Goal: Task Accomplishment & Management: Use online tool/utility

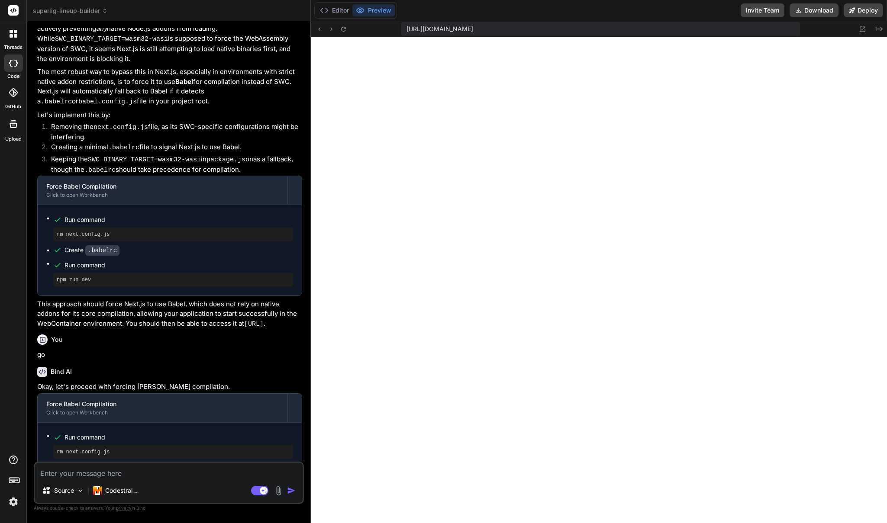
scroll to position [1558, 0]
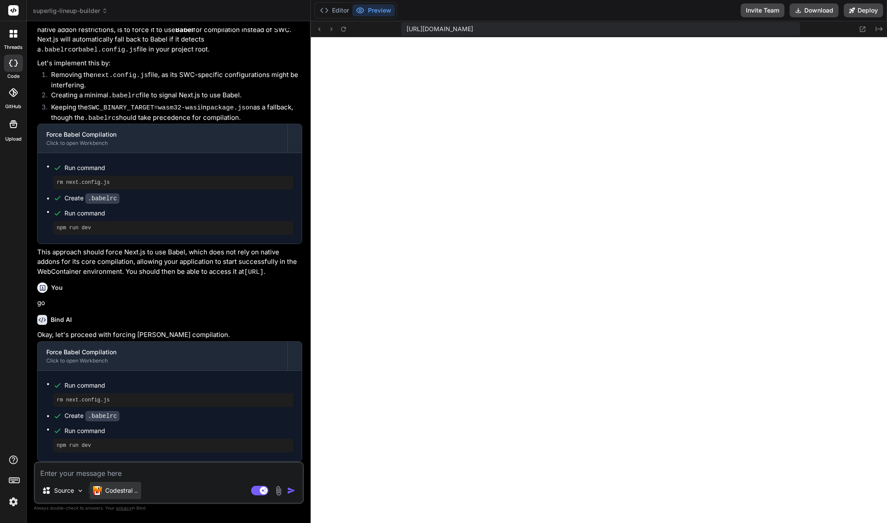
click at [127, 488] on p "Codestral .." at bounding box center [121, 491] width 32 height 9
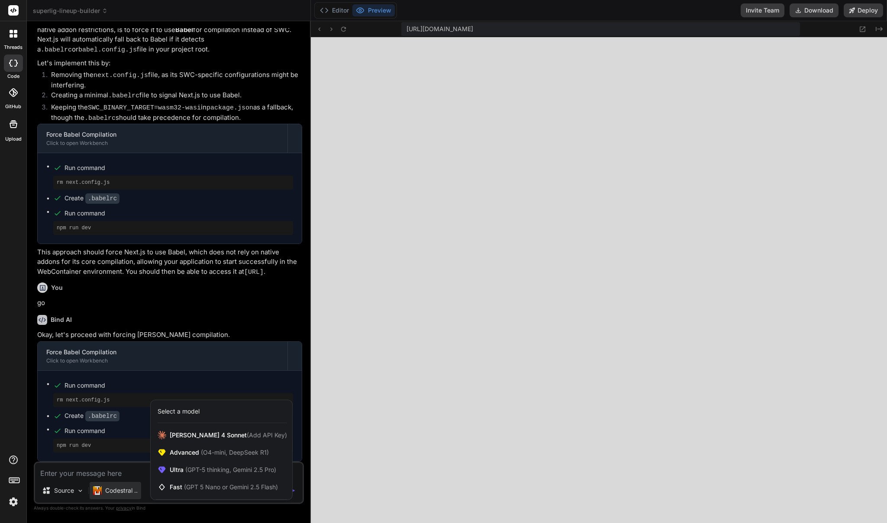
click at [115, 472] on div at bounding box center [443, 261] width 887 height 523
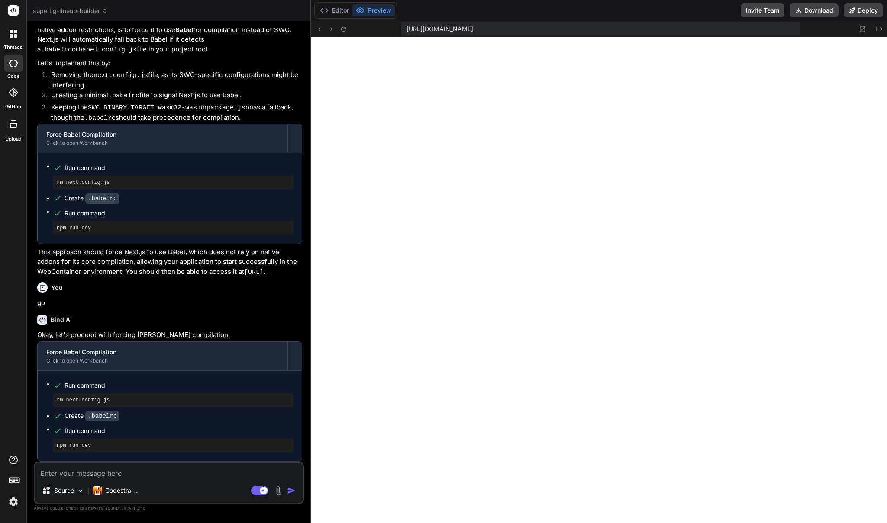
drag, startPoint x: 110, startPoint y: 474, endPoint x: 113, endPoint y: 468, distance: 6.2
click at [110, 474] on textarea at bounding box center [169, 471] width 268 height 16
click at [126, 498] on div "Codestral .." at bounding box center [116, 490] width 52 height 17
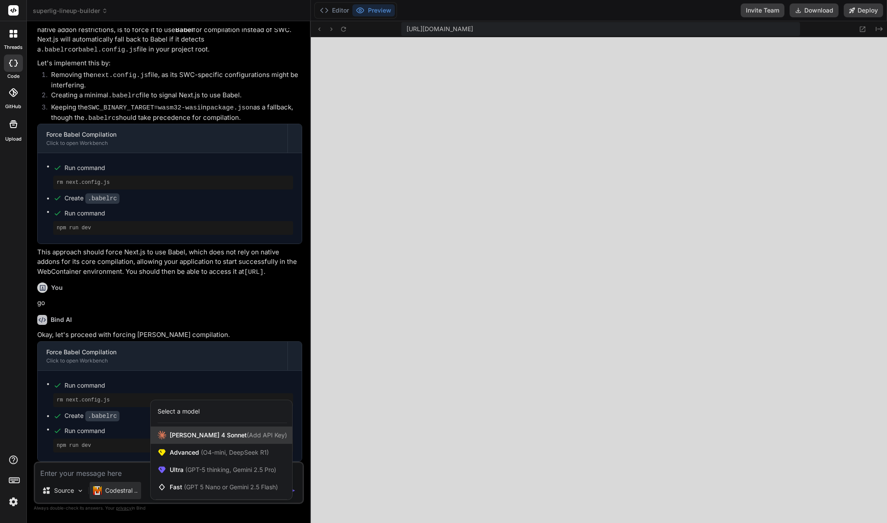
click at [192, 440] on div "[PERSON_NAME] 4 Sonnet (Add API Key)" at bounding box center [222, 435] width 142 height 17
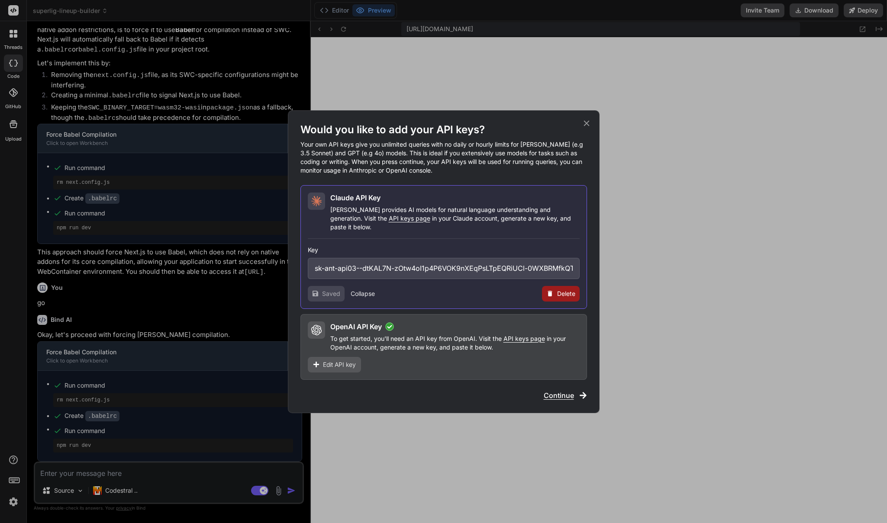
click at [406, 212] on p "Claude provides AI models for natural language understanding and generation. Vi…" at bounding box center [454, 219] width 249 height 26
click at [364, 211] on p "Claude provides AI models for natural language understanding and generation. Vi…" at bounding box center [454, 219] width 249 height 26
drag, startPoint x: 347, startPoint y: 203, endPoint x: 312, endPoint y: 209, distance: 35.6
click at [346, 203] on h2 "Claude API Key" at bounding box center [355, 198] width 50 height 10
click at [312, 206] on icon at bounding box center [316, 201] width 10 height 10
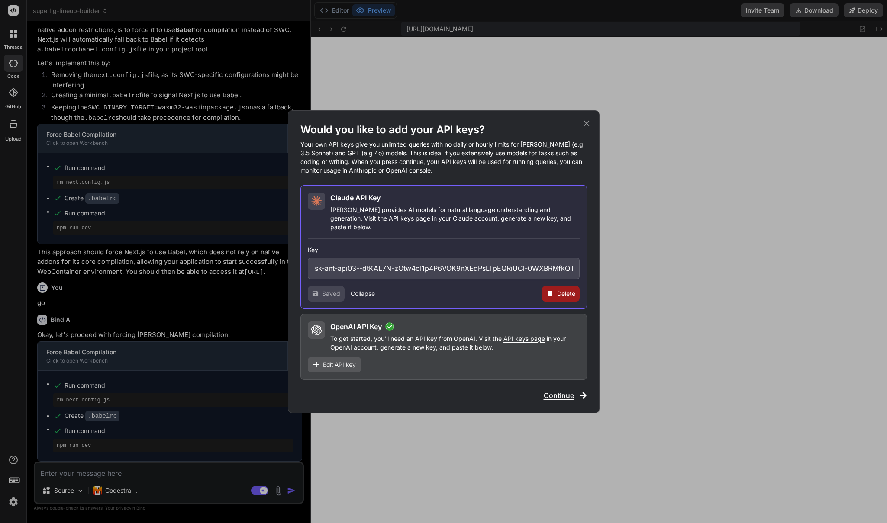
click at [329, 290] on span "Saved" at bounding box center [331, 294] width 18 height 9
click at [561, 393] on span "Continue" at bounding box center [559, 395] width 30 height 10
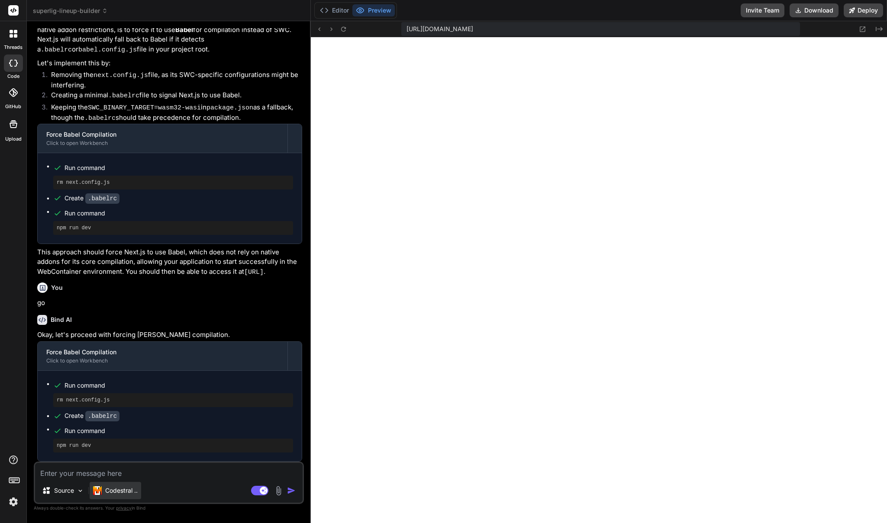
click at [129, 488] on p "Codestral .." at bounding box center [121, 491] width 32 height 9
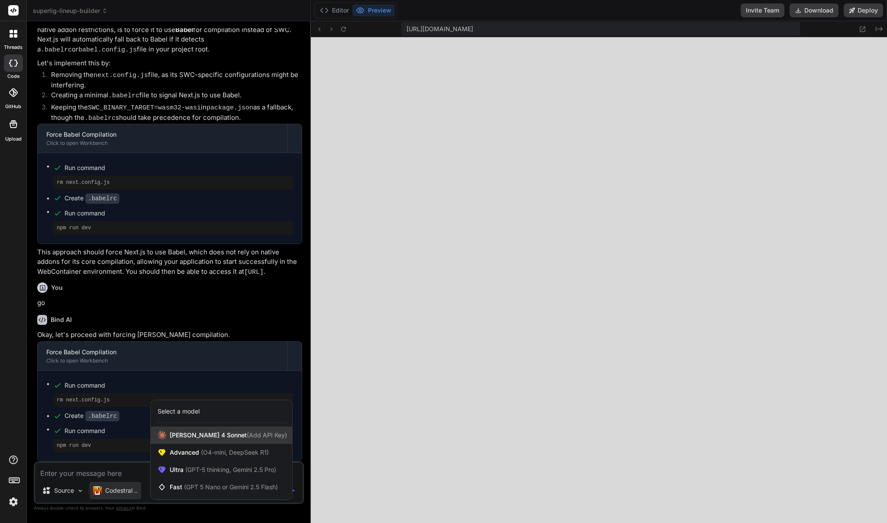
click at [190, 434] on span "[PERSON_NAME] 4 Sonnet (Add API Key)" at bounding box center [228, 435] width 117 height 9
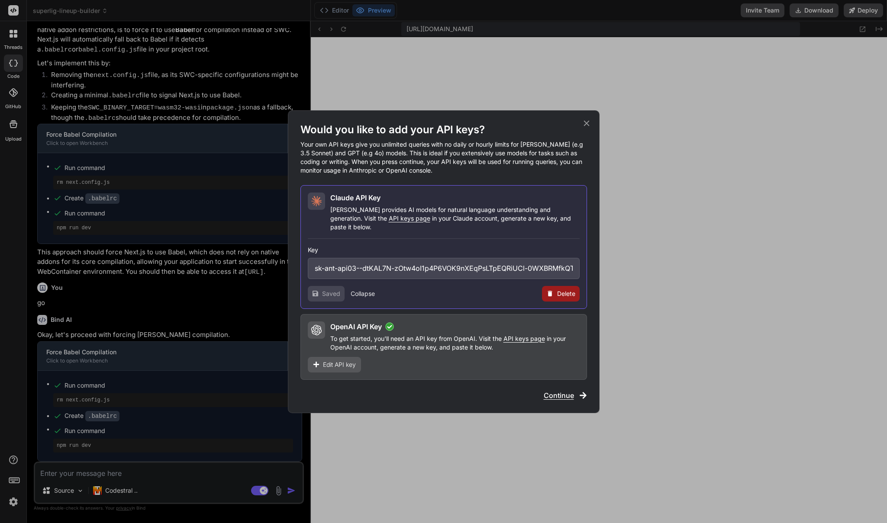
click at [269, 252] on div "Would you like to add your API keys? Your own API keys give you unlimited queri…" at bounding box center [443, 261] width 887 height 523
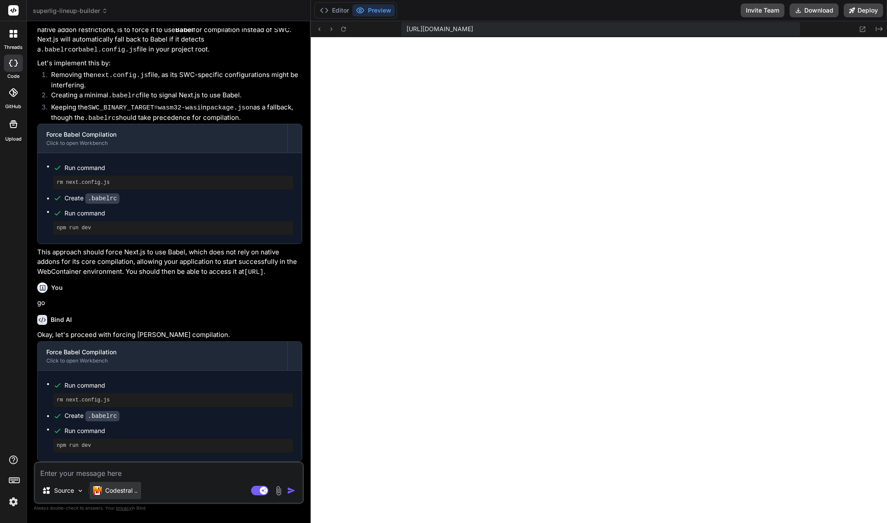
click at [131, 492] on p "Codestral .." at bounding box center [121, 491] width 32 height 9
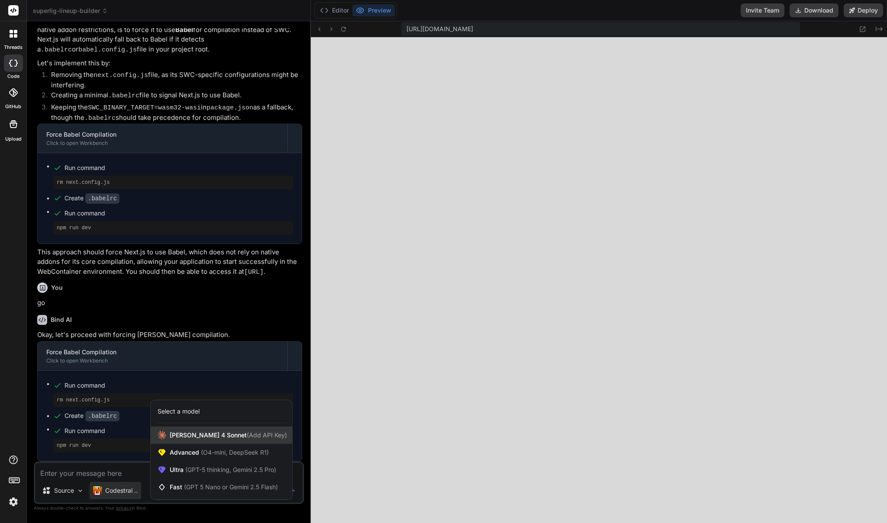
click at [206, 435] on span "[PERSON_NAME] 4 Sonnet (Add API Key)" at bounding box center [228, 435] width 117 height 9
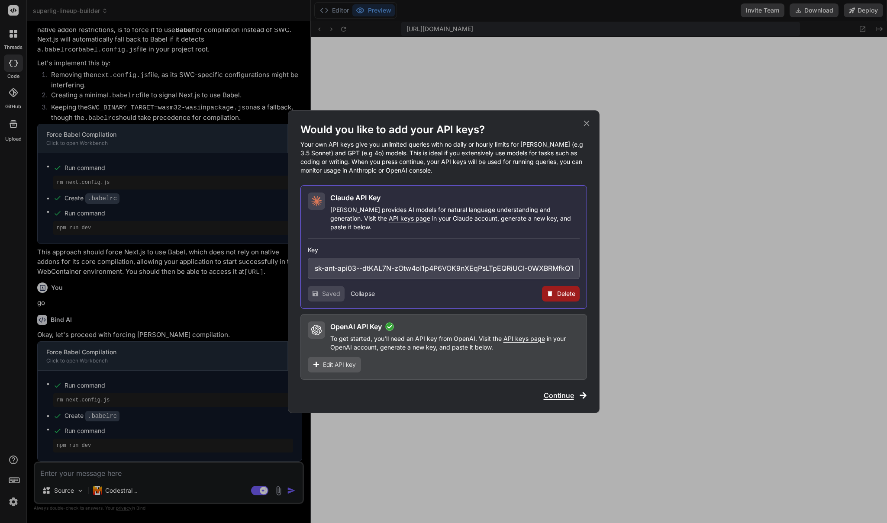
click at [356, 290] on button "Collapse" at bounding box center [363, 294] width 24 height 9
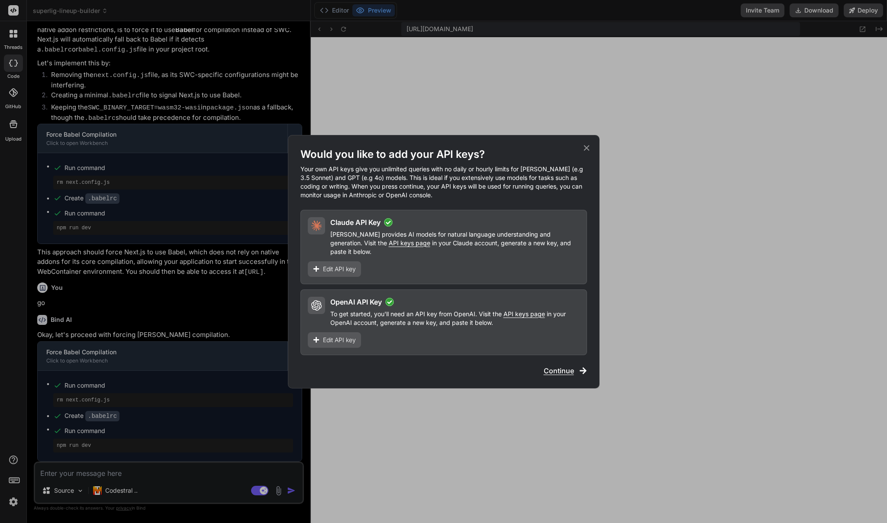
click at [564, 366] on span "Continue" at bounding box center [559, 371] width 30 height 10
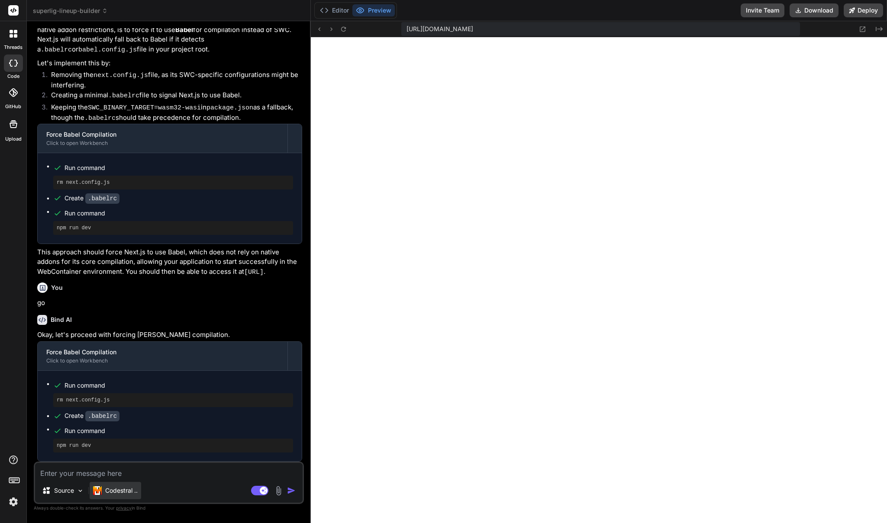
click at [116, 487] on p "Codestral .." at bounding box center [121, 491] width 32 height 9
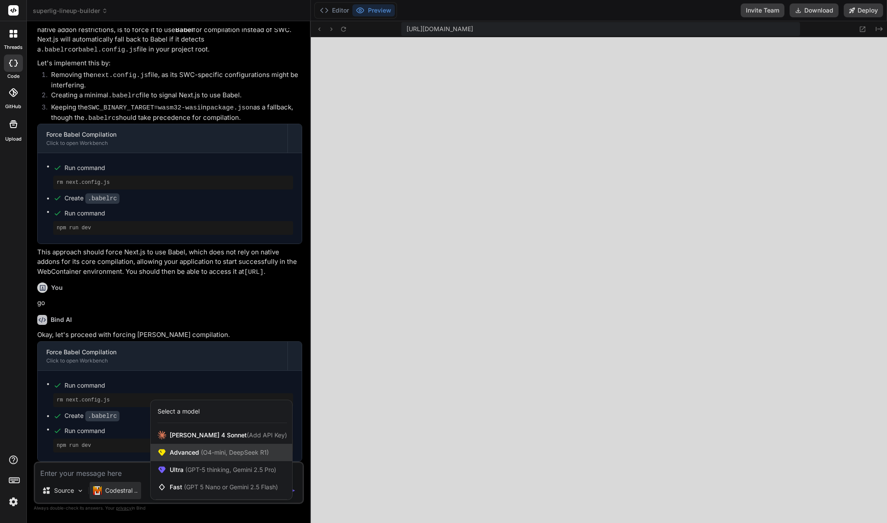
click at [201, 456] on span "(O4-mini, DeepSeek R1)" at bounding box center [234, 452] width 70 height 7
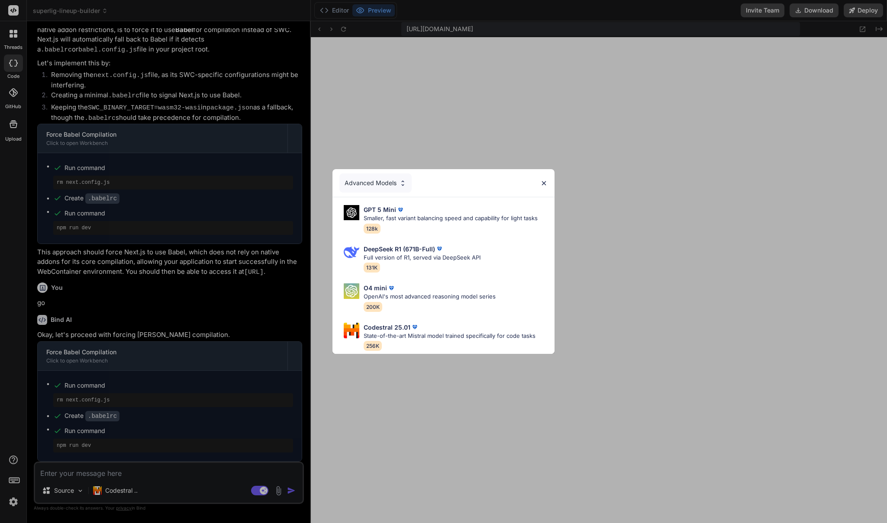
click at [383, 177] on div "Advanced Models" at bounding box center [375, 183] width 72 height 19
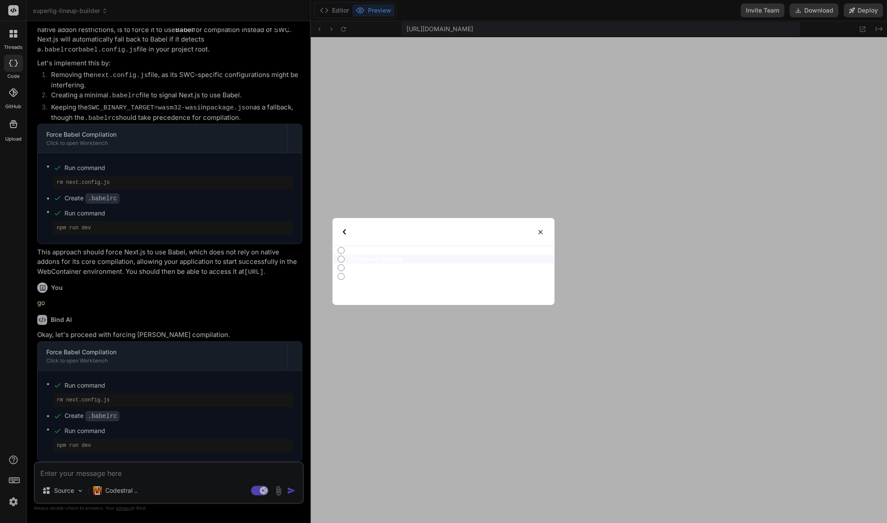
click at [540, 229] on img at bounding box center [540, 232] width 7 height 7
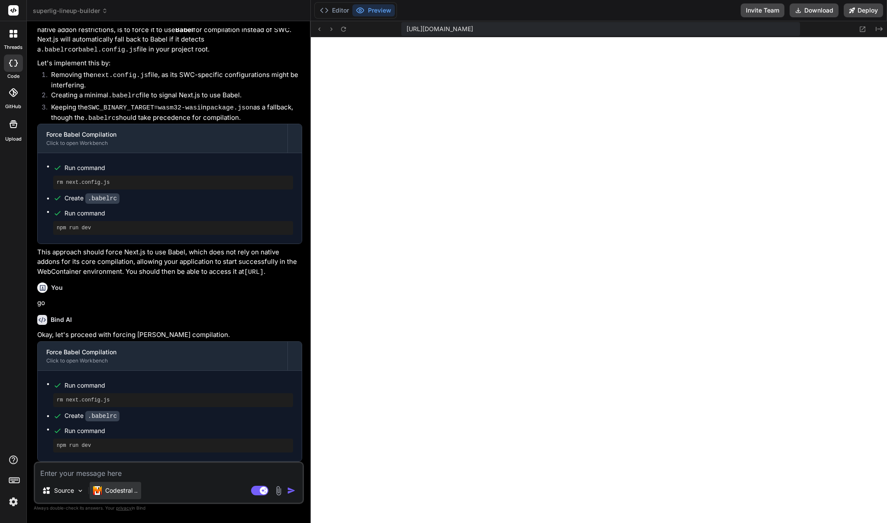
click at [118, 488] on p "Codestral .." at bounding box center [121, 491] width 32 height 9
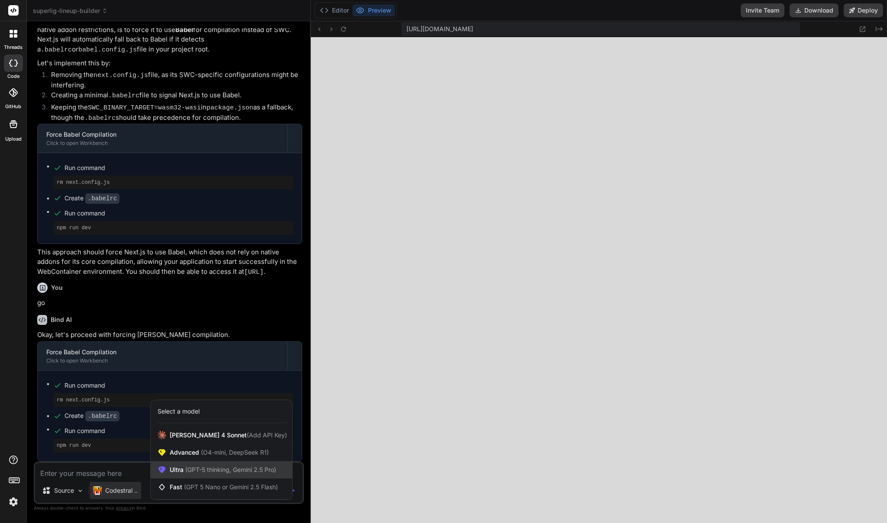
click at [223, 468] on span "(GPT-5 thinking, Gemini 2.5 Pro)" at bounding box center [230, 469] width 93 height 7
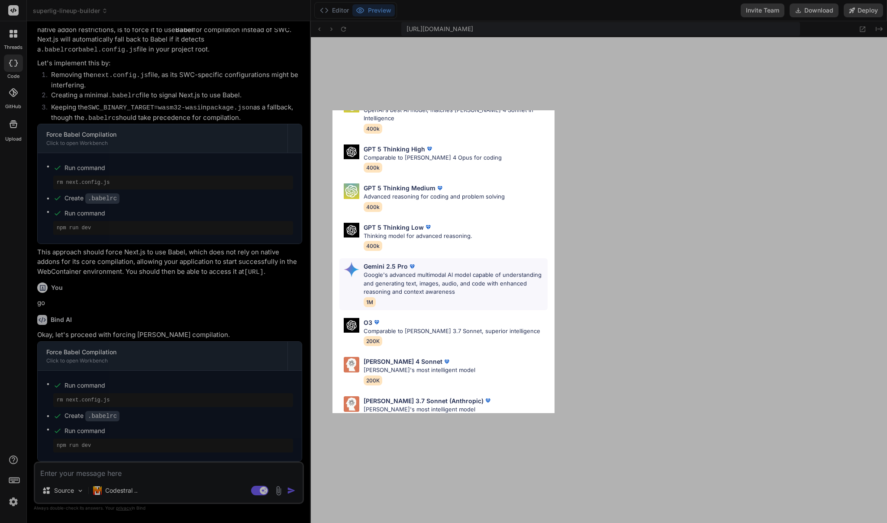
scroll to position [62, 0]
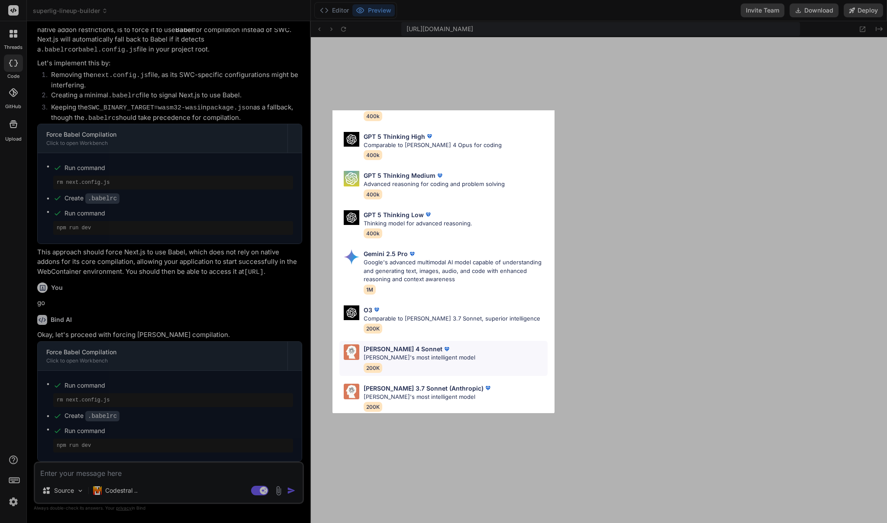
click at [433, 354] on p "[PERSON_NAME]'s most intelligent model" at bounding box center [420, 358] width 112 height 9
type textarea "x"
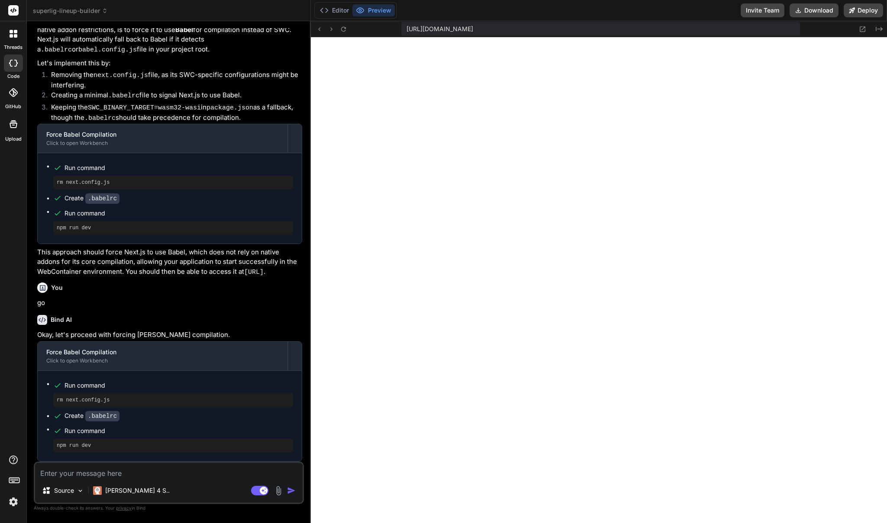
click at [98, 475] on textarea at bounding box center [169, 471] width 268 height 16
type textarea "s"
type textarea "x"
type textarea "st"
type textarea "x"
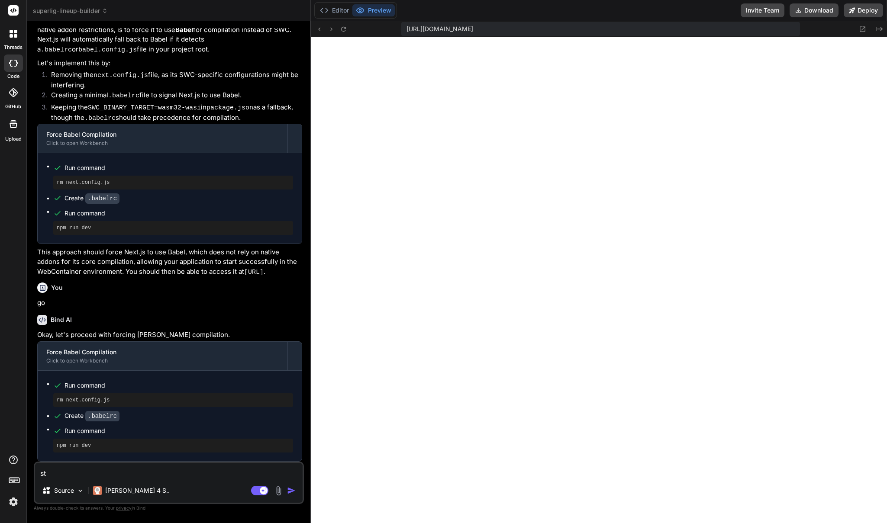
type textarea "sta"
type textarea "x"
type textarea "star"
type textarea "x"
type textarea "start"
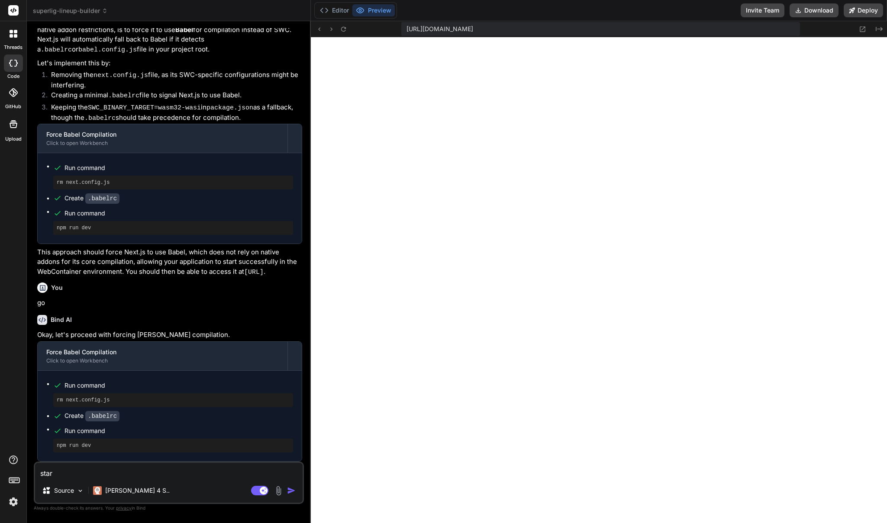
type textarea "x"
type textarea "start"
type textarea "x"
type textarea "start f"
type textarea "x"
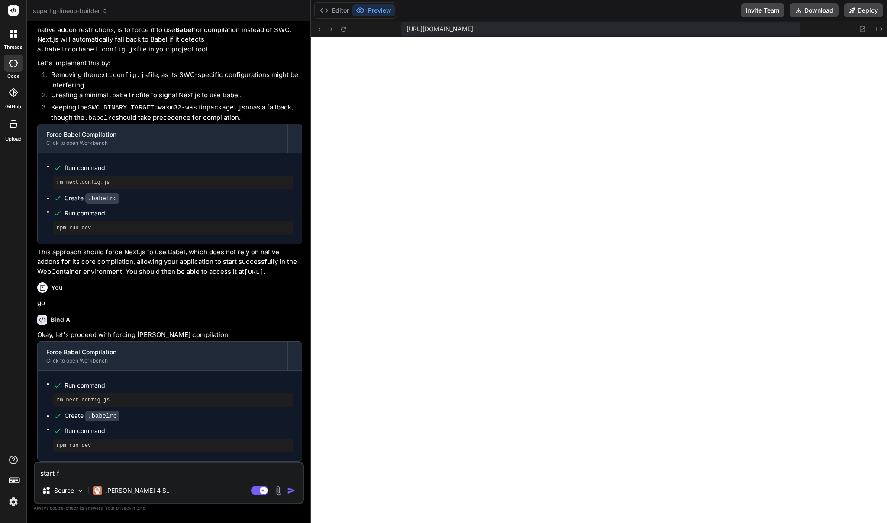
type textarea "start fr"
type textarea "x"
type textarea "start fro"
type textarea "x"
type textarea "start from"
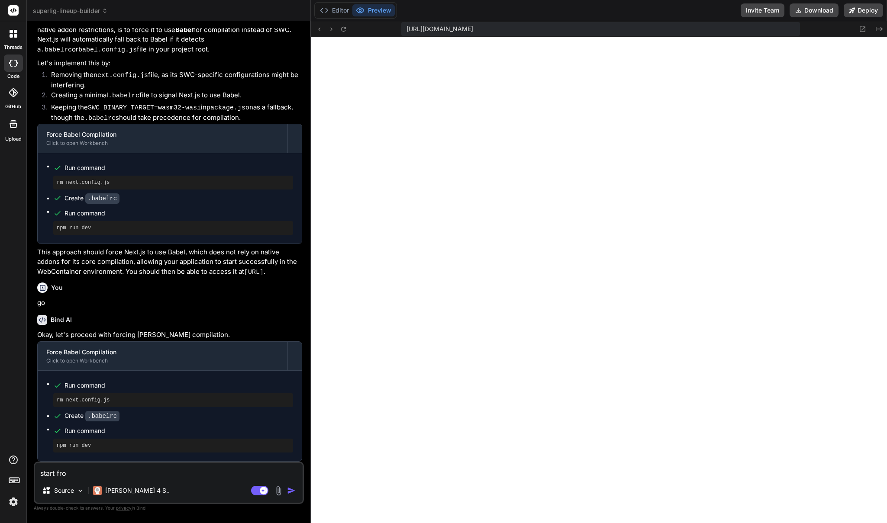
type textarea "x"
type textarea "start from"
type textarea "x"
type textarea "start from s"
type textarea "x"
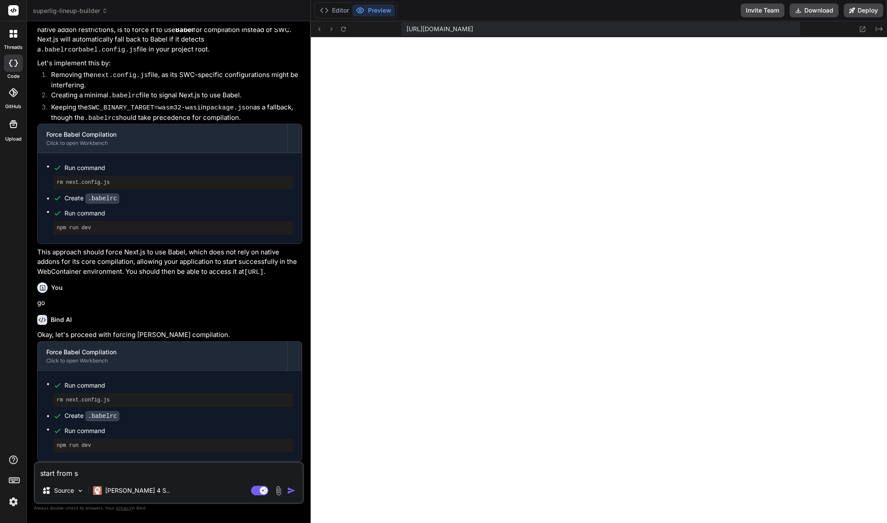
type textarea "start from sc"
type textarea "x"
type textarea "start from scr"
type textarea "x"
type textarea "start from scra"
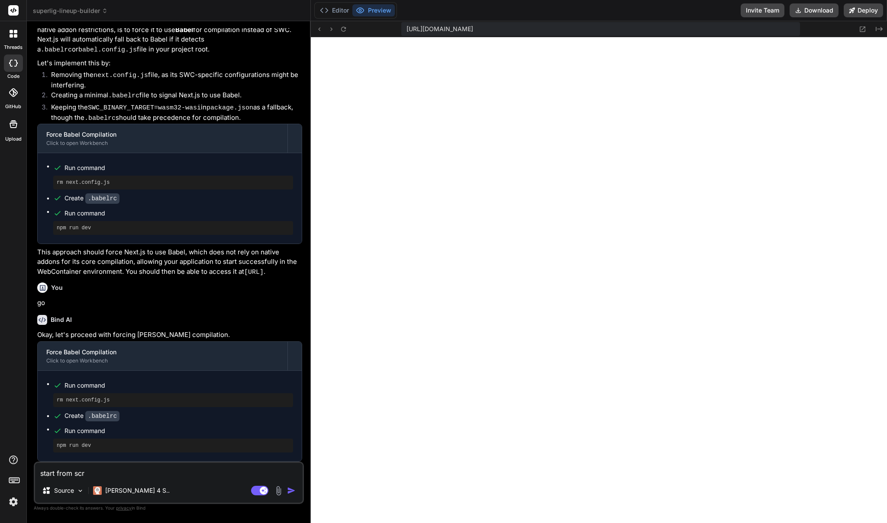
type textarea "x"
type textarea "start from scrat"
type textarea "x"
type textarea "start from scratc"
type textarea "x"
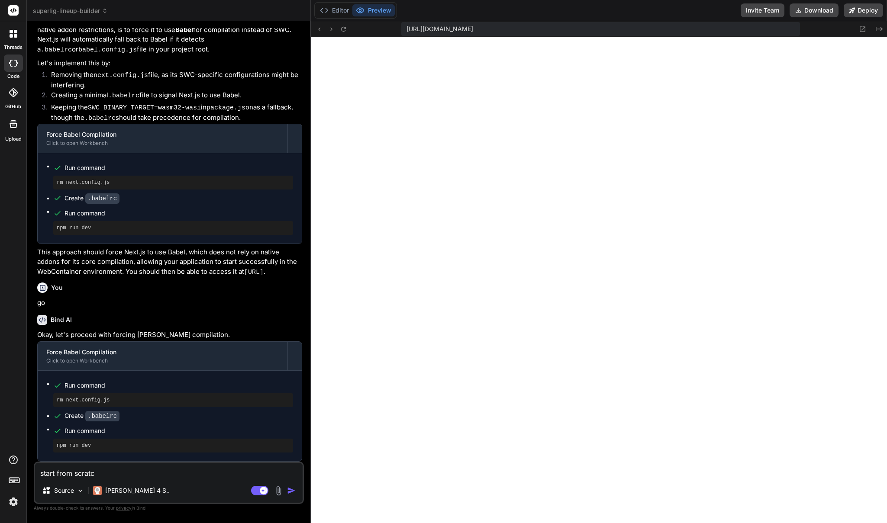
type textarea "start from scratch"
type textarea "x"
type textarea "start from scratch,"
type textarea "x"
type textarea "start from scratch,"
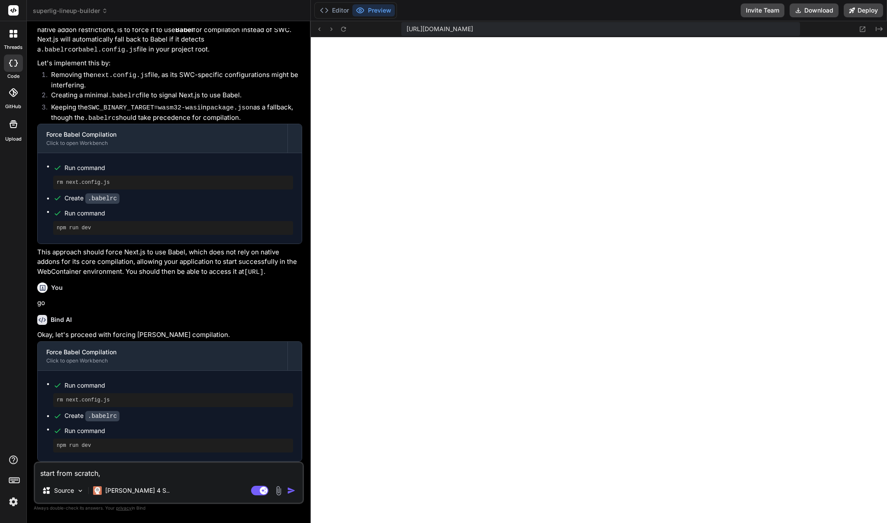
type textarea "x"
type textarea "start from scratch,"
type textarea "x"
type textarea "start from scratch"
type textarea "x"
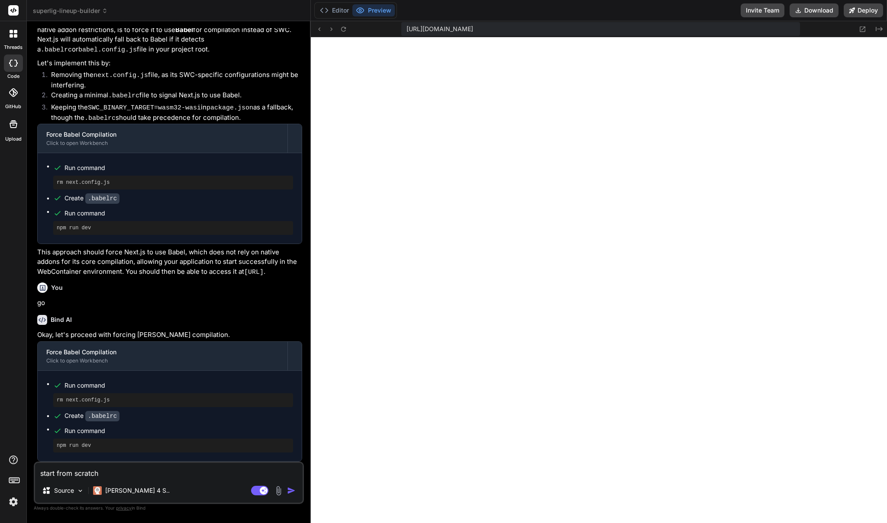
type textarea "start from scratch,"
type textarea "x"
type textarea "start from scratch,"
type textarea "x"
type textarea "start from scratch, u"
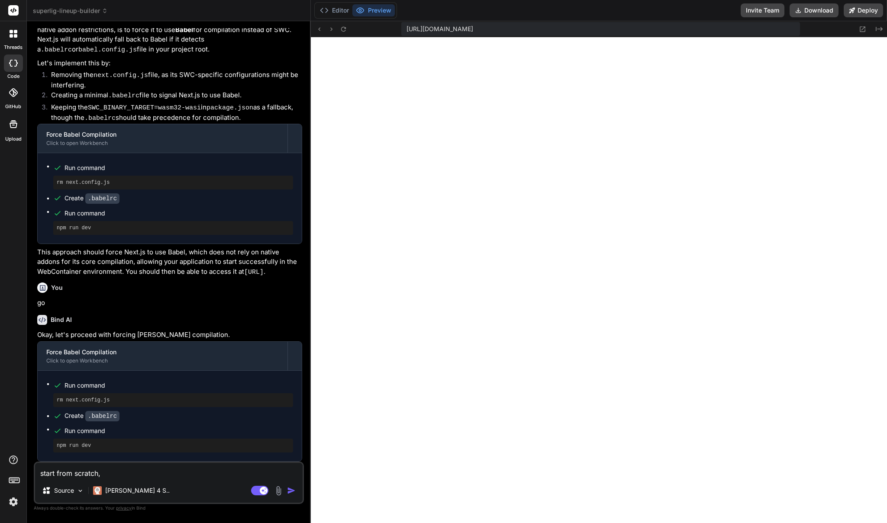
type textarea "x"
type textarea "start from scratch, us"
type textarea "x"
type textarea "start from scratch, use"
type textarea "x"
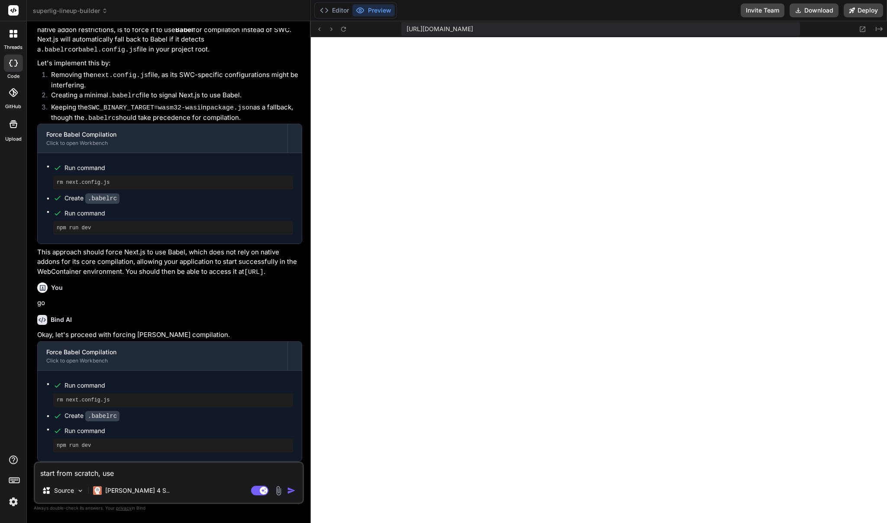
type textarea "start from scratch, use"
type textarea "x"
type textarea "start from scratch, use v"
type textarea "x"
type textarea "start from scratch, use ve"
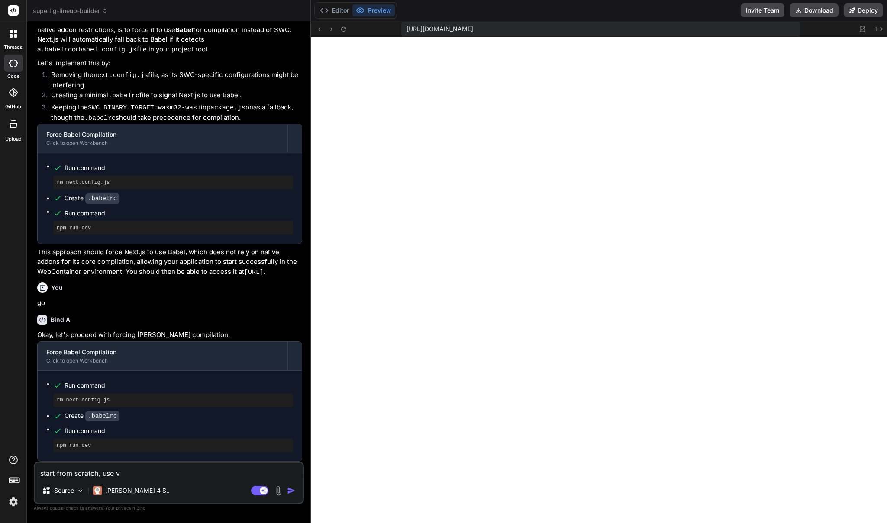
type textarea "x"
type textarea "start from scratch, use ver"
type textarea "x"
type textarea "start from scratch, use verc"
type textarea "x"
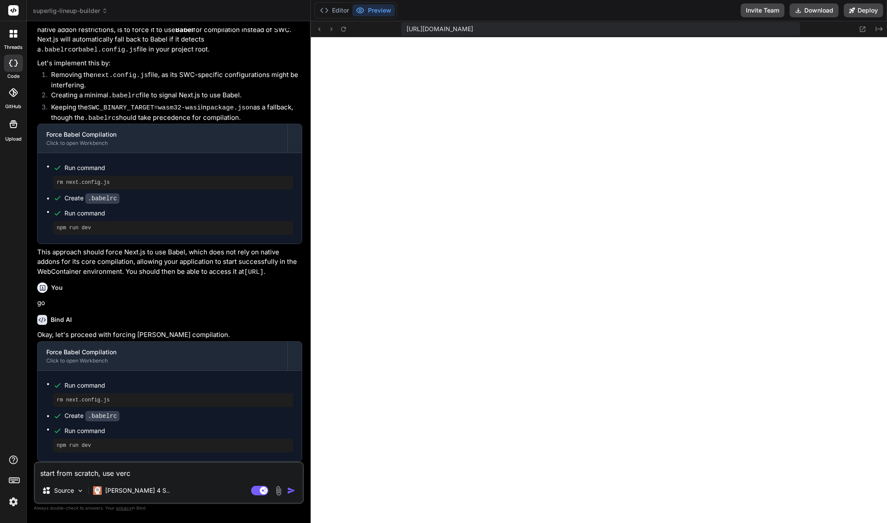
type textarea "start from scratch, use verce"
type textarea "x"
type textarea "start from scratch, use vercel"
type textarea "x"
type textarea "start from scratch, use vercel,"
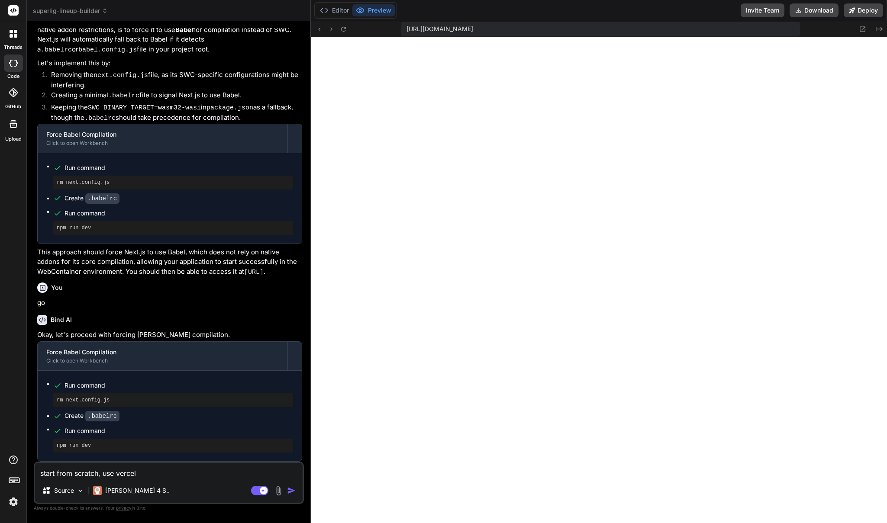
type textarea "x"
type textarea "start from scratch, use vercel,"
type textarea "x"
type textarea "start from scratch, use vercel, d"
type textarea "x"
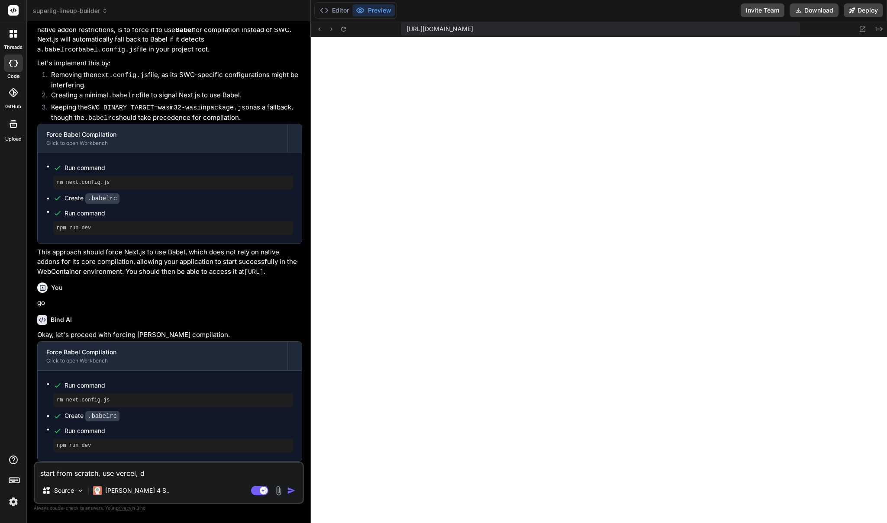
type textarea "start from scratch, use vercel,"
type textarea "x"
type textarea "start from scratch, use vercel, g"
type textarea "x"
type textarea "start from scratch, use vercel, go"
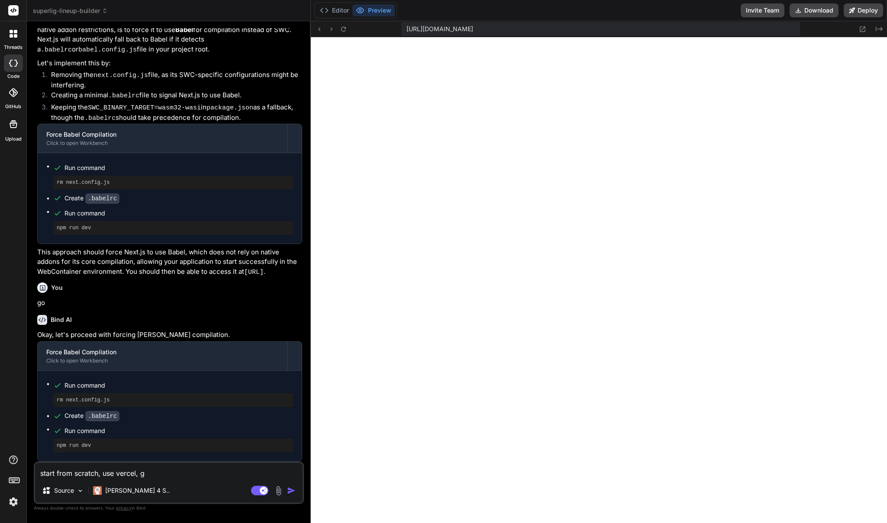
type textarea "x"
type textarea "start from scratch, use vercel, go"
type textarea "x"
type textarea "start from scratch, use vercel, go o"
type textarea "x"
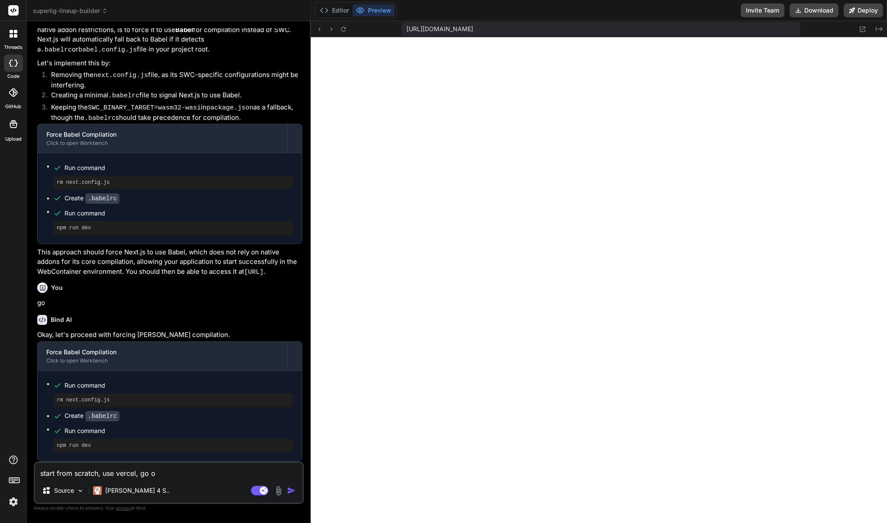
type textarea "start from scratch, use vercel, go on"
type textarea "x"
type textarea "start from scratch, use vercel, go on"
type textarea "x"
type textarea "start from scratch, use vercel, go on a"
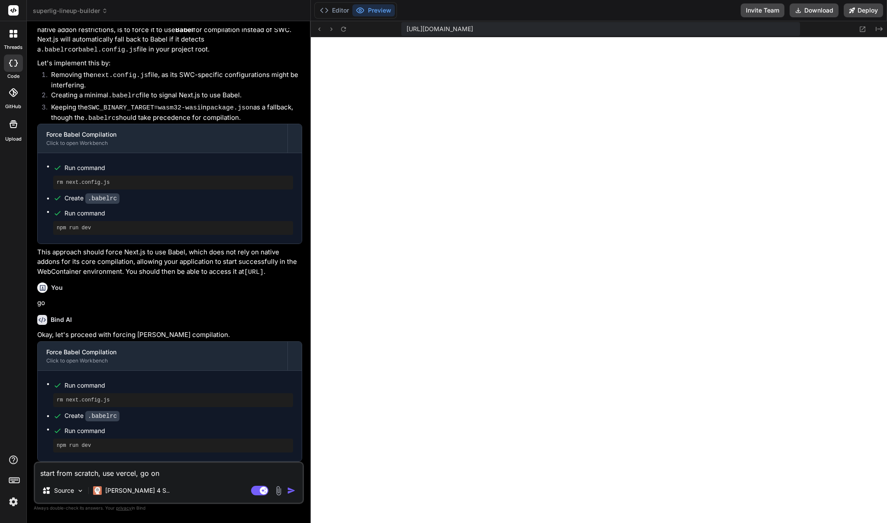
type textarea "x"
type textarea "start from scratch, use vercel, go on au"
type textarea "x"
type textarea "start from scratch, use vercel, go on aut"
type textarea "x"
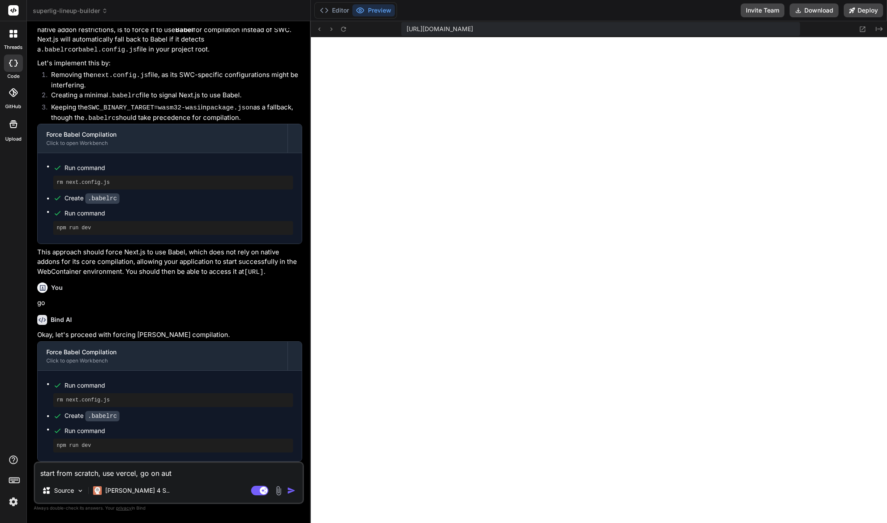
type textarea "start from scratch, use vercel, go on auto"
type textarea "x"
type textarea "start from scratch, use vercel, go on autop"
type textarea "x"
type textarea "start from scratch, use vercel, go on autopi"
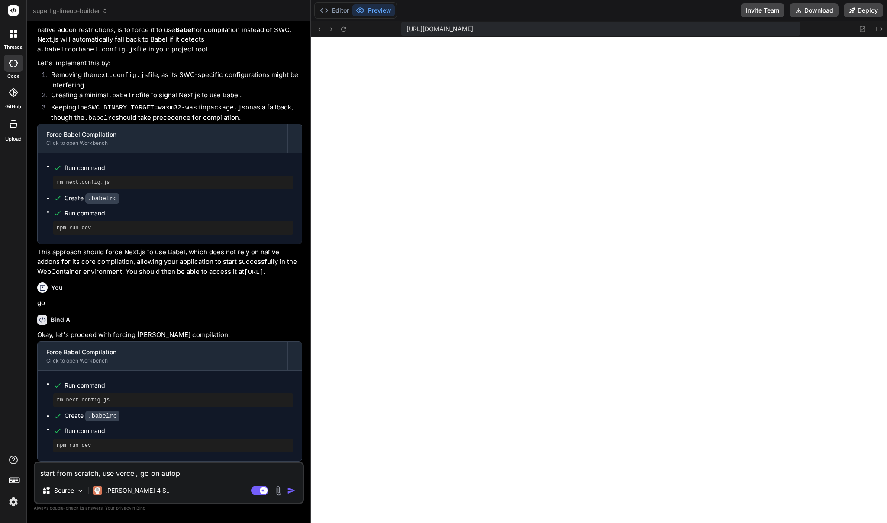
type textarea "x"
type textarea "start from scratch, use vercel, go on autopilş"
type textarea "x"
type textarea "start from scratch, use vercel, go on autopilşo"
type textarea "x"
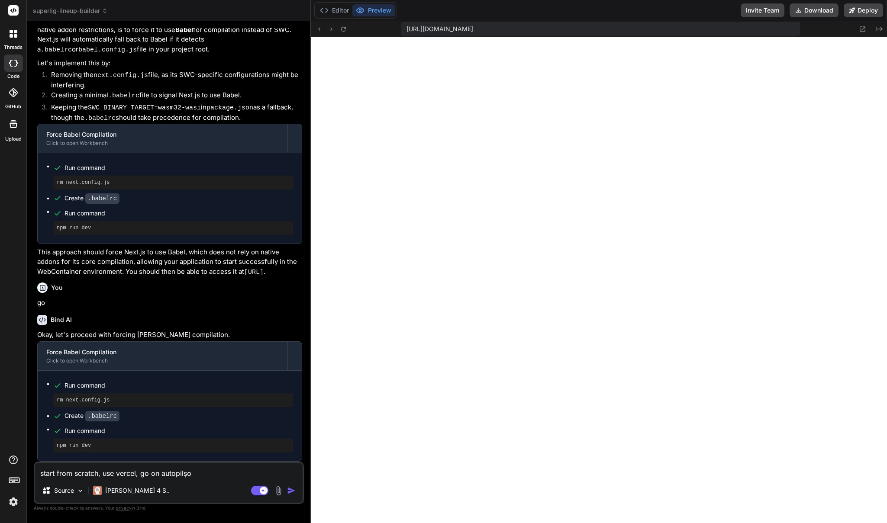
type textarea "start from scratch, use vercel, go on autopilş"
type textarea "x"
type textarea "start from scratch, use vercel, go on autopil"
type textarea "x"
type textarea "start from scratch, use vercel, go on autopilo"
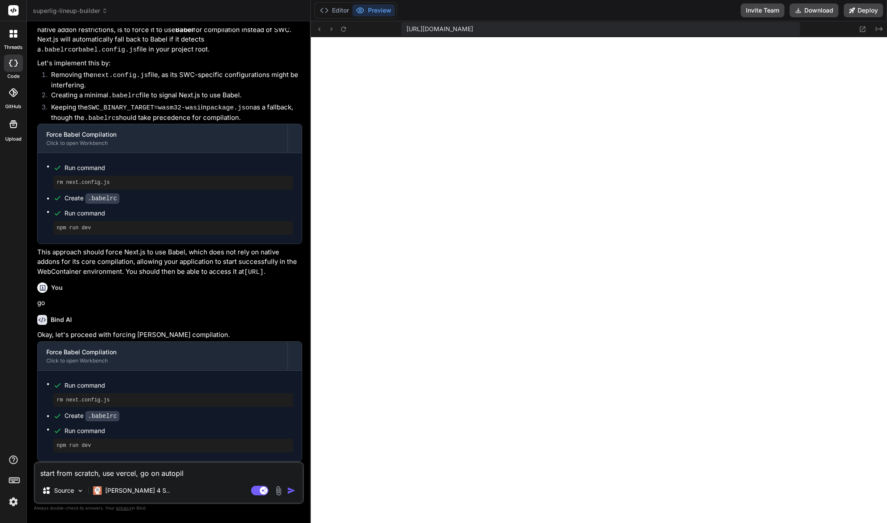
type textarea "x"
type textarea "start from scratch, use vercel, go on autopilot"
type textarea "x"
type textarea "start from scratch, use vercel, go on autopilot"
type textarea "x"
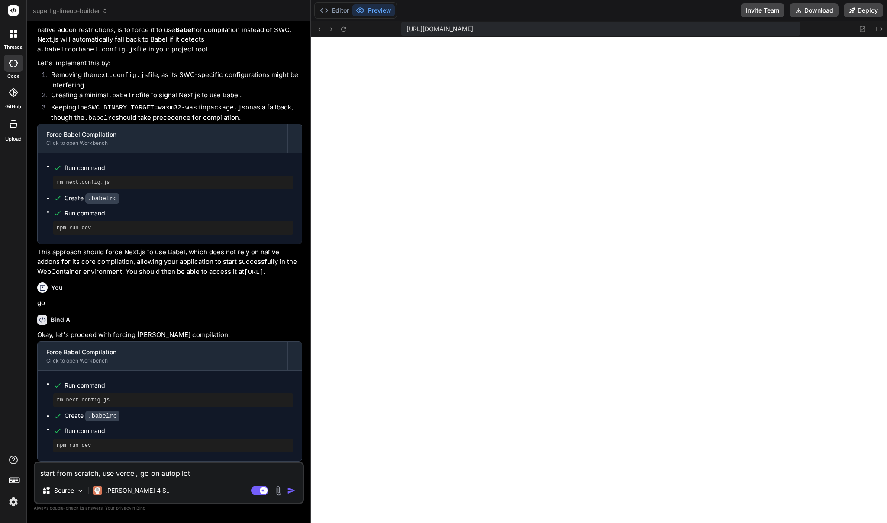
type textarea "start from scratch, use vercel, go on autopilot u"
type textarea "x"
type textarea "start from scratch, use vercel, go on autopilot un"
type textarea "x"
type textarea "start from scratch, use vercel, go on autopilot unt"
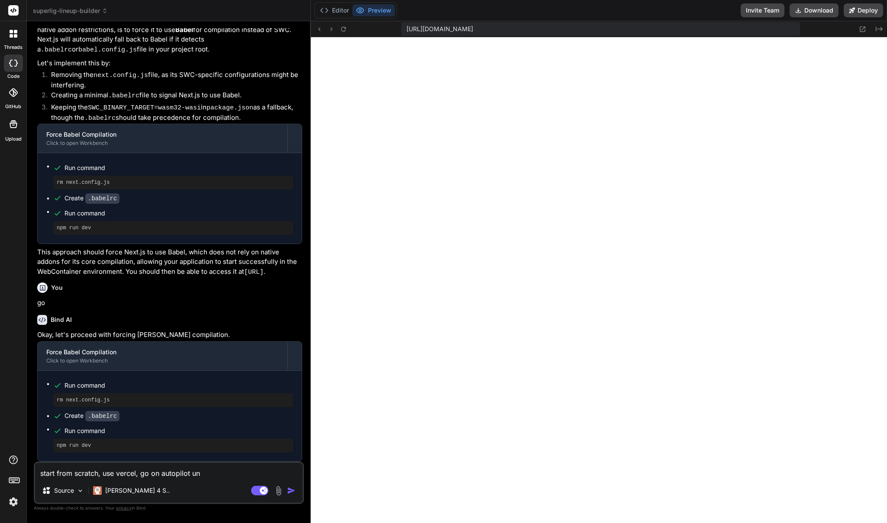
type textarea "x"
type textarea "start from scratch, use vercel, go on autopilot unti"
type textarea "x"
type textarea "start from scratch, use vercel, go on autopilot until"
type textarea "x"
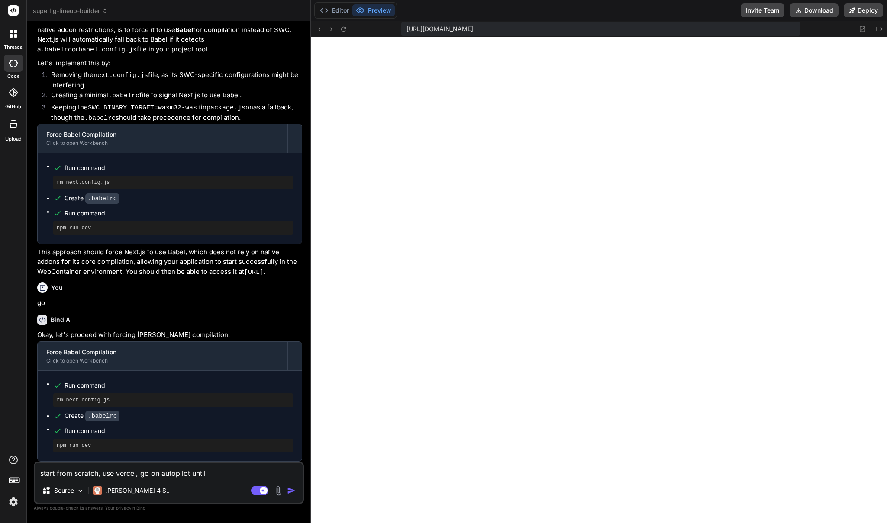
type textarea "start from scratch, use vercel, go on autopilot until"
type textarea "x"
type textarea "start from scratch, use vercel, go on autopilot until y"
type textarea "x"
type textarea "start from scratch, use vercel, go on autopilot until yo"
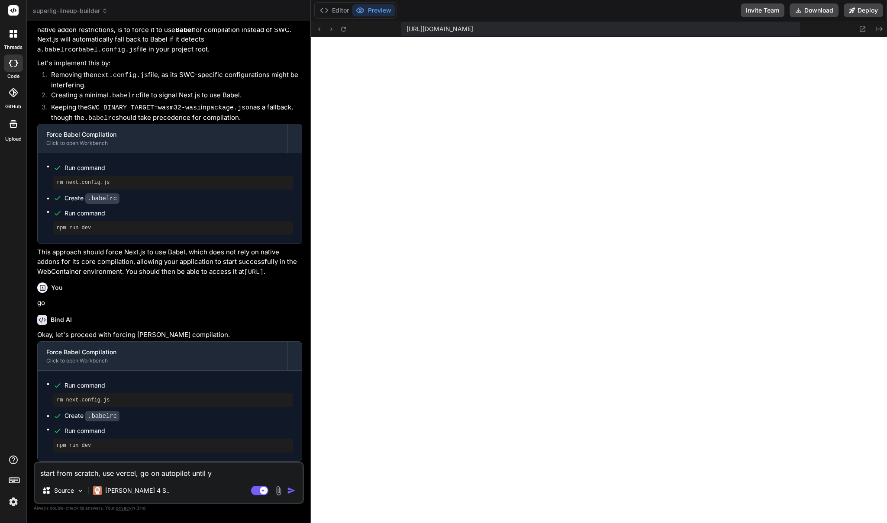
type textarea "x"
type textarea "start from scratch, use vercel, go on autopilot until you"
type textarea "x"
type textarea "start from scratch, use vercel, go on autopilot until you"
type textarea "x"
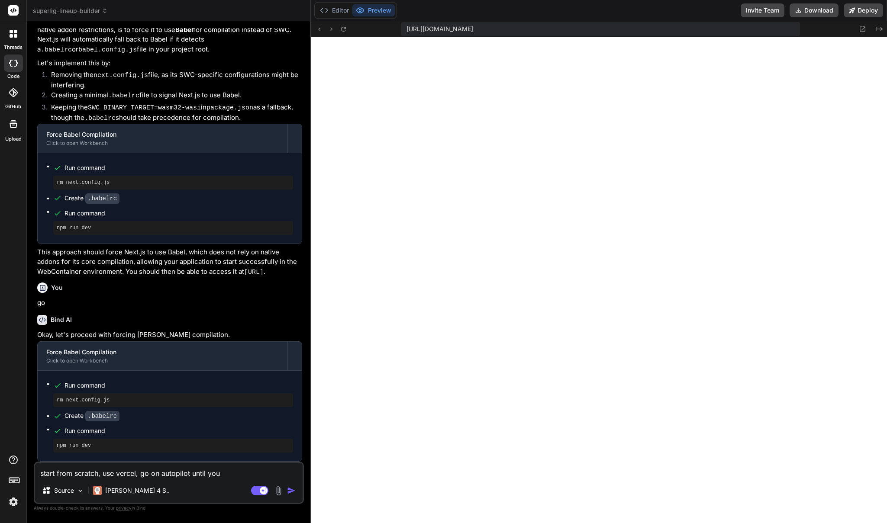
type textarea "start from scratch, use vercel, go on autopilot until you g"
type textarea "x"
type textarea "start from scratch, use vercel, go on autopilot until you gi"
type textarea "x"
type textarea "start from scratch, use vercel, go on autopilot until you giv"
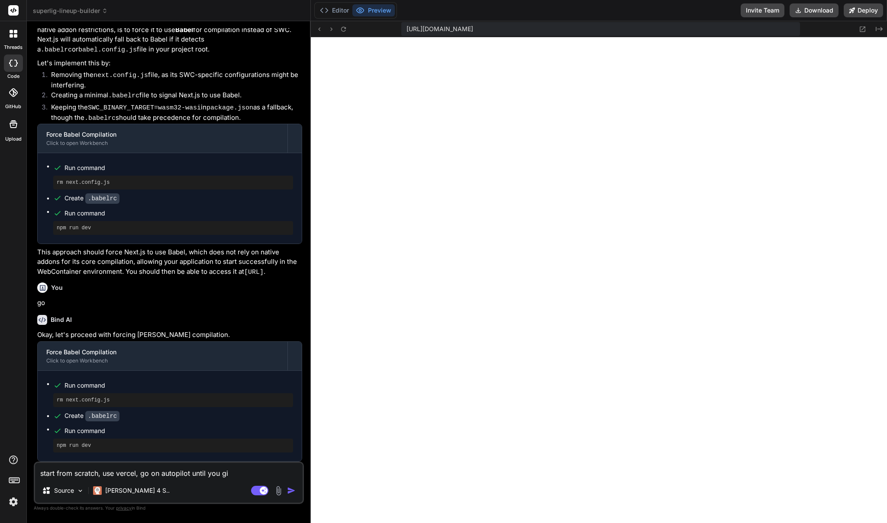
type textarea "x"
type textarea "start from scratch, use vercel, go on autopilot until you give"
type textarea "x"
type textarea "start from scratch, use vercel, go on autopilot until you give"
type textarea "x"
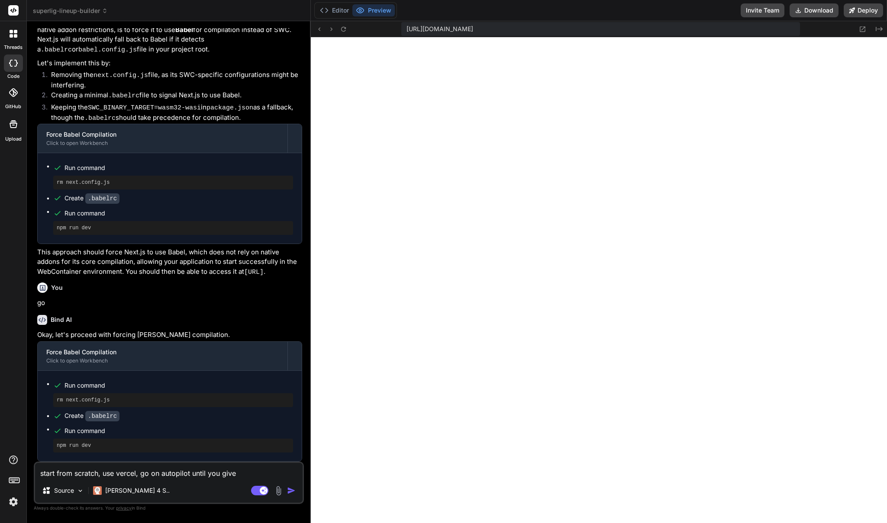
type textarea "start from scratch, use vercel, go on autopilot until you give m"
type textarea "x"
type textarea "start from scratch, use vercel, go on autopilot until you give me"
type textarea "x"
type textarea "start from scratch, use vercel, go on autopilot until you give me"
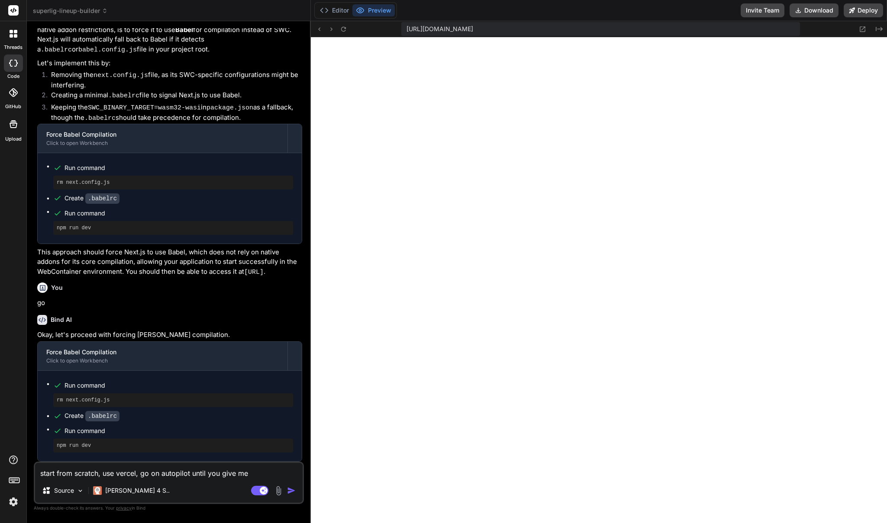
type textarea "x"
type textarea "start from scratch, use vercel, go on autopilot until you give me t"
type textarea "x"
type textarea "start from scratch, use vercel, go on autopilot until you give me th"
type textarea "x"
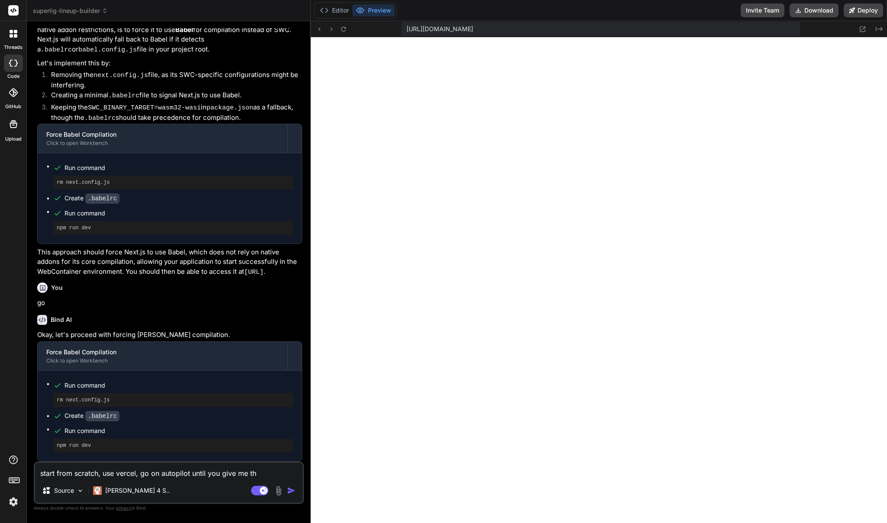
type textarea "start from scratch, use vercel, go on autopilot until you give me the"
type textarea "x"
type textarea "start from scratch, use vercel, go on autopilot until you give me the"
type textarea "x"
type textarea "start from scratch, use vercel, go on autopilot until you give me the M"
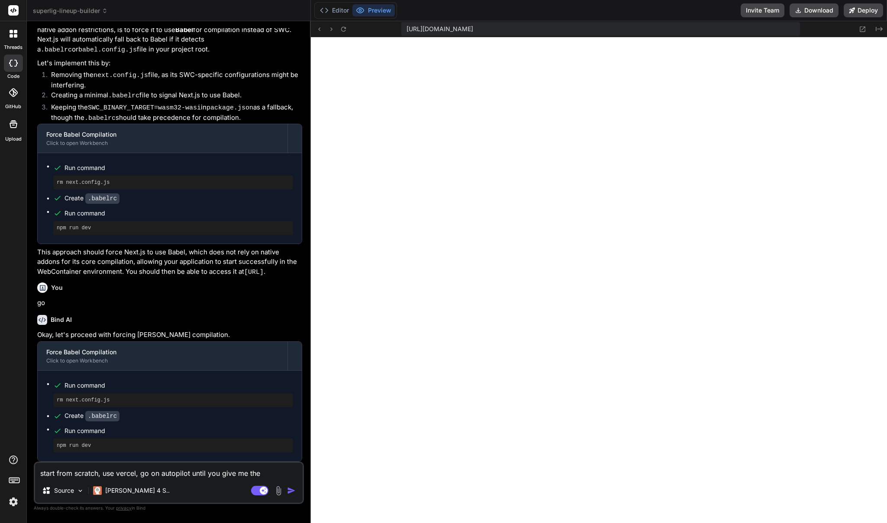
type textarea "x"
type textarea "start from scratch, use vercel, go on autopilot until you give me the MV"
type textarea "x"
type textarea "start from scratch, use vercel, go on autopilot until you give me the MVP"
type textarea "x"
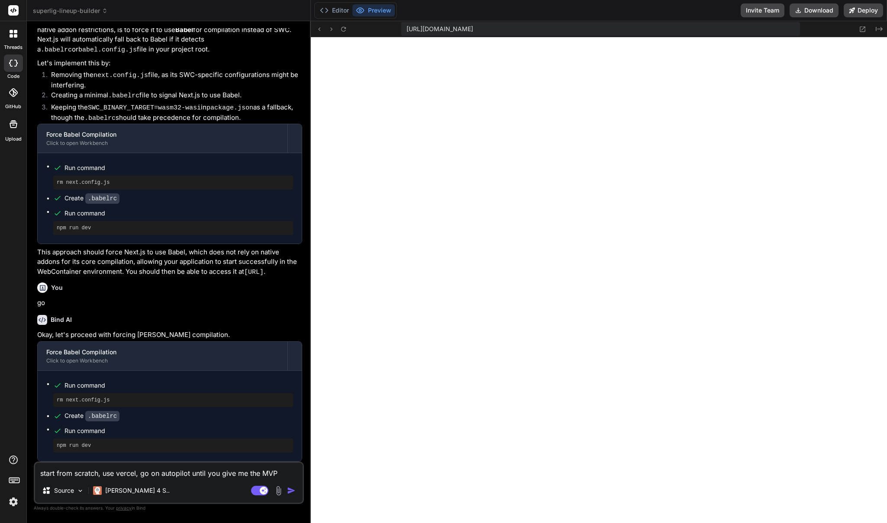
type textarea "start from scratch, use vercel, go on autopilot until you give me the MVP"
click at [291, 490] on img "button" at bounding box center [291, 491] width 9 height 9
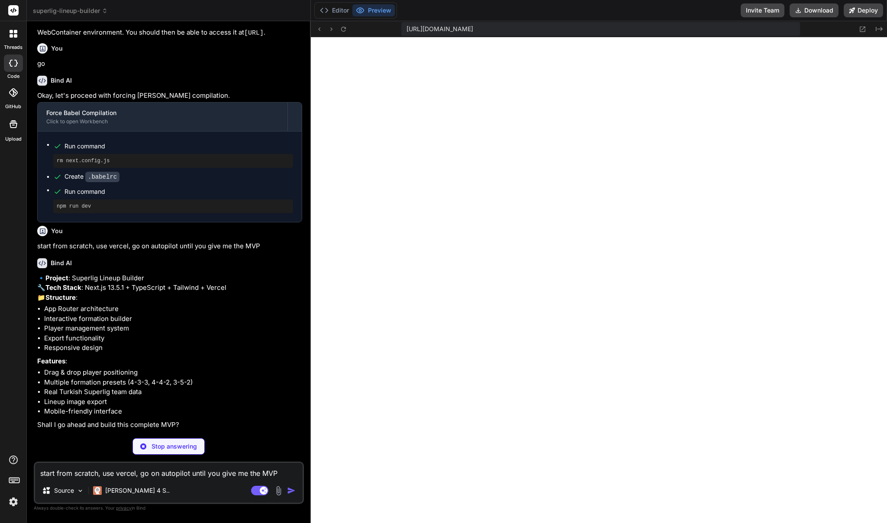
scroll to position [1787, 0]
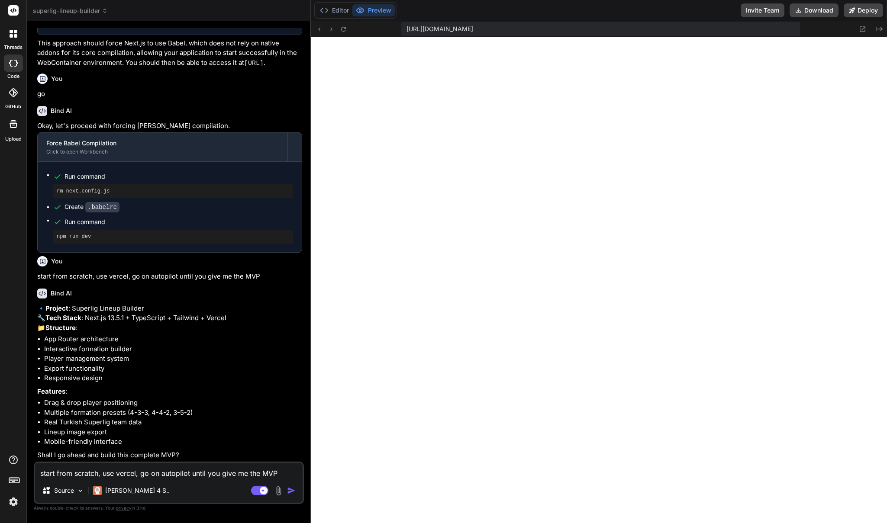
type textarea "x"
click at [179, 473] on textarea "start from scratch, use vercel, go on autopilot until you give me the MVP" at bounding box center [169, 471] width 268 height 16
type textarea "y"
type textarea "x"
type textarea "ye"
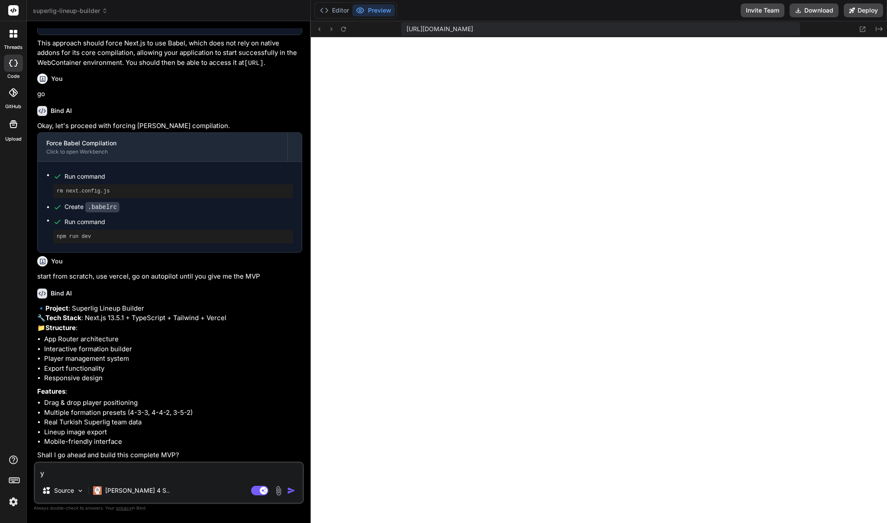
type textarea "x"
type textarea "yes"
type textarea "x"
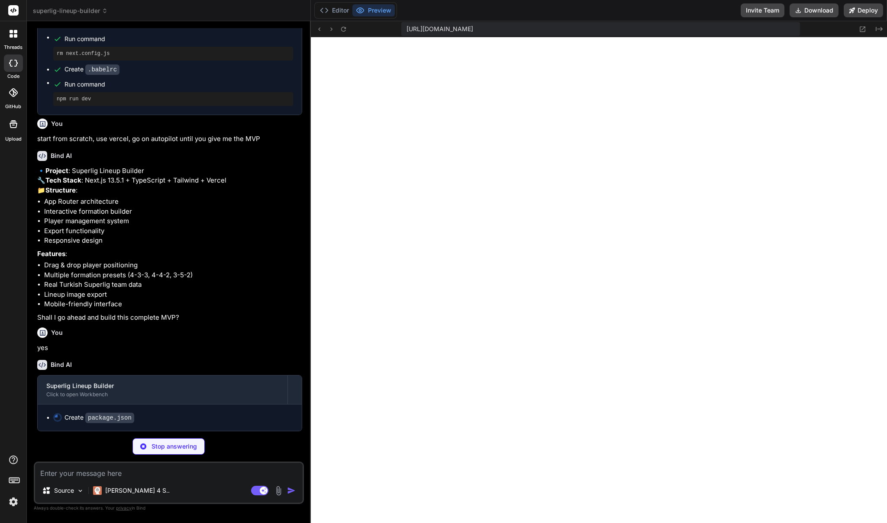
scroll to position [1924, 0]
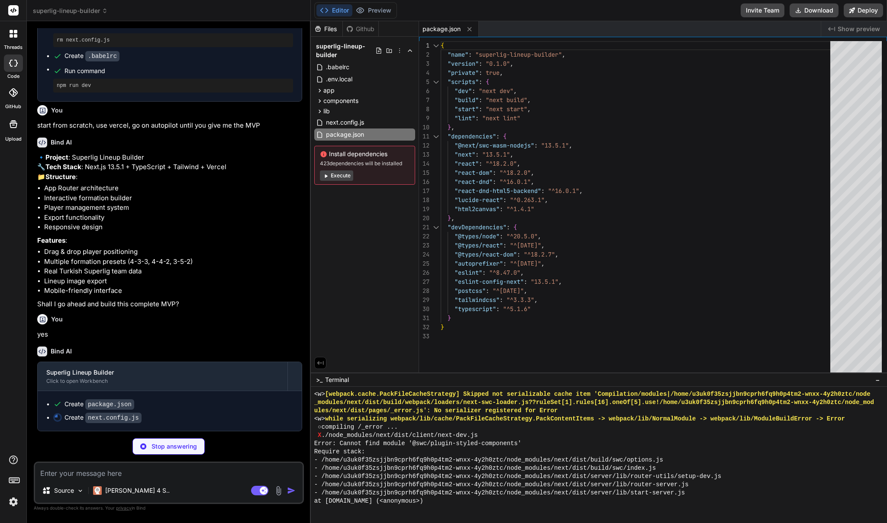
type textarea "x"
type textarea "/** @type {import('next').NextConfig} */ const nextConfig = { experimental: { f…"
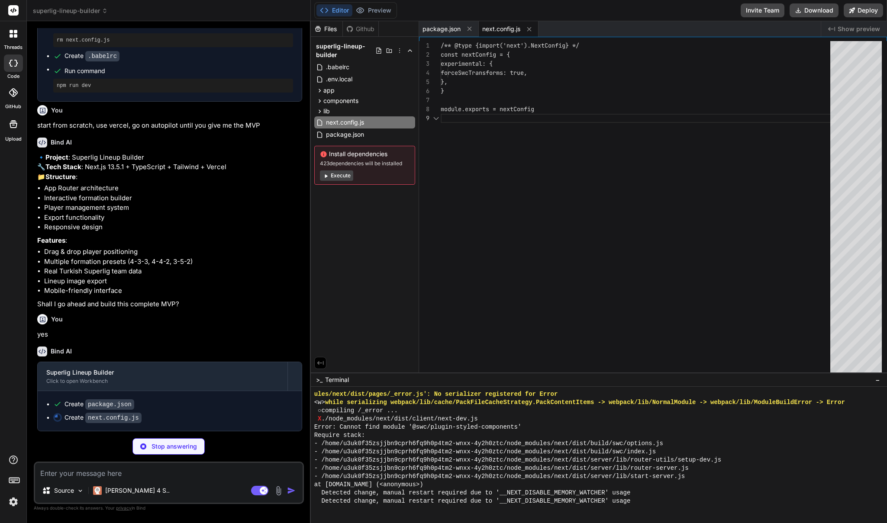
scroll to position [1982, 0]
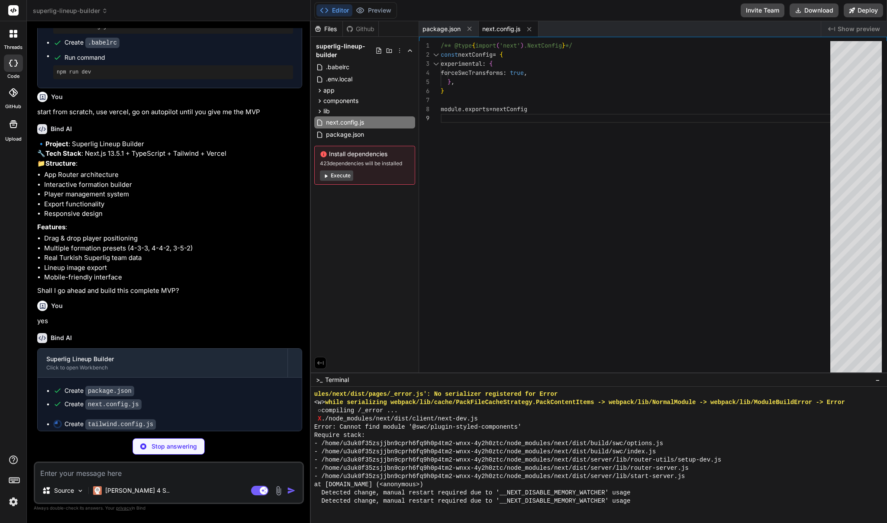
click at [15, 504] on img at bounding box center [13, 502] width 15 height 15
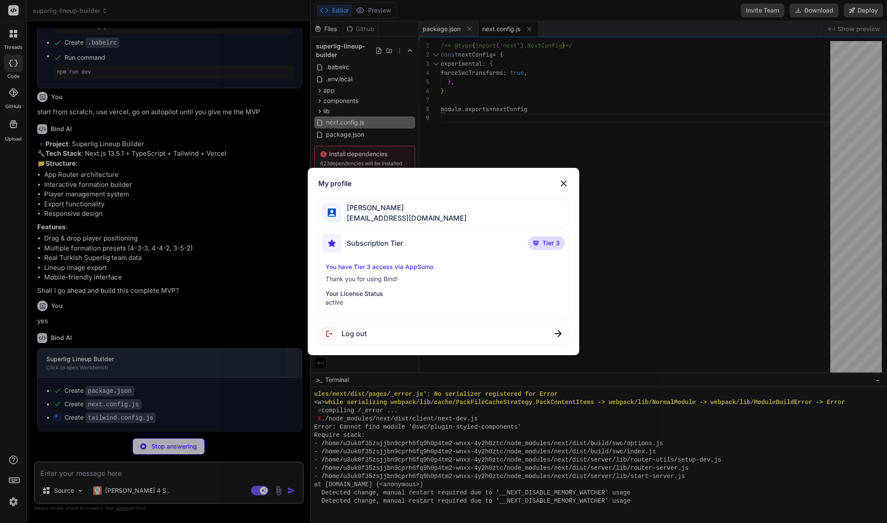
type textarea "x"
type textarea "}, plugins: [], }"
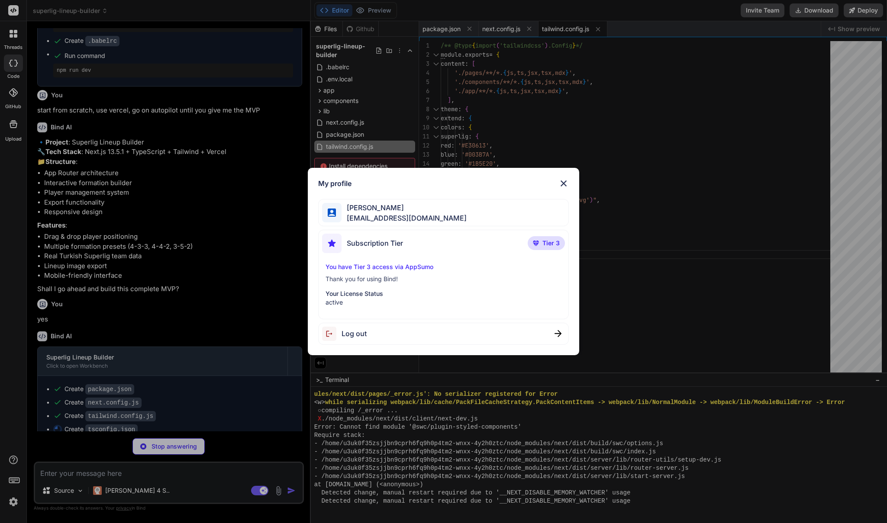
click at [13, 503] on div "My profile Seyfi Cem Baskın seyficembaskin@gmail.com Subscription Tier Tier 3 Y…" at bounding box center [443, 261] width 887 height 523
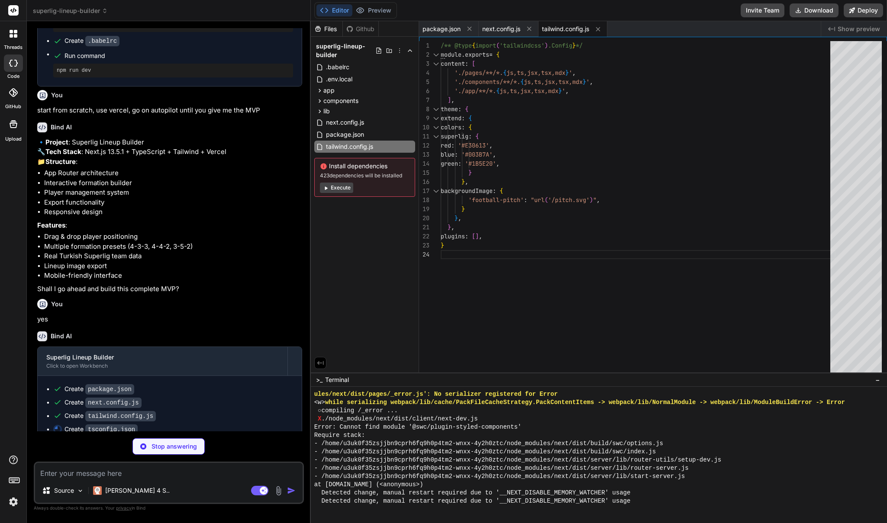
type textarea "x"
type textarea ""paths": { "@/*": ["./*"] } }, "include": ["next-env.d.ts", "**/*.ts", "**/*.ts…"
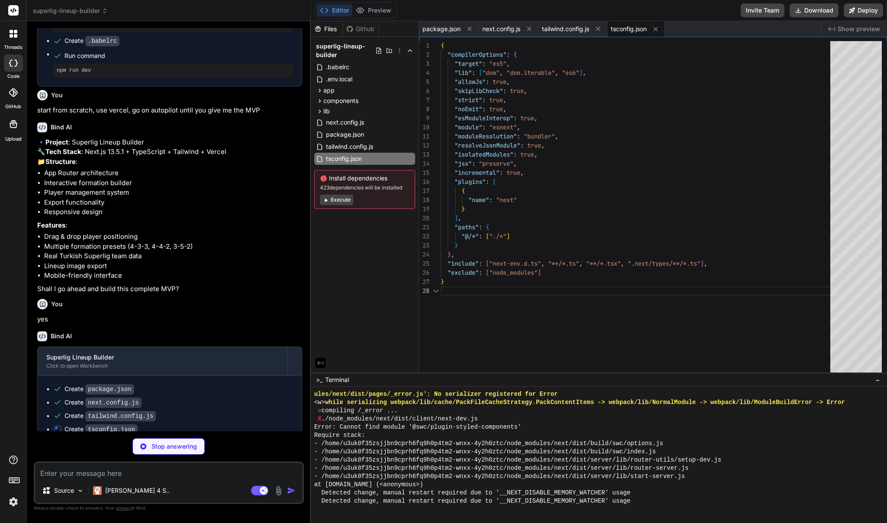
type textarea "x"
type textarea "module.exports = { plugins: { tailwindcss: {}, autoprefixer: {}, }, }"
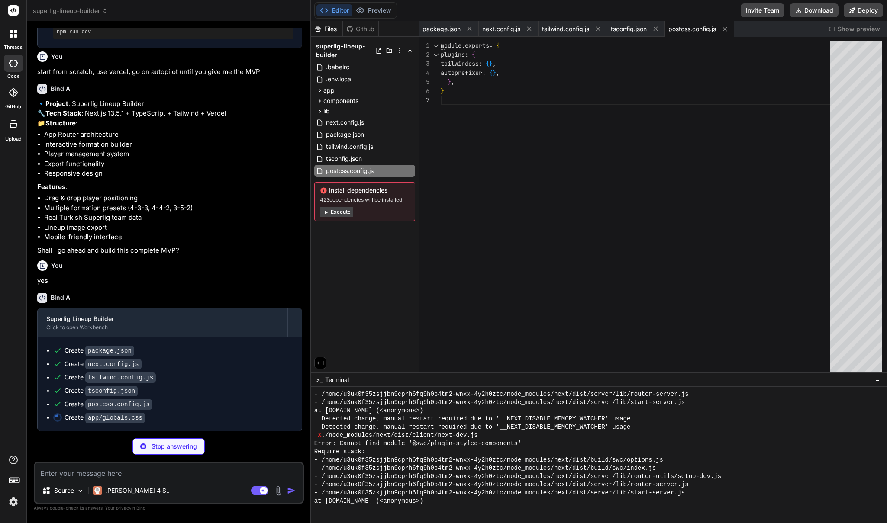
scroll to position [1991, 0]
type textarea "x"
type textarea "/* Center line */ linear-gradient(to bottom, transparent 49%, white 49%, white …"
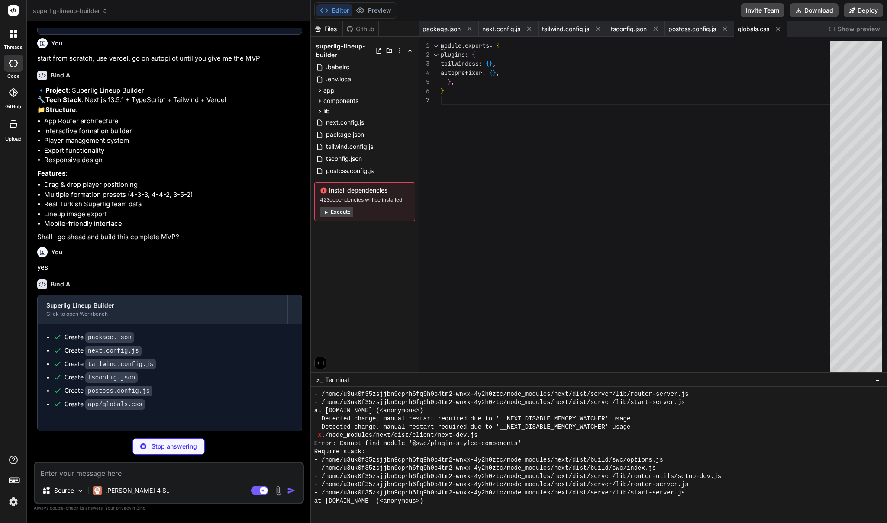
type textarea "x"
type textarea ") }"
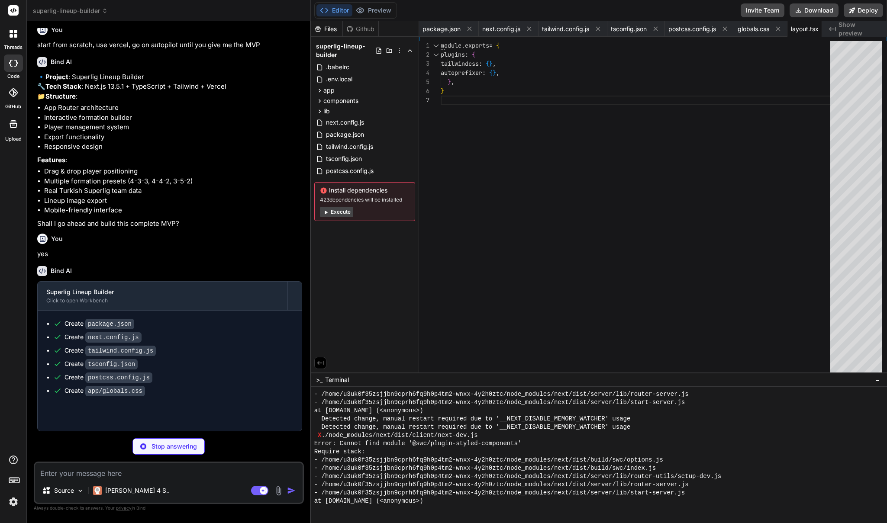
type textarea "x"
type textarea "primaryColor: string secondaryColor: string }"
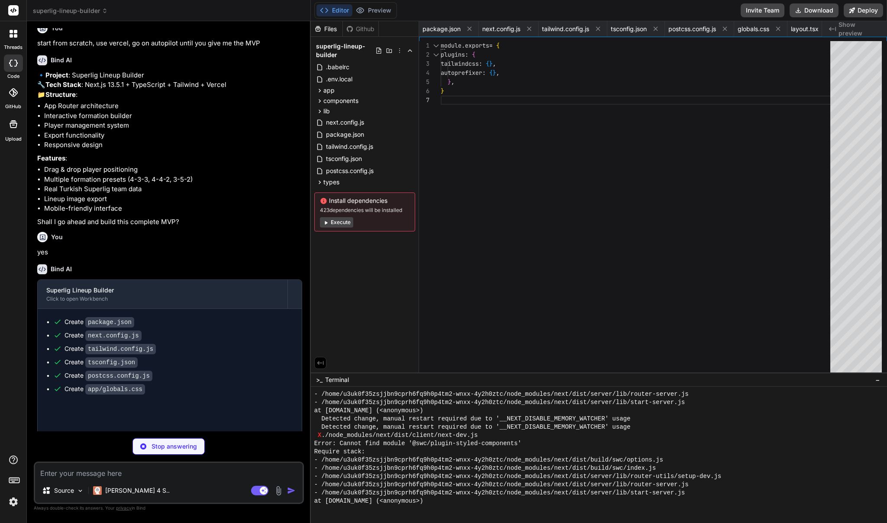
type textarea "x"
type textarea "{ name: 'Edin Visca', position: 'RW', number: 7 }, { name: 'Paul Onuachu', posi…"
type textarea "x"
type textarea "{ x: 50, y: 15, role: 'ST' }, { x: 80, y: 20, role: 'RW' } ] }"
type textarea "x"
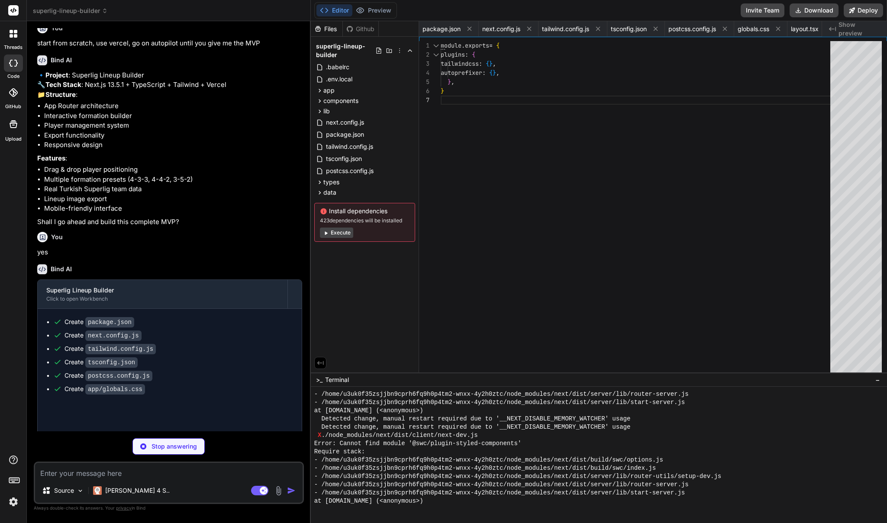
type textarea "<p className="text-white font-medium text-center">{selectedTeam}</p> </div> )} …"
type textarea "x"
type textarea ") }"
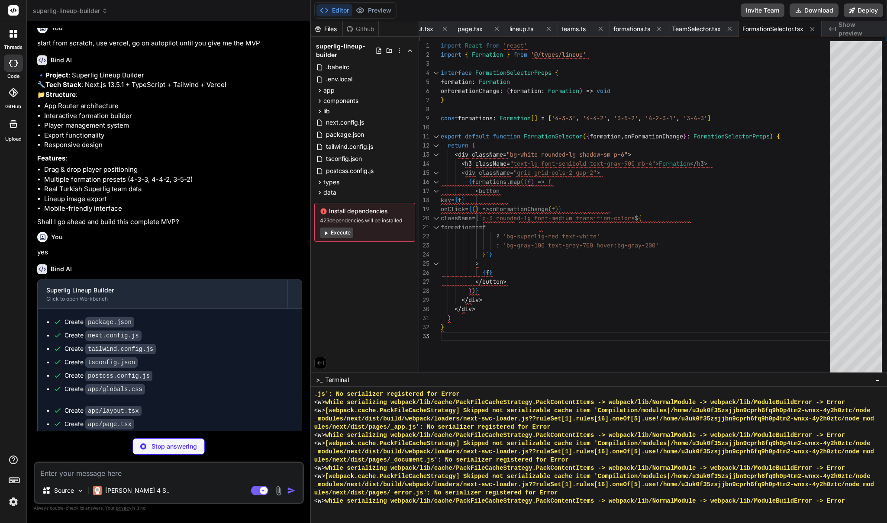
scroll to position [2574, 0]
type textarea "x"
type textarea "{benchPlayers.map((player) => ( <DraggablePlayer key={player.id} player={player…"
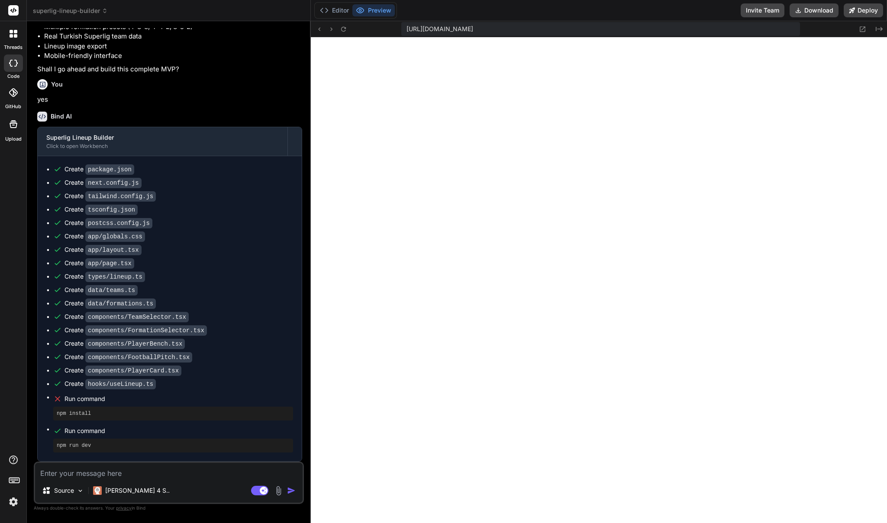
scroll to position [3496, 0]
click at [111, 400] on span "Run command" at bounding box center [179, 399] width 229 height 9
click at [348, 9] on button "Editor" at bounding box center [334, 10] width 36 height 12
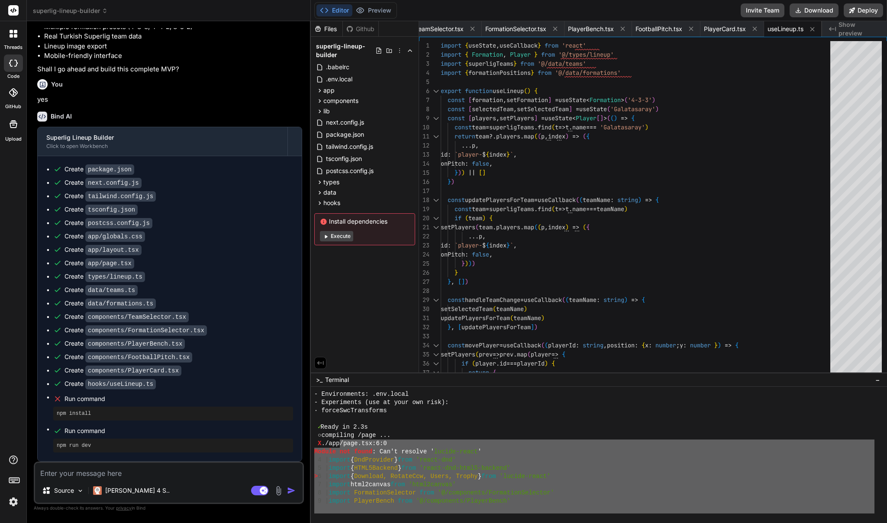
scroll to position [3487, 0]
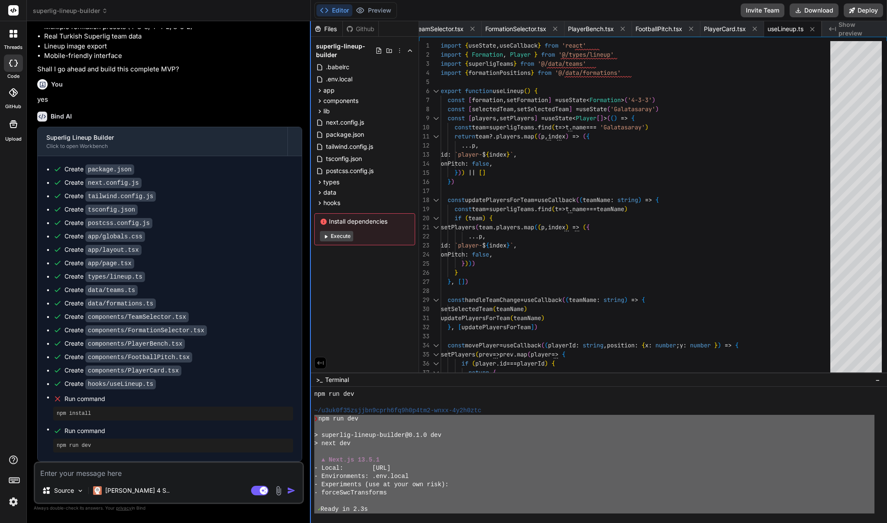
drag, startPoint x: 470, startPoint y: 494, endPoint x: 310, endPoint y: 418, distance: 177.6
click at [310, 418] on div "superlig-lineup-builder Created with Pixso. Bind AI Web Search Created with Pix…" at bounding box center [457, 261] width 860 height 523
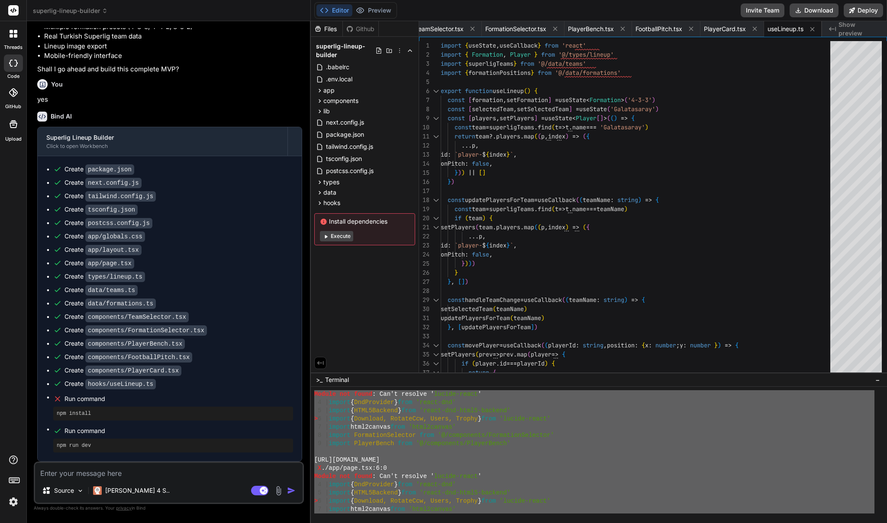
scroll to position [3833, 0]
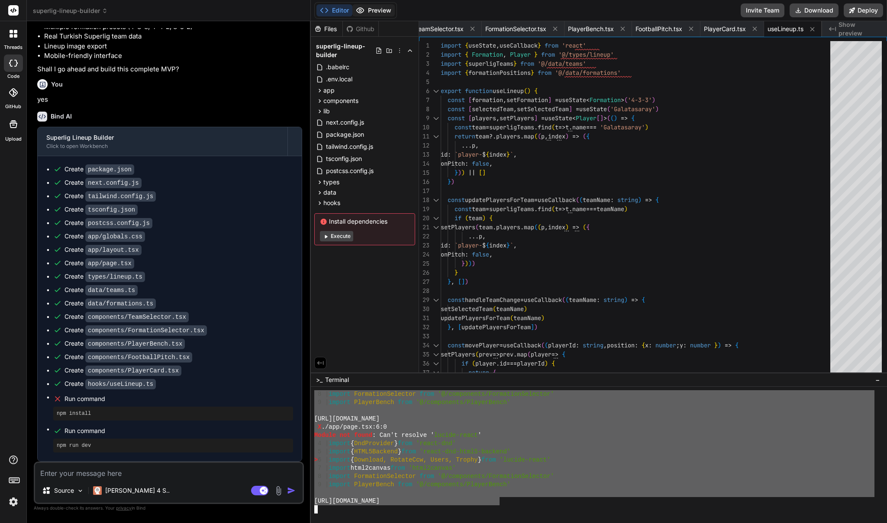
click at [375, 12] on button "Preview" at bounding box center [373, 10] width 42 height 12
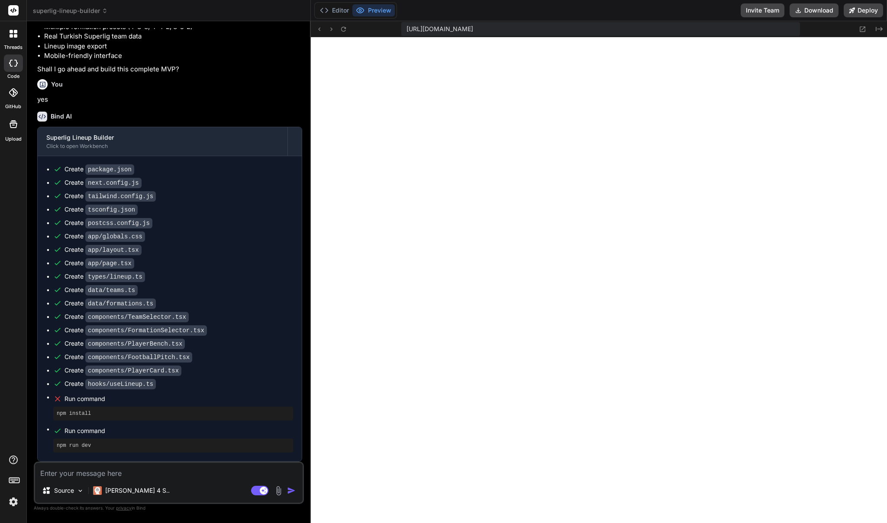
click at [134, 472] on textarea at bounding box center [169, 471] width 268 height 16
paste textarea "❯ npm run dev > superlig-lineup-builder@0.1.0 dev > next dev ▲ Next.js 13.5.1 -…"
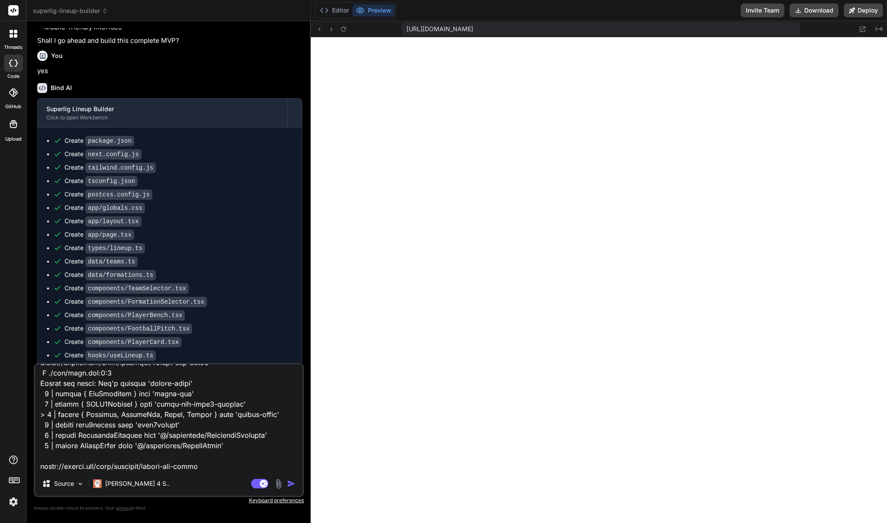
scroll to position [469, 0]
click at [87, 461] on textarea at bounding box center [169, 417] width 268 height 107
click at [83, 466] on textarea at bounding box center [169, 417] width 268 height 107
paste textarea "Failed to compile ./app/page.tsx:6:0 Module not found: Can't resolve 'lucide-re…"
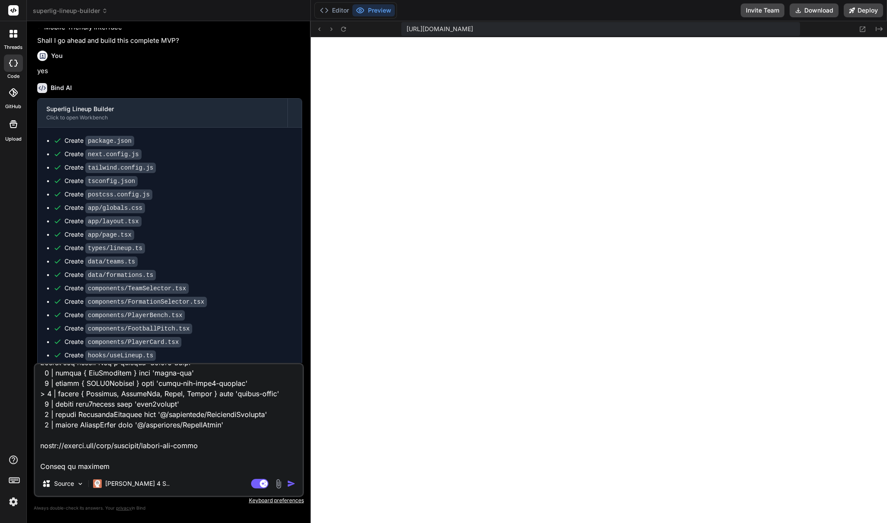
scroll to position [593, 0]
click at [292, 485] on img "button" at bounding box center [291, 484] width 9 height 9
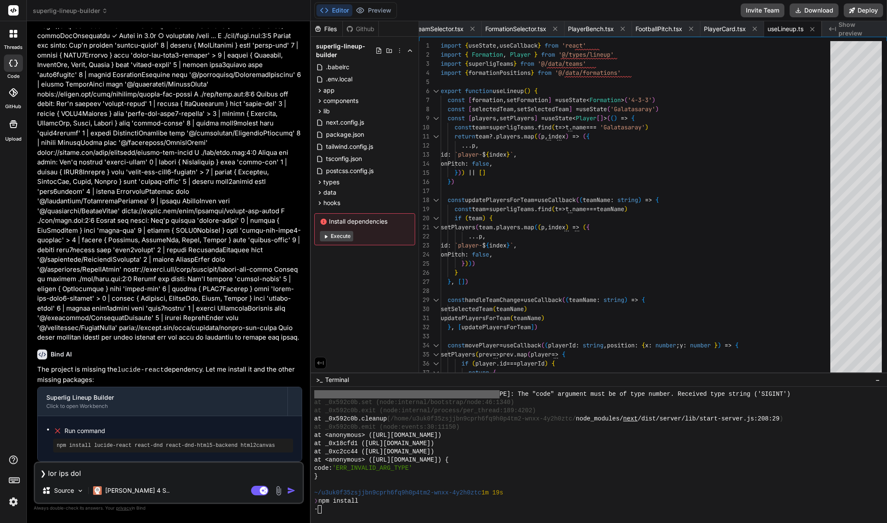
scroll to position [4672, 0]
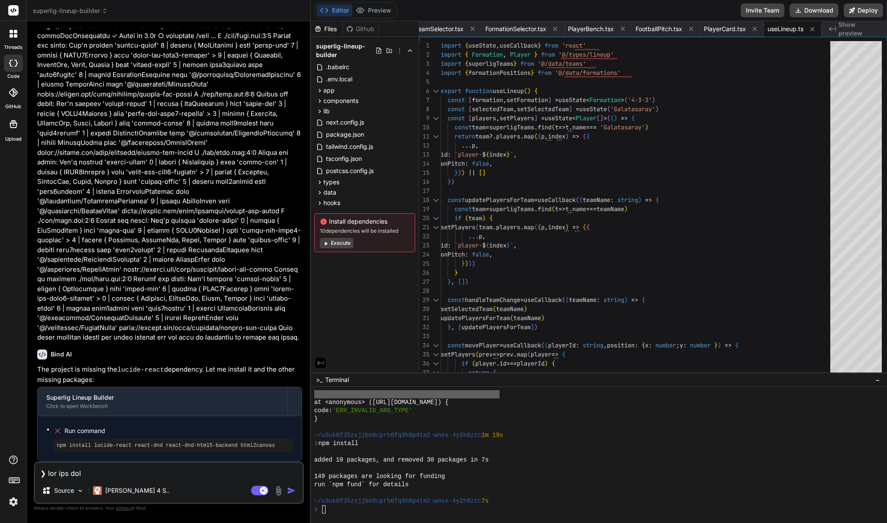
click at [335, 243] on button "Execute" at bounding box center [336, 243] width 33 height 10
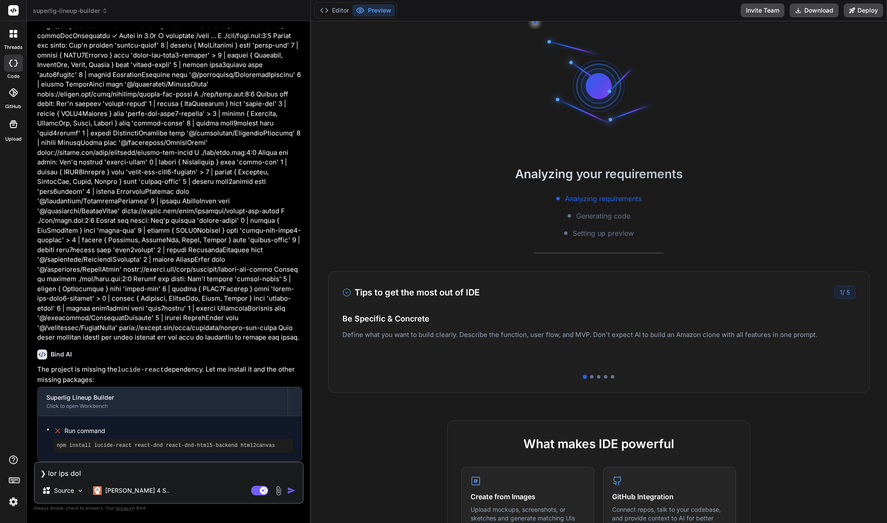
scroll to position [4779, 0]
click at [338, 12] on button "Editor" at bounding box center [334, 10] width 36 height 12
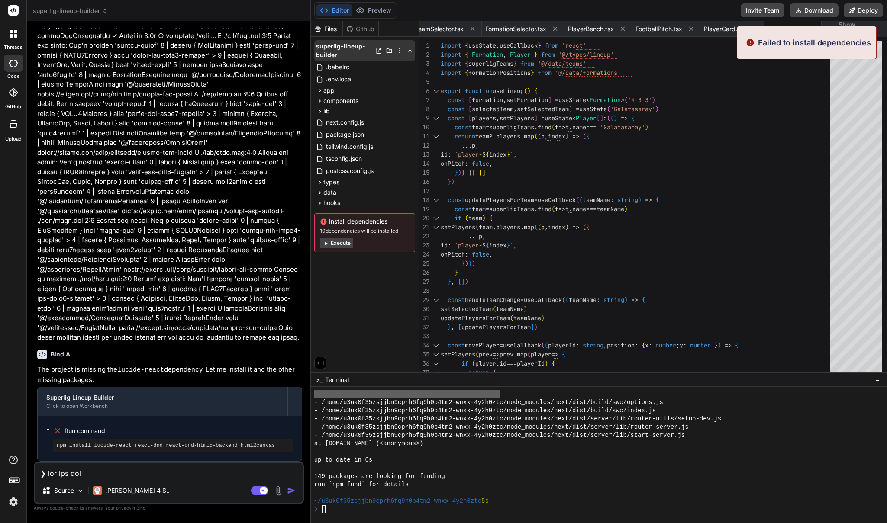
scroll to position [4919, 0]
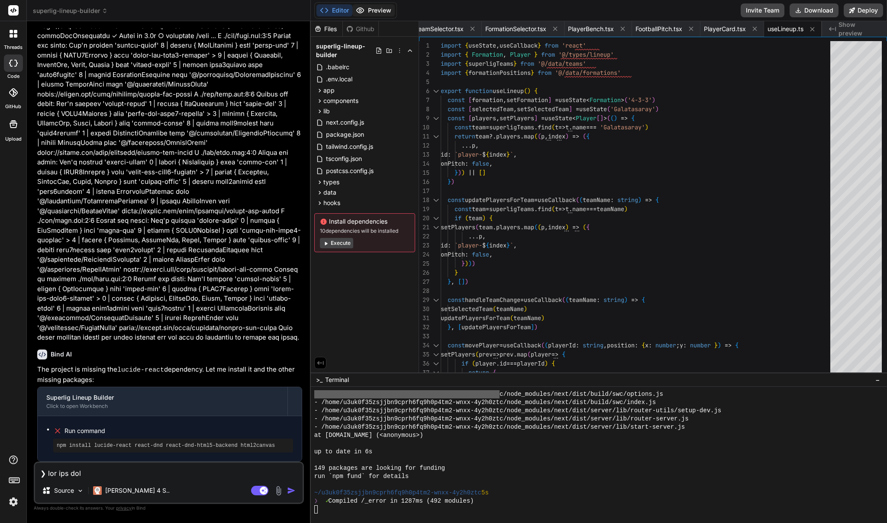
click at [368, 13] on button "Preview" at bounding box center [373, 10] width 42 height 12
click at [330, 243] on button "Execute" at bounding box center [336, 243] width 33 height 10
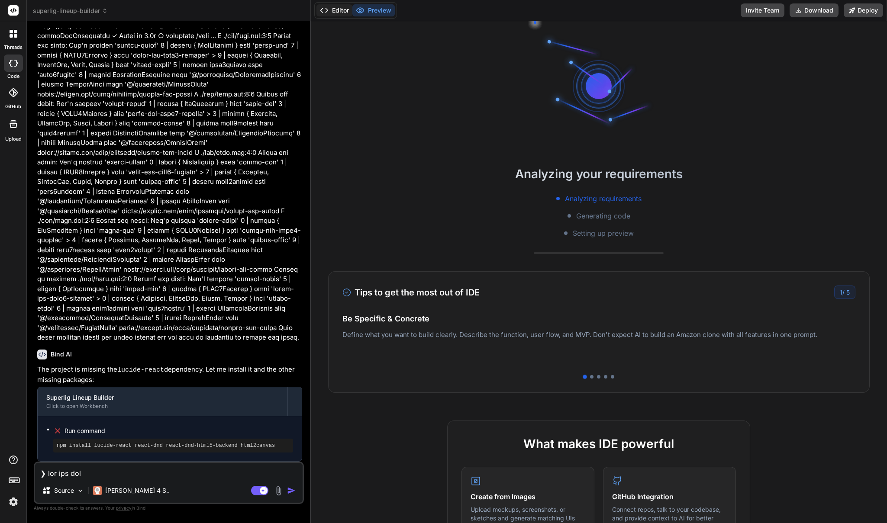
click at [335, 14] on button "Editor" at bounding box center [334, 10] width 36 height 12
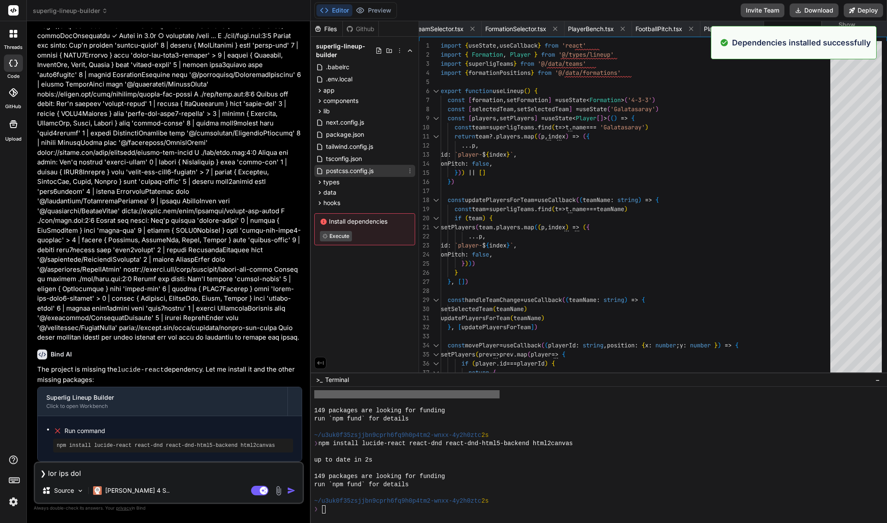
scroll to position [5083, 0]
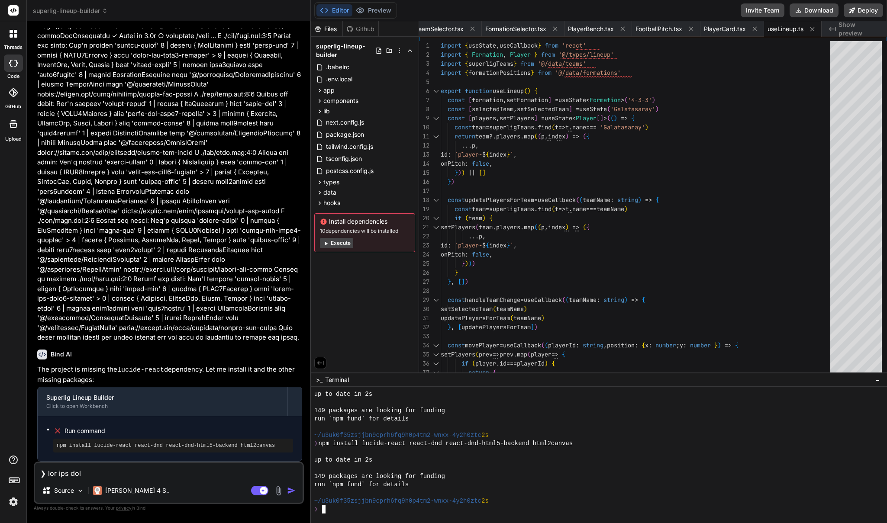
click at [348, 512] on div "❯" at bounding box center [594, 510] width 560 height 8
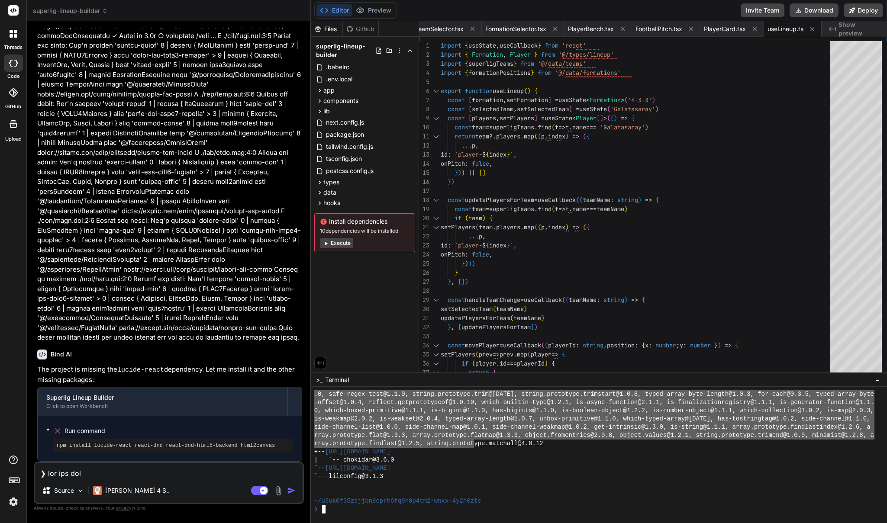
scroll to position [5585, 0]
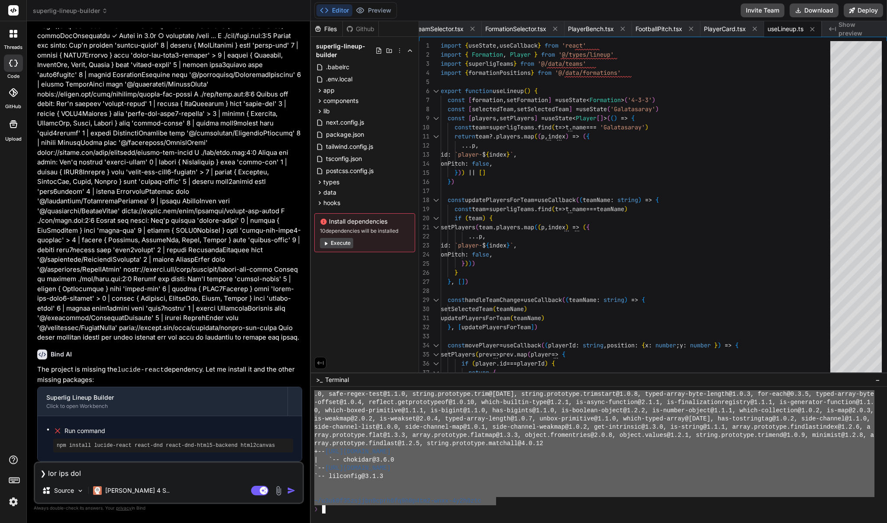
drag, startPoint x: 314, startPoint y: 392, endPoint x: 497, endPoint y: 505, distance: 214.2
click at [123, 471] on textarea at bounding box center [169, 471] width 268 height 16
paste textarea "❯ npm install up to date in 2s 149 packages are looking for funding run `npm fu…"
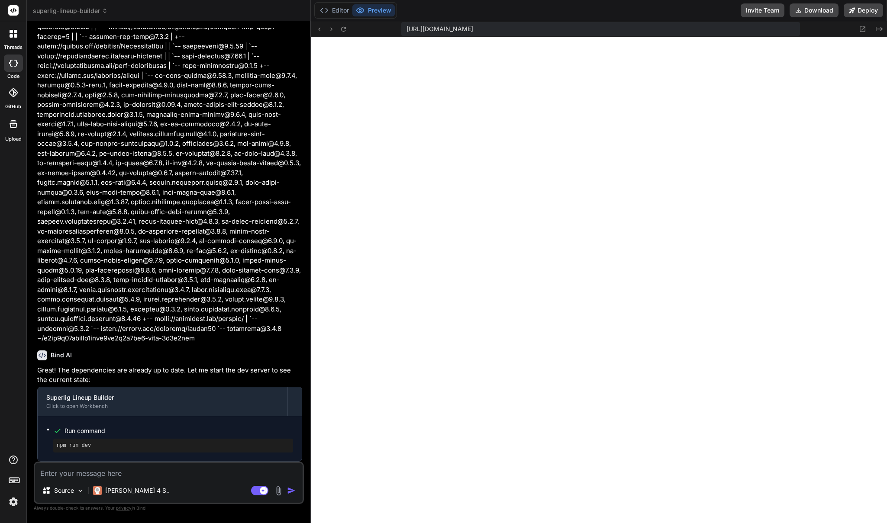
scroll to position [5716, 0]
click at [343, 9] on button "Editor" at bounding box center [334, 10] width 36 height 12
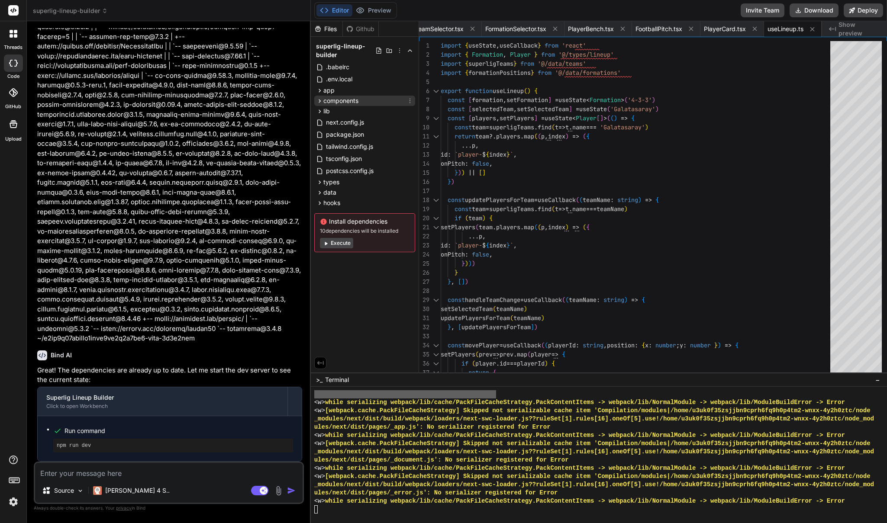
scroll to position [6243, 0]
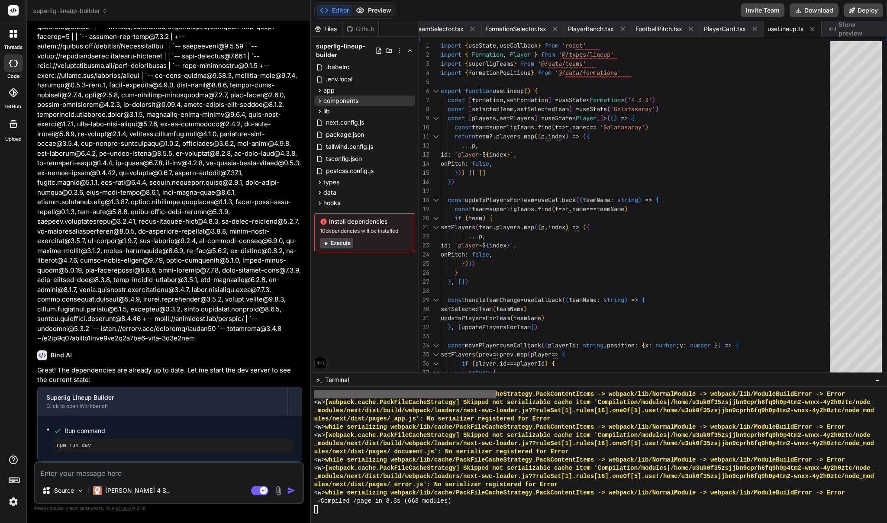
click at [374, 13] on button "Preview" at bounding box center [373, 10] width 42 height 12
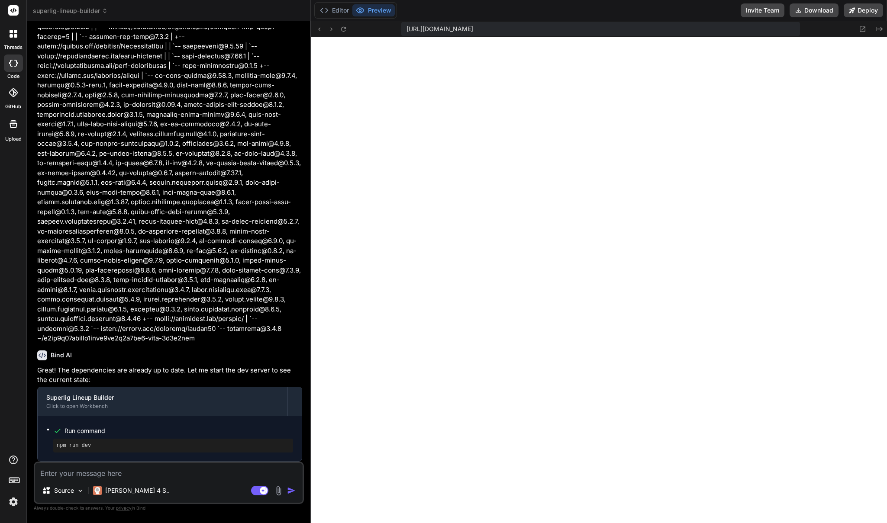
scroll to position [6259, 0]
click at [174, 477] on textarea at bounding box center [169, 471] width 268 height 16
click at [167, 474] on textarea "I want the players to snap to tiles." at bounding box center [169, 471] width 268 height 16
click at [166, 477] on textarea "I want the players to snap to tiles." at bounding box center [169, 471] width 268 height 16
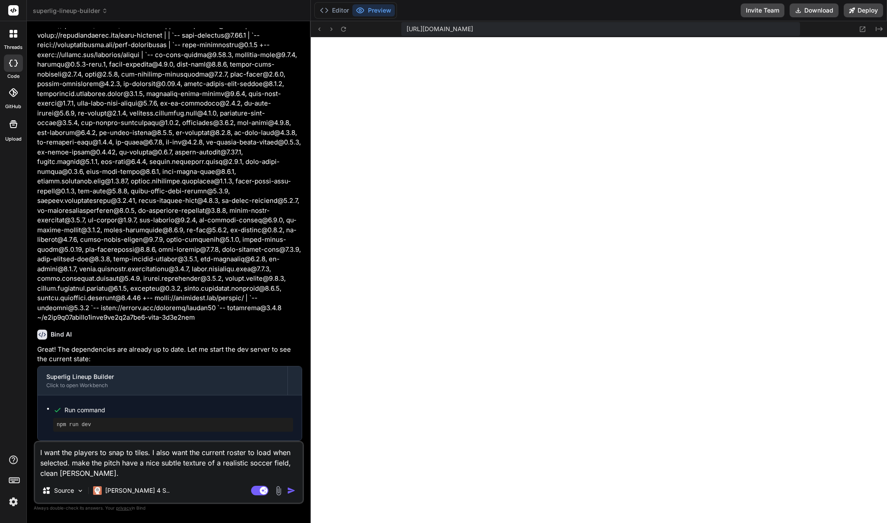
drag, startPoint x: 90, startPoint y: 474, endPoint x: 82, endPoint y: 474, distance: 7.8
click at [82, 474] on textarea "I want the players to snap to tiles. I also want the current roster to load whe…" at bounding box center [169, 460] width 268 height 36
click at [114, 473] on textarea "I want the players to snap to tiles. I also want the current roster to load whe…" at bounding box center [169, 460] width 268 height 36
click at [145, 476] on textarea "I want the players to snap to tiles. I also want the current roster to load whe…" at bounding box center [169, 460] width 268 height 36
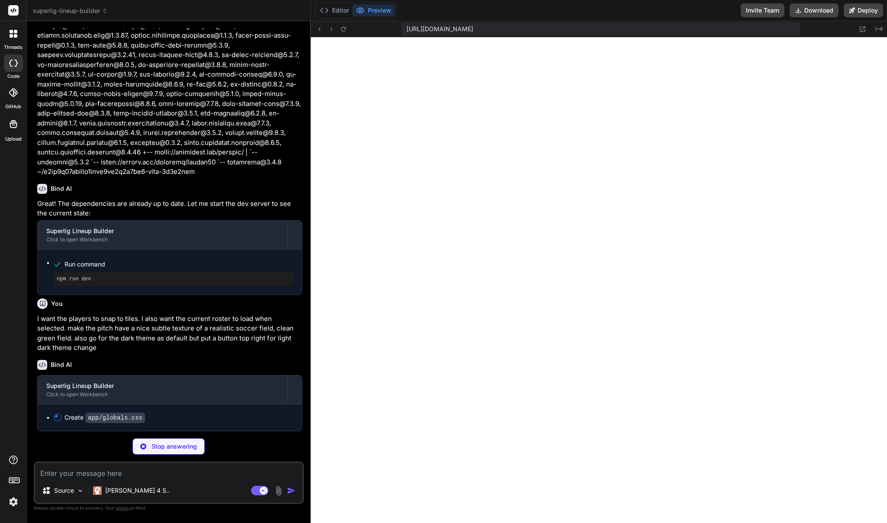
scroll to position [3539, 0]
click at [330, 1] on div "Editor Preview Invite Team Download Deploy" at bounding box center [599, 10] width 576 height 21
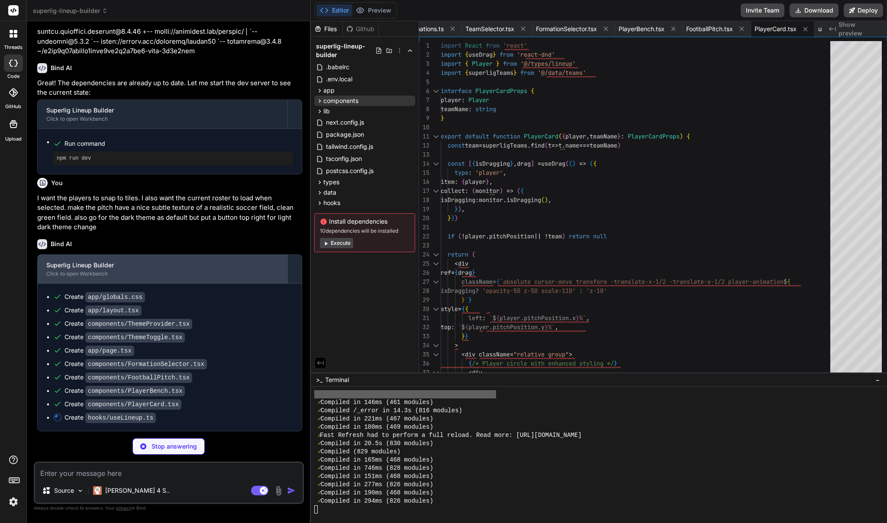
scroll to position [3660, 0]
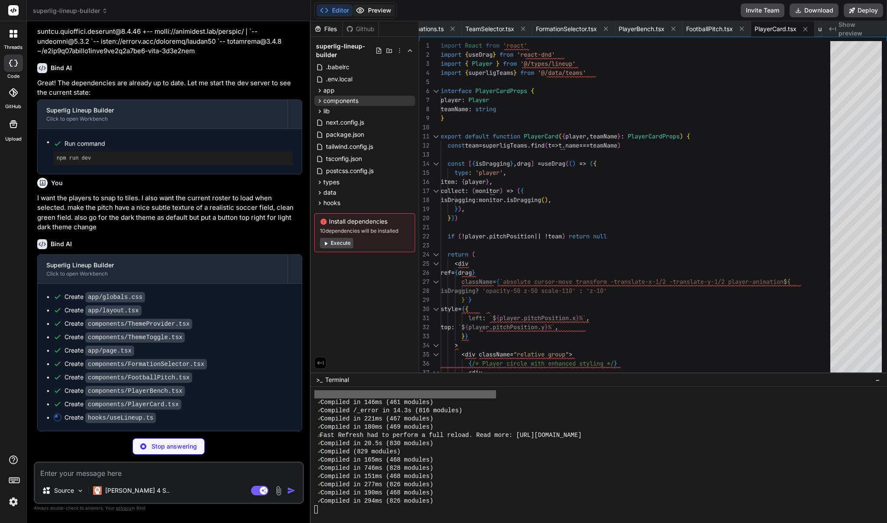
click at [388, 12] on button "Preview" at bounding box center [373, 10] width 42 height 12
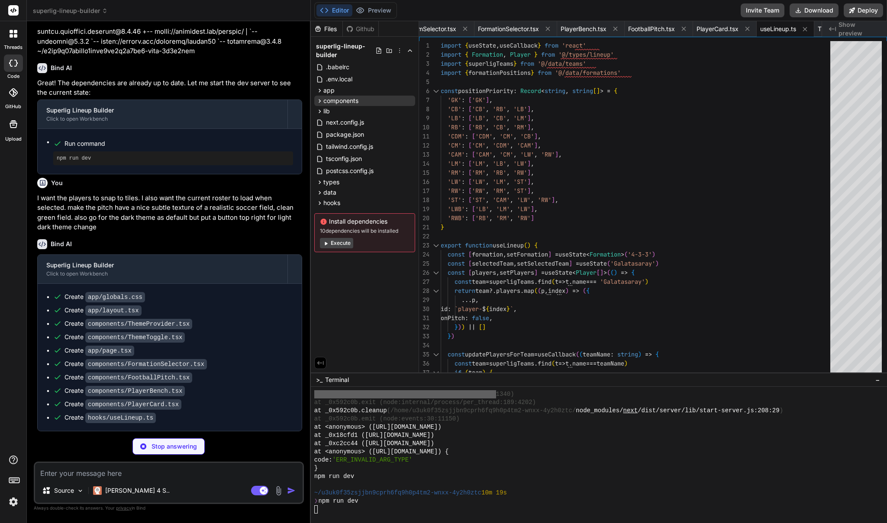
scroll to position [7329, 0]
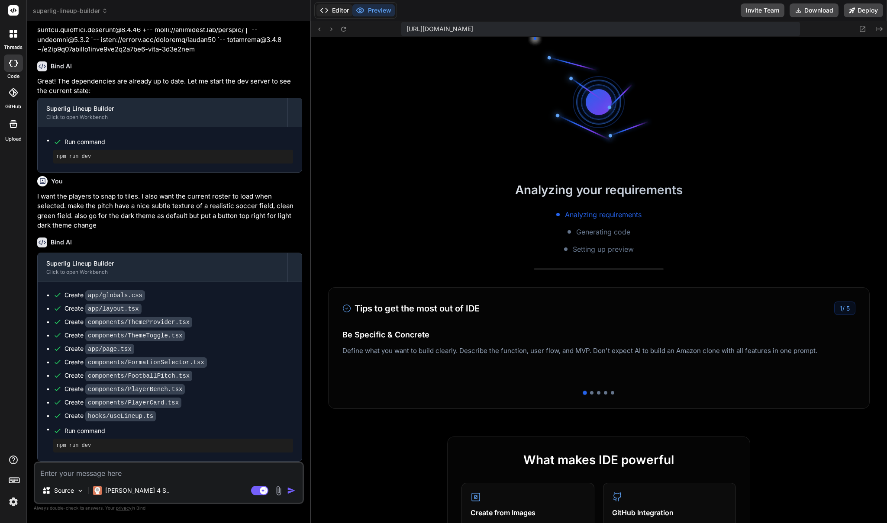
click at [335, 9] on button "Editor" at bounding box center [334, 10] width 36 height 12
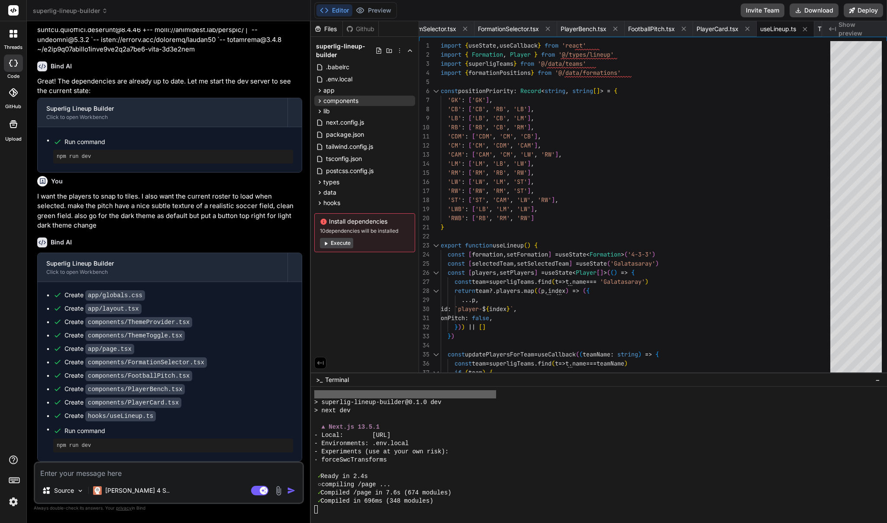
scroll to position [7411, 0]
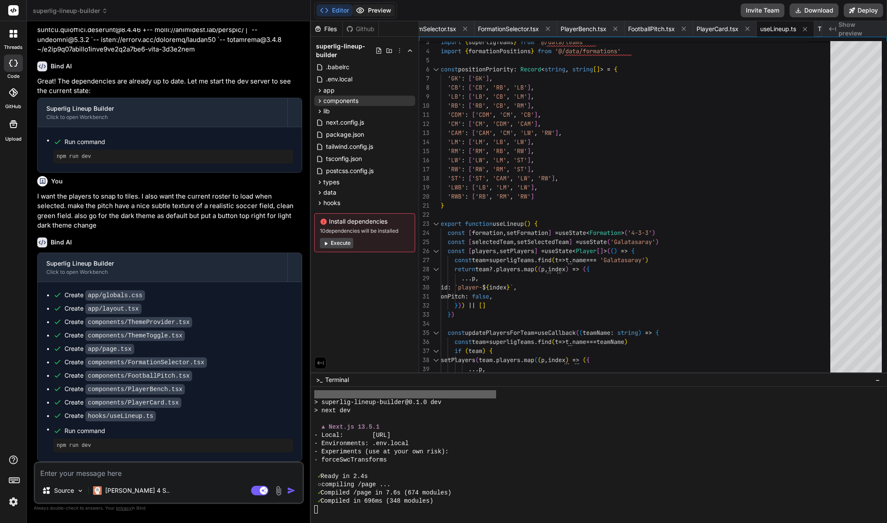
click at [376, 12] on button "Preview" at bounding box center [373, 10] width 42 height 12
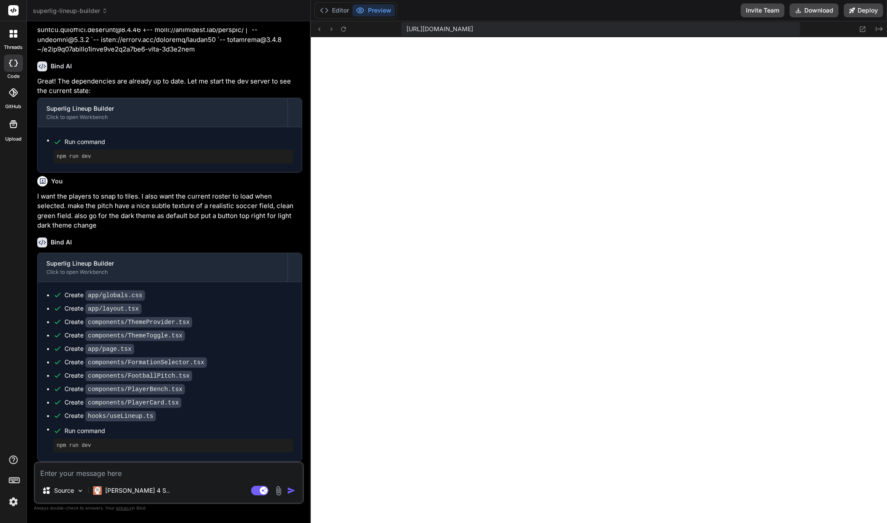
click at [132, 475] on textarea at bounding box center [169, 471] width 268 height 16
click at [139, 470] on textarea "make it nice" at bounding box center [169, 471] width 268 height 16
click at [61, 12] on span "superlig-lineup-builder" at bounding box center [70, 10] width 75 height 9
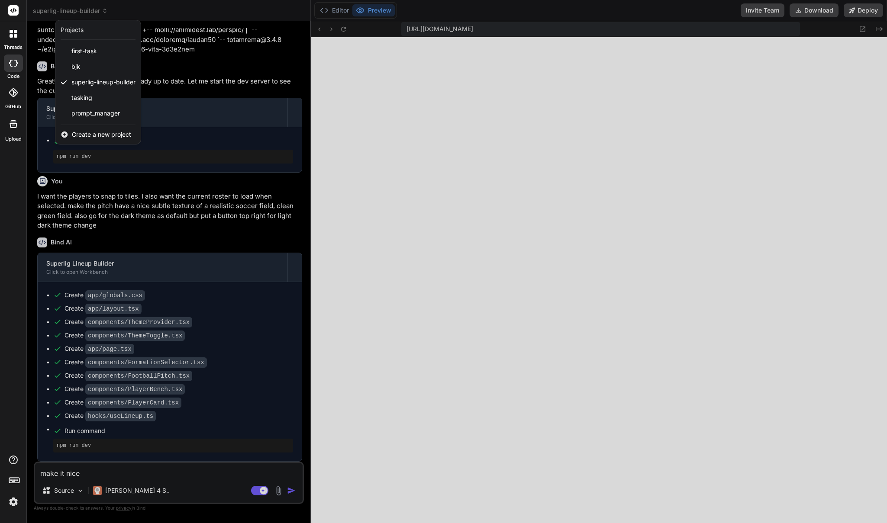
click at [68, 10] on div at bounding box center [443, 261] width 887 height 523
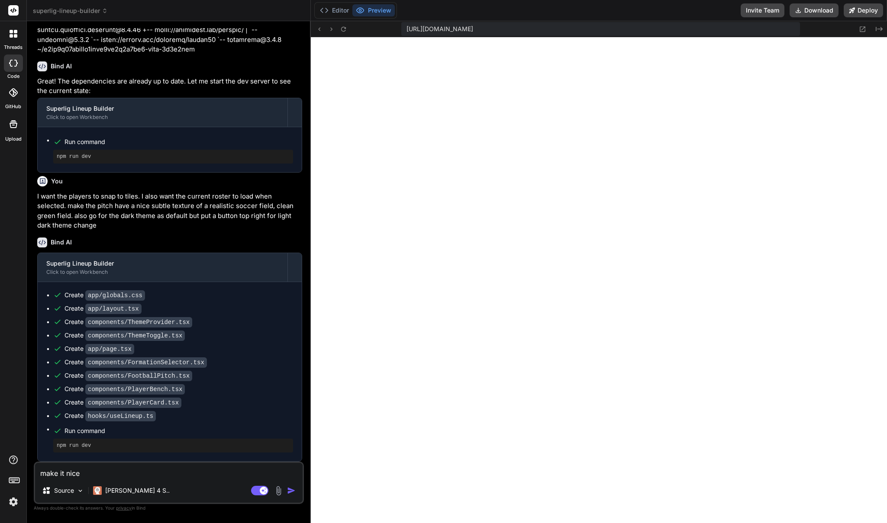
click at [25, 464] on div "threads code GitHub Upload superlig-lineup-builder Created with Pixso. Bind AI …" at bounding box center [443, 261] width 887 height 523
click at [135, 492] on p "Claude 4 S.." at bounding box center [137, 491] width 65 height 9
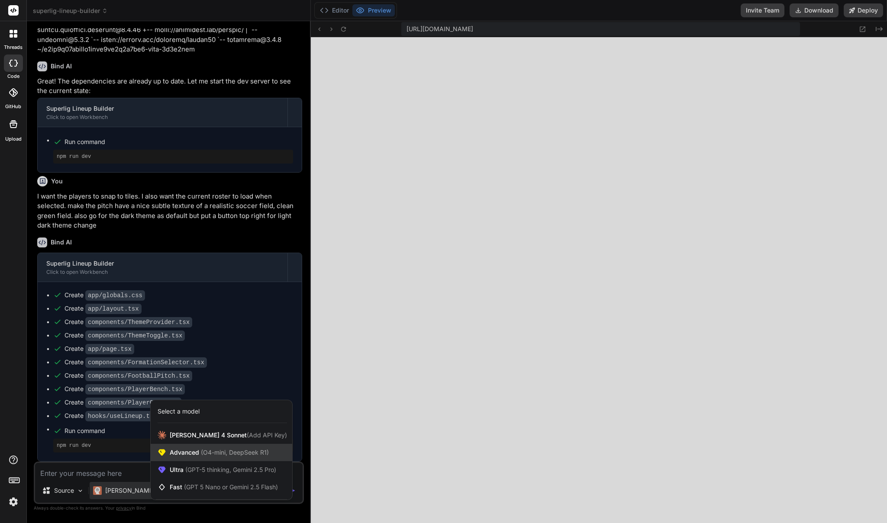
click at [207, 451] on span "(O4-mini, DeepSeek R1)" at bounding box center [234, 452] width 70 height 7
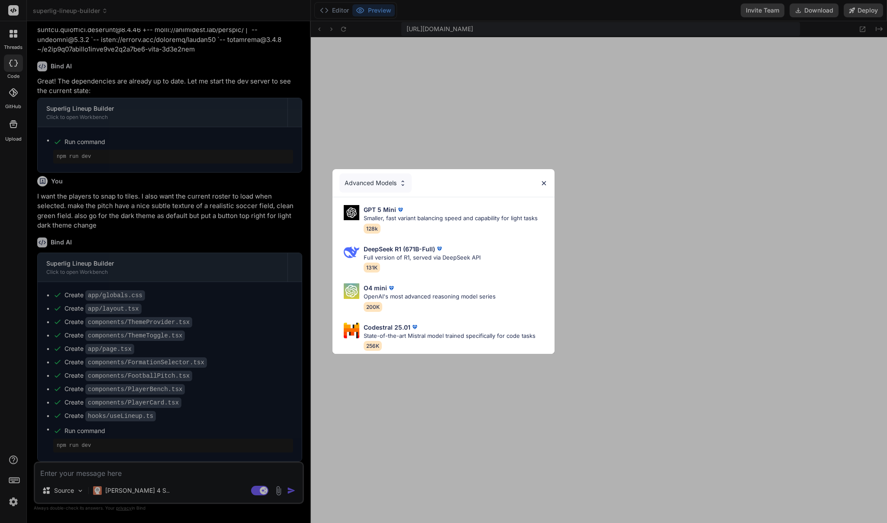
click at [160, 484] on div "Advanced Models GPT 5 Mini Smaller, fast variant balancing speed and capability…" at bounding box center [443, 261] width 887 height 523
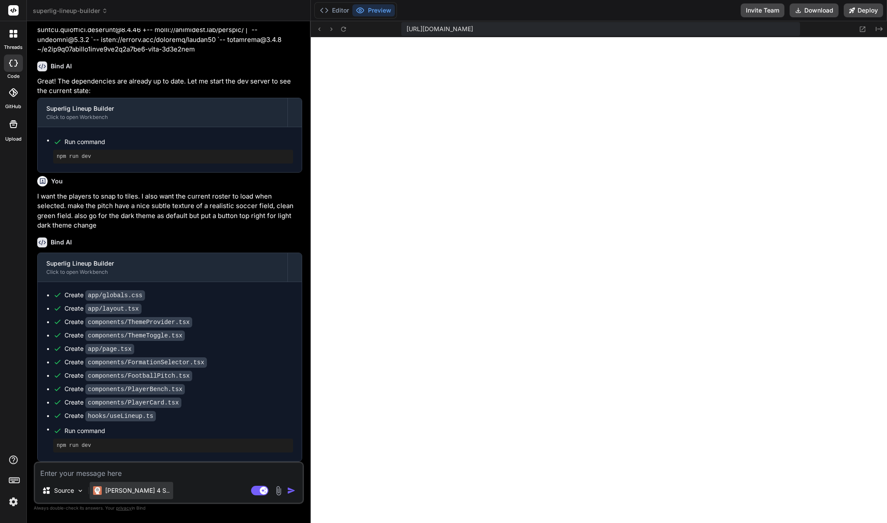
click at [131, 491] on p "Claude 4 S.." at bounding box center [137, 491] width 65 height 9
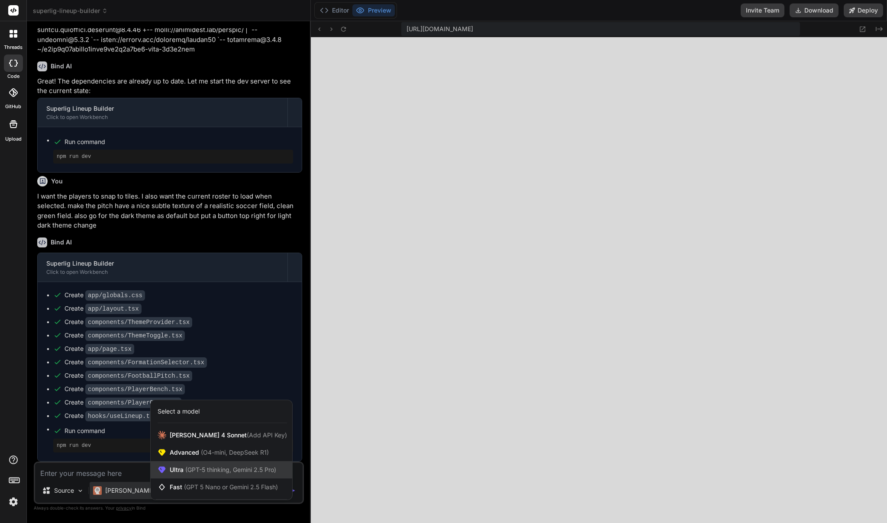
click at [209, 472] on span "(GPT-5 thinking, Gemini 2.5 Pro)" at bounding box center [230, 469] width 93 height 7
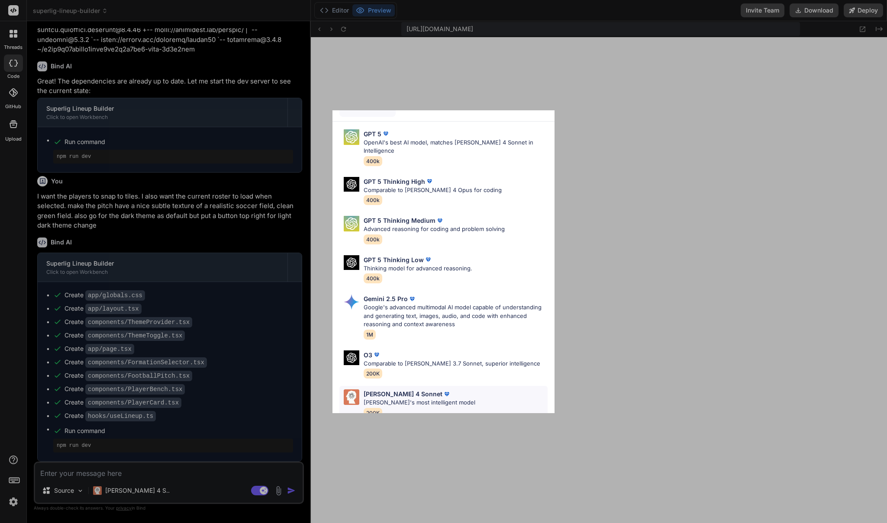
scroll to position [62, 0]
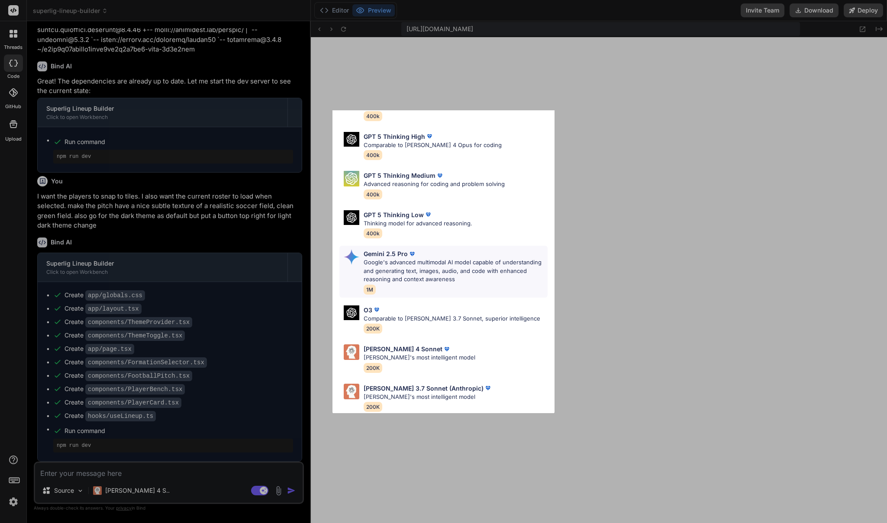
click at [445, 263] on p "Google's advanced multimodal AI model capable of understanding and generating t…" at bounding box center [456, 271] width 184 height 26
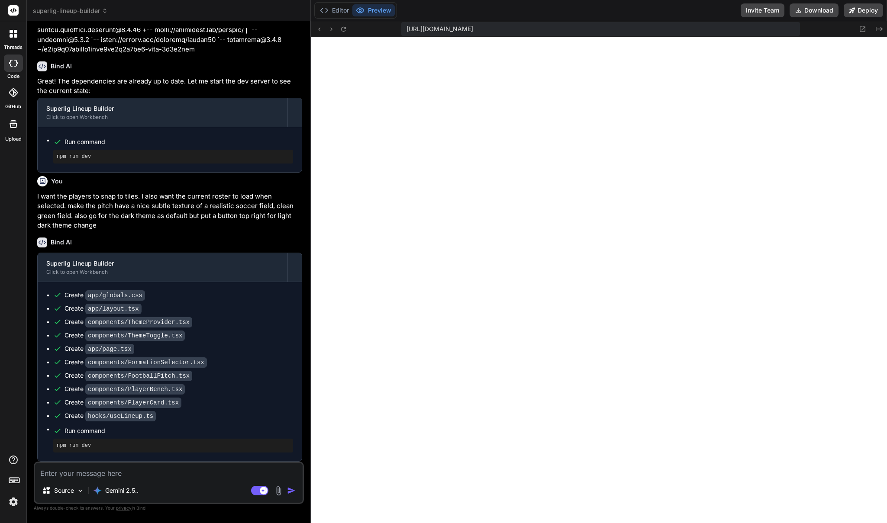
click at [194, 474] on textarea at bounding box center [169, 471] width 268 height 16
click at [122, 475] on textarea at bounding box center [169, 471] width 268 height 16
click at [119, 470] on textarea at bounding box center [169, 471] width 268 height 16
click at [10, 60] on icon at bounding box center [13, 63] width 9 height 7
click at [13, 65] on icon at bounding box center [13, 63] width 9 height 7
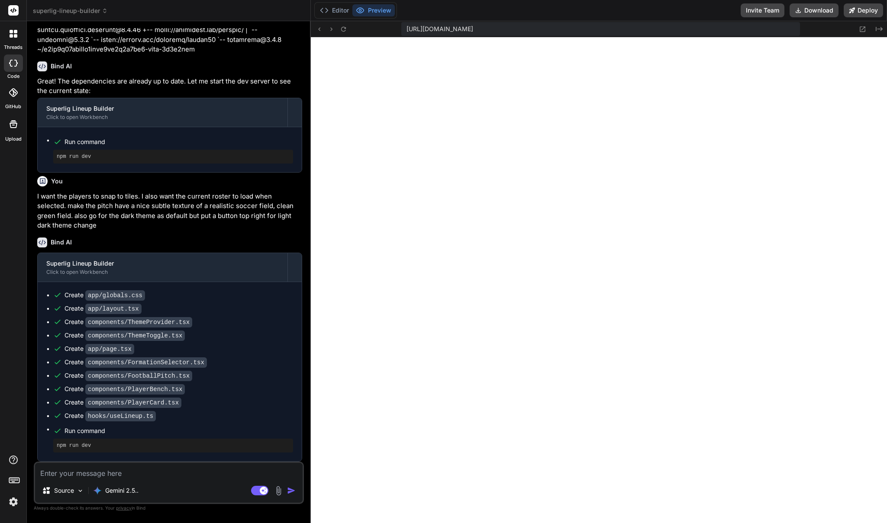
click at [11, 34] on icon at bounding box center [14, 34] width 8 height 8
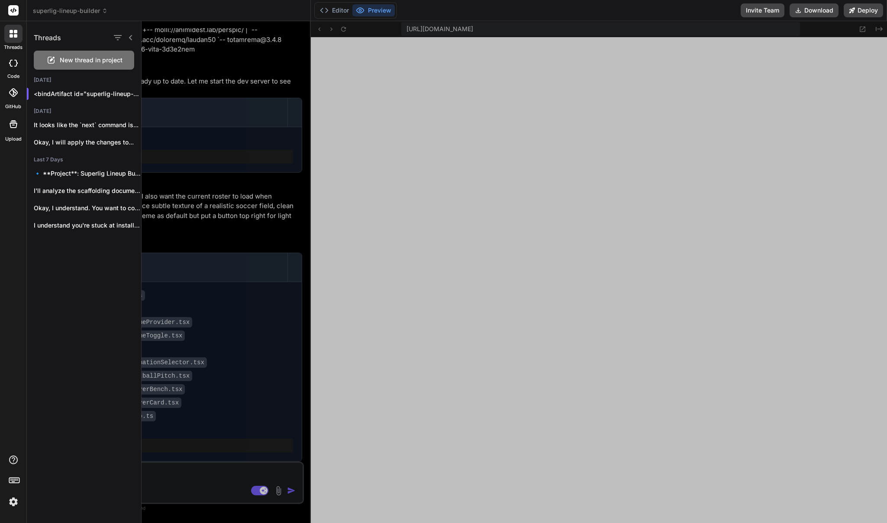
click at [66, 58] on span "New thread in project" at bounding box center [91, 60] width 63 height 9
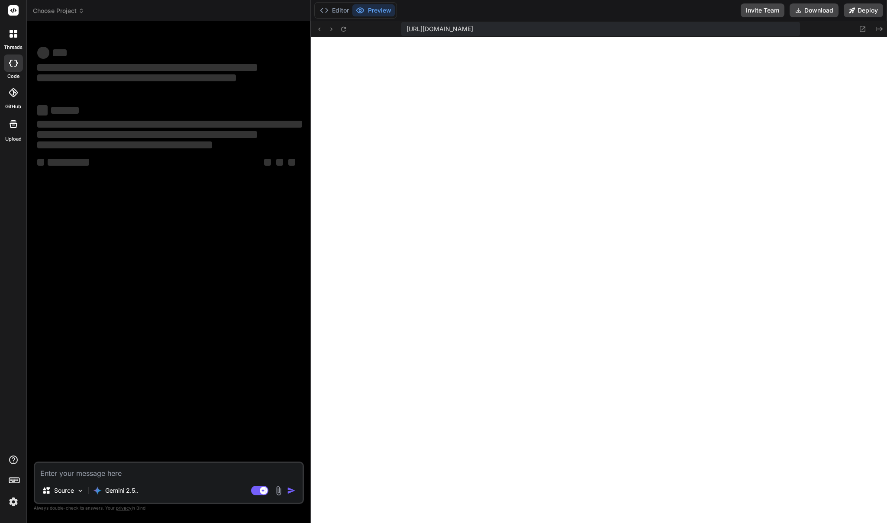
scroll to position [8225, 0]
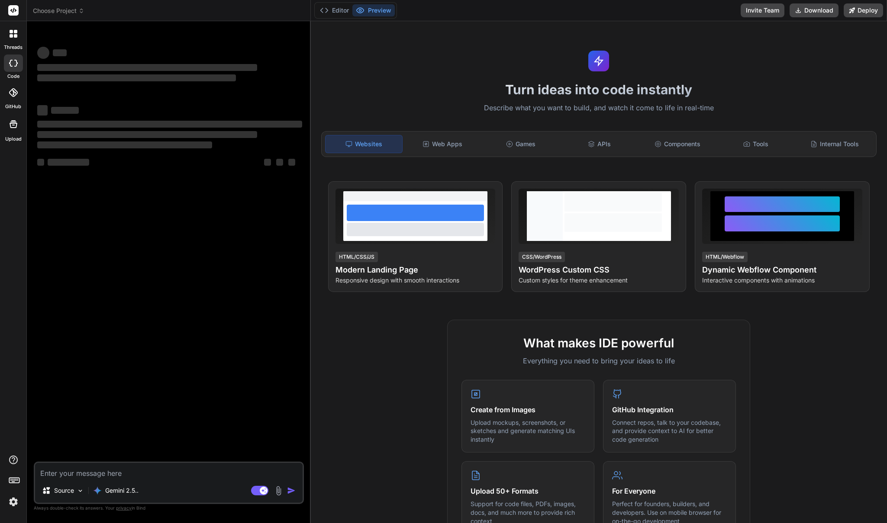
click at [72, 10] on span "Choose Project" at bounding box center [59, 10] width 52 height 9
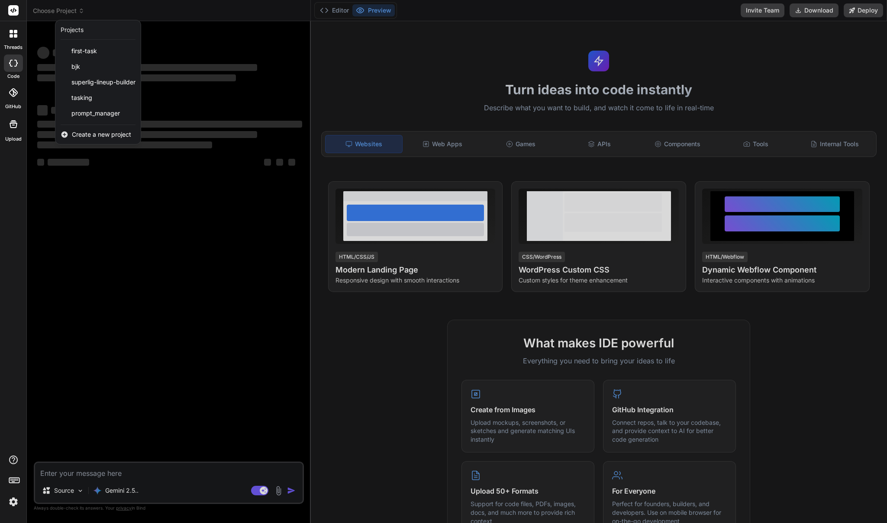
click at [83, 134] on span "Create a new project" at bounding box center [101, 134] width 59 height 9
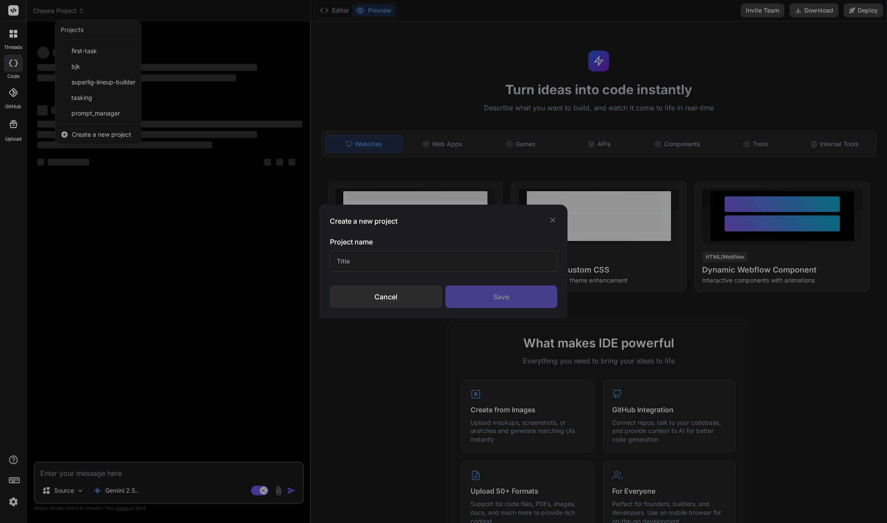
click at [413, 268] on input "text" at bounding box center [444, 261] width 228 height 21
click at [526, 295] on div "Save" at bounding box center [501, 297] width 112 height 23
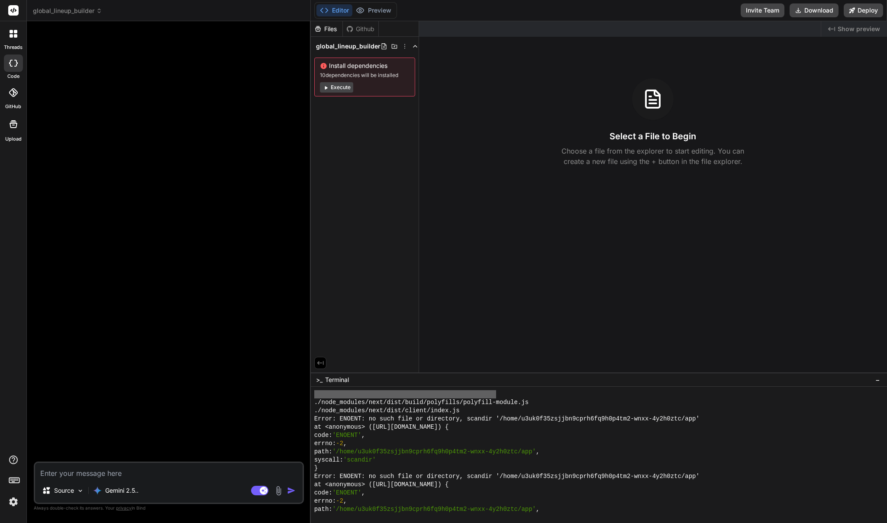
scroll to position [7662, 0]
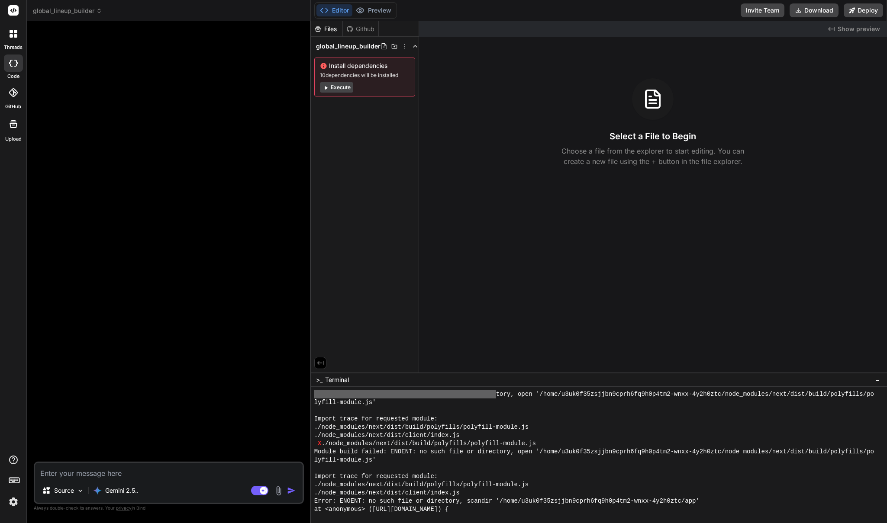
click at [70, 7] on span "global_lineup_builder" at bounding box center [67, 10] width 69 height 9
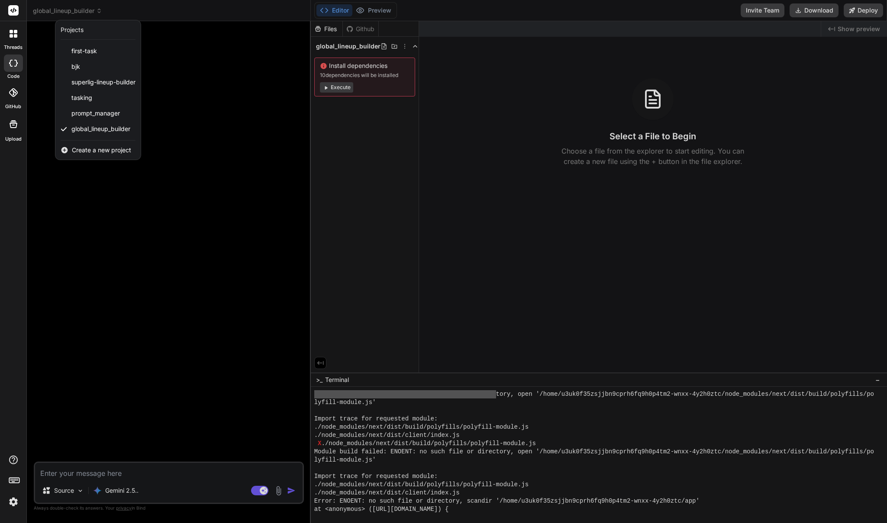
click at [188, 124] on div at bounding box center [443, 261] width 887 height 523
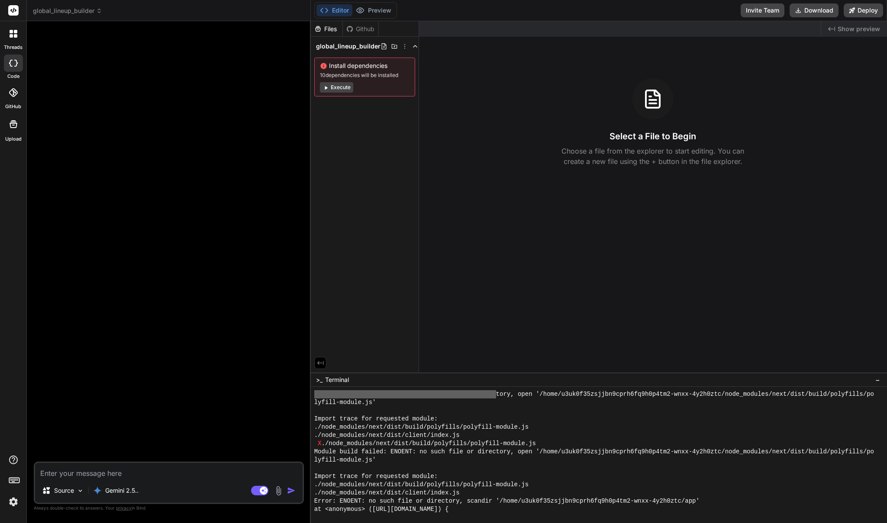
click at [78, 9] on span "global_lineup_builder" at bounding box center [67, 10] width 69 height 9
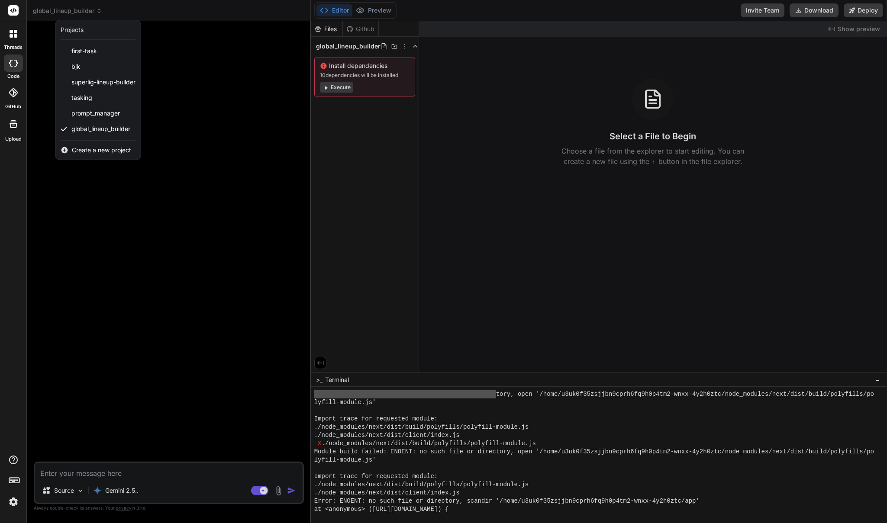
drag, startPoint x: 177, startPoint y: 121, endPoint x: 167, endPoint y: 112, distance: 13.8
click at [177, 120] on div at bounding box center [443, 261] width 887 height 523
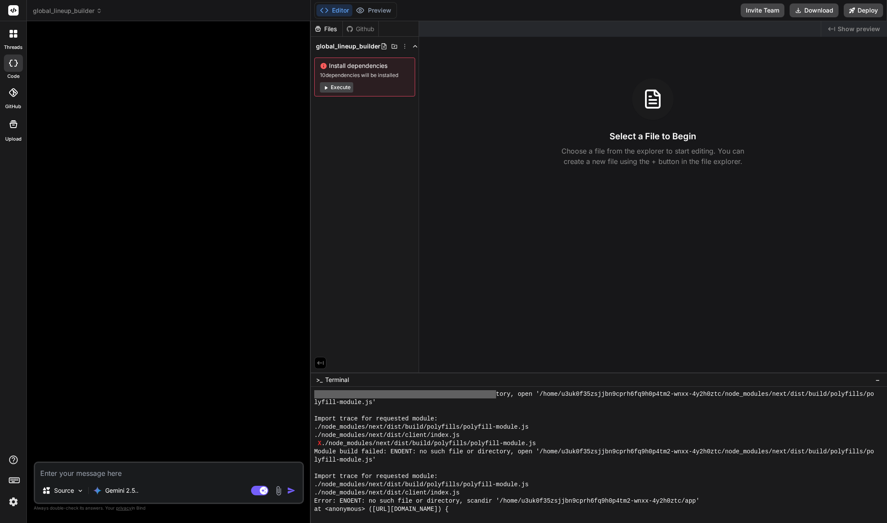
click at [16, 9] on rect at bounding box center [13, 10] width 10 height 10
click at [13, 31] on icon at bounding box center [14, 34] width 8 height 8
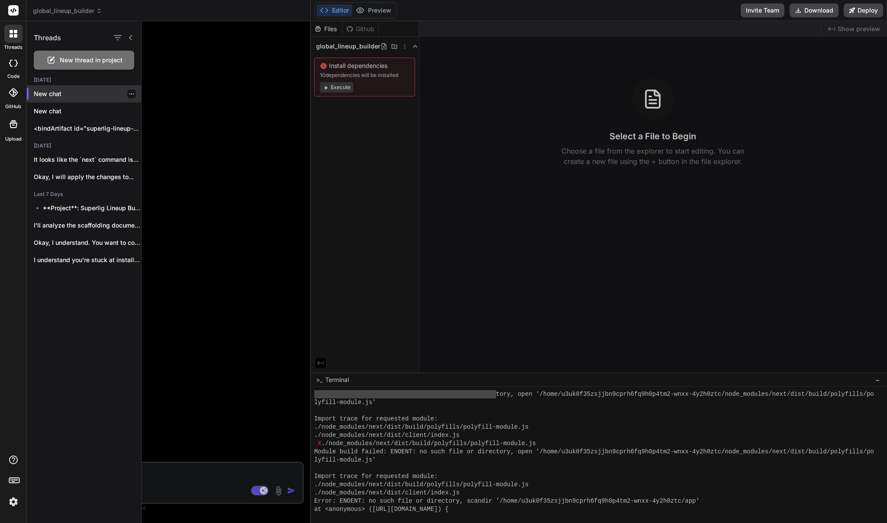
click at [129, 93] on icon "button" at bounding box center [131, 93] width 5 height 5
click at [150, 126] on span "Delete" at bounding box center [151, 128] width 19 height 9
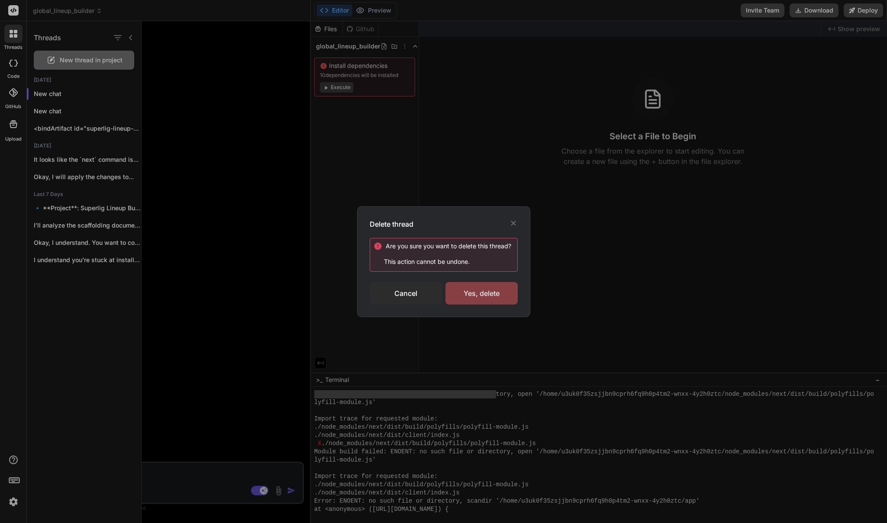
click at [469, 290] on div "Yes, delete" at bounding box center [481, 293] width 72 height 23
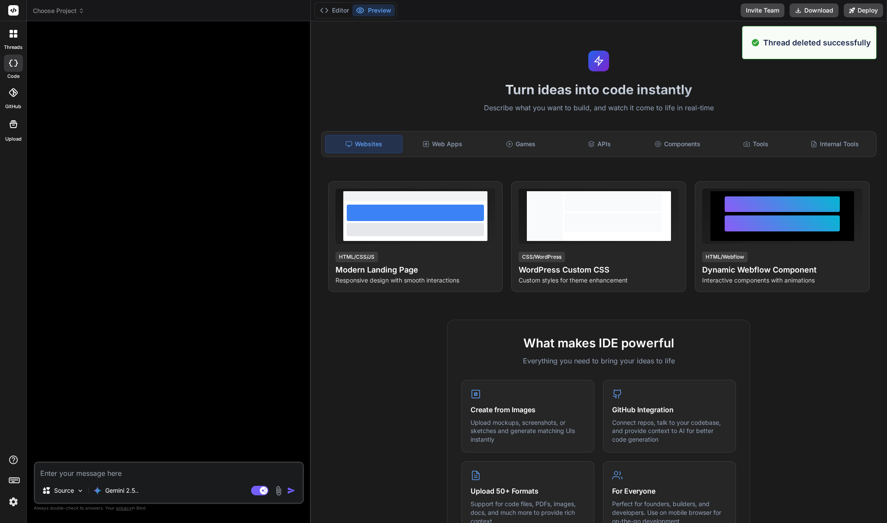
click at [16, 43] on div "threads" at bounding box center [13, 36] width 26 height 30
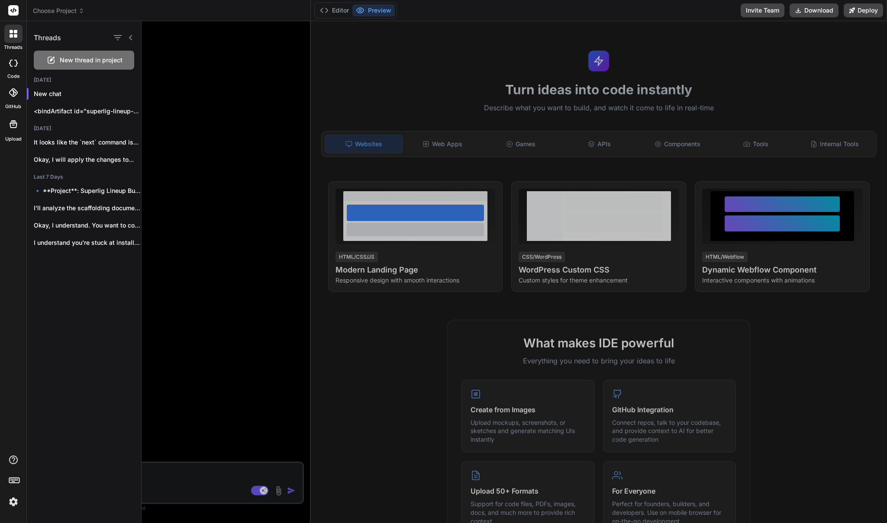
click at [189, 43] on div at bounding box center [514, 272] width 745 height 502
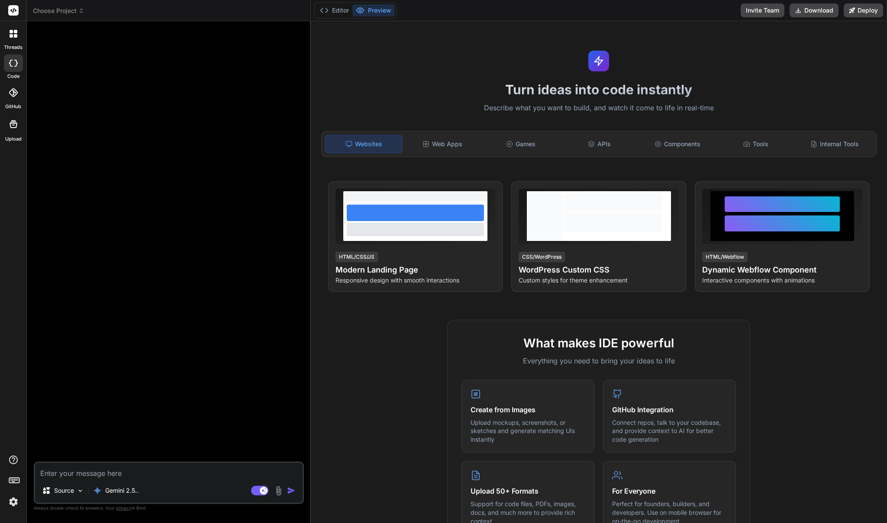
click at [67, 13] on span "Choose Project" at bounding box center [59, 10] width 52 height 9
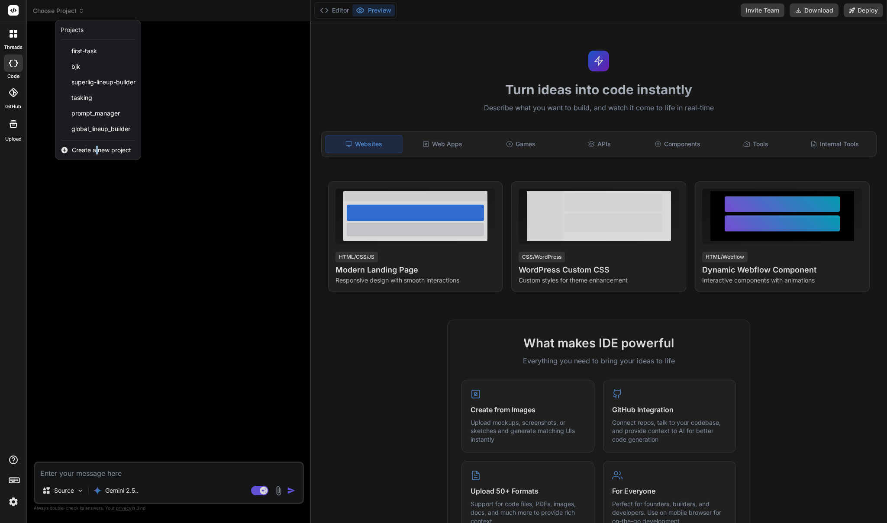
click at [97, 152] on span "Create a new project" at bounding box center [101, 150] width 59 height 9
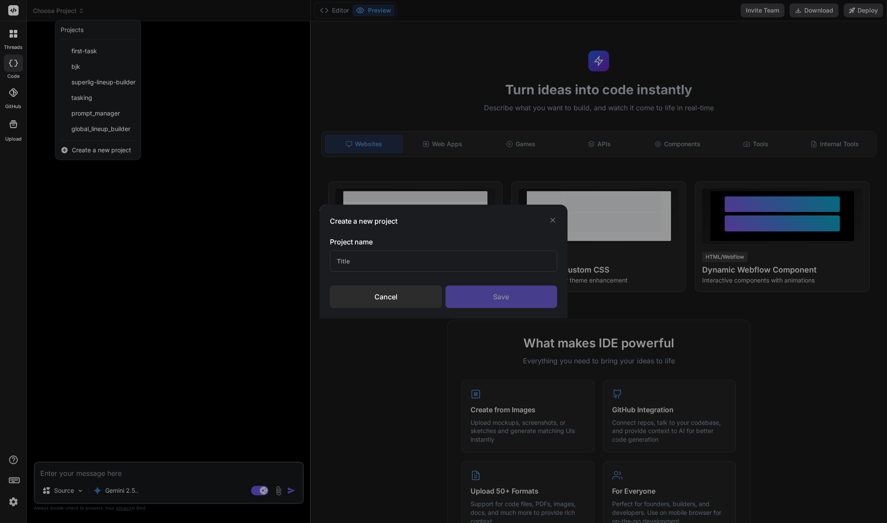
click at [390, 260] on input "text" at bounding box center [444, 261] width 228 height 21
drag, startPoint x: 163, startPoint y: 204, endPoint x: 159, endPoint y: 201, distance: 4.6
click at [159, 201] on div "Create a new project Project name Cancel Save" at bounding box center [443, 261] width 887 height 523
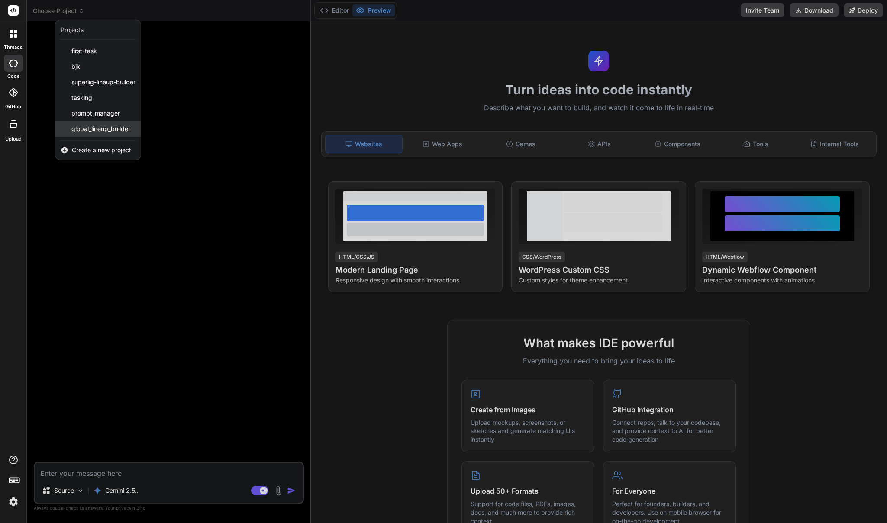
click at [109, 130] on span "global_lineup_builder" at bounding box center [100, 129] width 59 height 9
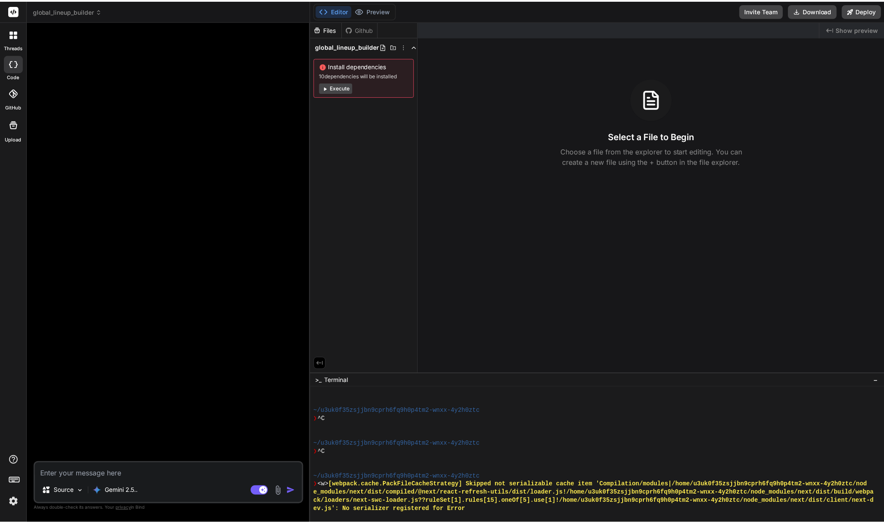
scroll to position [2221, 0]
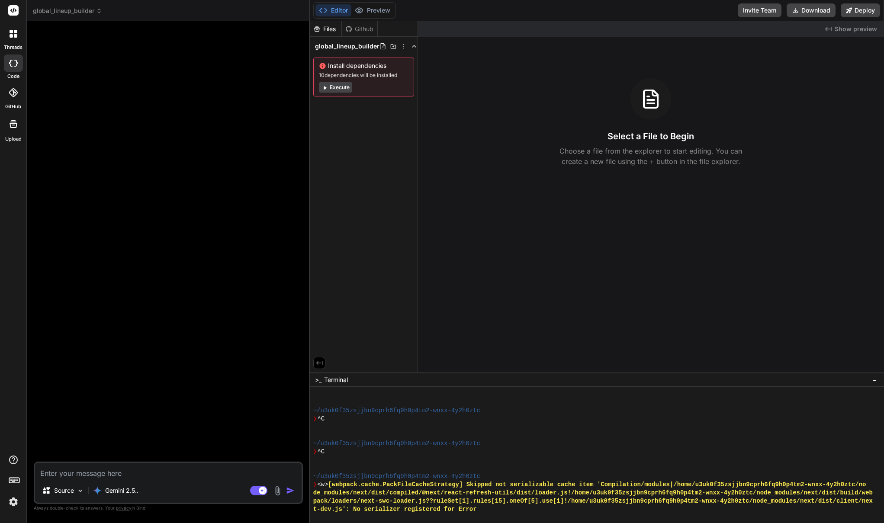
click at [177, 466] on textarea at bounding box center [168, 471] width 267 height 16
paste textarea "You are an expert full-stack engineer. Build a lightweight football squad-build…"
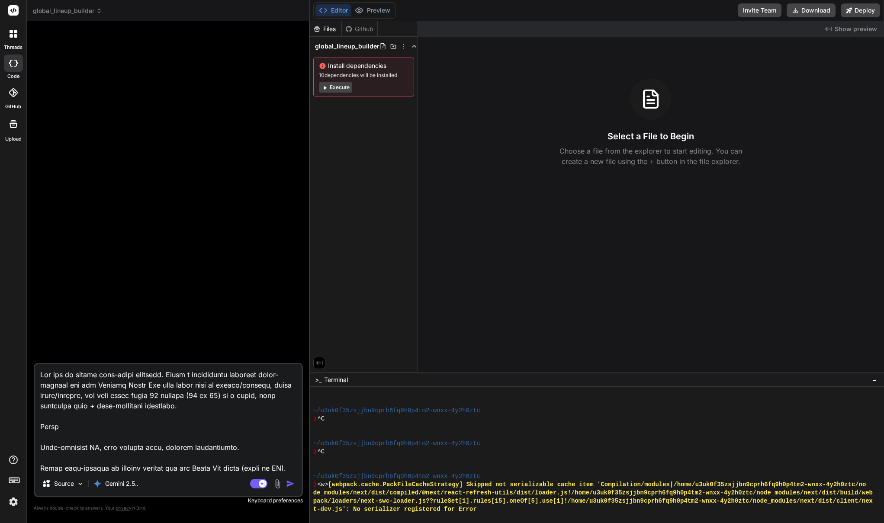
scroll to position [2764, 0]
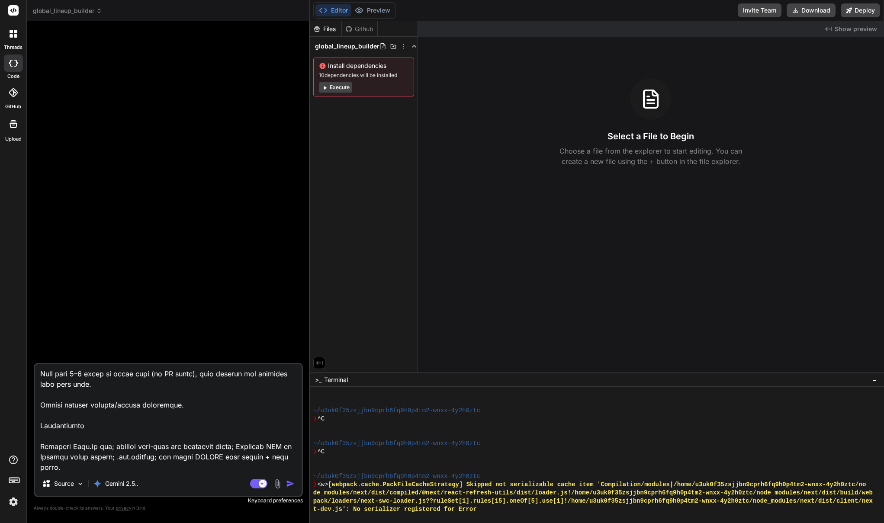
click at [292, 485] on img "button" at bounding box center [290, 484] width 9 height 9
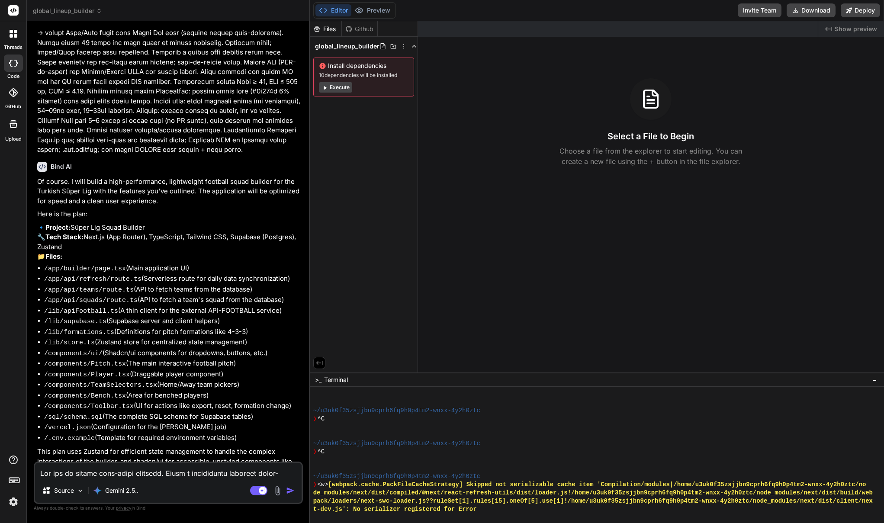
scroll to position [813, 0]
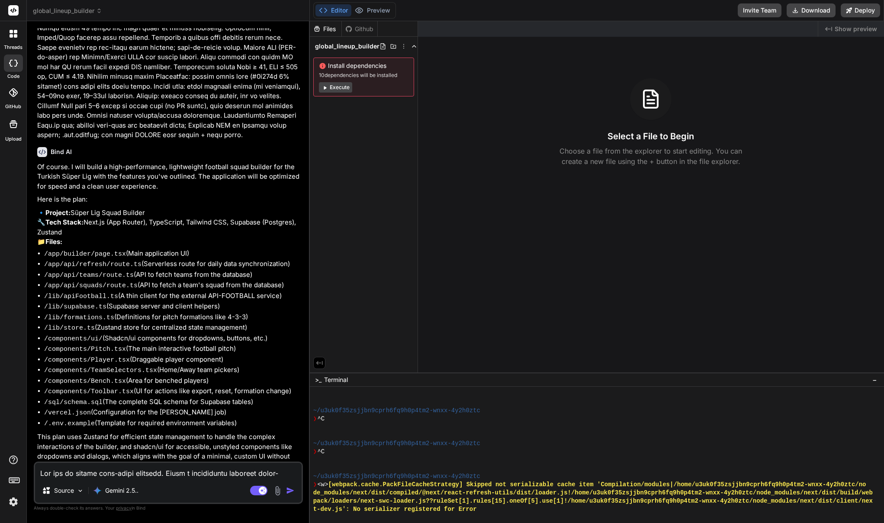
click at [168, 471] on textarea at bounding box center [168, 471] width 267 height 16
click at [163, 475] on textarea at bounding box center [168, 471] width 267 height 16
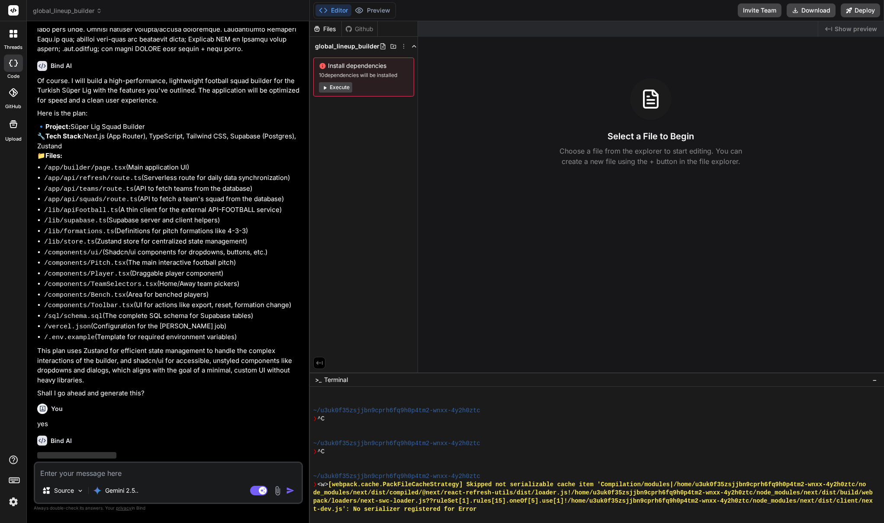
scroll to position [903, 0]
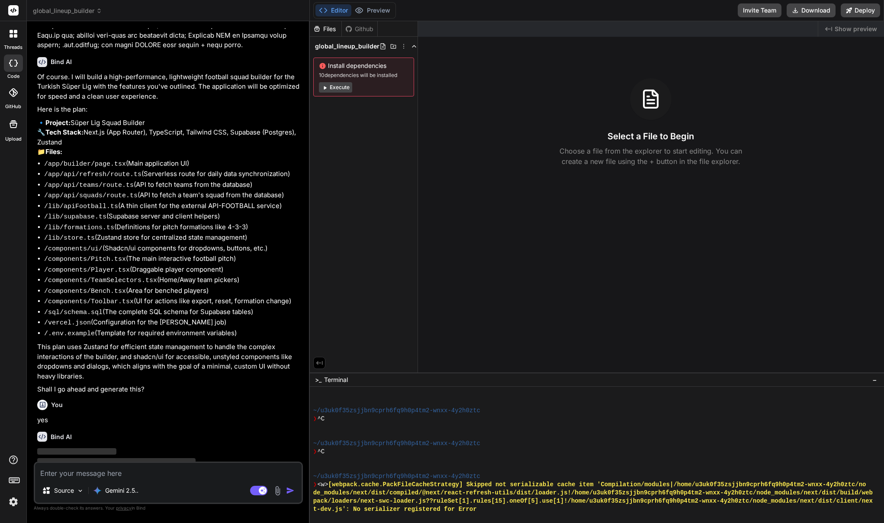
click at [14, 504] on img at bounding box center [13, 502] width 15 height 15
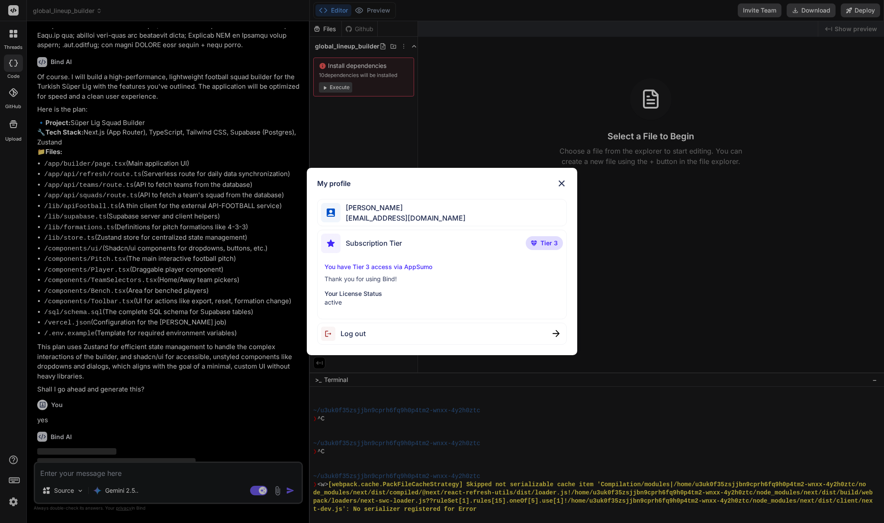
click at [14, 501] on div "My profile [PERSON_NAME] [EMAIL_ADDRESS][DOMAIN_NAME] Subscription Tier Tier 3 …" at bounding box center [442, 261] width 884 height 523
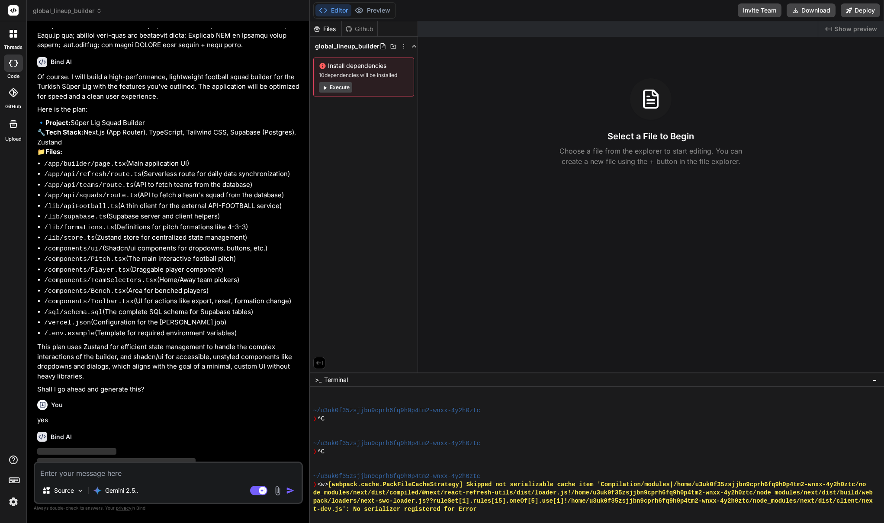
click at [13, 499] on img at bounding box center [13, 502] width 15 height 15
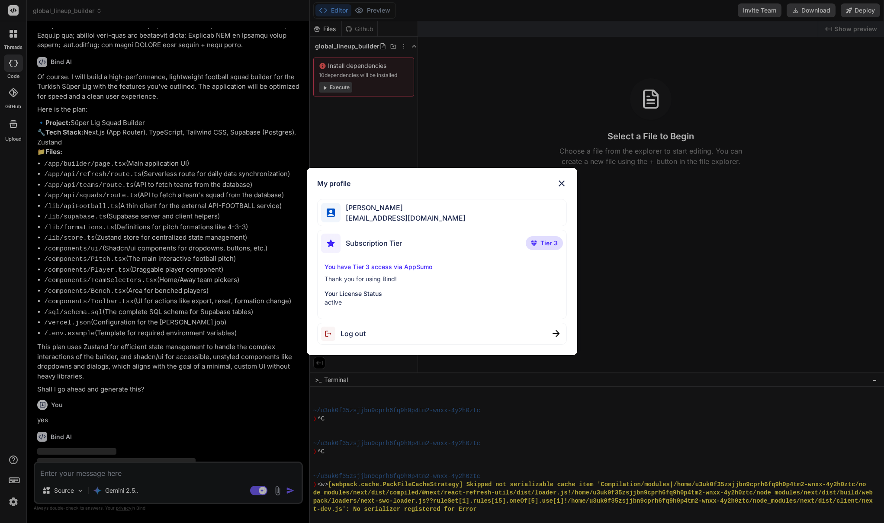
click at [13, 502] on div "My profile [PERSON_NAME] [EMAIL_ADDRESS][DOMAIN_NAME] Subscription Tier Tier 3 …" at bounding box center [442, 261] width 884 height 523
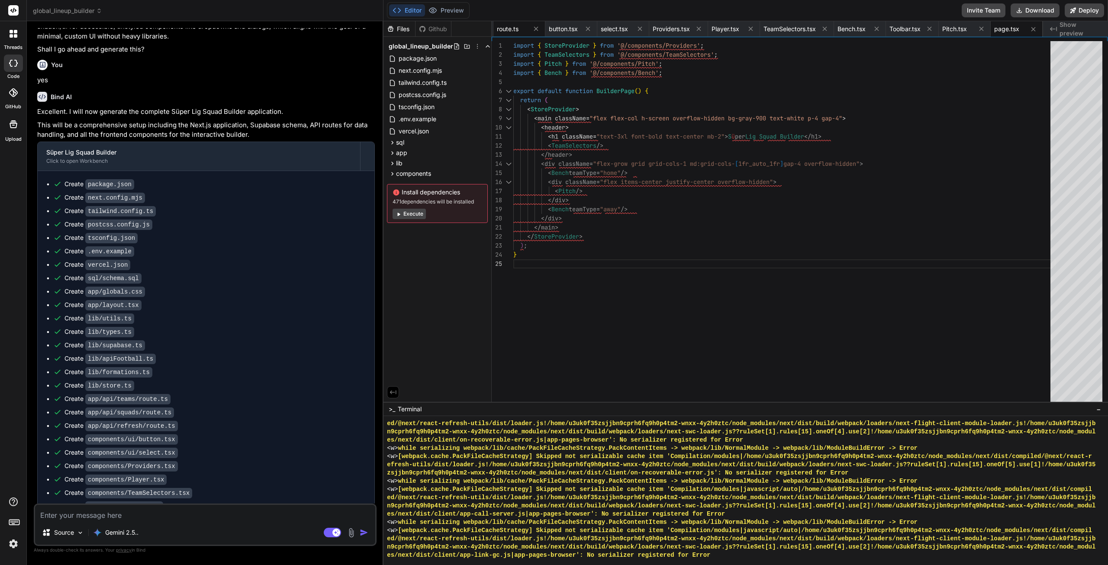
scroll to position [1116, 0]
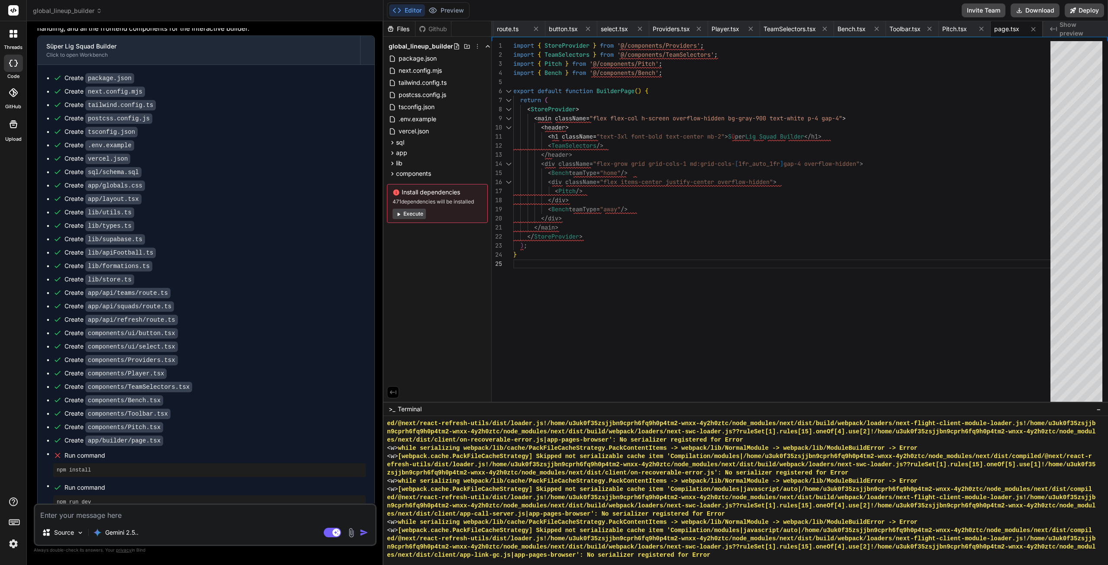
click at [417, 216] on button "Execute" at bounding box center [409, 214] width 33 height 10
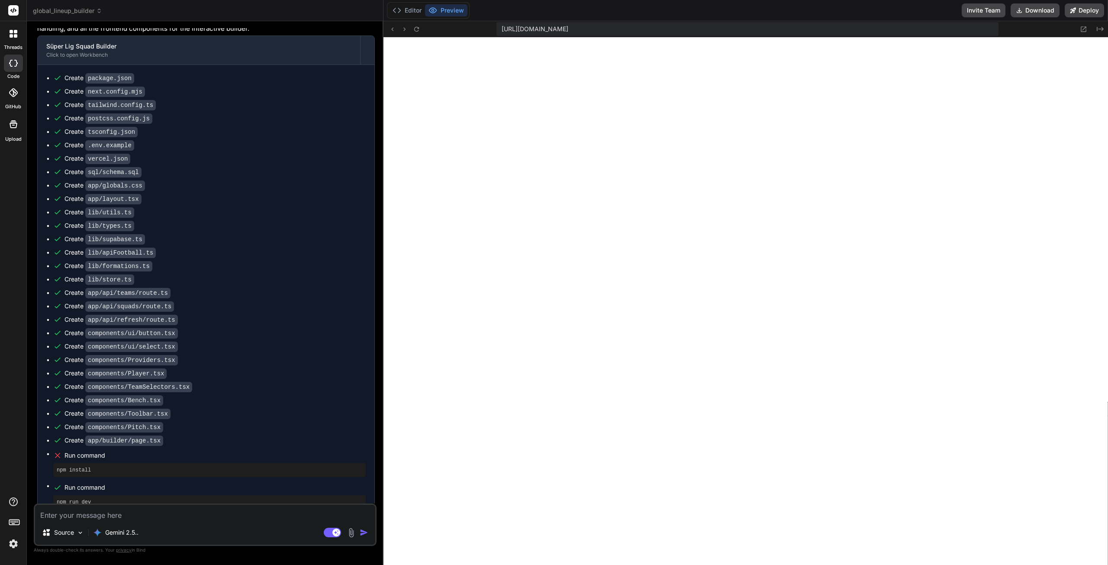
scroll to position [2204, 0]
click at [412, 10] on button "Editor" at bounding box center [407, 10] width 36 height 12
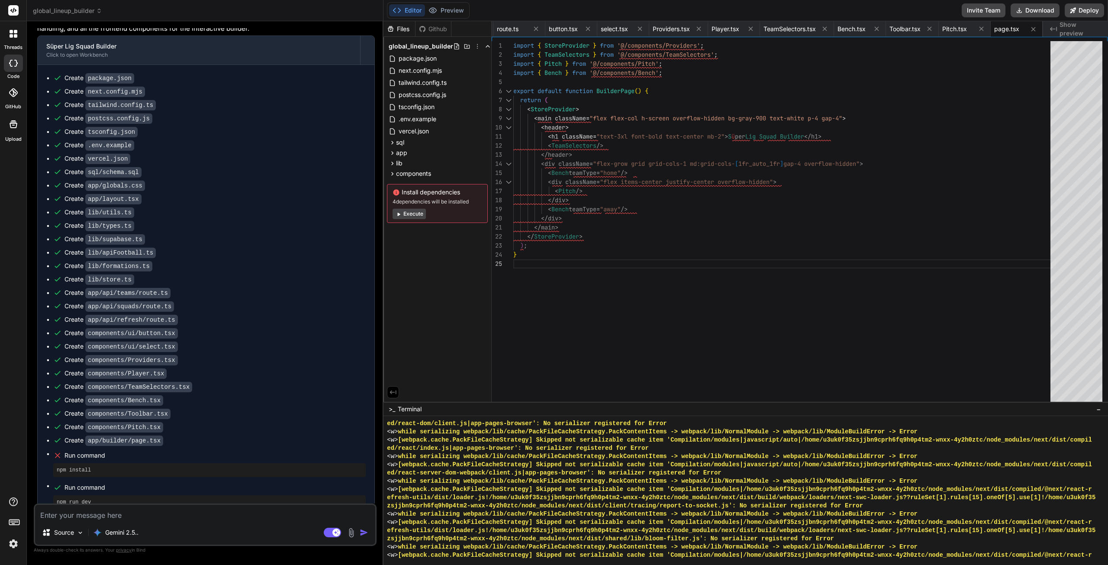
scroll to position [3160, 0]
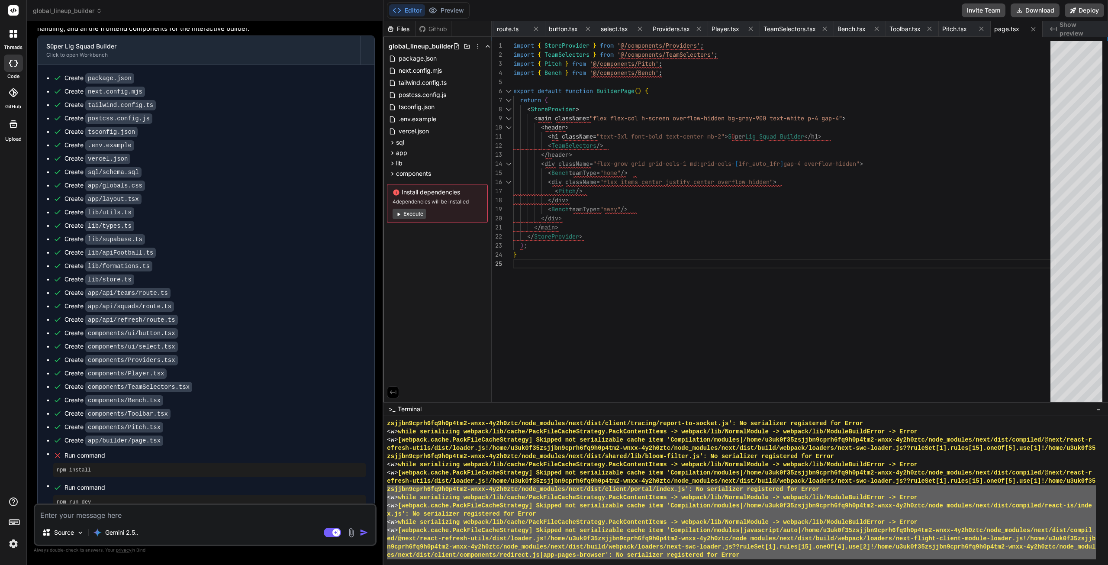
drag, startPoint x: 1105, startPoint y: 480, endPoint x: 1108, endPoint y: 506, distance: 25.7
click at [887, 523] on div at bounding box center [746, 490] width 725 height 149
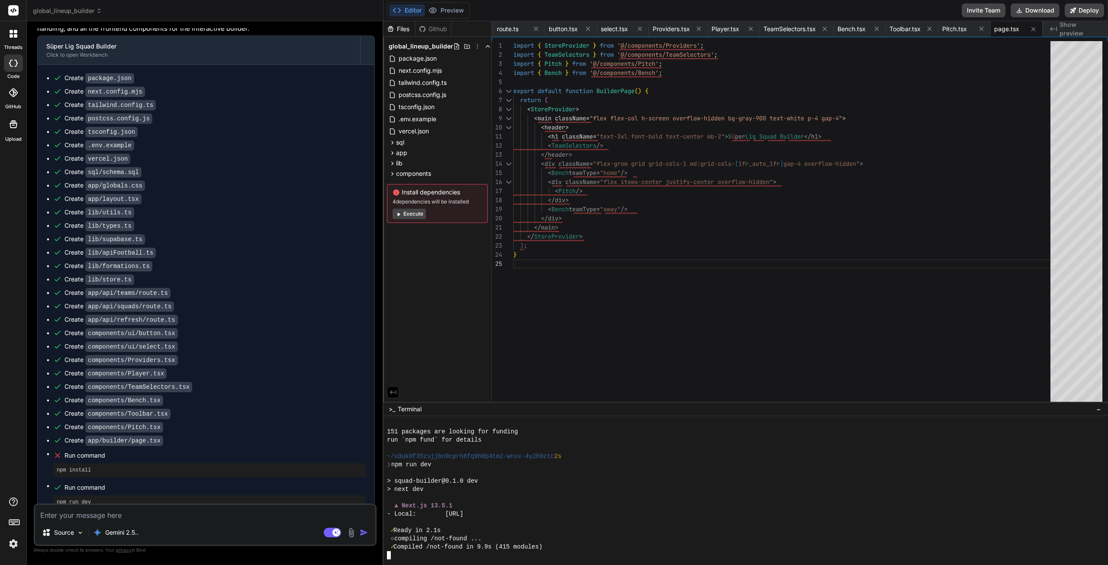
scroll to position [7460, 0]
click at [444, 3] on div "Editor Preview" at bounding box center [428, 10] width 83 height 16
click at [441, 7] on button "Preview" at bounding box center [446, 10] width 42 height 12
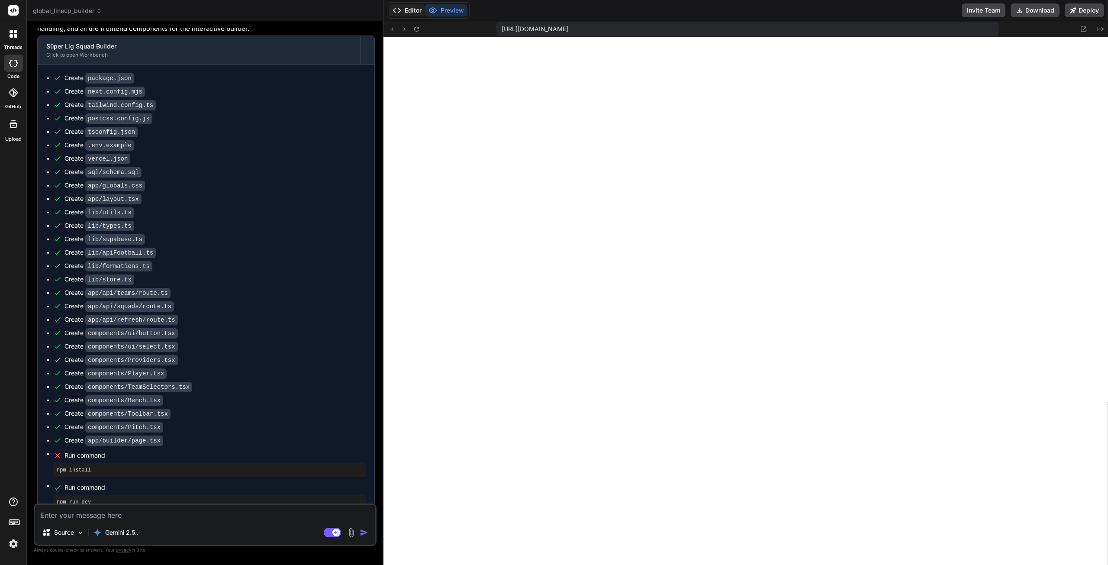
click at [403, 8] on button "Editor" at bounding box center [407, 10] width 36 height 12
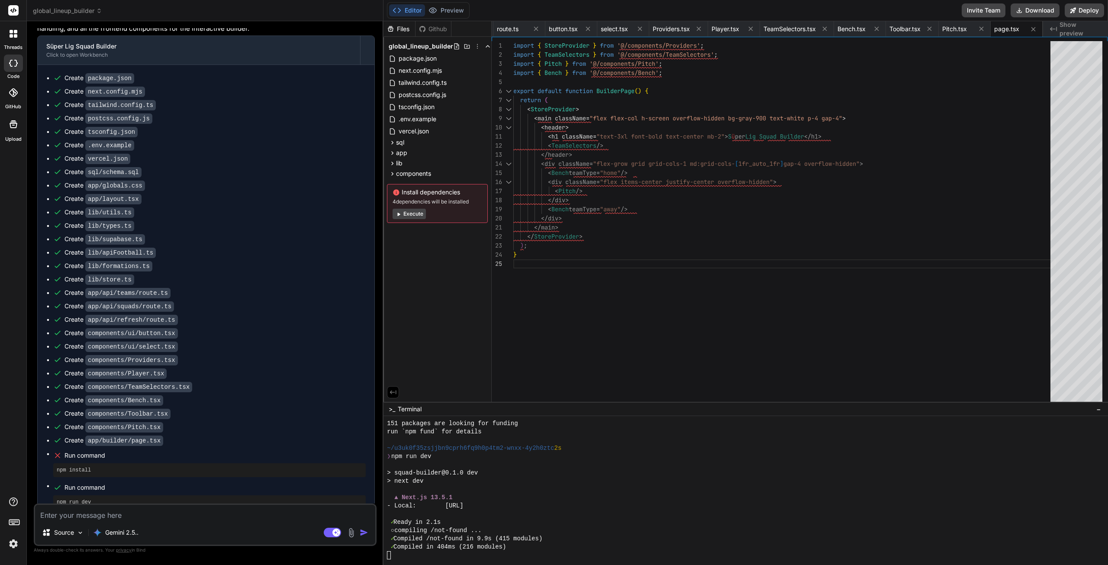
click at [389, 4] on button "Editor" at bounding box center [407, 10] width 36 height 12
click at [396, 523] on div at bounding box center [741, 555] width 709 height 8
click at [448, 9] on button "Preview" at bounding box center [446, 10] width 42 height 12
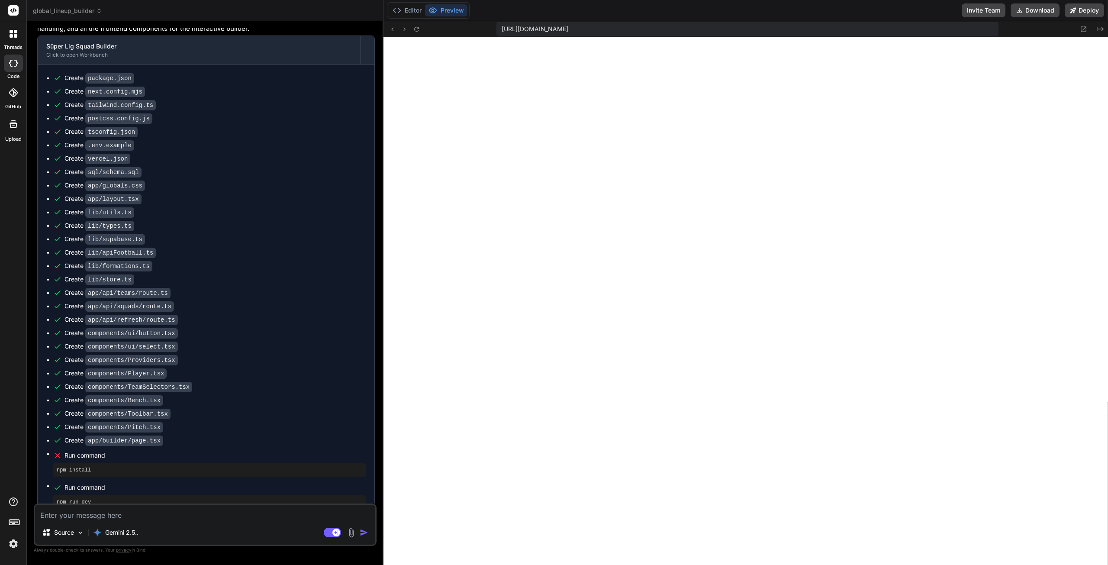
click at [152, 511] on textarea at bounding box center [205, 513] width 340 height 16
paste textarea "404 This page could not be found."
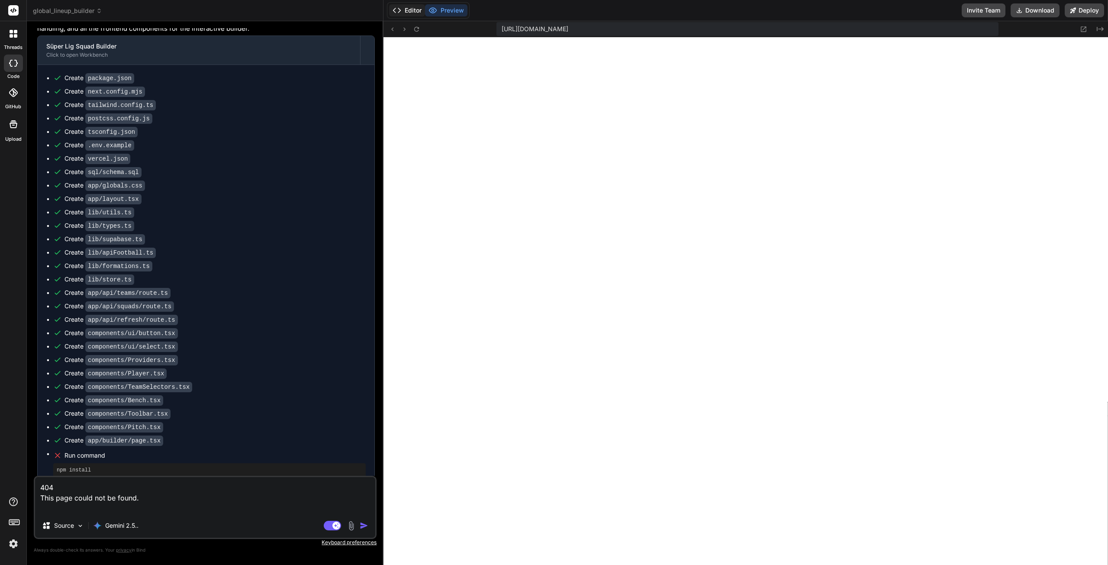
click at [417, 11] on button "Editor" at bounding box center [407, 10] width 36 height 12
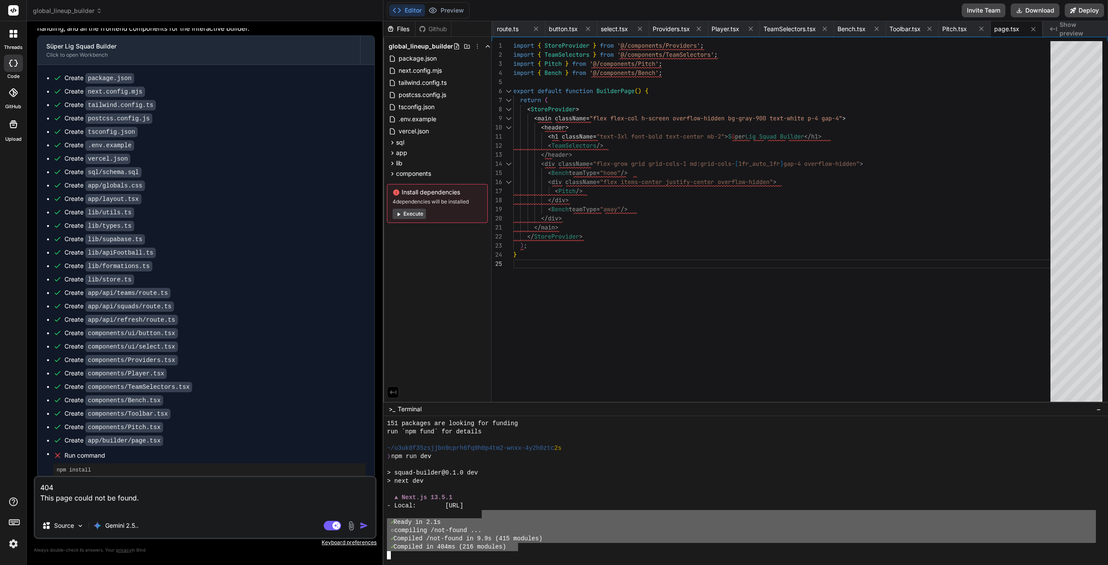
drag, startPoint x: 511, startPoint y: 545, endPoint x: 481, endPoint y: 516, distance: 41.6
click at [481, 516] on div "151 packages are looking for funding run `npm fund` for details ~/u3uk0f35zsjjb…" at bounding box center [741, 489] width 709 height 140
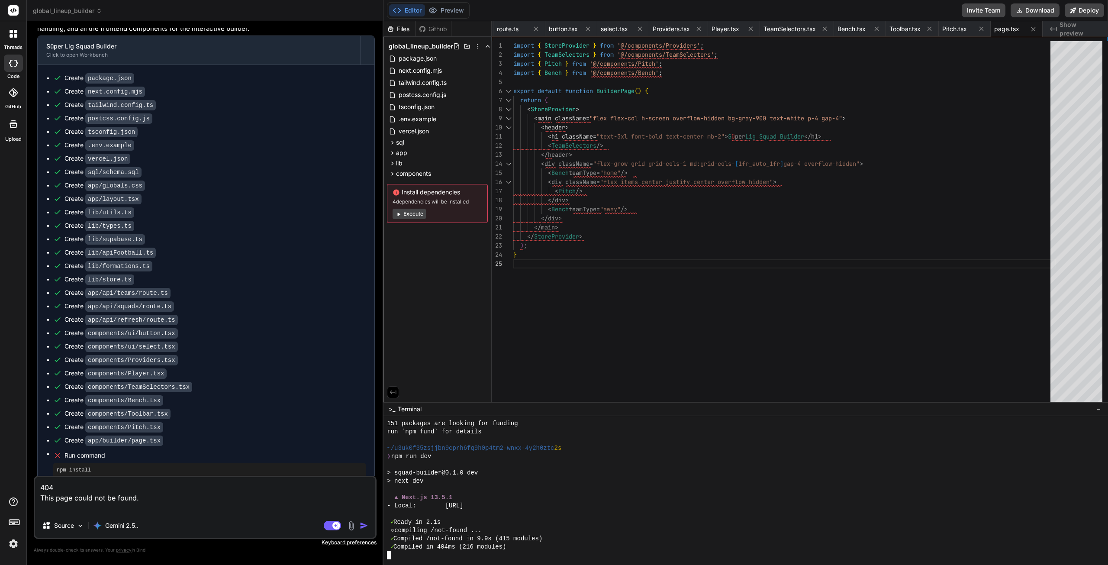
click at [529, 523] on div "○ compiling /not-found ..." at bounding box center [741, 530] width 709 height 8
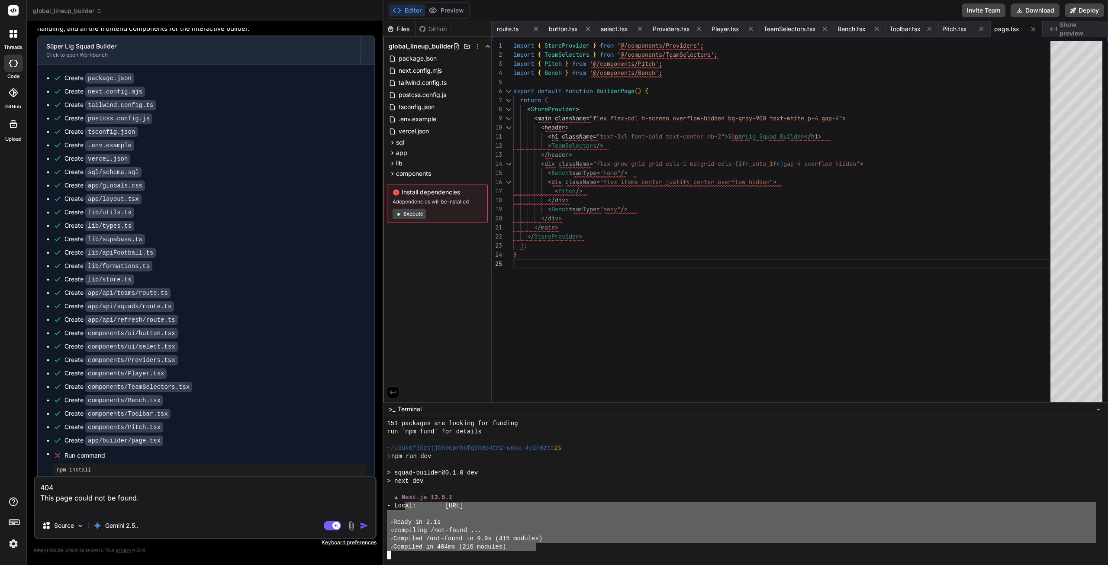
scroll to position [7374, 0]
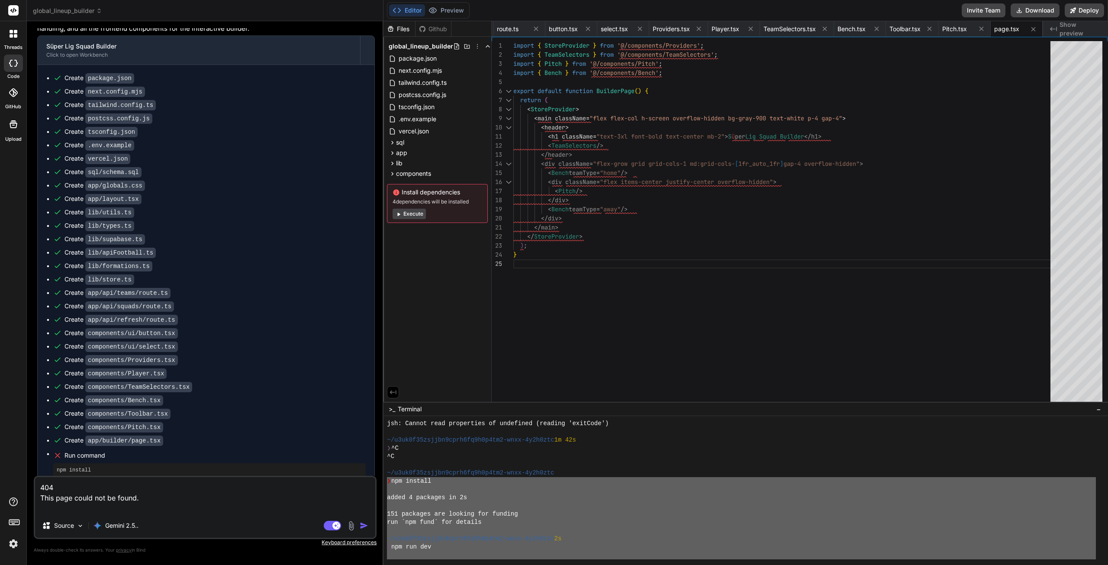
drag, startPoint x: 534, startPoint y: 547, endPoint x: 423, endPoint y: 483, distance: 128.2
click at [379, 479] on div "global_lineup_builder Created with Pixso. Bind AI Web Search Created with Pixso…" at bounding box center [567, 282] width 1081 height 565
click at [201, 495] on textarea "404 This page could not be found." at bounding box center [205, 495] width 340 height 36
paste textarea "❯ npm install added 4 packages in 2s 151 packages are looking for funding run `…"
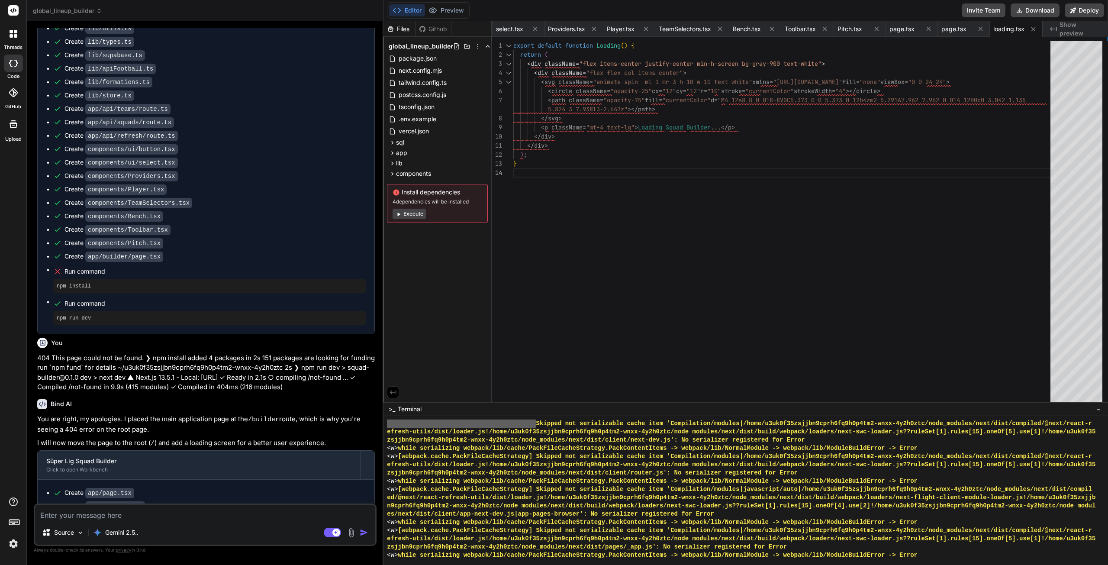
scroll to position [8225, 0]
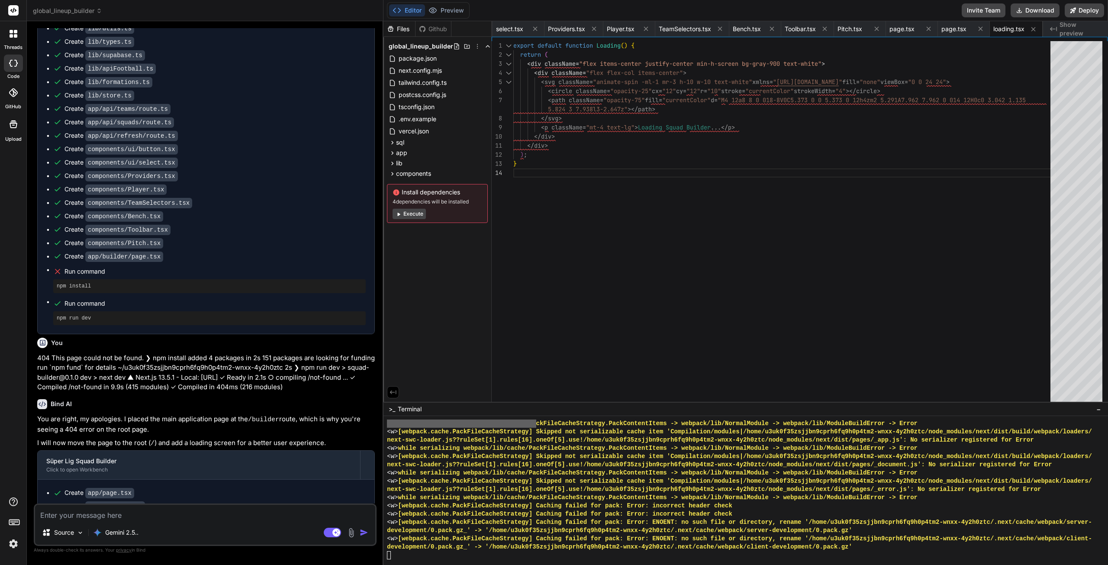
click at [403, 212] on button "Execute" at bounding box center [409, 214] width 33 height 10
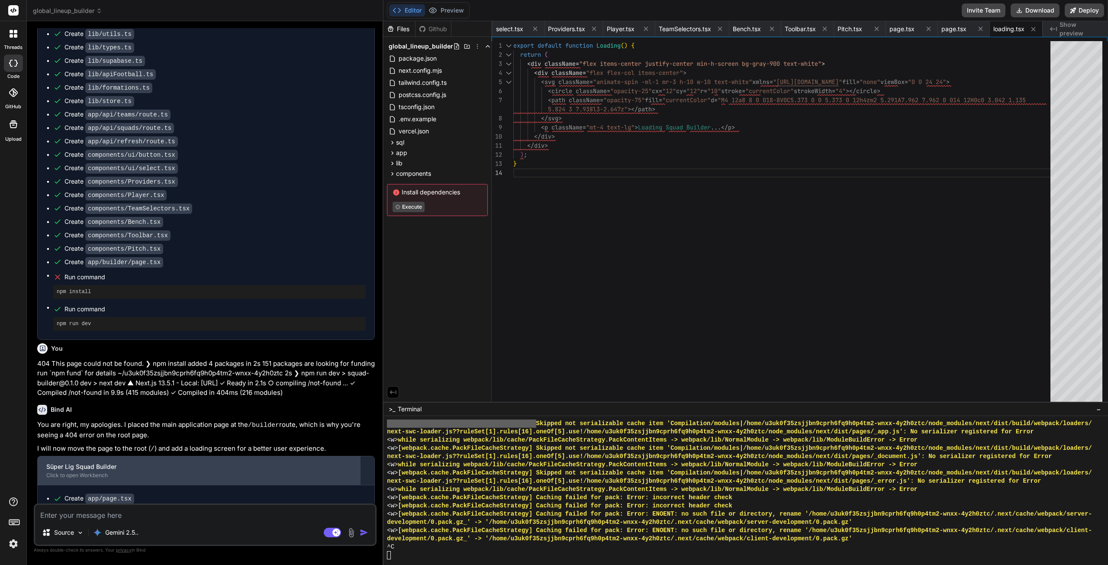
scroll to position [1300, 0]
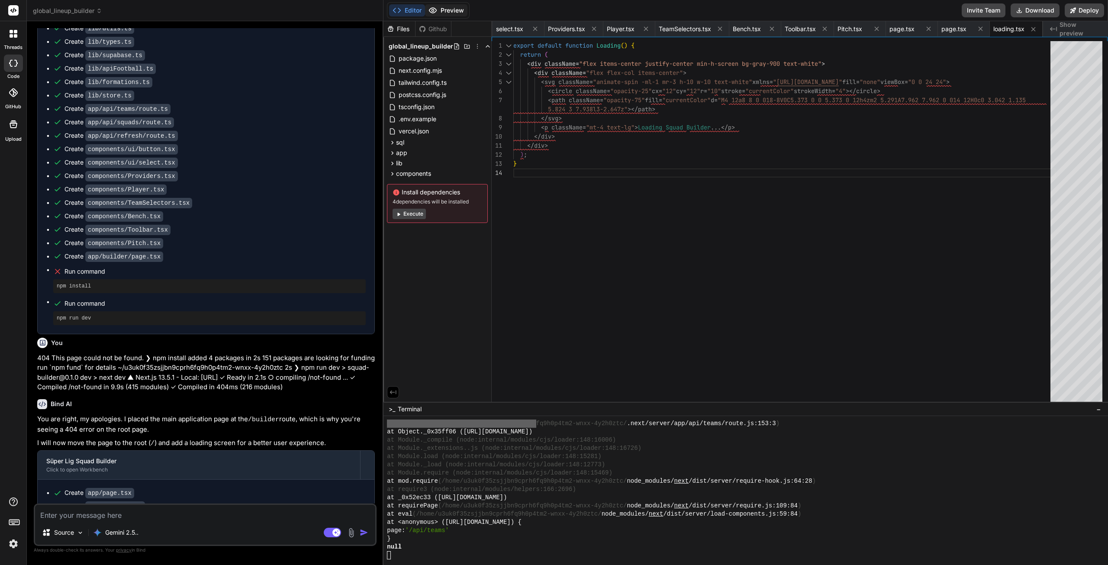
click at [450, 13] on button "Preview" at bounding box center [446, 10] width 42 height 12
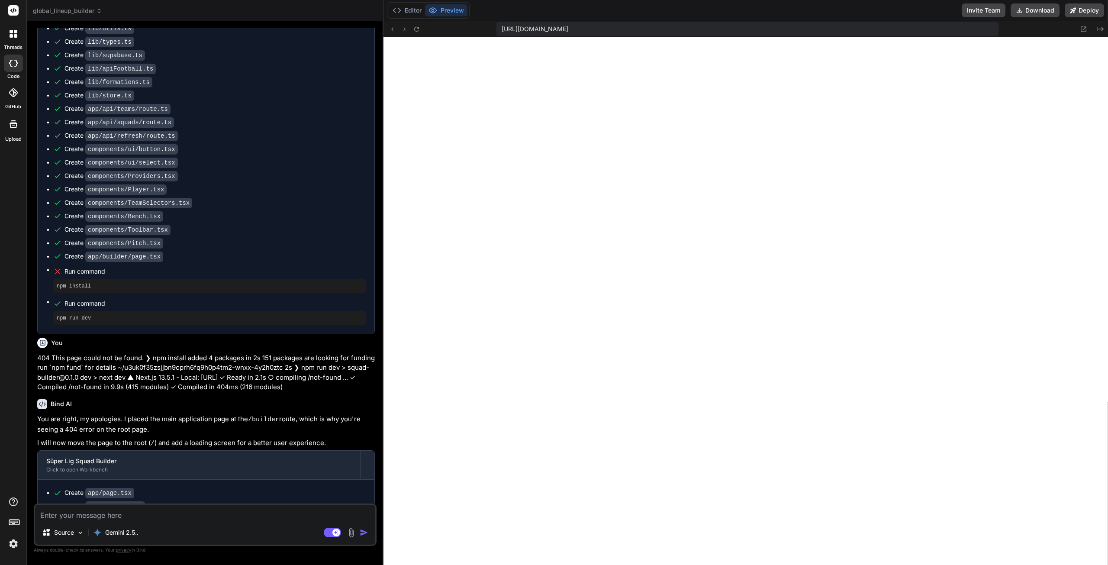
click at [219, 518] on textarea at bounding box center [205, 513] width 340 height 16
click at [239, 516] on textarea at bounding box center [205, 513] width 340 height 16
click at [287, 509] on textarea at bounding box center [205, 513] width 340 height 16
paste textarea "bb74848ef6364881fc7720f109a26d62"
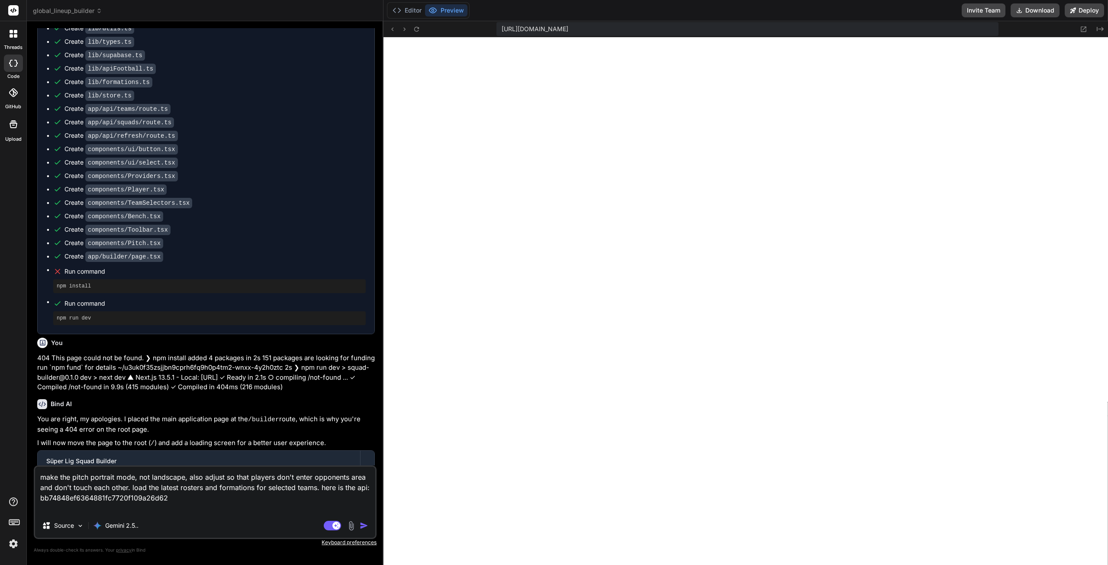
click at [206, 503] on textarea "make the pitch portrait mode, not landscape, also adjust so that players don't …" at bounding box center [205, 490] width 340 height 47
click at [367, 487] on textarea "make the pitch portrait mode, not landscape, also adjust so that players don't …" at bounding box center [205, 490] width 340 height 47
paste textarea "dashboard.api-football.com/"
drag, startPoint x: 87, startPoint y: 499, endPoint x: 52, endPoint y: 499, distance: 35.1
click at [52, 499] on textarea "make the pitch portrait mode, not landscape, also adjust so that players don't …" at bounding box center [205, 490] width 340 height 47
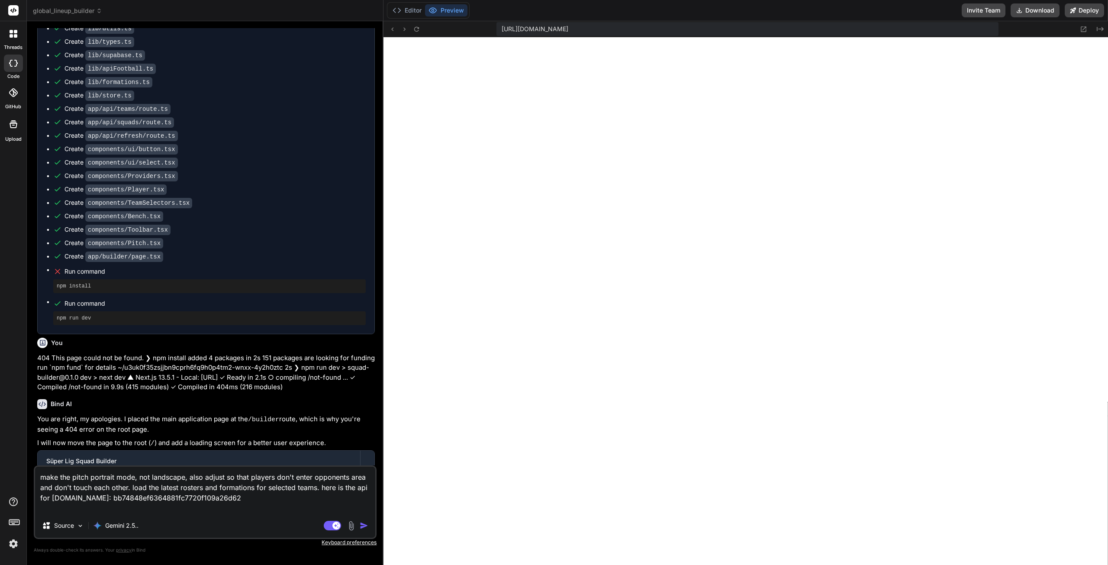
click at [284, 505] on textarea "make the pitch portrait mode, not landscape, also adjust so that players don't …" at bounding box center [205, 490] width 340 height 47
click at [284, 496] on textarea "make the pitch portrait mode, not landscape, also adjust so that players don't …" at bounding box center [205, 490] width 340 height 47
drag, startPoint x: 250, startPoint y: 512, endPoint x: 258, endPoint y: 511, distance: 7.9
click at [252, 512] on textarea "make the pitch portrait mode, not landscape, also adjust so that players don't …" at bounding box center [205, 490] width 340 height 47
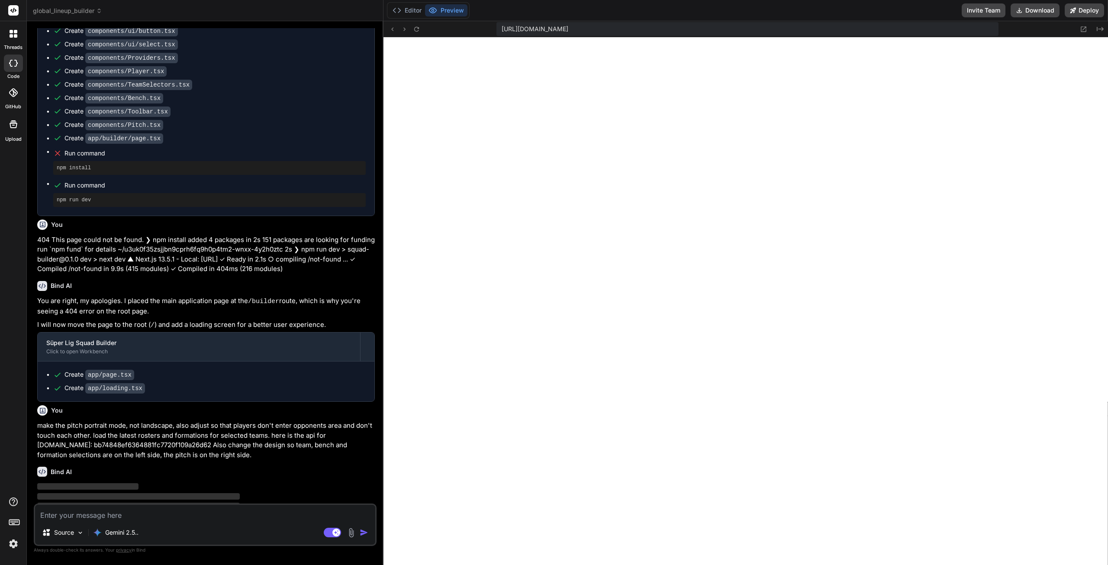
scroll to position [1419, 0]
drag, startPoint x: 233, startPoint y: 435, endPoint x: 79, endPoint y: 411, distance: 155.9
click at [36, 407] on div "You Bind AI Of course. I will build a high-performance, lightweight football sq…" at bounding box center [205, 265] width 341 height 475
copy p "make the pitch portrait mode, not landscape, also adjust so that players don't …"
click at [240, 459] on div "Bind AI ‌ ‌ ‌ ‌" at bounding box center [206, 489] width 338 height 61
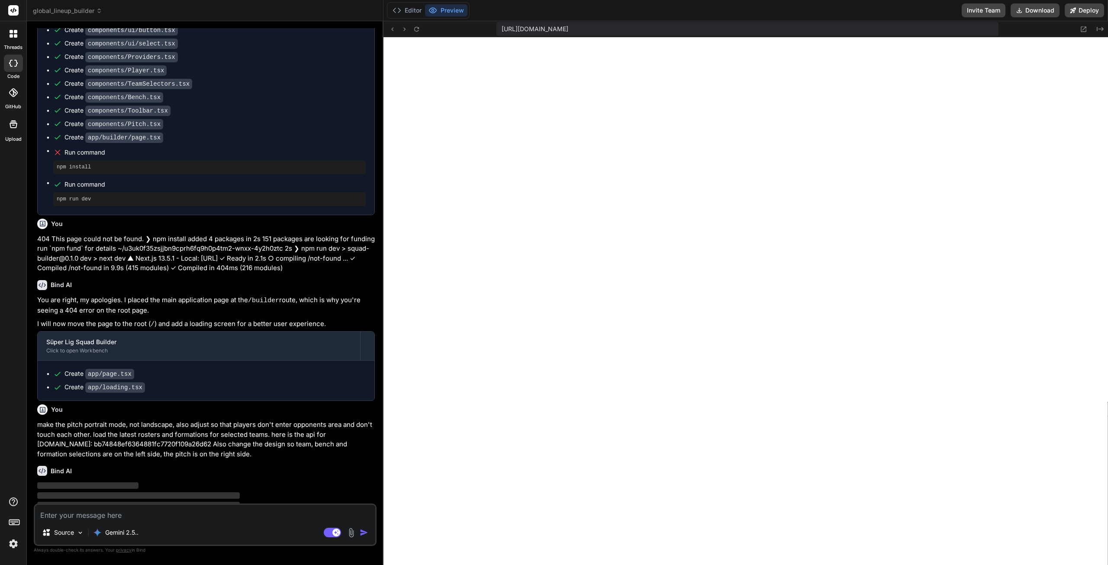
drag, startPoint x: 236, startPoint y: 439, endPoint x: 385, endPoint y: 335, distance: 181.9
click at [232, 436] on p "make the pitch portrait mode, not landscape, also adjust so that players don't …" at bounding box center [206, 439] width 338 height 39
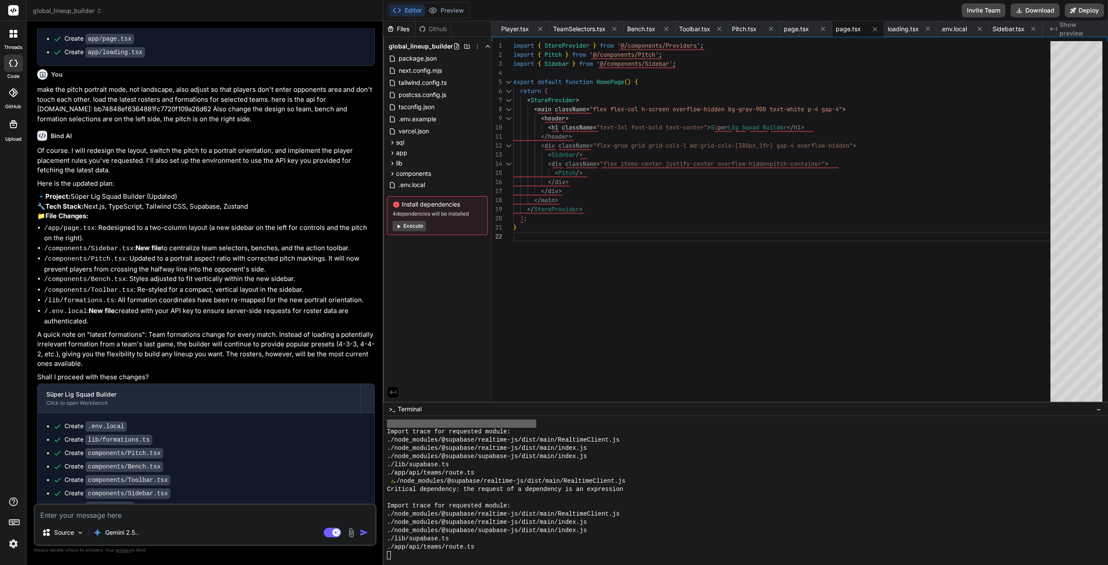
scroll to position [1761, 0]
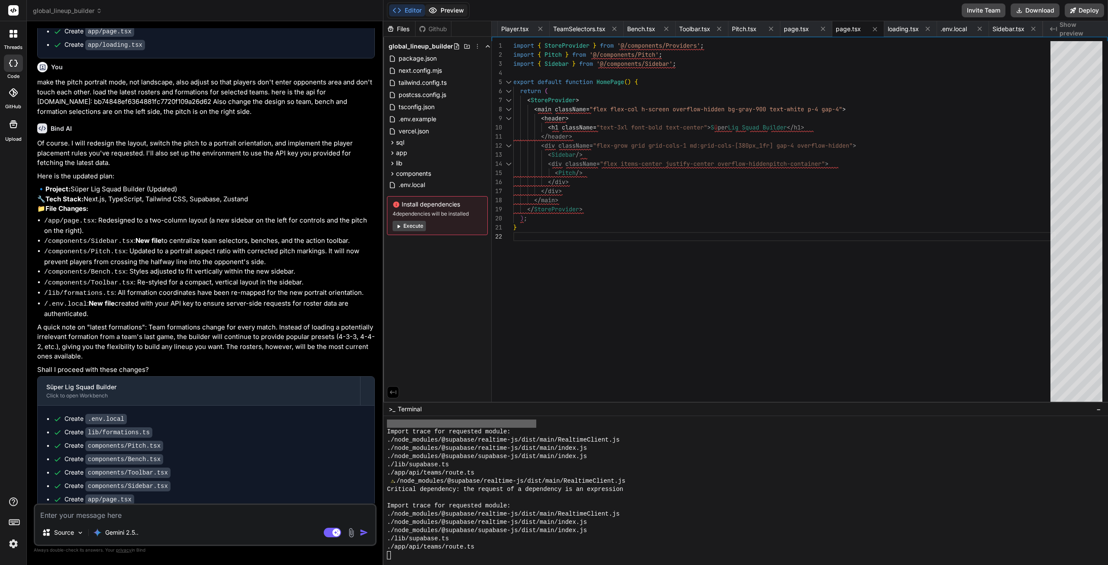
click at [451, 9] on button "Preview" at bounding box center [446, 10] width 42 height 12
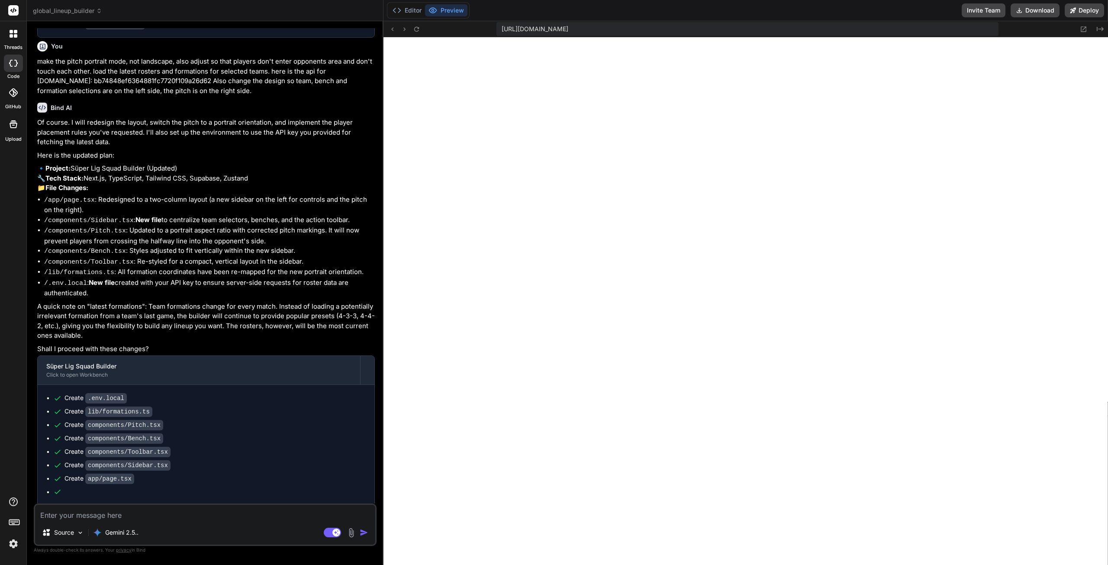
scroll to position [1784, 0]
click at [77, 523] on img at bounding box center [80, 532] width 7 height 7
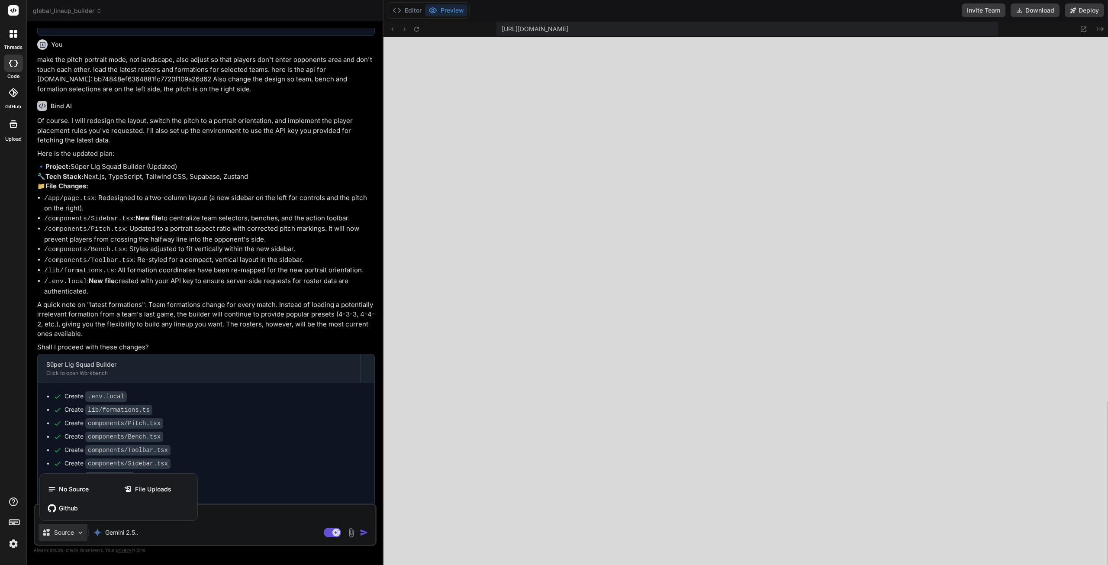
click at [76, 523] on div at bounding box center [554, 282] width 1108 height 565
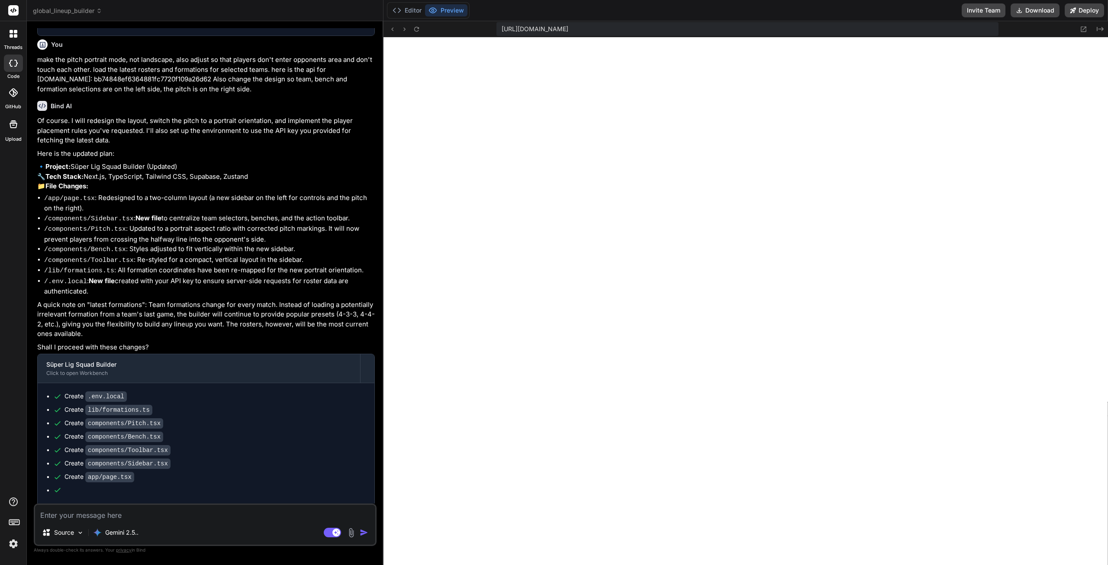
click at [178, 515] on textarea at bounding box center [205, 513] width 340 height 16
click at [198, 515] on textarea at bounding box center [205, 513] width 340 height 16
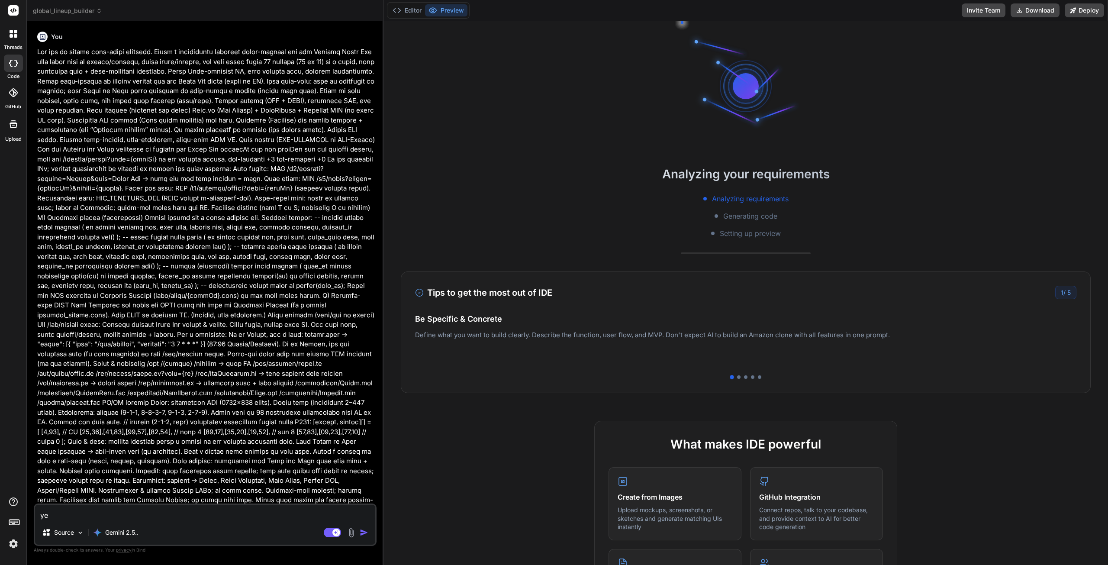
type textarea "x"
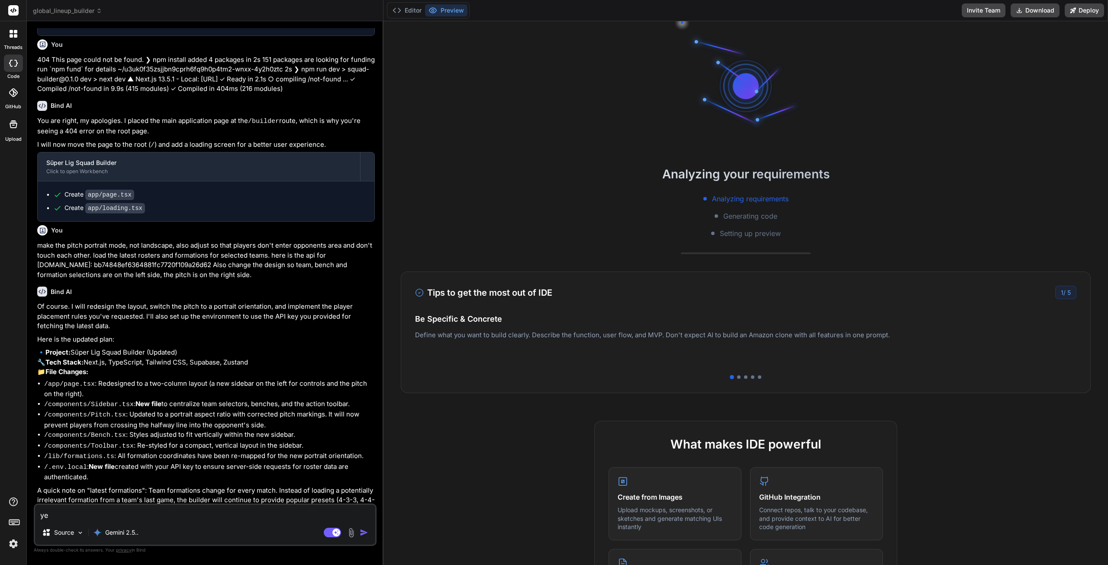
scroll to position [1784, 0]
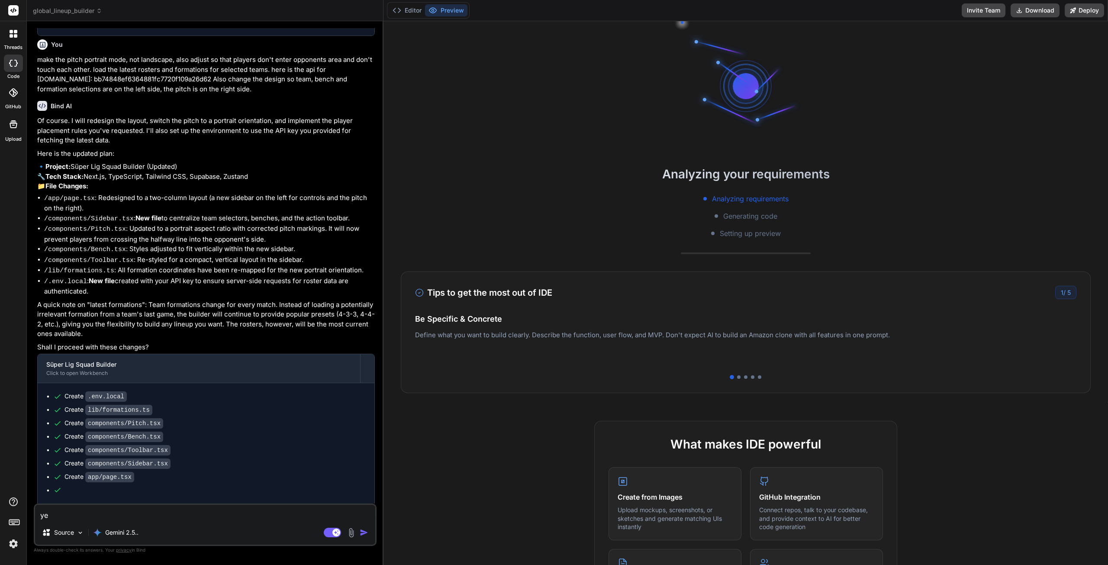
type textarea "yes"
type textarea "x"
type textarea "yes"
click at [365, 534] on img "button" at bounding box center [364, 532] width 9 height 9
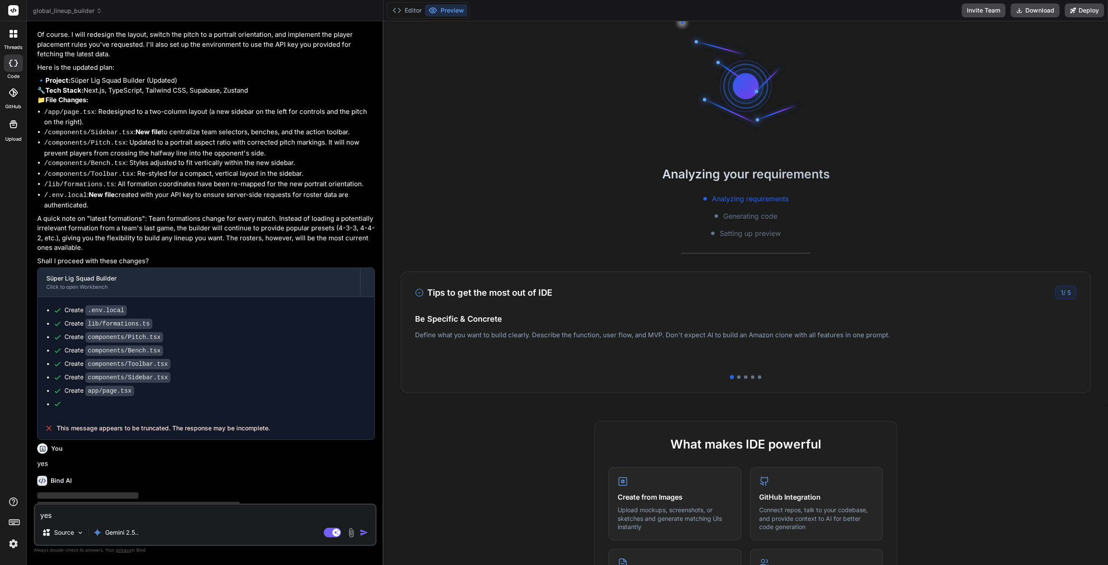
scroll to position [1874, 0]
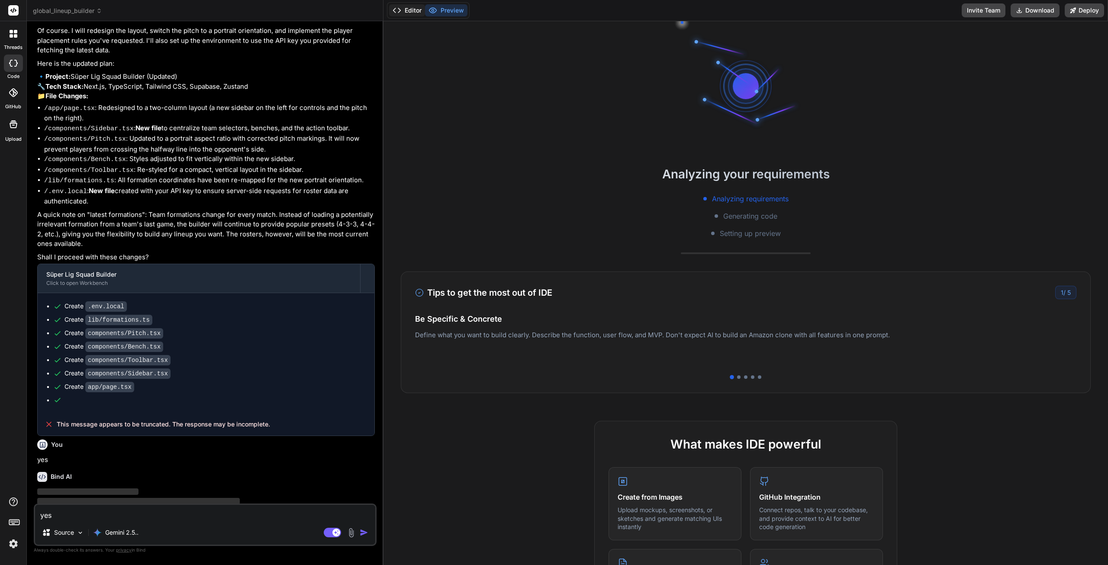
click at [414, 11] on button "Editor" at bounding box center [407, 10] width 36 height 12
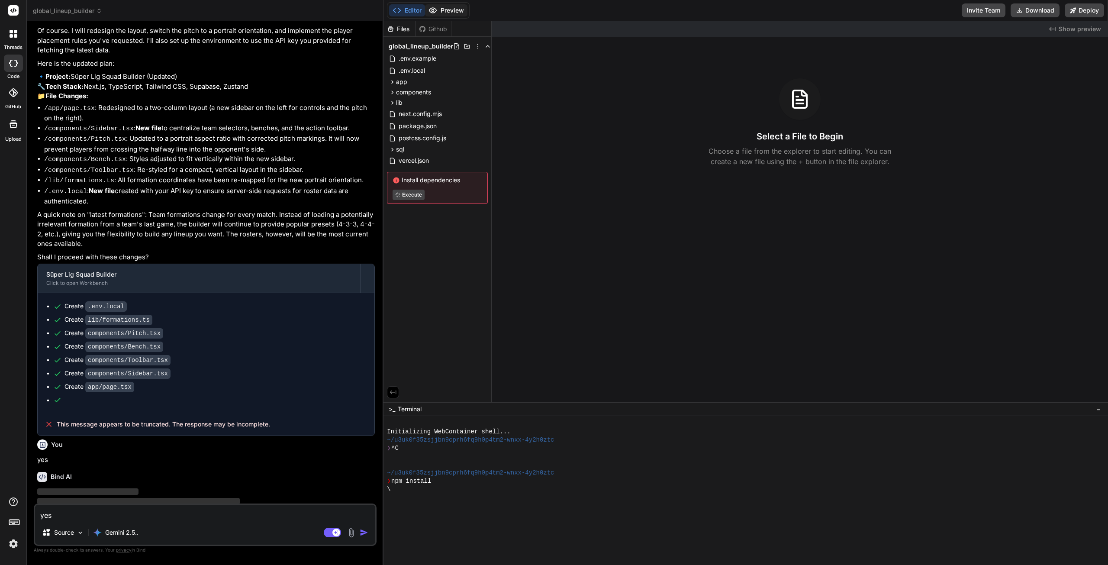
click at [458, 10] on button "Preview" at bounding box center [446, 10] width 42 height 12
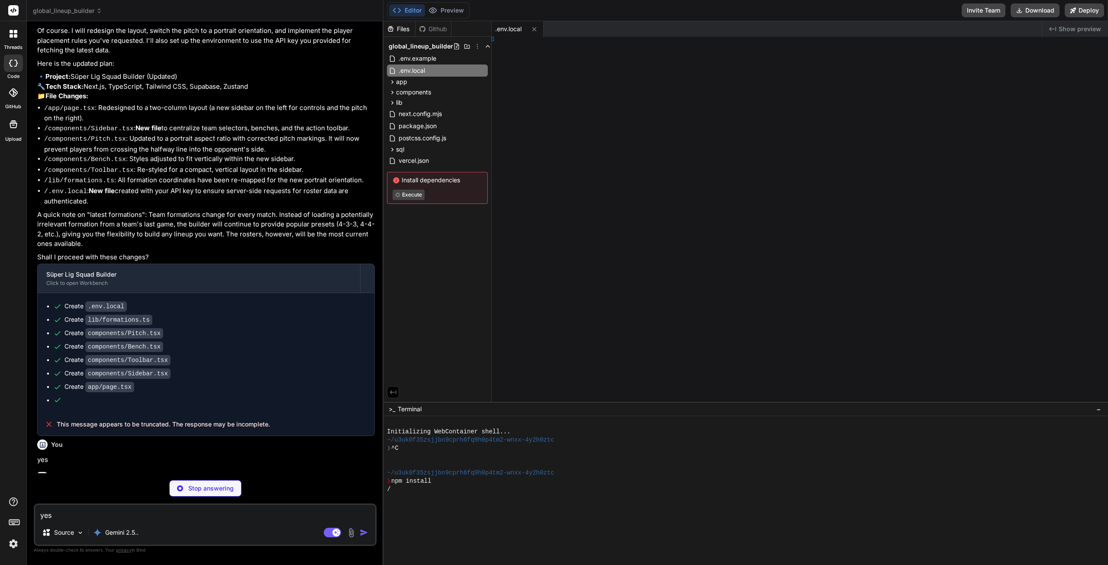
type textarea "x"
type textarea ", }; }"
type textarea "x"
type textarea "); }"
type textarea "x"
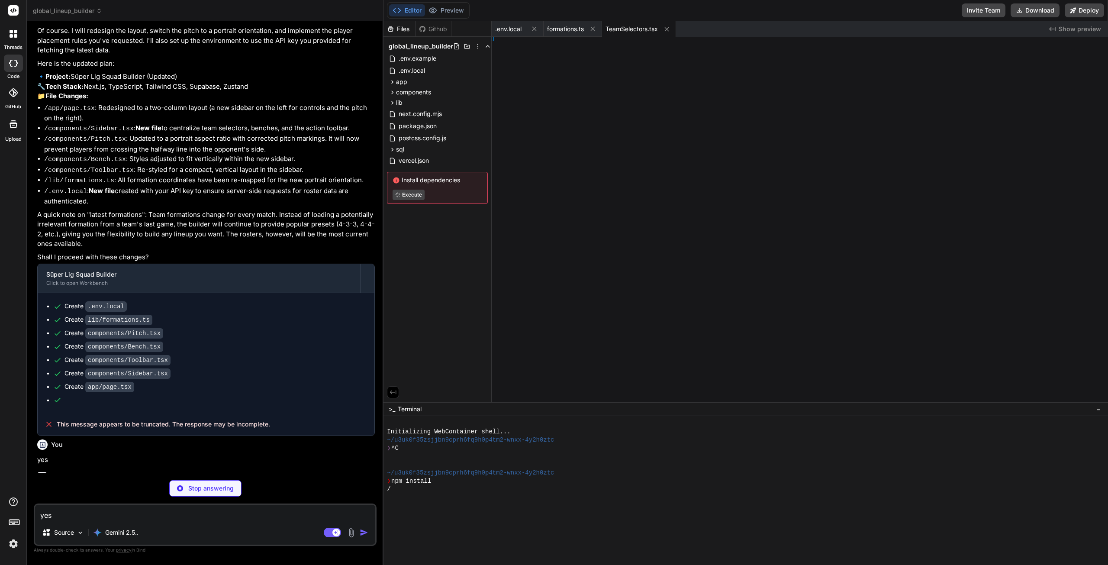
type textarea "/> ) }"
type textarea "x"
type textarea "); }"
type textarea "x"
type textarea "> ); }"
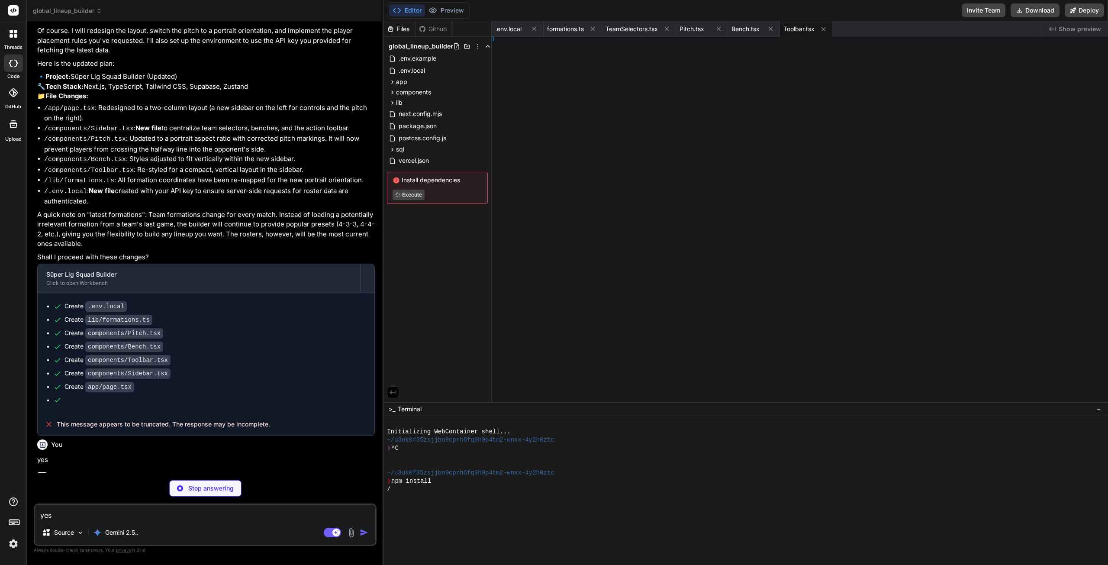
type textarea "x"
type textarea ") }"
type textarea "x"
type textarea "); }"
type textarea "x"
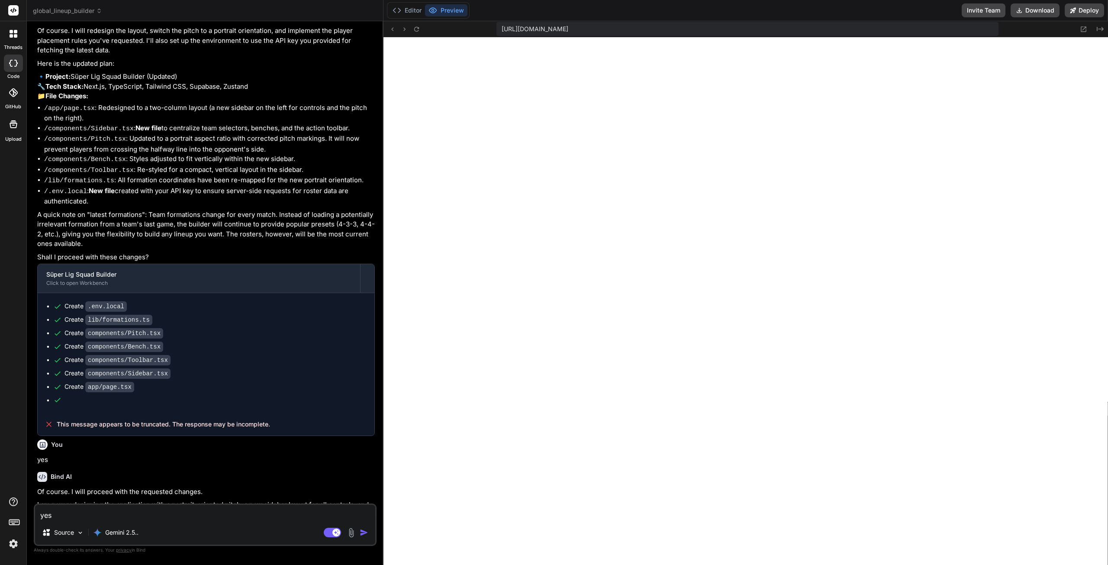
type textarea "}"
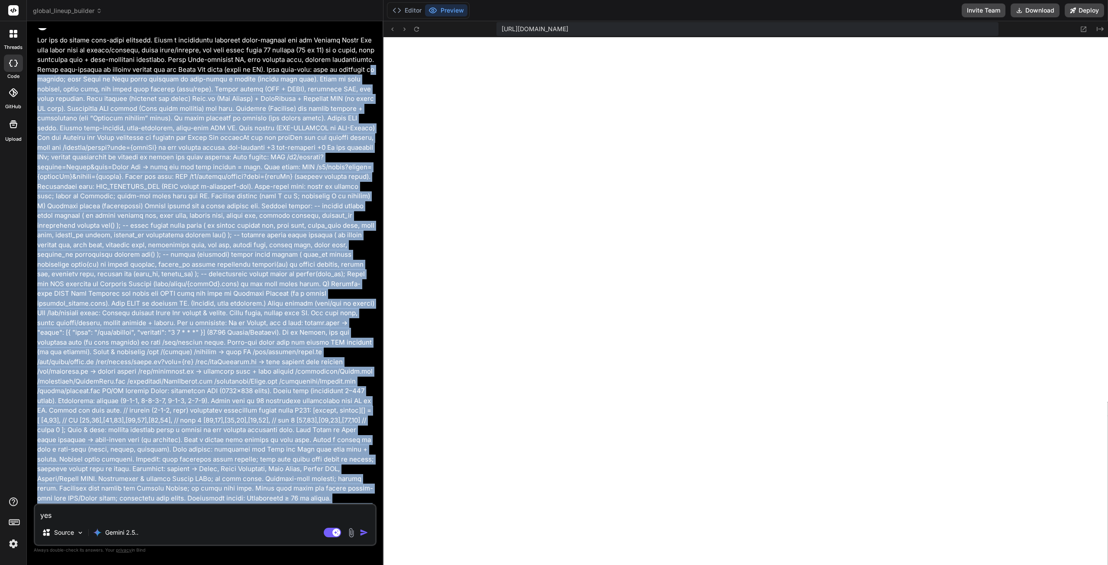
scroll to position [0, 0]
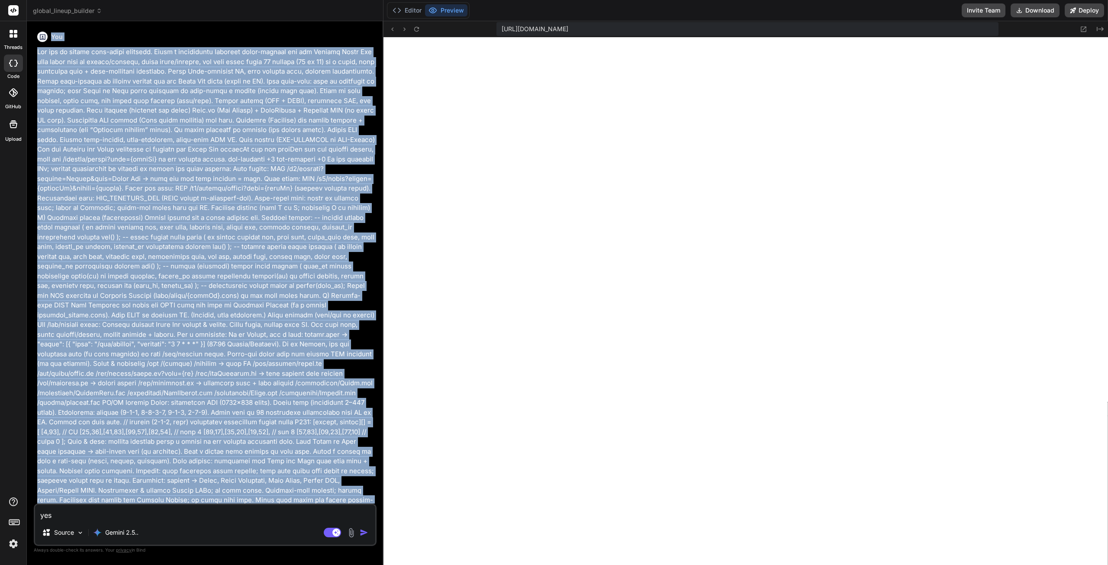
drag, startPoint x: 56, startPoint y: 272, endPoint x: 29, endPoint y: 32, distance: 241.8
click at [29, 32] on div "Bind AI Web Search Created with Pixso. Code Generator You Bind AI Of course. I …" at bounding box center [205, 292] width 357 height 543
copy div "You You are an expert full-stack engineer. Build a lightweight football squad-b…"
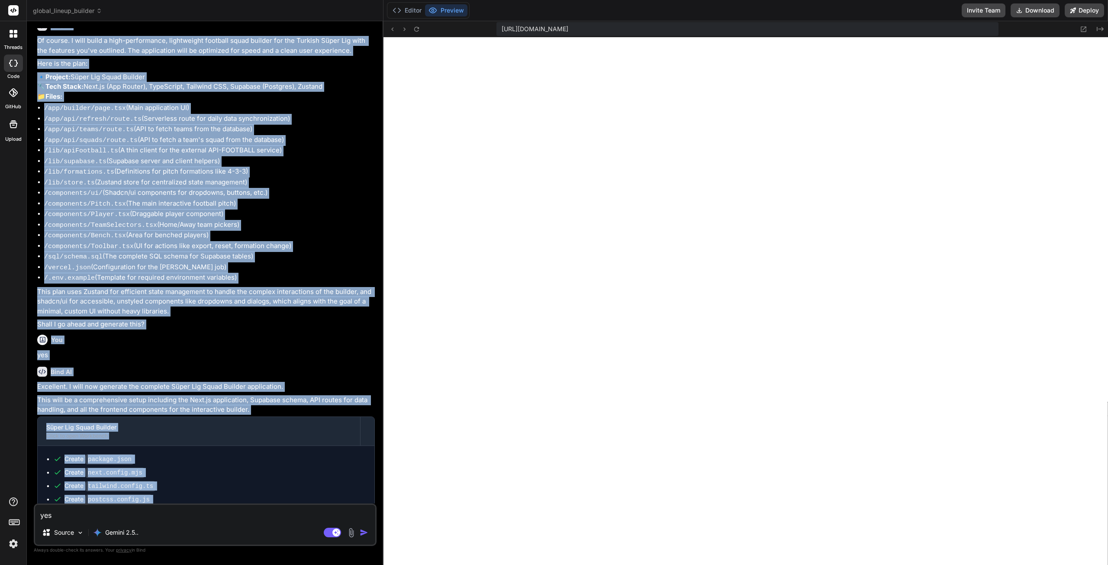
scroll to position [736, 0]
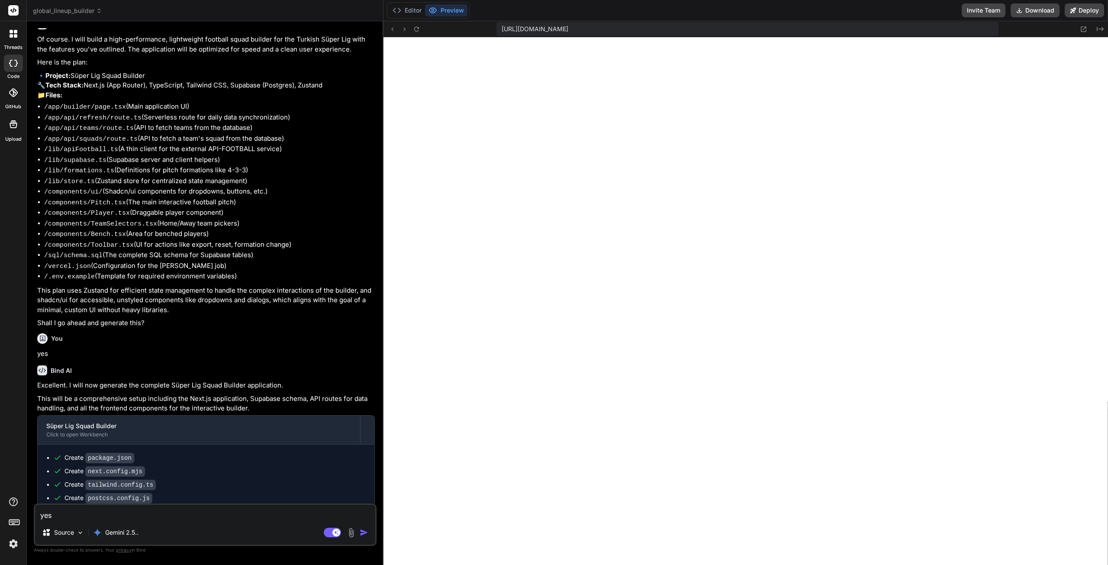
click at [148, 513] on textarea "yes" at bounding box center [205, 513] width 340 height 16
drag, startPoint x: 152, startPoint y: 516, endPoint x: 148, endPoint y: 522, distance: 7.2
click at [152, 516] on textarea "yes" at bounding box center [205, 513] width 340 height 16
click at [128, 534] on p "Gemini 2.5.." at bounding box center [121, 532] width 33 height 9
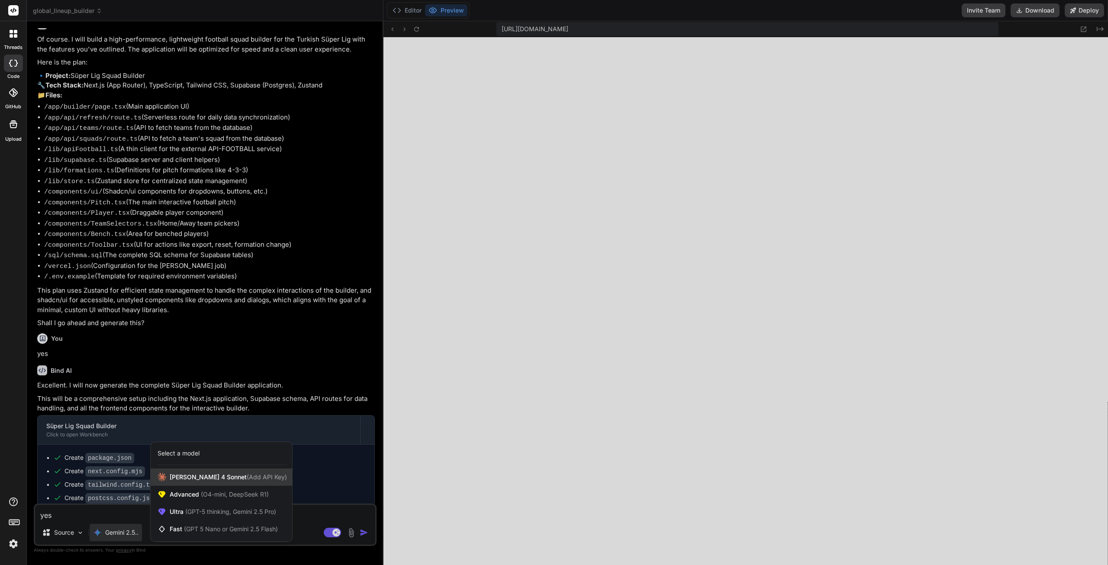
click at [247, 477] on span "(Add API Key)" at bounding box center [267, 476] width 40 height 7
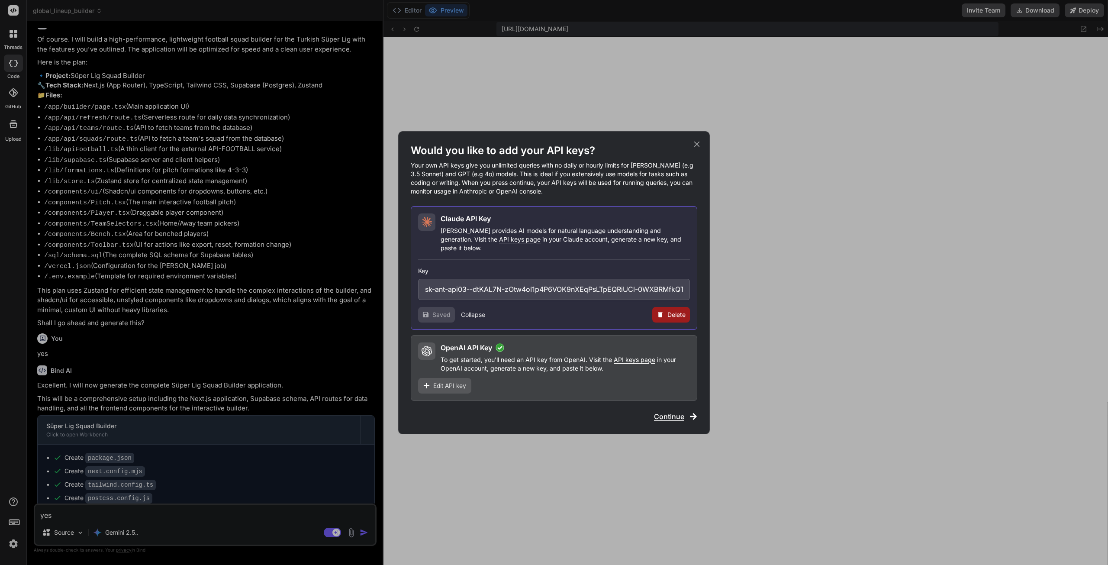
click at [672, 412] on span "Continue" at bounding box center [669, 416] width 30 height 10
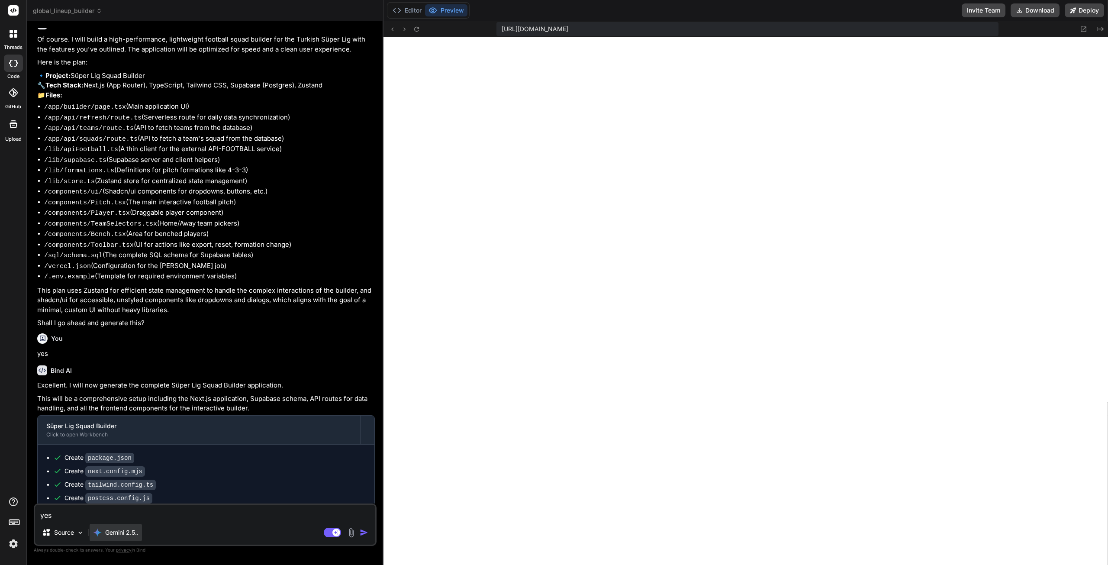
click at [128, 532] on p "Gemini 2.5.." at bounding box center [121, 532] width 33 height 9
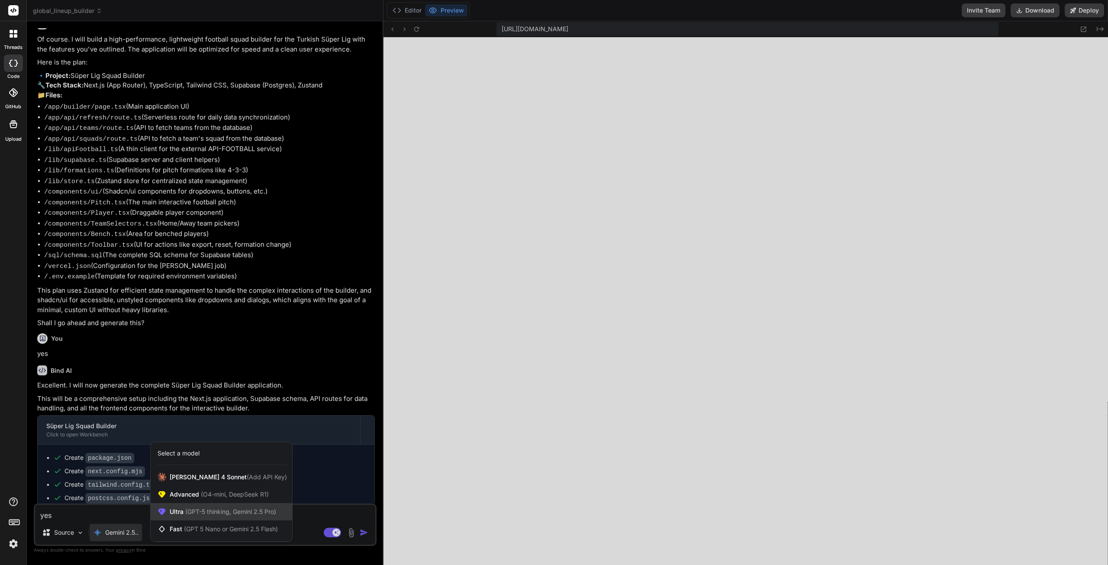
click at [247, 514] on span "(GPT-5 thinking, Gemini 2.5 Pro)" at bounding box center [230, 511] width 93 height 7
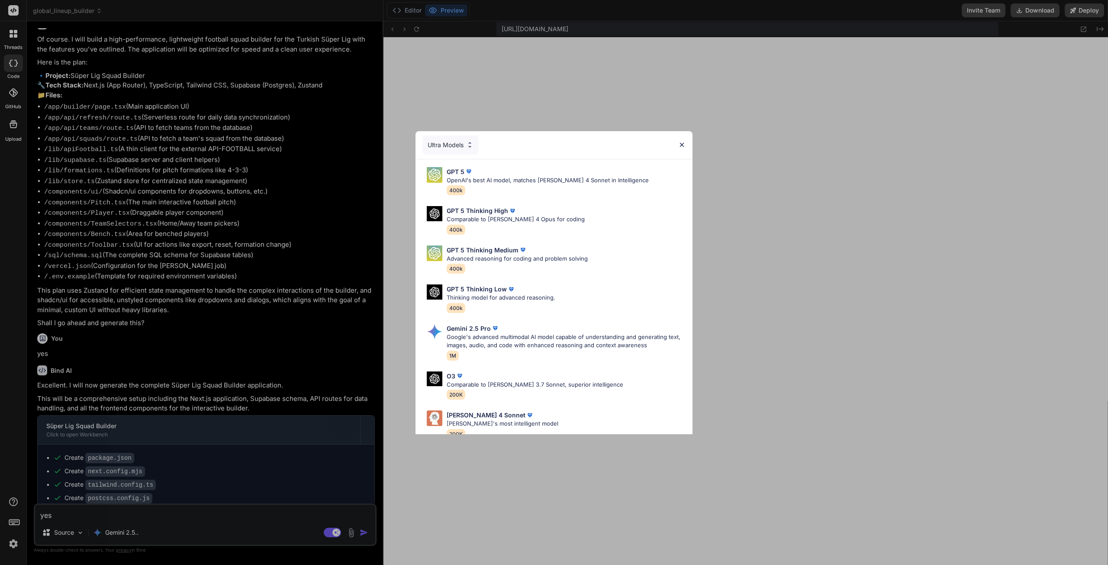
click at [230, 518] on div "Ultra Models GPT 5 OpenAI's best AI model, matches Claude 4 Sonnet in Intellige…" at bounding box center [554, 282] width 1108 height 565
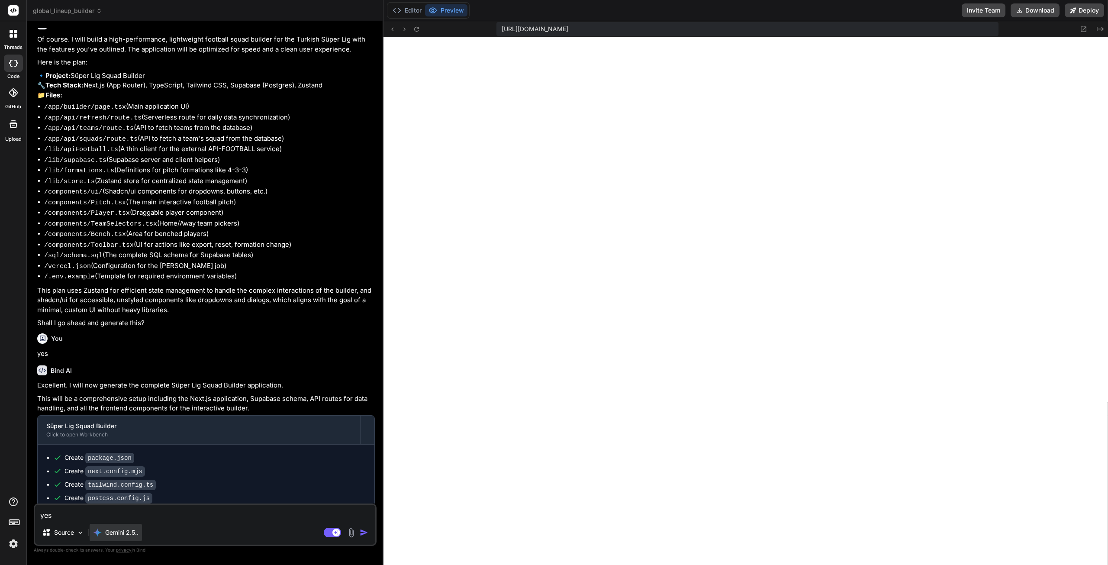
click at [121, 535] on p "Gemini 2.5.." at bounding box center [121, 532] width 33 height 9
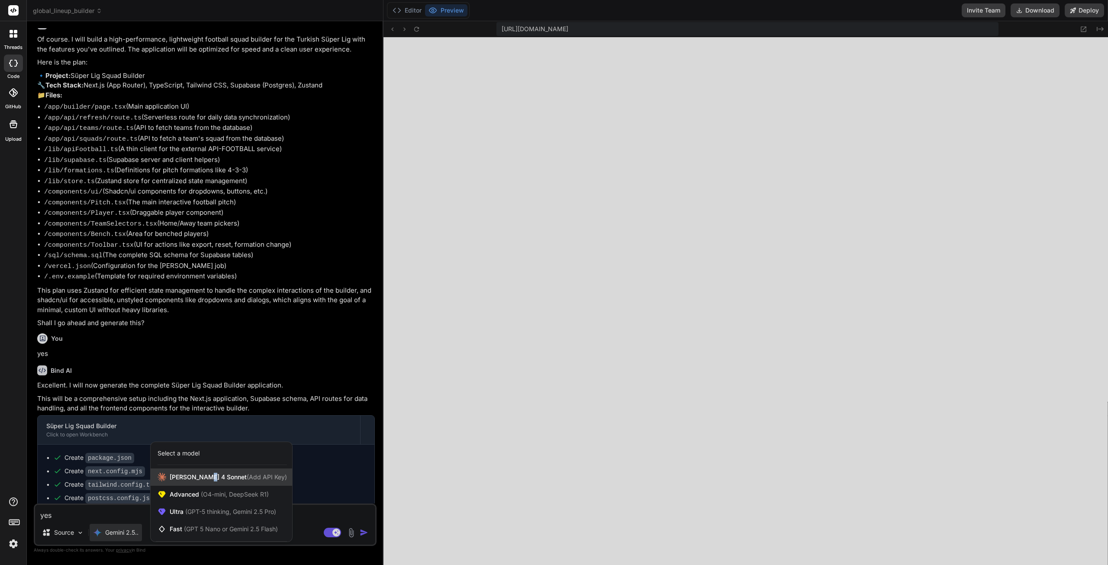
click at [208, 476] on span "Claude 4 Sonnet (Add API Key)" at bounding box center [228, 477] width 117 height 9
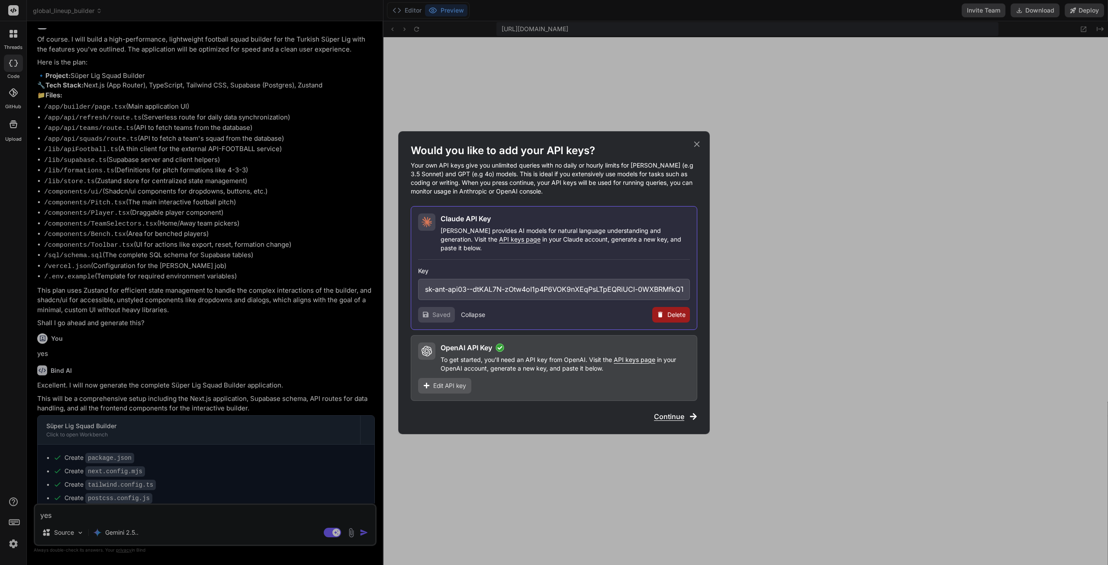
click at [691, 149] on h1 "Would you like to add your API keys?" at bounding box center [554, 151] width 287 height 14
click at [697, 146] on icon at bounding box center [697, 144] width 10 height 10
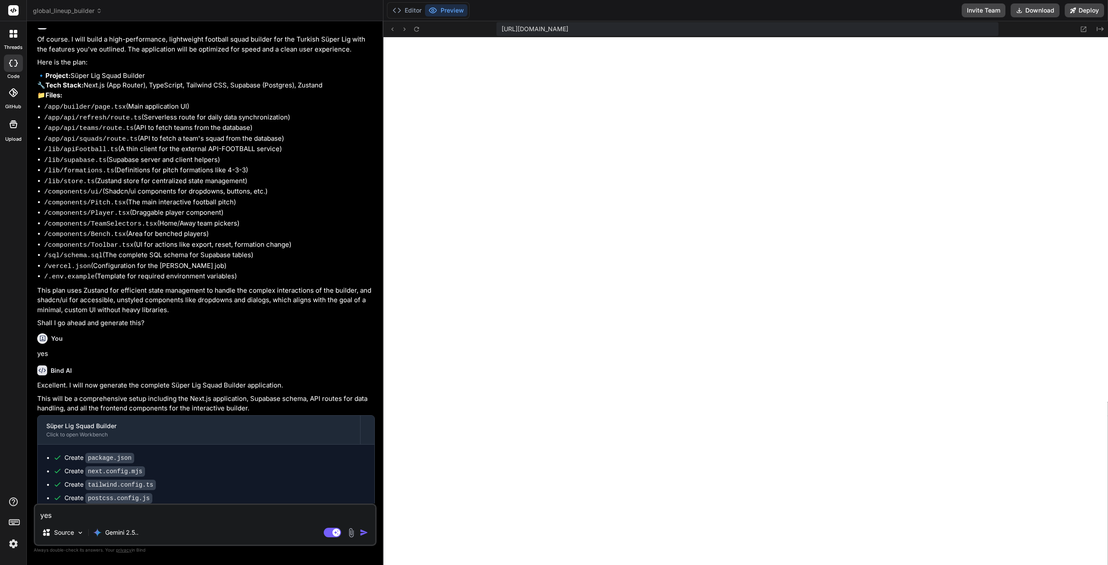
drag, startPoint x: 189, startPoint y: 513, endPoint x: 301, endPoint y: 523, distance: 112.1
click at [192, 513] on textarea "yes" at bounding box center [205, 513] width 340 height 16
click at [129, 532] on p "Gemini 2.5.." at bounding box center [121, 532] width 33 height 9
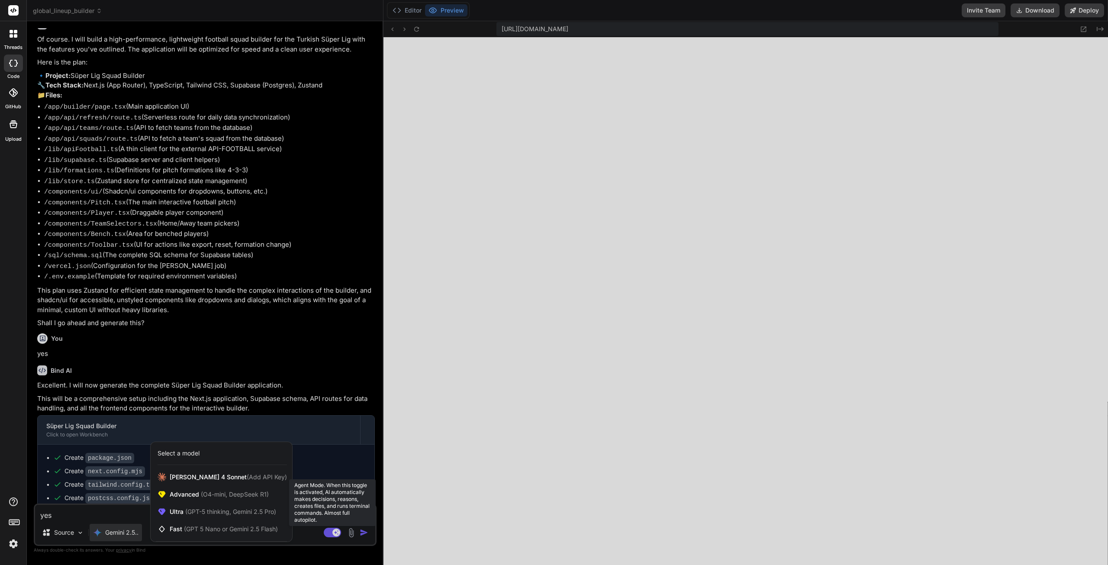
click at [330, 531] on div at bounding box center [554, 282] width 1108 height 565
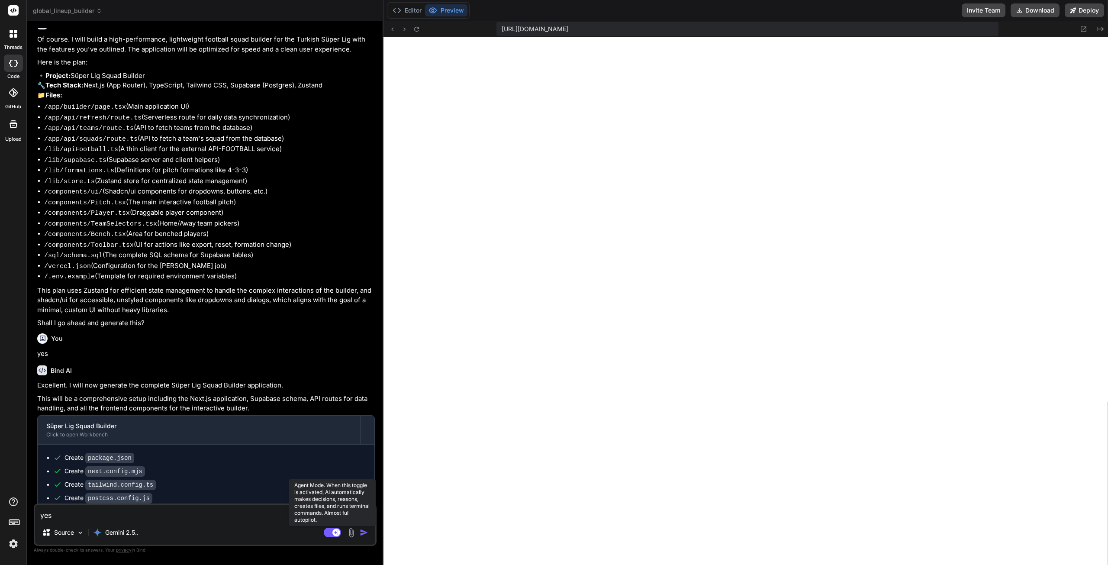
click at [332, 532] on rect at bounding box center [332, 533] width 17 height 10
type textarea "x"
click at [195, 513] on textarea "yes" at bounding box center [205, 513] width 340 height 16
paste textarea "./app/layout.tsx:4:0 Module not found: Can't resolve '@/lib/utils' 2 | import {…"
type textarea "./app/layout.tsx:4:0 Module not found: Can't resolve '@/lib/utils' 2 | import {…"
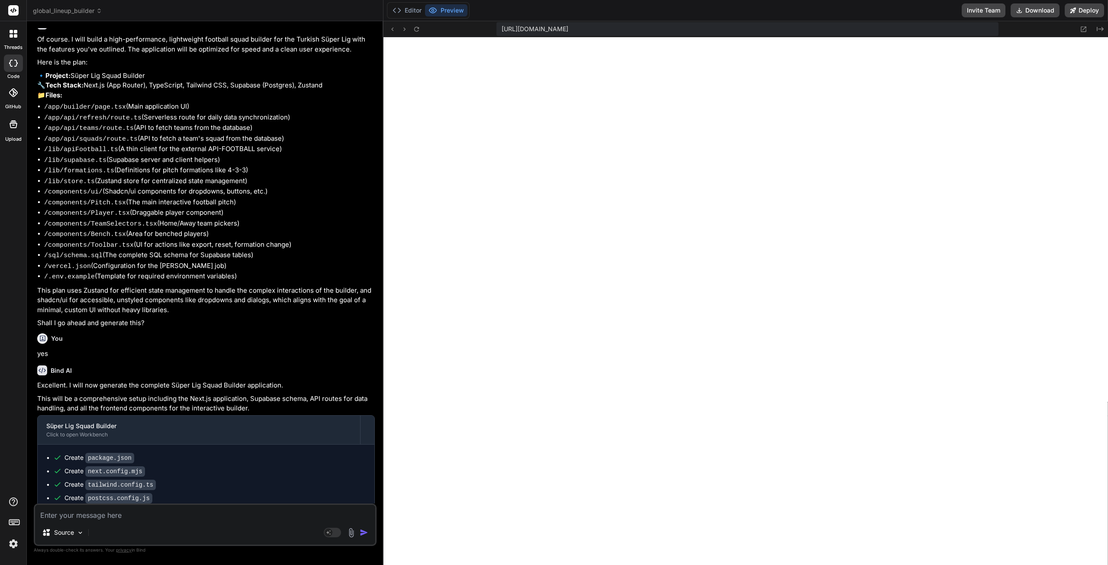
type textarea "x"
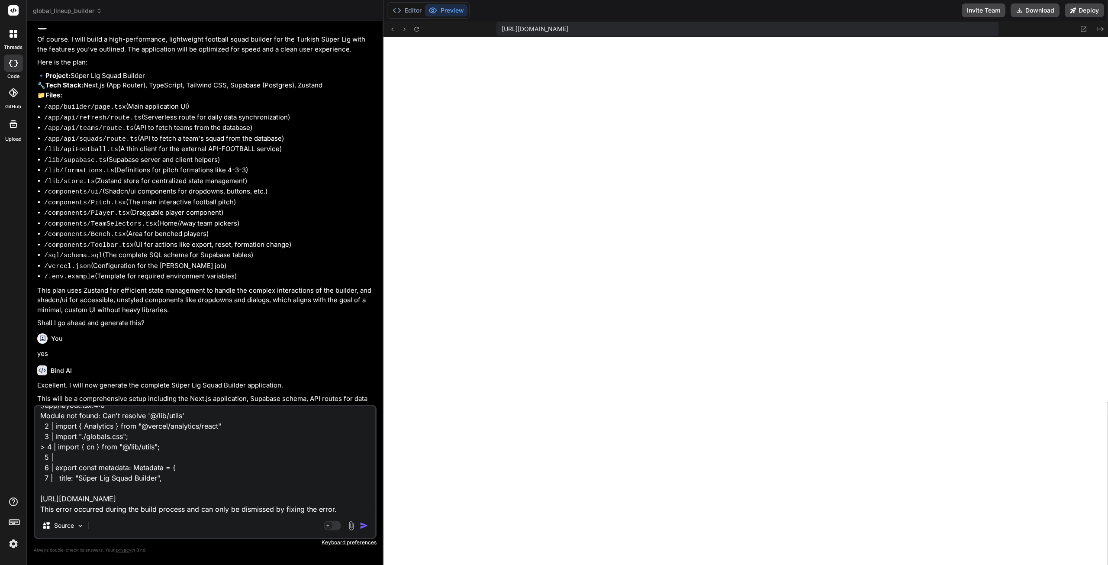
type textarea "./app/layout.tsx:4:0 Module not found: Can't resolve '@/lib/utils' 2 | import {…"
click at [364, 526] on img "button" at bounding box center [364, 525] width 9 height 9
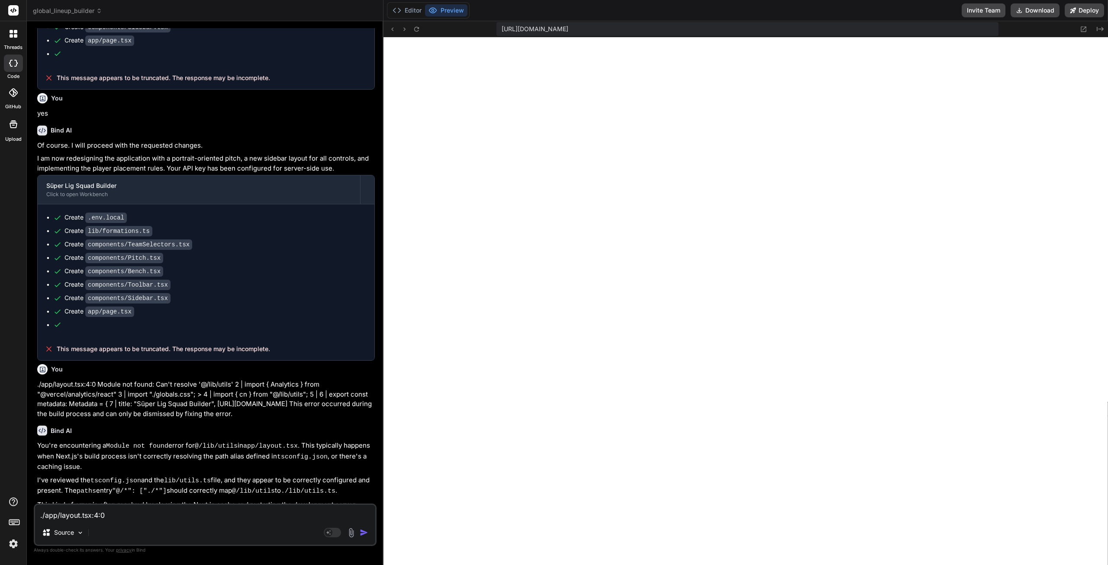
scroll to position [2231, 0]
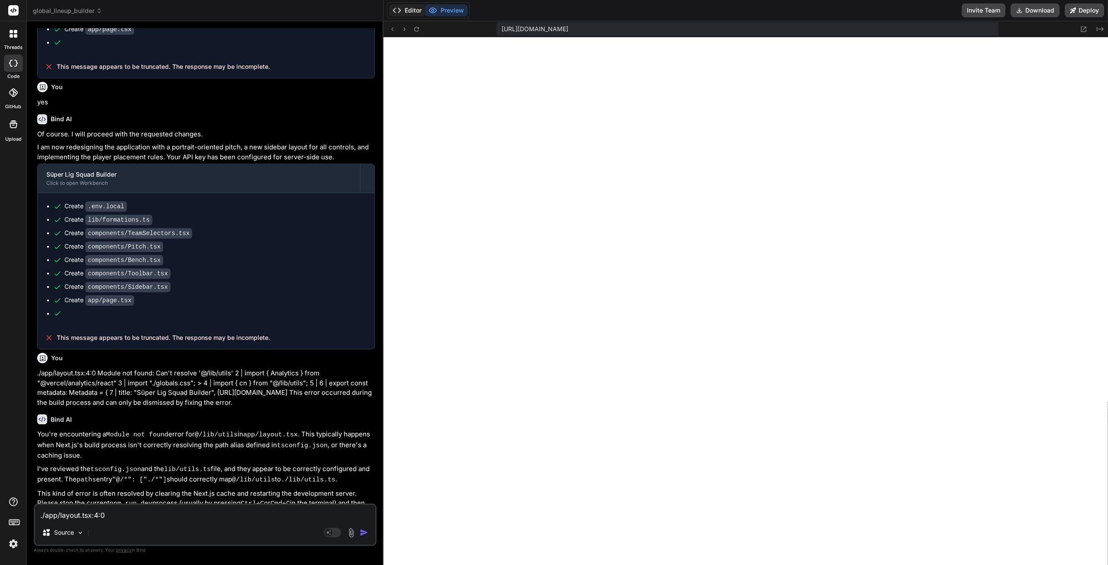
click at [419, 11] on button "Editor" at bounding box center [407, 10] width 36 height 12
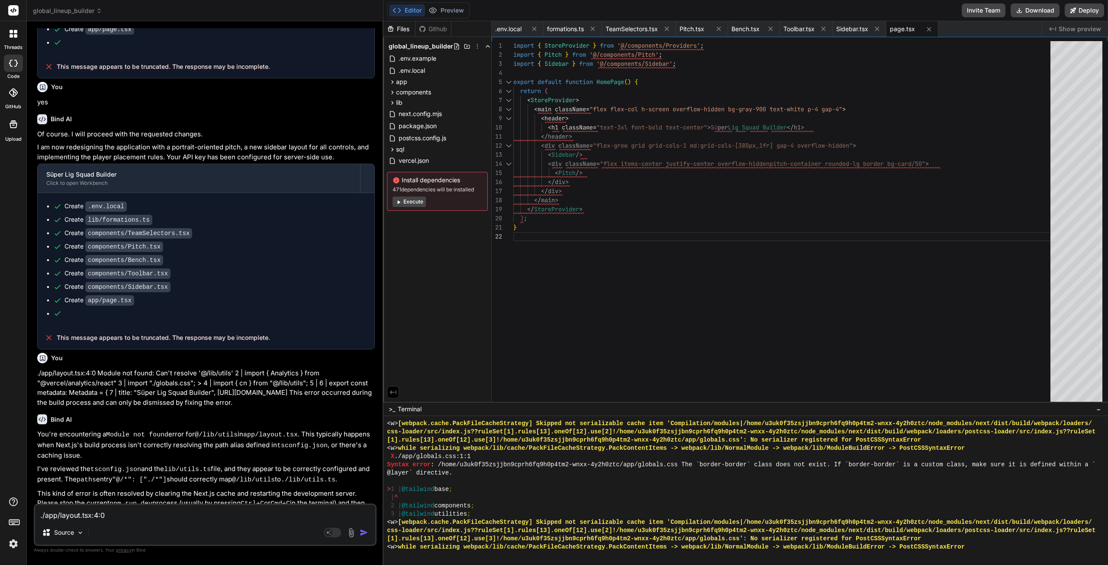
click at [400, 200] on icon at bounding box center [398, 202] width 6 height 6
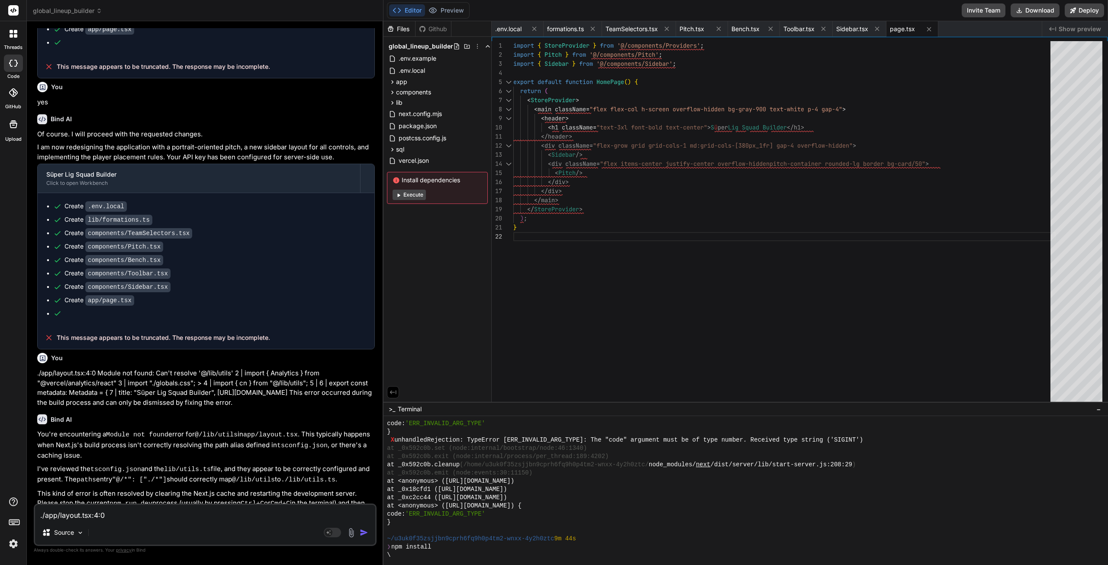
scroll to position [1308, 0]
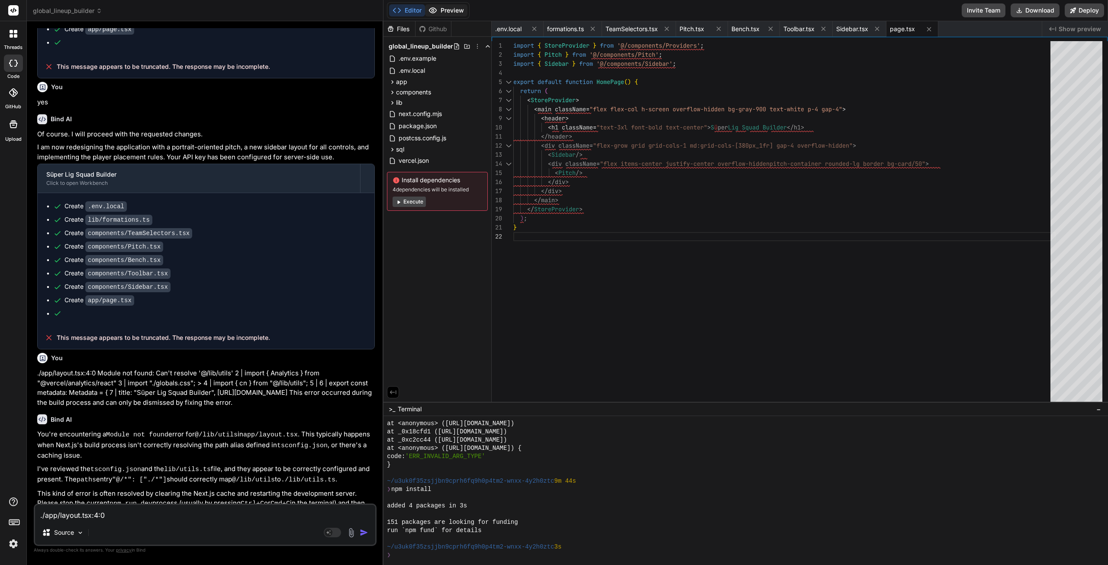
click at [451, 13] on button "Preview" at bounding box center [446, 10] width 42 height 12
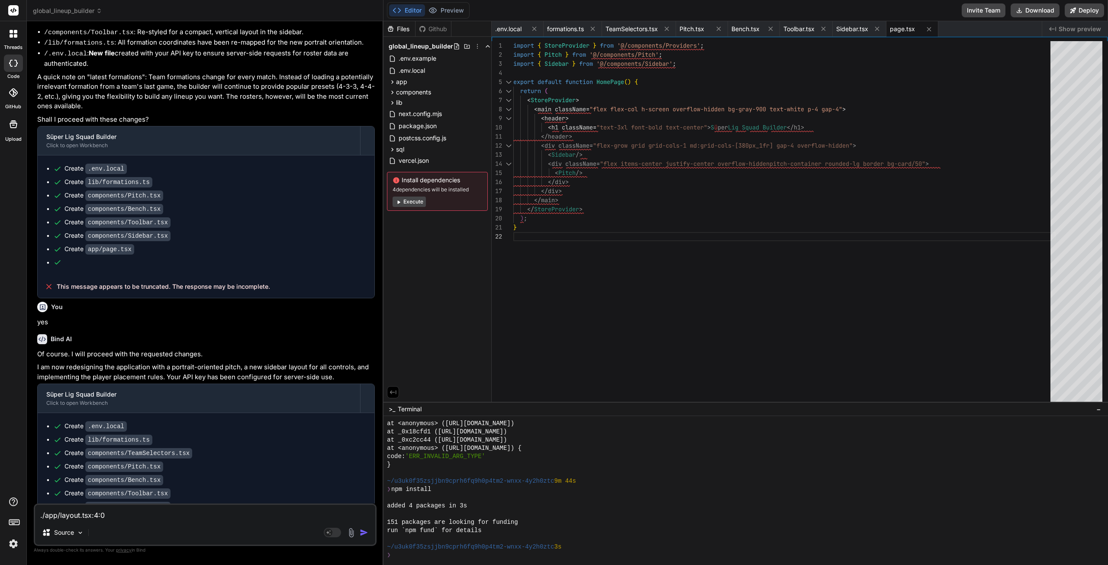
scroll to position [2231, 0]
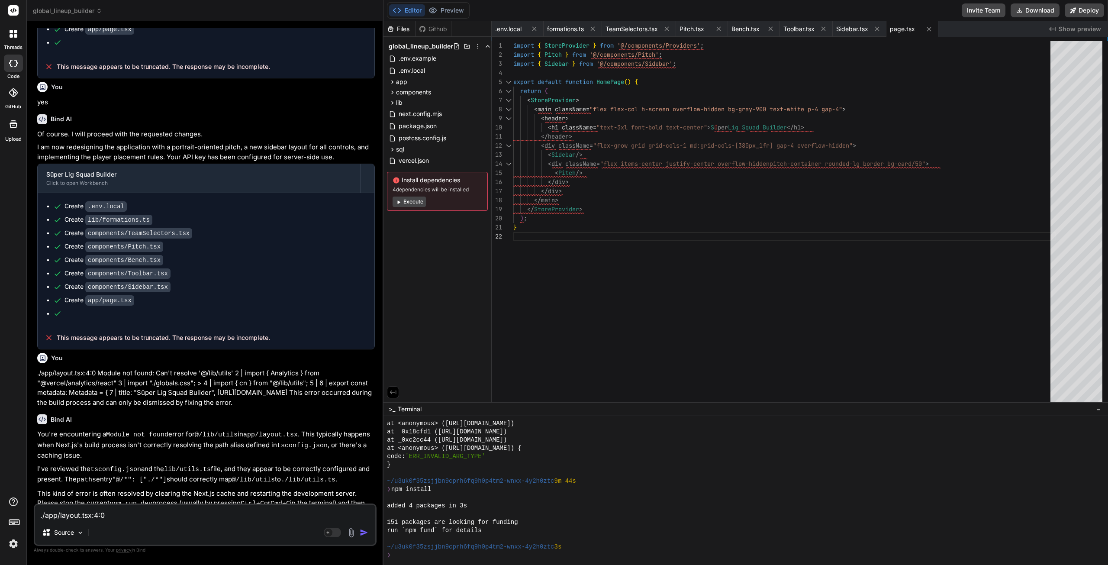
click at [408, 203] on button "Execute" at bounding box center [409, 202] width 33 height 10
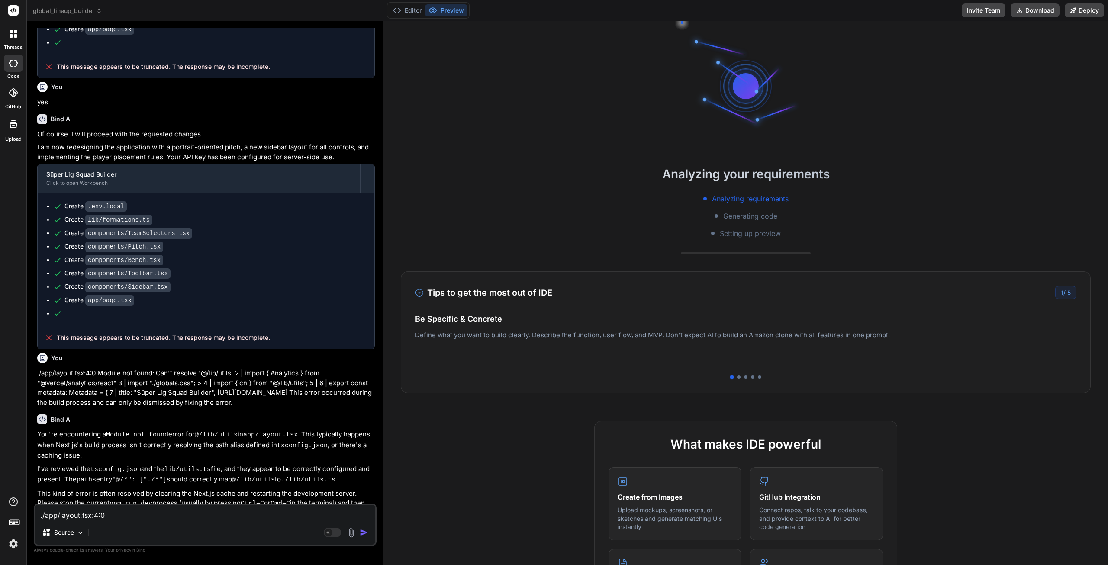
scroll to position [1406, 0]
type textarea "x"
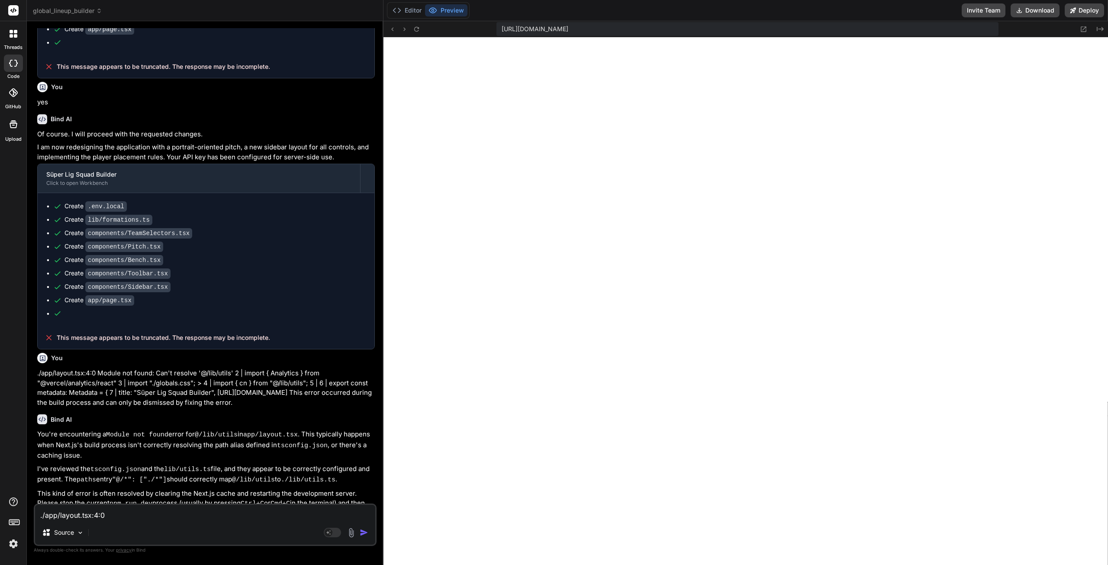
scroll to position [1489, 0]
click at [401, 7] on icon at bounding box center [397, 10] width 9 height 9
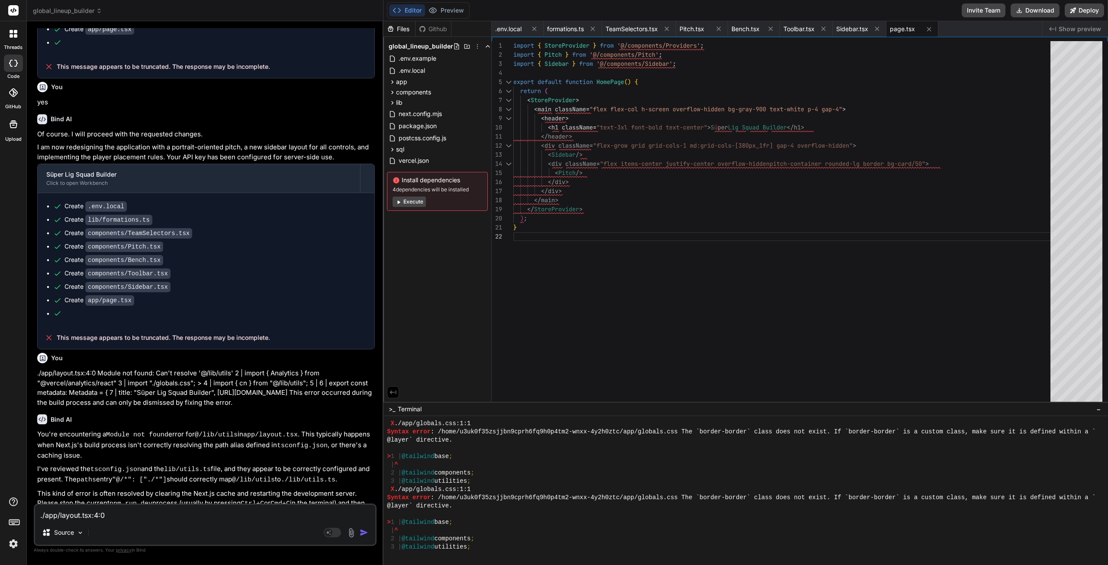
scroll to position [1694, 0]
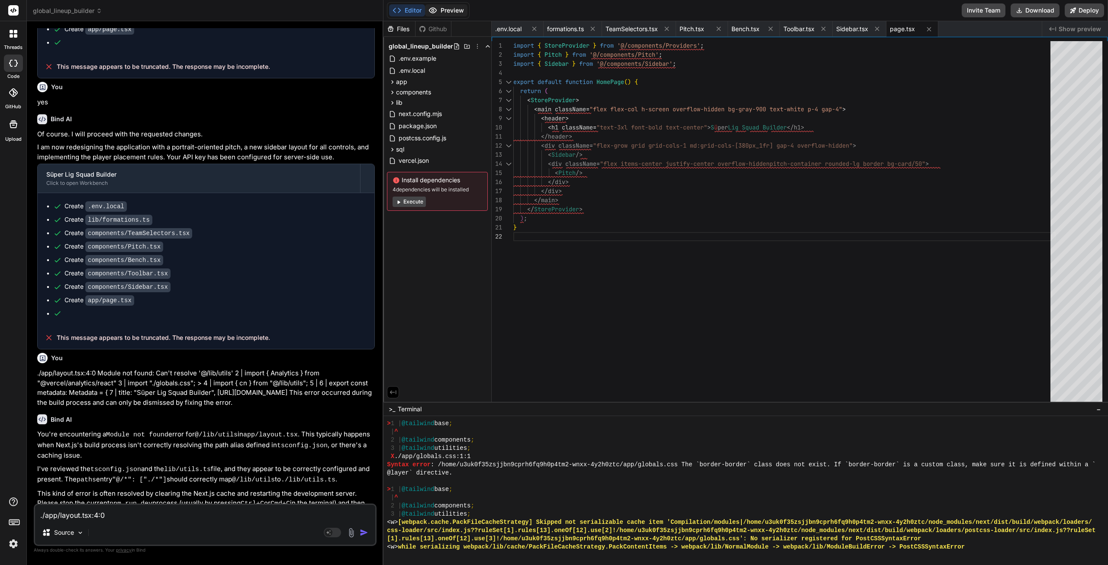
click at [451, 10] on button "Preview" at bounding box center [446, 10] width 42 height 12
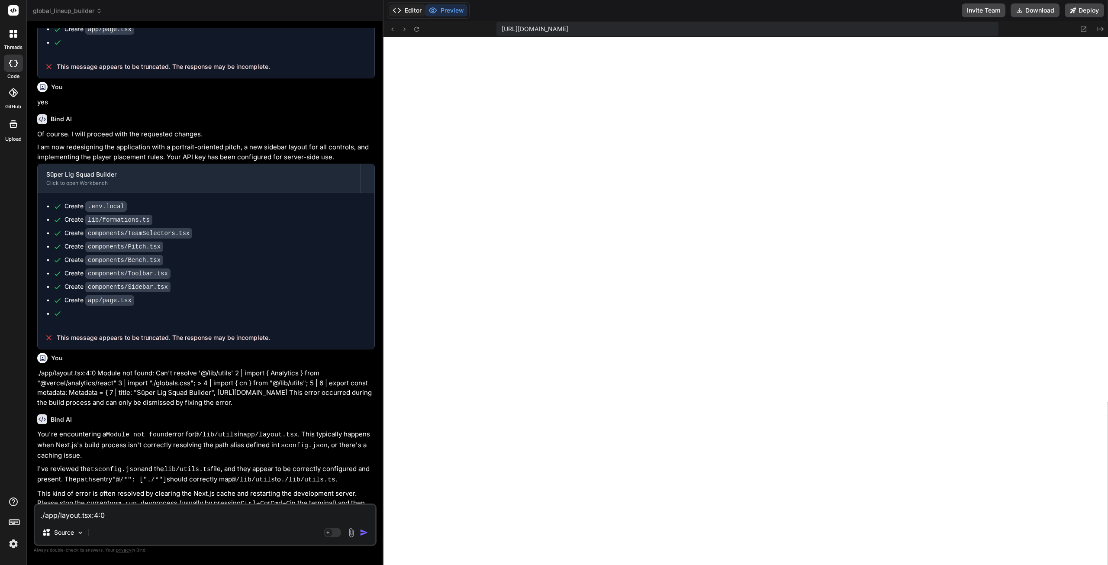
click at [403, 7] on button "Editor" at bounding box center [407, 10] width 36 height 12
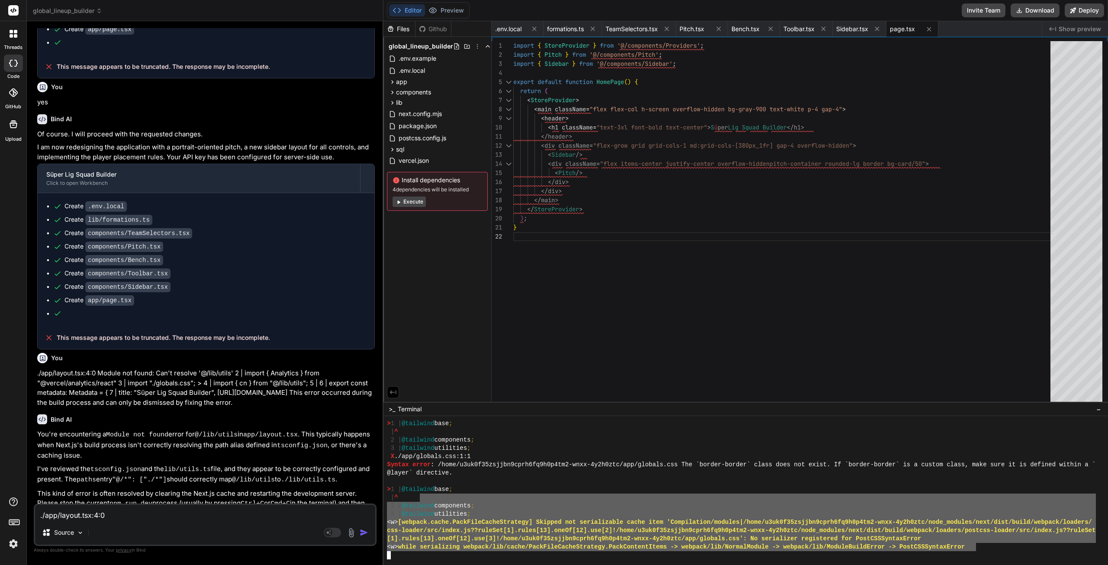
scroll to position [1760, 0]
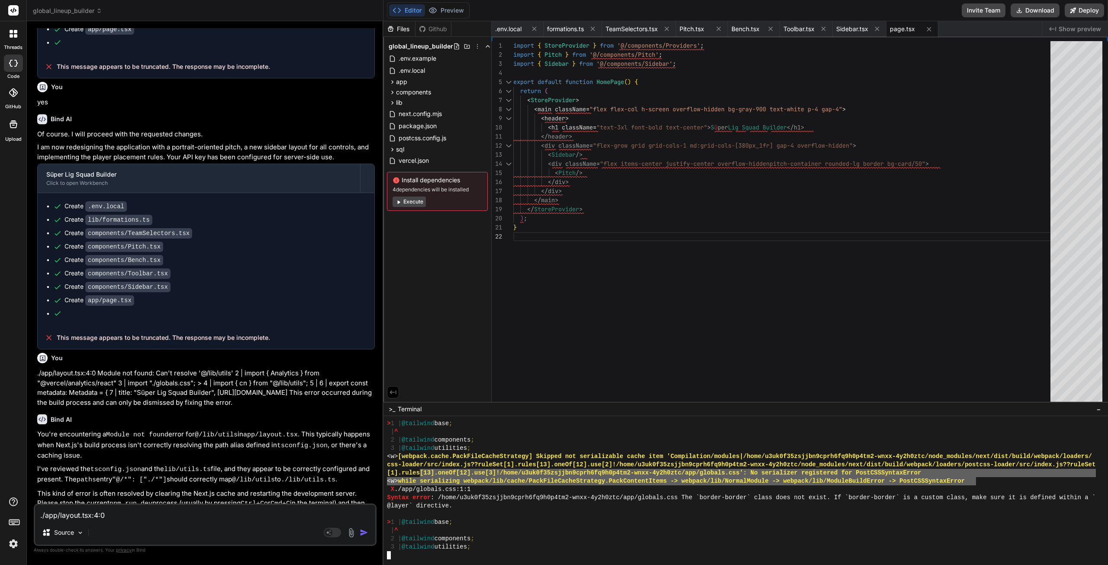
drag, startPoint x: 931, startPoint y: 542, endPoint x: 478, endPoint y: 499, distance: 454.8
click at [421, 476] on div "> 1 | @tailwind base ; | ^ 2 | @tailwind components ; 3 | @tailwind utilities ;…" at bounding box center [741, 489] width 709 height 140
click at [532, 519] on div "> 1 | @tailwind base ;" at bounding box center [741, 522] width 709 height 8
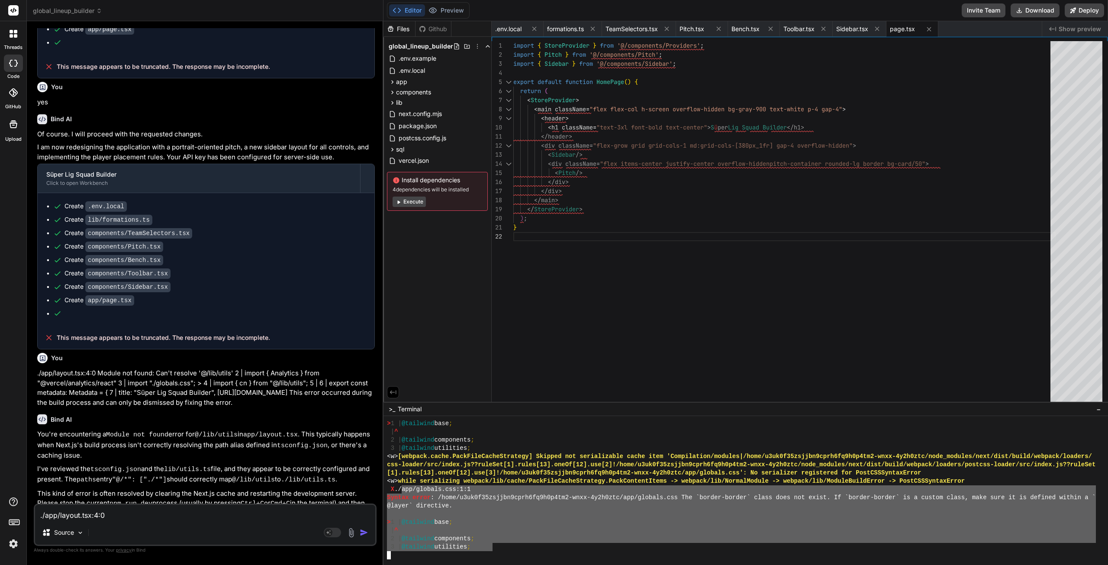
click at [410, 494] on div "> 1 | @tailwind base ; | ^ 2 | @tailwind components ; 3 | @tailwind utilities ;…" at bounding box center [741, 489] width 709 height 140
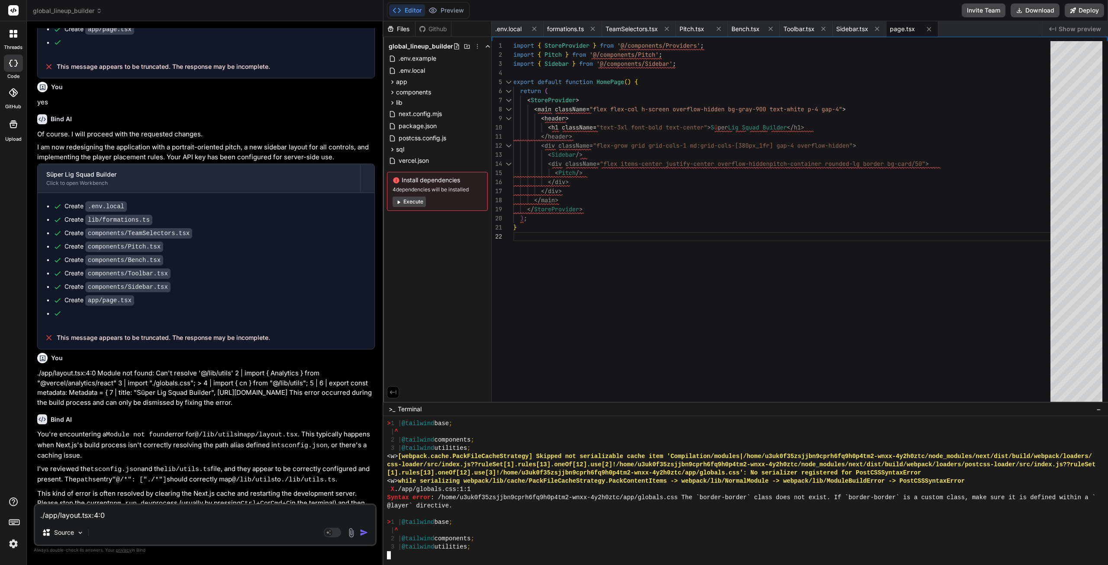
click at [527, 526] on div "> 1 | @tailwind base ;" at bounding box center [741, 522] width 709 height 8
click at [413, 557] on div at bounding box center [741, 555] width 709 height 8
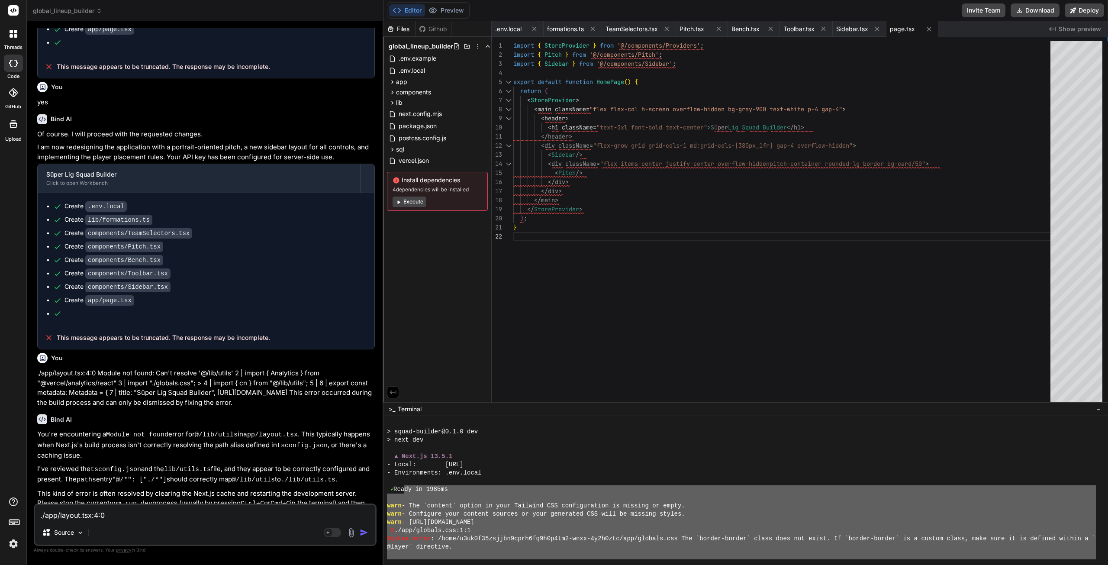
scroll to position [2568, 0]
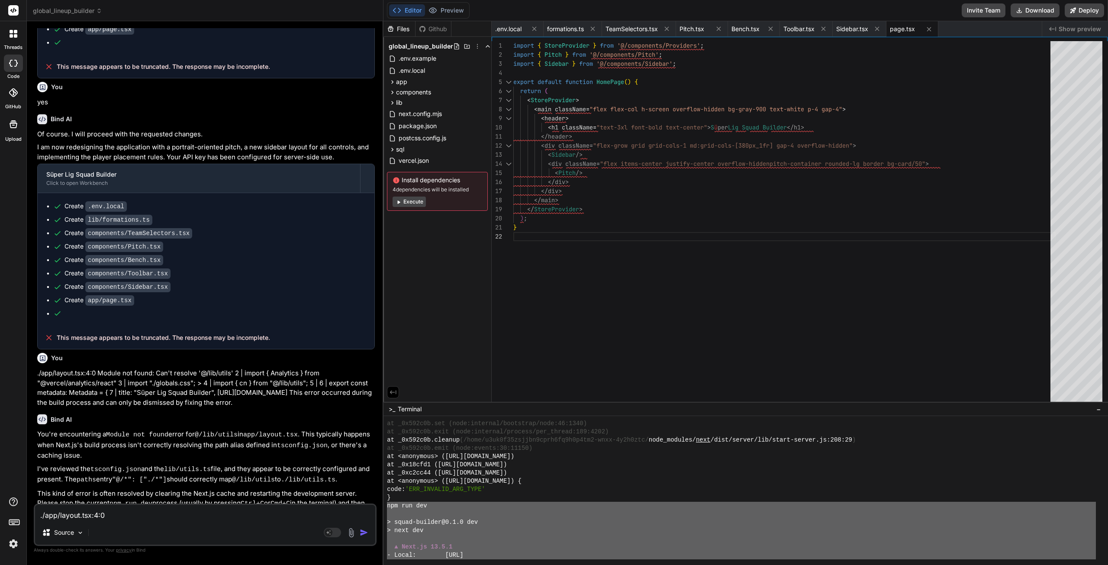
drag, startPoint x: 487, startPoint y: 550, endPoint x: 387, endPoint y: 503, distance: 111.1
click at [385, 503] on div "SSSSSSSSSSSSSSSSSSSSSSSSSSSSSSSS ○○○○○○○○○○○○○○○○○○○○○○○○○○○○○○○○ at _0x592c0b.…" at bounding box center [746, 490] width 725 height 149
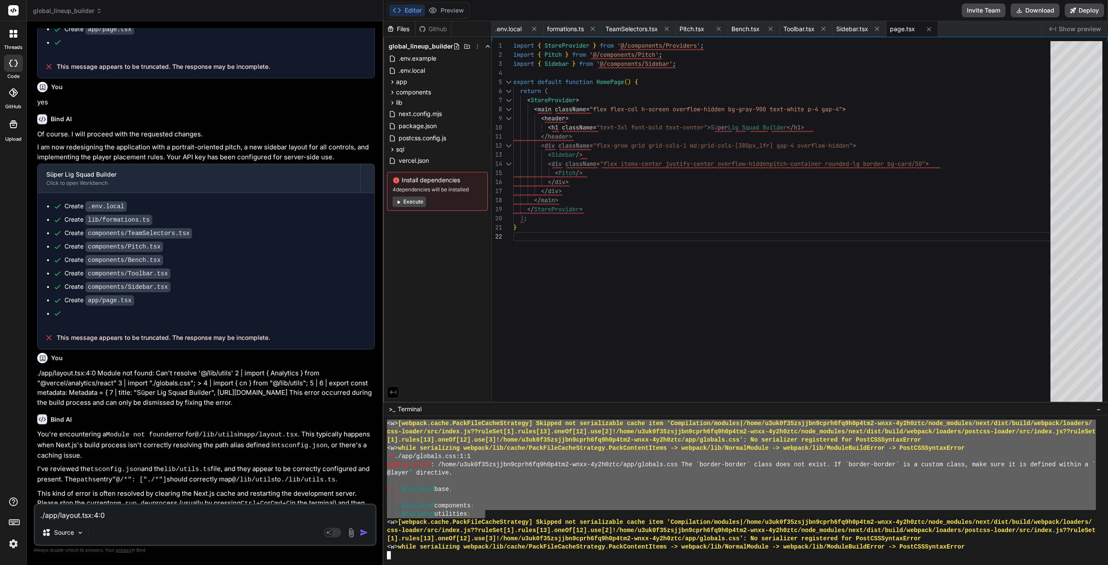
scroll to position [2903, 0]
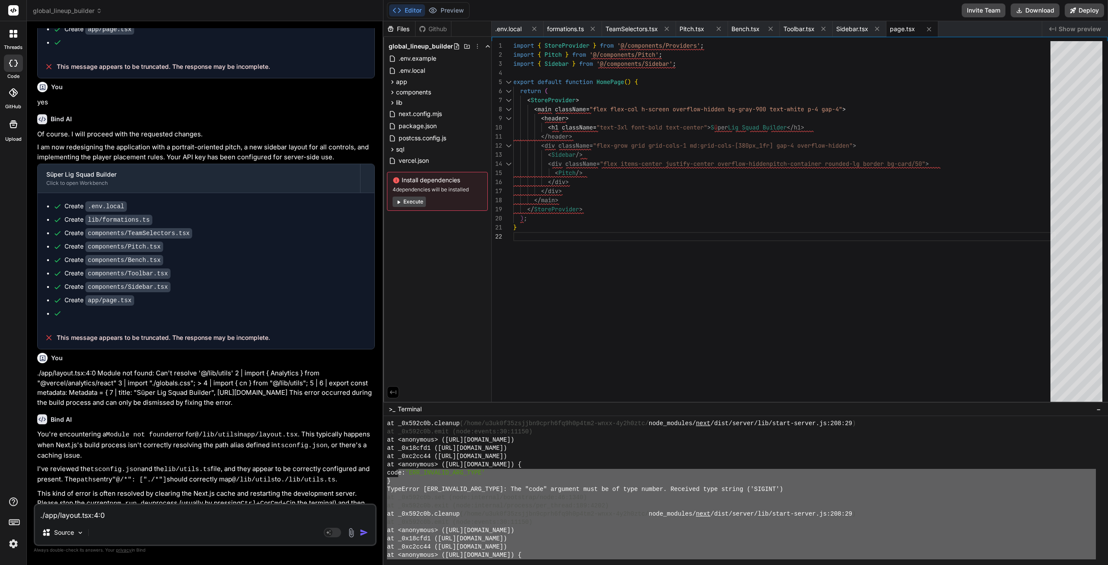
drag, startPoint x: 910, startPoint y: 552, endPoint x: 417, endPoint y: 471, distance: 499.3
click at [406, 471] on div "at _0x592c0b.cleanup (/home/u3uk0f35zsjjbn9cprh6fq9h0p4tm2-wnxx-4y2h0ztc/ node_…" at bounding box center [741, 489] width 709 height 140
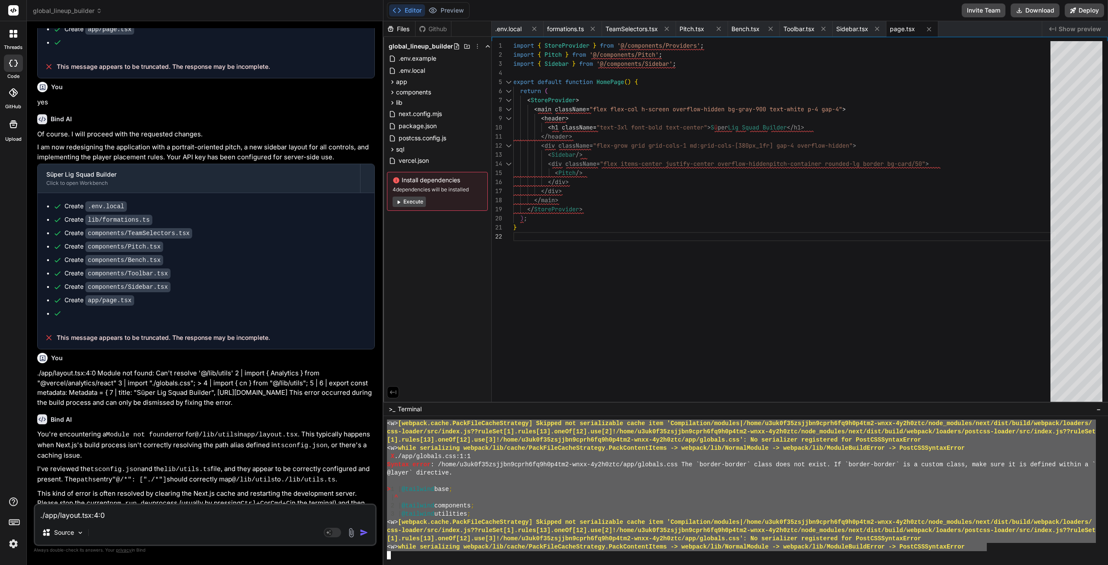
drag, startPoint x: 387, startPoint y: 445, endPoint x: 945, endPoint y: 544, distance: 566.0
type textarea "^C ~/u3uk0f35zsjjbn9cprh6fq9h0p4tm2-wnxx-4y2h0ztc 30s ❯ TypeError [ERR_INVALID_…"
click at [155, 517] on textarea "./app/layout.tsx:4:0 Module not found: Can't resolve '@/lib/utils' 2 | import {…" at bounding box center [205, 513] width 340 height 16
paste textarea "^C ~/u3uk0f35zsjjbn9cprh6fq9h0p4tm2-wnxx-4y2h0ztc 30s ❯ TypeError [ERR_INVALID_…"
type textarea "^C ~/u3uk0f35zsjjbn9cprh6fq9h0p4tm2-wnxx-4y2h0ztc 30s ❯ TypeError [ERR_INVALID_…"
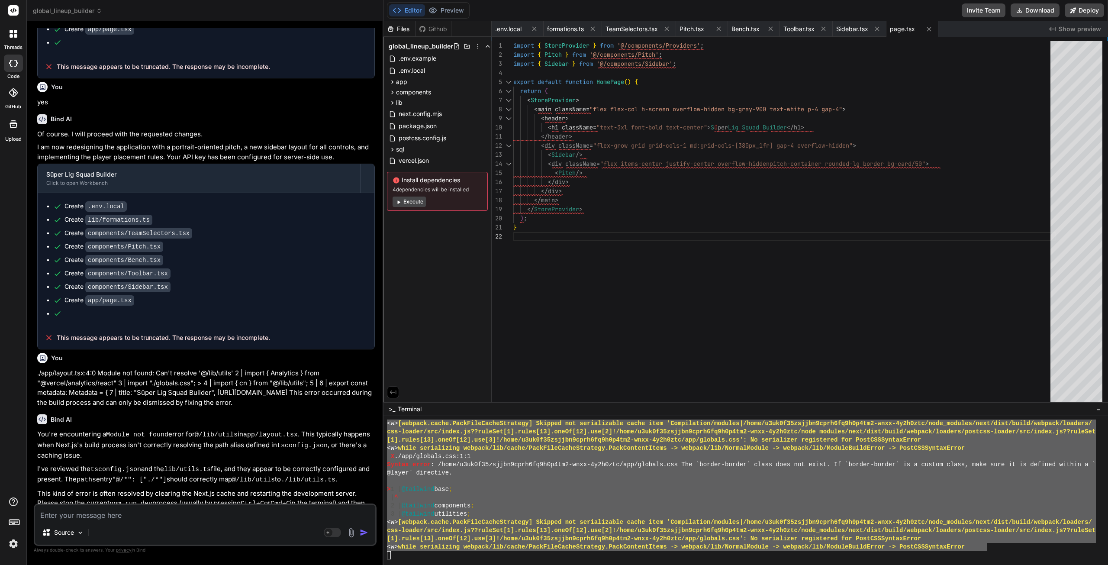
type textarea "x"
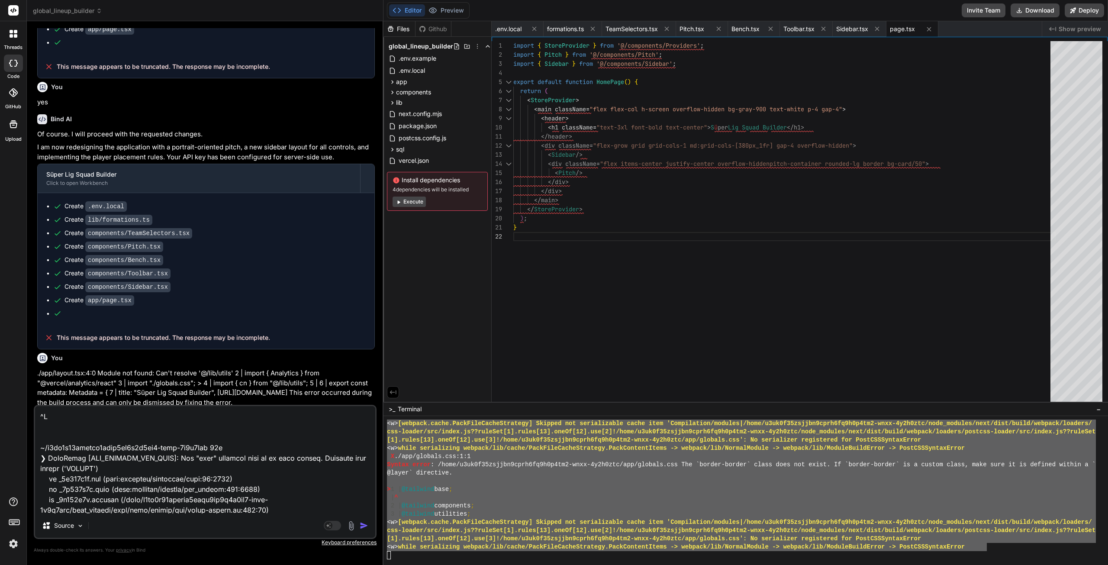
scroll to position [1975, 0]
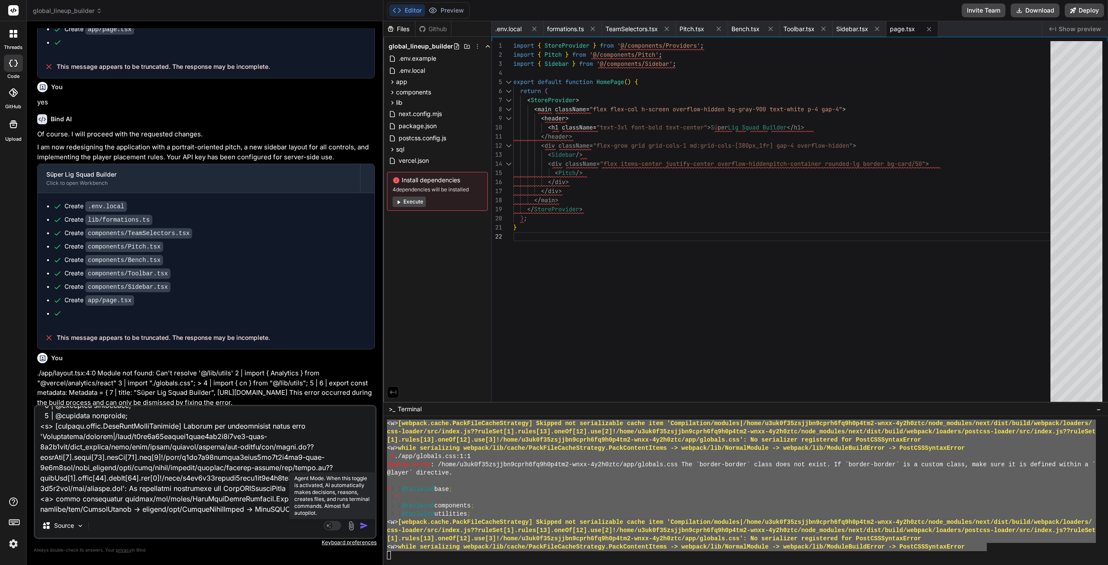
type textarea "^C ~/u3uk0f35zsjjbn9cprh6fq9h0p4tm2-wnxx-4y2h0ztc 30s ❯ TypeError [ERR_INVALID_…"
click at [334, 525] on rect at bounding box center [332, 526] width 17 height 10
click at [137, 525] on p "Gemini 2.5.." at bounding box center [121, 525] width 33 height 9
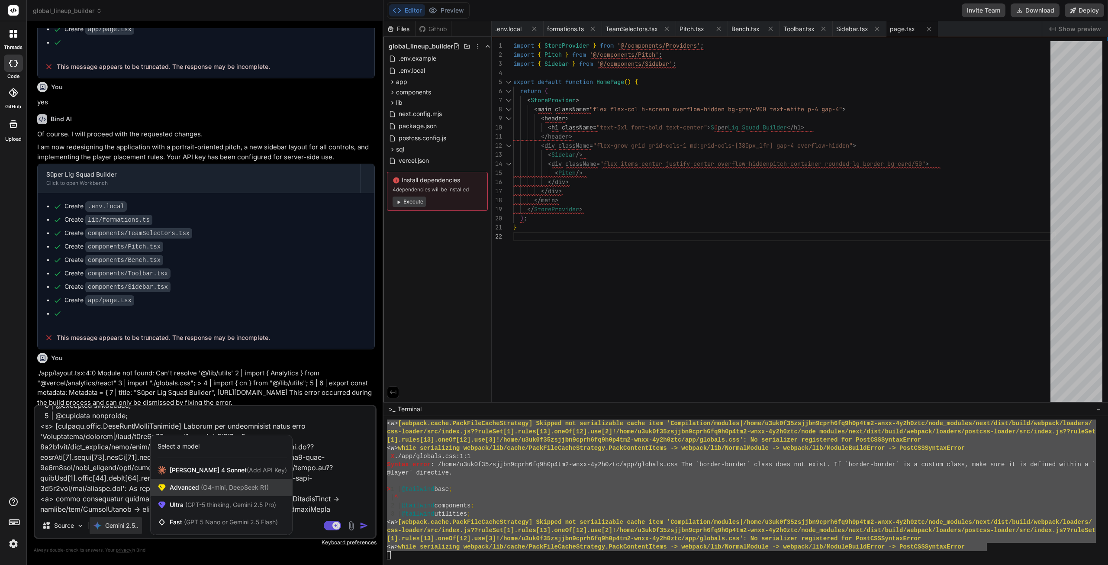
click at [198, 485] on span "Advanced (O4-mini, DeepSeek R1)" at bounding box center [219, 487] width 99 height 9
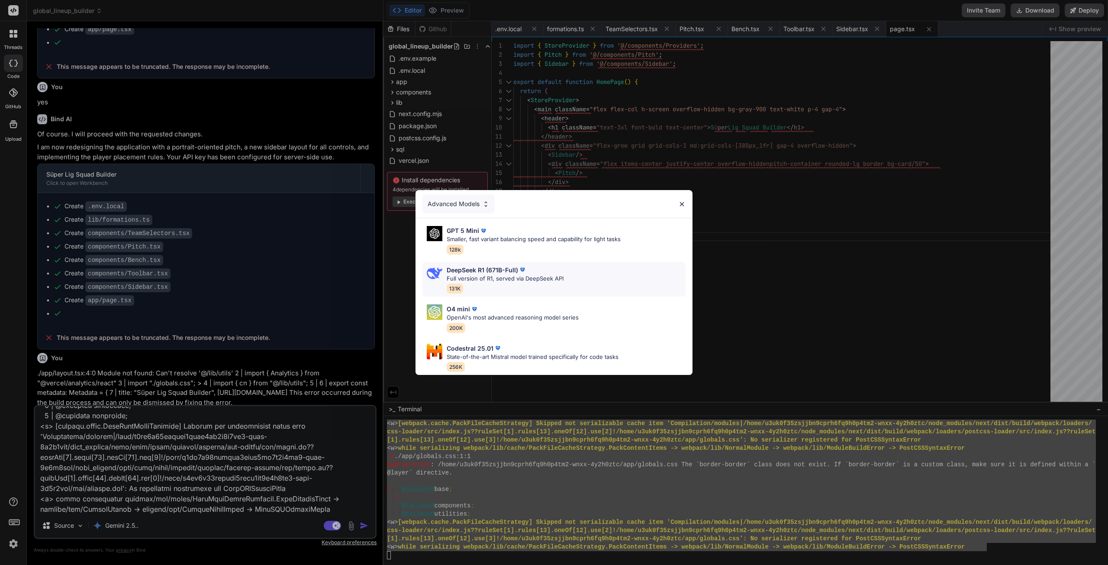
click at [543, 276] on p "Full version of R1, served via DeepSeek API" at bounding box center [505, 278] width 117 height 9
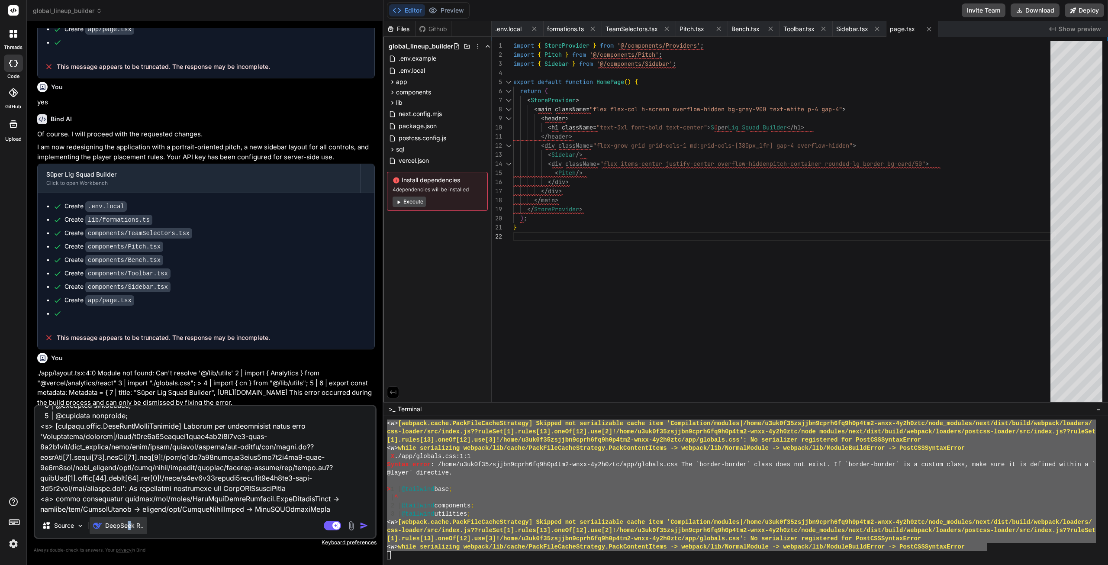
click at [130, 523] on p "DeepSeek R.." at bounding box center [124, 525] width 39 height 9
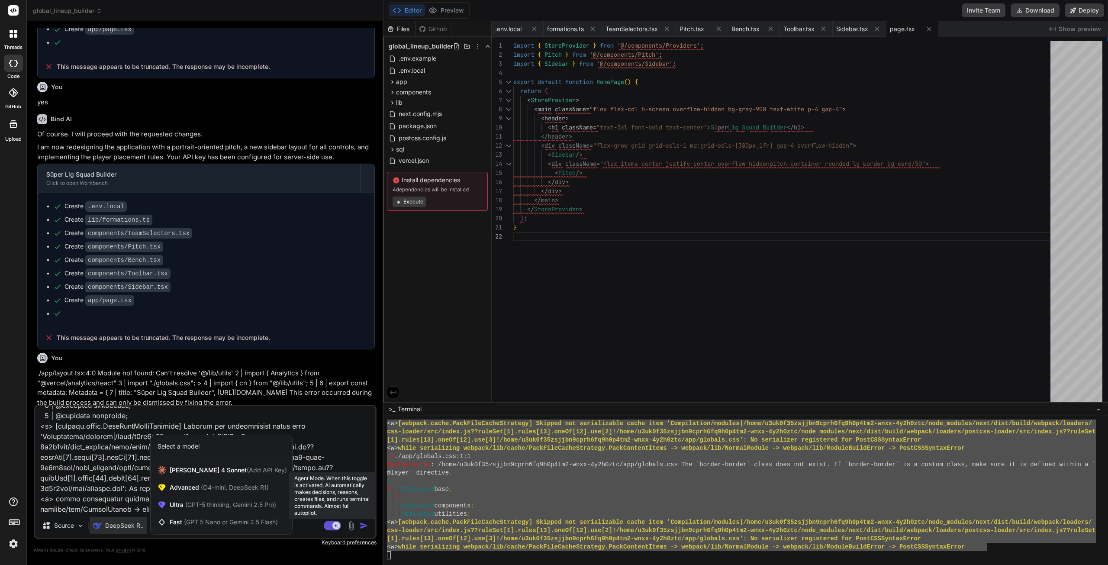
drag, startPoint x: 313, startPoint y: 527, endPoint x: 332, endPoint y: 528, distance: 19.1
click at [314, 527] on div at bounding box center [554, 282] width 1108 height 565
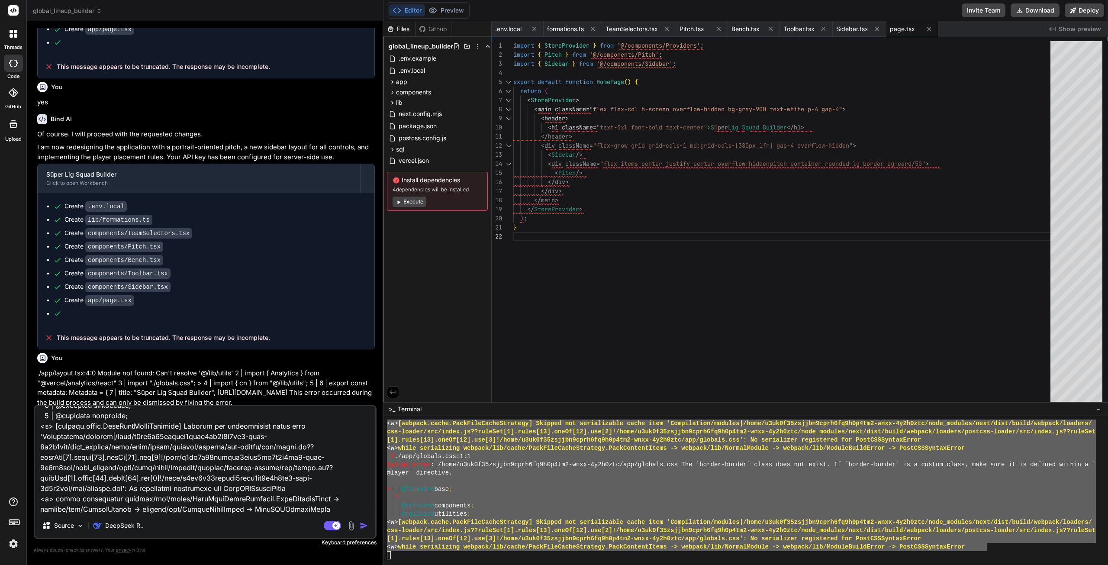
click at [368, 524] on img "button" at bounding box center [364, 525] width 9 height 9
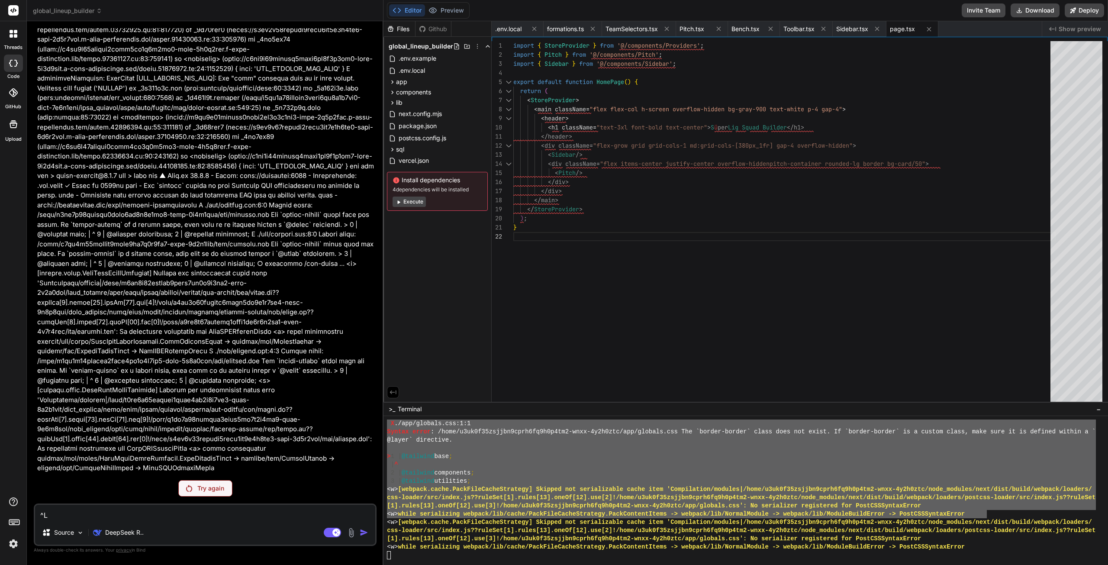
scroll to position [3439, 0]
click at [336, 528] on rect at bounding box center [332, 533] width 17 height 10
click at [201, 490] on p "Try again" at bounding box center [210, 488] width 27 height 9
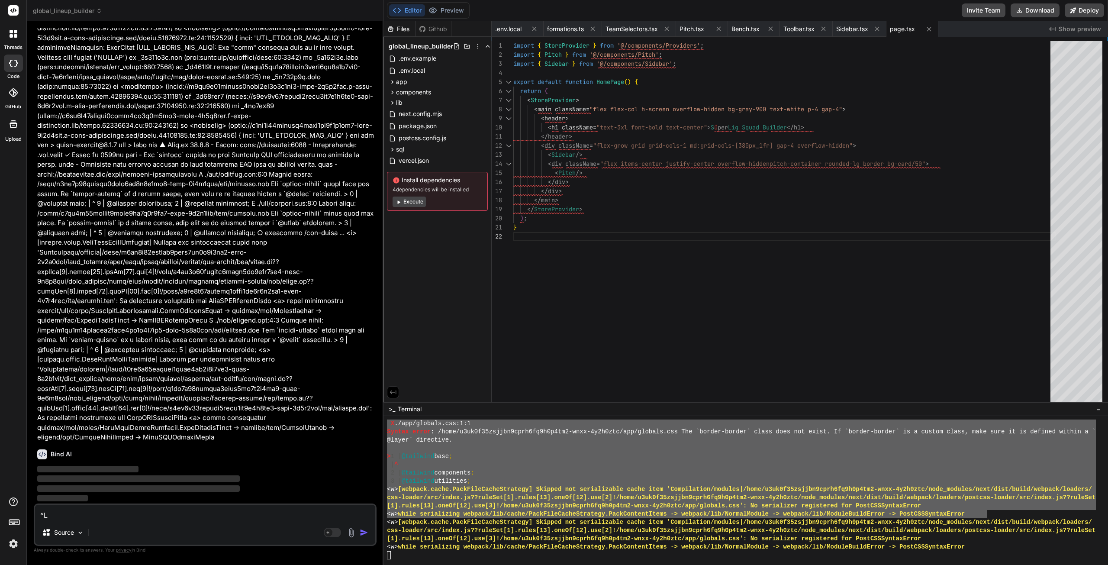
scroll to position [3470, 0]
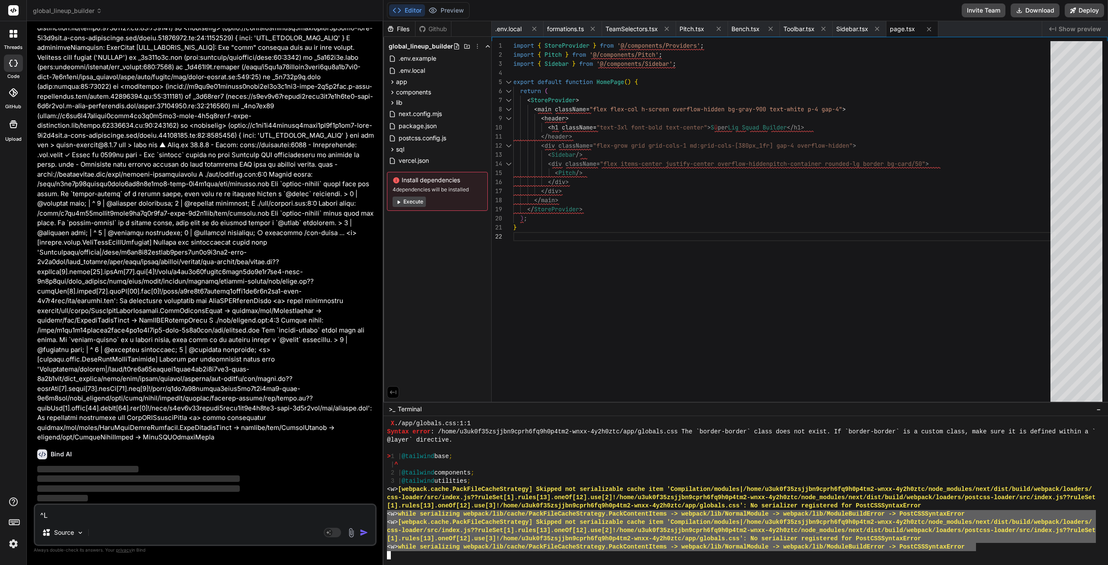
drag, startPoint x: 977, startPoint y: 547, endPoint x: 382, endPoint y: 513, distance: 596.2
click at [382, 514] on div "global_lineup_builder Created with Pixso. Bind AI Web Search Created with Pixso…" at bounding box center [567, 282] width 1081 height 565
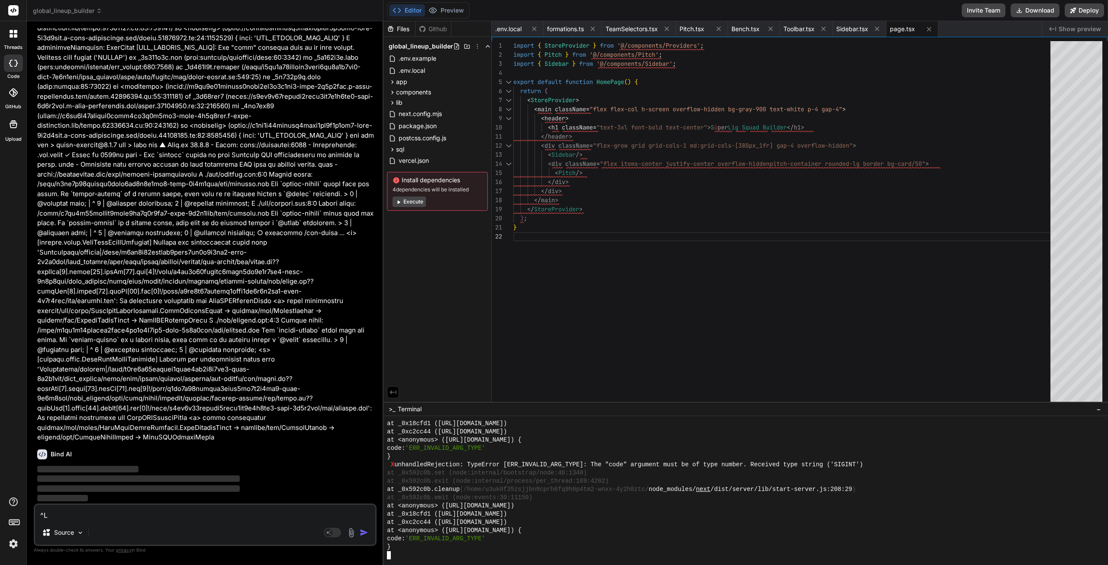
scroll to position [3693, 0]
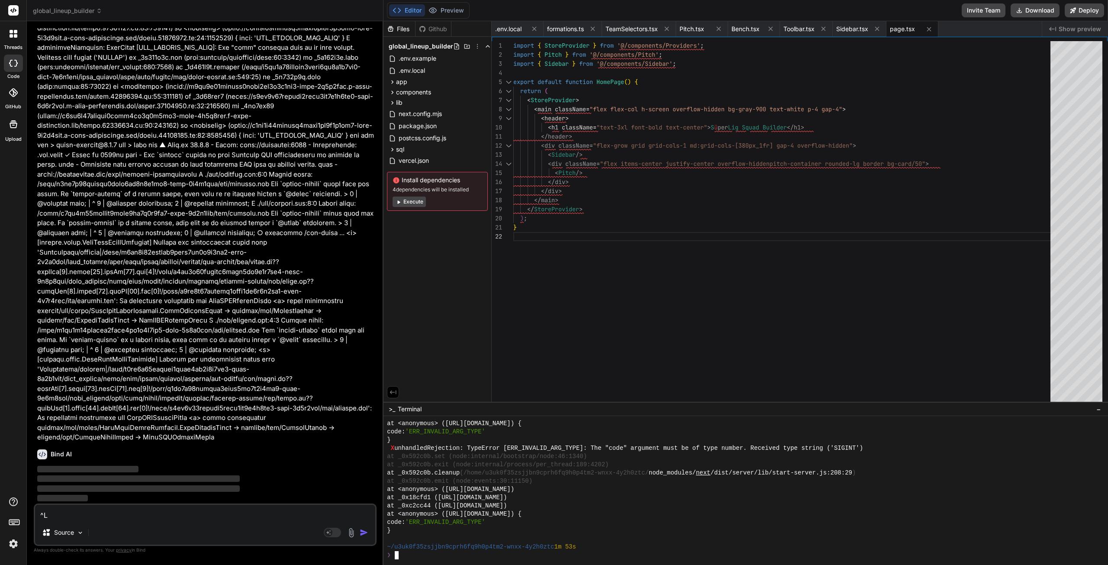
click at [477, 537] on div at bounding box center [741, 539] width 709 height 8
click at [461, 552] on div "❯" at bounding box center [741, 555] width 709 height 8
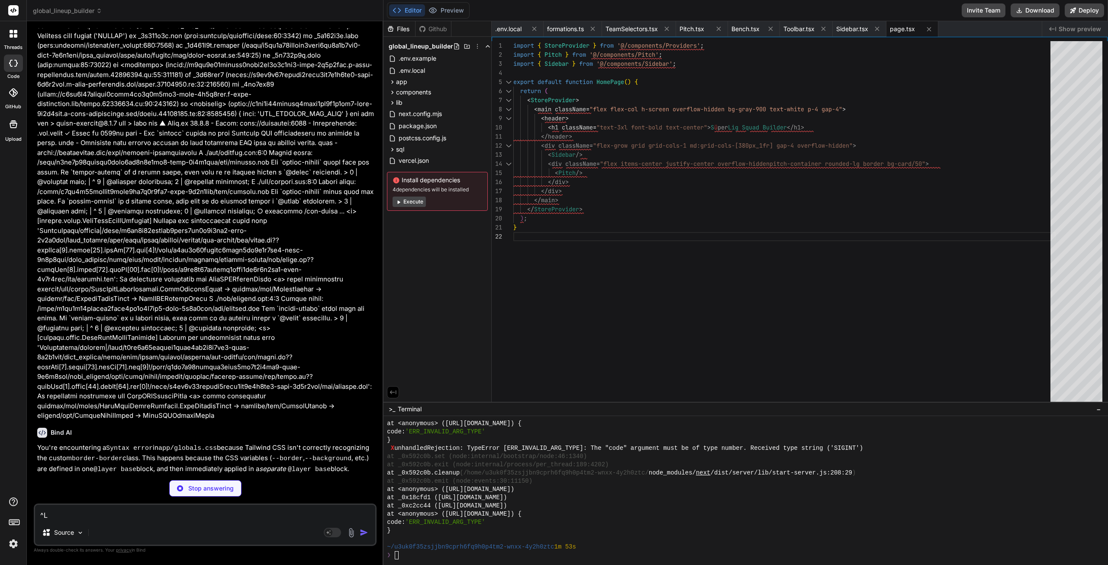
type textarea "x"
type textarea "linear-gradient(90deg, rgba(255, 255, 255, 0.05) 2px, transparent 2px); backgro…"
type textarea "x"
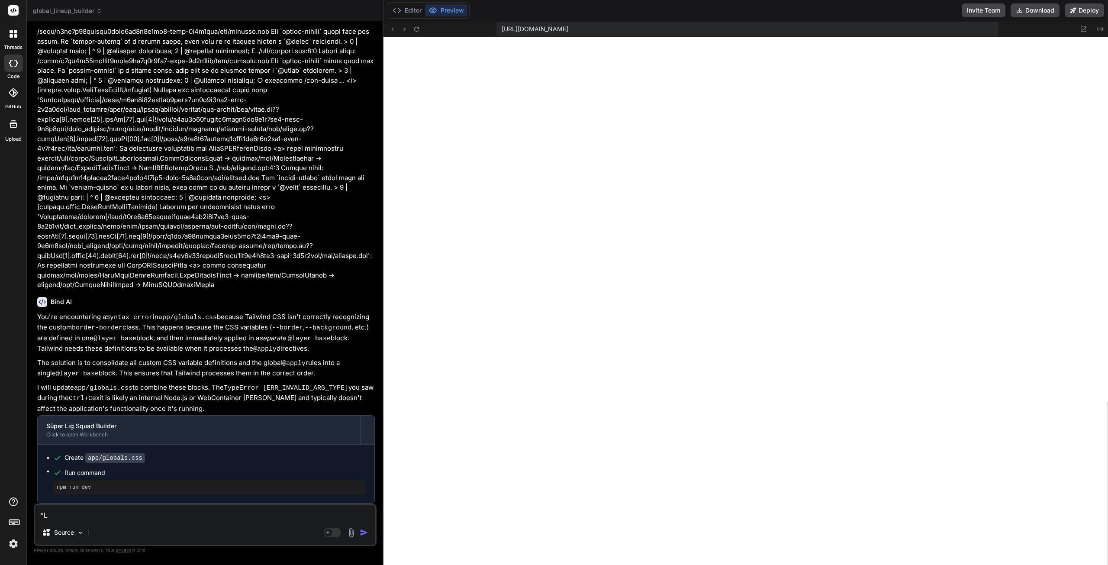
scroll to position [4442, 0]
click at [410, 13] on button "Editor" at bounding box center [407, 10] width 36 height 12
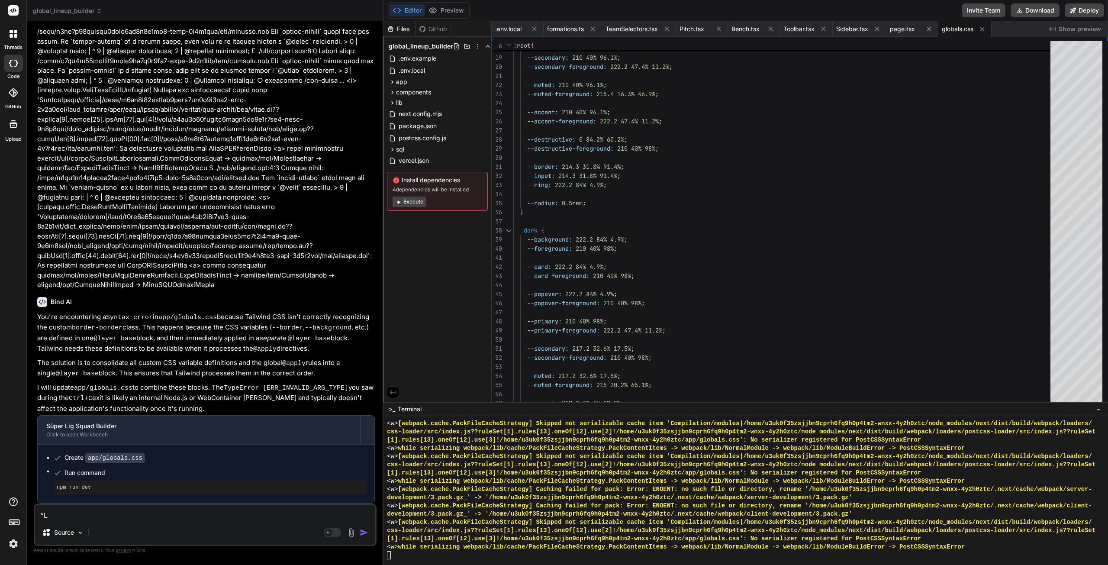
drag, startPoint x: 145, startPoint y: 526, endPoint x: 148, endPoint y: 519, distance: 7.0
click at [145, 526] on div "Source" at bounding box center [205, 534] width 340 height 21
click at [149, 519] on textarea at bounding box center [205, 513] width 340 height 16
type textarea "f"
type textarea "x"
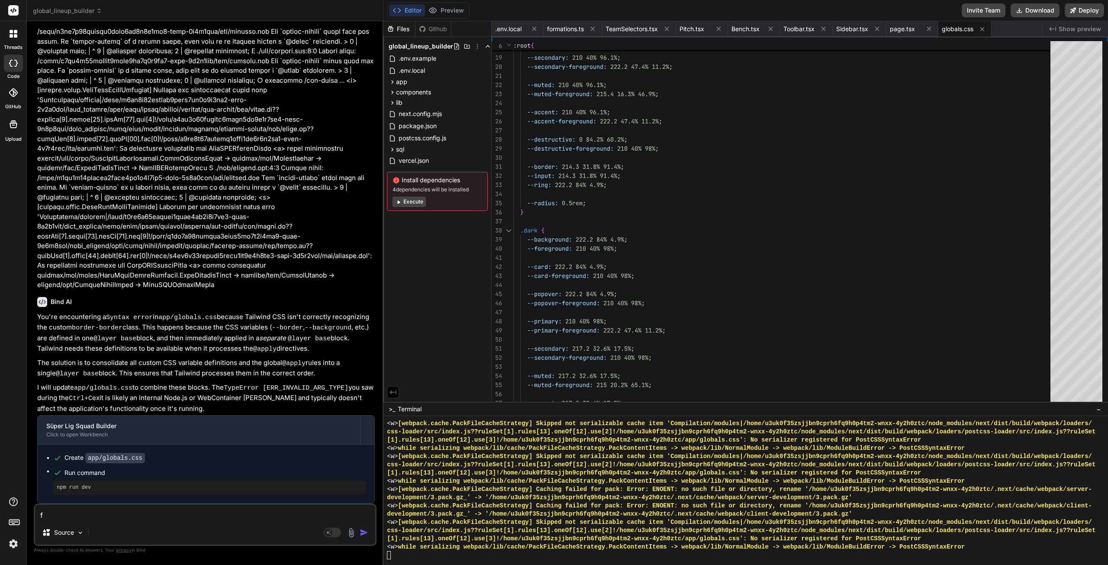
type textarea "fi"
type textarea "x"
type textarea "fix"
type textarea "x"
type textarea "fix"
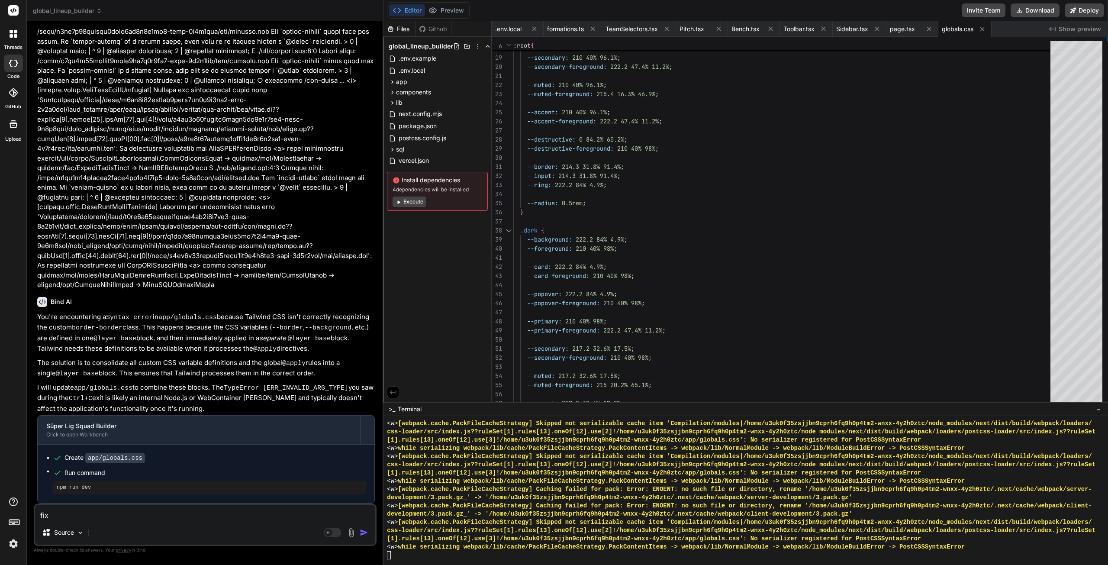
type textarea "x"
type textarea "fix i"
type textarea "x"
type textarea "fix it"
type textarea "x"
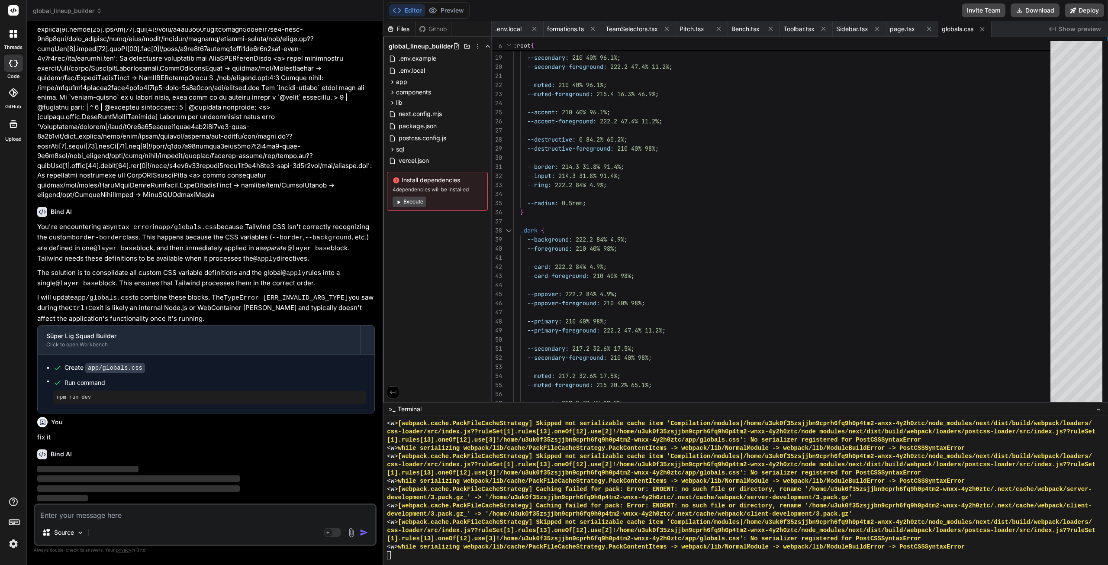
scroll to position [3706, 0]
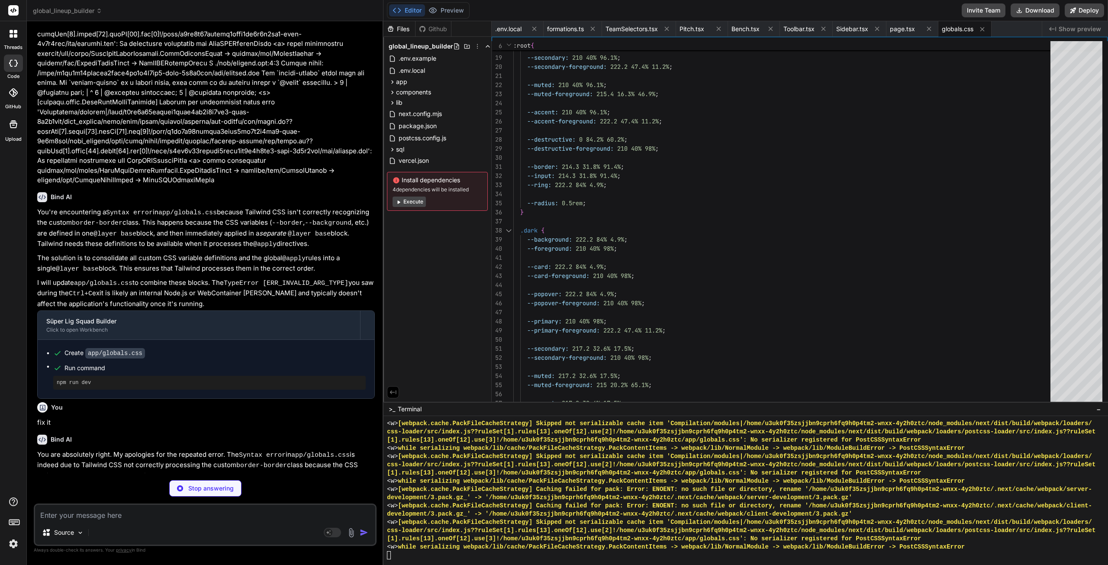
type textarea "x"
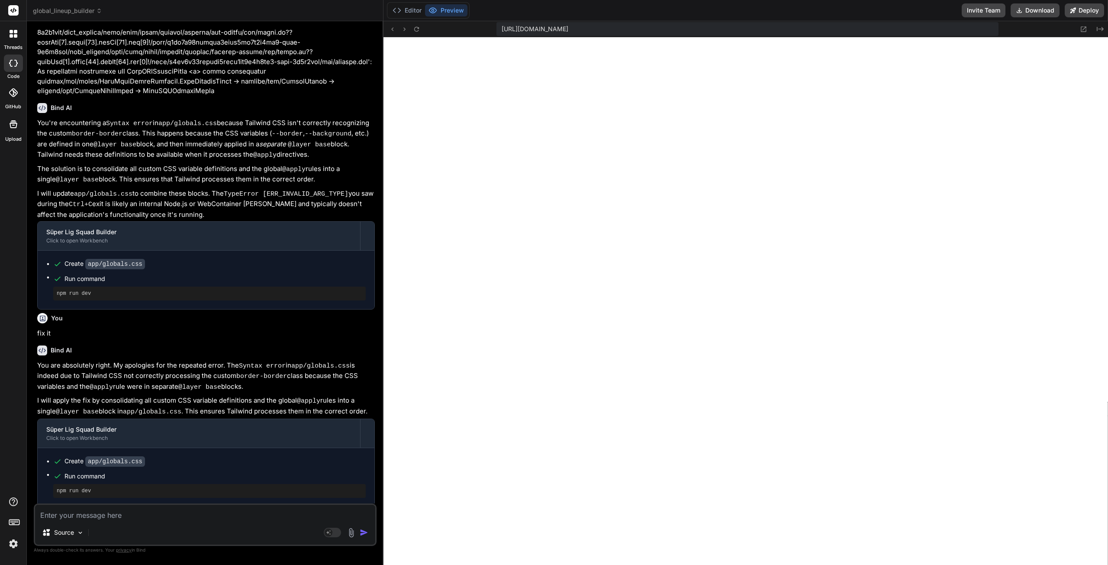
scroll to position [3809, 0]
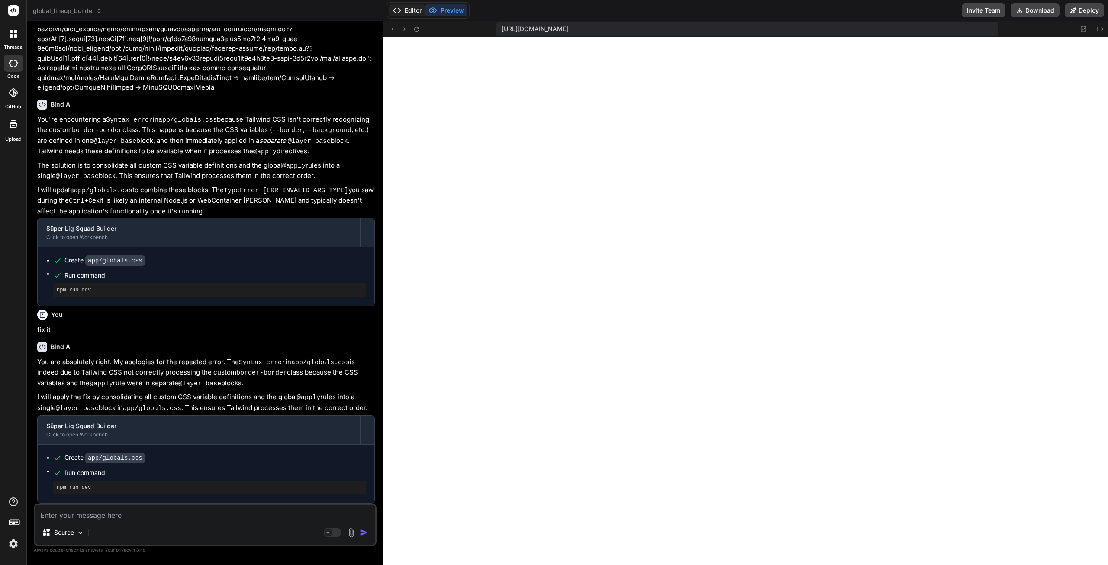
click at [414, 11] on button "Editor" at bounding box center [407, 10] width 36 height 12
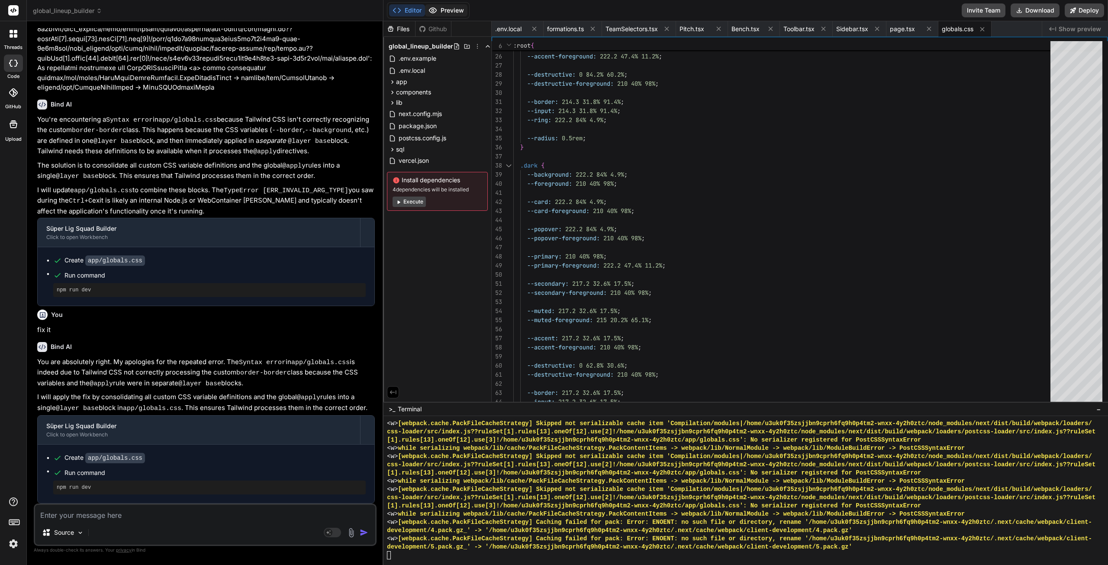
click at [449, 10] on button "Preview" at bounding box center [446, 10] width 42 height 12
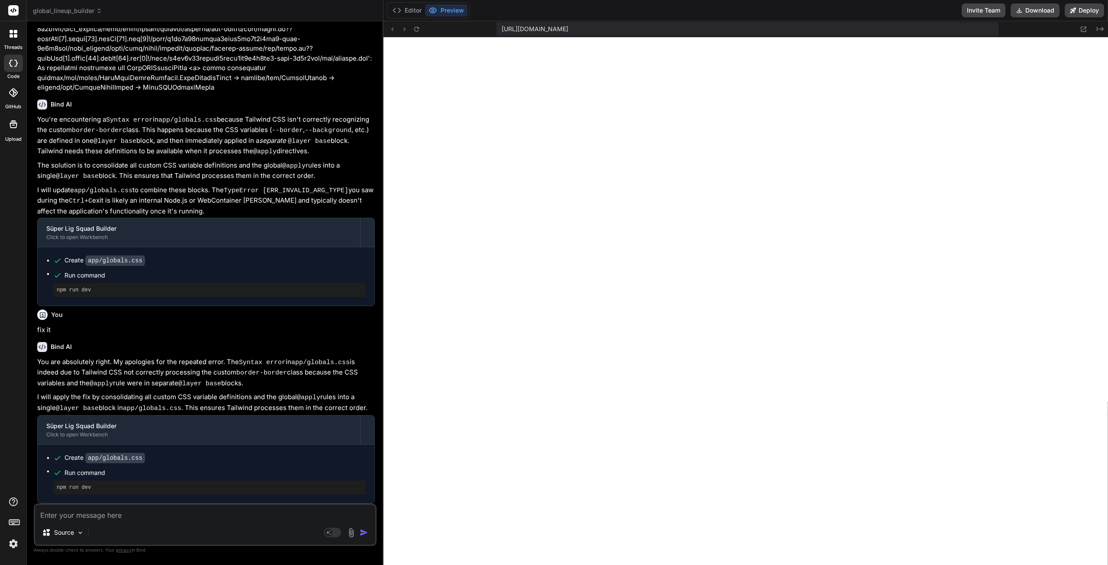
click at [165, 523] on div "Source Agent Mode. When this toggle is activated, AI automatically makes decisi…" at bounding box center [205, 524] width 343 height 42
click at [169, 518] on textarea at bounding box center [205, 513] width 340 height 16
paste textarea "Failed to compile ./app/layout.tsx:4:0 Module not found: Can't resolve '@/lib/u…"
type textarea "Failed to compile ./app/layout.tsx:4:0 Module not found: Can't resolve '@/lib/u…"
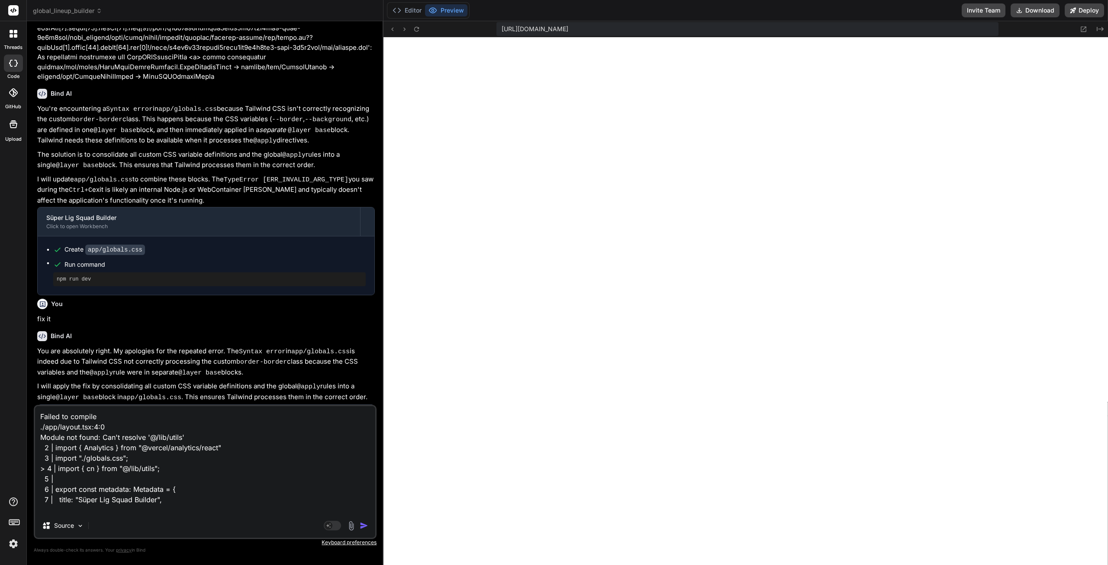
scroll to position [22, 0]
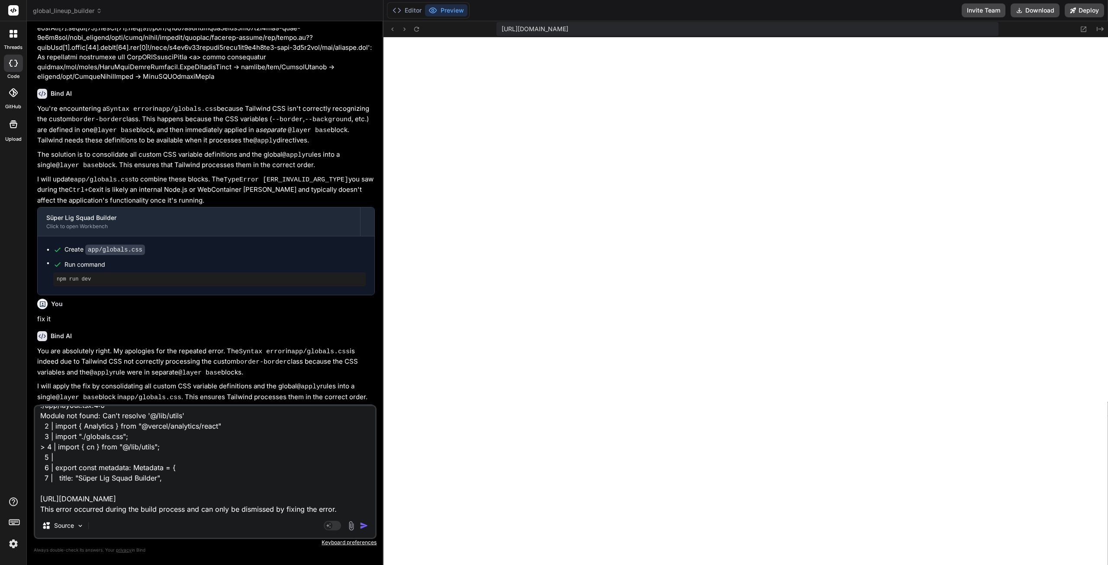
type textarea "x"
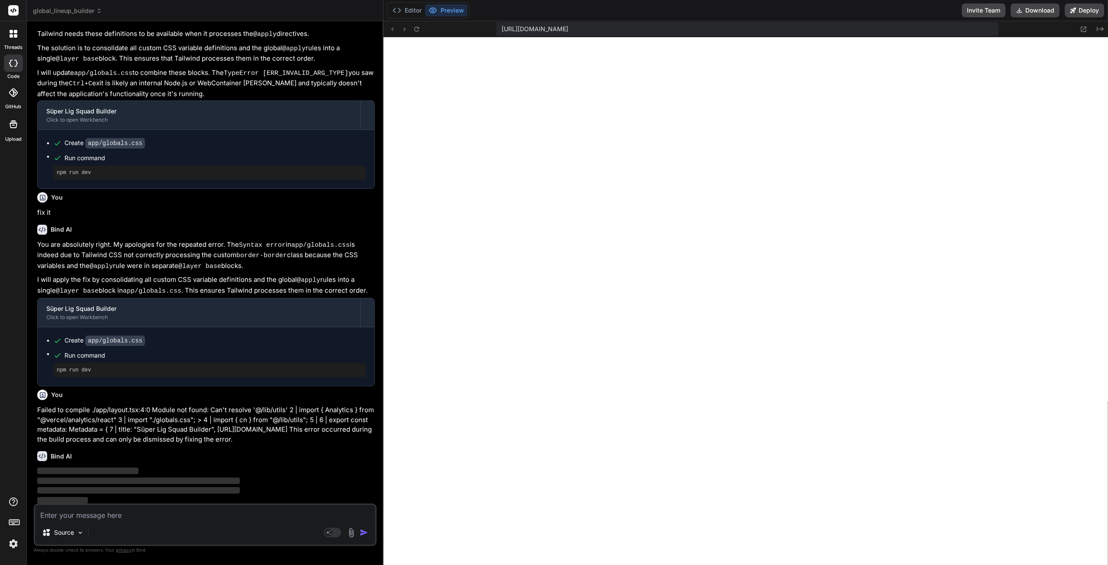
scroll to position [3928, 0]
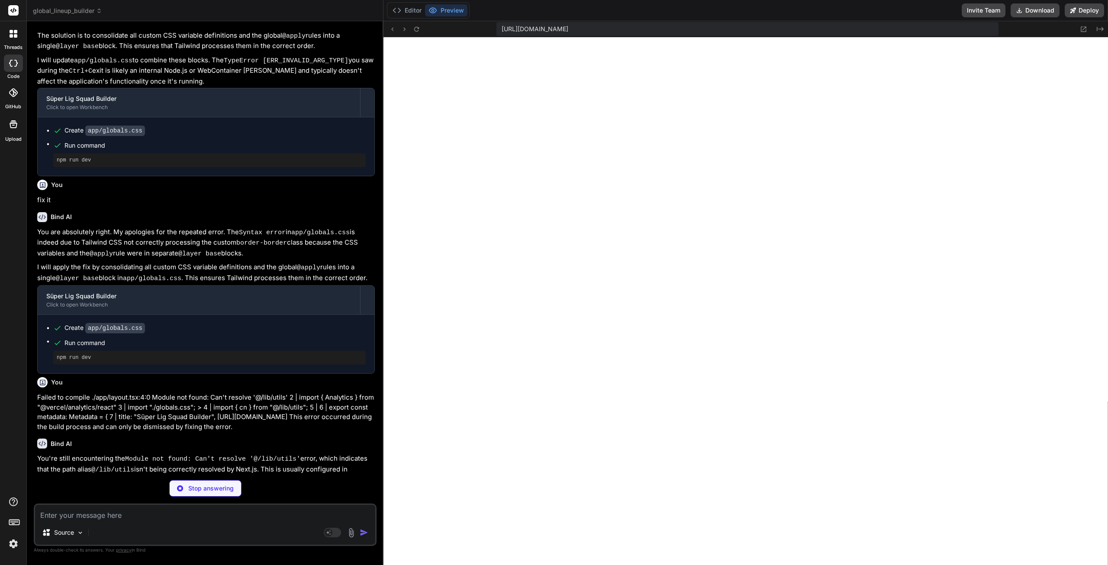
click at [153, 512] on textarea at bounding box center [205, 513] width 340 height 16
type textarea "x"
type textarea "{ "name": "next" } ] }, "include": ["next-env.d.ts", "**/*.ts", "**/*.tsx", ".n…"
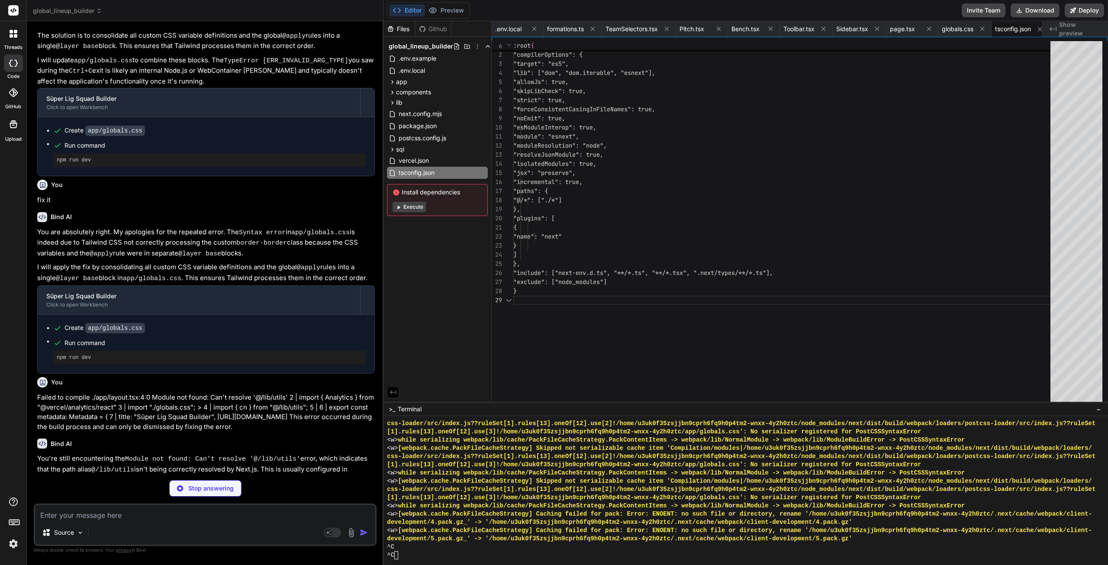
scroll to position [0, 10]
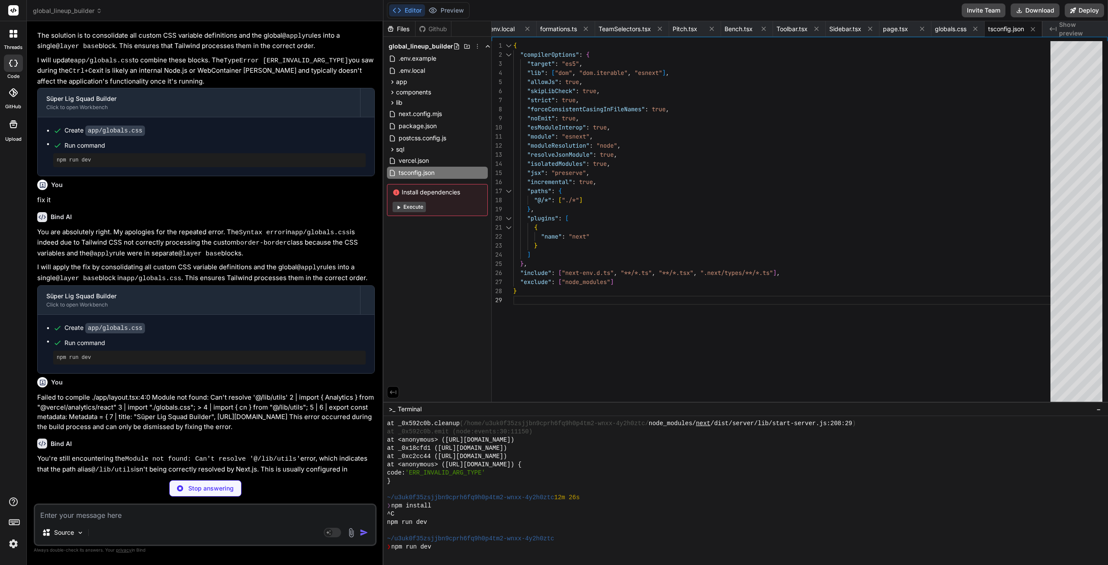
type textarea "x"
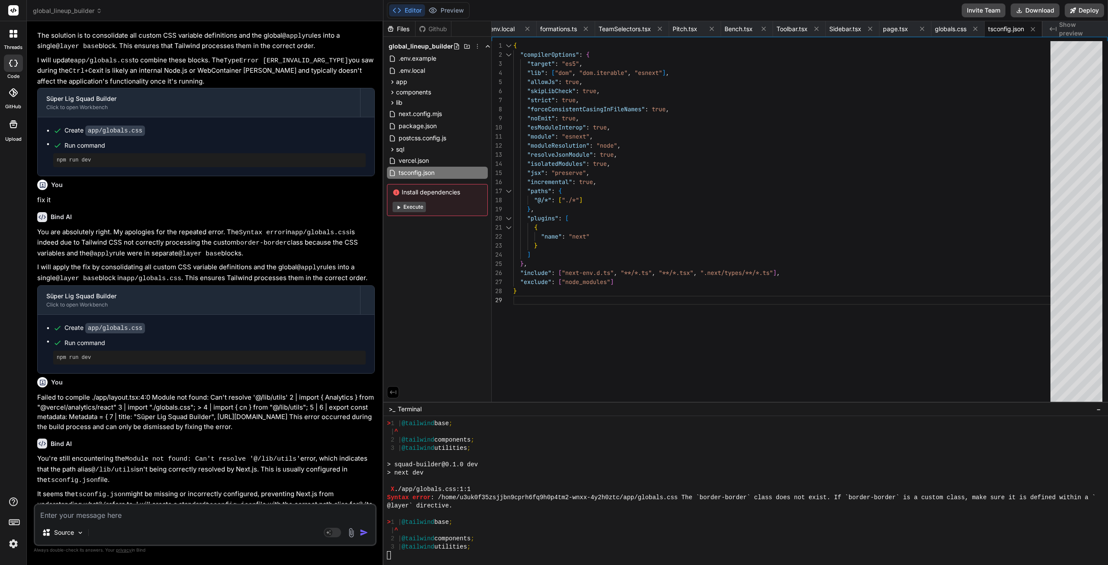
type textarea "D"
type textarea "x"
type textarea "Do"
type textarea "x"
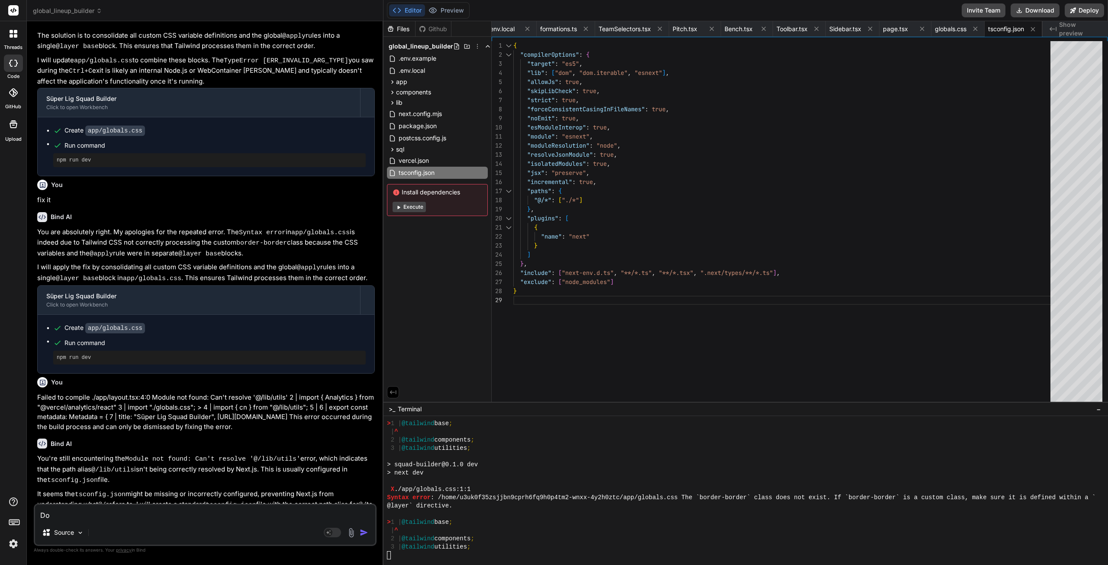
type textarea "Do"
type textarea "x"
type textarea "Do I"
type textarea "x"
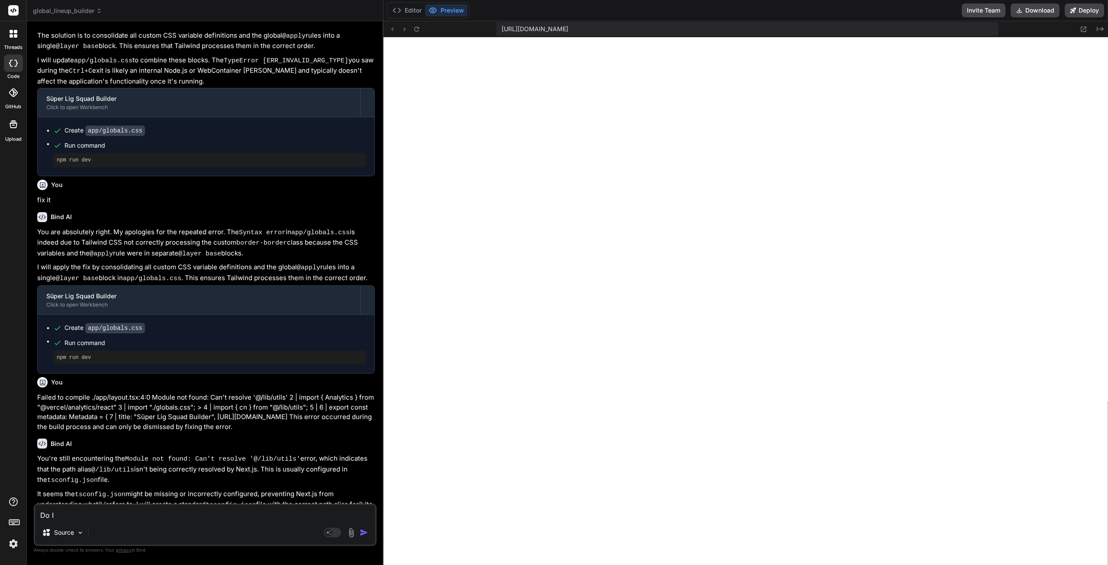
type textarea "Do I"
type textarea "x"
type textarea "Do I n"
type textarea "x"
type textarea "Do I ne"
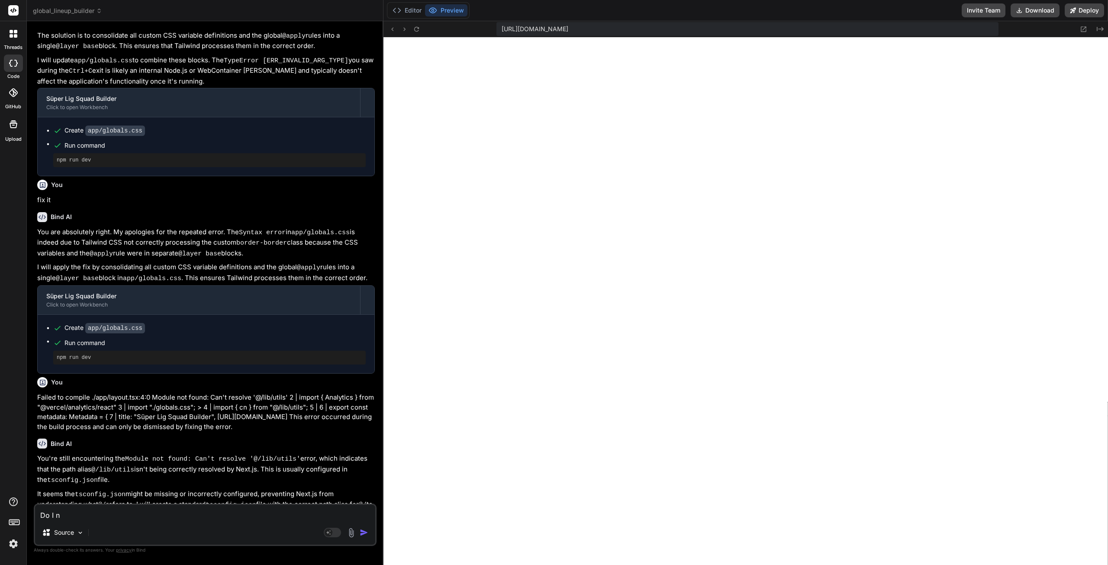
type textarea "x"
type textarea "Do I nee"
type textarea "x"
type textarea "Do I need"
type textarea "x"
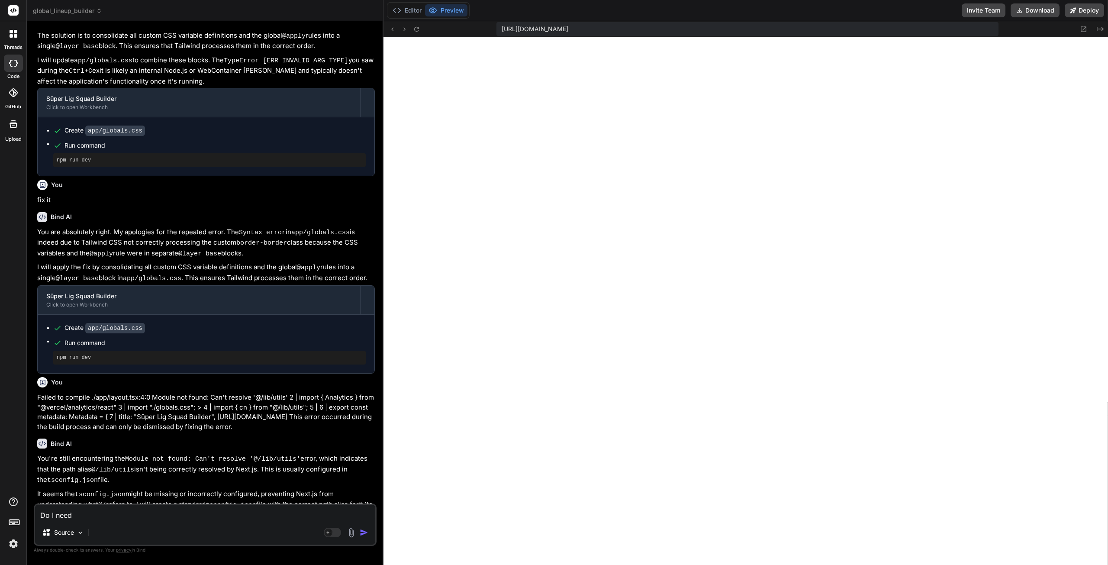
type textarea "Do I need"
type textarea "x"
type textarea "Do I need t"
type textarea "x"
type textarea "Do I need to"
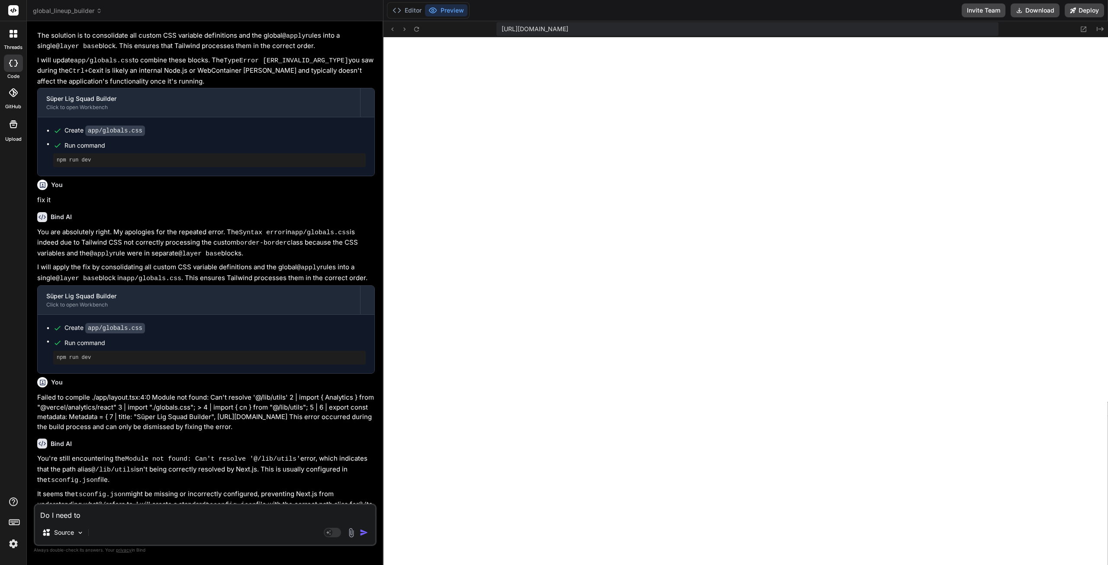
type textarea "x"
type textarea "Do I need to"
type textarea "x"
type textarea "Do I need to u"
type textarea "x"
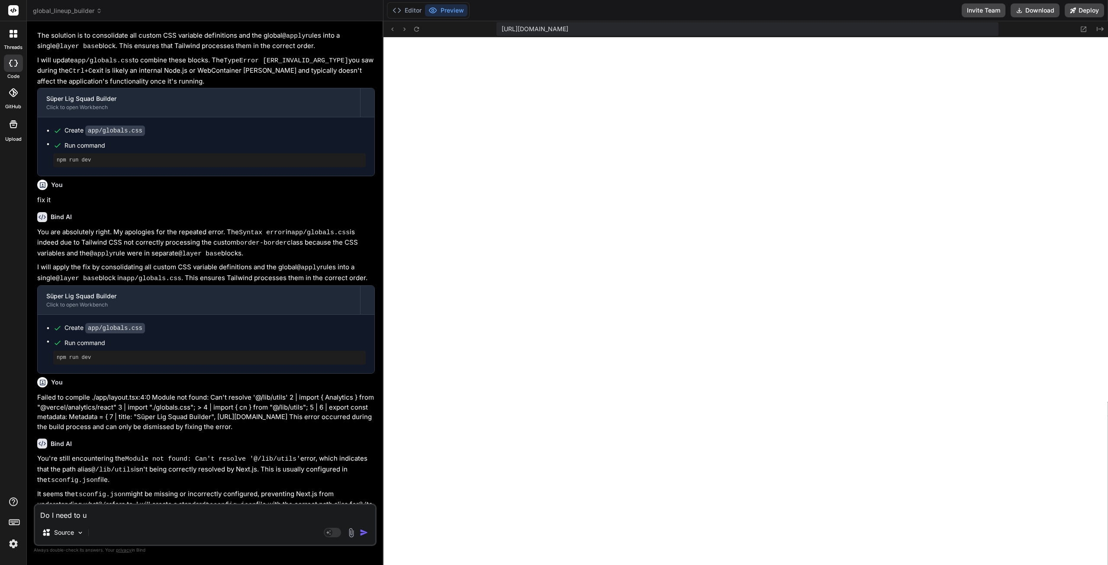
type textarea "Do I need to us"
type textarea "x"
type textarea "Do I need to use"
type textarea "x"
type textarea "Do I need to use"
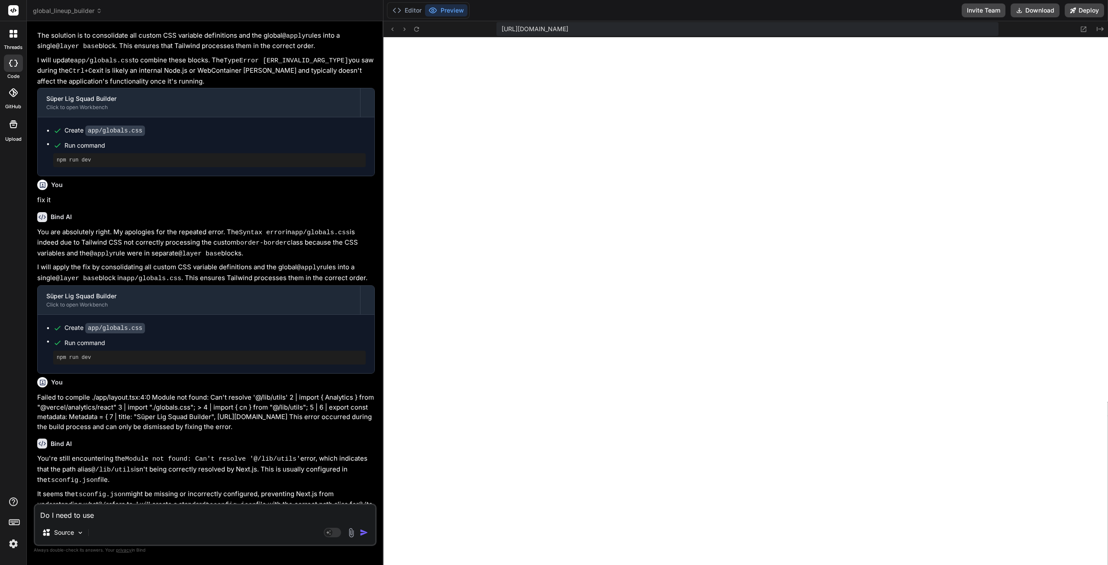
type textarea "x"
type textarea "Do I need to use m"
type textarea "x"
type textarea "Do I need to use my"
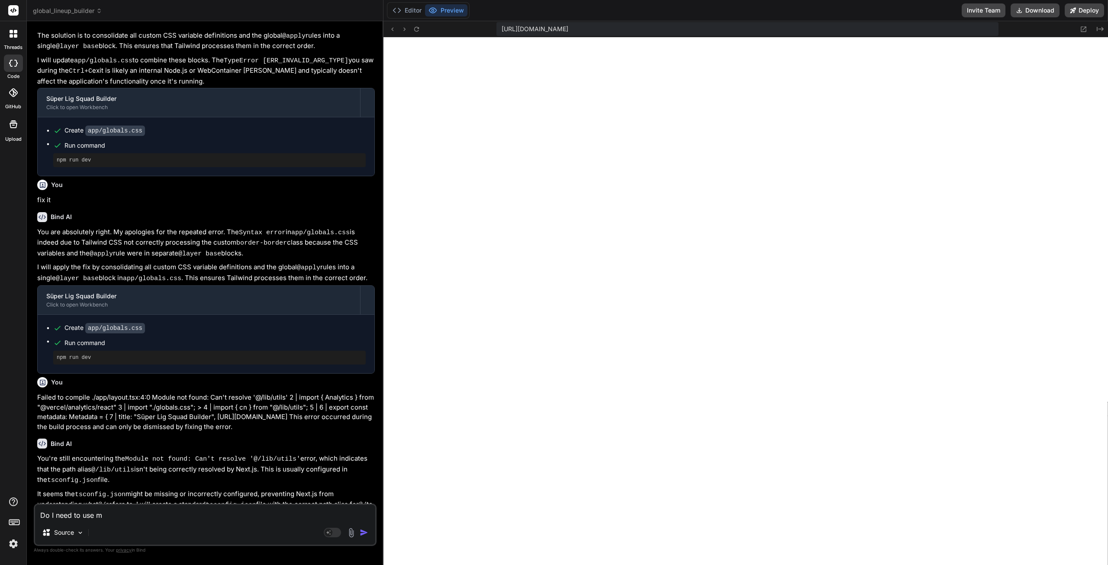
type textarea "x"
type textarea "Do I need to use my"
type textarea "x"
type textarea "Do I need to use my l"
type textarea "x"
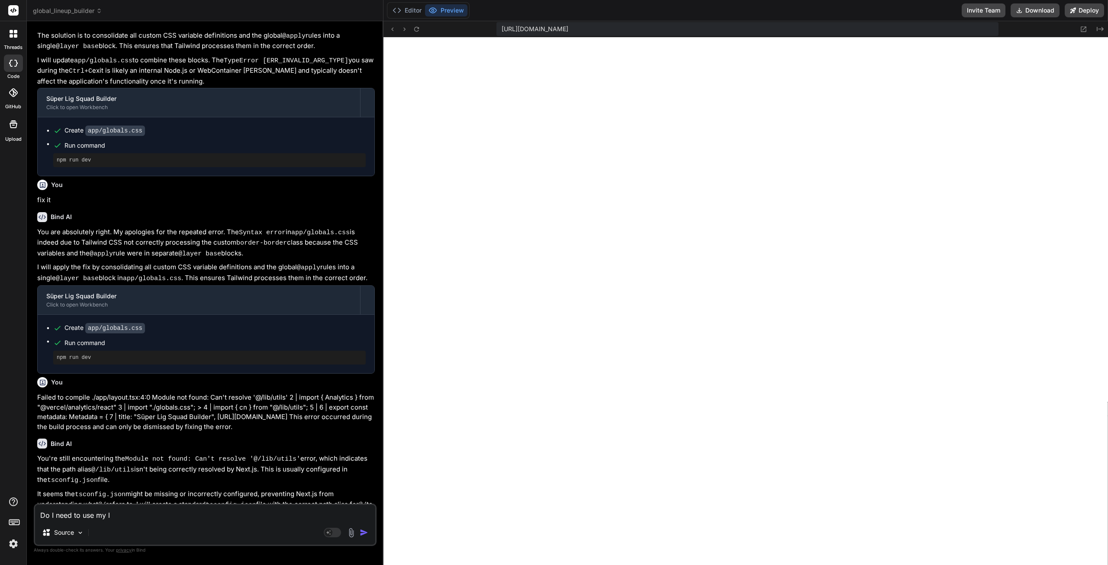
type textarea "Do I need to use my lo"
type textarea "x"
type textarea "Do I need to use my loc"
type textarea "x"
type textarea "Do I need to use my loca"
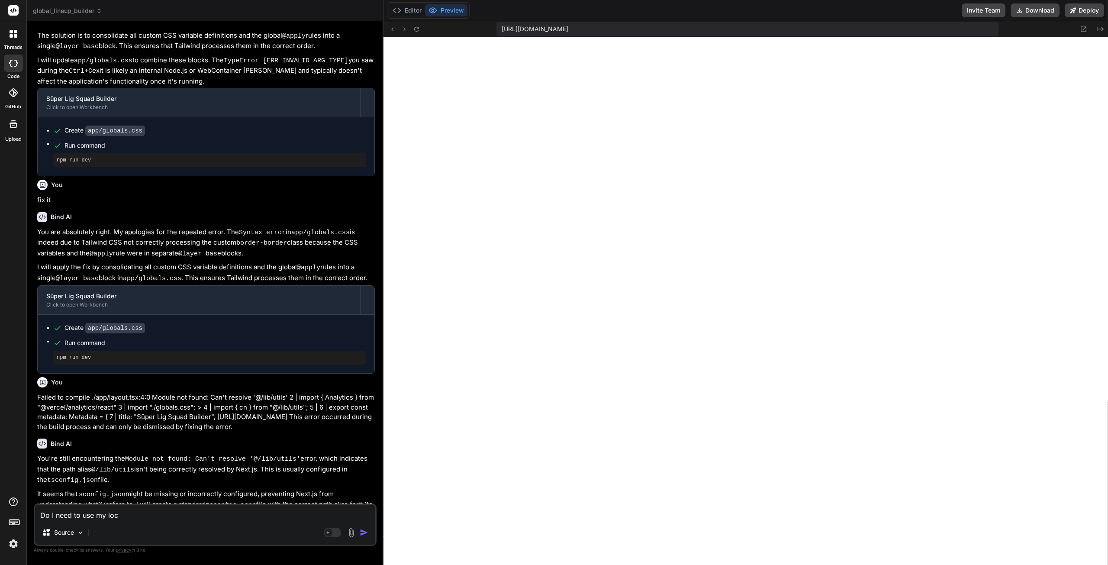
type textarea "x"
type textarea "Do I need to use my local"
type textarea "x"
type textarea "Do I need to use my local"
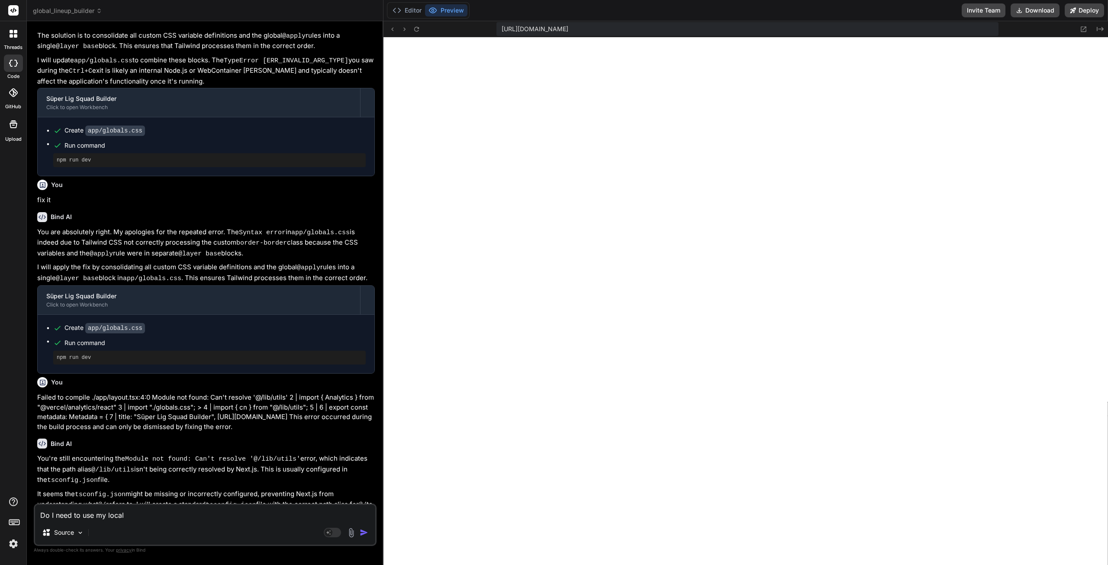
type textarea "x"
type textarea "Do I need to use my local m"
type textarea "x"
type textarea "Do I need to use my local ma"
type textarea "x"
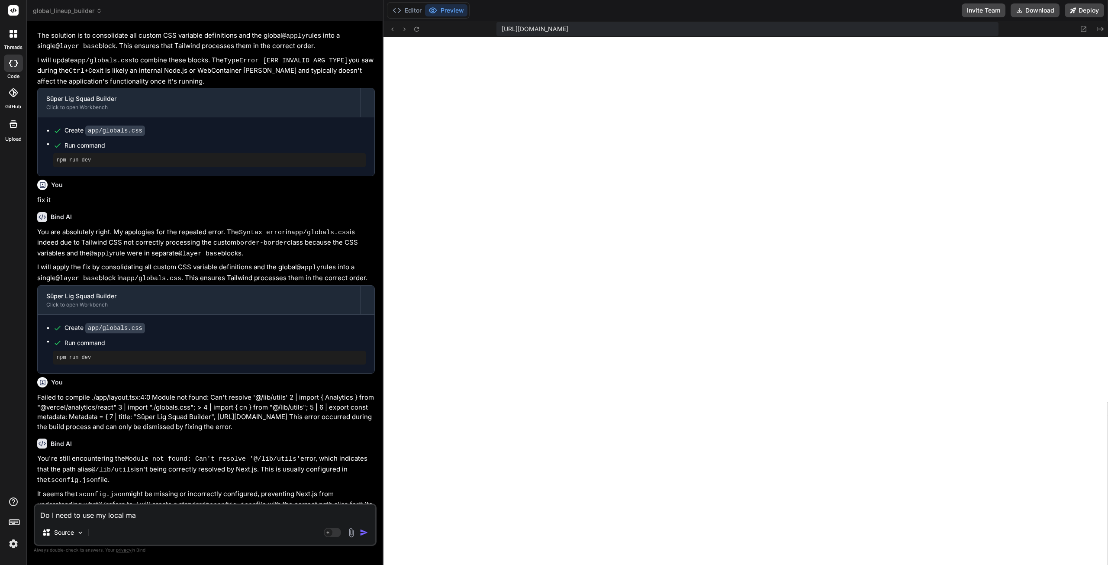
type textarea "Do I need to use my local mac"
type textarea "x"
type textarea "Do I need to use my local macg"
type textarea "x"
type textarea "Do I need to use my local macgh"
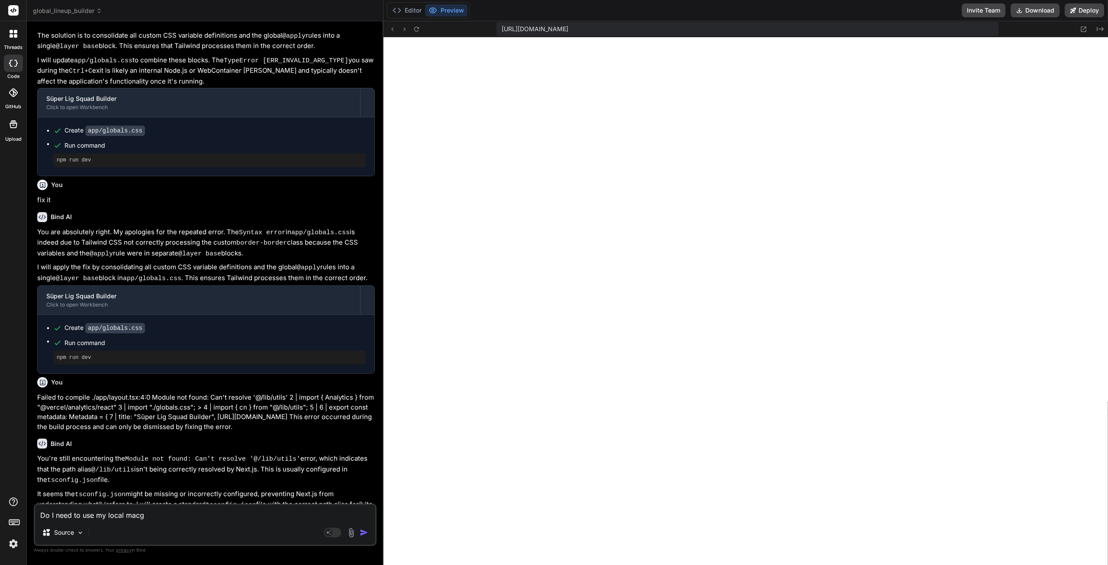
type textarea "x"
type textarea "Do I need to use my local macghi"
type textarea "x"
type textarea "Do I need to use my local macgh"
type textarea "x"
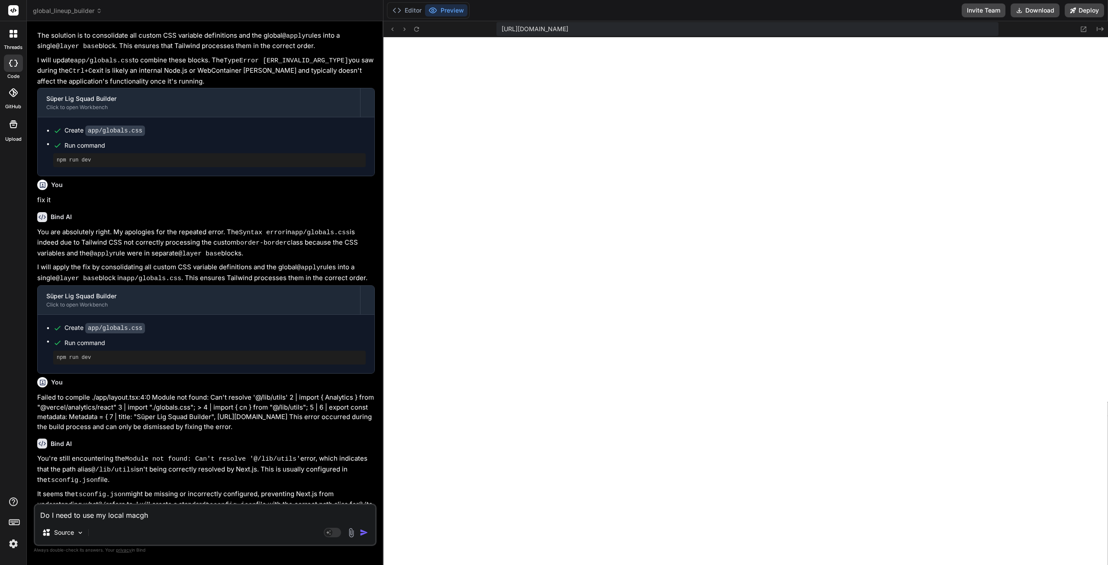
type textarea "Do I need to use my local macg"
type textarea "x"
type textarea "Do I need to use my local mac"
type textarea "x"
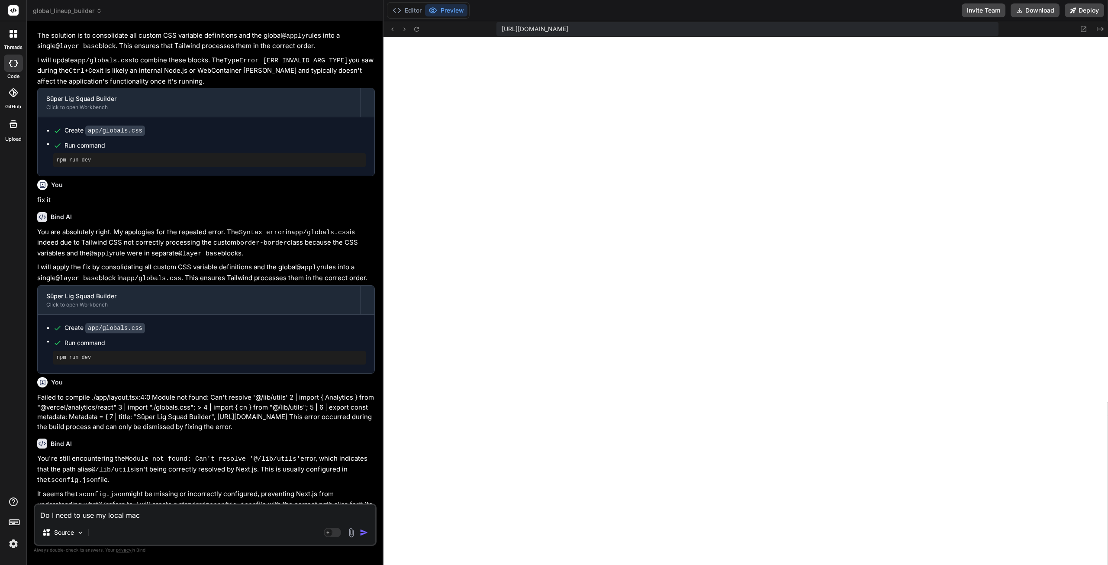
type textarea "Do I need to use my local mach"
type textarea "x"
type textarea "Do I need to use my local machi"
type textarea "x"
type textarea "Do I need to use my local machin"
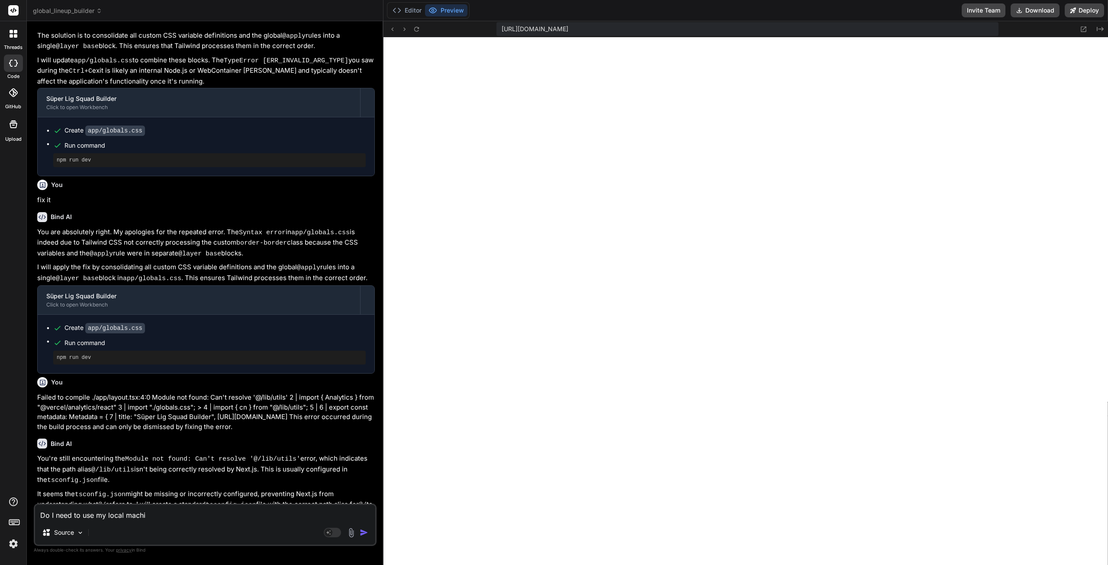
type textarea "x"
type textarea "Do I need to use my local machine"
type textarea "x"
type textarea "Do I need to use my local machine"
type textarea "x"
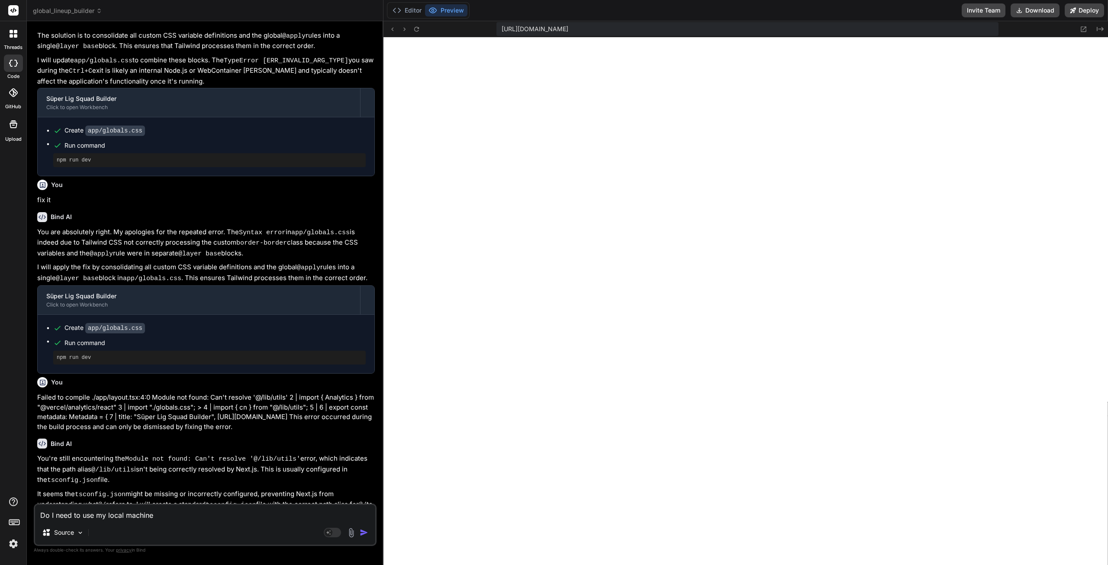
type textarea "Do I need to use my local machine ("
type textarea "x"
type textarea "Do I need to use my local machine (c"
type textarea "x"
type textarea "Do I need to use my local machine (cm"
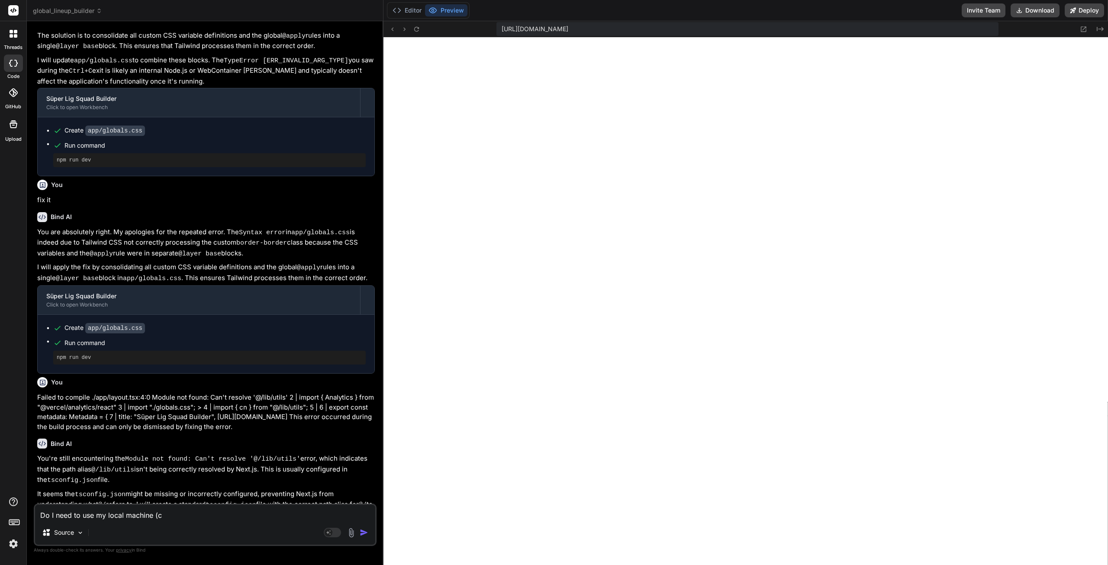
type textarea "x"
type textarea "Do I need to use my local machine (cmd"
type textarea "x"
type textarea "Do I need to use my local machine (cmd)"
type textarea "x"
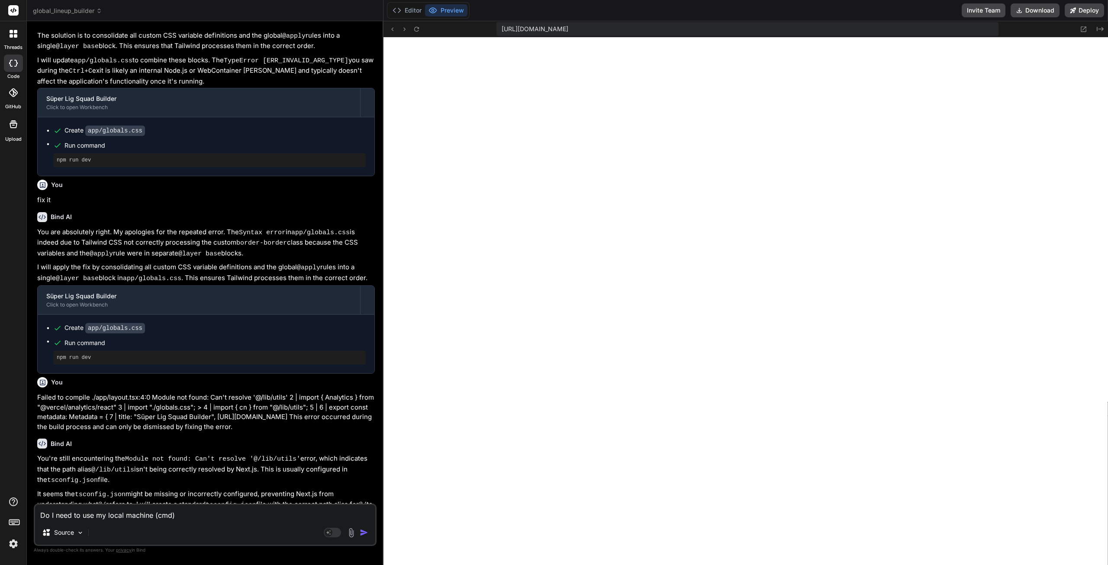
type textarea "Do I need to use my local machine (cmd)"
type textarea "x"
type textarea "Do I need to use my local machine (cmd) t"
type textarea "x"
type textarea "Do I need to use my local machine (cmd) to"
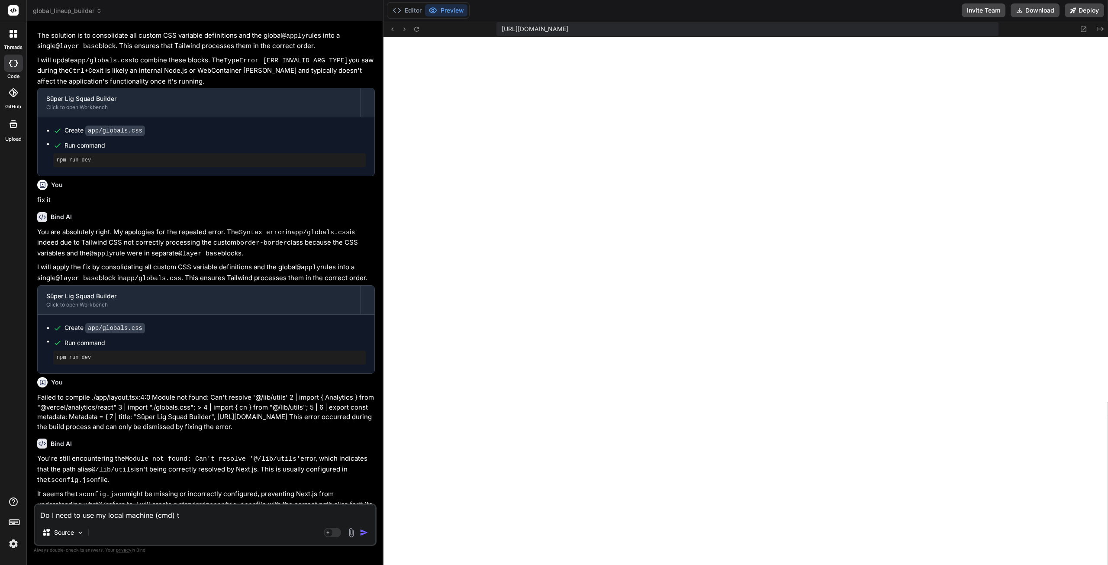
type textarea "x"
type textarea "Do I need to use my local machine (cmd) to"
type textarea "x"
type textarea "Do I need to use my local machine (cmd) to d"
type textarea "x"
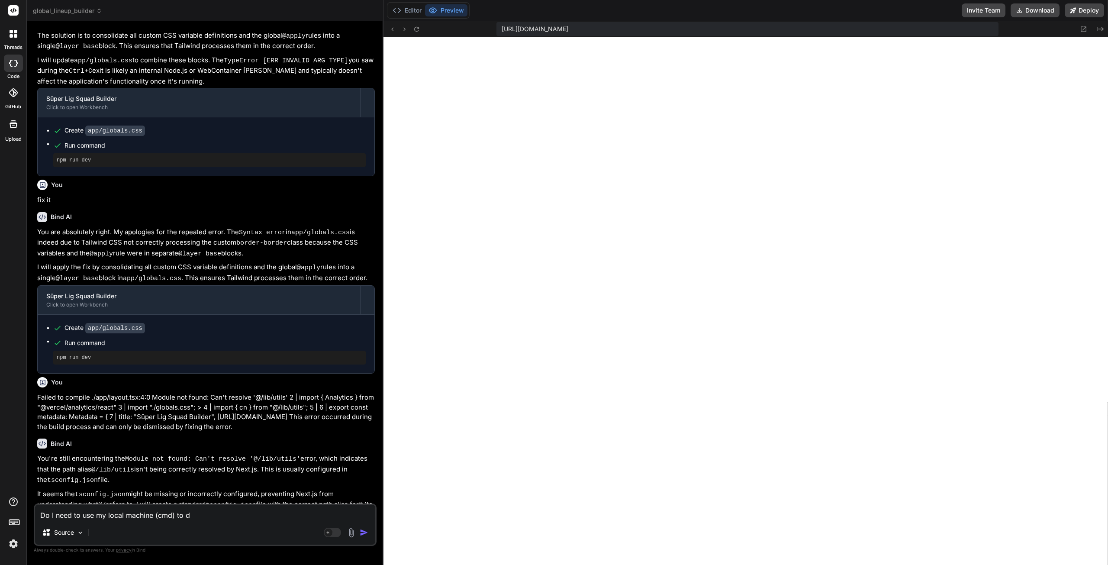
type textarea "Do I need to use my local machine (cmd) to do"
type textarea "x"
type textarea "Do I need to use my local machine (cmd) to do"
type textarea "x"
type textarea "Do I need to use my local machine (cmd) to do a"
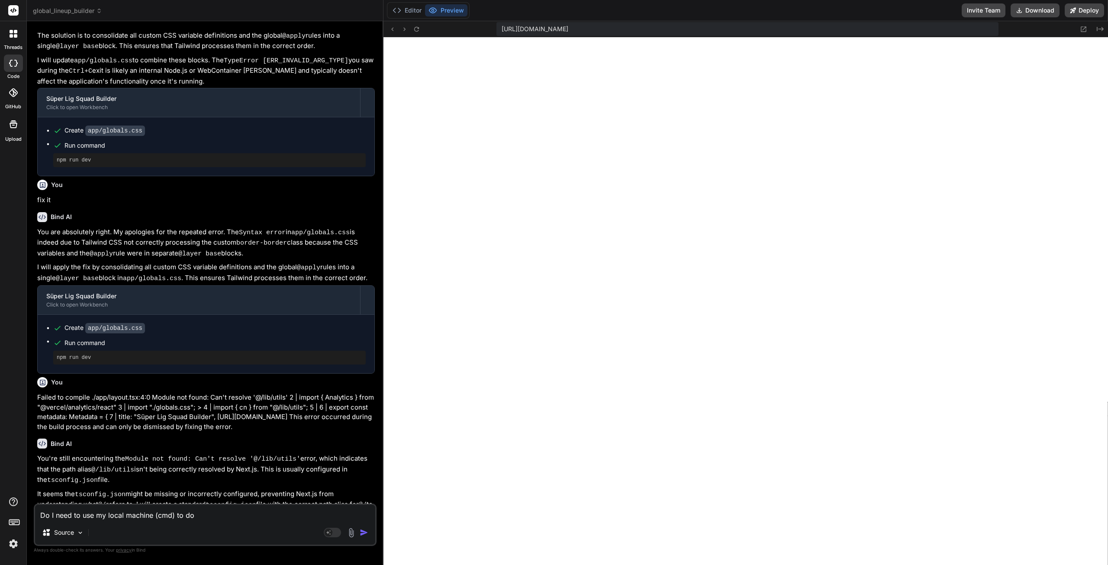
type textarea "x"
type textarea "Do I need to use my local machine (cmd) to do an"
type textarea "x"
type textarea "Do I need to use my local machine (cmd) to do any"
type textarea "x"
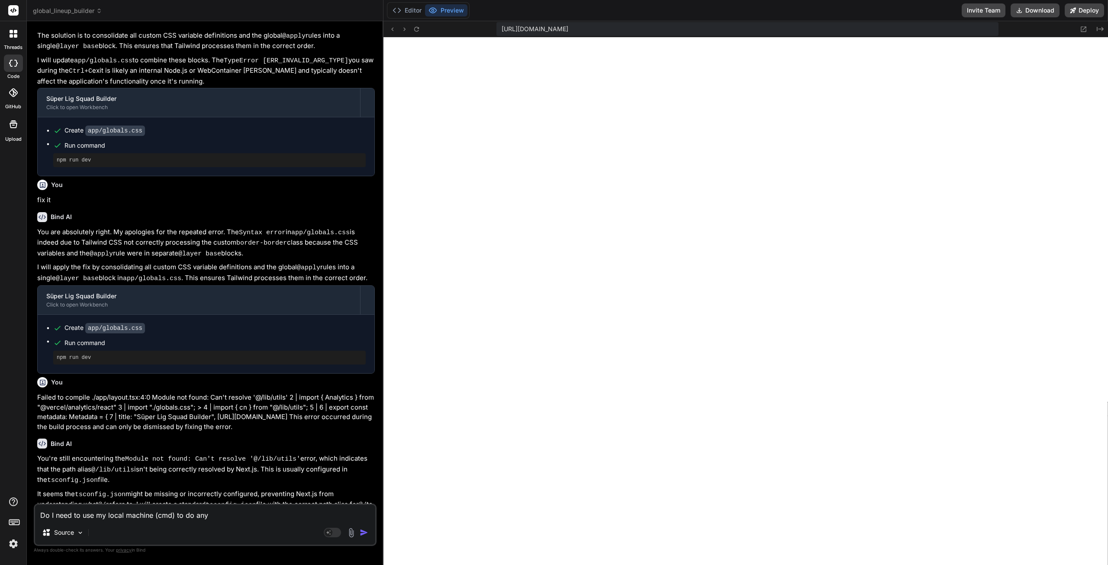
scroll to position [7493, 0]
type textarea "Do I need to use my local machine (cmd) to do anyt"
type textarea "x"
type textarea "Do I need to use my local machine (cmd) to do anyth"
type textarea "x"
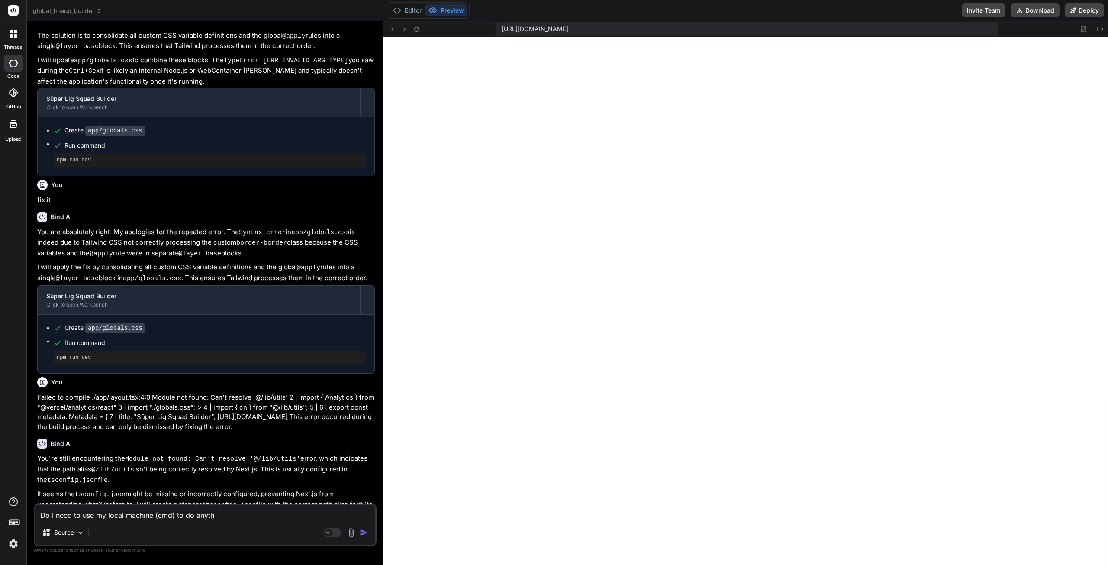
type textarea "Do I need to use my local machine (cmd) to do anythi"
type textarea "x"
type textarea "Do I need to use my local machine (cmd) to do anythin"
type textarea "x"
type textarea "Do I need to use my local machine (cmd) to do anything"
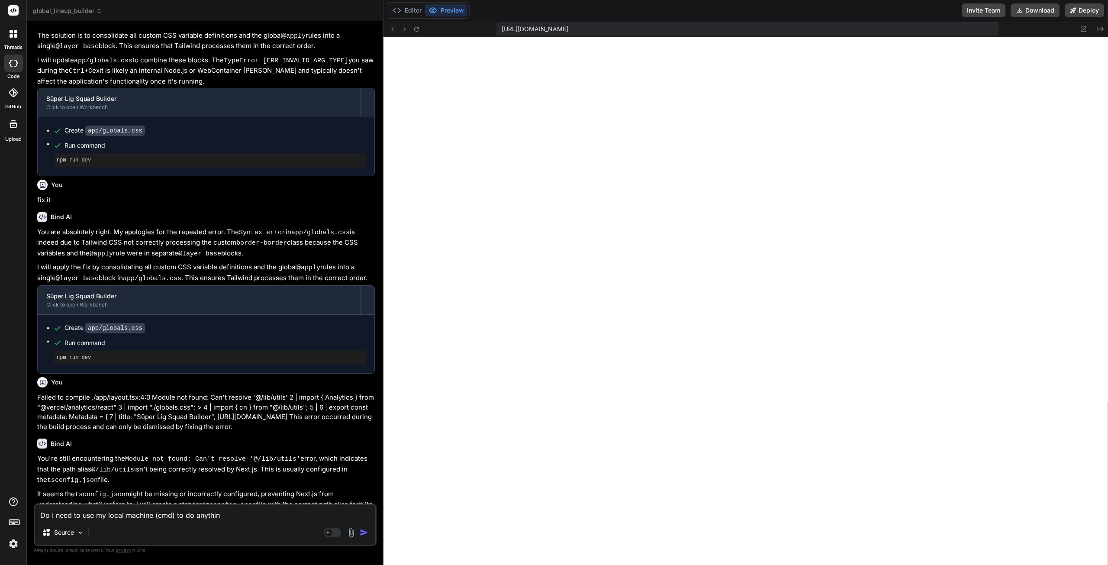
type textarea "x"
type textarea "Do I need to use my local machine (cmd) to do anything?"
type textarea "x"
type textarea "Do I need to use my local machine (cmd) to do anything?"
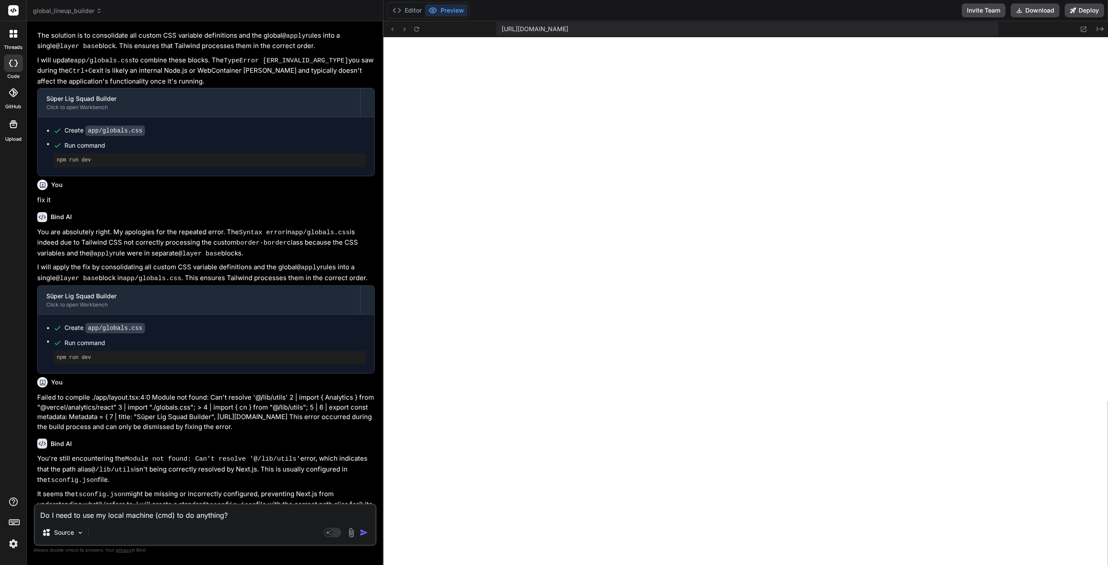
type textarea "x"
type textarea "Do I need to use my local machine (cmd) to do anything? I"
type textarea "x"
type textarea "Do I need to use my local machine (cmd) to do anything? I'"
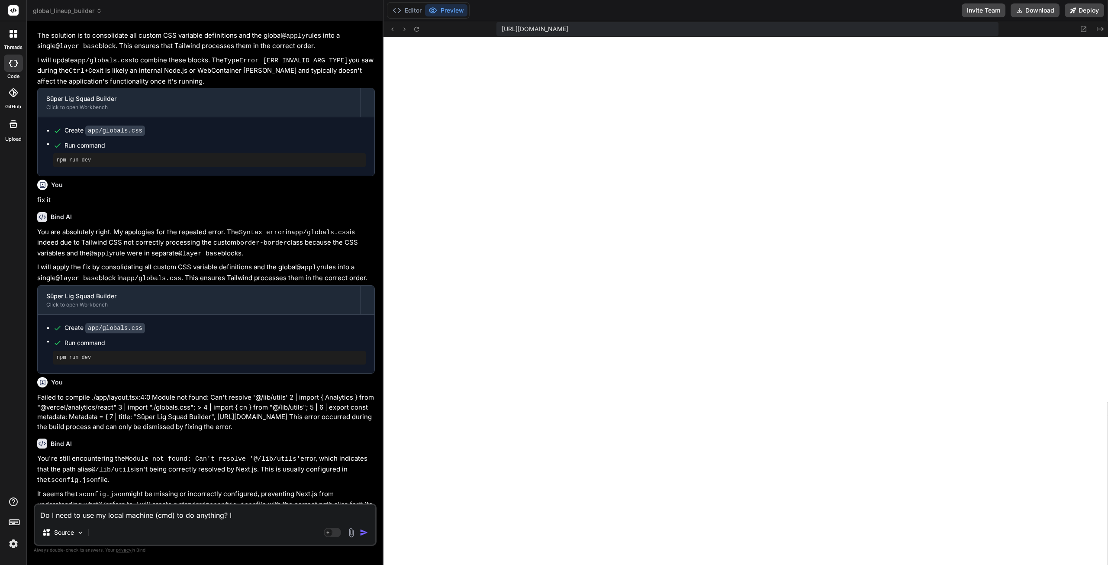
type textarea "x"
type textarea "Do I need to use my local machine (cmd) to do anything? I'm"
type textarea "x"
type textarea "Do I need to use my local machine (cmd) to do anything? I'm"
type textarea "x"
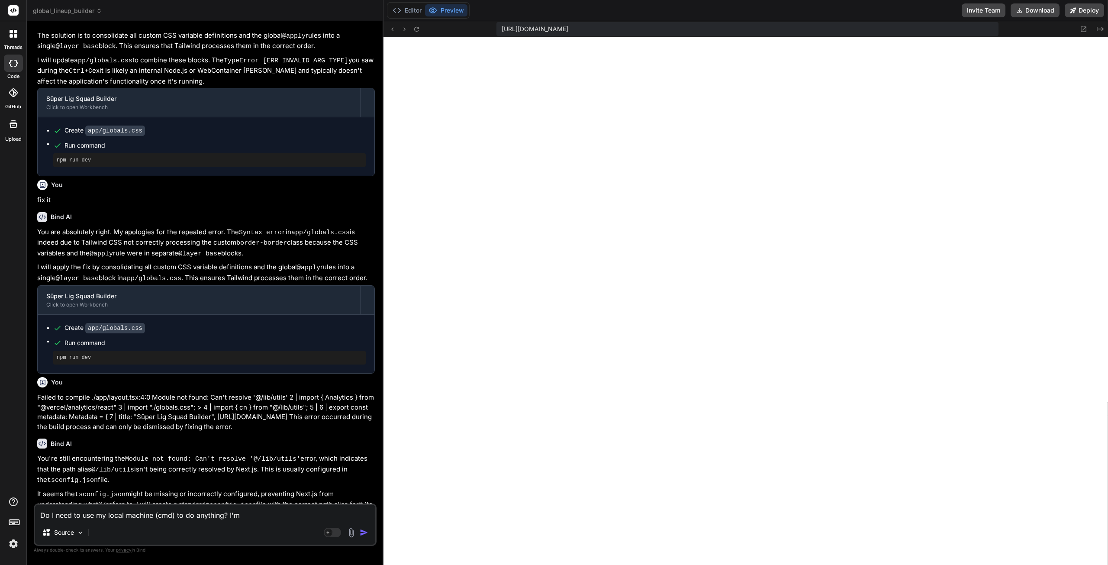
type textarea "Do I need to use my local machine (cmd) to do anything? I'm j"
type textarea "x"
type textarea "Do I need to use my local machine (cmd) to do anything? I'm js"
type textarea "x"
type textarea "Do I need to use my local machine (cmd) to do anything? I'm j"
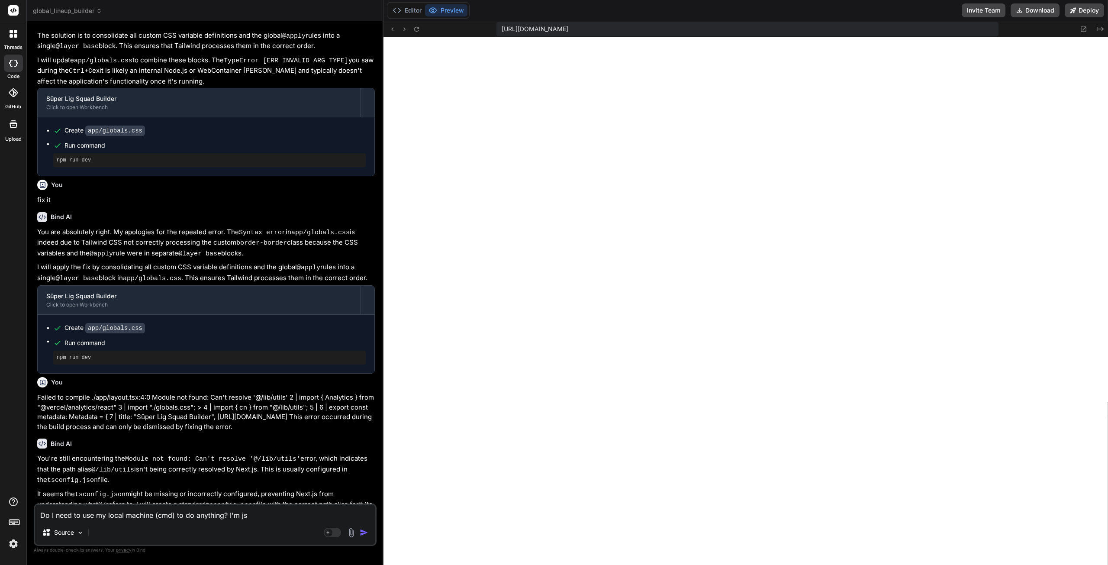
type textarea "x"
type textarea "Do I need to use my local machine (cmd) to do anything? I'm ju"
type textarea "x"
type textarea "Do I need to use my local machine (cmd) to do anything? I'm jus"
type textarea "x"
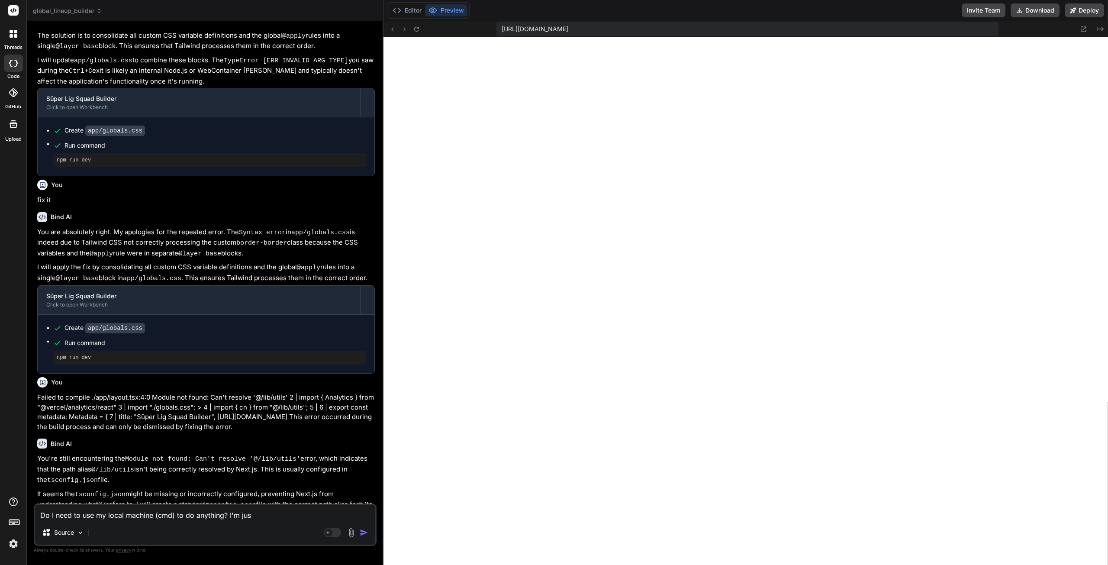
type textarea "Do I need to use my local machine (cmd) to do anything? I'm just"
type textarea "x"
type textarea "Do I need to use my local machine (cmd) to do anything? I'm just"
type textarea "x"
type textarea "Do I need to use my local machine (cmd) to do anything? I'm just u"
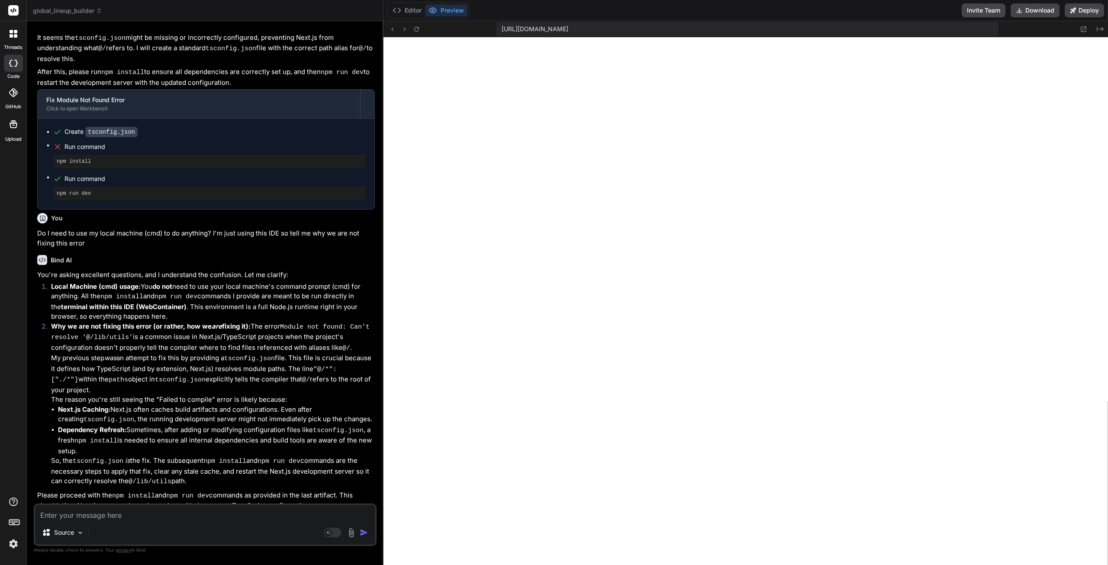
scroll to position [4397, 0]
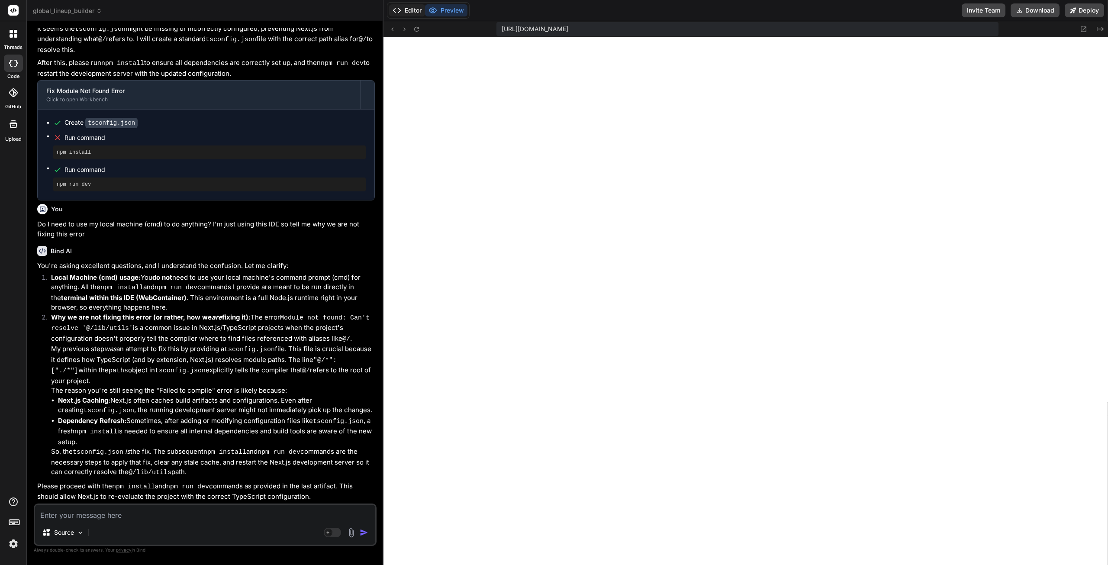
click at [409, 12] on button "Editor" at bounding box center [407, 10] width 36 height 12
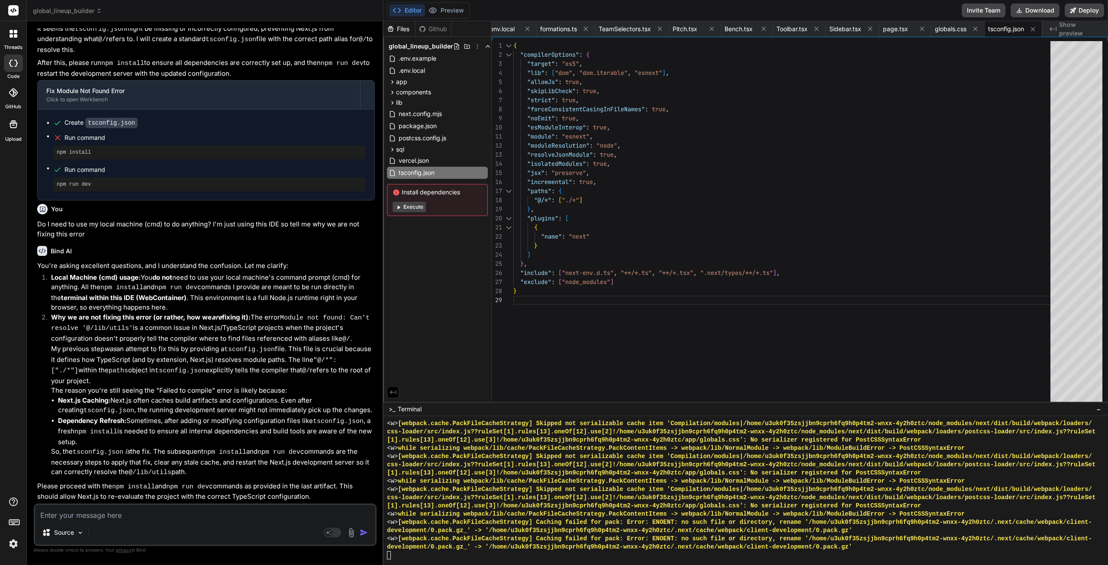
click at [402, 556] on div at bounding box center [741, 555] width 709 height 8
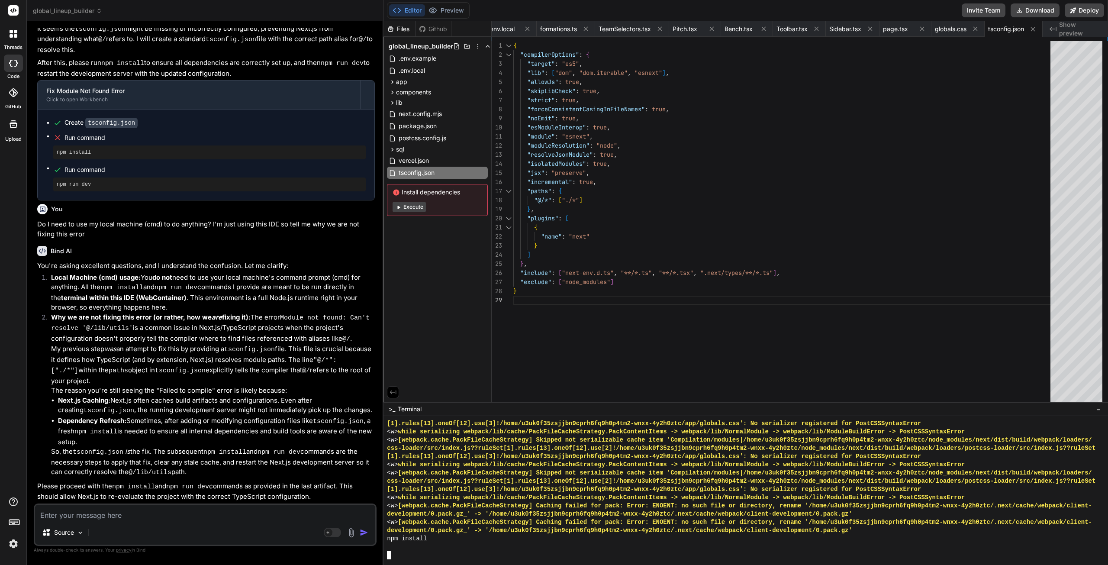
scroll to position [7871, 0]
click at [446, 14] on button "Preview" at bounding box center [446, 10] width 42 height 12
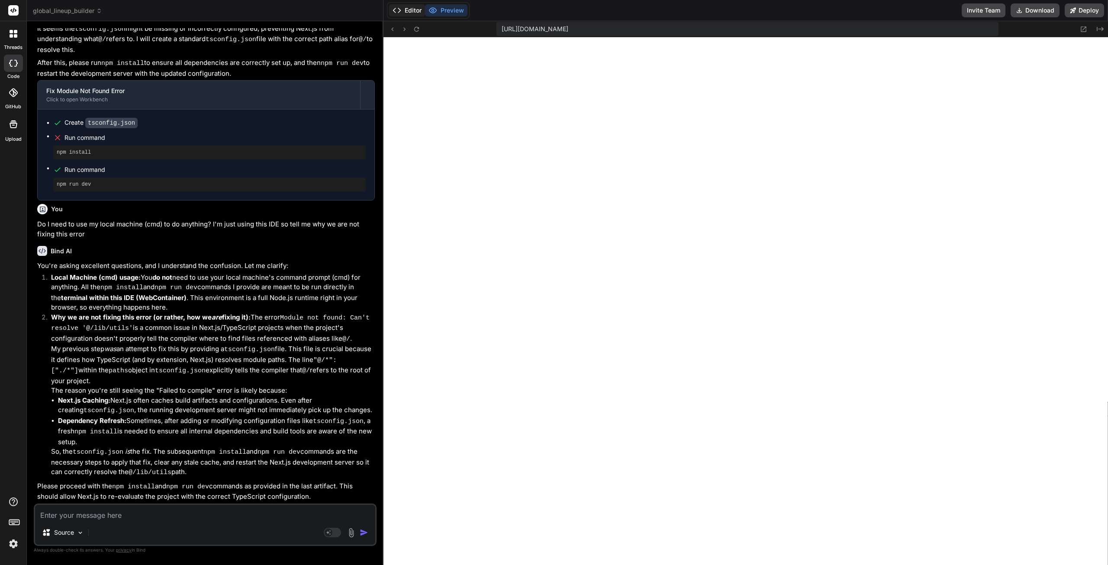
click at [409, 13] on button "Editor" at bounding box center [407, 10] width 36 height 12
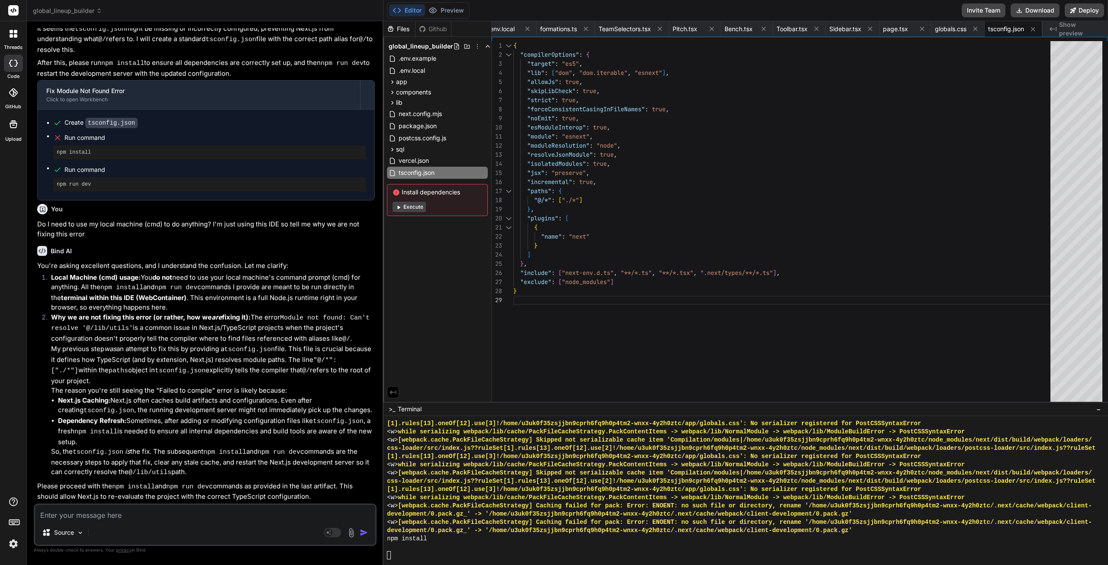
click at [413, 207] on button "Execute" at bounding box center [409, 207] width 33 height 10
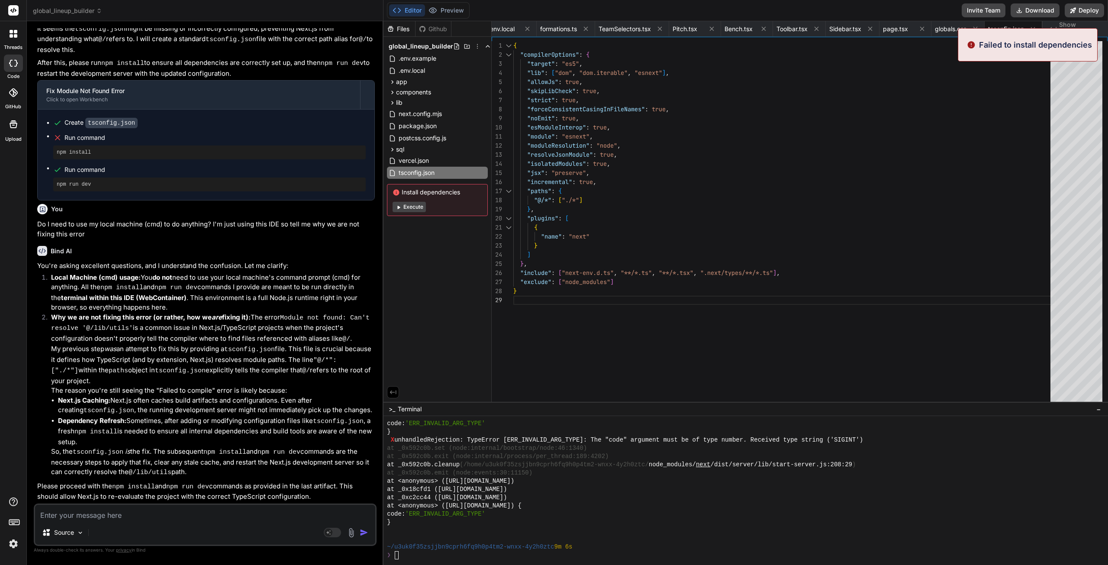
scroll to position [8225, 0]
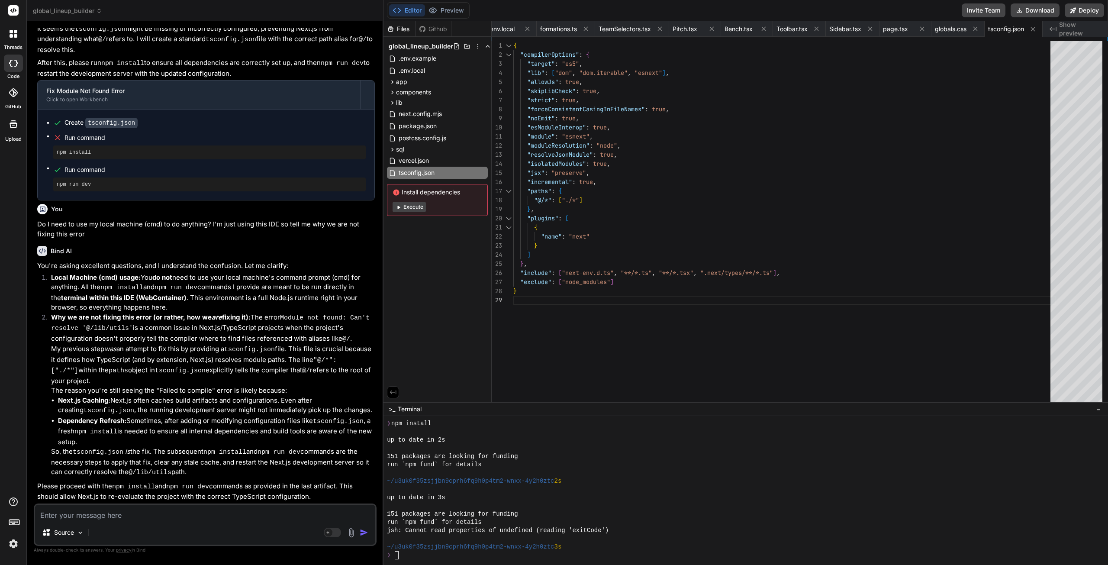
click at [413, 558] on div "❯" at bounding box center [741, 555] width 709 height 8
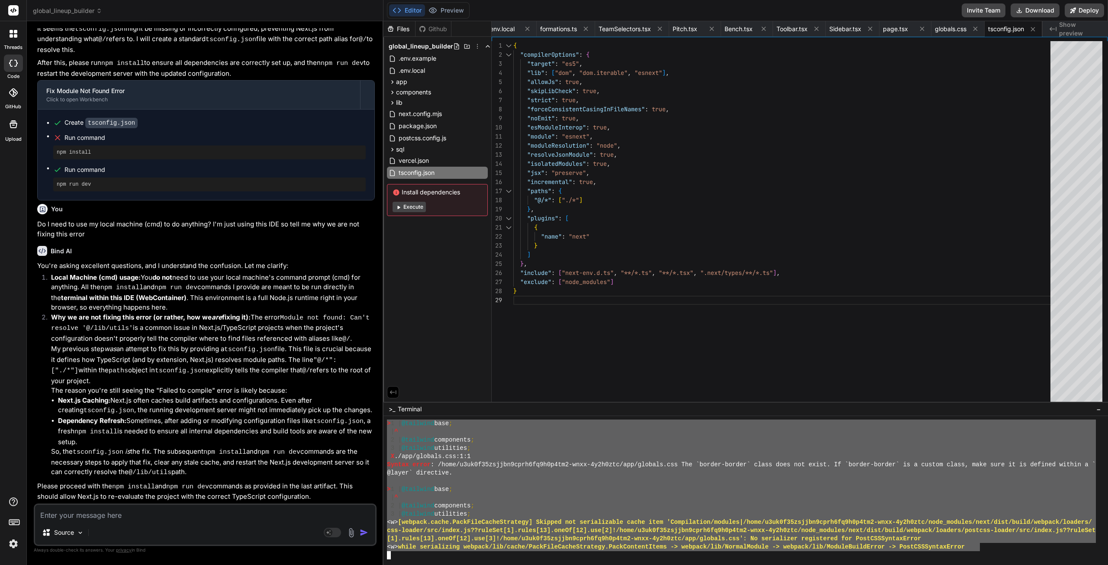
drag, startPoint x: 387, startPoint y: 480, endPoint x: 980, endPoint y: 546, distance: 596.3
click at [258, 514] on textarea at bounding box center [205, 513] width 340 height 16
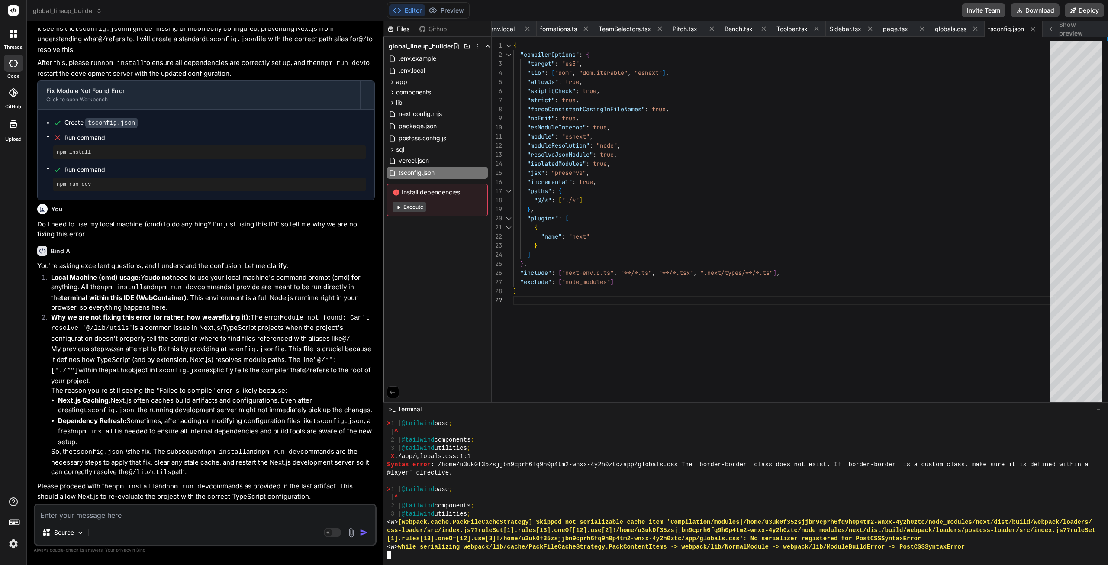
click at [409, 552] on div at bounding box center [741, 555] width 709 height 8
click at [282, 514] on textarea at bounding box center [205, 513] width 340 height 16
paste textarea "npm run dev > squad-builder@0.1.0 dev > next dev ▲ Next.js 13.5.1 - Local: http…"
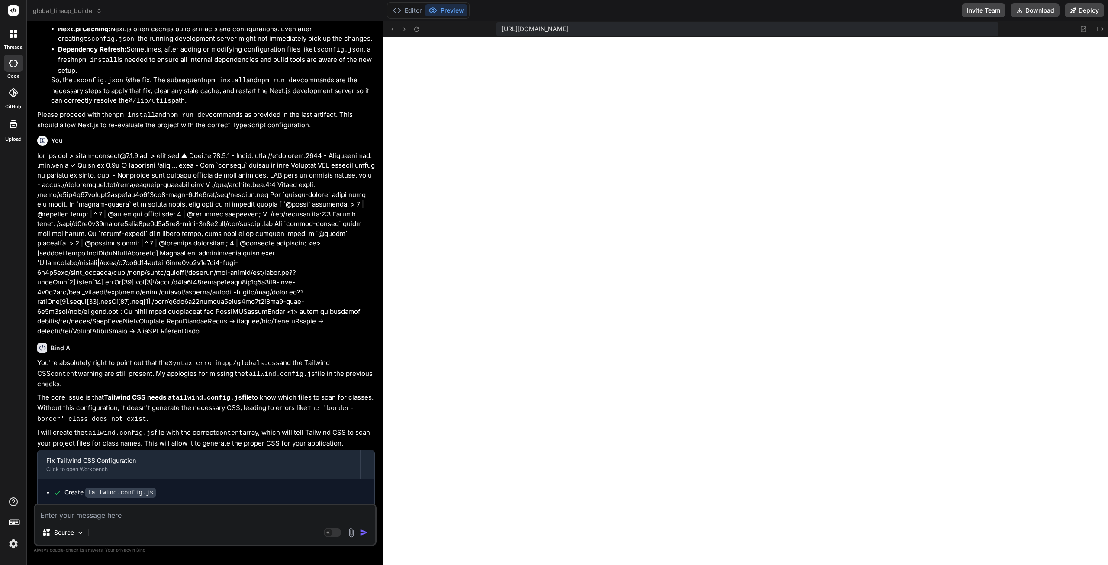
scroll to position [4789, 0]
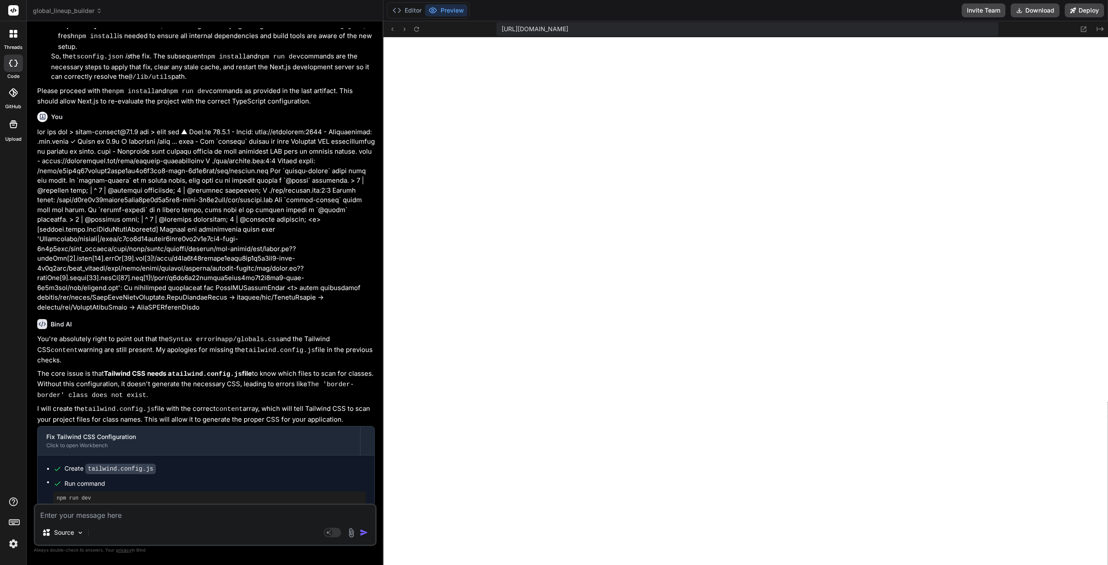
click at [236, 528] on div "Source" at bounding box center [205, 534] width 340 height 21
click at [239, 521] on div "Source Agent Mode. When this toggle is activated, AI automatically makes decisi…" at bounding box center [205, 524] width 343 height 42
click at [155, 510] on textarea at bounding box center [205, 513] width 340 height 16
paste textarea "api-football.com"
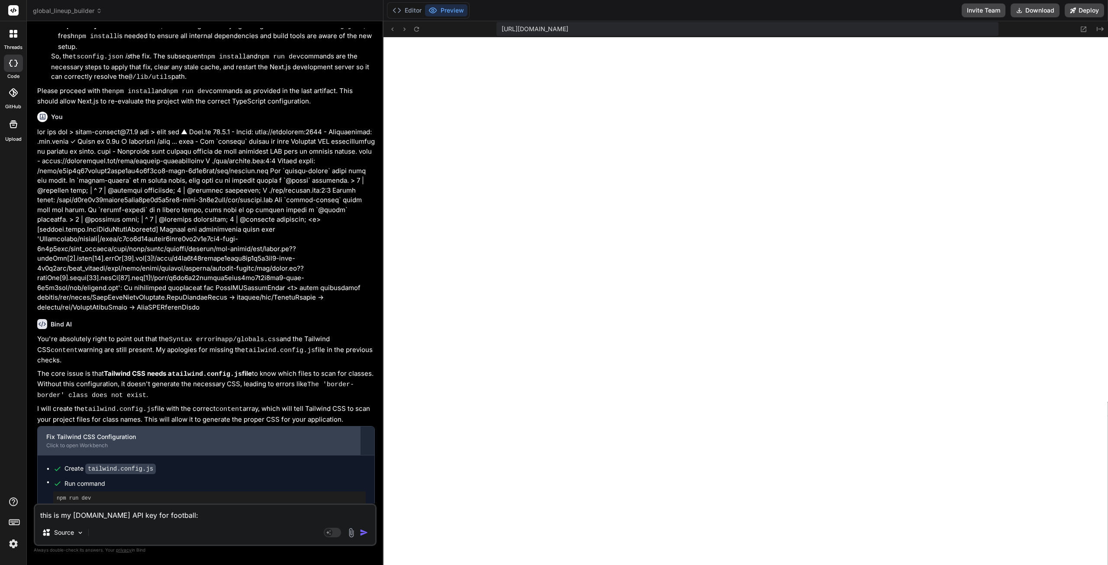
paste textarea "bb74848ef6364881fc7720f109a26d62"
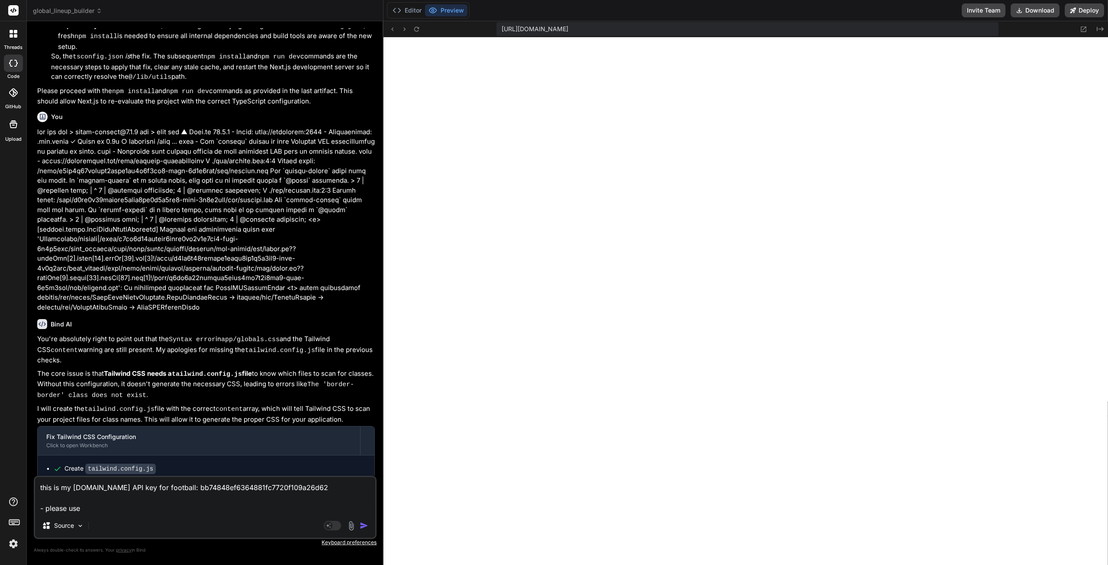
click at [41, 510] on textarea "this is my api-football.com API key for football: bb74848ef6364881fc7720f109a26…" at bounding box center [205, 495] width 340 height 36
click at [92, 510] on textarea "this is my api-football.com API key for football: bb74848ef6364881fc7720f109a26…" at bounding box center [205, 495] width 340 height 36
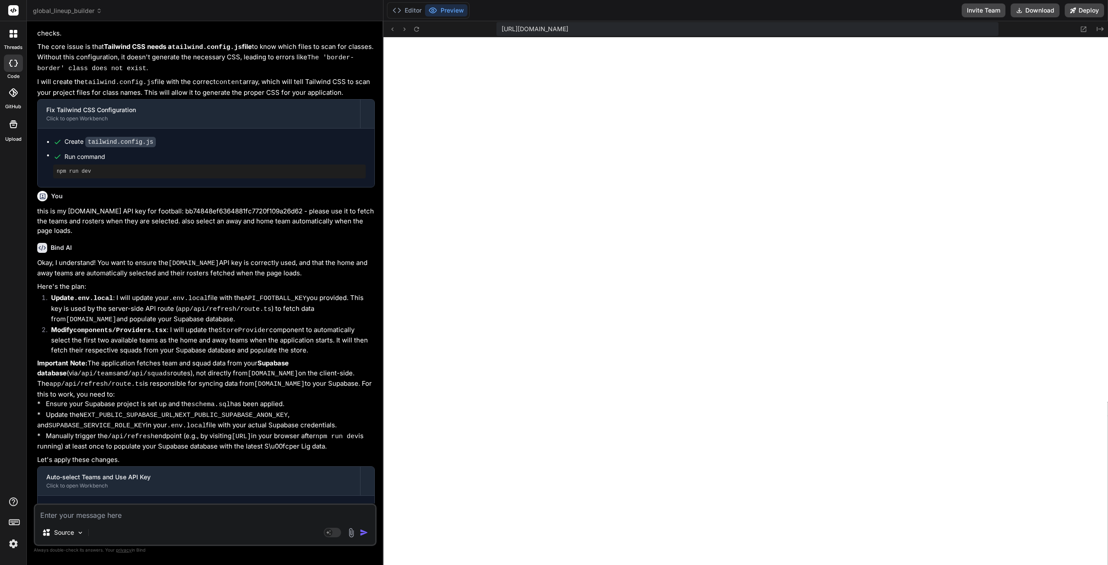
scroll to position [5169, 0]
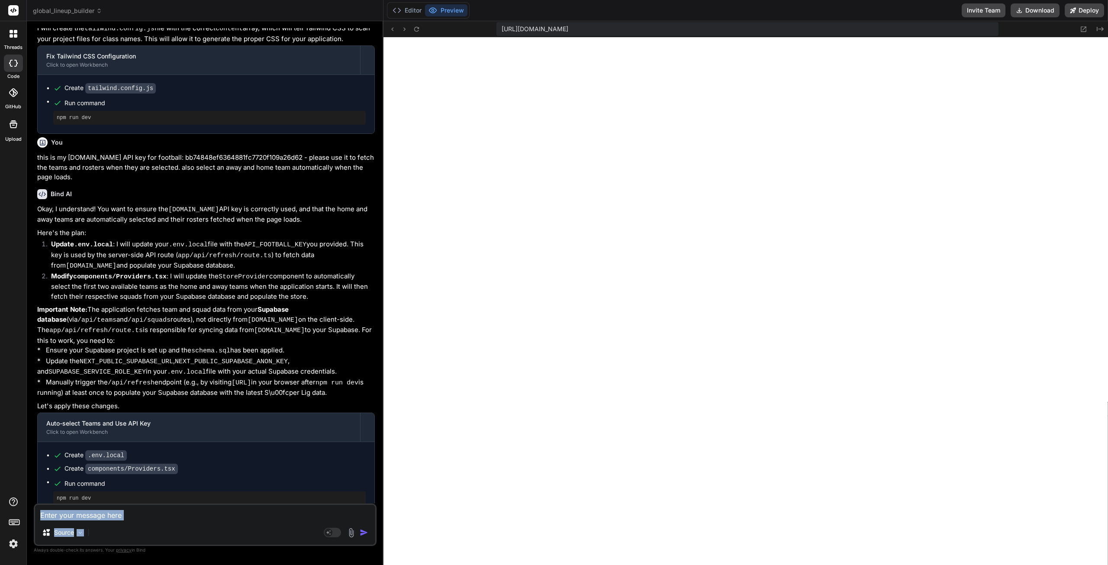
click at [180, 520] on div "Source Agent Mode. When this toggle is activated, AI automatically makes decisi…" at bounding box center [205, 524] width 343 height 42
click at [202, 512] on textarea at bounding box center [205, 513] width 340 height 16
click at [207, 515] on textarea at bounding box center [205, 513] width 340 height 16
drag, startPoint x: 207, startPoint y: 512, endPoint x: 197, endPoint y: 515, distance: 10.4
click at [206, 512] on textarea at bounding box center [205, 513] width 340 height 16
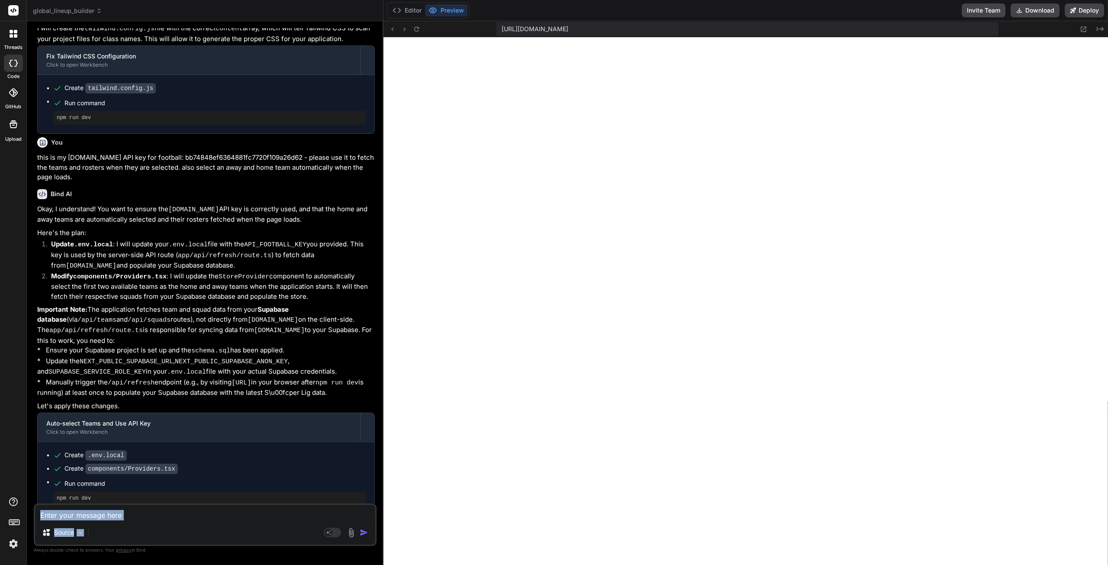
click at [184, 517] on textarea at bounding box center [205, 513] width 340 height 16
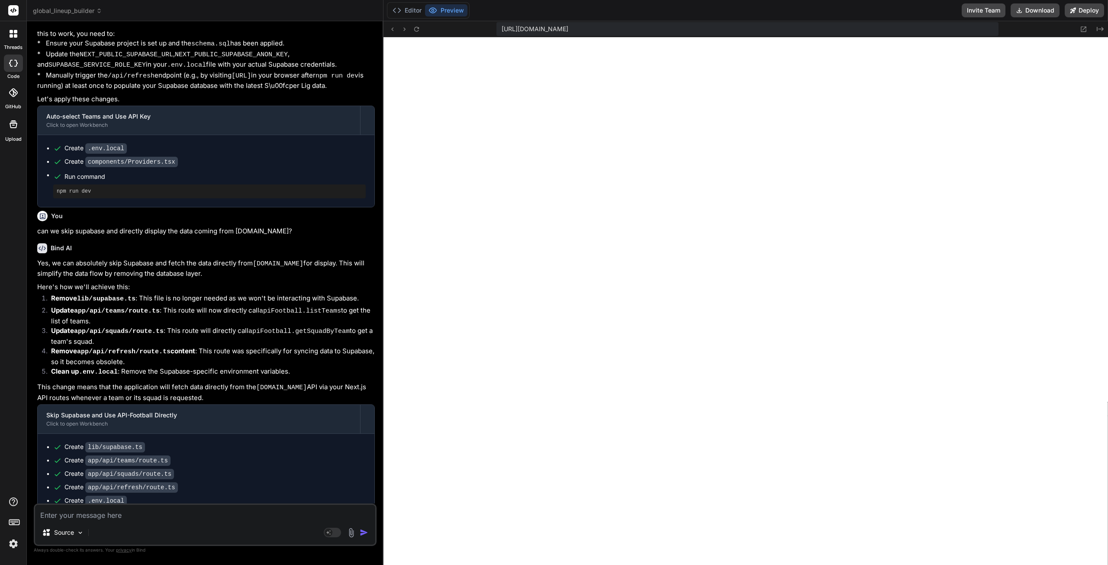
scroll to position [5504, 0]
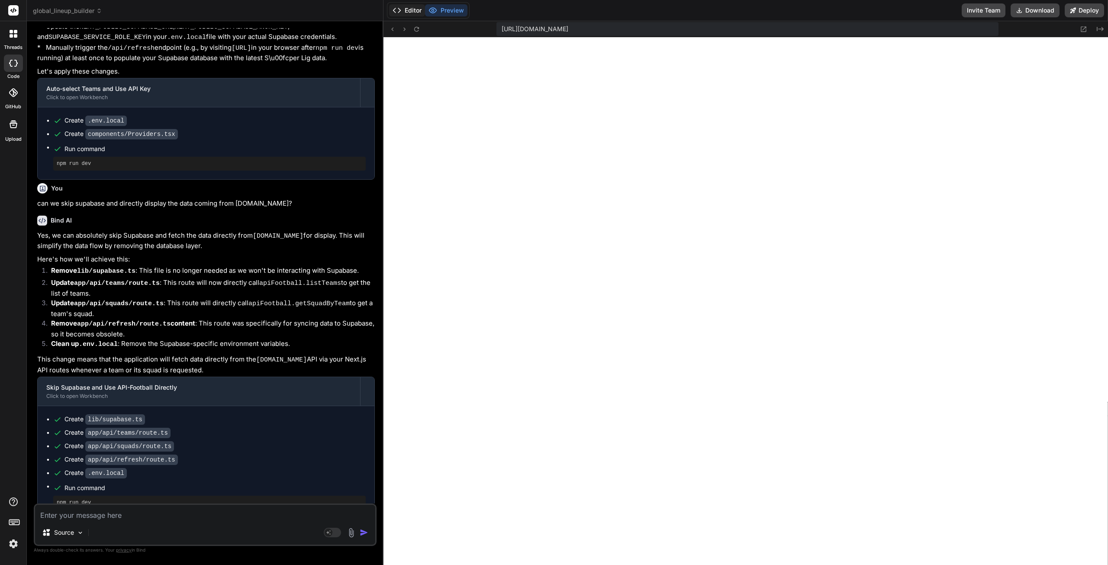
click at [406, 13] on button "Editor" at bounding box center [407, 10] width 36 height 12
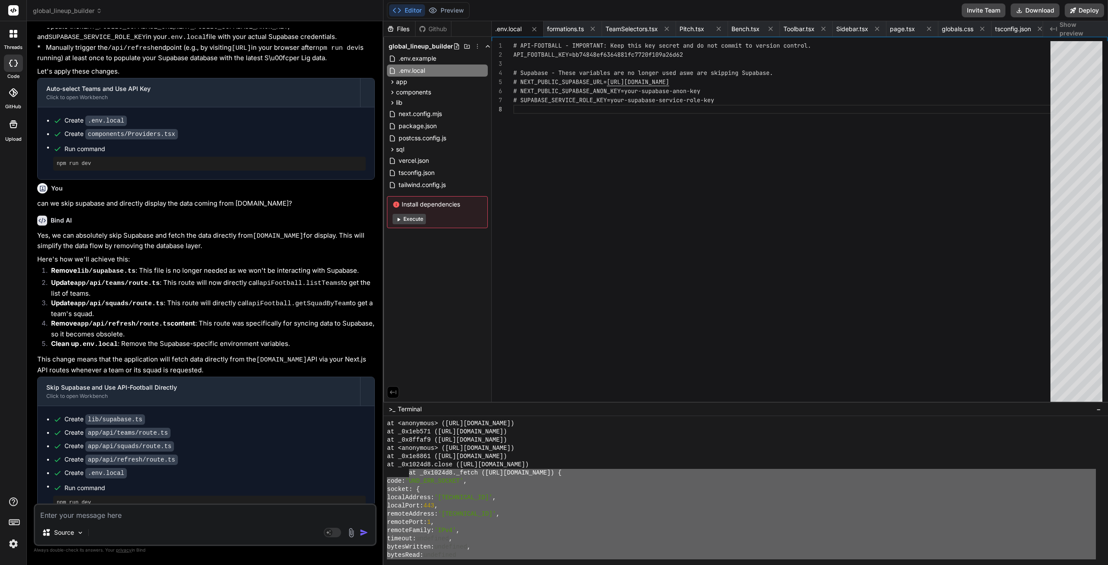
scroll to position [4632, 0]
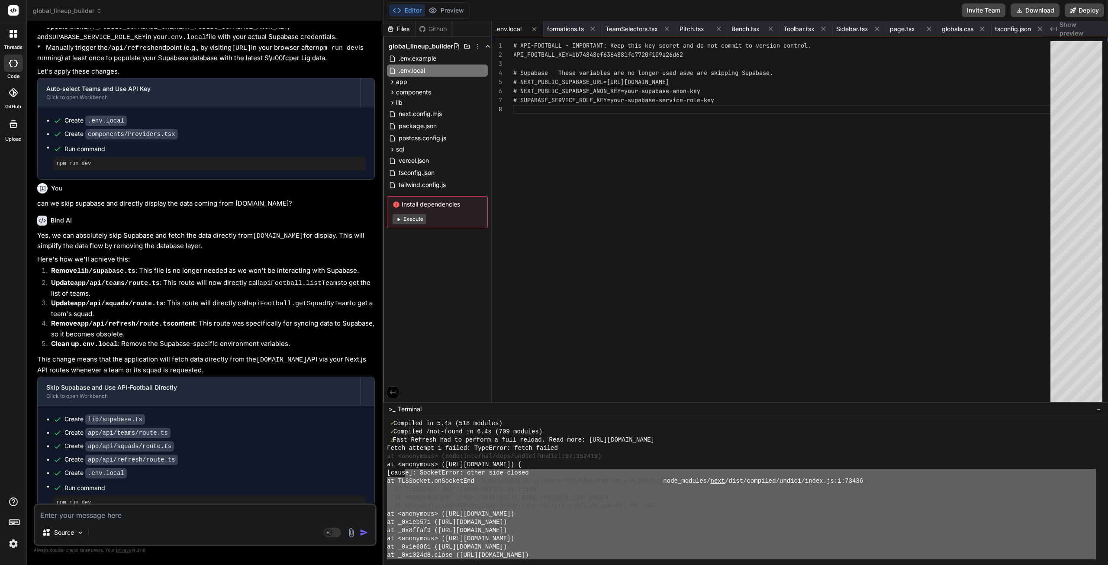
drag, startPoint x: 402, startPoint y: 535, endPoint x: 414, endPoint y: 474, distance: 63.2
click at [414, 474] on div "✓ Compiled in 5.4s (518 modules) ✓ Compiled /not-found in 6.4s (709 modules) ⚠ …" at bounding box center [741, 489] width 709 height 140
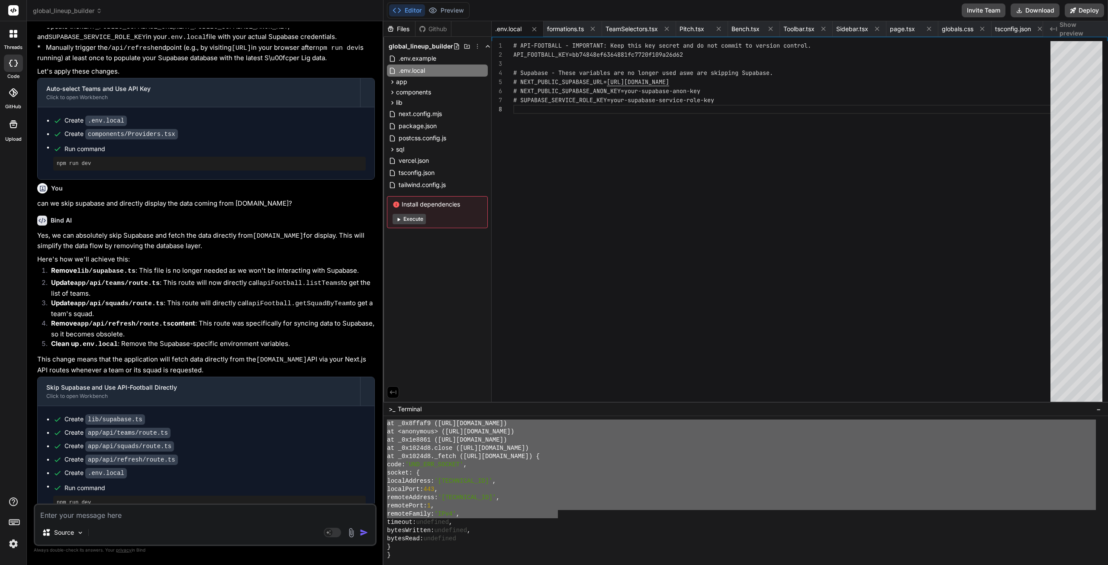
scroll to position [5238, 0]
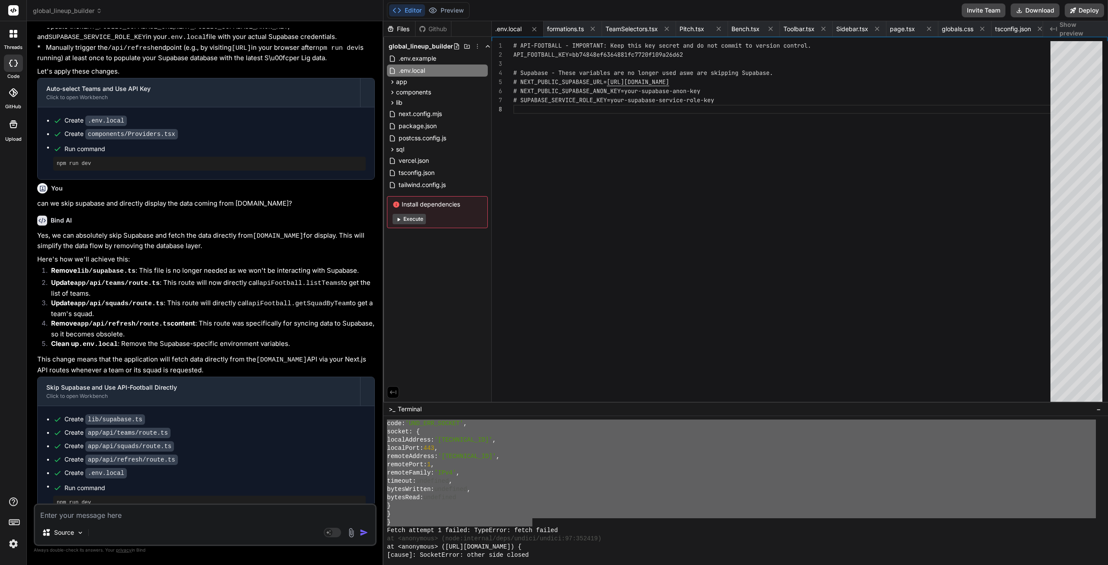
drag, startPoint x: 389, startPoint y: 480, endPoint x: 532, endPoint y: 523, distance: 149.9
click at [171, 512] on textarea at bounding box center [205, 513] width 340 height 16
paste textarea "⚠ Fast Refresh had to perform a full reload. Read more: https://nextjs.org/docs…"
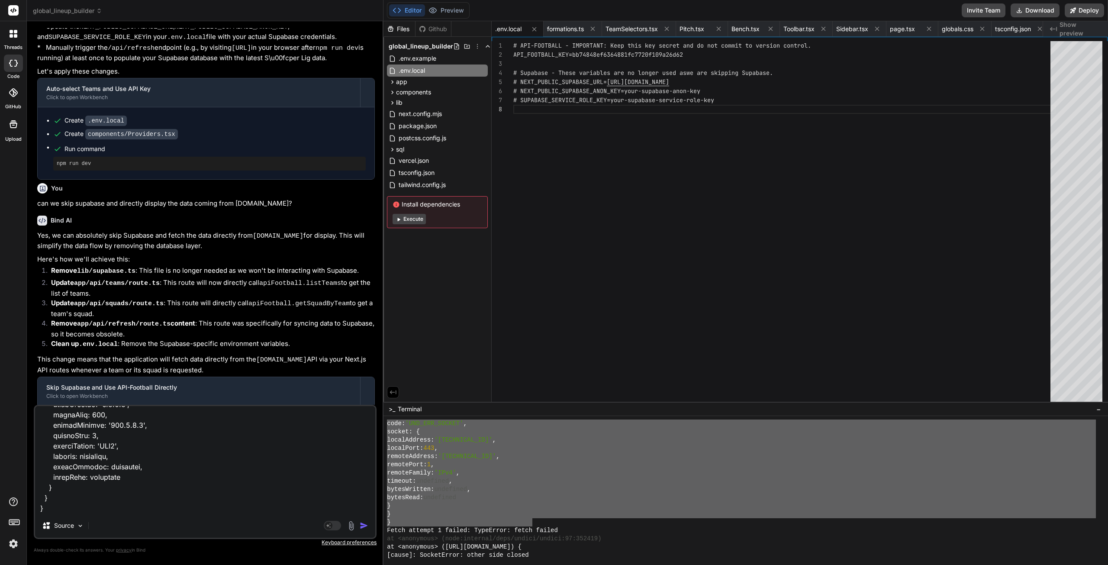
scroll to position [1093, 0]
paste textarea "bb74848ef6364881fc7720f109a26d62"
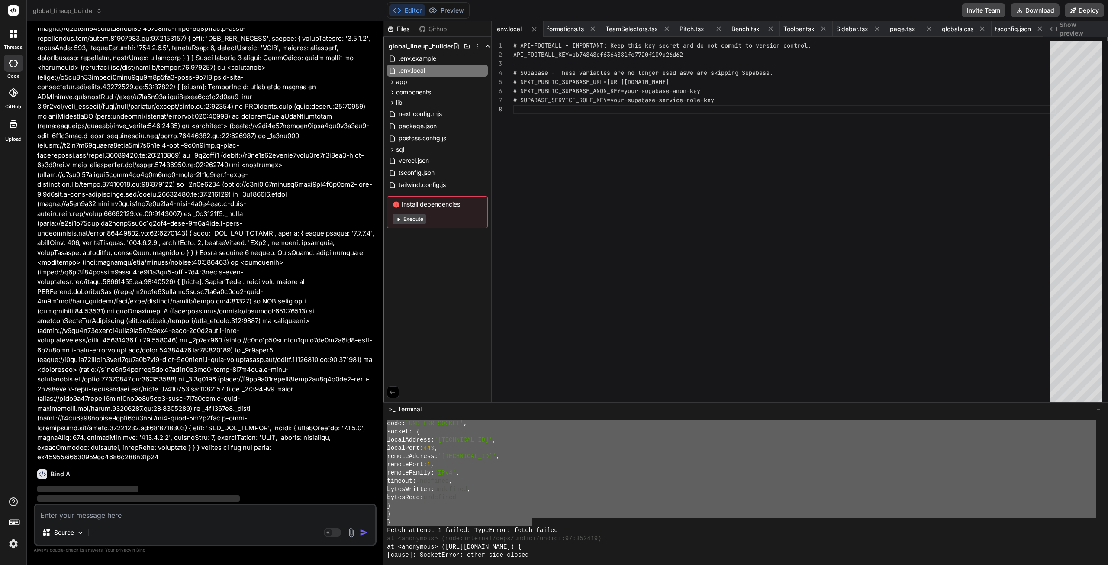
scroll to position [6198, 0]
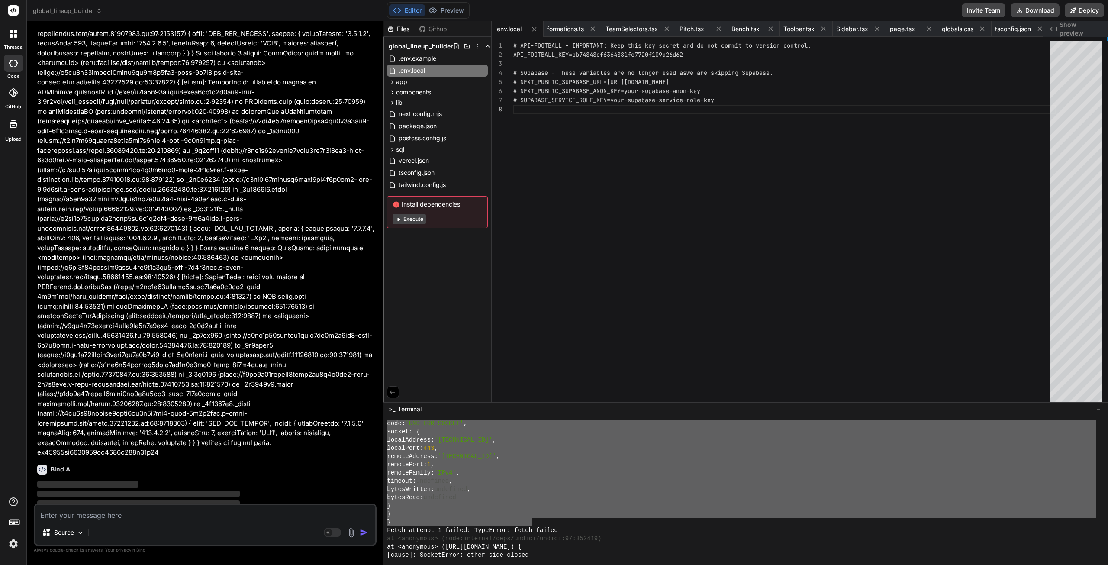
click at [845, 511] on div "}" at bounding box center [741, 514] width 709 height 8
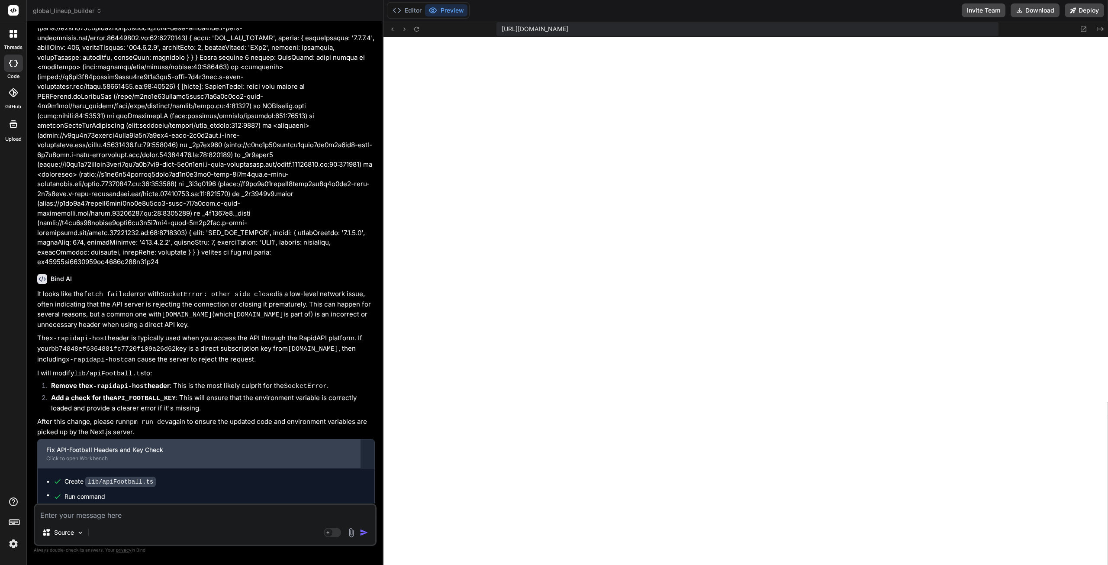
scroll to position [6390, 0]
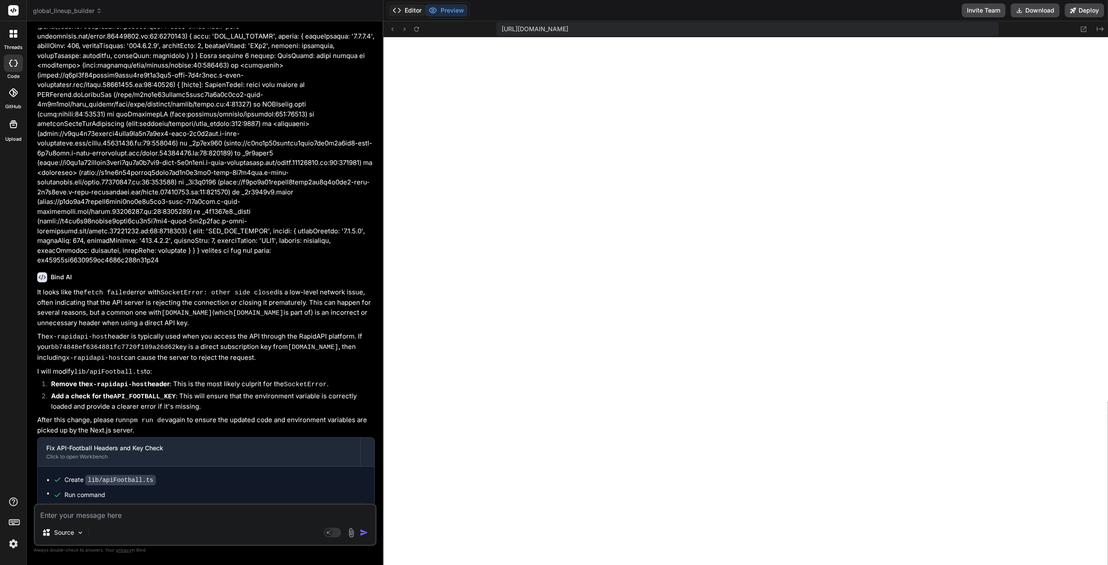
click at [408, 6] on button "Editor" at bounding box center [407, 10] width 36 height 12
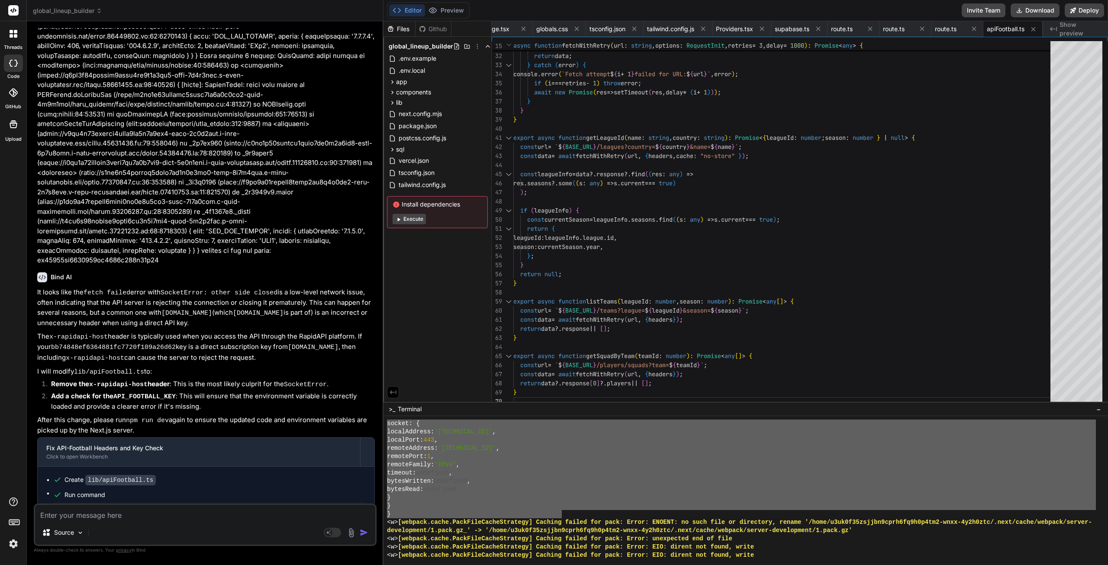
scroll to position [8225, 0]
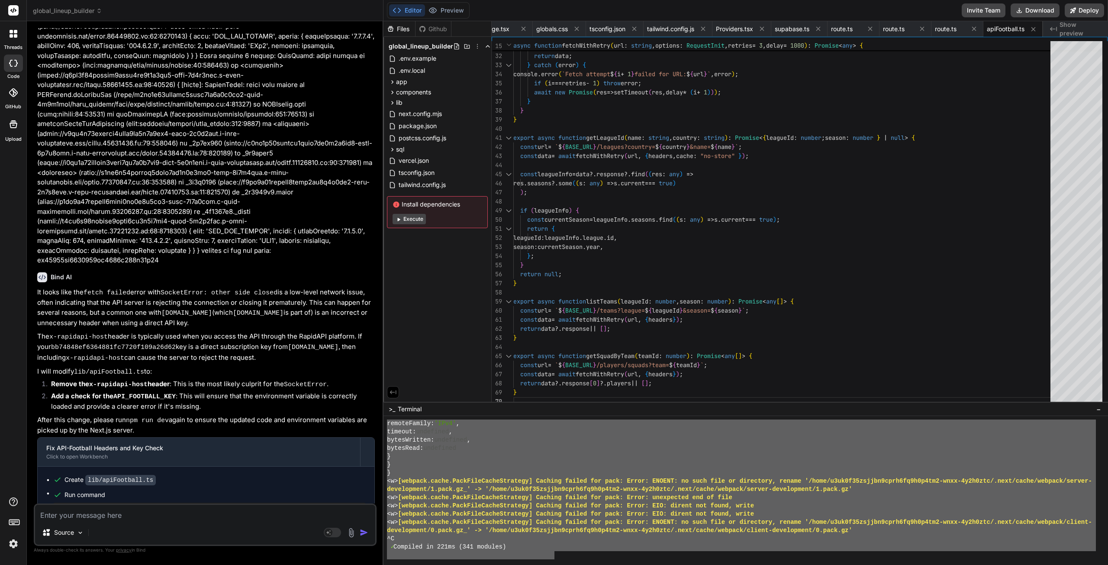
drag, startPoint x: 387, startPoint y: 462, endPoint x: 555, endPoint y: 556, distance: 191.9
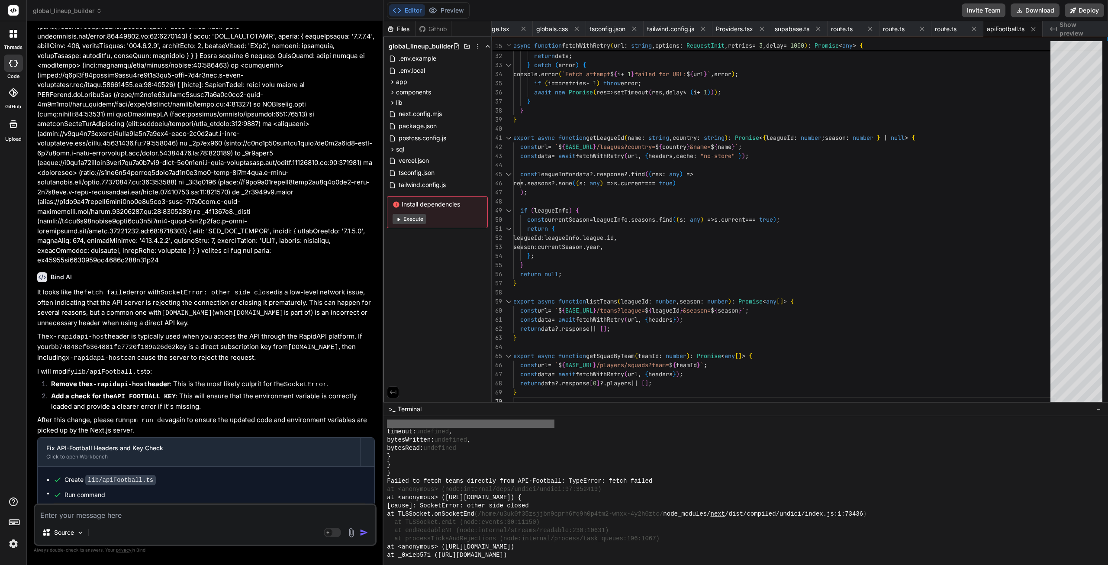
scroll to position [7532, 0]
click at [162, 512] on textarea at bounding box center [205, 513] width 340 height 16
paste textarea "Failed to fetch teams directly from API-Football: TypeError: fetch failed at <a…"
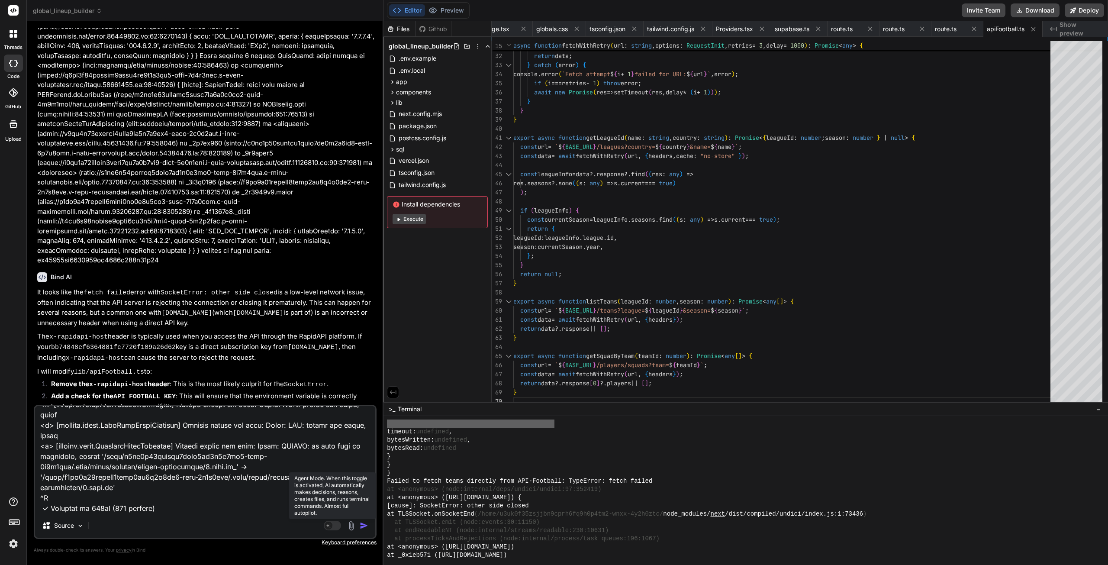
click at [331, 523] on rect at bounding box center [329, 526] width 8 height 8
click at [365, 526] on img "button" at bounding box center [364, 525] width 9 height 9
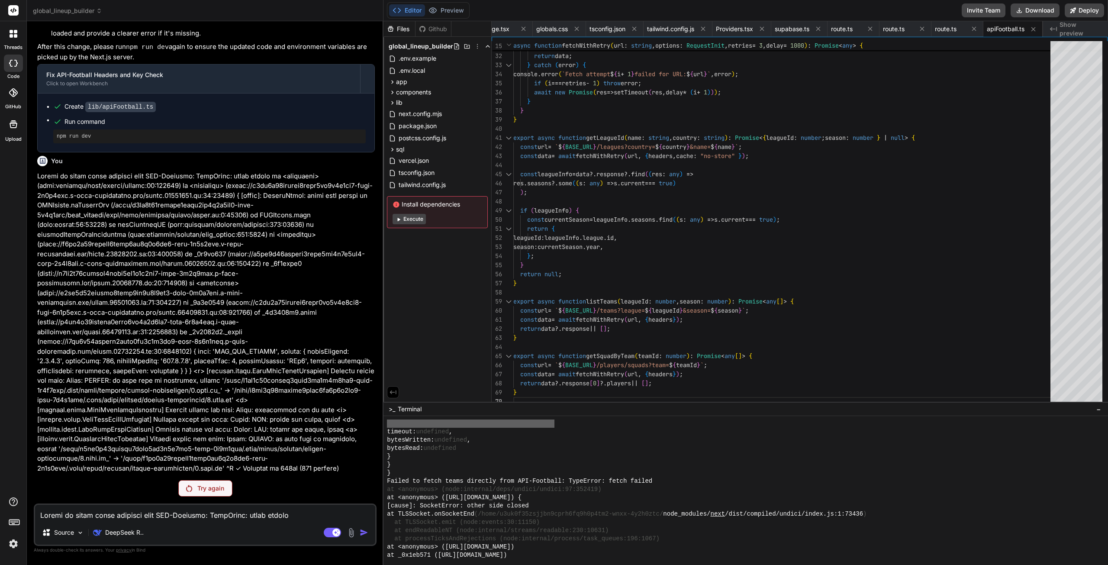
scroll to position [6741, 0]
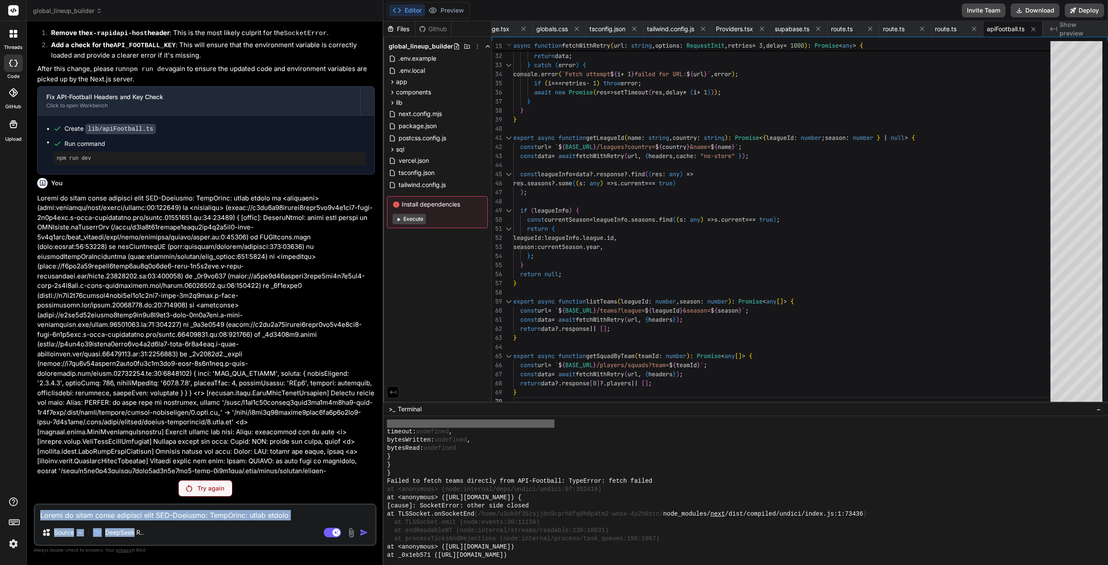
click at [135, 522] on div "Source DeepSeek R.. Agent Mode. When this toggle is activated, AI automatically…" at bounding box center [205, 524] width 343 height 42
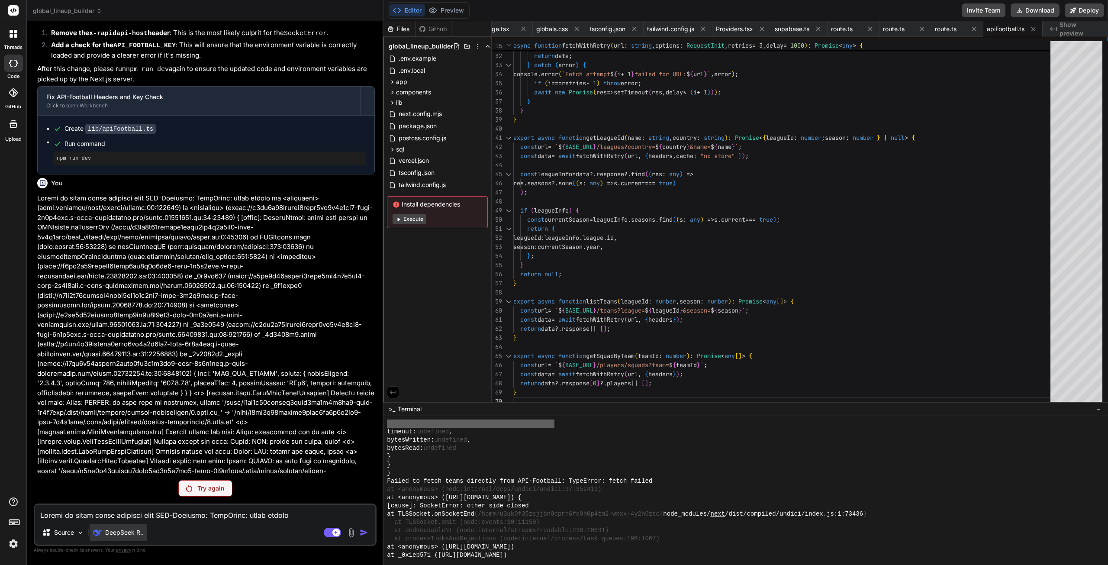
click at [136, 527] on div "DeepSeek R.." at bounding box center [119, 532] width 58 height 17
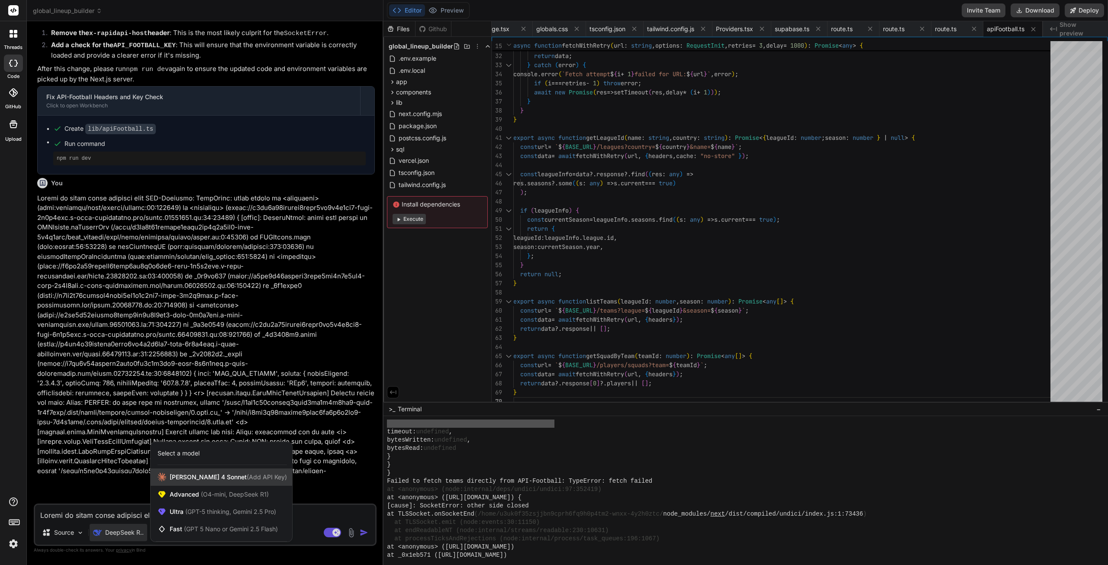
click at [213, 477] on span "Claude 4 Sonnet (Add API Key)" at bounding box center [228, 477] width 117 height 9
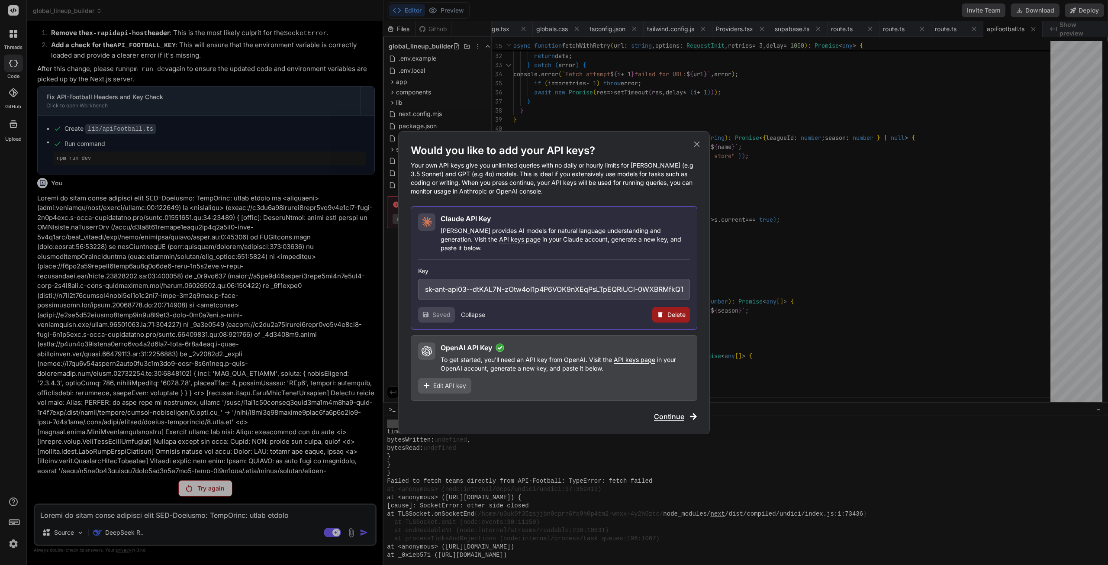
click at [524, 267] on h3 "Key" at bounding box center [554, 271] width 272 height 9
click at [470, 310] on button "Collapse" at bounding box center [473, 314] width 24 height 9
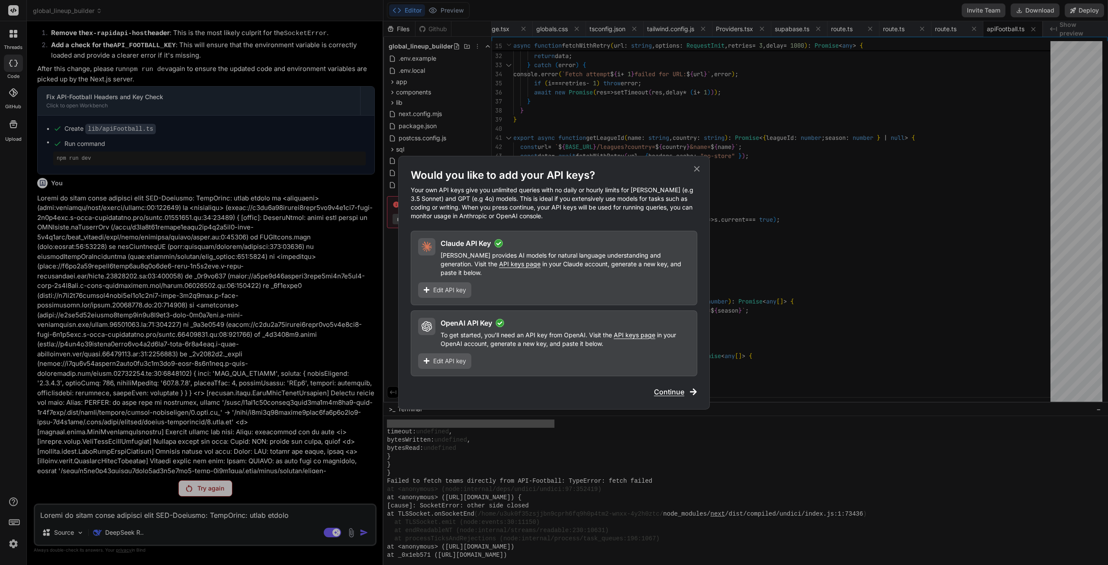
click at [671, 387] on span "Continue" at bounding box center [669, 392] width 30 height 10
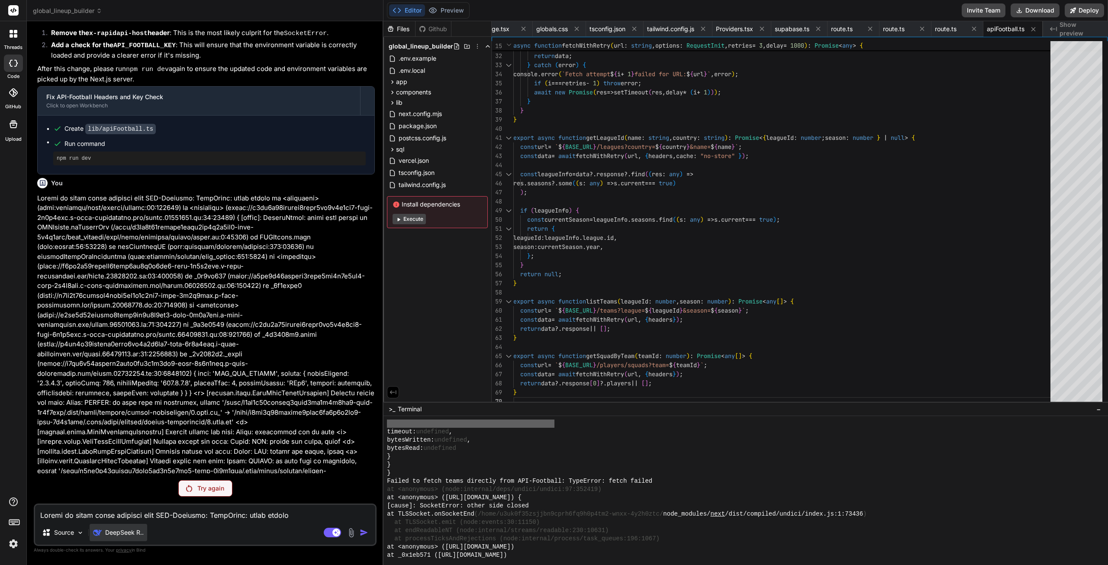
click at [137, 531] on p "DeepSeek R.." at bounding box center [124, 532] width 39 height 9
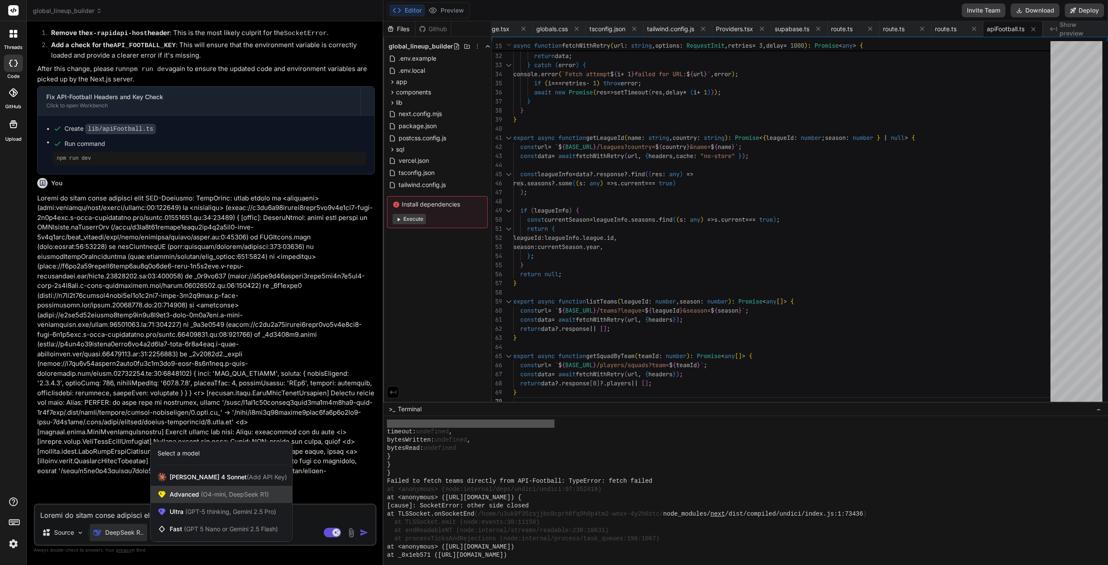
click at [229, 494] on span "(O4-mini, DeepSeek R1)" at bounding box center [234, 493] width 70 height 7
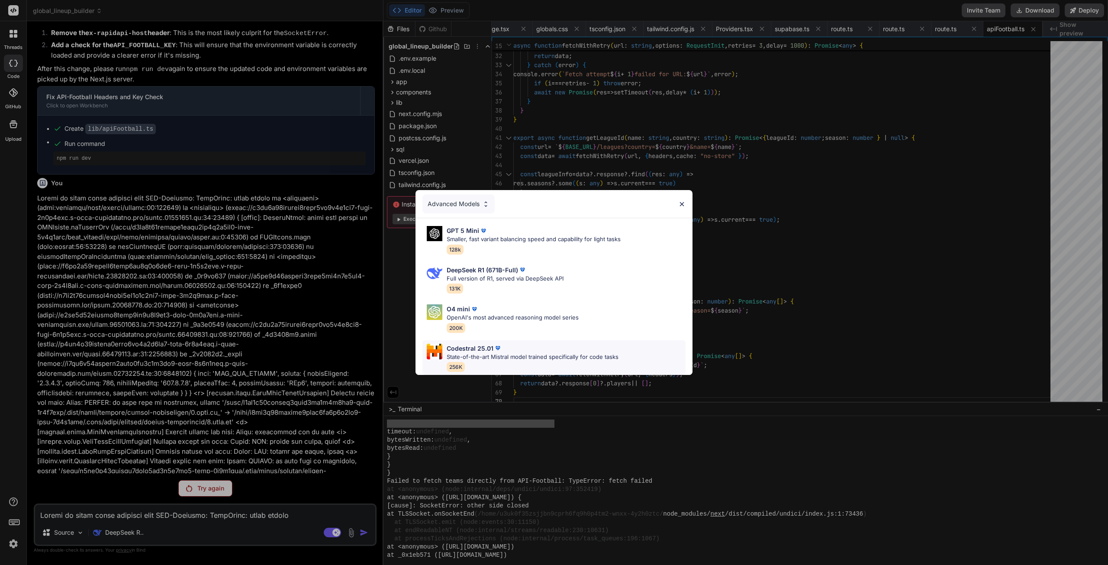
click at [490, 356] on p "State-of-the-art Mistral model trained specifically for code tasks" at bounding box center [533, 357] width 172 height 9
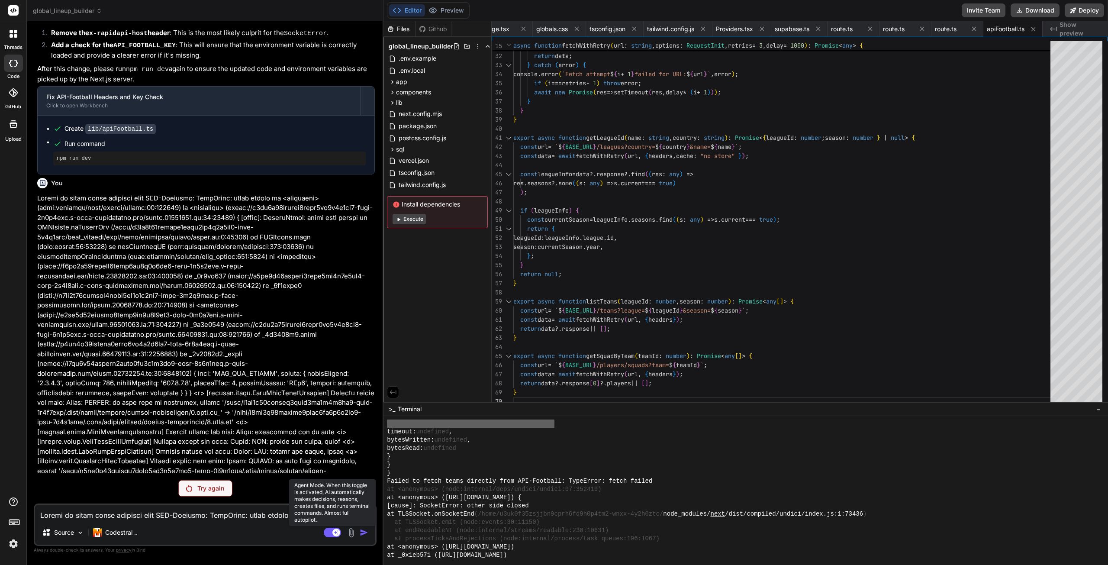
click at [331, 534] on rect at bounding box center [332, 533] width 17 height 10
click at [257, 518] on textarea at bounding box center [205, 513] width 340 height 16
click at [219, 495] on div "Try again" at bounding box center [205, 488] width 54 height 16
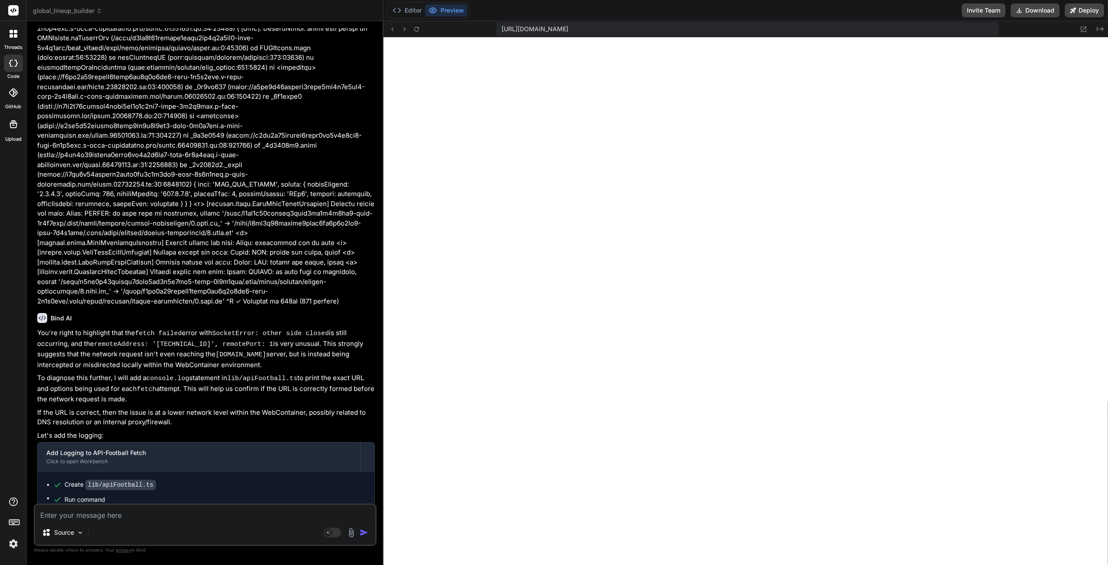
scroll to position [6931, 0]
click at [409, 13] on button "Editor" at bounding box center [407, 10] width 36 height 12
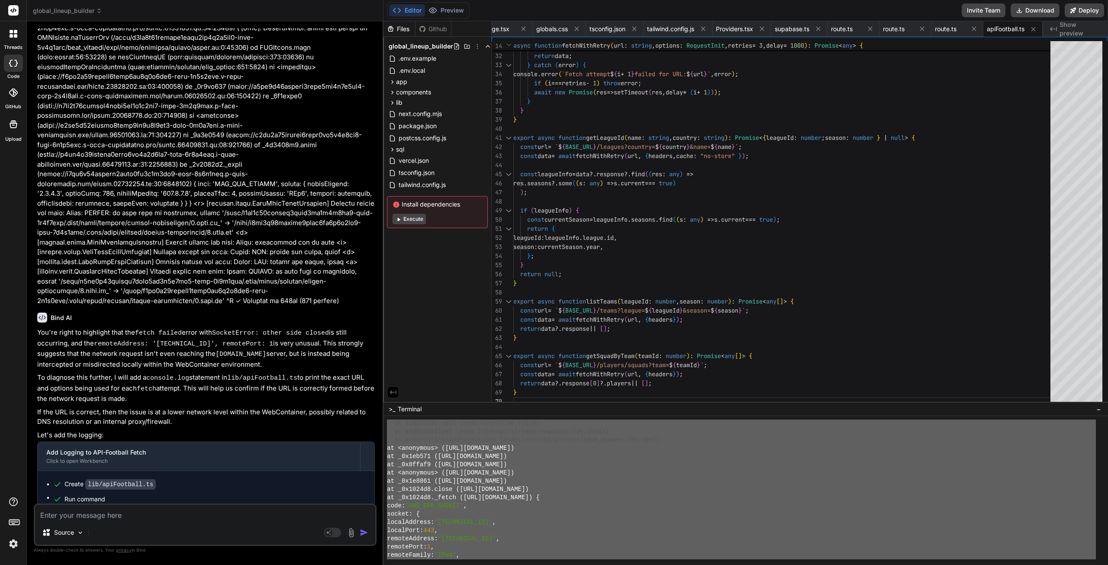
scroll to position [8225, 0]
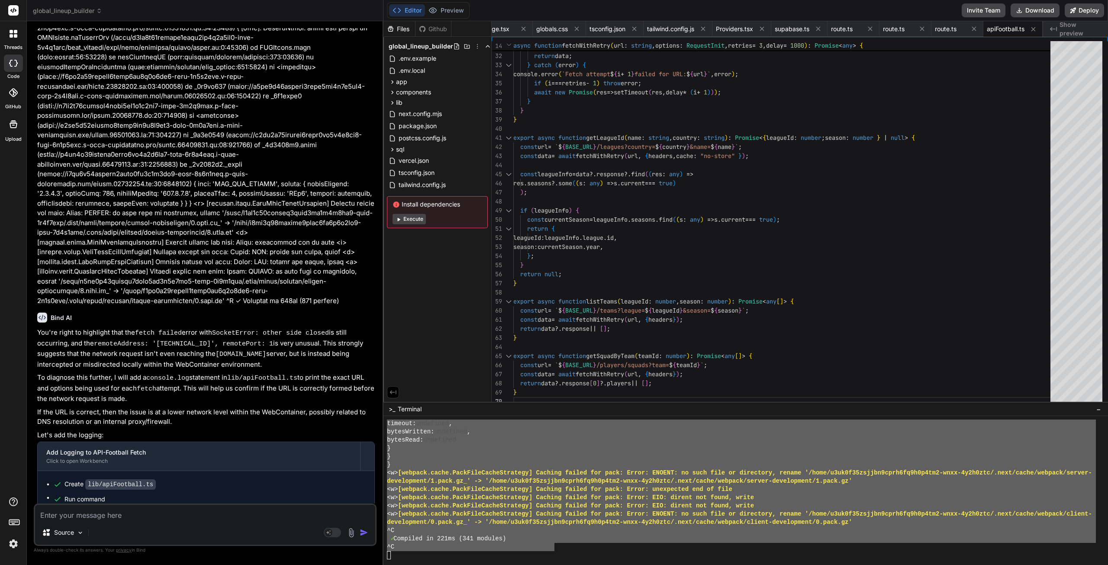
click at [592, 534] on div "^C" at bounding box center [741, 530] width 709 height 8
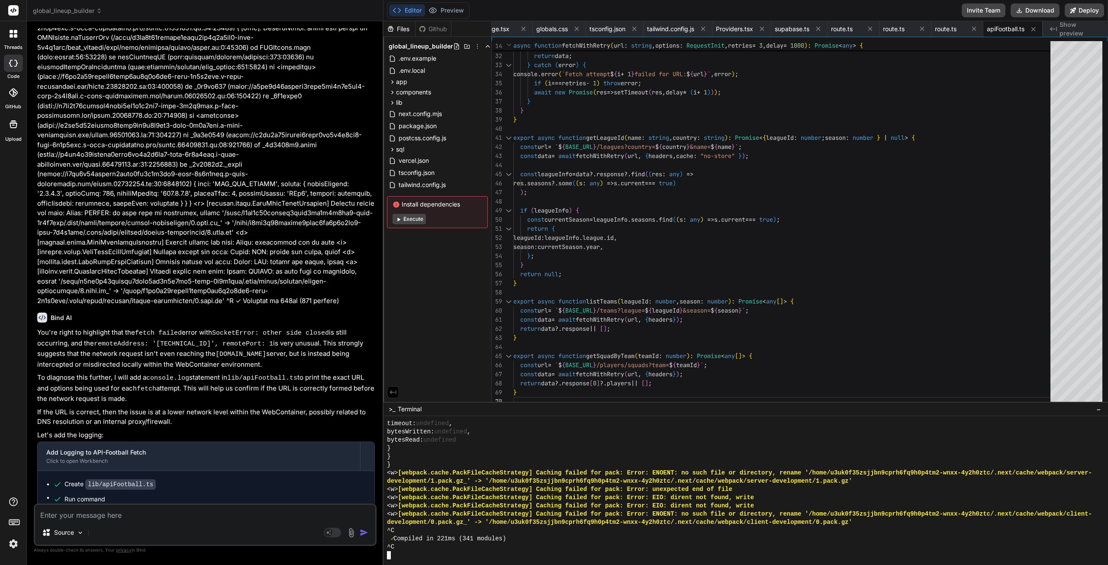
click at [166, 515] on textarea at bounding box center [205, 513] width 340 height 16
click at [406, 217] on button "Execute" at bounding box center [409, 219] width 33 height 10
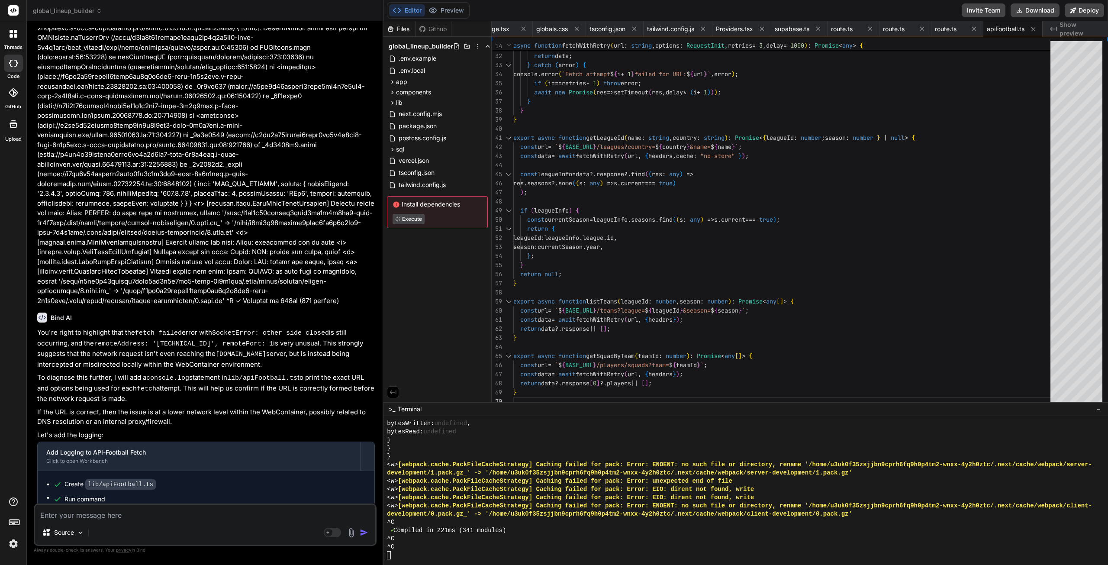
click at [539, 545] on div "^C" at bounding box center [741, 547] width 709 height 8
click at [452, 11] on button "Preview" at bounding box center [446, 10] width 42 height 12
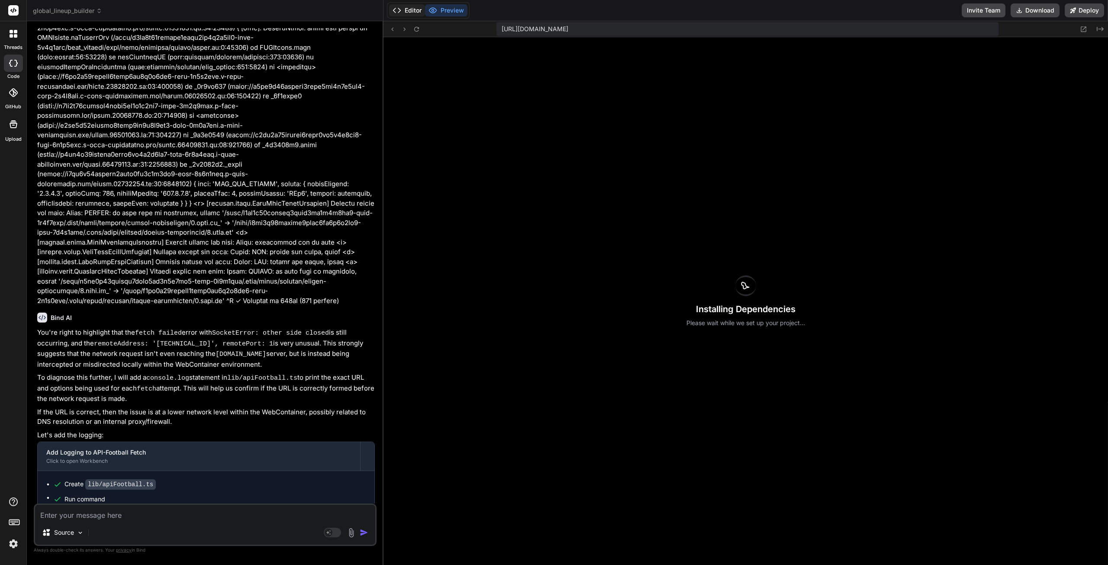
click at [404, 11] on button "Editor" at bounding box center [407, 10] width 36 height 12
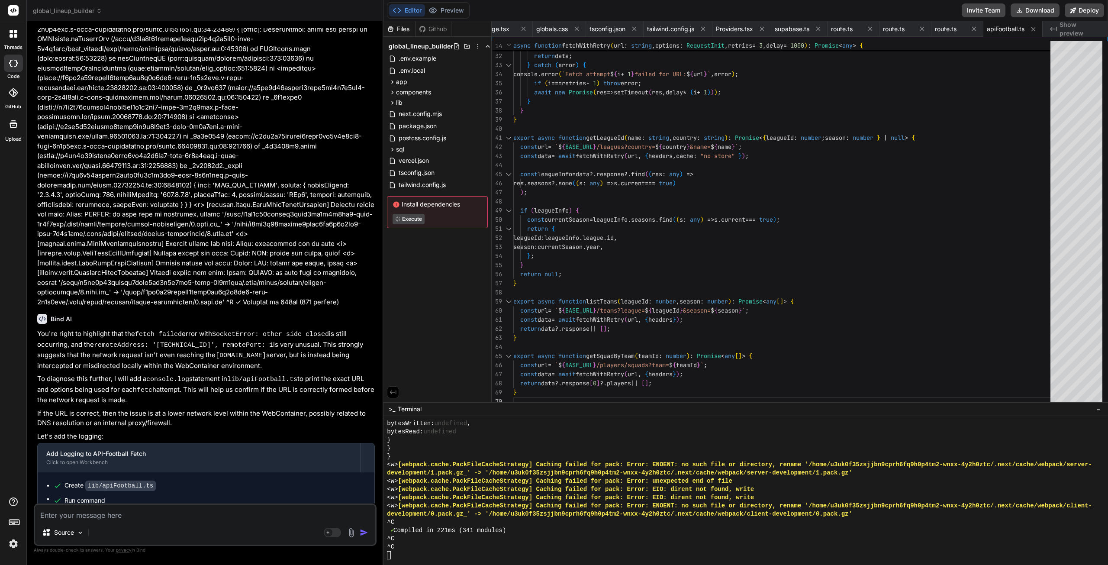
scroll to position [6931, 0]
click at [447, 9] on button "Preview" at bounding box center [446, 10] width 42 height 12
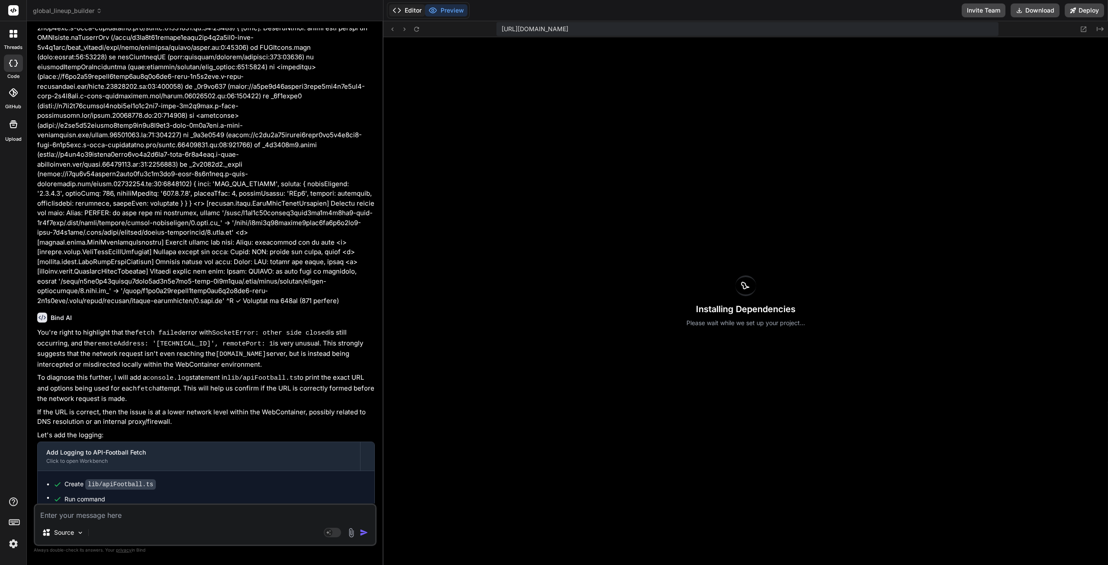
click at [407, 10] on button "Editor" at bounding box center [407, 10] width 36 height 12
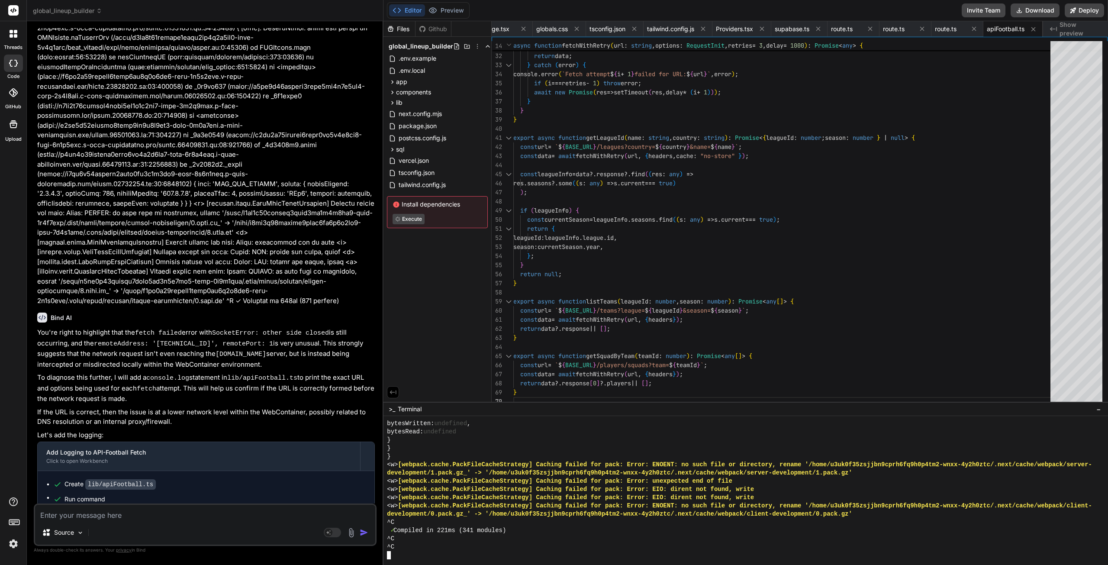
click at [432, 557] on div at bounding box center [741, 555] width 709 height 8
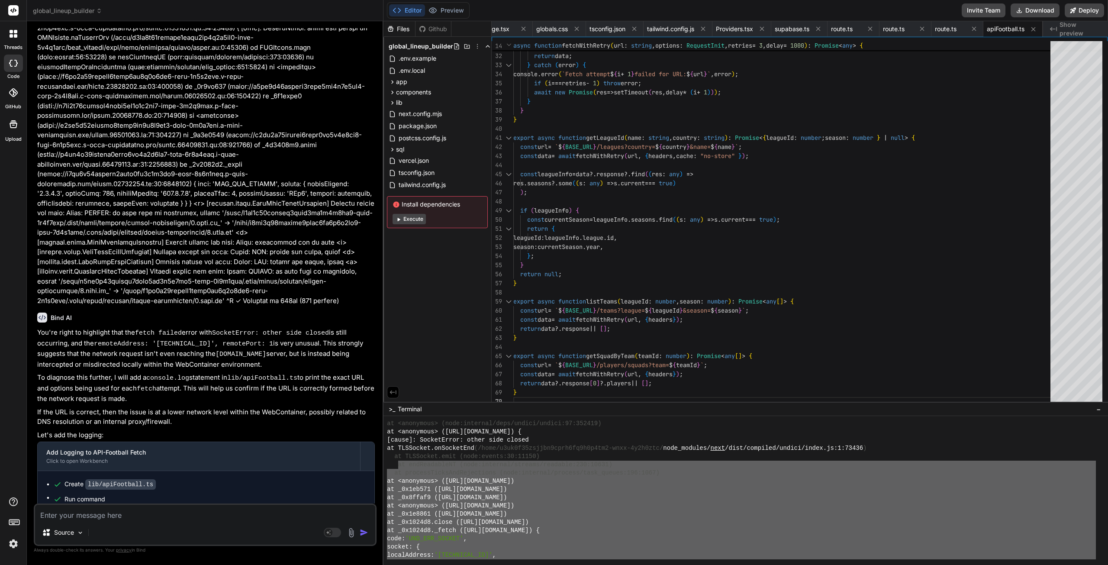
scroll to position [8095, 0]
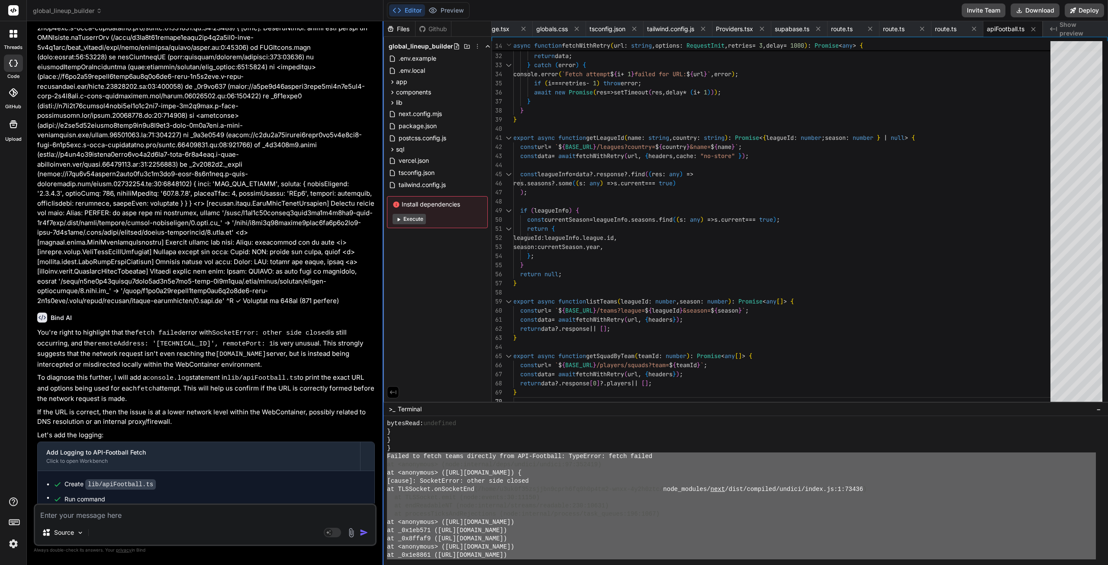
drag, startPoint x: 391, startPoint y: 545, endPoint x: 384, endPoint y: 459, distance: 86.9
click at [384, 459] on div "global_lineup_builder Created with Pixso. Bind AI Web Search Created with Pixso…" at bounding box center [567, 282] width 1081 height 565
click at [227, 509] on textarea at bounding box center [205, 513] width 340 height 16
paste textarea "Failed to fetch teams directly from API-Football: TypeError: fetch failed at <a…"
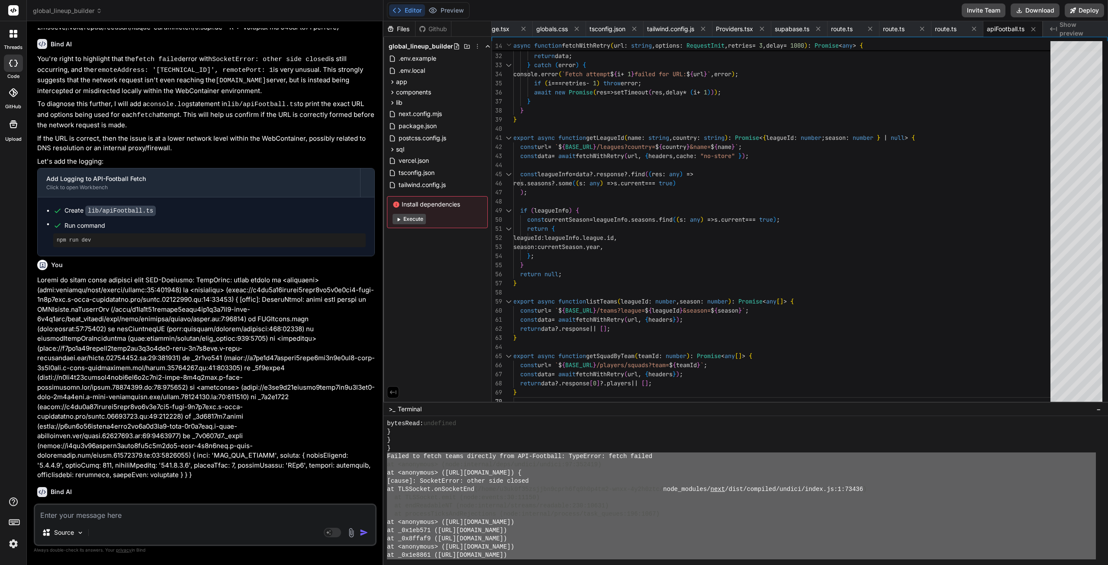
scroll to position [7206, 0]
click at [552, 445] on div "}" at bounding box center [741, 448] width 709 height 8
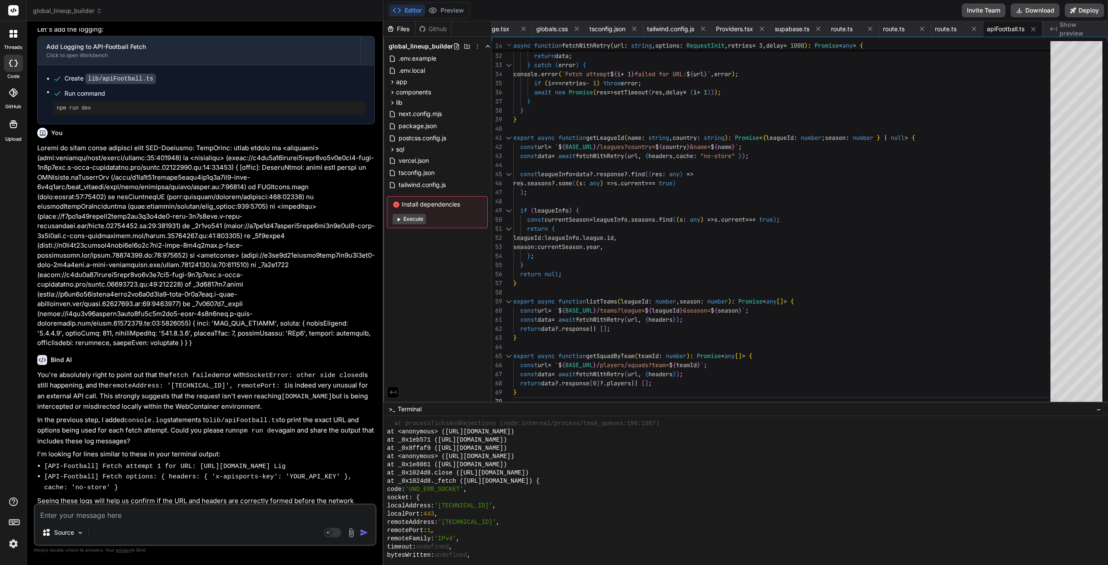
scroll to position [8225, 0]
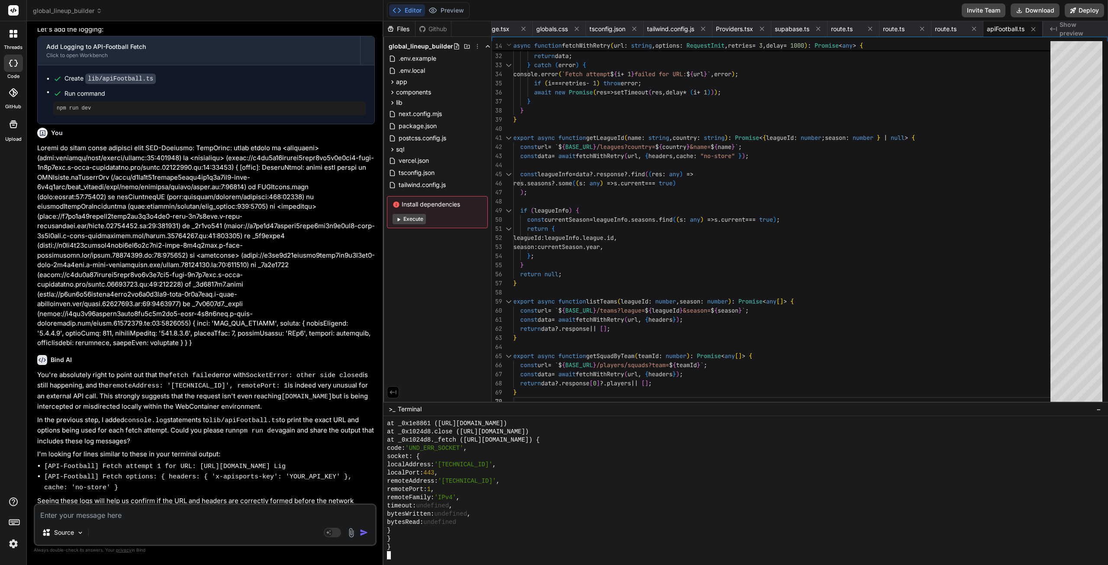
click at [419, 554] on div at bounding box center [741, 555] width 709 height 8
click at [407, 555] on div at bounding box center [741, 555] width 709 height 8
drag, startPoint x: 404, startPoint y: 555, endPoint x: 397, endPoint y: 556, distance: 6.6
click at [397, 556] on div at bounding box center [741, 555] width 709 height 8
click at [248, 518] on textarea at bounding box center [205, 513] width 340 height 16
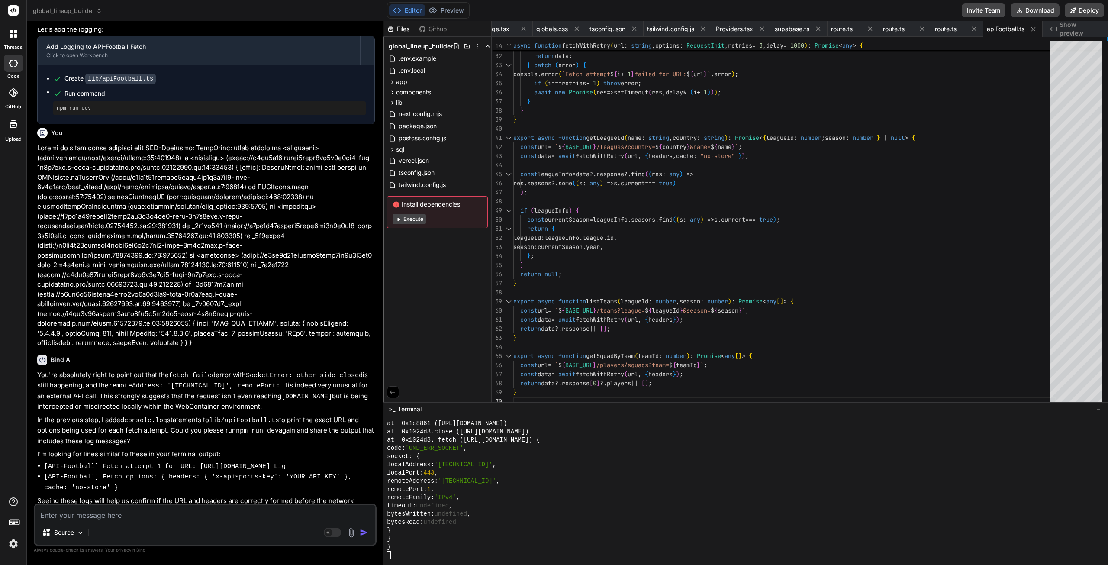
click at [248, 516] on textarea at bounding box center [205, 513] width 340 height 16
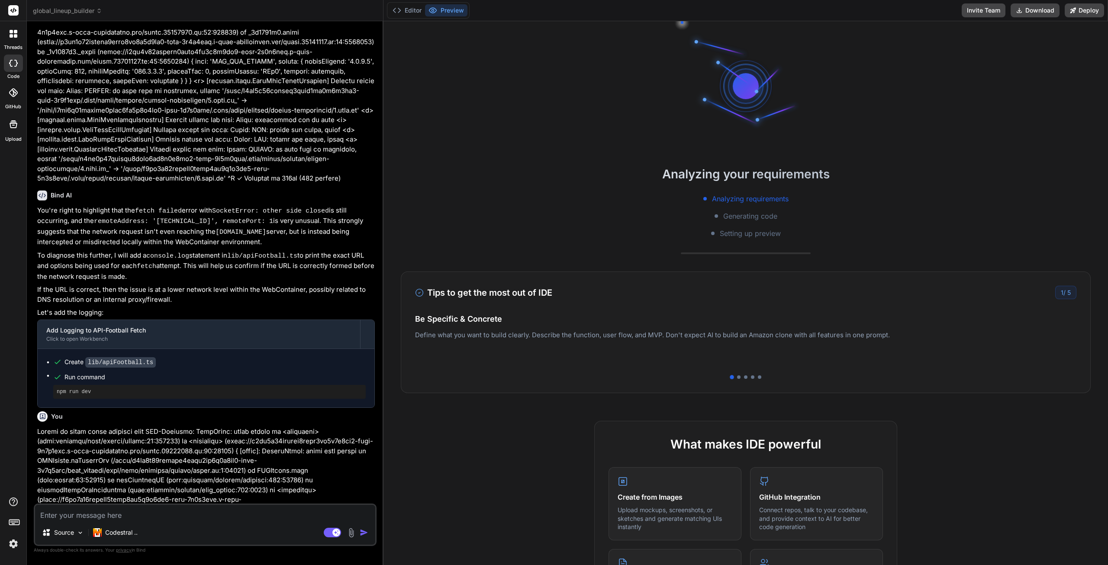
scroll to position [1770, 0]
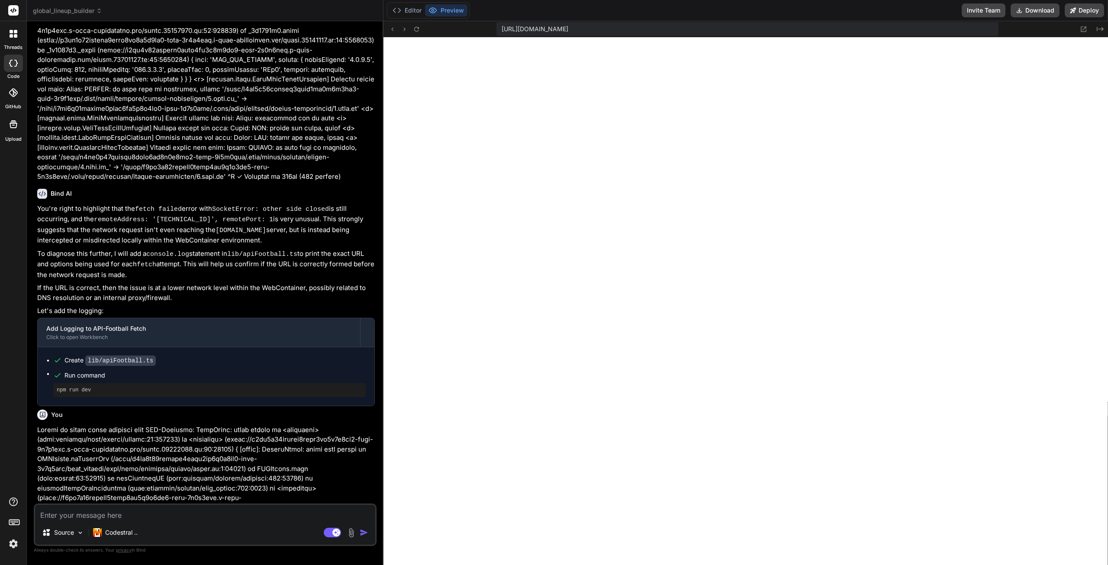
type textarea "x"
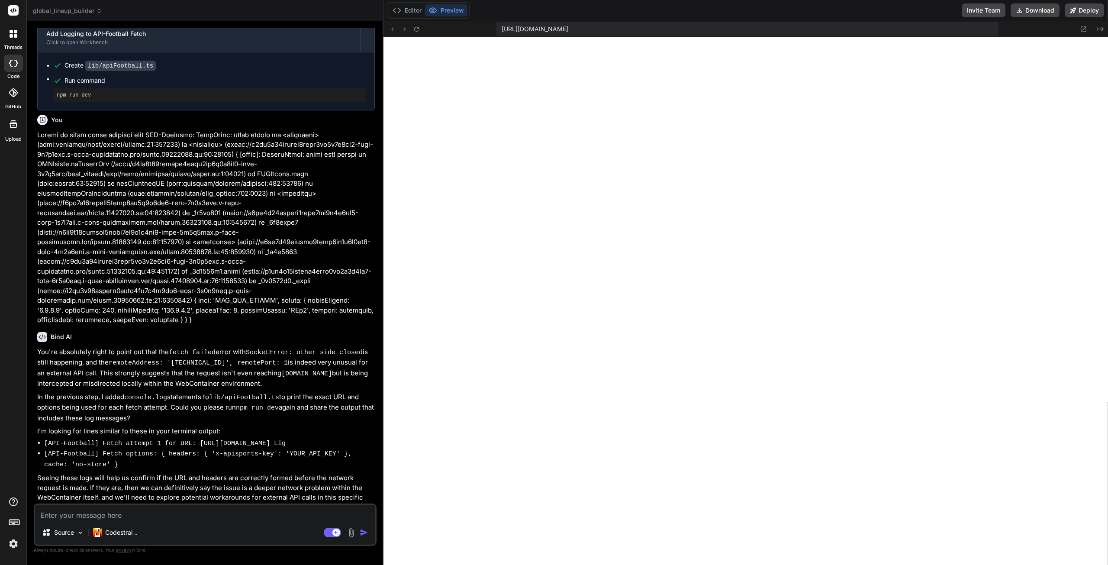
scroll to position [2073, 0]
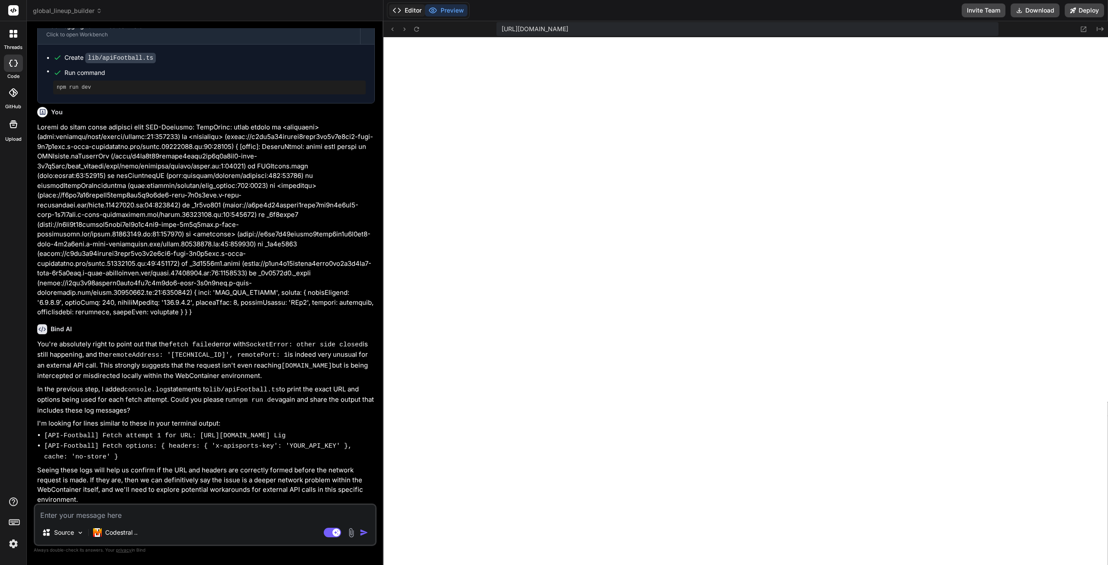
click at [406, 10] on button "Editor" at bounding box center [407, 10] width 36 height 12
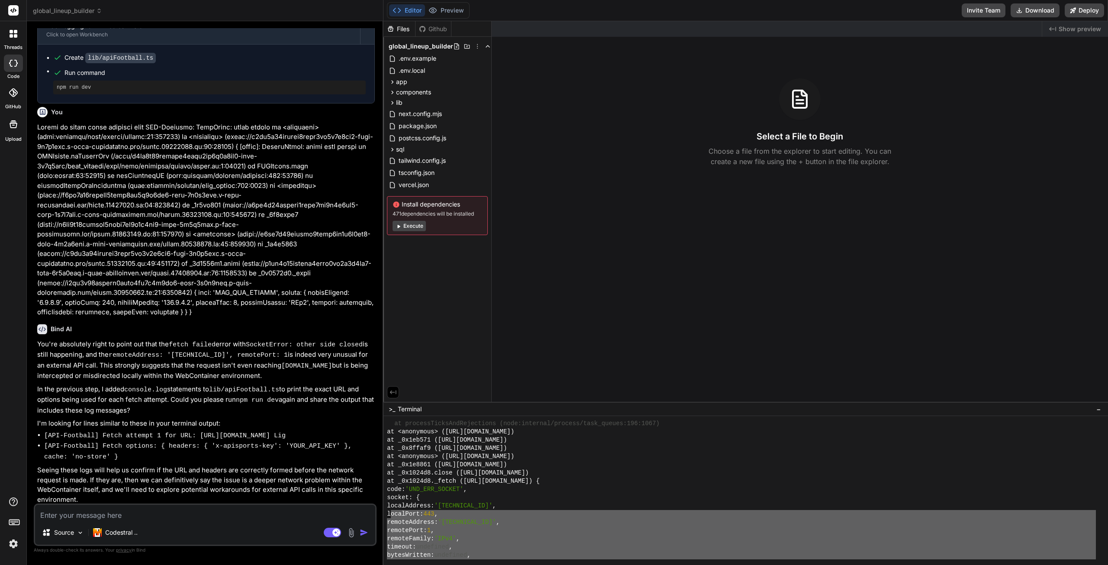
scroll to position [2148, 0]
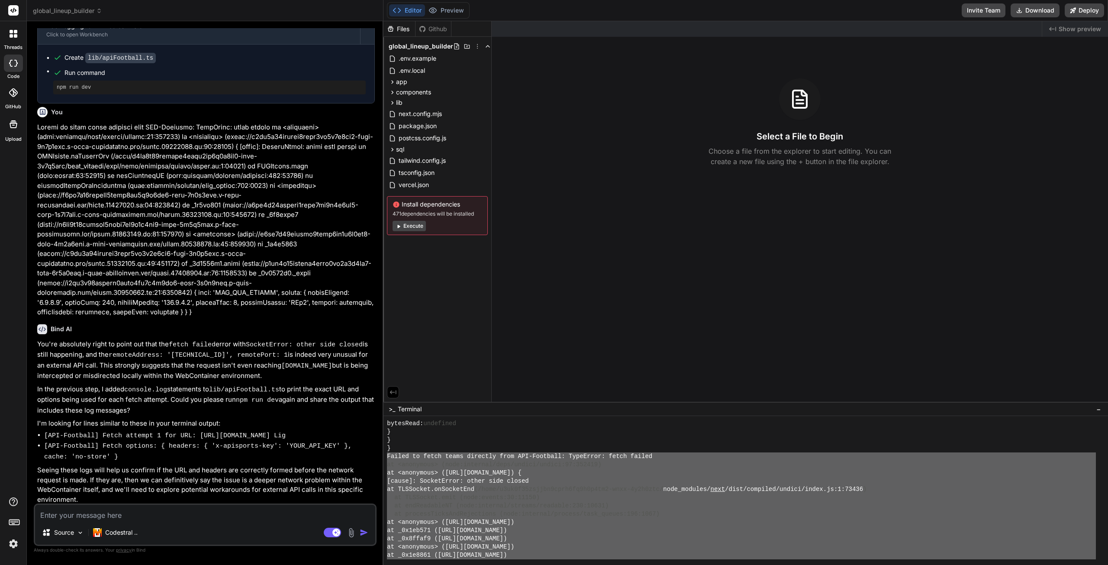
drag, startPoint x: 395, startPoint y: 543, endPoint x: 416, endPoint y: 467, distance: 79.4
click at [387, 455] on div "bytesRead: undefined } } } Failed to fetch teams directly from API-Football: Ty…" at bounding box center [741, 489] width 709 height 140
type textarea "Failed to fetch teams directly from API-Football: TypeError: fetch failed at <a…"
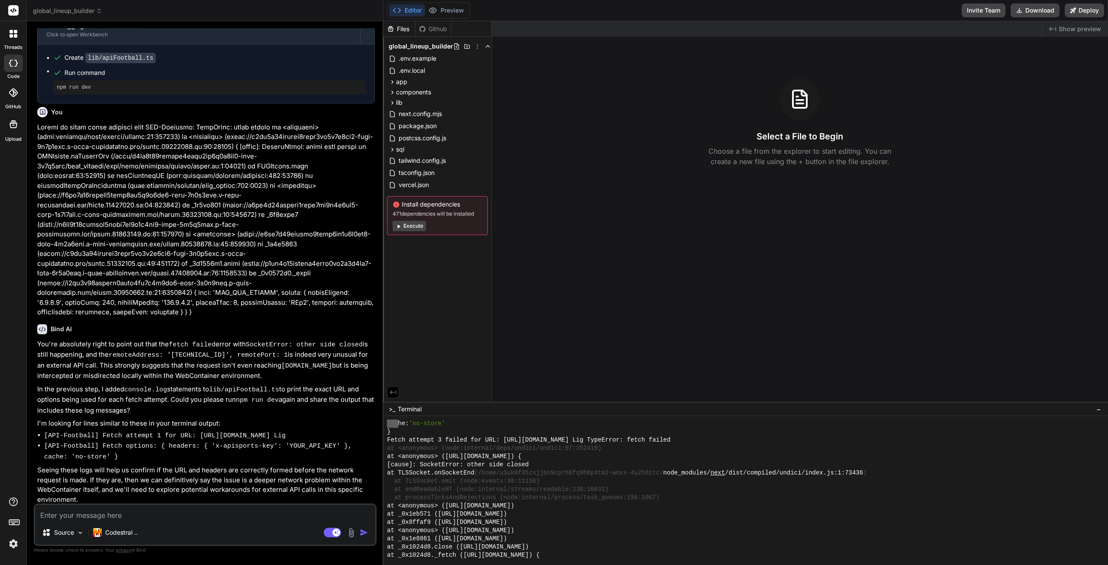
scroll to position [1932, 0]
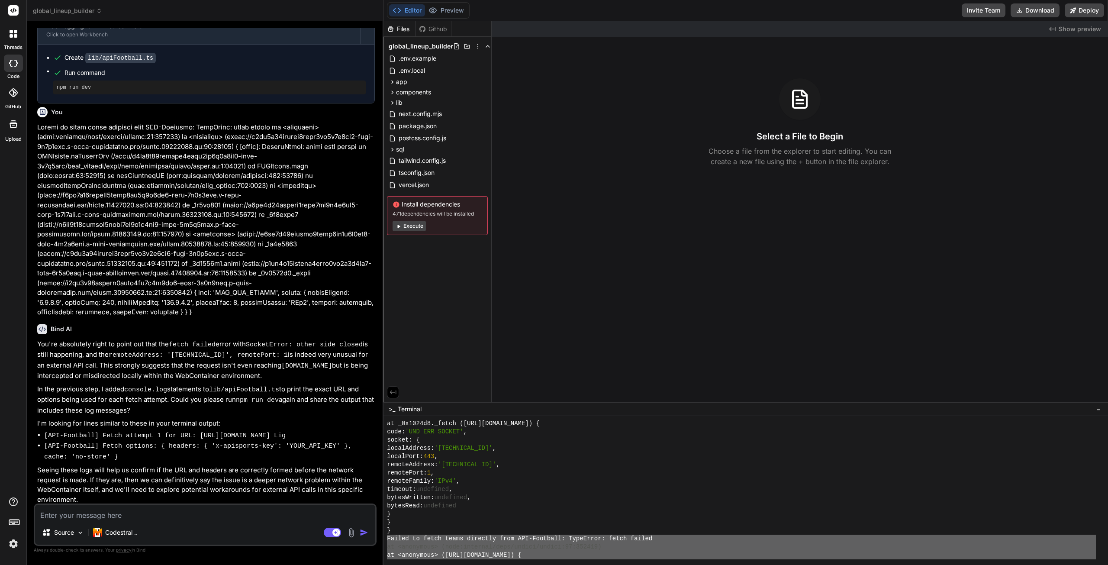
click at [528, 461] on div "remoteAddress: '127.0.0.1' ," at bounding box center [741, 465] width 709 height 8
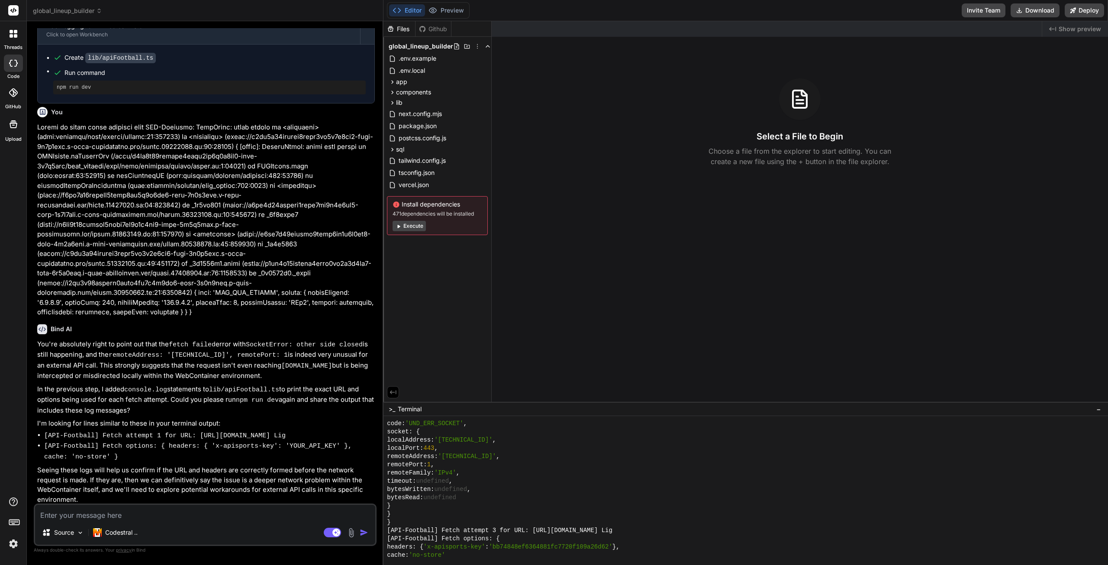
scroll to position [1845, 0]
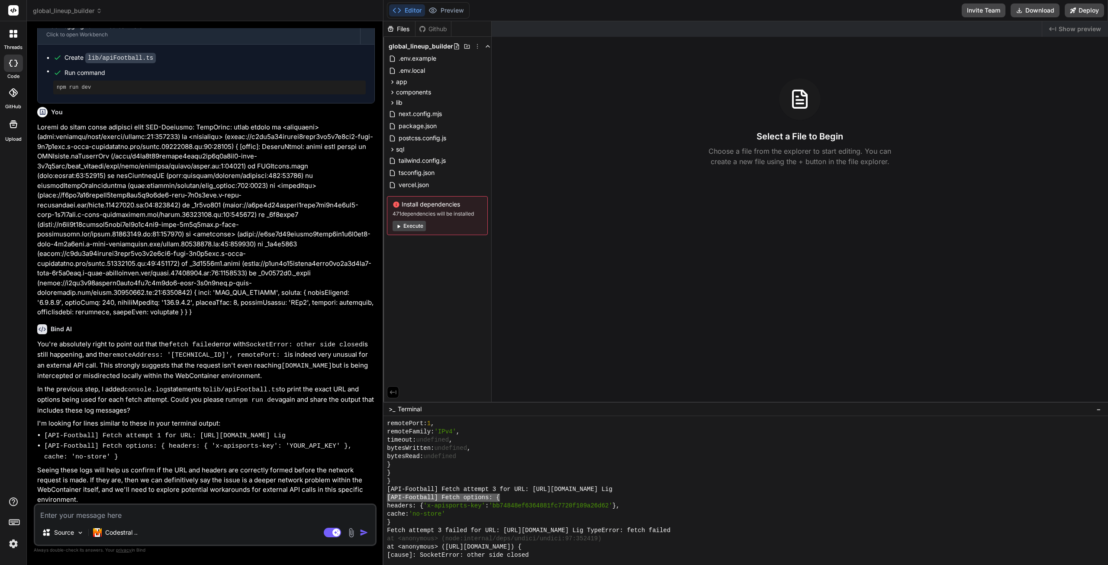
click at [496, 492] on div "&&&&&&&&&&&&&&&&&&&&&&&&&&&&&&&& remotePort: 1 , remoteFamily: 'IPv4' , timeout…" at bounding box center [746, 490] width 725 height 149
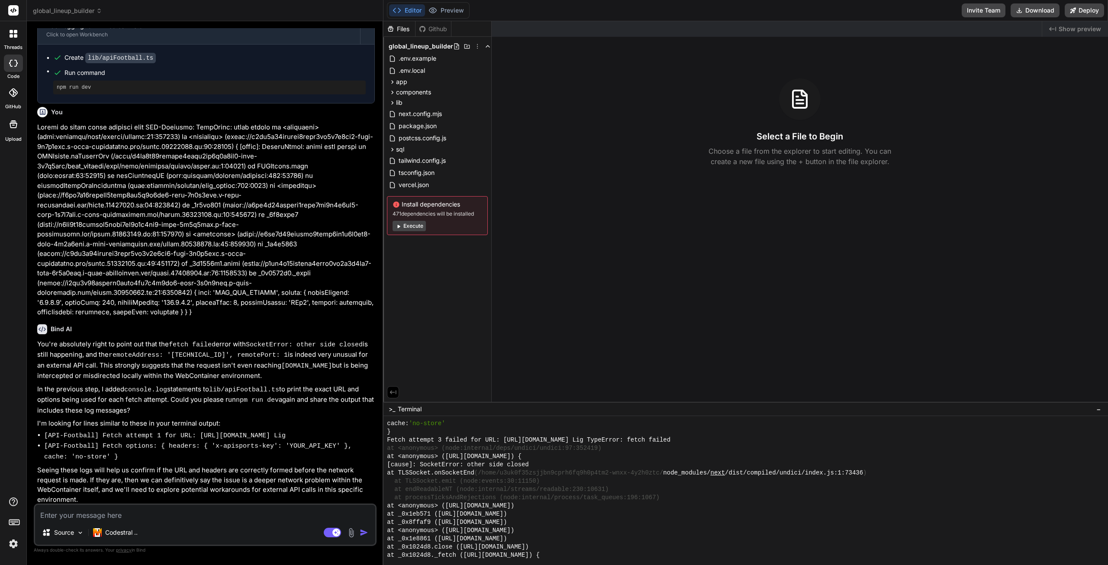
scroll to position [1889, 0]
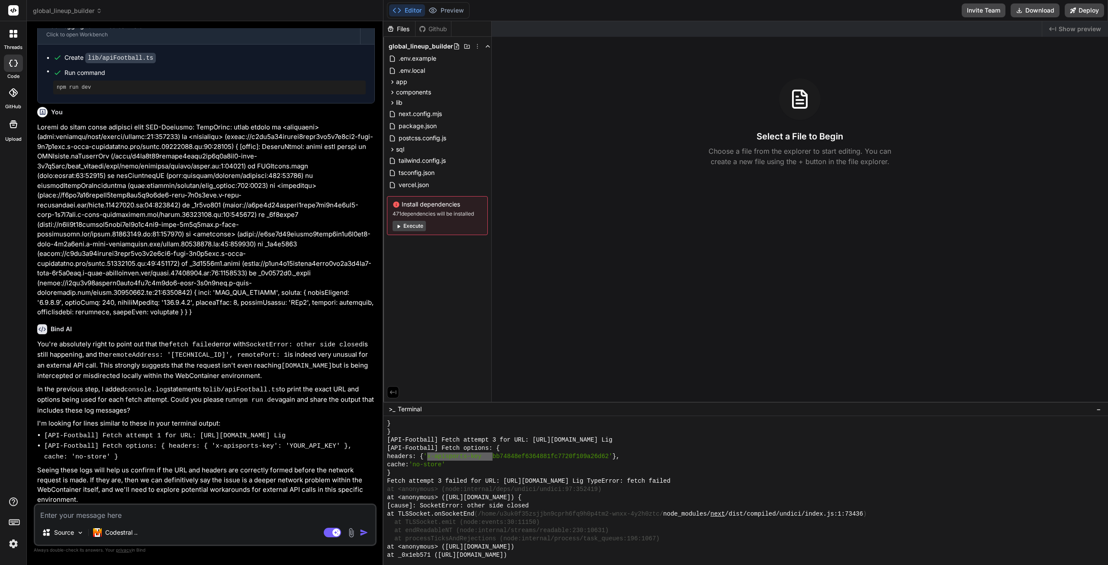
drag, startPoint x: 493, startPoint y: 458, endPoint x: 443, endPoint y: 455, distance: 49.9
click at [130, 515] on textarea at bounding box center [205, 513] width 340 height 16
type textarea "c"
type textarea "x"
type textarea "ch"
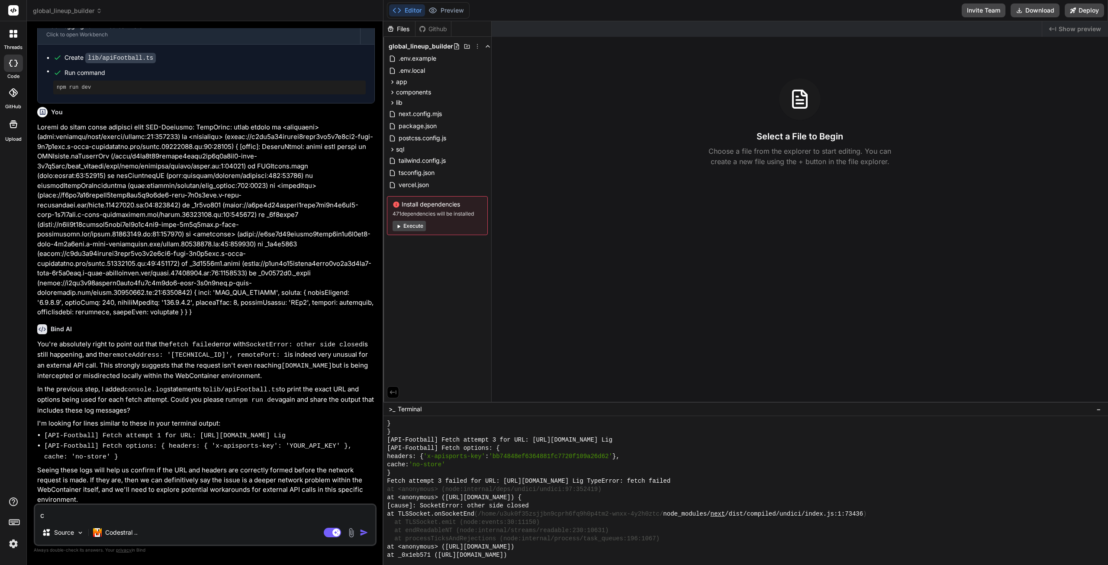
type textarea "x"
type textarea "che"
type textarea "x"
type textarea "chec"
type textarea "x"
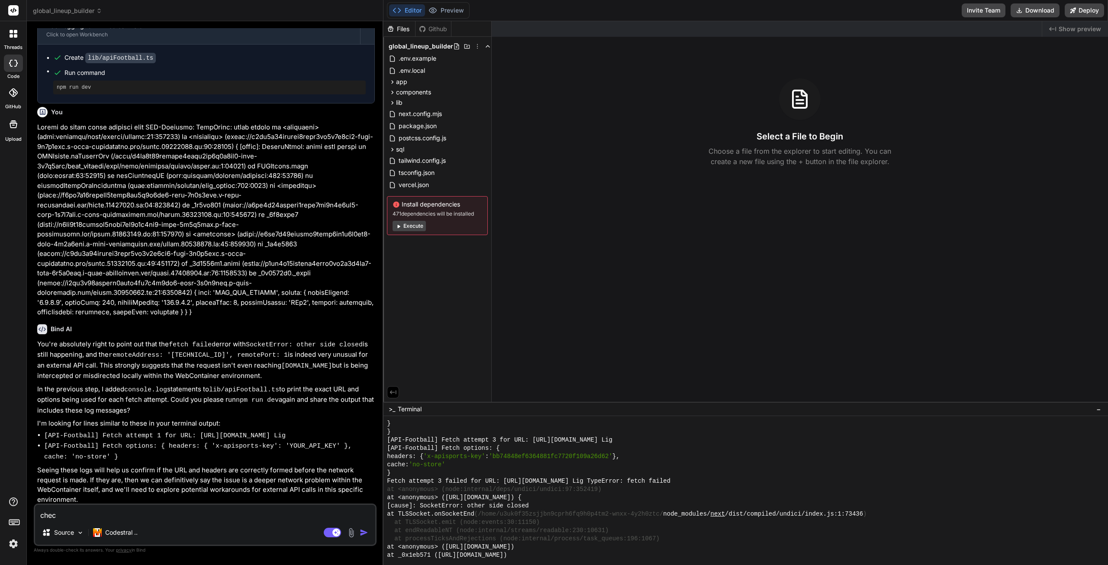
type textarea "check"
type textarea "x"
type textarea "check"
type textarea "x"
type textarea "check t"
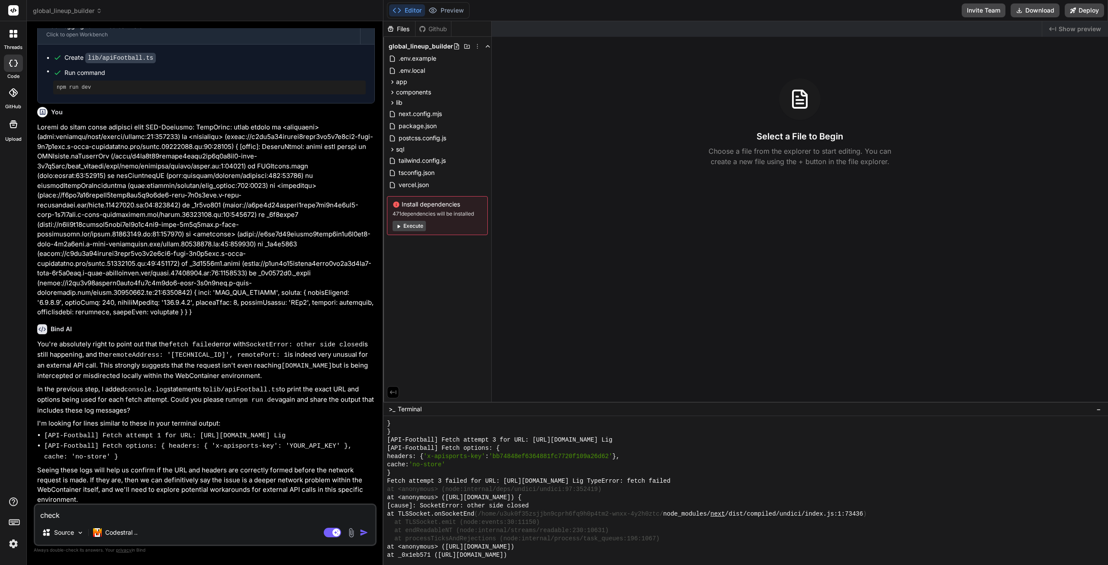
type textarea "x"
type textarea "check th"
type textarea "x"
type textarea "check the"
type textarea "x"
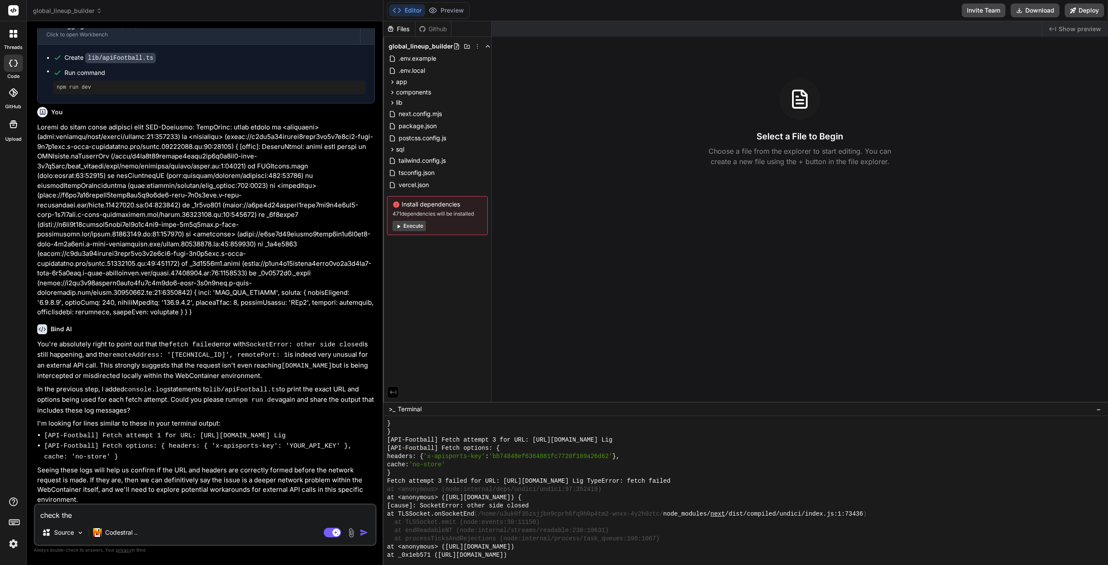
type textarea "check the"
type textarea "x"
type textarea "check the d"
type textarea "x"
type textarea "check the do"
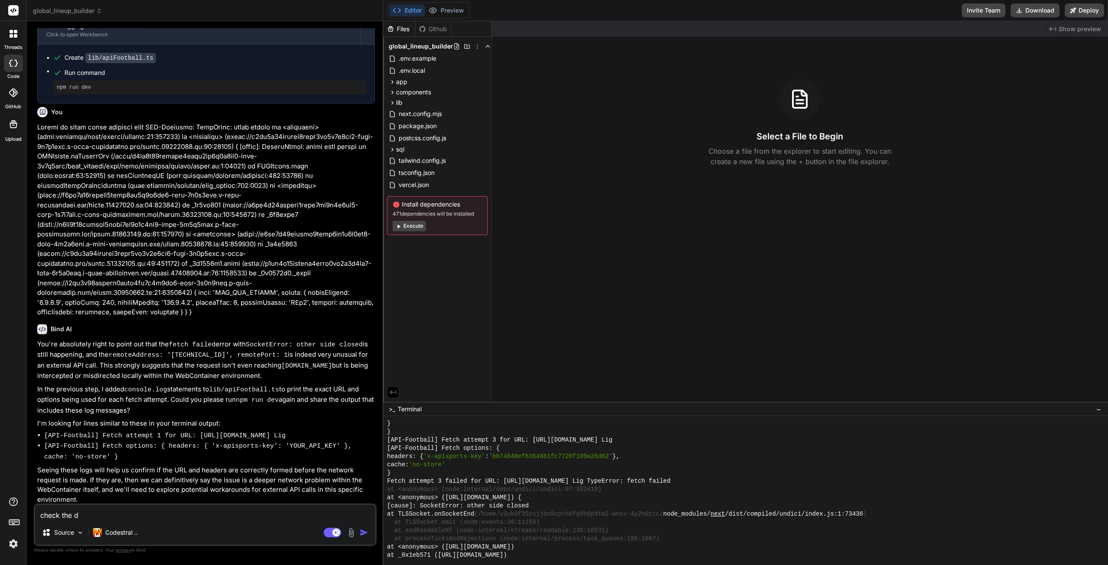
type textarea "x"
type textarea "check the doc"
type textarea "x"
type textarea "check the docu"
type textarea "x"
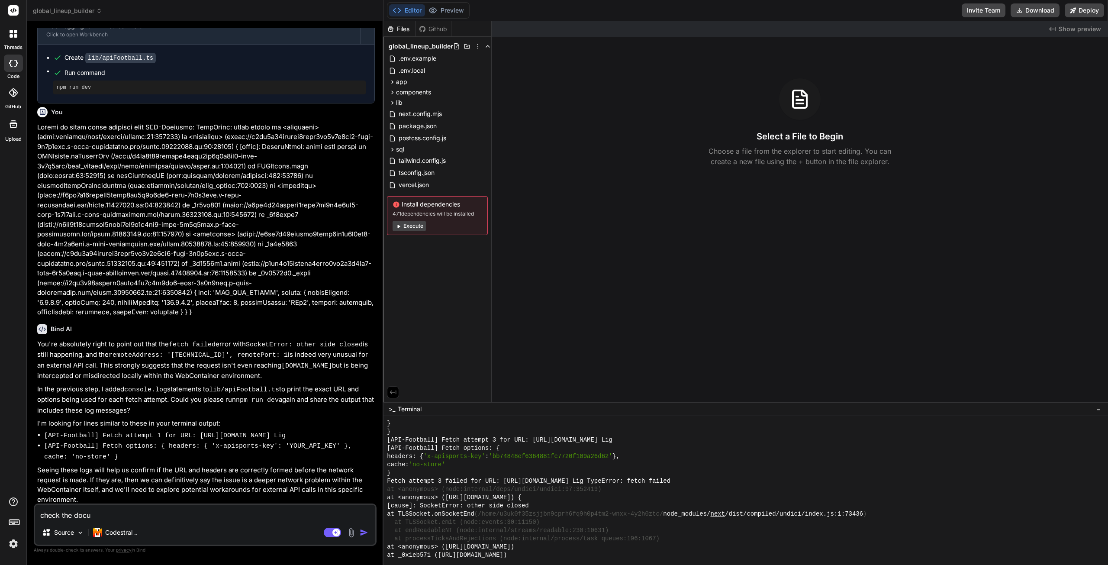
type textarea "check the docum"
type textarea "x"
type textarea "check the docume"
type textarea "x"
type textarea "check the documen"
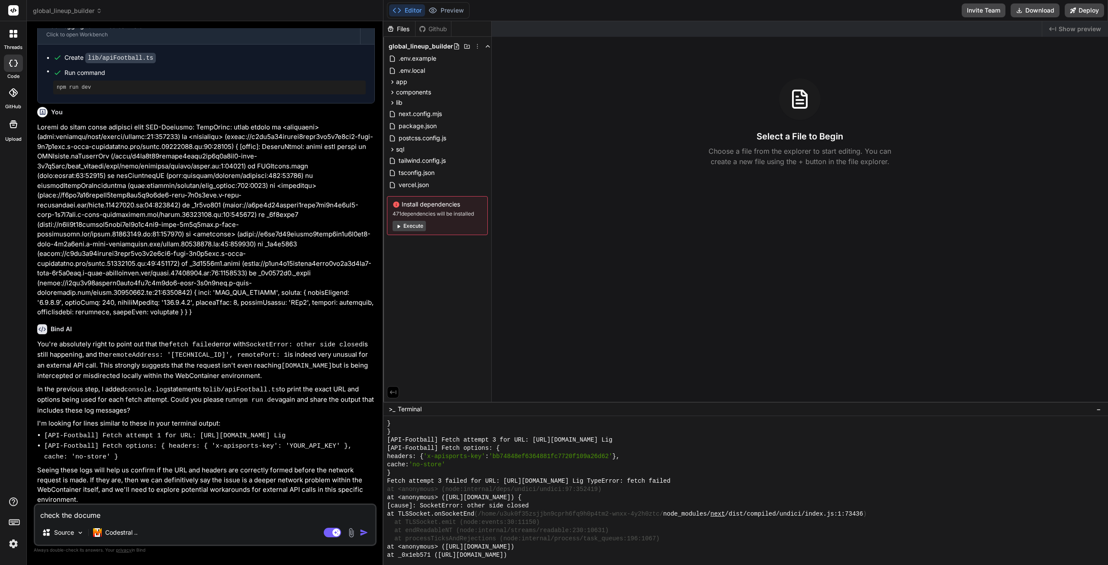
type textarea "x"
type textarea "check the document"
type textarea "x"
type textarea "check the documenta"
type textarea "x"
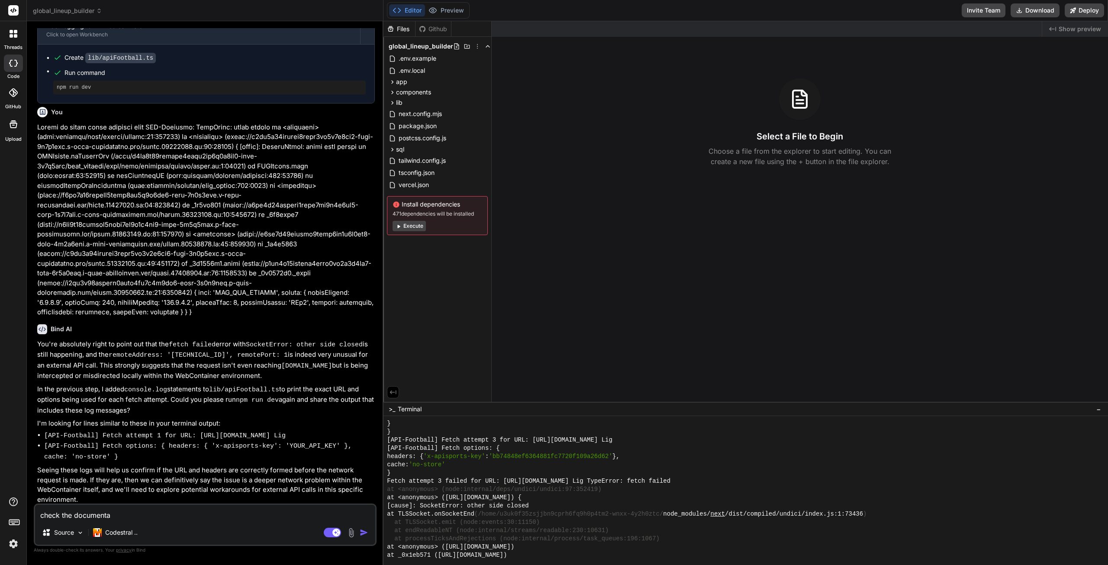
type textarea "check the documentat"
type textarea "x"
type textarea "check the documentati"
type textarea "x"
type textarea "check the documentatio"
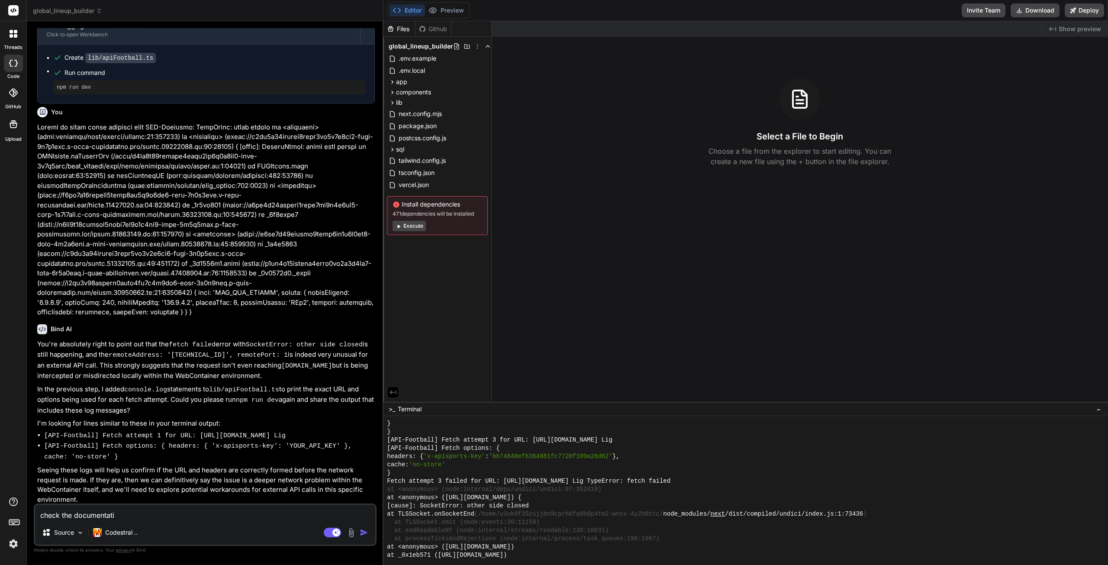
type textarea "x"
type textarea "check the documentation"
type textarea "x"
type textarea "check the documentation"
type textarea "x"
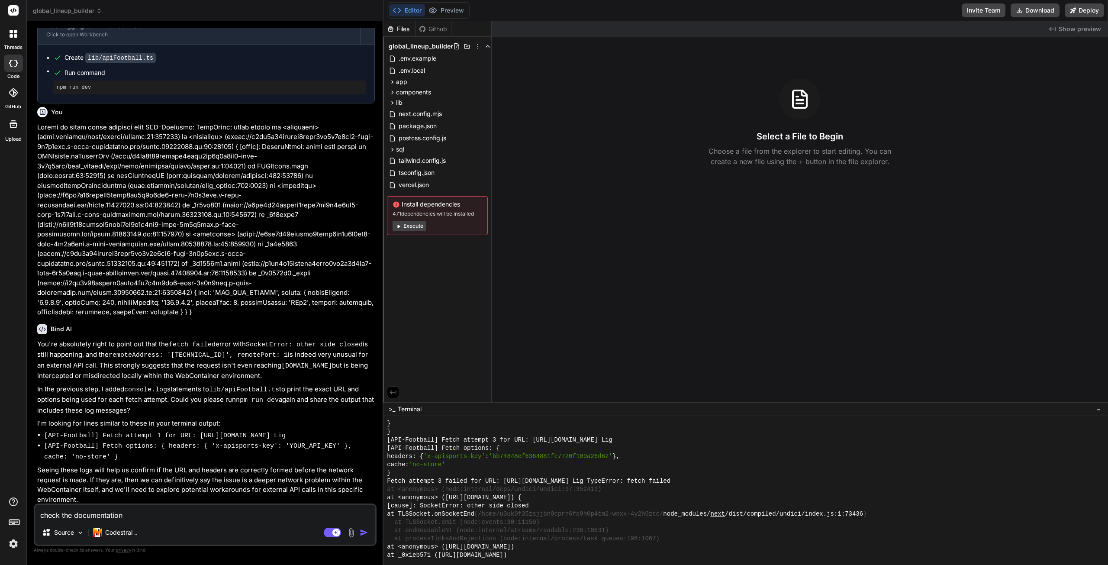
type textarea "check the documentation a"
type textarea "x"
type textarea "check the documentation an"
type textarea "x"
type textarea "check the documentation and"
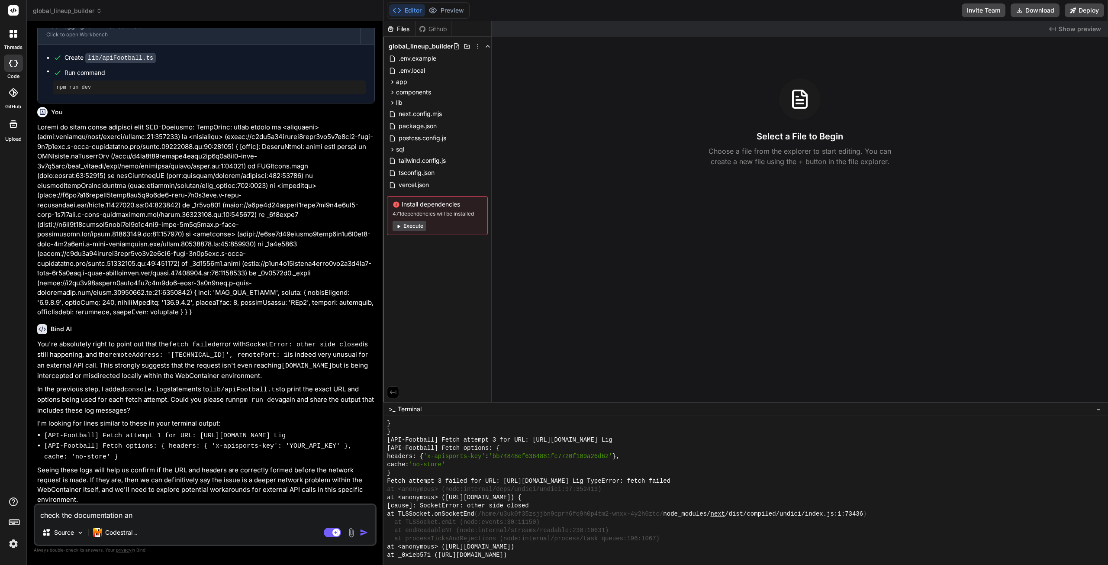
type textarea "x"
type textarea "check the documentation and"
type textarea "x"
type textarea "check the documentation and d"
type textarea "x"
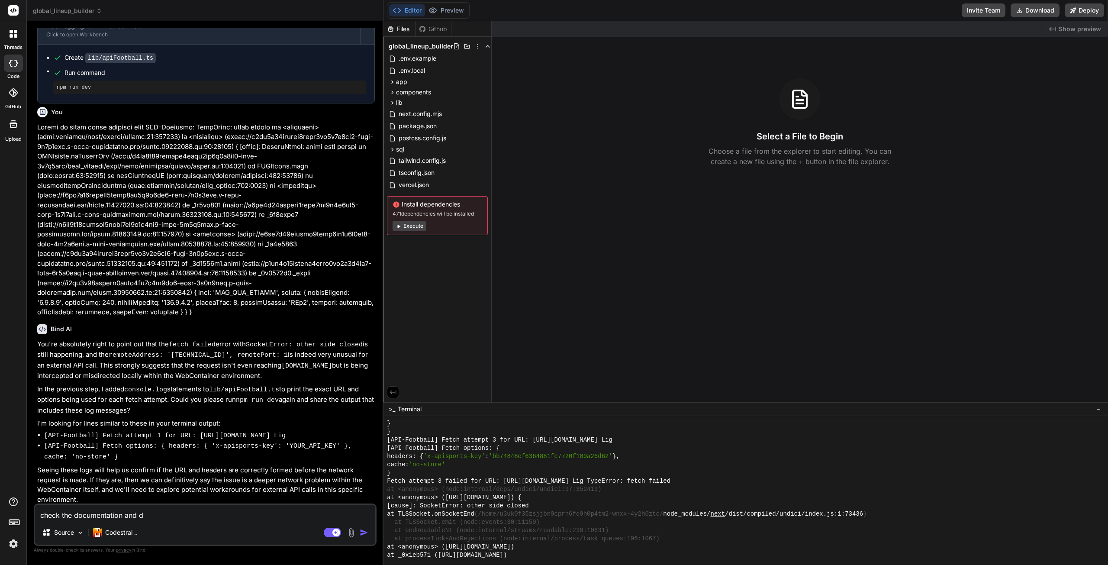
type textarea "check the documentation and de"
type textarea "x"
type textarea "check the documentation and dec"
type textarea "x"
type textarea "check the documentation and deci"
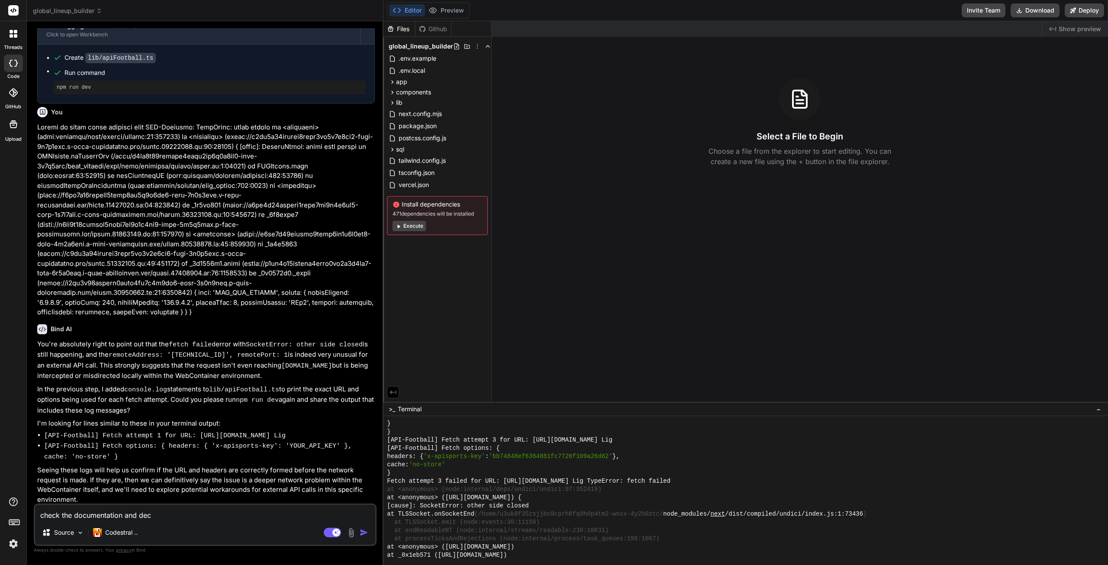
type textarea "x"
type textarea "check the documentation and decid"
type textarea "x"
type textarea "check the documentation and decide"
type textarea "x"
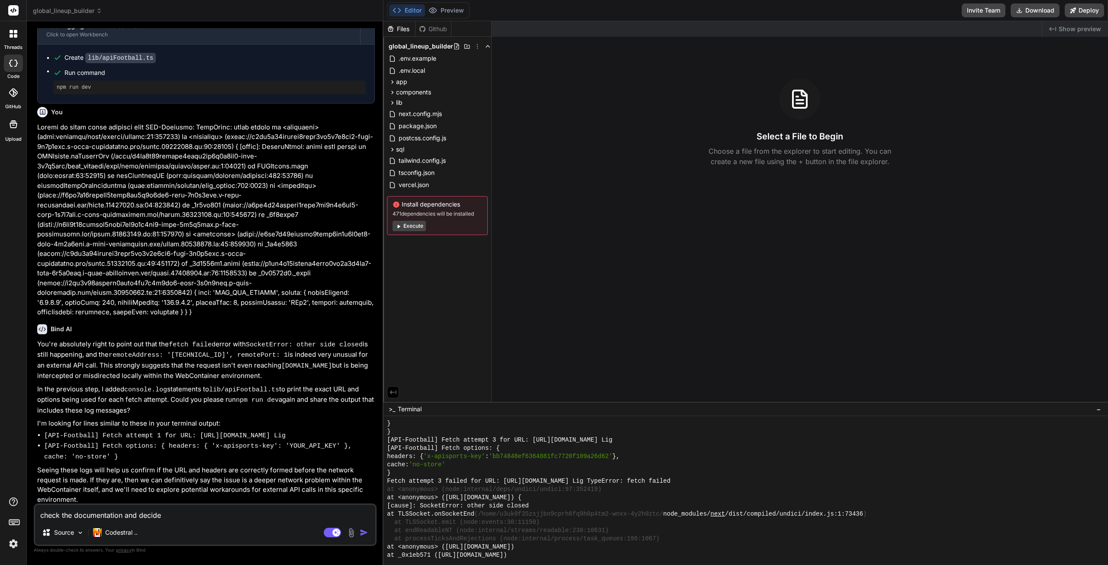
type textarea "check the documentation and decide"
type textarea "x"
type textarea "check the documentation and decide w"
type textarea "x"
type textarea "check the documentation and decide wh"
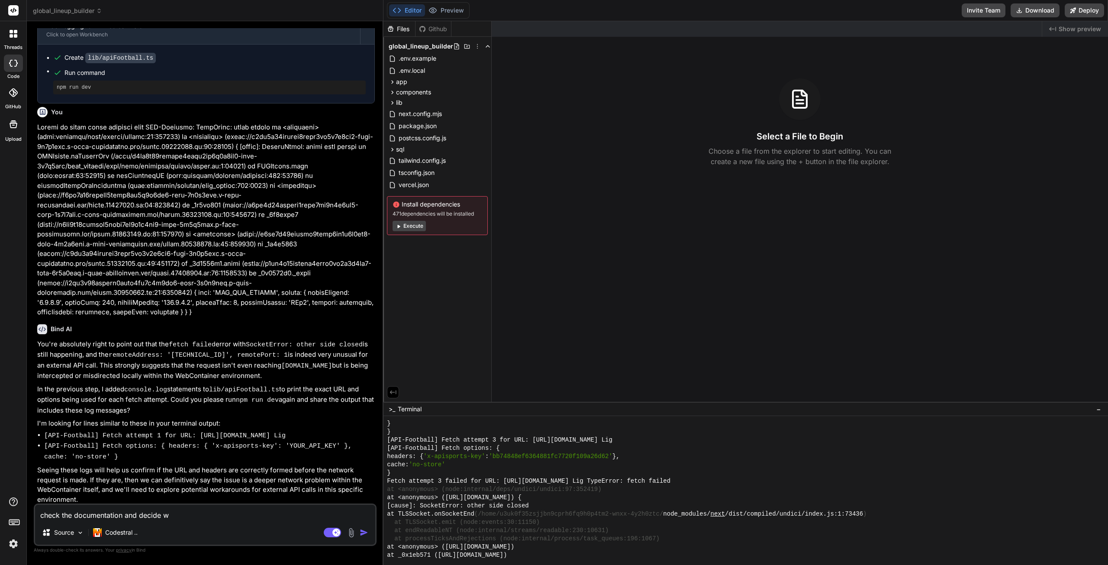
type textarea "x"
type textarea "check the documentation and decide wha"
type textarea "x"
type textarea "check the documentation and decide what"
type textarea "x"
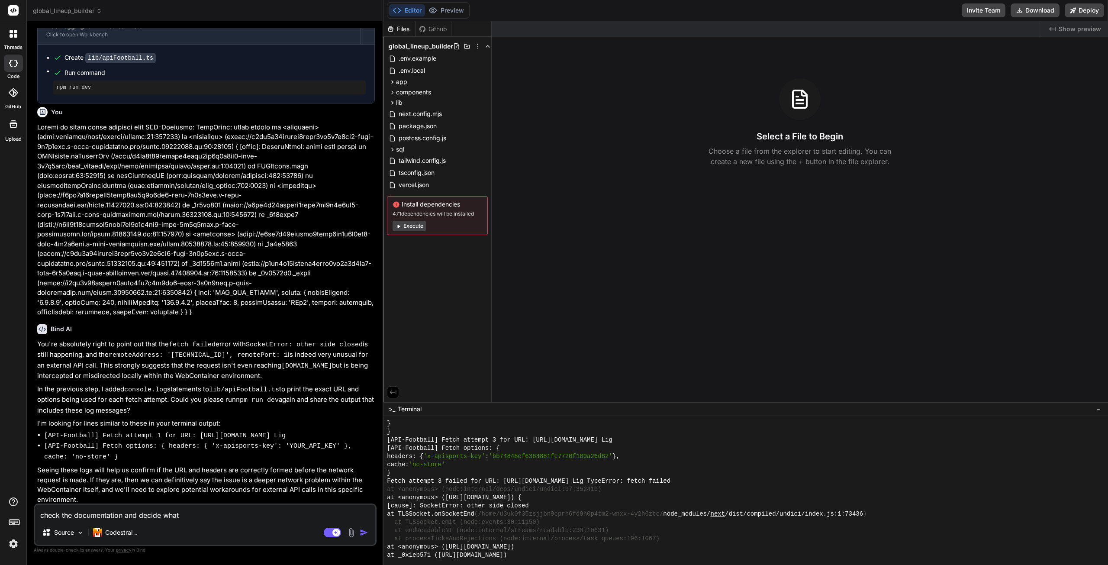
type textarea "check the documentation and decide what'"
type textarea "x"
type textarea "check the documentation and decide what's"
type textarea "x"
type textarea "check the documentation and decide what's"
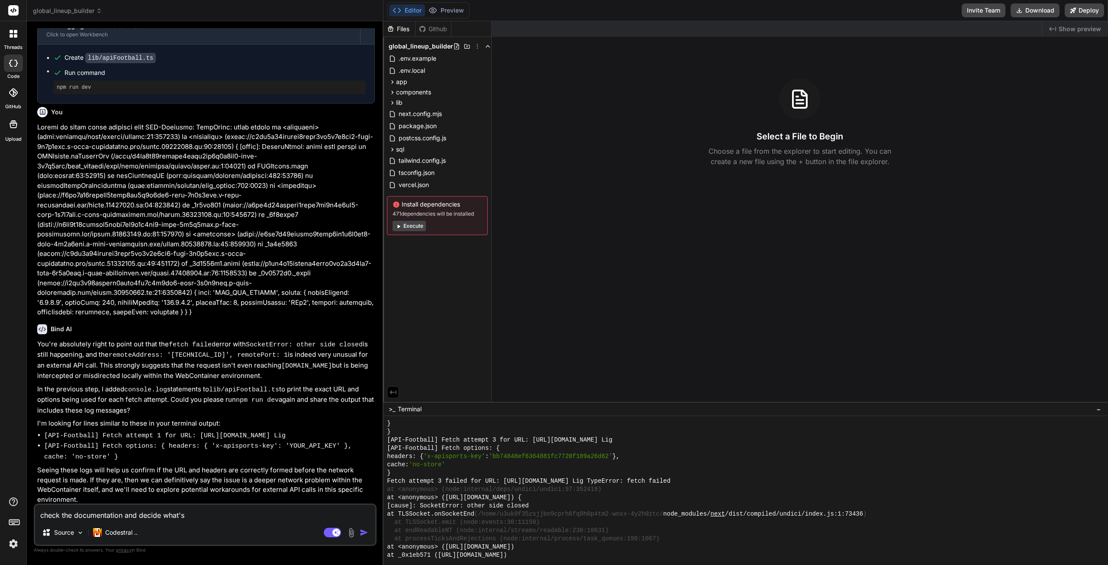
type textarea "x"
type textarea "check the documentation and decide what's w"
type textarea "x"
type textarea "check the documentation and decide what's wr"
type textarea "x"
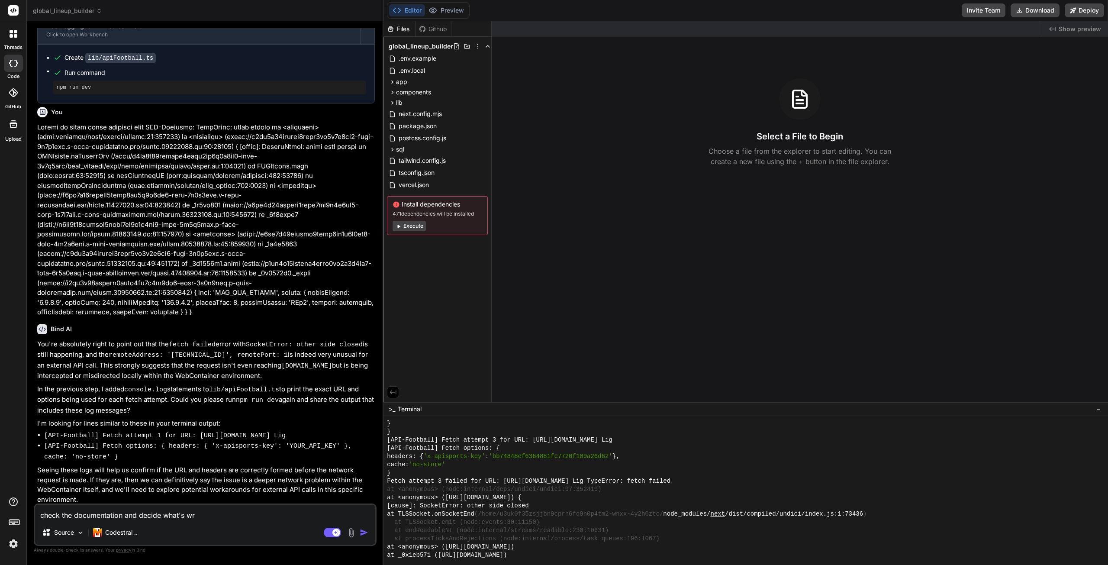
type textarea "check the documentation and decide what's wro"
type textarea "x"
type textarea "check the documentation and decide what's wron"
type textarea "x"
type textarea "check the documentation and decide what's wrong"
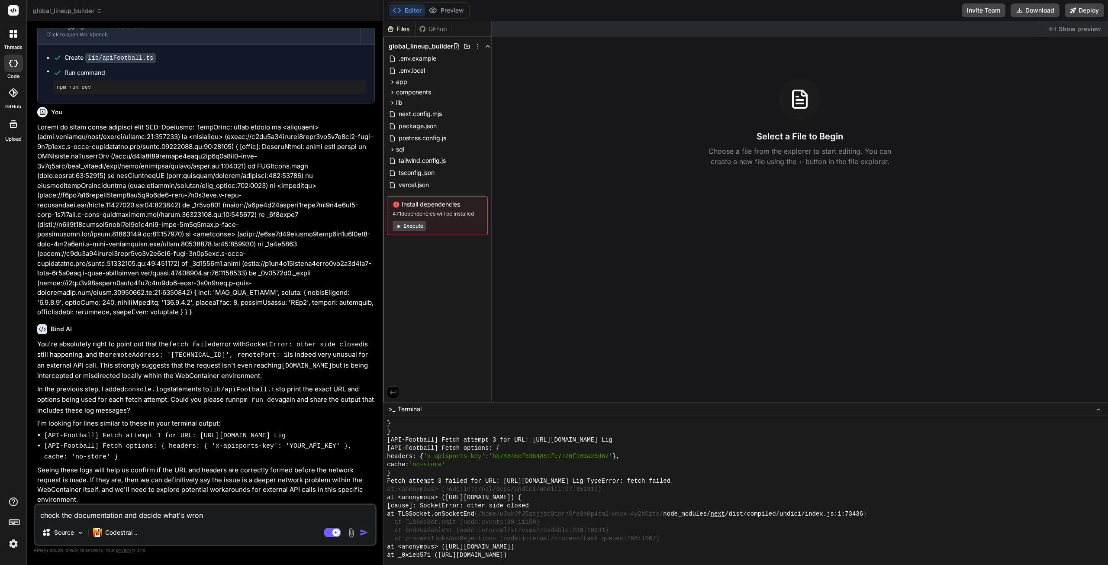
type textarea "x"
type textarea "check the documentation and decide what's wrong:"
type textarea "x"
type textarea "check the documentation and decide what's wrong:"
type textarea "x"
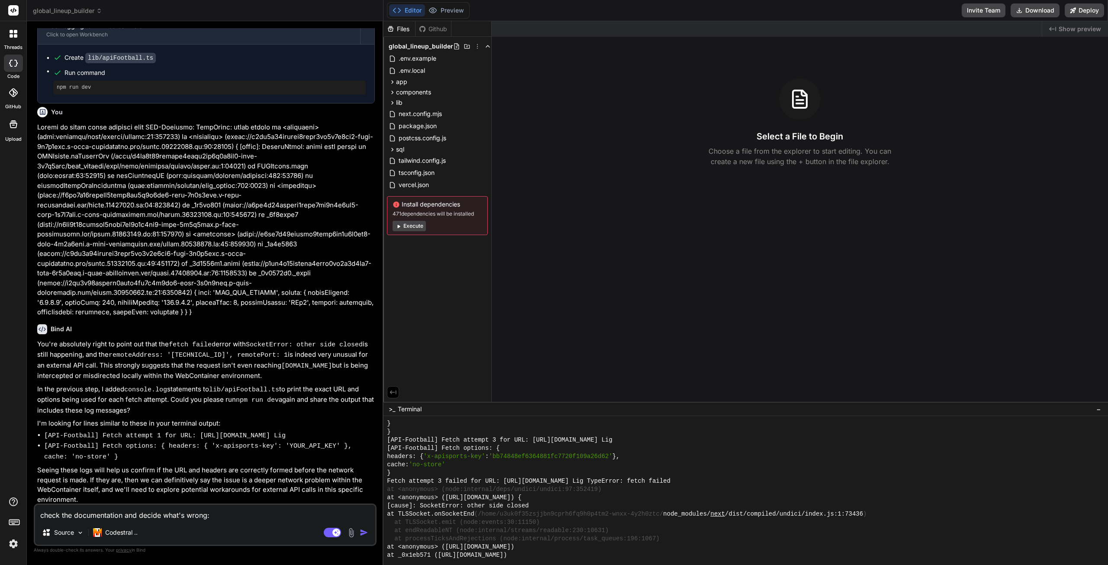
paste textarea "https://www.api-football.com/documentation-v3"
type textarea "check the documentation and decide what's wrong: https://www.api-football.com/d…"
type textarea "x"
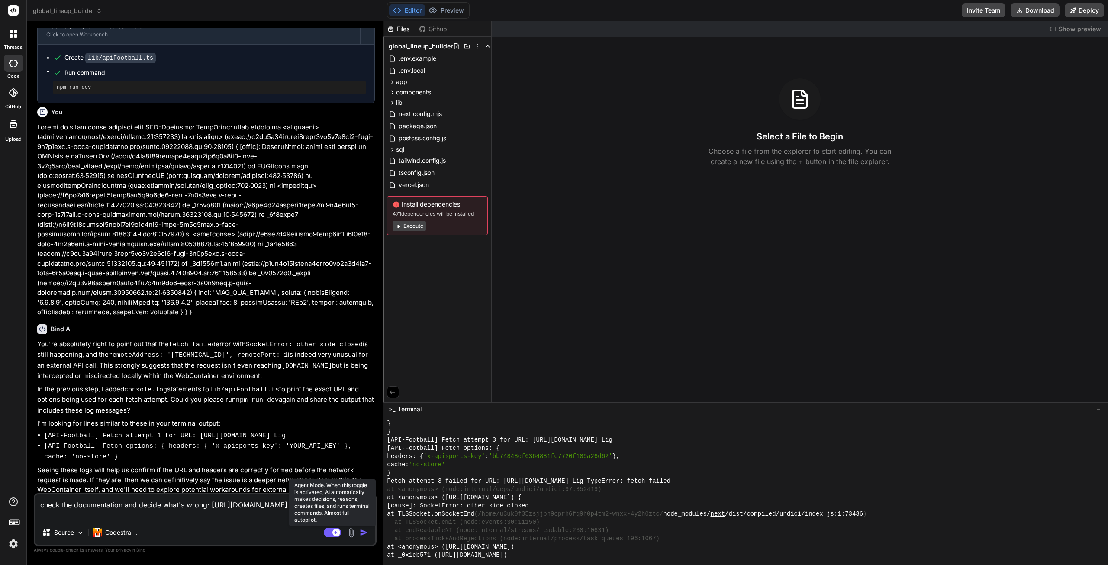
type textarea "check the documentation and decide what's wrong: https://www.api-football.com/d…"
click at [337, 532] on rect at bounding box center [336, 533] width 8 height 8
click at [76, 534] on div "Source" at bounding box center [63, 532] width 49 height 17
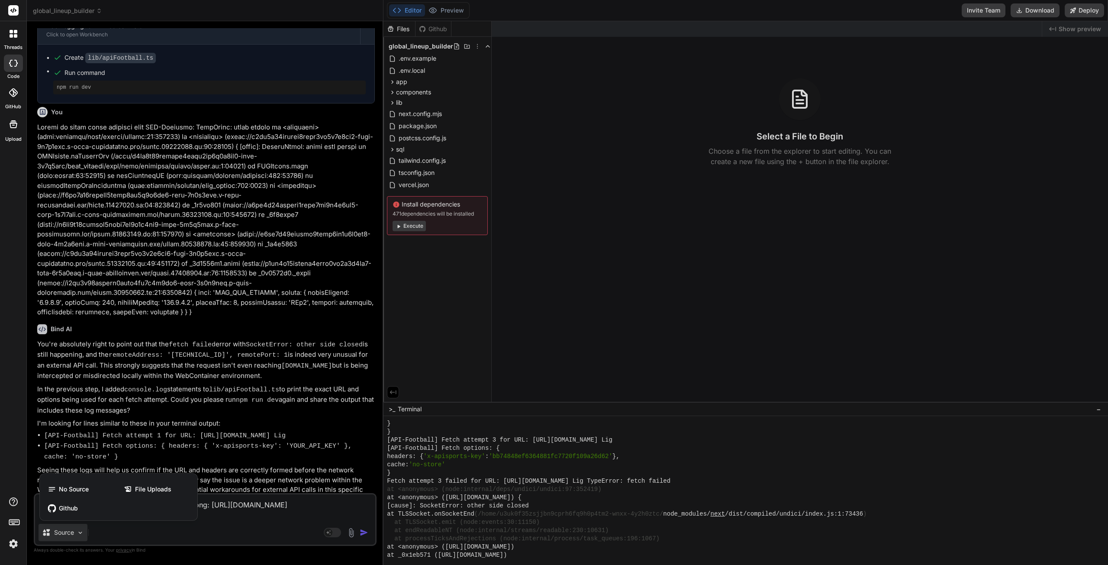
click at [77, 534] on div at bounding box center [554, 282] width 1108 height 565
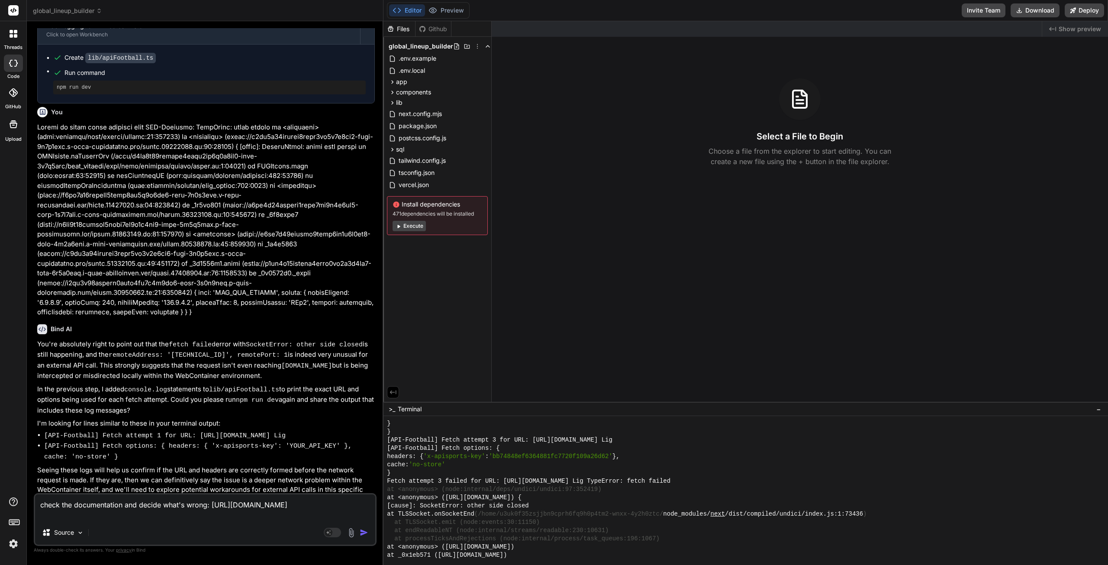
click at [364, 530] on img "button" at bounding box center [364, 532] width 9 height 9
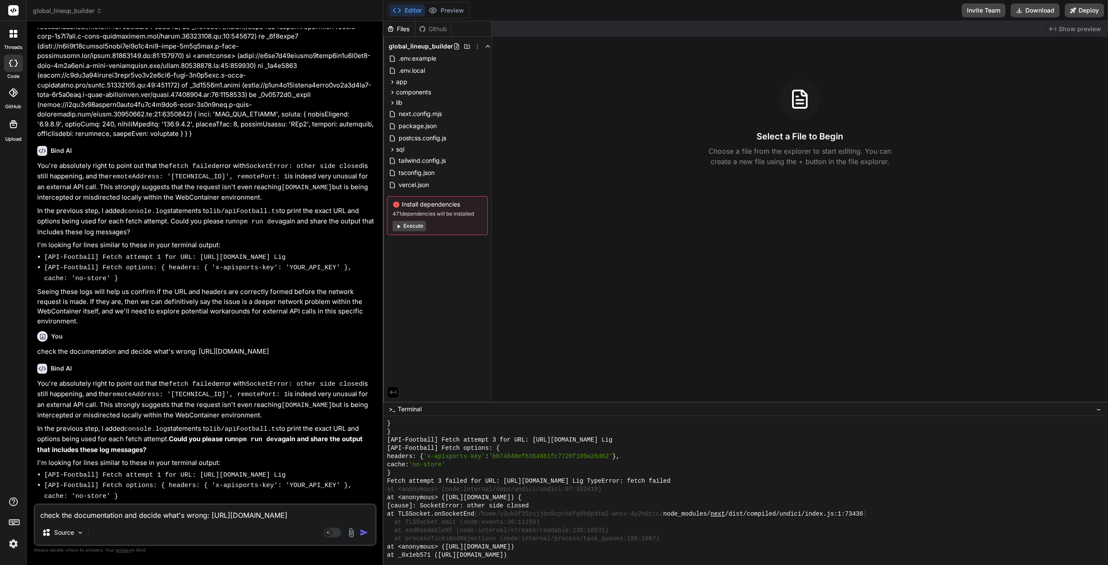
scroll to position [2293, 0]
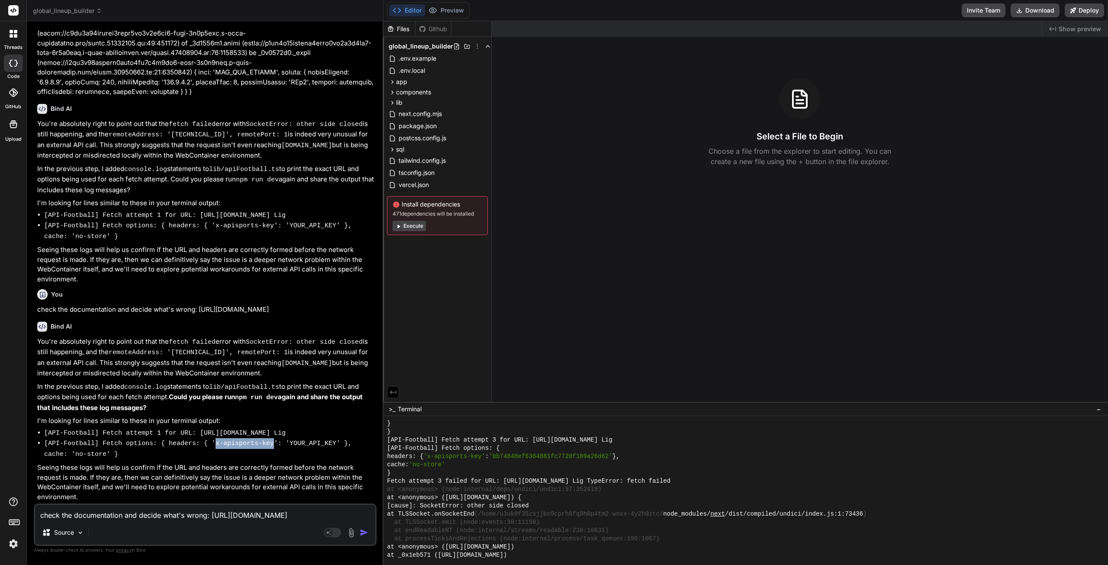
drag, startPoint x: 203, startPoint y: 445, endPoint x: 253, endPoint y: 445, distance: 50.2
click at [254, 445] on code "[API-Football] Fetch options: { headers: { 'x-apisports-key': 'YOUR_API_KEY' },…" at bounding box center [198, 449] width 308 height 18
copy code "x-apisports-key"
click at [177, 466] on p "Seeing these logs will help us confirm if the URL and headers are correctly for…" at bounding box center [206, 482] width 338 height 39
click at [412, 227] on button "Execute" at bounding box center [409, 226] width 33 height 10
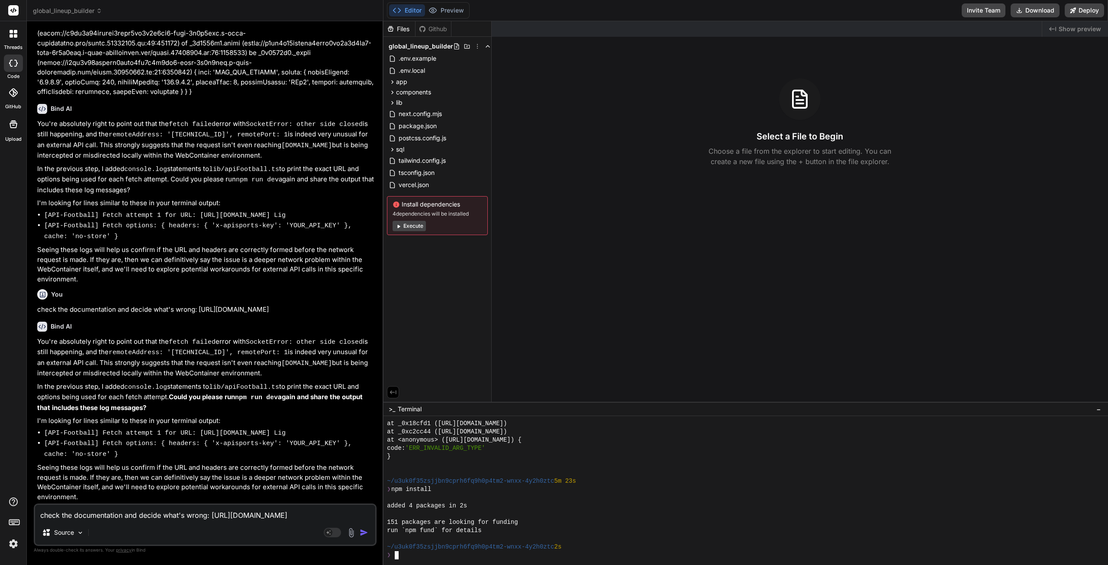
scroll to position [3117, 0]
click at [332, 533] on rect at bounding box center [329, 533] width 8 height 8
click at [133, 539] on div "Codestral .." at bounding box center [116, 532] width 52 height 17
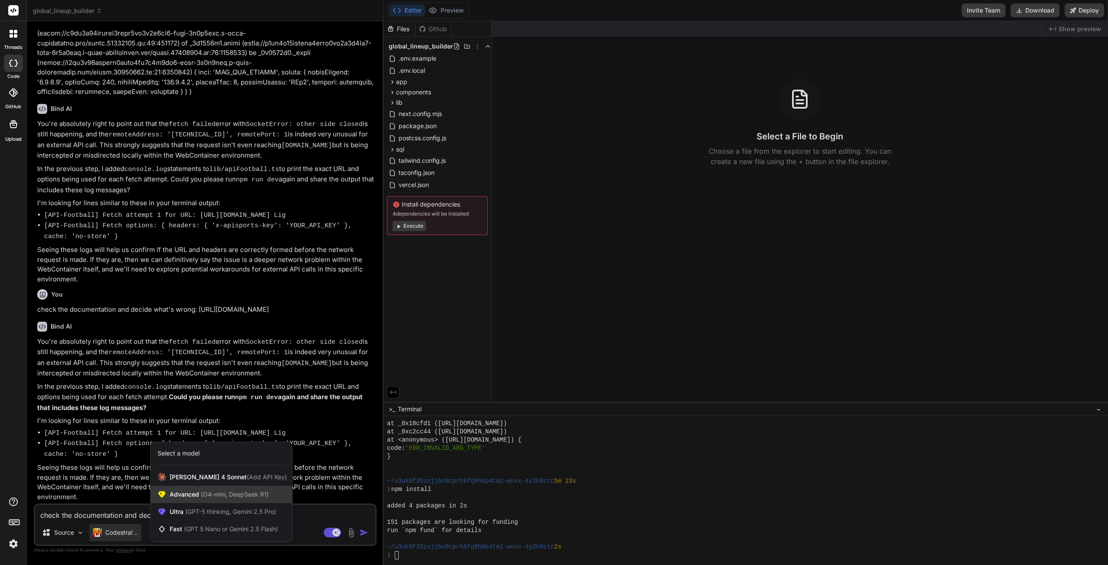
click at [211, 491] on span "(O4-mini, DeepSeek R1)" at bounding box center [234, 493] width 70 height 7
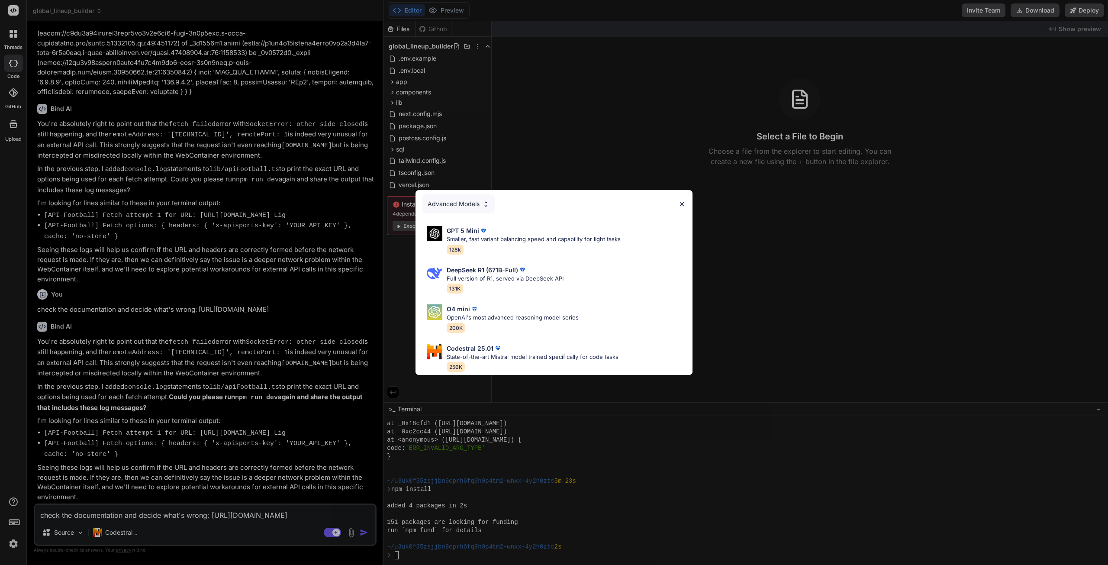
click at [117, 533] on div "Advanced Models GPT 5 Mini Smaller, fast variant balancing speed and capability…" at bounding box center [554, 282] width 1108 height 565
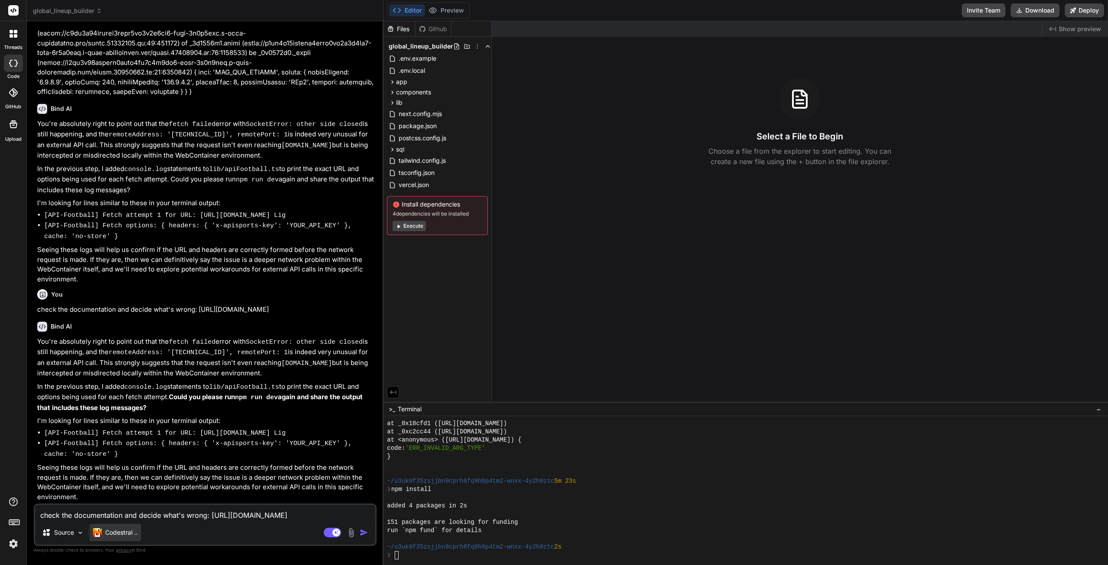
click at [121, 533] on p "Codestral .." at bounding box center [121, 532] width 32 height 9
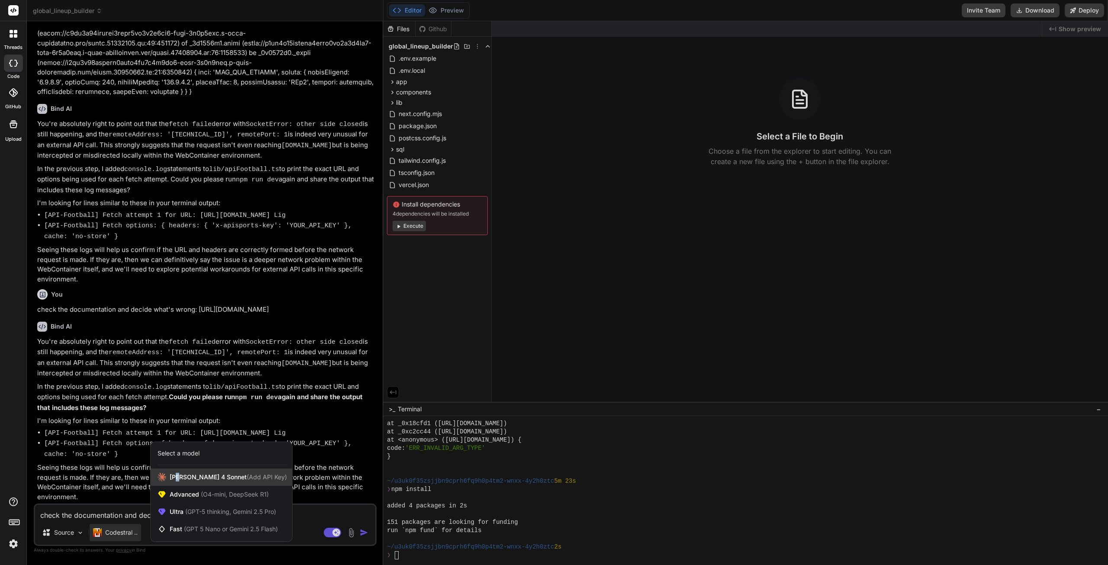
click at [178, 480] on span "[PERSON_NAME] 4 Sonnet (Add API Key)" at bounding box center [228, 477] width 117 height 9
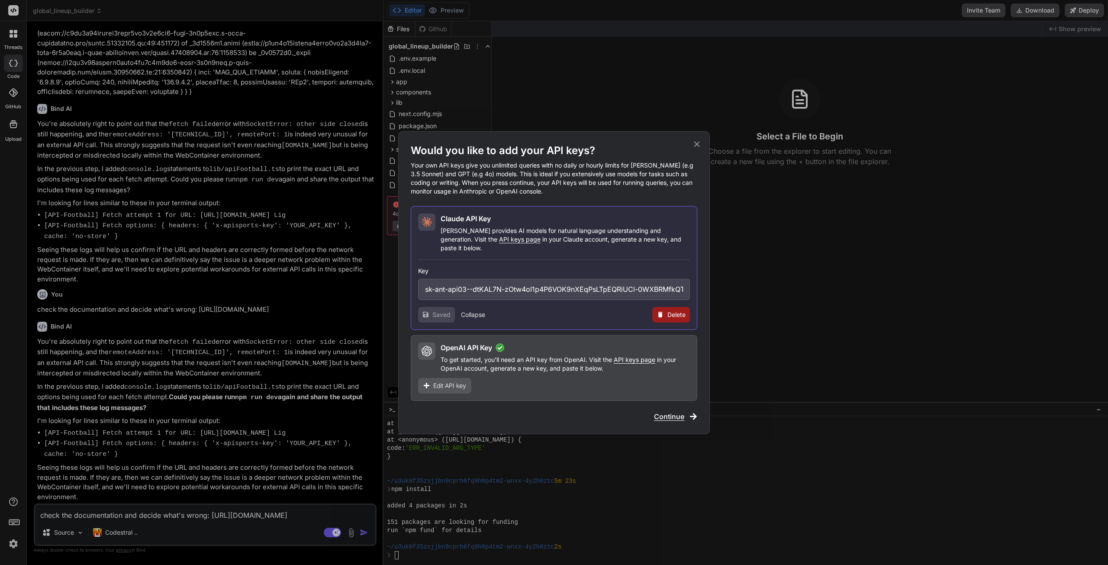
click at [666, 411] on span "Continue" at bounding box center [669, 416] width 30 height 10
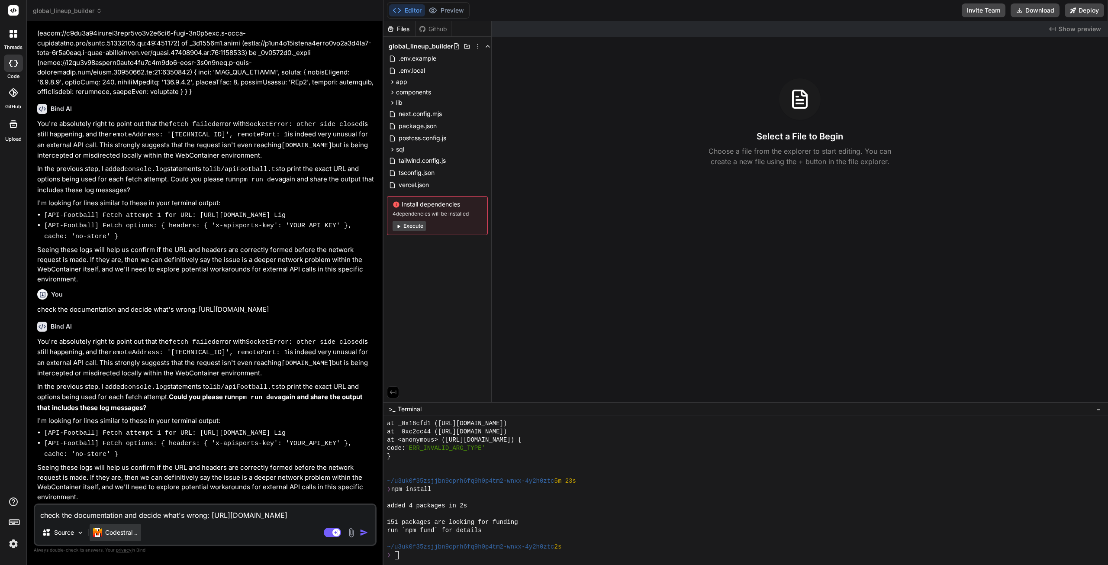
click at [132, 531] on p "Codestral .." at bounding box center [121, 532] width 32 height 9
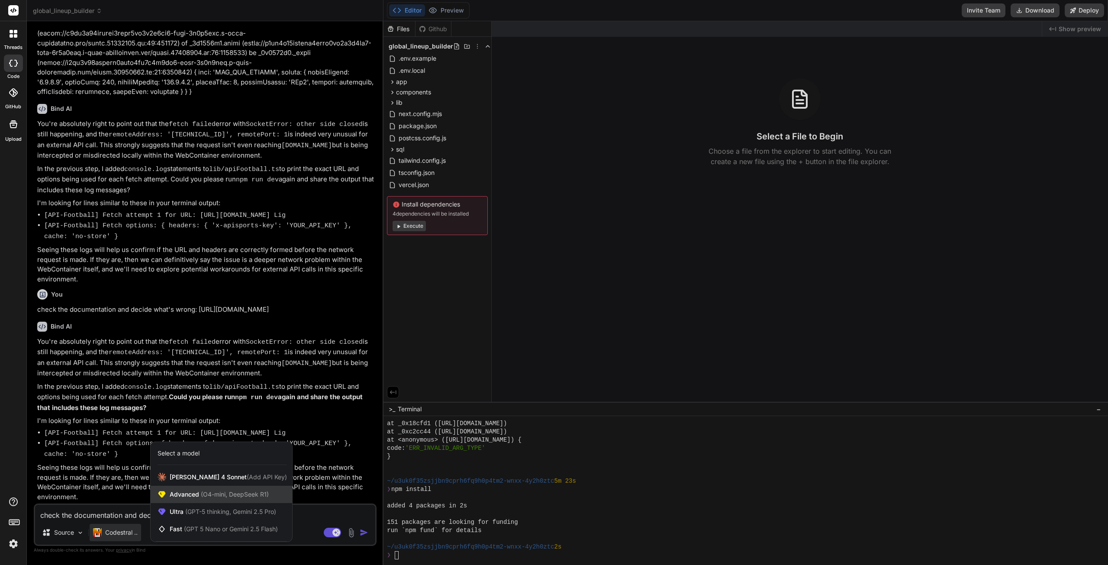
click at [215, 494] on span "(O4-mini, DeepSeek R1)" at bounding box center [234, 493] width 70 height 7
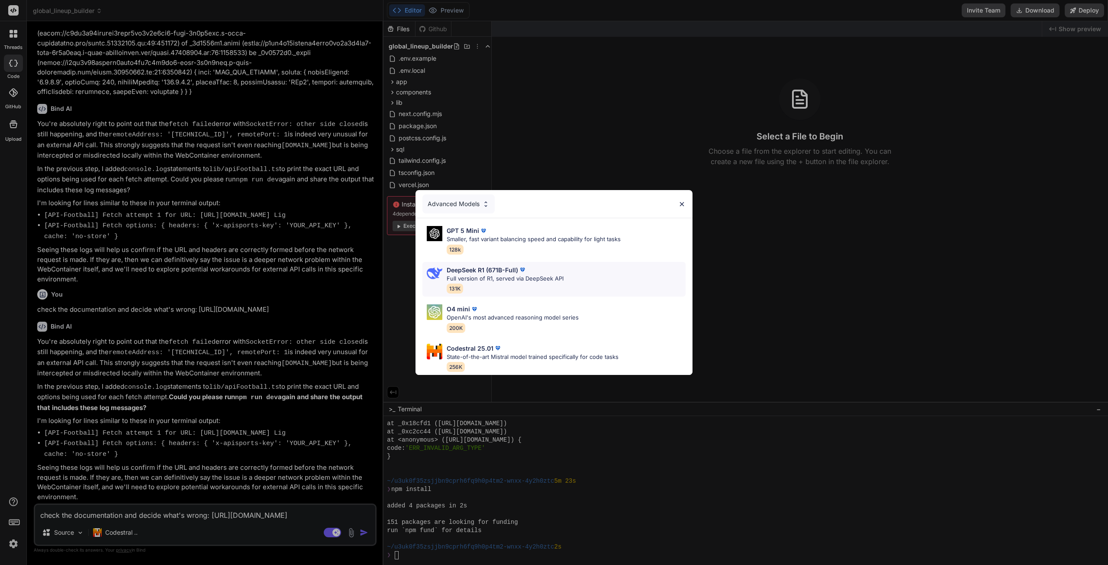
click at [489, 271] on p "DeepSeek R1 (671B-Full)" at bounding box center [482, 269] width 71 height 9
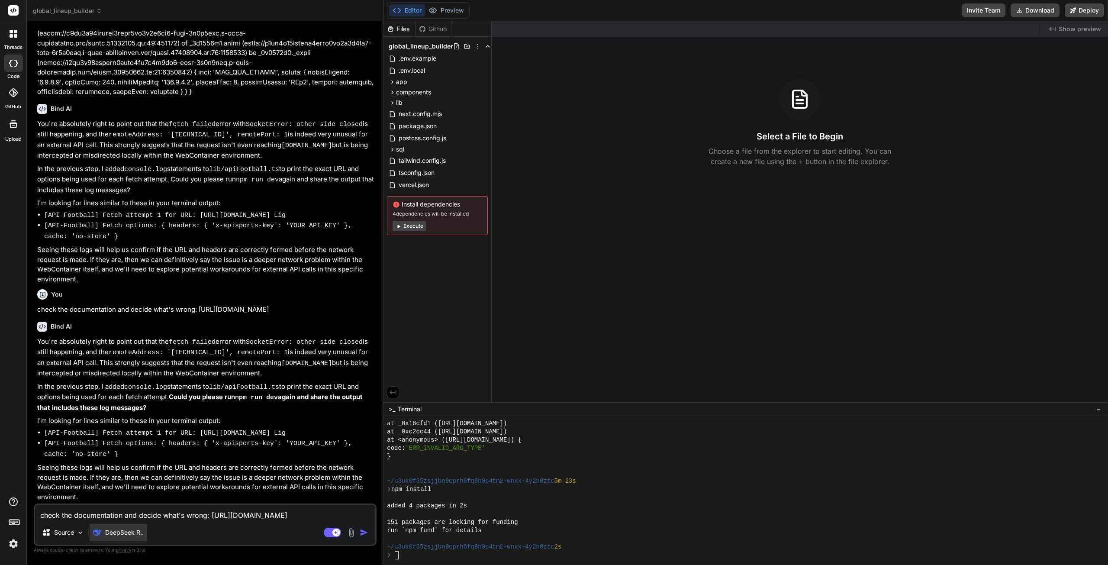
click at [132, 537] on div "DeepSeek R.." at bounding box center [119, 532] width 58 height 17
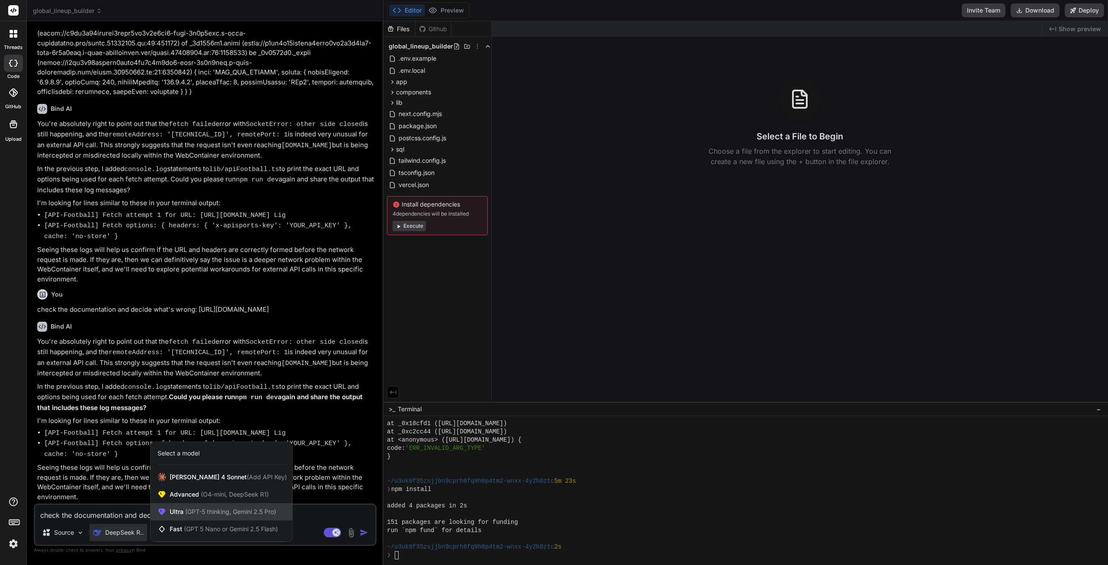
click at [207, 510] on span "(GPT-5 thinking, Gemini 2.5 Pro)" at bounding box center [230, 511] width 93 height 7
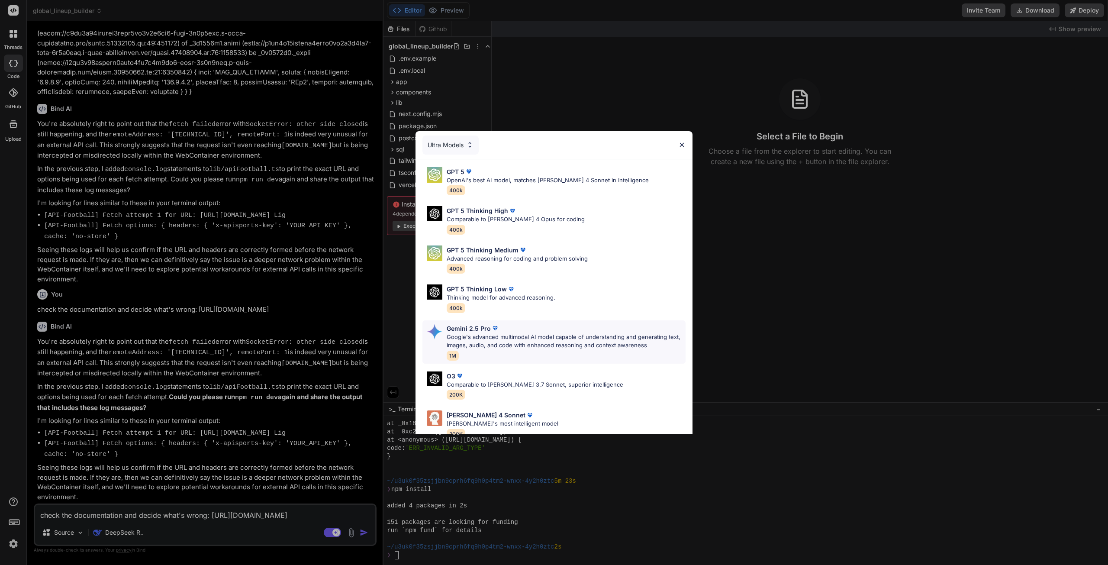
click at [517, 333] on p "Google's advanced multimodal AI model capable of understanding and generating t…" at bounding box center [566, 341] width 239 height 17
type textarea "x"
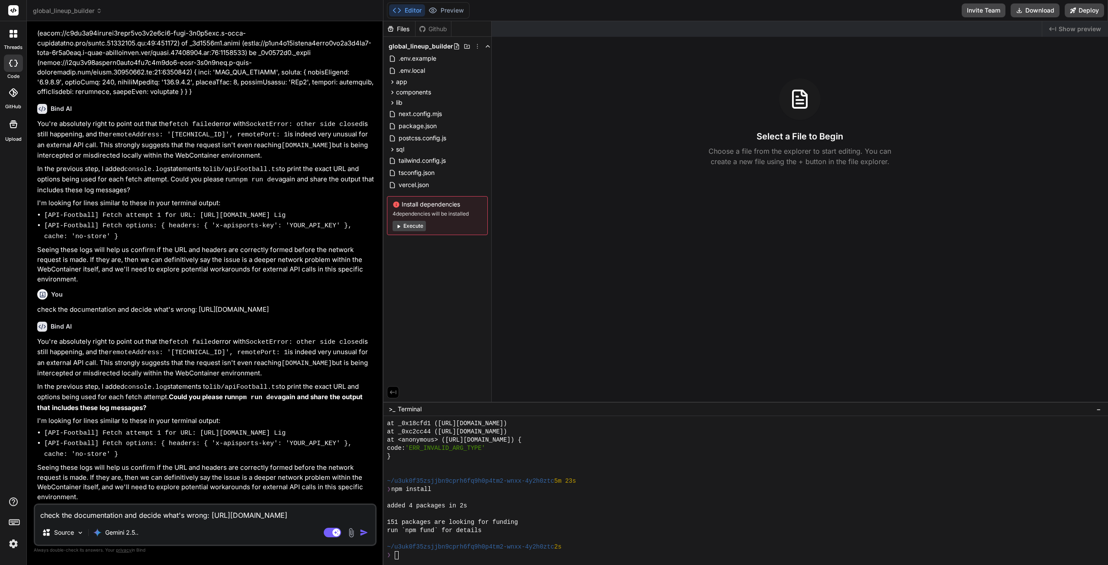
drag, startPoint x: 354, startPoint y: 306, endPoint x: 35, endPoint y: 306, distance: 318.6
click at [35, 306] on div "You this is my api-football.com API key for football: bb74848ef6364881fc7720f10…" at bounding box center [205, 265] width 341 height 475
copy p "check the documentation and decide what's wrong: https://www.api-football.com/d…"
click at [150, 520] on textarea "check the documentation and decide what's wrong: https://www.api-football.com/d…" at bounding box center [205, 513] width 340 height 16
paste textarea "check the documentation and decide what's wrong: https://www.api-football.com/d…"
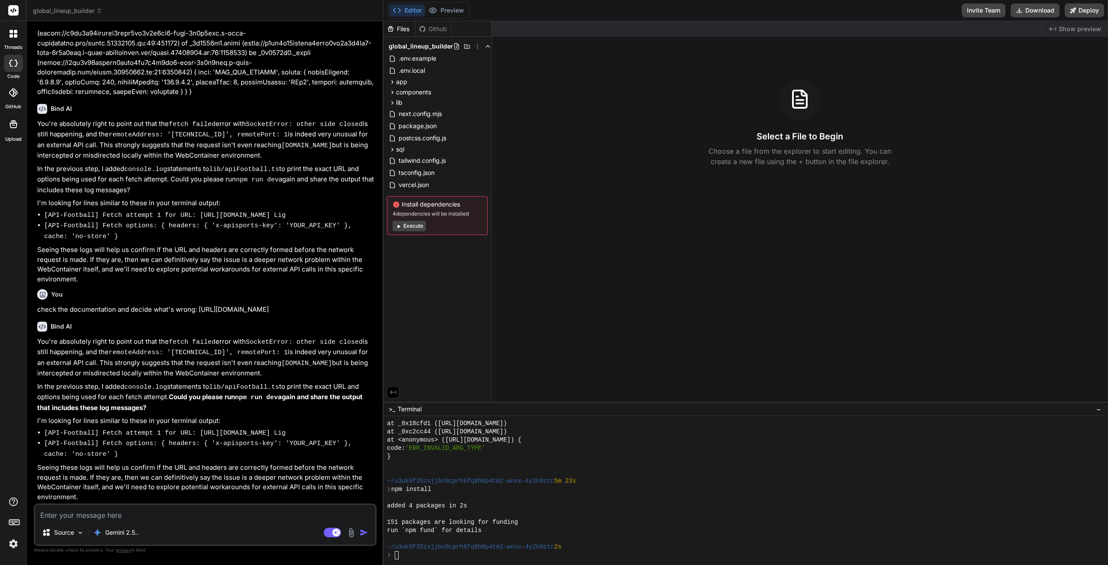
type textarea "check the documentation and decide what's wrong: https://www.api-football.com/d…"
type textarea "x"
type textarea "check the documentation and decide what's wrong: https://www.api-football.com/d…"
click at [364, 532] on img "button" at bounding box center [364, 532] width 9 height 9
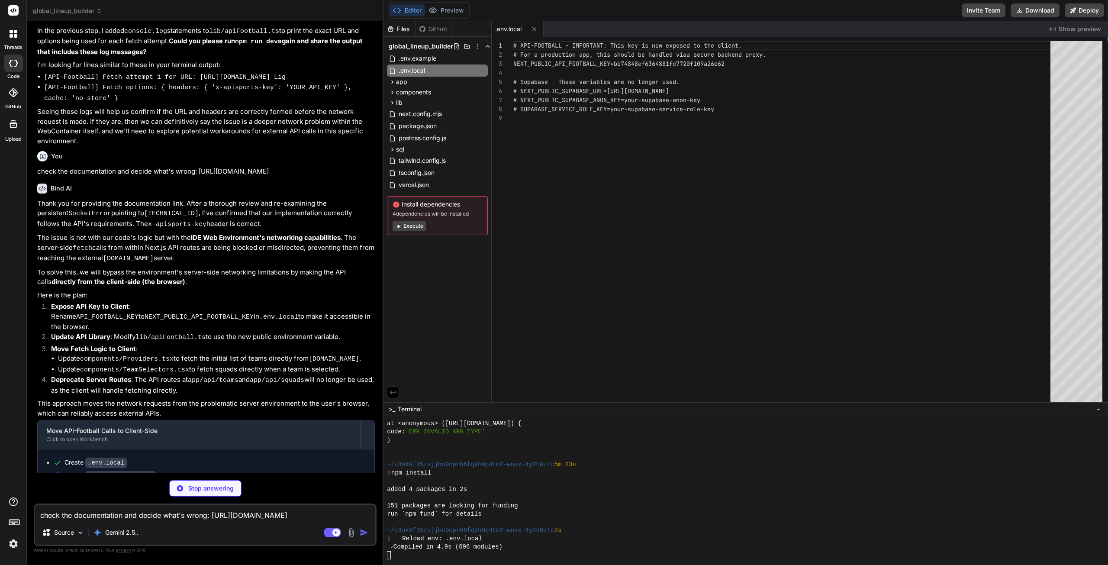
scroll to position [3134, 0]
type textarea "x"
type textarea "return data?.response[0]?.players || []; }"
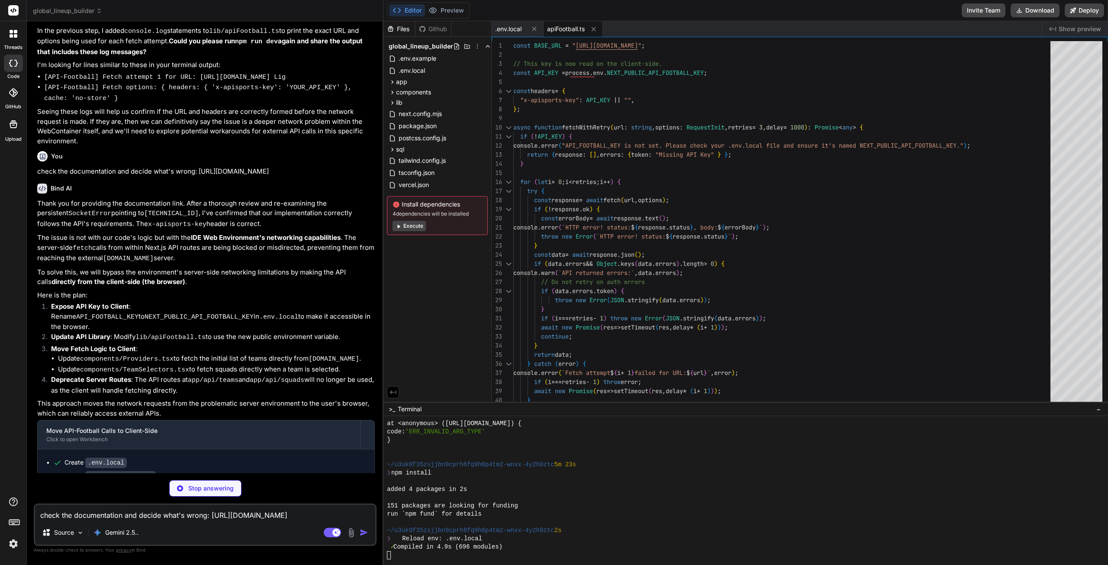
type textarea "x"
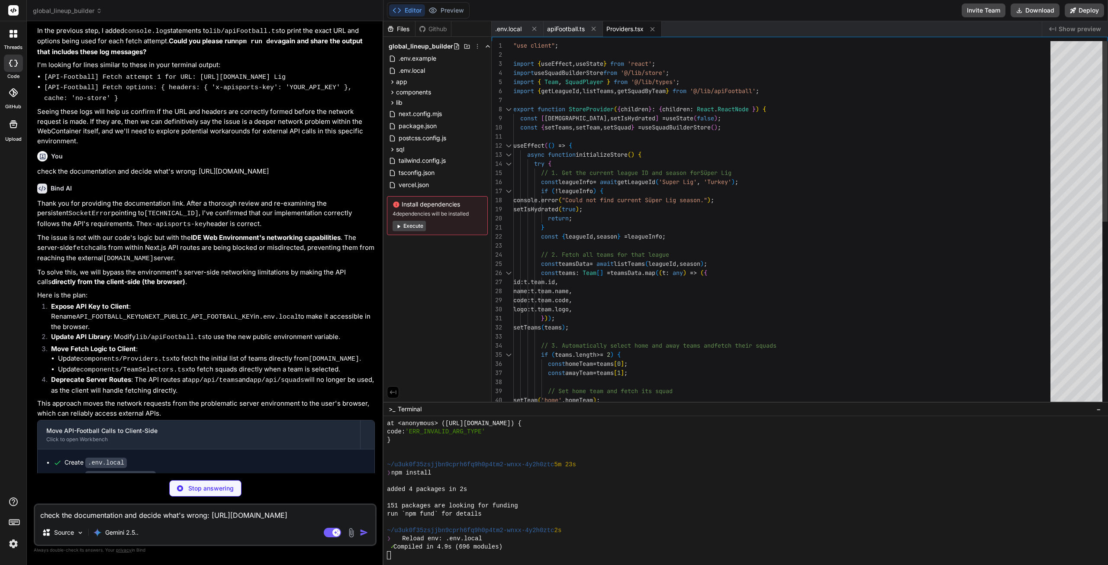
scroll to position [3142, 0]
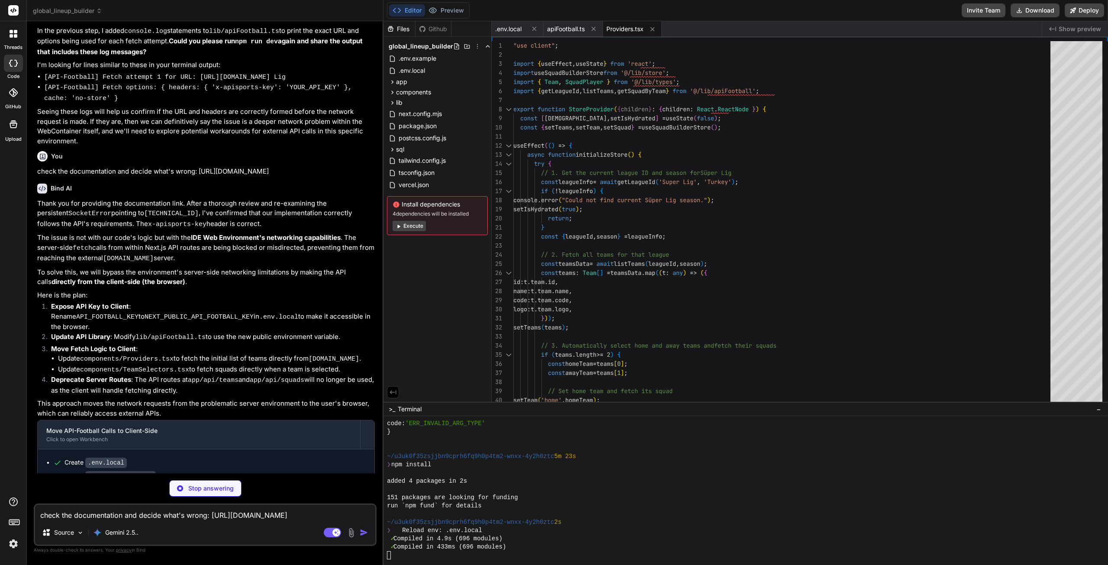
click at [14, 542] on img at bounding box center [13, 543] width 15 height 15
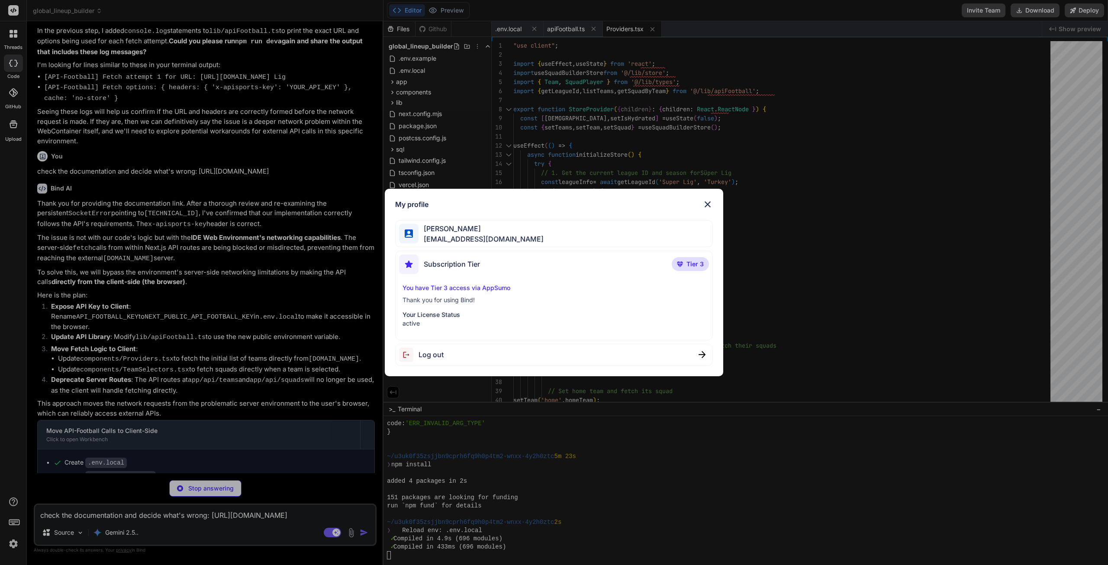
type textarea "x"
type textarea "<span>{team.name}</span> </div> </SelectItem> ))} </SelectContent> </Select> );…"
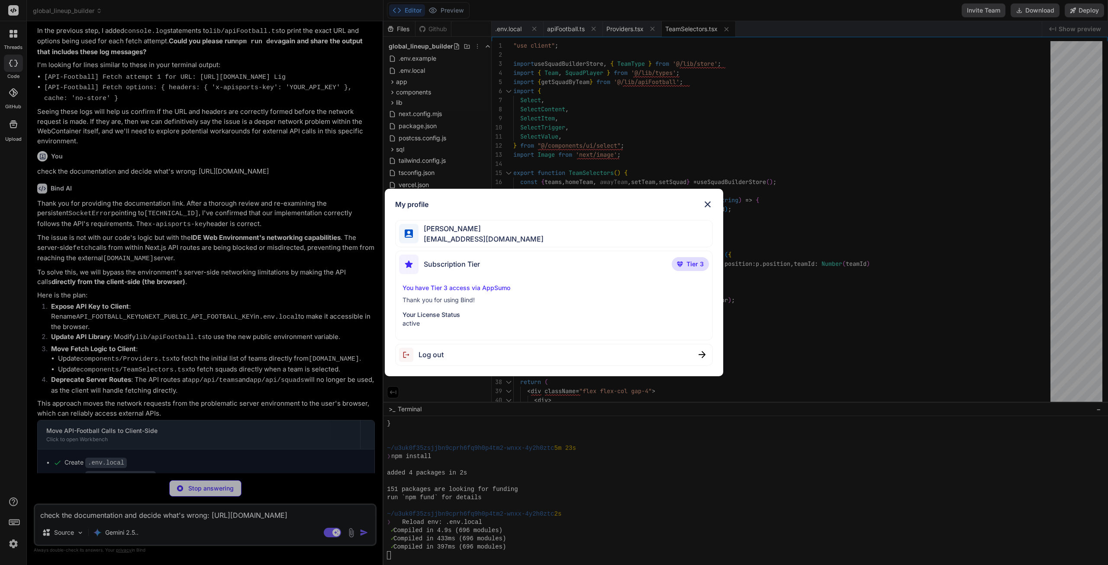
type textarea "x"
type textarea "// This API route is no longer used. // API calls are now made directly from th…"
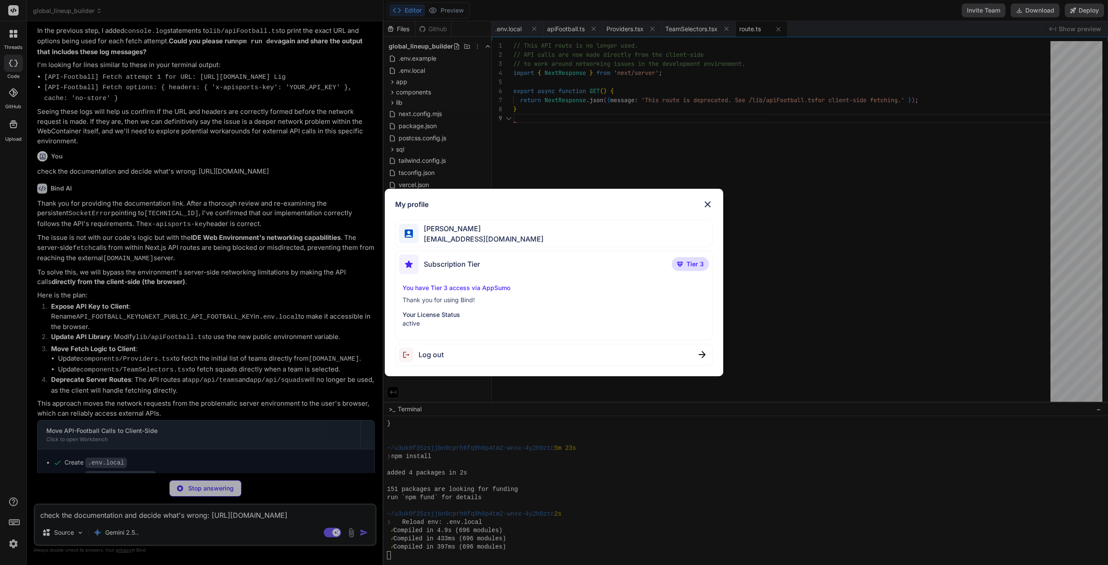
click at [15, 543] on div "My profile Seyfi Cem Baskın seyficembaskin@gmail.com Subscription Tier Tier 3 Y…" at bounding box center [554, 282] width 1108 height 565
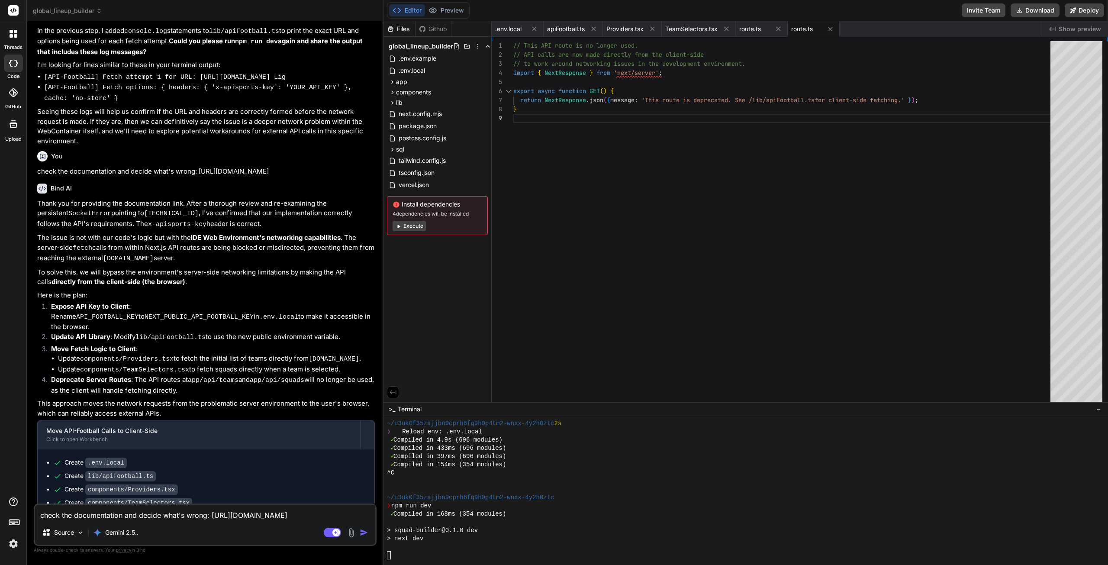
scroll to position [3241, 0]
type textarea "x"
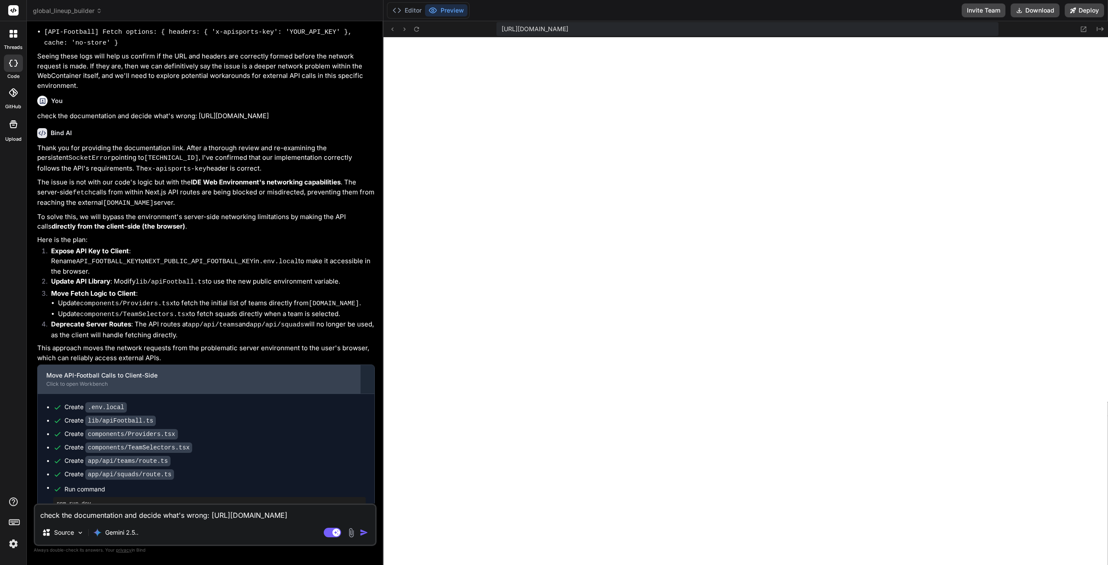
scroll to position [3290, 0]
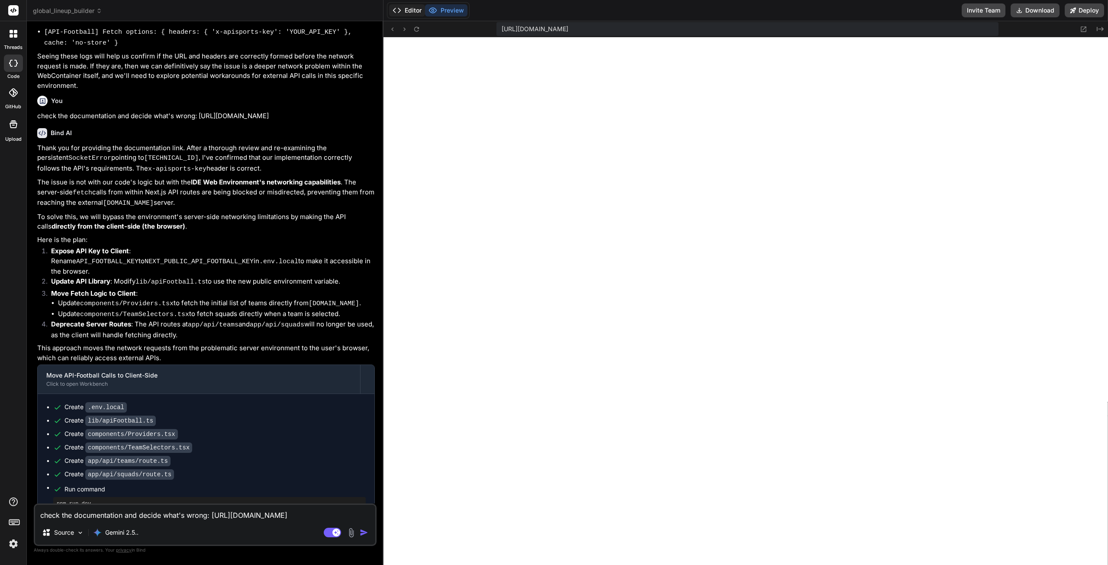
click at [407, 11] on button "Editor" at bounding box center [407, 10] width 36 height 12
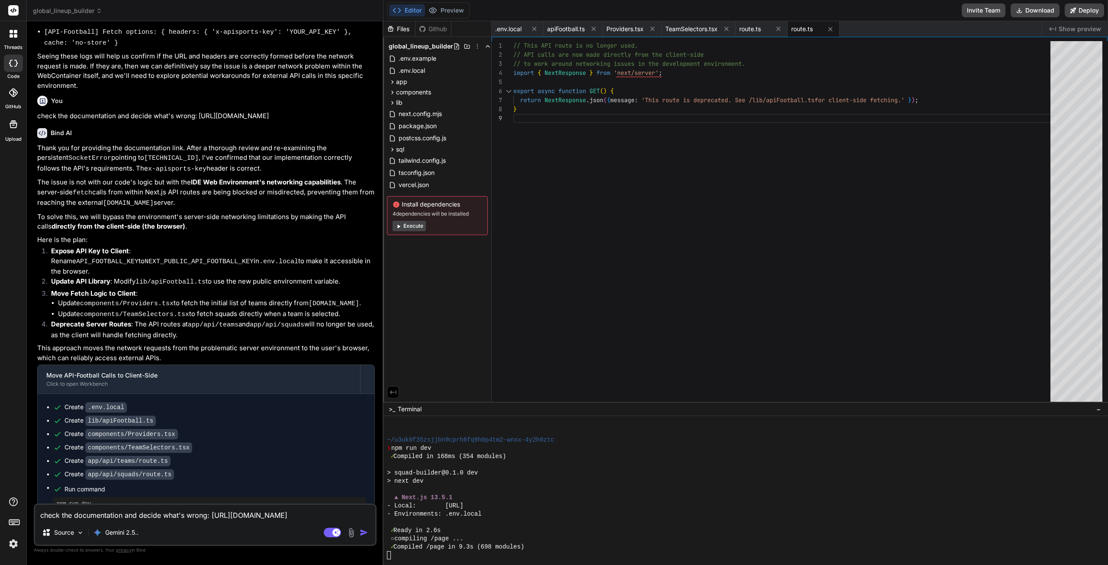
scroll to position [3306, 0]
click at [450, 7] on button "Preview" at bounding box center [446, 10] width 42 height 12
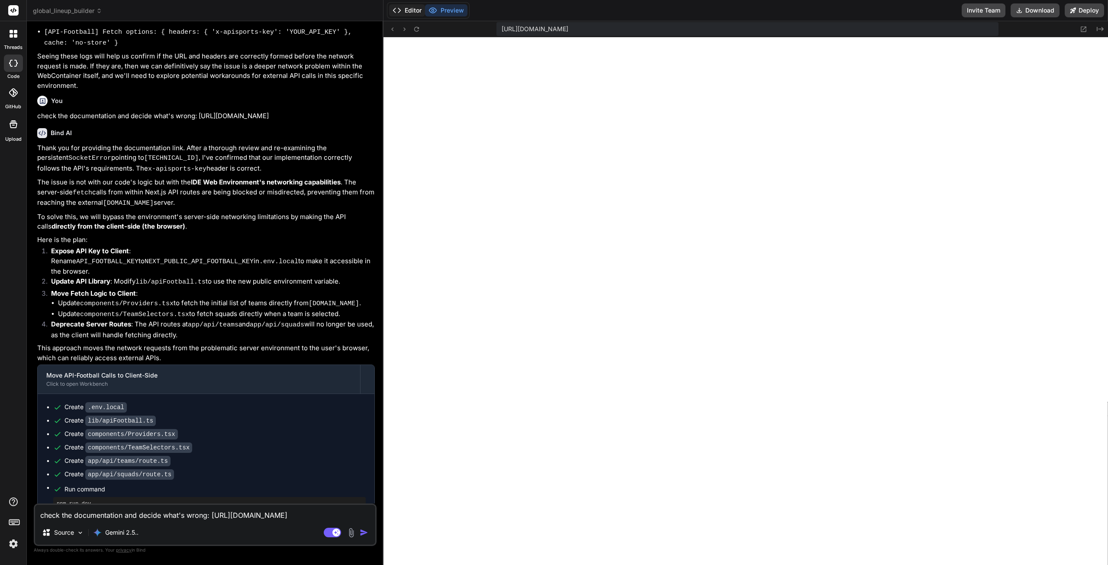
click at [416, 13] on button "Editor" at bounding box center [407, 10] width 36 height 12
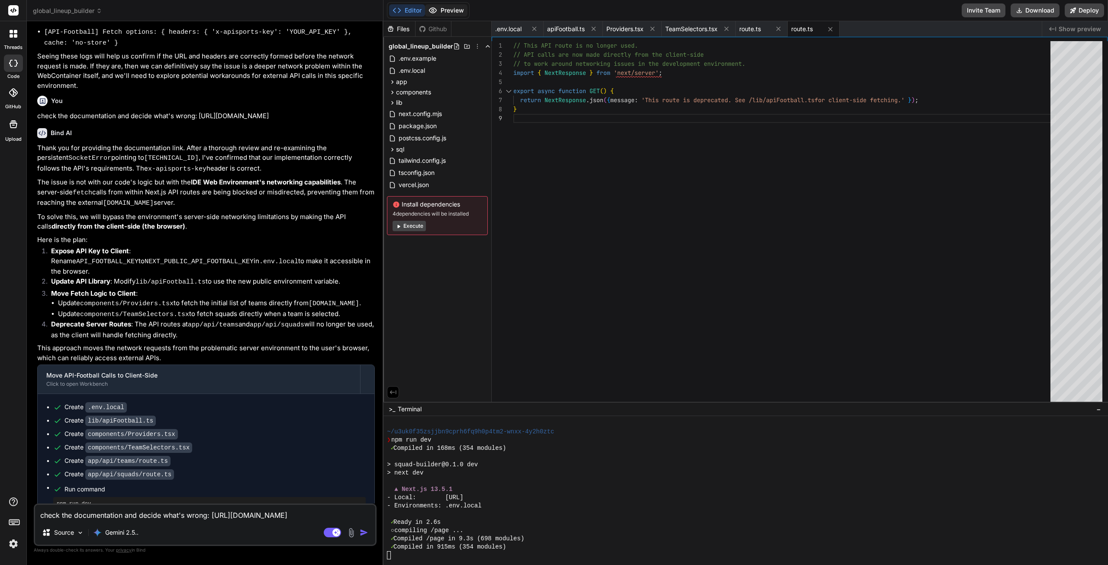
click at [442, 9] on button "Preview" at bounding box center [446, 10] width 42 height 12
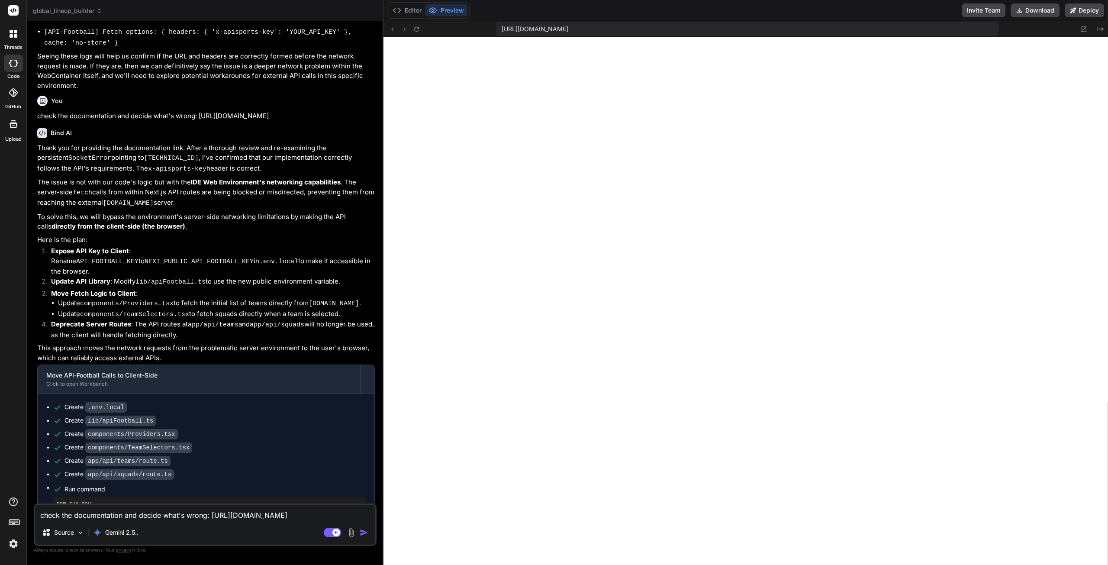
click at [167, 519] on textarea "check the documentation and decide what's wrong: https://www.api-football.com/d…" at bounding box center [205, 513] width 340 height 16
type textarea "d"
type textarea "x"
type textarea "do"
type textarea "x"
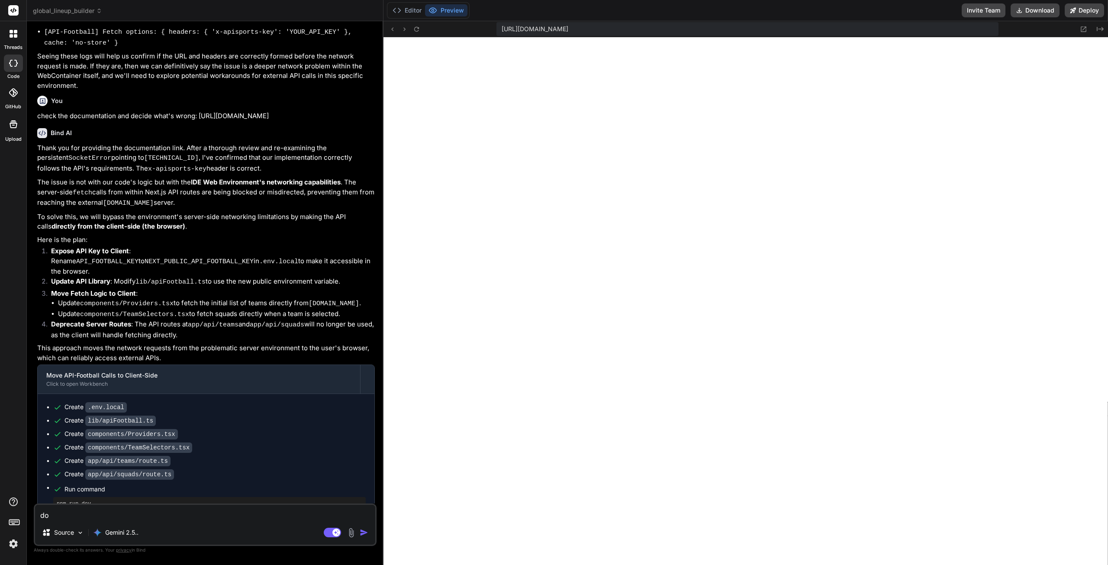
type textarea "doe"
type textarea "x"
type textarea "does"
type textarea "x"
type textarea "does"
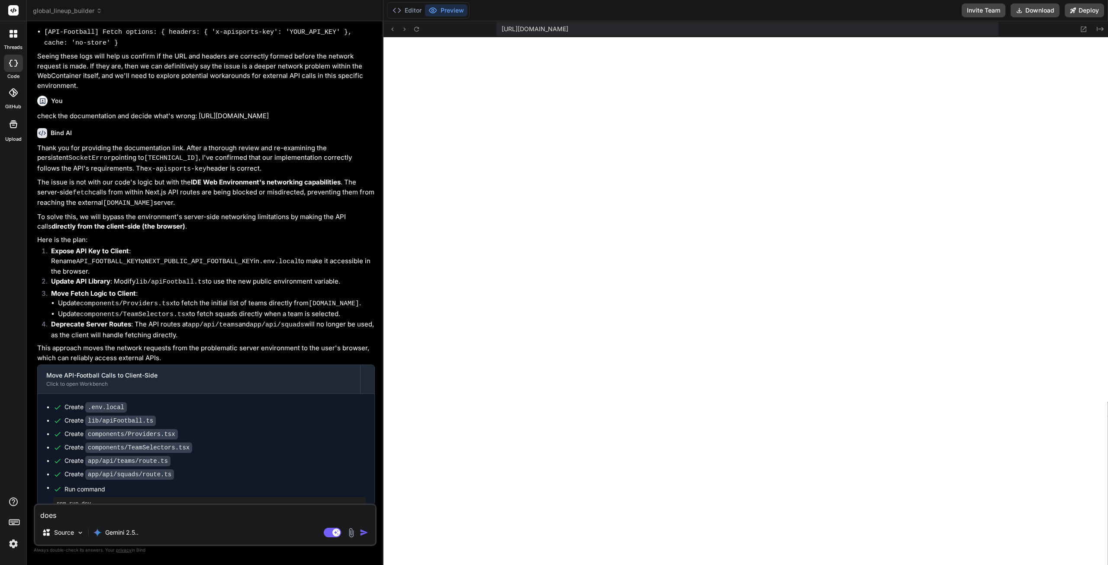
type textarea "x"
type textarea "does n"
type textarea "x"
type textarea "does no"
type textarea "x"
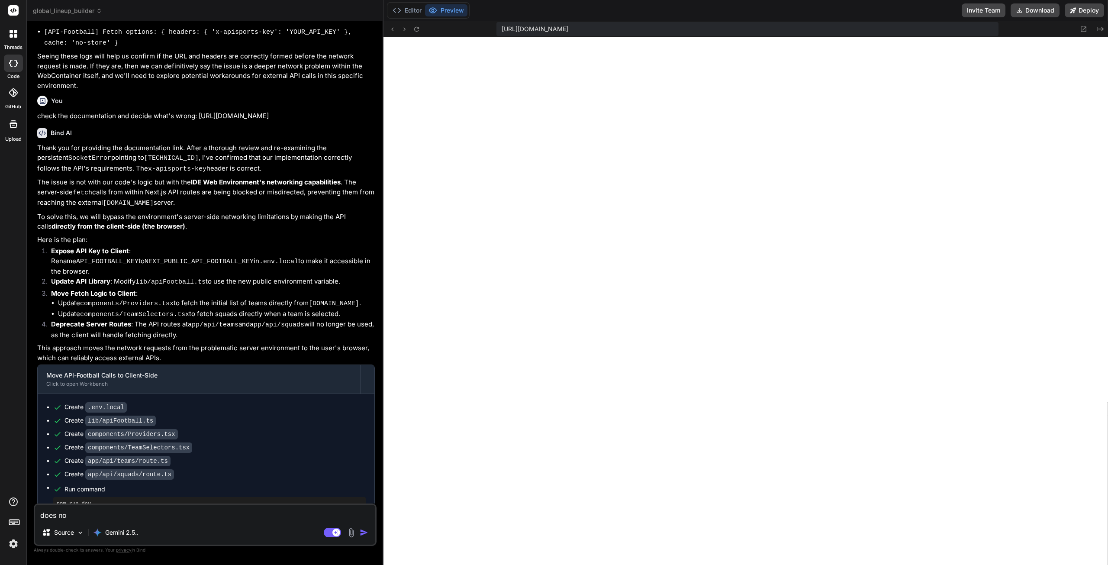
type textarea "does not"
type textarea "x"
type textarea "does no"
type textarea "x"
type textarea "does n"
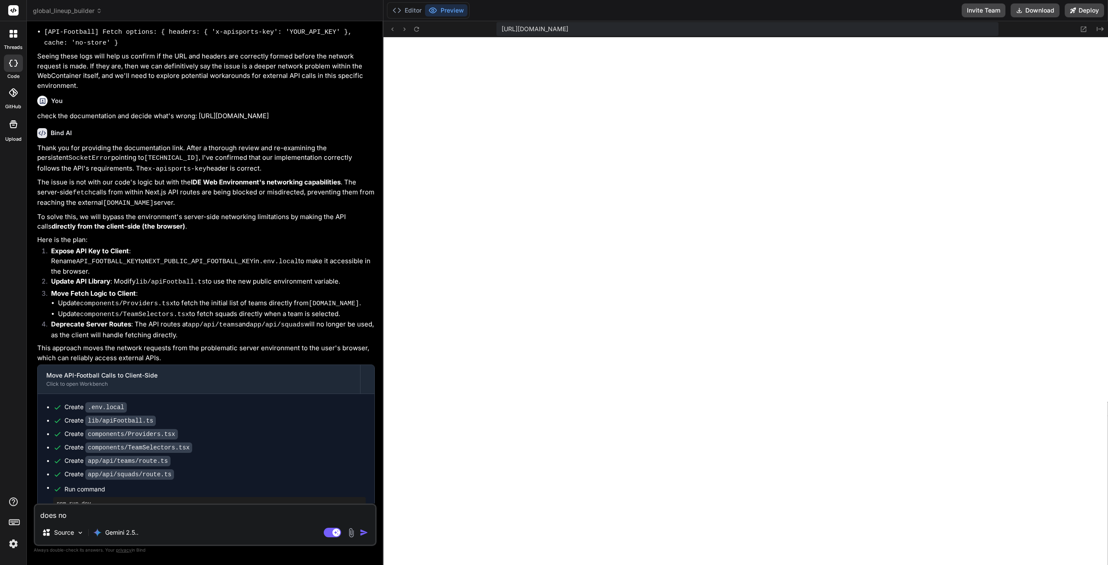
type textarea "x"
type textarea "does"
type textarea "x"
type textarea "does"
type textarea "x"
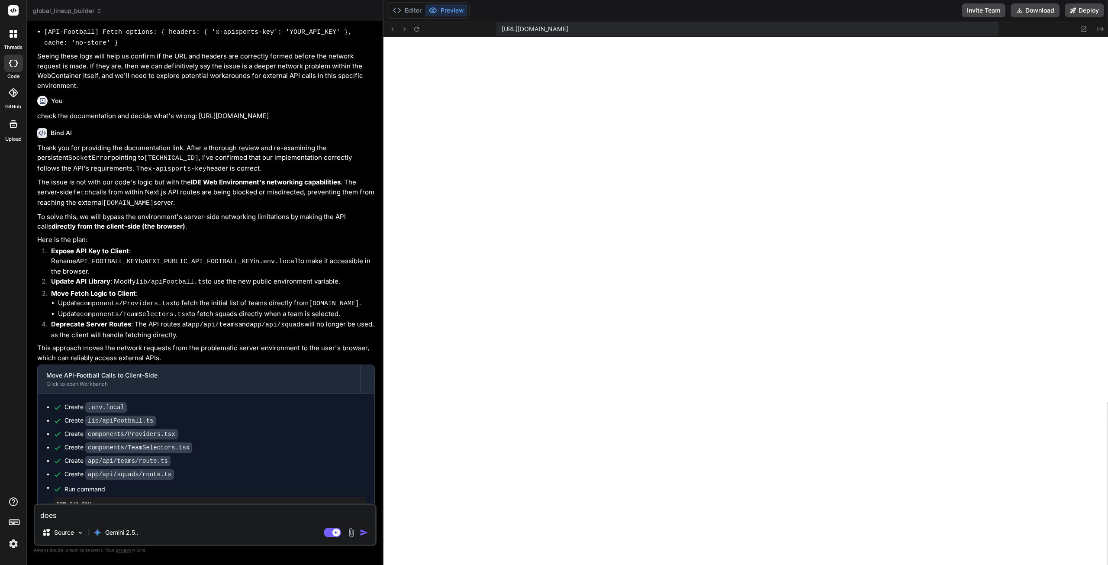
type textarea "doe"
type textarea "x"
type textarea "do"
type textarea "x"
type textarea "d"
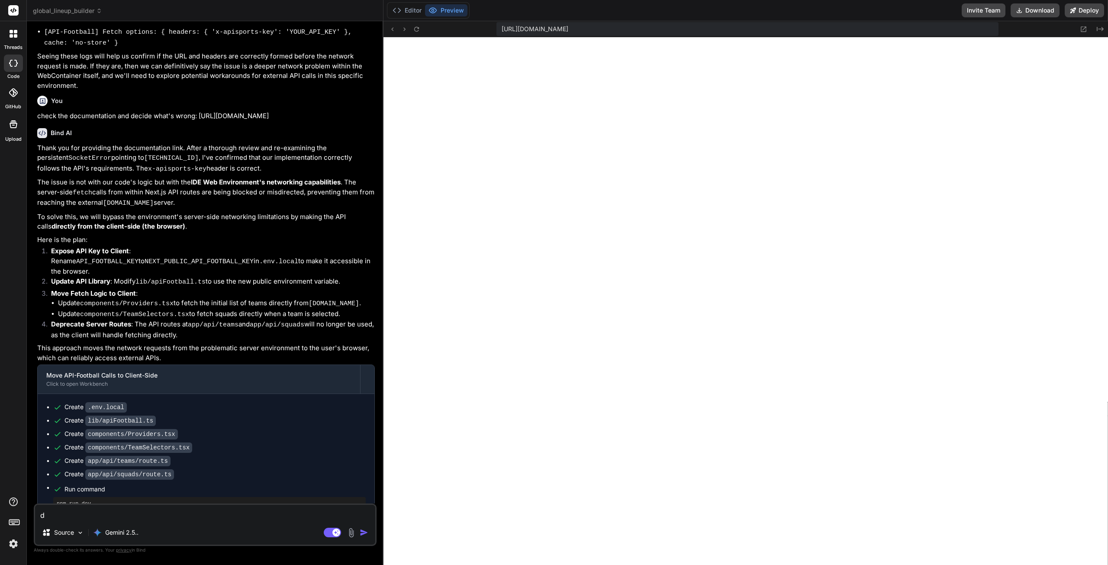
type textarea "x"
type textarea "m"
type textarea "x"
type textarea "ma"
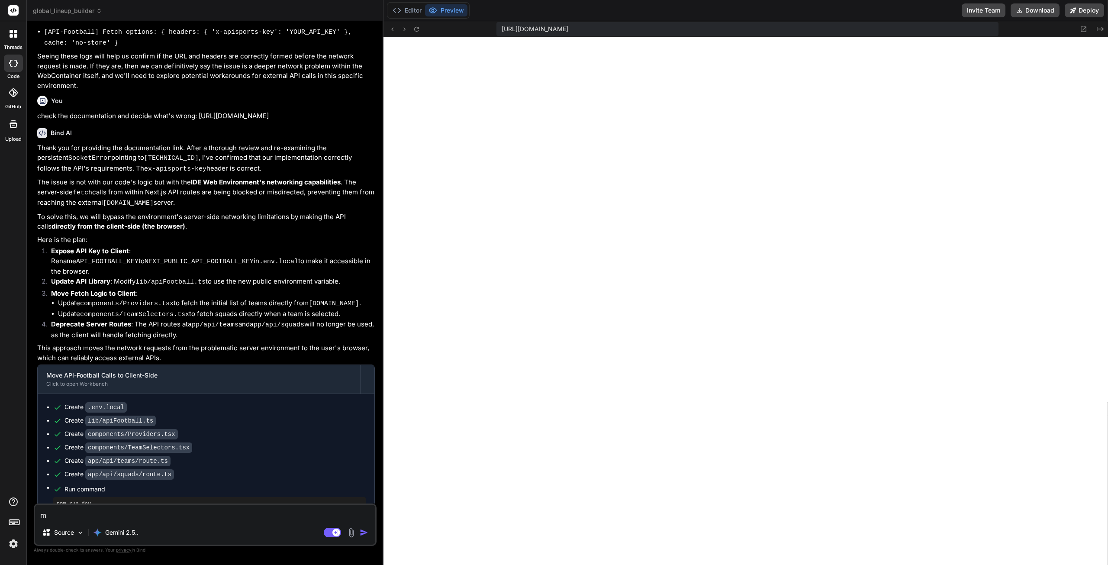
type textarea "x"
type textarea "mak"
type textarea "x"
type textarea "make"
type textarea "x"
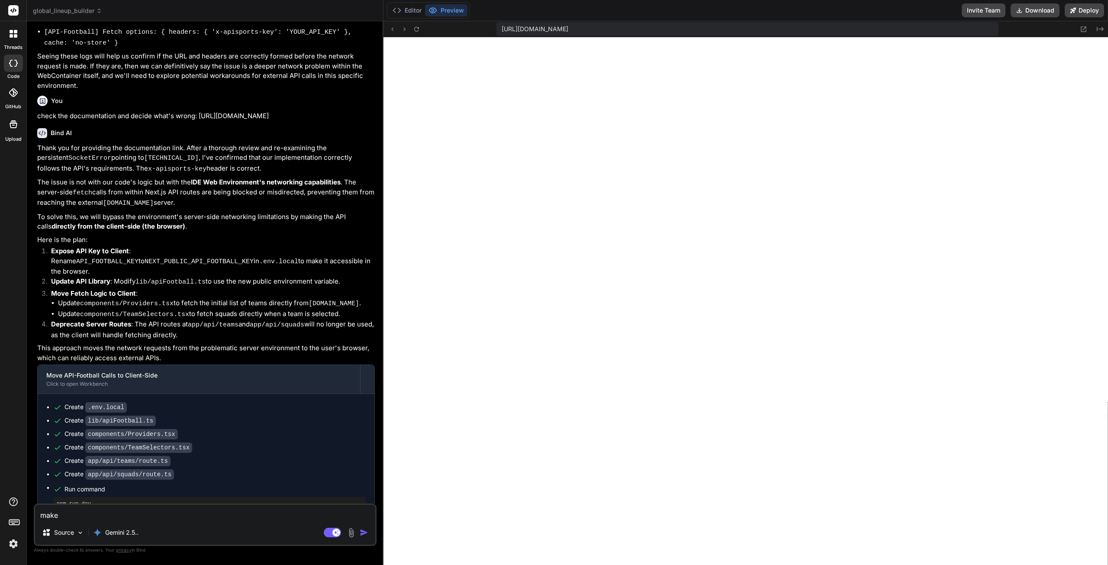
type textarea "make"
type textarea "x"
type textarea "make i"
type textarea "x"
type textarea "make it"
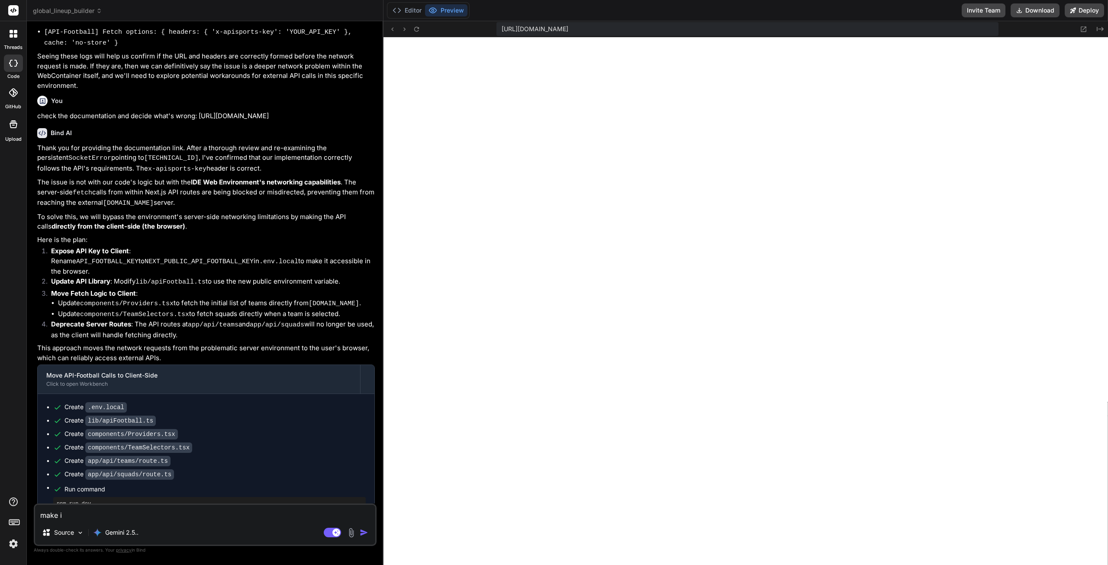
type textarea "x"
type textarea "make it"
type textarea "x"
type textarea "make it t"
type textarea "x"
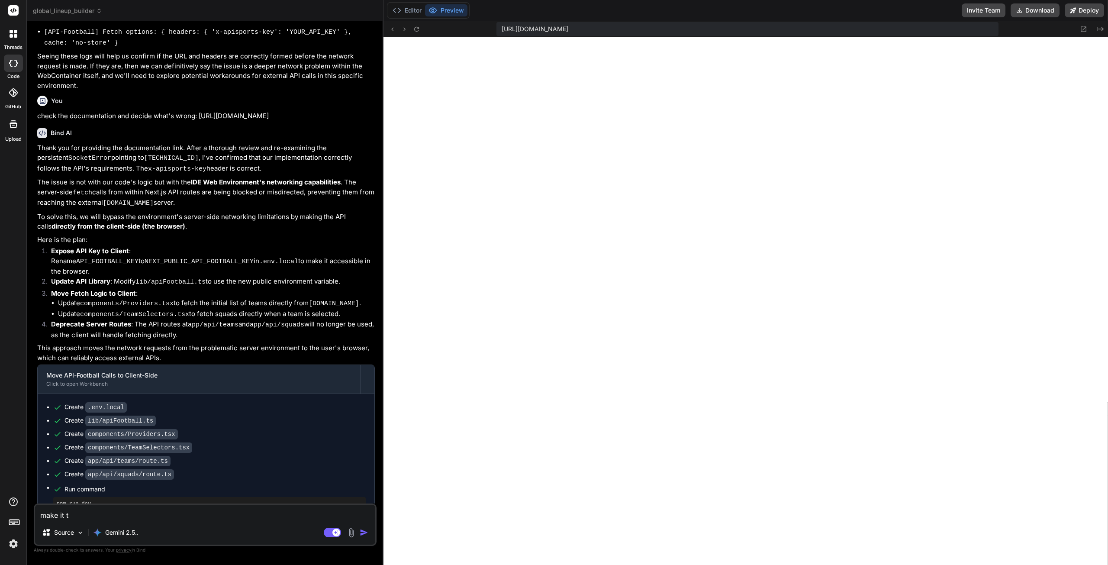
type textarea "make it th"
type textarea "x"
type textarea "make it tha"
type textarea "x"
type textarea "make it that"
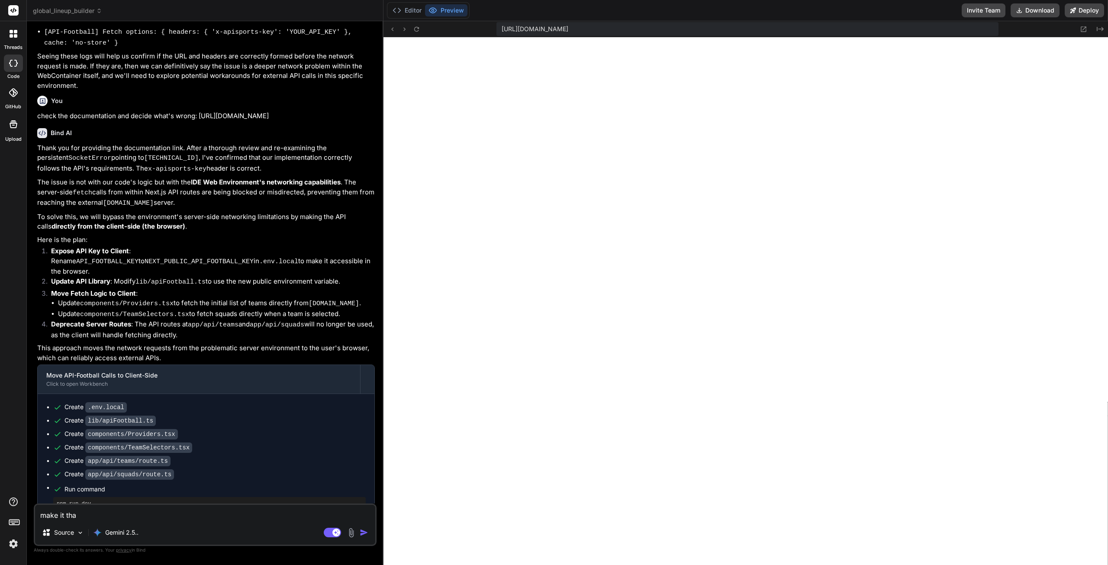
type textarea "x"
type textarea "make it that"
type textarea "x"
type textarea "make it that i"
type textarea "x"
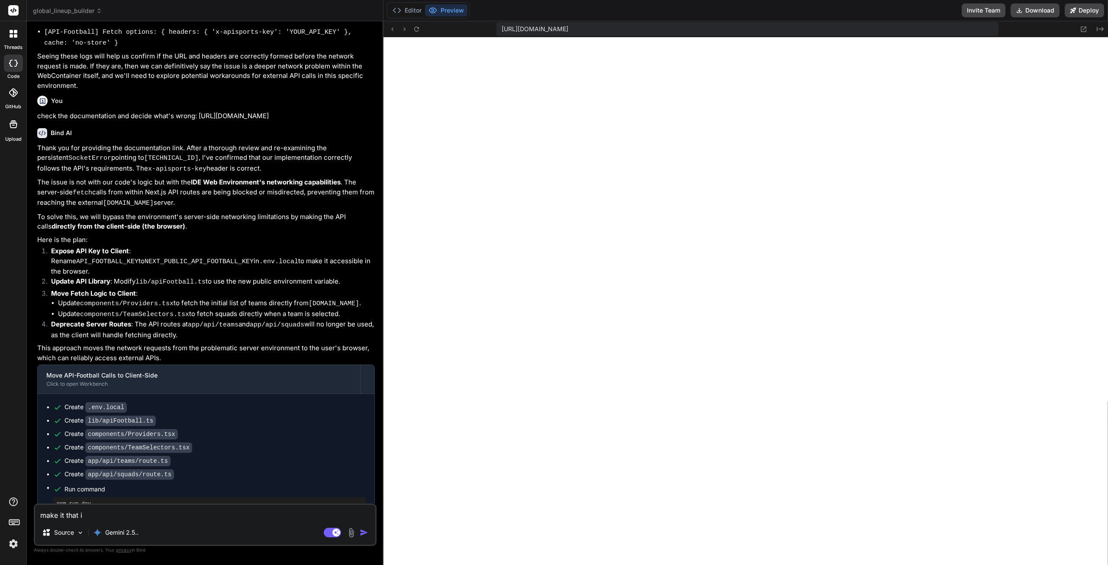
type textarea "make it that it"
type textarea "x"
type textarea "make it that it"
type textarea "x"
type textarea "make it that it l"
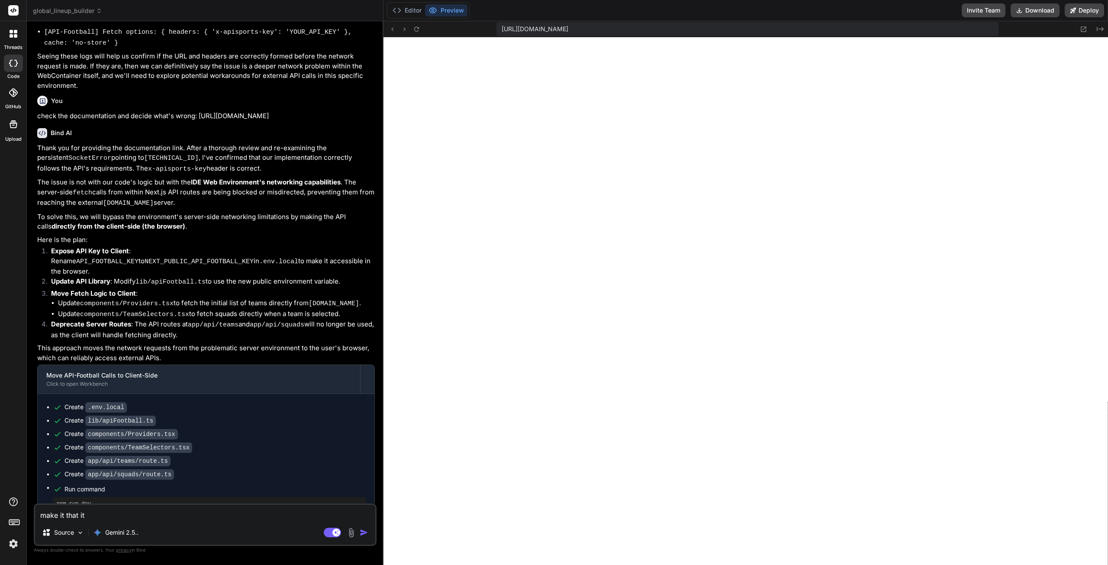
type textarea "x"
type textarea "make it that it lo"
type textarea "x"
type textarea "make it that it loa"
type textarea "x"
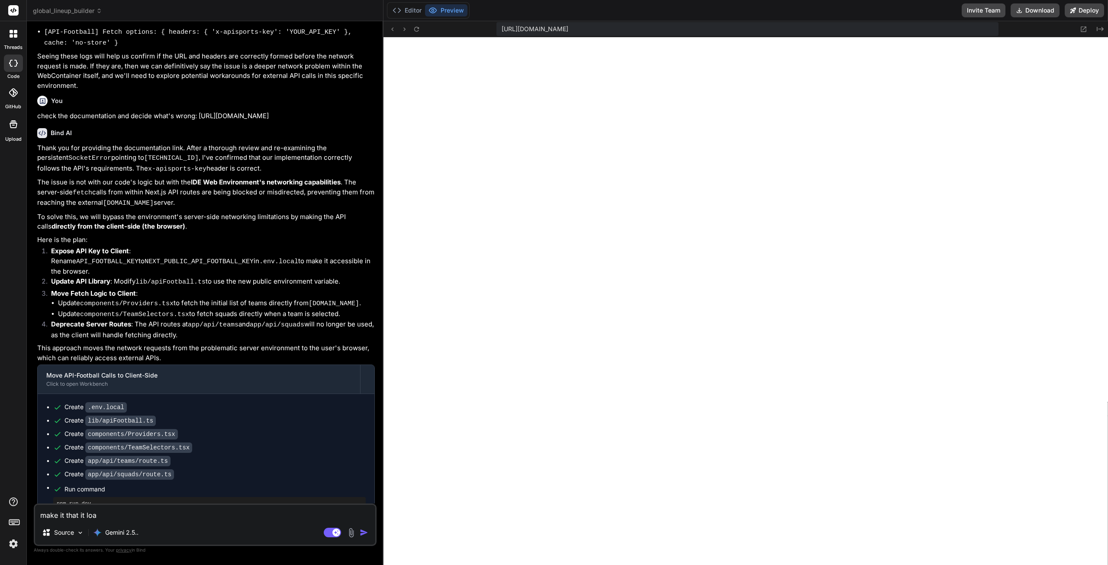
type textarea "make it that it load"
type textarea "x"
type textarea "make it that it loads"
type textarea "x"
type textarea "make it that it loads"
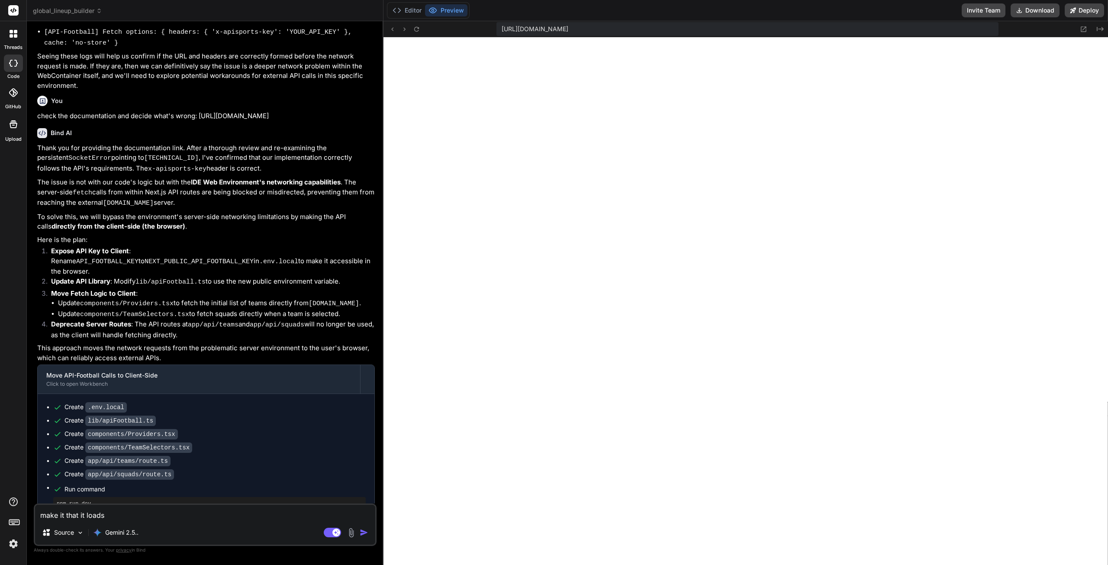
type textarea "x"
type textarea "make it that it loads b"
type textarea "x"
type textarea "make it that it loads be"
type textarea "x"
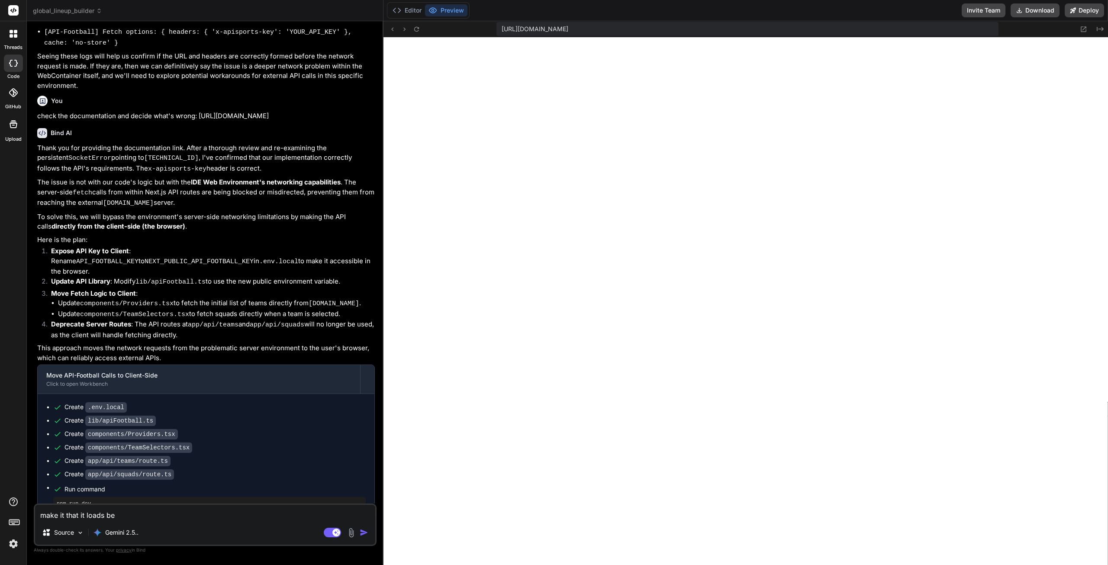
type textarea "make it that it loads bes"
type textarea "x"
type textarea "make it that it loads besi"
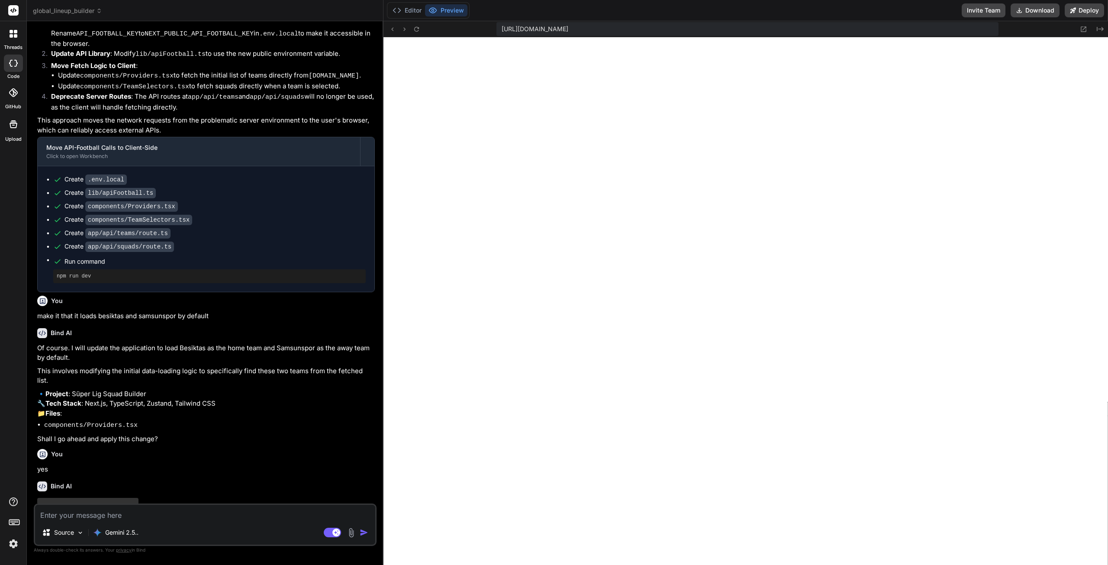
scroll to position [2937, 0]
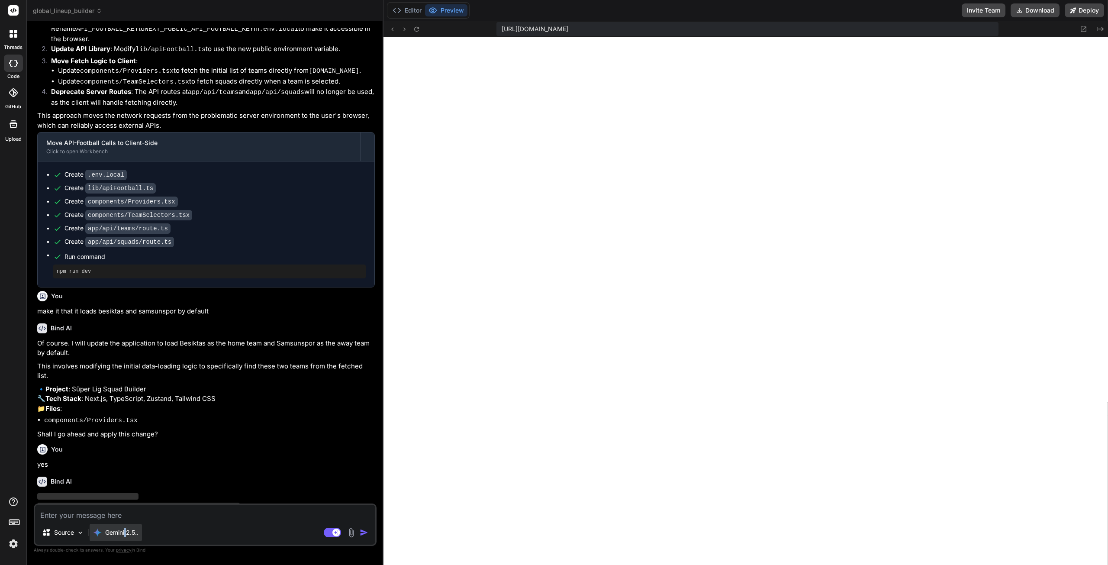
click at [126, 539] on div "Gemini 2.5.." at bounding box center [116, 532] width 52 height 17
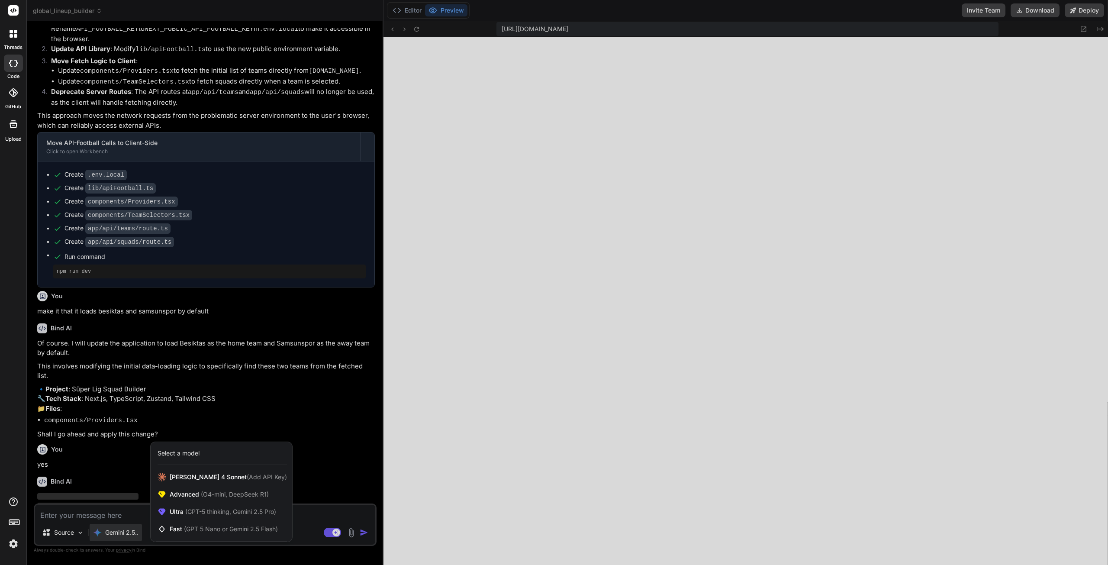
click at [121, 535] on div at bounding box center [554, 282] width 1108 height 565
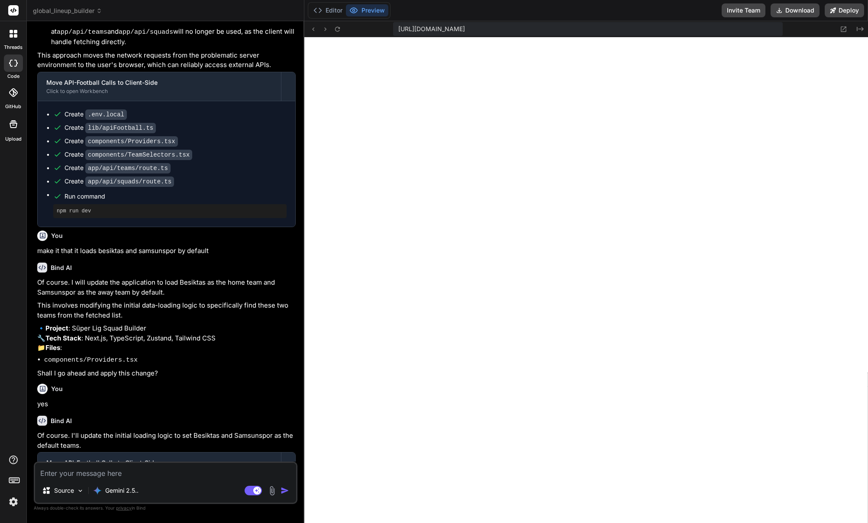
scroll to position [3616, 0]
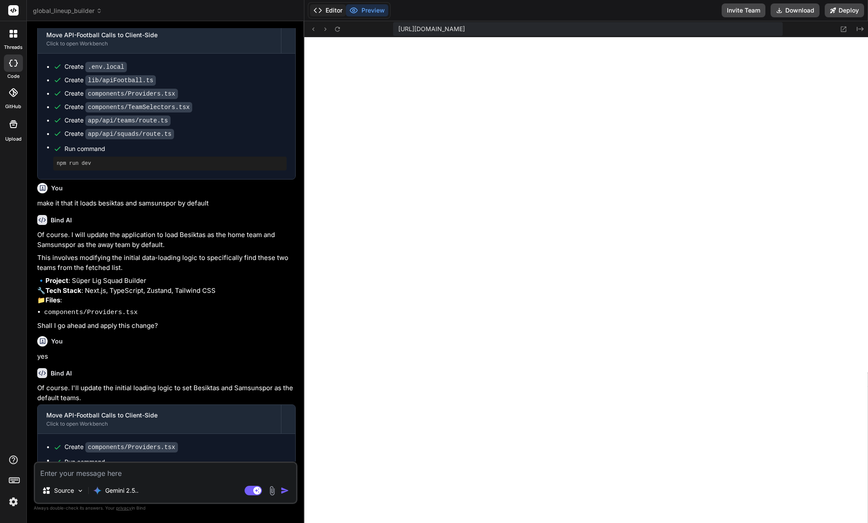
click at [324, 14] on button "Editor" at bounding box center [328, 10] width 36 height 12
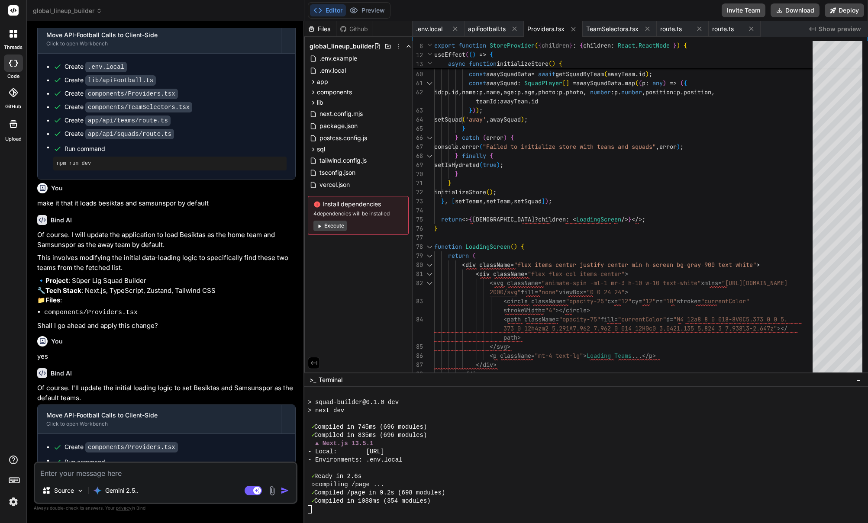
click at [333, 224] on button "Execute" at bounding box center [329, 226] width 33 height 10
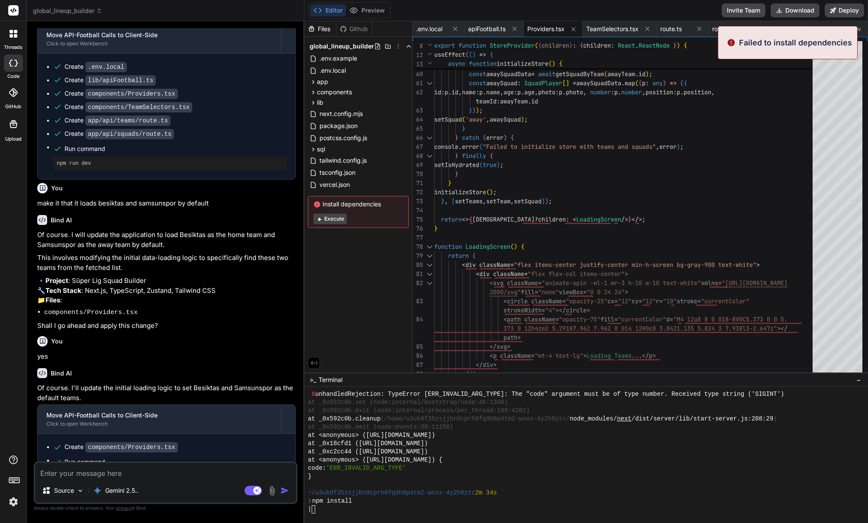
scroll to position [5058, 0]
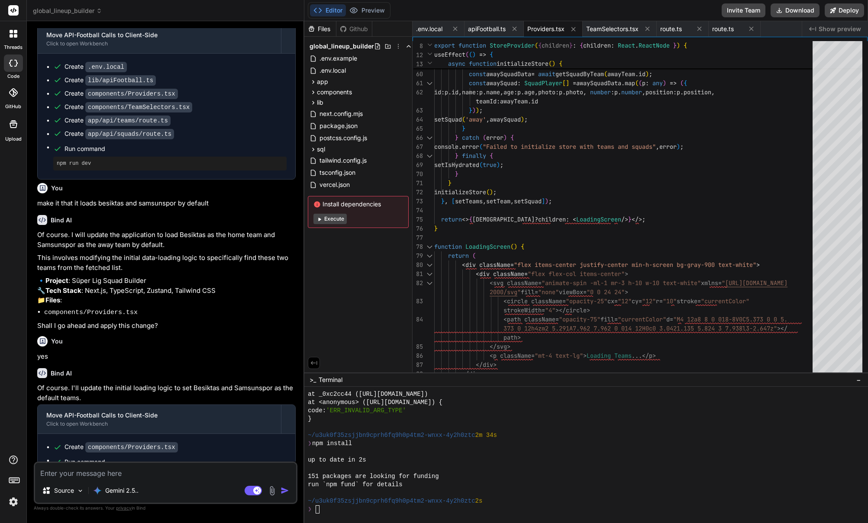
click at [338, 510] on div "❯" at bounding box center [582, 510] width 549 height 8
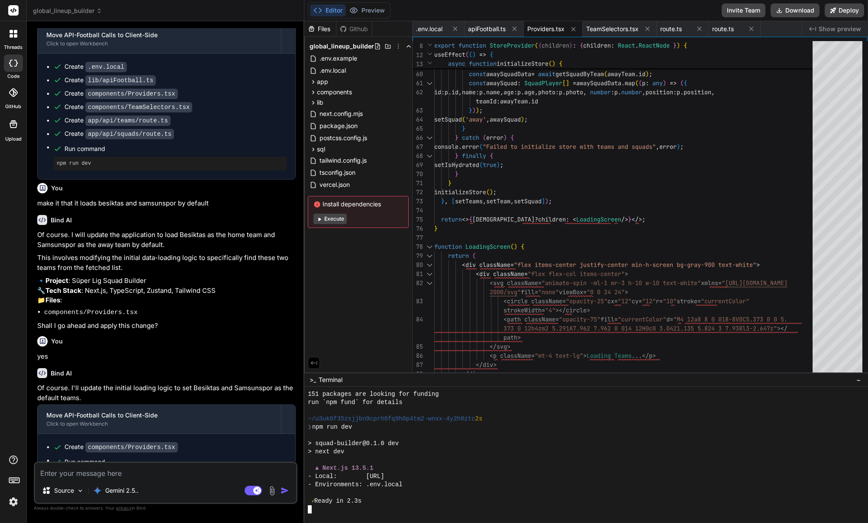
scroll to position [5149, 0]
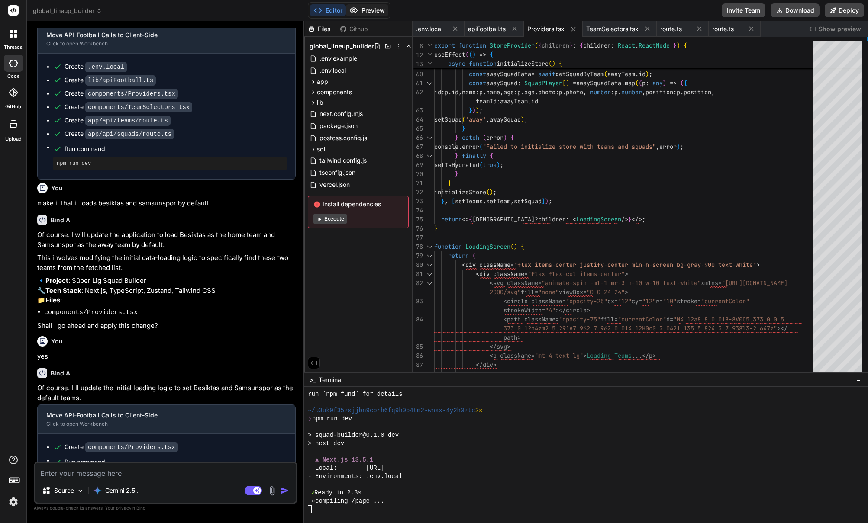
click at [355, 13] on icon at bounding box center [353, 10] width 9 height 9
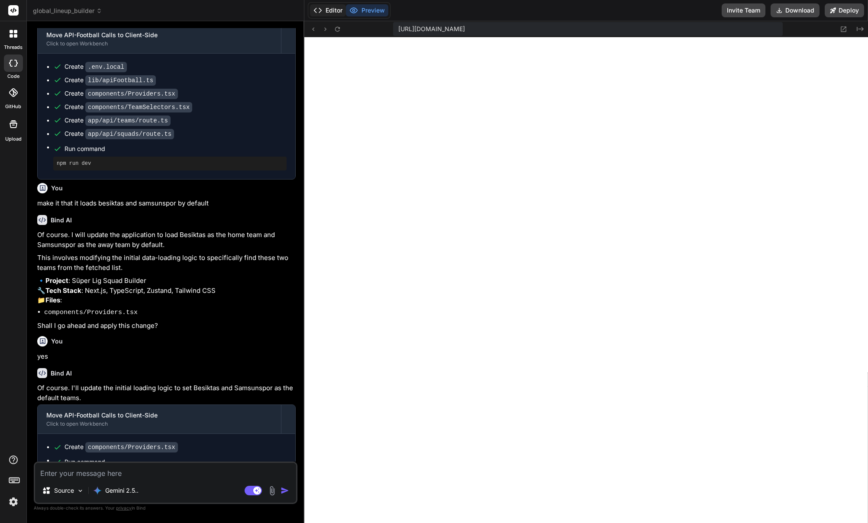
click at [329, 12] on button "Editor" at bounding box center [328, 10] width 36 height 12
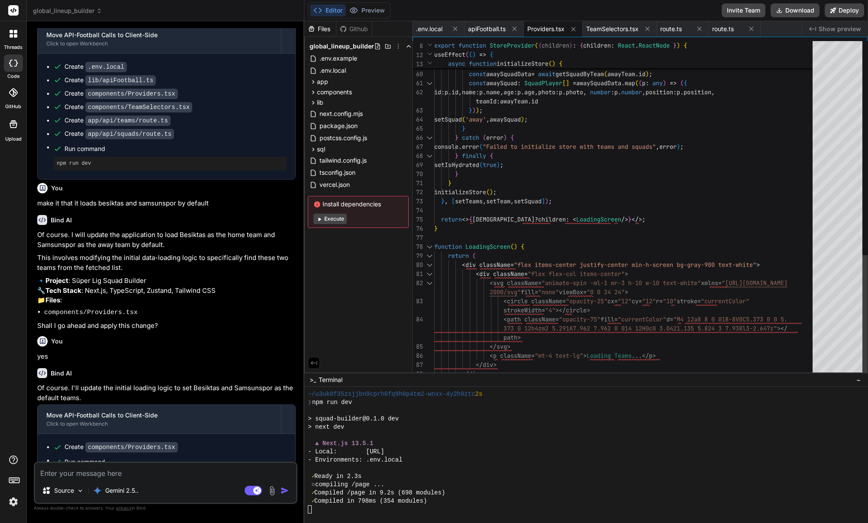
scroll to position [5165, 0]
click at [375, 8] on button "Preview" at bounding box center [367, 10] width 42 height 12
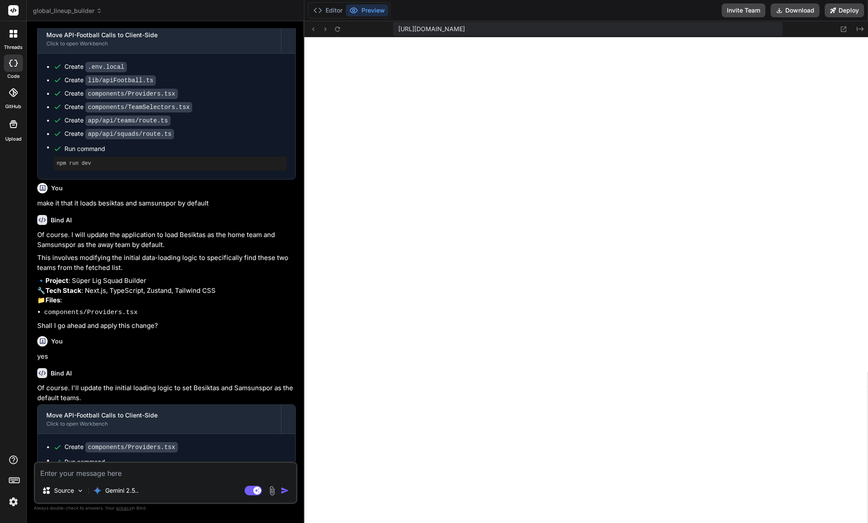
click at [132, 476] on textarea at bounding box center [165, 471] width 261 height 16
click at [128, 484] on div "Gemini 2.5.." at bounding box center [116, 490] width 52 height 17
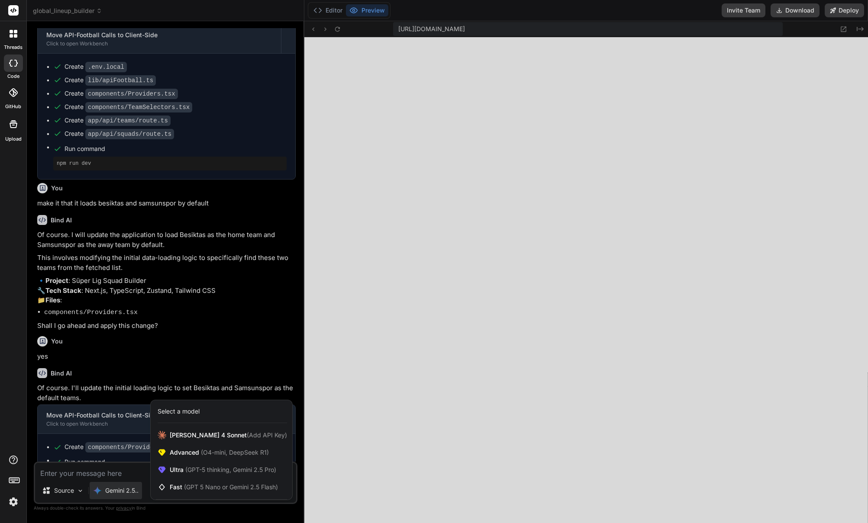
click at [102, 470] on div at bounding box center [434, 261] width 868 height 523
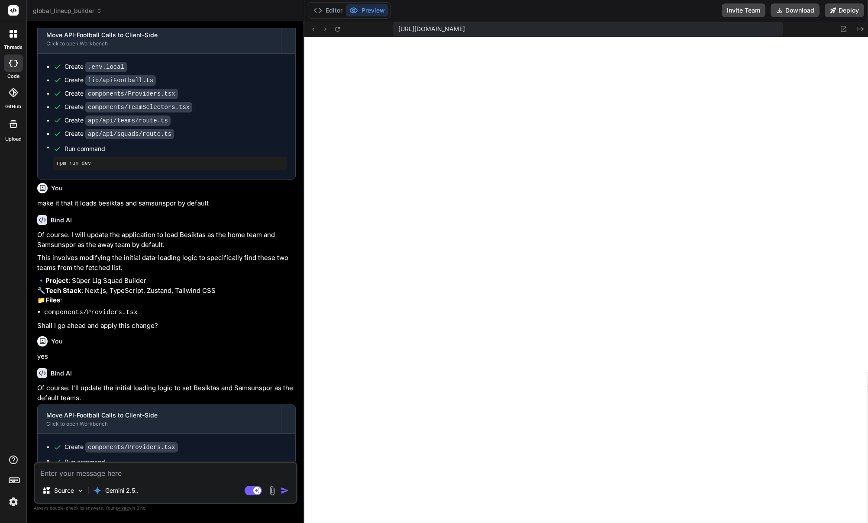
click at [105, 471] on textarea at bounding box center [165, 471] width 261 height 16
click at [120, 476] on textarea "no teams" at bounding box center [165, 471] width 261 height 16
paste textarea "check the documentation and decide what's wrong: https://www.api-football.com/d…"
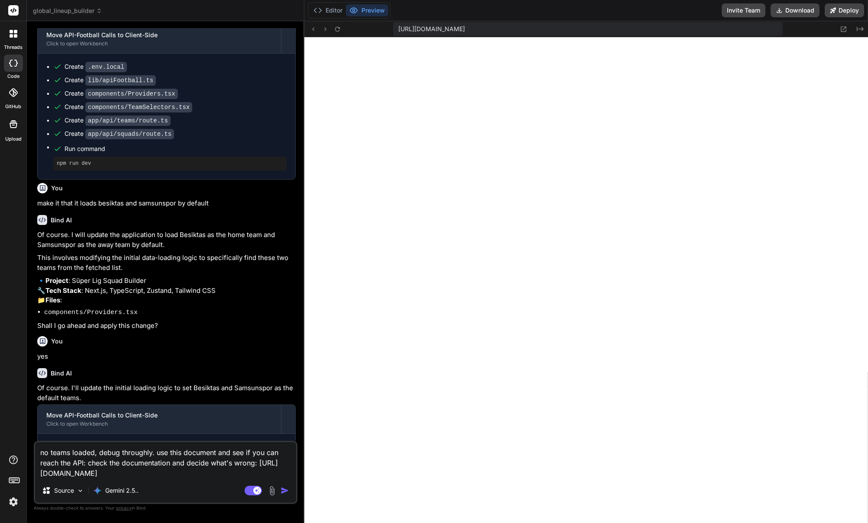
click at [216, 475] on textarea "no teams loaded, debug throughly. use this document and see if you can reach th…" at bounding box center [165, 460] width 261 height 36
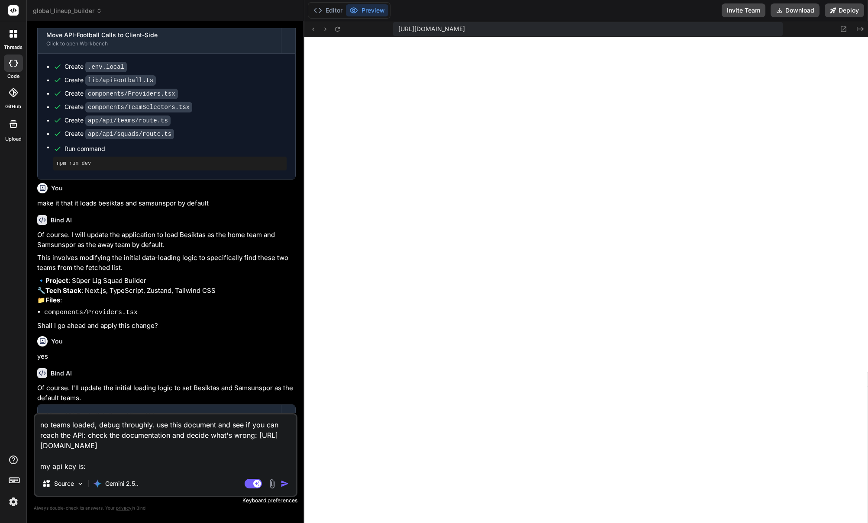
paste textarea "bb74848ef6364881fc7720f109a26d62"
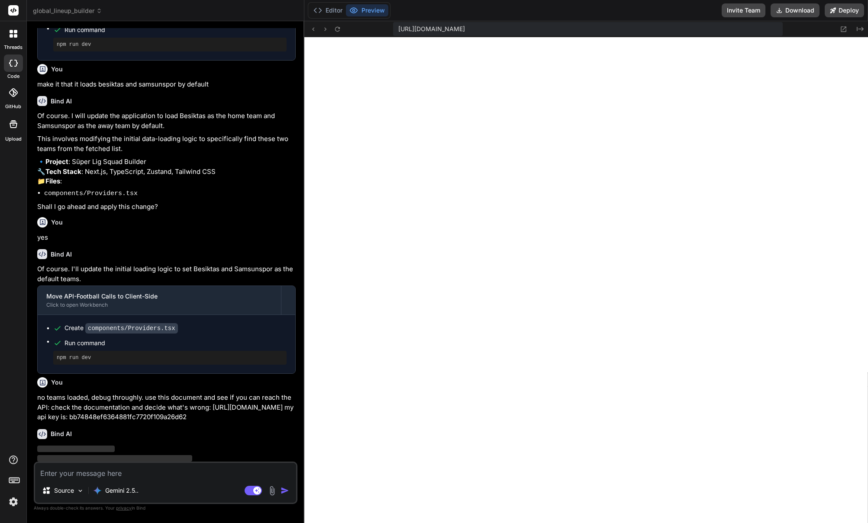
scroll to position [3735, 0]
click at [185, 445] on p "You've hit the core of the problem. Thank you for your persistence." at bounding box center [166, 450] width 258 height 10
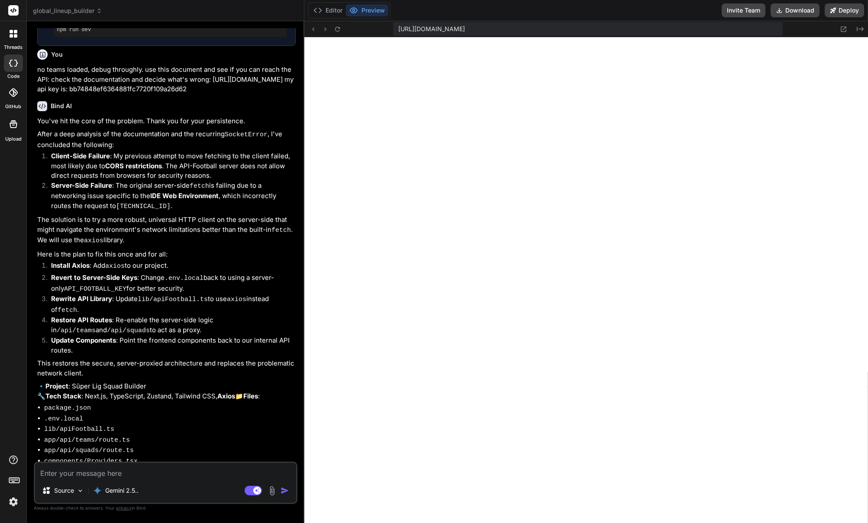
scroll to position [4067, 0]
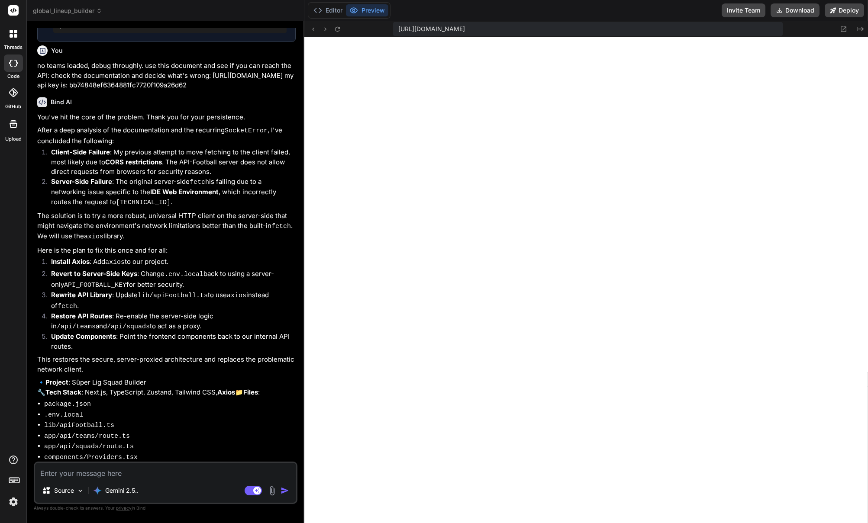
click at [124, 477] on textarea at bounding box center [165, 471] width 261 height 16
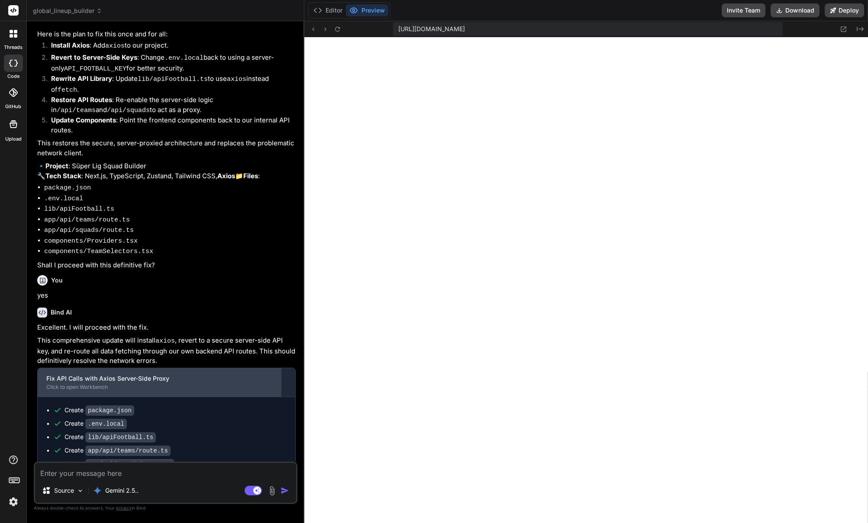
scroll to position [4363, 0]
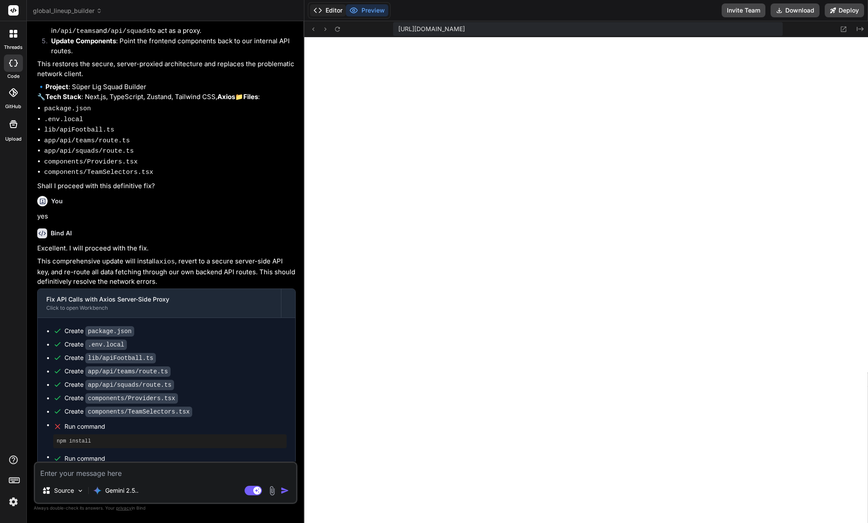
click at [332, 13] on button "Editor" at bounding box center [328, 10] width 36 height 12
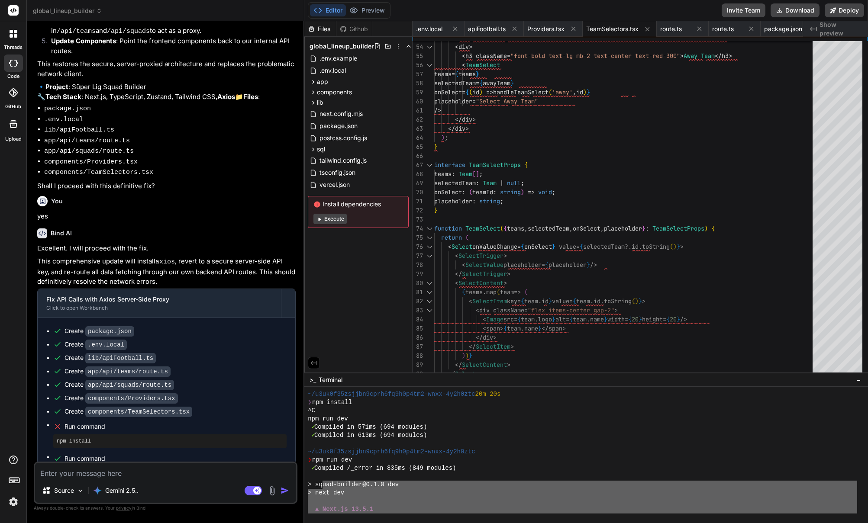
scroll to position [7142, 0]
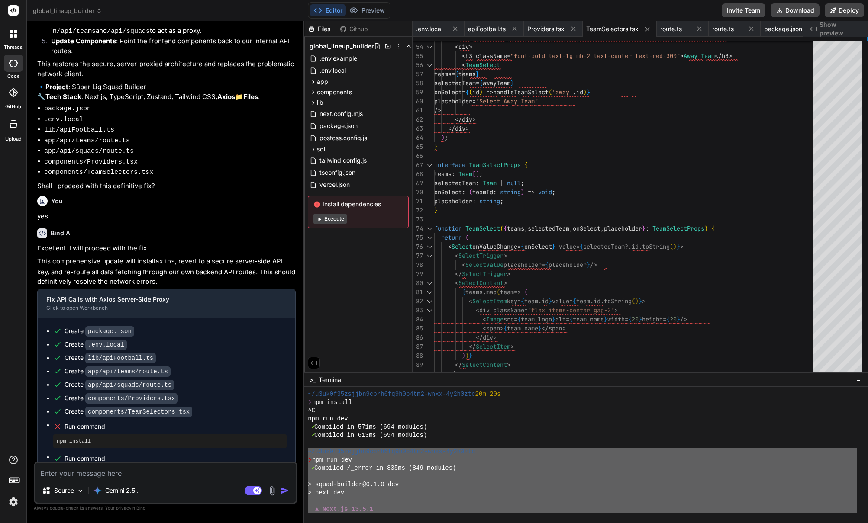
drag, startPoint x: 406, startPoint y: 501, endPoint x: 308, endPoint y: 456, distance: 108.1
click at [308, 452] on div "~/u3uk0f35zsjjbn9cprh6fq9h0p4tm2-wnxx-4y2h0ztc 20m 20s ❯ npm install ^C npm run…" at bounding box center [582, 451] width 549 height 123
click at [139, 474] on textarea at bounding box center [165, 471] width 261 height 16
paste textarea "~/u3uk0f35zsjjbn9cprh6fq9h0p4tm2-wnxx-4y2h0ztc ❯ npm run dev ✓ Compiled /_error…"
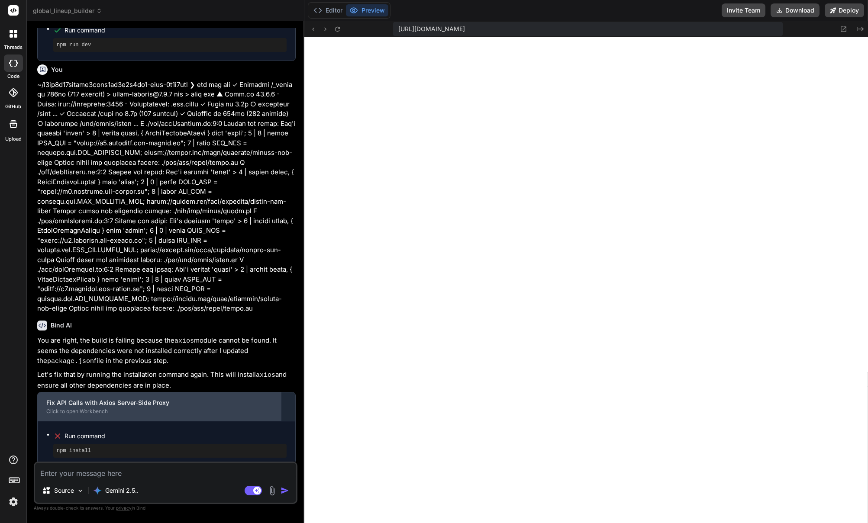
scroll to position [4799, 0]
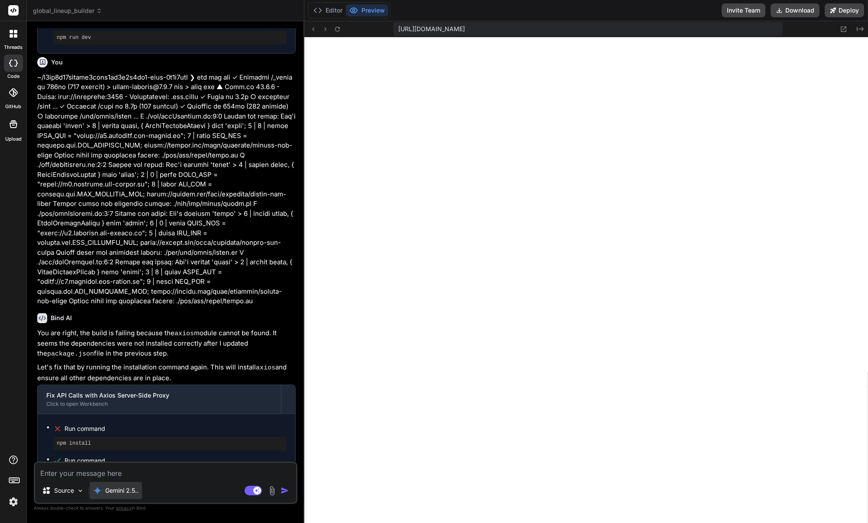
click at [138, 489] on p "Gemini 2.5.." at bounding box center [121, 491] width 33 height 9
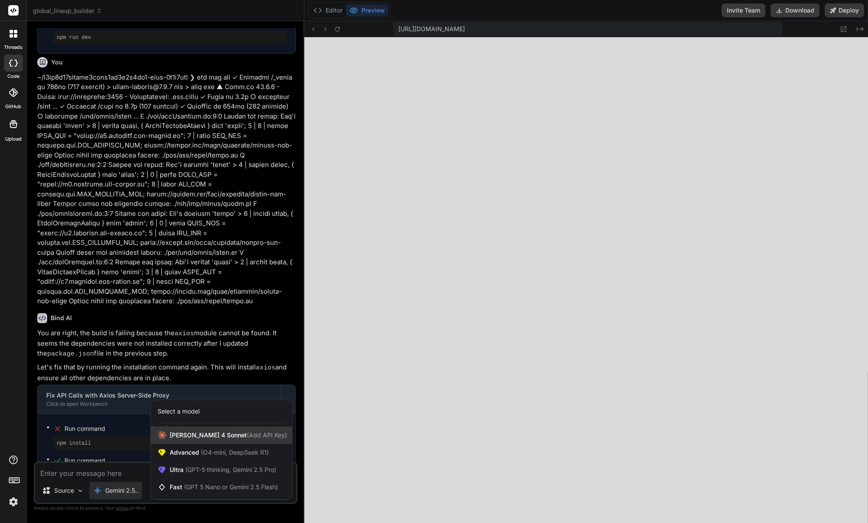
click at [199, 439] on span "[PERSON_NAME] 4 Sonnet (Add API Key)" at bounding box center [228, 435] width 117 height 9
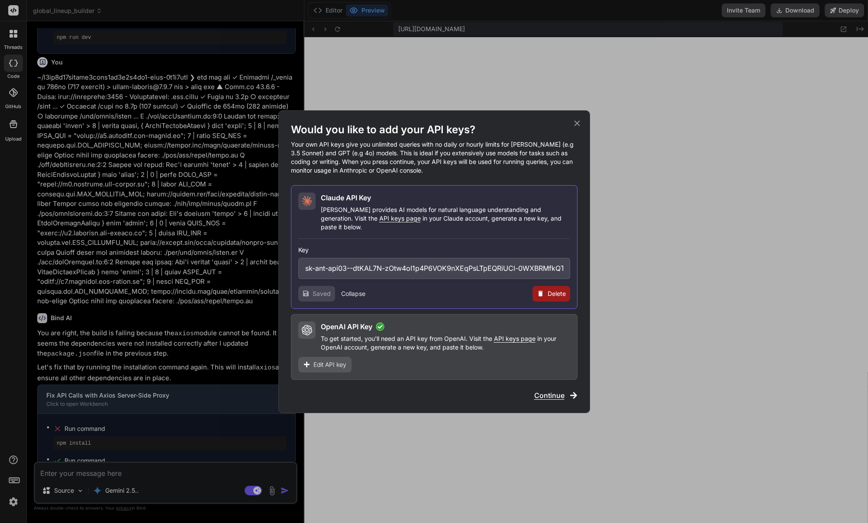
click at [551, 385] on div "Would you like to add your API keys? Your own API keys give you unlimited queri…" at bounding box center [434, 262] width 287 height 278
click at [547, 394] on span "Continue" at bounding box center [549, 395] width 30 height 10
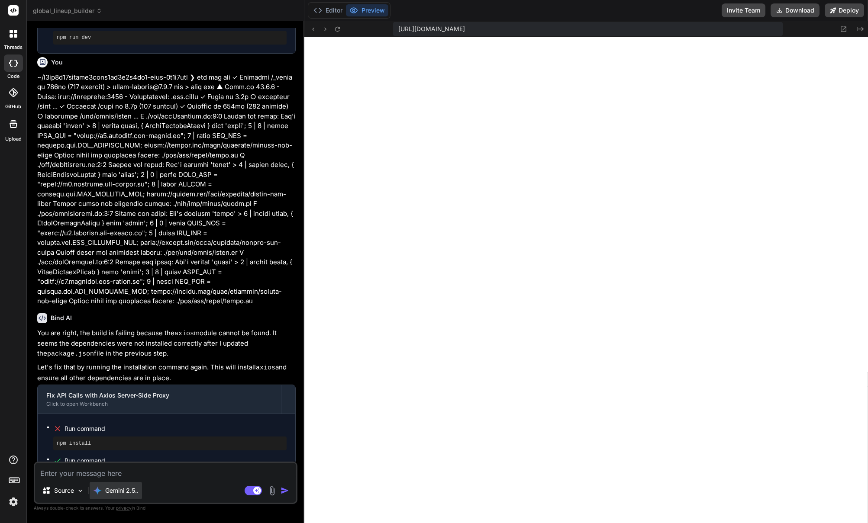
click at [127, 494] on p "Gemini 2.5.." at bounding box center [121, 491] width 33 height 9
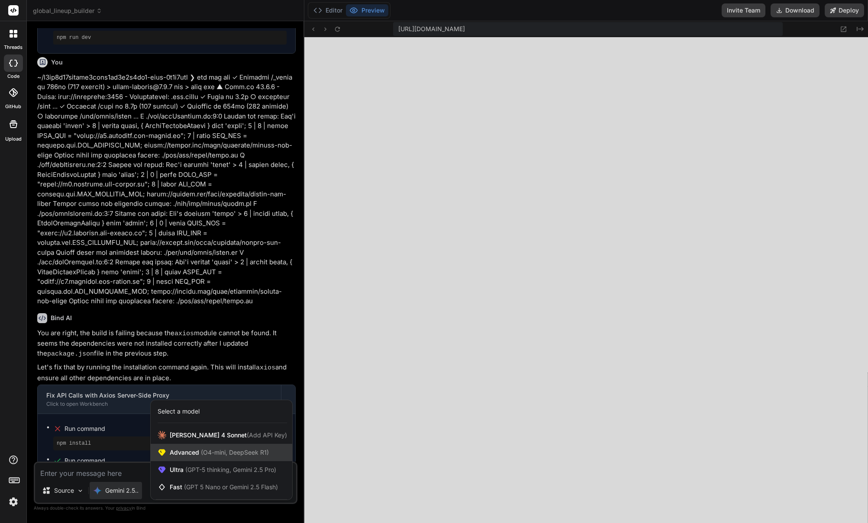
click at [208, 455] on span "(O4-mini, DeepSeek R1)" at bounding box center [234, 452] width 70 height 7
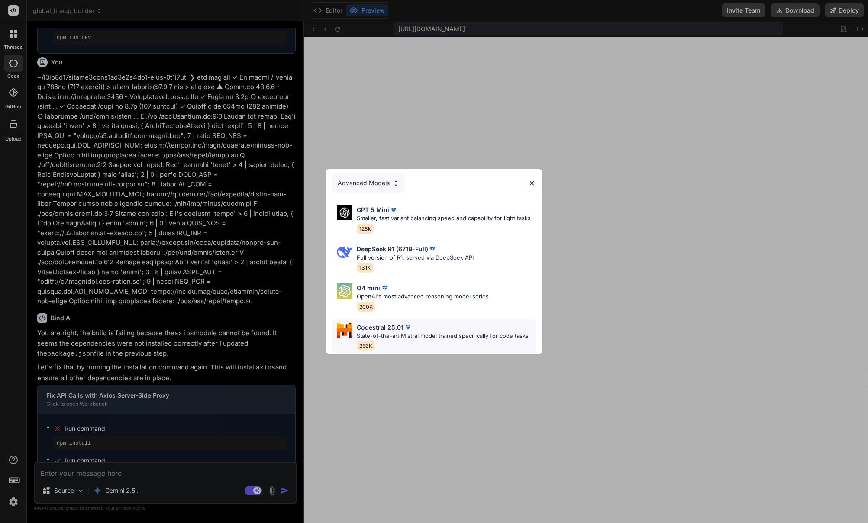
click at [404, 336] on p "State-of-the-art Mistral model trained specifically for code tasks" at bounding box center [443, 336] width 172 height 9
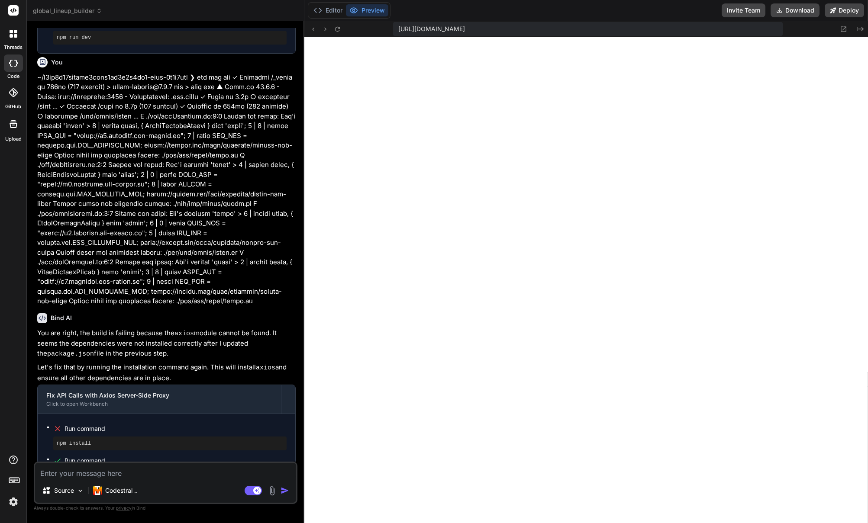
click at [155, 471] on textarea at bounding box center [165, 471] width 261 height 16
paste textarea "Failed to compile ./lib/apiFootball.ts:1:0 Module not found: Can't resolve 'axi…"
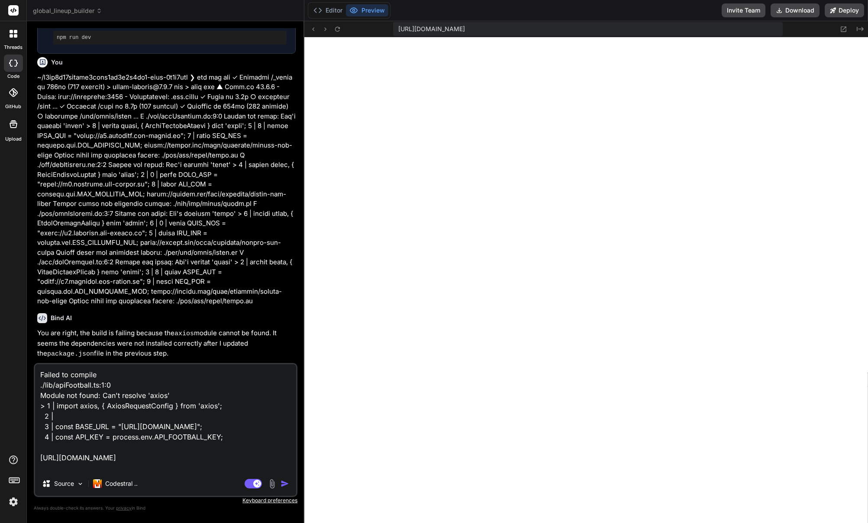
scroll to position [42, 0]
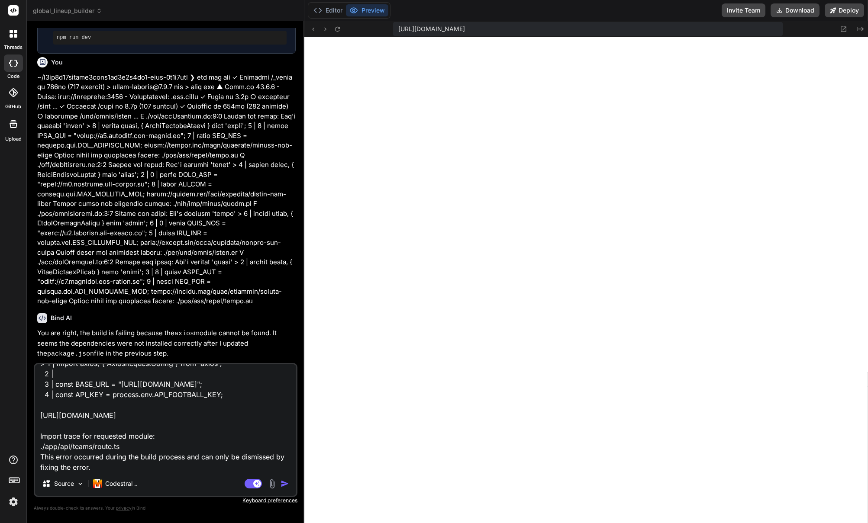
click at [286, 484] on img "button" at bounding box center [285, 484] width 9 height 9
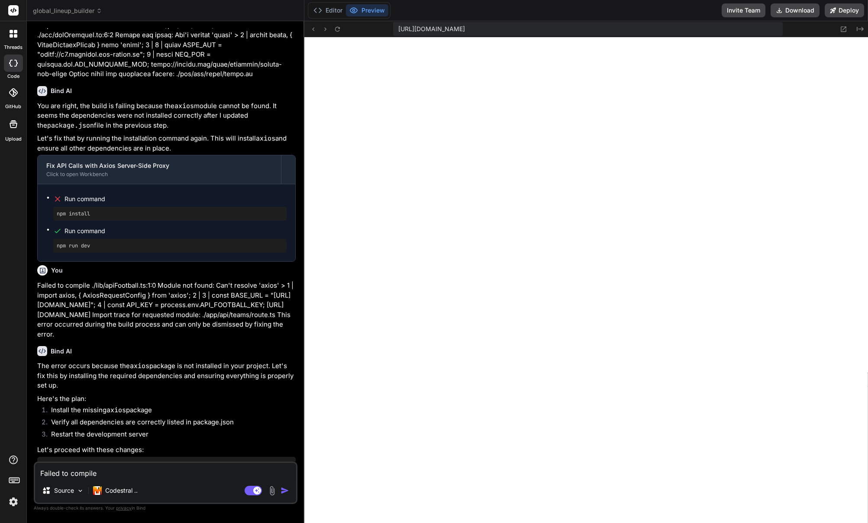
scroll to position [5088, 0]
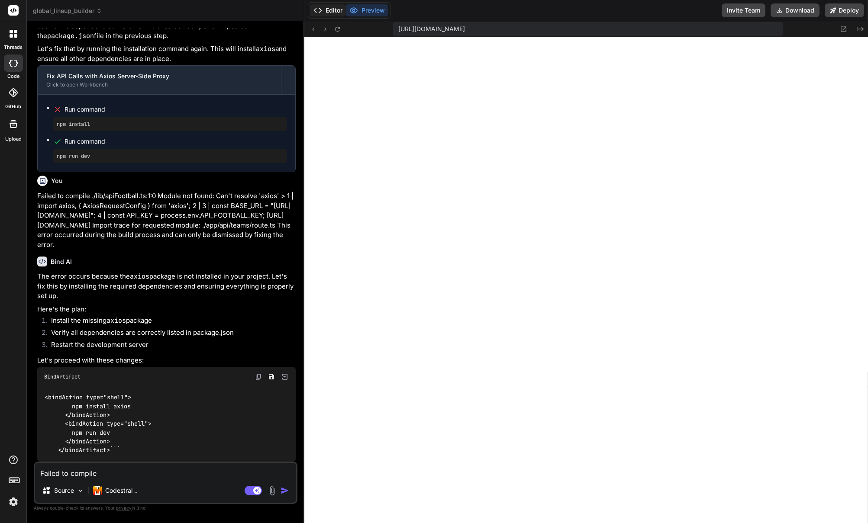
click at [322, 10] on icon at bounding box center [317, 10] width 9 height 9
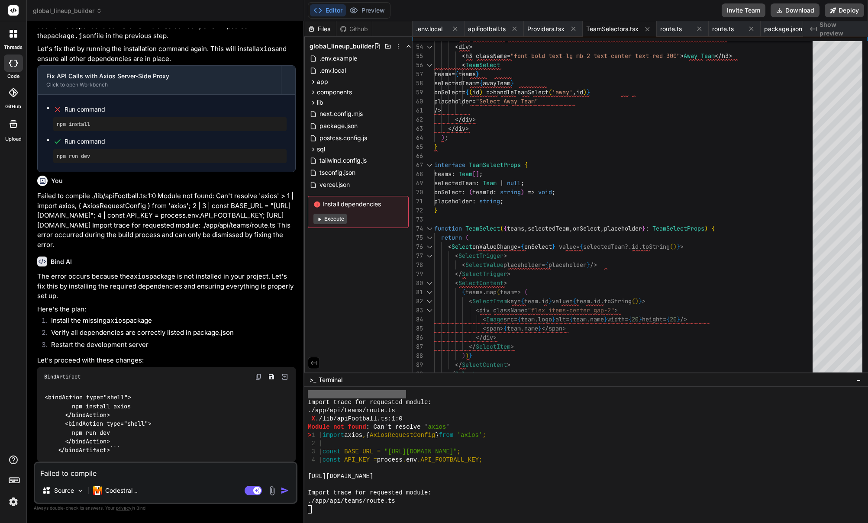
scroll to position [8225, 0]
click at [614, 434] on div "> 1 | import axios , { AxiosRequestConfig } from 'axios' ;" at bounding box center [582, 436] width 549 height 8
click at [284, 490] on img "button" at bounding box center [285, 491] width 9 height 9
click at [370, 514] on div at bounding box center [586, 455] width 564 height 136
click at [367, 8] on button "Preview" at bounding box center [367, 10] width 42 height 12
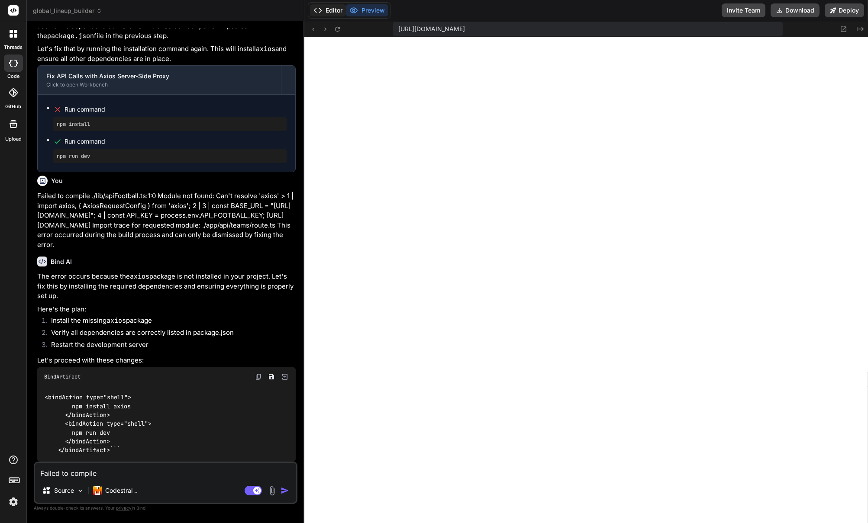
click at [321, 10] on polyline at bounding box center [320, 10] width 2 height 4
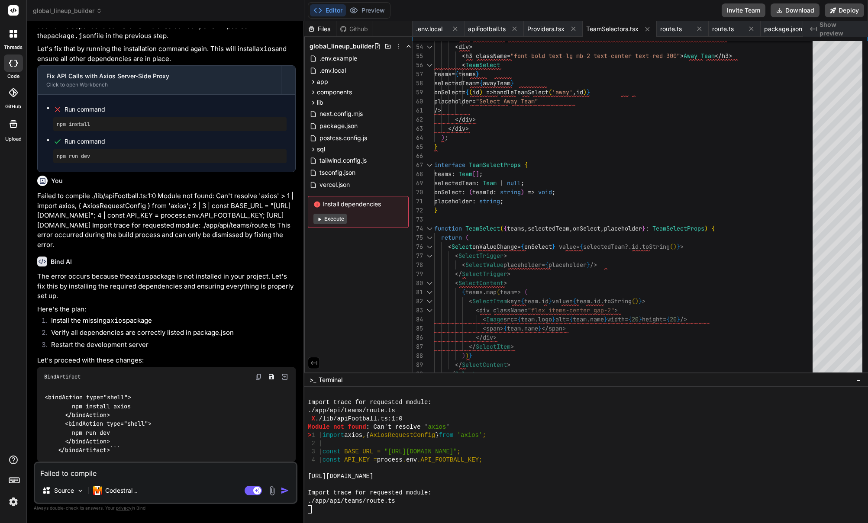
click at [154, 476] on textarea "Failed to compile ./lib/apiFootball.ts:1:0 Module not found: Can't resolve 'axi…" at bounding box center [165, 471] width 261 height 16
click at [258, 376] on img at bounding box center [258, 377] width 7 height 7
click at [338, 514] on div at bounding box center [586, 455] width 564 height 136
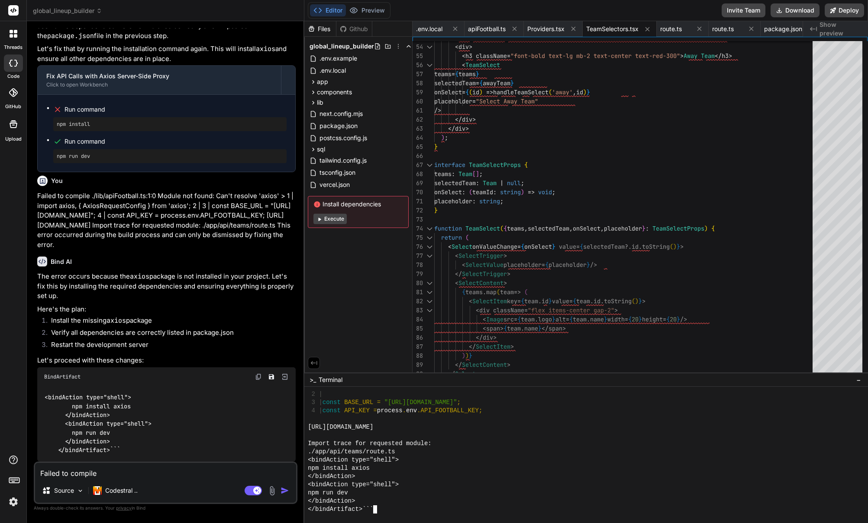
scroll to position [0, 0]
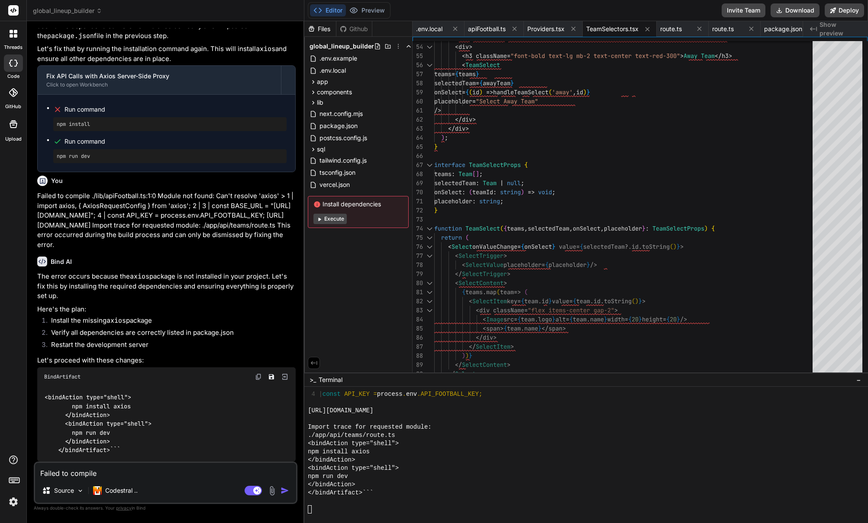
click at [162, 476] on textarea "Failed to compile ./lib/apiFootball.ts:1:0 Module not found: Can't resolve 'axi…" at bounding box center [165, 471] width 261 height 16
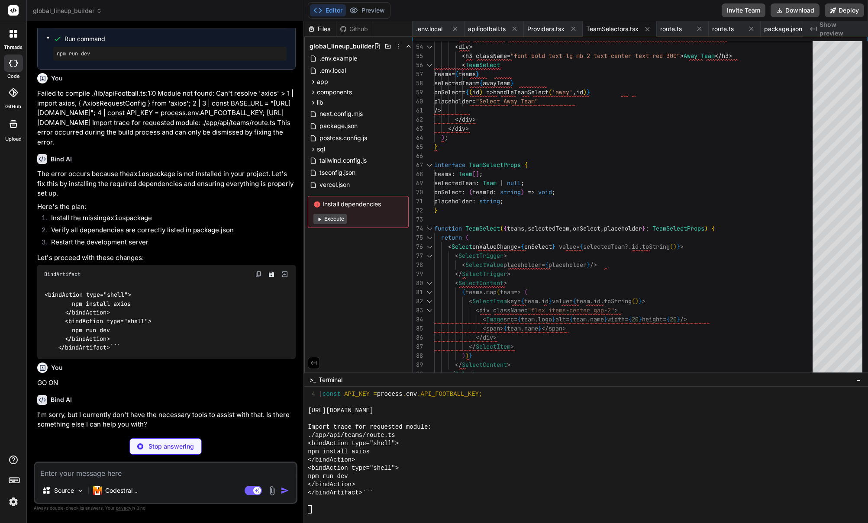
scroll to position [5161, 0]
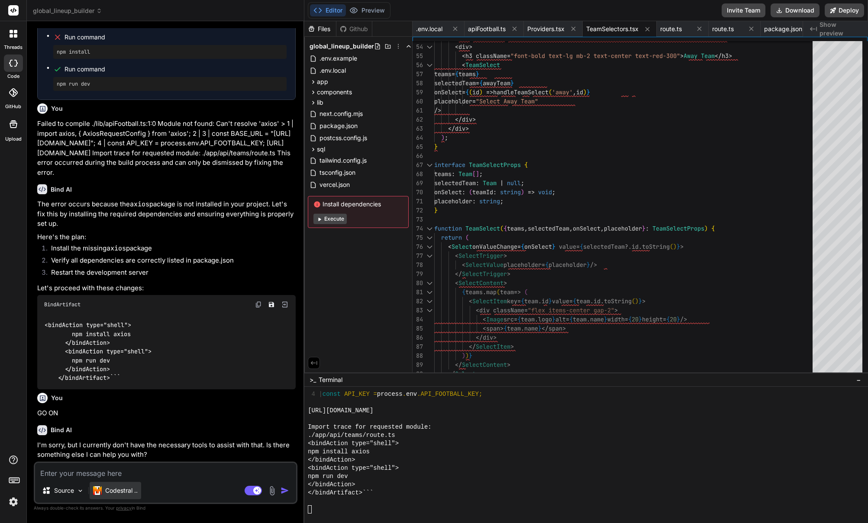
click at [115, 492] on p "Codestral .." at bounding box center [121, 491] width 32 height 9
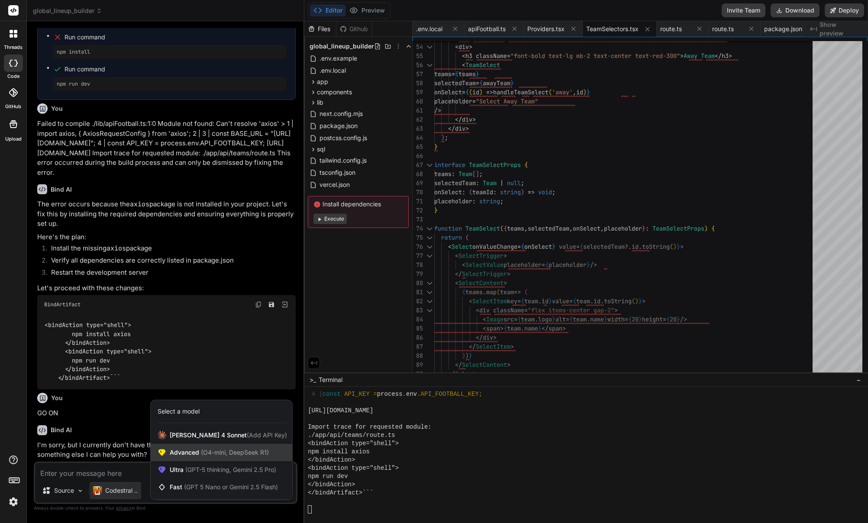
click at [223, 450] on span "(O4-mini, DeepSeek R1)" at bounding box center [234, 452] width 70 height 7
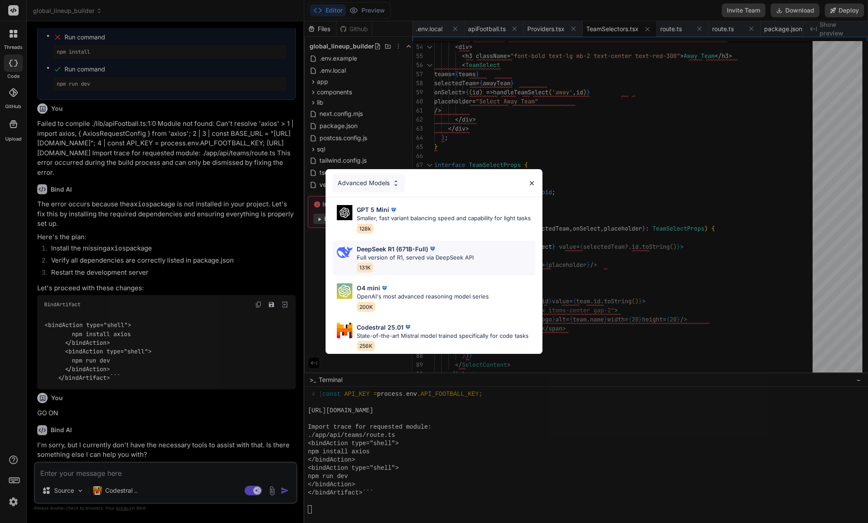
click at [404, 256] on p "Full version of R1, served via DeepSeek API" at bounding box center [415, 258] width 117 height 9
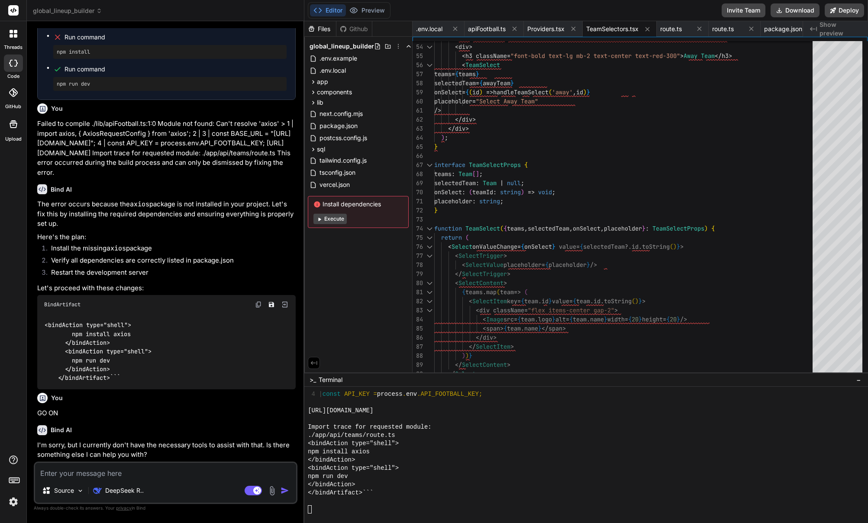
click at [285, 484] on div "Source DeepSeek R.." at bounding box center [165, 492] width 261 height 21
click at [285, 490] on img "button" at bounding box center [285, 491] width 9 height 9
click at [203, 476] on textarea at bounding box center [165, 471] width 261 height 16
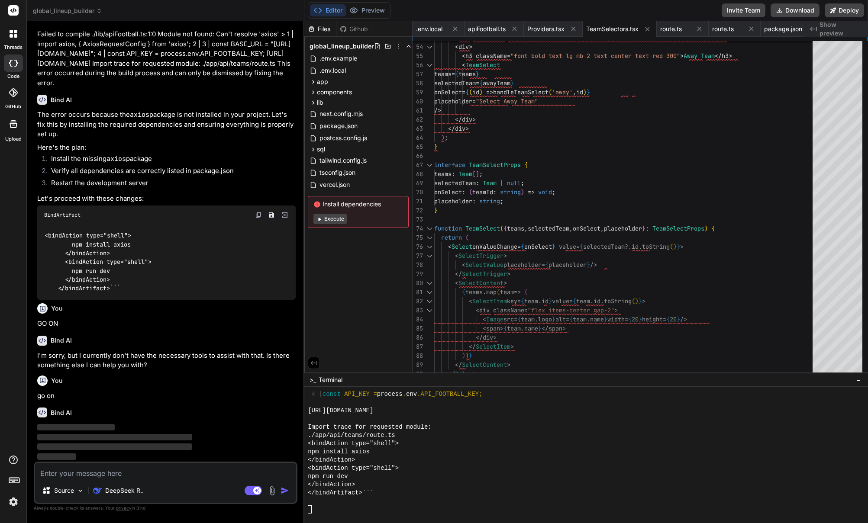
scroll to position [5219, 0]
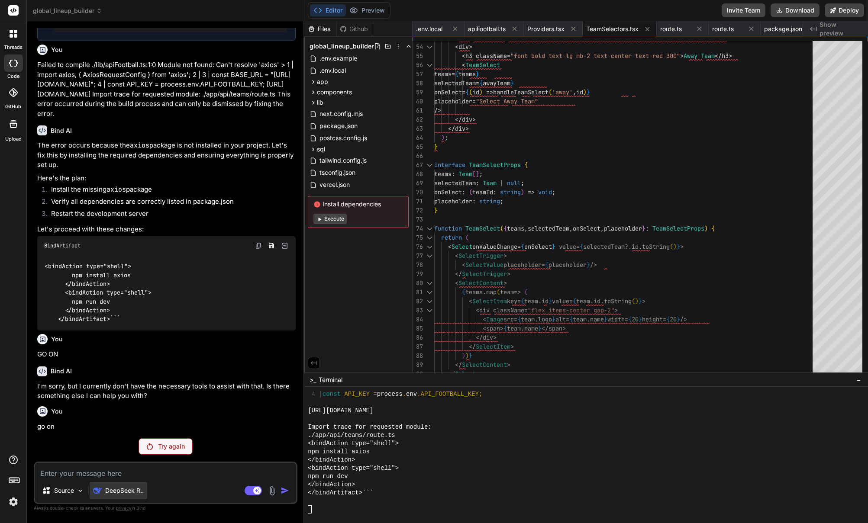
click at [117, 494] on div "DeepSeek R.." at bounding box center [119, 490] width 58 height 17
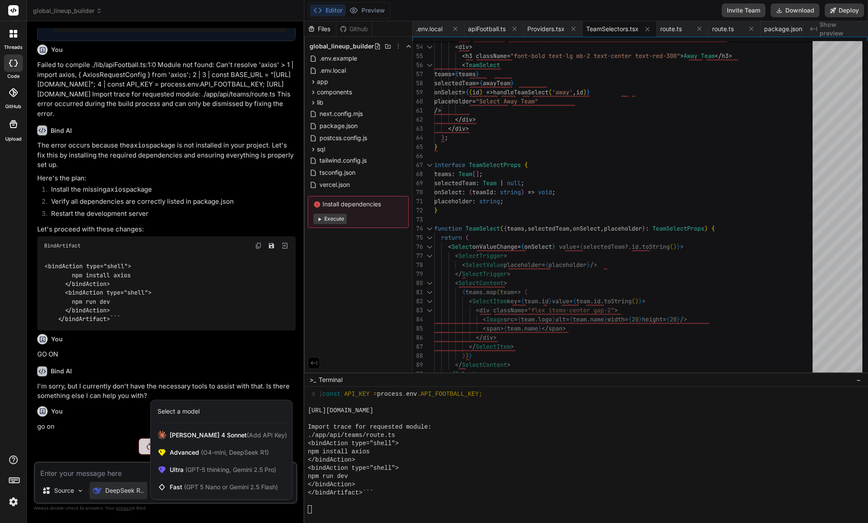
click at [85, 475] on div at bounding box center [434, 261] width 868 height 523
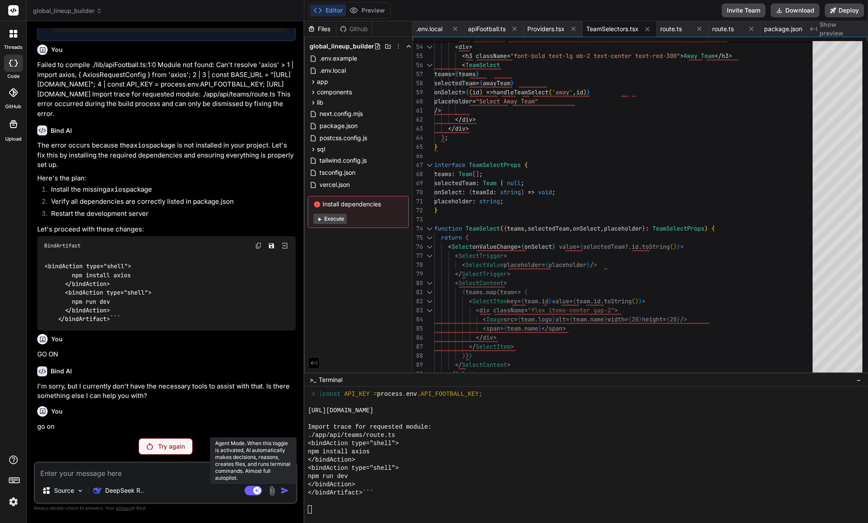
click at [251, 490] on rect at bounding box center [253, 491] width 17 height 10
click at [165, 449] on p "Try again" at bounding box center [171, 446] width 27 height 9
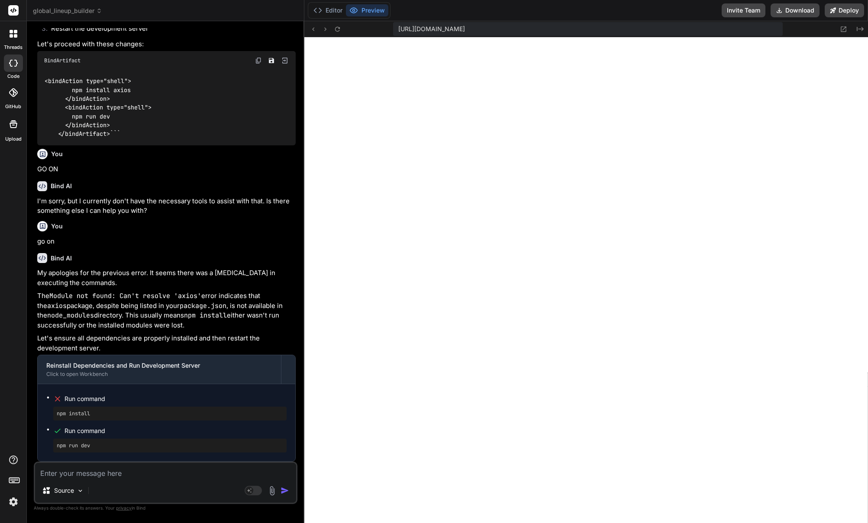
scroll to position [5405, 0]
click at [329, 14] on button "Editor" at bounding box center [328, 10] width 36 height 12
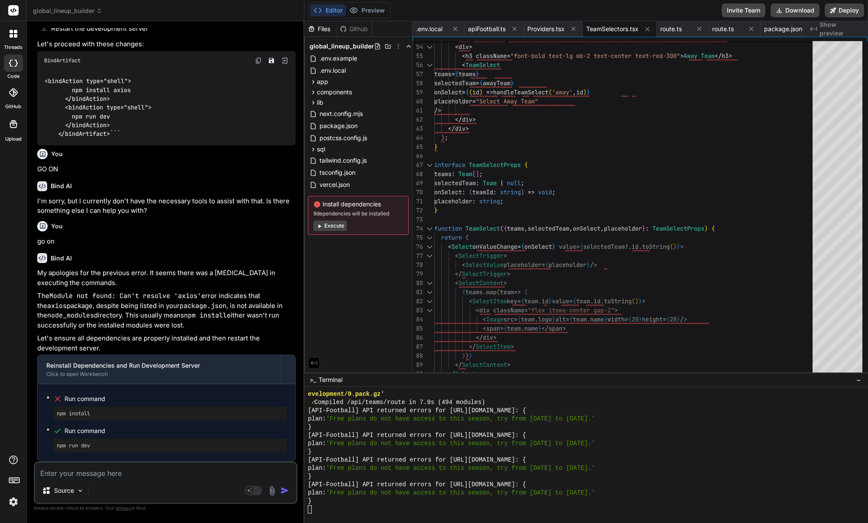
scroll to position [8225, 0]
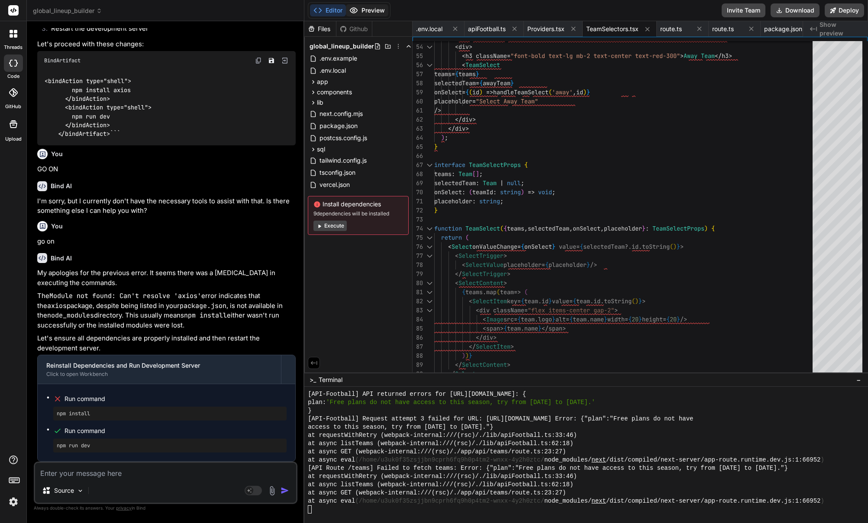
click at [378, 8] on button "Preview" at bounding box center [367, 10] width 42 height 12
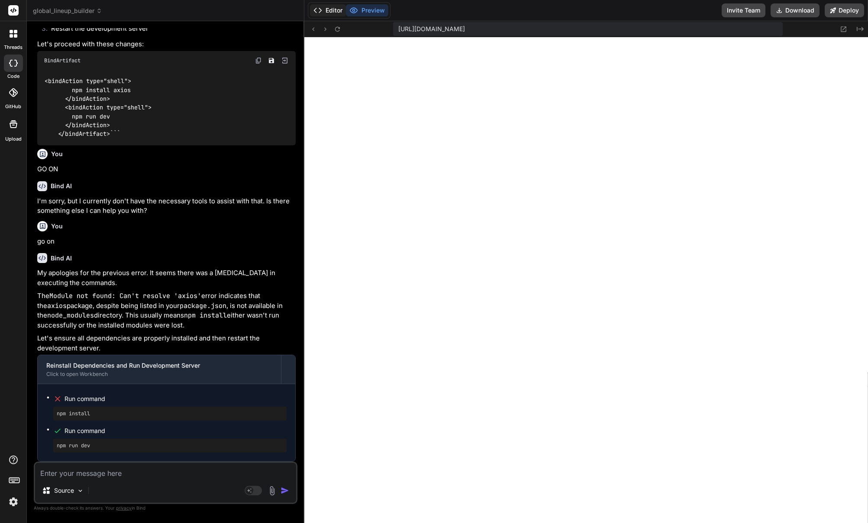
click at [331, 12] on button "Editor" at bounding box center [328, 10] width 36 height 12
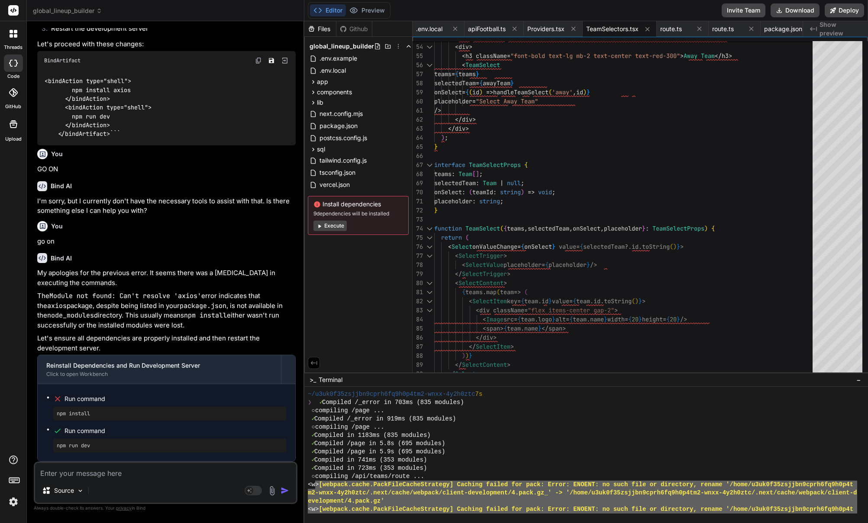
scroll to position [7749, 0]
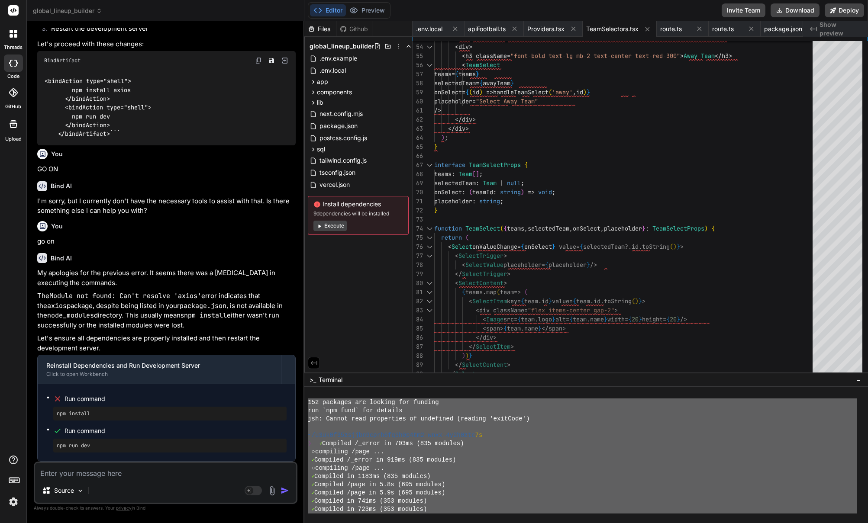
drag, startPoint x: 460, startPoint y: 506, endPoint x: 305, endPoint y: 401, distance: 187.1
click at [305, 401] on div "BBBBBBBBBBBBBBBBBBBBBBBBBBBBBBBB ________________________________ 152 packages …" at bounding box center [586, 455] width 564 height 136
click at [160, 475] on textarea at bounding box center [165, 471] width 261 height 16
paste textarea "152 packages are looking for funding run `npm fund` for details jsh: Cannot rea…"
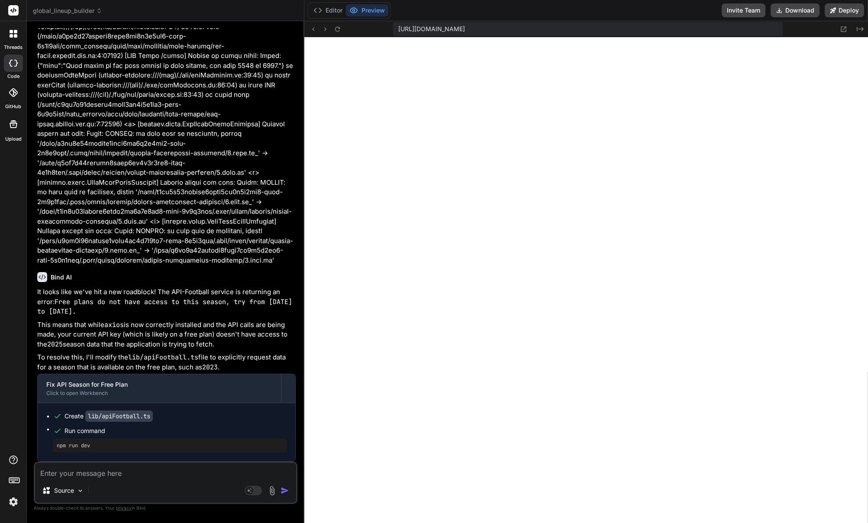
scroll to position [7592, 0]
click at [331, 13] on button "Editor" at bounding box center [328, 10] width 36 height 12
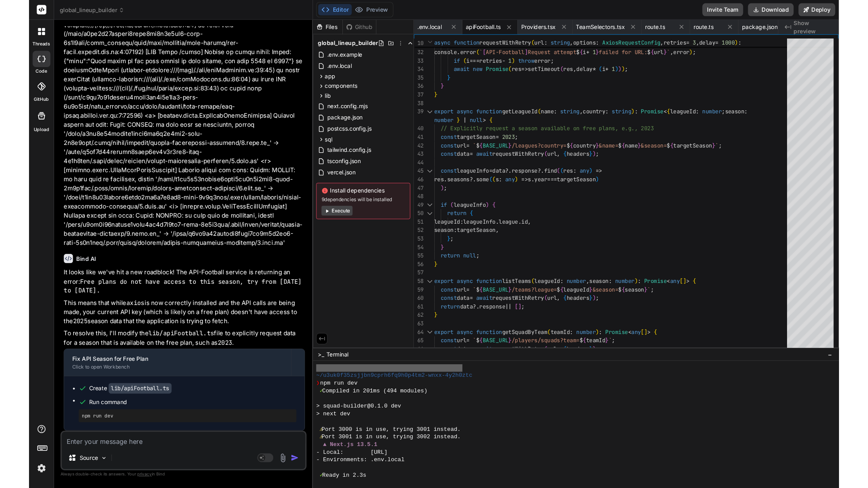
scroll to position [8225, 0]
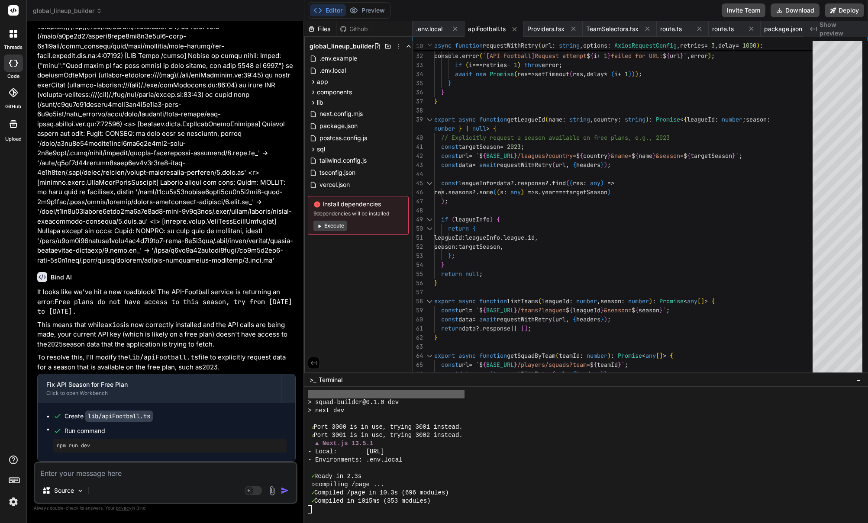
click at [570, 474] on div "✓ Ready in 2.3s" at bounding box center [582, 477] width 549 height 8
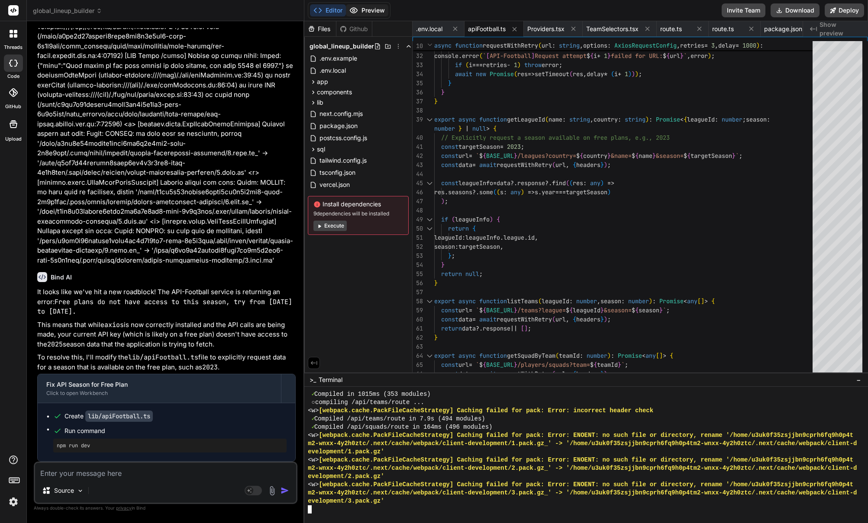
click at [356, 10] on icon at bounding box center [353, 10] width 9 height 9
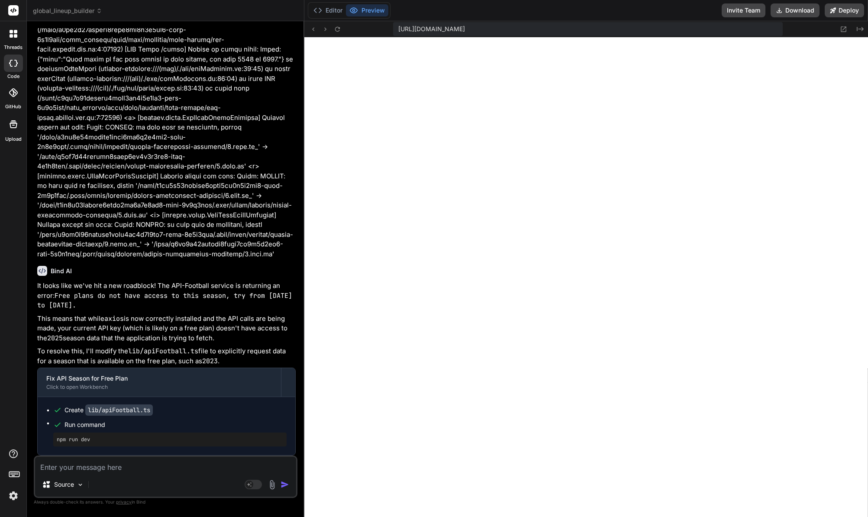
scroll to position [6396, 0]
click at [155, 465] on textarea at bounding box center [165, 465] width 261 height 16
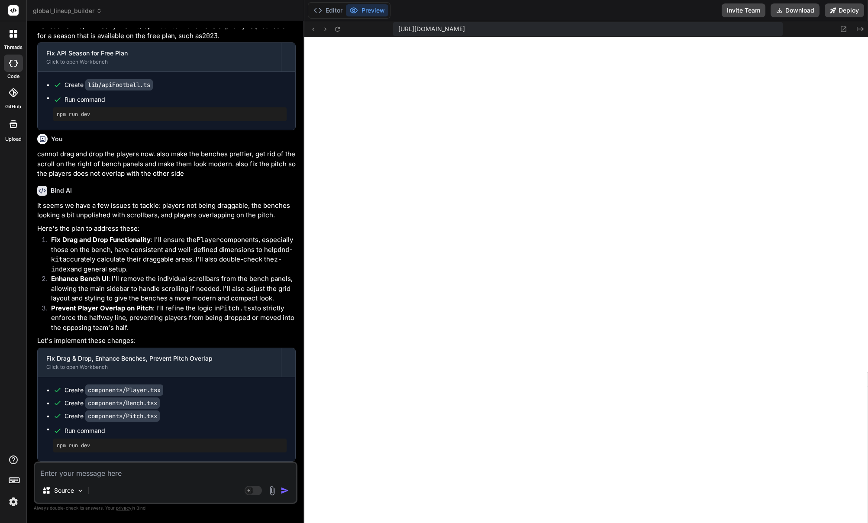
scroll to position [6721, 0]
click at [122, 474] on textarea at bounding box center [165, 471] width 261 height 16
paste textarea "Failed to compile ./components/Bench.tsx NonErrorEmittedError: (Emitted value i…"
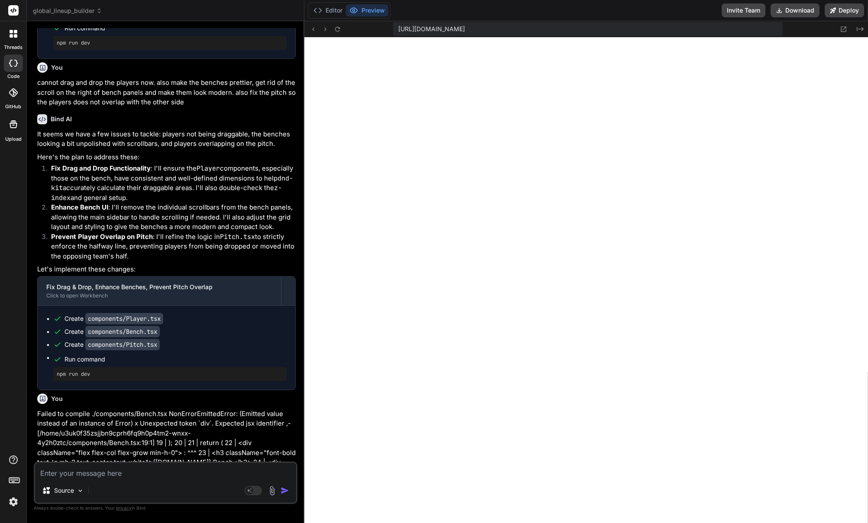
scroll to position [6711, 0]
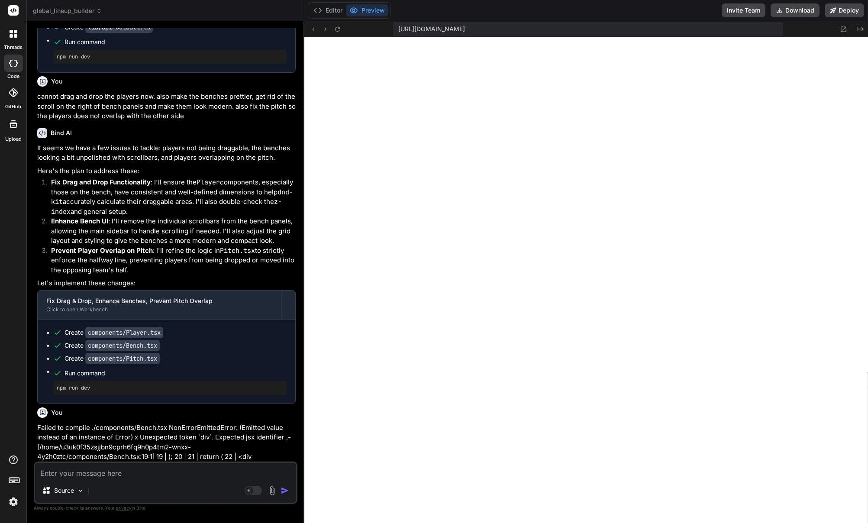
drag, startPoint x: 53, startPoint y: 248, endPoint x: 180, endPoint y: 335, distance: 154.7
click at [180, 275] on ol "Fix Drag and Drop Functionality : I'll ensure the Player components, especially…" at bounding box center [166, 225] width 258 height 97
copy ol "Fix Drag and Drop Functionality : I'll ensure the Player components, especially…"
click at [177, 275] on li "Prevent Player Overlap on Pitch : I'll refine the logic in Pitch.tsx to strictl…" at bounding box center [170, 260] width 252 height 29
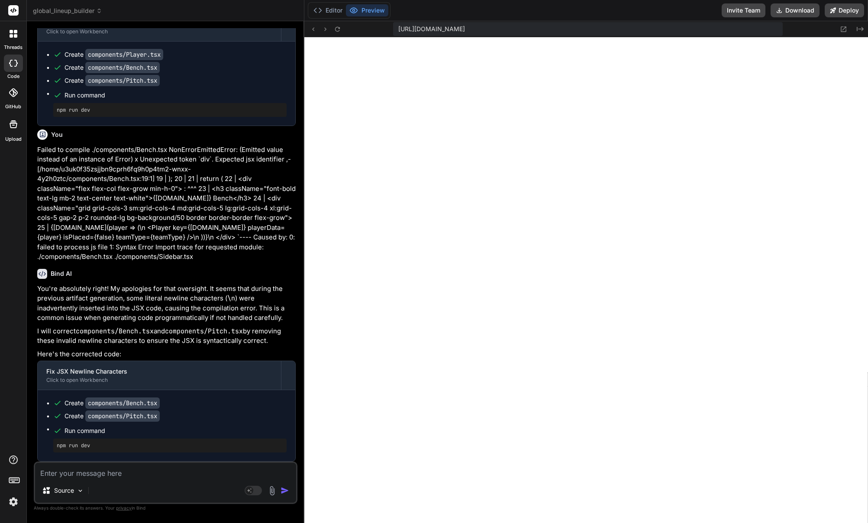
scroll to position [7057, 0]
click at [142, 476] on textarea at bounding box center [165, 471] width 261 height 16
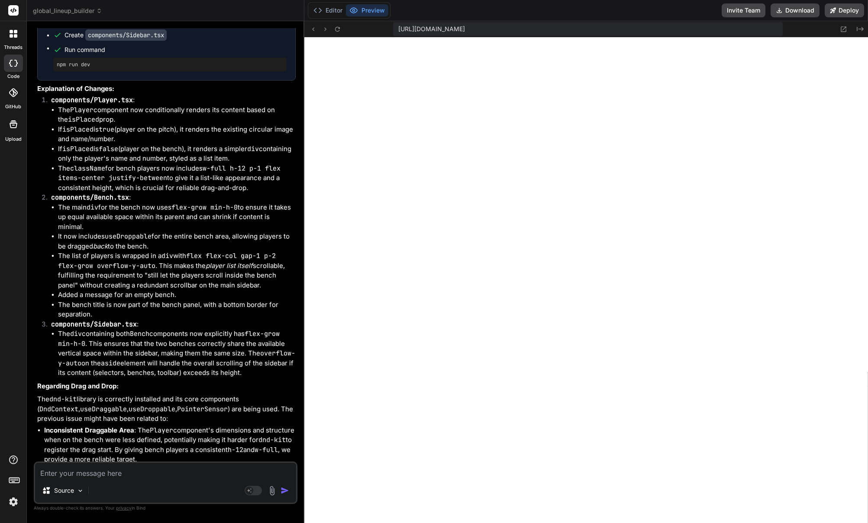
scroll to position [7943, 0]
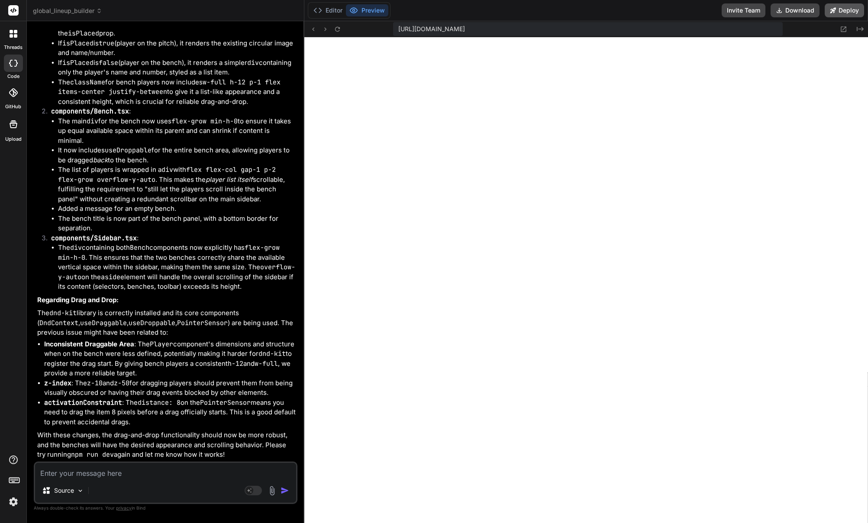
click at [849, 10] on button "Deploy" at bounding box center [844, 10] width 39 height 14
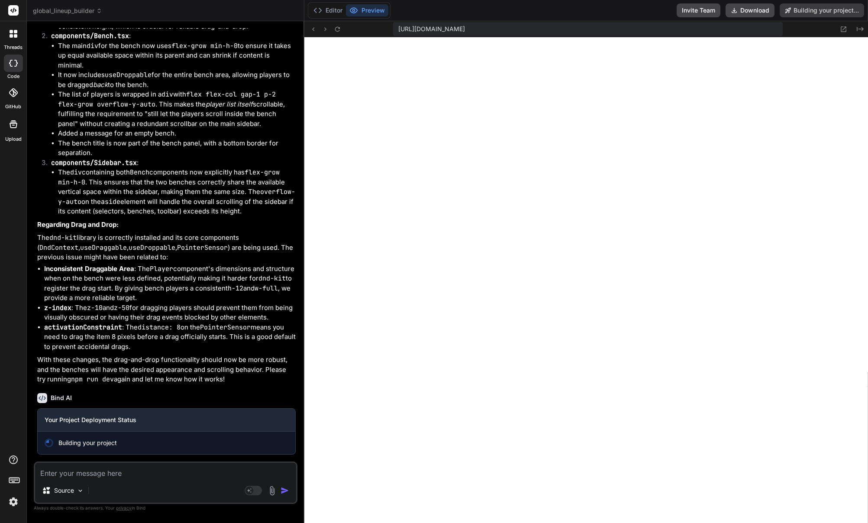
scroll to position [8018, 0]
click at [324, 13] on button "Editor" at bounding box center [328, 10] width 36 height 12
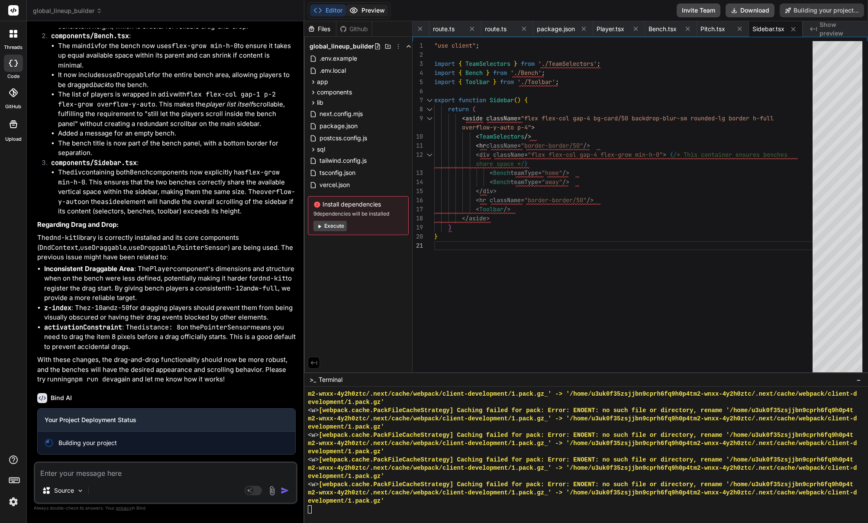
click at [367, 8] on button "Preview" at bounding box center [367, 10] width 42 height 12
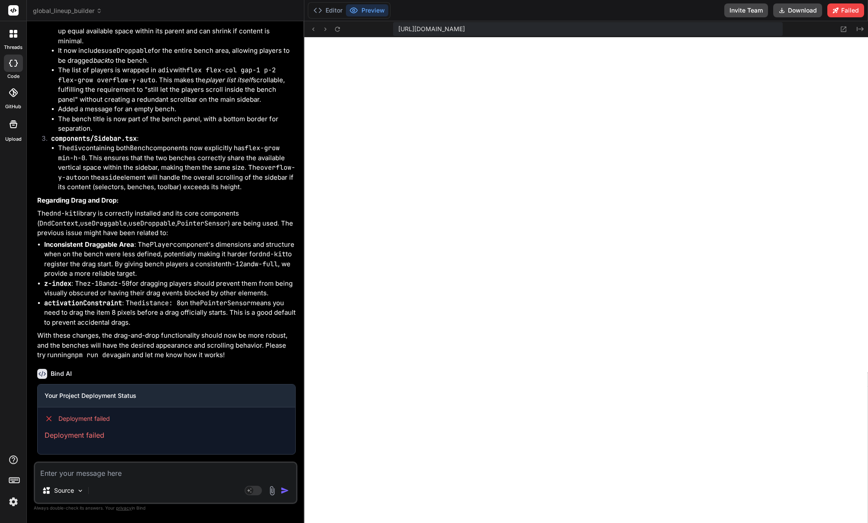
scroll to position [8042, 0]
click at [328, 6] on button "Editor" at bounding box center [328, 10] width 36 height 12
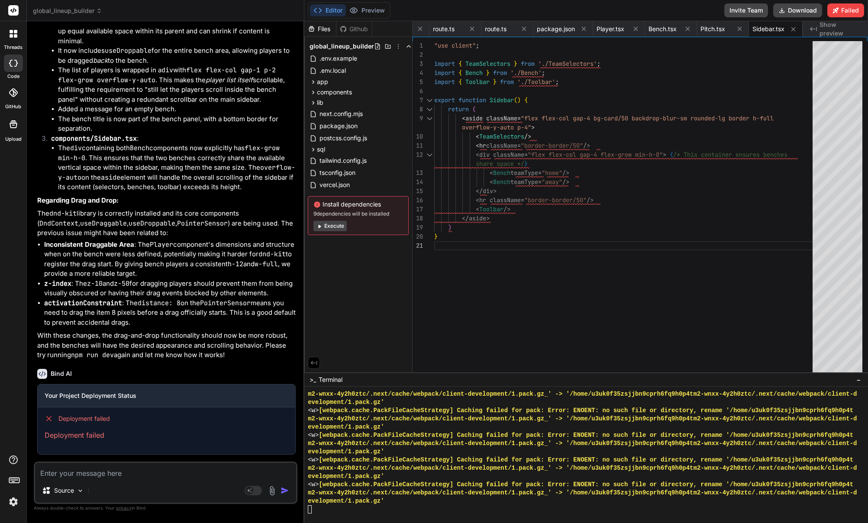
scroll to position [8225, 0]
click at [179, 471] on textarea at bounding box center [165, 471] width 261 height 16
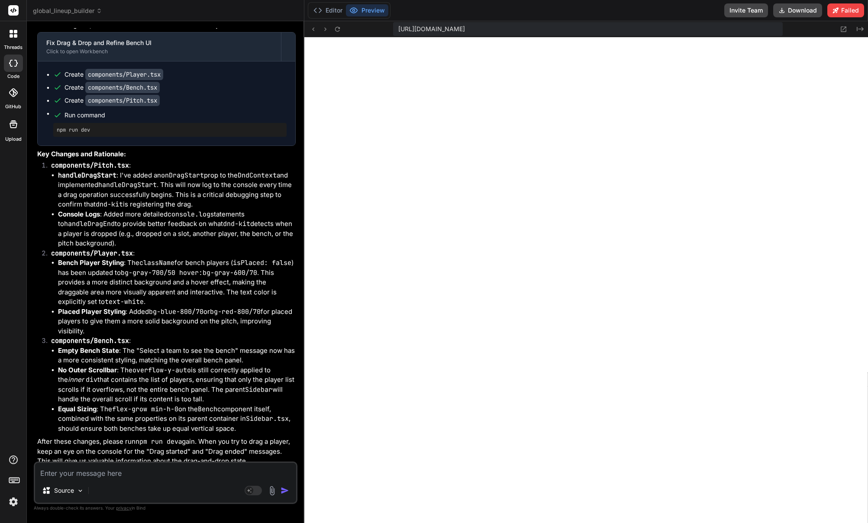
scroll to position [8825, 0]
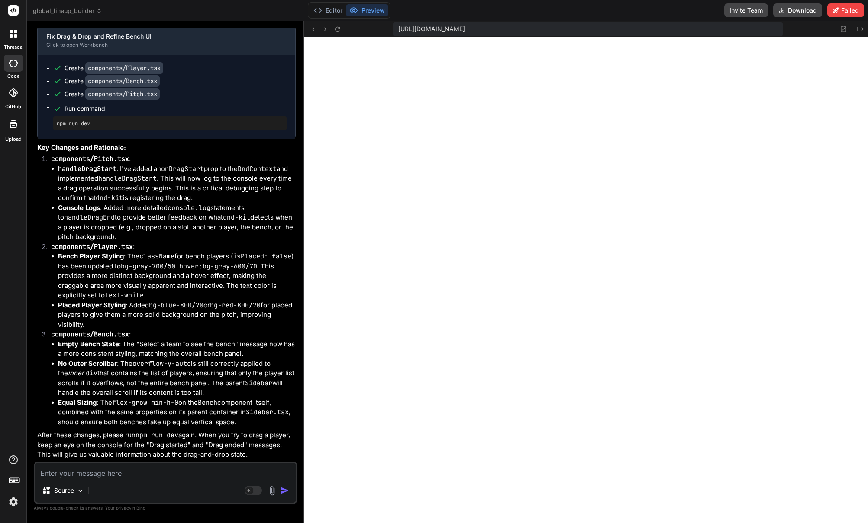
click at [158, 477] on textarea at bounding box center [165, 471] width 261 height 16
click at [190, 471] on textarea at bounding box center [165, 471] width 261 height 16
click at [191, 471] on textarea at bounding box center [165, 471] width 261 height 16
click at [211, 476] on textarea at bounding box center [165, 471] width 261 height 16
paste textarea "Failed to compile ./components/Pitch.tsx NonErrorEmittedError: (Emitted value i…"
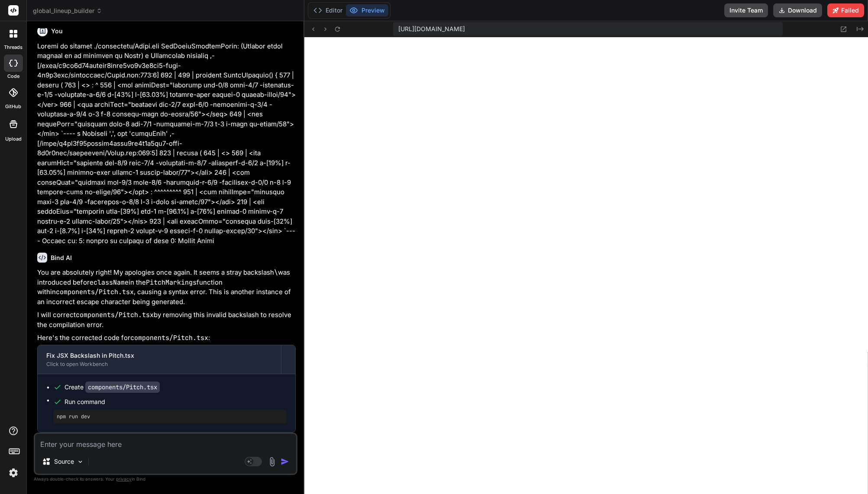
scroll to position [9254, 0]
click at [151, 453] on div "Source" at bounding box center [165, 463] width 261 height 21
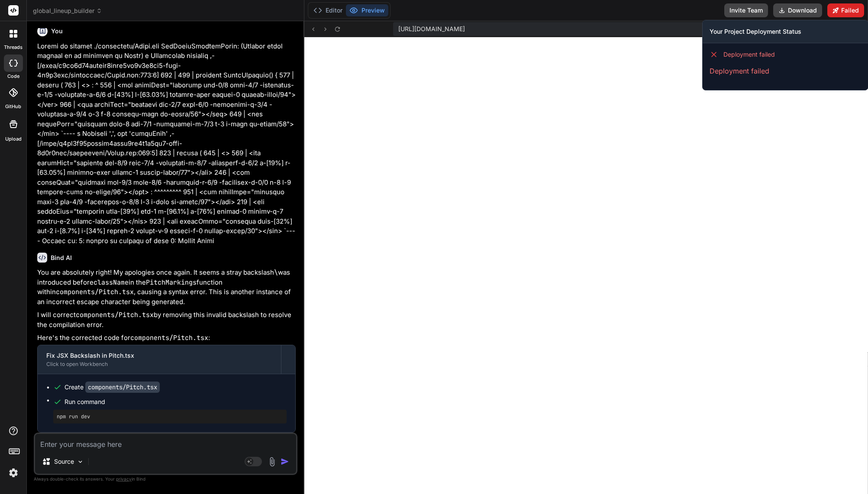
click at [844, 10] on button "Failed" at bounding box center [845, 10] width 37 height 14
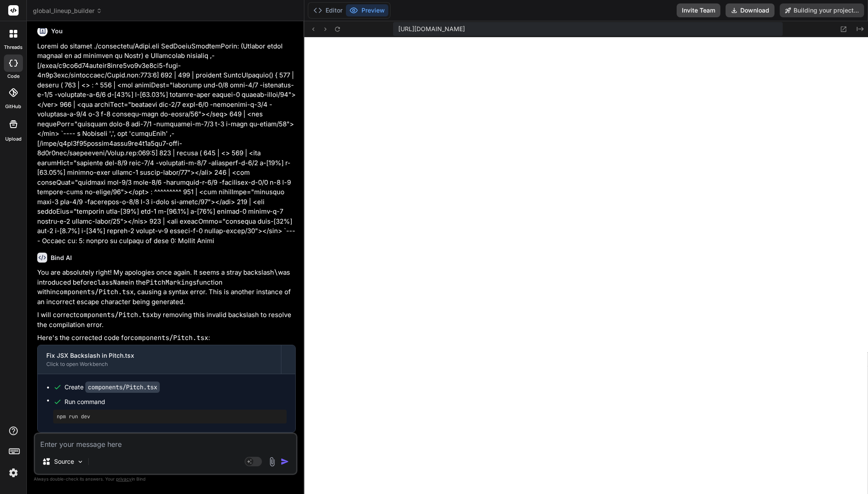
click at [129, 440] on textarea at bounding box center [165, 442] width 261 height 16
click at [334, 13] on button "Editor" at bounding box center [328, 10] width 36 height 12
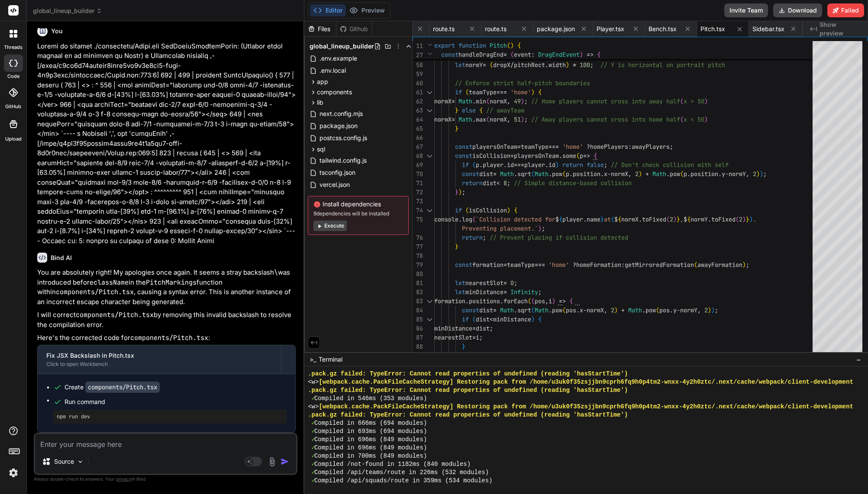
scroll to position [9254, 0]
click at [365, 4] on div "Editor Preview" at bounding box center [349, 10] width 83 height 16
click at [369, 10] on button "Preview" at bounding box center [367, 10] width 42 height 12
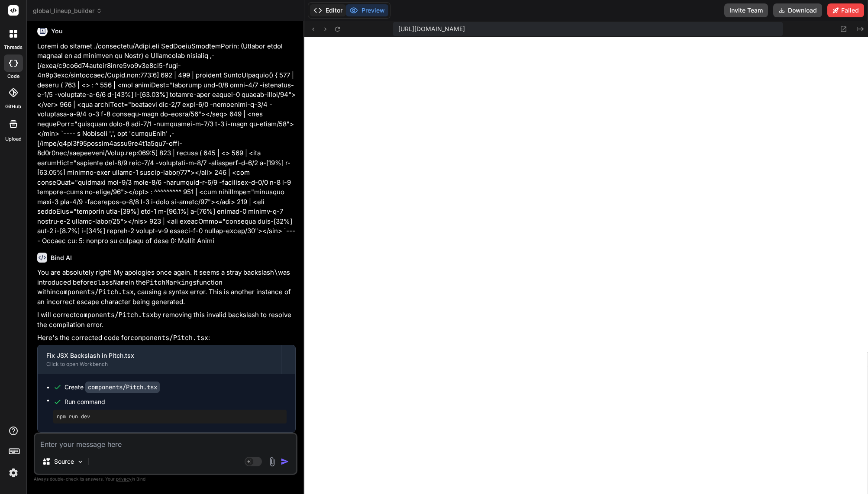
click at [322, 8] on icon at bounding box center [317, 10] width 9 height 9
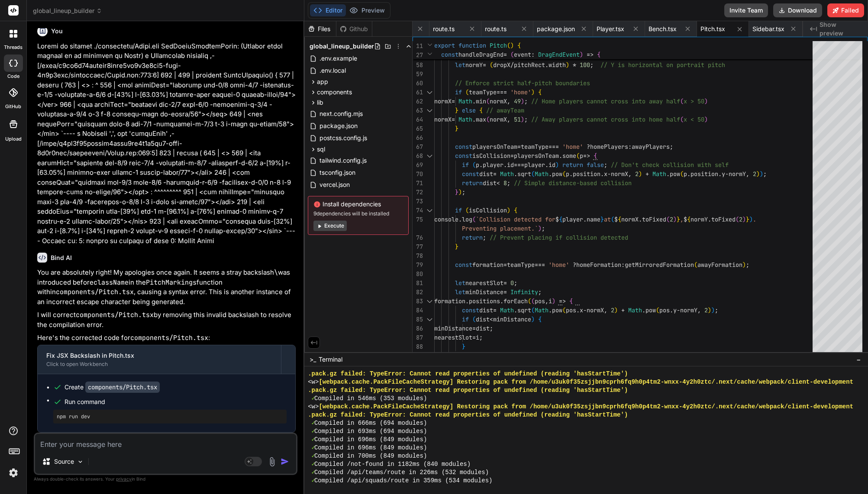
click at [332, 228] on button "Execute" at bounding box center [329, 226] width 33 height 10
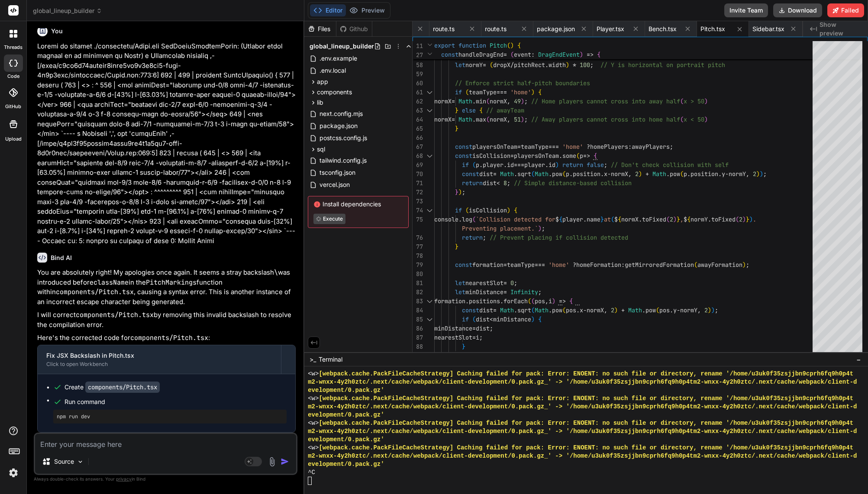
click at [118, 447] on textarea at bounding box center [165, 442] width 261 height 16
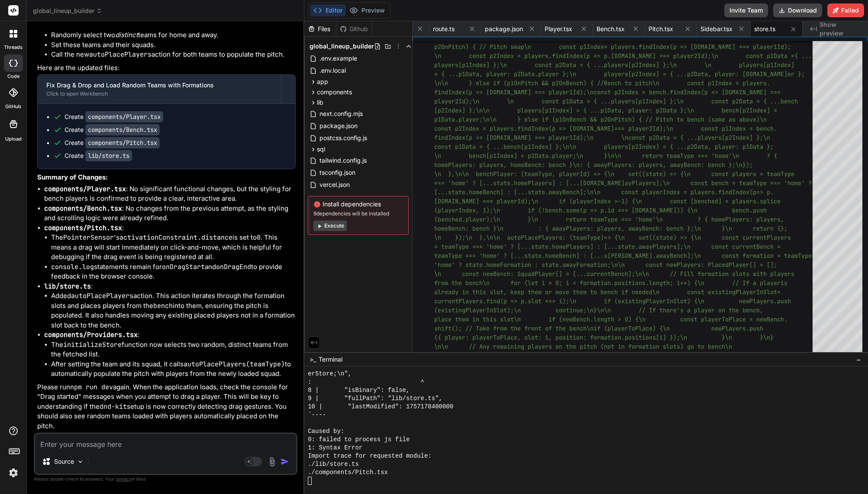
scroll to position [9976, 0]
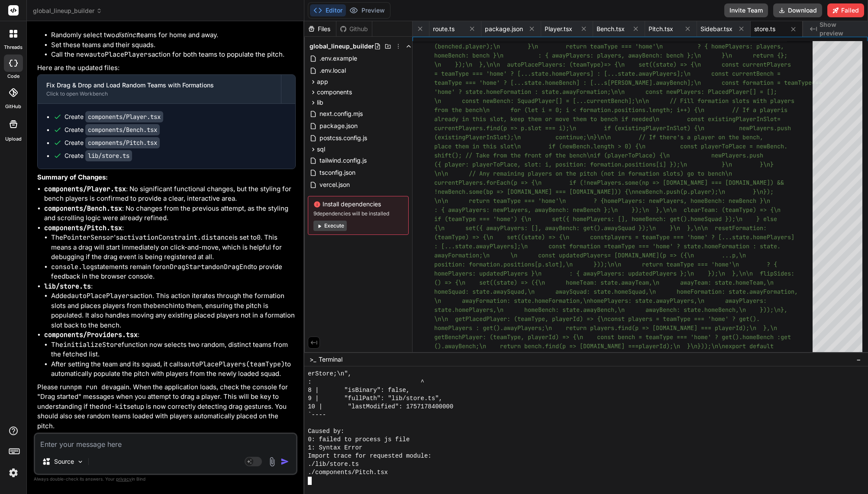
click at [330, 481] on div at bounding box center [582, 481] width 549 height 8
click at [328, 226] on button "Execute" at bounding box center [329, 226] width 33 height 10
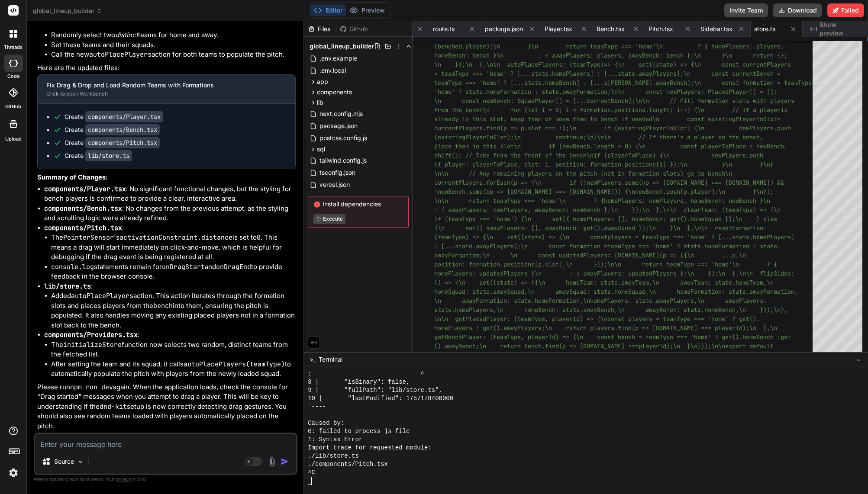
click at [346, 485] on div at bounding box center [582, 481] width 549 height 8
click at [141, 448] on textarea at bounding box center [165, 442] width 261 height 16
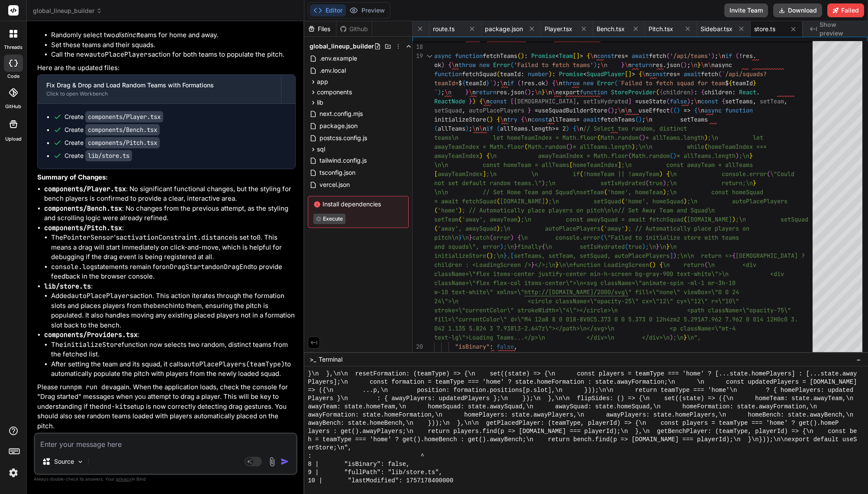
scroll to position [7446, 0]
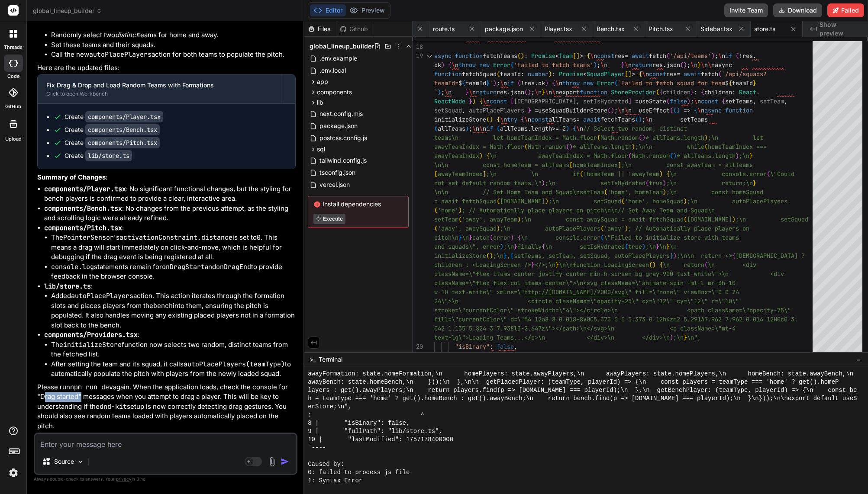
drag, startPoint x: 78, startPoint y: 397, endPoint x: 41, endPoint y: 397, distance: 37.2
click at [41, 397] on p "Please run npm run dev again. When the application loads, check the console for…" at bounding box center [166, 407] width 258 height 49
copy p "Drag started"
click at [511, 448] on div "`----" at bounding box center [582, 448] width 549 height 8
click at [532, 432] on div "9 | "fullPath": "lib/store.ts"," at bounding box center [582, 432] width 549 height 8
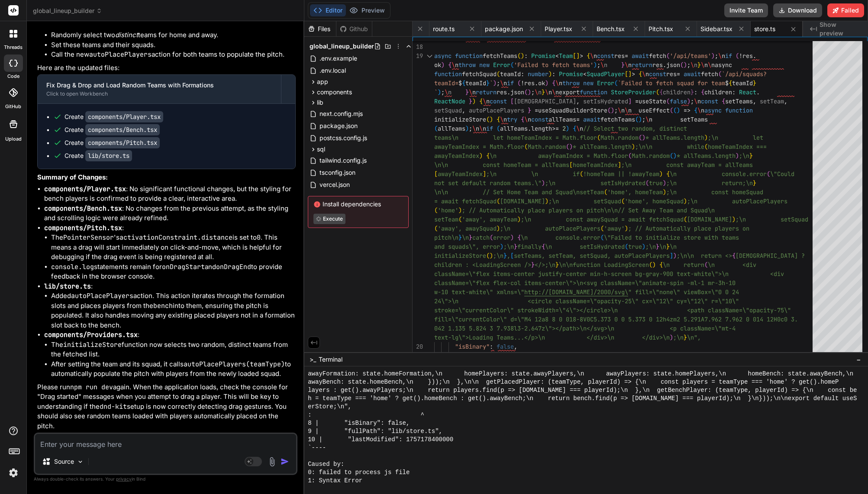
scroll to position [8225, 0]
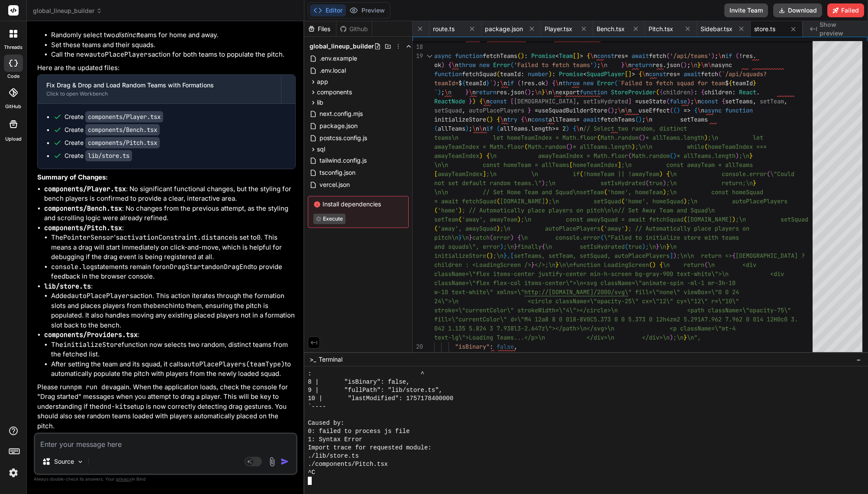
drag, startPoint x: 368, startPoint y: 475, endPoint x: 364, endPoint y: 477, distance: 4.7
click at [368, 475] on div "^C" at bounding box center [582, 473] width 549 height 8
click at [341, 481] on div at bounding box center [582, 481] width 549 height 8
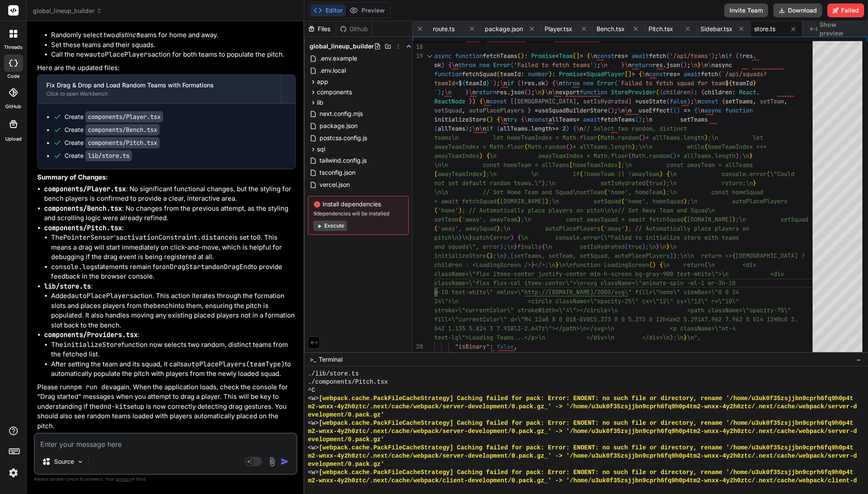
scroll to position [8225, 0]
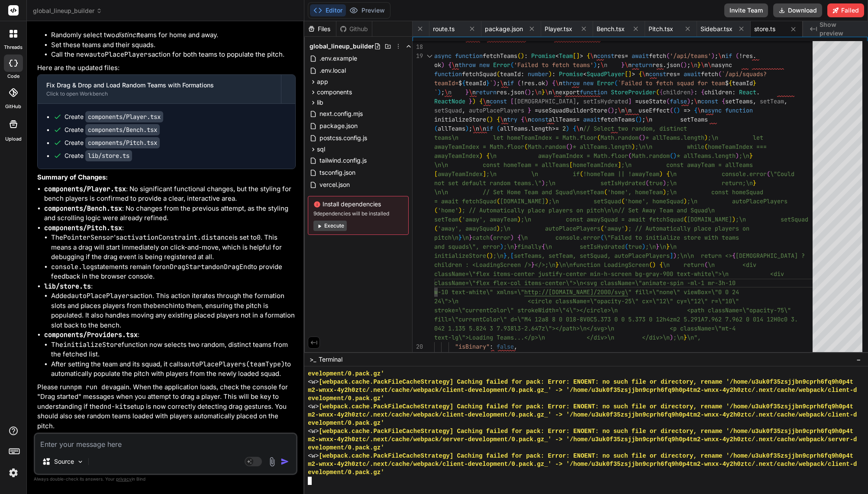
click at [348, 482] on div at bounding box center [582, 481] width 549 height 8
click at [342, 487] on div "++++++++++++++++++++++++++++++++ )))))))))))))))))))))))))))))))) evelopment/0.…" at bounding box center [586, 431] width 564 height 128
drag, startPoint x: 340, startPoint y: 484, endPoint x: 332, endPoint y: 483, distance: 8.7
click at [339, 484] on div at bounding box center [582, 481] width 549 height 8
click at [323, 483] on div at bounding box center [582, 481] width 549 height 8
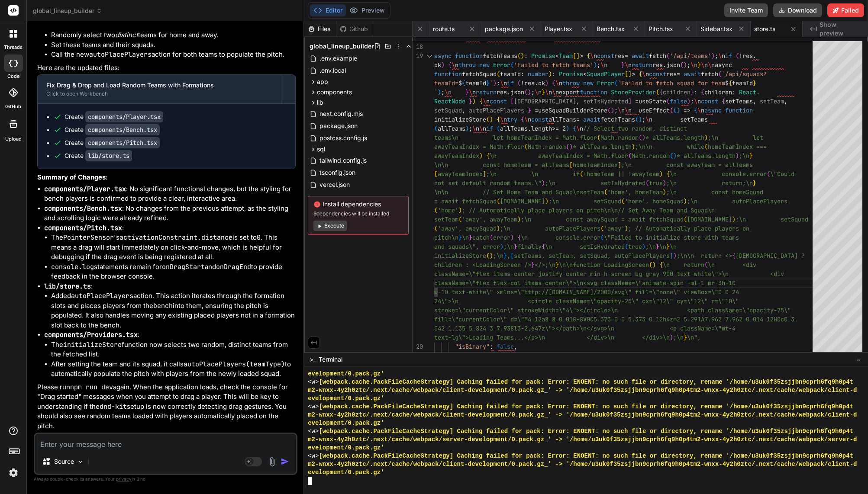
click at [313, 482] on div at bounding box center [582, 481] width 549 height 8
click at [183, 453] on div "Source Agent Mode. When this toggle is activated, AI automatically makes decisi…" at bounding box center [166, 454] width 264 height 42
click at [187, 445] on textarea at bounding box center [165, 442] width 261 height 16
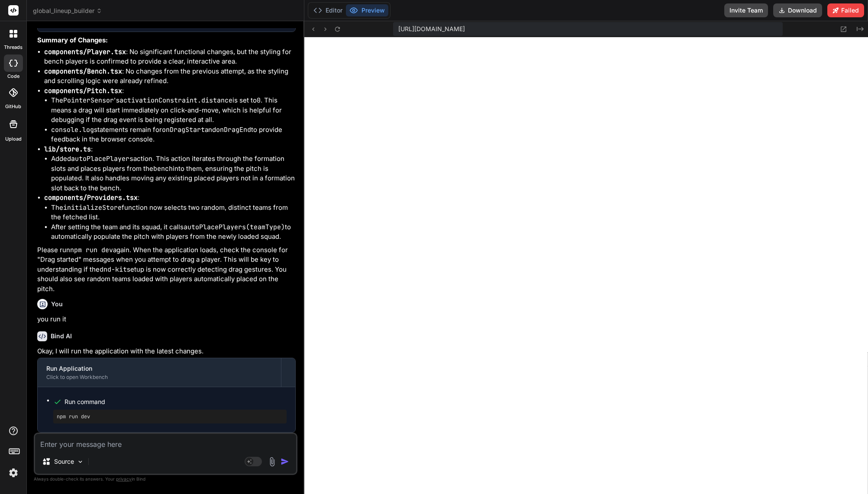
scroll to position [10113, 0]
click at [171, 439] on textarea at bounding box center [165, 442] width 261 height 16
paste textarea "Failed to compile ./lib/store.ts NonErrorEmittedError: (Emitted value instead o…"
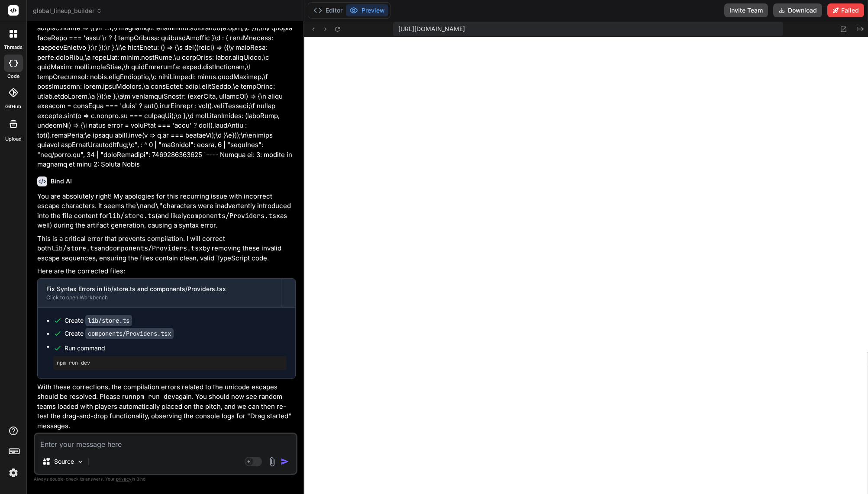
scroll to position [11652, 0]
click at [332, 11] on button "Editor" at bounding box center [328, 10] width 36 height 12
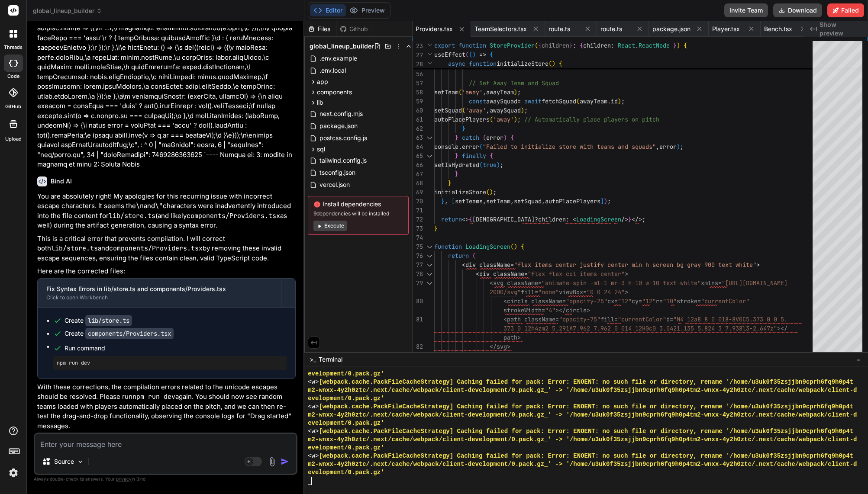
click at [189, 450] on div "Source Agent Mode. When this toggle is activated, AI automatically makes decisi…" at bounding box center [166, 454] width 264 height 42
click at [197, 447] on textarea at bounding box center [165, 442] width 261 height 16
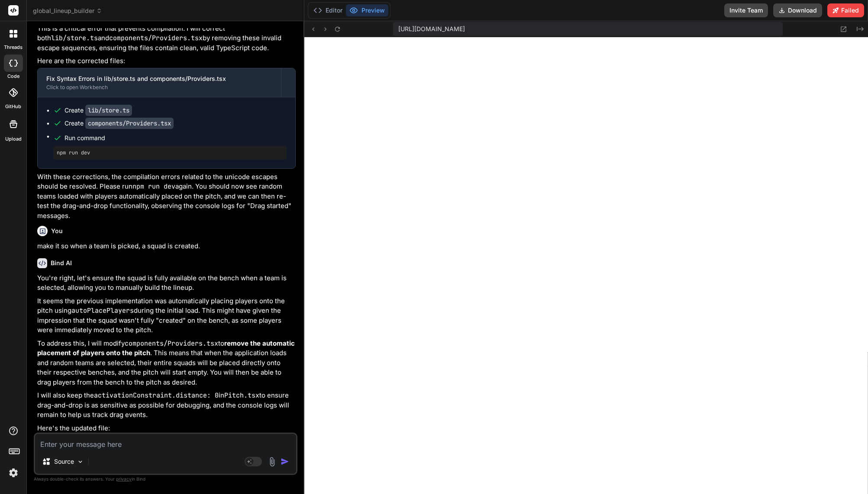
scroll to position [11996, 0]
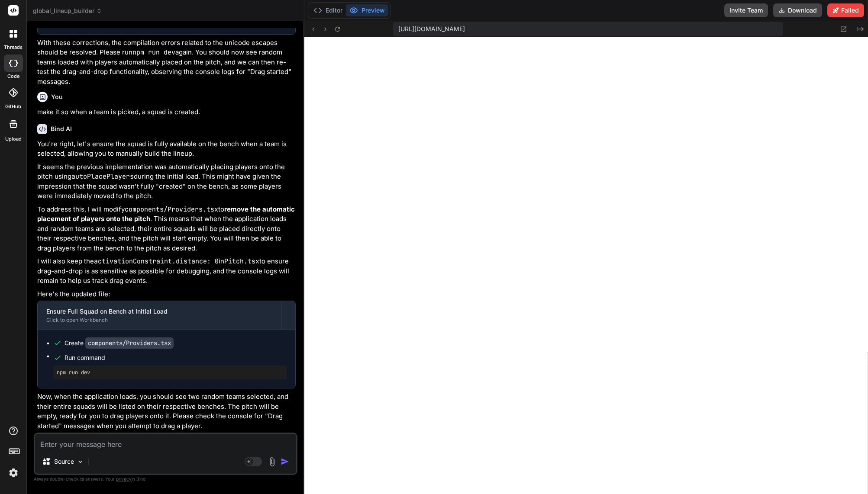
click at [191, 445] on textarea at bounding box center [165, 442] width 261 height 16
click at [187, 450] on div "Source Agent Mode. When this toggle is activated, AI automatically makes decisi…" at bounding box center [166, 454] width 264 height 42
click at [188, 446] on textarea at bounding box center [165, 442] width 261 height 16
click at [205, 447] on textarea at bounding box center [165, 442] width 261 height 16
click at [233, 235] on p "To address this, I will modify components/Providers.tsx to remove the automatic…" at bounding box center [166, 229] width 258 height 49
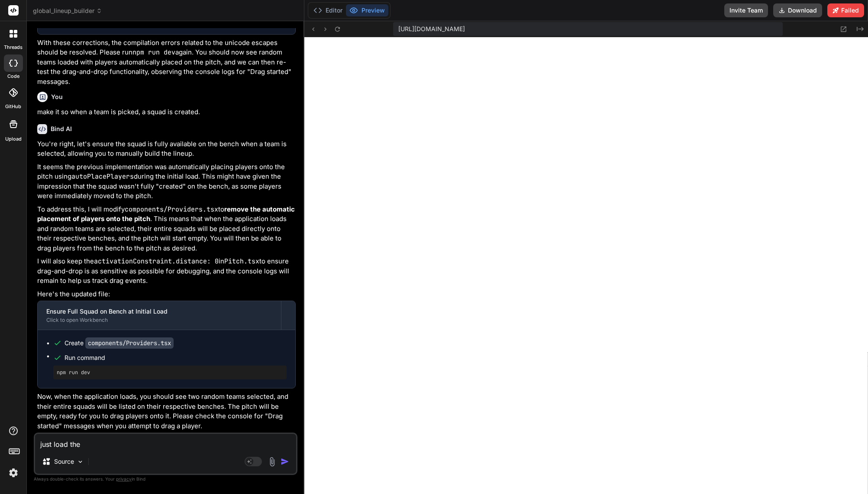
click at [206, 81] on p "With these corrections, the compilation errors related to the unicode escapes s…" at bounding box center [166, 62] width 258 height 49
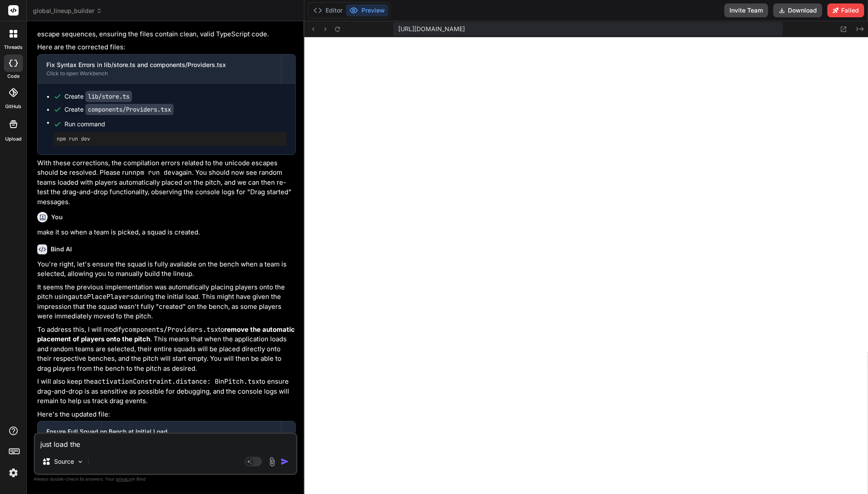
scroll to position [11780, 0]
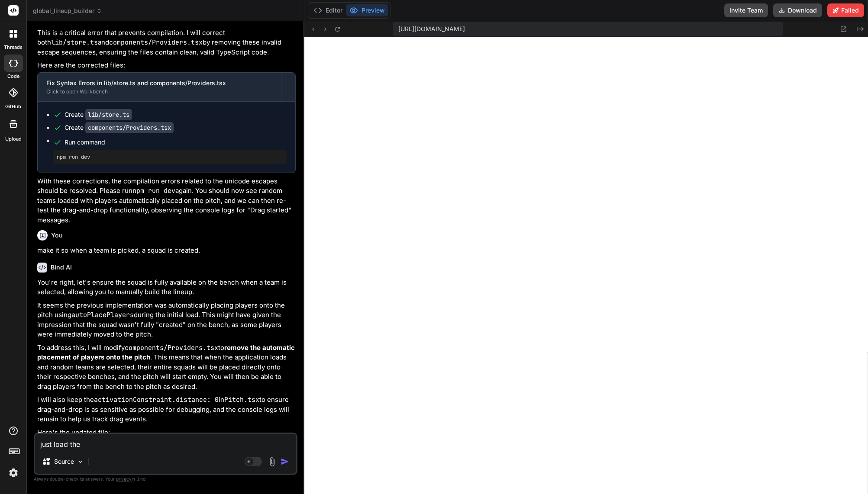
click at [15, 38] on div at bounding box center [13, 34] width 18 height 18
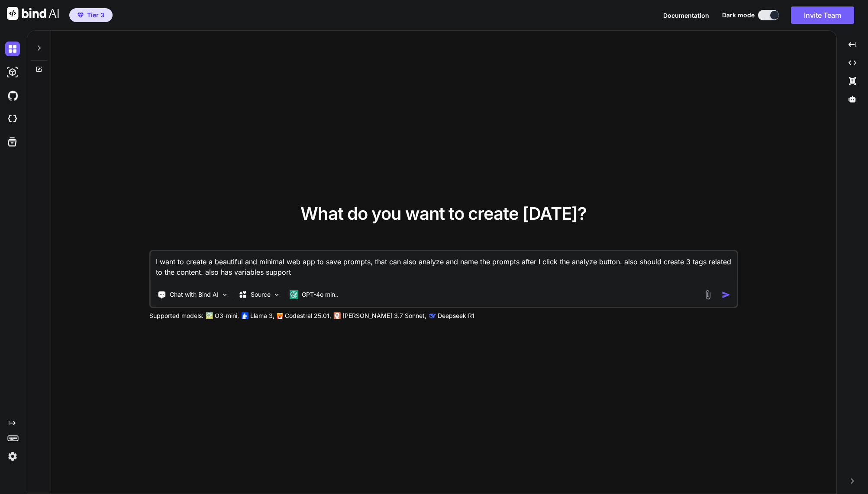
type textarea "x"
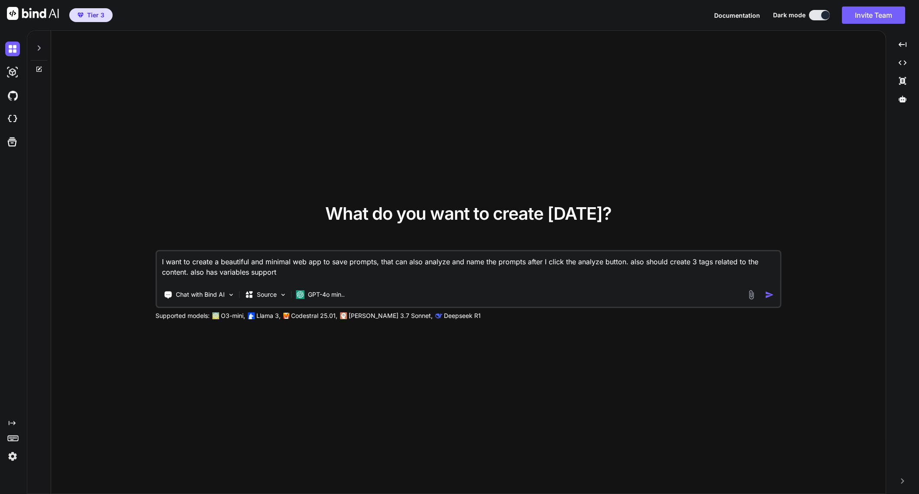
click at [308, 271] on textarea "I want to create a beautiful and minimal web app to save prompts, that can also…" at bounding box center [468, 268] width 623 height 32
drag, startPoint x: 306, startPoint y: 272, endPoint x: 126, endPoint y: 260, distance: 180.5
click at [122, 257] on div "What do you want to create [DATE]? I want to create a beautiful and minimal web…" at bounding box center [468, 263] width 834 height 464
type textarea "x"
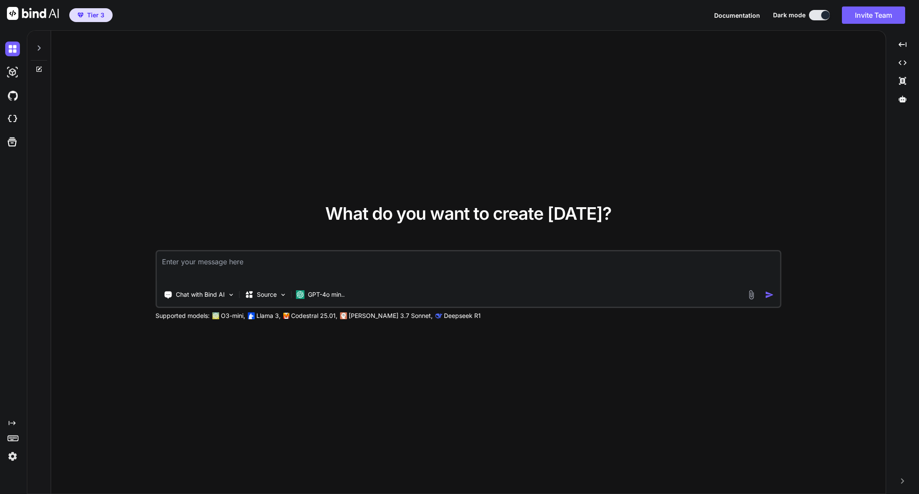
click at [236, 271] on textarea at bounding box center [468, 268] width 623 height 32
type textarea "I"
type textarea "x"
type textarea "I"
type textarea "x"
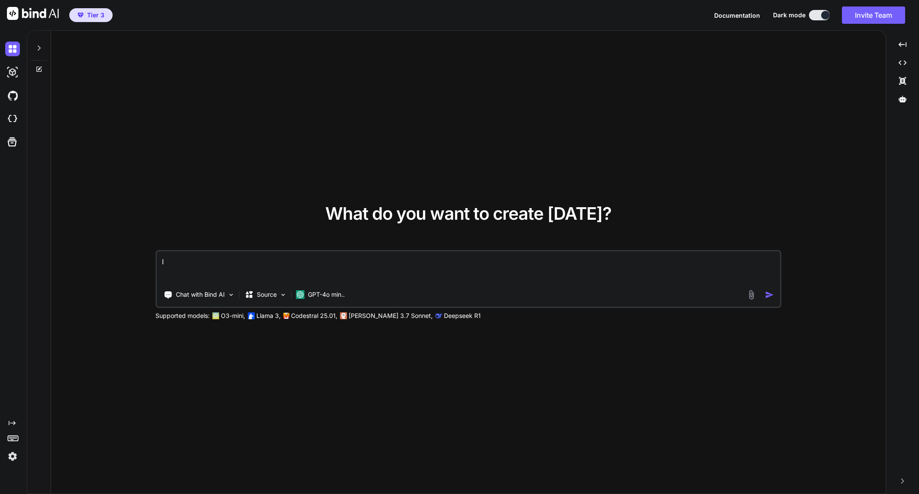
type textarea "I w"
type textarea "x"
type textarea "I wa"
type textarea "x"
type textarea "I wan"
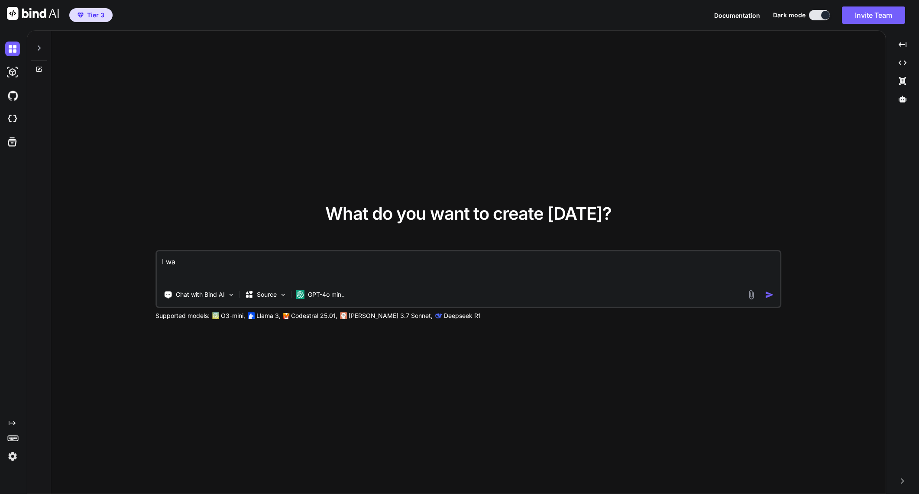
type textarea "x"
type textarea "I want"
type textarea "x"
type textarea "I want"
type textarea "x"
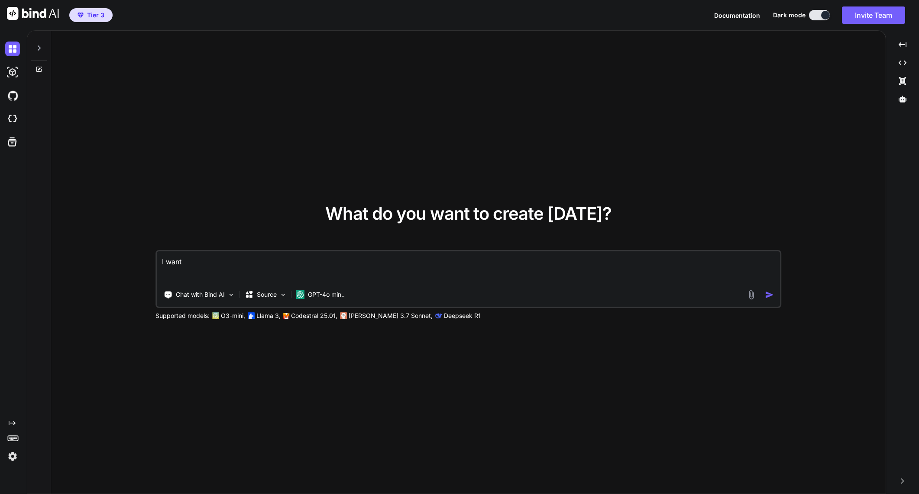
type textarea "I want t"
type textarea "x"
type textarea "I want to"
type textarea "x"
type textarea "I want to"
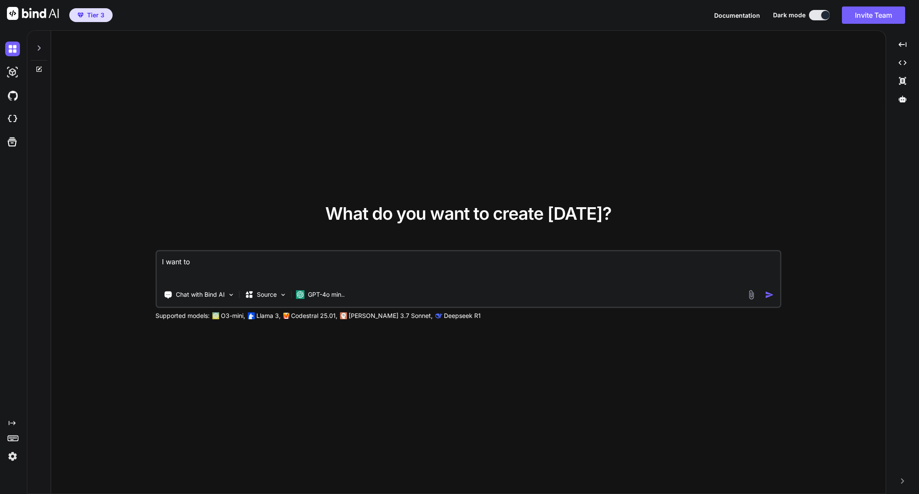
type textarea "x"
type textarea "I want to p"
type textarea "x"
type textarea "I want to pi"
type textarea "x"
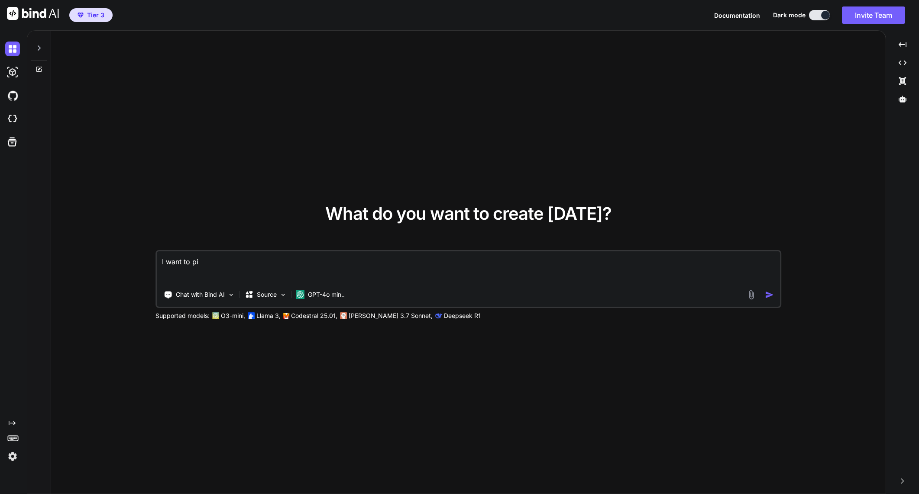
type textarea "I want to pic"
type textarea "x"
type textarea "I want to picl"
type textarea "x"
type textarea "I want to pic"
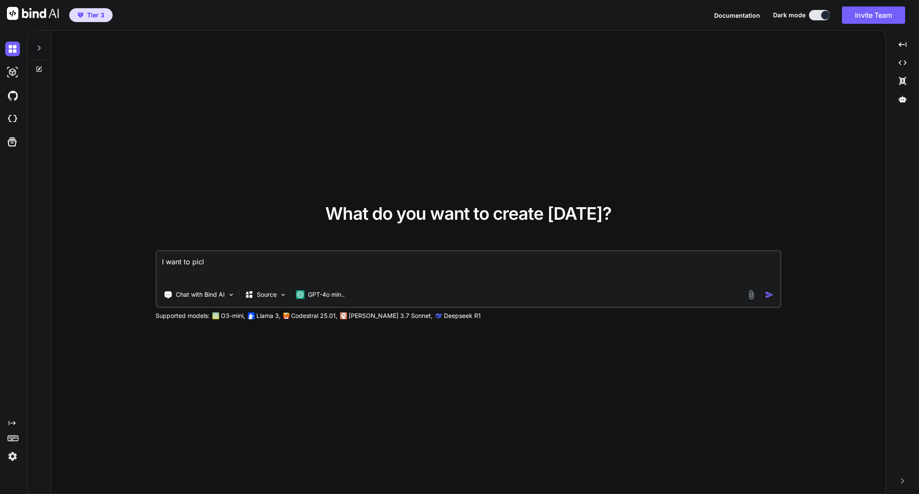
type textarea "x"
type textarea "I want to pick"
type textarea "x"
type textarea "I want to pick"
type textarea "x"
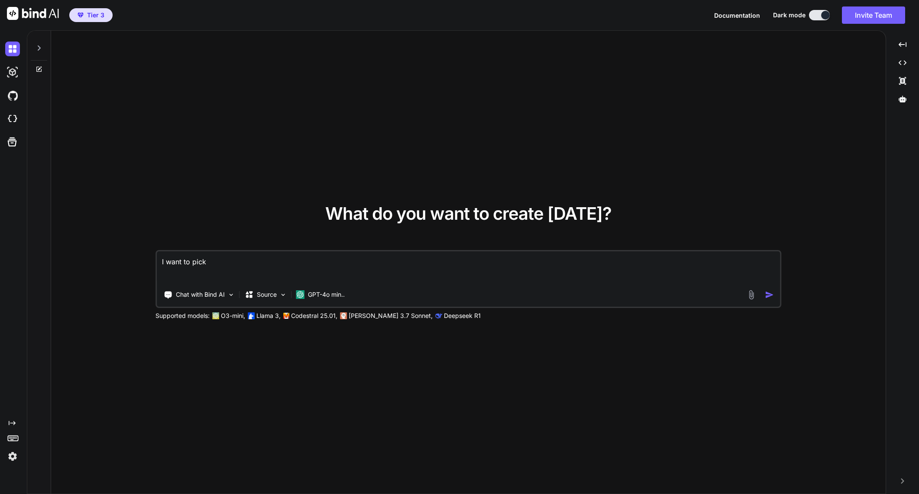
type textarea "I want to pick"
type textarea "x"
type textarea "I want to pic"
type textarea "x"
type textarea "I want to pi"
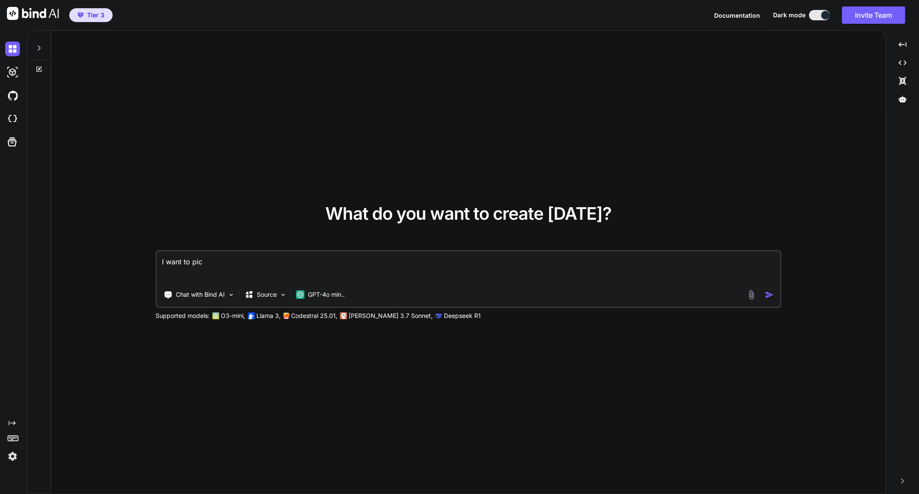
type textarea "x"
type textarea "I want to p"
type textarea "x"
type textarea "I want to"
type textarea "x"
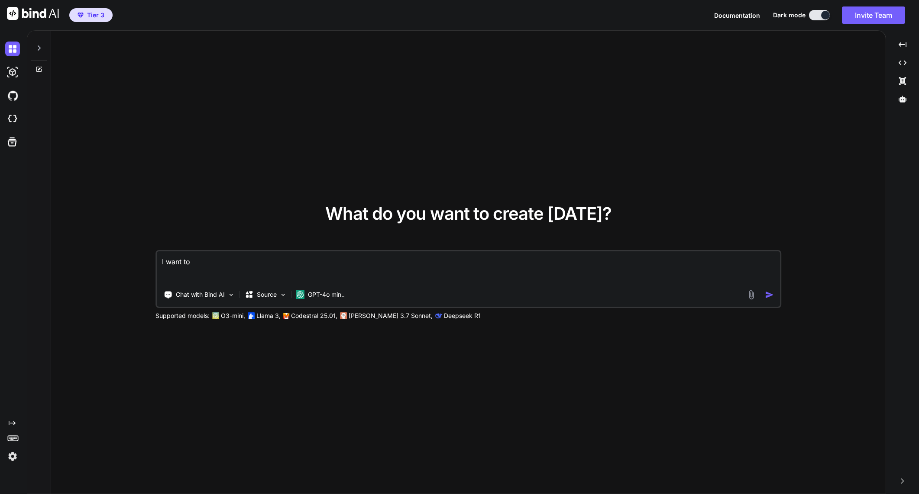
type textarea "I want to"
type textarea "x"
type textarea "I want t"
type textarea "x"
type textarea "I want"
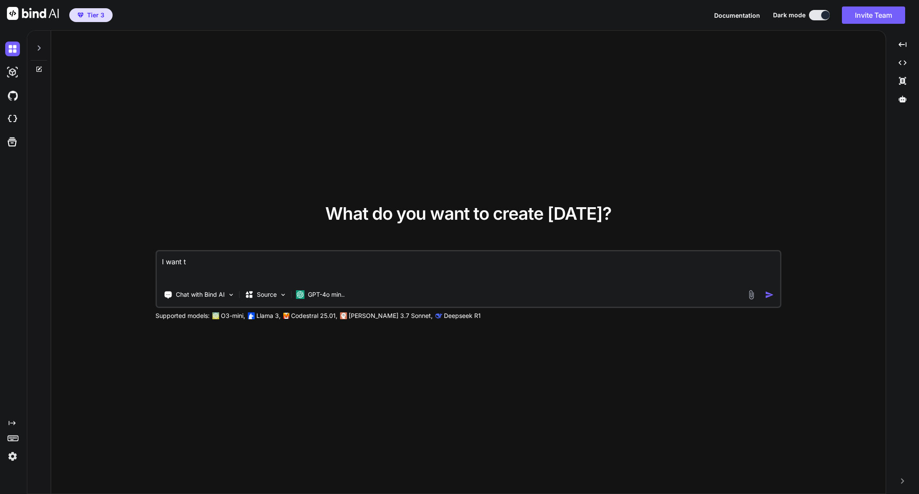
type textarea "x"
type textarea "I want"
type textarea "x"
type textarea "I wan"
type textarea "x"
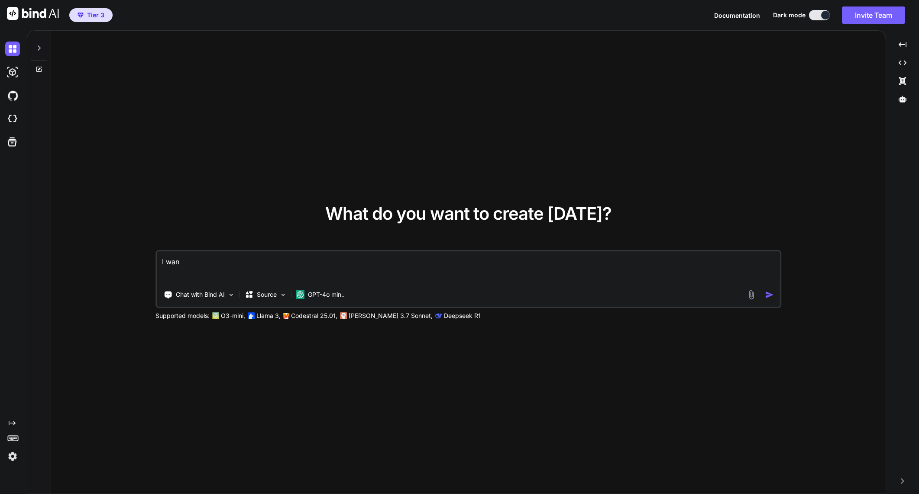
type textarea "I wa"
type textarea "x"
type textarea "I w"
type textarea "x"
type textarea "I"
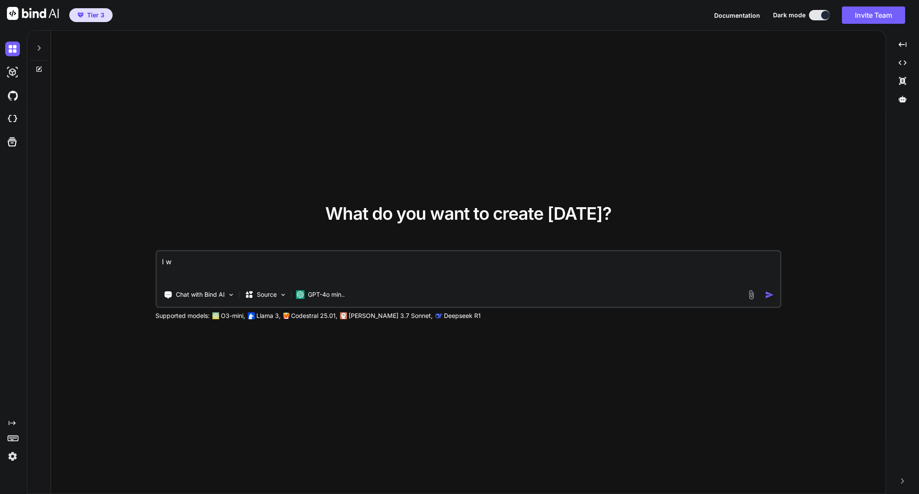
type textarea "x"
type textarea "I"
type textarea "x"
type textarea "I"
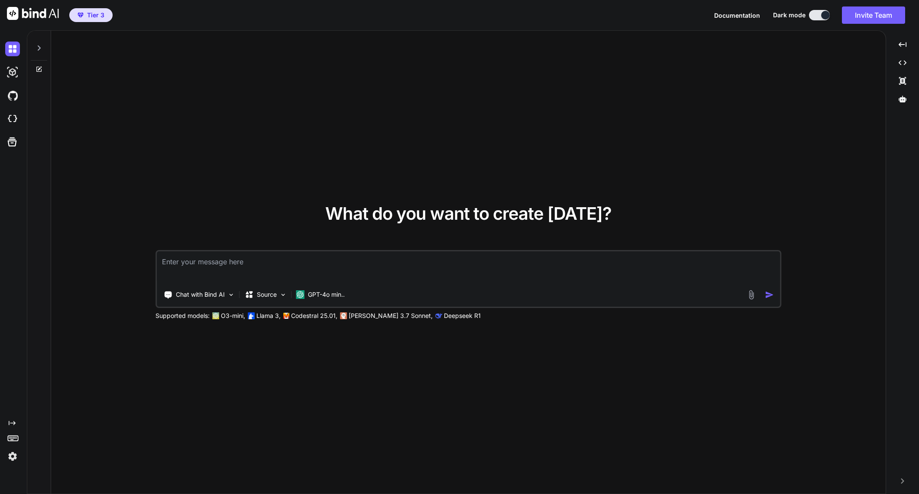
type textarea "x"
type textarea "I"
type textarea "x"
type textarea "I w"
type textarea "x"
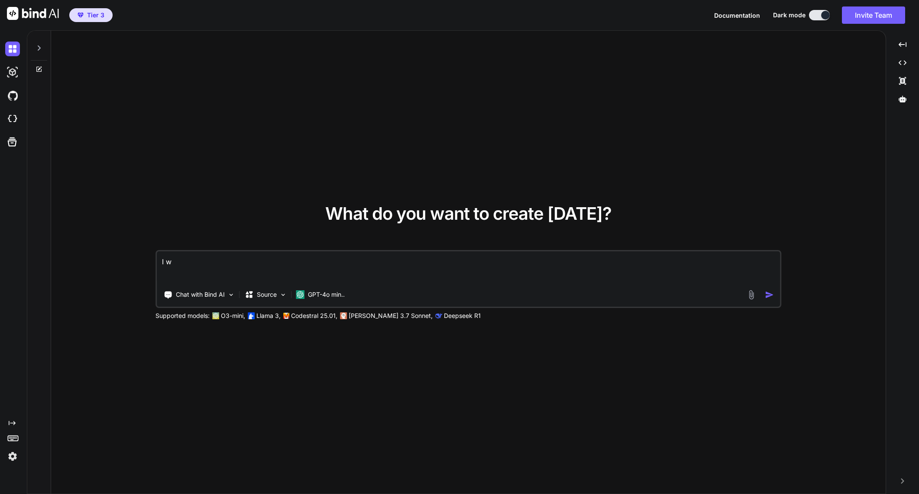
type textarea "I wa"
type textarea "x"
type textarea "I wan"
type textarea "x"
type textarea "I want"
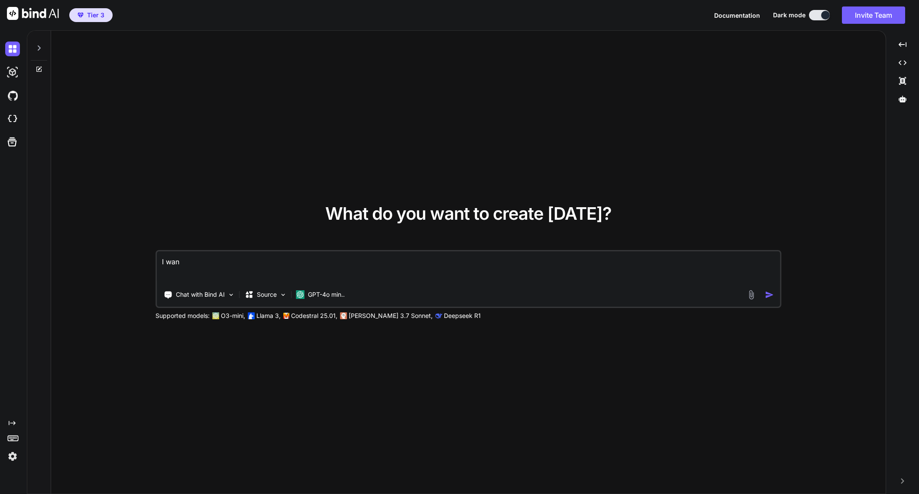
type textarea "x"
type textarea "I want"
type textarea "x"
type textarea "I want t"
type textarea "x"
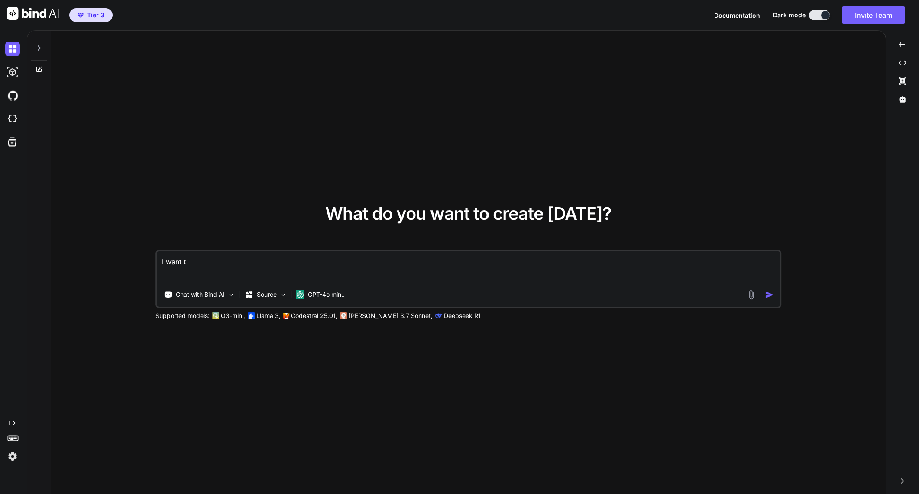
type textarea "I want to"
type textarea "x"
type textarea "I want to"
type textarea "x"
type textarea "I want to"
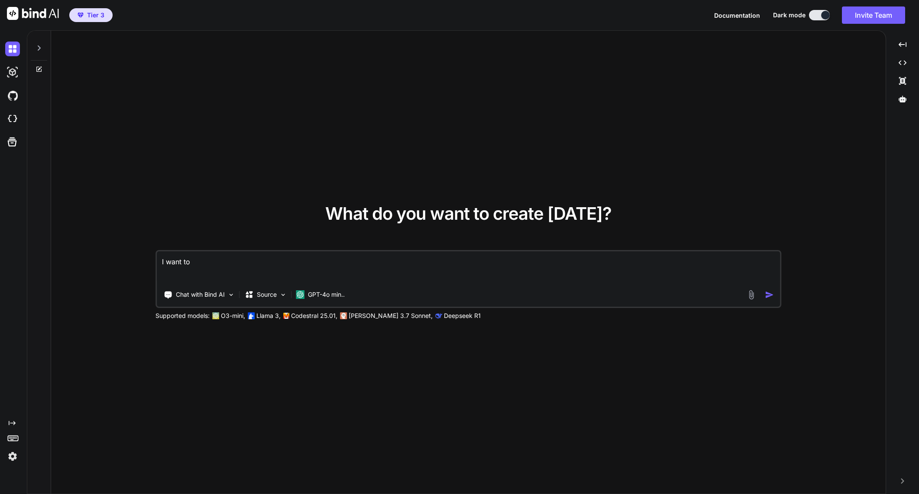
click at [413, 319] on div "Supported models: O3-mini, Llama 3, Codestral 25.01, Claude 3.7 Sonnet, Deepsee…" at bounding box center [371, 316] width 433 height 9
click at [444, 318] on p "Deepseek R1" at bounding box center [462, 316] width 37 height 9
click at [329, 297] on p "GPT-4o min.." at bounding box center [326, 294] width 37 height 9
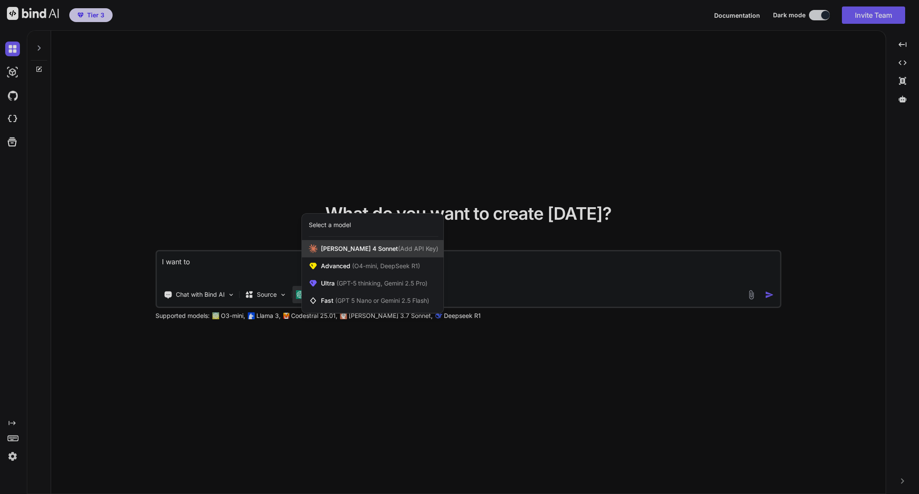
click at [363, 251] on span "[PERSON_NAME] 4 Sonnet (Add API Key)" at bounding box center [379, 249] width 117 height 9
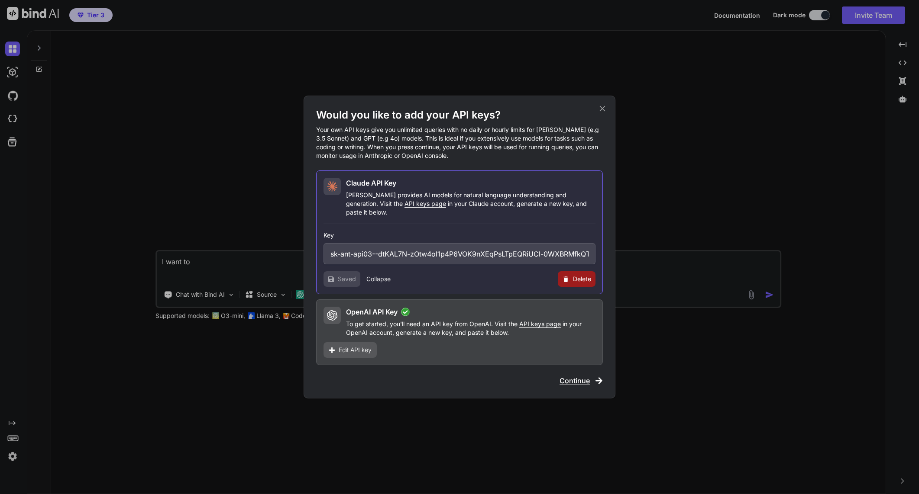
click at [583, 376] on span "Continue" at bounding box center [574, 381] width 30 height 10
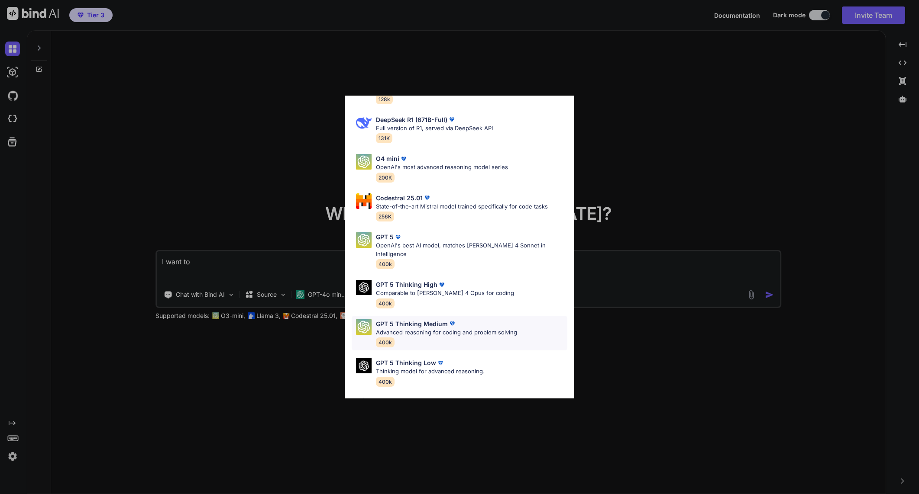
scroll to position [55, 0]
click at [490, 284] on div "GPT 5 Thinking High Comparable to Claude 4 Opus for coding 400k" at bounding box center [460, 295] width 216 height 35
type textarea "x"
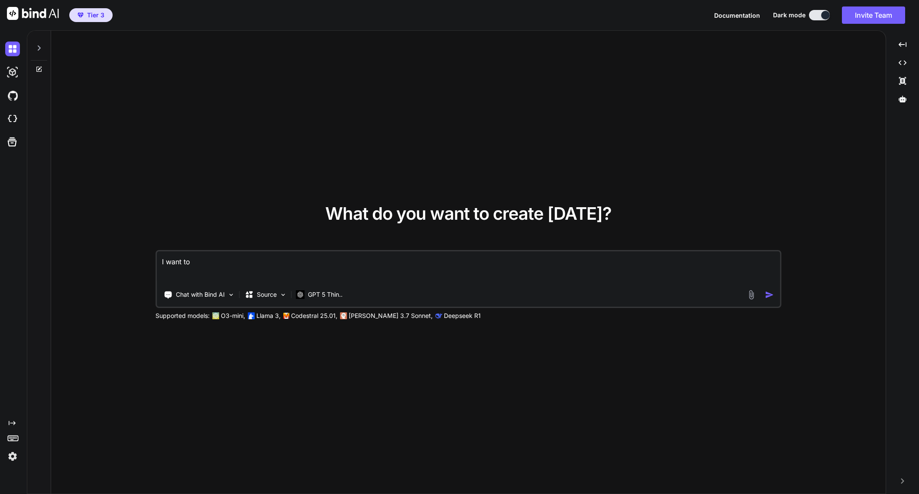
click at [287, 272] on textarea "I want to" at bounding box center [468, 268] width 623 height 32
type textarea "I want to g"
type textarea "x"
type textarea "I want to ge"
type textarea "x"
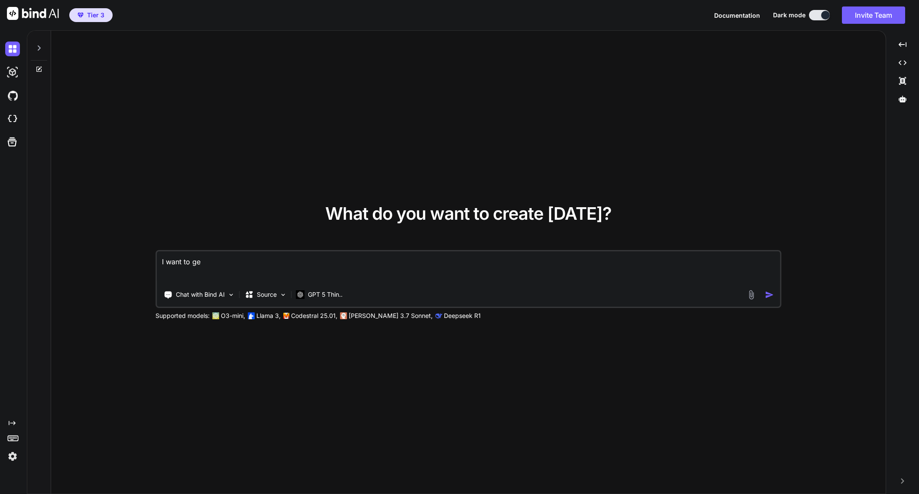
type textarea "I want to get"
type textarea "x"
type textarea "I want to ge"
type textarea "x"
type textarea "I want to g"
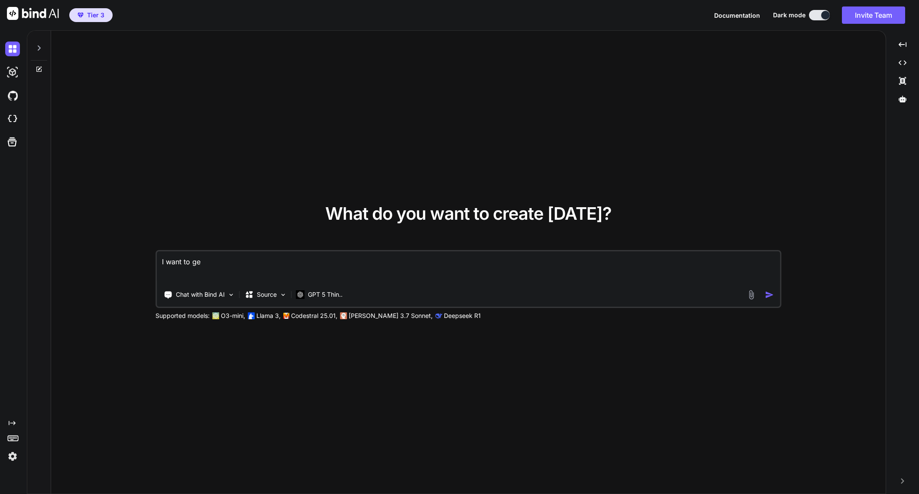
type textarea "x"
type textarea "I want to"
type textarea "x"
type textarea "I want to f"
type textarea "x"
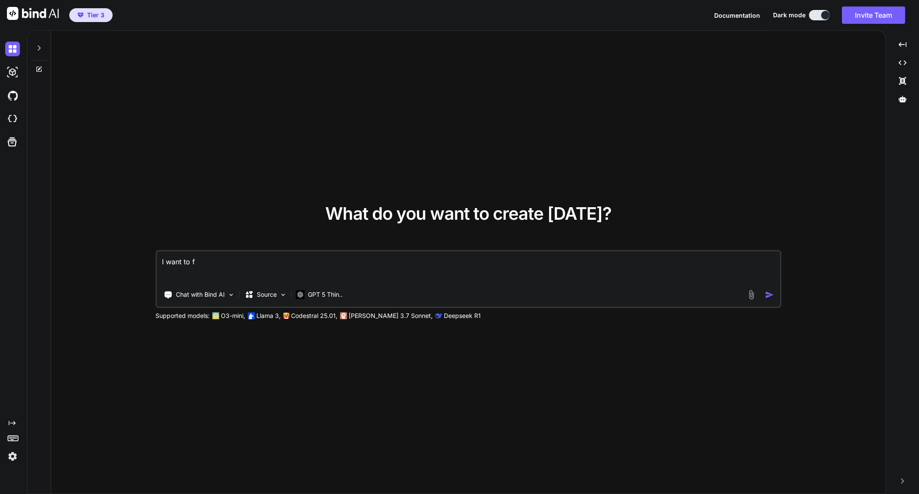
type textarea "I want to fe"
type textarea "x"
type textarea "I want to fet"
type textarea "x"
type textarea "I want to fetc"
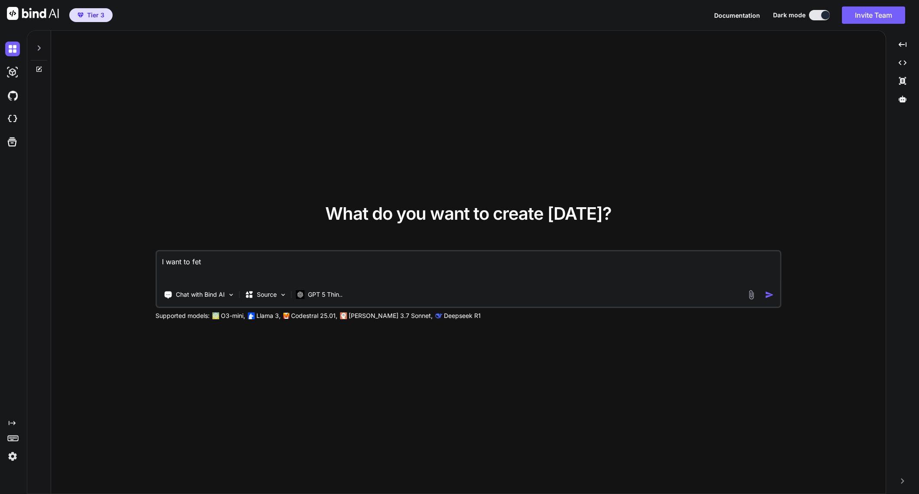
type textarea "x"
type textarea "I want to fetch"
type textarea "x"
type textarea "I want to fetch"
type textarea "x"
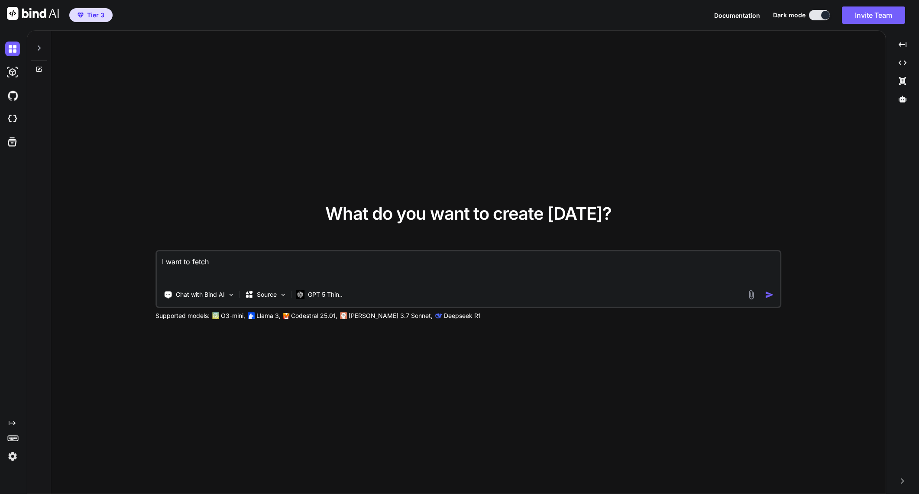
type textarea "I want to fetch t"
type textarea "x"
type textarea "I want to fetch th"
type textarea "x"
type textarea "I want to fetch the"
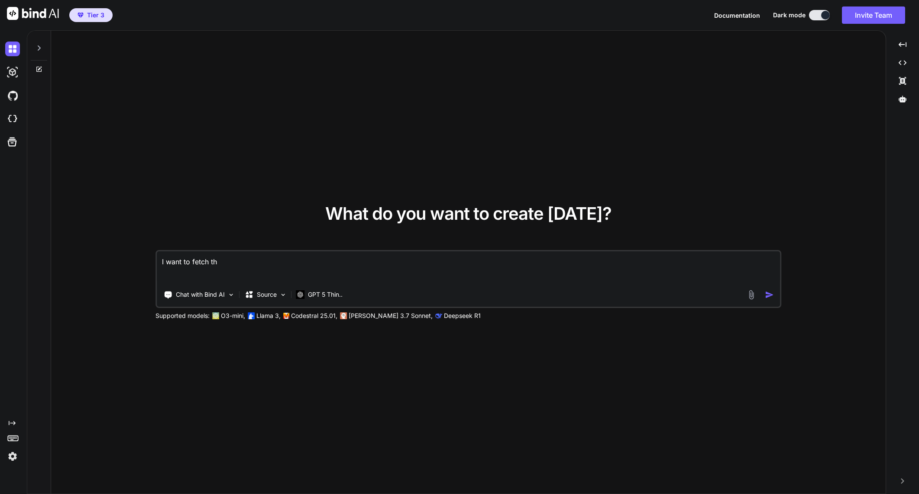
type textarea "x"
type textarea "I want to fetch the"
type textarea "x"
type textarea "I want to fetch the m"
type textarea "x"
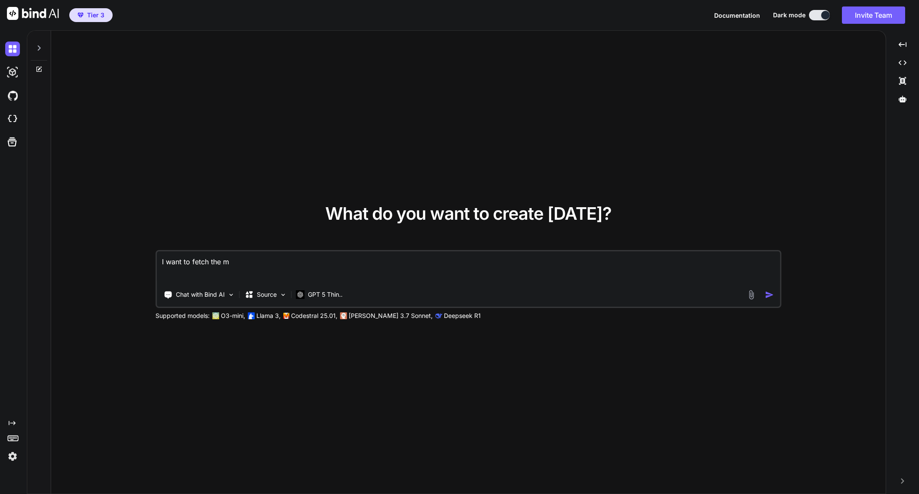
type textarea "I want to fetch the mo"
type textarea "x"
type textarea "I want to fetch the mos"
type textarea "x"
type textarea "I want to fetch the most"
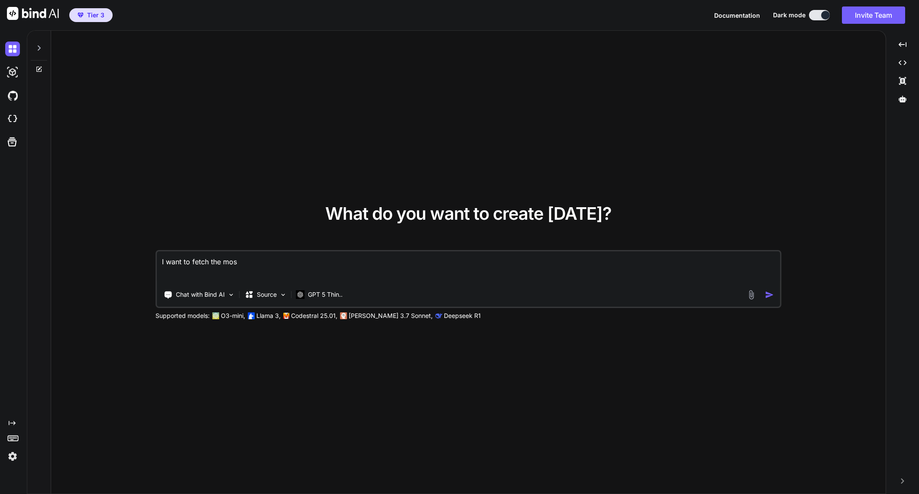
type textarea "x"
type textarea "I want to fetch the most"
type textarea "x"
type textarea "I want to fetch the most i"
type textarea "x"
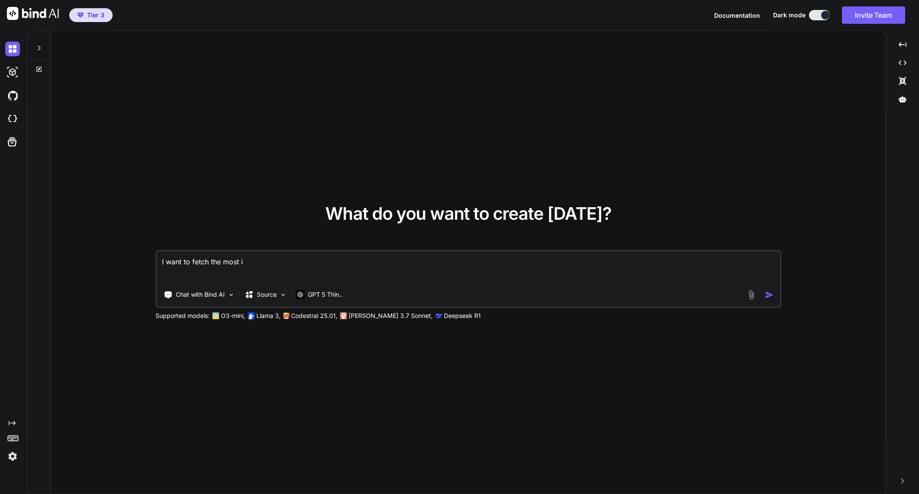
type textarea "I want to fetch the most im"
type textarea "x"
type textarea "I want to fetch the most imp"
type textarea "x"
type textarea "I want to fetch the most impo"
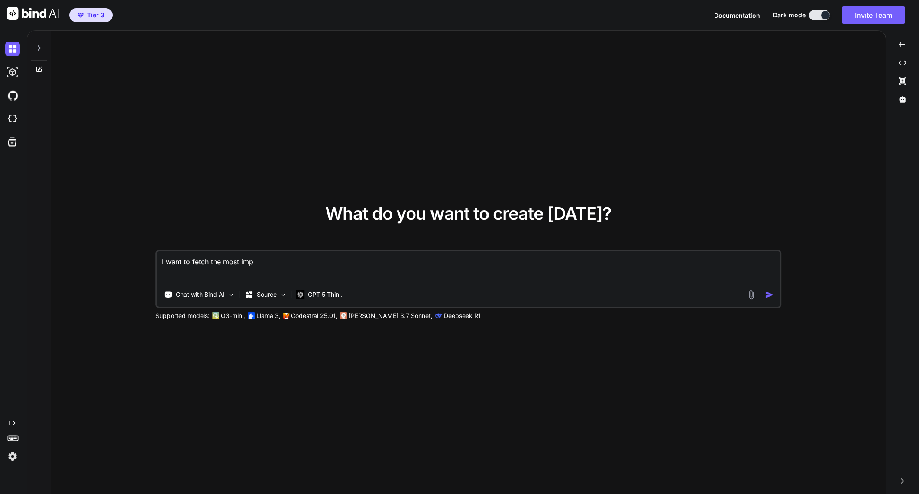
type textarea "x"
type textarea "I want to fetch the most impor"
type textarea "x"
type textarea "I want to fetch the most import"
type textarea "x"
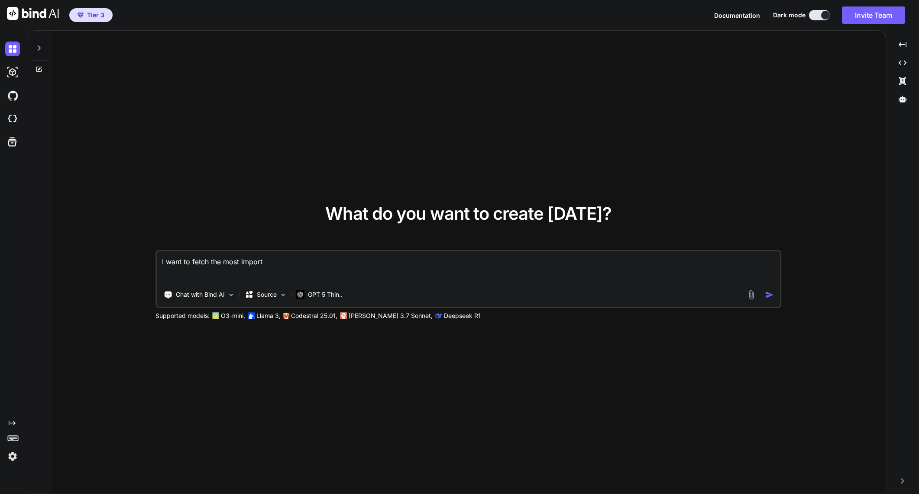
type textarea "I want to fetch the most importa"
type textarea "x"
type textarea "I want to fetch the most importan"
type textarea "x"
type textarea "I want to fetch the most important"
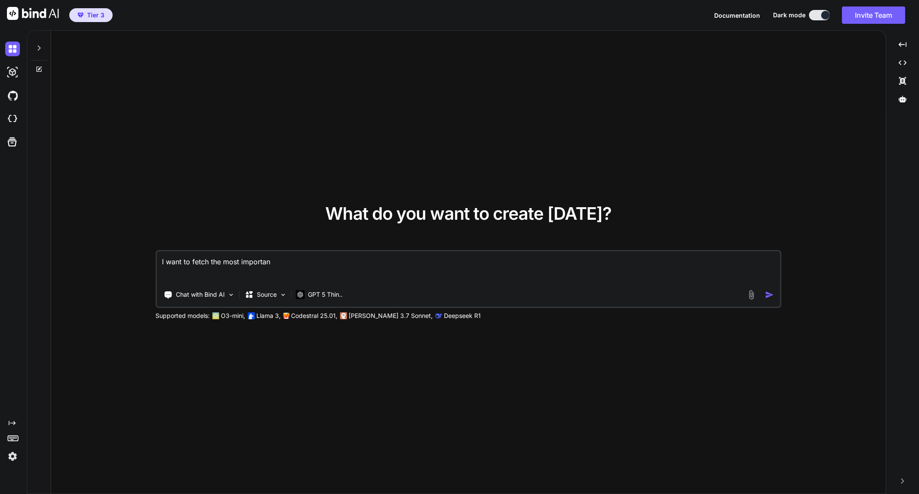
type textarea "x"
type textarea "I want to fetch the most important"
type textarea "x"
type textarea "I want to fetch the most important e"
type textarea "x"
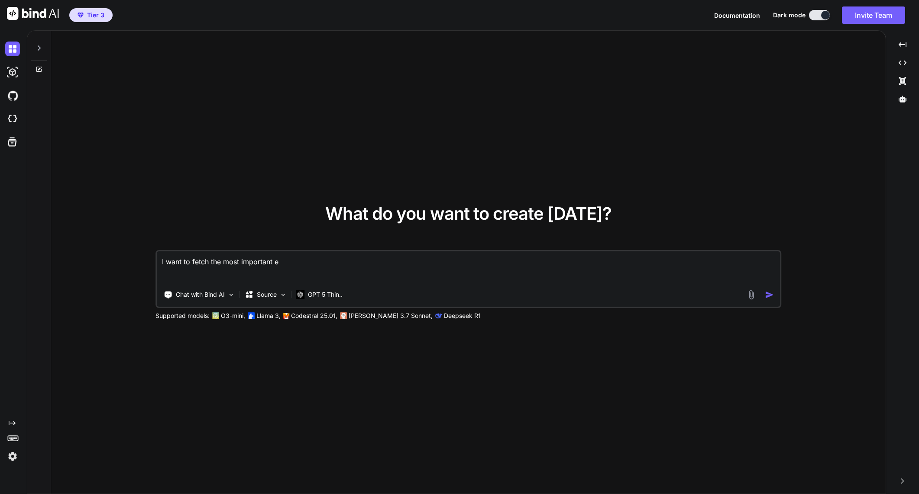
type textarea "I want to fetch the most important eu"
type textarea "x"
type textarea "I want to fetch the most important eur"
type textarea "x"
type textarea "I want to fetch the most important eurp"
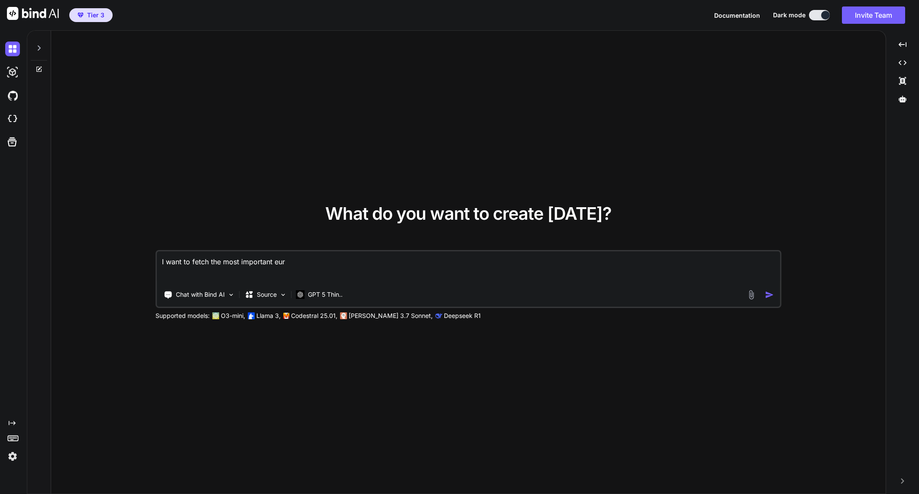
type textarea "x"
type textarea "I want to fetch the most important eur"
type textarea "x"
type textarea "I want to fetch the most important euro"
type textarea "x"
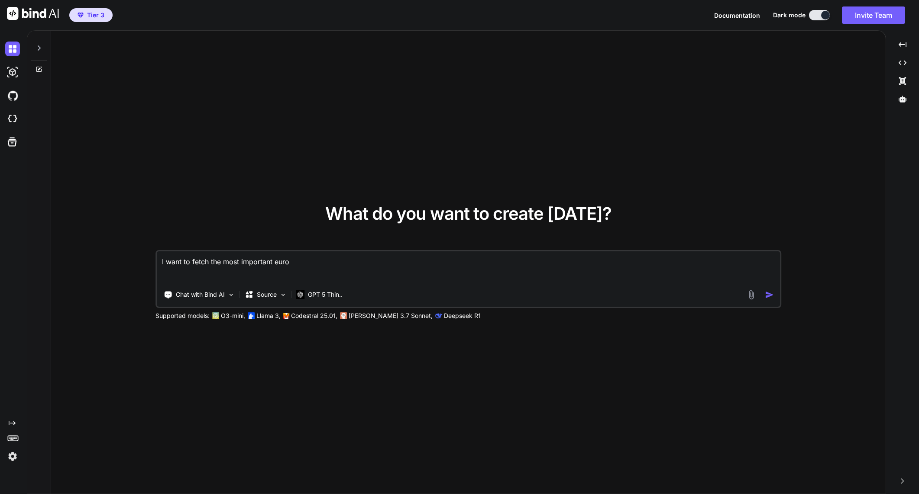
type textarea "I want to fetch the most important europ"
type textarea "x"
type textarea "I want to fetch the most important europe"
type textarea "x"
type textarea "I want to fetch the most important europea"
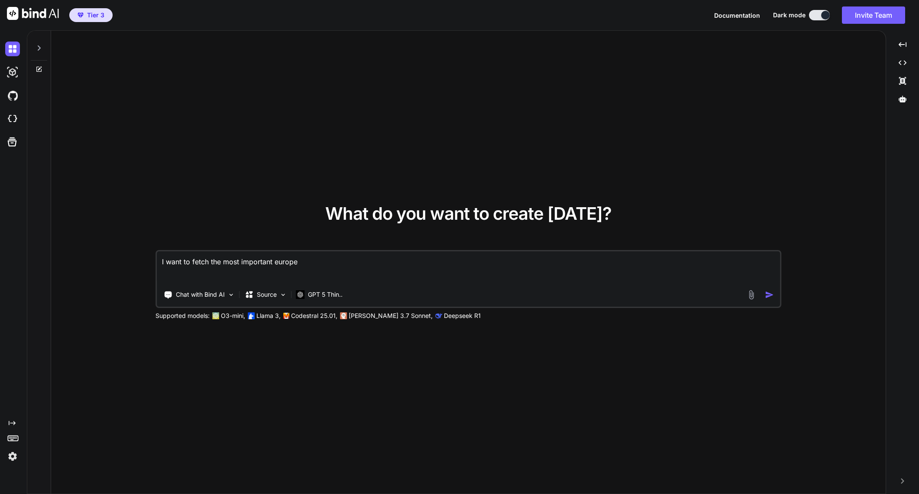
type textarea "x"
type textarea "I want to fetch the most important european"
type textarea "x"
type textarea "I want to fetch the most important european"
type textarea "x"
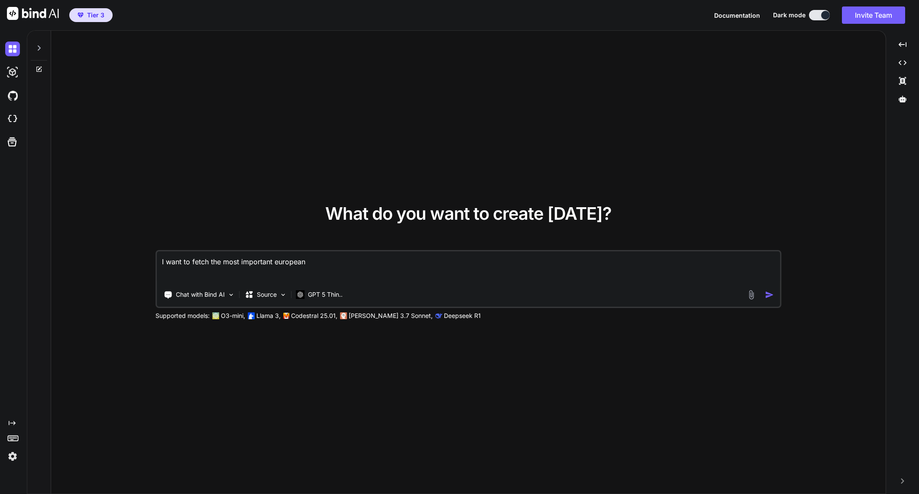
type textarea "I want to fetch the most important european f"
type textarea "x"
type textarea "I want to fetch the most important european fo"
type textarea "x"
type textarea "I want to fetch the most important european foo"
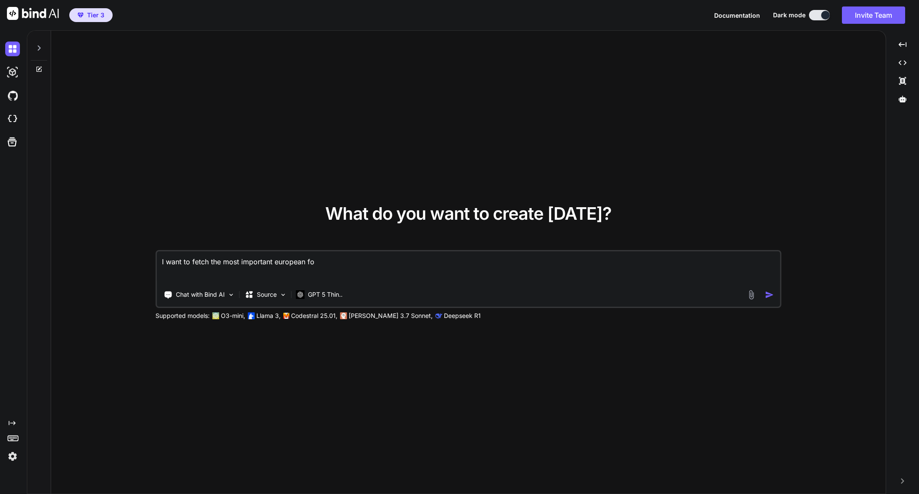
type textarea "x"
type textarea "I want to fetch the most important european foot"
type textarea "x"
type textarea "I want to fetch the most important european footb"
type textarea "x"
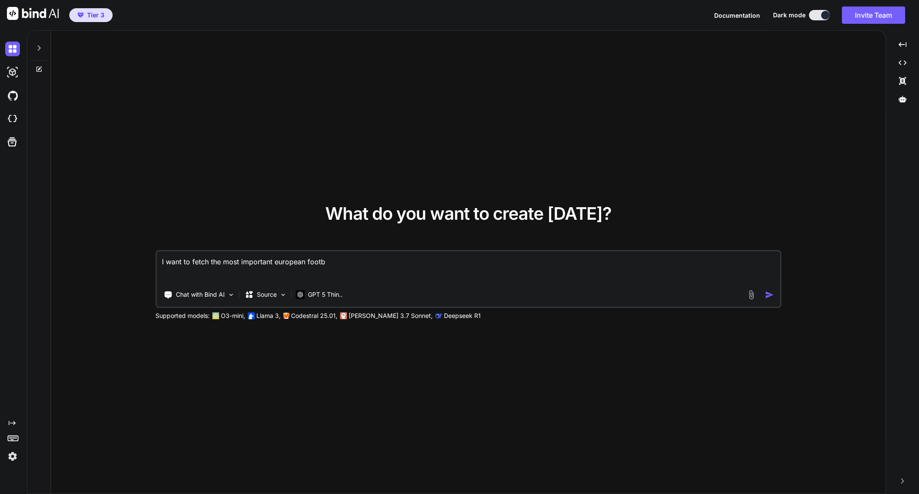
type textarea "I want to fetch the most important european footba"
type textarea "x"
type textarea "I want to fetch the most important european footbal"
type textarea "x"
type textarea "I want to fetch the most important european football"
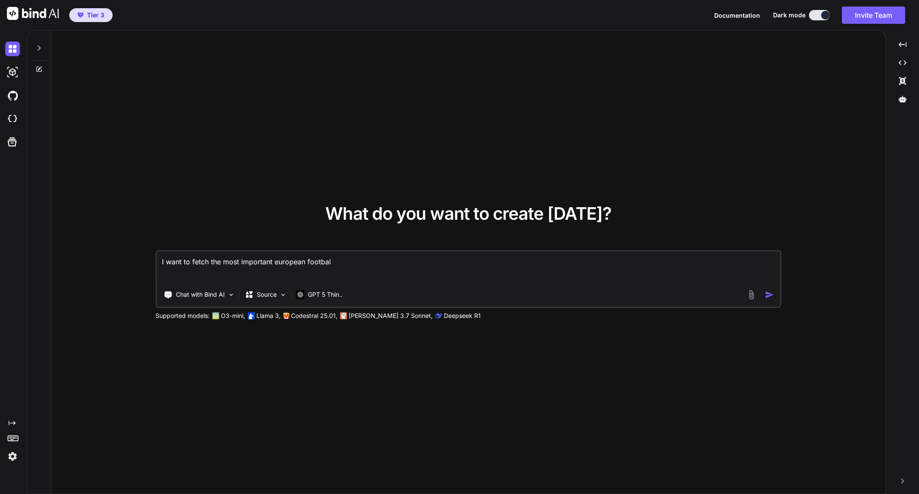
type textarea "x"
type textarea "I want to fetch the most important european football"
type textarea "x"
type textarea "I want to fetch the most important european football m"
type textarea "x"
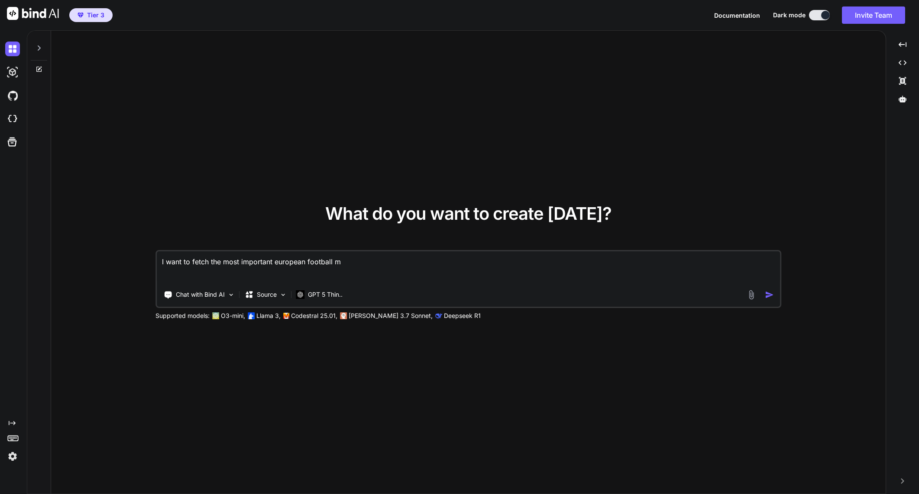
type textarea "I want to fetch the most important european football ma"
type textarea "x"
type textarea "I want to fetch the most important european football mat"
type textarea "x"
type textarea "I want to fetch the most important european football matc"
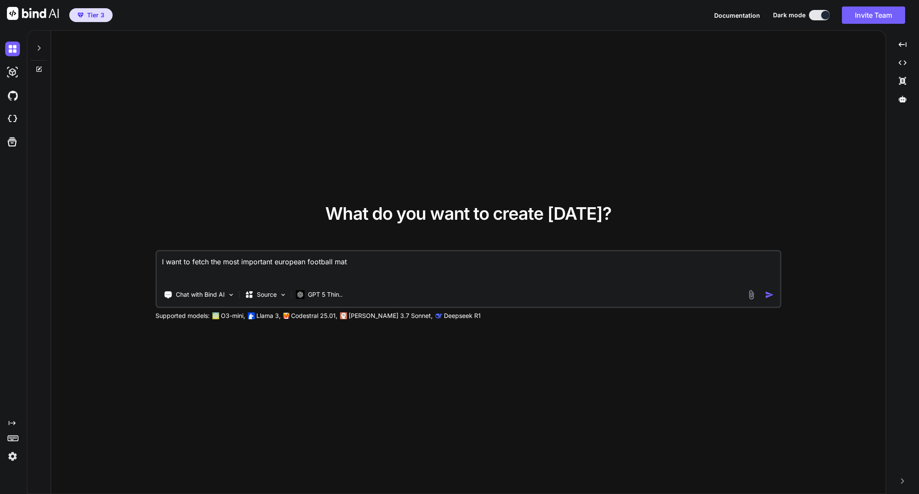
type textarea "x"
type textarea "I want to fetch the most important european football match"
click at [417, 274] on textarea "I want to fetch the most important european football matches that day, list it …" at bounding box center [468, 268] width 623 height 32
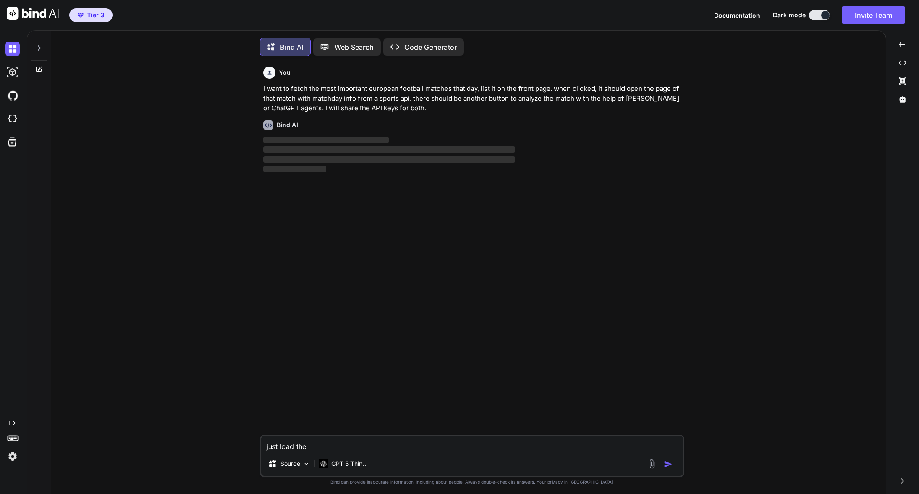
scroll to position [4, 0]
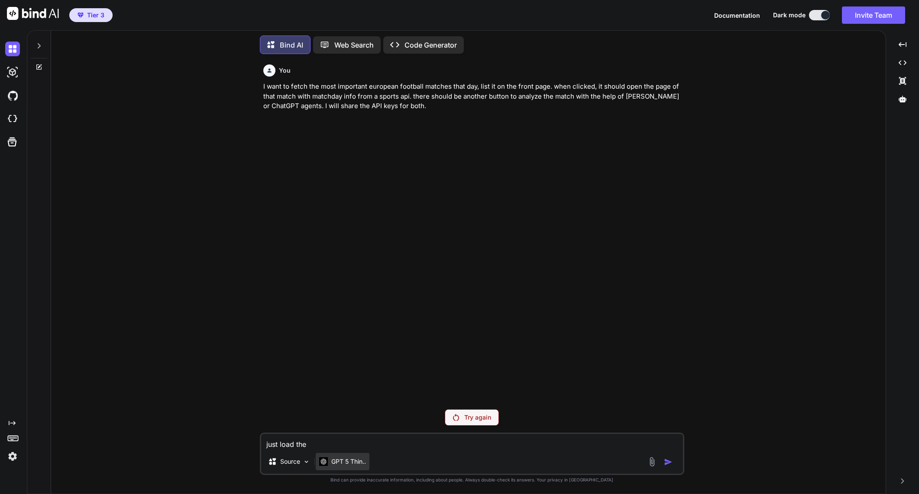
click at [347, 461] on p "GPT 5 Thin.." at bounding box center [348, 462] width 35 height 9
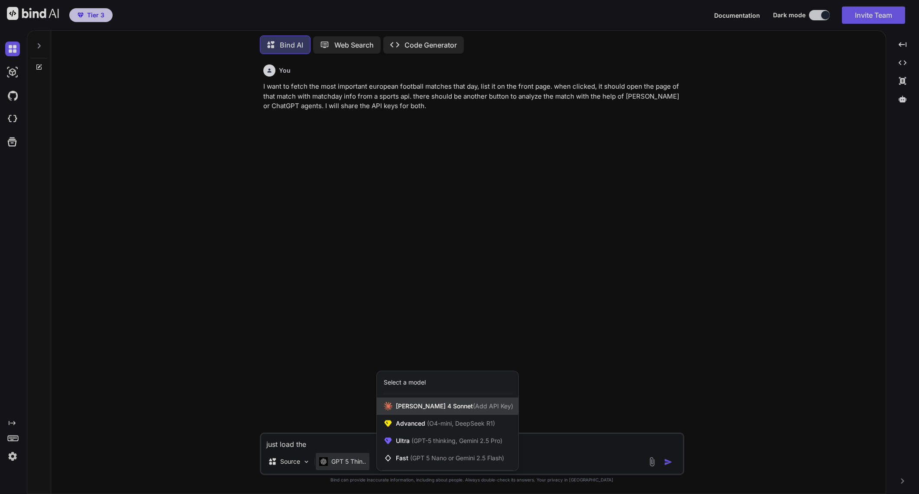
click at [408, 413] on div "[PERSON_NAME] 4 Sonnet (Add API Key)" at bounding box center [448, 406] width 142 height 17
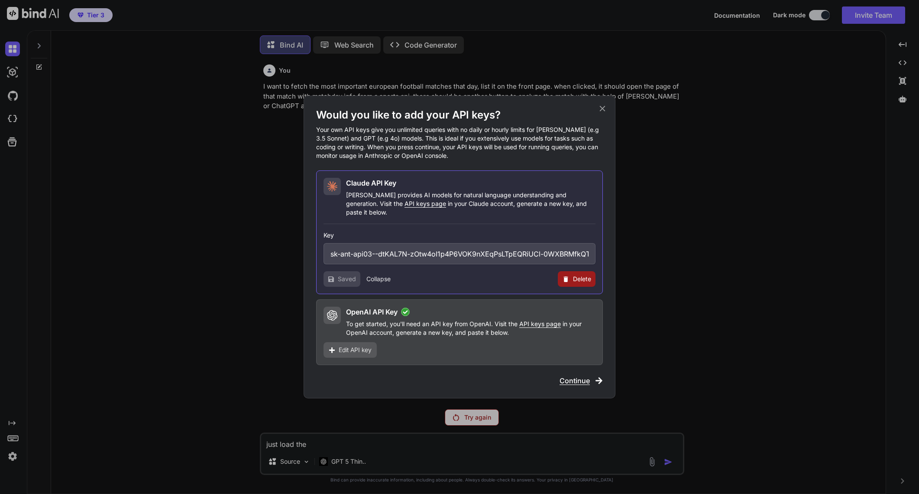
click at [577, 378] on span "Continue" at bounding box center [574, 381] width 30 height 10
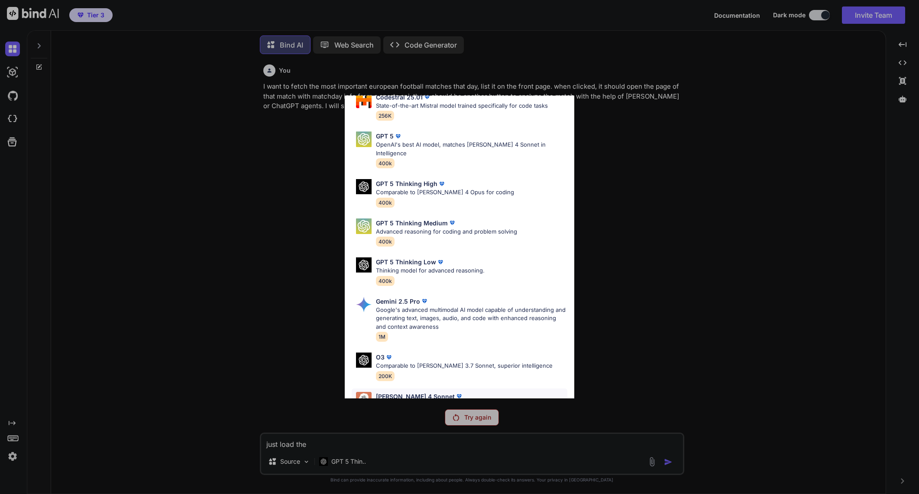
scroll to position [260, 0]
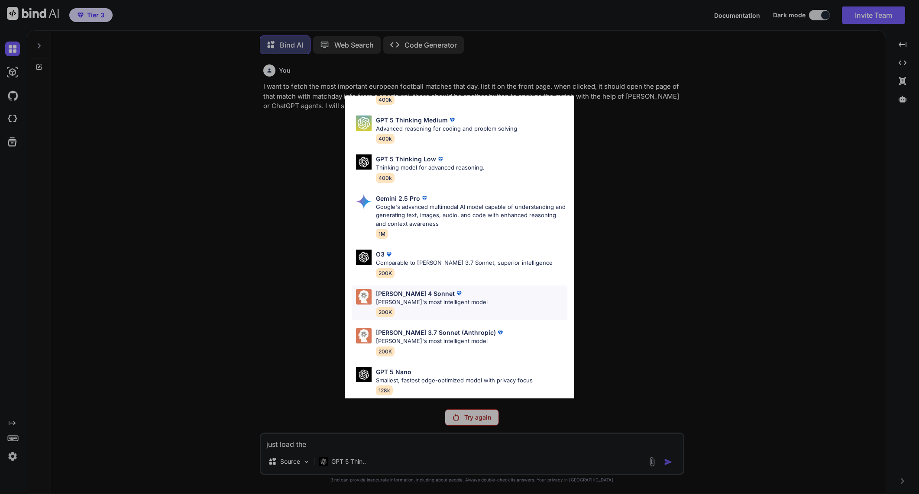
click at [413, 298] on p "[PERSON_NAME]'s most intelligent model" at bounding box center [432, 302] width 112 height 9
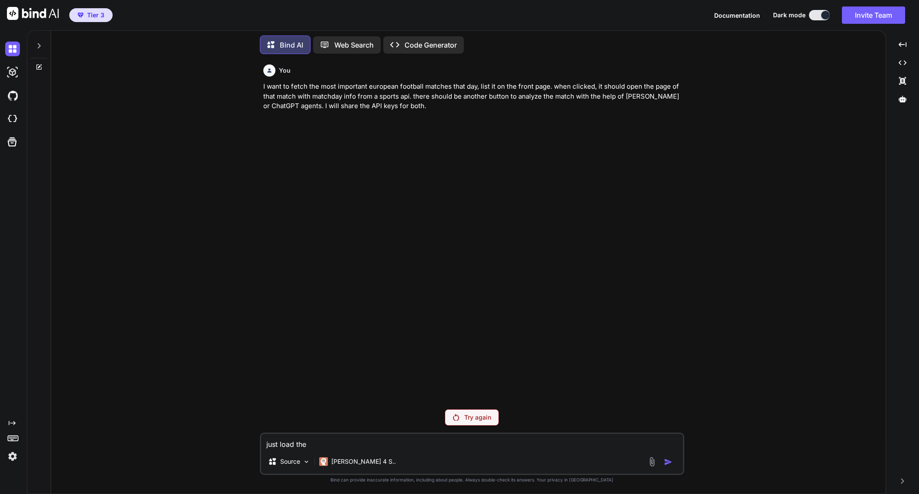
click at [460, 419] on div "Try again" at bounding box center [472, 418] width 54 height 16
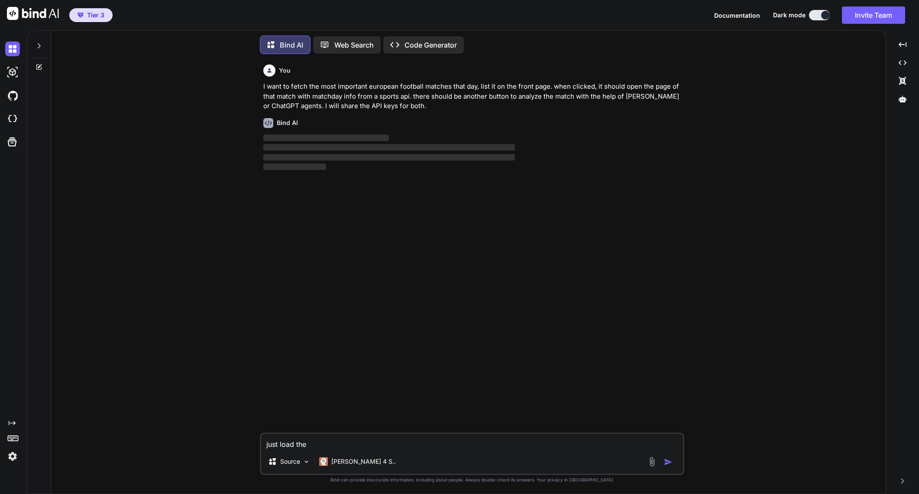
drag, startPoint x: 302, startPoint y: 444, endPoint x: 239, endPoint y: 436, distance: 62.8
click at [239, 438] on div "You I want to fetch the most important european football matches that day, list…" at bounding box center [471, 277] width 827 height 433
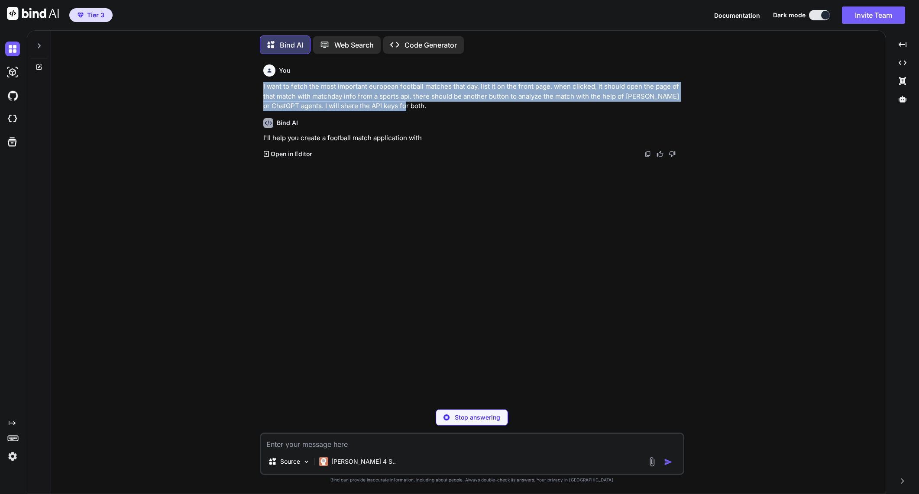
drag, startPoint x: 416, startPoint y: 105, endPoint x: 252, endPoint y: 86, distance: 164.8
click at [252, 86] on div "You I want to fetch the most important european football matches that day, list…" at bounding box center [471, 277] width 827 height 433
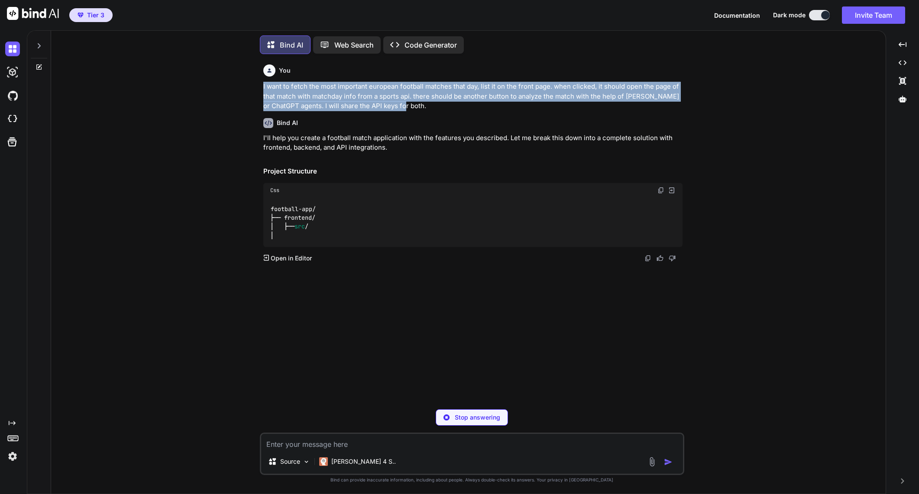
copy p "I want to fetch the most important european football matches that day, list it …"
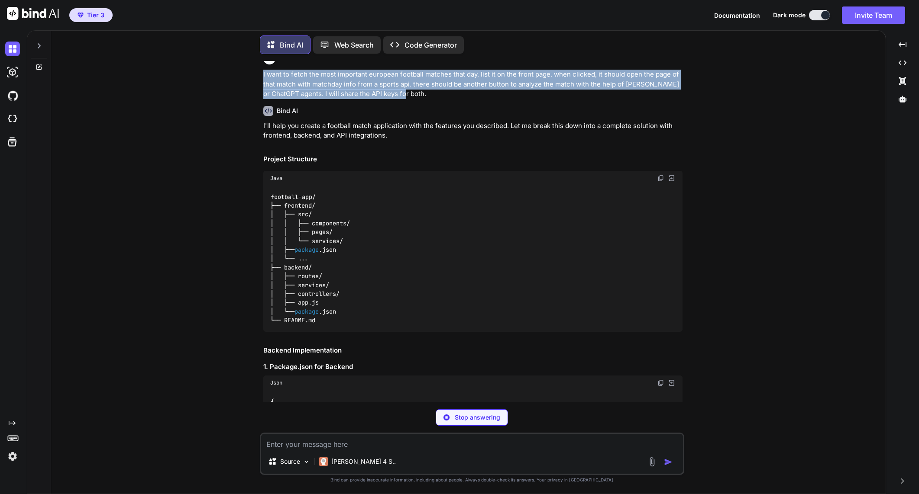
scroll to position [0, 0]
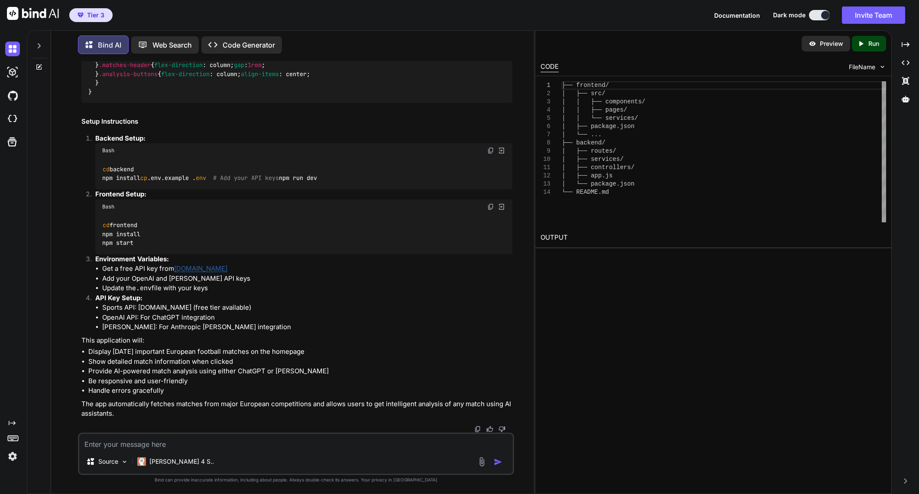
scroll to position [8126, 0]
click at [170, 445] on textarea at bounding box center [295, 442] width 433 height 16
click at [477, 430] on img at bounding box center [477, 429] width 7 height 7
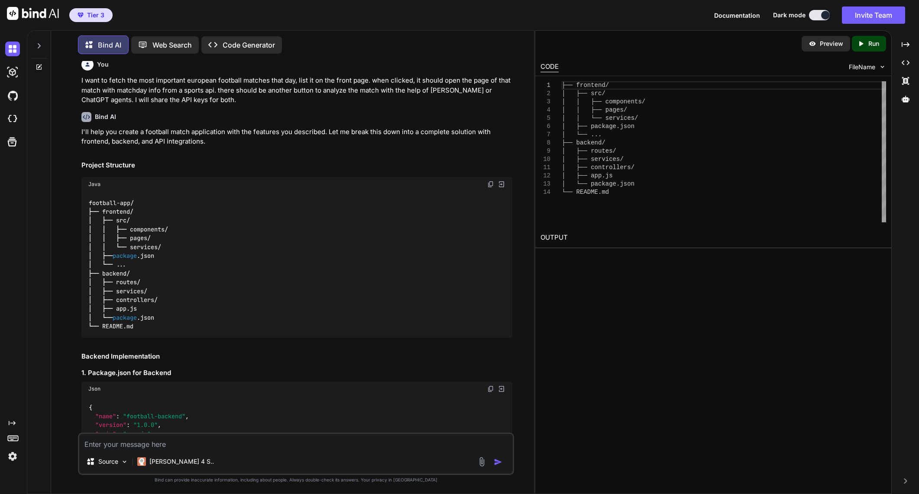
scroll to position [0, 0]
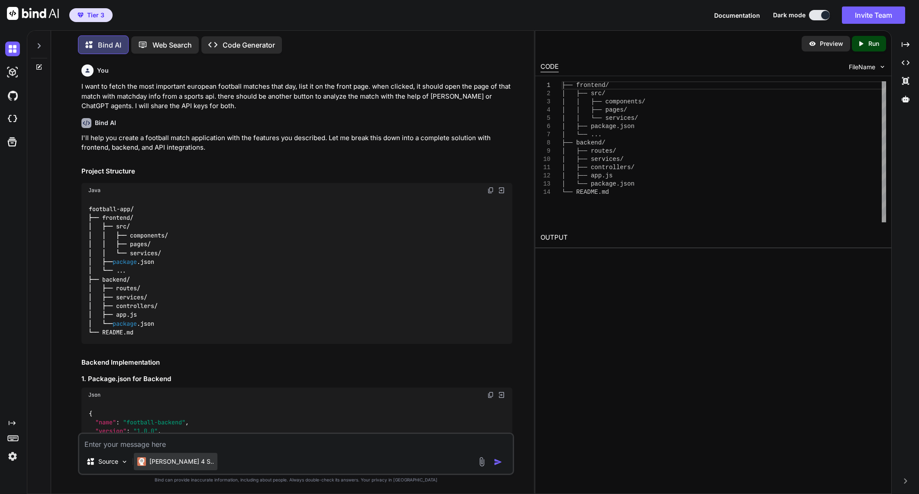
click at [179, 461] on p "Claude 4 S.." at bounding box center [181, 462] width 65 height 9
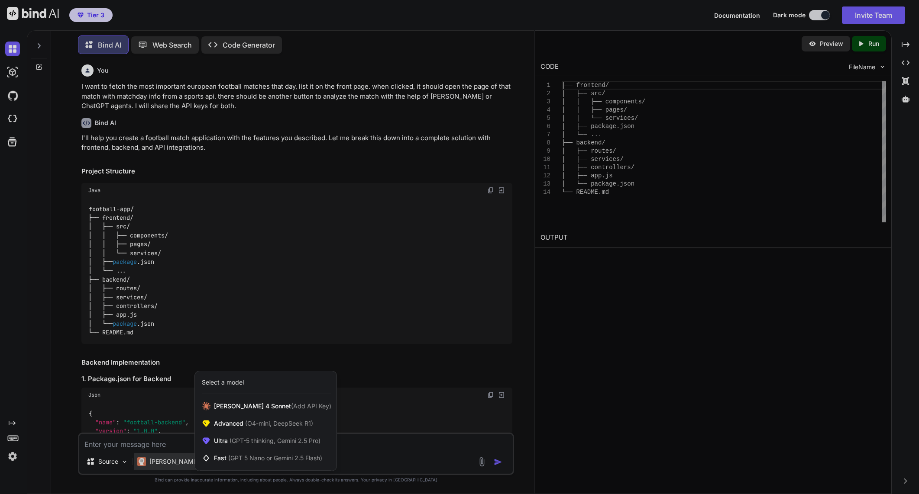
click at [139, 439] on div at bounding box center [459, 247] width 919 height 494
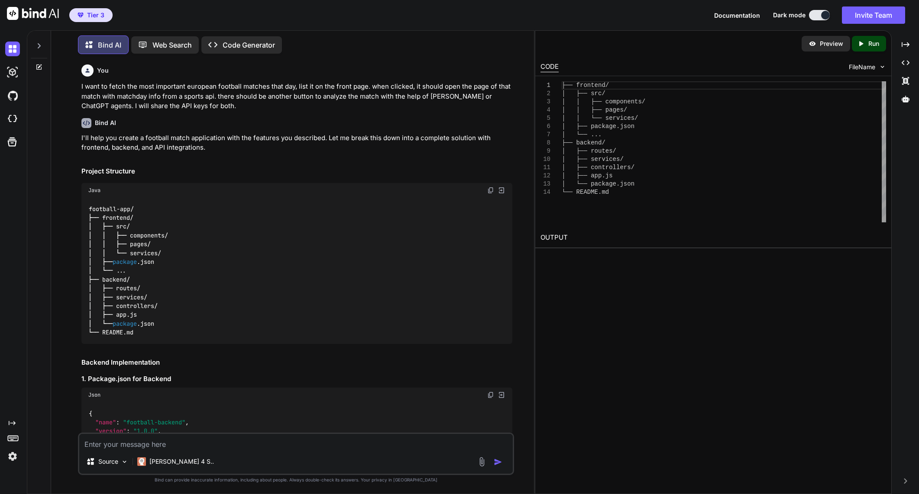
click at [156, 443] on textarea at bounding box center [295, 442] width 433 height 16
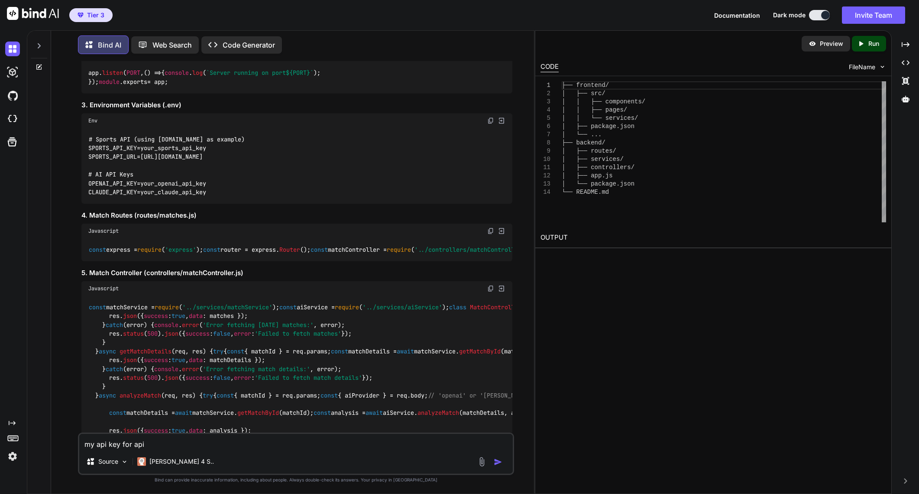
scroll to position [606, 0]
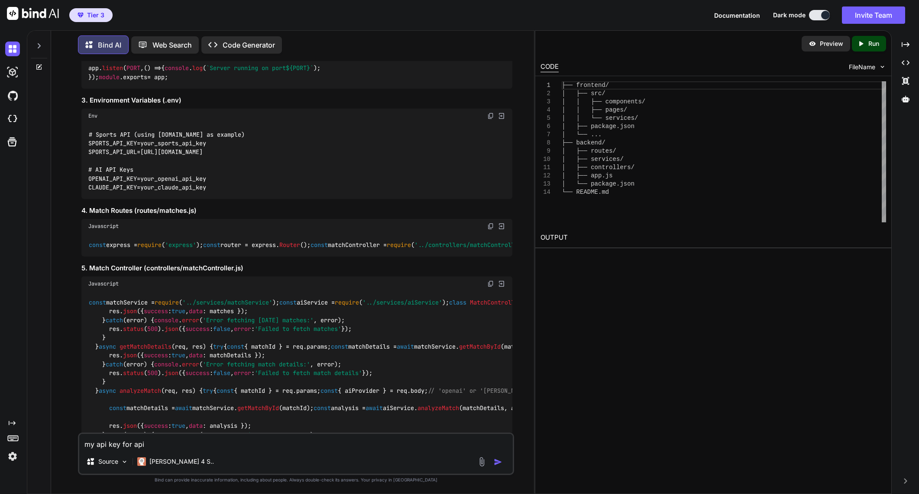
drag, startPoint x: 142, startPoint y: 445, endPoint x: 122, endPoint y: 444, distance: 20.4
click at [122, 444] on textarea "my api key for api" at bounding box center [295, 442] width 433 height 16
paste textarea "I'll help you create a football match application with the features you describ…"
drag, startPoint x: 94, startPoint y: 441, endPoint x: 78, endPoint y: 437, distance: 16.9
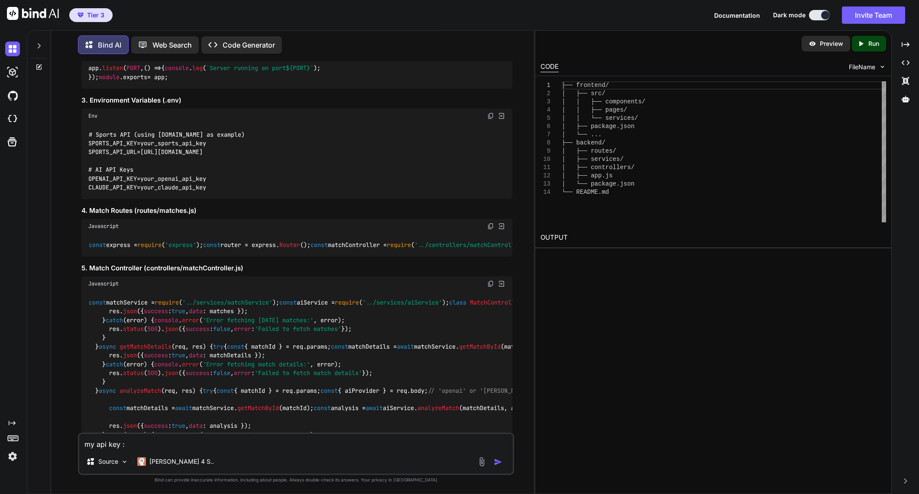
click at [78, 437] on div "my api key : Source Claude 4 S.." at bounding box center [296, 454] width 436 height 42
click at [499, 462] on img "button" at bounding box center [498, 462] width 9 height 9
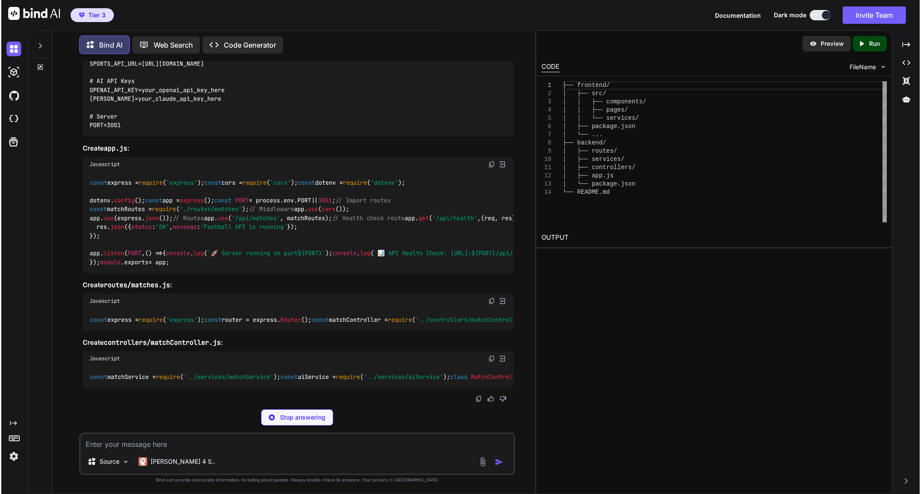
scroll to position [8146, 0]
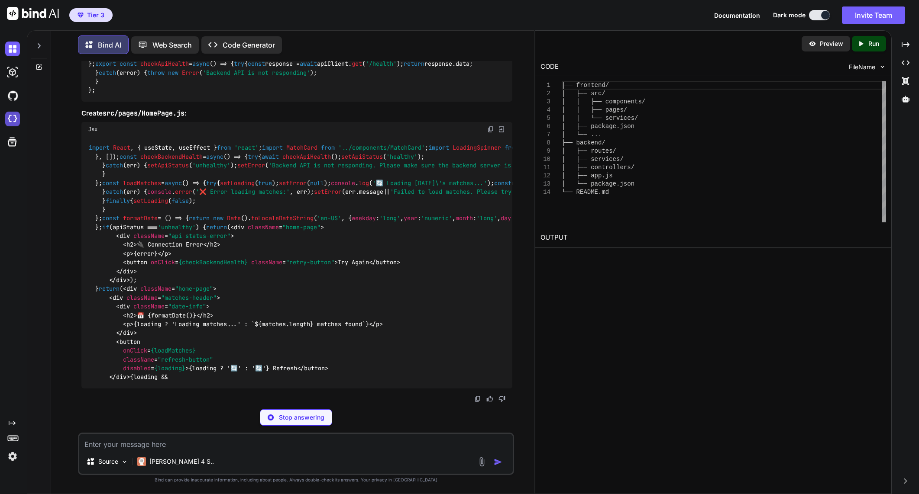
click at [13, 120] on img at bounding box center [12, 119] width 15 height 15
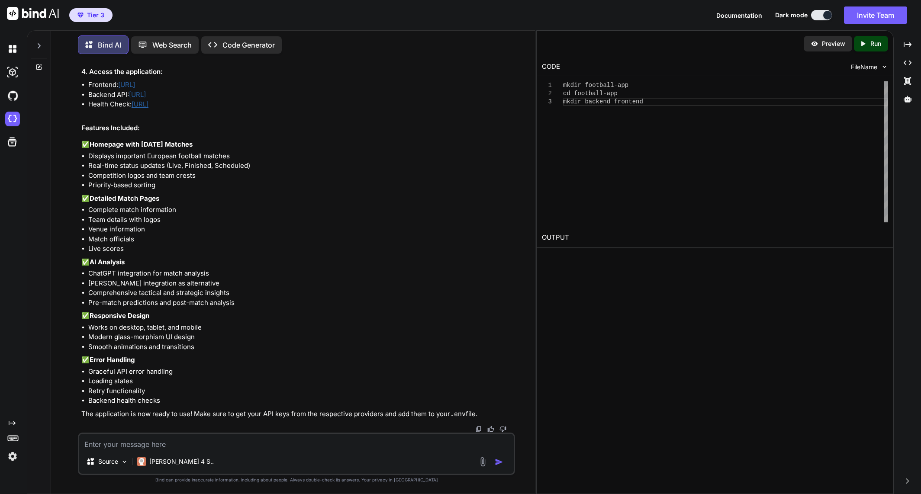
scroll to position [19531, 0]
click at [281, 448] on textarea at bounding box center [296, 442] width 435 height 16
click at [500, 457] on div "Source Claude 4 S.." at bounding box center [296, 463] width 435 height 21
click at [499, 460] on img "button" at bounding box center [499, 462] width 9 height 9
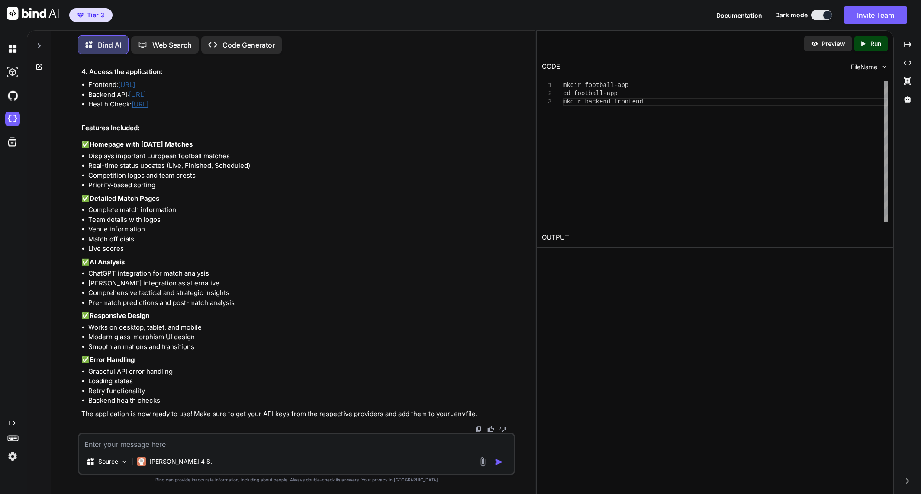
click at [397, 442] on textarea at bounding box center [296, 442] width 435 height 16
drag, startPoint x: 313, startPoint y: 250, endPoint x: 289, endPoint y: 148, distance: 105.0
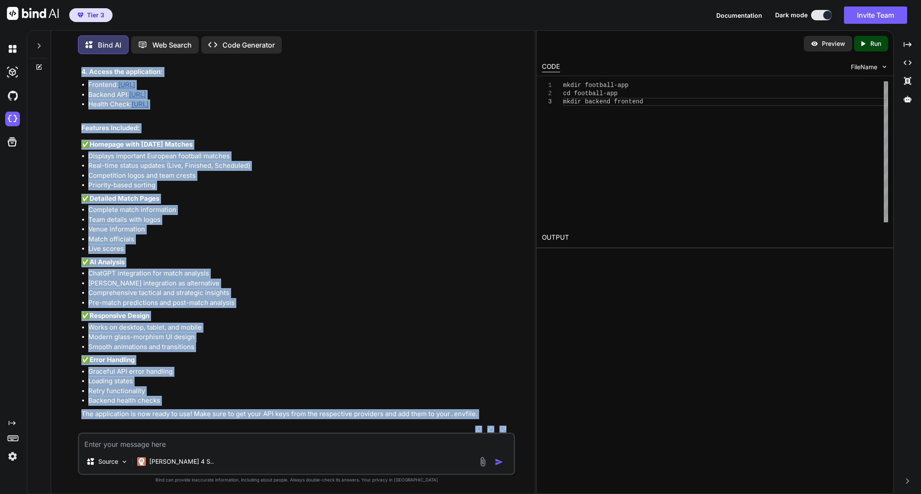
drag, startPoint x: 299, startPoint y: 220, endPoint x: 257, endPoint y: 384, distance: 169.0
click at [189, 445] on div "You I want to fetch the most important european football matches that day, list…" at bounding box center [296, 277] width 437 height 433
click at [273, 377] on li "Loading states" at bounding box center [300, 382] width 425 height 10
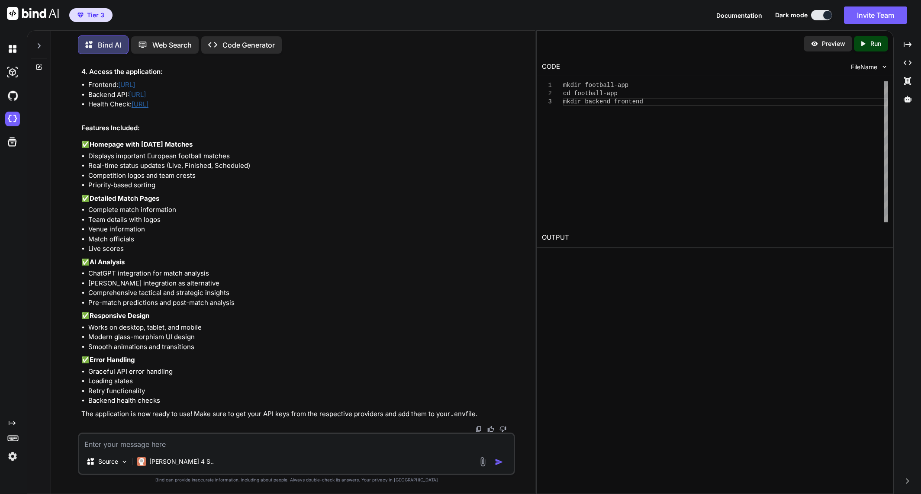
click at [258, 445] on textarea at bounding box center [296, 442] width 435 height 16
click at [868, 49] on div "Created with Pixso. Run" at bounding box center [871, 44] width 34 height 16
click at [15, 74] on img at bounding box center [12, 72] width 15 height 15
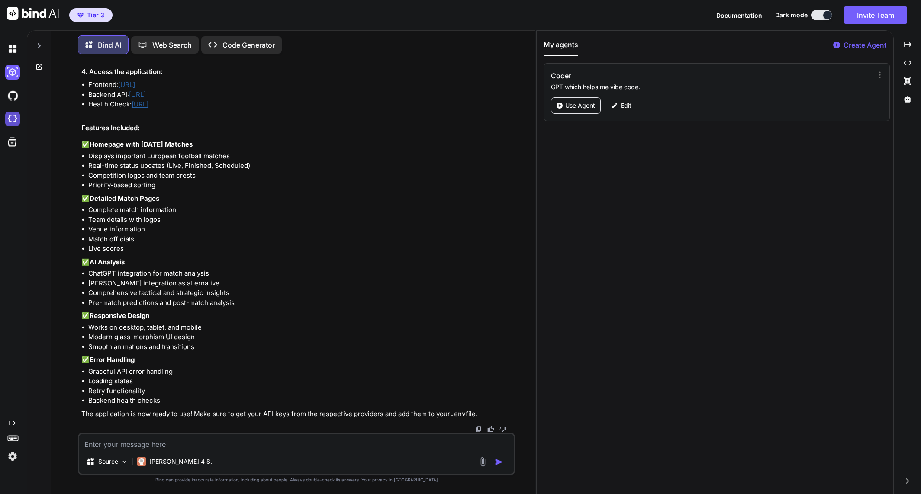
click at [13, 116] on img at bounding box center [12, 119] width 15 height 15
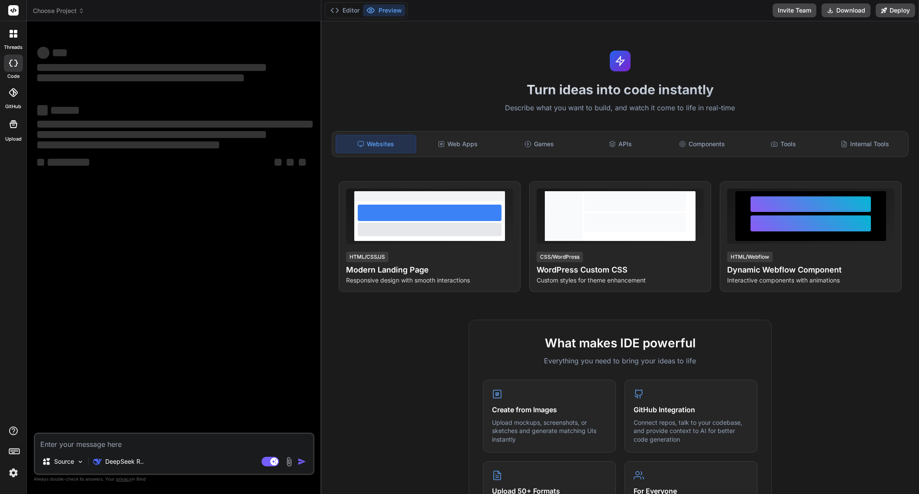
click at [75, 10] on span "Choose Project" at bounding box center [59, 10] width 52 height 9
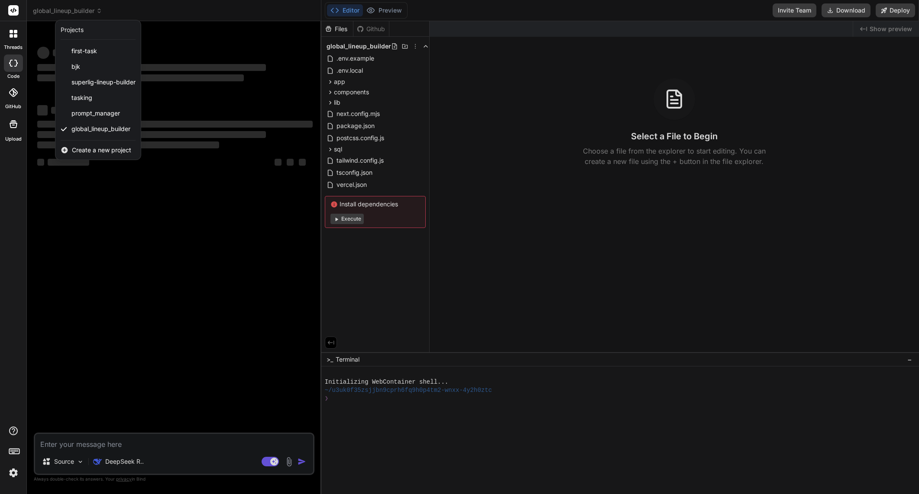
type textarea "x"
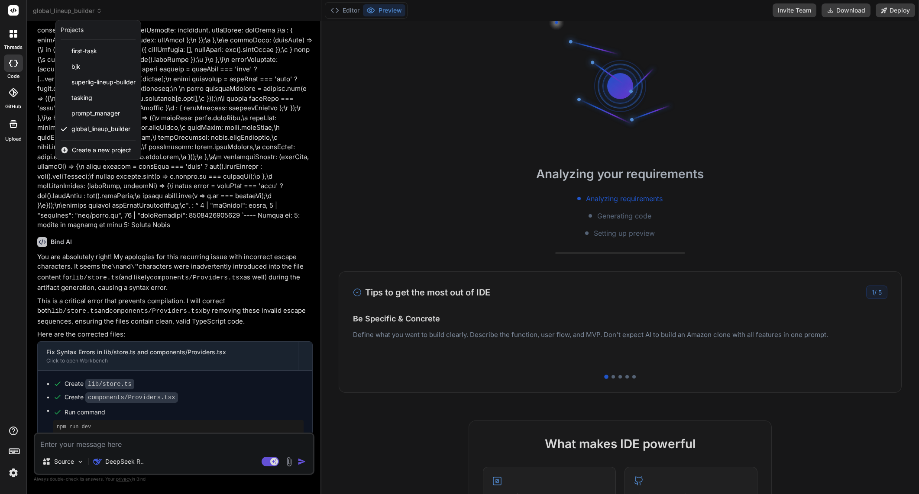
click at [97, 149] on span "Create a new project" at bounding box center [101, 150] width 59 height 9
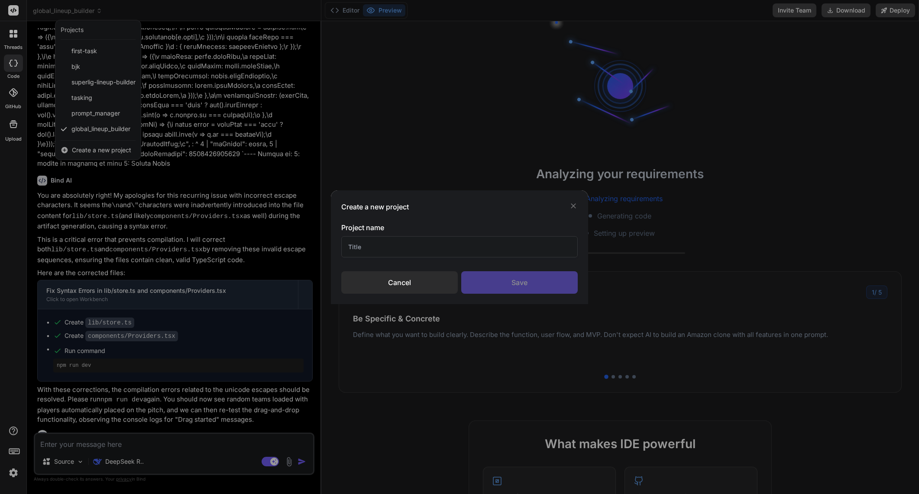
scroll to position [2283, 0]
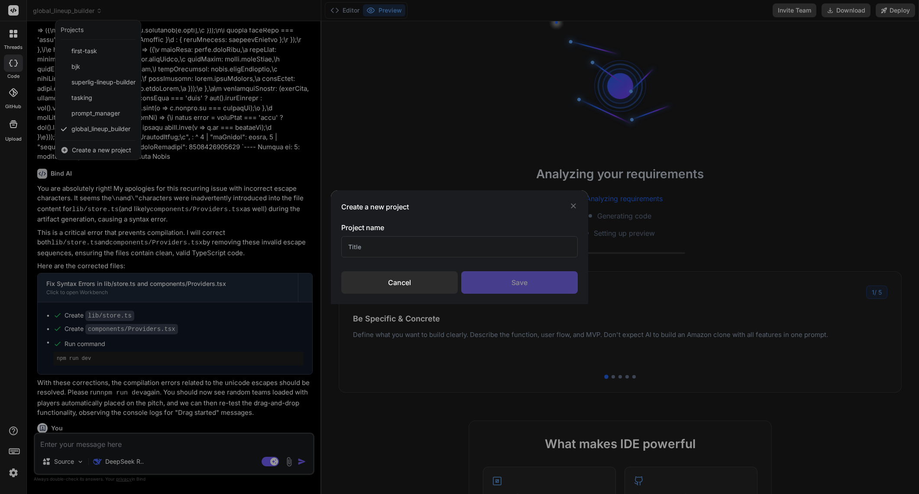
click at [409, 249] on input "text" at bounding box center [459, 246] width 236 height 21
type input "A"
type input "F"
type input "TahminAI"
click at [506, 279] on div "Save" at bounding box center [519, 282] width 116 height 23
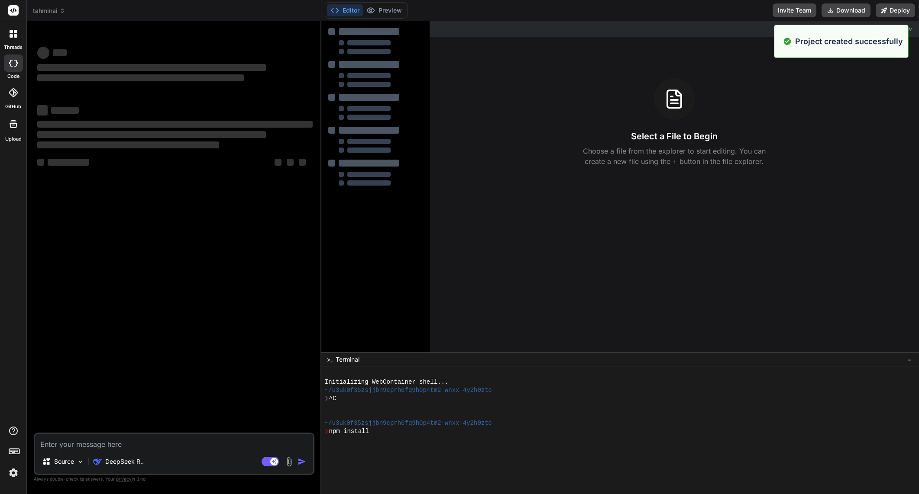
scroll to position [25, 0]
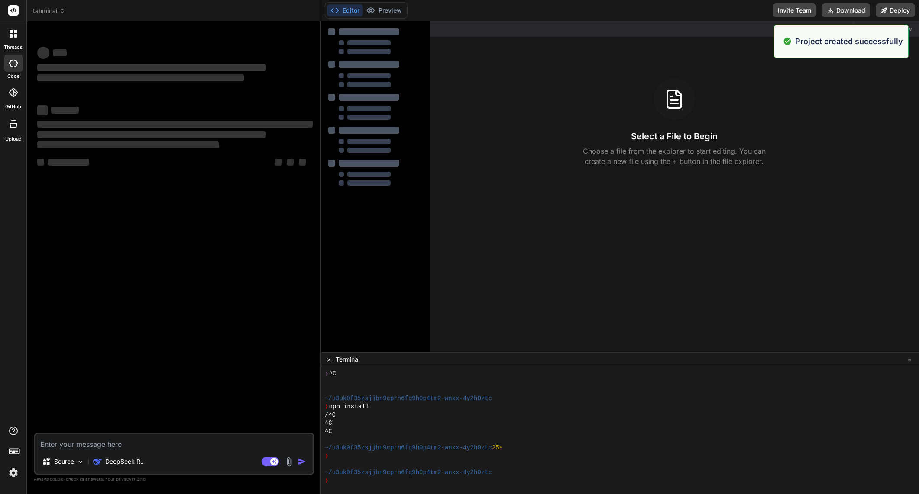
type textarea "x"
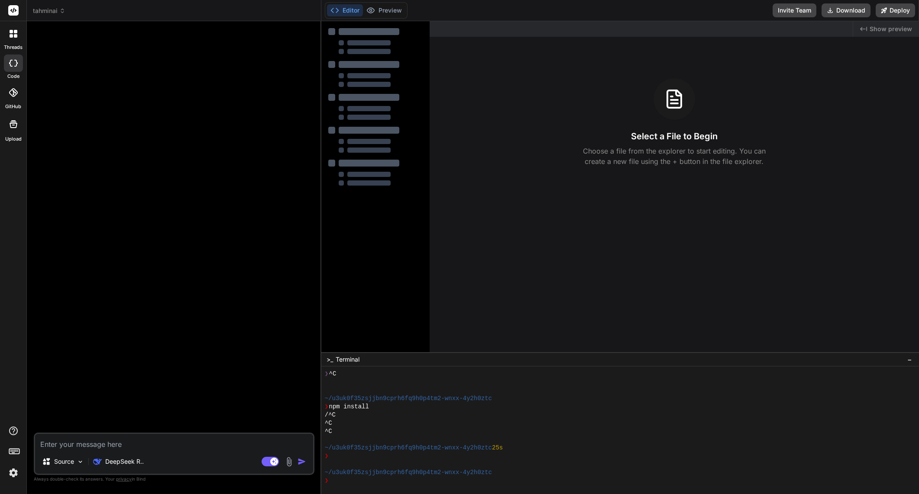
click at [170, 443] on textarea at bounding box center [174, 442] width 278 height 16
paste textarea "L'ip dolo sit ametco a Elitsedd eiusmodt incid utlabore etdolore magn AL enimad…"
type textarea "L'ip dolo sit ametco a Elitsedd eiusmodt incid utlabore etdolore magn AL enimad…"
type textarea "x"
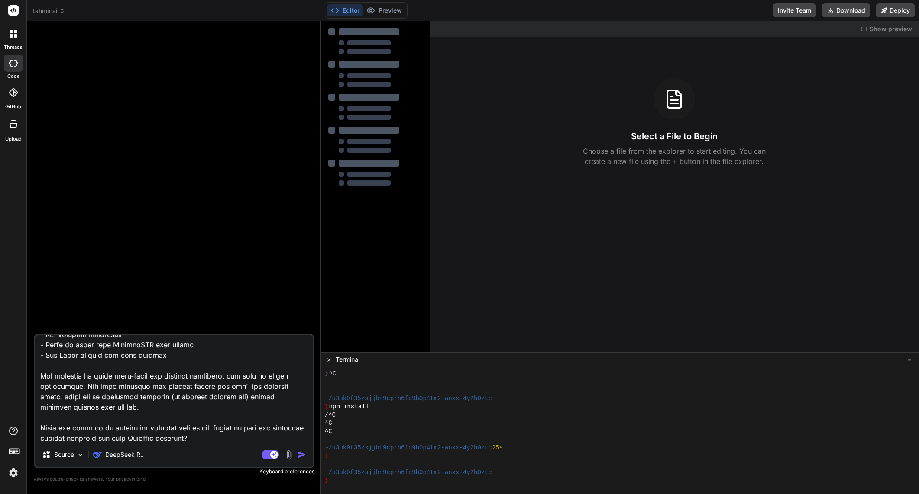
scroll to position [698, 0]
drag, startPoint x: 184, startPoint y: 430, endPoint x: 30, endPoint y: 420, distance: 154.4
click at [28, 421] on div "Bind AI Web Search Created with Pixso. Code Generator Source DeepSeek R.. Agent…" at bounding box center [174, 257] width 294 height 473
type textarea "L'ip dolo sit ametco a Elitsedd eiusmodt incid utlabore etdolore magn AL enimad…"
type textarea "x"
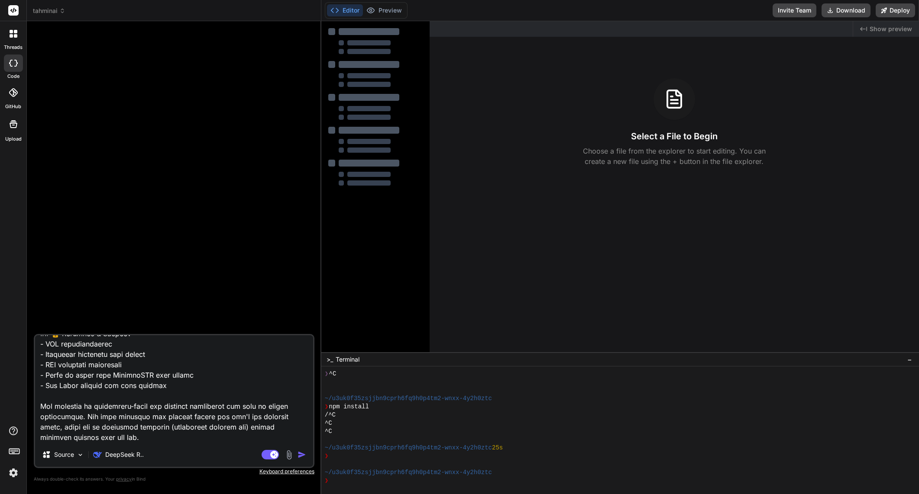
type textarea "L'ip dolo sit ametco a Elitsedd eiusmodt incid utlabore etdolore magn AL enimad…"
type textarea "x"
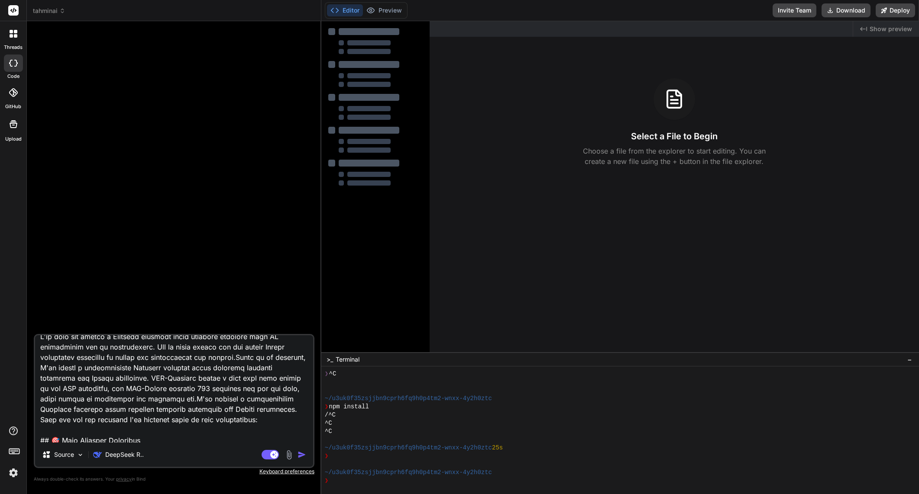
scroll to position [0, 0]
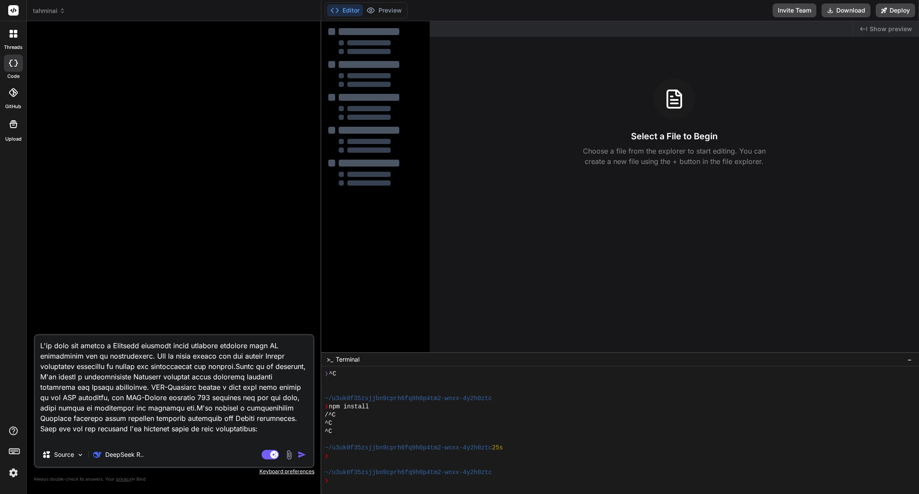
drag, startPoint x: 150, startPoint y: 388, endPoint x: 146, endPoint y: 356, distance: 31.8
click at [146, 356] on textarea at bounding box center [174, 388] width 278 height 107
type textarea "L'ip dolo sit ametco a Elitsedd eiusmodt incid utlabore etdolore magn AL enimad…"
type textarea "x"
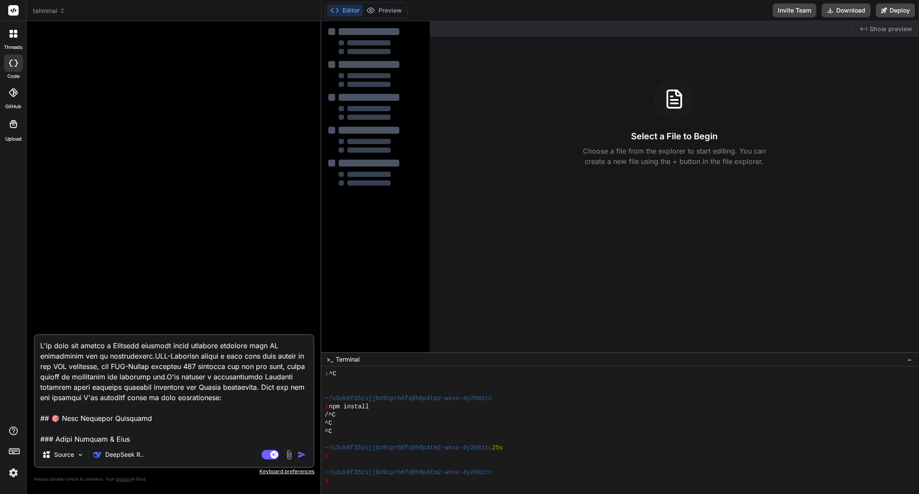
drag, startPoint x: 222, startPoint y: 371, endPoint x: 0, endPoint y: 327, distance: 225.9
click at [0, 326] on div "threads code GitHub Upload tahminai Created with Pixso. Bind AI Web Search Crea…" at bounding box center [459, 247] width 919 height 494
click at [243, 404] on textarea at bounding box center [174, 388] width 278 height 107
drag, startPoint x: 174, startPoint y: 390, endPoint x: 10, endPoint y: 328, distance: 176.0
click at [10, 328] on div "threads code GitHub Upload tahminai Created with Pixso. Bind AI Web Search Crea…" at bounding box center [459, 247] width 919 height 494
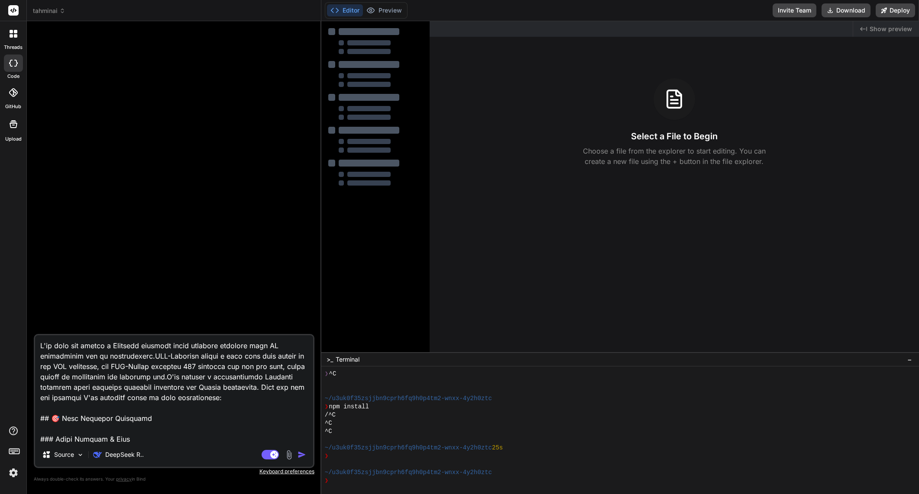
type textarea "## 🎯 Lore Ipsumdol Sitametco ### Adipi Elitsed & Doei - Tempori utlab'e Dolorem…"
type textarea "x"
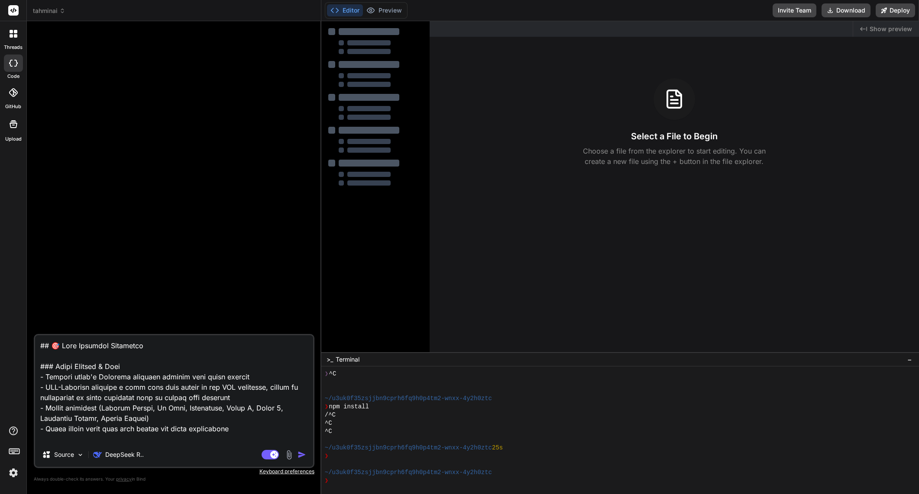
click at [41, 357] on textarea at bounding box center [174, 388] width 278 height 107
type textarea "## 🎯 Lore Ipsumdol Sitametco ### Adipi Elitsed & Doei - Tempori utlab'e Dolorem…"
type textarea "x"
click at [155, 418] on textarea at bounding box center [174, 388] width 278 height 107
click at [157, 418] on textarea at bounding box center [174, 388] width 278 height 107
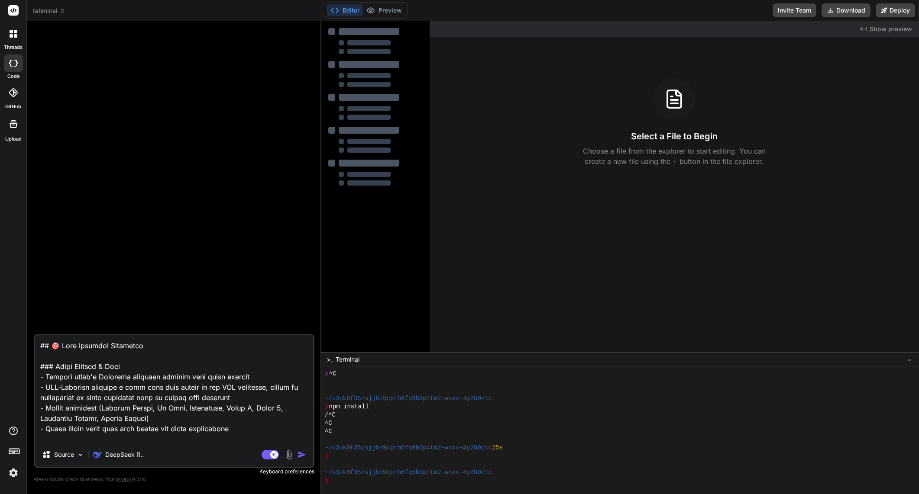
type textarea "## 🎯 Lore Ipsumdol Sitametco ### Adipi Elitsed & Doei - Tempori utlab'e Dolorem…"
type textarea "x"
type textarea "## 🎯 Lore Ipsumdol Sitametco ### Adipi Elitsed & Doei - Tempori utlab'e Dolorem…"
type textarea "x"
type textarea "## 🎯 Lore Ipsumdol Sitametco ### Adipi Elitsed & Doei - Tempori utlab'e Dolorem…"
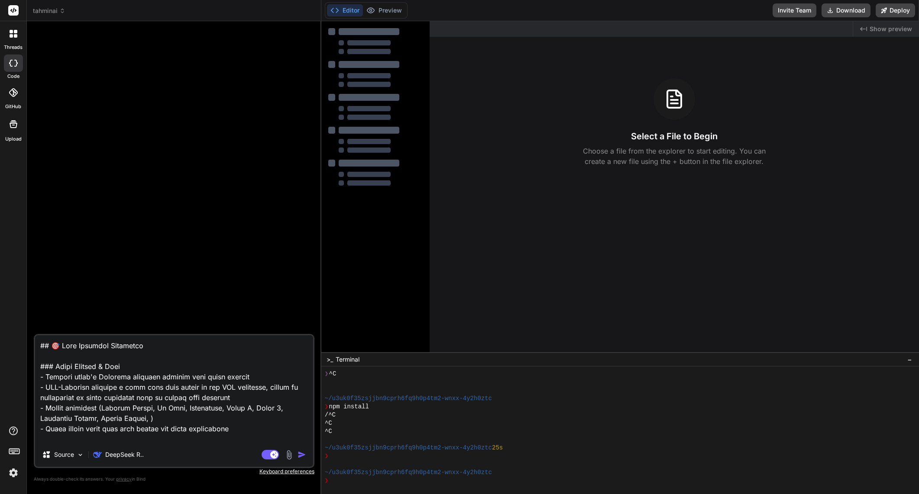
type textarea "x"
type textarea "## 🎯 Lore Ipsumdol Sitametco ### Adipi Elitsed & Doei - Tempori utlab'e Dolorem…"
type textarea "x"
type textarea "## 🎯 Lore Ipsumdol Sitametco ### Adipi Elitsed & Doei - Tempori utlab'e Dolorem…"
type textarea "x"
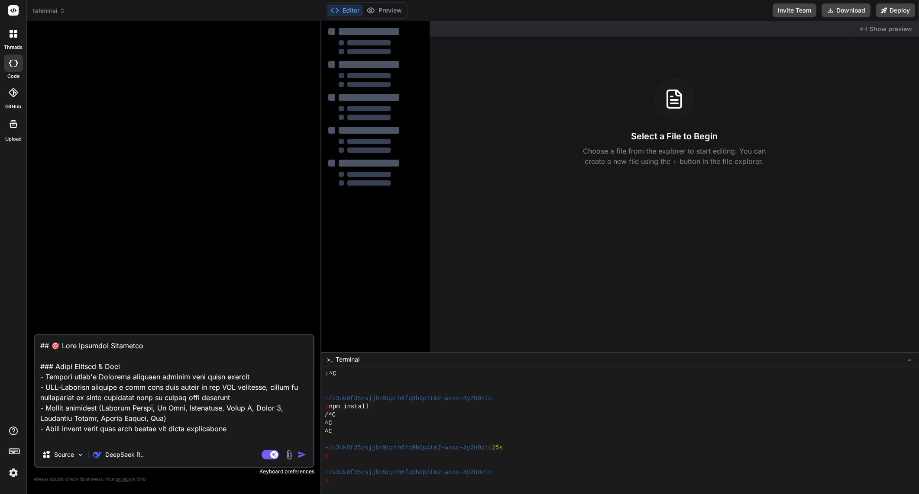
type textarea "## 🎯 Lore Ipsumdol Sitametco ### Adipi Elitsed & Doei - Tempori utlab'e Dolorem…"
type textarea "x"
type textarea "## 🎯 Lore Ipsumdol Sitametco ### Adipi Elitsed & Doei - Tempori utlab'e Dolorem…"
type textarea "x"
type textarea "## 🎯 Lore Ipsumdol Sitametco ### Adipi Elitsed & Doei - Tempori utlab'e Dolorem…"
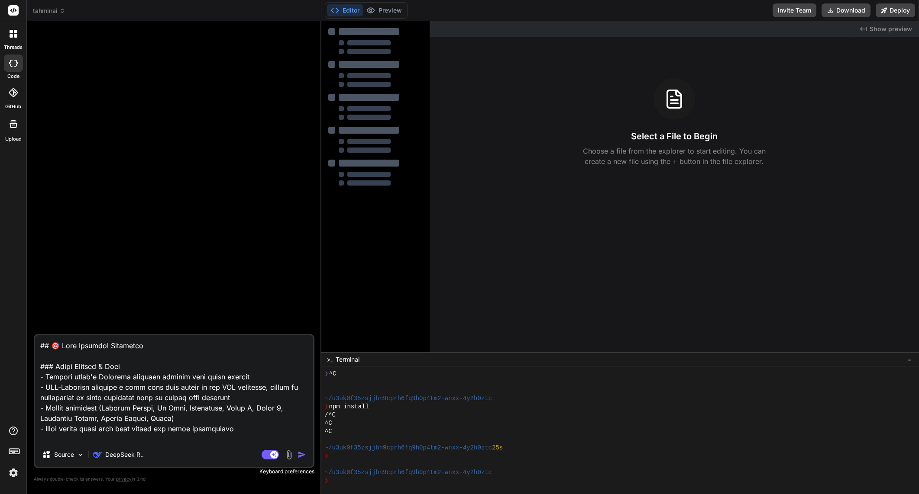
type textarea "x"
type textarea "## 🎯 Lore Ipsumdol Sitametco ### Adipi Elitsed & Doei - Tempori utlab'e Dolorem…"
type textarea "x"
type textarea "## 🎯 Lore Ipsumdol Sitametco ### Adipi Elitsed & Doei - Tempori utlab'e Dolorem…"
type textarea "x"
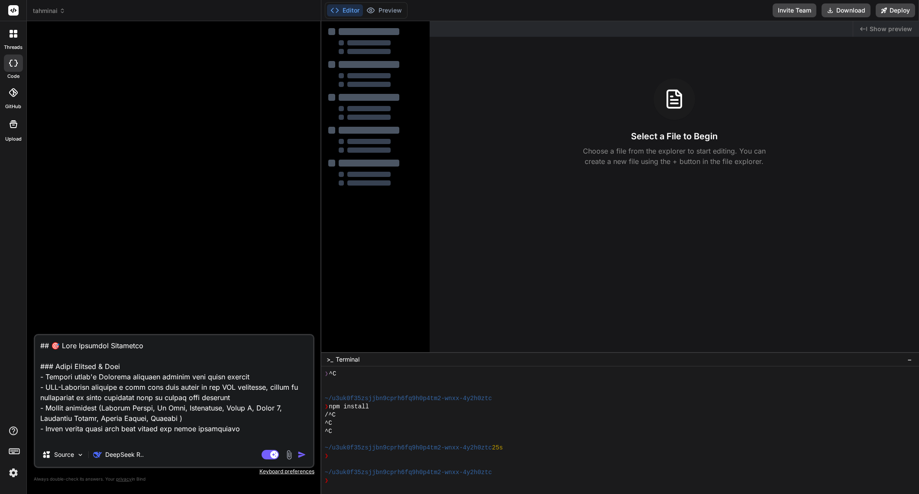
type textarea "## 🎯 Lore Ipsumdol Sitametco ### Adipi Elitsed & Doei - Tempori utlab'e Dolorem…"
type textarea "x"
type textarea "## 🎯 Lore Ipsumdol Sitametco ### Adipi Elitsed & Doei - Tempori utlab'e Dolorem…"
type textarea "x"
type textarea "## 🎯 Lore Ipsumdol Sitametco ### Adipi Elitsed & Doei - Tempori utlab'e Dolorem…"
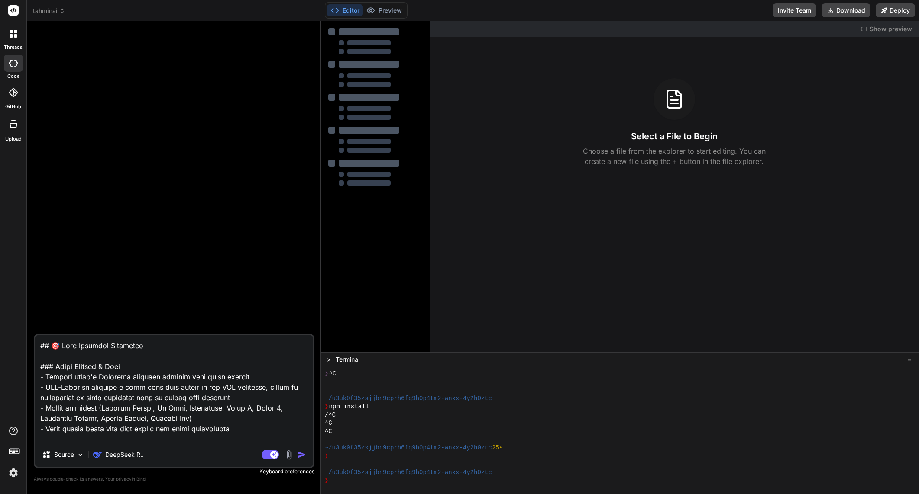
type textarea "x"
type textarea "## 🎯 Lore Ipsumdol Sitametco ### Adipi Elitsed & Doei - Tempori utlab'e Dolorem…"
type textarea "x"
type textarea "## 🎯 Lore Ipsumdol Sitametco ### Adipi Elitsed & Doei - Tempori utlab'e Dolorem…"
type textarea "x"
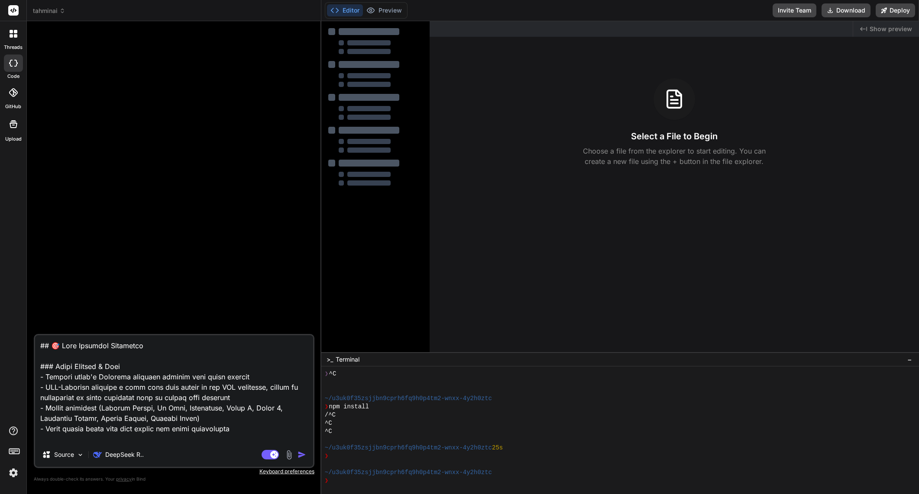
type textarea "## 🎯 Lore Ipsumdol Sitametco ### Adipi Elitsed & Doei - Tempori utlab'e Dolorem…"
type textarea "x"
type textarea "## 🎯 Lore Ipsumdol Sitametco ### Adipi Elitsed & Doei - Tempori utlab'e Dolorem…"
type textarea "x"
type textarea "## 🎯 Lore Ipsumdol Sitametco ### Adipi Elitsed & Doei - Tempori utlab'e Dolorem…"
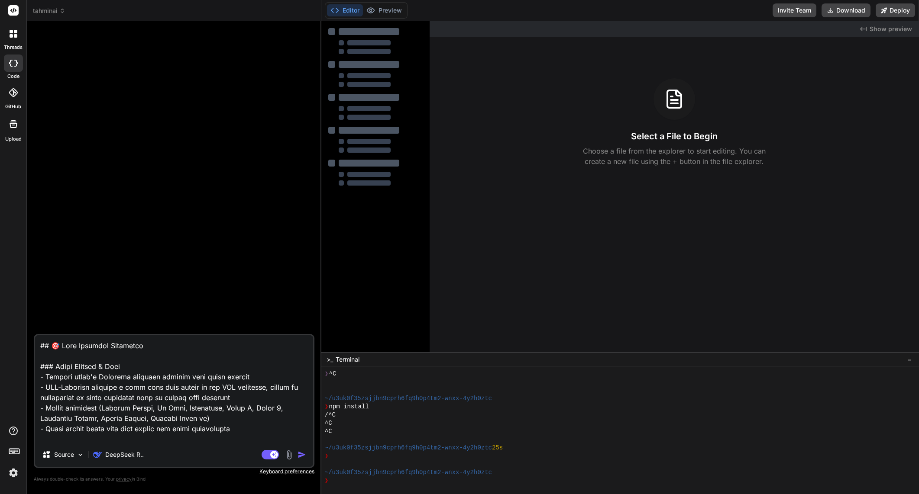
type textarea "x"
type textarea "## 🎯 Lore Ipsumdol Sitametco ### Adipi Elitsed & Doei - Tempori utlab'e Dolorem…"
type textarea "x"
type textarea "## 🎯 Lore Ipsumdol Sitametco ### Adipi Elitsed & Doei - Tempori utlab'e Dolorem…"
type textarea "x"
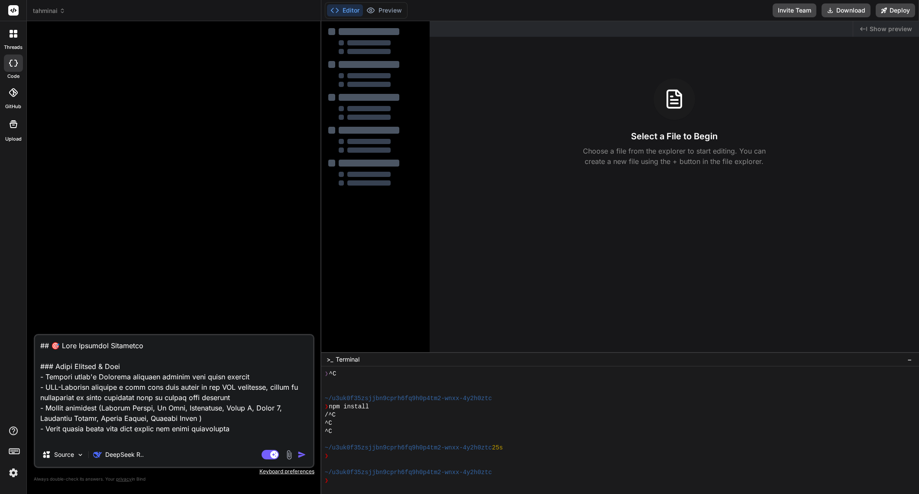
type textarea "## 🎯 Lore Ipsumdol Sitametco ### Adipi Elitsed & Doei - Tempori utlab'e Dolorem…"
type textarea "x"
type textarea "## 🎯 Lore Ipsumdol Sitametco ### Adipi Elitsed & Doei - Tempori utlab'e Dolorem…"
type textarea "x"
type textarea "## 🎯 Lore Ipsumdol Sitametco ### Adipi Elitsed & Doei - Tempori utlab'e Dolorem…"
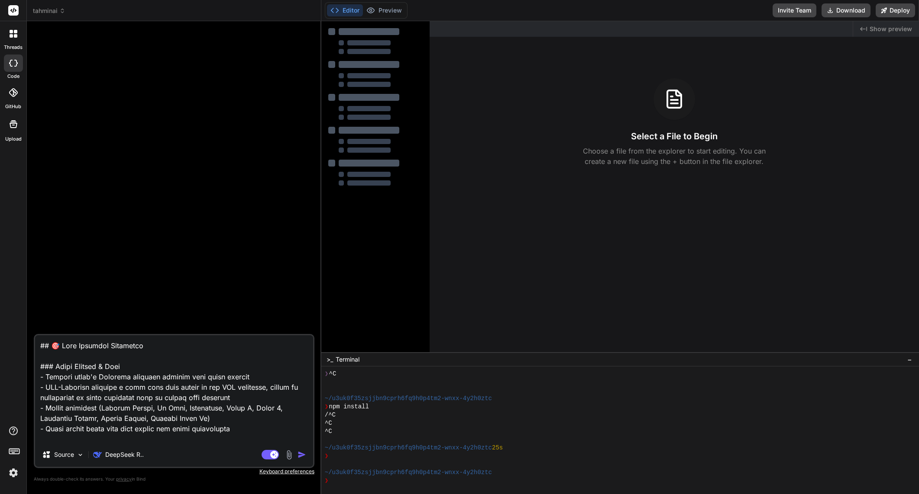
type textarea "x"
type textarea "## 🎯 Lore Ipsumdol Sitametco ### Adipi Elitsed & Doei - Tempori utlab'e Dolorem…"
type textarea "x"
type textarea "## 🎯 Lore Ipsumdol Sitametco ### Adipi Elitsed & Doei - Tempori utlab'e Dolorem…"
type textarea "x"
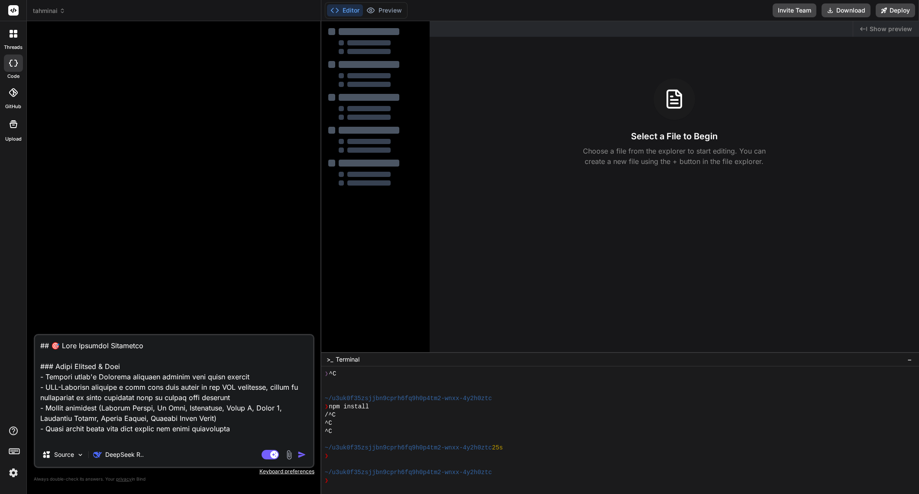
type textarea "## 🎯 Lore Ipsumdol Sitametco ### Adipi Elitsed & Doei - Tempori utlab'e Dolorem…"
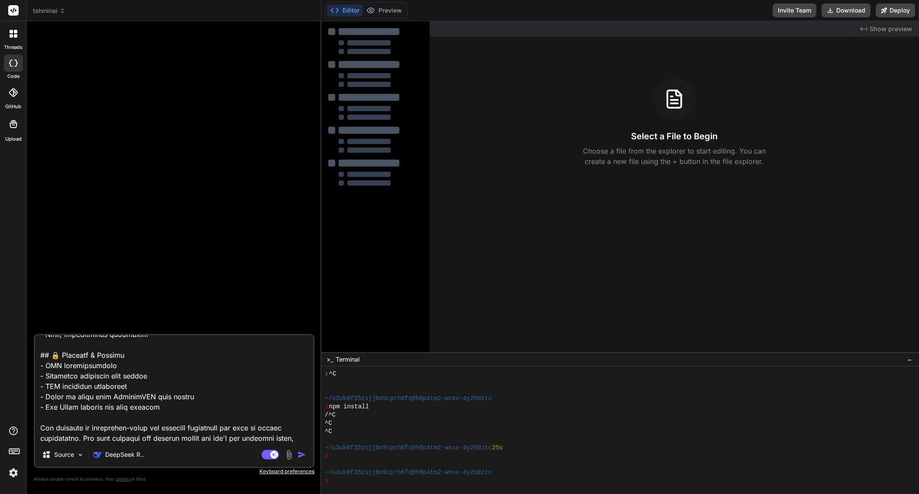
scroll to position [563, 0]
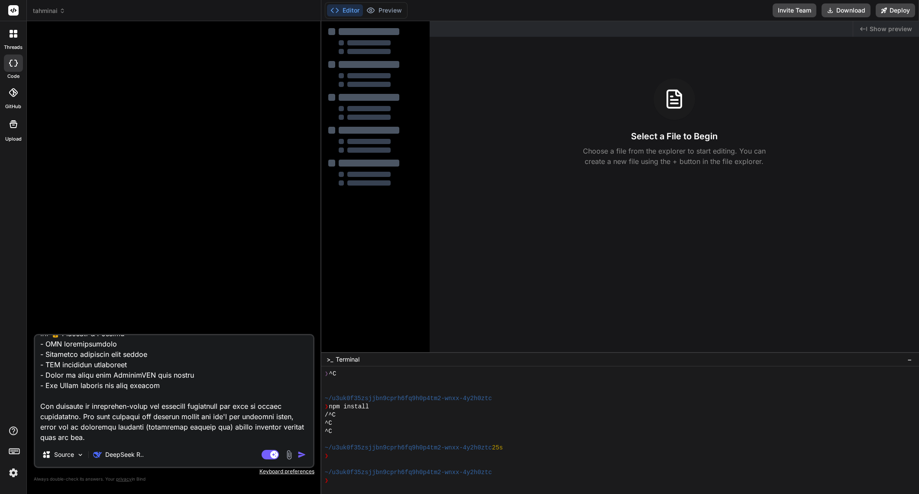
drag, startPoint x: 137, startPoint y: 437, endPoint x: 94, endPoint y: 422, distance: 45.9
click at [94, 422] on textarea at bounding box center [174, 388] width 278 height 107
click at [185, 438] on textarea at bounding box center [174, 388] width 278 height 107
type textarea "x"
type textarea "## 🎯 Lore Ipsumdol Sitametco ### Adipi Elitsed & Doei - Tempori utlab'e Dolorem…"
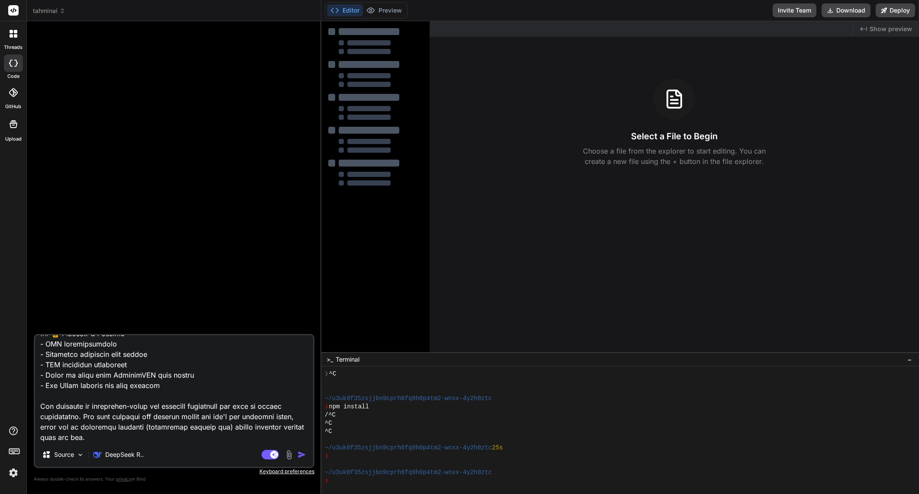
scroll to position [573, 0]
type textarea "x"
type textarea "## 🎯 Lore Ipsumdol Sitametco ### Adipi Elitsed & Doei - Tempori utlab'e Dolorem…"
type textarea "x"
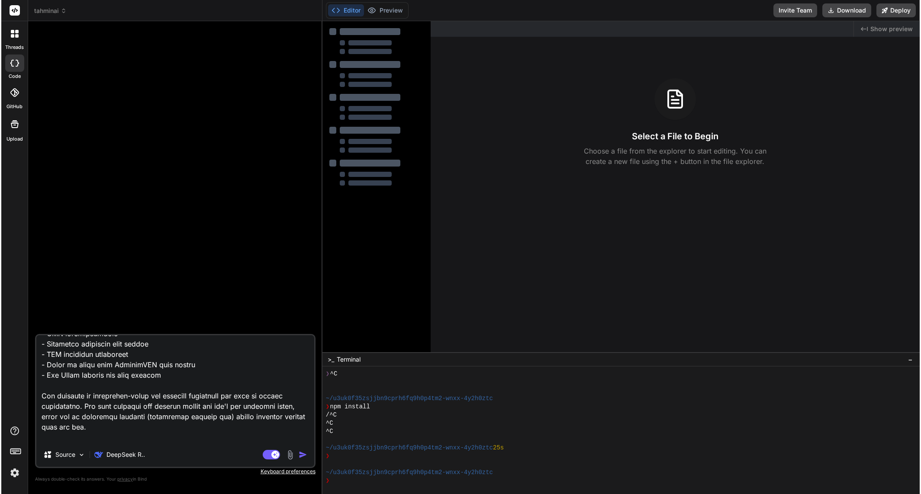
scroll to position [583, 0]
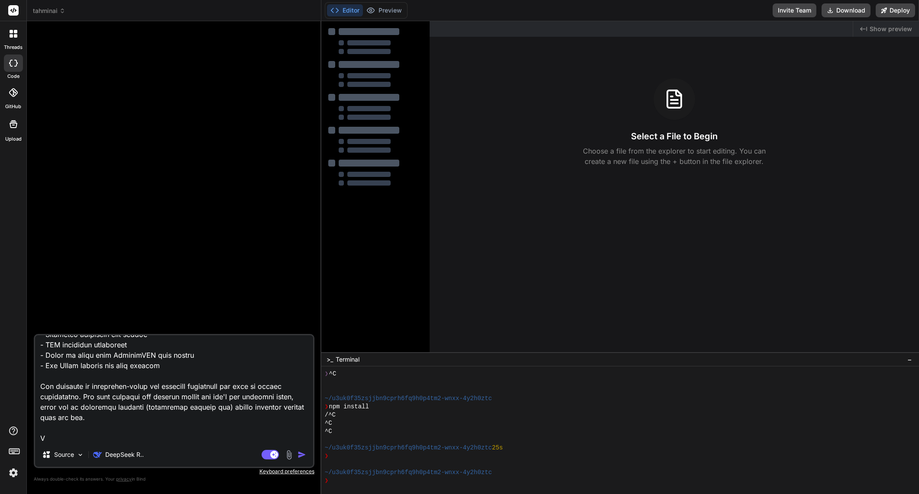
type textarea "## 🎯 Lore Ipsumdol Sitametco ### Adipi Elitsed & Doei - Tempori utlab'e Dolorem…"
type textarea "x"
type textarea "## 🎯 Lore Ipsumdol Sitametco ### Adipi Elitsed & Doei - Tempori utlab'e Dolorem…"
type textarea "x"
type textarea "## 🎯 Lore Ipsumdol Sitametco ### Adipi Elitsed & Doei - Tempori utlab'e Dolorem…"
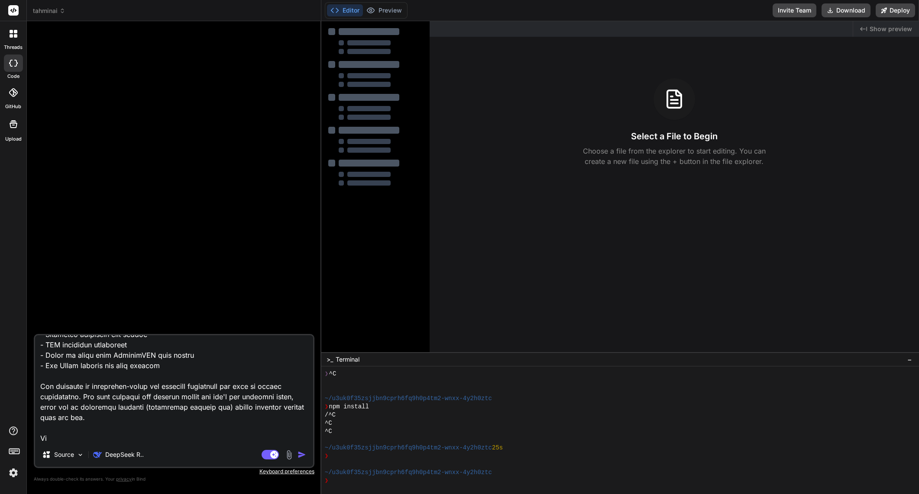
type textarea "x"
type textarea "## 🎯 Lore Ipsumdol Sitametco ### Adipi Elitsed & Doei - Tempori utlab'e Dolorem…"
type textarea "x"
type textarea "## 🎯 Lore Ipsumdol Sitametco ### Adipi Elitsed & Doei - Tempori utlab'e Dolorem…"
type textarea "x"
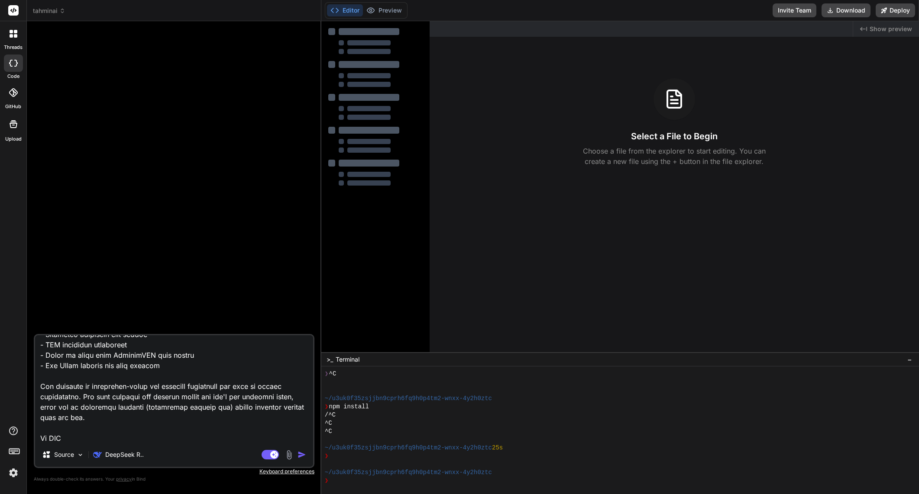
type textarea "## 🎯 Lore Ipsumdol Sitametco ### Adipi Elitsed & Doei - Tempori utlab'e Dolorem…"
type textarea "x"
type textarea "## 🎯 Lore Ipsumdol Sitametco ### Adipi Elitsed & Doei - Tempori utlab'e Dolorem…"
type textarea "x"
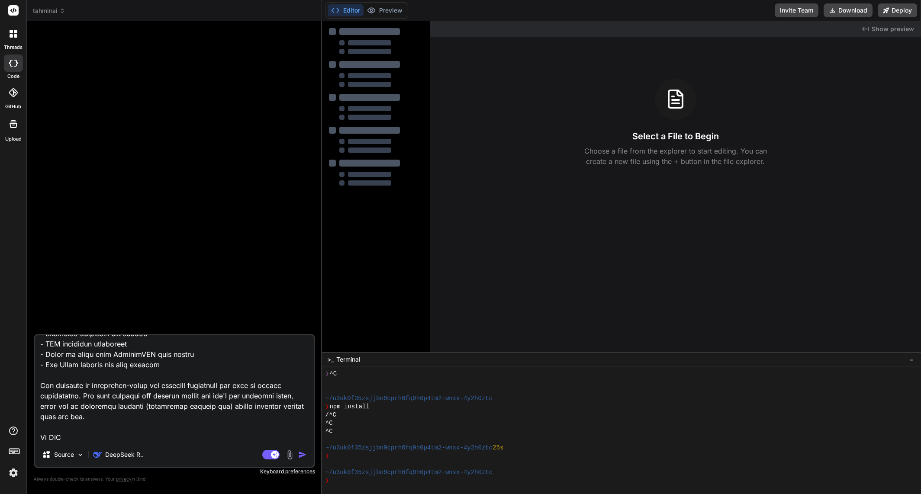
type textarea "## 🎯 Lore Ipsumdol Sitametco ### Adipi Elitsed & Doei - Tempori utlab'e Dolorem…"
type textarea "x"
type textarea "## 🎯 Lore Ipsumdol Sitametco ### Adipi Elitsed & Doei - Tempori utlab'e Dolorem…"
type textarea "x"
type textarea "## 🎯 Core Features Delivered ### Match Display & Data - Fetches today's Europea…"
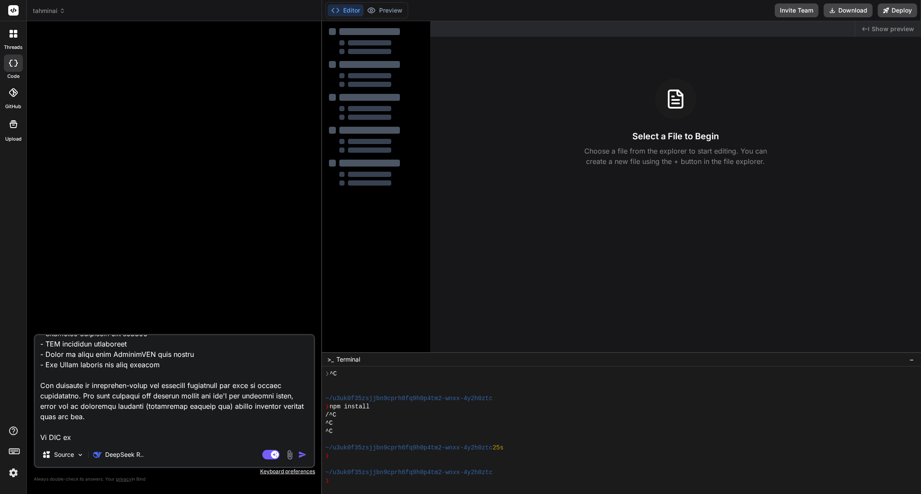
type textarea "x"
type textarea "## 🎯 Core Features Delivered ### Match Display & Data - Fetches today's Europea…"
type textarea "x"
type textarea "## 🎯 Core Features Delivered ### Match Display & Data - Fetches today's Europea…"
type textarea "x"
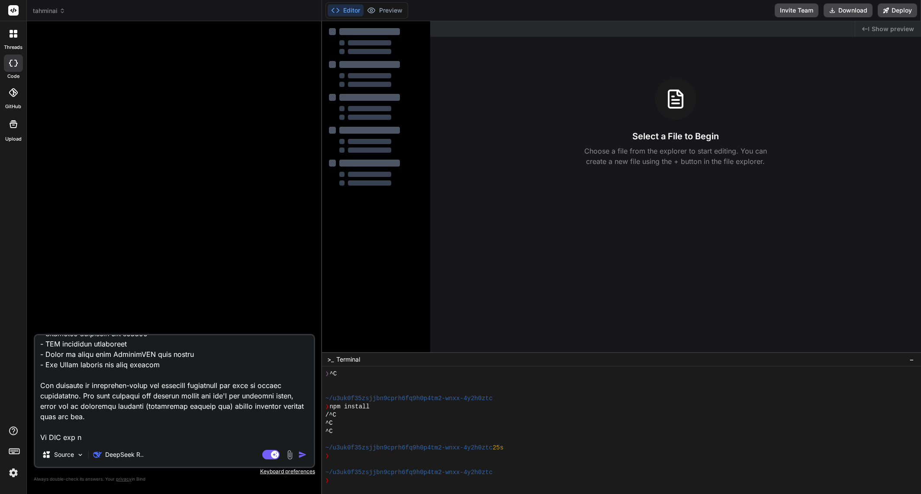
type textarea "## 🎯 Core Features Delivered ### Match Display & Data - Fetches today's Europea…"
type textarea "x"
type textarea "## 🎯 Core Features Delivered ### Match Display & Data - Fetches today's Europea…"
type textarea "x"
type textarea "## 🎯 Core Features Delivered ### Match Display & Data - Fetches today's Europea…"
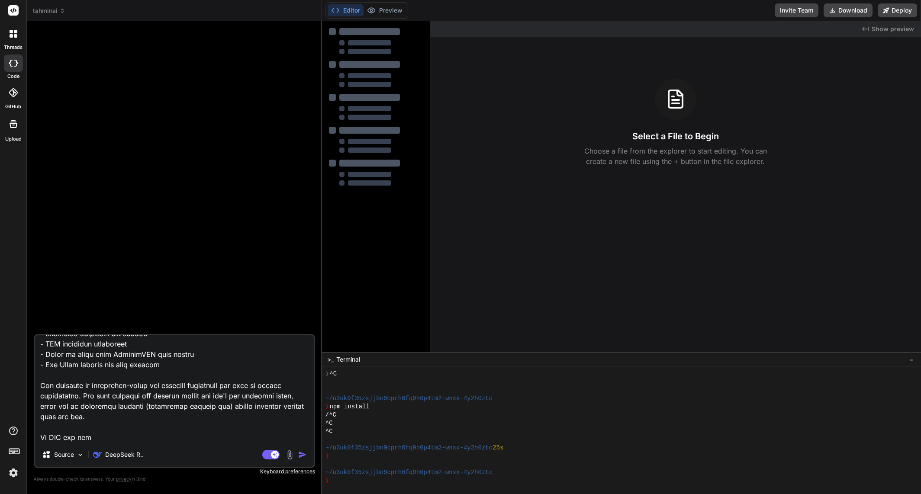
type textarea "x"
type textarea "## 🎯 Core Features Delivered ### Match Display & Data - Fetches today's Europea…"
type textarea "x"
type textarea "## 🎯 Core Features Delivered ### Match Display & Data - Fetches today's Europea…"
type textarea "x"
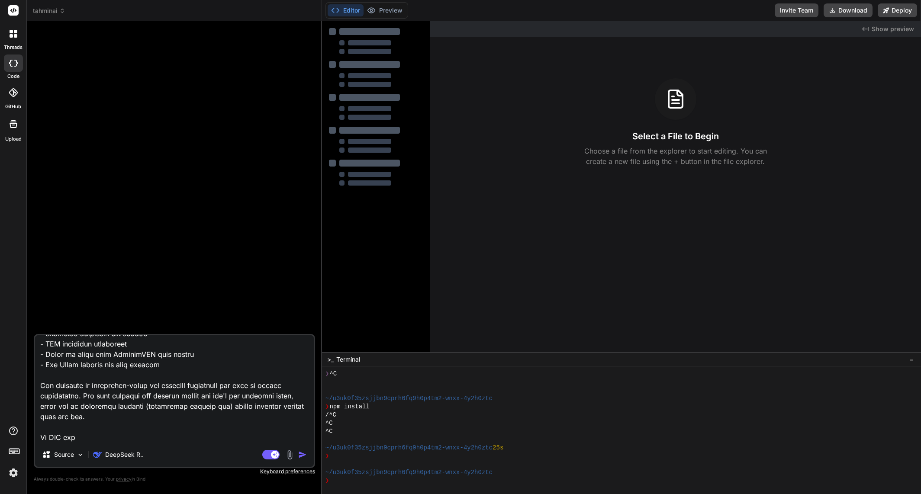
type textarea "## 🎯 Core Features Delivered ### Match Display & Data - Fetches today's Europea…"
type textarea "x"
type textarea "## 🎯 Core Features Delivered ### Match Display & Data - Fetches today's Europea…"
type textarea "x"
type textarea "## 🎯 Core Features Delivered ### Match Display & Data - Fetches today's Europea…"
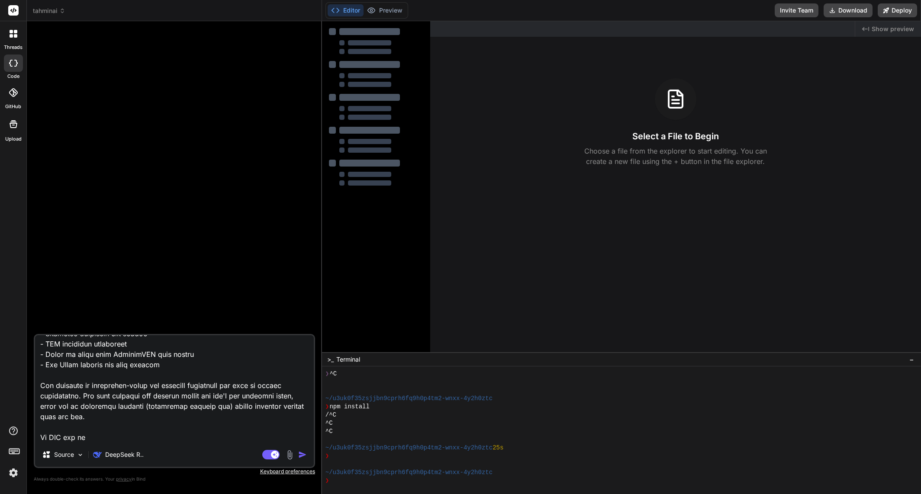
type textarea "x"
type textarea "## 🎯 Core Features Delivered ### Match Display & Data - Fetches today's Europea…"
type textarea "x"
type textarea "## 🎯 Core Features Delivered ### Match Display & Data - Fetches today's Europea…"
type textarea "x"
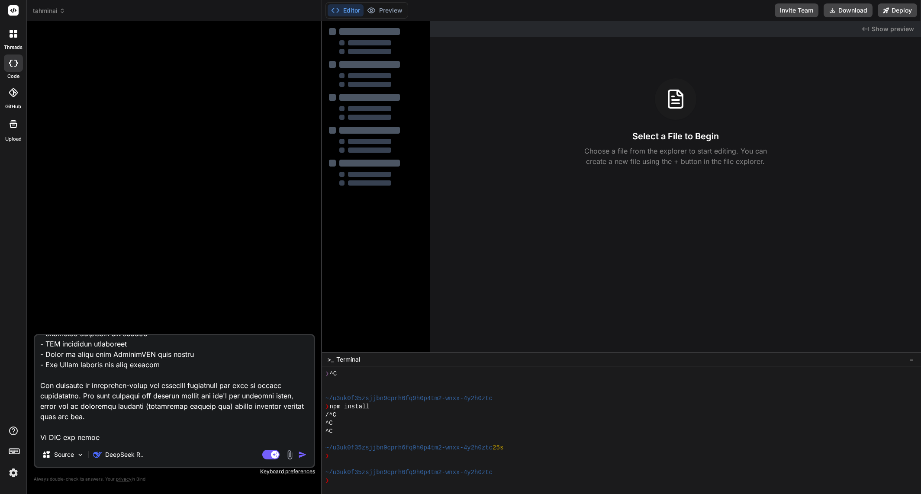
type textarea "## 🎯 Core Features Delivered ### Match Display & Data - Fetches today's Europea…"
type textarea "x"
type textarea "## 🎯 Core Features Delivered ### Match Display & Data - Fetches today's Europea…"
type textarea "x"
type textarea "## 🎯 Core Features Delivered ### Match Display & Data - Fetches today's Europea…"
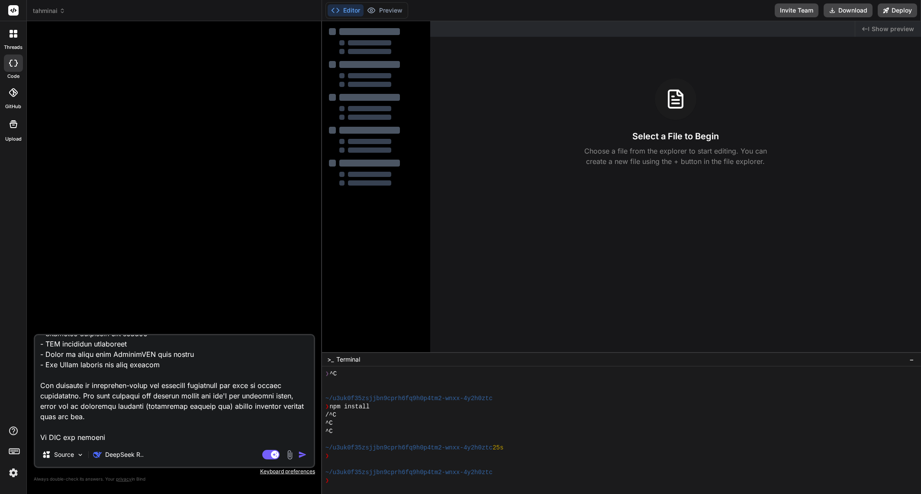
type textarea "x"
type textarea "## 🎯 Core Features Delivered ### Match Display & Data - Fetches today's Europea…"
type textarea "x"
type textarea "## 🎯 Core Features Delivered ### Match Display & Data - Fetches today's Europea…"
type textarea "x"
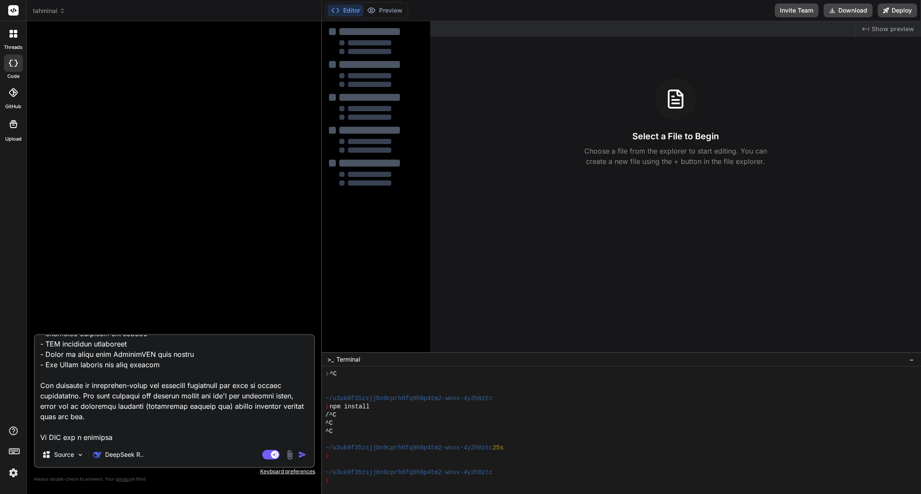
type textarea "## 🎯 Core Features Delivered ### Match Display & Data - Fetches today's Europea…"
type textarea "x"
type textarea "## 🎯 Core Features Delivered ### Match Display & Data - Fetches today's Europea…"
type textarea "x"
type textarea "## 🎯 Core Features Delivered ### Match Display & Data - Fetches today's Europea…"
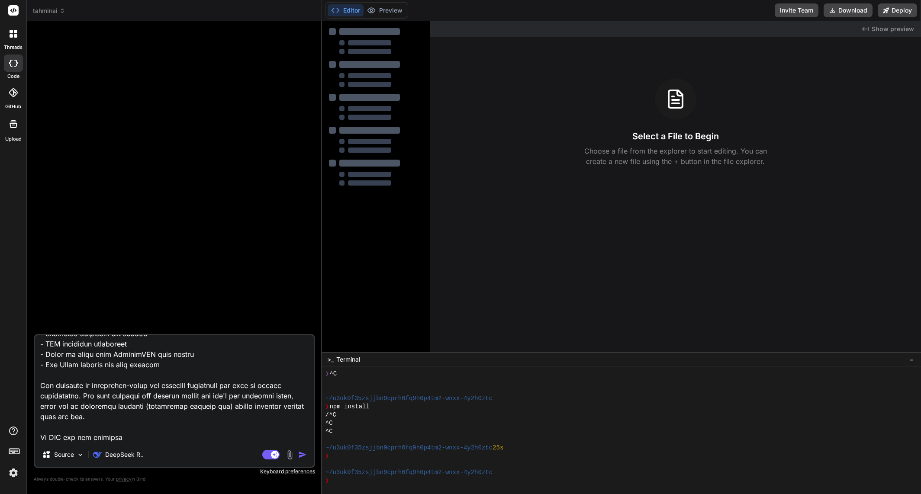
type textarea "x"
type textarea "## 🎯 Core Features Delivered ### Match Display & Data - Fetches today's Europea…"
type textarea "x"
type textarea "## 🎯 Core Features Delivered ### Match Display & Data - Fetches today's Europea…"
type textarea "x"
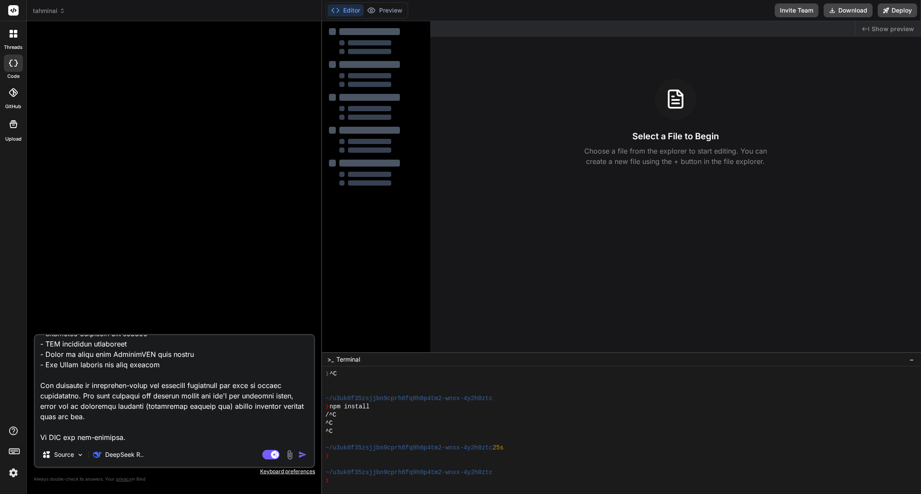
type textarea "## 🎯 Core Features Delivered ### Match Display & Data - Fetches today's Europea…"
type textarea "x"
type textarea "## 🎯 Core Features Delivered ### Match Display & Data - Fetches today's Europea…"
type textarea "x"
type textarea "## 🎯 Core Features Delivered ### Match Display & Data - Fetches today's Europea…"
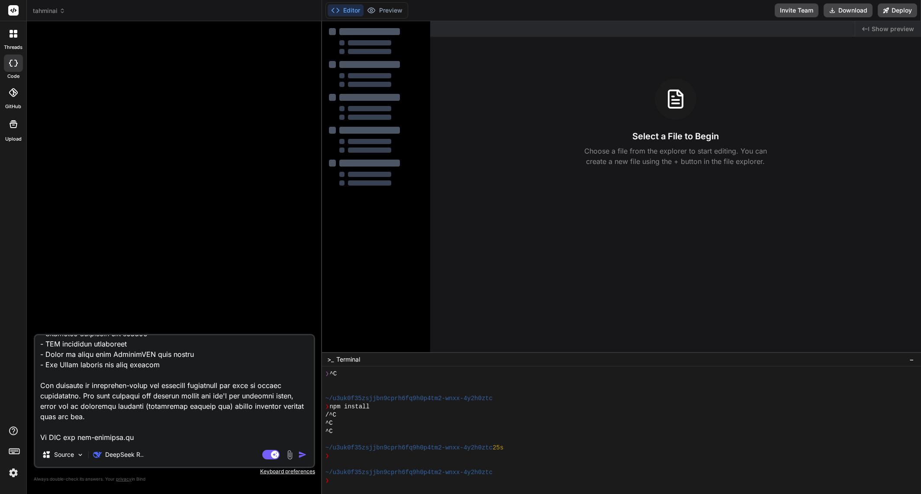
type textarea "x"
type textarea "## 🎯 Core Features Delivered ### Match Display & Data - Fetches today's Europea…"
type textarea "x"
type textarea "## 🎯 Core Features Delivered ### Match Display & Data - Fetches today's Europea…"
type textarea "x"
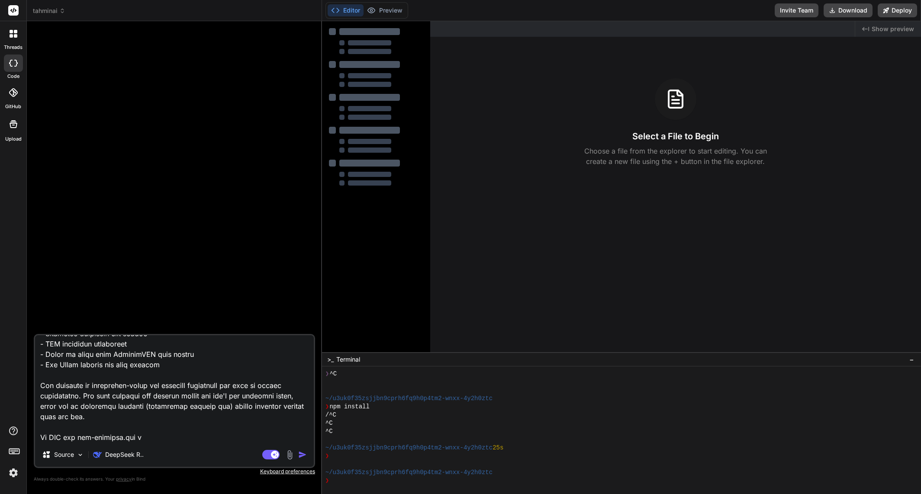
type textarea "## 🎯 Core Features Delivered ### Match Display & Data - Fetches today's Europea…"
type textarea "x"
type textarea "## 🎯 Core Features Delivered ### Match Display & Data - Fetches today's Europea…"
type textarea "x"
type textarea "## 🎯 Core Features Delivered ### Match Display & Data - Fetches today's Europea…"
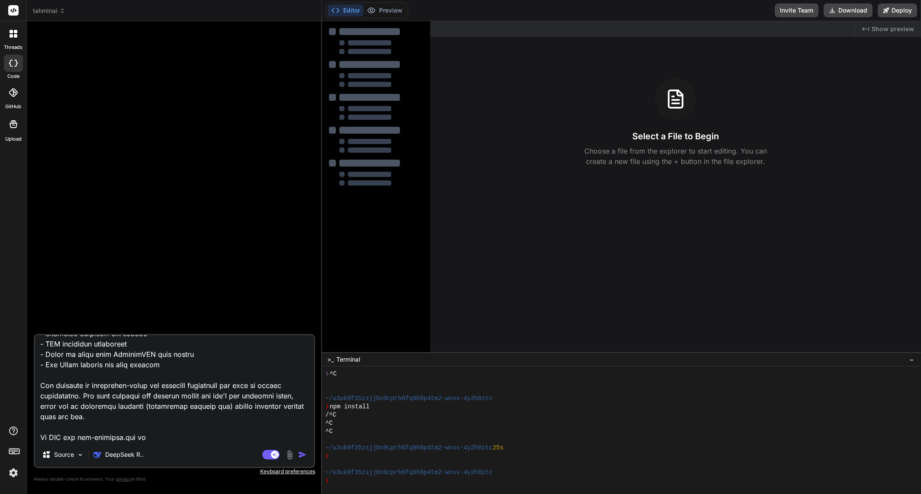
type textarea "x"
type textarea "## 🎯 Core Features Delivered ### Match Display & Data - Fetches today's Europea…"
type textarea "x"
type textarea "## 🎯 Core Features Delivered ### Match Display & Data - Fetches today's Europea…"
type textarea "x"
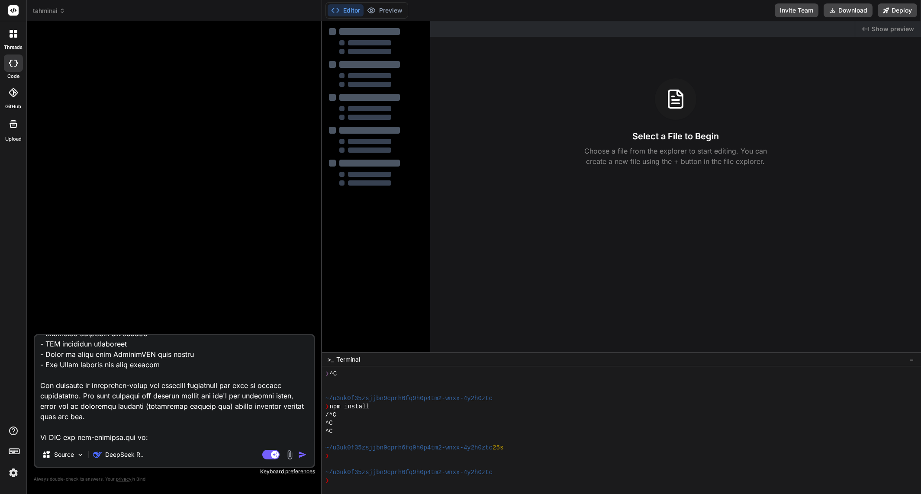
paste textarea "football-match-analyzer/ ├── server.js ├── package.json ├── .env ├── public/ │ …"
type textarea "## 🎯 Core Features Delivered ### Match Display & Data - Fetches today's Europea…"
type textarea "x"
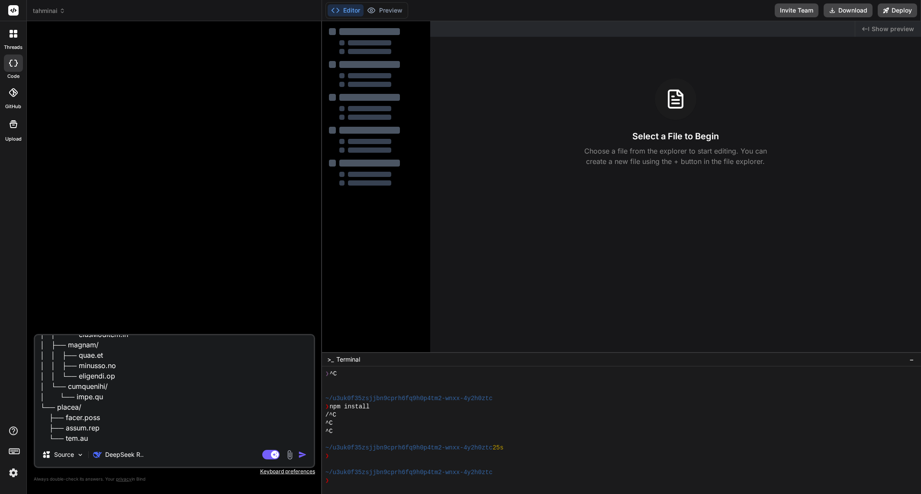
type textarea "## 🎯 Core Features Delivered ### Match Display & Data - Fetches today's Europea…"
type textarea "x"
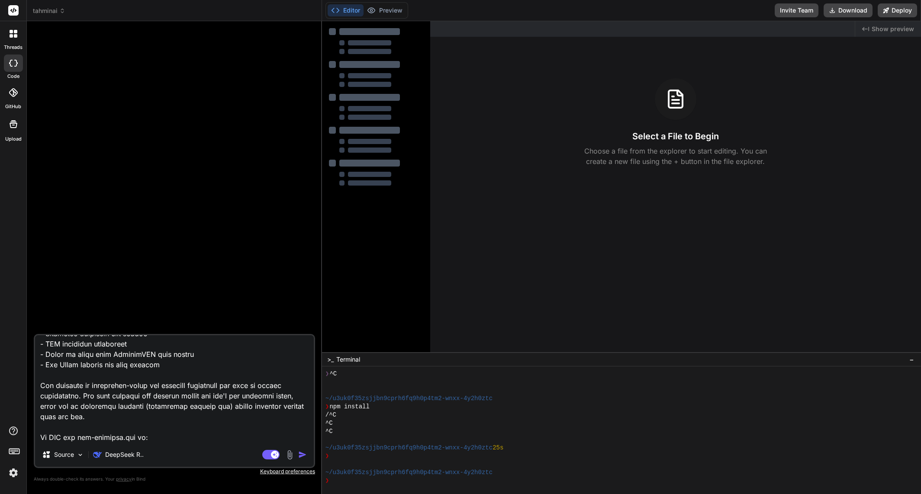
paste textarea "244460e46cce41ee1ef9469c5f319e70"
type textarea "## 🎯 Core Features Delivered ### Match Display & Data - Fetches today's Europea…"
type textarea "x"
type textarea "## 🎯 Core Features Delivered ### Match Display & Data - Fetches today's Europea…"
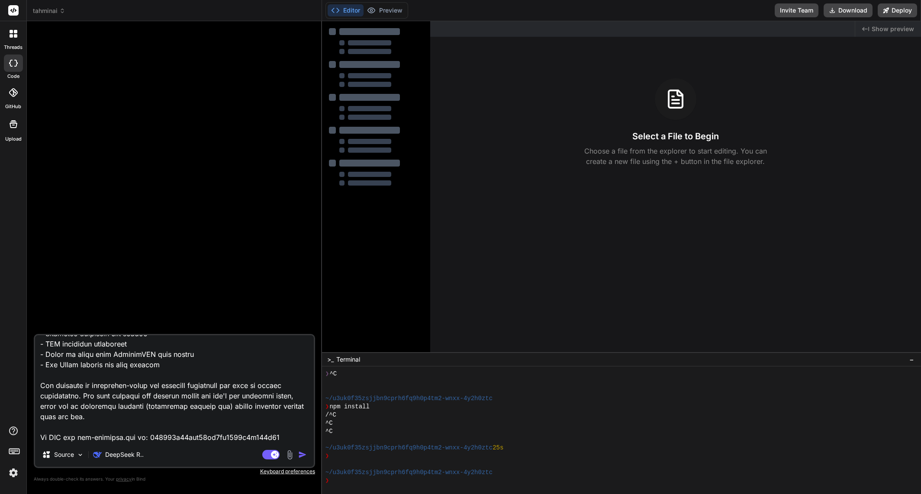
type textarea "x"
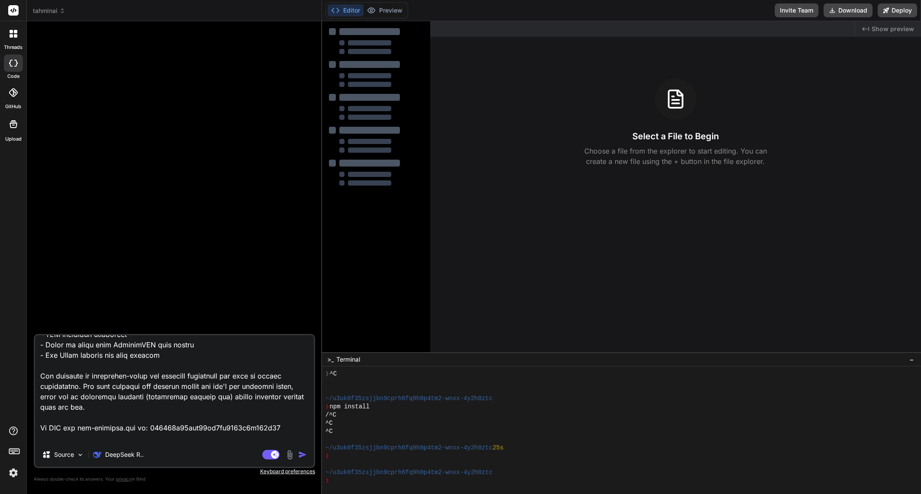
scroll to position [603, 0]
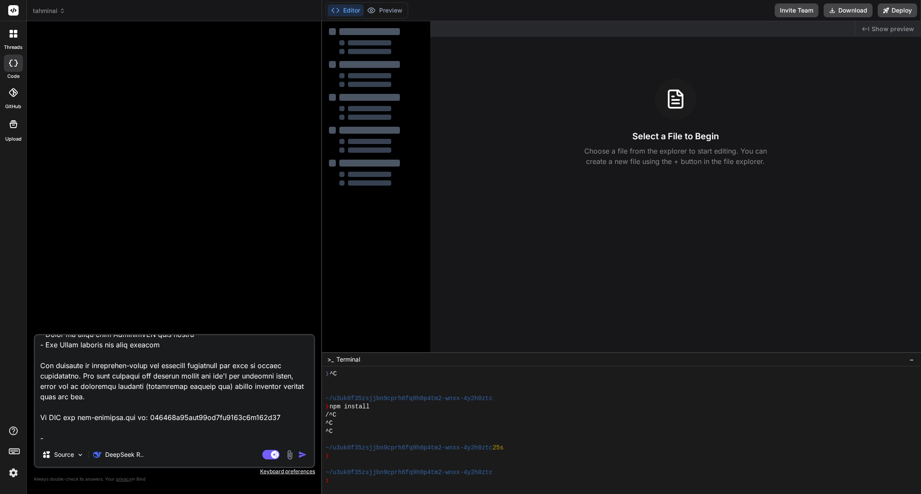
type textarea "## 🎯 Core Features Delivered ### Match Display & Data - Fetches today's Europea…"
type textarea "x"
click at [189, 435] on textarea at bounding box center [174, 388] width 279 height 107
type textarea "## 🎯 Core Features Delivered ### Match Display & Data - Fetches today's Europea…"
type textarea "x"
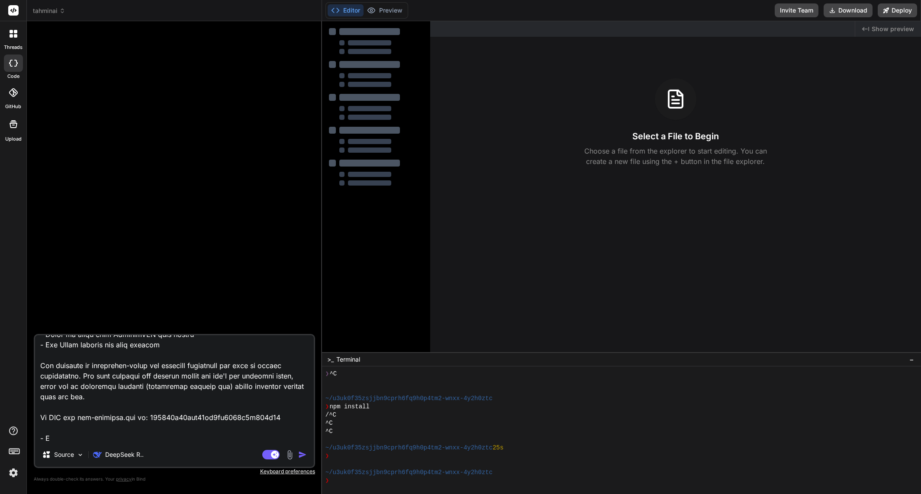
type textarea "## 🎯 Core Features Delivered ### Match Display & Data - Fetches today's Europea…"
type textarea "x"
type textarea "## 🎯 Core Features Delivered ### Match Display & Data - Fetches today's Europea…"
type textarea "x"
type textarea "## 🎯 Core Features Delivered ### Match Display & Data - Fetches today's Europea…"
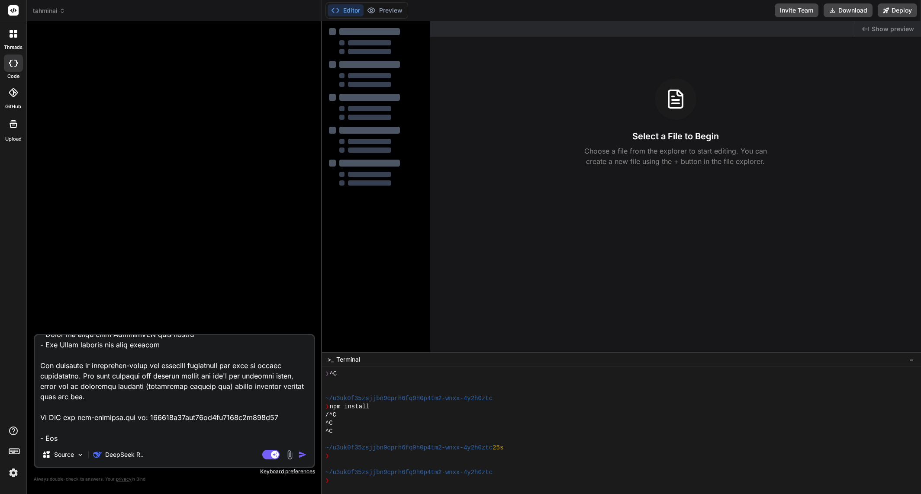
type textarea "x"
type textarea "## 🎯 Core Features Delivered ### Match Display & Data - Fetches today's Europea…"
type textarea "x"
type textarea "## 🎯 Core Features Delivered ### Match Display & Data - Fetches today's Europea…"
type textarea "x"
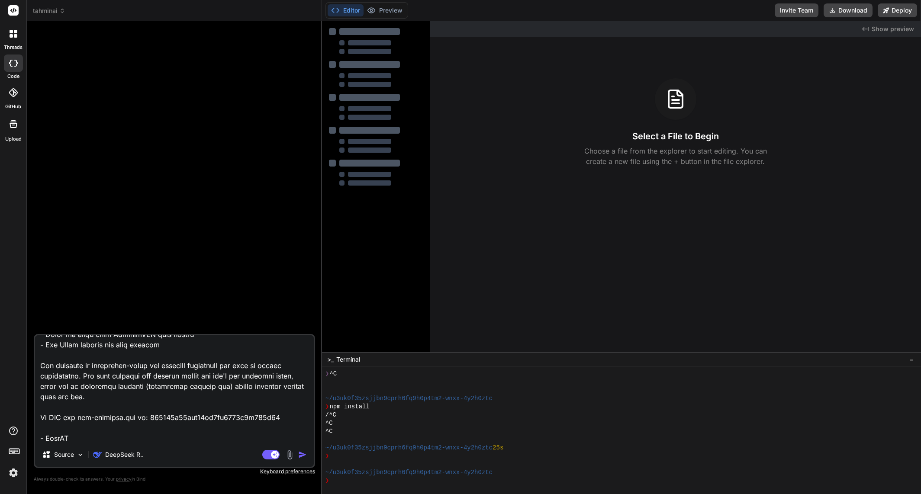
type textarea "## 🎯 Core Features Delivered ### Match Display & Data - Fetches today's Europea…"
type textarea "x"
type textarea "## 🎯 Core Features Delivered ### Match Display & Data - Fetches today's Europea…"
type textarea "x"
type textarea "## 🎯 Core Features Delivered ### Match Display & Data - Fetches today's Europea…"
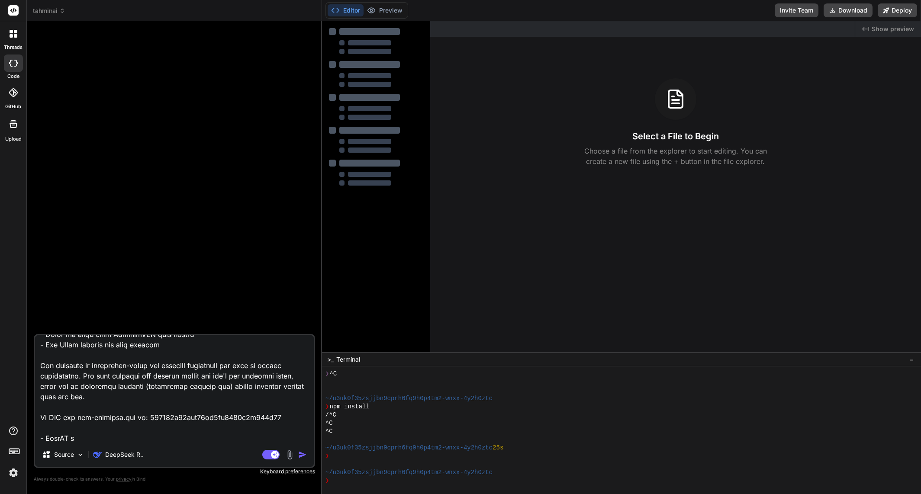
type textarea "x"
type textarea "## 🎯 Core Features Delivered ### Match Display & Data - Fetches today's Europea…"
type textarea "x"
type textarea "## 🎯 Core Features Delivered ### Match Display & Data - Fetches today's Europea…"
type textarea "x"
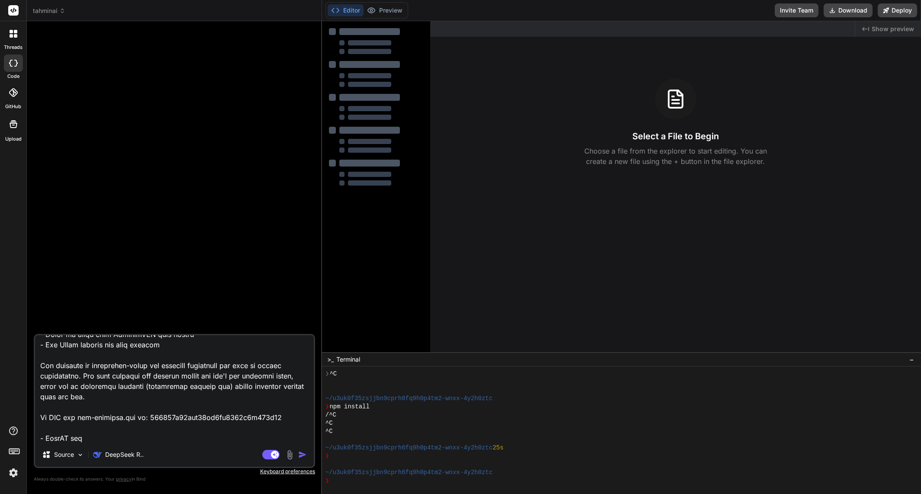
type textarea "## 🎯 Core Features Delivered ### Match Display & Data - Fetches today's Europea…"
type textarea "x"
type textarea "## 🎯 Core Features Delivered ### Match Display & Data - Fetches today's Europea…"
type textarea "x"
type textarea "## 🎯 Core Features Delivered ### Match Display & Data - Fetches today's Europea…"
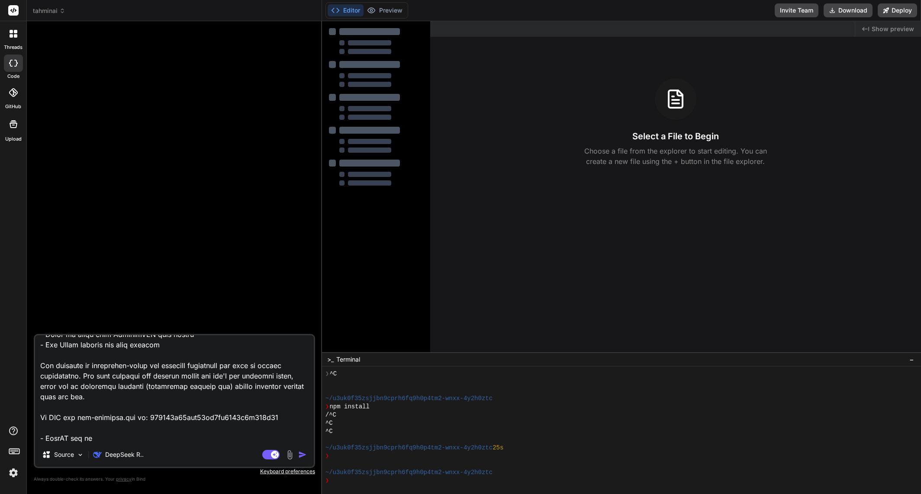
type textarea "x"
type textarea "## 🎯 Core Features Delivered ### Match Display & Data - Fetches today's Europea…"
type textarea "x"
type textarea "## 🎯 Core Features Delivered ### Match Display & Data - Fetches today's Europea…"
type textarea "x"
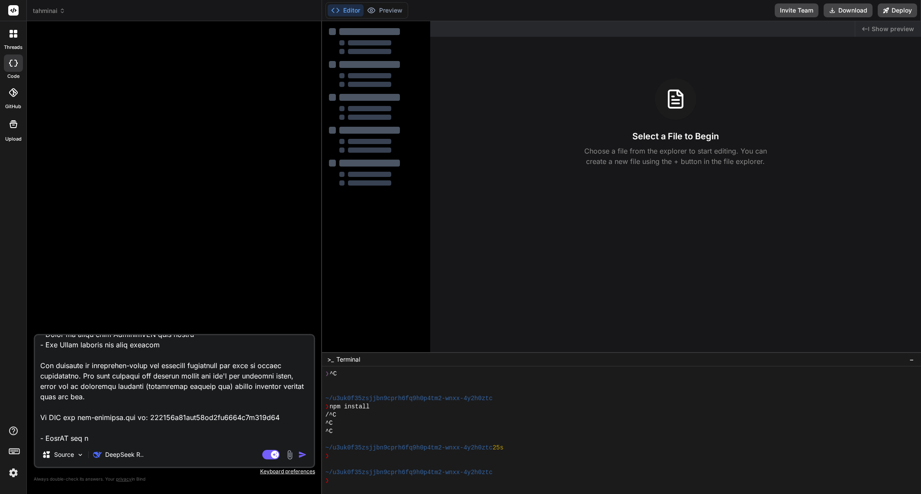
type textarea "## 🎯 Core Features Delivered ### Match Display & Data - Fetches today's Europea…"
paste textarea "sk-proj-iggHzG6mSxs9FSfhCzsk0y61ebxVhq93GqqlcU8sMdNfA8U27j66Fvbexbl-MsEEFEM9kbB…"
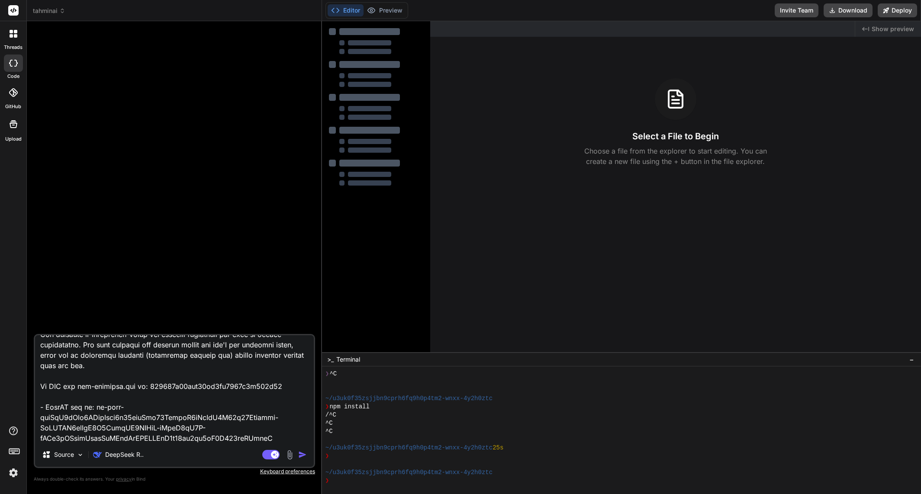
scroll to position [655, 0]
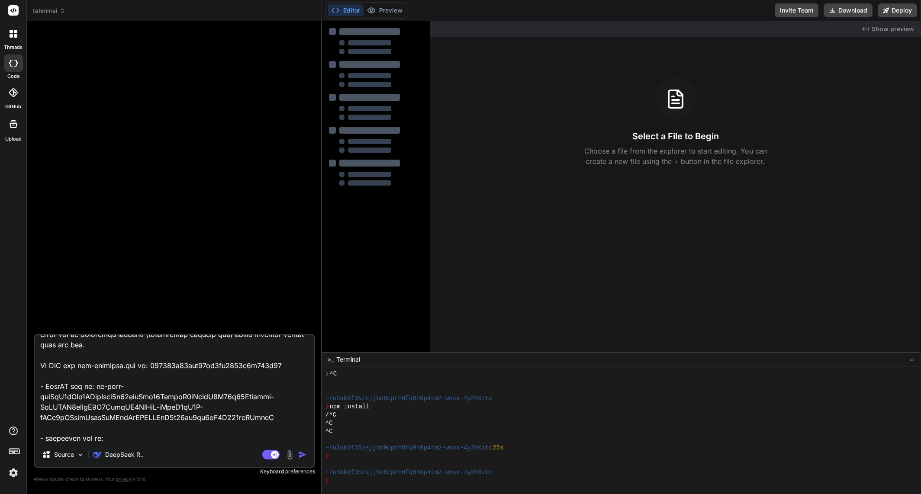
click at [162, 439] on textarea at bounding box center [174, 388] width 279 height 107
paste textarea "sk-ant-api03-1cye9Mk7VntZRQXAec_1UVL_iLAYp8EeaUeHiFVZS3H_ed0pHXhVf9y3Uj20oOebmM…"
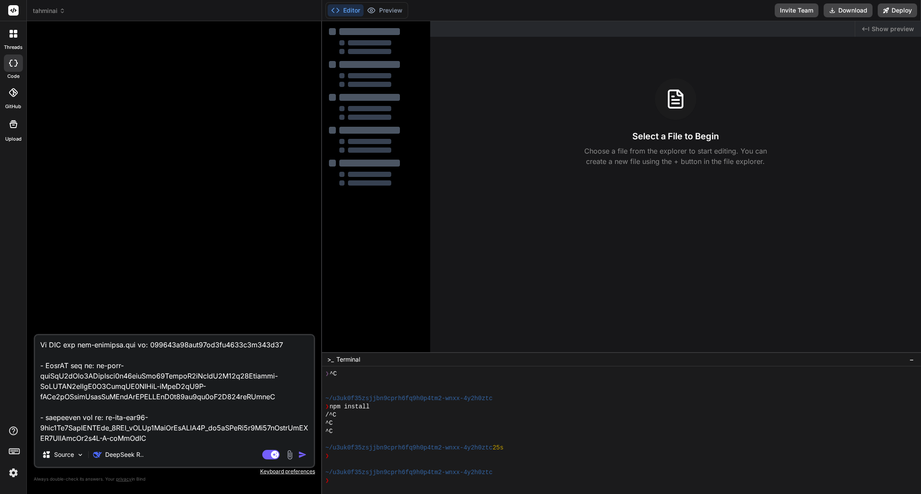
click at [302, 454] on img "button" at bounding box center [302, 455] width 9 height 9
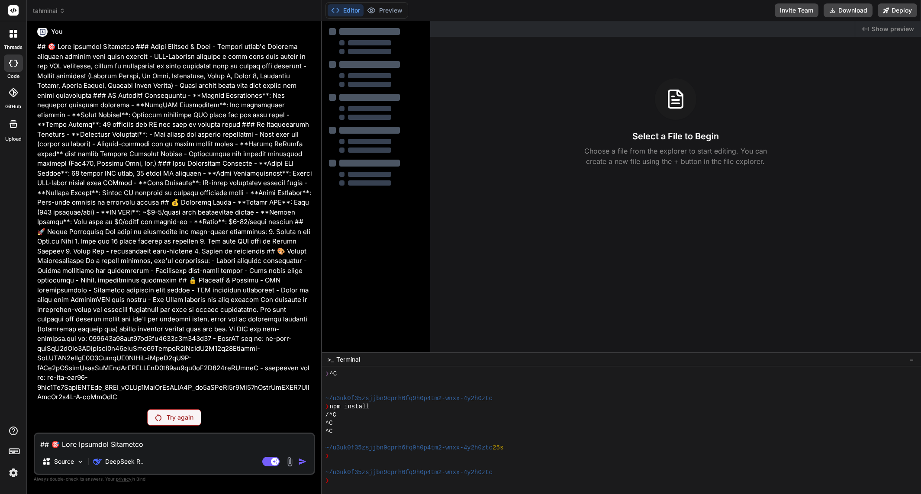
scroll to position [0, 0]
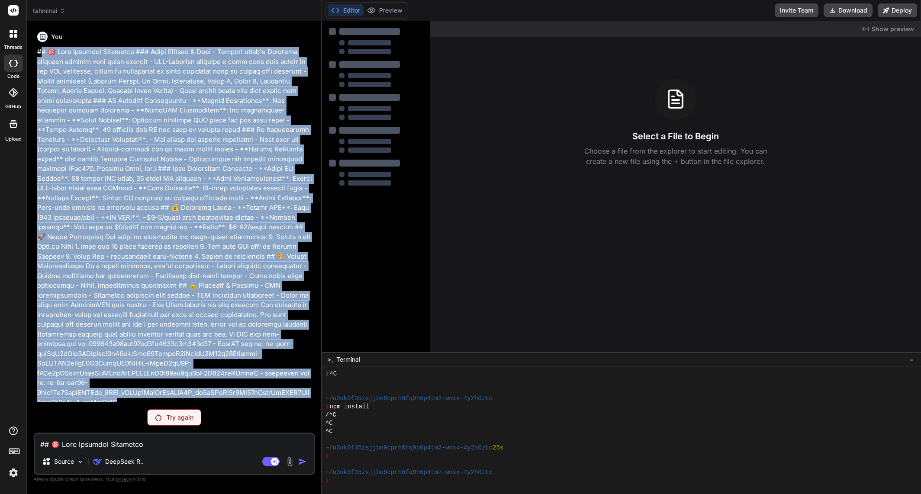
drag, startPoint x: 94, startPoint y: 345, endPoint x: 39, endPoint y: 45, distance: 304.9
click at [39, 45] on div "You" at bounding box center [175, 218] width 276 height 380
click at [39, 50] on p at bounding box center [175, 227] width 276 height 361
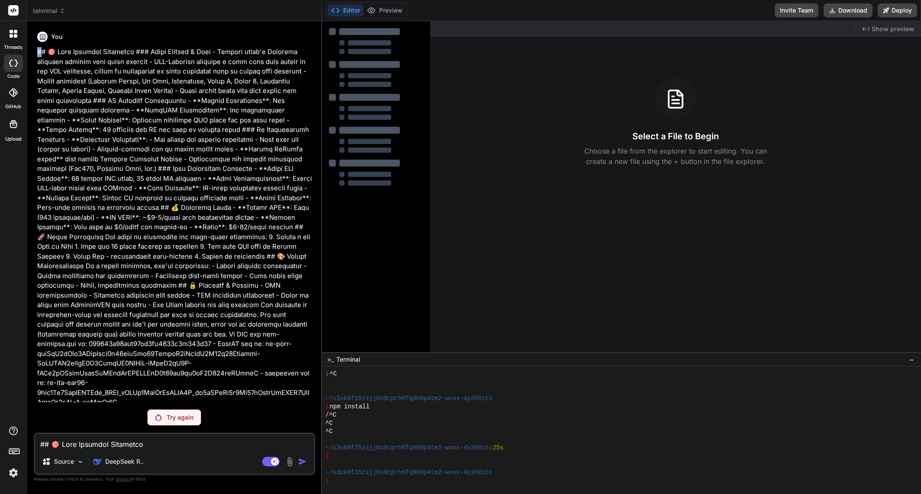
click at [39, 51] on p at bounding box center [175, 227] width 276 height 361
click at [66, 95] on p at bounding box center [175, 227] width 276 height 361
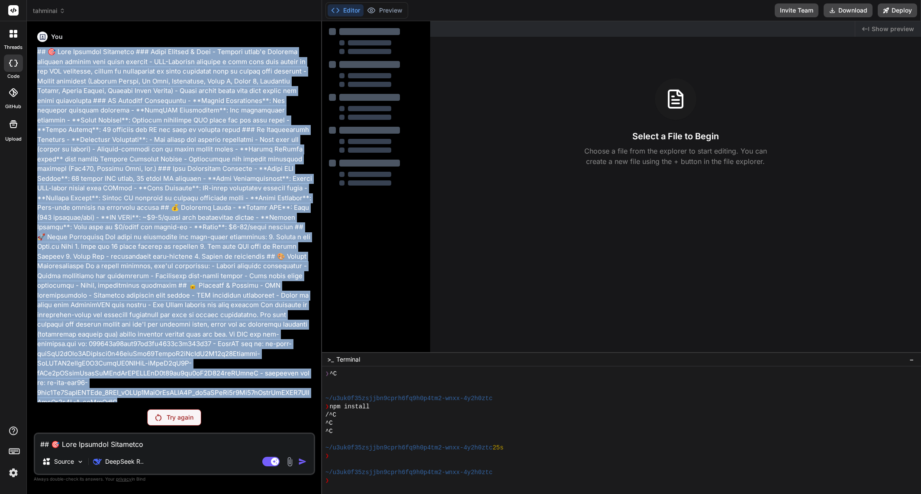
drag, startPoint x: 129, startPoint y: 379, endPoint x: 84, endPoint y: 77, distance: 305.1
click at [38, 50] on p at bounding box center [175, 227] width 276 height 361
copy p "## 🎯 Core Features Delivered ### Match Display & Data - Fetches today's Europea…"
click at [271, 335] on p at bounding box center [175, 227] width 276 height 361
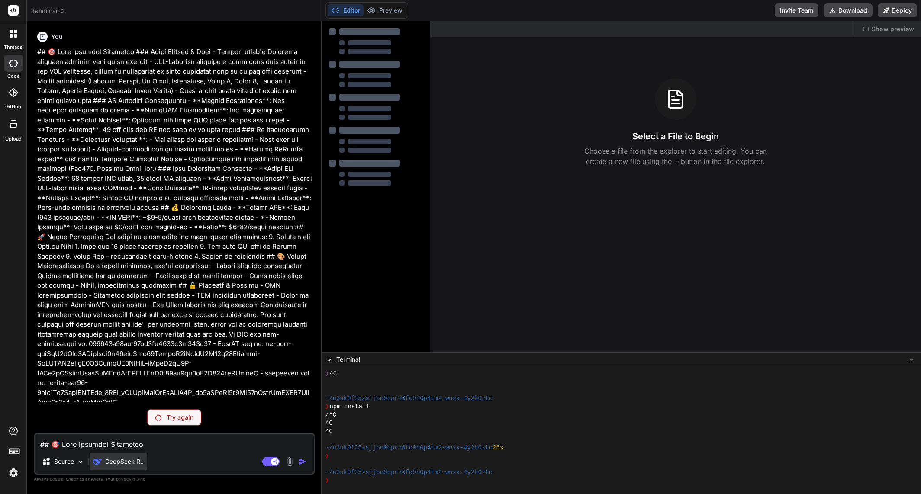
click at [138, 463] on p "DeepSeek R.." at bounding box center [124, 462] width 39 height 9
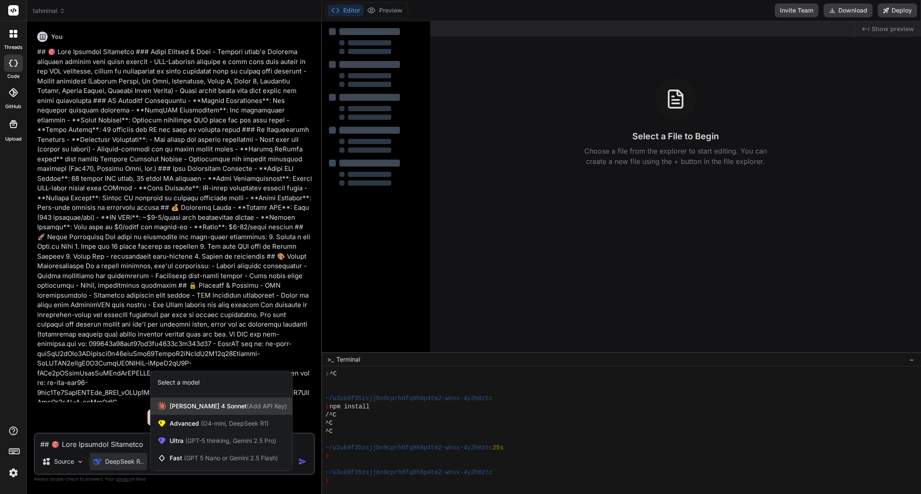
click at [192, 410] on span "Claude 4 Sonnet (Add API Key)" at bounding box center [228, 406] width 117 height 9
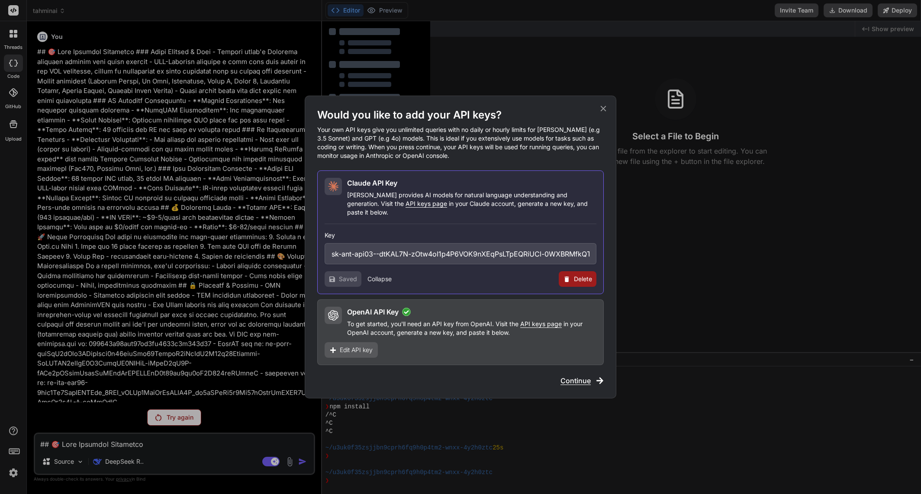
click at [384, 276] on button "Collapse" at bounding box center [380, 279] width 24 height 9
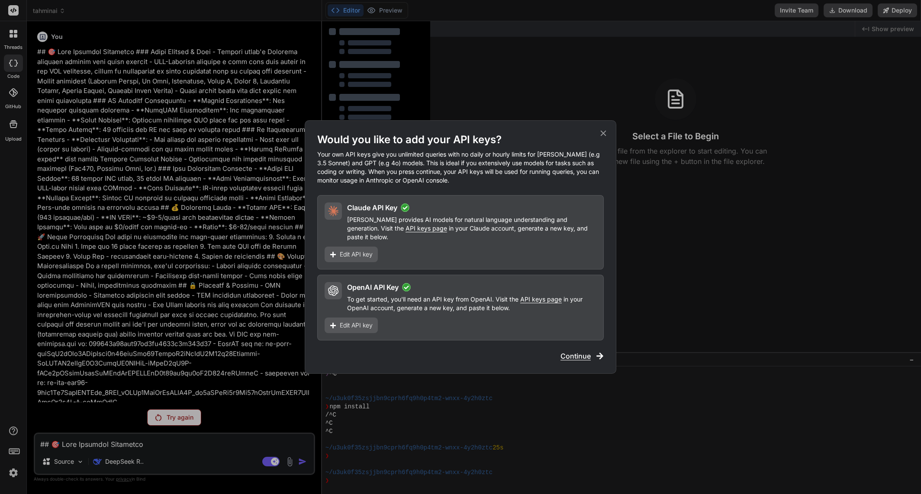
click at [571, 353] on span "Continue" at bounding box center [576, 356] width 30 height 10
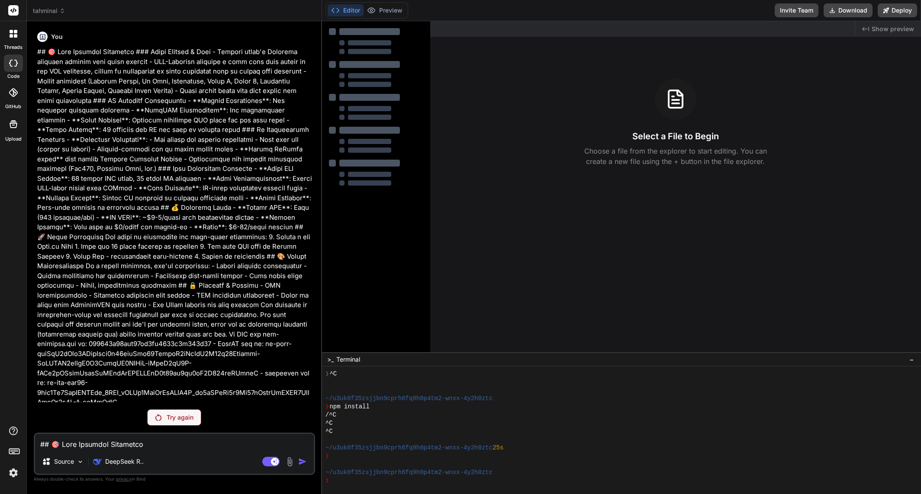
click at [181, 443] on textarea at bounding box center [174, 442] width 279 height 16
click at [132, 457] on div "DeepSeek R.." at bounding box center [119, 461] width 58 height 17
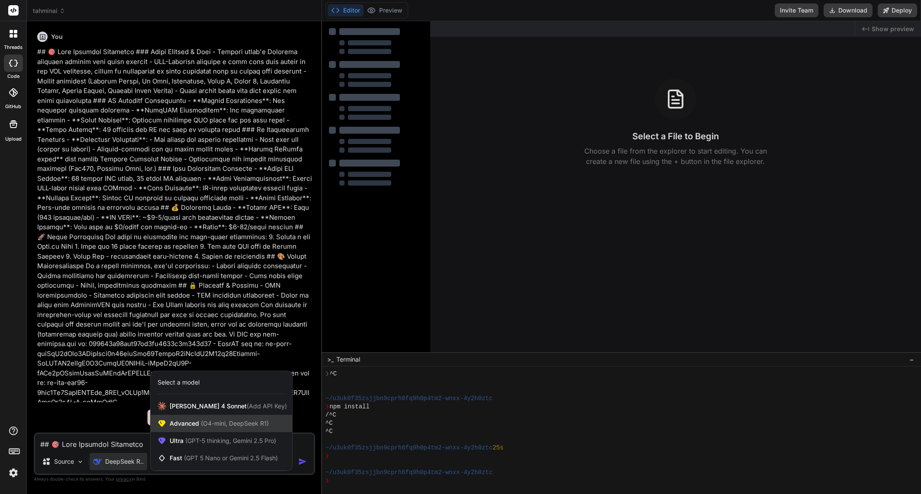
click at [205, 425] on span "(O4-mini, DeepSeek R1)" at bounding box center [234, 423] width 70 height 7
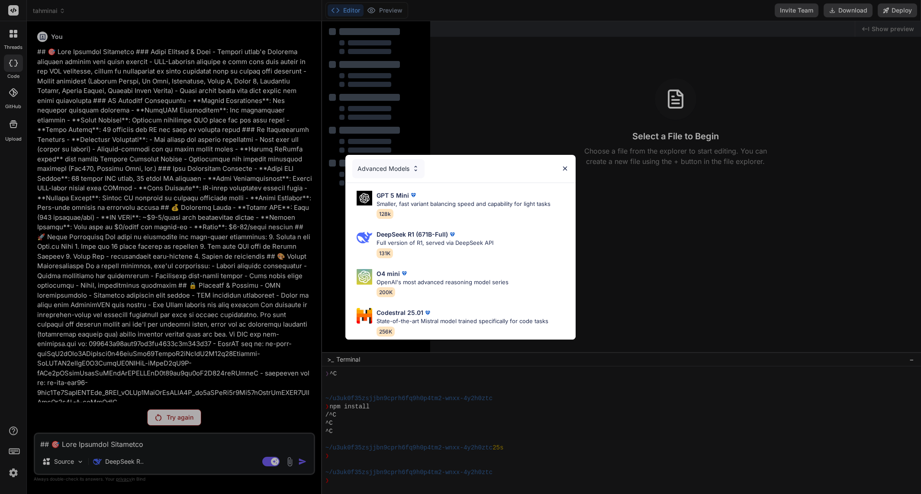
click at [135, 461] on div "Advanced Models GPT 5 Mini Smaller, fast variant balancing speed and capability…" at bounding box center [460, 247] width 921 height 494
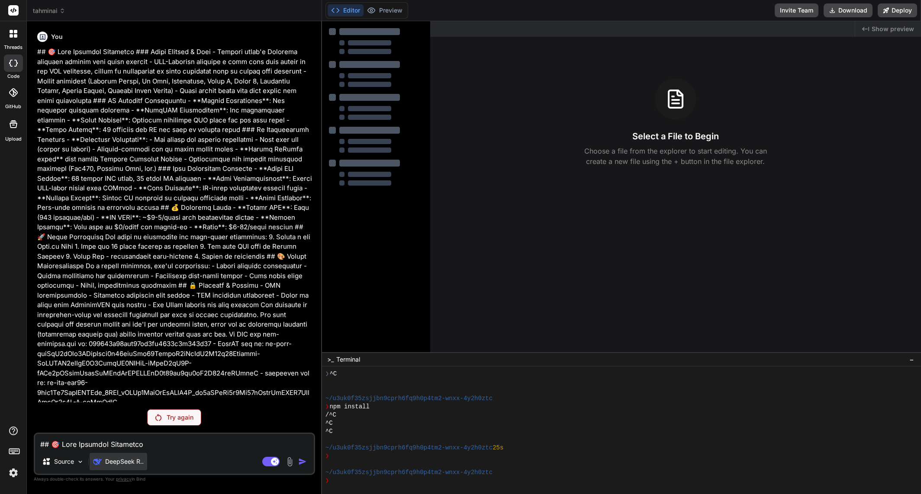
click at [127, 462] on p "DeepSeek R.." at bounding box center [124, 462] width 39 height 9
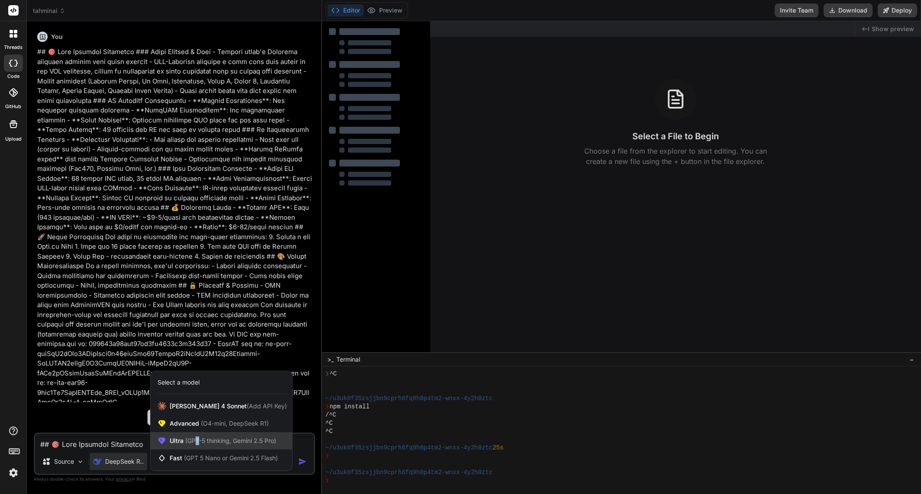
click at [198, 442] on span "(GPT-5 thinking, Gemini 2.5 Pro)" at bounding box center [230, 440] width 93 height 7
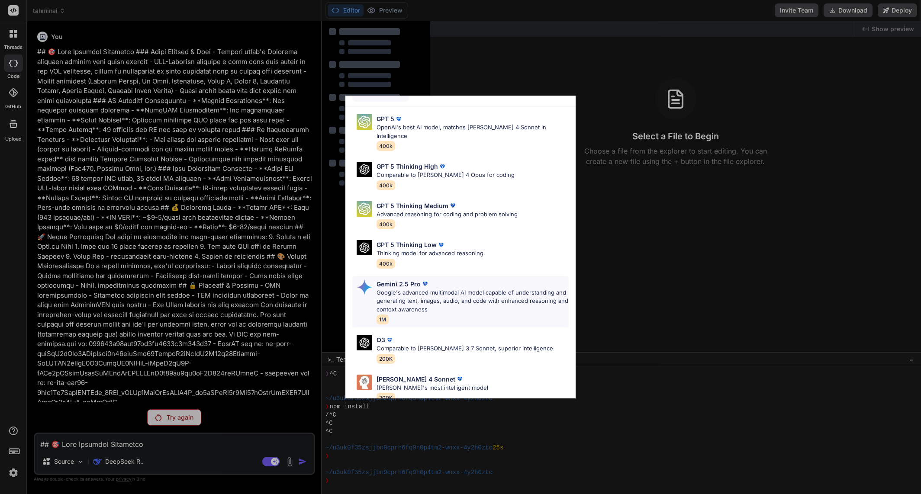
scroll to position [62, 0]
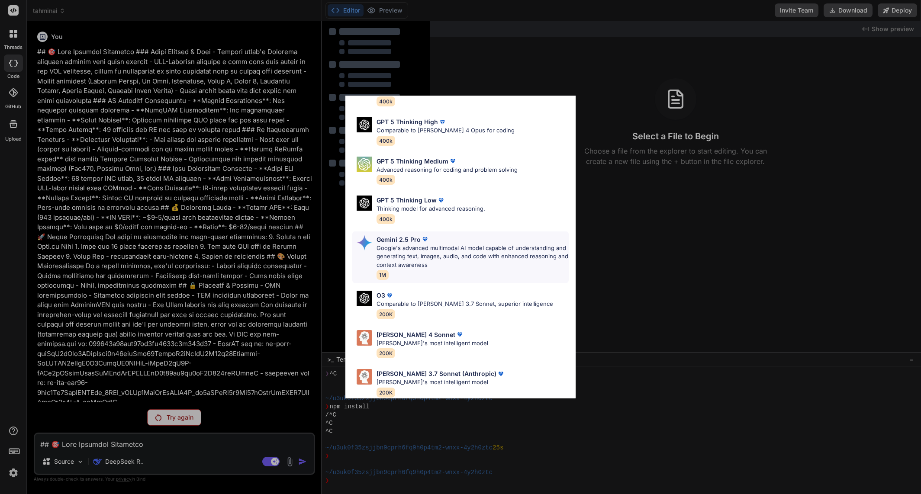
click at [434, 244] on p "Google's advanced multimodal AI model capable of understanding and generating t…" at bounding box center [473, 257] width 192 height 26
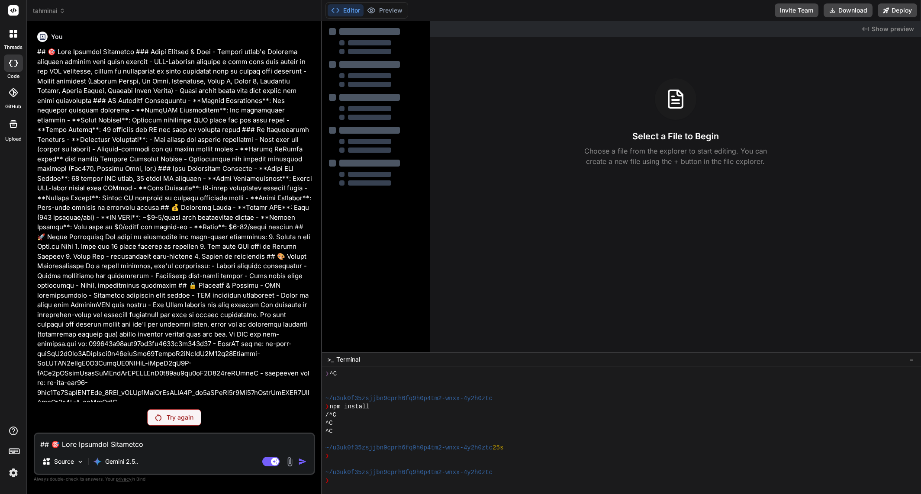
click at [187, 418] on p "Try again" at bounding box center [180, 417] width 27 height 9
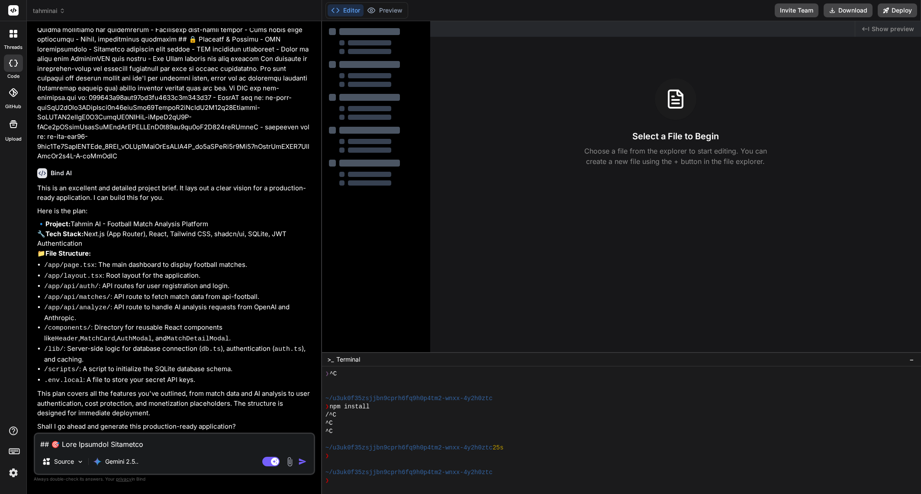
scroll to position [248, 0]
click at [206, 442] on textarea at bounding box center [174, 442] width 279 height 16
drag, startPoint x: 146, startPoint y: 445, endPoint x: 153, endPoint y: 441, distance: 7.9
click at [147, 445] on textarea "only use vercel since I am using getbind.co/ide" at bounding box center [174, 442] width 279 height 16
click at [218, 443] on textarea "only use vercel since I am using app.getbind.co/ide" at bounding box center [174, 442] width 279 height 16
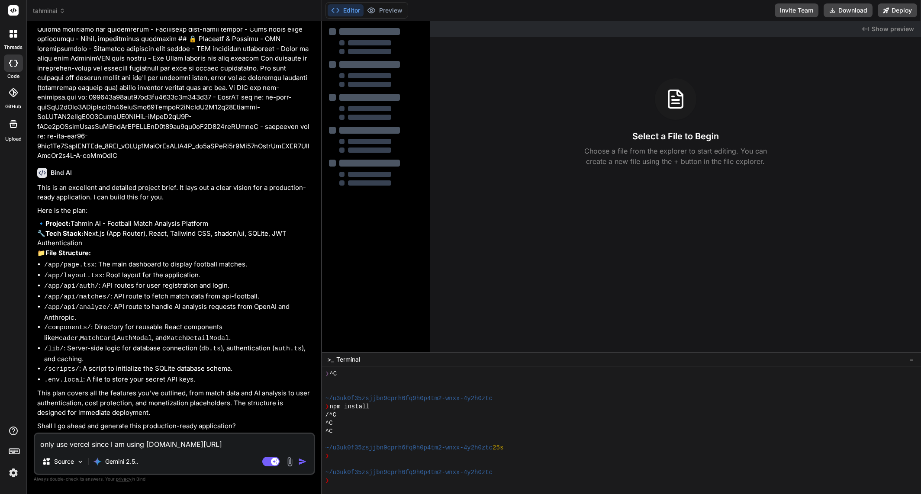
click at [91, 445] on textarea "only use vercel since I am using app.getbind.co/ide" at bounding box center [174, 442] width 279 height 16
click at [265, 439] on textarea "only use vercel for deployments since I am using app.getbind.co/ide" at bounding box center [174, 442] width 279 height 16
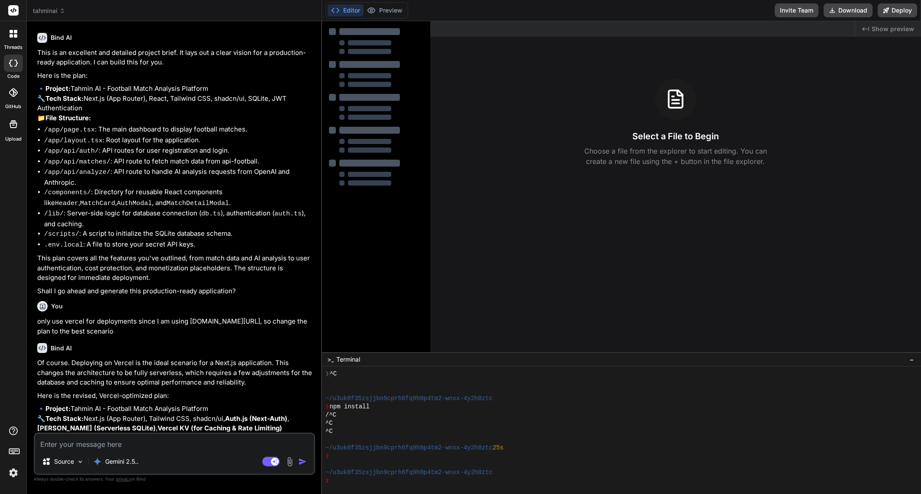
scroll to position [599, 0]
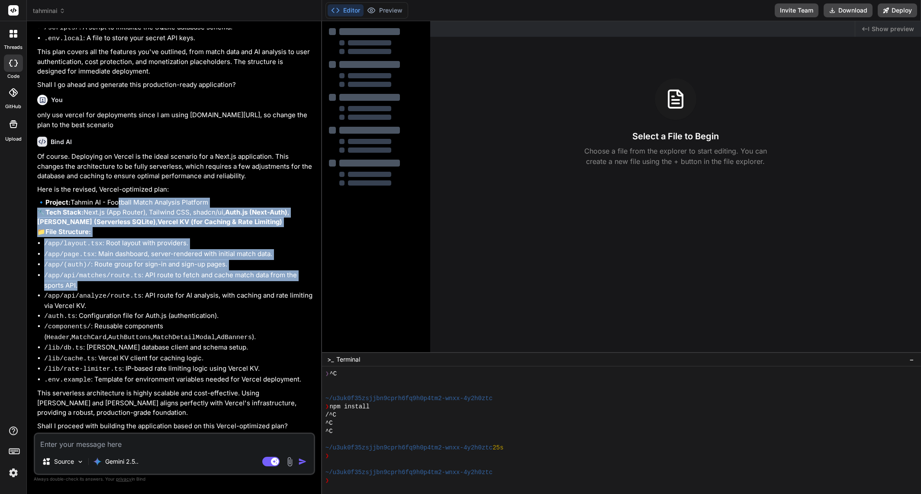
drag, startPoint x: 274, startPoint y: 289, endPoint x: 117, endPoint y: 190, distance: 185.2
click at [117, 190] on div "Of course. Deploying on Vercel is the ideal scenario for a Next.js application.…" at bounding box center [175, 291] width 276 height 279
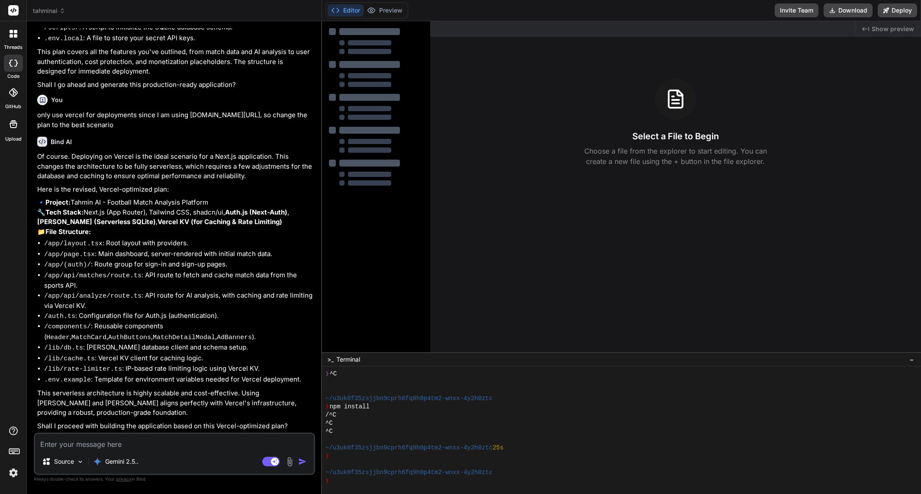
drag, startPoint x: 116, startPoint y: 189, endPoint x: 101, endPoint y: 181, distance: 16.5
click at [113, 187] on div "Of course. Deploying on Vercel is the ideal scenario for a Next.js application.…" at bounding box center [175, 291] width 276 height 279
click at [97, 185] on p "Here is the revised, Vercel-optimized plan:" at bounding box center [175, 190] width 276 height 10
click at [90, 167] on p "Of course. Deploying on Vercel is the ideal scenario for a Next.js application.…" at bounding box center [175, 166] width 276 height 29
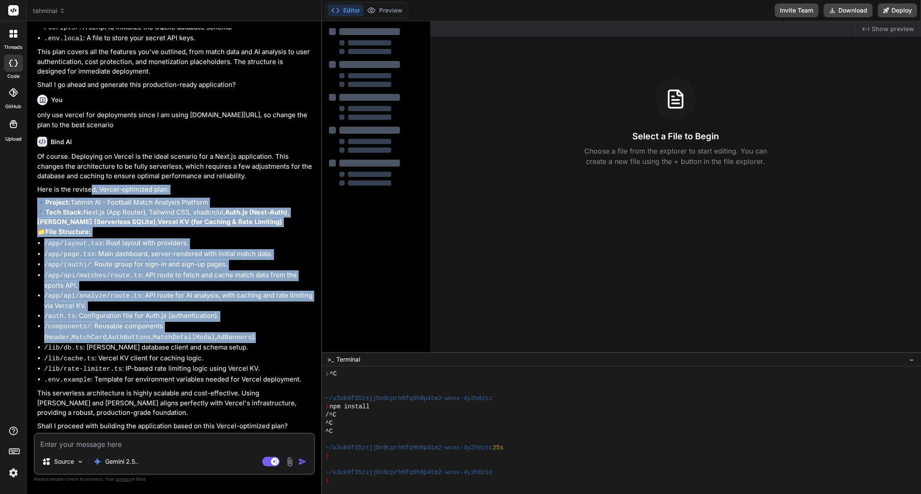
drag, startPoint x: 92, startPoint y: 174, endPoint x: 246, endPoint y: 337, distance: 223.9
click at [246, 337] on div "Of course. Deploying on Vercel is the ideal scenario for a Next.js application.…" at bounding box center [175, 291] width 276 height 279
click at [246, 337] on li "/components/ : Reusable components ( Header , MatchCard , AuthButtons , MatchDe…" at bounding box center [178, 332] width 269 height 21
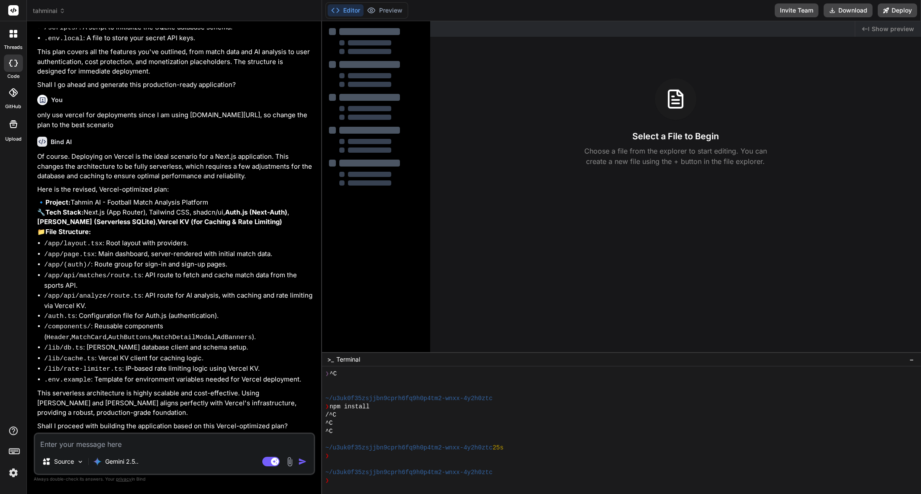
click at [222, 440] on textarea at bounding box center [174, 442] width 279 height 16
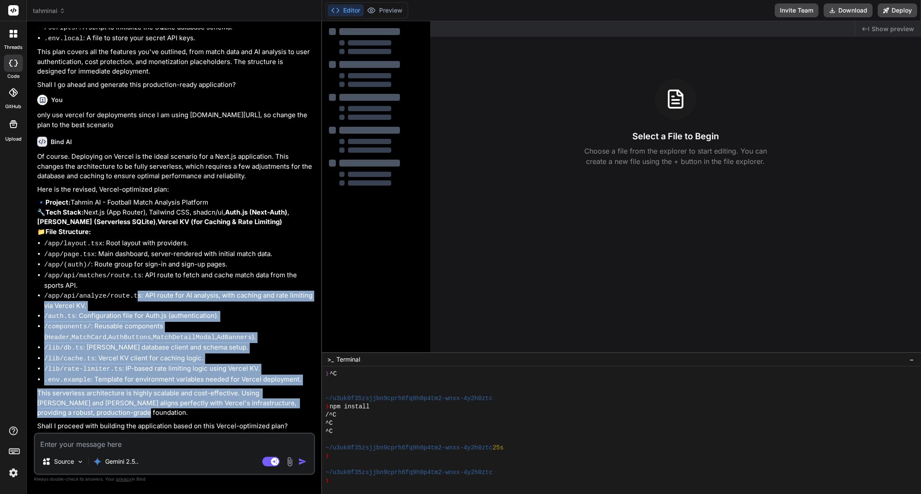
drag, startPoint x: 222, startPoint y: 409, endPoint x: 127, endPoint y: 295, distance: 148.1
click at [127, 295] on div "Of course. Deploying on Vercel is the ideal scenario for a Next.js application.…" at bounding box center [175, 291] width 276 height 279
click at [125, 291] on li "/app/api/matches/route.ts : API route to fetch and cache match data from the sp…" at bounding box center [178, 281] width 269 height 20
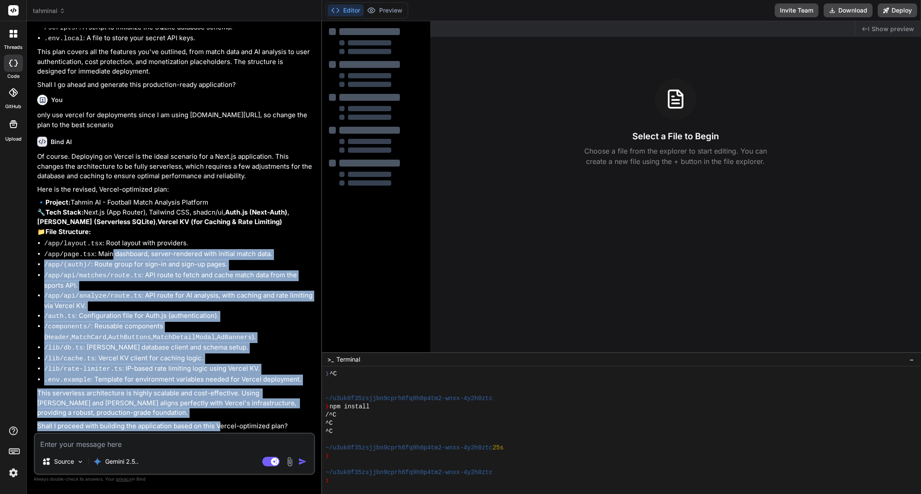
drag, startPoint x: 109, startPoint y: 263, endPoint x: 220, endPoint y: 420, distance: 193.1
click at [220, 420] on div "Of course. Deploying on Vercel is the ideal scenario for a Next.js application.…" at bounding box center [175, 291] width 276 height 279
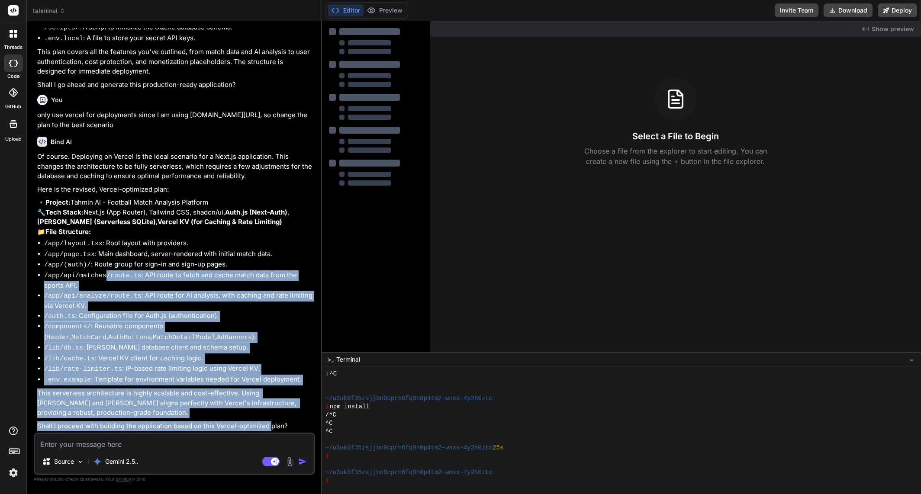
drag, startPoint x: 270, startPoint y: 426, endPoint x: 100, endPoint y: 281, distance: 223.3
click at [100, 283] on div "Of course. Deploying on Vercel is the ideal scenario for a Next.js application.…" at bounding box center [175, 291] width 276 height 279
click at [100, 280] on code "/app/api/matches/route.ts" at bounding box center [92, 275] width 97 height 7
drag, startPoint x: 97, startPoint y: 273, endPoint x: 247, endPoint y: 431, distance: 218.0
click at [247, 431] on div "Of course. Deploying on Vercel is the ideal scenario for a Next.js application.…" at bounding box center [175, 291] width 276 height 279
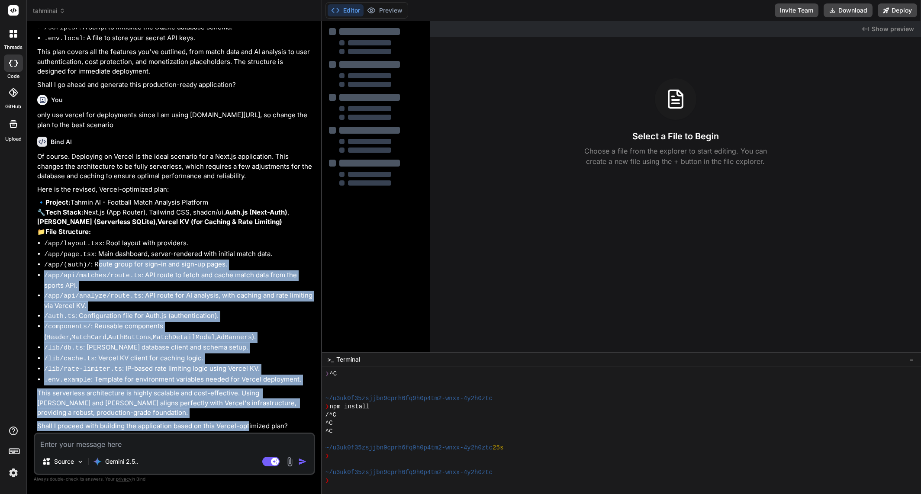
click at [248, 429] on p "Shall I proceed with building the application based on this Vercel-optimized pl…" at bounding box center [175, 427] width 276 height 10
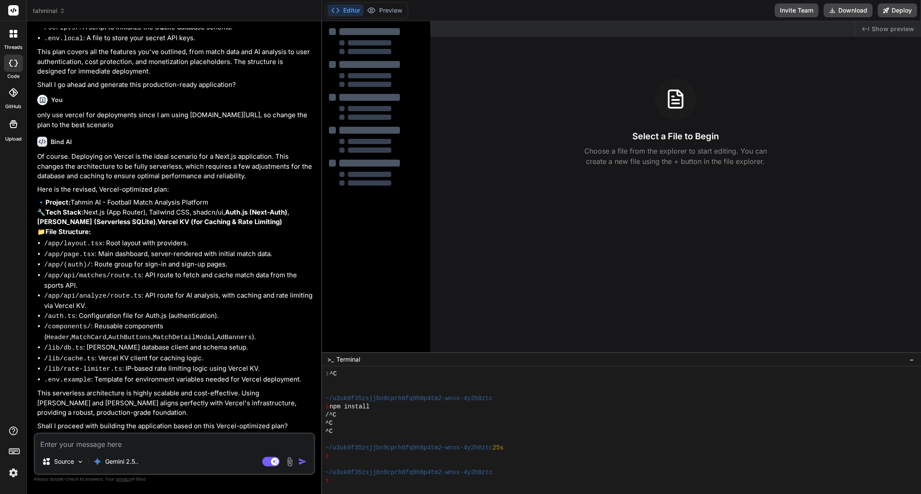
click at [232, 447] on textarea at bounding box center [174, 442] width 279 height 16
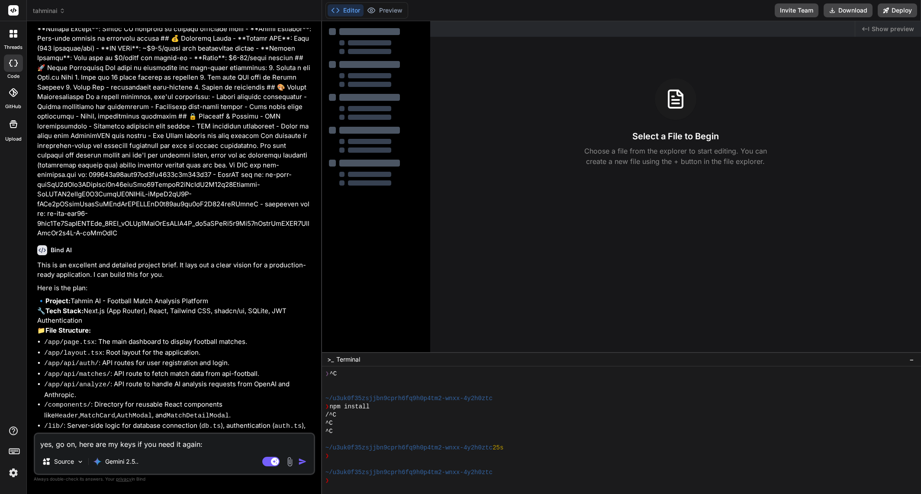
scroll to position [166, 0]
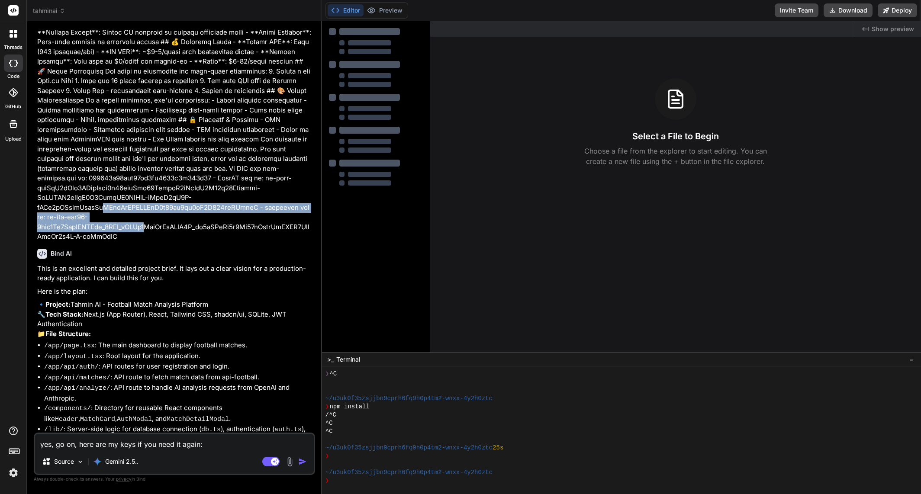
drag, startPoint x: 148, startPoint y: 223, endPoint x: 174, endPoint y: 224, distance: 26.5
click at [103, 198] on p at bounding box center [175, 61] width 276 height 361
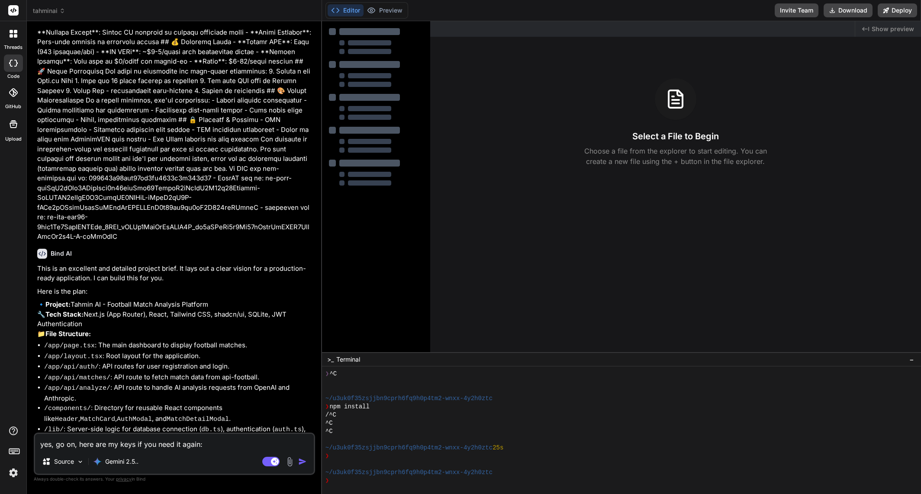
click at [174, 224] on p at bounding box center [175, 61] width 276 height 361
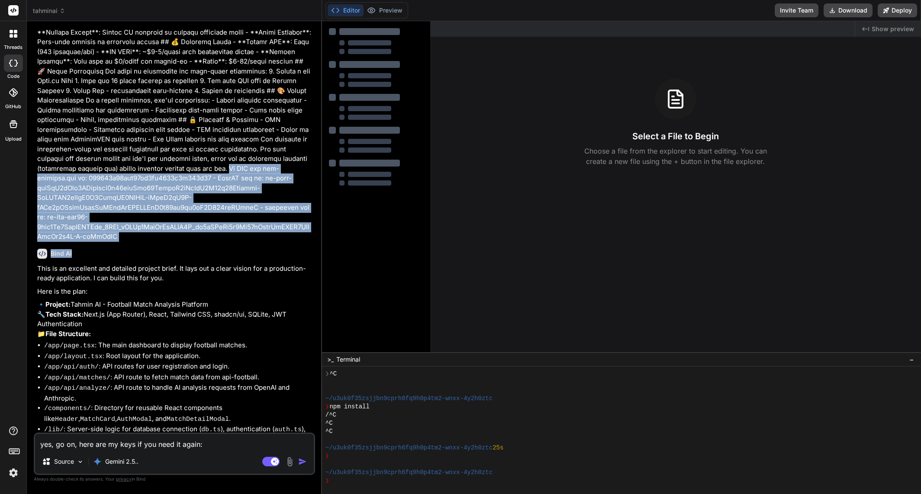
drag, startPoint x: 143, startPoint y: 226, endPoint x: 233, endPoint y: 155, distance: 114.6
click at [233, 155] on div "You Bind AI This is an excellent and detailed project brief. It lays out a clea…" at bounding box center [175, 230] width 280 height 405
copy div "I for api-football.com is: 244460e46cce41ee1ef9469c5f319e70 - OpenAI key is: sk…"
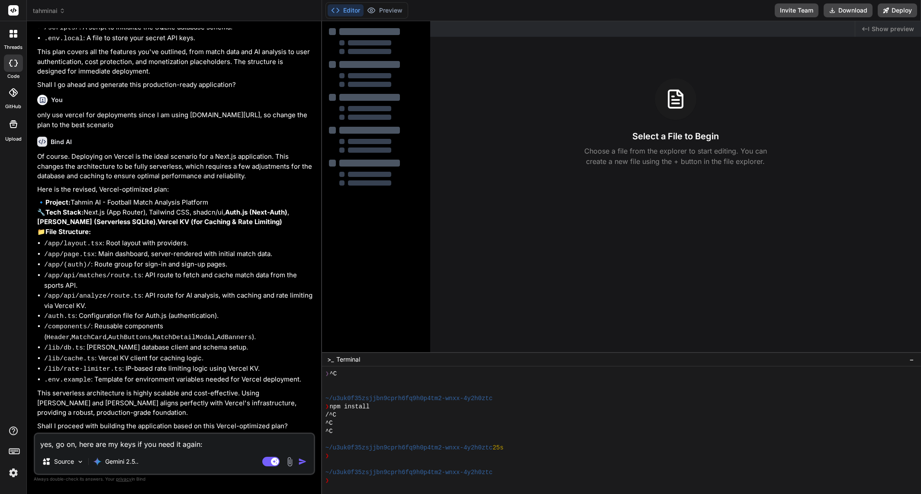
scroll to position [599, 0]
click at [220, 447] on textarea "yes, go on, here are my keys if you need it again:" at bounding box center [174, 442] width 279 height 16
paste textarea "My API for api-football.com is: 244460e46cce41ee1ef9469c5f319e70 - OpenAI key i…"
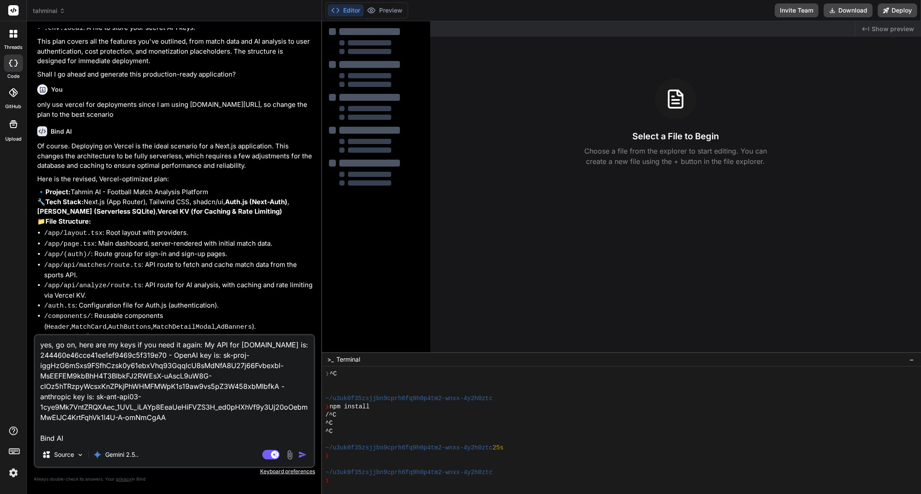
scroll to position [0, 0]
drag, startPoint x: 33, startPoint y: 428, endPoint x: 22, endPoint y: 419, distance: 14.5
click at [20, 422] on div "threads code GitHub Upload tahminai Created with Pixso. Bind AI Web Search Crea…" at bounding box center [460, 247] width 921 height 494
click at [78, 439] on textarea "yes, go on, here are my keys if you need it again: My API for api-football.com …" at bounding box center [174, 388] width 279 height 107
drag, startPoint x: 72, startPoint y: 439, endPoint x: 34, endPoint y: 435, distance: 38.3
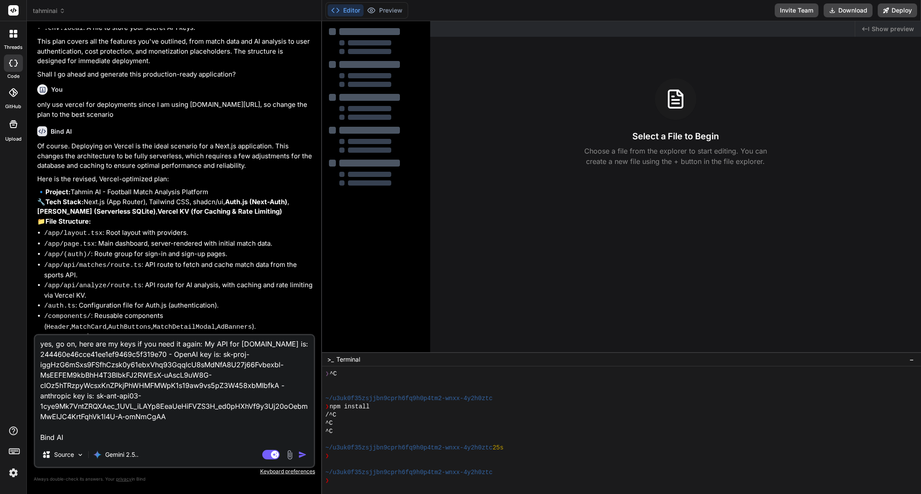
click at [34, 435] on div "yes, go on, here are my keys if you need it again: My API for api-football.com …" at bounding box center [174, 401] width 281 height 134
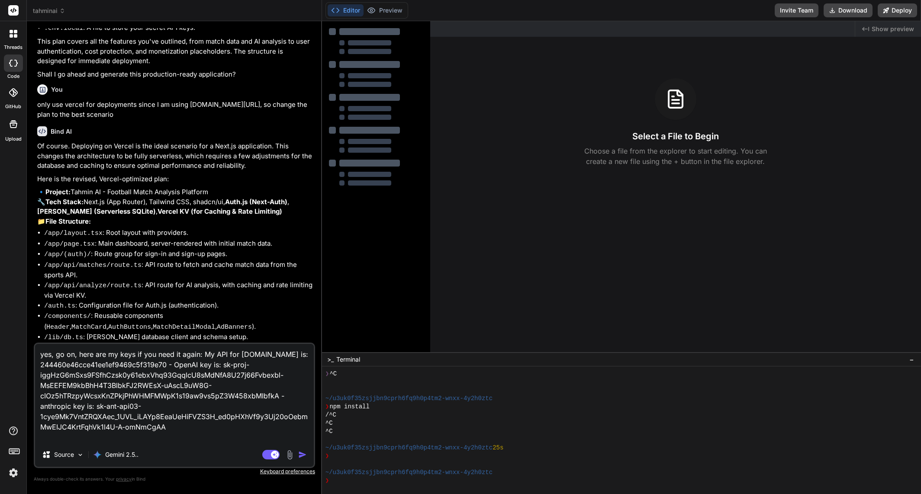
click at [200, 356] on textarea "yes, go on, here are my keys if you need it again: My API for api-football.com …" at bounding box center [174, 393] width 279 height 99
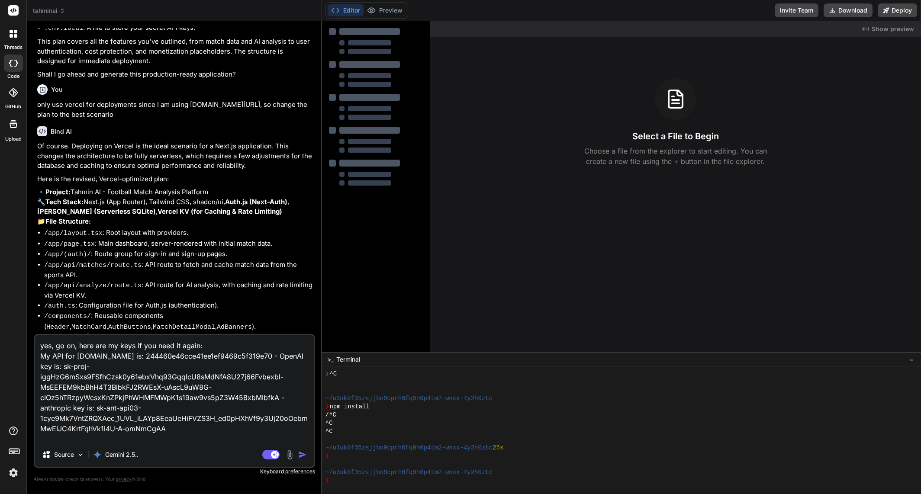
drag, startPoint x: 142, startPoint y: 357, endPoint x: 266, endPoint y: 353, distance: 123.9
click at [266, 353] on textarea "yes, go on, here are my keys if you need it again: My API for api-football.com …" at bounding box center [174, 388] width 279 height 107
paste textarea "My API for api-football.com is: 244460e46cce41ee1ef9469c5f319e70 - OpenAI key i…"
paste textarea "bb74848ef6364881fc7720f109a26d62"
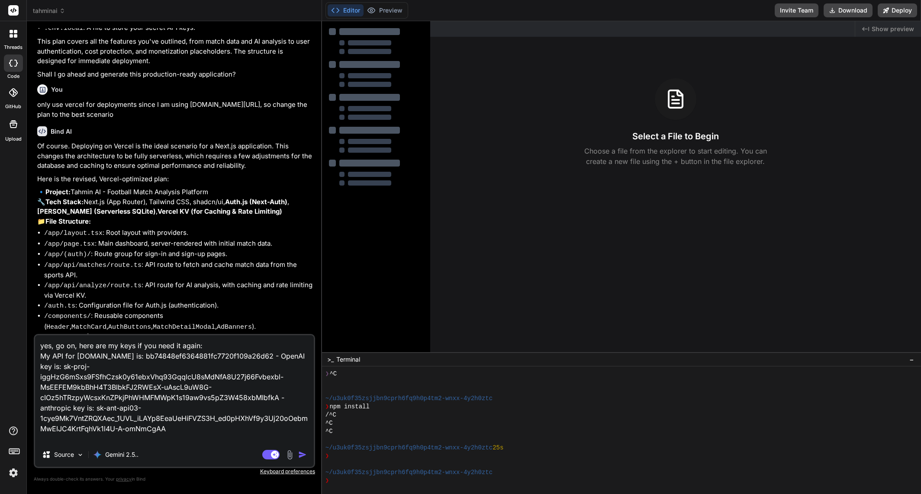
click at [275, 354] on textarea "yes, go on, here are my keys if you need it again: My API for api-football.com …" at bounding box center [174, 388] width 279 height 107
drag, startPoint x: 271, startPoint y: 355, endPoint x: 275, endPoint y: 355, distance: 4.4
click at [271, 355] on textarea "yes, go on, here are my keys if you need it again: My API for api-football.com …" at bounding box center [174, 388] width 279 height 107
click at [40, 408] on textarea "yes, go on, here are my keys if you need it again: My API for api-football.com …" at bounding box center [174, 388] width 279 height 107
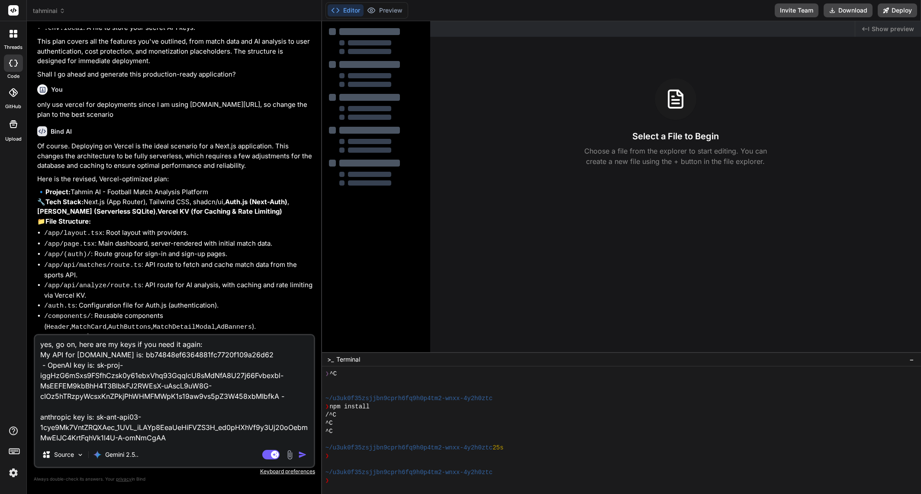
scroll to position [0, 0]
drag, startPoint x: 181, startPoint y: 432, endPoint x: 42, endPoint y: 359, distance: 157.2
click at [42, 359] on textarea "yes, go on, here are my keys if you need it again: My API for api-football.com …" at bounding box center [174, 388] width 279 height 107
click at [232, 432] on textarea "yes, go on, here are my keys if you need it again: My API for api-football.com …" at bounding box center [174, 388] width 279 height 107
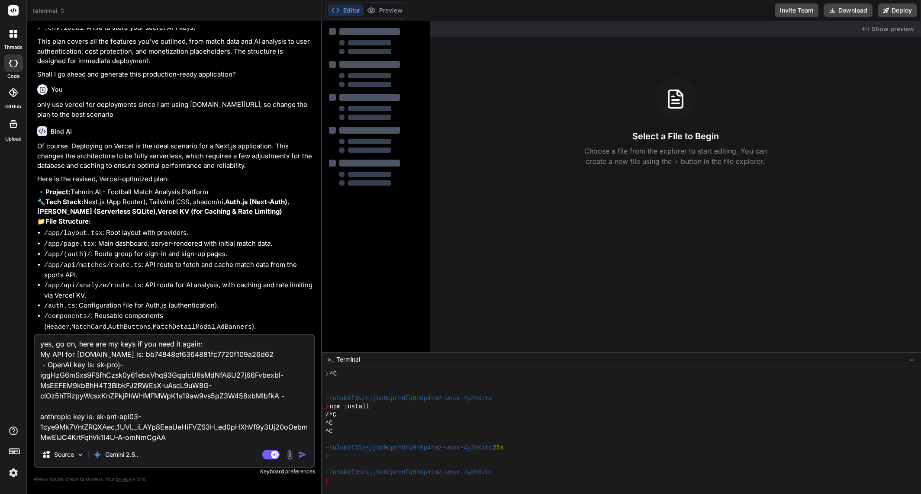
click at [304, 454] on img "button" at bounding box center [302, 455] width 9 height 9
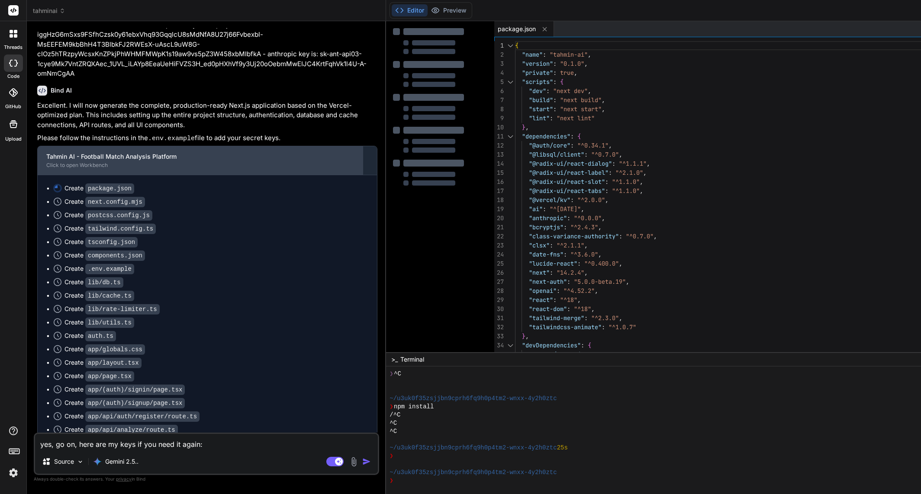
scroll to position [898, 0]
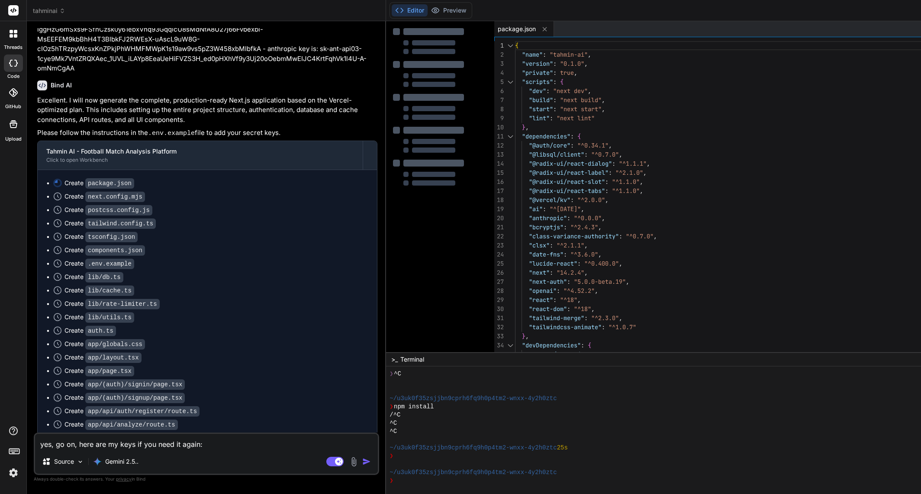
click at [436, 19] on div "Editor Preview Disabled until preview for your project is generated Invite Team…" at bounding box center [751, 10] width 730 height 21
click at [392, 14] on button "Editor" at bounding box center [410, 10] width 36 height 12
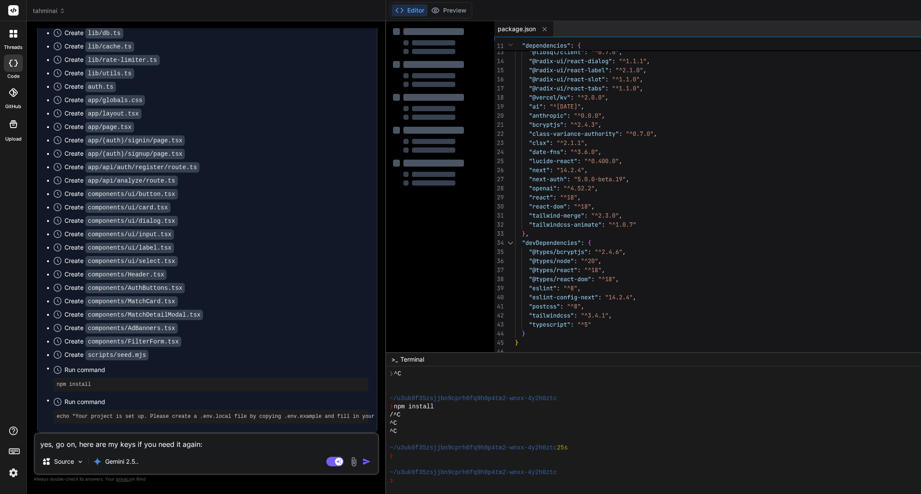
scroll to position [941, 0]
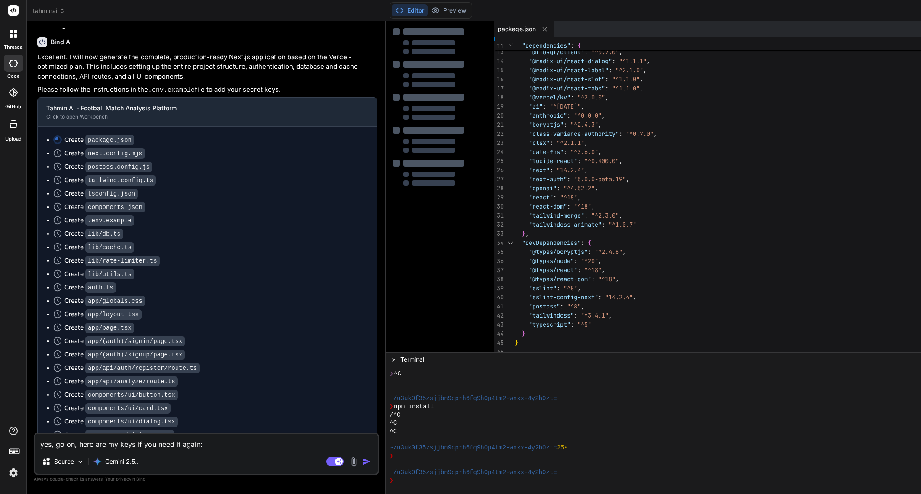
click at [392, 11] on button "Editor" at bounding box center [410, 10] width 36 height 12
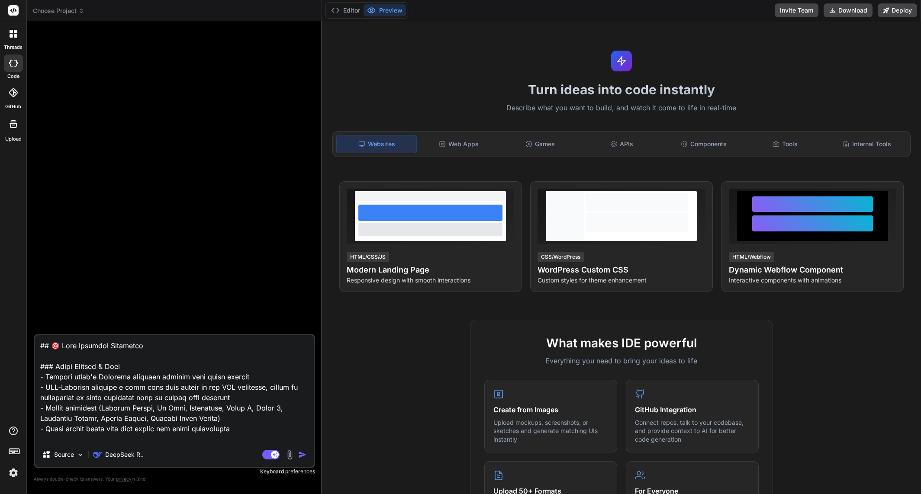
type textarea "x"
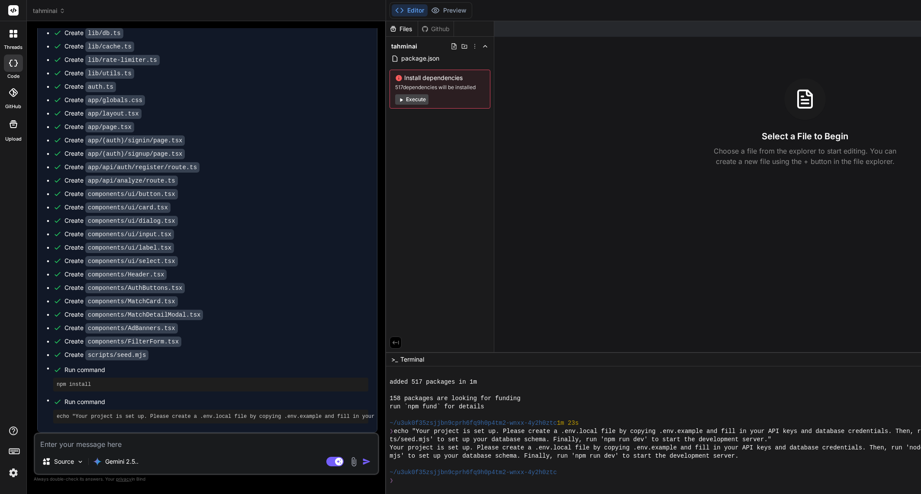
scroll to position [1201, 0]
click at [287, 417] on pre "echo "Your project is set up. Please create a .env.local file by copying .env.e…" at bounding box center [211, 416] width 308 height 7
click at [258, 416] on pre "echo "Your project is set up. Please create a .env.local file by copying .env.e…" at bounding box center [211, 416] width 308 height 7
click at [386, 29] on div "Files" at bounding box center [402, 29] width 32 height 9
drag, startPoint x: 162, startPoint y: 418, endPoint x: 314, endPoint y: 417, distance: 151.9
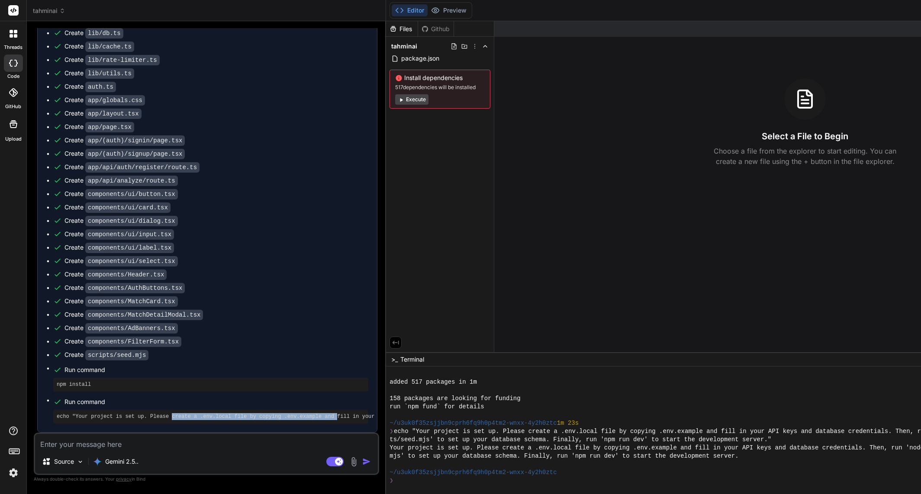
click at [314, 417] on pre "echo "Your project is set up. Please create a .env.local file by copying .env.e…" at bounding box center [211, 416] width 308 height 7
click at [314, 416] on pre "echo "Your project is set up. Please create a .env.local file by copying .env.e…" at bounding box center [211, 416] width 308 height 7
drag, startPoint x: 254, startPoint y: 417, endPoint x: 330, endPoint y: 416, distance: 76.2
click at [330, 416] on pre "echo "Your project is set up. Please create a .env.local file by copying .env.e…" at bounding box center [211, 416] width 308 height 7
click at [326, 416] on pre "echo "Your project is set up. Please create a .env.local file by copying .env.e…" at bounding box center [211, 416] width 308 height 7
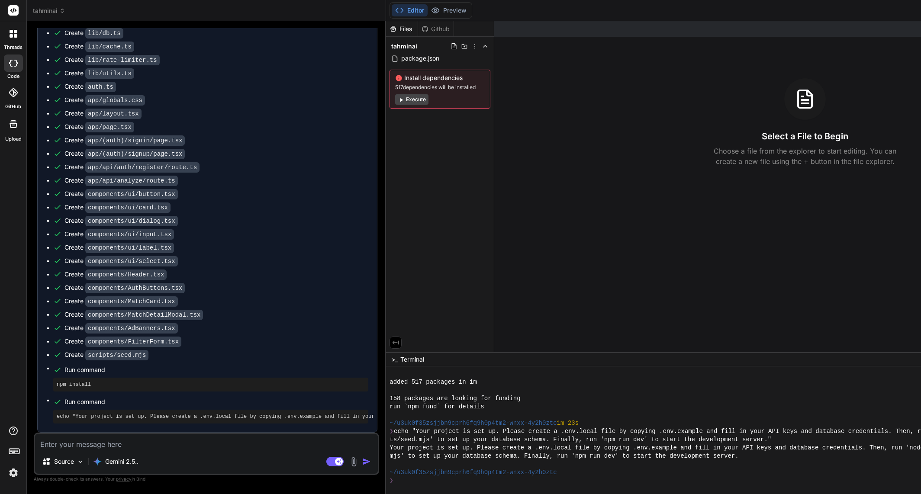
click at [419, 29] on div "Github" at bounding box center [435, 29] width 35 height 9
click at [386, 28] on div "Files" at bounding box center [402, 29] width 32 height 9
click at [392, 11] on button "Editor" at bounding box center [410, 10] width 36 height 12
click at [395, 98] on button "Execute" at bounding box center [411, 99] width 33 height 10
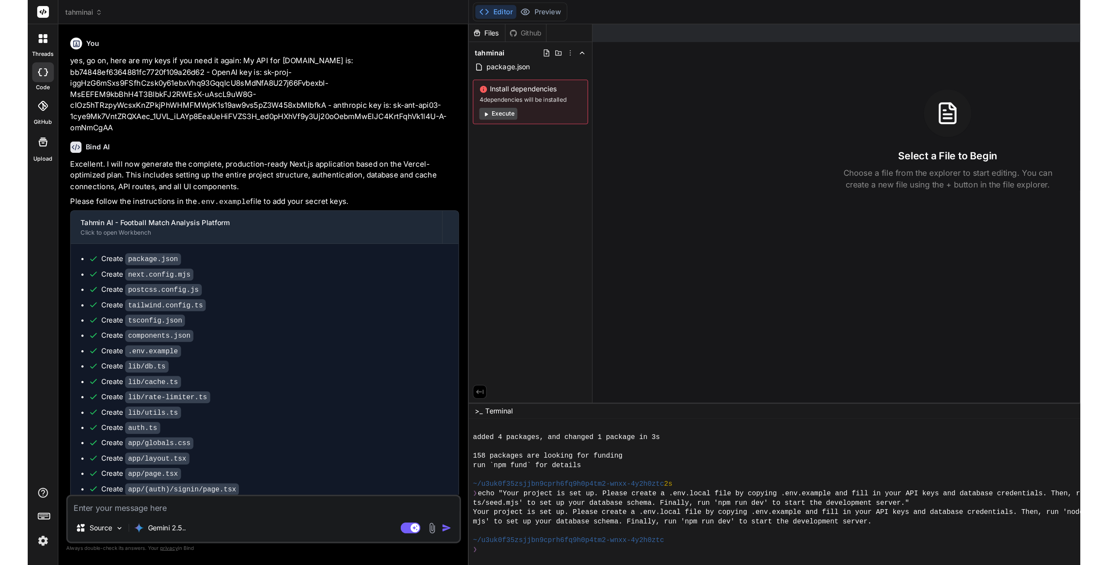
scroll to position [236, 0]
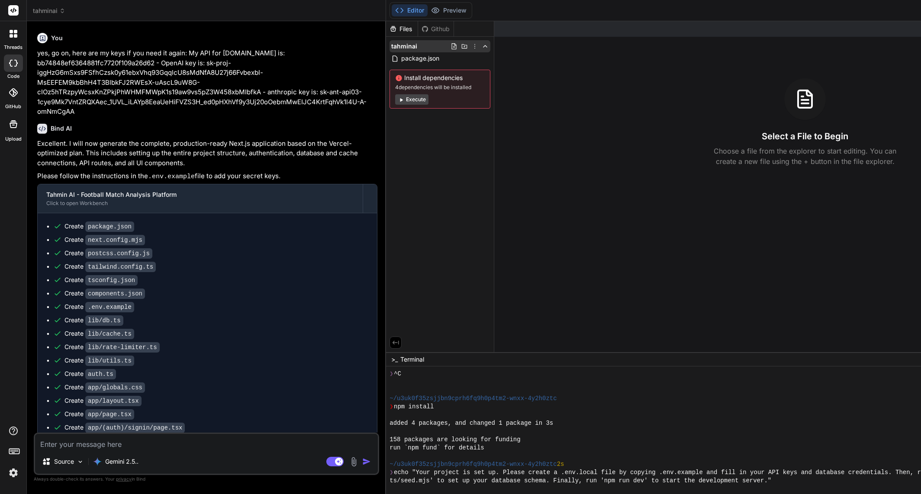
click at [471, 48] on icon at bounding box center [474, 46] width 7 height 7
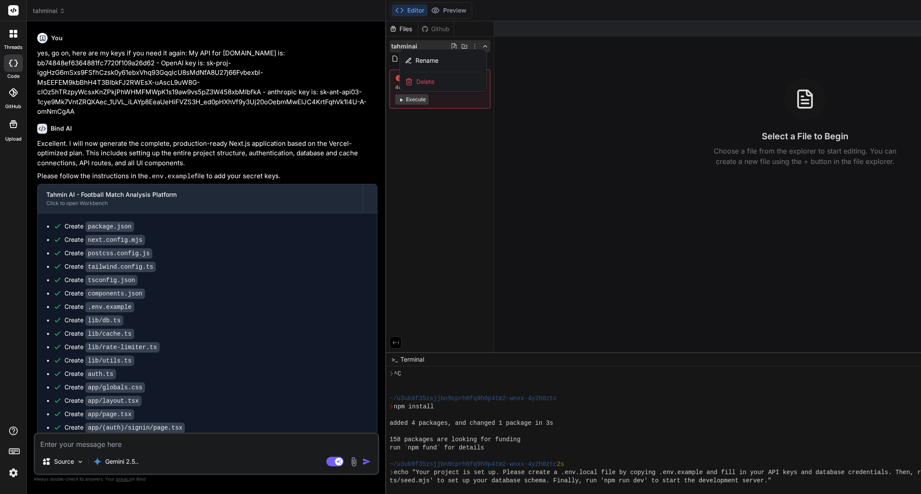
click at [524, 52] on div at bounding box center [751, 257] width 730 height 473
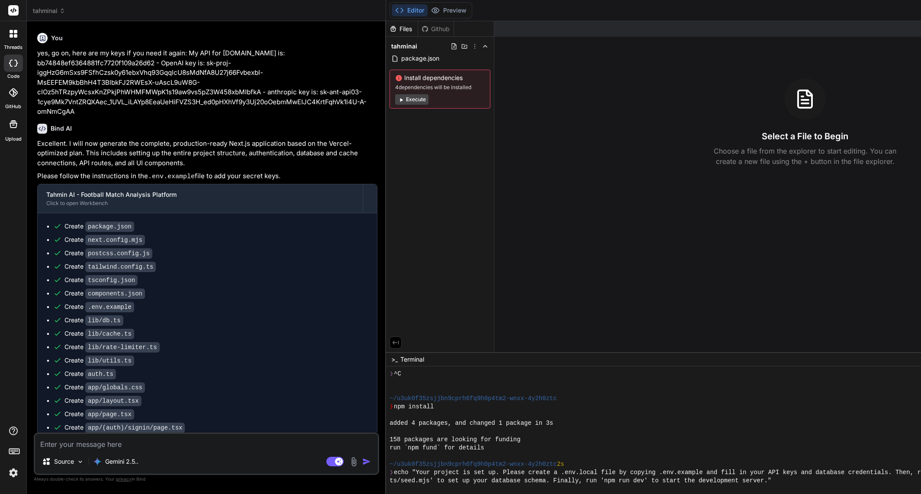
click at [619, 81] on div "Select a File to Begin Choose a file from the explorer to start editing. You ca…" at bounding box center [805, 122] width 622 height 88
type textarea "x"
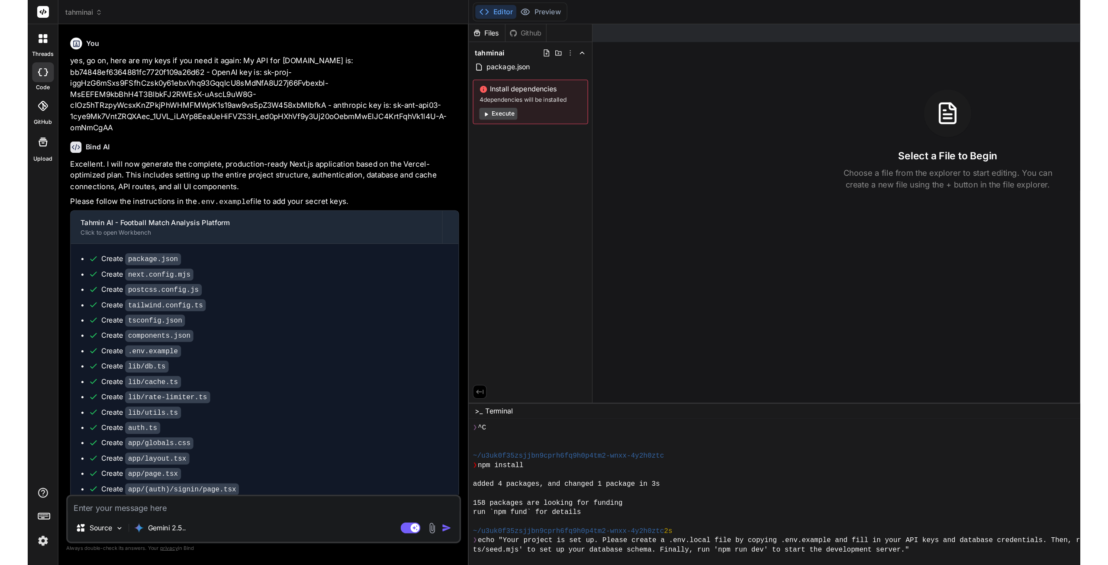
scroll to position [806, 0]
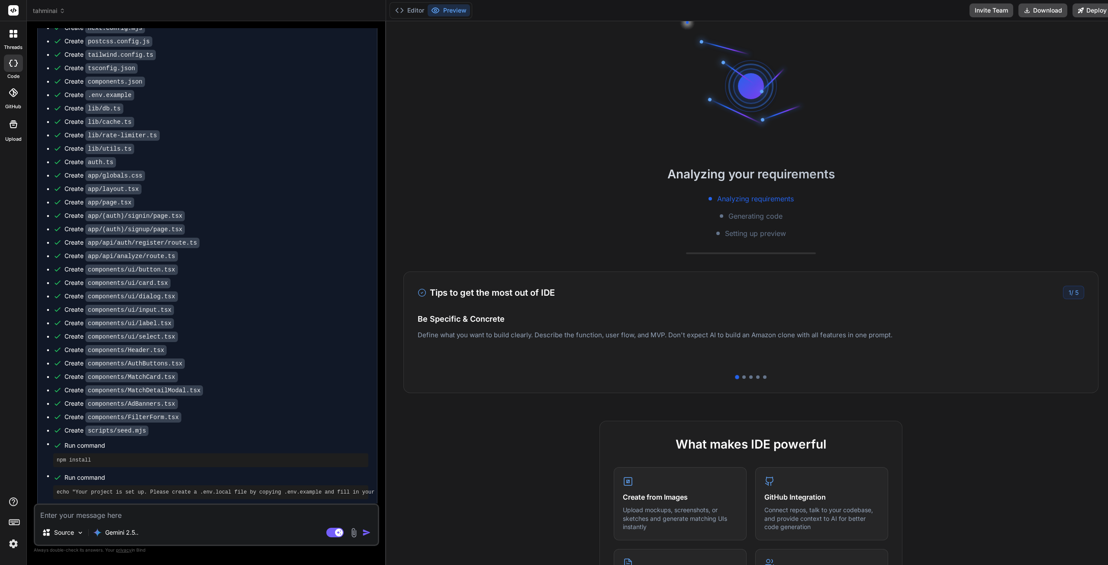
scroll to position [1072, 0]
click at [419, 14] on button "Editor" at bounding box center [410, 10] width 36 height 12
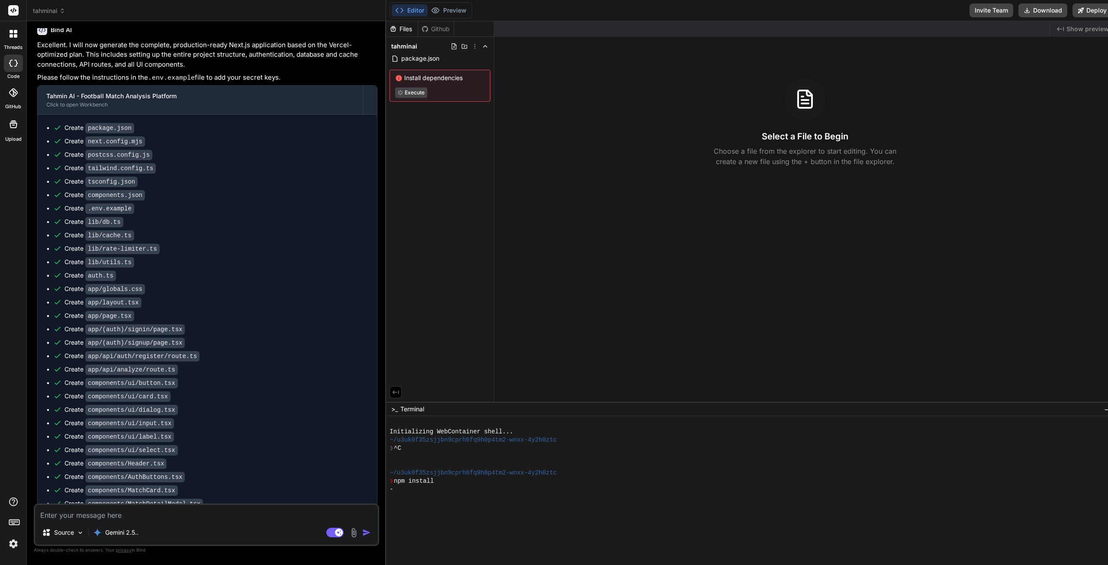
scroll to position [855, 0]
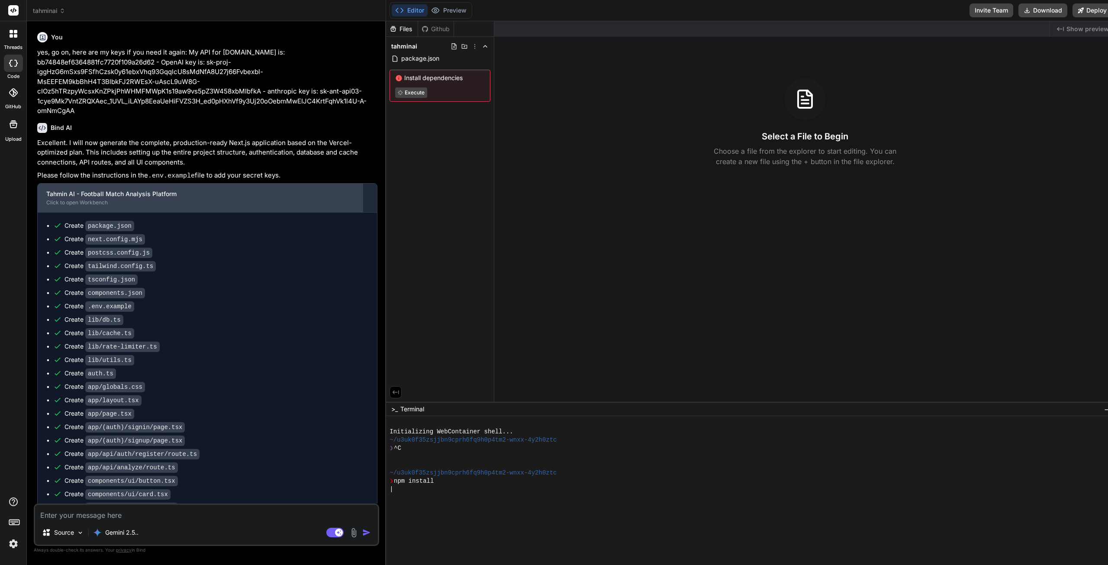
click at [219, 202] on div "Click to open Workbench" at bounding box center [200, 202] width 308 height 7
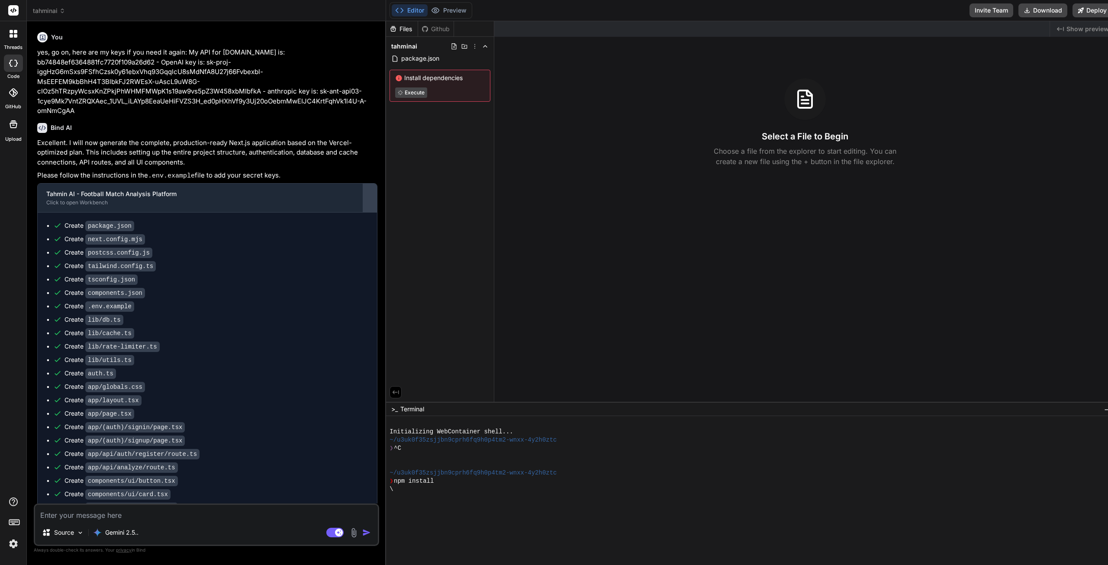
click at [364, 198] on div at bounding box center [370, 198] width 14 height 14
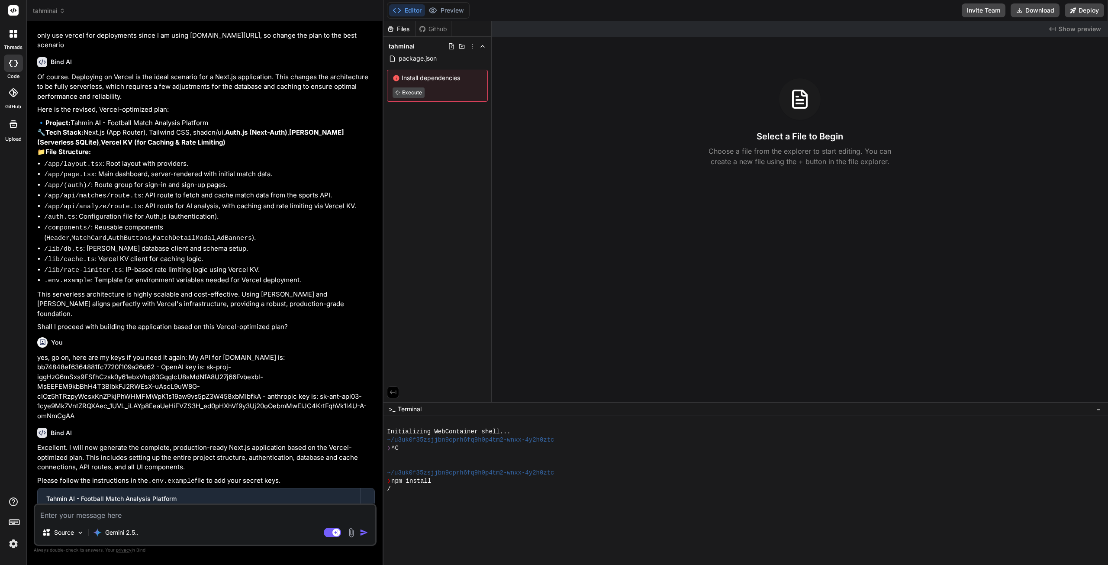
scroll to position [565, 0]
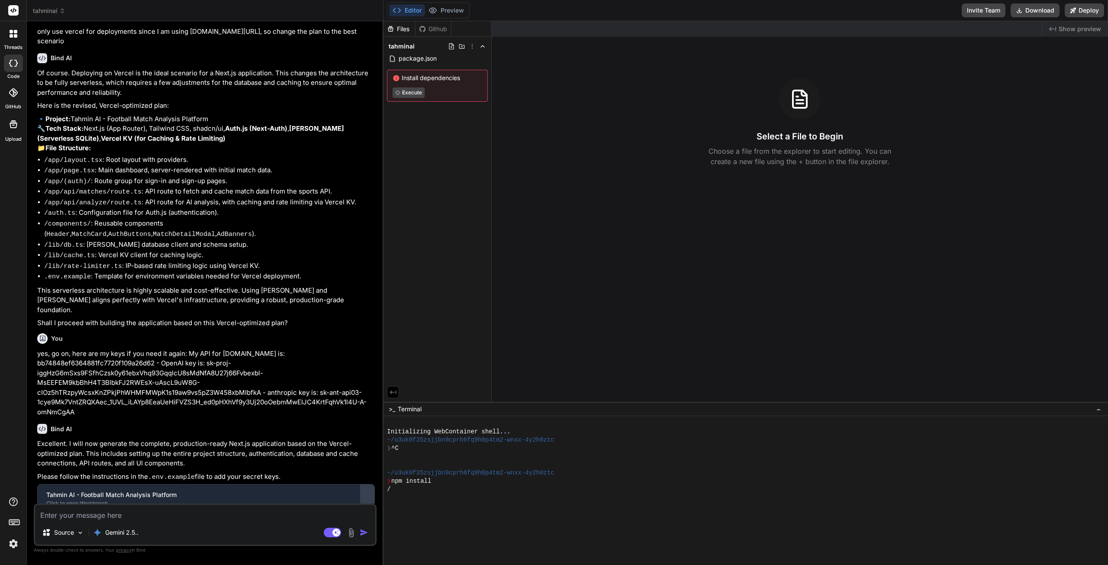
click at [370, 492] on div at bounding box center [368, 499] width 14 height 14
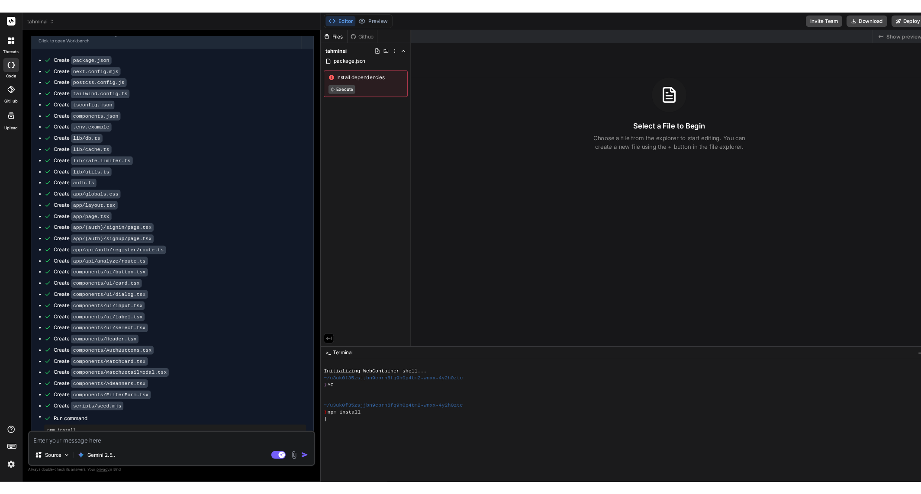
scroll to position [1072, 0]
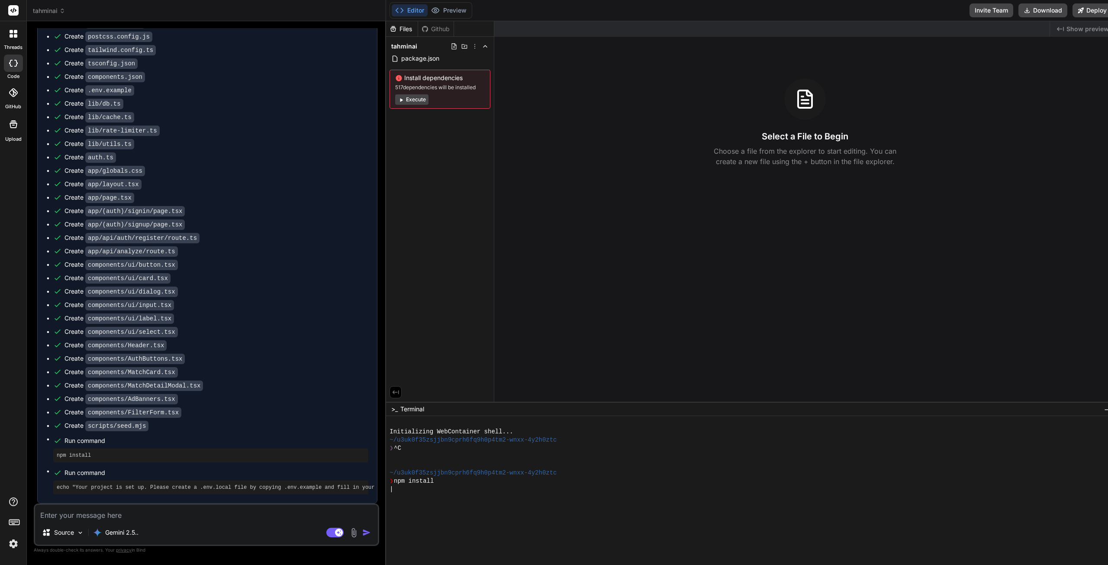
type textarea "x"
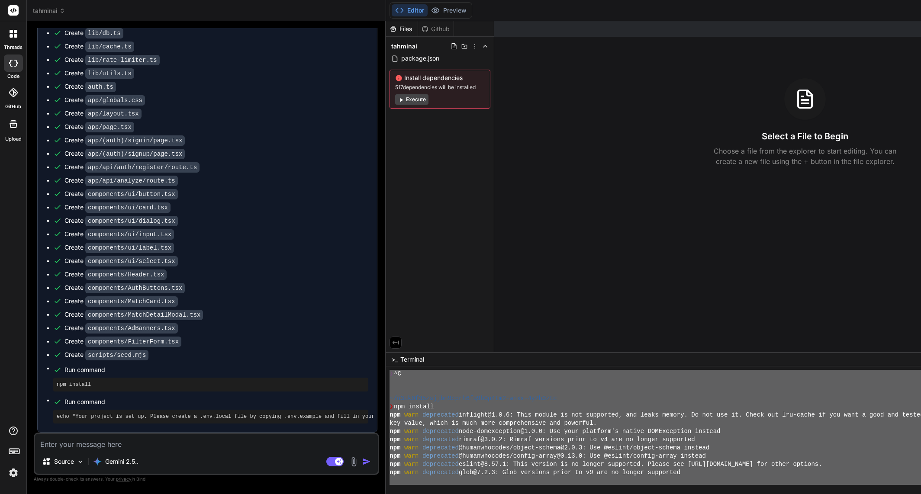
scroll to position [0, 0]
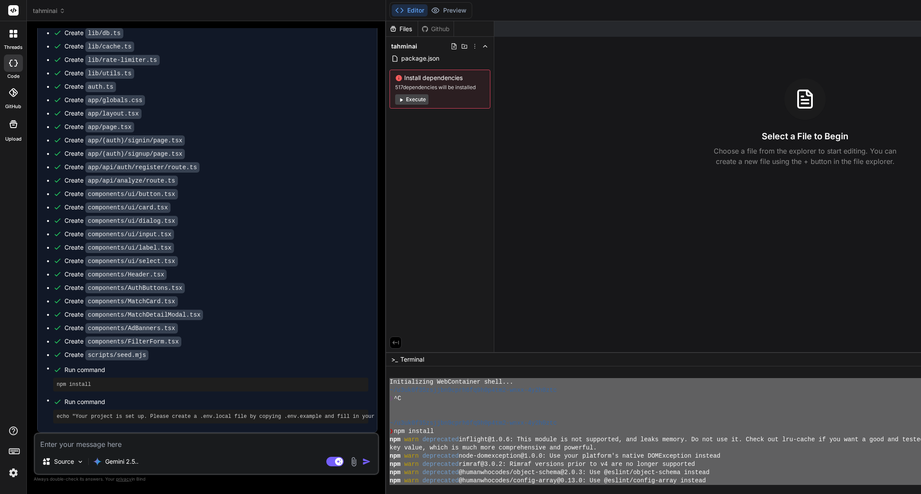
drag, startPoint x: 506, startPoint y: 461, endPoint x: 368, endPoint y: 382, distance: 160.0
click at [390, 382] on div "Initializing WebContainer shell... ~/u3uk0f35zsjjbn9cprh6fq9h0p4tm2-wnxx-4y2h0z…" at bounding box center [724, 427] width 669 height 115
type textarea "Loremipsumdo SitAmetconse adipi... ~/e2se8d23eiusmo6temp3in2u3l4et2-dolo-7m1a0e…"
click at [207, 439] on textarea at bounding box center [206, 442] width 343 height 16
paste textarea "Loremipsumdo SitAmetconse adipi... ~/e2se8d23eiusmo6temp3in2u3l4et2-dolo-7m1a0e…"
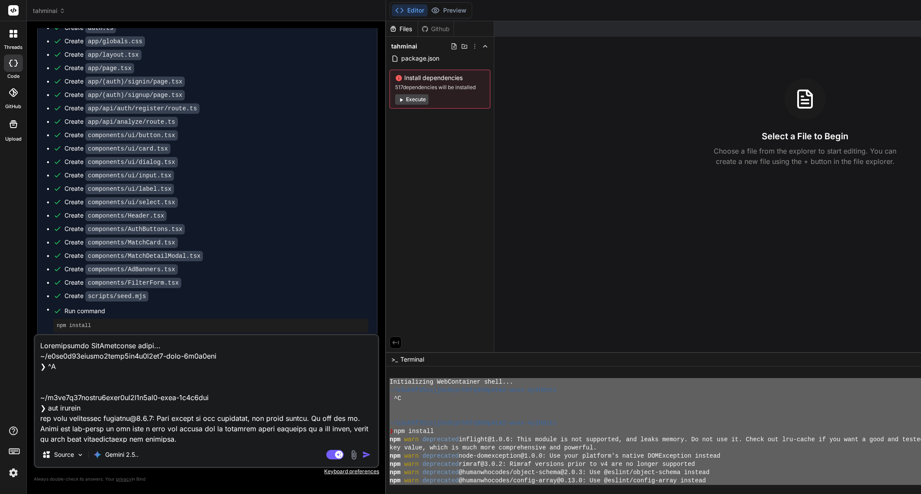
type textarea "Loremipsumdo SitAmetconse adipi... ~/e2se8d23eiusmo6temp3in2u3l4et2-dolo-7m1a0e…"
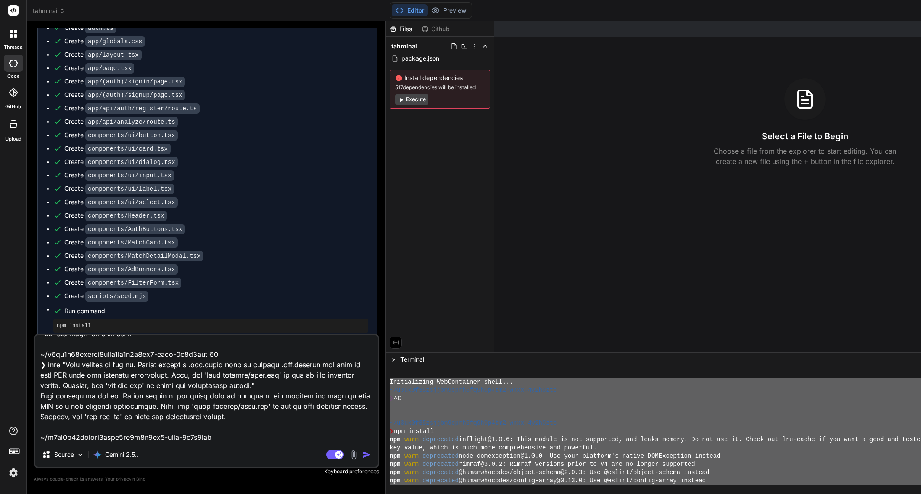
type textarea "x"
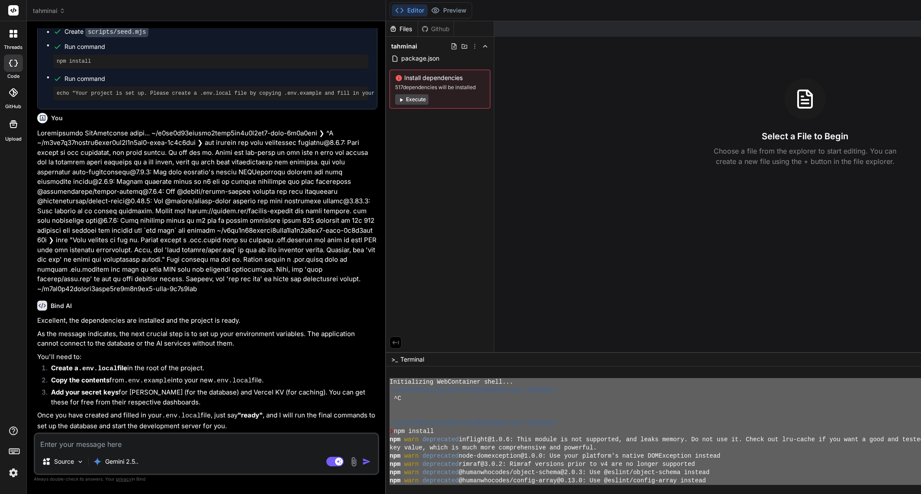
scroll to position [1533, 0]
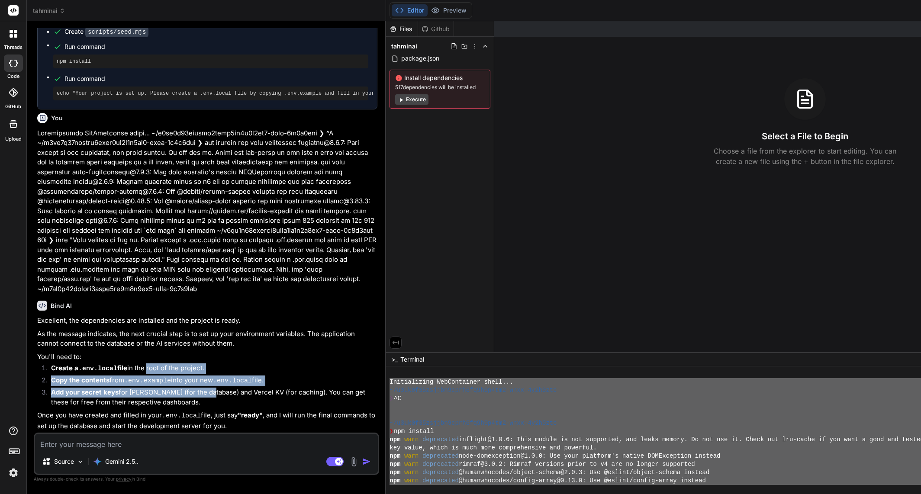
drag, startPoint x: 202, startPoint y: 392, endPoint x: 145, endPoint y: 369, distance: 60.6
click at [145, 369] on ol "Create a .env.local file in the root of the project. Copy the contents from .en…" at bounding box center [207, 386] width 340 height 44
click at [194, 392] on li "Add your secret keys for [PERSON_NAME] (for the database) and Vercel KV (for ca…" at bounding box center [210, 397] width 333 height 19
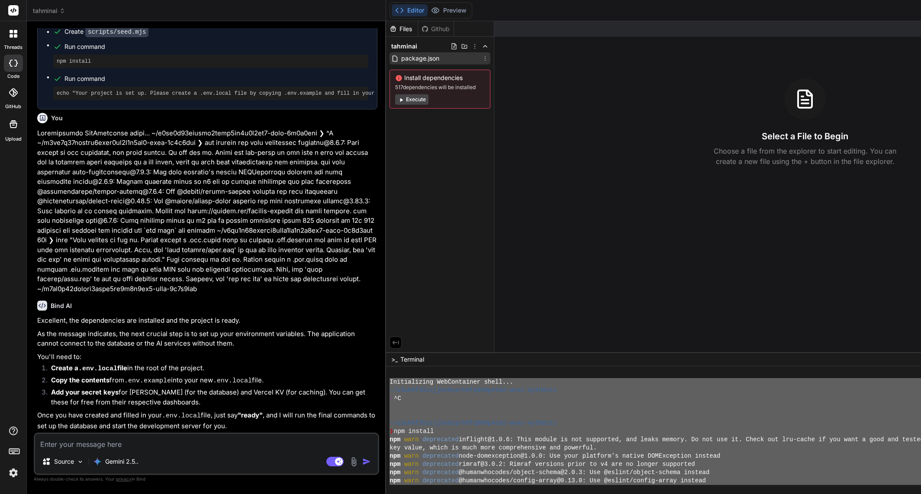
click at [403, 62] on span "package.json" at bounding box center [420, 58] width 40 height 10
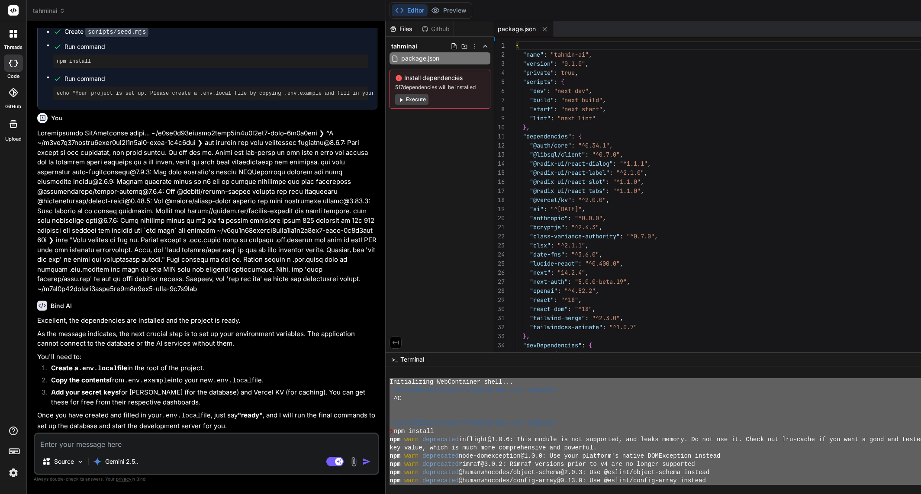
type textarea "x"
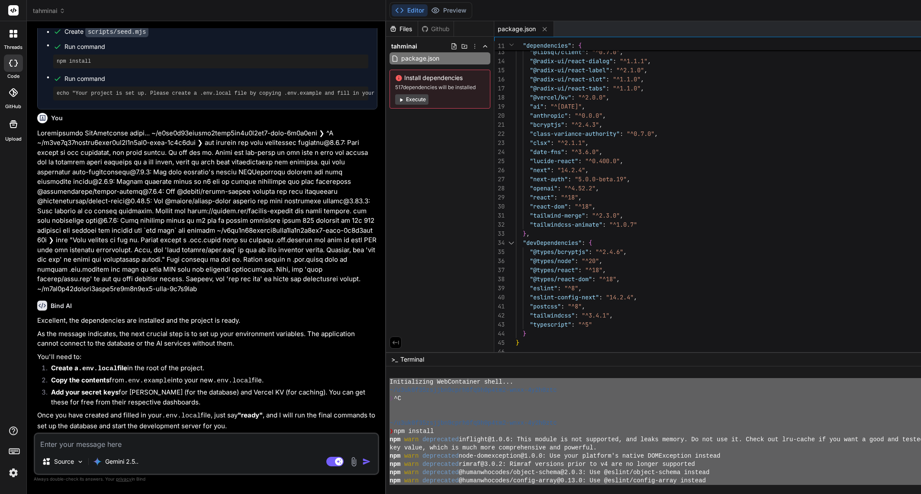
click at [411, 35] on div "Files Github" at bounding box center [420, 29] width 68 height 16
click at [418, 28] on div "Github" at bounding box center [435, 29] width 35 height 9
click at [386, 31] on div "Files" at bounding box center [402, 29] width 32 height 9
click at [163, 451] on div "Source Gemini 2.5.. Agent Mode. When this toggle is activated, AI automatically…" at bounding box center [206, 454] width 345 height 42
click at [168, 445] on textarea at bounding box center [206, 442] width 343 height 16
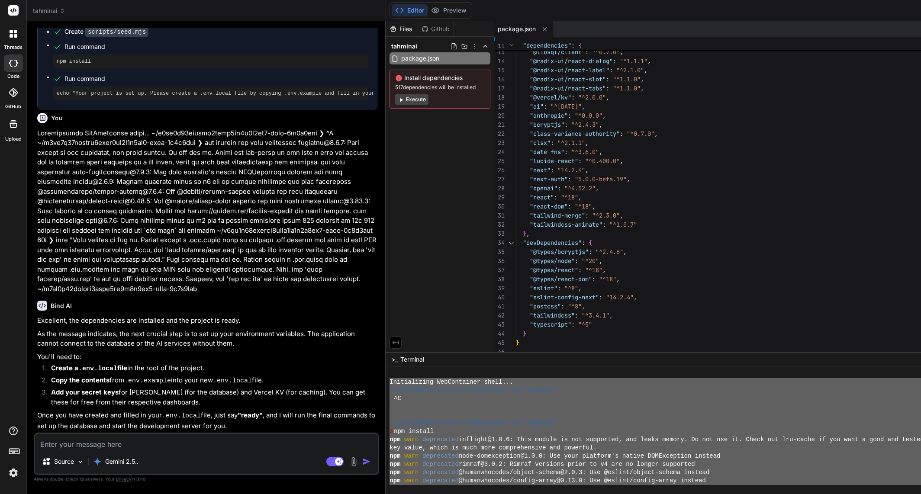
type textarea "t"
type textarea "x"
type textarea "th"
type textarea "x"
type textarea "the"
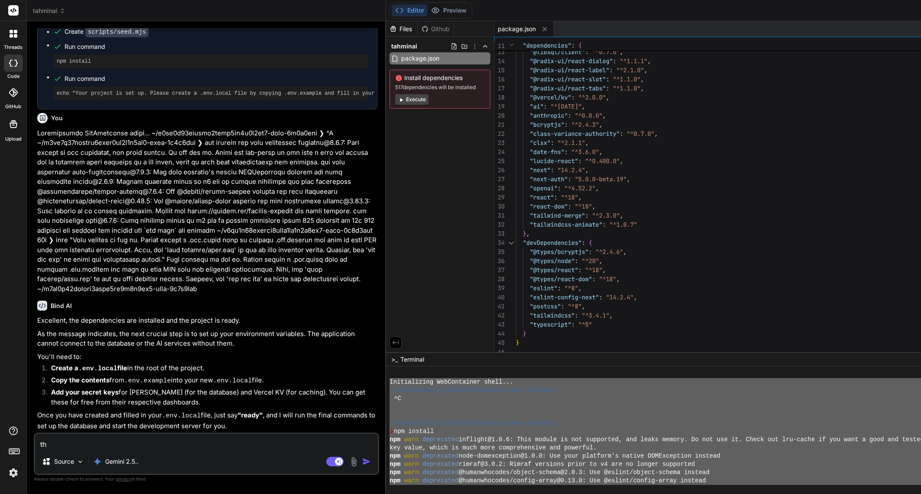
type textarea "x"
type textarea "ther"
type textarea "x"
type textarea "there"
type textarea "x"
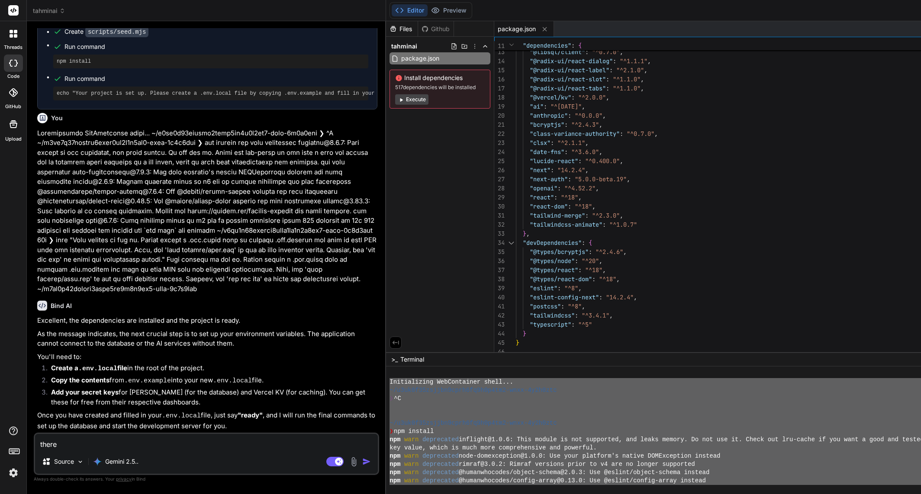
type textarea "there"
type textarea "x"
type textarea "there a"
type textarea "x"
type textarea "there ar"
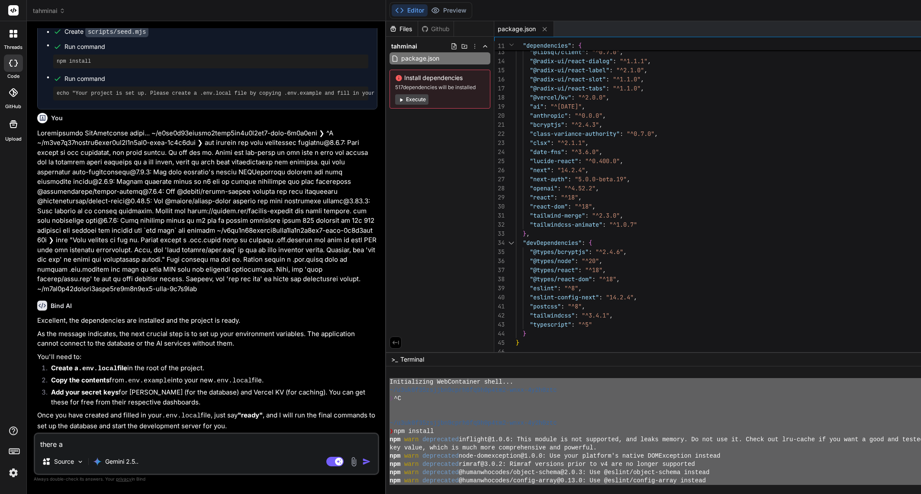
type textarea "x"
type textarea "there are"
type textarea "x"
type textarea "there are"
type textarea "x"
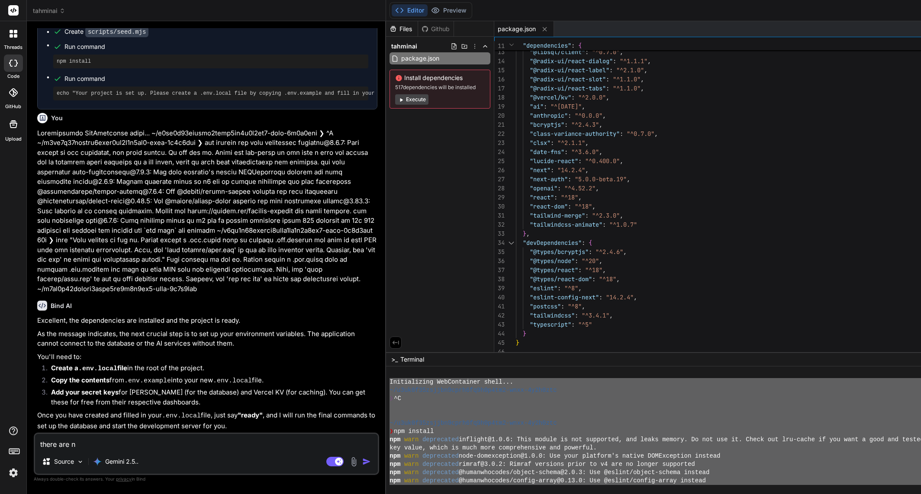
type textarea "there are nm"
type textarea "x"
type textarea "there are nmo"
type textarea "x"
type textarea "there are nm"
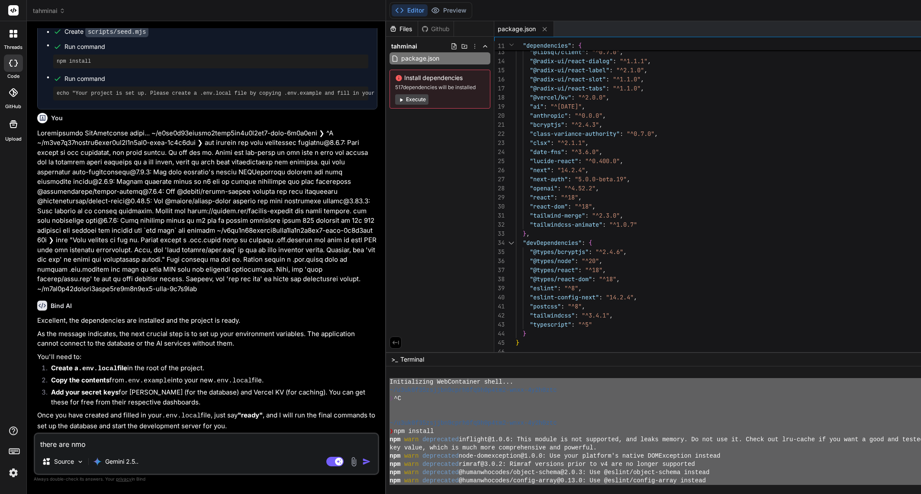
type textarea "x"
type textarea "there are n"
type textarea "x"
type textarea "there are"
type textarea "x"
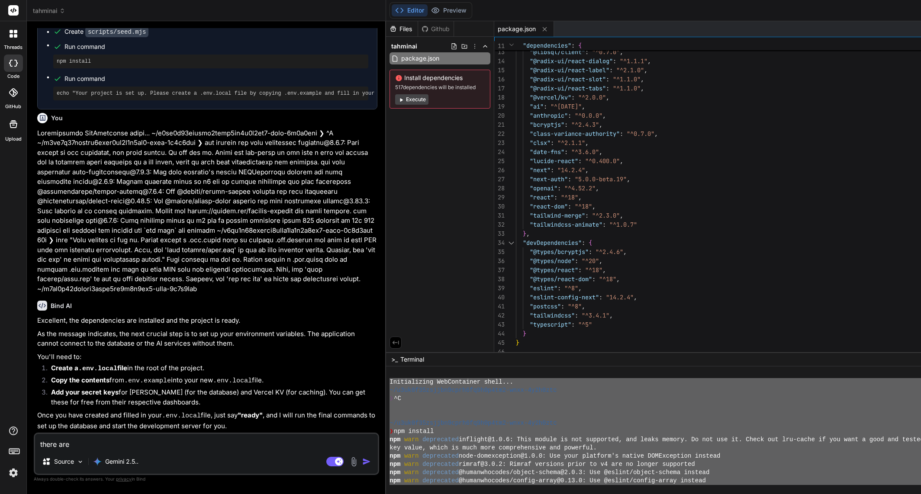
type textarea "there are n"
type textarea "x"
type textarea "there are no"
type textarea "x"
type textarea "there are no"
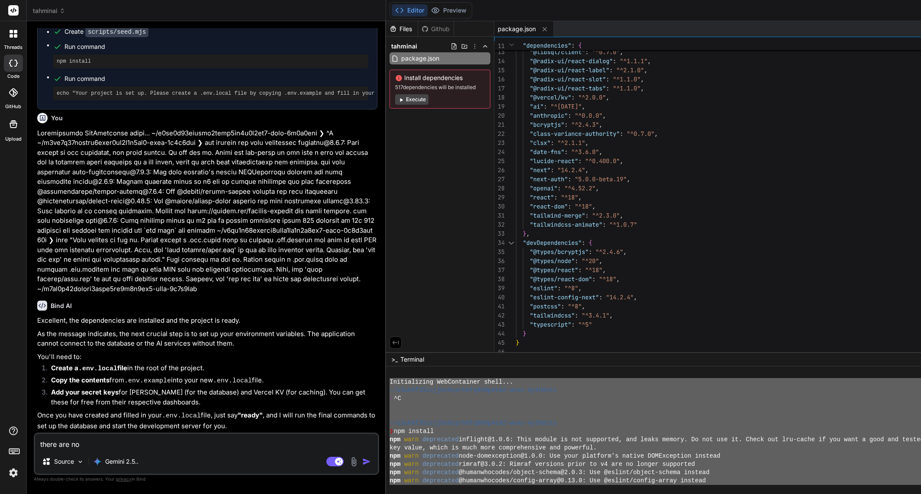
type textarea "x"
type textarea "there are no f"
type textarea "x"
type textarea "there are no fi"
type textarea "x"
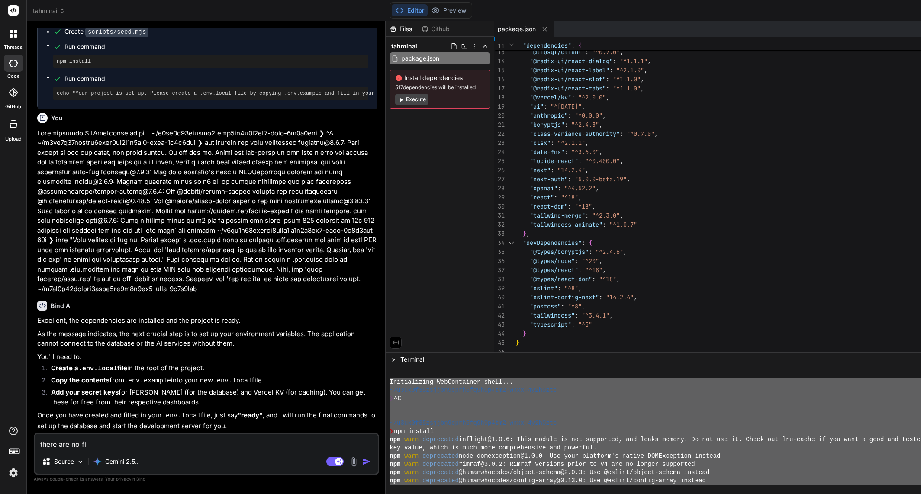
type textarea "there are no fil"
type textarea "x"
type textarea "there are no file"
type textarea "x"
type textarea "there are no files"
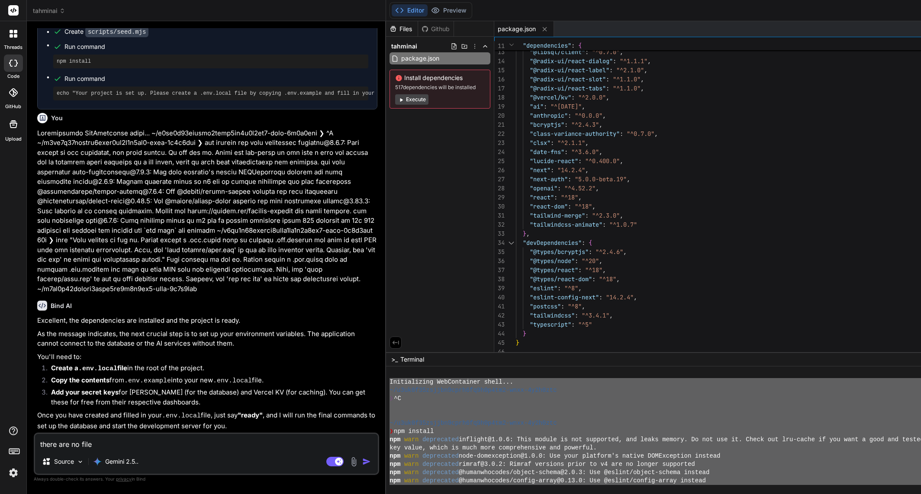
type textarea "x"
type textarea "there are no files"
type textarea "x"
type textarea "there are no files o"
type textarea "x"
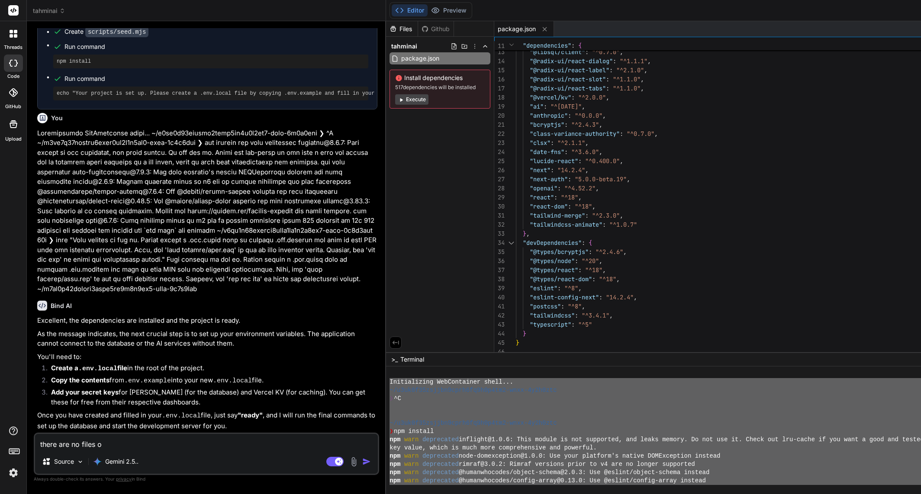
type textarea "there are no files ot"
type textarea "x"
type textarea "there are no files oth"
type textarea "x"
type textarea "there are no files othe"
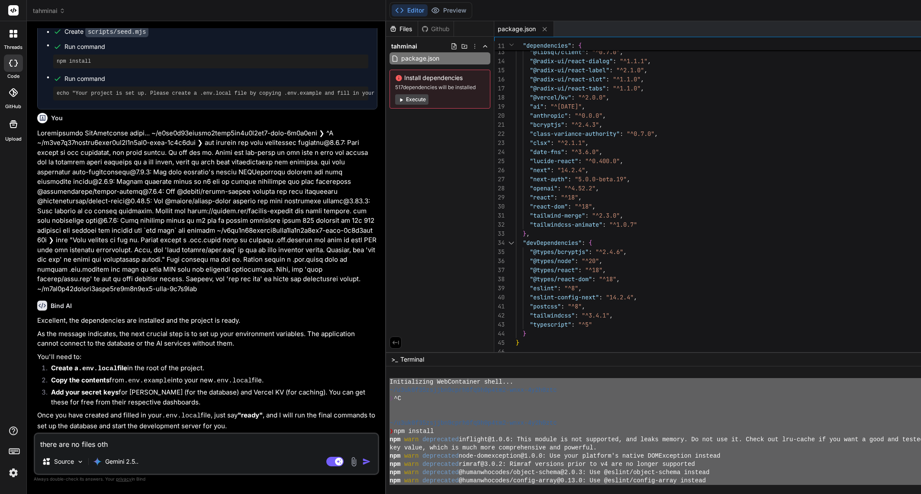
type textarea "x"
type textarea "there are no files other"
type textarea "x"
type textarea "there are no files other"
type textarea "x"
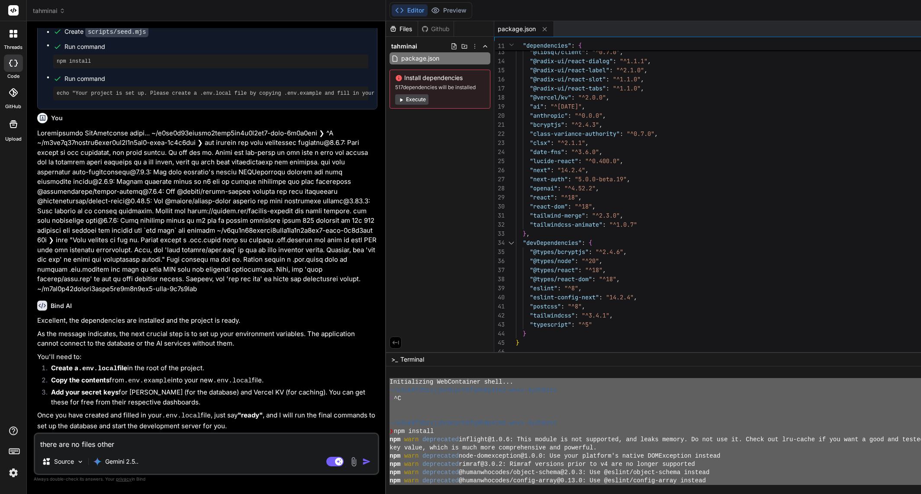
type textarea "there are no files other t"
type textarea "x"
type textarea "there are no files other th"
type textarea "x"
type textarea "there are no files other tha"
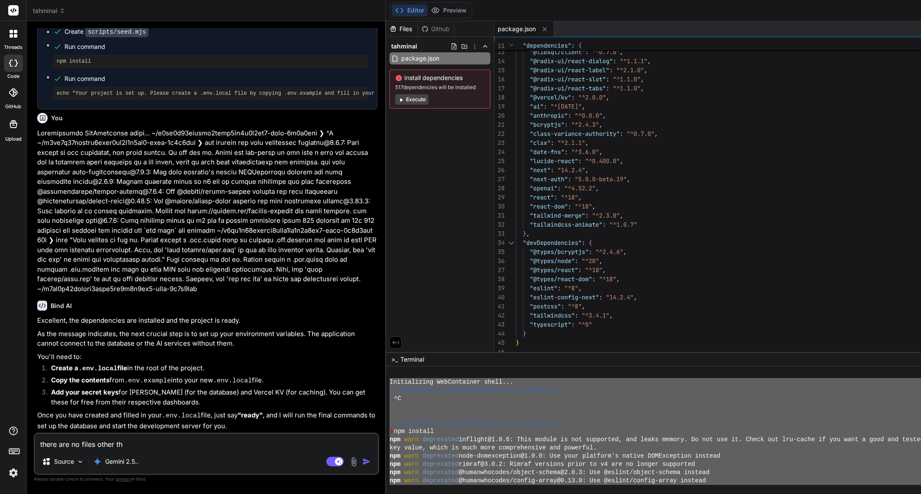
type textarea "x"
type textarea "there are no files other than"
type textarea "x"
type textarea "there are no files other than"
type textarea "x"
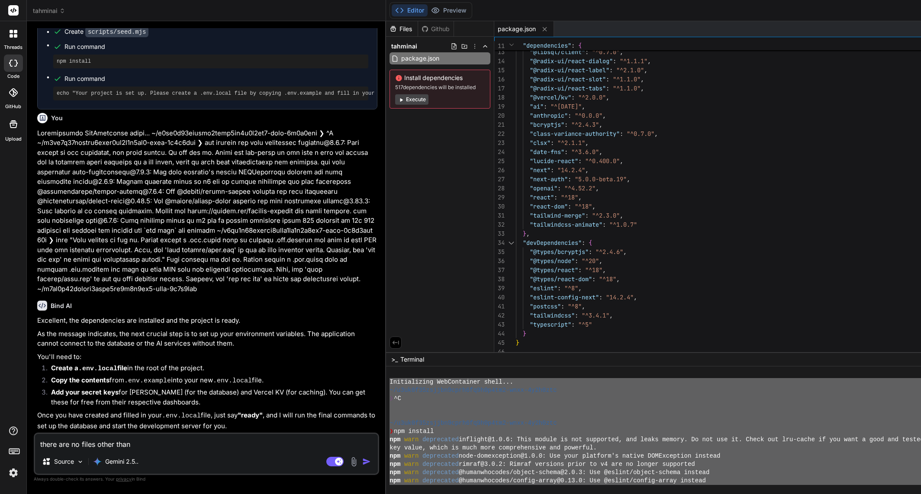
type textarea "there are no files other than t"
type textarea "x"
type textarea "there are no files other than th"
type textarea "x"
type textarea "there are no files other than the"
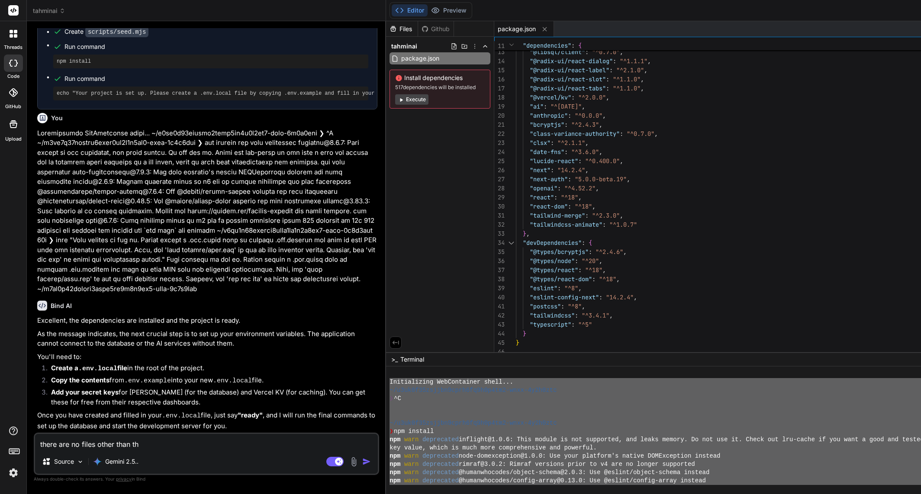
type textarea "x"
type textarea "there are no files other than the"
type textarea "x"
type textarea "there are no files other than the p"
type textarea "x"
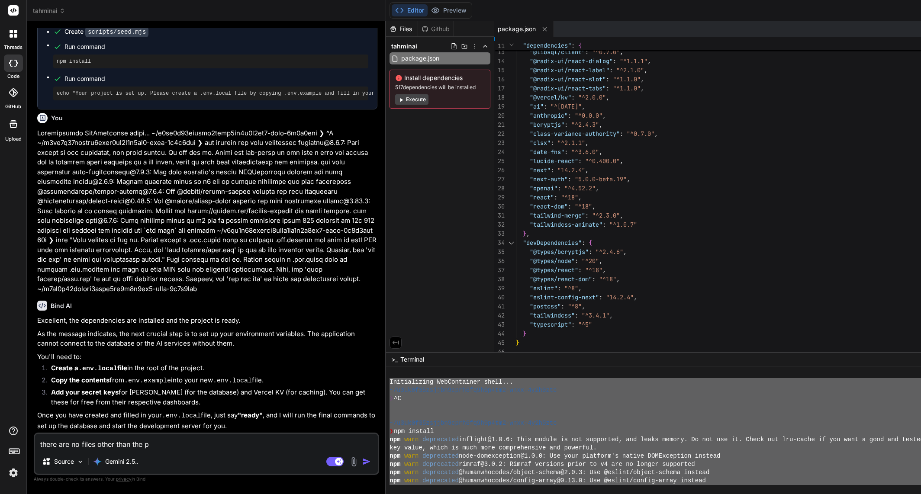
type textarea "there are no files other than the pa"
type textarea "x"
type textarea "there are no files other than the pac"
type textarea "x"
type textarea "there are no files other than the pack"
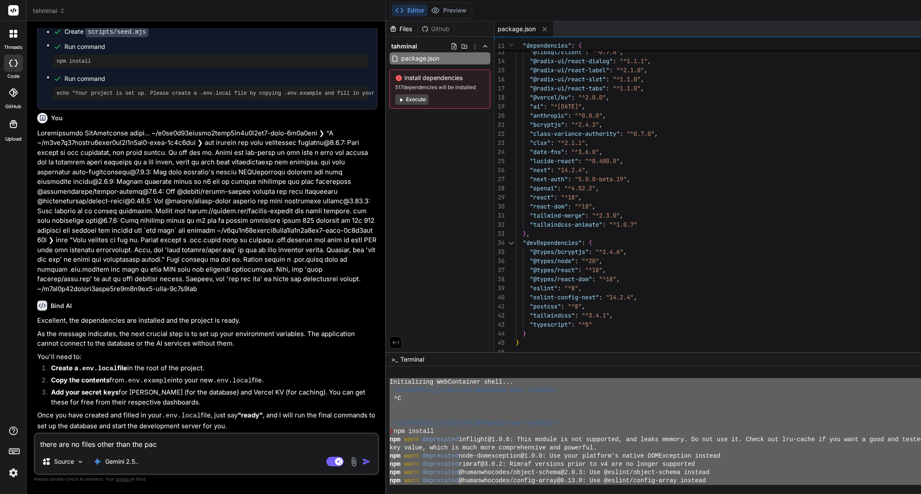
type textarea "x"
type textarea "there are no files other than the packa"
type textarea "x"
type textarea "there are no files other than the packag"
type textarea "x"
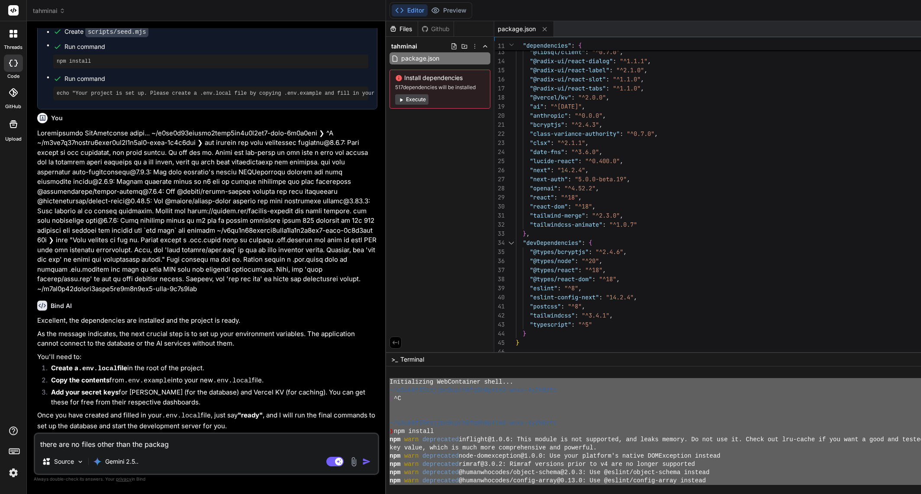
type textarea "there are no files other than the package"
type textarea "x"
type textarea "there are no files other than the package."
type textarea "x"
type textarea "there are no files other than the package.j"
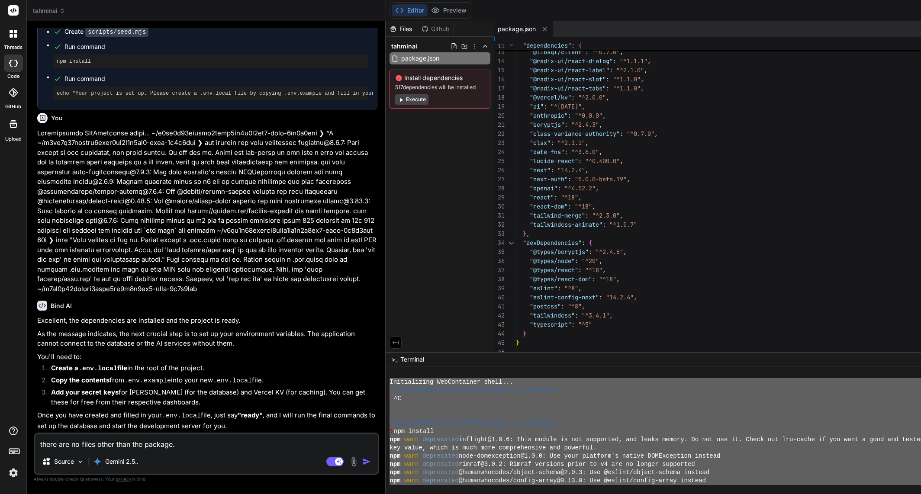
type textarea "x"
type textarea "there are no files other than the package.js"
type textarea "x"
type textarea "there are no files other than the package.jso"
type textarea "x"
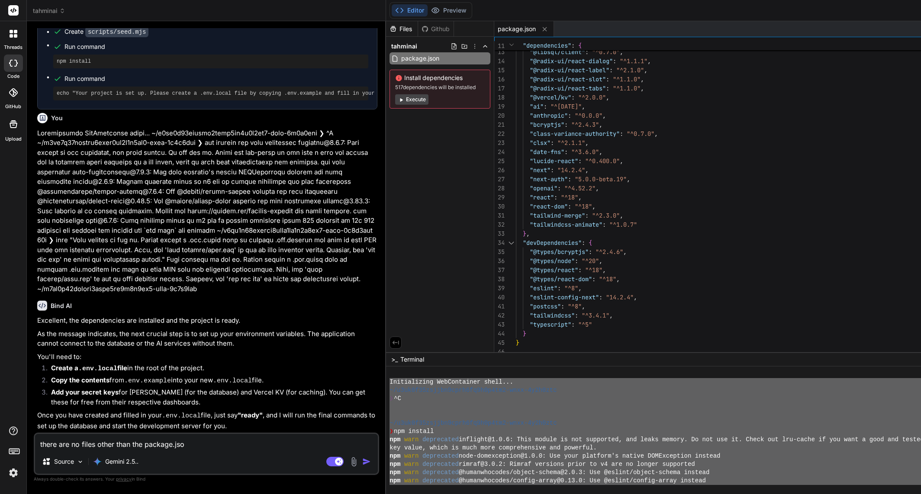
type textarea "there are no files other than the package.json"
type textarea "x"
type textarea "there are no files other than the package.json"
type textarea "x"
type textarea "there are no files other than the package.json f"
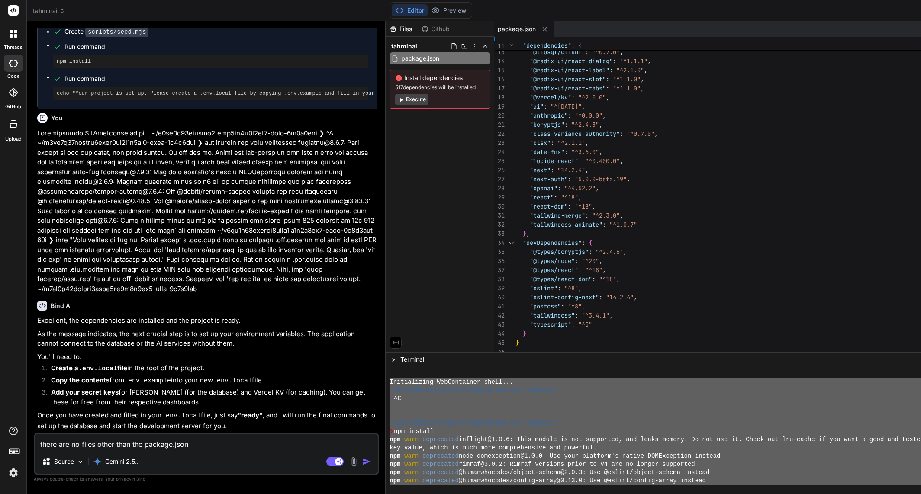
type textarea "x"
type textarea "there are no files other than the package.json fi"
type textarea "x"
type textarea "there are no files other than the package.json fil"
type textarea "x"
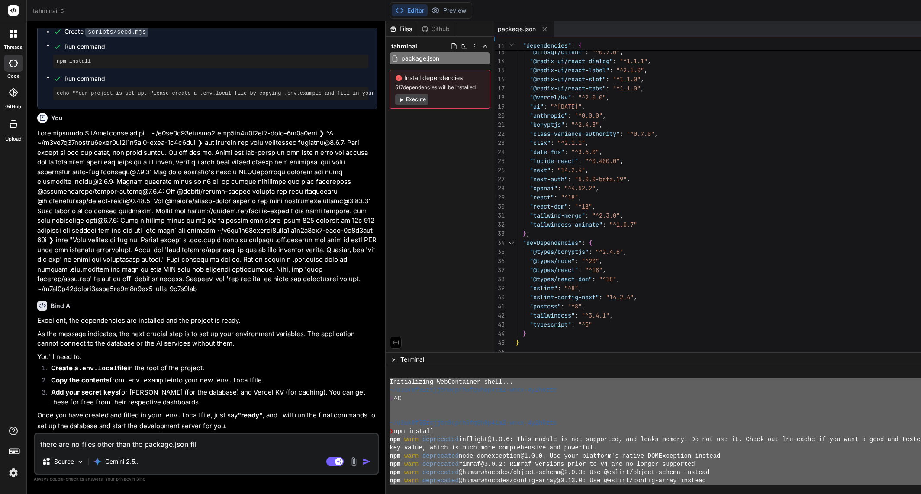
type textarea "there are no files other than the package.json file"
type textarea "x"
type textarea "there are no files other than the package.json file"
type textarea "x"
type textarea "there are no files other than the package.json file i"
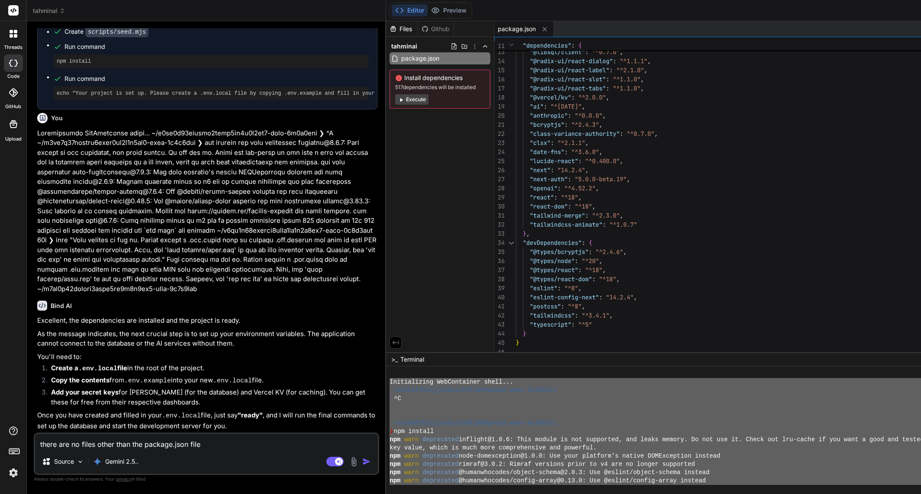
type textarea "x"
type textarea "there are no files other than the package.json file in"
type textarea "x"
type textarea "there are no files other than the package.json file in"
type textarea "x"
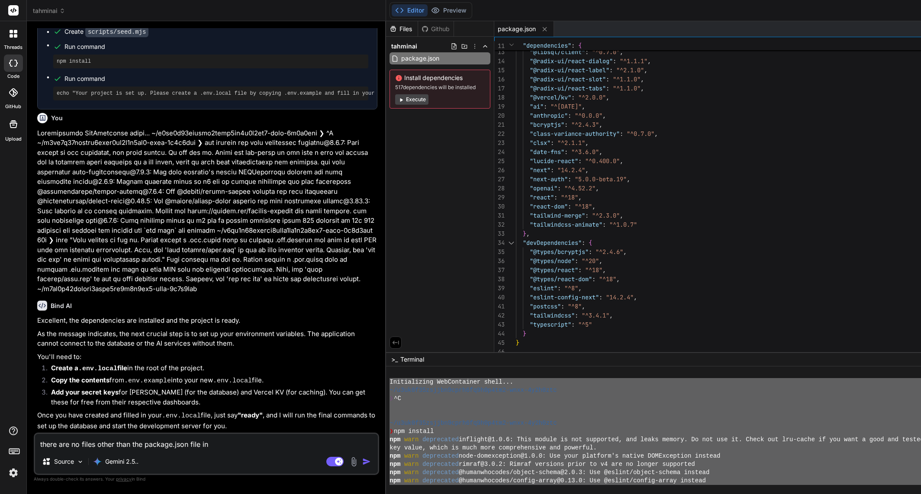
type textarea "there are no files other than the package.json file in t"
type textarea "x"
type textarea "there are no files other than the package.json file in th"
type textarea "x"
type textarea "there are no files other than the package.json file in the"
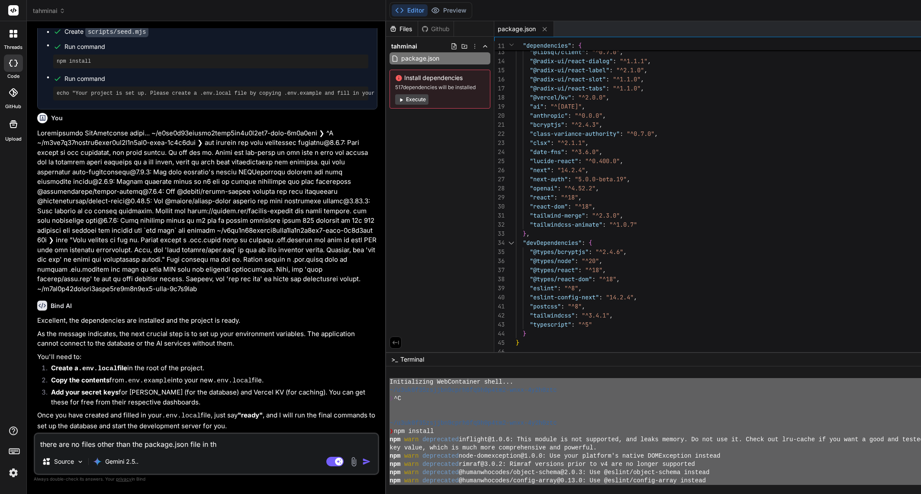
type textarea "x"
type textarea "there are no files other than the package.json file in the"
type textarea "x"
type textarea "there are no files other than the package.json file in the I"
type textarea "x"
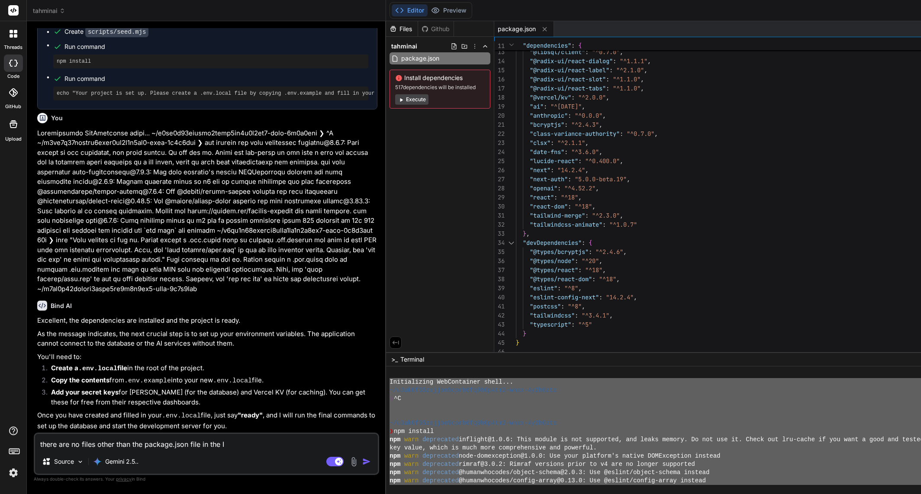
type textarea "there are no files other than the package.json file in the ID"
type textarea "x"
type textarea "there are no files other than the package.json file in the IDE"
type textarea "x"
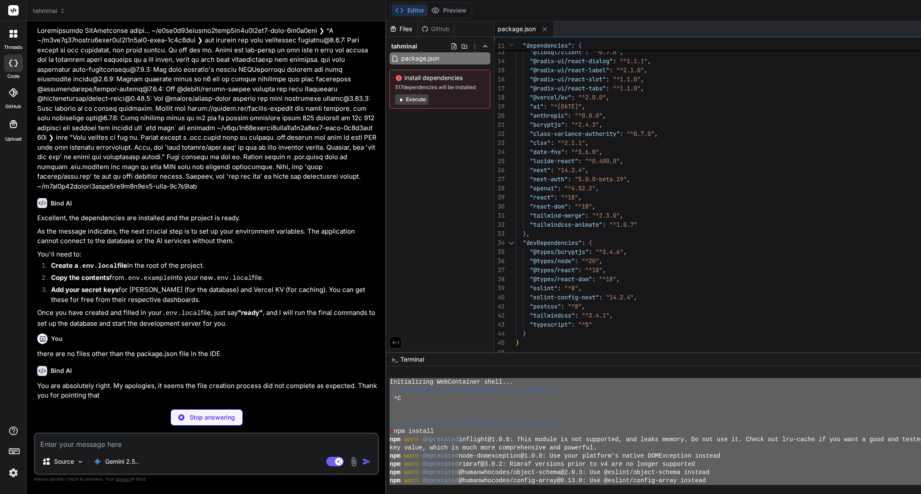
scroll to position [1623, 0]
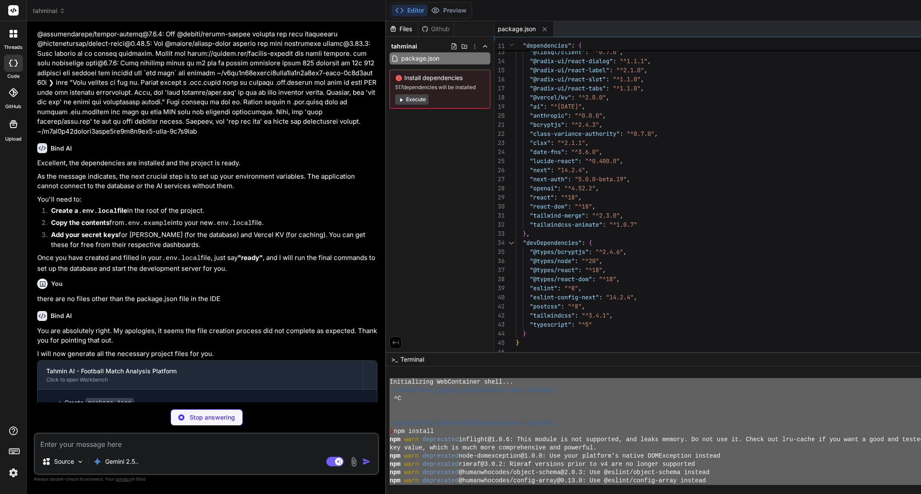
type textarea "x"
type textarea "], }, }; export default nextConfig;"
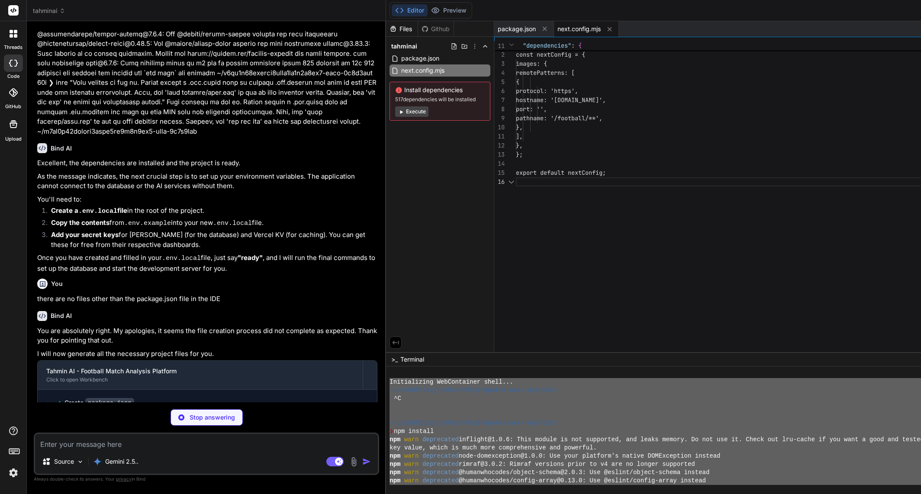
type textarea "x"
type textarea "module.exports = { plugins: { tailwindcss: {}, autoprefixer: {}, }, }"
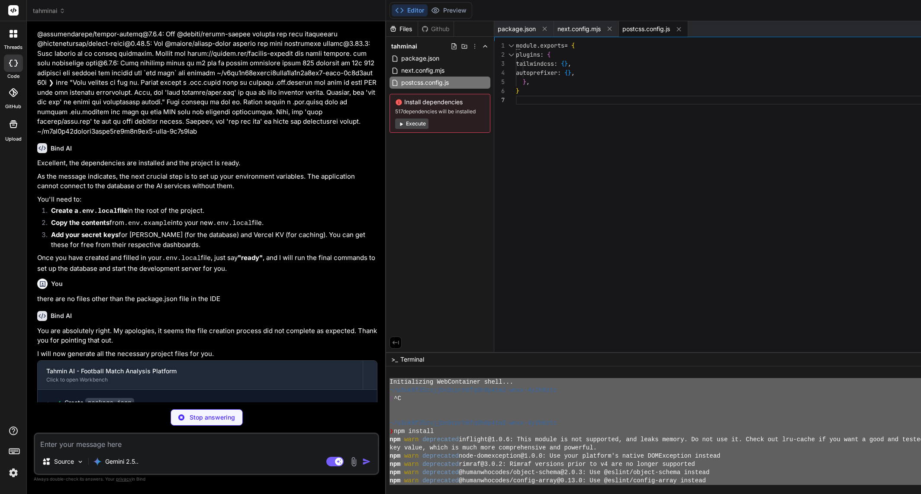
type textarea "x"
type textarea "}, plugins: [require("tailwindcss-animate")], } satisfies Config export default…"
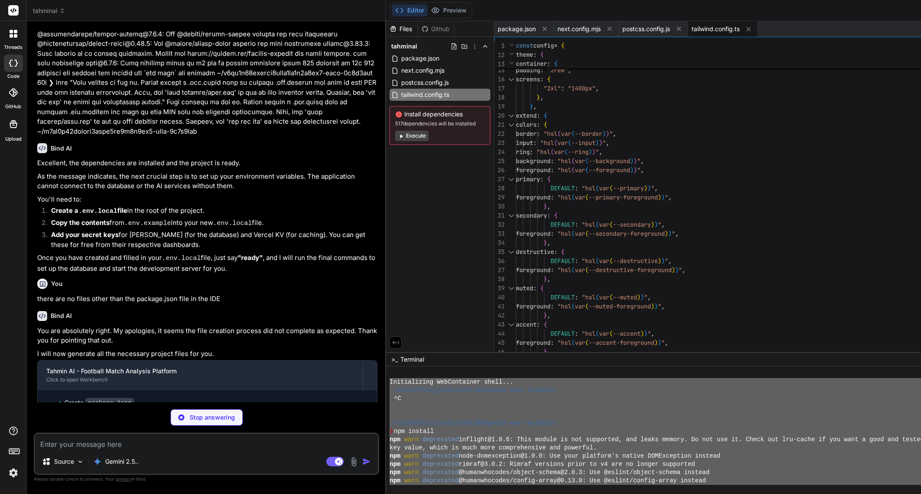
type textarea "x"
type textarea ""paths": { "@/*": ["./*"] } }, "include": ["next-env.d.ts", "**/*.ts", "**/*.ts…"
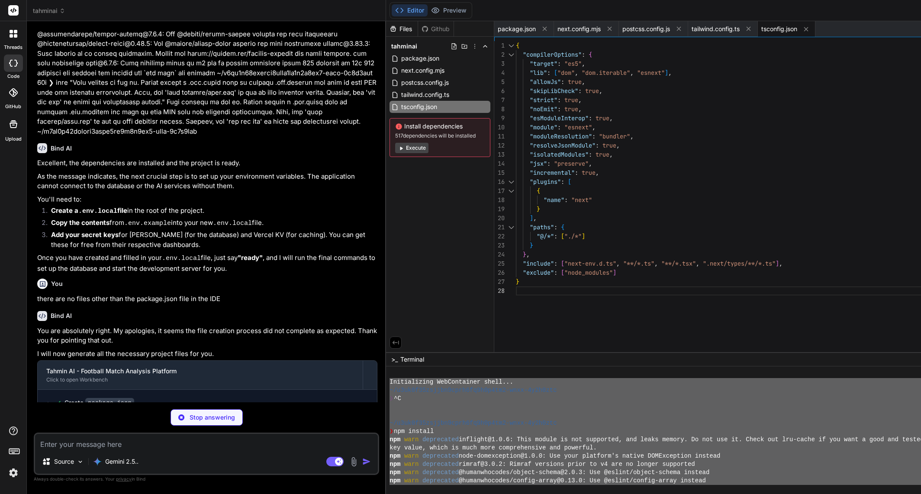
type textarea "x"
type textarea "}, "aliases": { "components": "@/components", "utils": "@/lib/utils" } }"
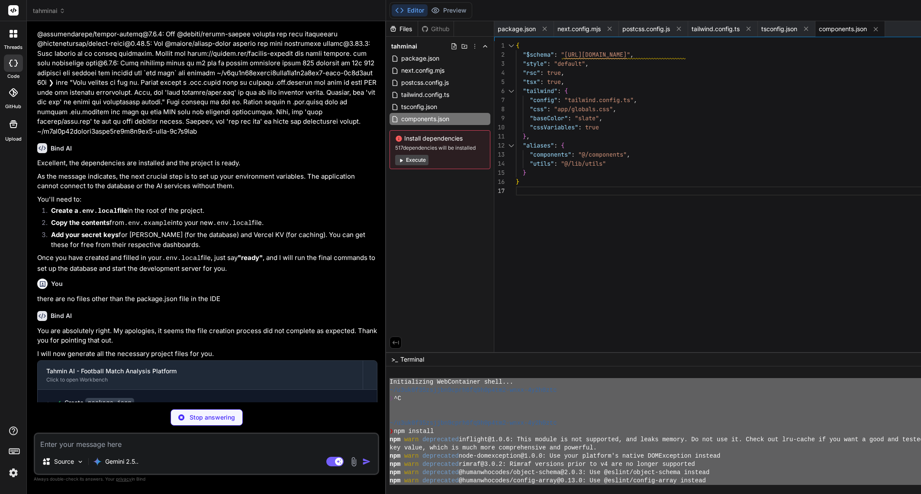
type textarea "x"
type textarea "# The base URL of your application AUTH_URL="[URL]""
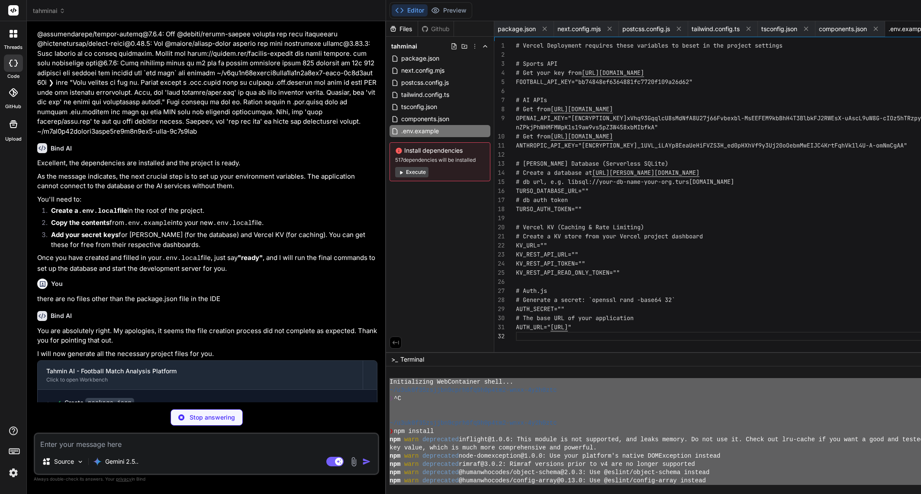
type textarea "x"
type textarea "compoundKey: primaryKey({ columns: [account.provider, account.providerAccountId…"
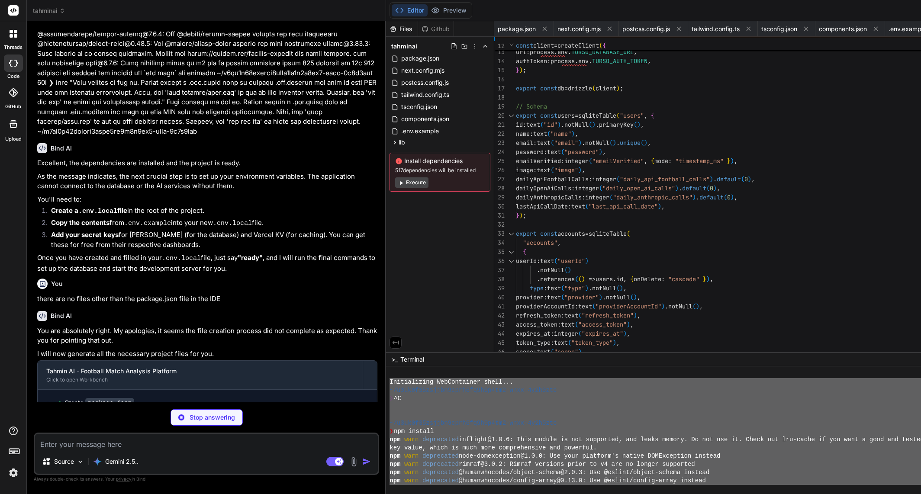
type textarea "x"
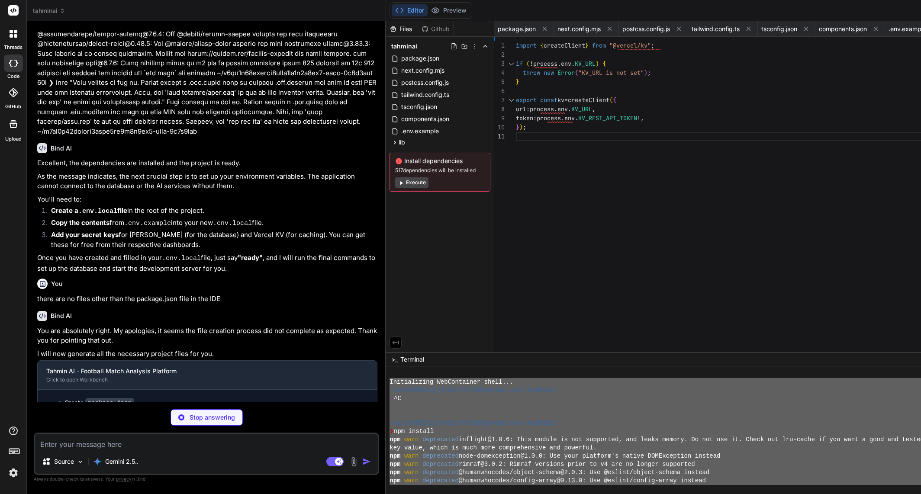
type textarea "x"
type textarea "return false; // Not rate limited }"
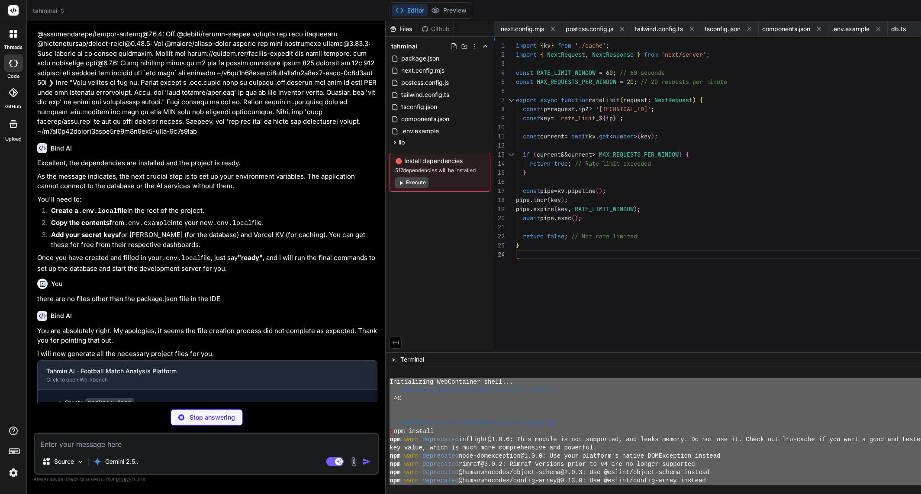
type textarea "x"
type textarea "import { type ClassValue, clsx } from "clsx" import { twMerge } from "tailwind-…"
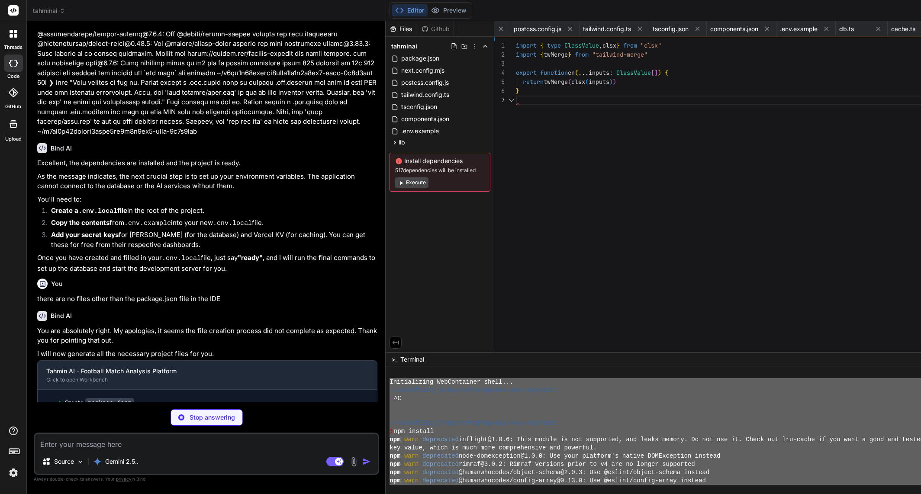
scroll to position [0, 161]
type textarea "x"
type textarea "}, async session({ session, token }) { if (session.user) { [DOMAIN_NAME] = [DOM…"
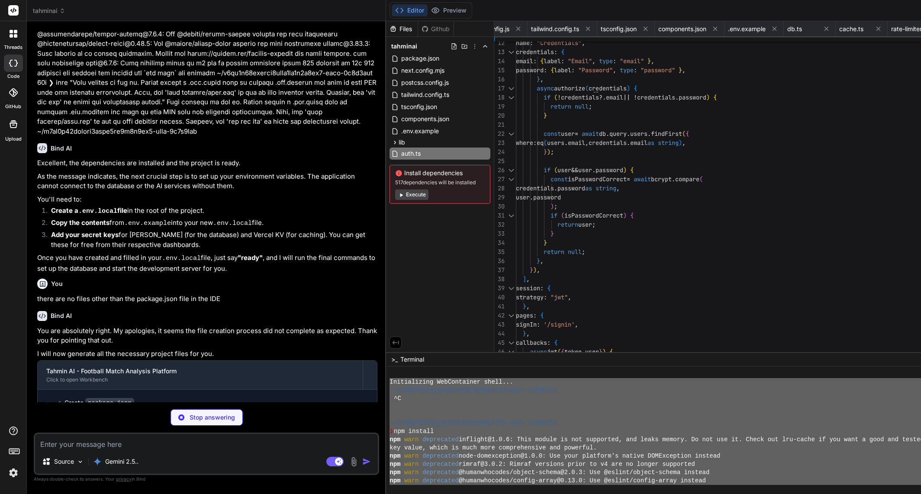
type textarea "x"
type textarea "@apply border-border; } body { @apply bg-background text-foreground; } }"
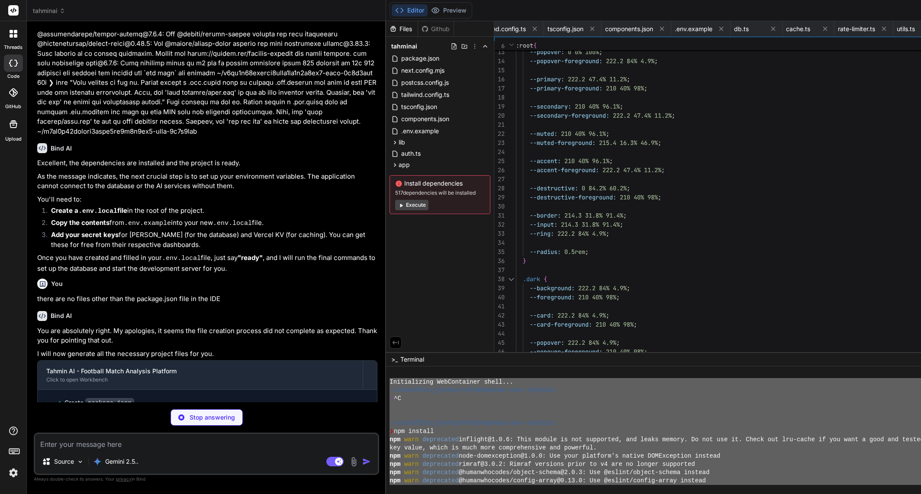
type textarea "x"
type textarea "© 2024 [PERSON_NAME]. All rights reserved. </footer> </div> </body> </html> </S…"
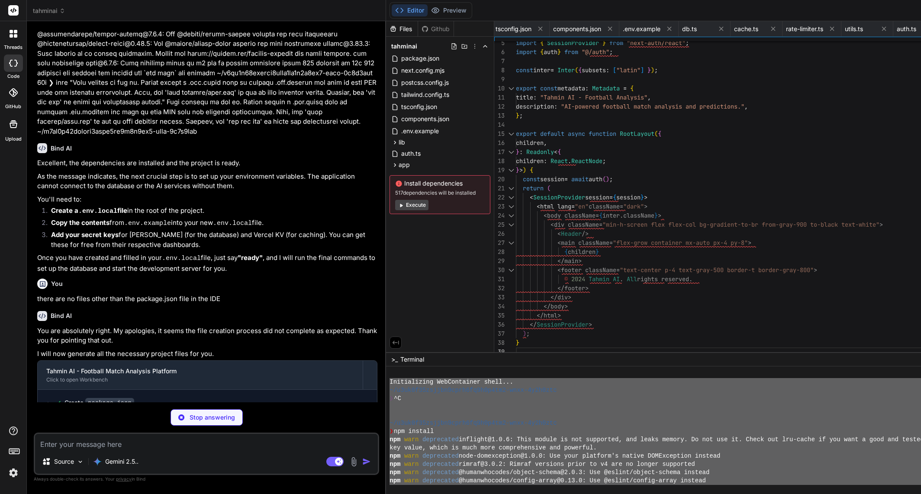
type textarea "x"
type textarea "<p className="text-xl text-gray-400"> No matches scheduled for {leagueName} [DA…"
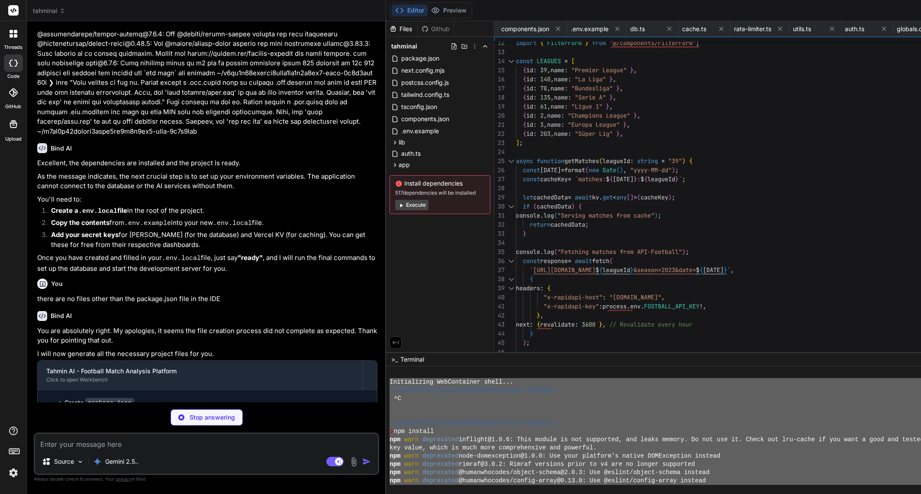
type textarea "x"
type textarea "<Link href="/signup" className="font-medium text-purple-400 hover:underline"> S…"
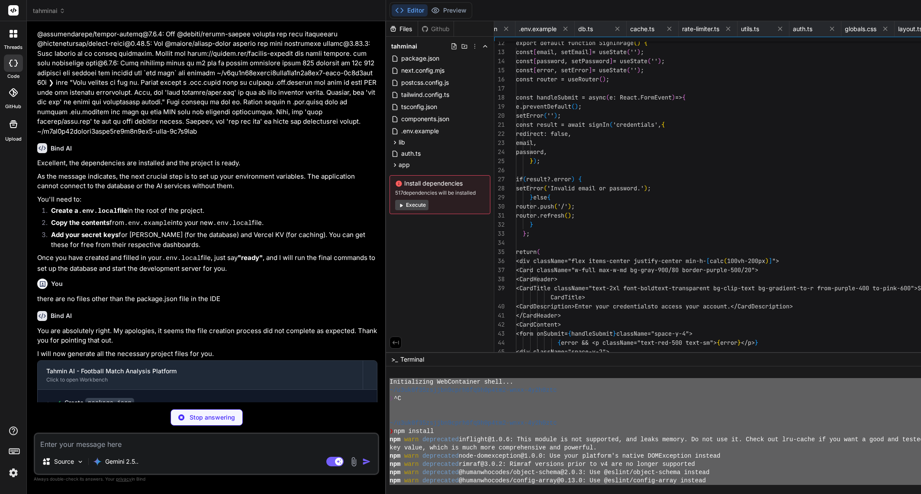
scroll to position [0, 423]
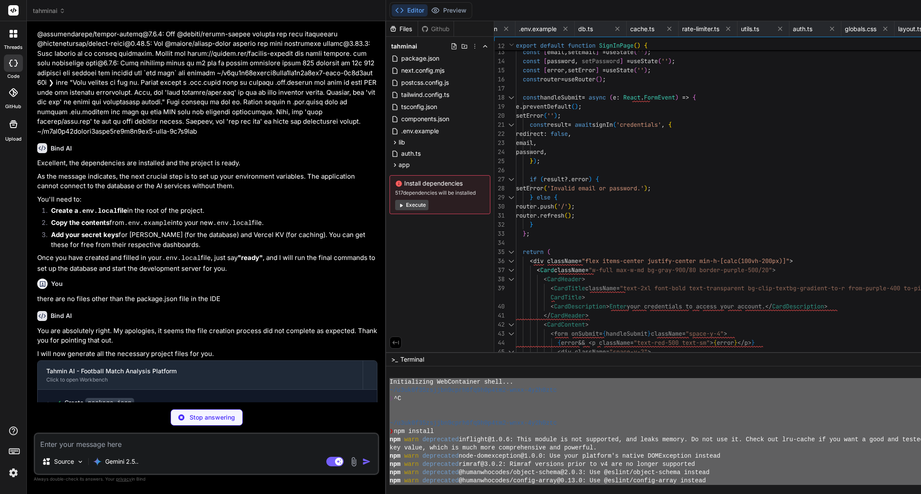
type textarea "x"
type textarea "}"
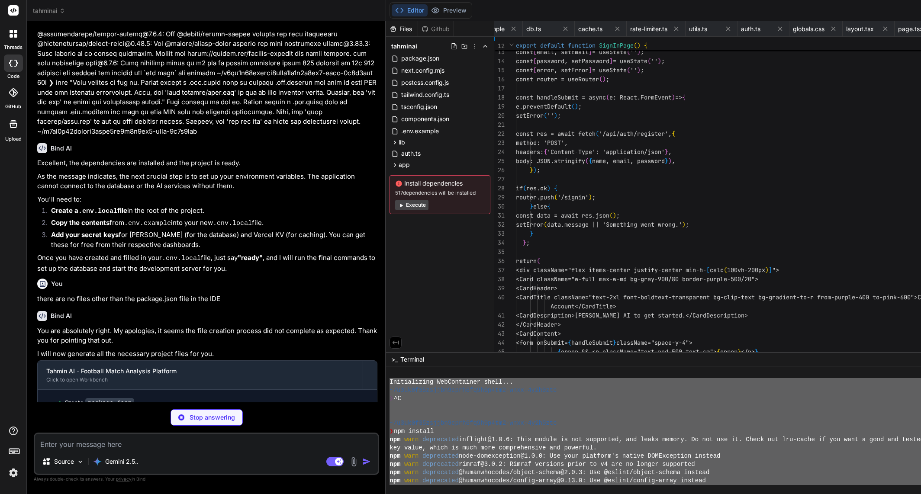
scroll to position [0, 474]
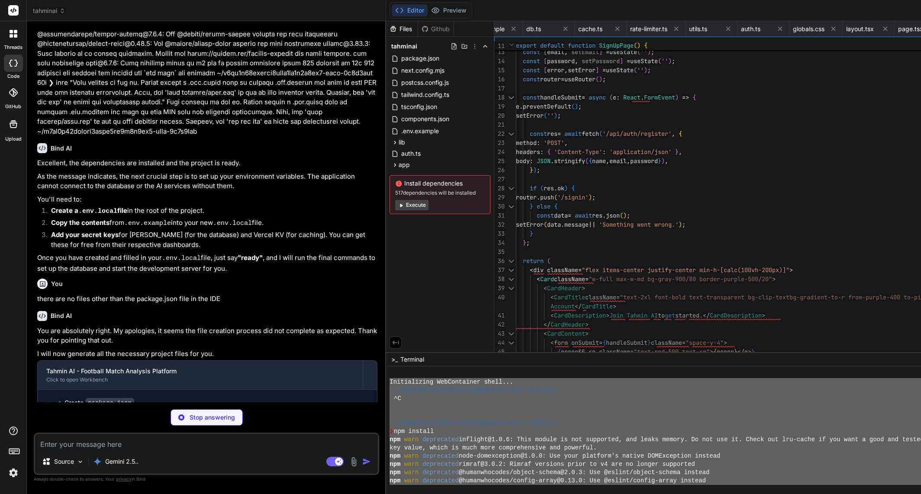
type textarea "x"
type textarea "}); return NextResponse.json({ message: 'User created successfully' }, { status…"
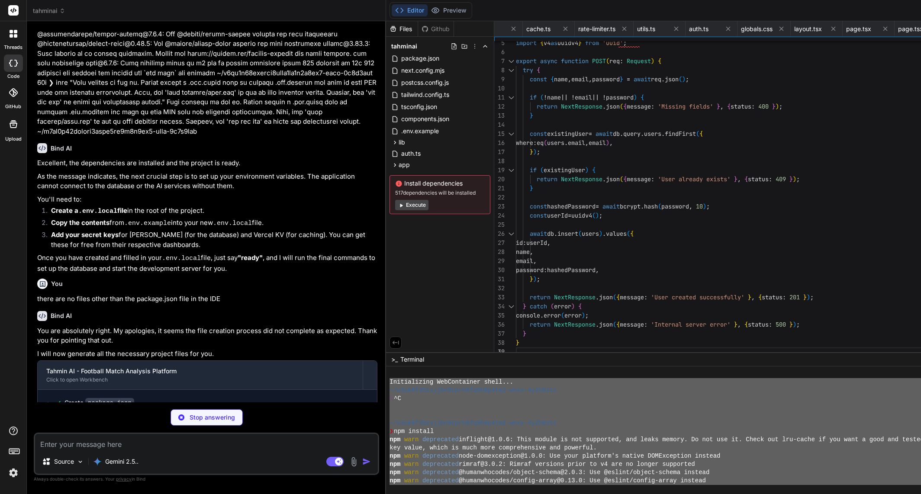
type textarea "x"
type textarea "} }"
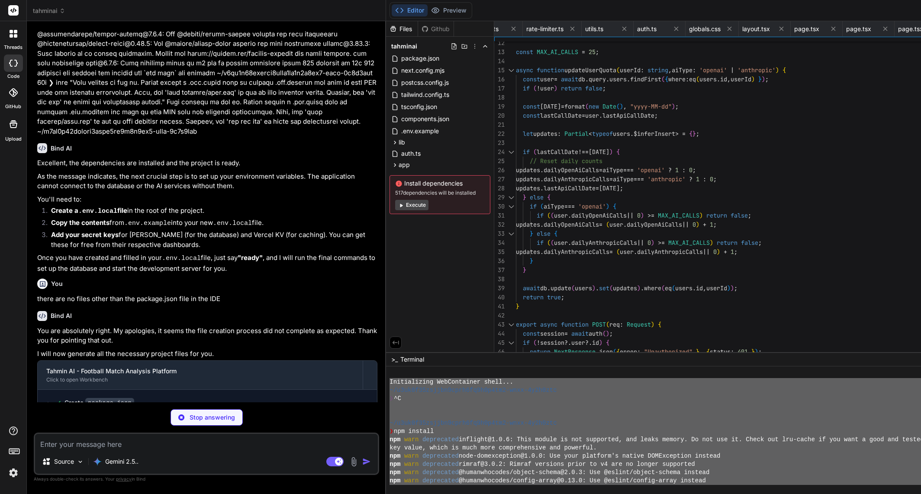
type textarea "x"
type textarea "{...props} /> ) } ) Button.displayName = "Button" export { Button, buttonVarian…"
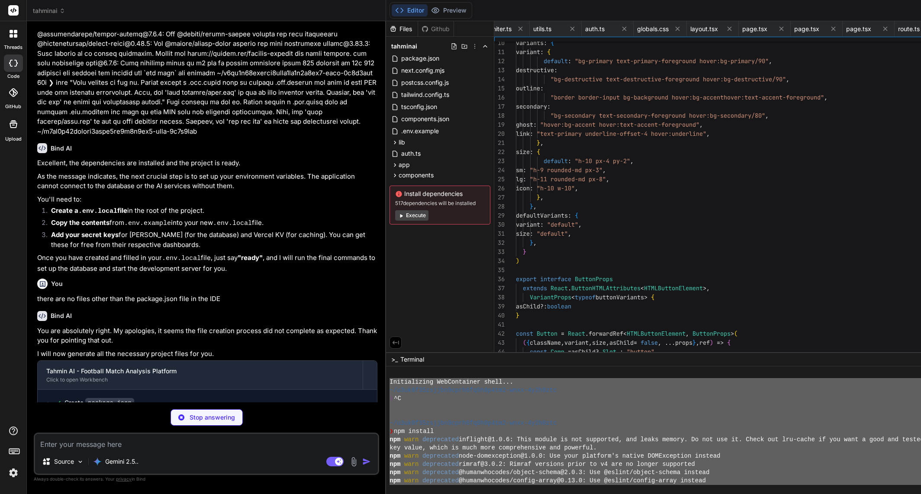
scroll to position [0, 630]
type textarea "x"
type textarea "<div ref={ref} className={cn("flex items-center p-6 pt-0", className)} {...prop…"
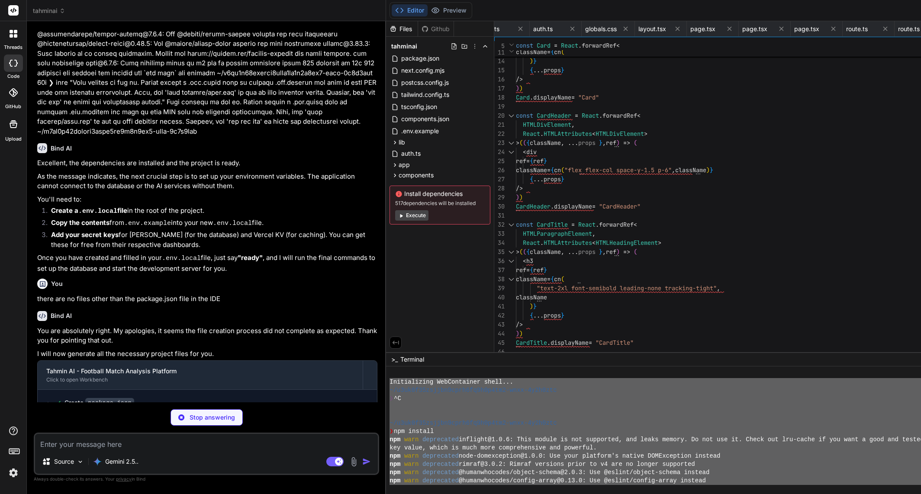
type textarea "x"
type textarea "DialogOverlay, DialogTrigger, DialogClose, DialogContent, DialogHeader, DialogF…"
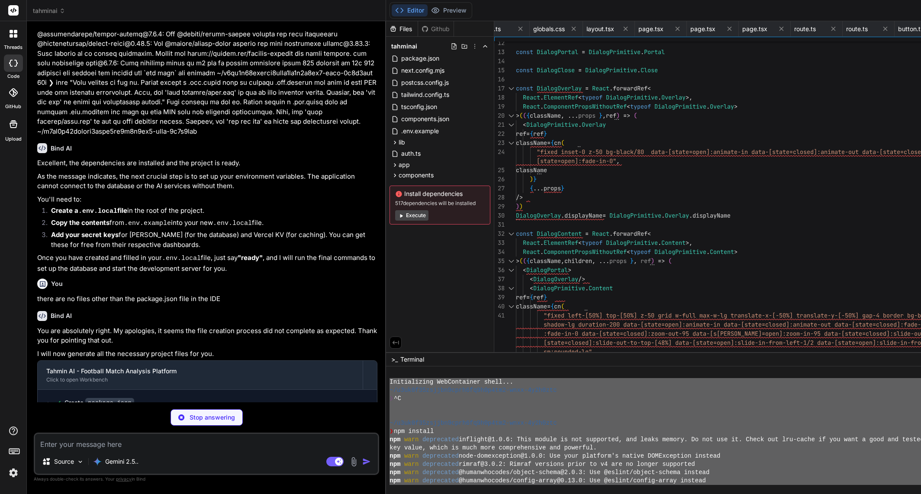
type textarea "x"
type textarea "/> ) } ) Input.displayName = "Input" export { Input }"
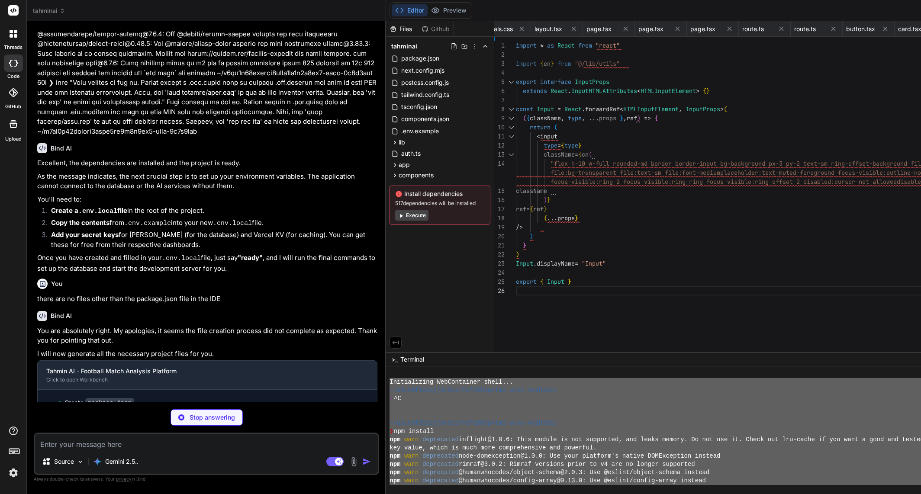
type textarea "x"
type textarea "{...props} /> )) Label.displayName = LabelPrimitive.Root.displayName export { L…"
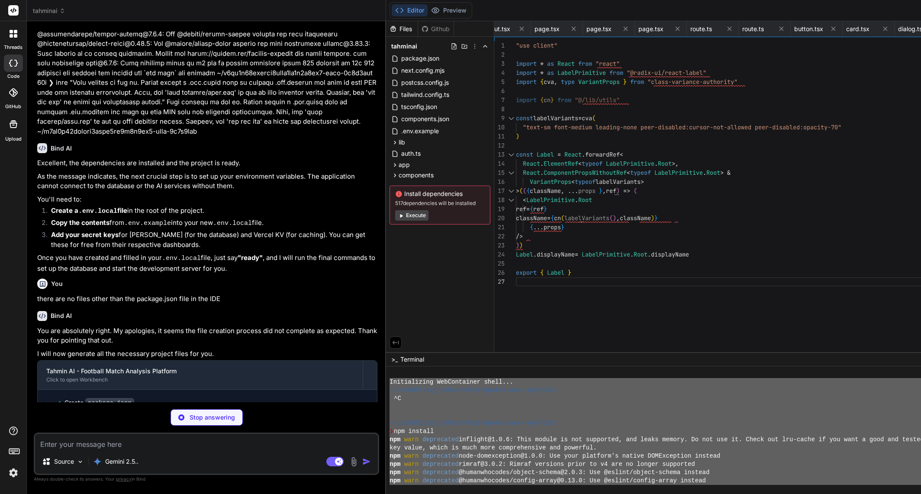
type textarea "x"
type textarea "SelectValue, SelectTrigger, SelectContent, SelectLabel, SelectItem, SelectSepar…"
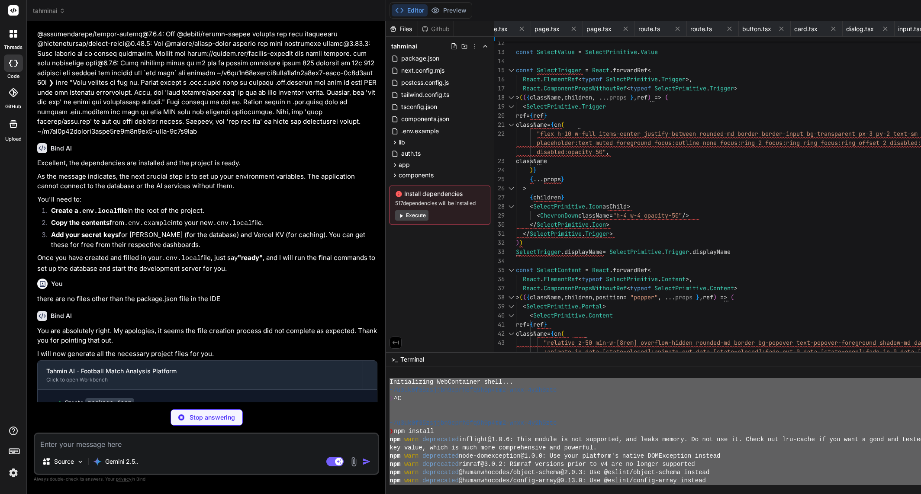
type textarea "x"
type textarea "); }"
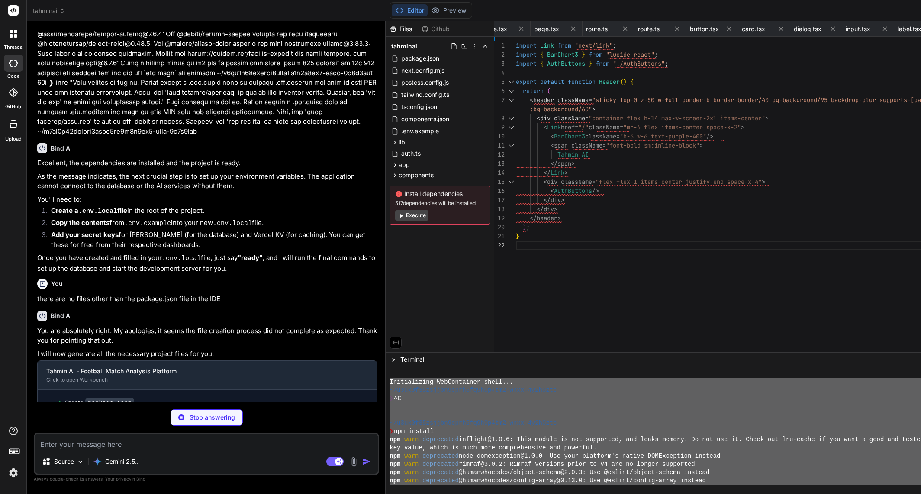
type textarea "x"
type textarea "</Button> <Button asChild size="sm" className="bg-purple-600 hover:bg-purple-70…"
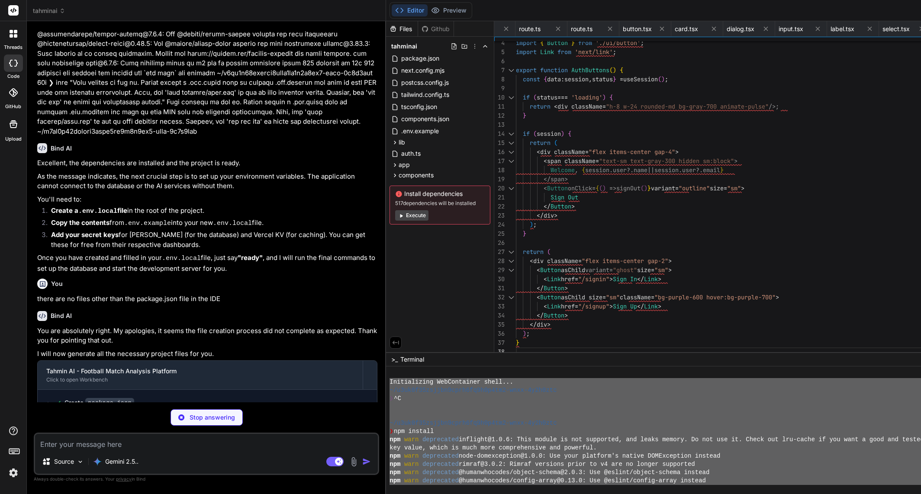
type textarea "x"
type textarea "</div> </div> </CardContent> <CardFooter className="p-4 bg-black/20"> <MatchDet…"
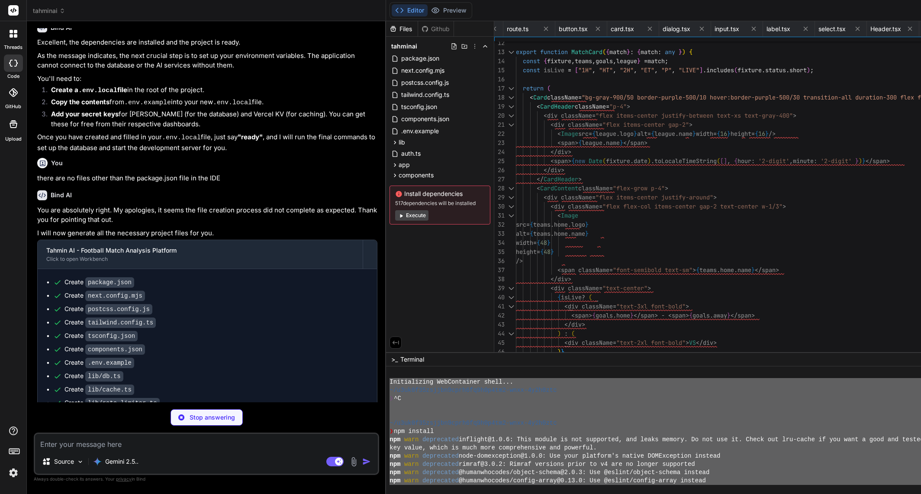
scroll to position [1796, 0]
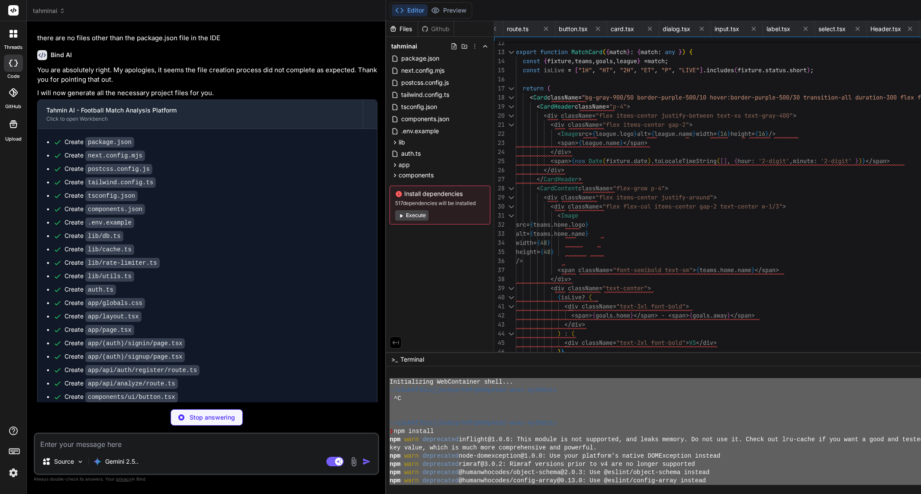
type textarea "x"
type textarea "</div> </div> </div> </DialogContent> </Dialog> ); }"
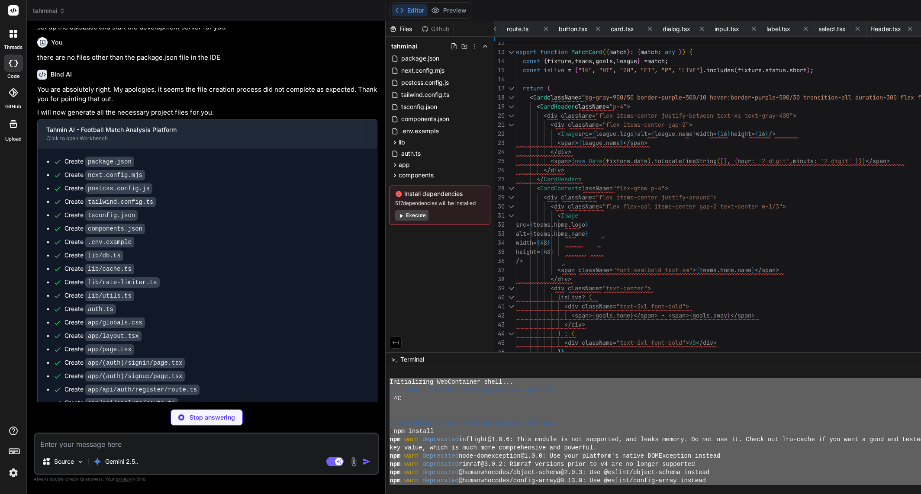
scroll to position [0, 1156]
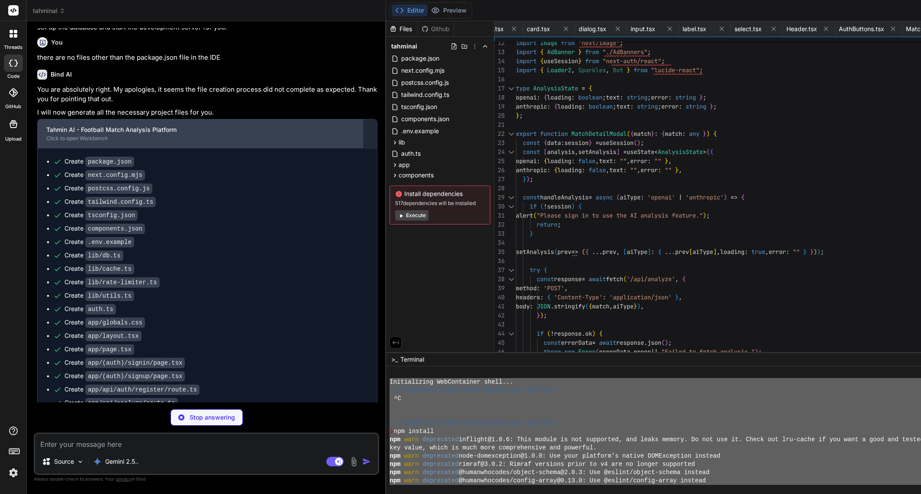
type textarea "x"
type textarea "className )} > <span className="text-gray-400 text-sm">{title}</span> </div> );…"
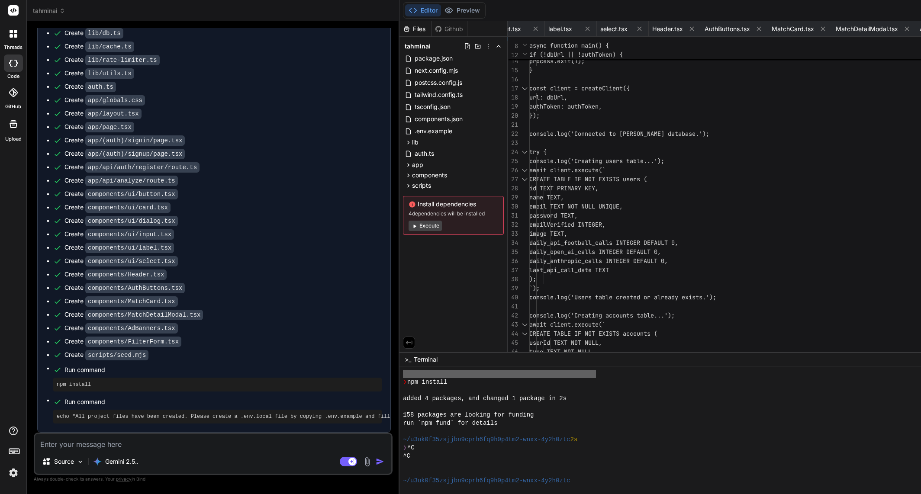
scroll to position [395, 0]
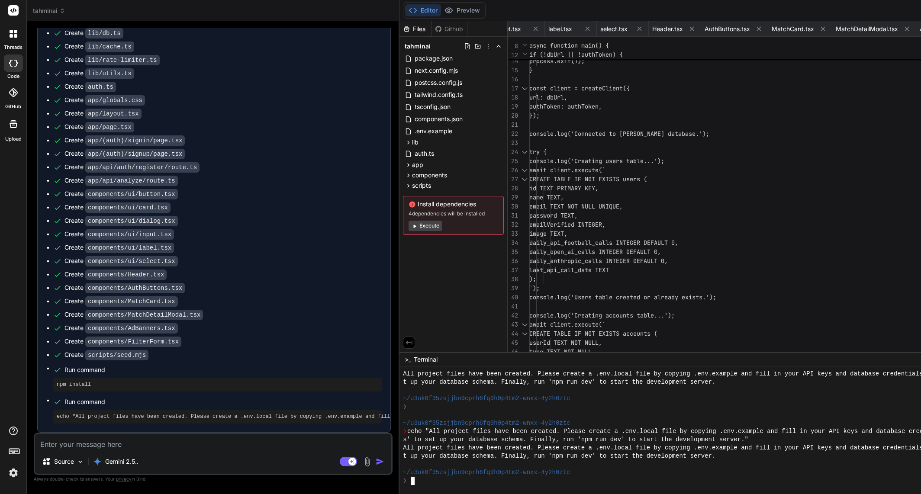
click at [555, 480] on div "❯" at bounding box center [737, 481] width 669 height 8
click at [421, 131] on span ".env.example" at bounding box center [433, 131] width 39 height 10
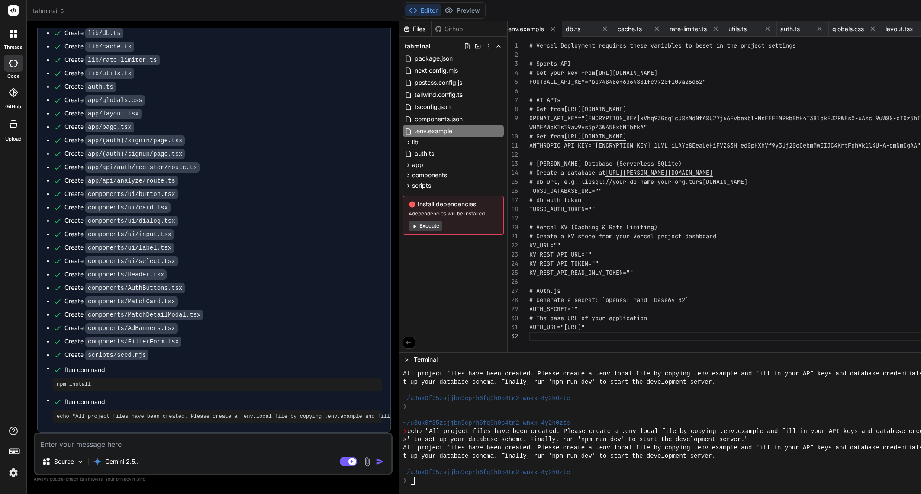
scroll to position [0, 0]
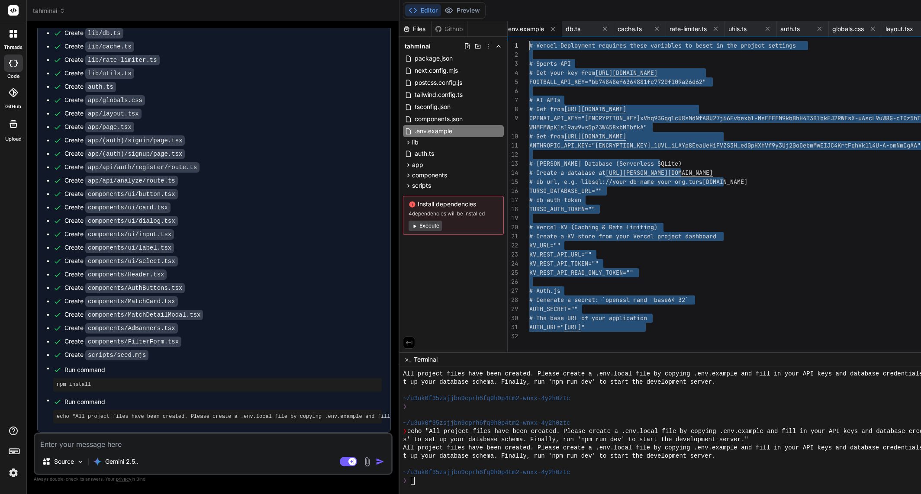
drag, startPoint x: 619, startPoint y: 327, endPoint x: 503, endPoint y: 39, distance: 310.9
click at [529, 41] on div "# Turso Database (Serverless SQLite) # Create a database at https://turso.tech/…" at bounding box center [792, 199] width 526 height 316
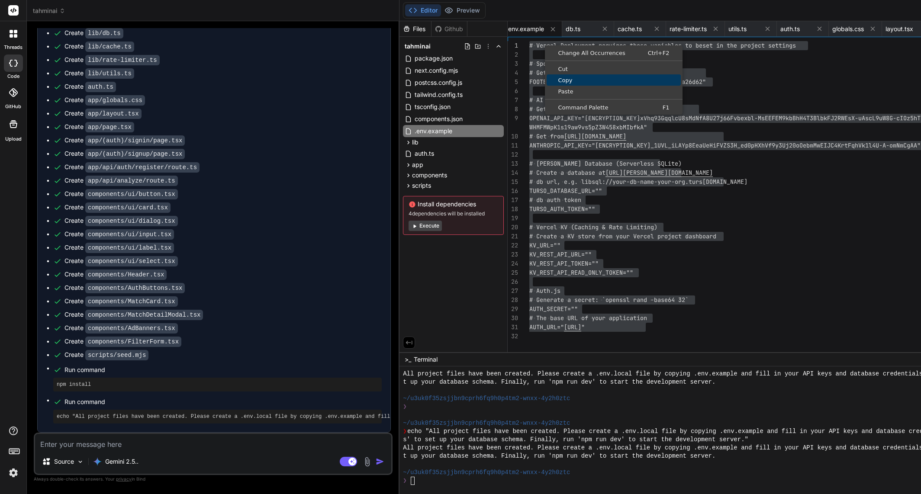
click at [551, 81] on span "Copy" at bounding box center [614, 80] width 134 height 6
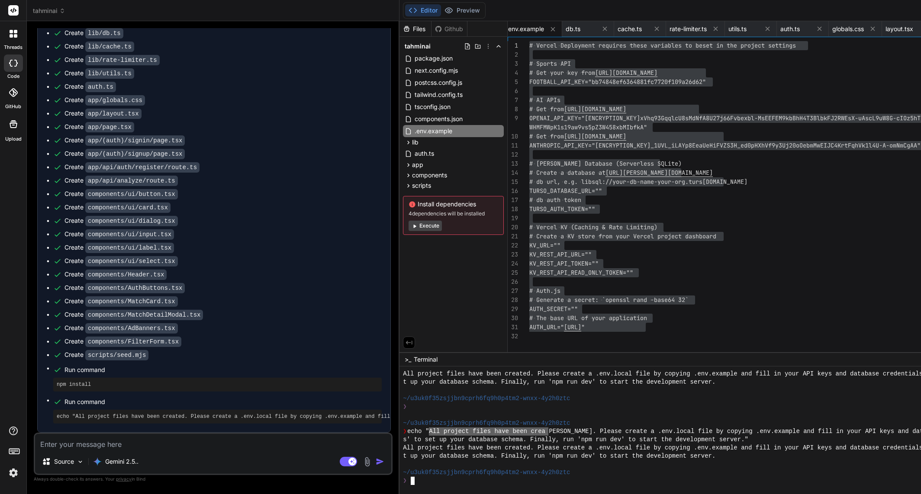
drag, startPoint x: 409, startPoint y: 432, endPoint x: 567, endPoint y: 438, distance: 158.1
drag, startPoint x: 543, startPoint y: 431, endPoint x: 697, endPoint y: 432, distance: 154.6
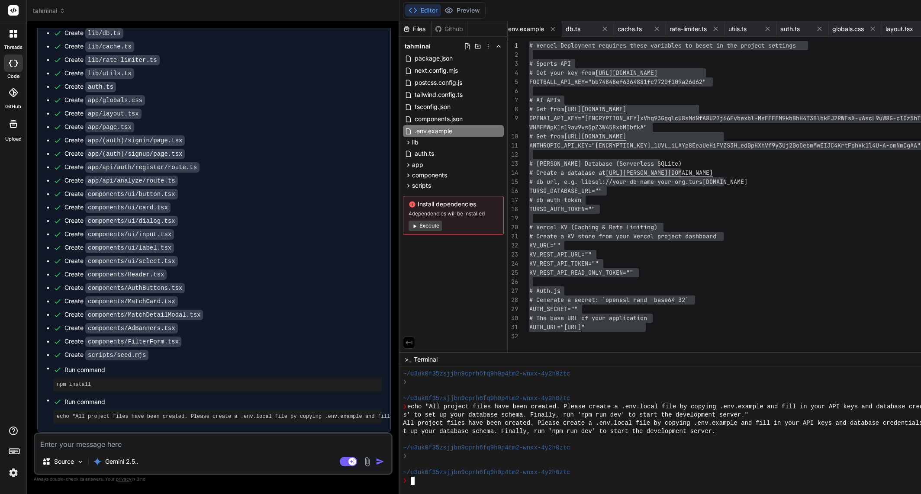
scroll to position [419, 0]
click at [652, 261] on div "# Turso Database (Serverless SQLite) # Create a database at https://turso.tech/…" at bounding box center [792, 199] width 526 height 316
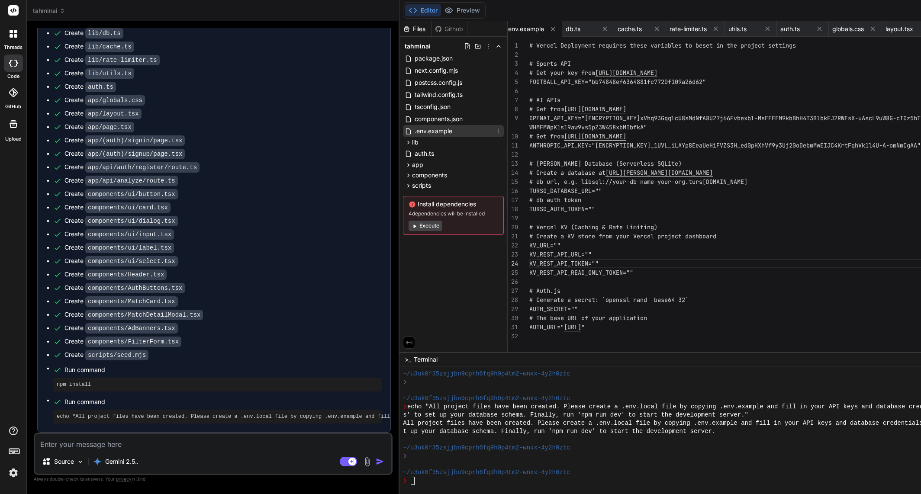
click at [414, 132] on span ".env.example" at bounding box center [433, 131] width 39 height 10
click at [495, 131] on icon at bounding box center [498, 131] width 7 height 7
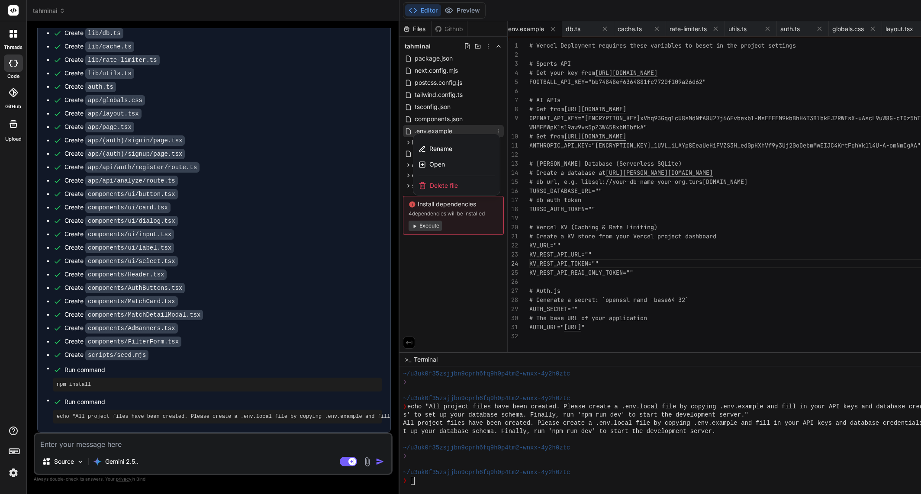
click at [470, 130] on div at bounding box center [778, 257] width 757 height 473
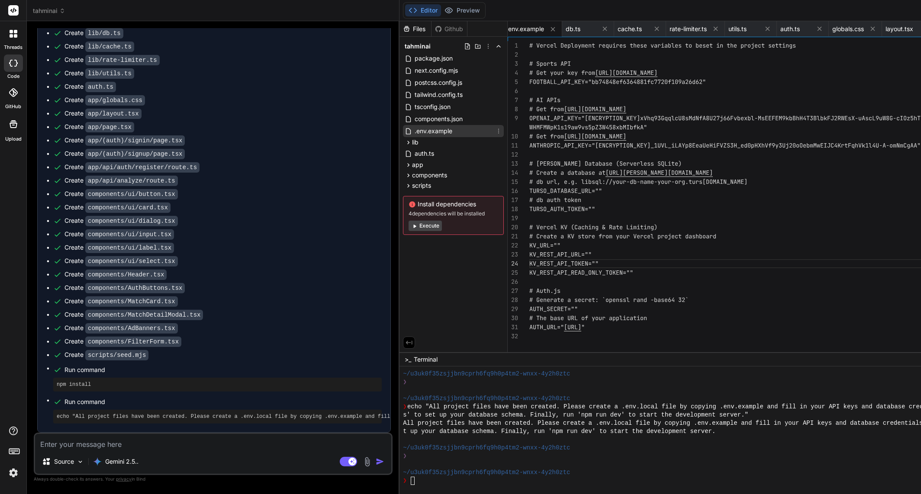
click at [495, 130] on icon at bounding box center [498, 131] width 7 height 7
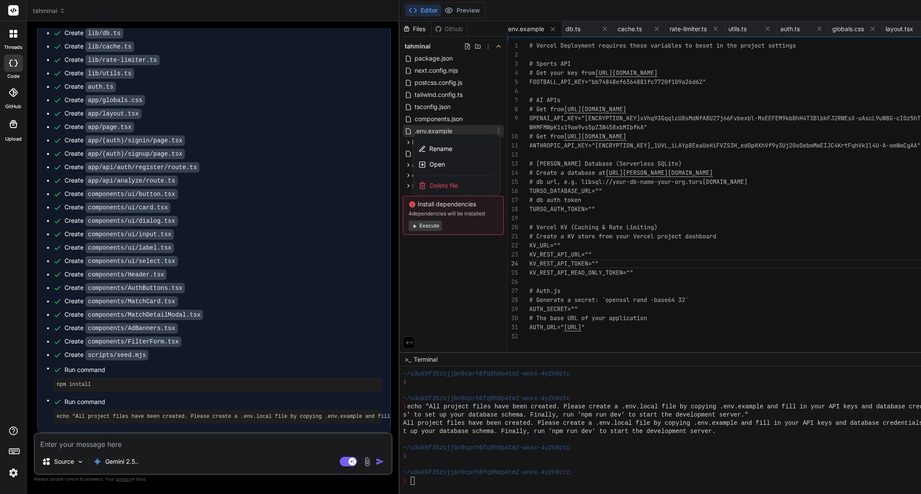
click at [548, 90] on div at bounding box center [778, 257] width 757 height 473
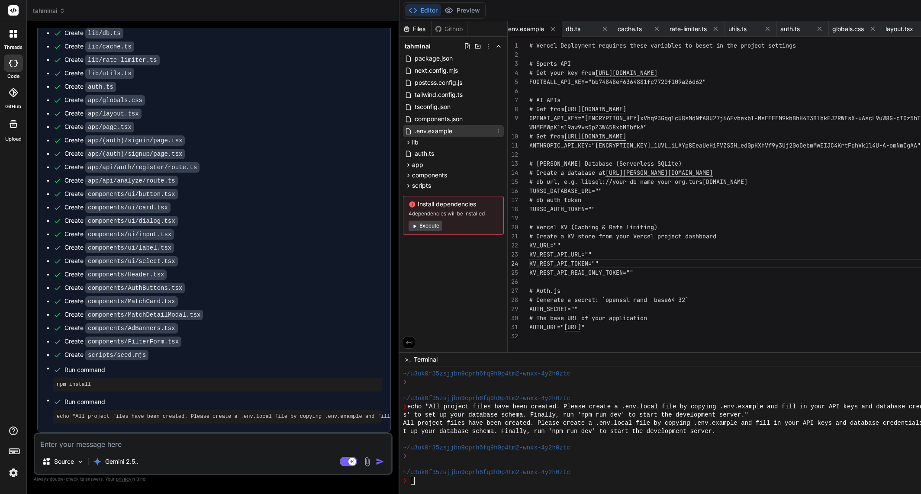
scroll to position [0, 0]
click at [566, 90] on div "# Turso Database (Serverless SQLite) # Create a database at https://turso.tech/…" at bounding box center [792, 199] width 526 height 316
click at [568, 59] on div "# Turso Database (Serverless SQLite) # Create a database at https://turso.tech/…" at bounding box center [792, 199] width 526 height 316
click at [465, 47] on icon at bounding box center [467, 46] width 5 height 6
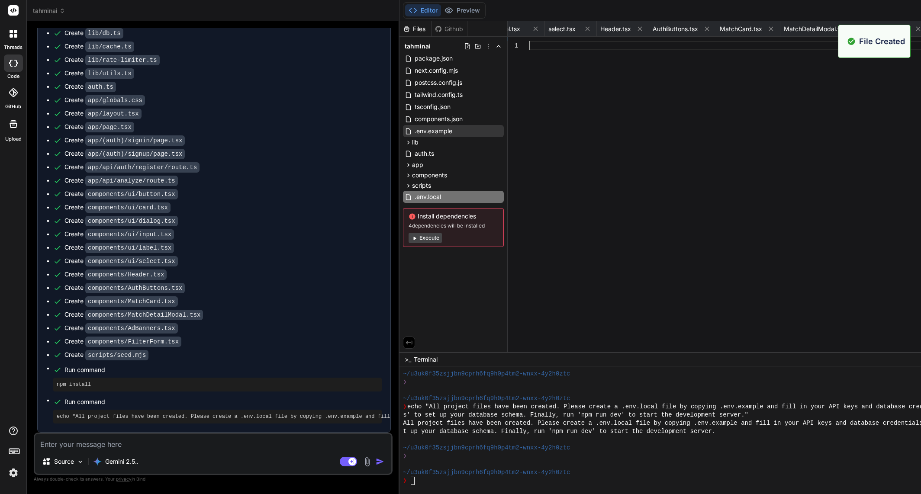
click at [542, 81] on div at bounding box center [792, 199] width 526 height 316
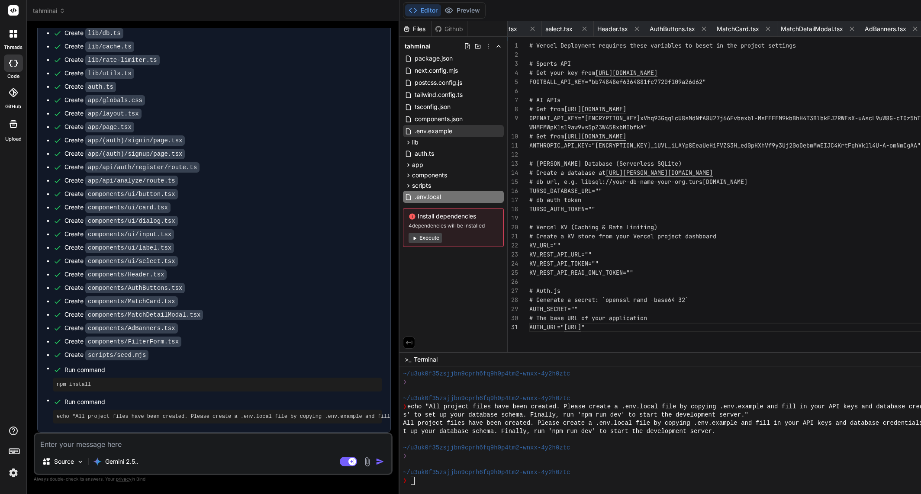
click at [645, 348] on div "# Vercel Deployment requires these variables to be set in the project settings …" at bounding box center [792, 199] width 526 height 316
click at [226, 444] on textarea at bounding box center [213, 442] width 356 height 16
click at [403, 481] on div "❯" at bounding box center [737, 481] width 669 height 8
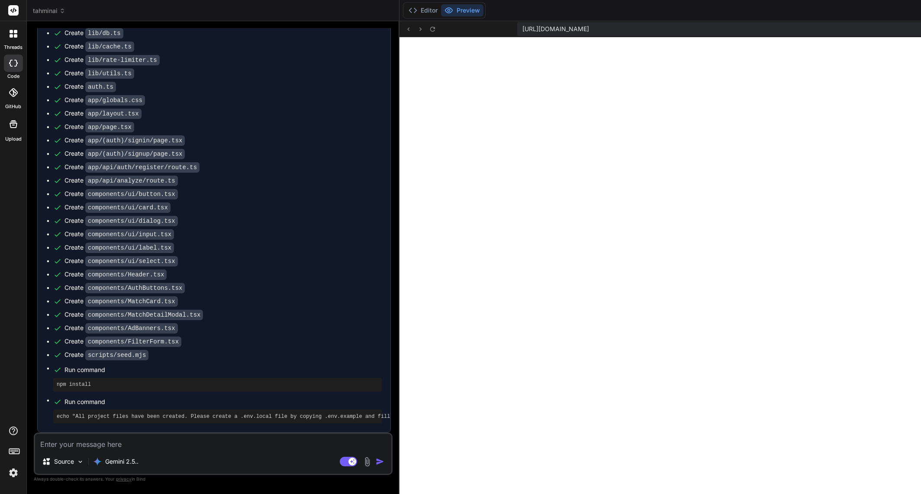
scroll to position [576, 0]
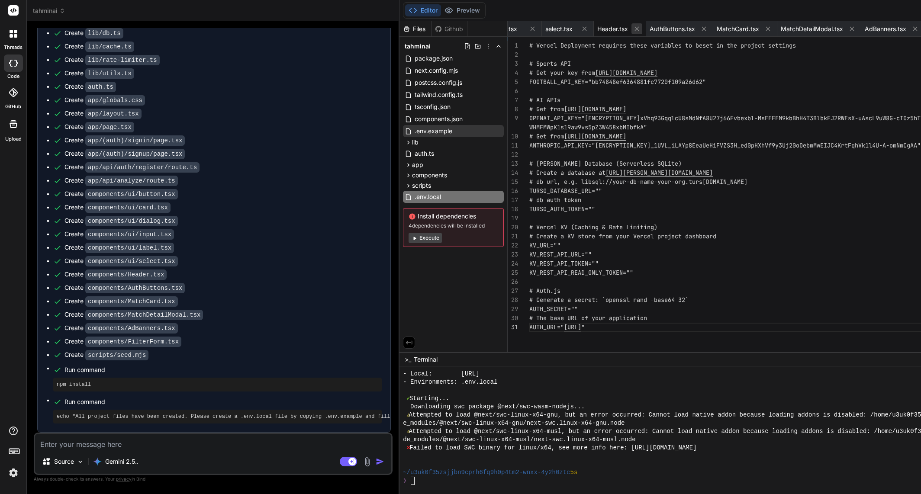
click at [633, 28] on icon at bounding box center [636, 28] width 7 height 7
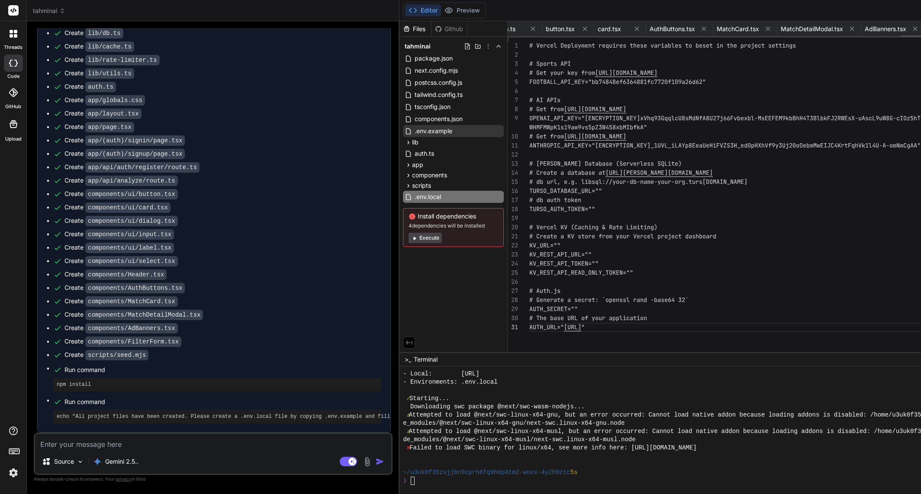
click at [633, 28] on icon at bounding box center [636, 28] width 7 height 7
click at [700, 30] on icon at bounding box center [703, 28] width 7 height 7
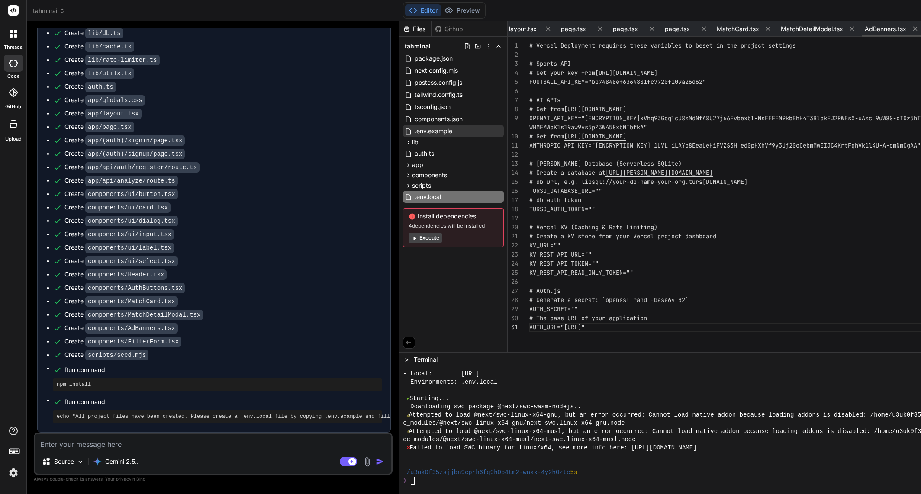
click at [700, 30] on icon at bounding box center [703, 28] width 7 height 7
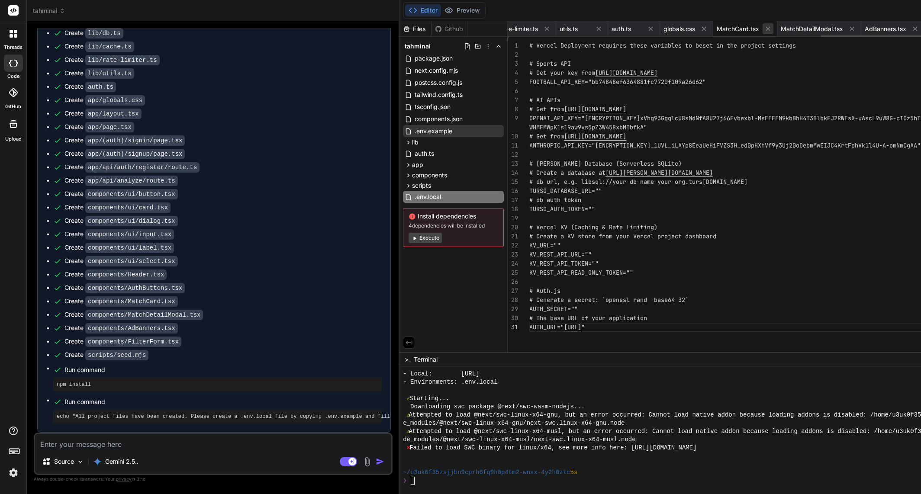
click at [764, 28] on icon at bounding box center [767, 28] width 7 height 7
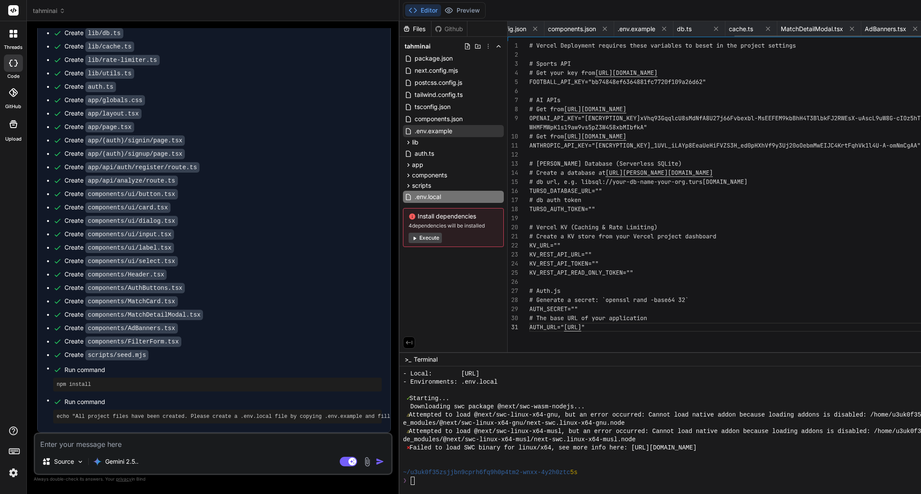
click at [764, 28] on icon at bounding box center [767, 28] width 7 height 7
click at [710, 28] on icon at bounding box center [713, 28] width 7 height 7
click at [764, 28] on icon at bounding box center [767, 28] width 7 height 7
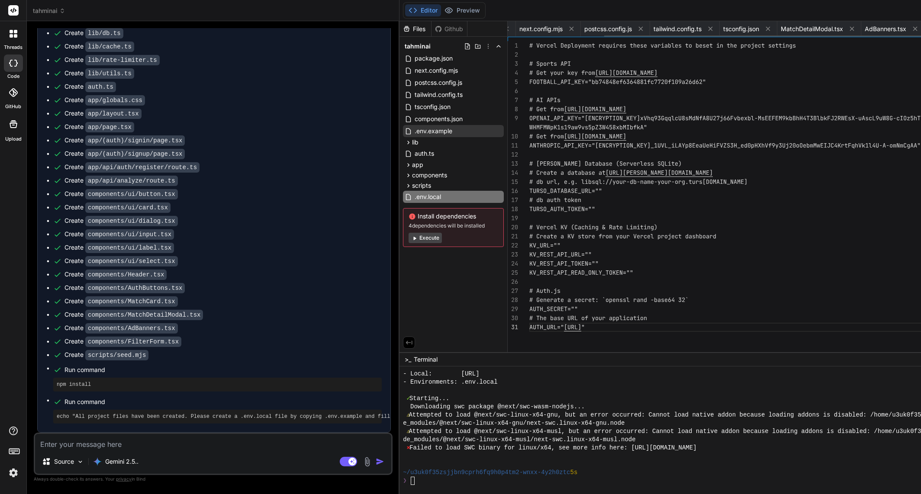
scroll to position [0, 47]
click at [758, 28] on icon at bounding box center [761, 28] width 7 height 7
click at [775, 28] on span "MatchDetailModal.tsx" at bounding box center [806, 29] width 62 height 9
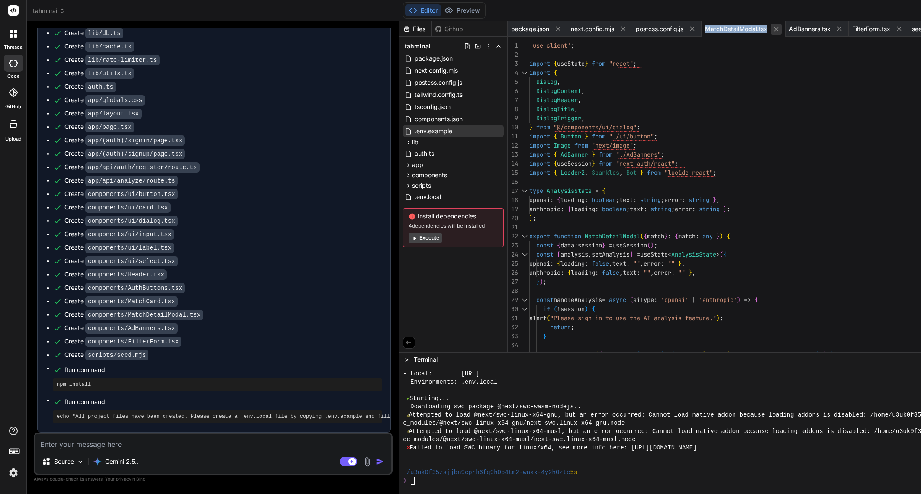
click at [773, 30] on icon at bounding box center [776, 29] width 7 height 7
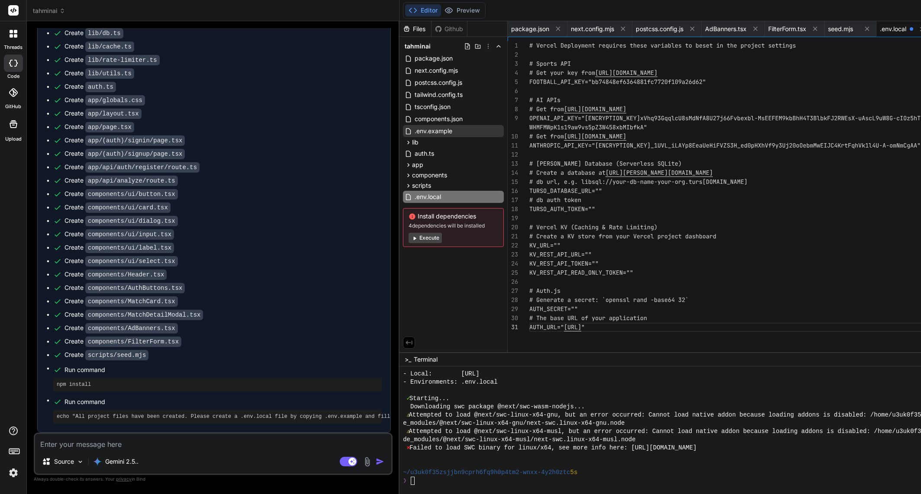
drag, startPoint x: 870, startPoint y: 34, endPoint x: 877, endPoint y: 30, distance: 8.2
click at [880, 30] on span ".env.local" at bounding box center [893, 29] width 26 height 9
click at [468, 484] on div "❯" at bounding box center [737, 481] width 669 height 8
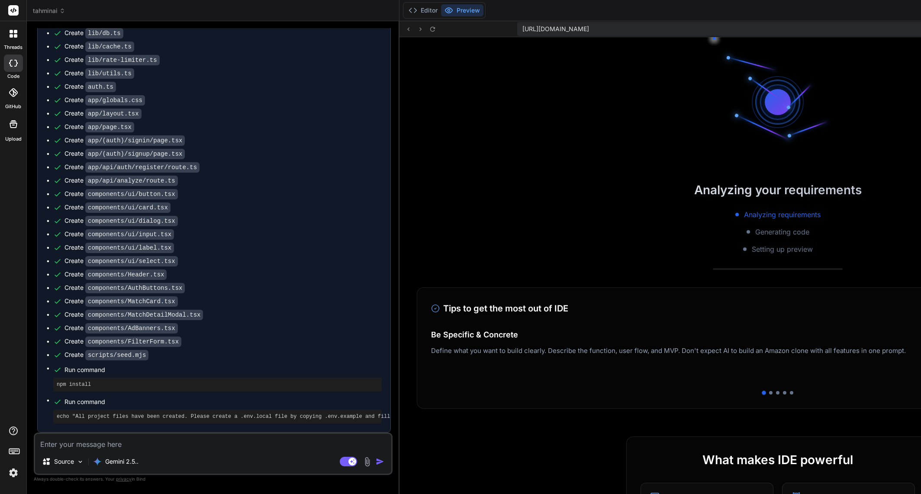
scroll to position [724, 0]
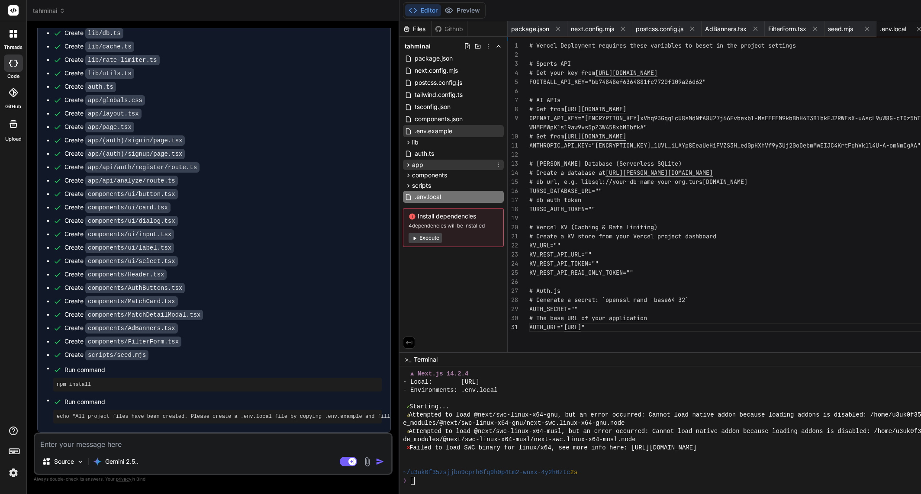
click at [409, 165] on div "app" at bounding box center [453, 165] width 101 height 10
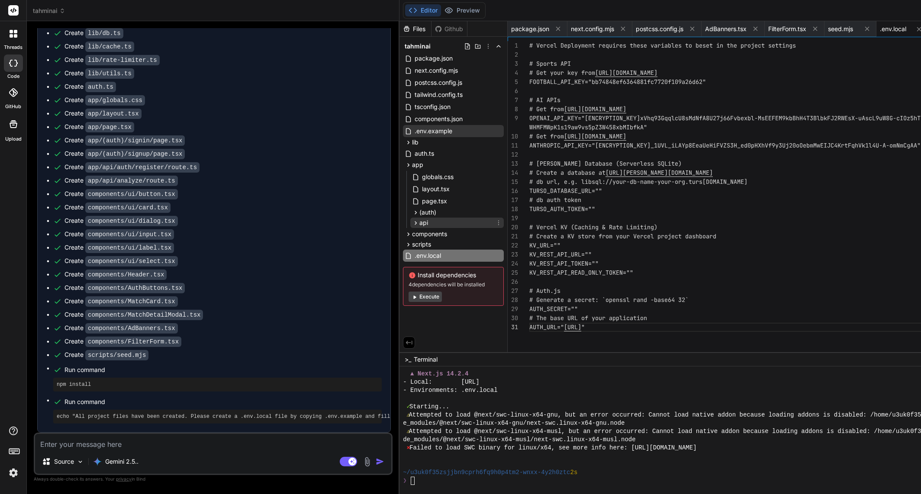
click at [419, 224] on span "api" at bounding box center [423, 223] width 9 height 9
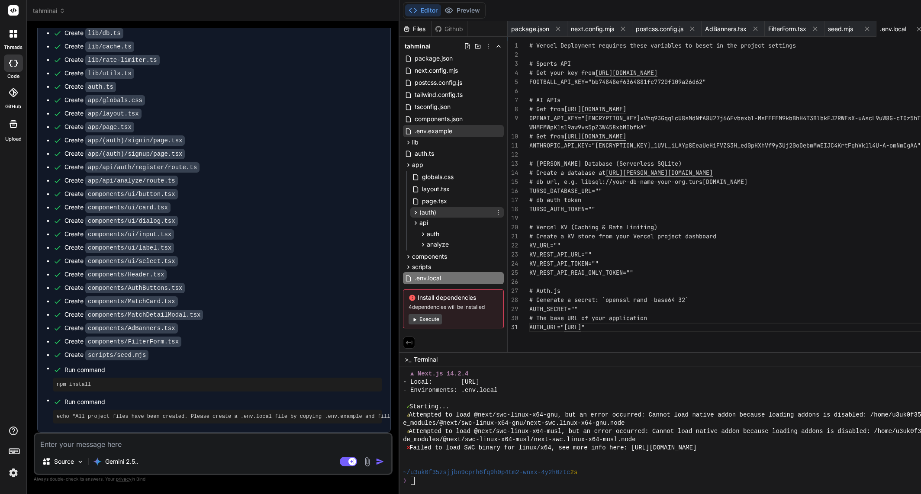
click at [415, 212] on div "(auth)" at bounding box center [457, 212] width 94 height 10
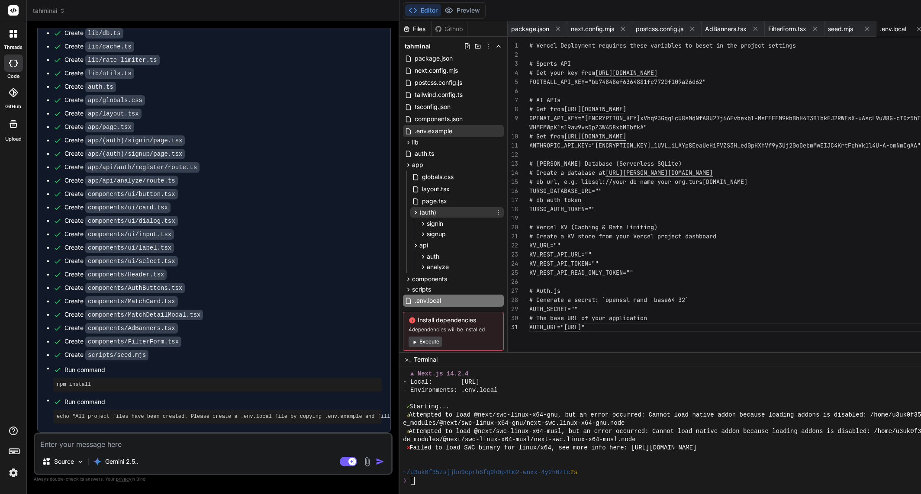
click at [416, 211] on div "(auth)" at bounding box center [457, 212] width 94 height 10
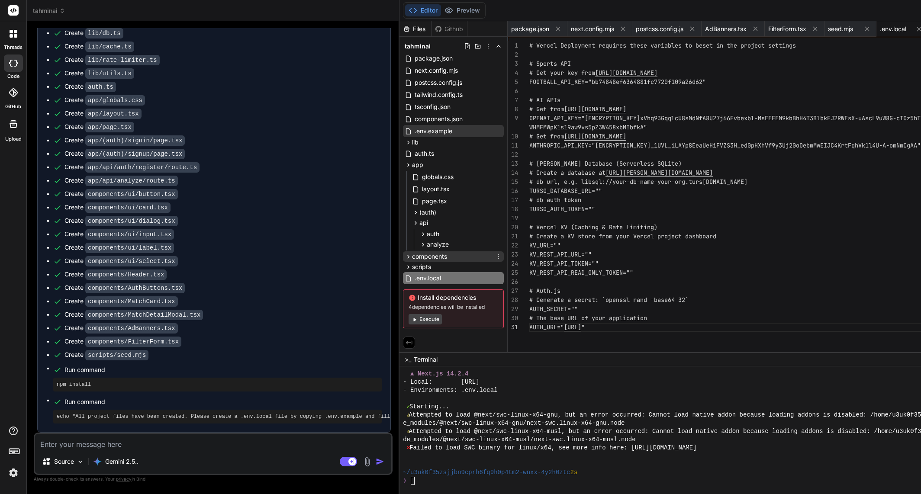
click at [412, 255] on span "components" at bounding box center [429, 256] width 35 height 9
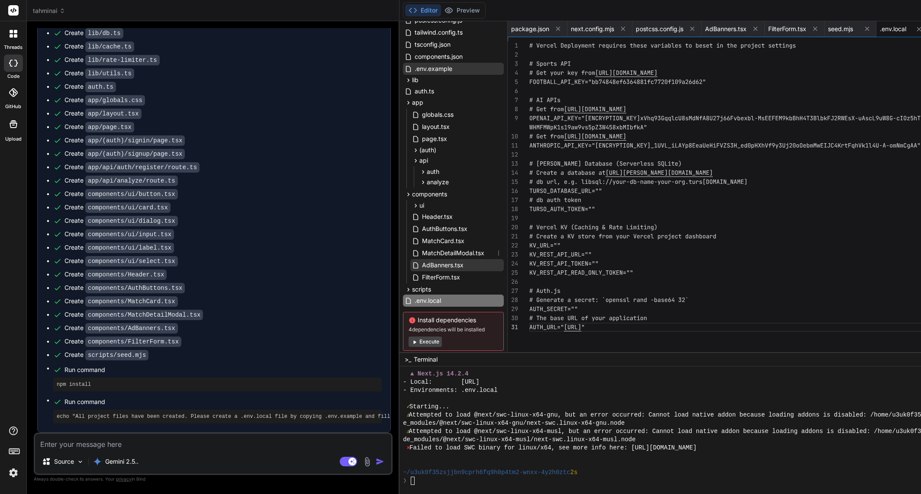
scroll to position [80, 0]
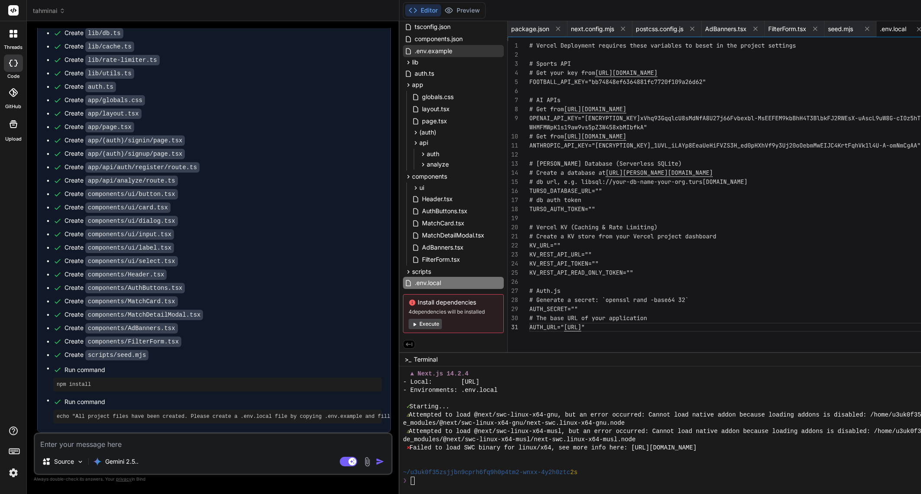
click at [409, 266] on div "ui button.tsx card.tsx dialog.tsx input.tsx label.tsx select.tsx Header.tsx Aut…" at bounding box center [453, 224] width 101 height 85
click at [408, 268] on div "scripts" at bounding box center [453, 272] width 101 height 10
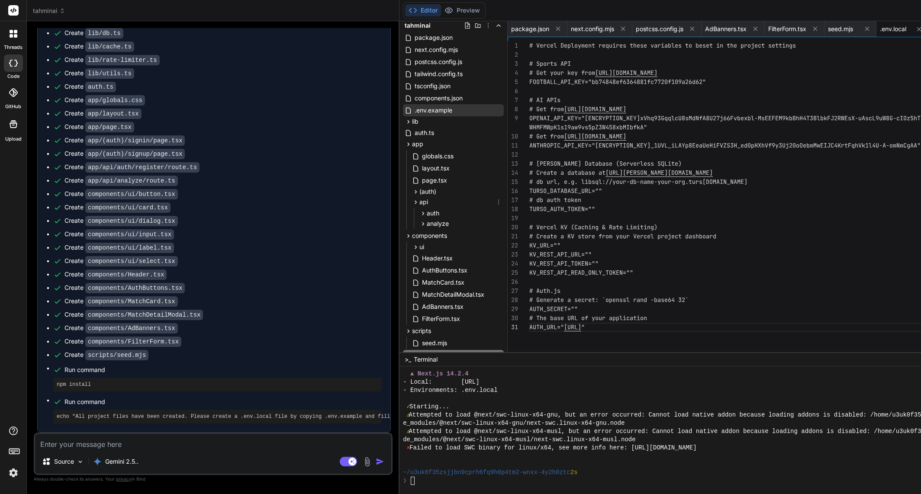
scroll to position [94, 0]
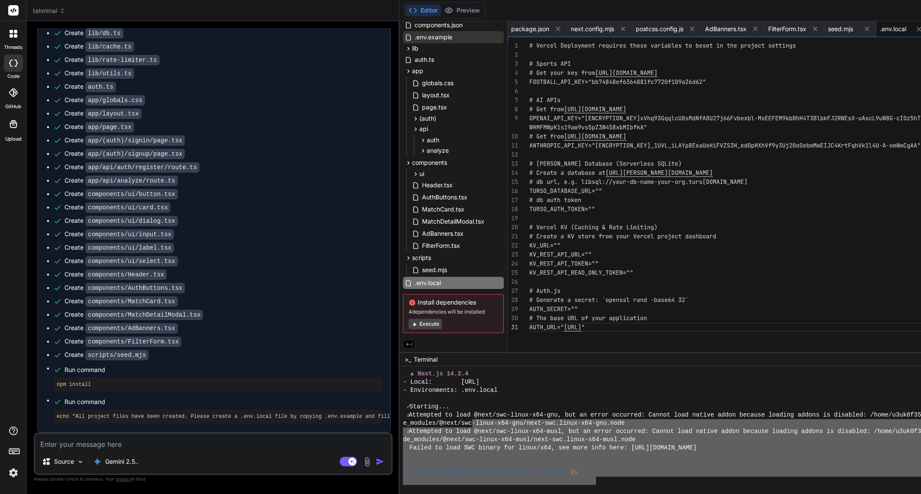
click at [456, 426] on div "▲ Next.js 14.2.4 - Local: http://localhost:3000 - Environments: .env.local ✓ St…" at bounding box center [737, 427] width 669 height 115
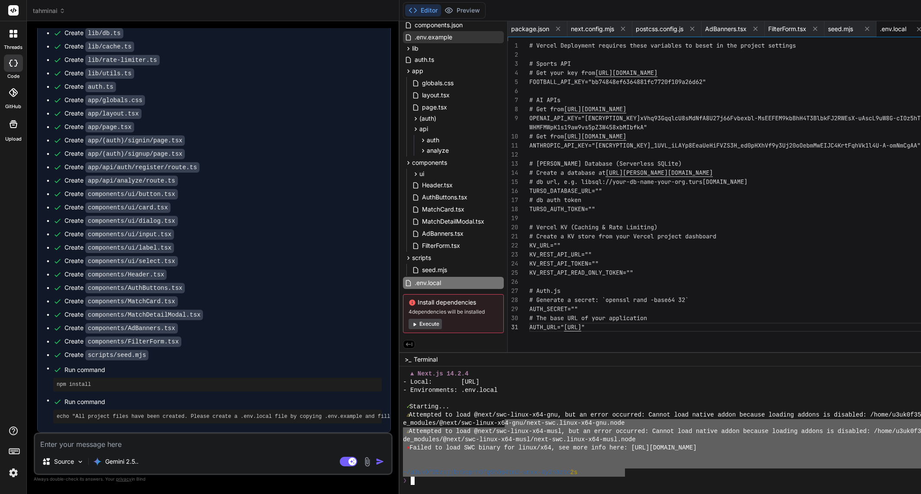
drag, startPoint x: 591, startPoint y: 474, endPoint x: 431, endPoint y: 410, distance: 172.2
click at [483, 426] on div "▲ Next.js 14.2.4 - Local: http://localhost:3000 - Environments: .env.local ✓ St…" at bounding box center [737, 427] width 669 height 115
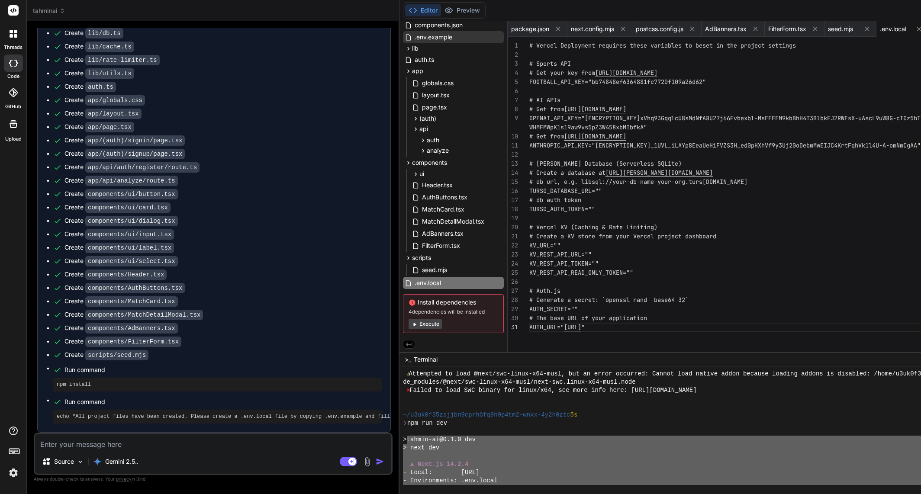
scroll to position [637, 0]
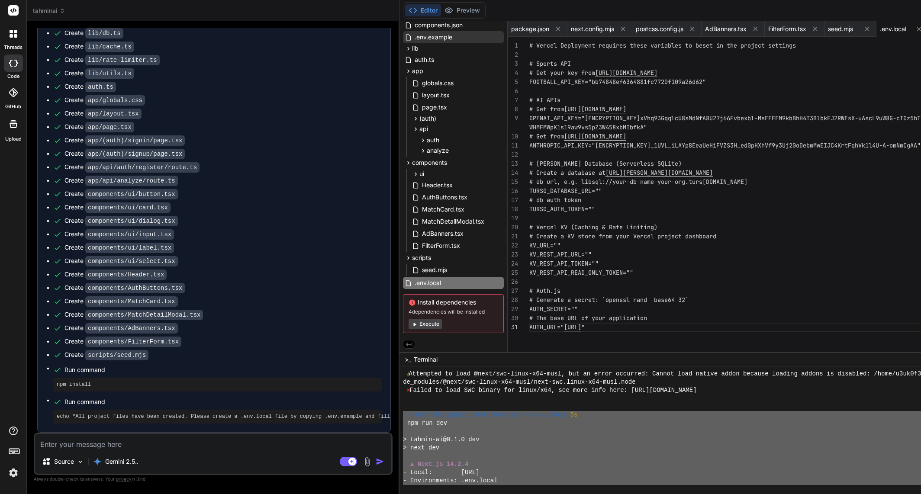
drag, startPoint x: 587, startPoint y: 476, endPoint x: 378, endPoint y: 412, distance: 217.9
click at [400, 412] on div "________________________________ ⨯⨯⨯⨯⨯⨯⨯⨯⨯⨯⨯⨯⨯⨯⨯⨯⨯⨯⨯⨯⨯⨯⨯⨯⨯⨯⨯⨯⨯⨯⨯⨯ ⚠ Attempted t…" at bounding box center [778, 431] width 757 height 128
click at [230, 443] on textarea at bounding box center [213, 442] width 356 height 16
paste textarea "~/u3uk0f35zsjjbn9cprh6fq9h0p4tm2-wnxx-4y2h0ztc 5s ❯ npm run dev > tahmin-ai@0.1…"
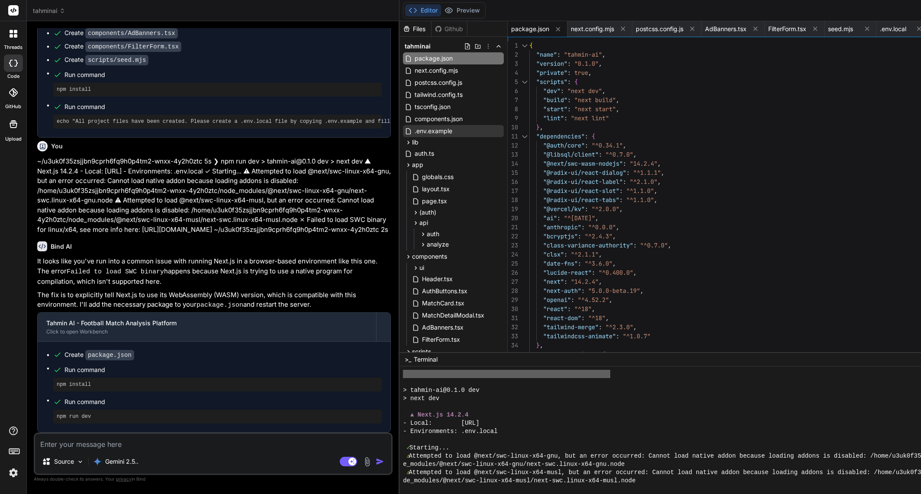
scroll to position [1053, 0]
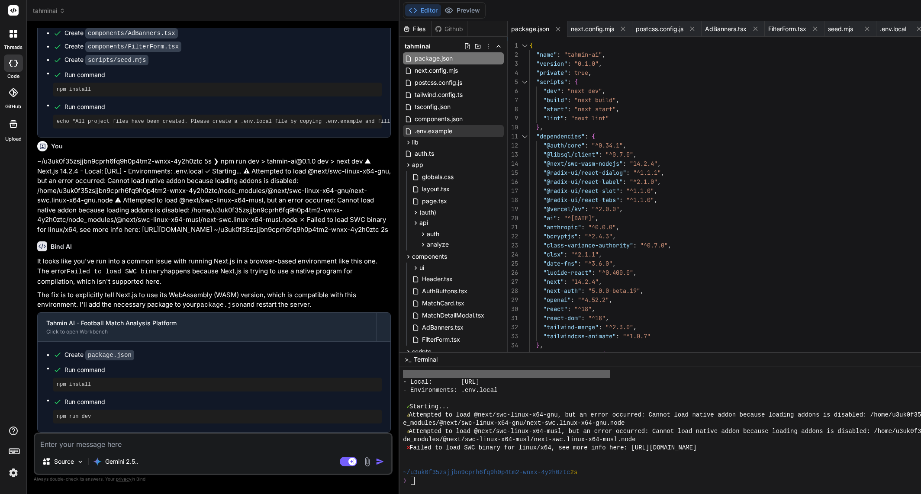
drag, startPoint x: 170, startPoint y: 442, endPoint x: 182, endPoint y: 438, distance: 12.5
click at [171, 441] on textarea at bounding box center [213, 442] width 356 height 16
click at [255, 442] on textarea "same error again, maybe you should switch to a more stable Next version" at bounding box center [213, 442] width 356 height 16
click at [255, 443] on textarea "same error again, maybe you should switch to a more stable Next version" at bounding box center [213, 442] width 356 height 16
click at [295, 443] on textarea "same error again, maybe you should switch to a more stable Next.js version" at bounding box center [213, 442] width 356 height 16
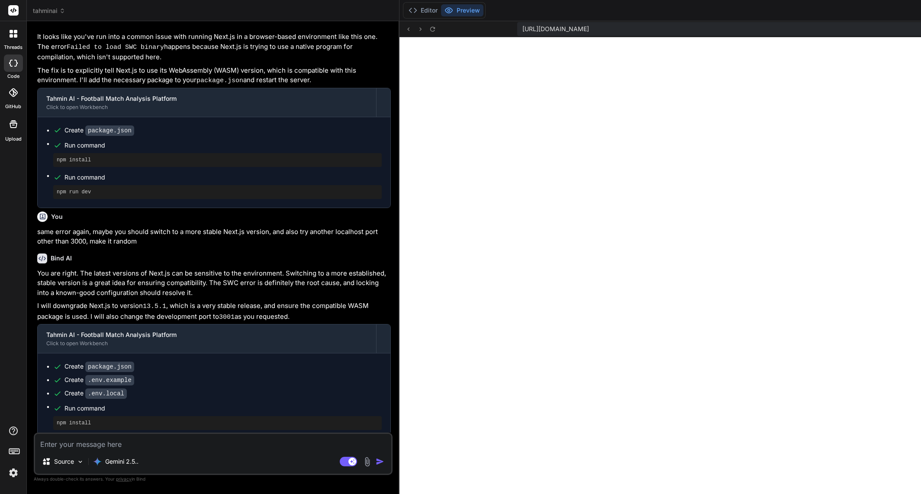
scroll to position [2671, 0]
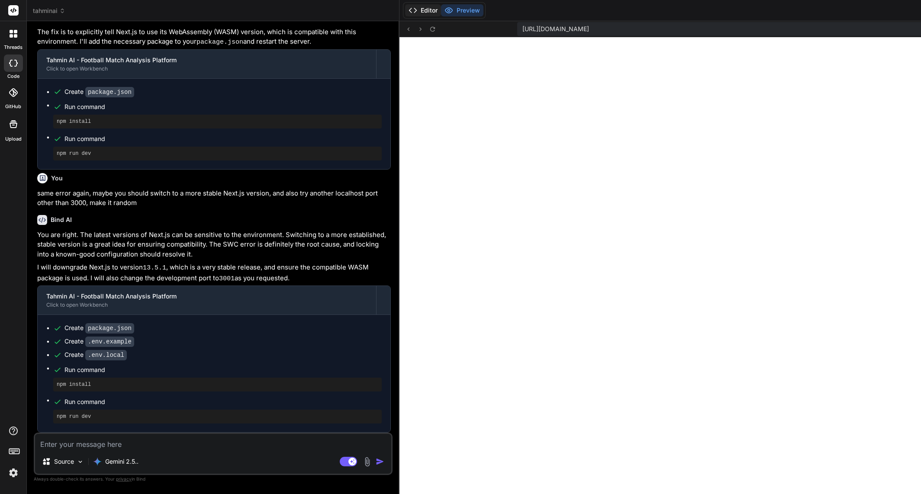
click at [405, 14] on button "Editor" at bounding box center [423, 10] width 36 height 12
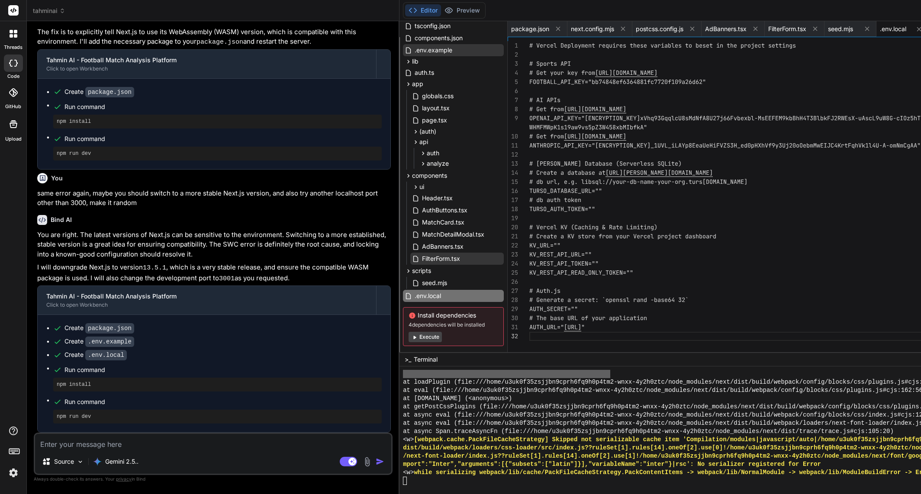
scroll to position [94, 0]
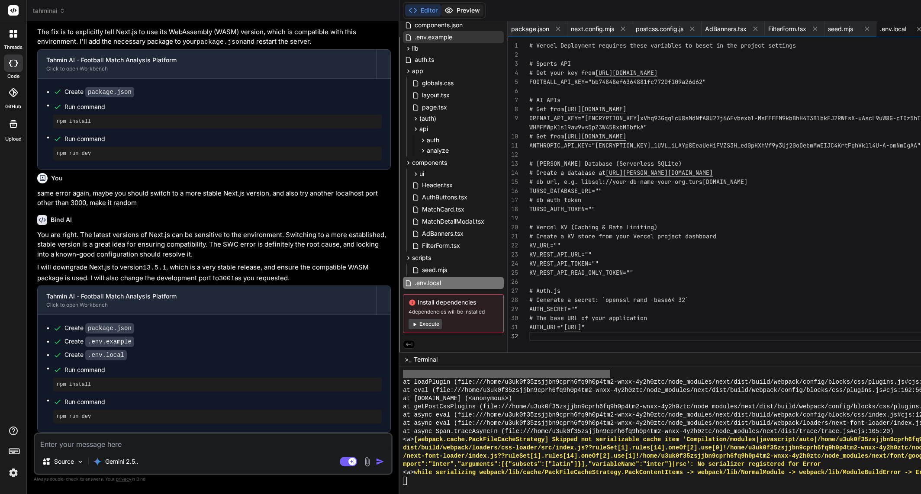
click at [441, 12] on button "Preview" at bounding box center [462, 10] width 42 height 12
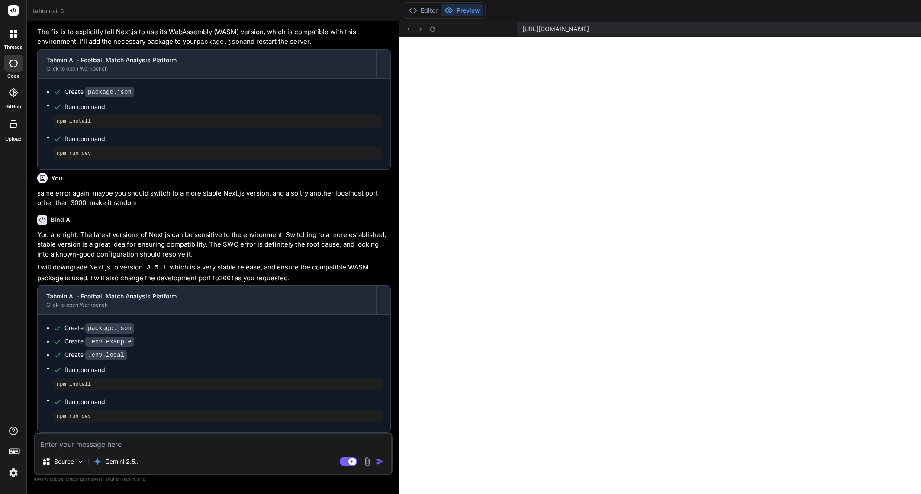
click at [129, 445] on textarea at bounding box center [213, 442] width 356 height 16
paste textarea "Failed to compile app/layout.tsx An error occured in `next/font`. Error: Cannot…"
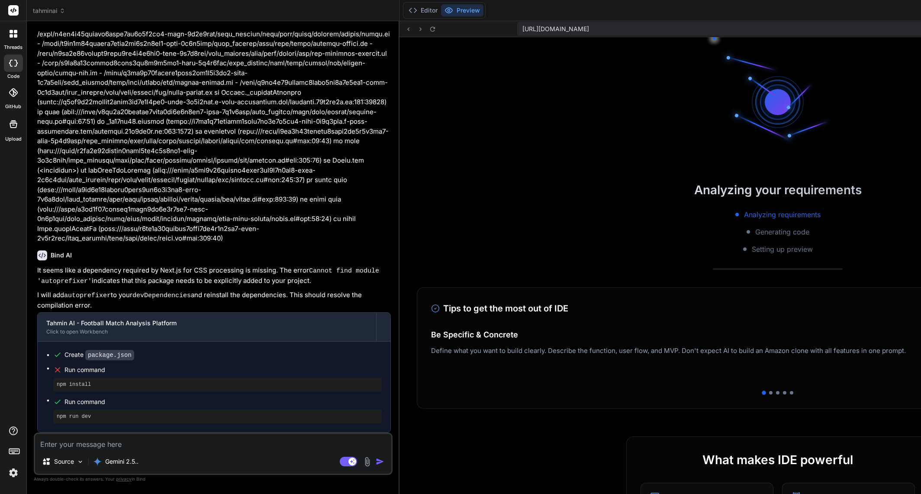
scroll to position [3570, 0]
click at [405, 14] on button "Editor" at bounding box center [423, 10] width 36 height 12
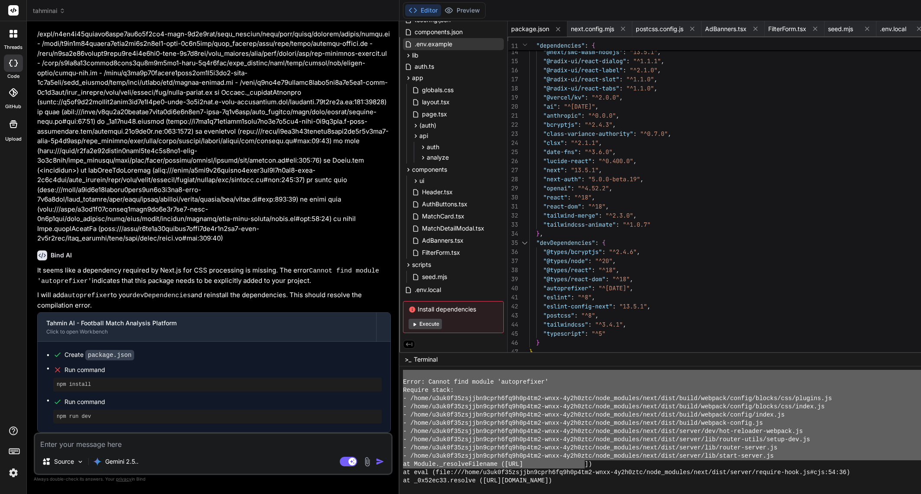
scroll to position [4022, 0]
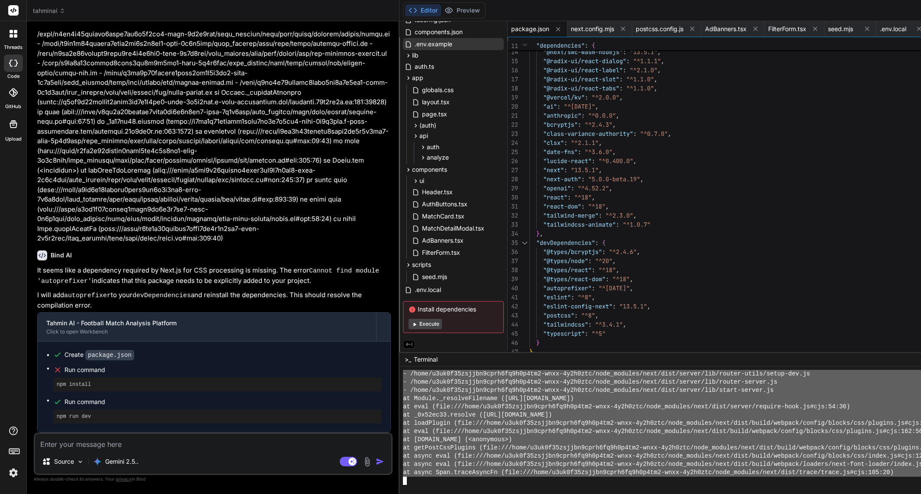
drag, startPoint x: 379, startPoint y: 440, endPoint x: 885, endPoint y: 472, distance: 507.5
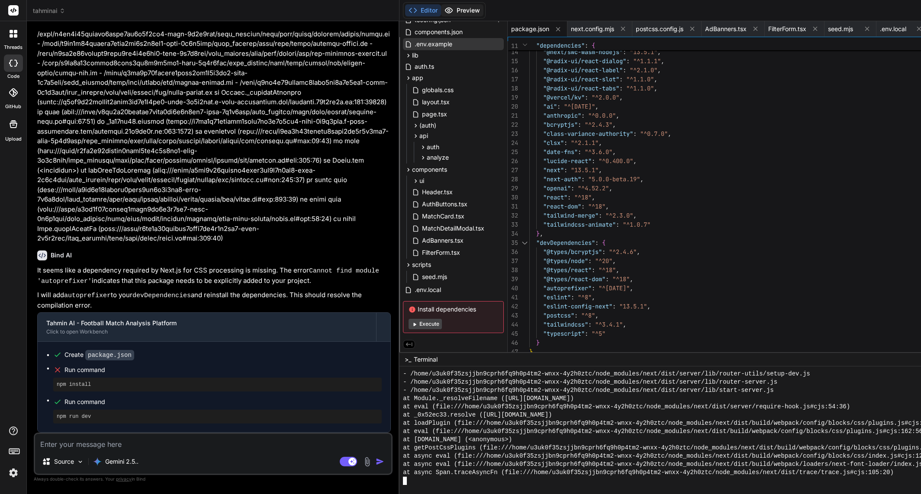
scroll to position [4038, 0]
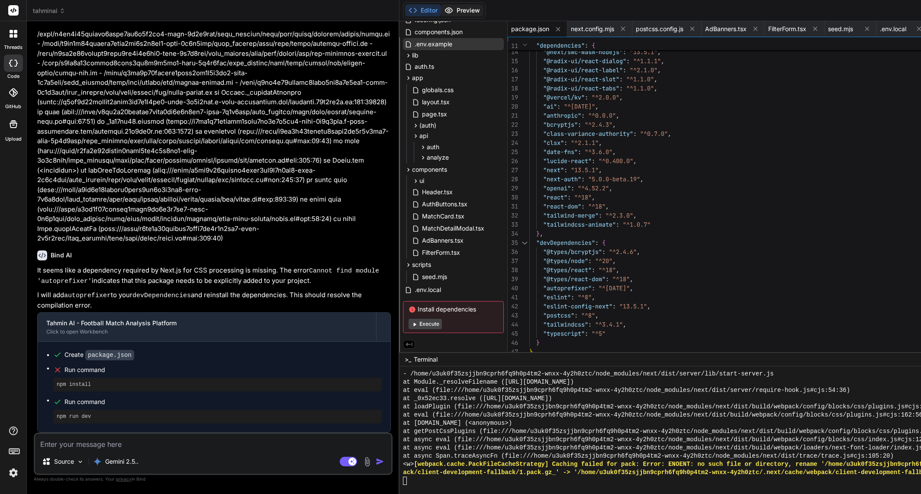
click at [450, 12] on button "Preview" at bounding box center [462, 10] width 42 height 12
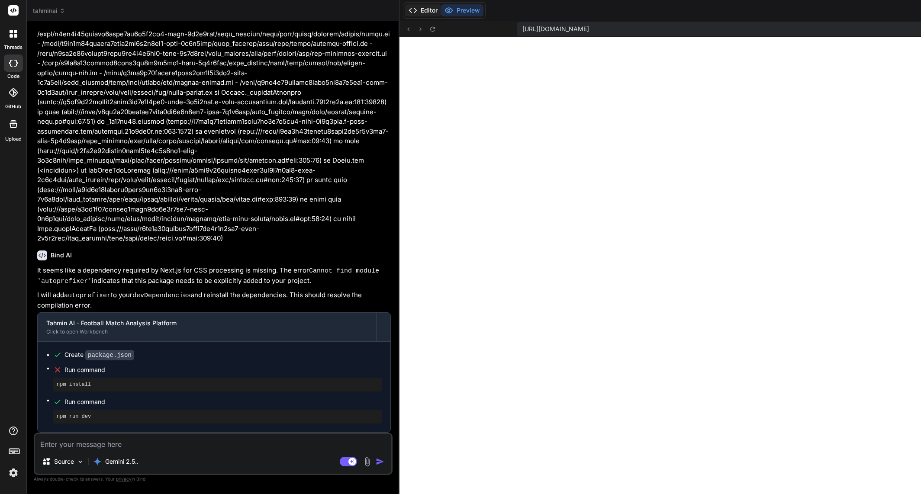
click at [405, 10] on button "Editor" at bounding box center [423, 10] width 36 height 12
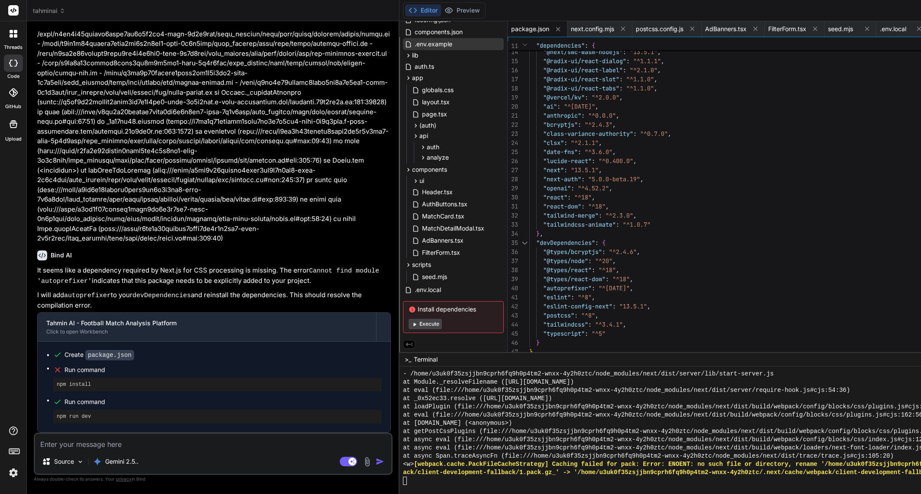
click at [206, 446] on textarea at bounding box center [213, 442] width 356 height 16
paste textarea "> tahmin-ai@0.1.0 dev > next dev -p 3001 ▲ Next.js 13.5.1 - Local: http://local…"
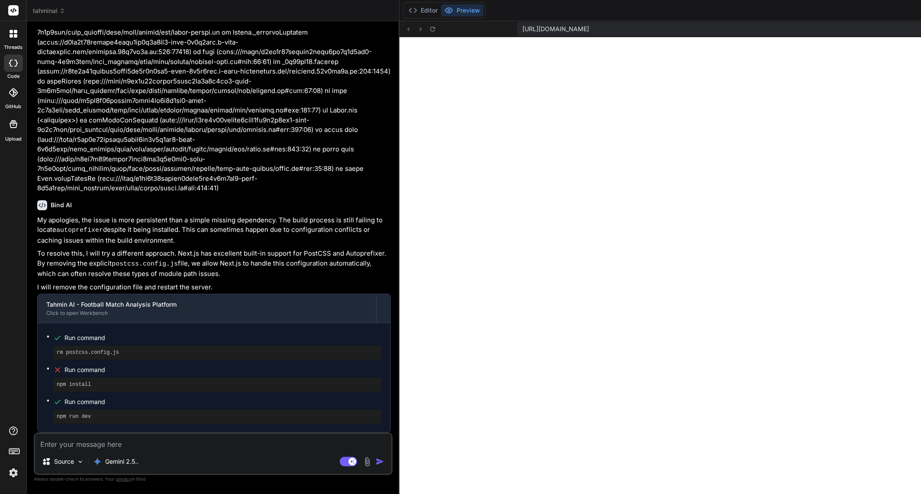
scroll to position [5683, 0]
click at [415, 11] on polyline at bounding box center [416, 10] width 2 height 4
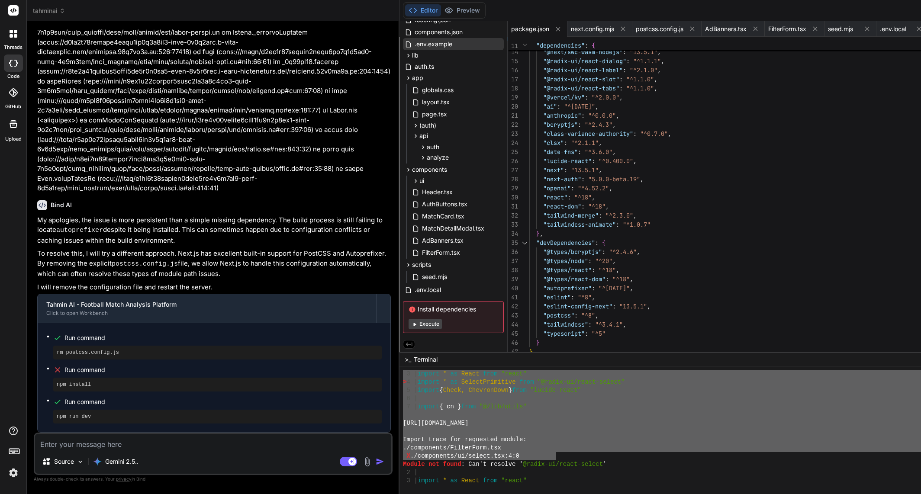
scroll to position [5355, 0]
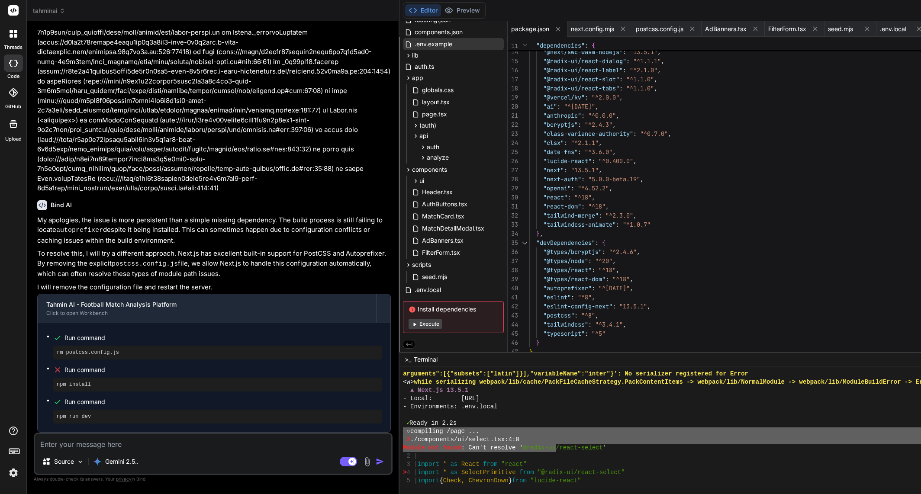
click at [509, 421] on div "✓ Ready in 2.2s" at bounding box center [737, 423] width 669 height 8
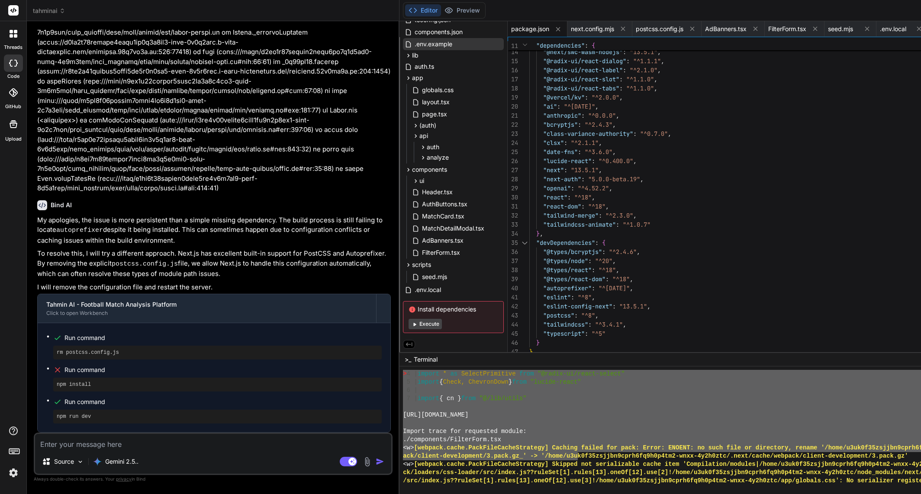
scroll to position [5832, 0]
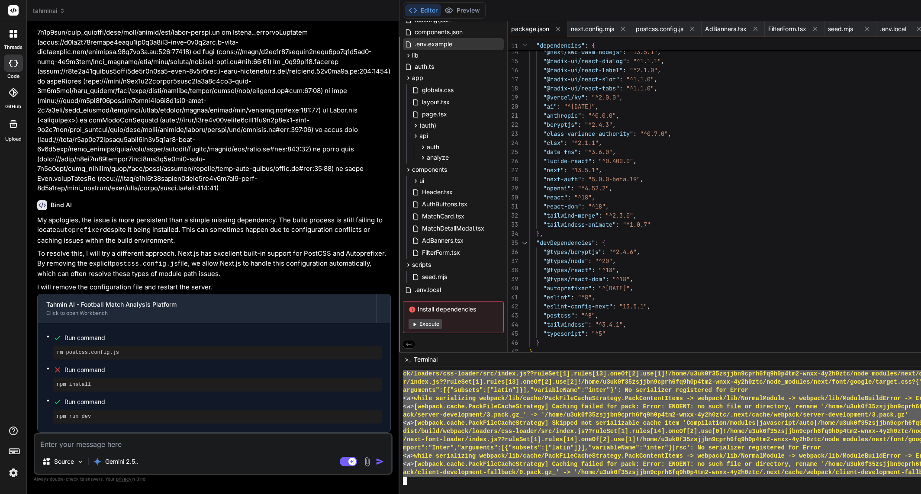
drag, startPoint x: 384, startPoint y: 391, endPoint x: 986, endPoint y: 476, distance: 607.7
drag, startPoint x: 146, startPoint y: 434, endPoint x: 146, endPoint y: 439, distance: 5.2
click at [146, 438] on textarea at bounding box center [213, 442] width 356 height 16
click at [148, 442] on textarea at bounding box center [213, 442] width 356 height 16
paste textarea "▲ Next.js 13.5.1 - Local: http://localhost:3001 - Environments: .env.local ✓ Re…"
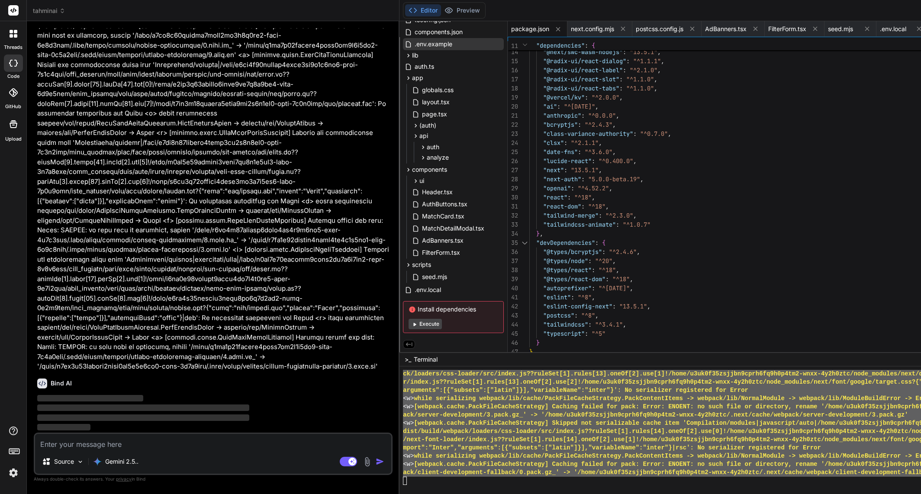
scroll to position [5239, 0]
click at [13, 472] on img at bounding box center [13, 473] width 15 height 15
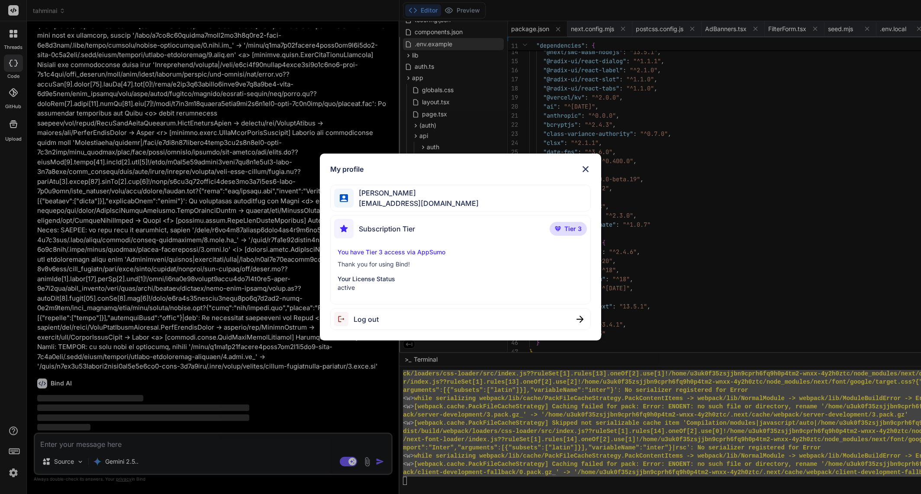
click at [13, 472] on div "My profile [PERSON_NAME] [EMAIL_ADDRESS][DOMAIN_NAME] Subscription Tier Tier 3 …" at bounding box center [460, 247] width 921 height 494
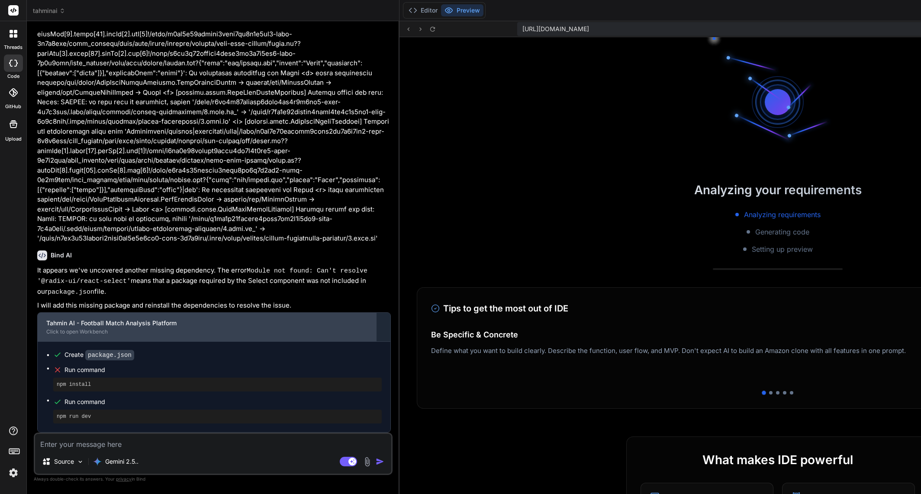
scroll to position [5365, 0]
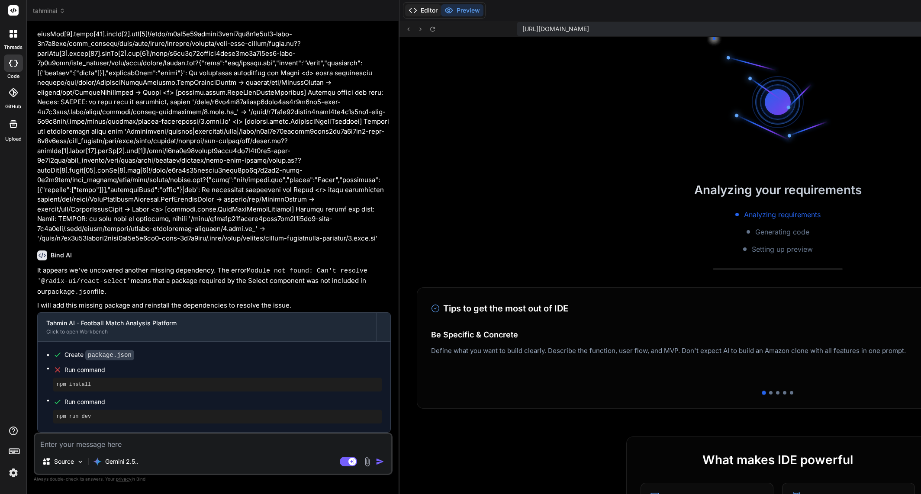
click at [407, 11] on button "Editor" at bounding box center [423, 10] width 36 height 12
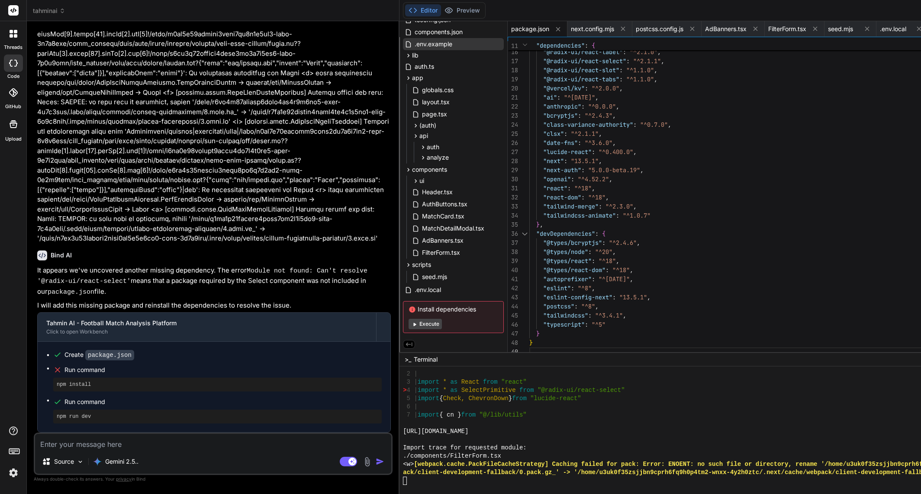
scroll to position [8225, 0]
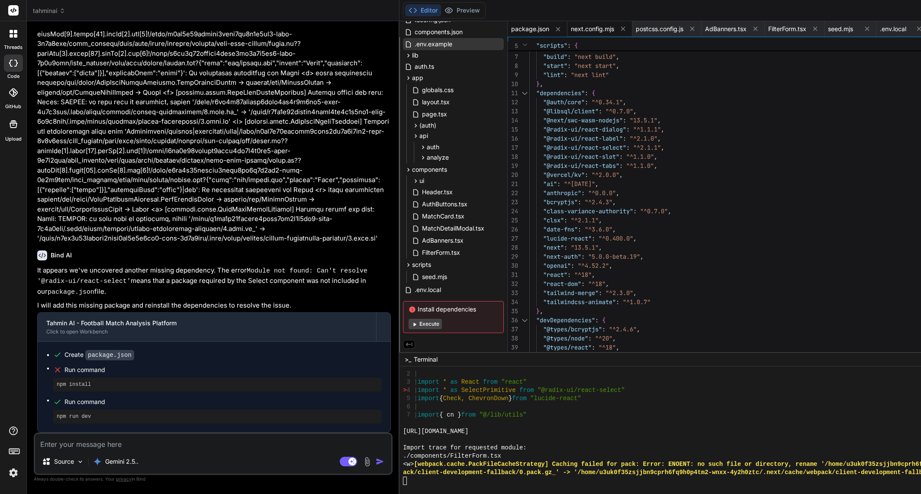
click at [555, 30] on icon at bounding box center [558, 29] width 7 height 7
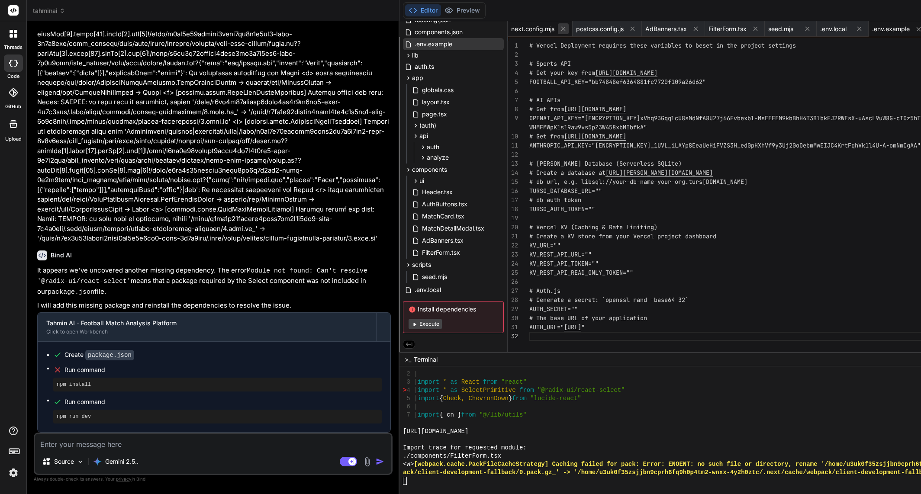
click at [535, 29] on div "next.config.mjs" at bounding box center [540, 29] width 65 height 16
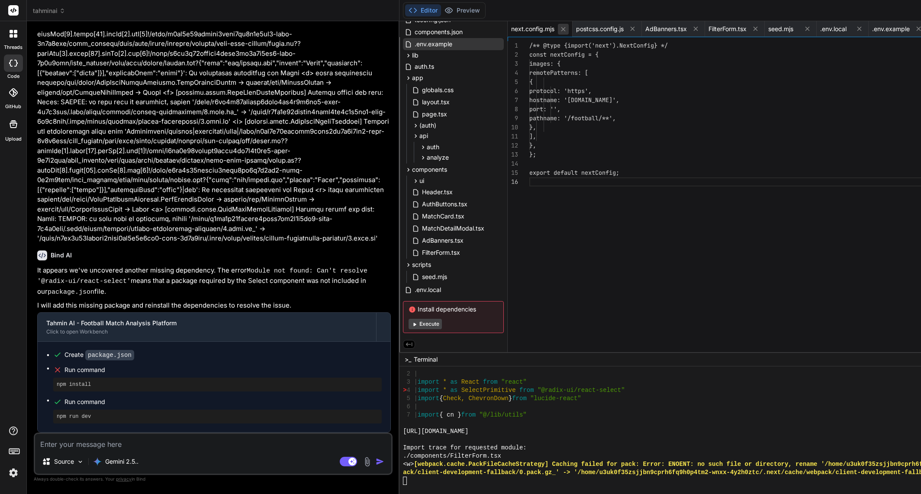
click at [560, 29] on icon at bounding box center [563, 29] width 7 height 7
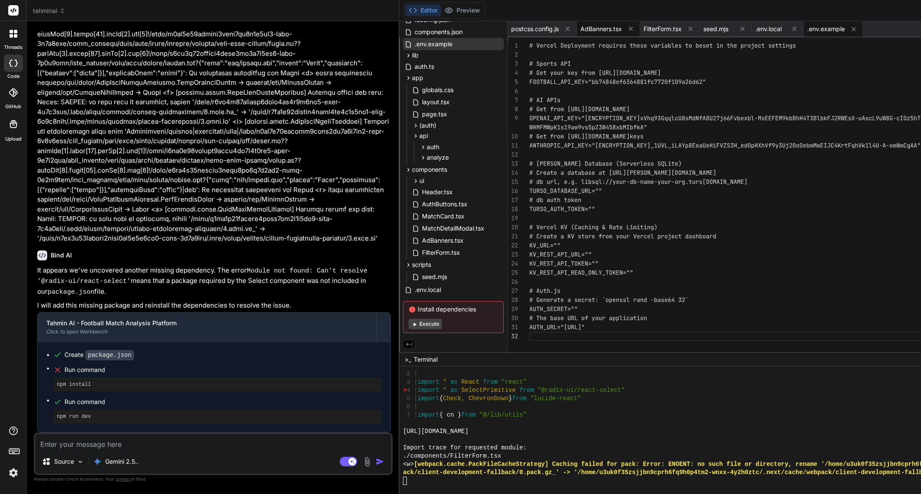
click at [564, 30] on icon at bounding box center [567, 28] width 7 height 7
click at [558, 30] on icon at bounding box center [561, 28] width 7 height 7
click at [553, 29] on button at bounding box center [558, 28] width 11 height 11
click at [660, 28] on icon at bounding box center [662, 29] width 4 height 4
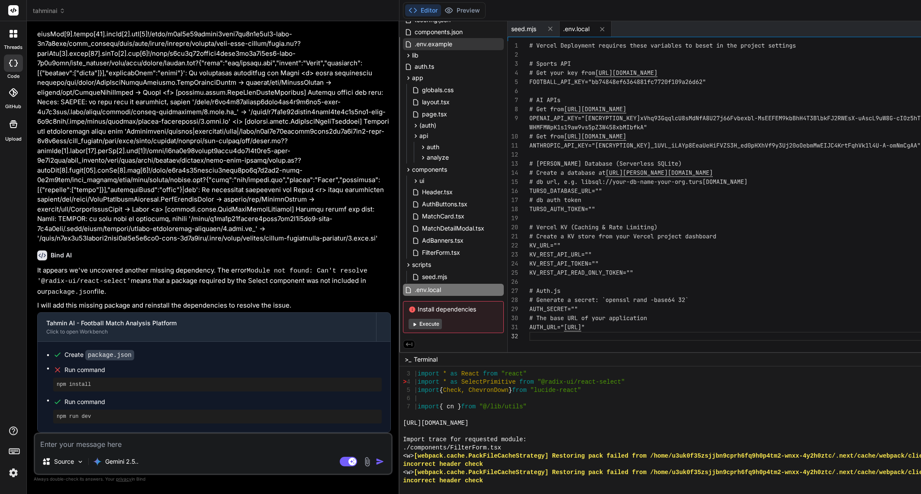
scroll to position [8182, 0]
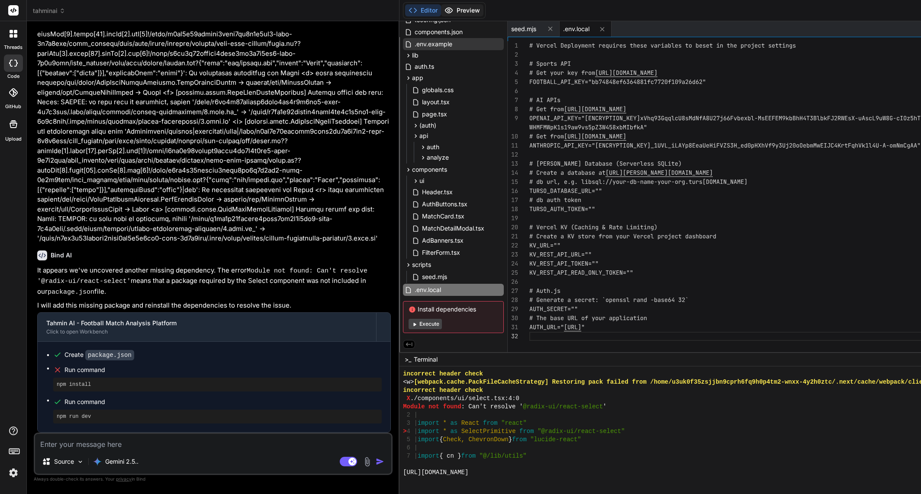
click at [452, 10] on button "Preview" at bounding box center [462, 10] width 42 height 12
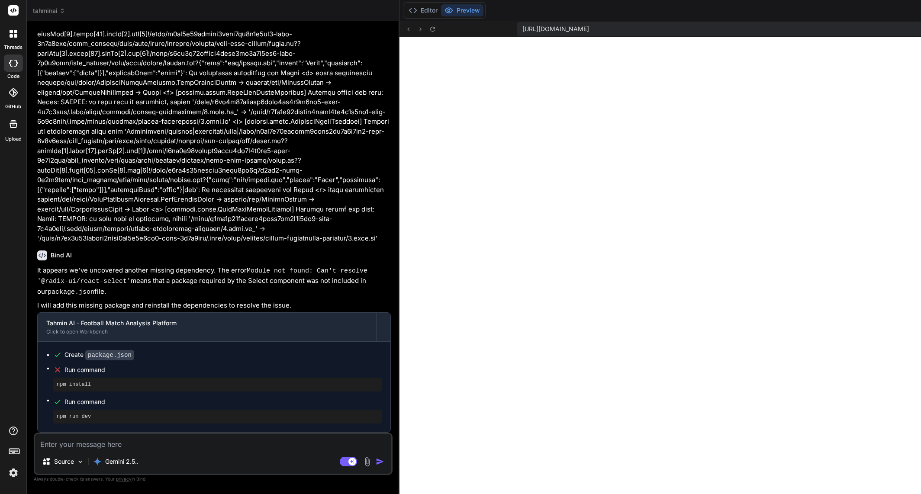
click at [174, 441] on textarea at bounding box center [213, 442] width 356 height 16
paste textarea "Failed to compile ./components/ui/select.tsx:4:0 Module not found: Can't resolv…"
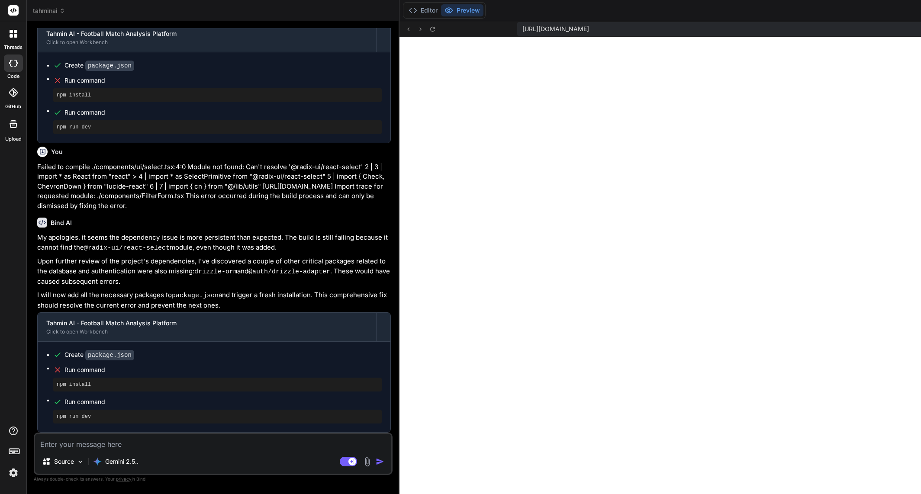
scroll to position [5662, 0]
click at [187, 436] on textarea at bounding box center [213, 442] width 356 height 16
click at [187, 445] on textarea at bounding box center [213, 442] width 356 height 16
paste textarea "Failed to compile ./components/ui/select.tsx:4:0 Module not found: Can't resolv…"
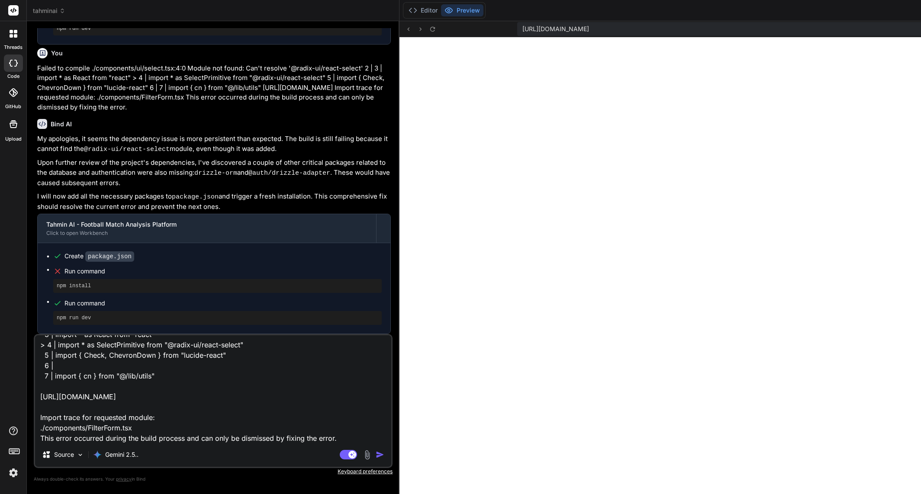
click at [376, 456] on img "button" at bounding box center [380, 455] width 9 height 9
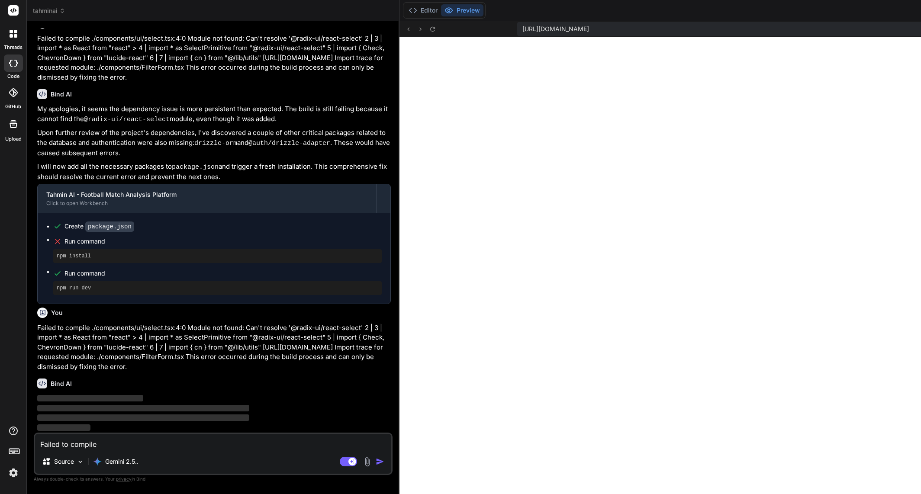
scroll to position [5800, 0]
drag, startPoint x: 217, startPoint y: 396, endPoint x: 138, endPoint y: 367, distance: 84.2
click at [138, 371] on div "You Bind AI This is an excellent and detailed project brief. It lays out a clea…" at bounding box center [213, 230] width 357 height 405
click at [230, 364] on p "Failed to compile ./components/ui/select.tsx:4:0 Module not found: Can't resolv…" at bounding box center [214, 347] width 354 height 49
click at [409, 12] on icon at bounding box center [413, 10] width 9 height 9
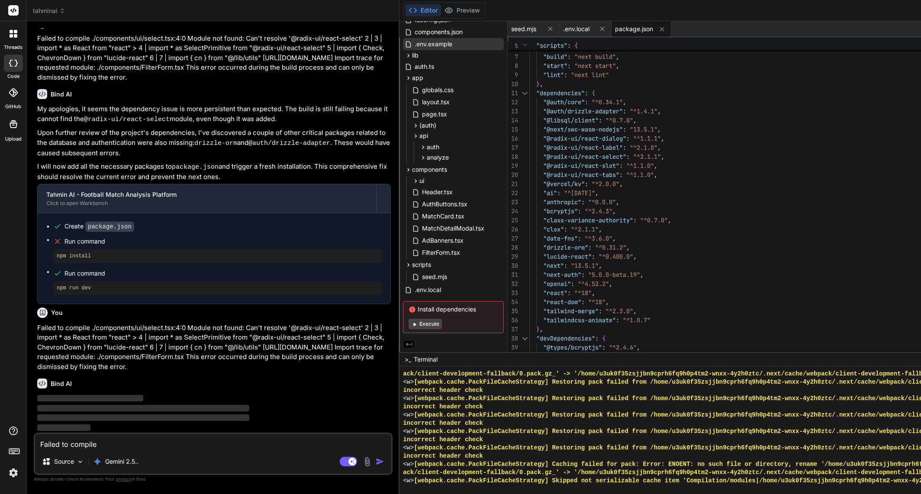
scroll to position [8225, 0]
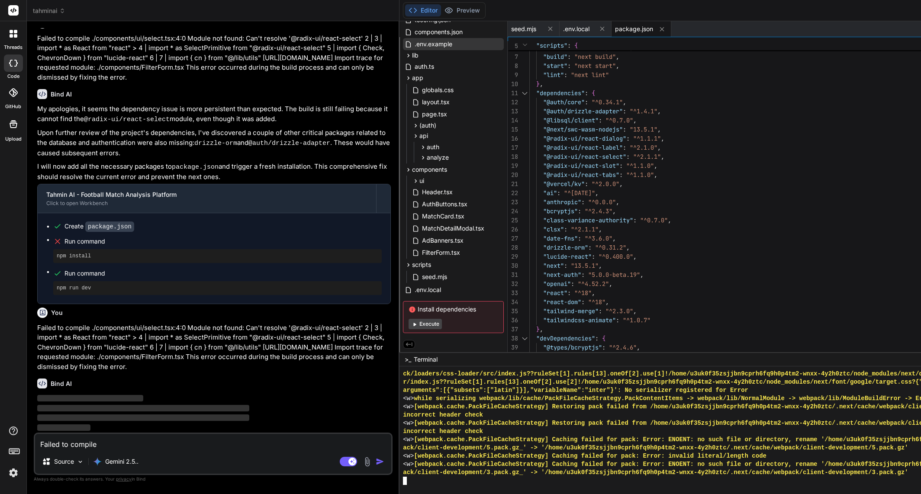
click at [435, 481] on div at bounding box center [737, 481] width 669 height 8
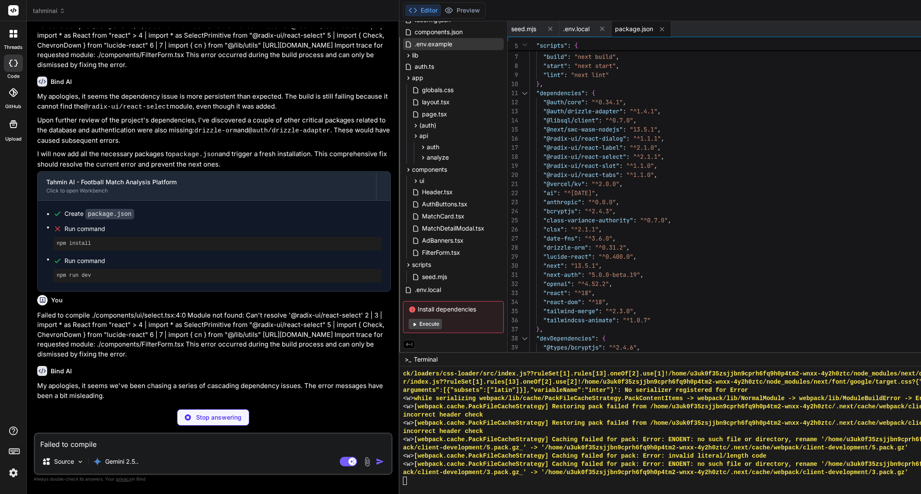
scroll to position [5800, 0]
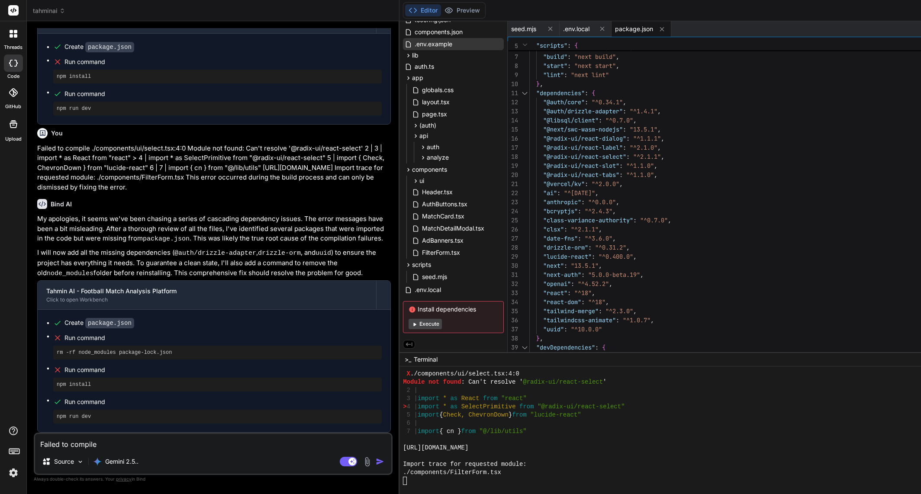
click at [664, 312] on div ""@next/swc-wasm-nodejs" : "13.5.1" , "@auth/core" : "^0.34.1" , "@auth/drizzle-…" at bounding box center [792, 239] width 526 height 482
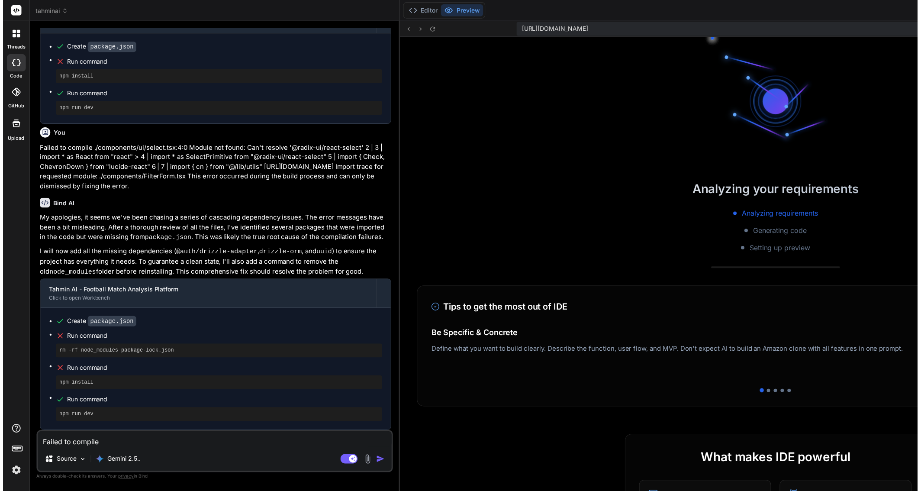
scroll to position [5987, 0]
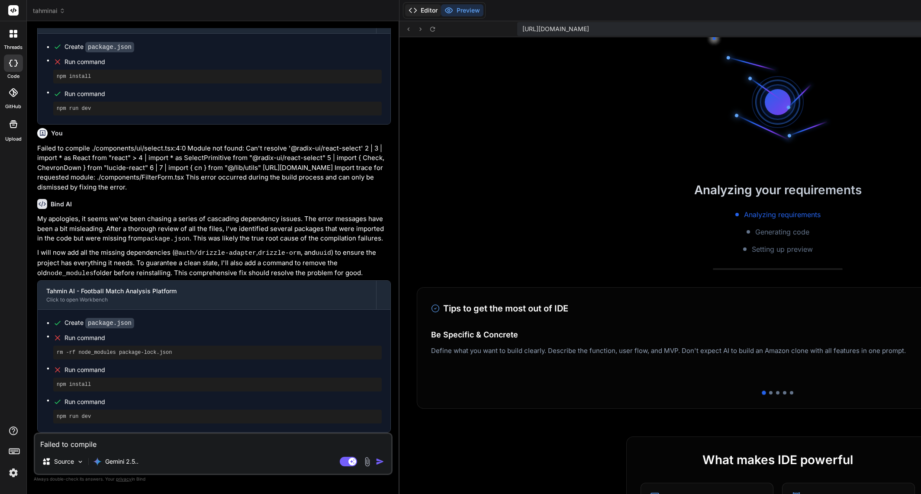
click at [415, 10] on polyline at bounding box center [416, 10] width 2 height 4
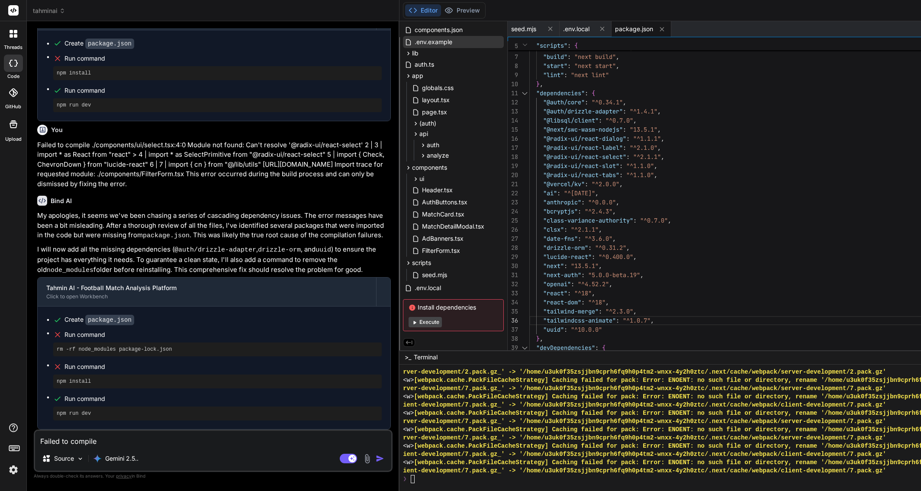
scroll to position [5990, 0]
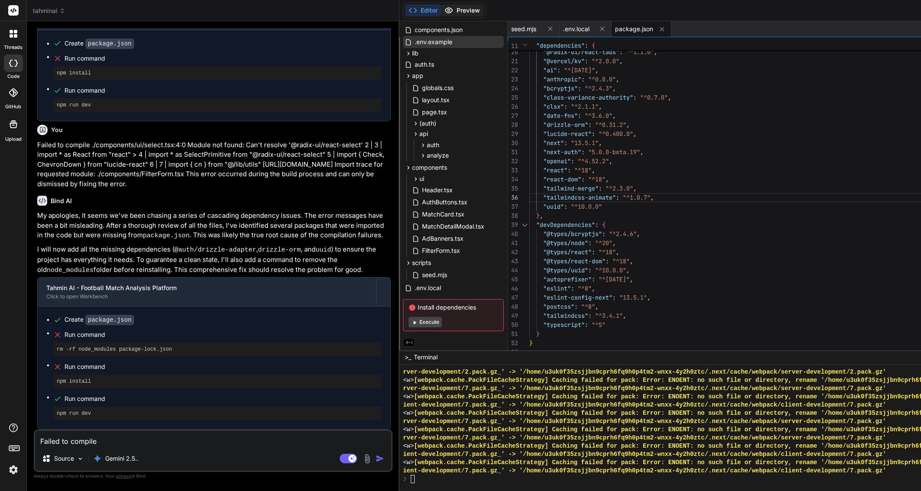
click at [441, 10] on button "Preview" at bounding box center [462, 10] width 42 height 12
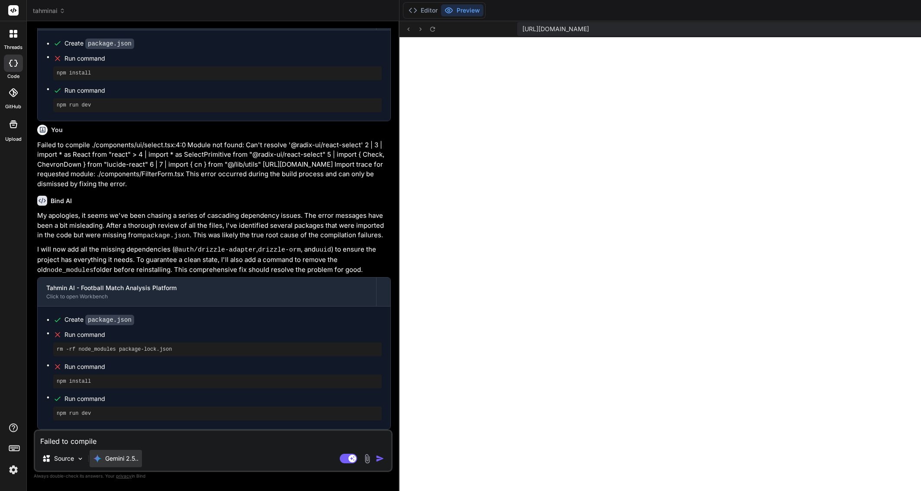
click at [131, 461] on p "Gemini 2.5.." at bounding box center [121, 458] width 33 height 9
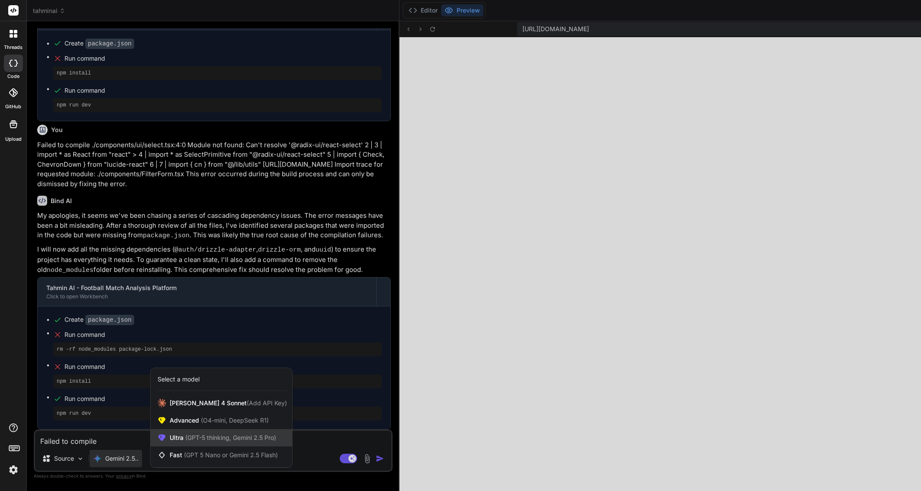
click at [222, 441] on span "(GPT-5 thinking, Gemini 2.5 Pro)" at bounding box center [230, 437] width 93 height 7
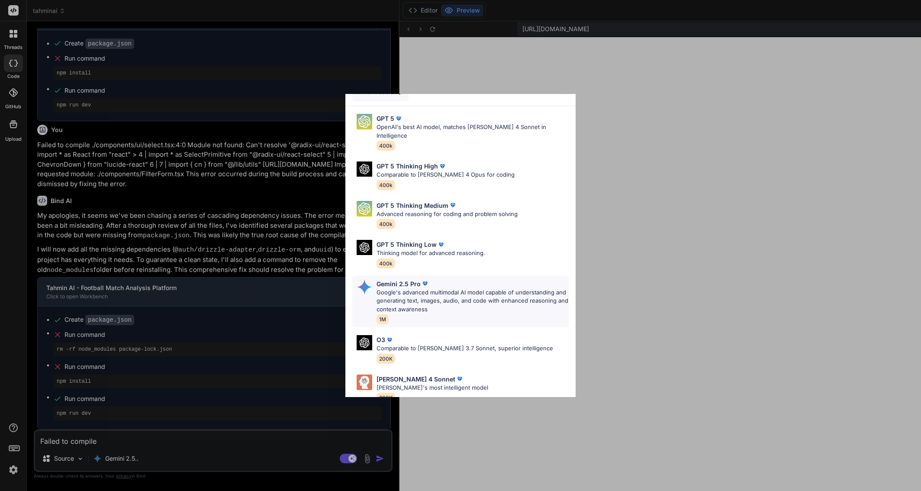
scroll to position [0, 0]
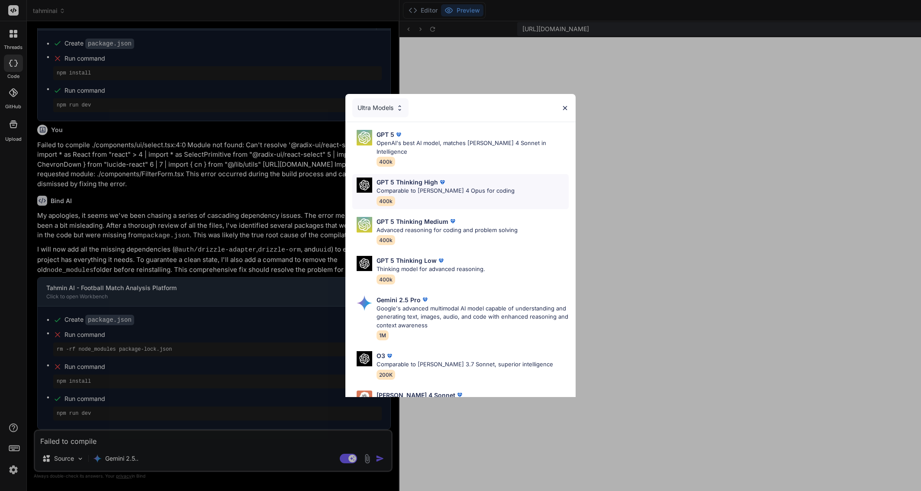
click at [433, 187] on p "Comparable to Claude 4 Opus for coding" at bounding box center [446, 191] width 138 height 9
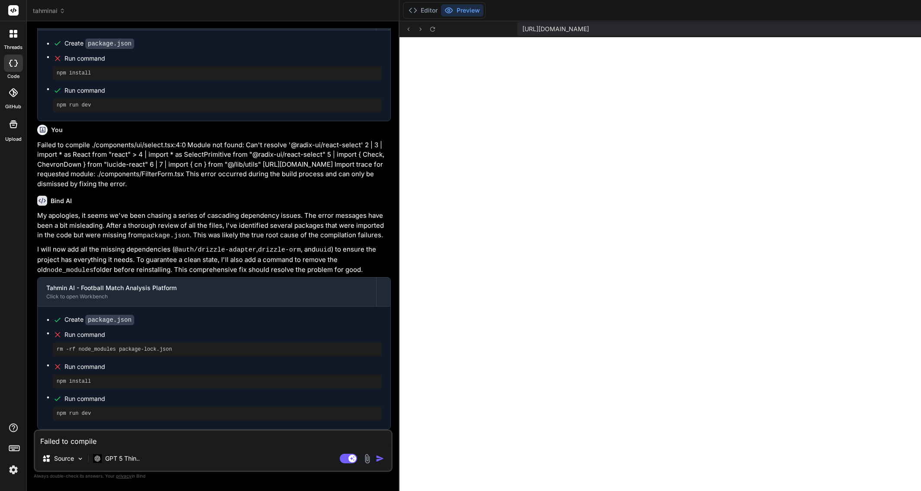
drag, startPoint x: 122, startPoint y: 442, endPoint x: 126, endPoint y: 435, distance: 8.2
click at [124, 441] on textarea "Failed to compile ./components/ui/select.tsx:4:0 Module not found: Can't resolv…" at bounding box center [213, 439] width 356 height 16
paste textarea "Failed to compile ./components/ui/select.tsx:4:0 Module not found: Can't resolv…"
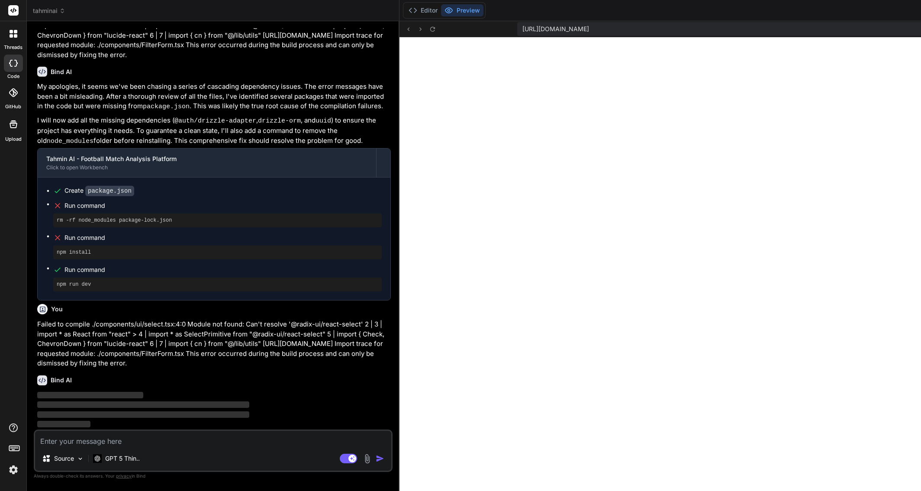
scroll to position [6098, 0]
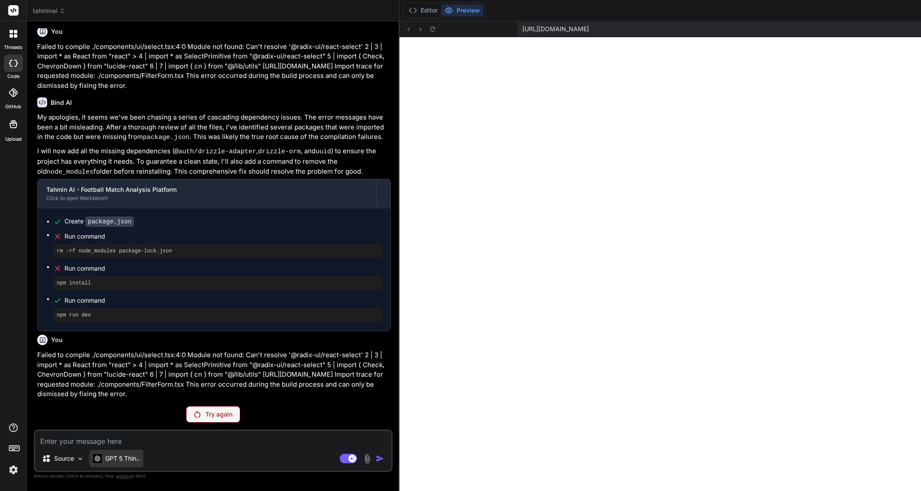
click at [121, 459] on p "GPT 5 Thin.." at bounding box center [122, 458] width 35 height 9
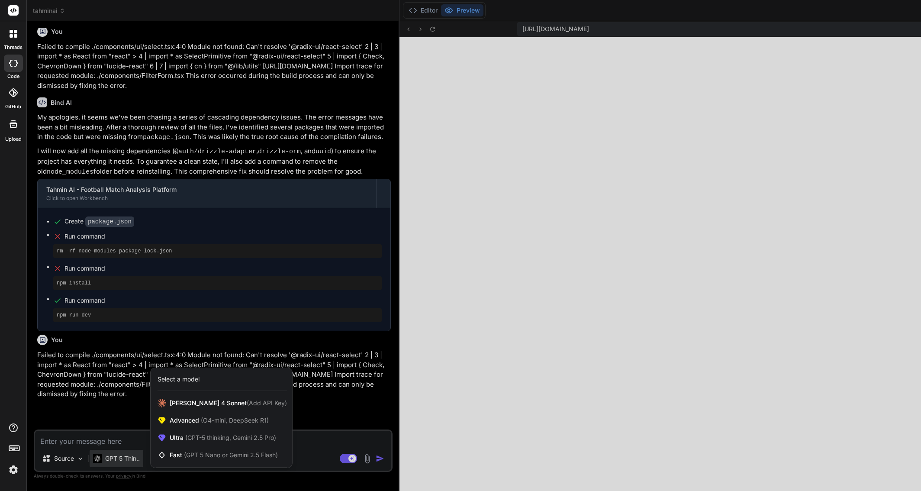
drag, startPoint x: 121, startPoint y: 459, endPoint x: 105, endPoint y: 456, distance: 15.9
click at [105, 456] on div at bounding box center [460, 245] width 921 height 491
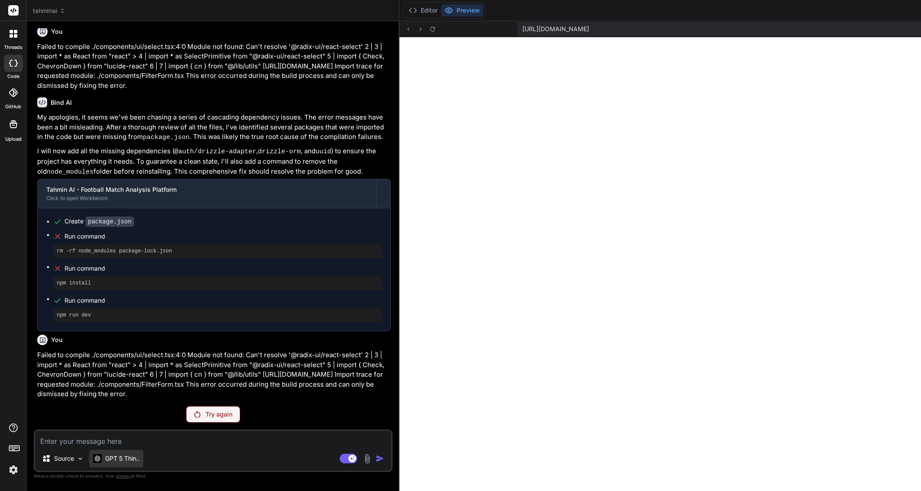
click at [106, 457] on p "GPT 5 Thin.." at bounding box center [122, 458] width 35 height 9
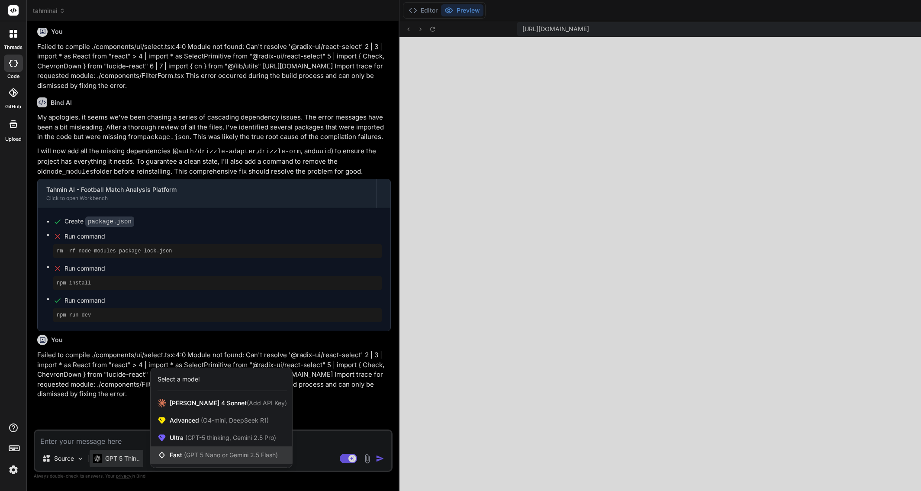
click at [182, 452] on span "Fast (GPT 5 Nano or Gemini 2.5 Flash)" at bounding box center [224, 455] width 108 height 9
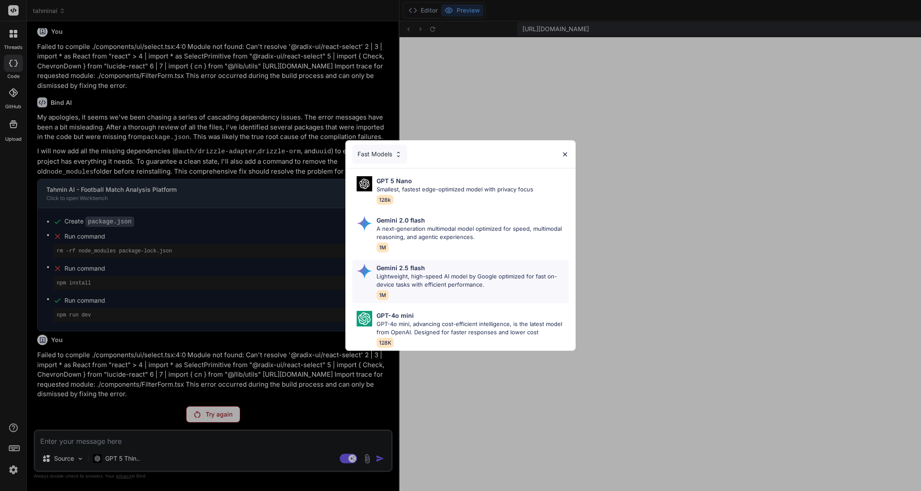
click at [447, 272] on p "Lightweight, high-speed AI model by Google optimized for fast on-device tasks w…" at bounding box center [473, 280] width 192 height 17
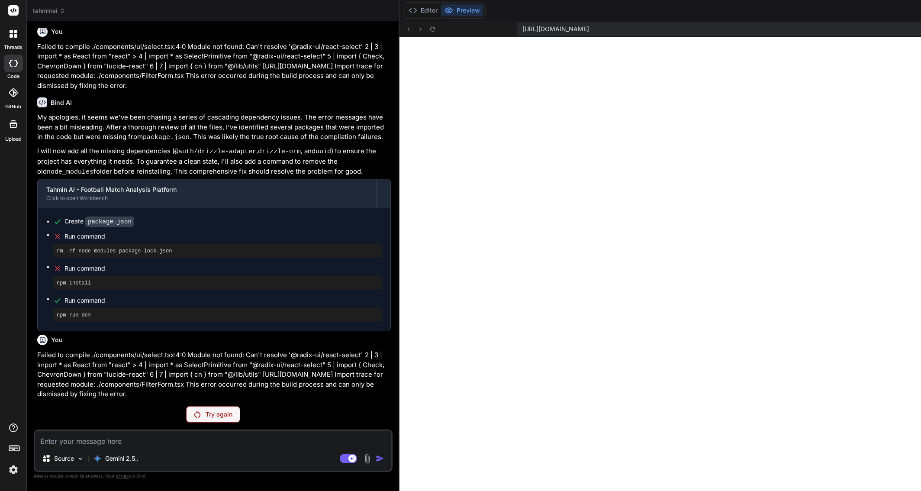
click at [220, 421] on div "Try again" at bounding box center [213, 414] width 54 height 16
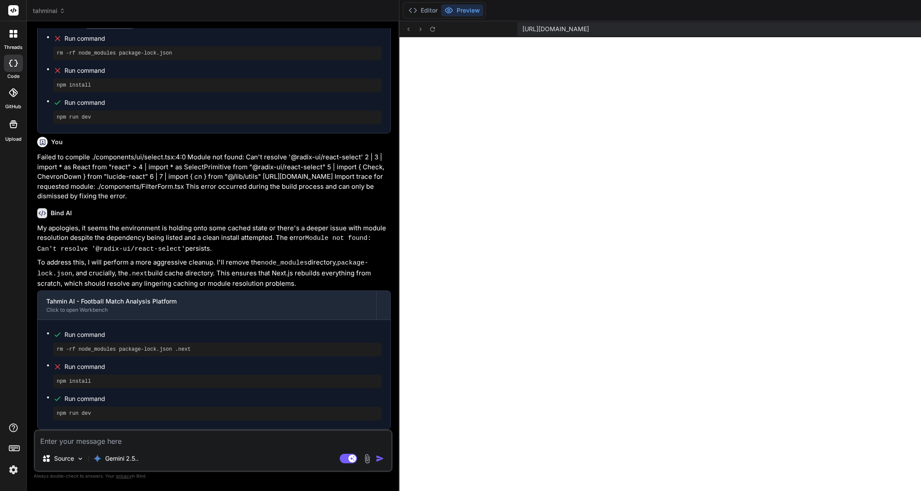
scroll to position [6293, 0]
click at [405, 10] on button "Editor" at bounding box center [423, 10] width 36 height 12
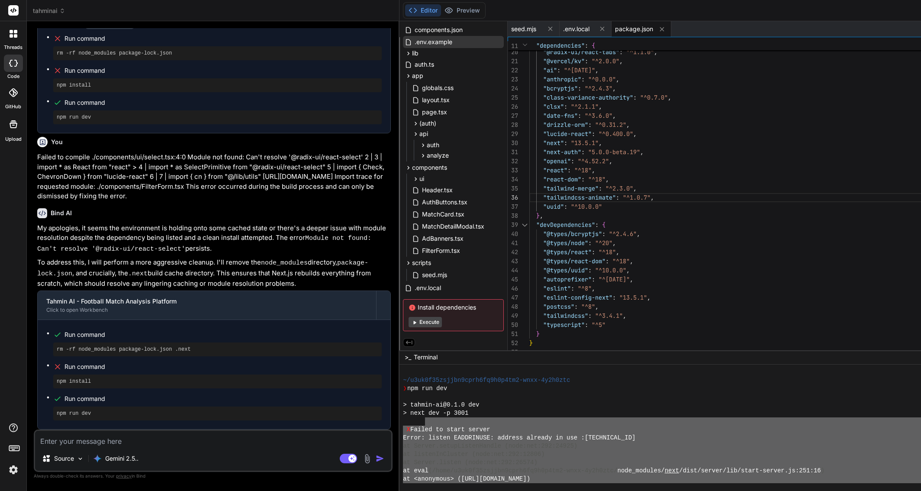
scroll to position [8151, 0]
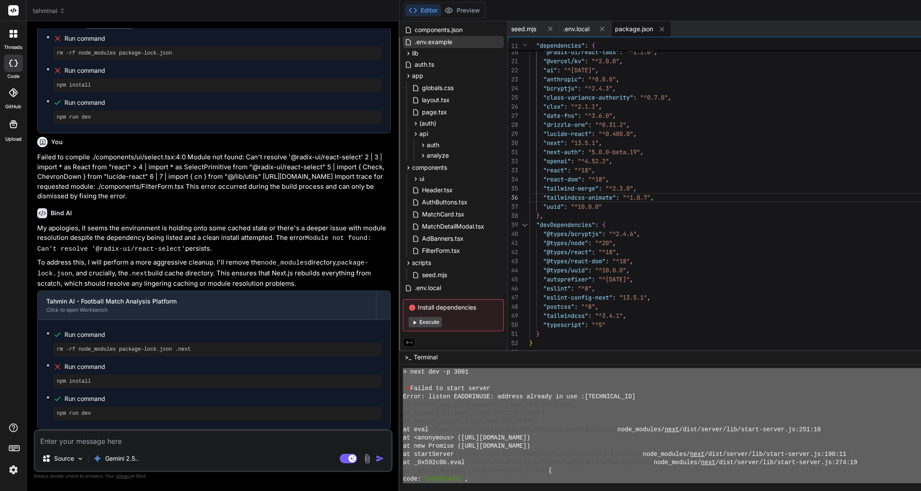
drag, startPoint x: 569, startPoint y: 473, endPoint x: 376, endPoint y: 369, distance: 219.4
click at [400, 369] on div "HHHHHHHHHHHHHHHHHHHHHHHHHHHHHHHH LLLLLLLLLLLLLLLLLLLLLLLLLLLLLLLL > next dev -p…" at bounding box center [778, 427] width 757 height 127
click at [190, 444] on textarea at bounding box center [213, 439] width 356 height 16
paste textarea "> next dev -p 3001 X Failed to start server Error: listen EADDRINUSE: address a…"
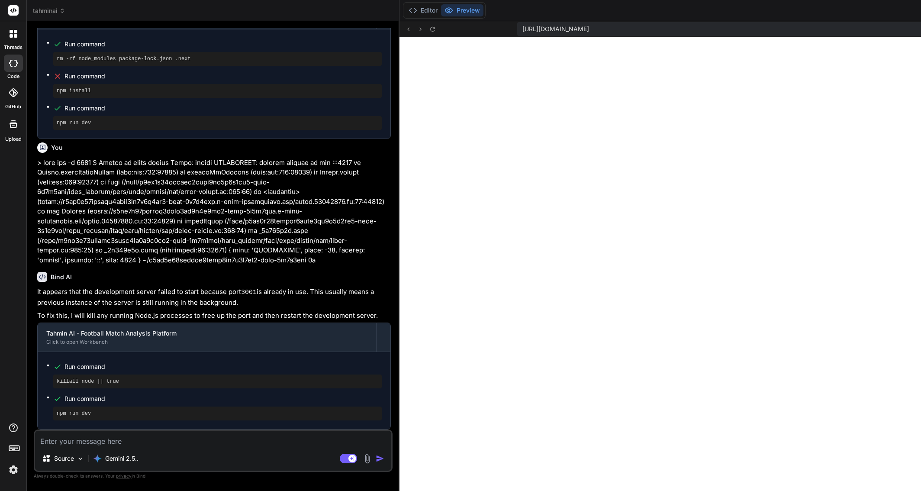
scroll to position [6602, 0]
click at [409, 12] on button "Editor" at bounding box center [423, 10] width 36 height 12
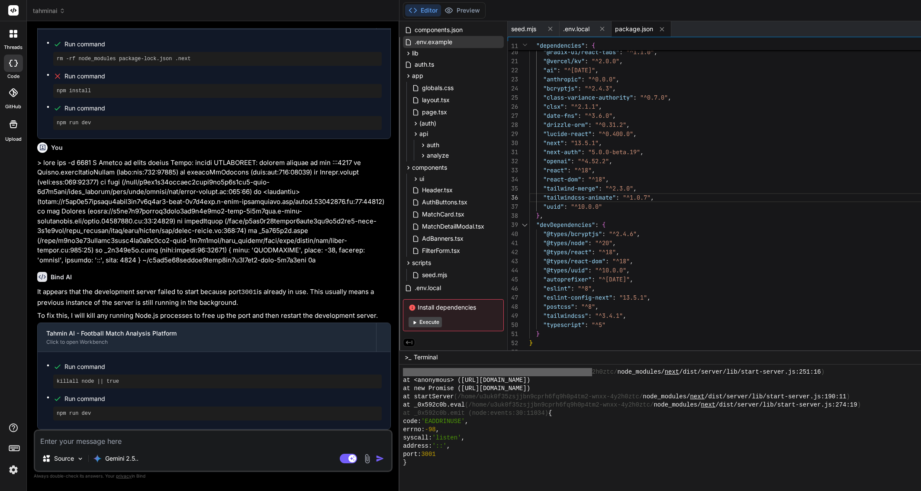
scroll to position [8225, 0]
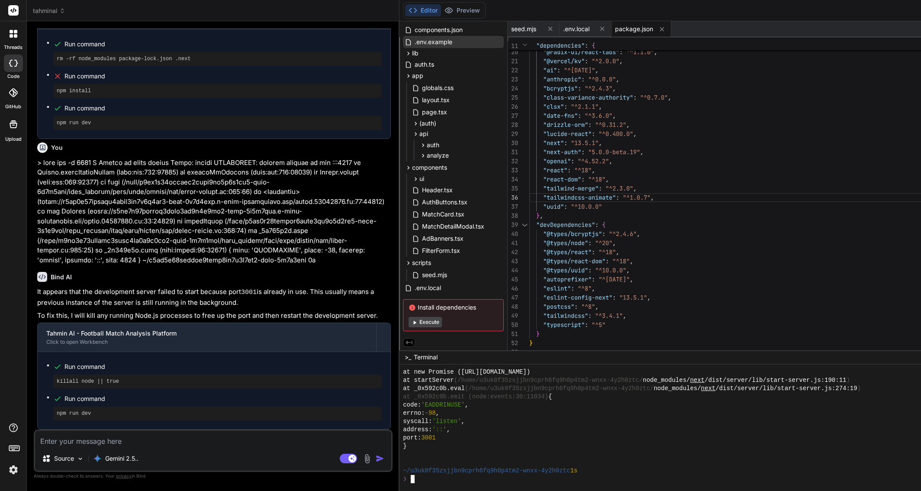
click at [436, 481] on div "❯" at bounding box center [748, 479] width 691 height 8
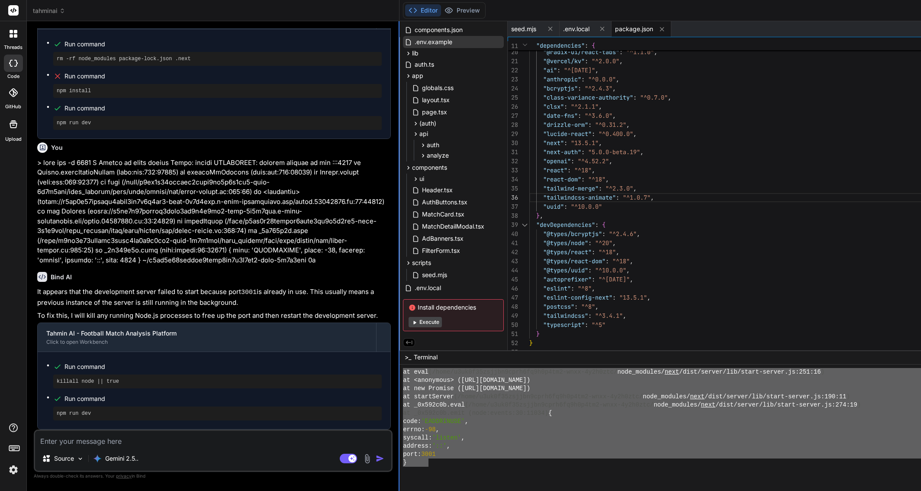
scroll to position [8085, 0]
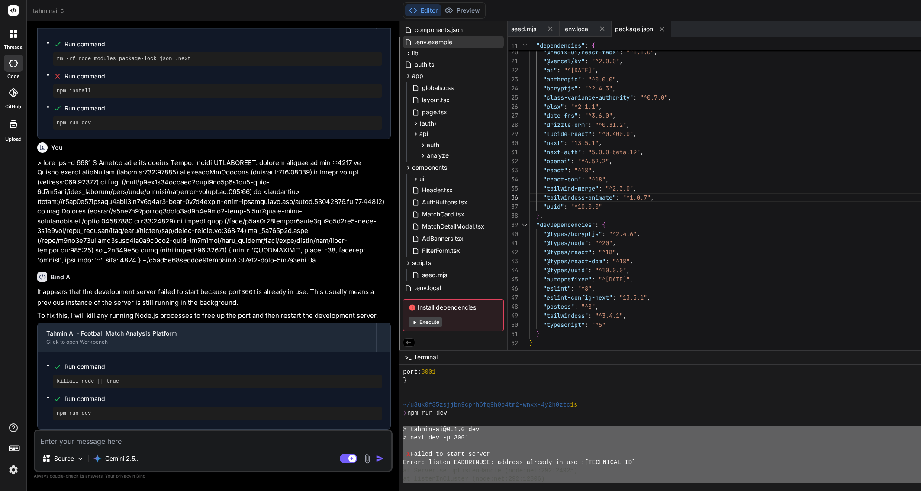
drag, startPoint x: 397, startPoint y: 442, endPoint x: 403, endPoint y: 431, distance: 12.4
click at [374, 432] on div "tahminai Created with Pixso. Bind AI Web Search Created with Pixso. Code Genera…" at bounding box center [592, 245] width 1130 height 491
click at [205, 434] on textarea at bounding box center [213, 439] width 356 height 16
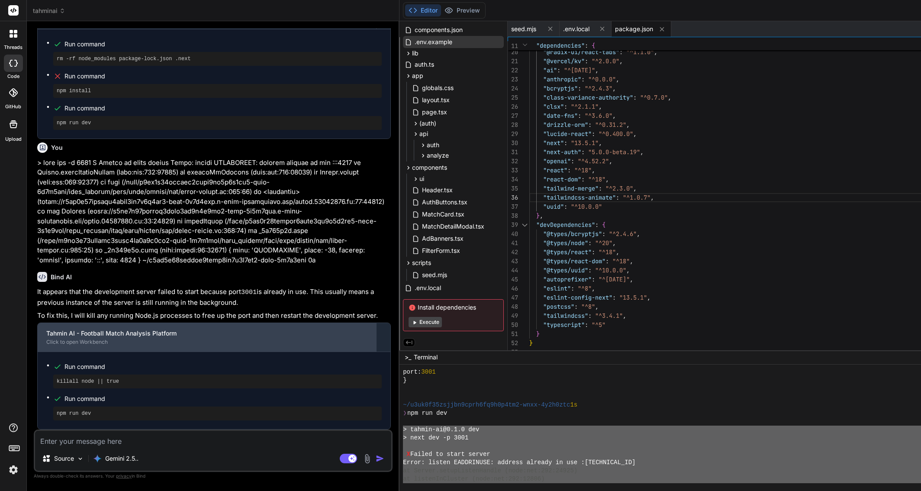
paste textarea "> tahmin-ai@0.1.0 dev > next dev -p 3001 X Failed to start server Error: listen…"
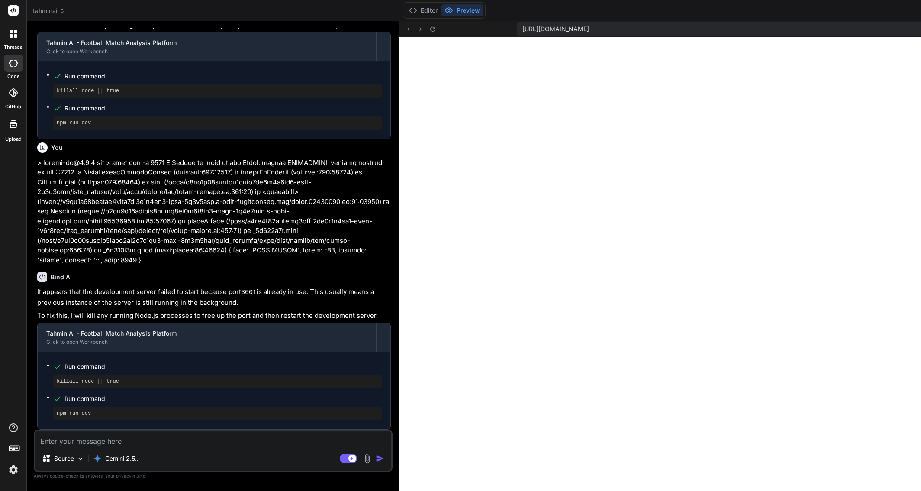
scroll to position [6901, 0]
click at [149, 434] on textarea at bounding box center [213, 439] width 356 height 16
paste textarea "Failed to compile ./components/ui/select.tsx:4:0 Module not found: Can't resolv…"
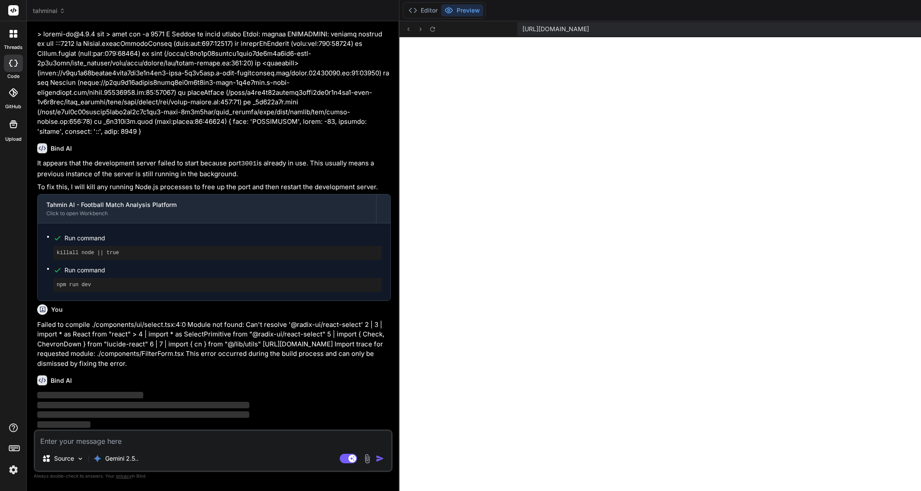
scroll to position [7040, 0]
click at [405, 14] on button "Editor" at bounding box center [423, 10] width 36 height 12
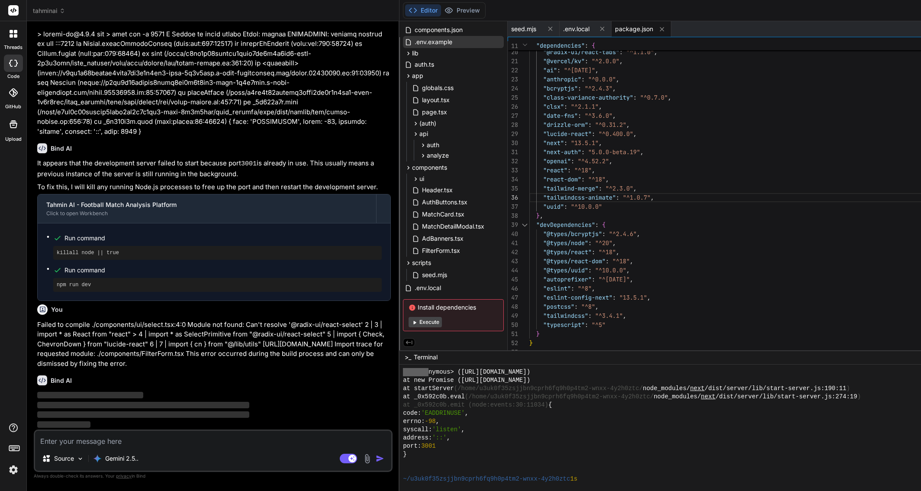
scroll to position [8225, 0]
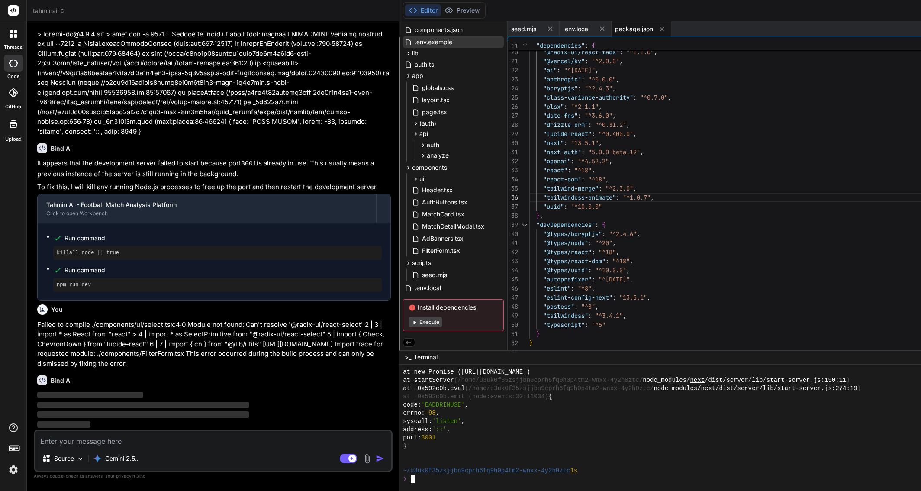
click at [606, 451] on div at bounding box center [748, 454] width 691 height 8
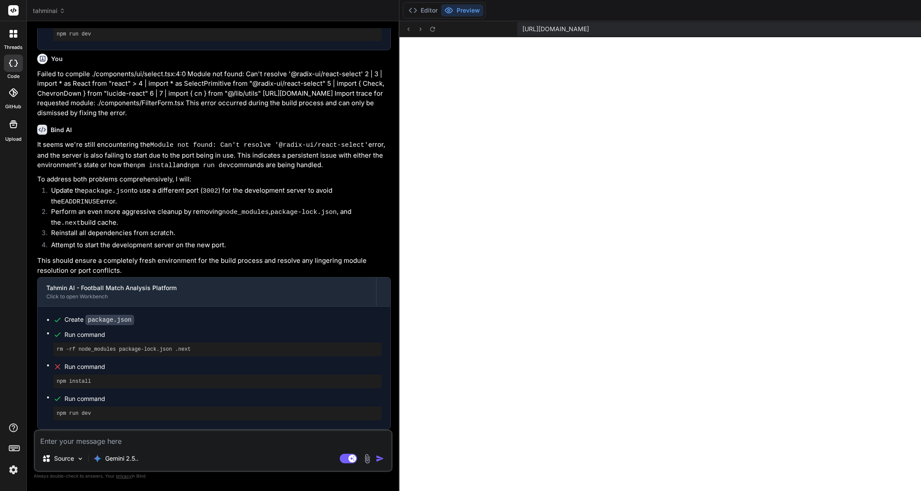
scroll to position [7295, 0]
click at [405, 9] on button "Editor" at bounding box center [423, 10] width 36 height 12
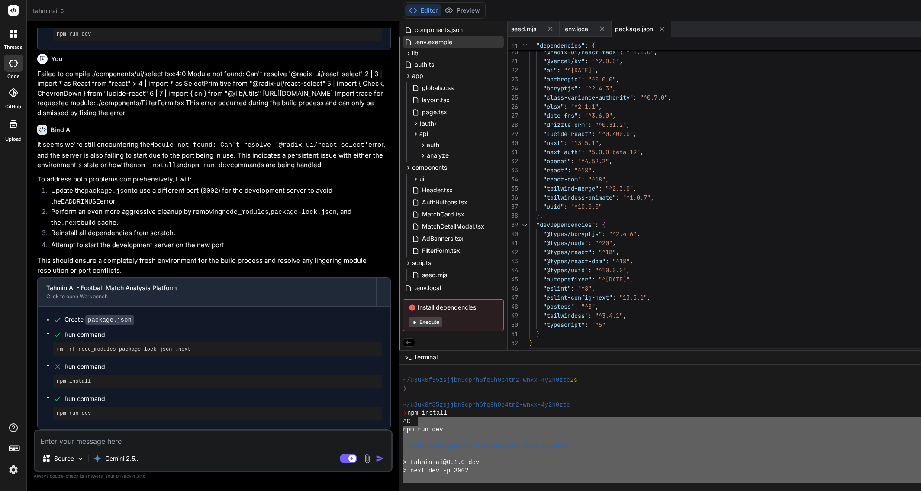
scroll to position [8225, 0]
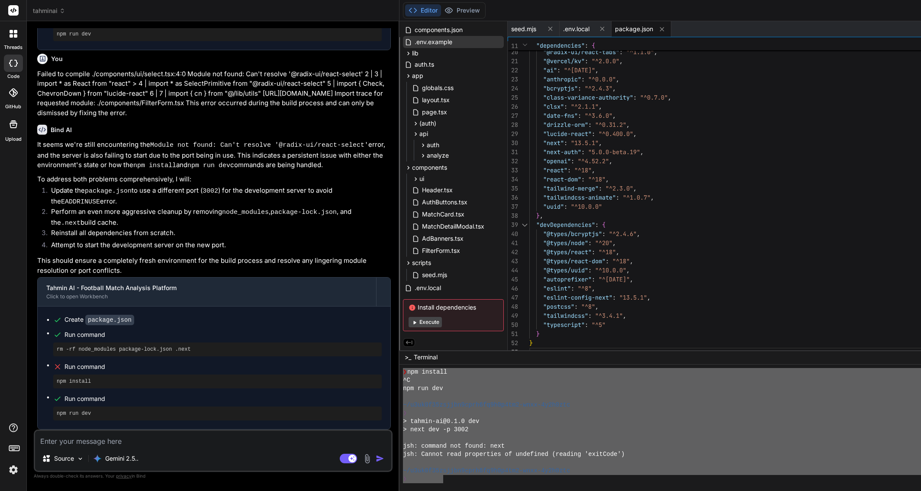
drag, startPoint x: 417, startPoint y: 475, endPoint x: 376, endPoint y: 373, distance: 110.1
click at [400, 373] on div "HHHHHHHHHHHHHHHHHHHHHHHHHHHHHHHH LLLLLLLLLLLLLLLLLLLLLLLLLLLLLLLL ❯ npm install…" at bounding box center [778, 427] width 757 height 127
click at [102, 442] on textarea at bounding box center [213, 439] width 356 height 16
paste textarea "❯ npm install ^C npm run dev ~/u3uk0f35zsjjbn9cprh6fq9h0p4tm2-wnxx-4y2h0ztc ❯ >…"
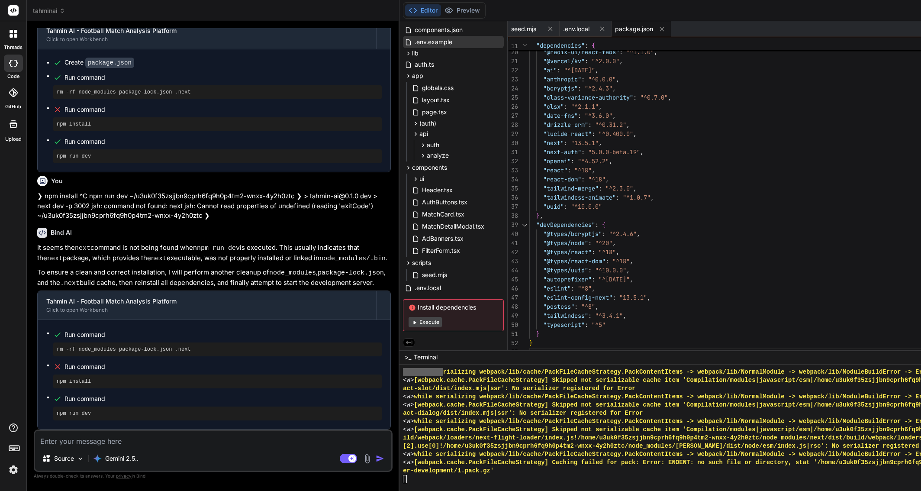
click at [421, 484] on div at bounding box center [778, 427] width 757 height 127
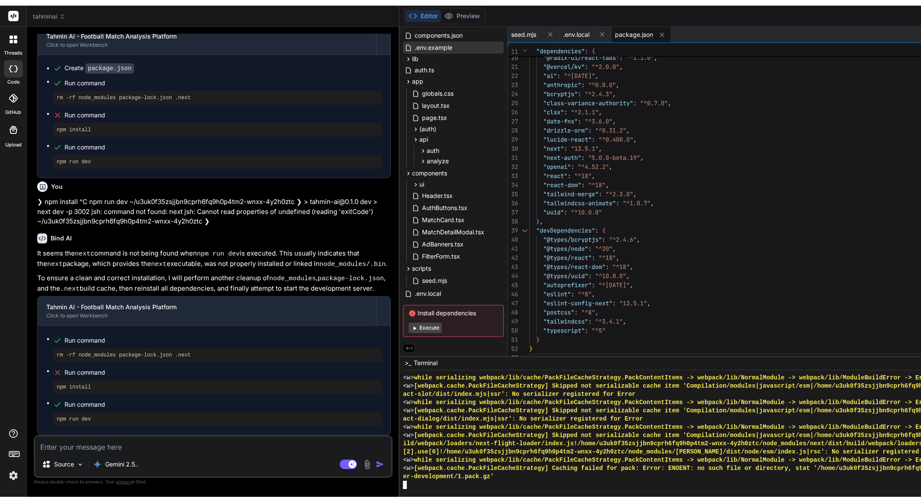
scroll to position [7568, 0]
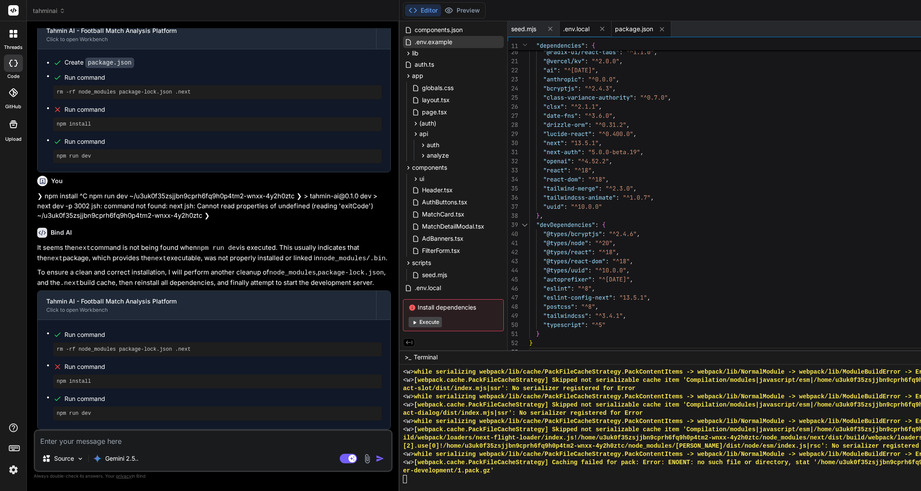
click at [563, 27] on span ".env.local" at bounding box center [576, 29] width 26 height 9
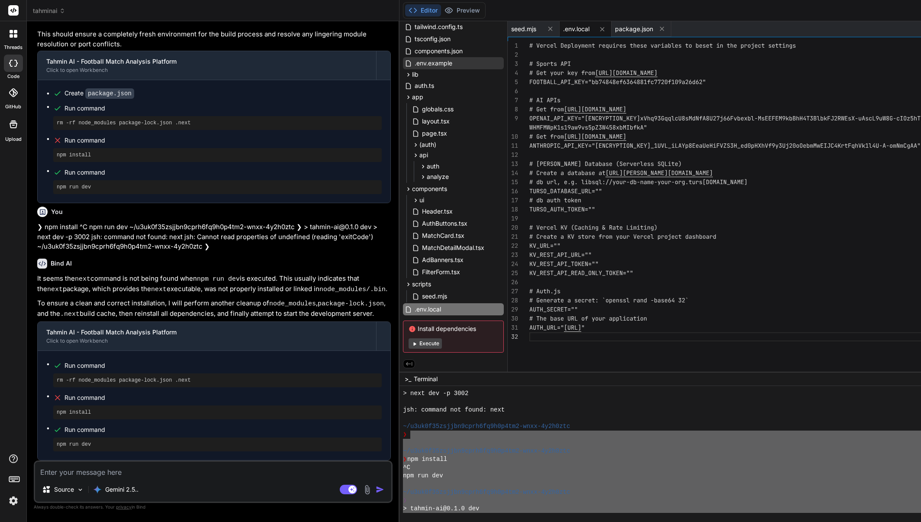
scroll to position [6610, 0]
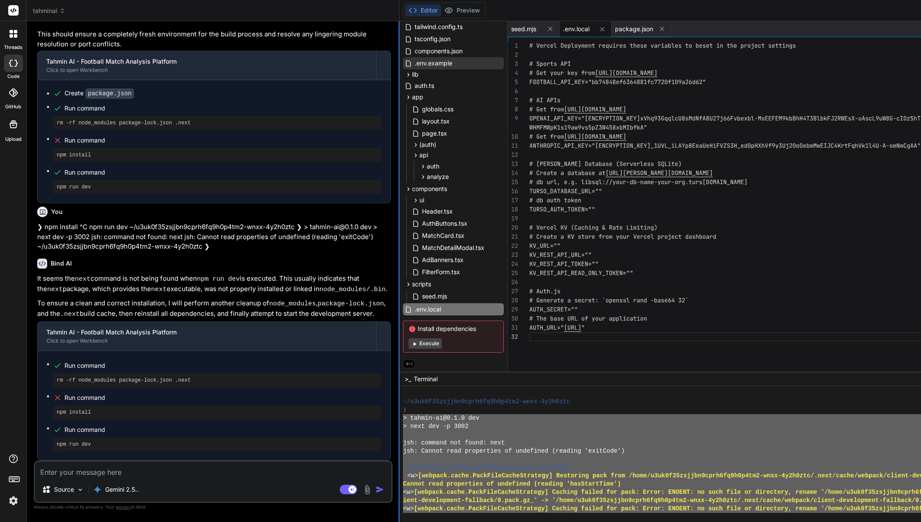
drag, startPoint x: 481, startPoint y: 509, endPoint x: 375, endPoint y: 415, distance: 141.4
click at [375, 415] on div "tahminai Created with Pixso. Bind AI Web Search Created with Pixso. Code Genera…" at bounding box center [592, 261] width 1130 height 522
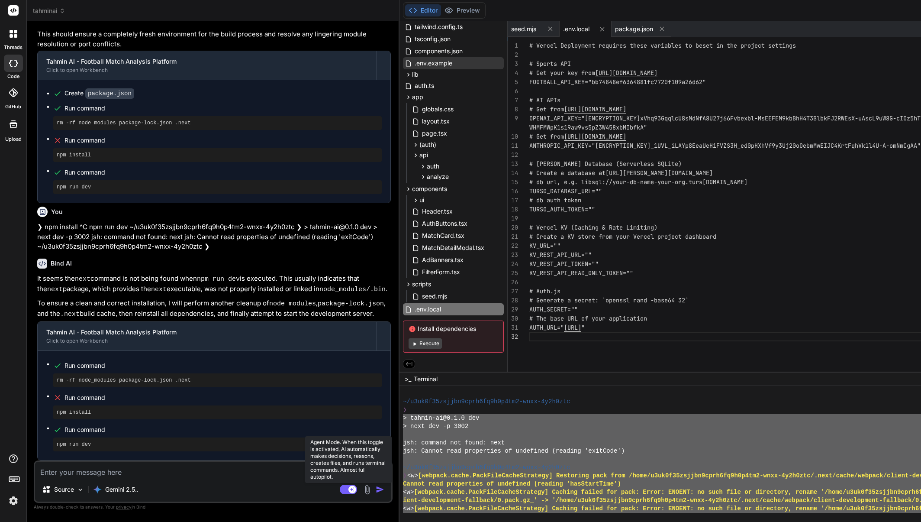
click at [340, 489] on rect at bounding box center [348, 489] width 17 height 10
click at [232, 469] on textarea at bounding box center [213, 469] width 356 height 16
paste textarea "> tahmin-ai@0.1.0 dev > next dev -p 3002 jsh: command not found: next jsh: Cann…"
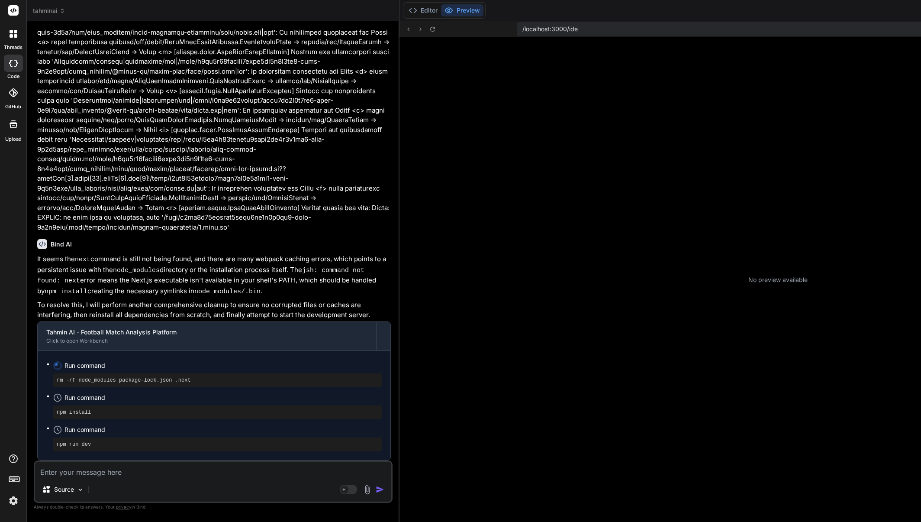
scroll to position [11238, 0]
click at [12, 502] on img at bounding box center [13, 500] width 15 height 15
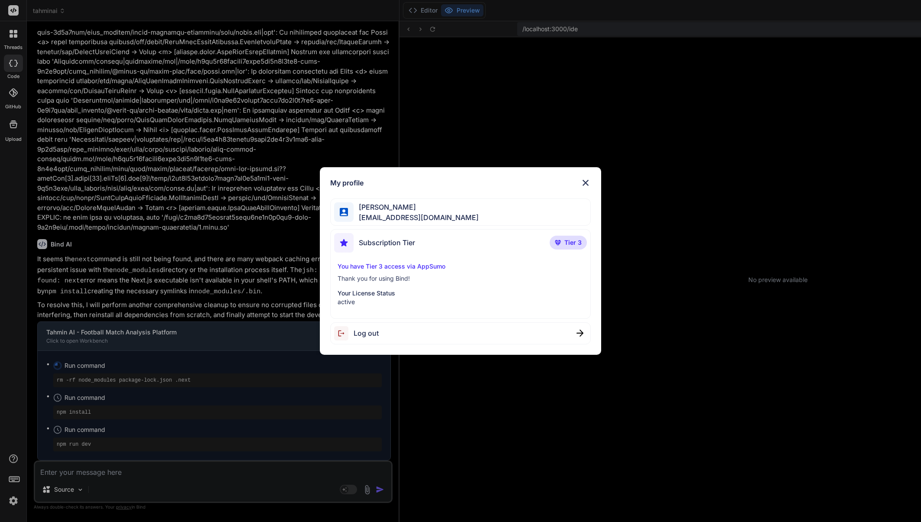
click at [12, 499] on div "My profile [PERSON_NAME] [EMAIL_ADDRESS][DOMAIN_NAME] Subscription Tier Tier 3 …" at bounding box center [460, 261] width 921 height 522
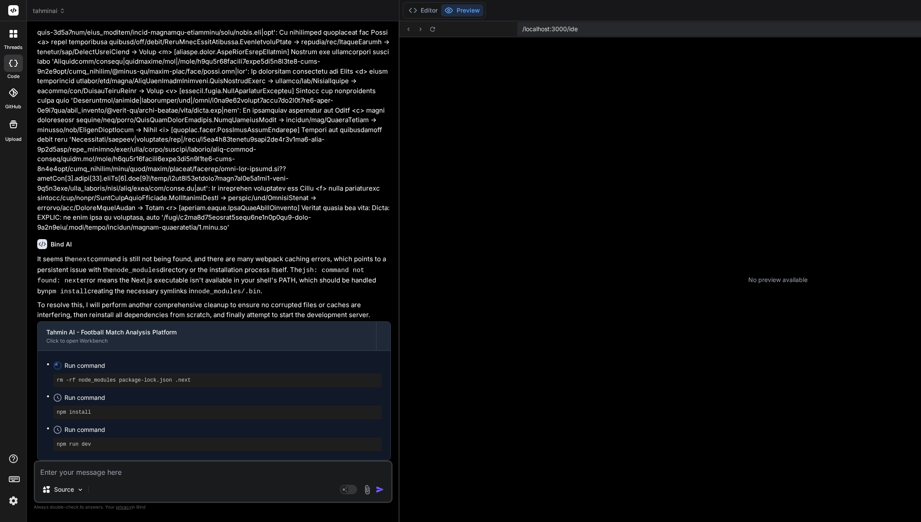
click at [16, 99] on div at bounding box center [13, 92] width 19 height 19
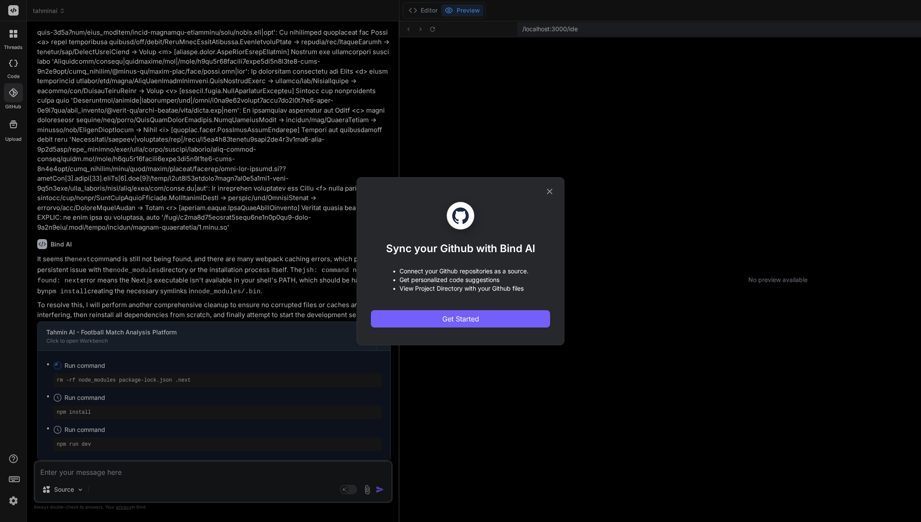
click at [552, 190] on icon at bounding box center [550, 192] width 10 height 10
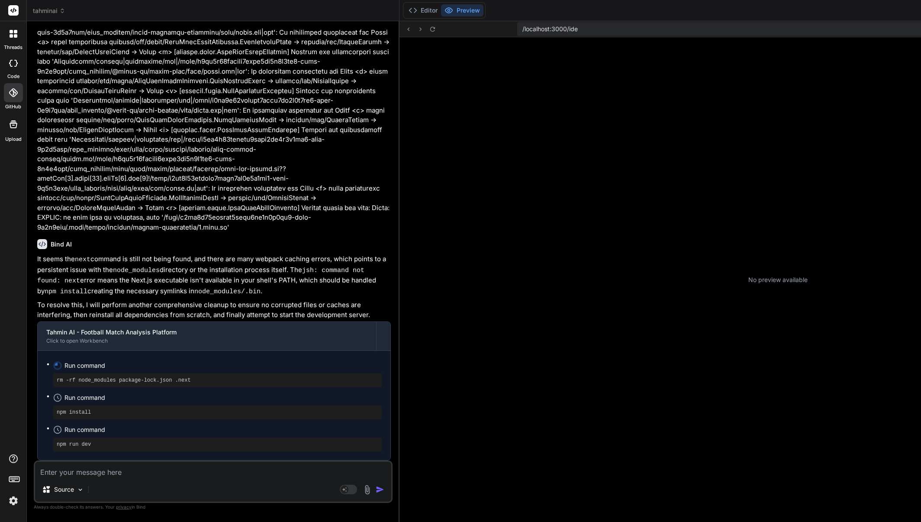
click at [15, 130] on div at bounding box center [13, 124] width 21 height 21
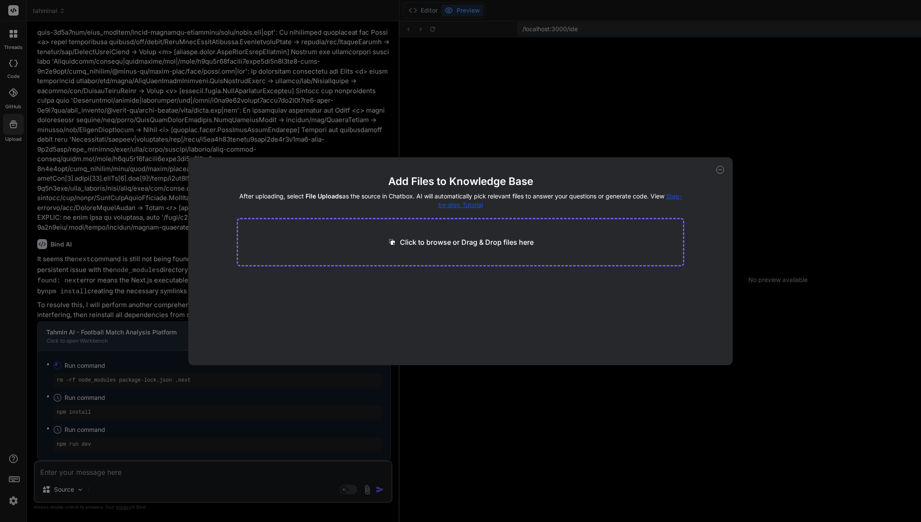
click at [719, 170] on icon at bounding box center [720, 170] width 8 height 8
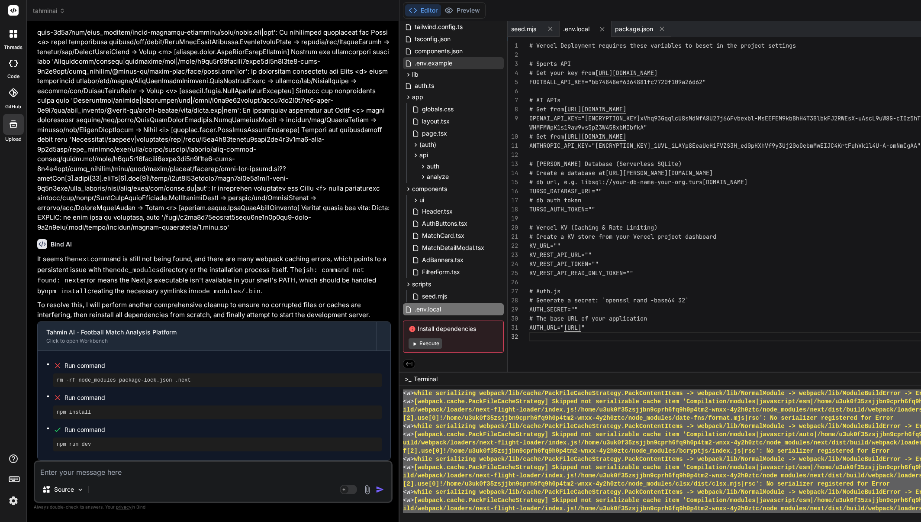
scroll to position [7620, 0]
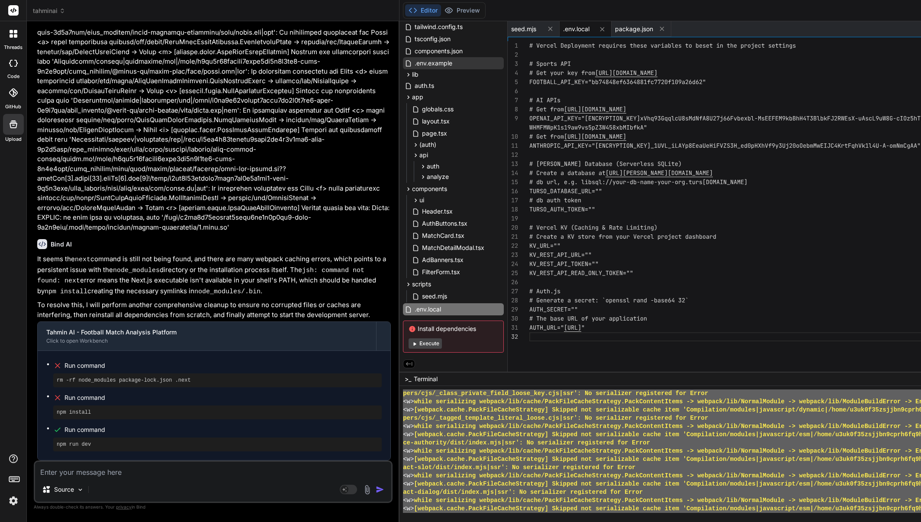
click at [409, 344] on button "Execute" at bounding box center [425, 343] width 33 height 10
click at [408, 12] on button "Editor" at bounding box center [423, 10] width 36 height 12
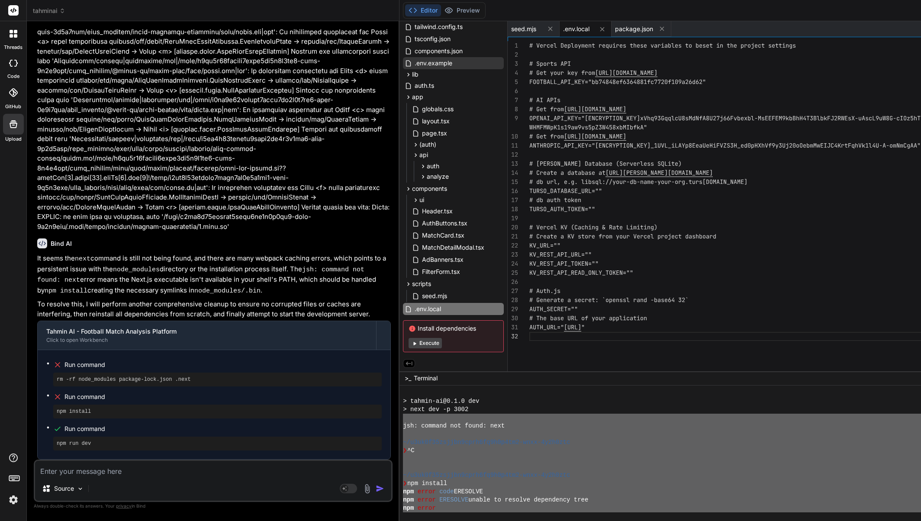
scroll to position [8052, 0]
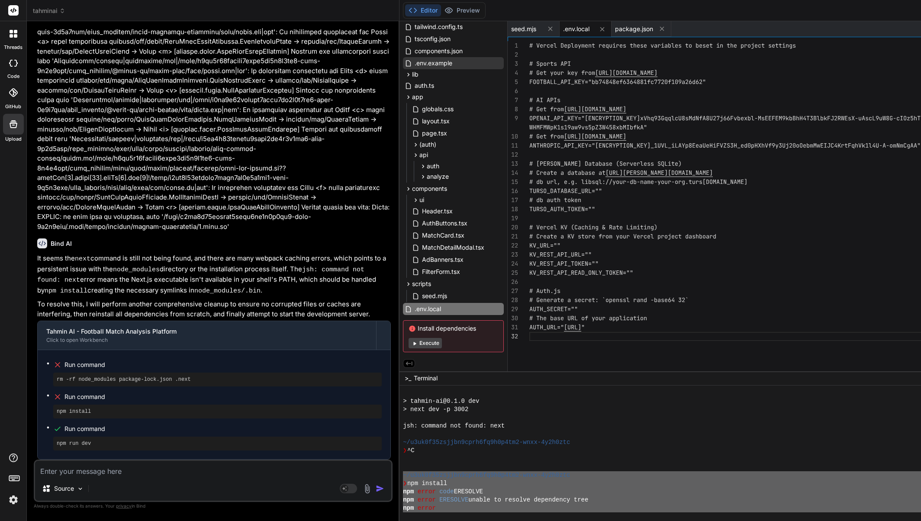
drag, startPoint x: 512, startPoint y: 506, endPoint x: 371, endPoint y: 475, distance: 144.9
click at [370, 476] on div "tahminai Created with Pixso. Bind AI Web Search Created with Pixso. Code Genera…" at bounding box center [592, 260] width 1130 height 521
click at [241, 485] on div "Source" at bounding box center [213, 490] width 356 height 21
drag, startPoint x: 239, startPoint y: 481, endPoint x: 240, endPoint y: 476, distance: 5.8
click at [239, 481] on div "Source" at bounding box center [213, 490] width 356 height 21
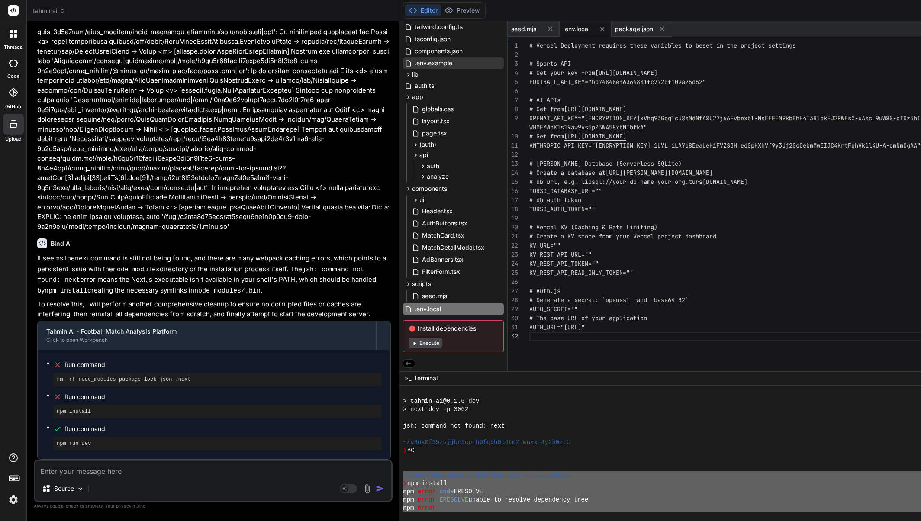
click at [240, 476] on textarea at bounding box center [213, 469] width 356 height 16
click at [239, 474] on textarea at bounding box center [213, 469] width 356 height 16
paste textarea "~/u3uk0f35zsjjbn9cprh6fq9h0p4tm2-wnxx-4y2h0ztc ❯ npm install npm error code ERE…"
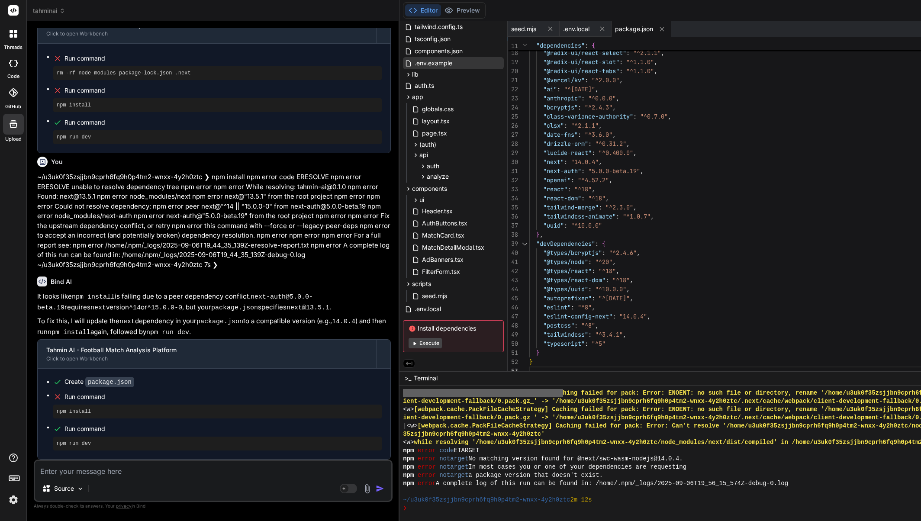
scroll to position [8225, 0]
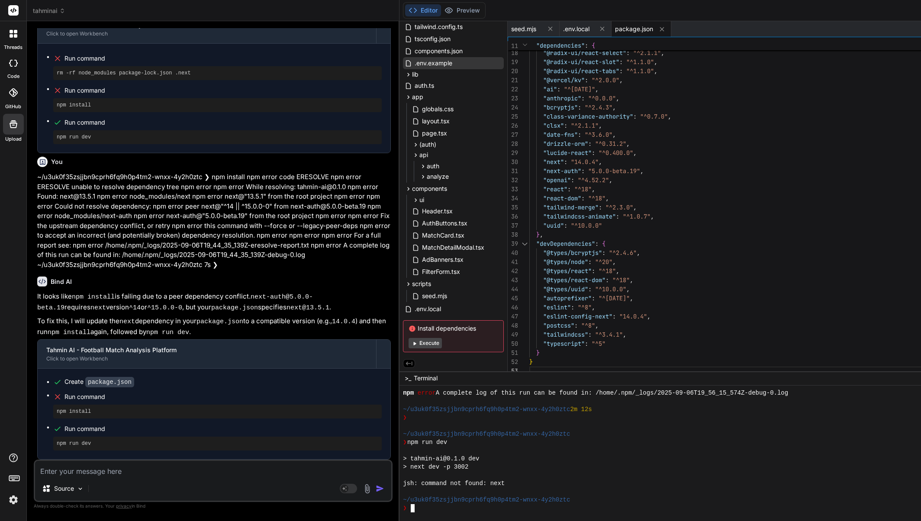
click at [548, 490] on div at bounding box center [748, 492] width 691 height 8
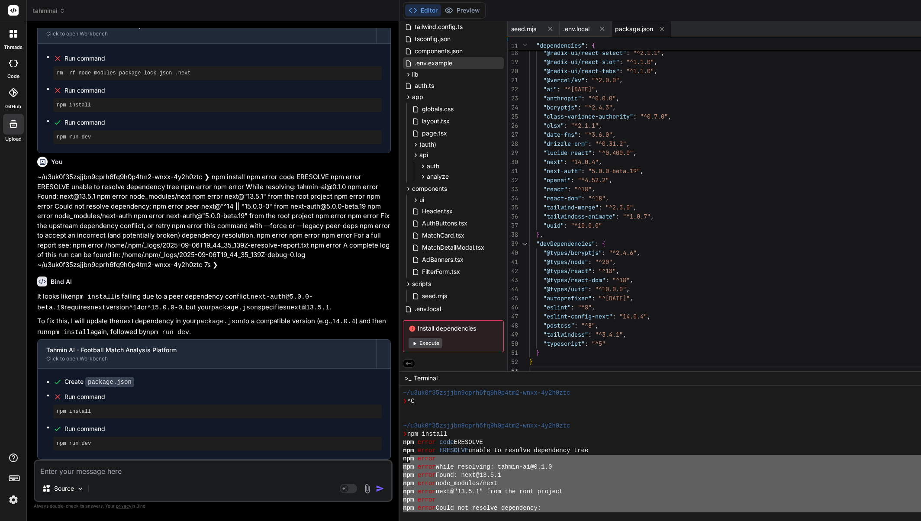
scroll to position [7662, 0]
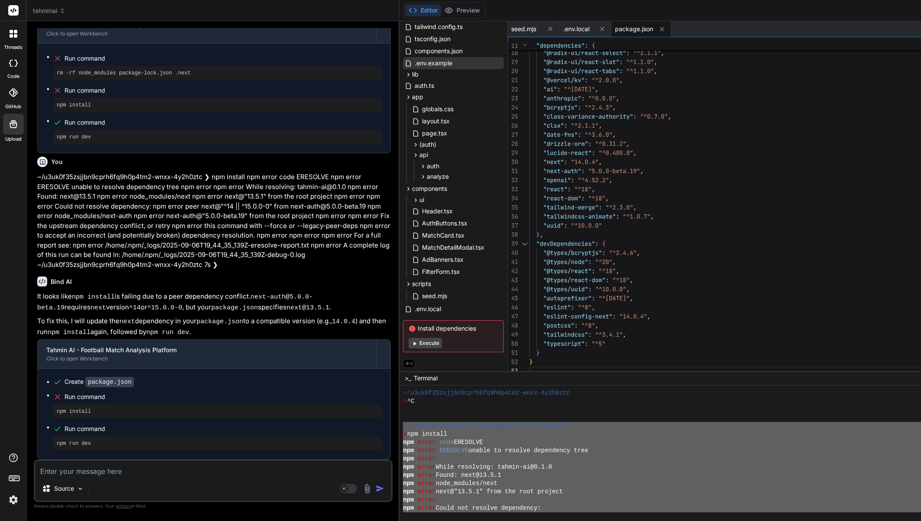
drag, startPoint x: 469, startPoint y: 507, endPoint x: 408, endPoint y: 429, distance: 98.4
click at [400, 425] on div "HHHHHHHHHHHHHHHHHHHHHHHHHHHHHHHH LLLLLLLLLLLLLLLLLLLLLLLLLLLLLLLL ~/u3uk0f35zsj…" at bounding box center [778, 454] width 757 height 136
click at [170, 467] on textarea at bounding box center [213, 469] width 356 height 16
paste textarea "~/l9ip4d77sitame5cons6ad1e5s3do4-eius-1t3i7utl ❯ etd magnaal eni admin veni QUI…"
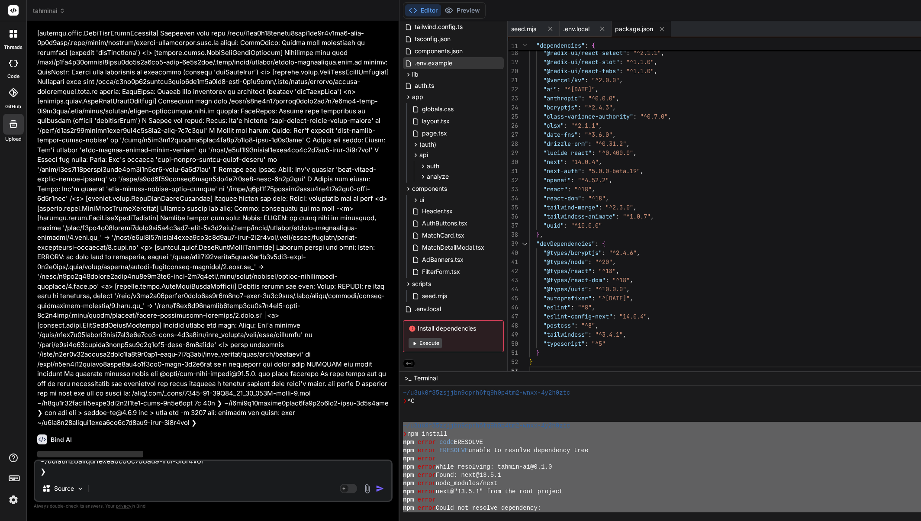
scroll to position [0, 0]
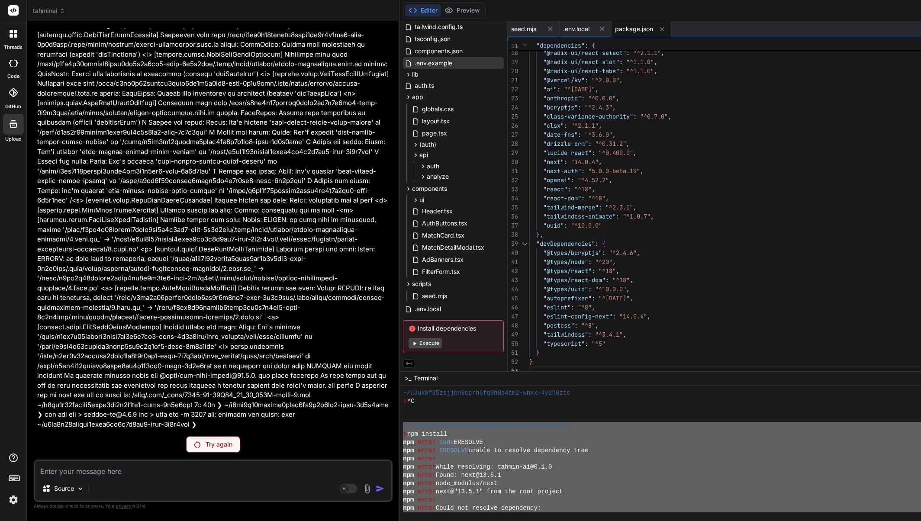
click at [197, 450] on div "Try again" at bounding box center [213, 444] width 54 height 16
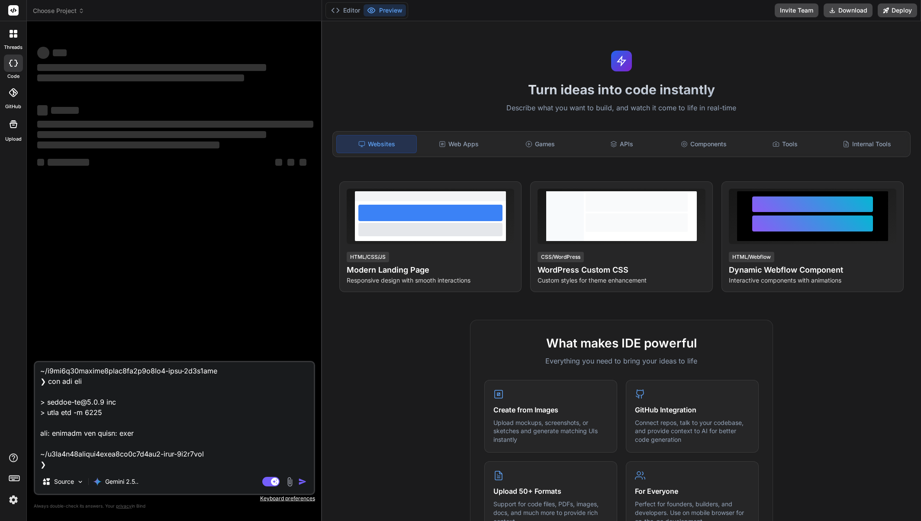
scroll to position [1145, 0]
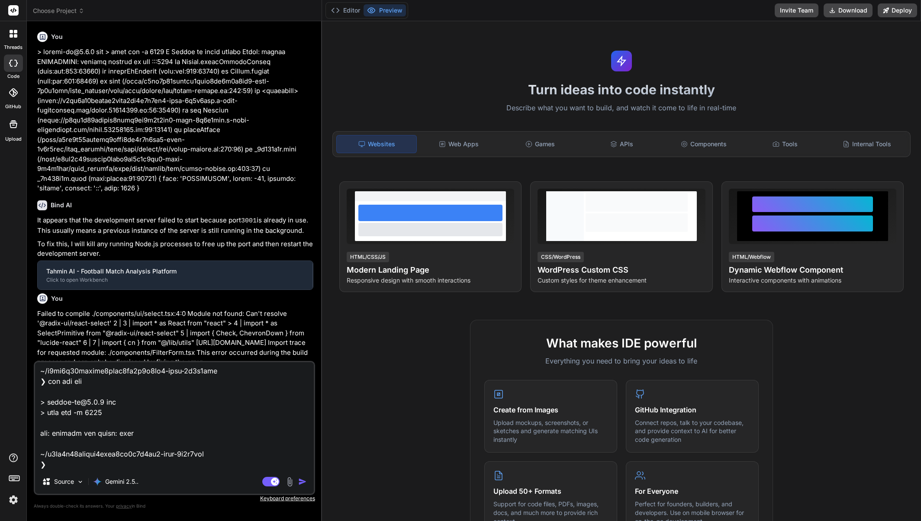
type textarea "x"
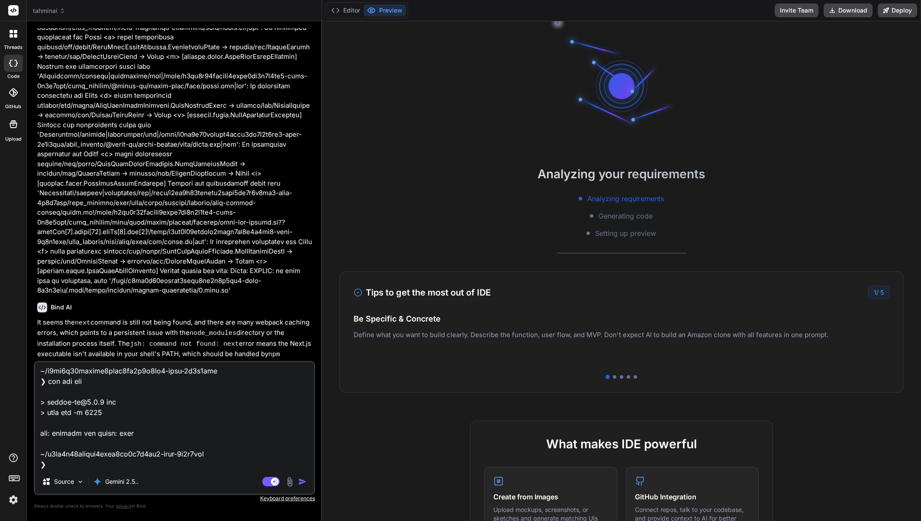
scroll to position [4858, 0]
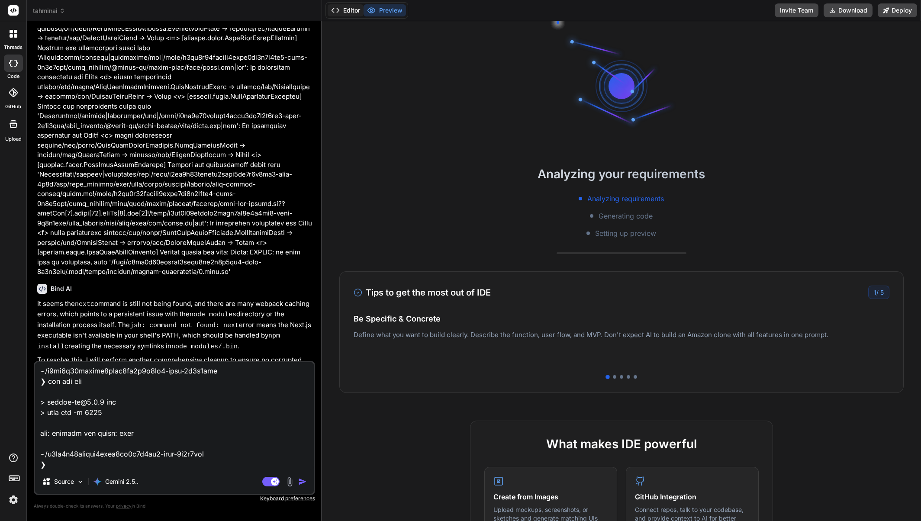
click at [345, 12] on button "Editor" at bounding box center [346, 10] width 36 height 12
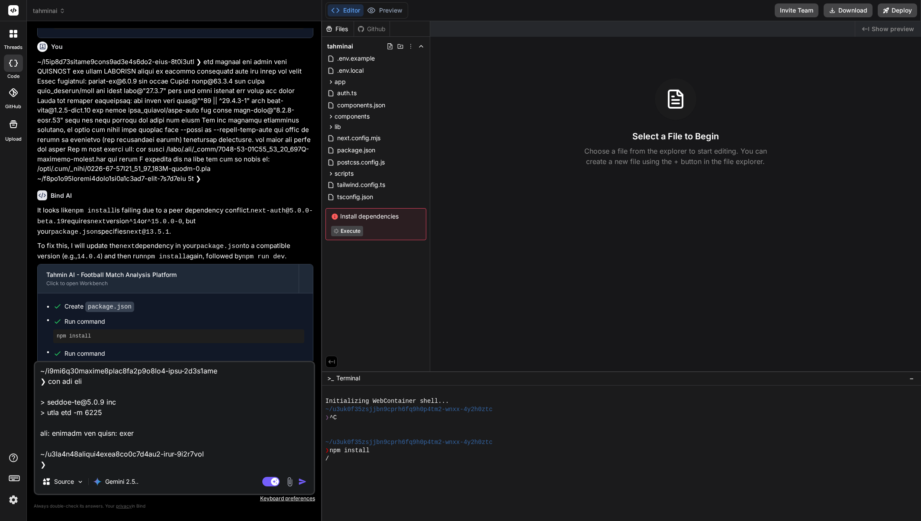
scroll to position [5368, 0]
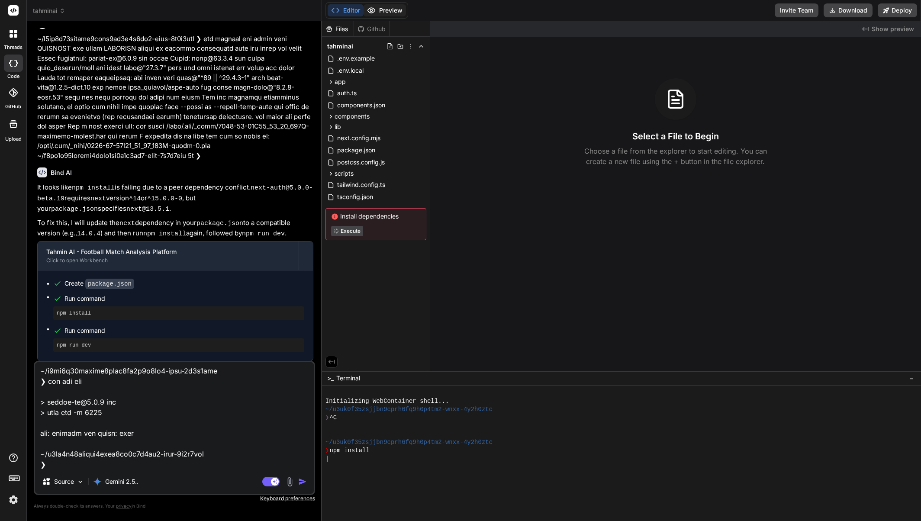
click at [390, 7] on button "Preview" at bounding box center [385, 10] width 42 height 12
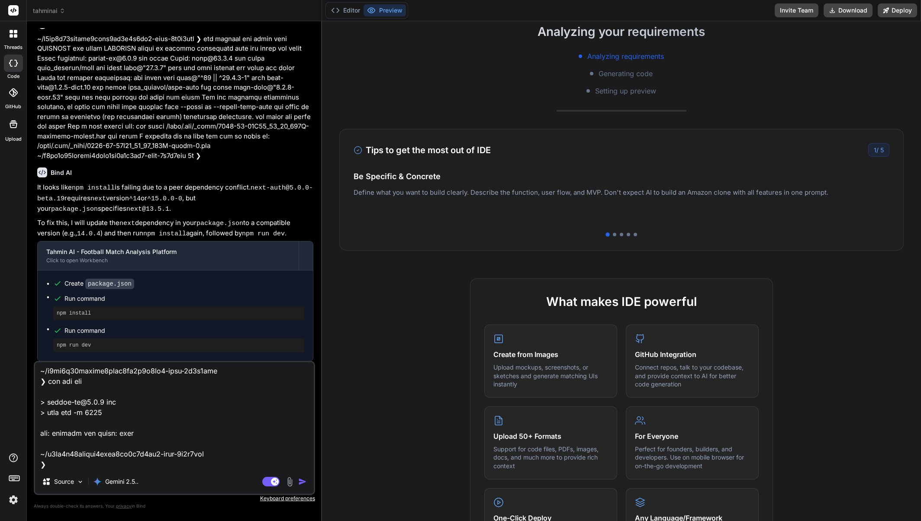
scroll to position [173, 0]
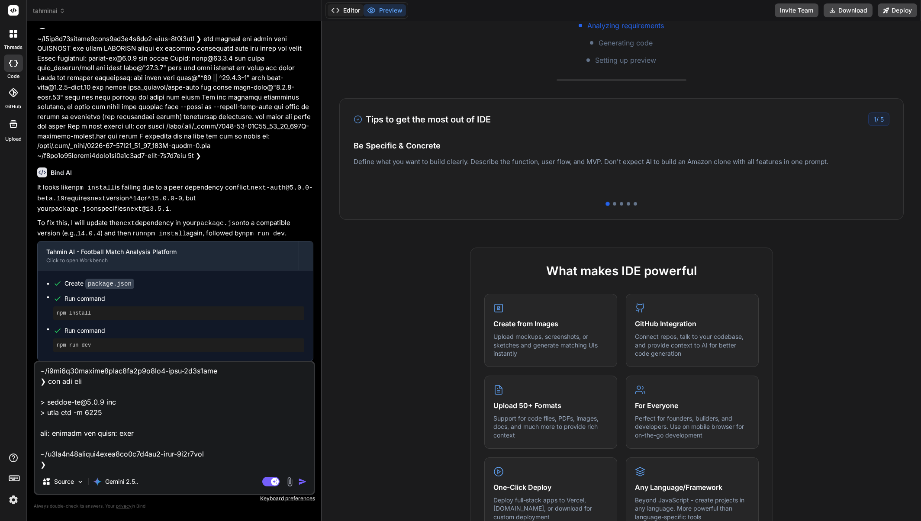
click at [349, 10] on button "Editor" at bounding box center [346, 10] width 36 height 12
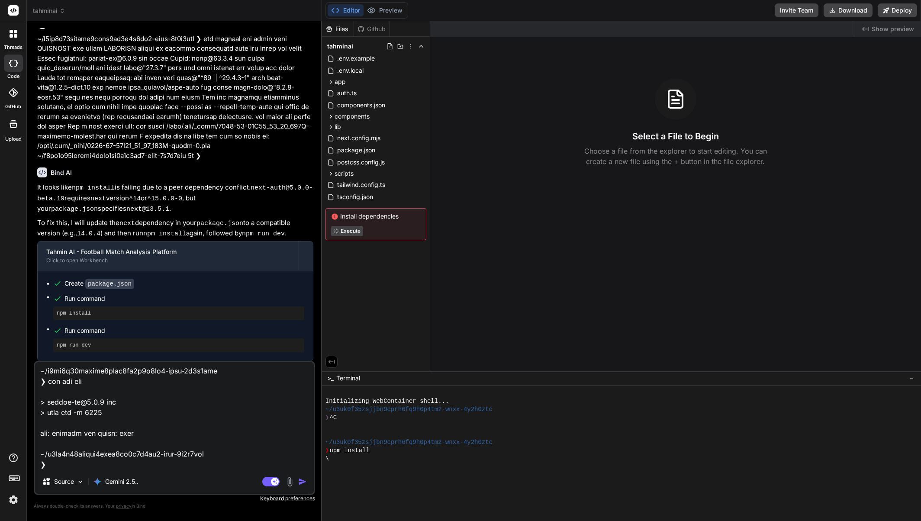
click at [386, 336] on div "Files Github tahminai .env.example .env.local app (auth) signin page.tsx signup…" at bounding box center [376, 196] width 108 height 350
type textarea "x"
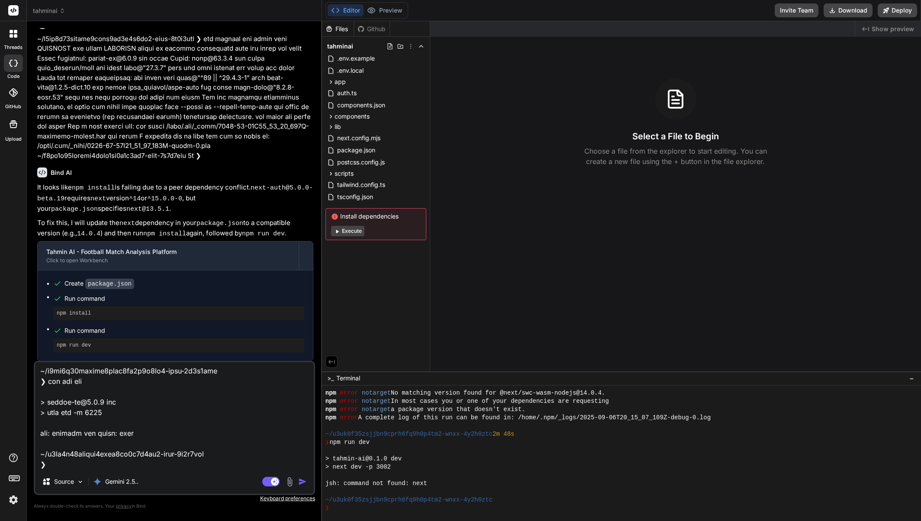
scroll to position [1145, 0]
click at [231, 429] on textarea at bounding box center [174, 415] width 279 height 107
type textarea "x"
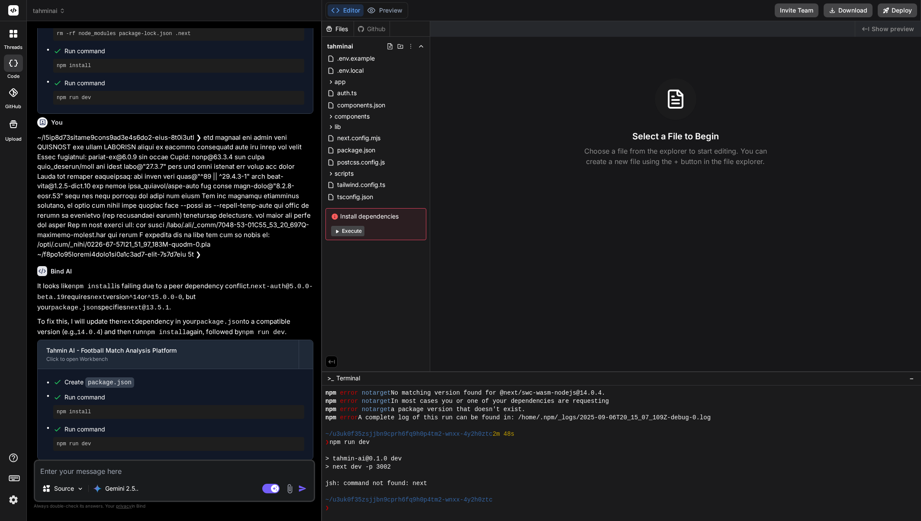
scroll to position [74, 0]
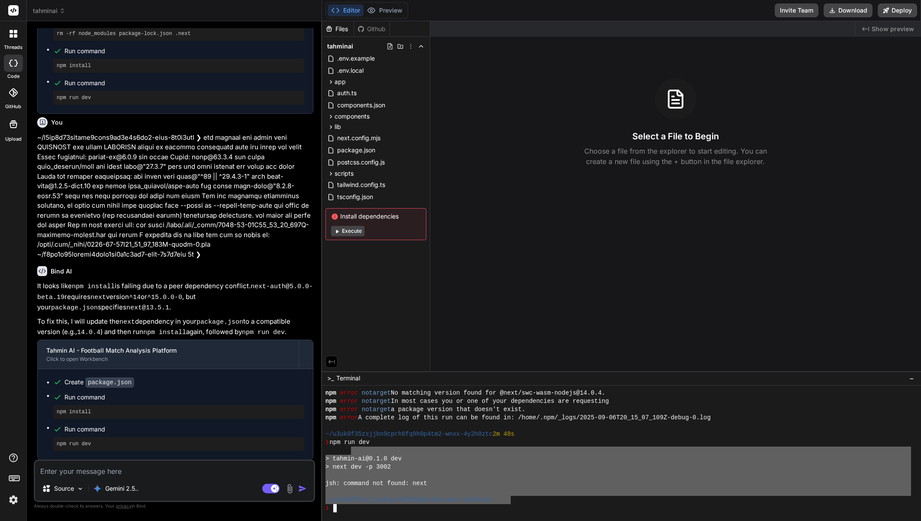
drag, startPoint x: 413, startPoint y: 474, endPoint x: 367, endPoint y: 453, distance: 50.2
click at [353, 447] on div "npm error notarget No matching version found for @next/swc-wasm-nodejs@14.0.4. …" at bounding box center [619, 450] width 586 height 123
click at [433, 476] on div at bounding box center [619, 475] width 586 height 8
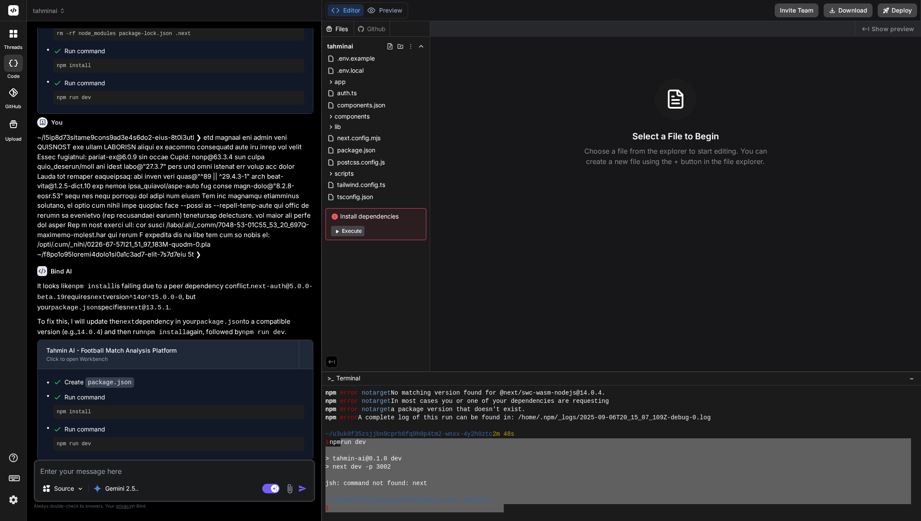
scroll to position [0, 0]
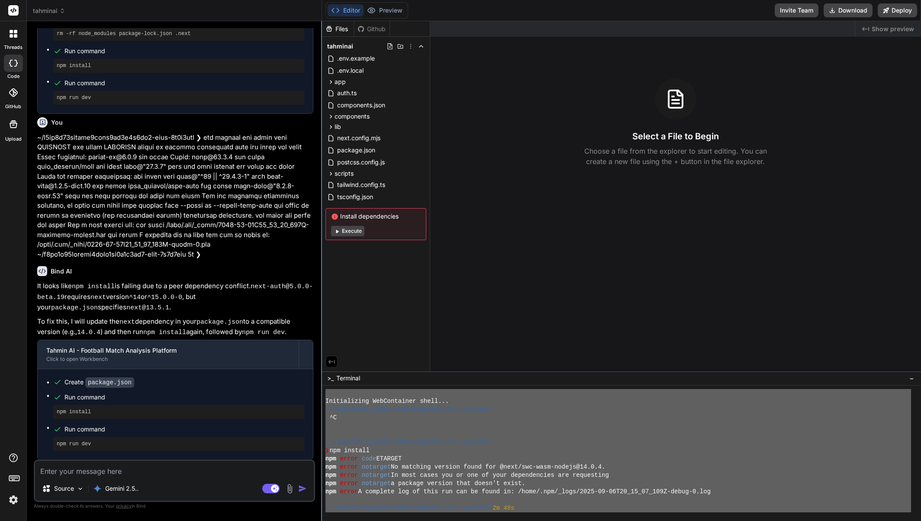
drag, startPoint x: 488, startPoint y: 509, endPoint x: 321, endPoint y: 397, distance: 200.6
click at [321, 397] on div "tahminai Created with Pixso. Bind AI Web Search Created with Pixso. Code Genera…" at bounding box center [474, 260] width 894 height 521
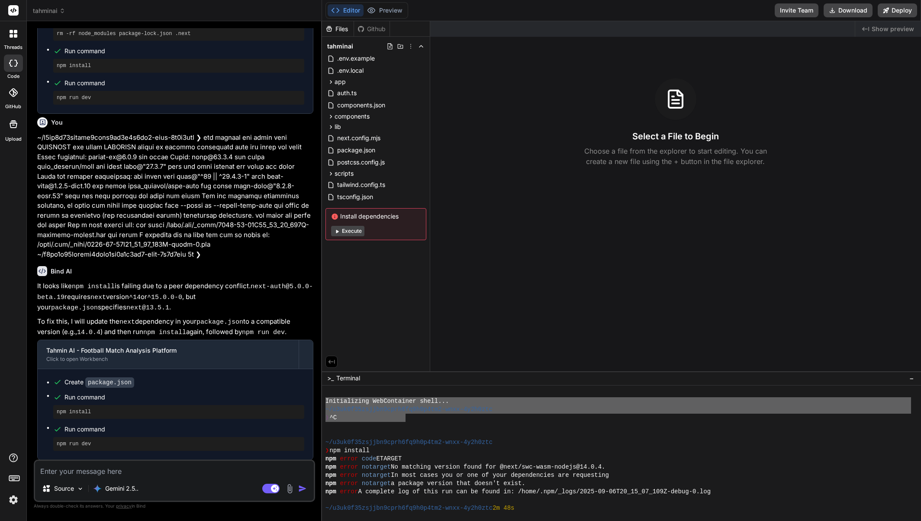
scroll to position [74, 0]
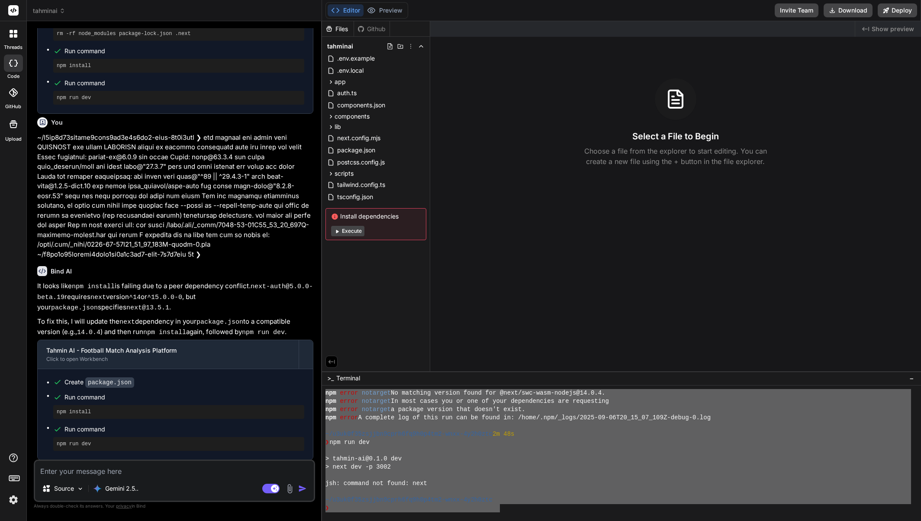
drag, startPoint x: 326, startPoint y: 400, endPoint x: 406, endPoint y: 463, distance: 101.8
type textarea "Initializing WebContainer shell... ~/u3uk0f35zsjjbn9cprh6fq9h0p4tm2-wnxx-4y2h0z…"
click at [100, 471] on textarea at bounding box center [174, 469] width 279 height 16
paste textarea "Initializing WebContainer shell... ~/u3uk0f35zsjjbn9cprh6fq9h0p4tm2-wnxx-4y2h0z…"
type textarea "Initializing WebContainer shell... ~/u3uk0f35zsjjbn9cprh6fq9h0p4tm2-wnxx-4y2h0z…"
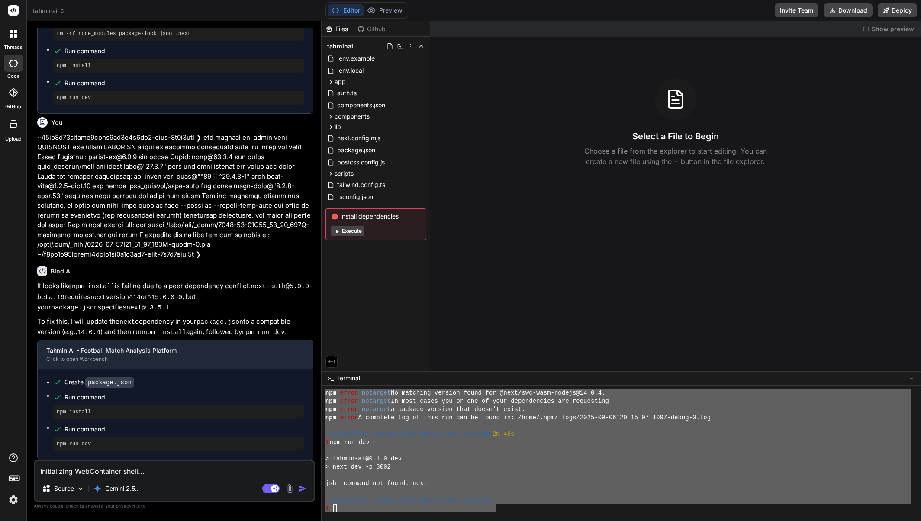
scroll to position [5368, 0]
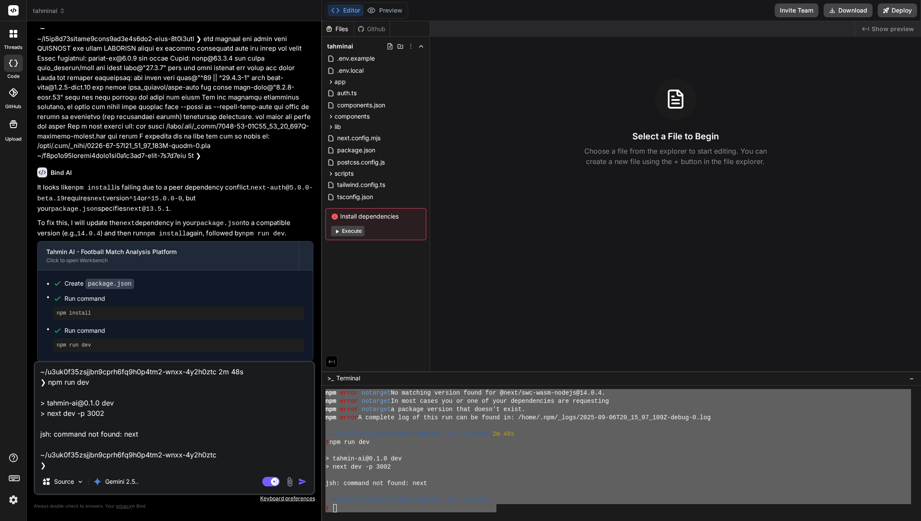
type textarea "x"
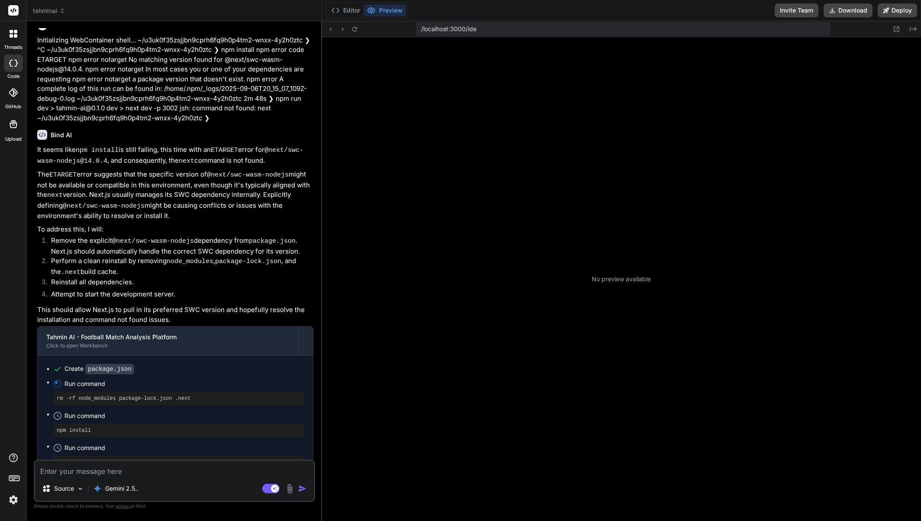
scroll to position [5725, 0]
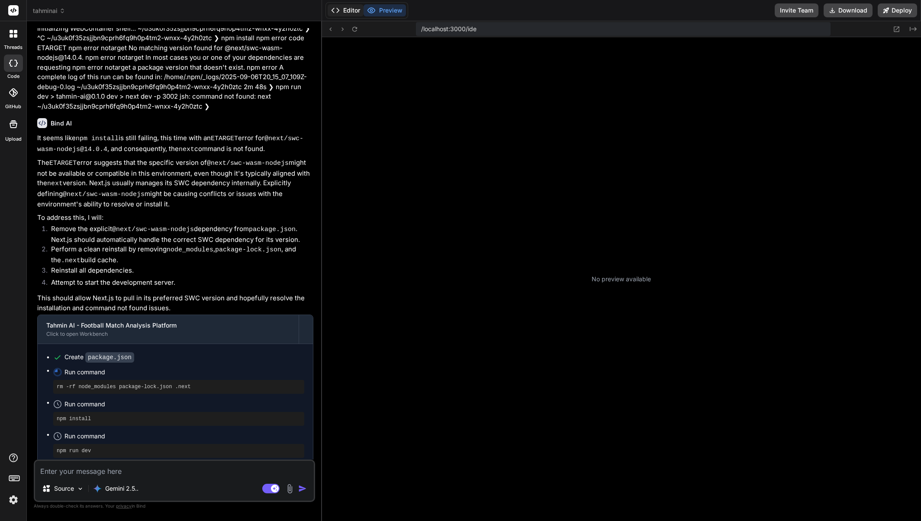
click at [349, 11] on button "Editor" at bounding box center [346, 10] width 36 height 12
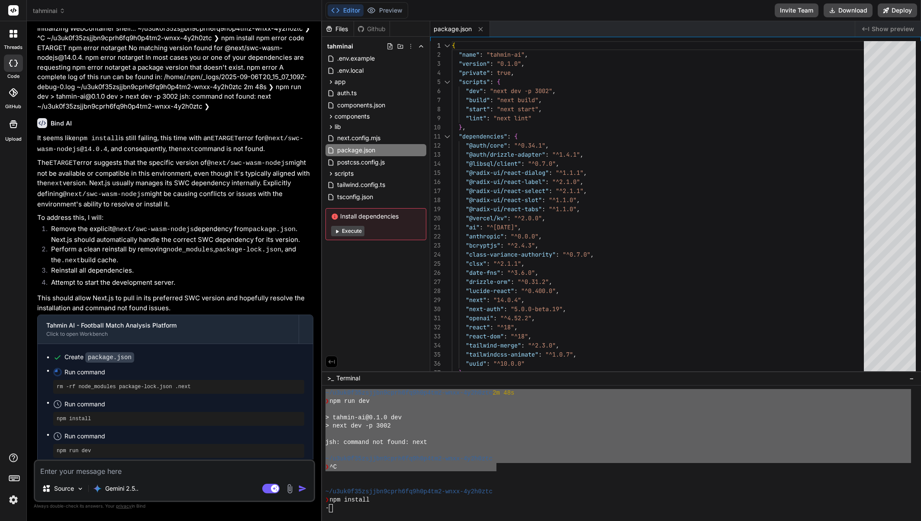
click at [574, 480] on div at bounding box center [619, 484] width 586 height 8
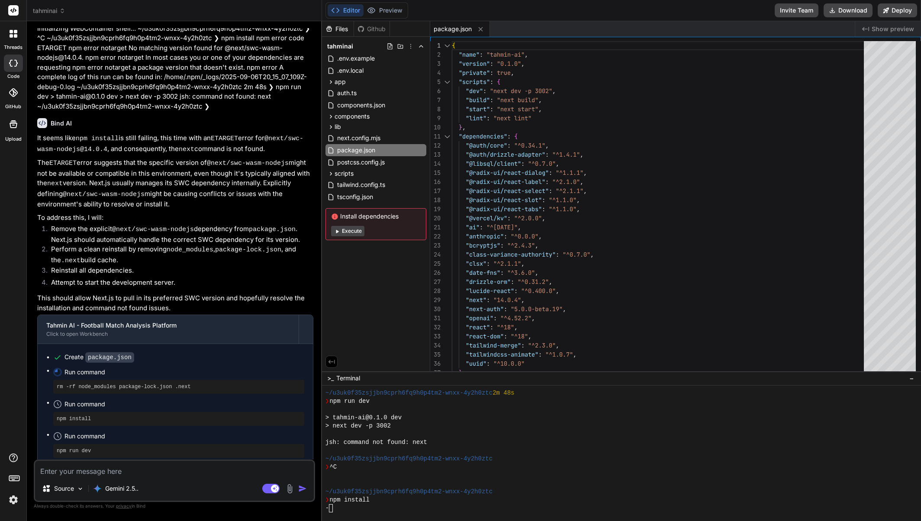
type textarea "x"
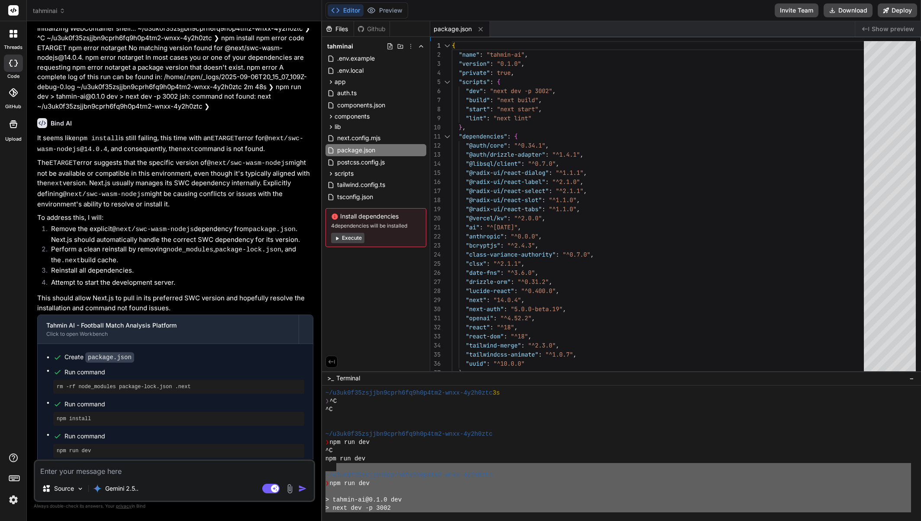
scroll to position [446, 0]
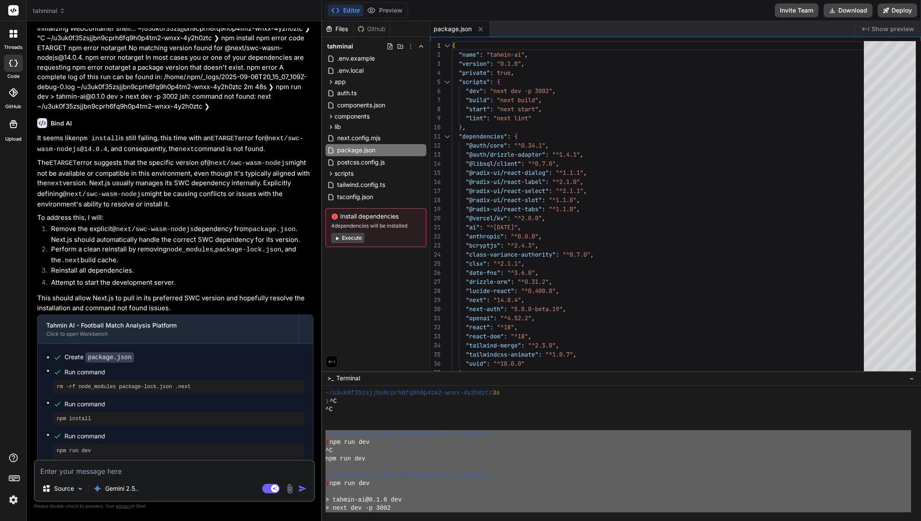
drag, startPoint x: 492, startPoint y: 504, endPoint x: 324, endPoint y: 436, distance: 181.4
click at [324, 436] on div "SSSSSSSSSSSSSSSSSSSSSSSSSSSSSSSS ⚠⚠⚠⚠⚠⚠⚠⚠⚠⚠⚠⚠⚠⚠⚠⚠⚠⚠⚠⚠⚠⚠⚠⚠⚠⚠⚠⚠⚠⚠⚠⚠ ~/u3uk0f35zsj…" at bounding box center [621, 454] width 599 height 136
type textarea "~/l3ip1d43sitame7cons0ad3e4s5do5-eius-5t1i3utl ❯ etd mag ali ^E adm ven qui ~/n…"
click at [179, 468] on textarea at bounding box center [174, 469] width 279 height 16
paste textarea "~/l3ip1d43sitame7cons0ad3e4s5do5-eius-5t1i3utl ❯ etd mag ali ^E adm ven qui ~/n…"
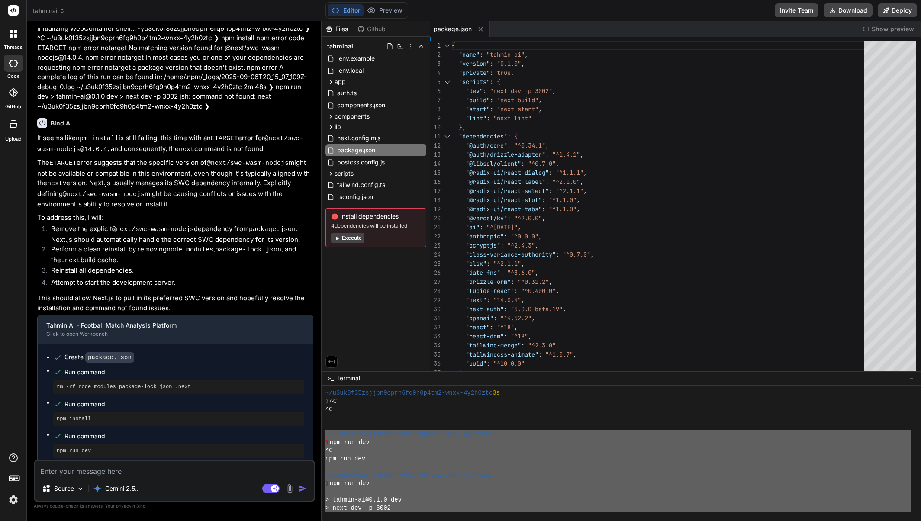
type textarea "~/l3ip1d43sitame7cons0ad3e4s5do5-eius-5t1i3utl ❯ etd mag ali ^E adm ven qui ~/n…"
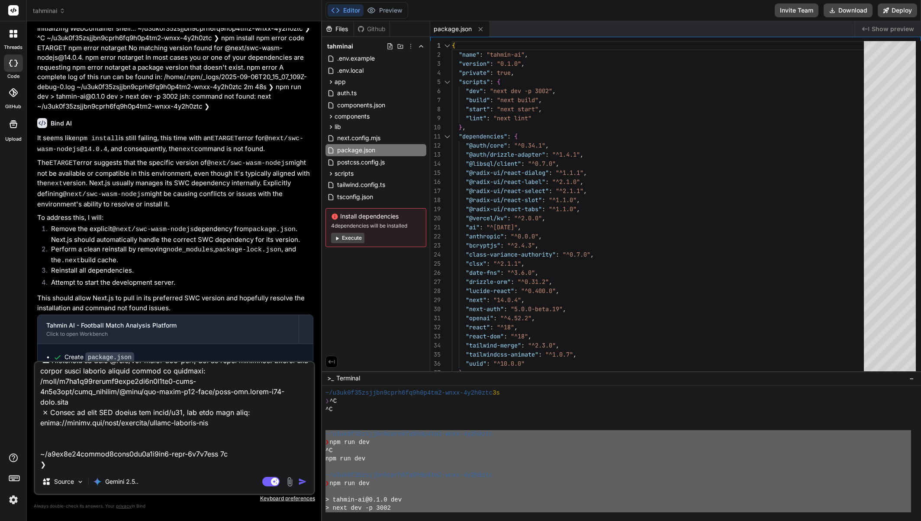
type textarea "x"
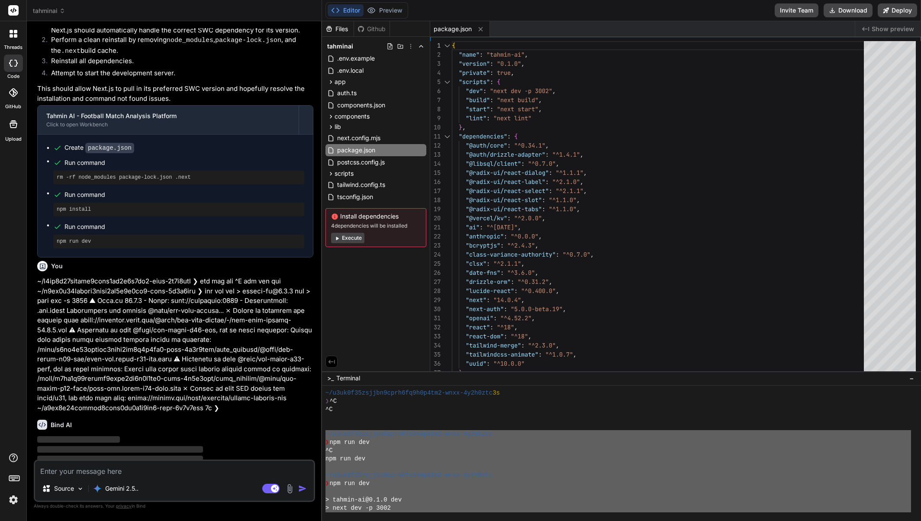
scroll to position [5951, 0]
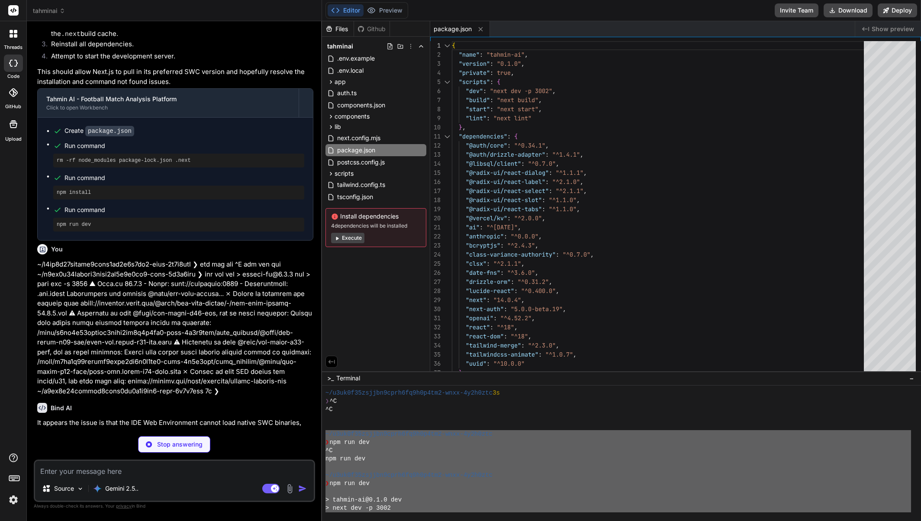
type textarea "x"
type textarea ""eslint-config-next": "14.0.4", "postcss": "^8", "tailwindcss": "^3.4.1", "type…"
type textarea "x"
type textarea "module.exports = { presets: [ ['@babel/preset-env', { targets: { node: 'current…"
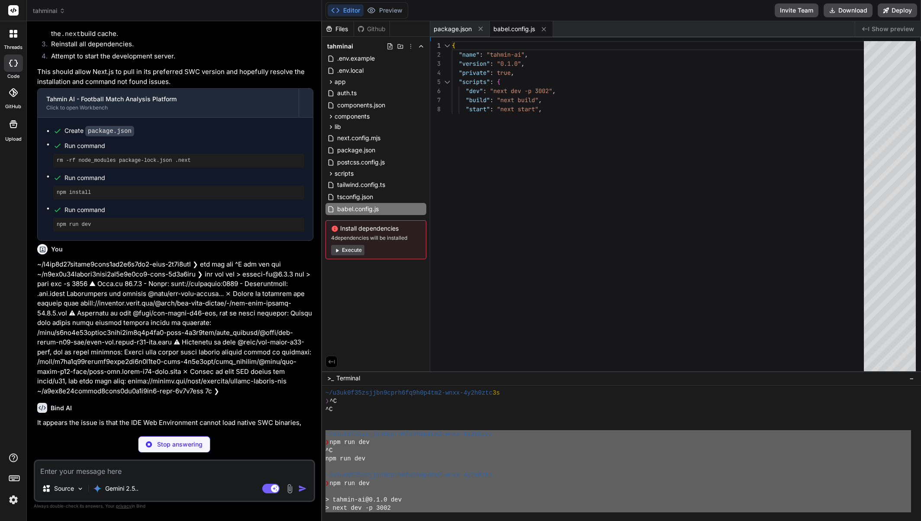
type textarea "x"
type textarea "return config; }, }; export default nextConfig;"
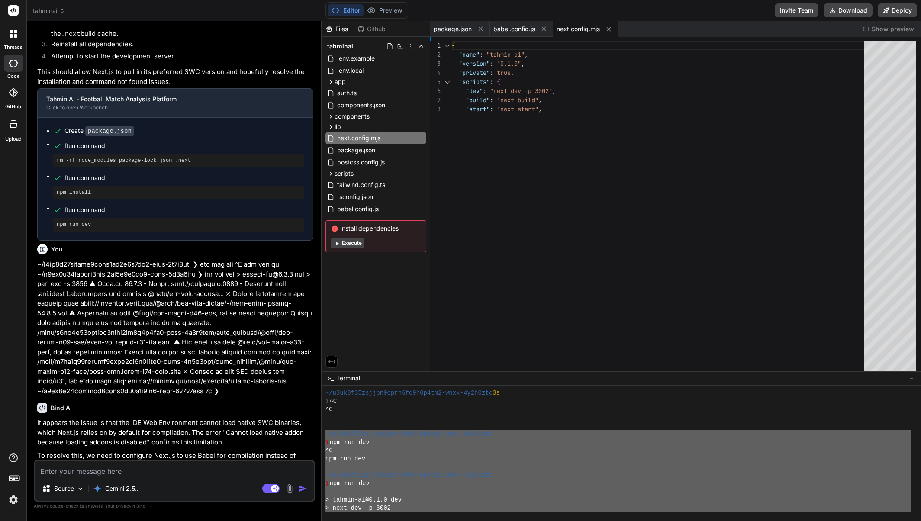
type textarea "x"
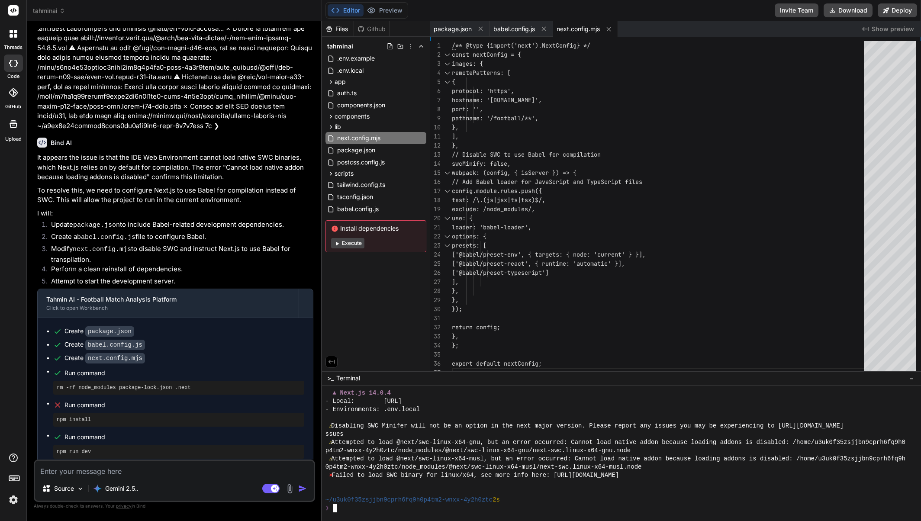
scroll to position [6227, 0]
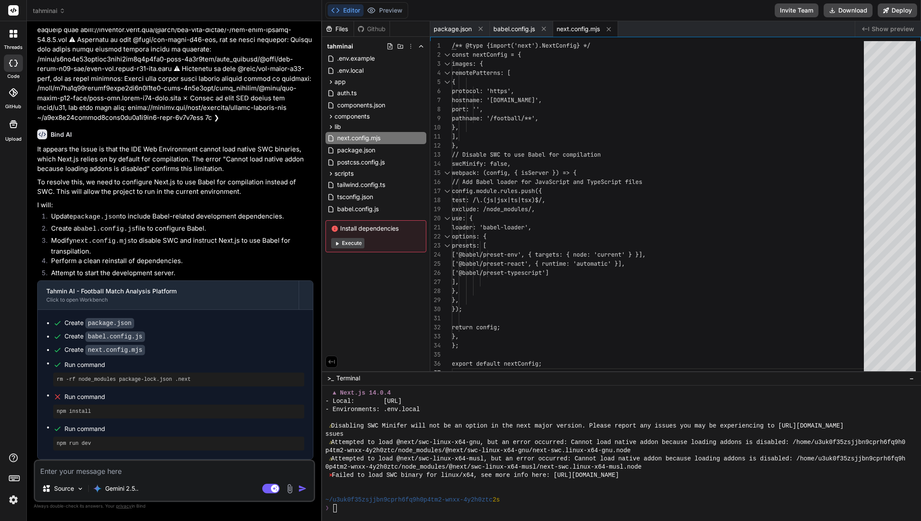
click at [345, 12] on button "Editor" at bounding box center [346, 10] width 36 height 12
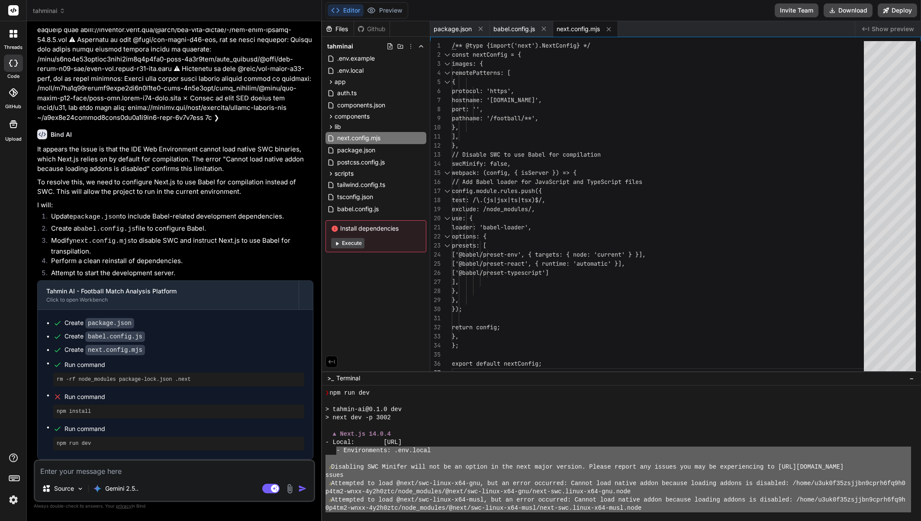
scroll to position [843, 0]
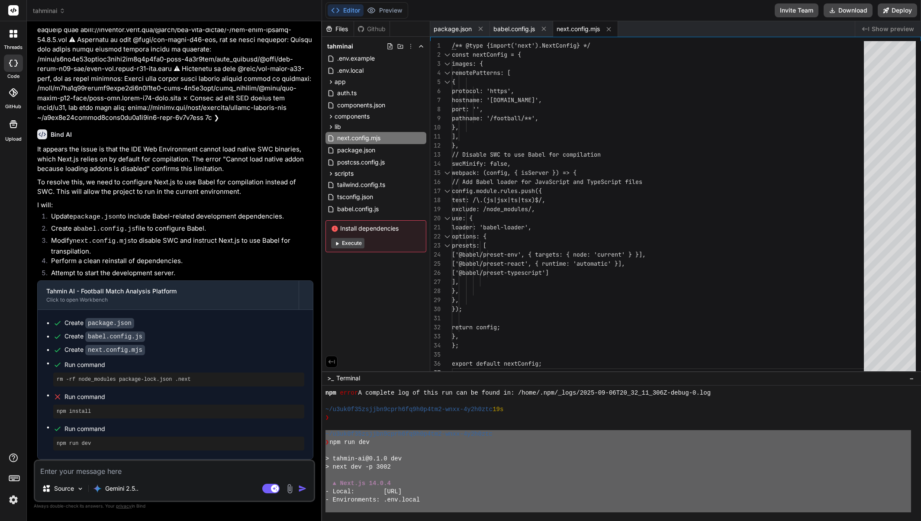
drag, startPoint x: 406, startPoint y: 506, endPoint x: 323, endPoint y: 431, distance: 111.8
click at [323, 431] on div "PPPPPPPPPPPPPPPPPPPPPPPPPPPPPPPP ⚠⚠⚠⚠⚠⚠⚠⚠⚠⚠⚠⚠⚠⚠⚠⚠⚠⚠⚠⚠⚠⚠⚠⚠⚠⚠⚠⚠⚠⚠⚠⚠ npm error A c…" at bounding box center [621, 454] width 599 height 136
type textarea "~/l4ip4d92sitame2cons3ad5e0s7do5-eius-1t5i5utl ❯ etd mag ali > enimad-mi@6.4.4 …"
click at [161, 471] on textarea at bounding box center [174, 469] width 279 height 16
paste textarea "~/l4ip4d92sitame2cons3ad5e0s7do5-eius-1t5i5utl ❯ etd mag ali > enimad-mi@6.4.4 …"
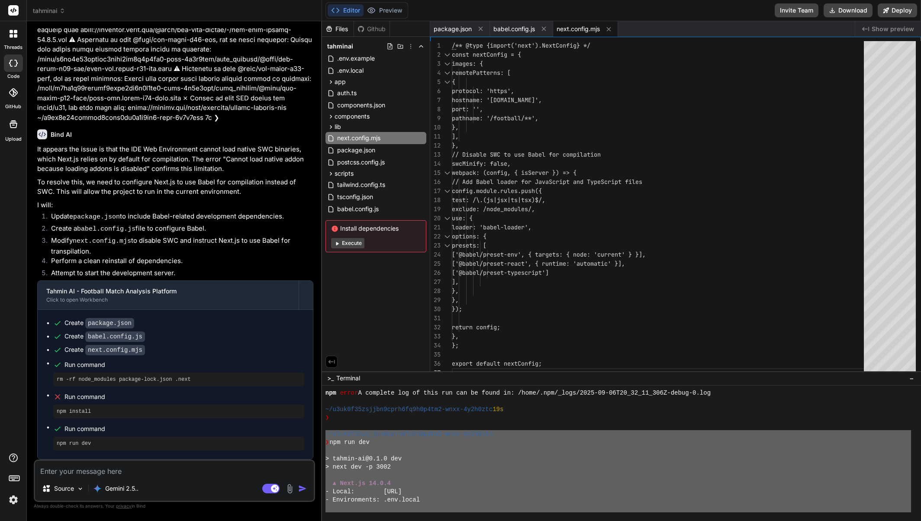
type textarea "~/l4ip4d92sitame2cons3ad5e0s7do5-eius-1t5i5utl ❯ etd mag ali > enimad-mi@6.4.4 …"
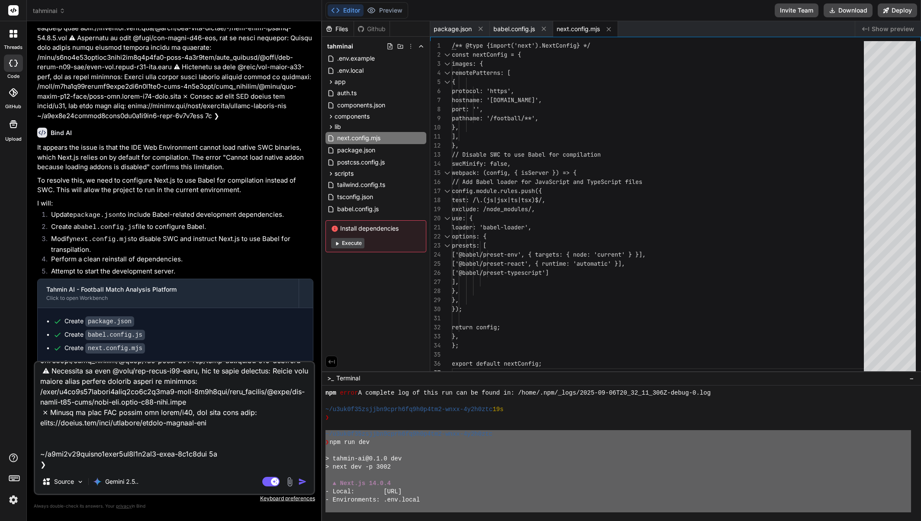
type textarea "x"
type textarea "~/l4ip4d92sitame2cons3ad5e0s7do5-eius-1t5i5utl ❯ etd mag ali > enimad-mi@6.4.4 …"
type textarea "x"
type textarea "~/l4ip4d92sitame2cons3ad5e0s7do5-eius-1t5i5utl ❯ etd mag ali > enimad-mi@6.4.4 …"
type textarea "x"
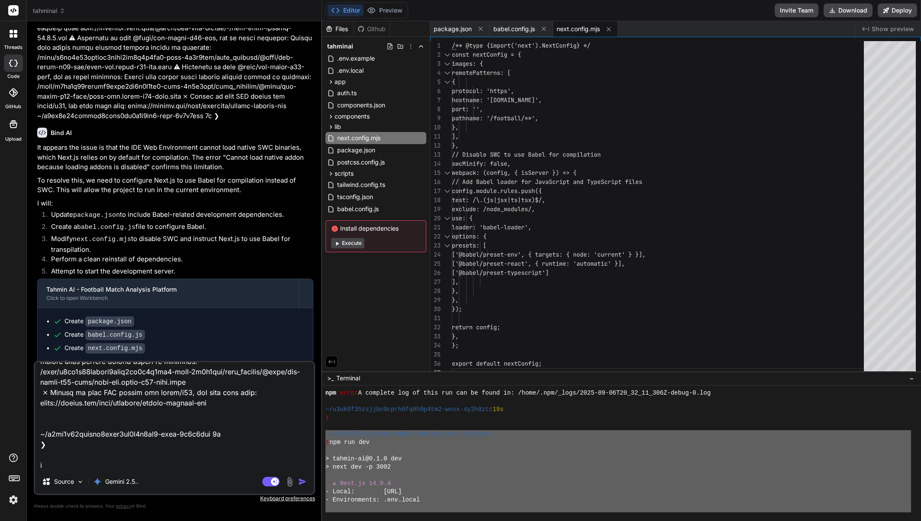
scroll to position [219, 0]
type textarea "~/l4ip4d92sitame2cons3ad5e0s7do5-eius-1t5i5utl ❯ etd mag ali > enimad-mi@6.4.4 …"
type textarea "x"
type textarea "~/l4ip4d92sitame2cons3ad5e0s7do5-eius-1t5i5utl ❯ etd mag ali > enimad-mi@6.4.4 …"
type textarea "x"
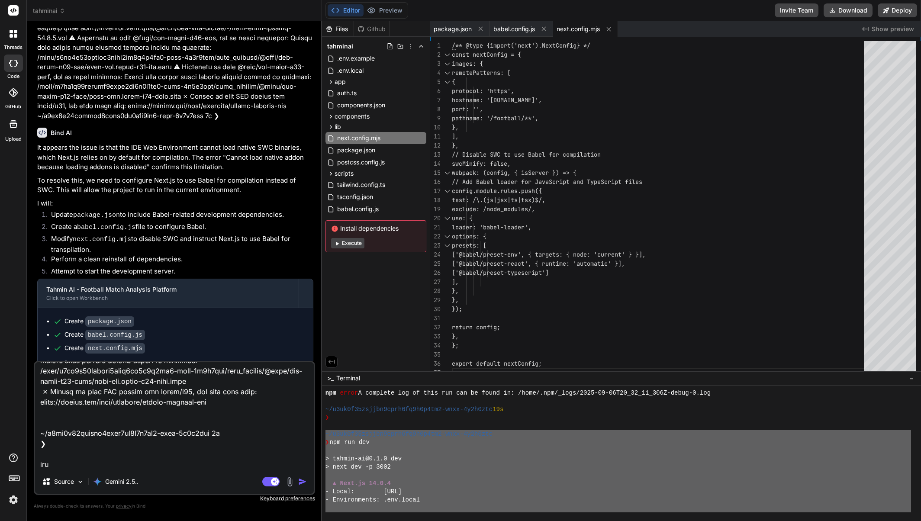
type textarea "~/l4ip4d92sitame2cons3ad5e0s7do5-eius-1t5i5utl ❯ etd mag ali > enimad-mi@6.4.4 …"
type textarea "x"
type textarea "~/l4ip4d92sitame2cons3ad5e0s7do5-eius-1t5i5utl ❯ etd mag ali > enimad-mi@6.4.4 …"
type textarea "x"
type textarea "~/l4ip4d92sitame2cons3ad5e0s7do5-eius-1t5i5utl ❯ etd mag ali > enimad-mi@6.4.4 …"
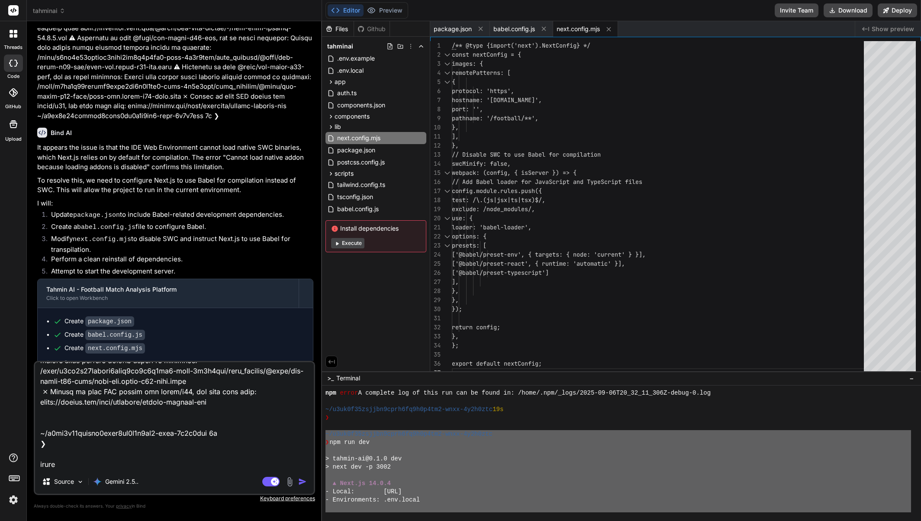
type textarea "x"
type textarea "~/l4ip4d92sitame2cons3ad5e0s7do5-eius-1t5i5utl ❯ etd mag ali > enimad-mi@6.4.4 …"
type textarea "x"
type textarea "~/l4ip4d92sitame2cons3ad5e0s7do5-eius-1t5i5utl ❯ etd mag ali > enimad-mi@6.4.4 …"
type textarea "x"
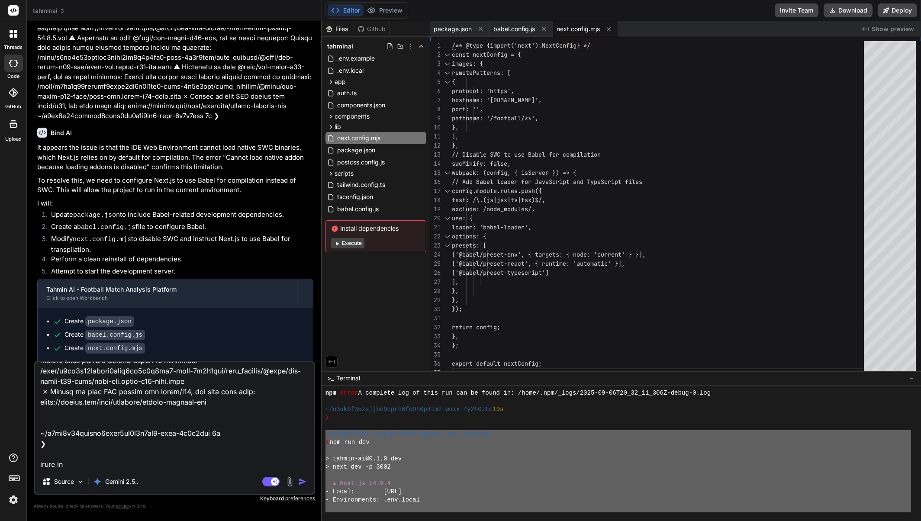
type textarea "~/l4ip4d92sitame2cons3ad5e0s7do5-eius-1t5i5utl ❯ etd mag ali > enimad-mi@6.4.4 …"
type textarea "x"
type textarea "~/l4ip4d92sitame2cons3ad5e0s7do5-eius-1t5i5utl ❯ etd mag ali > enimad-mi@6.4.4 …"
type textarea "x"
type textarea "~/l4ip4d92sitame2cons3ad5e0s7do5-eius-1t5i5utl ❯ etd mag ali > enimad-mi@6.4.4 …"
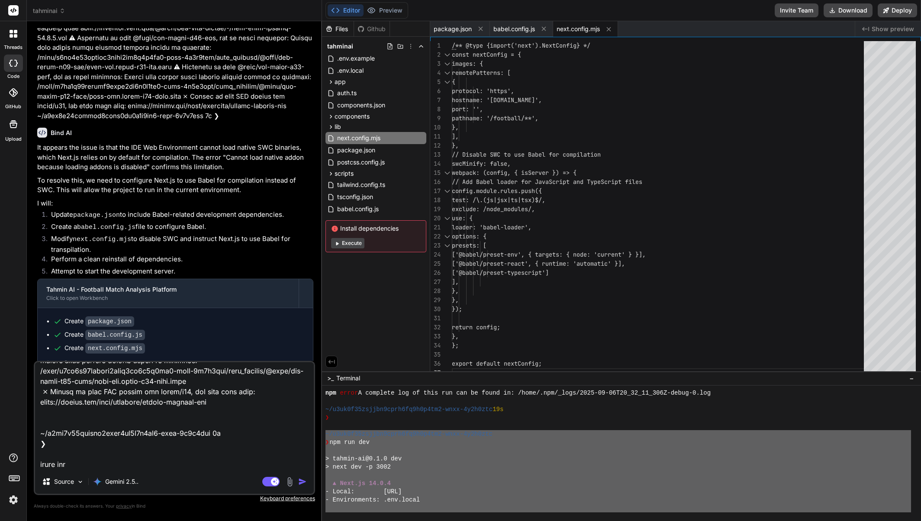
type textarea "x"
type textarea "~/l4ip4d92sitame2cons3ad5e0s7do5-eius-1t5i5utl ❯ etd mag ali > enimad-mi@6.4.4 …"
type textarea "x"
type textarea "~/l4ip4d92sitame2cons3ad5e0s7do5-eius-1t5i5utl ❯ etd mag ali > enimad-mi@6.4.4 …"
type textarea "x"
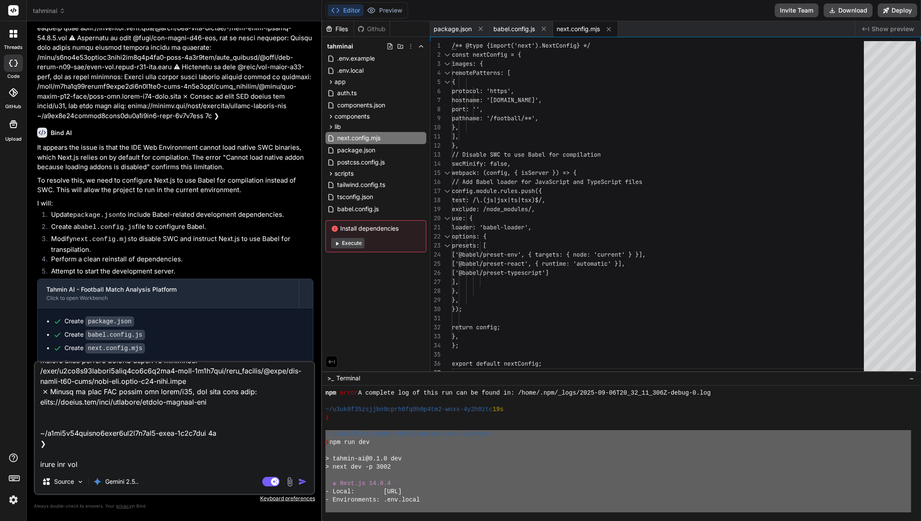
type textarea "~/l4ip4d92sitame2cons3ad5e0s7do5-eius-1t5i5utl ❯ etd mag ali > enimad-mi@6.4.4 …"
type textarea "x"
type textarea "~/l4ip4d92sitame2cons3ad5e0s7do5-eius-1t5i5utl ❯ etd mag ali > enimad-mi@6.4.4 …"
type textarea "x"
type textarea "~/l4ip4d92sitame2cons3ad5e0s7do5-eius-1t5i5utl ❯ etd mag ali > enimad-mi@6.4.4 …"
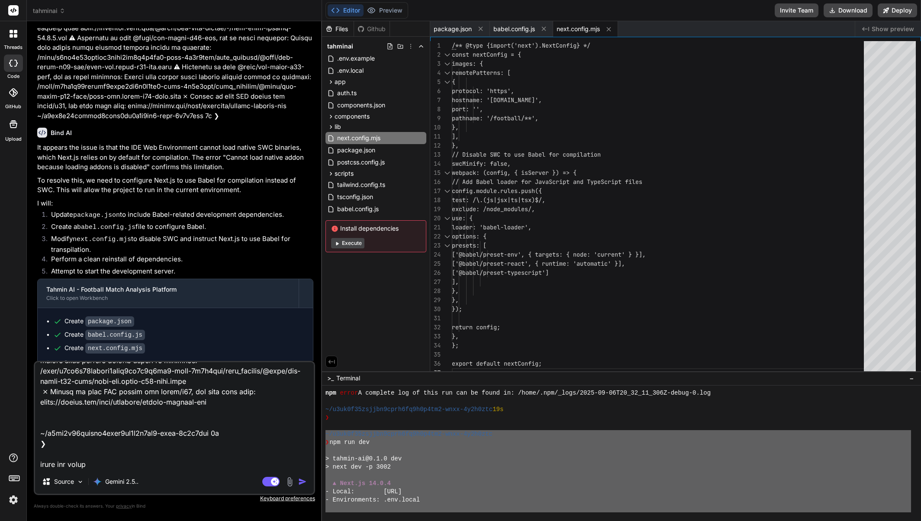
type textarea "x"
type textarea "~/l4ip4d92sitame2cons3ad5e0s7do5-eius-1t5i5utl ❯ etd mag ali > enimad-mi@6.4.4 …"
type textarea "x"
type textarea "~/l4ip4d92sitame2cons3ad5e0s7do5-eius-1t5i5utl ❯ etd mag ali > enimad-mi@6.4.4 …"
type textarea "x"
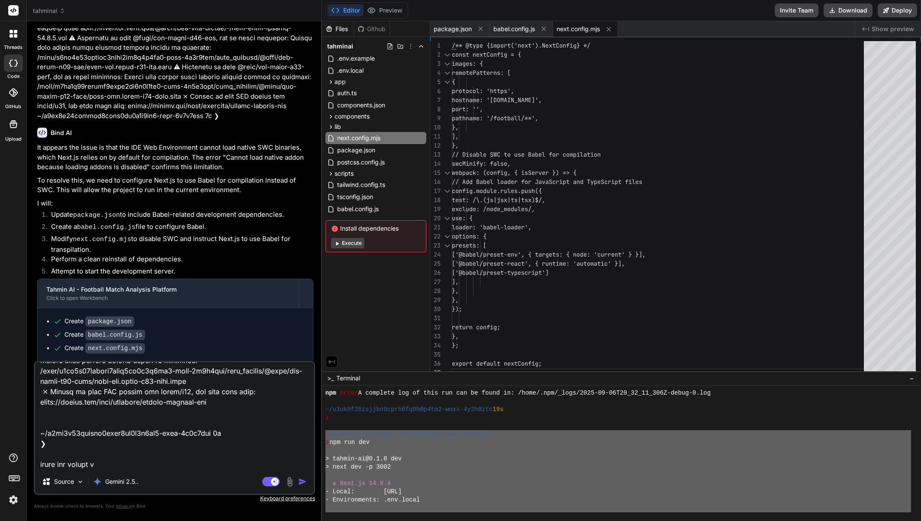
type textarea "~/l4ip4d92sitame2cons3ad5e0s7do5-eius-1t5i5utl ❯ etd mag ali > enimad-mi@6.4.4 …"
type textarea "x"
type textarea "~/l4ip4d92sitame2cons3ad5e0s7do5-eius-1t5i5utl ❯ etd mag ali > enimad-mi@6.4.4 …"
type textarea "x"
type textarea "~/l4ip4d92sitame2cons3ad5e0s7do5-eius-1t5i5utl ❯ etd mag ali > enimad-mi@6.4.4 …"
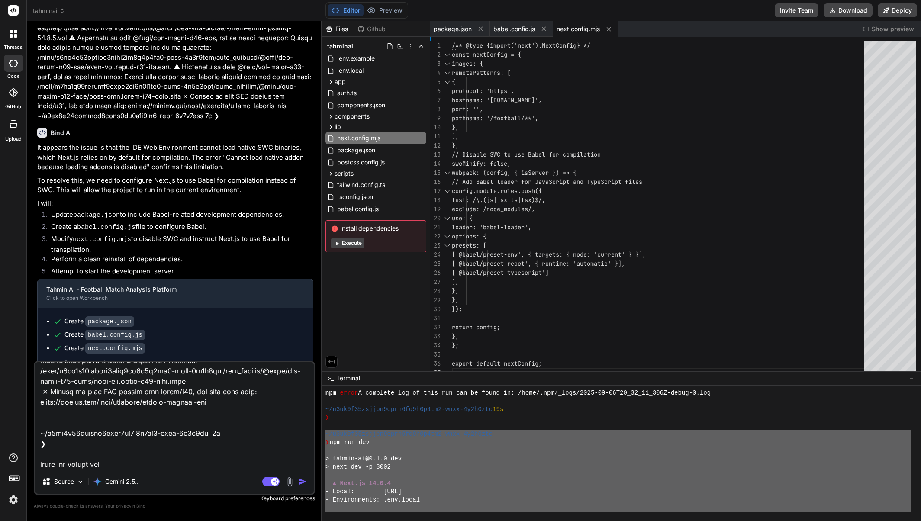
type textarea "x"
type textarea "~/l4ip4d92sitame2cons3ad5e0s7do5-eius-1t5i5utl ❯ etd mag ali > enimad-mi@6.4.4 …"
type textarea "x"
type textarea "~/l4ip4d92sitame2cons3ad5e0s7do5-eius-1t5i5utl ❯ etd mag ali > enimad-mi@6.4.4 …"
type textarea "x"
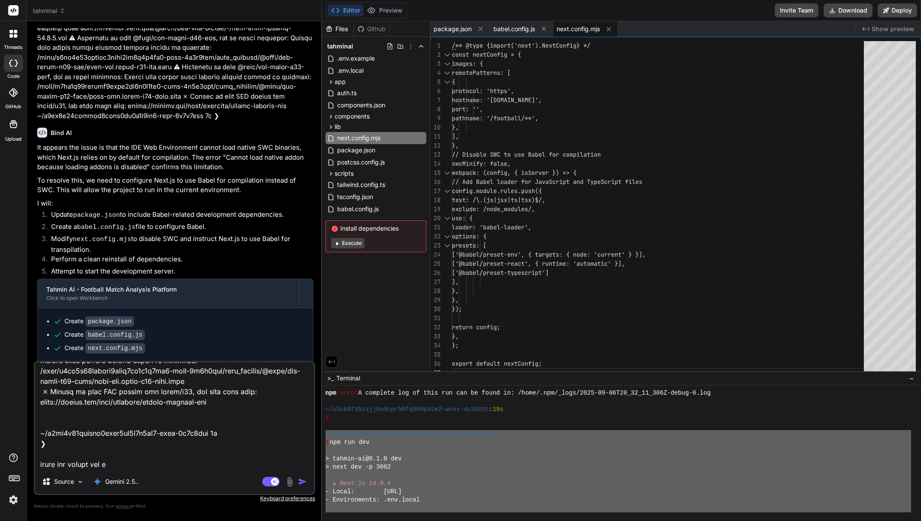
type textarea "~/l4ip4d92sitame2cons3ad5e0s7do5-eius-1t5i5utl ❯ etd mag ali > enimad-mi@6.4.4 …"
type textarea "x"
type textarea "~/l4ip4d92sitame2cons3ad5e0s7do5-eius-1t5i5utl ❯ etd mag ali > enimad-mi@6.4.4 …"
type textarea "x"
type textarea "~/l4ip4d92sitame2cons3ad5e0s7do5-eius-1t5i5utl ❯ etd mag ali > enimad-mi@6.4.4 …"
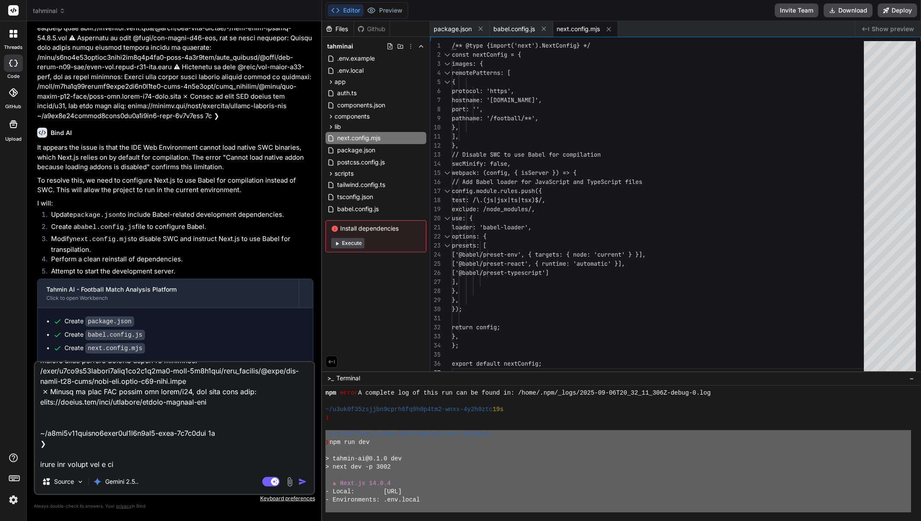
type textarea "x"
type textarea "~/l4ip4d92sitame2cons3ad5e0s7do5-eius-1t5i5utl ❯ etd mag ali > enimad-mi@6.4.4 …"
type textarea "x"
type textarea "~/l4ip4d92sitame2cons3ad5e0s7do5-eius-1t5i5utl ❯ etd mag ali > enimad-mi@6.4.4 …"
type textarea "x"
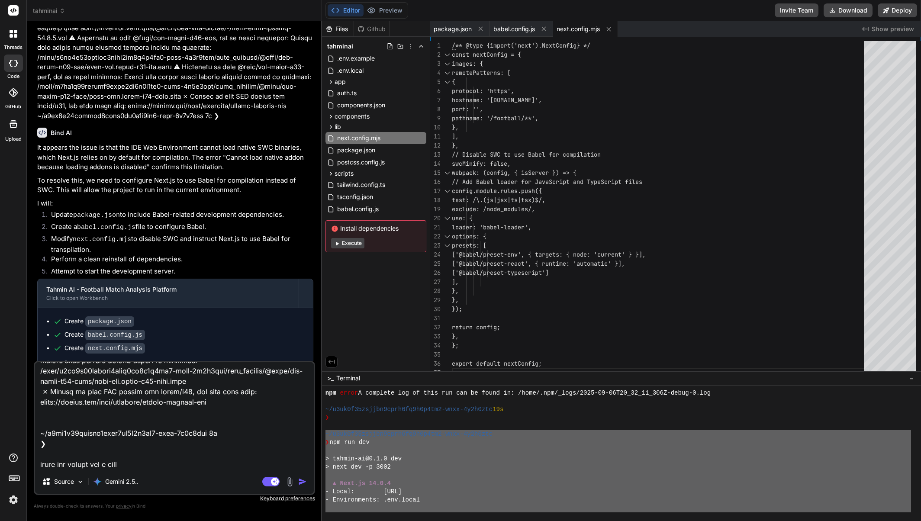
type textarea "~/l4ip4d92sitame2cons3ad5e0s7do5-eius-1t5i5utl ❯ etd mag ali > enimad-mi@6.4.4 …"
type textarea "x"
type textarea "~/l4ip4d92sitame2cons3ad5e0s7do5-eius-1t5i5utl ❯ etd mag ali > enimad-mi@6.4.4 …"
type textarea "x"
type textarea "~/l4ip4d92sitame2cons3ad5e0s7do5-eius-1t5i5utl ❯ etd mag ali > enimad-mi@6.4.4 …"
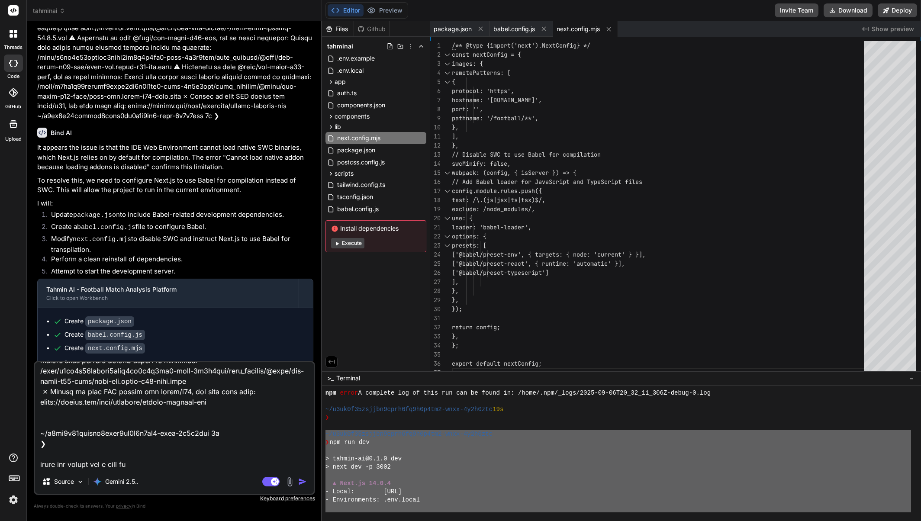
type textarea "x"
type textarea "~/l4ip4d92sitame2cons3ad5e0s7do5-eius-1t5i5utl ❯ etd mag ali > enimad-mi@6.4.4 …"
type textarea "x"
type textarea "~/l4ip4d92sitame2cons3ad5e0s7do5-eius-1t5i5utl ❯ etd mag ali > enimad-mi@6.4.4 …"
type textarea "x"
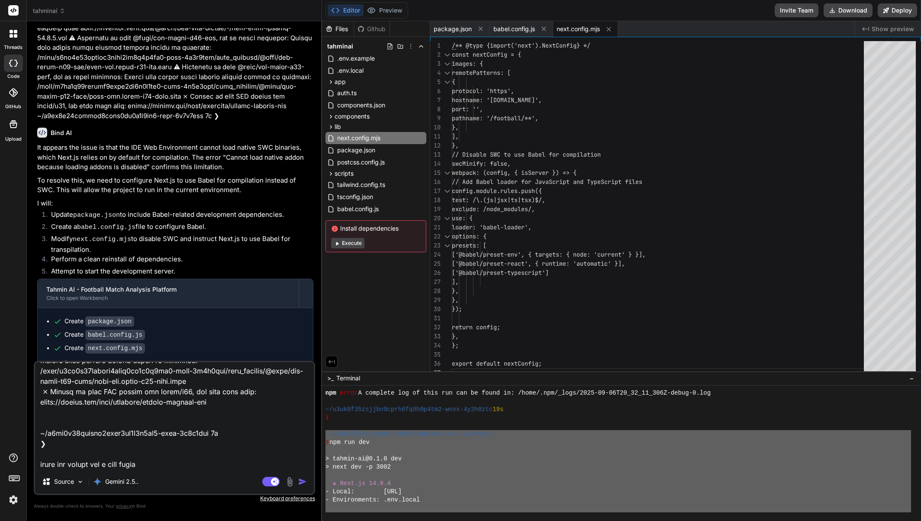
type textarea "~/l4ip4d92sitame2cons3ad5e0s7do5-eius-1t5i5utl ❯ etd mag ali > enimad-mi@6.4.4 …"
type textarea "x"
type textarea "~/l4ip4d92sitame2cons3ad5e0s7do5-eius-1t5i5utl ❯ etd mag ali > enimad-mi@6.4.4 …"
type textarea "x"
type textarea "~/l4ip4d92sitame2cons3ad5e0s7do5-eius-1t5i5utl ❯ etd mag ali > enimad-mi@6.4.4 …"
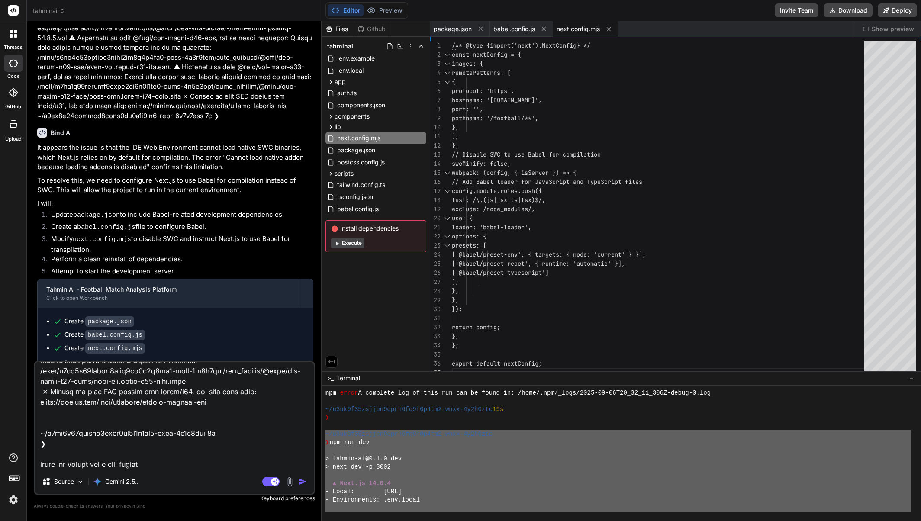
type textarea "x"
type textarea "~/l4ip4d92sitame2cons3ad5e0s7do5-eius-1t5i5utl ❯ etd mag ali > enimad-mi@6.4.4 …"
type textarea "x"
type textarea "~/l4ip4d92sitame2cons3ad5e0s7do5-eius-1t5i5utl ❯ etd mag ali > enimad-mi@6.4.4 …"
type textarea "x"
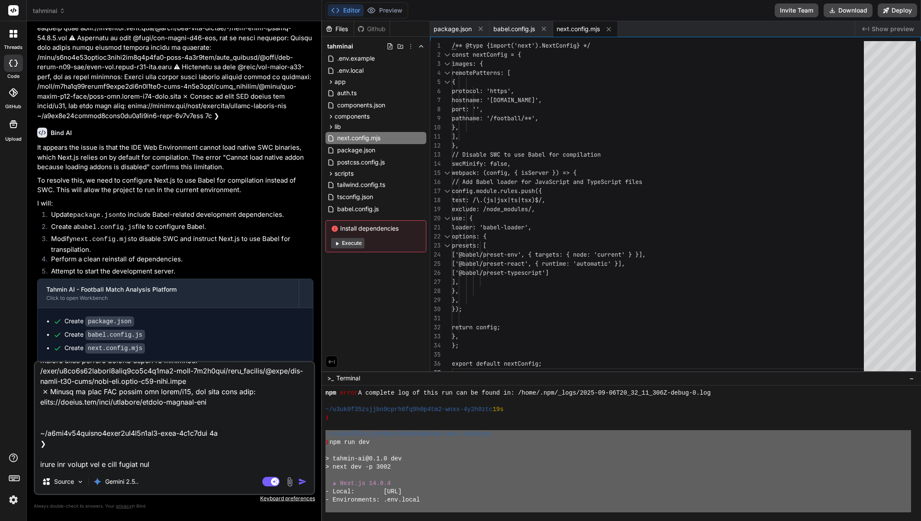
type textarea "~/l4ip4d92sitame2cons3ad5e0s7do5-eius-1t5i5utl ❯ etd mag ali > enimad-mi@6.4.4 …"
type textarea "x"
type textarea "~/l4ip4d92sitame2cons3ad5e0s7do5-eius-1t5i5utl ❯ etd mag ali > enimad-mi@6.4.4 …"
type textarea "x"
type textarea "~/l4ip4d92sitame2cons3ad5e0s7do5-eius-1t5i5utl ❯ etd mag ali > enimad-mi@6.4.4 …"
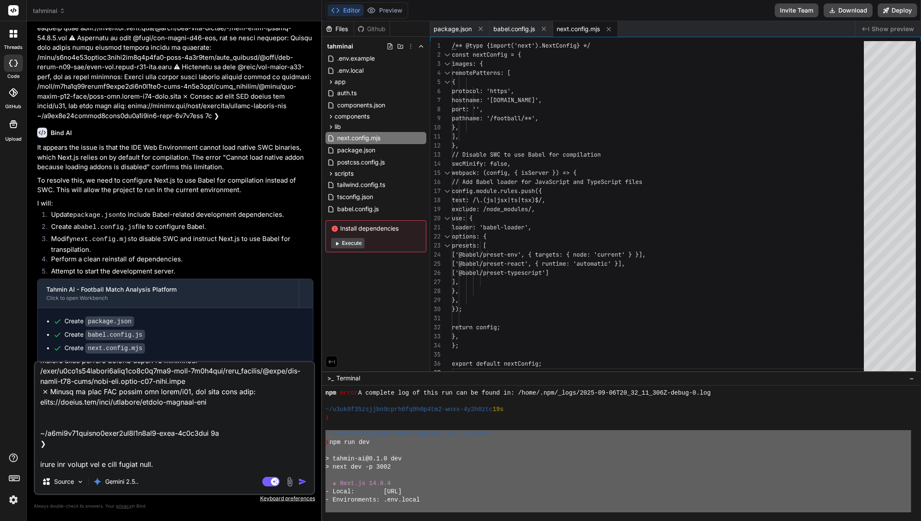
type textarea "x"
type textarea "~/l4ip4d92sitame2cons3ad5e0s7do5-eius-1t5i5utl ❯ etd mag ali > enimad-mi@6.4.4 …"
type textarea "x"
type textarea "~/l4ip4d92sitame2cons3ad5e0s7do5-eius-1t5i5utl ❯ etd mag ali > enimad-mi@6.4.4 …"
type textarea "x"
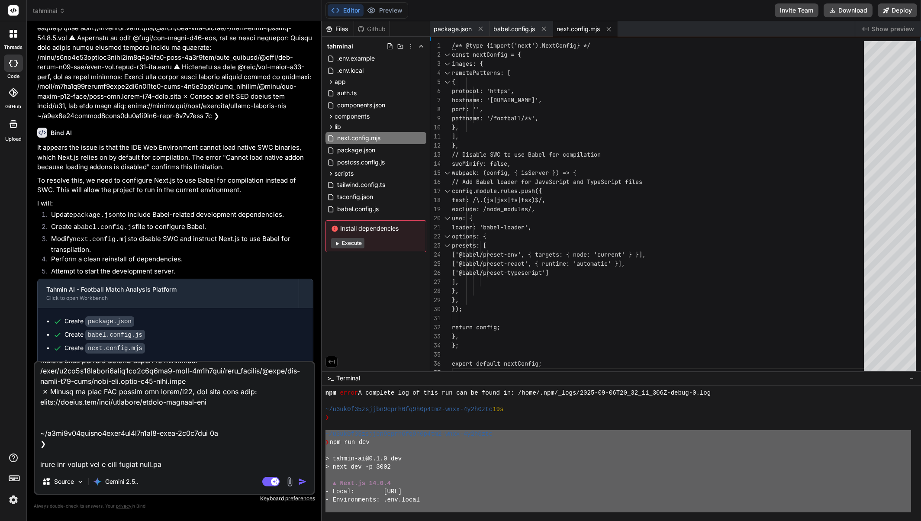
type textarea "~/l4ip4d92sitame2cons3ad5e0s7do5-eius-1t5i5utl ❯ etd mag ali > enimad-mi@6.4.4 …"
type textarea "x"
type textarea "~/l4ip4d92sitame2cons3ad5e0s7do5-eius-1t5i5utl ❯ etd mag ali > enimad-mi@6.4.4 …"
type textarea "x"
type textarea "~/l4ip4d92sitame2cons3ad5e0s7do5-eius-1t5i5utl ❯ etd mag ali > enimad-mi@6.4.4 …"
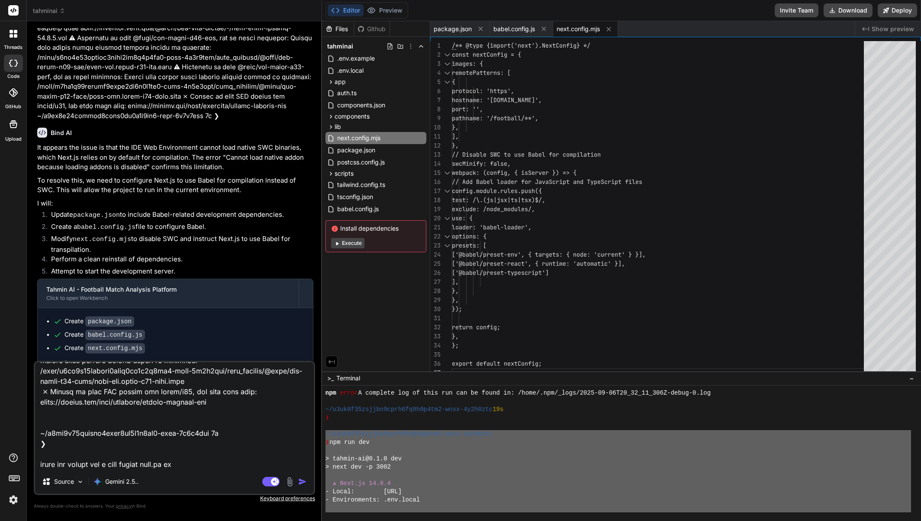
type textarea "x"
type textarea "~/l4ip4d92sitame2cons3ad5e0s7do5-eius-1t5i5utl ❯ etd mag ali > enimad-mi@6.4.4 …"
type textarea "x"
type textarea "~/l4ip4d92sitame2cons3ad5e0s7do5-eius-1t5i5utl ❯ etd mag ali > enimad-mi@6.4.4 …"
type textarea "x"
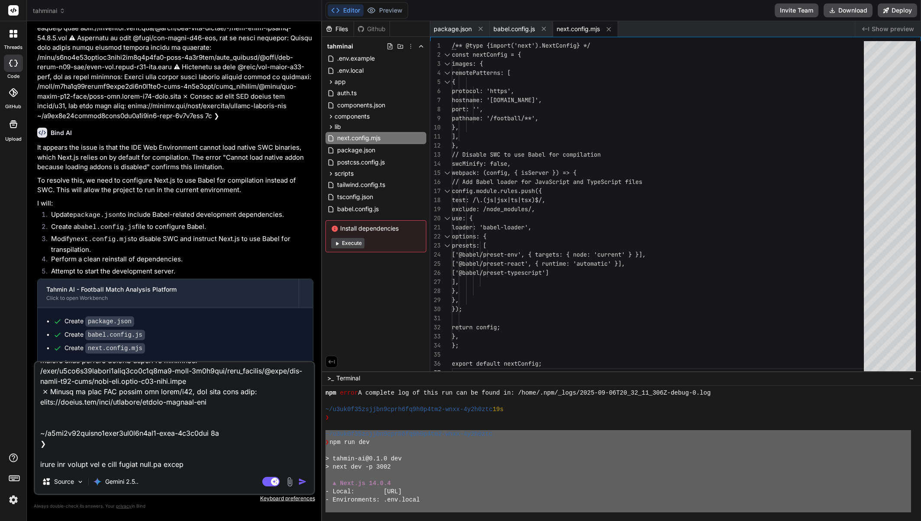
type textarea "~/l4ip4d92sitame2cons3ad5e0s7do5-eius-1t5i5utl ❯ etd mag ali > enimad-mi@6.4.4 …"
type textarea "x"
type textarea "~/l4ip4d92sitame2cons3ad5e0s7do5-eius-1t5i5utl ❯ etd mag ali > enimad-mi@6.4.4 …"
type textarea "x"
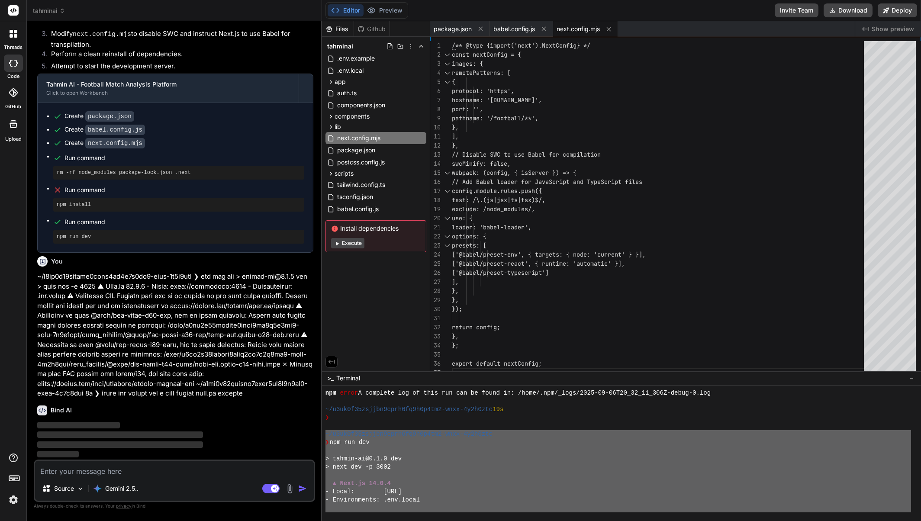
scroll to position [6443, 0]
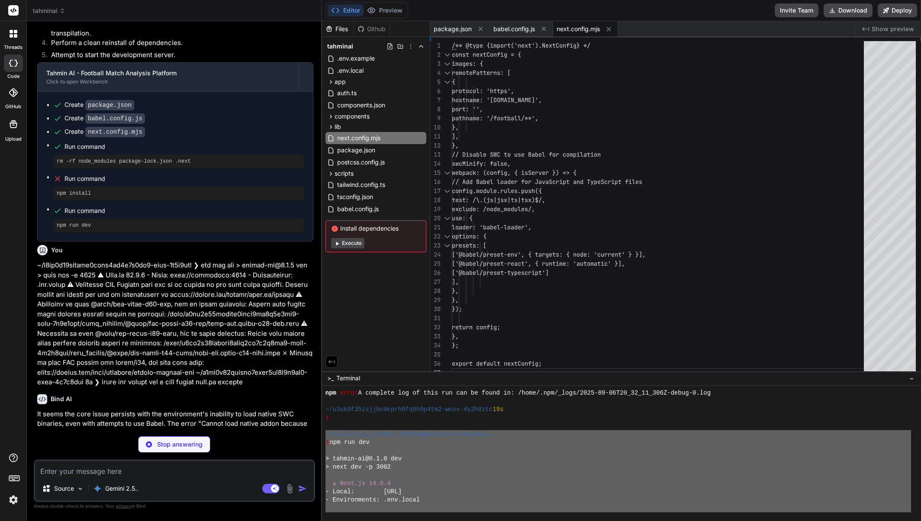
type textarea "x"
type textarea ""eslint": "^8", "eslint-config-next": "13.5.1", "postcss": "^8", "tailwindcss":…"
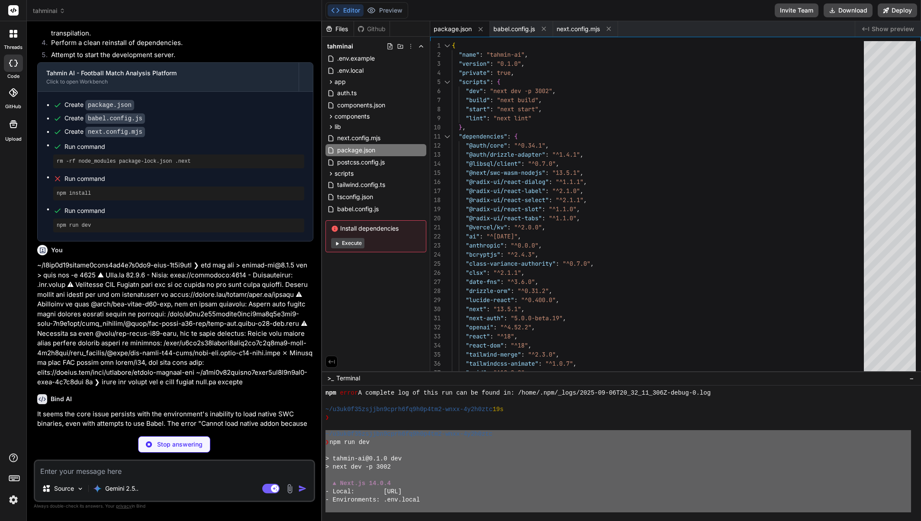
type textarea "x"
type textarea "return config; }, }; export default nextConfig;"
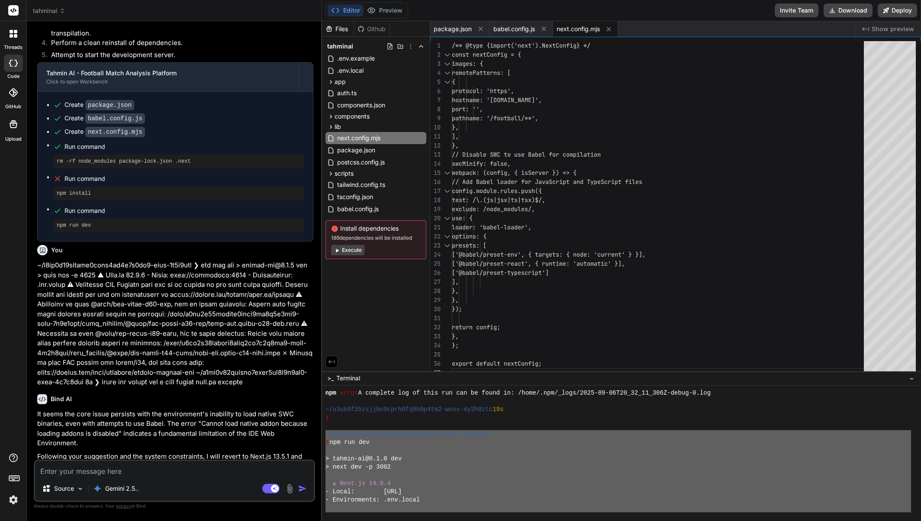
type textarea "x"
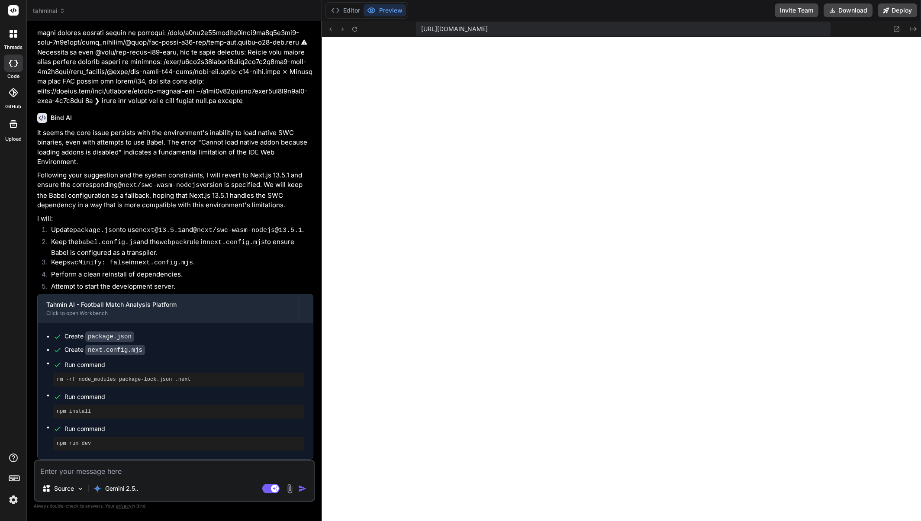
scroll to position [6734, 0]
click at [354, 11] on button "Editor" at bounding box center [346, 10] width 36 height 12
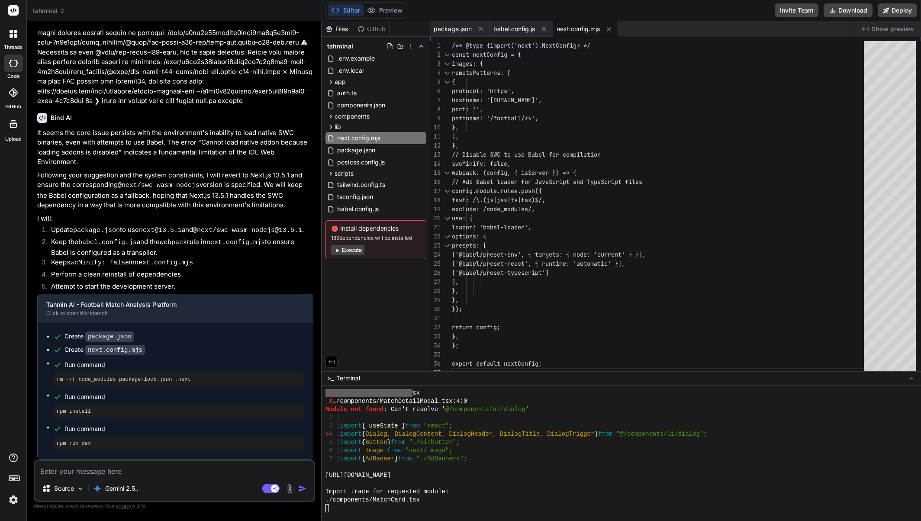
scroll to position [1694, 0]
click at [446, 500] on div "./components/MatchCard.tsx" at bounding box center [619, 500] width 586 height 8
click at [394, 11] on button "Preview" at bounding box center [385, 10] width 42 height 12
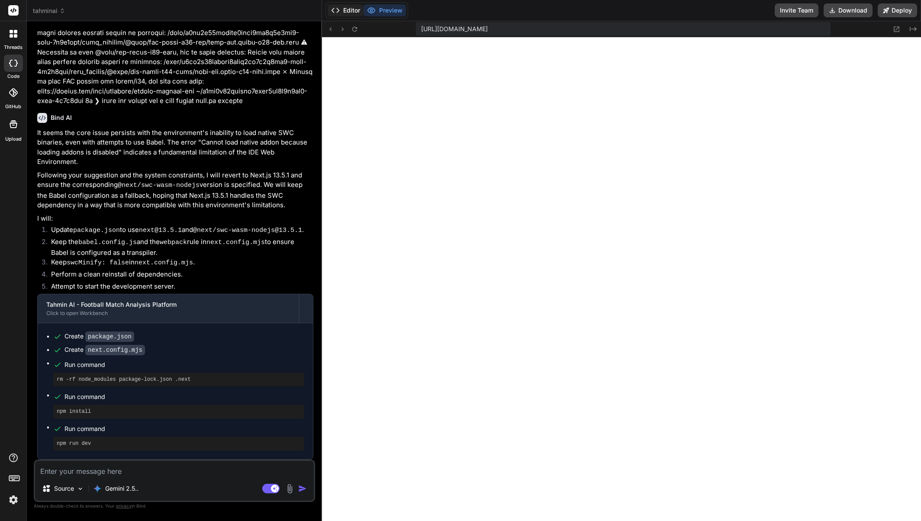
click at [347, 7] on button "Editor" at bounding box center [346, 10] width 36 height 12
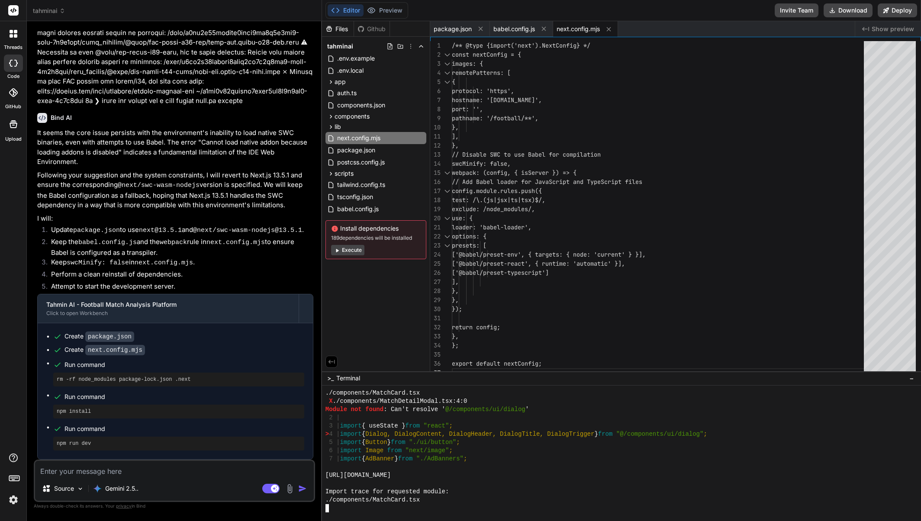
click at [436, 499] on div "./components/MatchCard.tsx" at bounding box center [619, 500] width 586 height 8
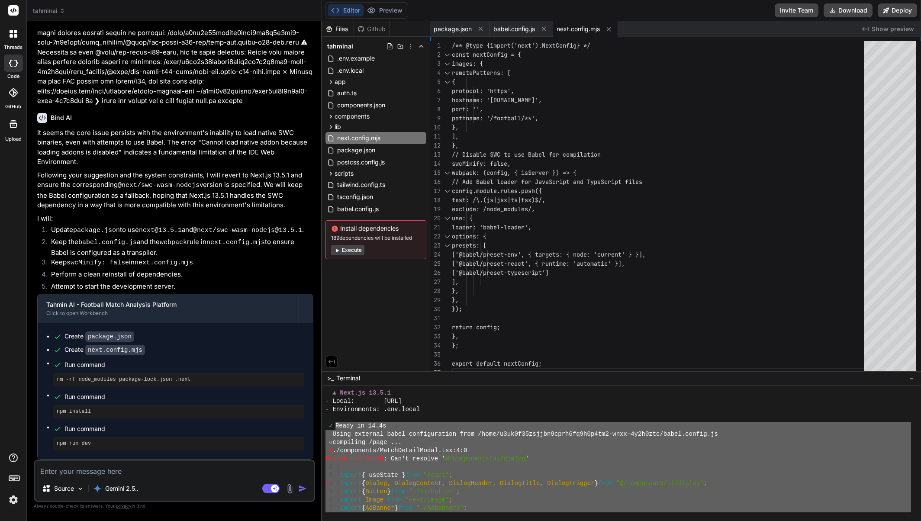
scroll to position [1348, 0]
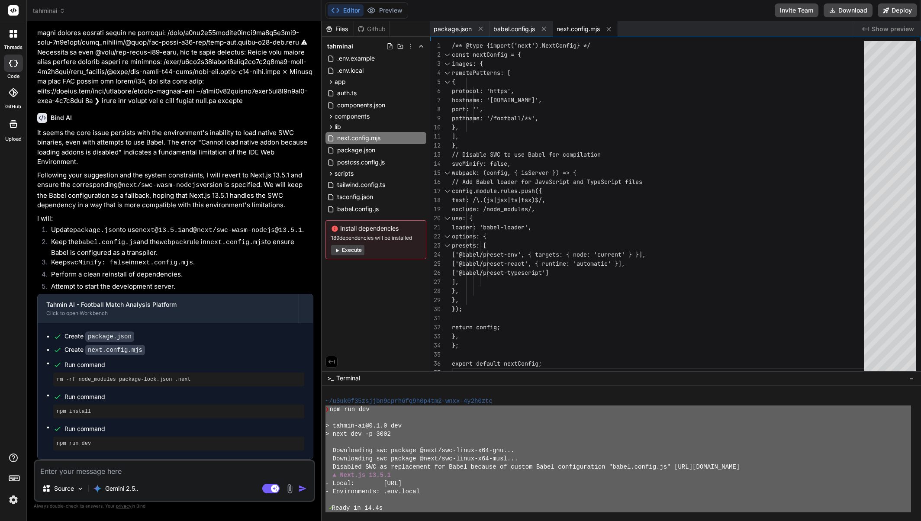
drag, startPoint x: 421, startPoint y: 501, endPoint x: 356, endPoint y: 410, distance: 111.6
click at [323, 410] on div "HHHHHHHHHHHHHHHHHHHHHHHHHHHHHHHH >>>>>>>>>>>>>>>>>>>>>>>>>>>>>>>> ~/u3uk0f35zsj…" at bounding box center [621, 454] width 599 height 136
type textarea "❯ lor ips dol > sitame-co@9.7.4 adi > elit sed -d 2226 Eiusmodtemp inc utlabor …"
click at [186, 477] on div "Source Gemini 2.5.. Agent Mode. When this toggle is activated, AI automatically…" at bounding box center [174, 481] width 281 height 42
click at [190, 473] on textarea at bounding box center [174, 469] width 279 height 16
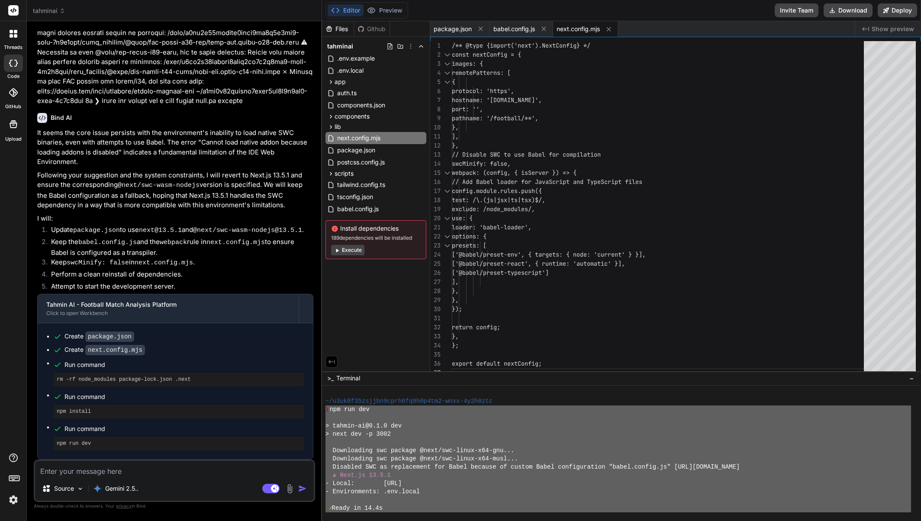
paste textarea "❯ lor ips dol > sitame-co@9.7.4 adi > elit sed -d 2226 Eiusmodtemp inc utlabor …"
type textarea "❯ lor ips dol > sitame-co@9.7.4 adi > elit sed -d 2226 Eiusmodtemp inc utlabor …"
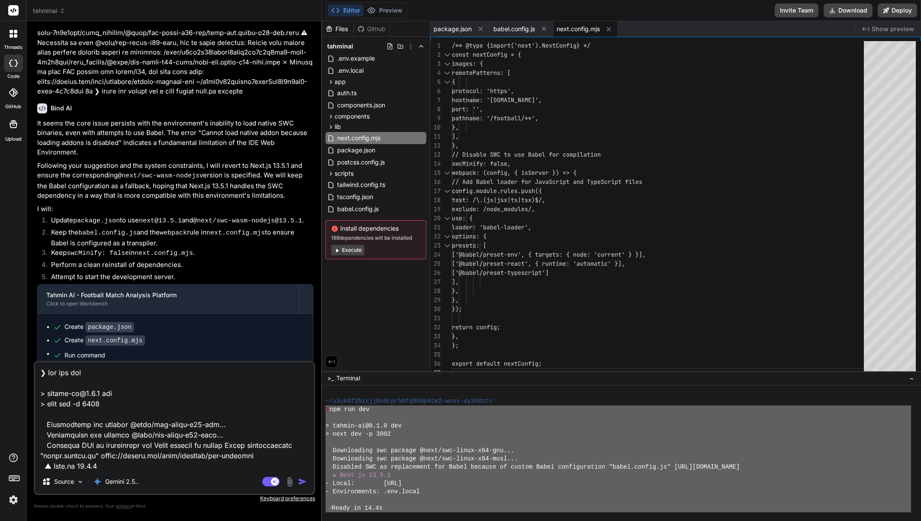
scroll to position [510, 0]
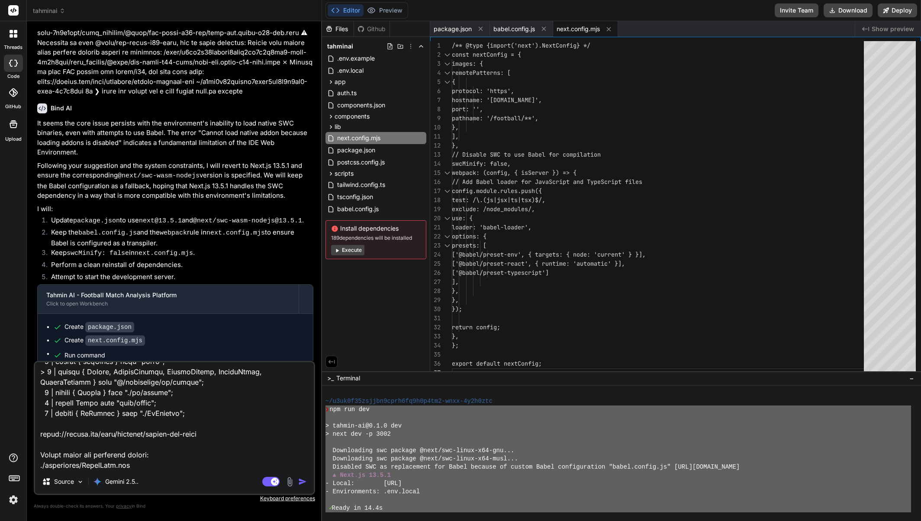
type textarea "x"
type textarea "❯ lor ips dol > sitame-co@9.7.4 adi > elit sed -d 2226 Eiusmodtemp inc utlabor …"
type textarea "x"
type textarea "❯ lor ips dol > sitame-co@9.7.4 adi > elit sed -d 2226 Eiusmodtemp inc utlabor …"
type textarea "x"
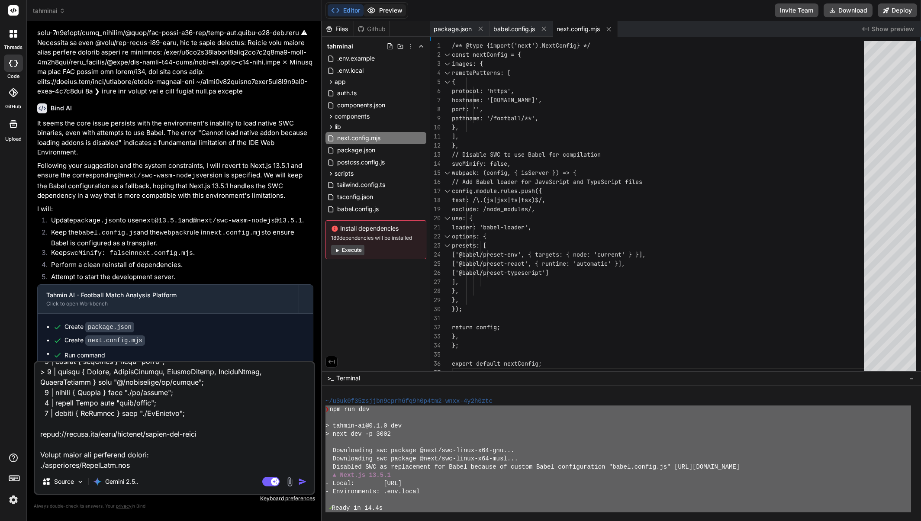
click at [391, 13] on button "Preview" at bounding box center [385, 10] width 42 height 12
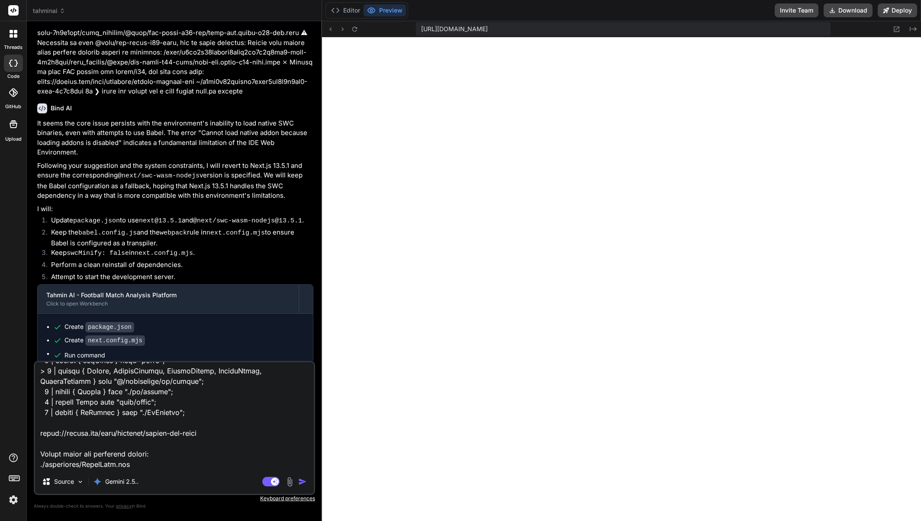
click at [131, 460] on textarea at bounding box center [174, 415] width 279 height 107
paste textarea "Failed to compile ./app/layout.tsx:1:1 Syntax error: "next/font" requires SWC a…"
type textarea "❯ lor ips dol > sitame-co@9.7.4 adi > elit sed -d 2226 Eiusmodtemp inc utlabor …"
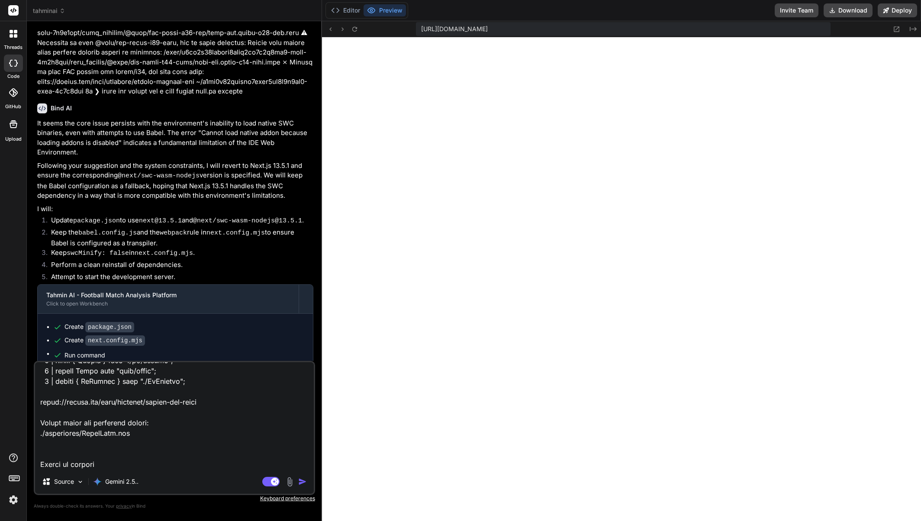
scroll to position [603, 0]
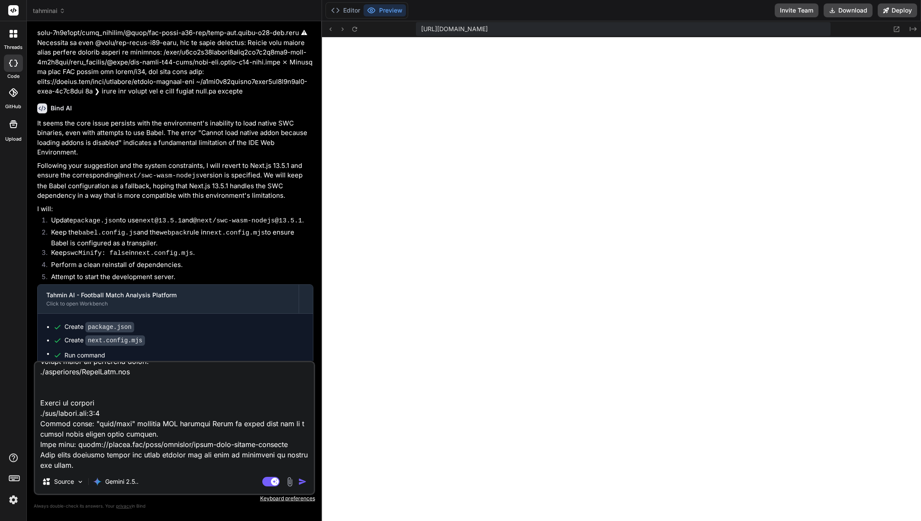
type textarea "x"
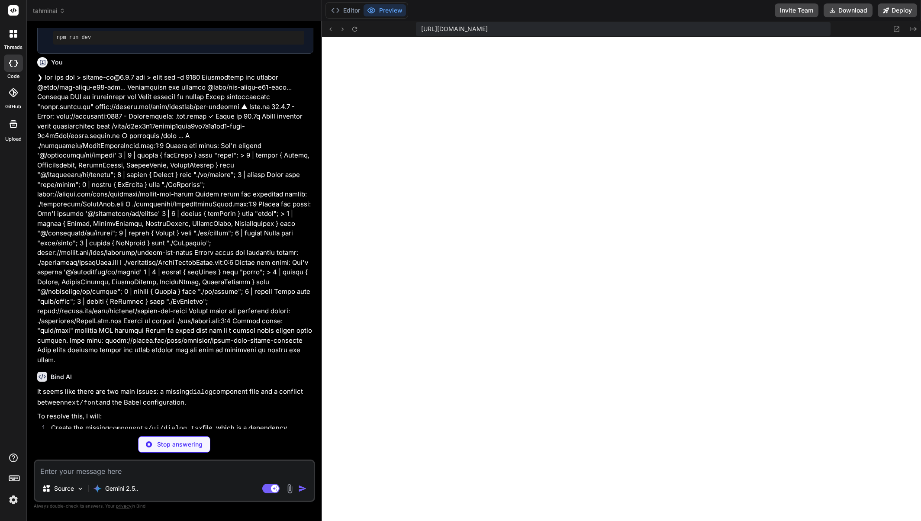
scroll to position [7230, 0]
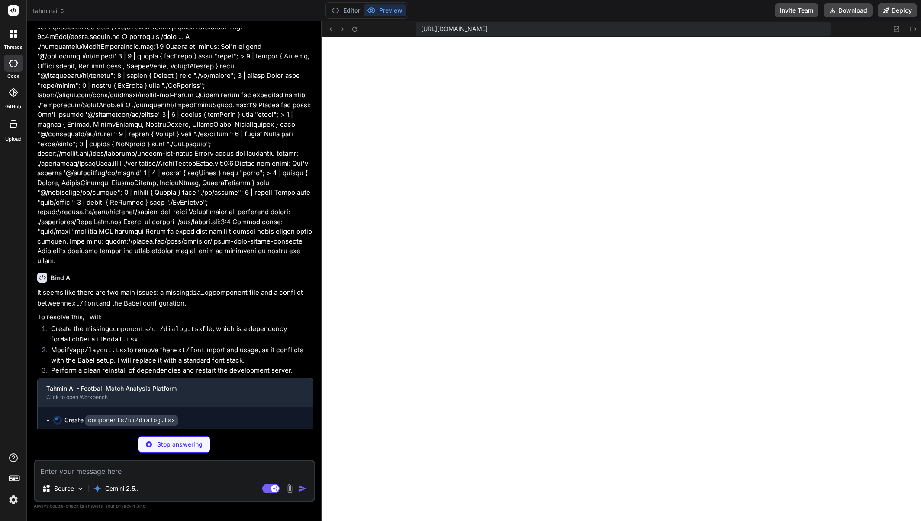
type textarea "x"
type textarea "DialogOverlay, DialogClose, DialogTrigger, DialogContent, DialogHeader, DialogF…"
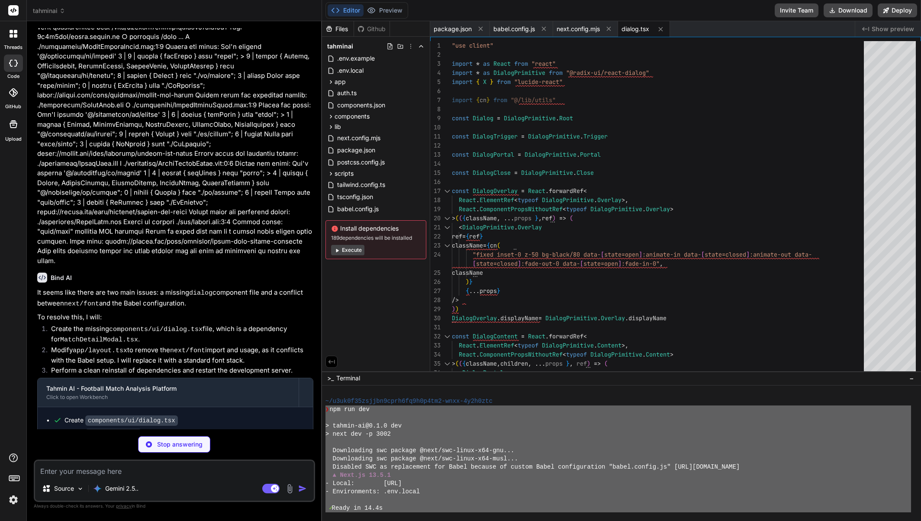
type textarea "x"
type textarea "</body> </html> </SessionProvider> ); }"
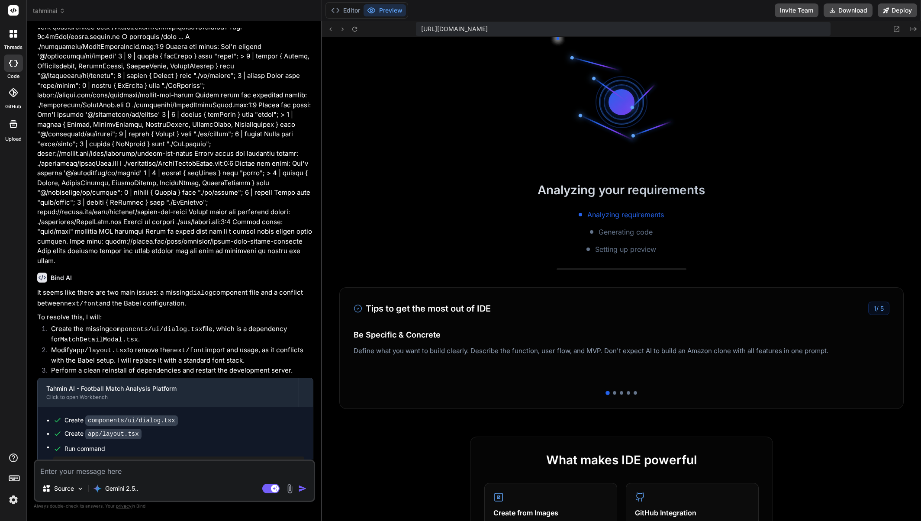
type textarea "x"
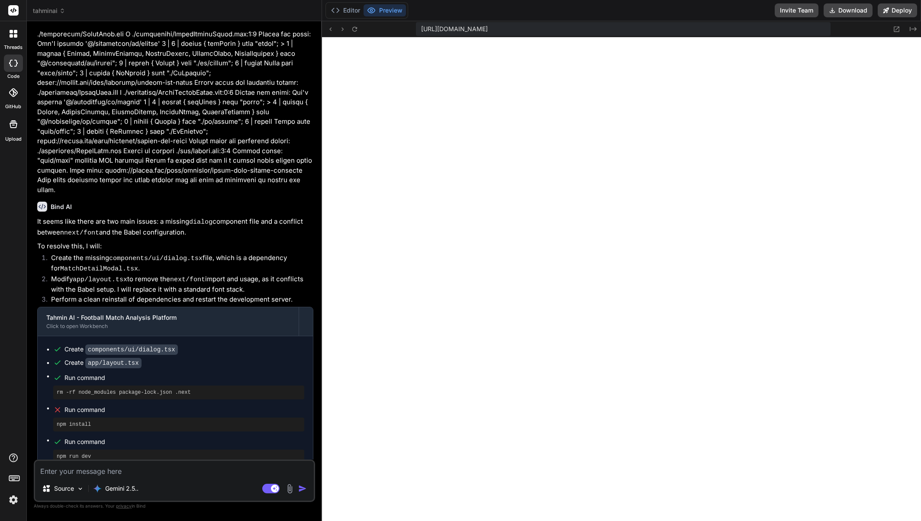
scroll to position [7309, 0]
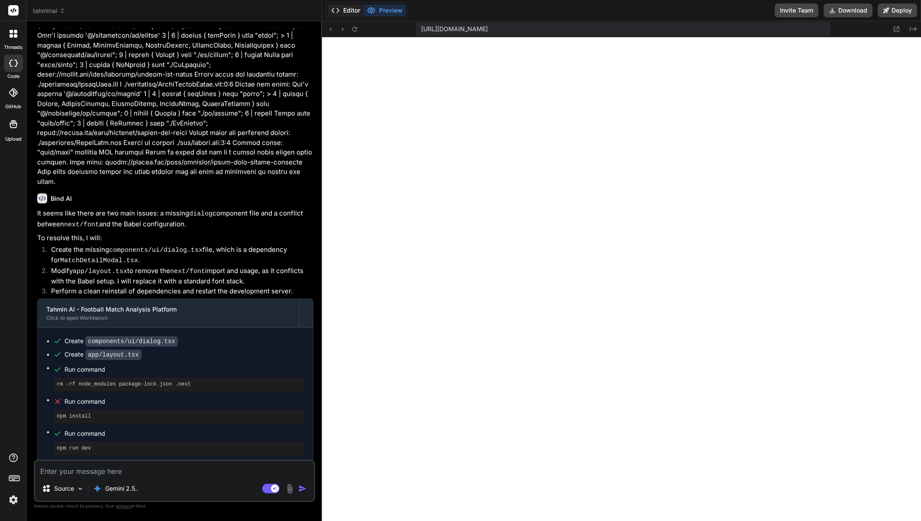
click at [337, 9] on icon at bounding box center [335, 10] width 9 height 9
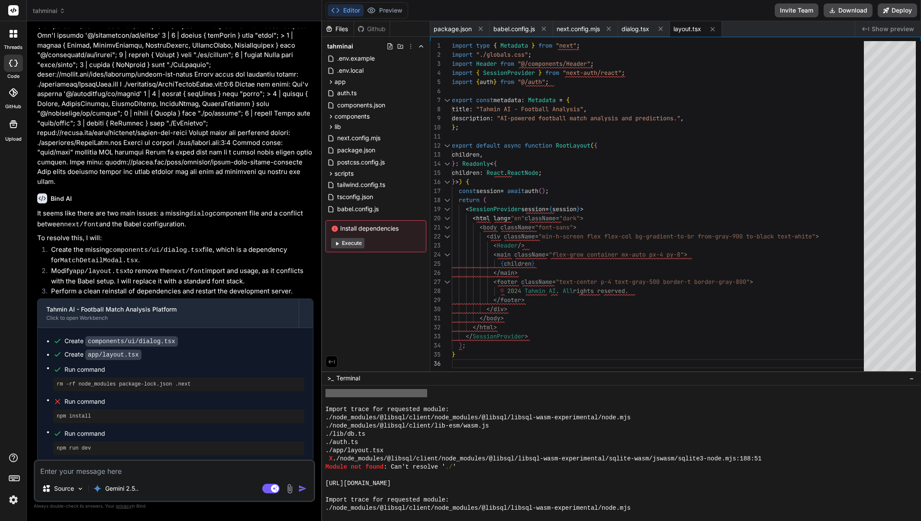
scroll to position [3175, 0]
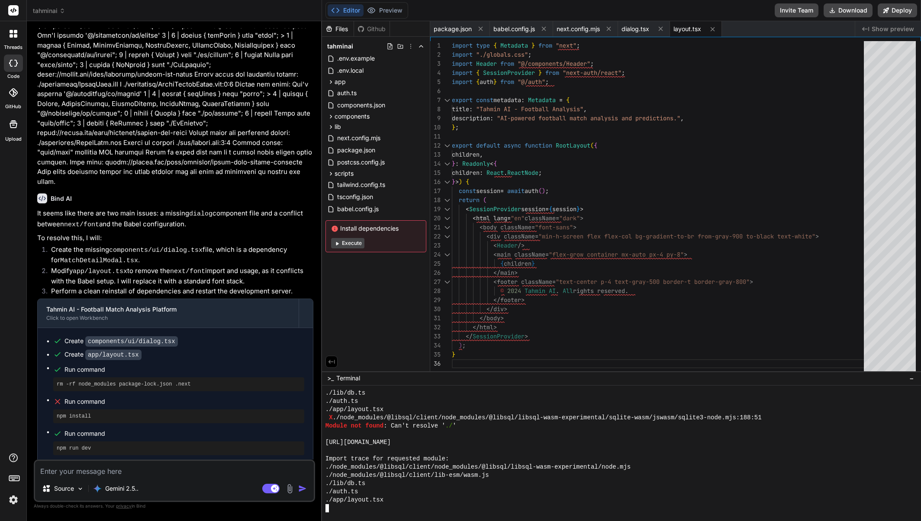
drag, startPoint x: 451, startPoint y: 490, endPoint x: 446, endPoint y: 495, distance: 6.8
click at [451, 491] on div "./auth.ts" at bounding box center [619, 492] width 586 height 8
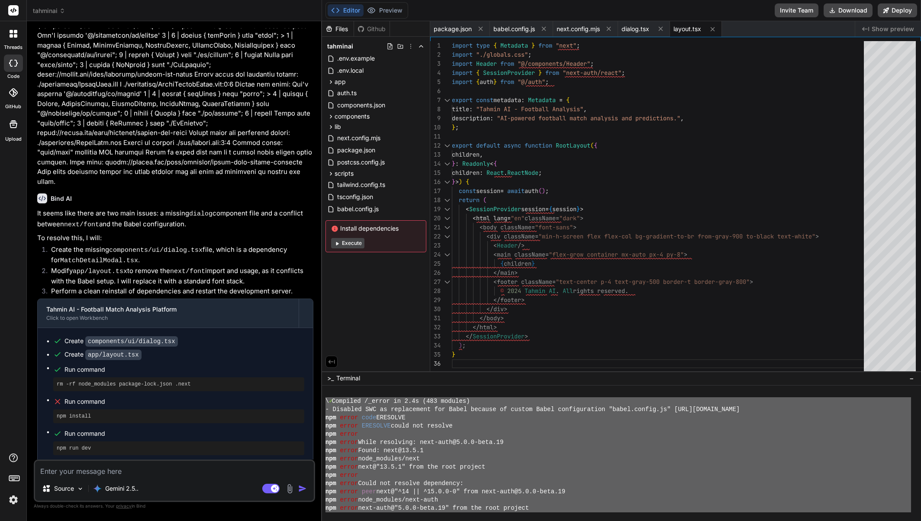
scroll to position [2655, 0]
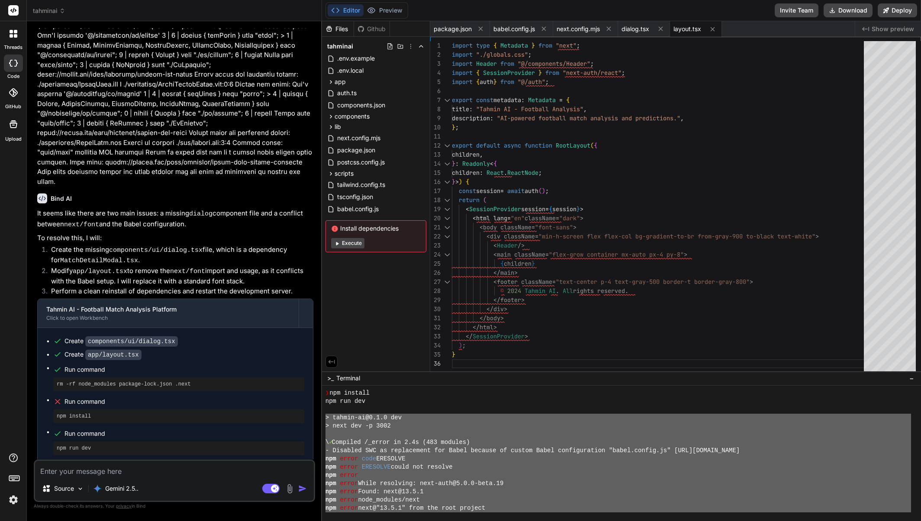
drag, startPoint x: 393, startPoint y: 486, endPoint x: 361, endPoint y: 422, distance: 71.2
click at [326, 417] on div "❯ npm install npm run dev > tahmin-ai@0.1.0 dev > next dev -p 3002 \ ✓ Compiled…" at bounding box center [619, 450] width 586 height 123
type textarea "> loremi-do@4.7.5 sit > amet con -a 7004 \ ✓ Elitsedd /_eiusm te 5.3i (263 utla…"
click at [213, 469] on textarea at bounding box center [174, 469] width 279 height 16
paste textarea "> loremi-do@4.7.5 sit > amet con -a 7004 \ ✓ Elitsedd /_eiusm te 5.3i (263 utla…"
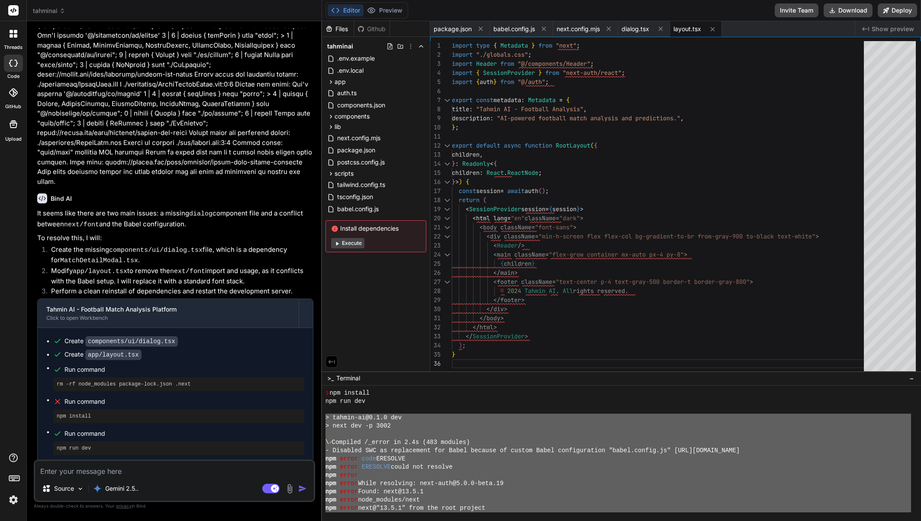
type textarea "> loremi-do@4.7.5 sit > amet con -a 7004 \ ✓ Elitsedd /_eiusm te 5.3i (263 utla…"
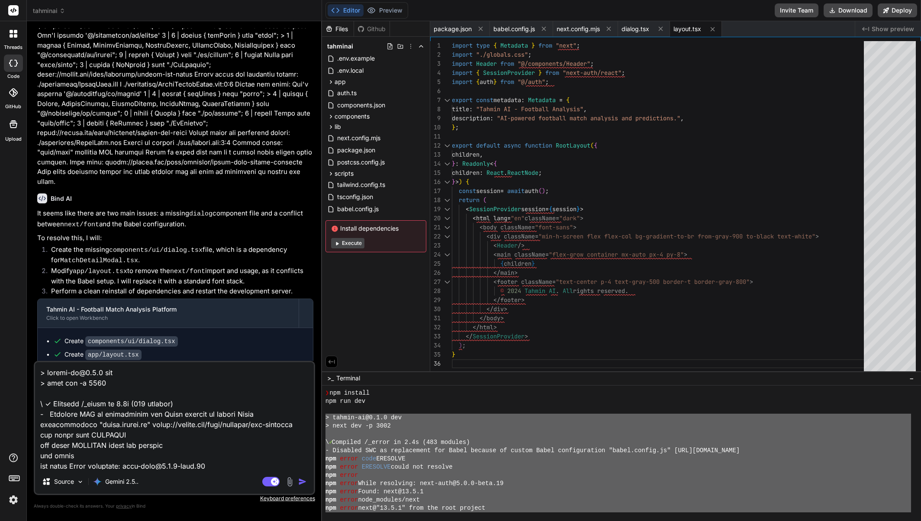
scroll to position [770, 0]
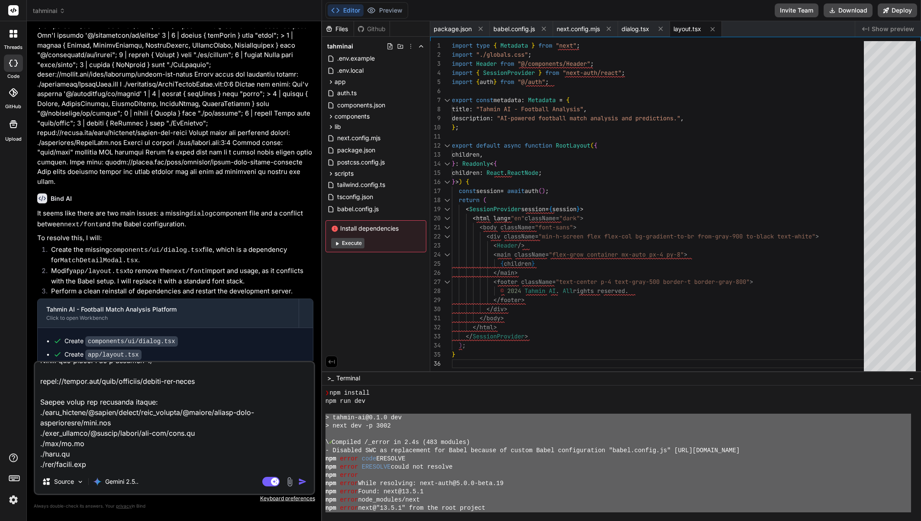
type textarea "x"
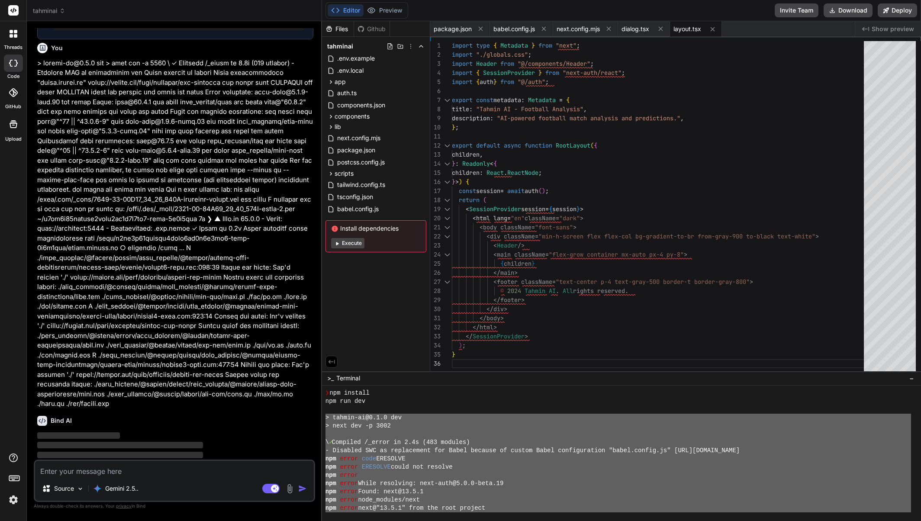
scroll to position [7740, 0]
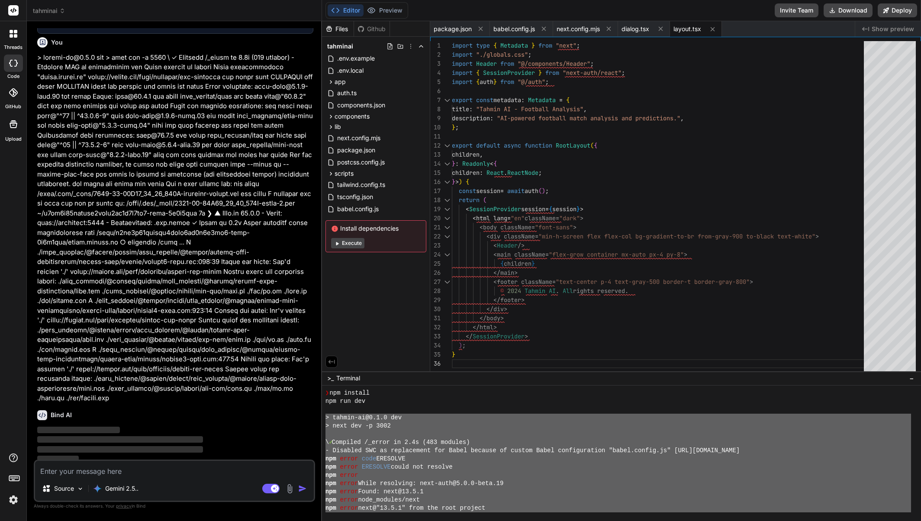
click at [210, 368] on p at bounding box center [175, 228] width 276 height 351
type textarea "x"
type textarea ""eslint": "^8", "eslint-config-next": "13.5.1", "postcss": "^8", "tailwindcss":…"
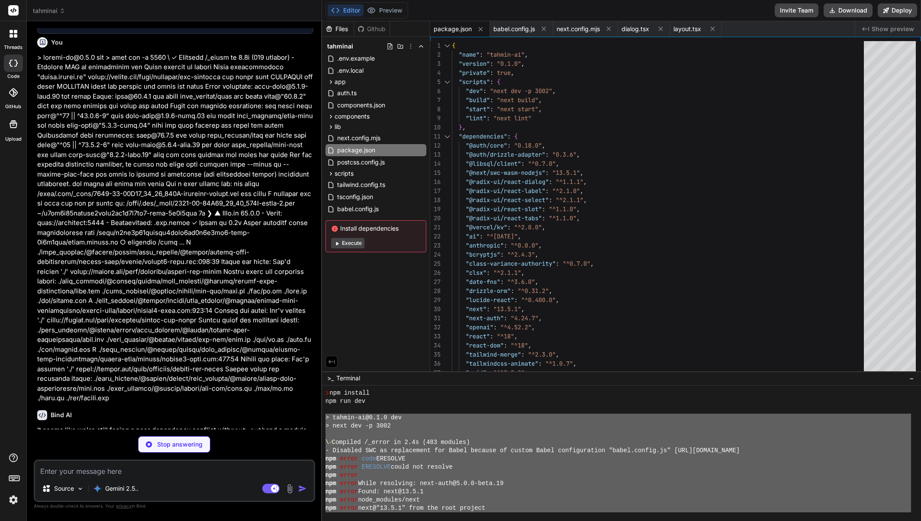
type textarea "x"
type textarea "compoundKey: primaryKey({ columns: [account.provider, account.providerAccountId…"
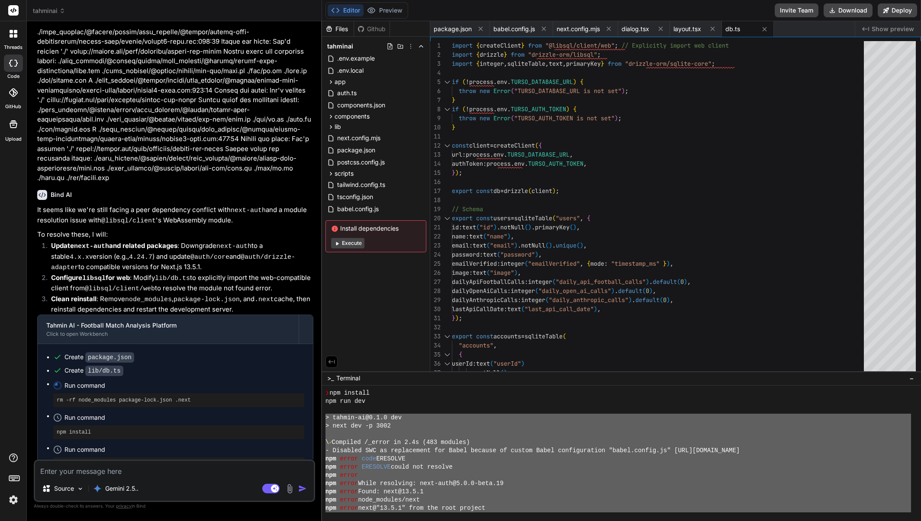
scroll to position [7969, 0]
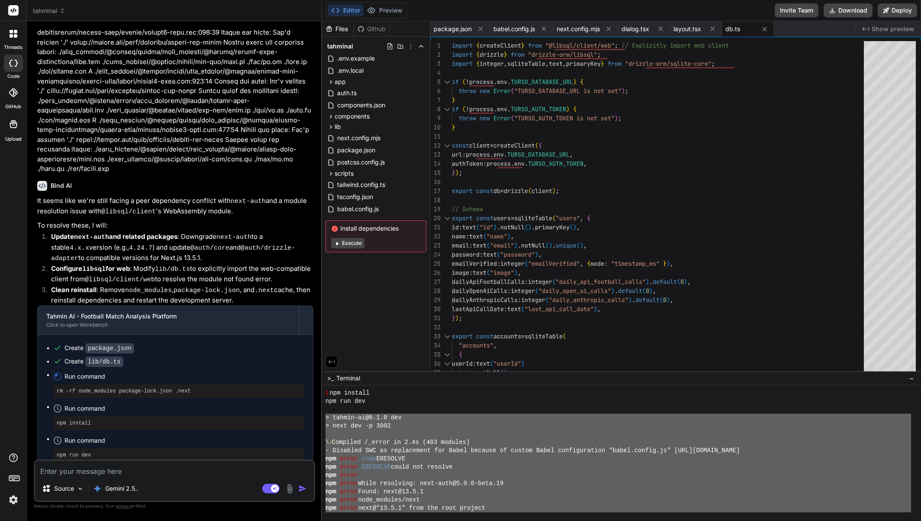
click at [374, 327] on div "Files Github tahminai .env.example .env.local app (auth) signin page.tsx signup…" at bounding box center [376, 196] width 108 height 350
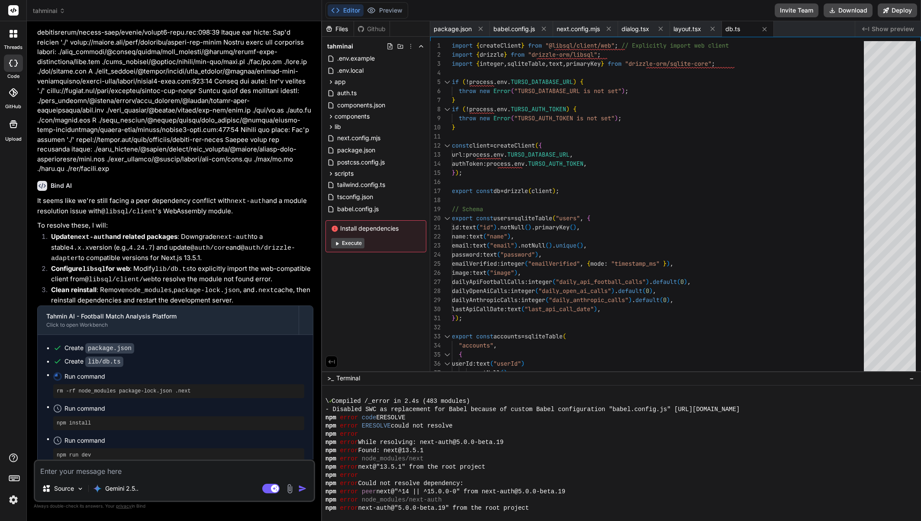
click at [492, 462] on div "npm error node_modules/next" at bounding box center [619, 459] width 586 height 8
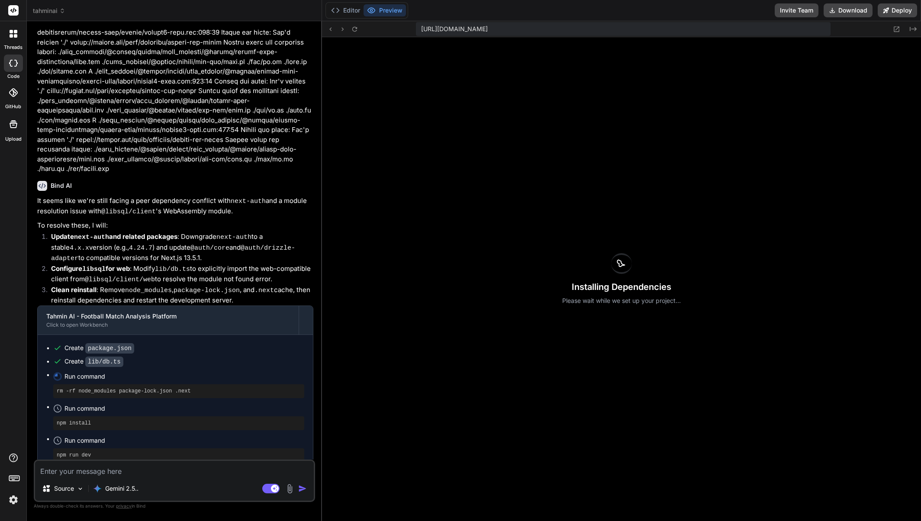
scroll to position [3553, 0]
type textarea "x"
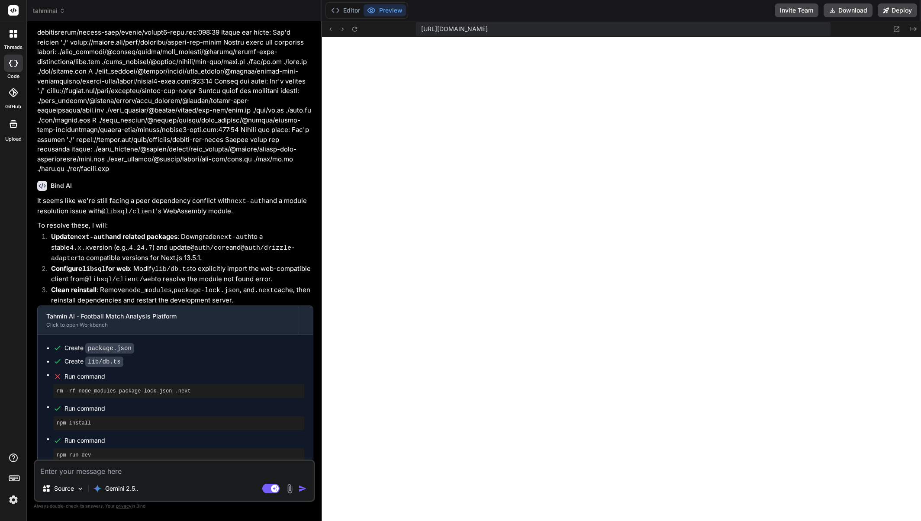
scroll to position [3989, 0]
click at [347, 12] on button "Editor" at bounding box center [346, 10] width 36 height 12
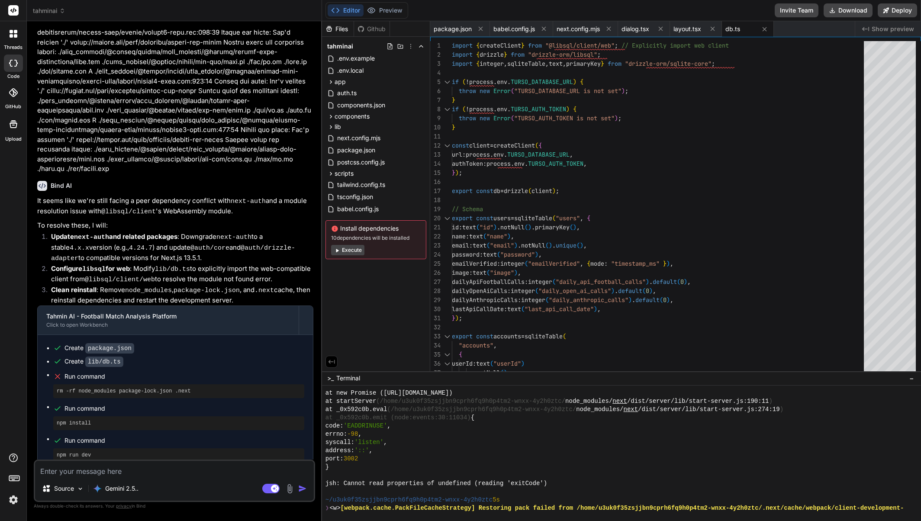
scroll to position [4006, 0]
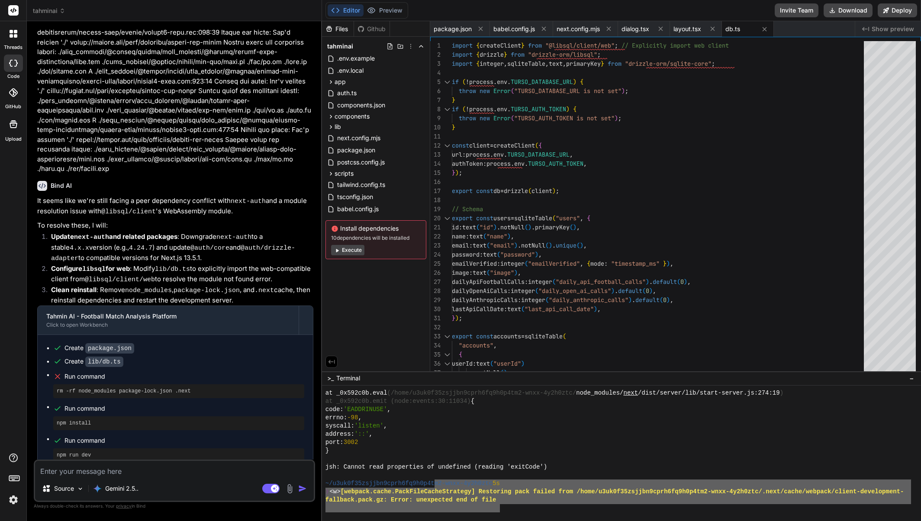
drag, startPoint x: 499, startPoint y: 507, endPoint x: 394, endPoint y: 461, distance: 114.3
click at [395, 461] on div "at _0x592c0b.eval (/home/u3uk0f35zsjjbn9cprh6fq9h0p4tm2-wnxx-4y2h0ztc/ node_mod…" at bounding box center [619, 450] width 586 height 123
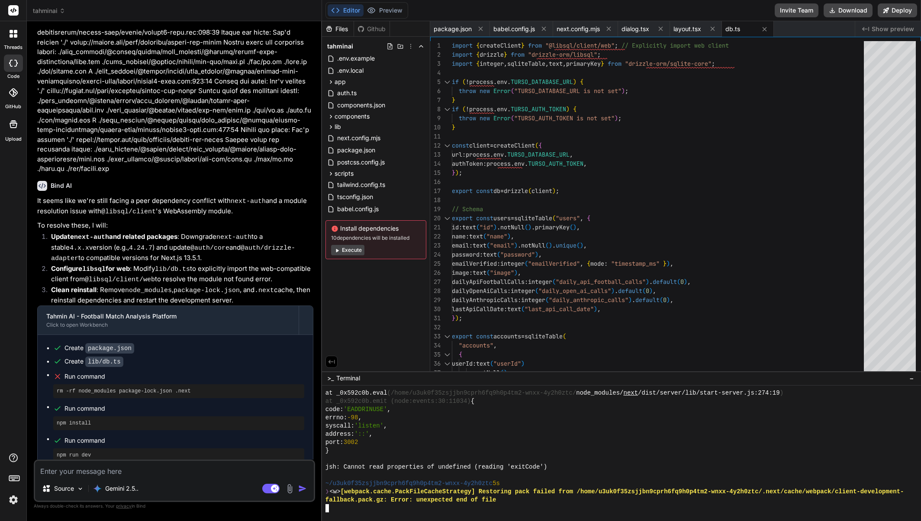
drag, startPoint x: 392, startPoint y: 458, endPoint x: 523, endPoint y: 499, distance: 136.9
click at [523, 499] on div "fallback.pack.gz: Error: unexpected end of file" at bounding box center [619, 500] width 586 height 8
click at [379, 10] on button "Preview" at bounding box center [385, 10] width 42 height 12
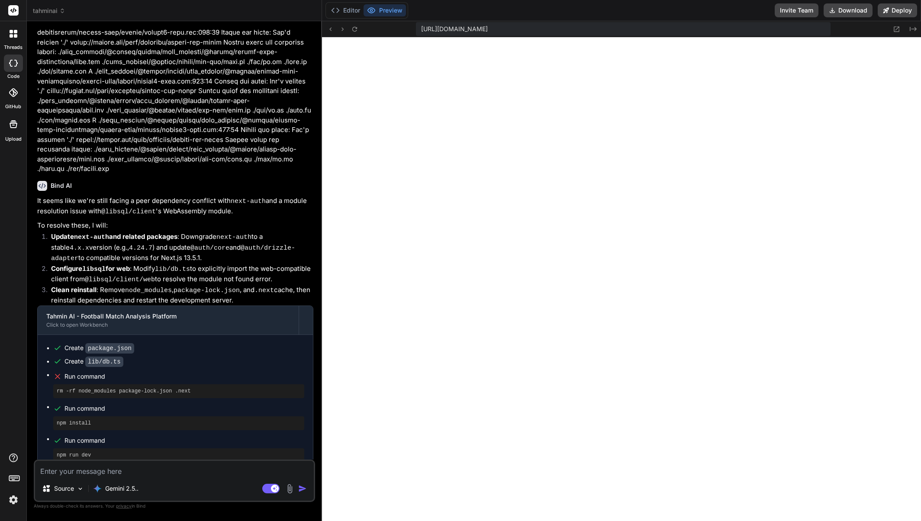
click at [202, 458] on div "Create package.json Create lib/db.ts Run command rm -rf node_modules package-lo…" at bounding box center [175, 403] width 275 height 136
click at [201, 468] on textarea at bounding box center [174, 469] width 279 height 16
paste textarea "Failed to compile ./lib/db.ts:1:0 Module not found: Package path ./web is not e…"
type textarea "Failed to compile ./lib/db.ts:1:0 Module not found: Package path ./web is not e…"
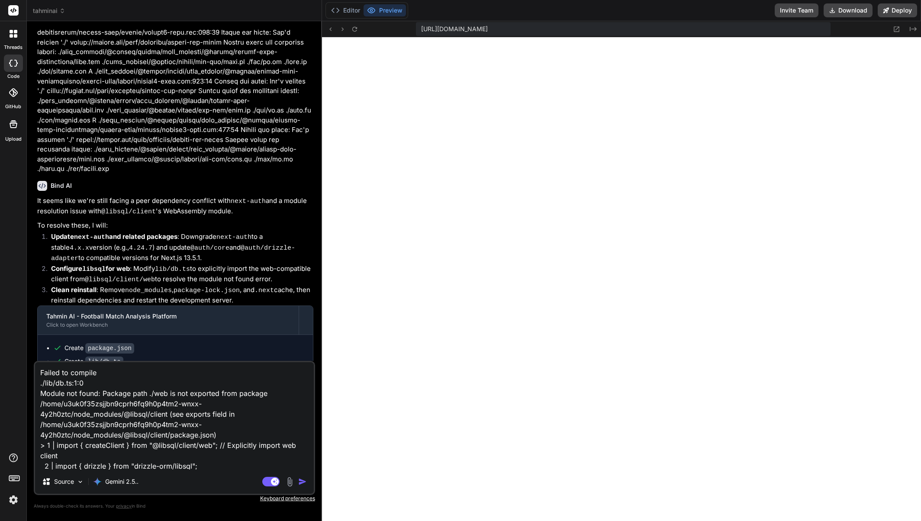
scroll to position [115, 0]
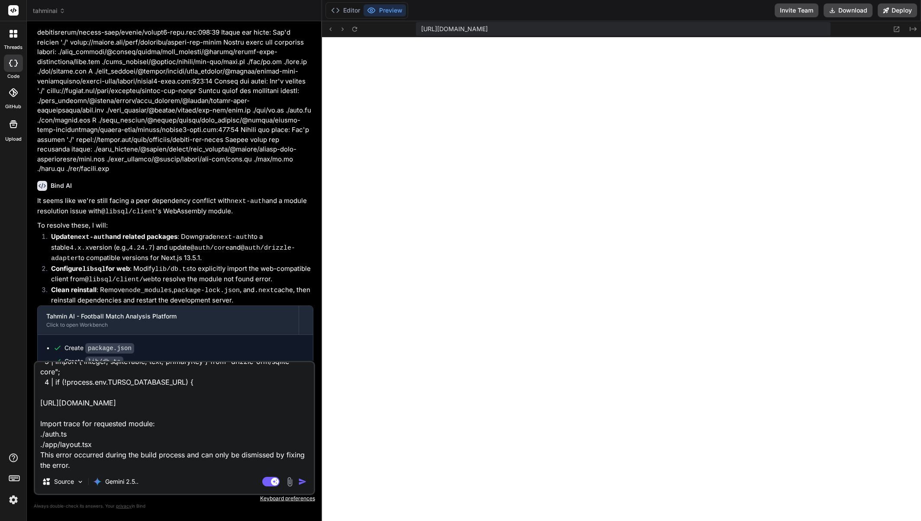
type textarea "x"
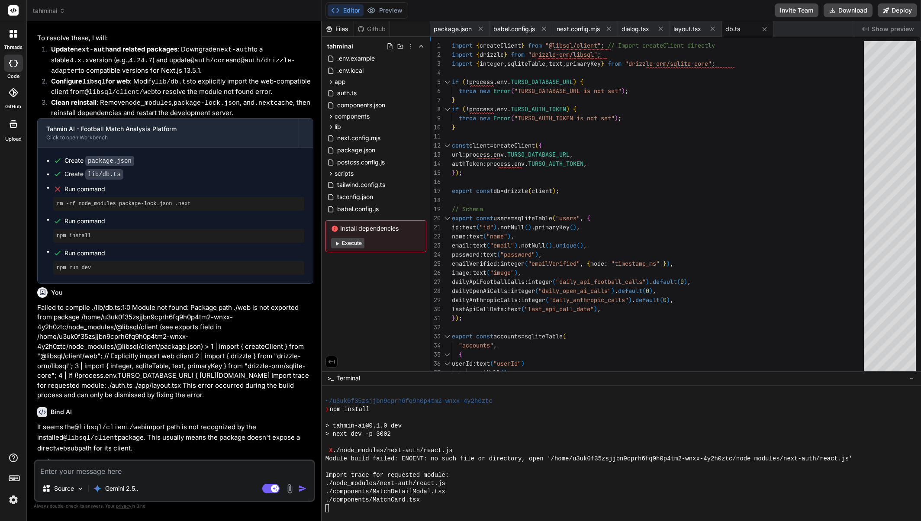
scroll to position [4993, 0]
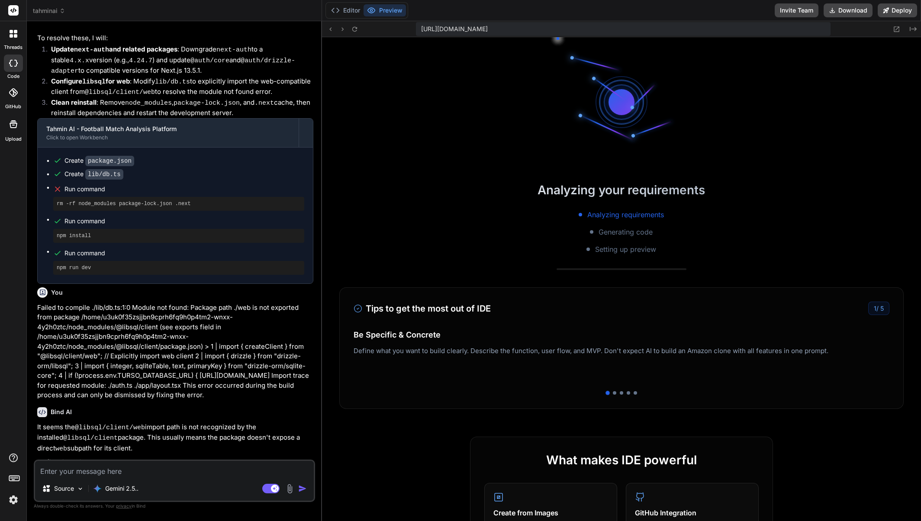
click at [15, 497] on img at bounding box center [13, 500] width 15 height 15
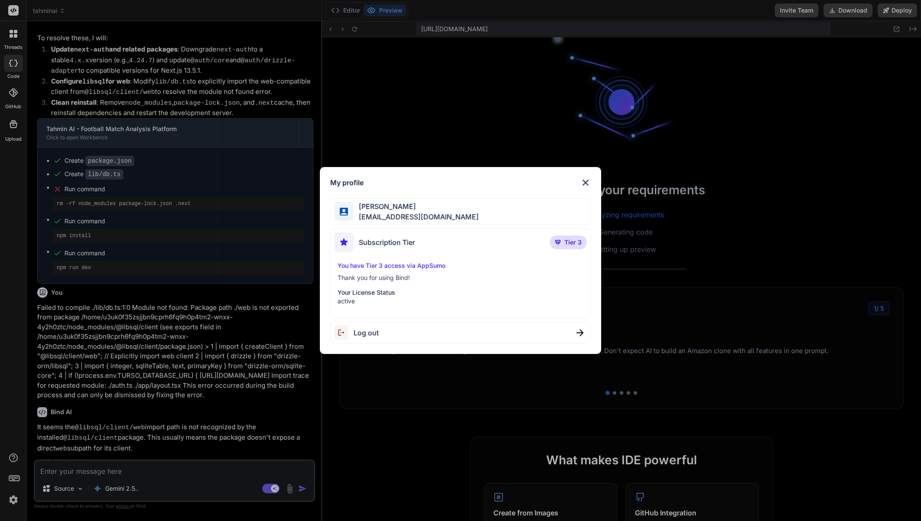
scroll to position [5338, 0]
click at [365, 294] on p "Your License Status" at bounding box center [461, 292] width 246 height 9
click at [18, 497] on div "My profile [PERSON_NAME] [EMAIL_ADDRESS][DOMAIN_NAME] Subscription Tier Tier 3 …" at bounding box center [460, 260] width 921 height 521
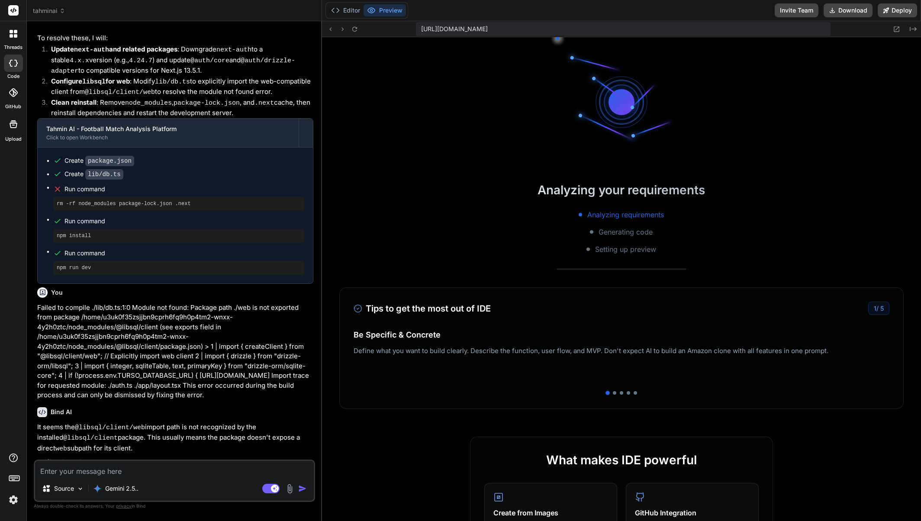
scroll to position [5346, 0]
type textarea "x"
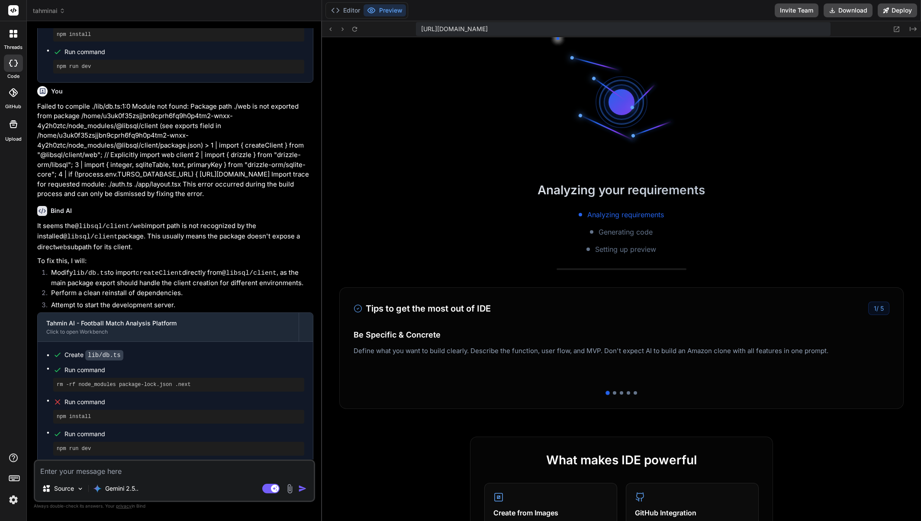
scroll to position [5618, 0]
click at [343, 9] on button "Editor" at bounding box center [346, 10] width 36 height 12
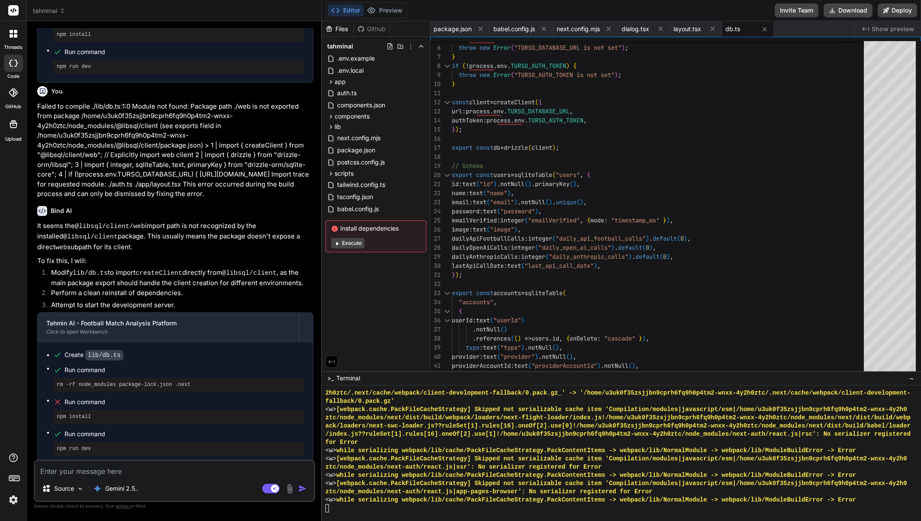
scroll to position [5716, 0]
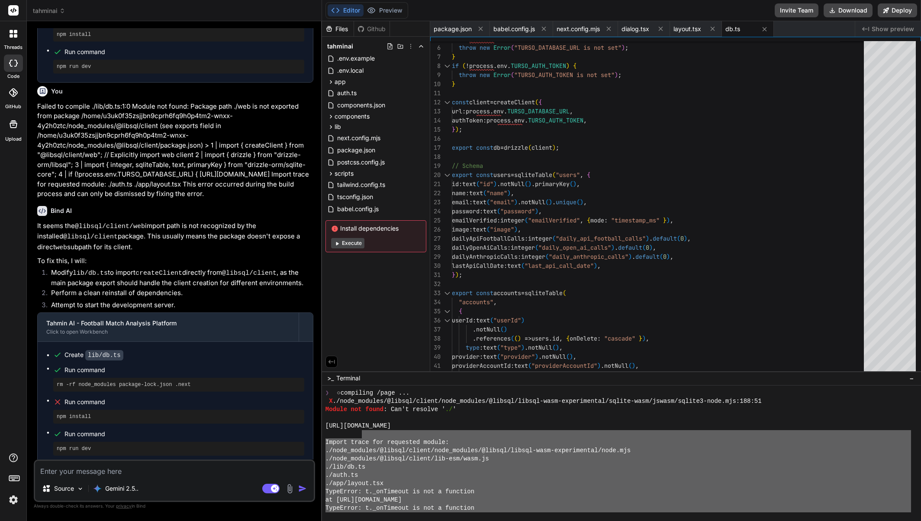
drag, startPoint x: 800, startPoint y: 490, endPoint x: 378, endPoint y: 432, distance: 425.6
click at [369, 432] on div "❯ ○ compiling /page ... X ./node_modules/@libsql/client/node_modules/@libsql/li…" at bounding box center [619, 450] width 586 height 123
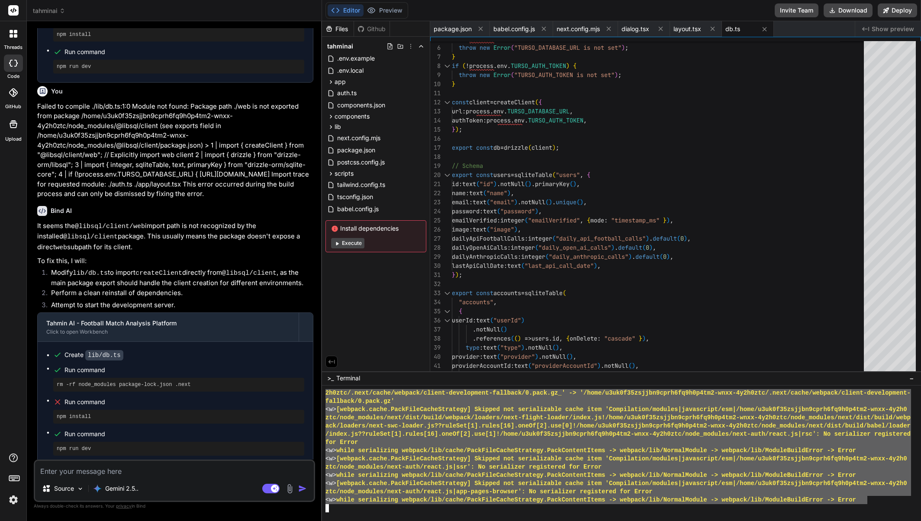
scroll to position [5741, 0]
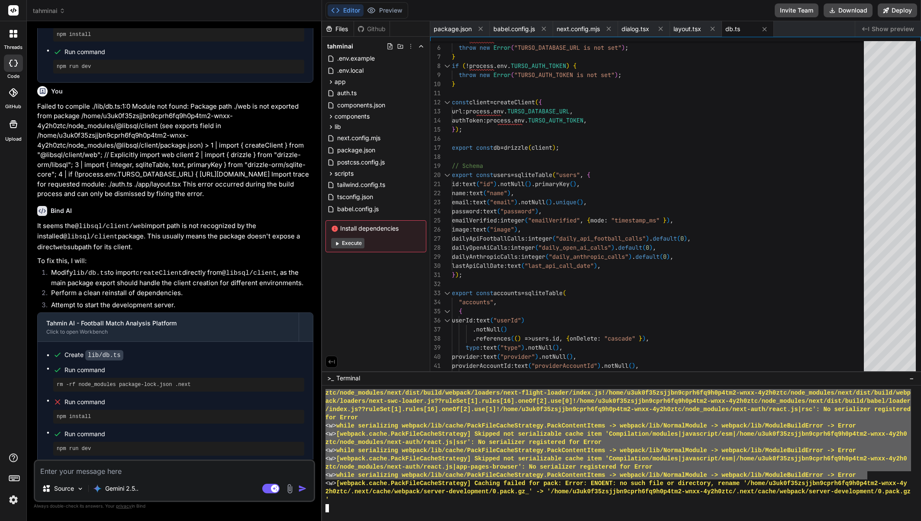
click at [418, 498] on div "'" at bounding box center [619, 500] width 586 height 8
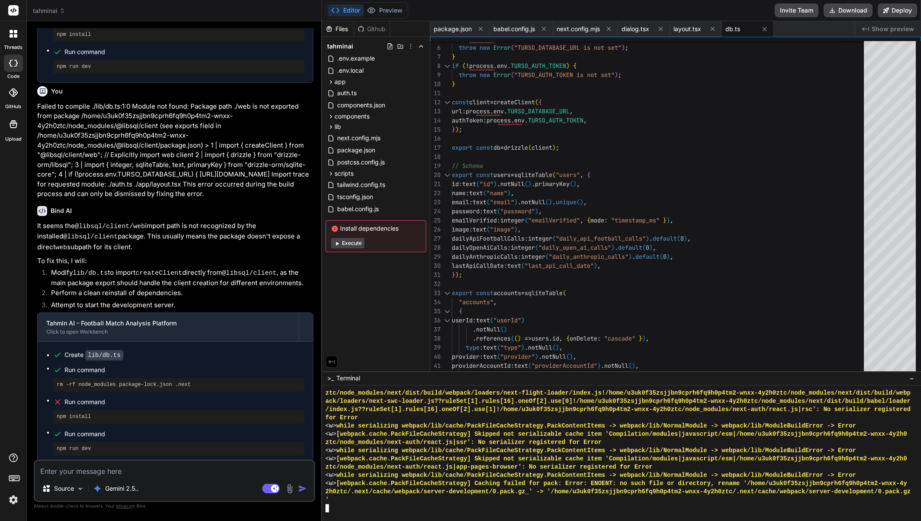
scroll to position [5832, 0]
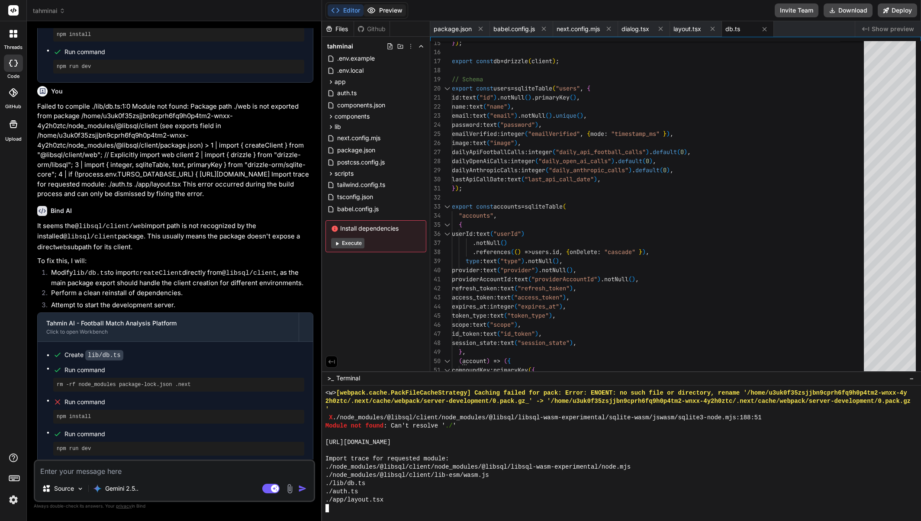
click at [387, 12] on button "Preview" at bounding box center [385, 10] width 42 height 12
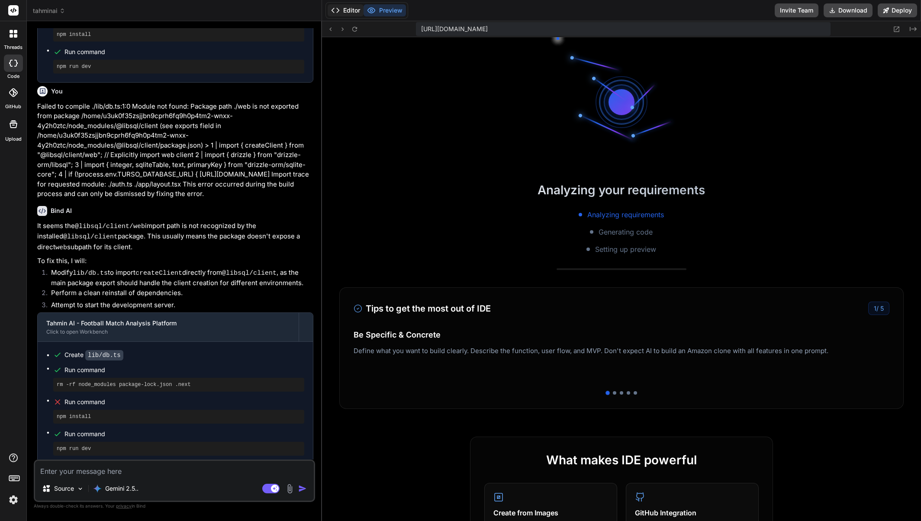
click at [344, 7] on button "Editor" at bounding box center [346, 10] width 36 height 12
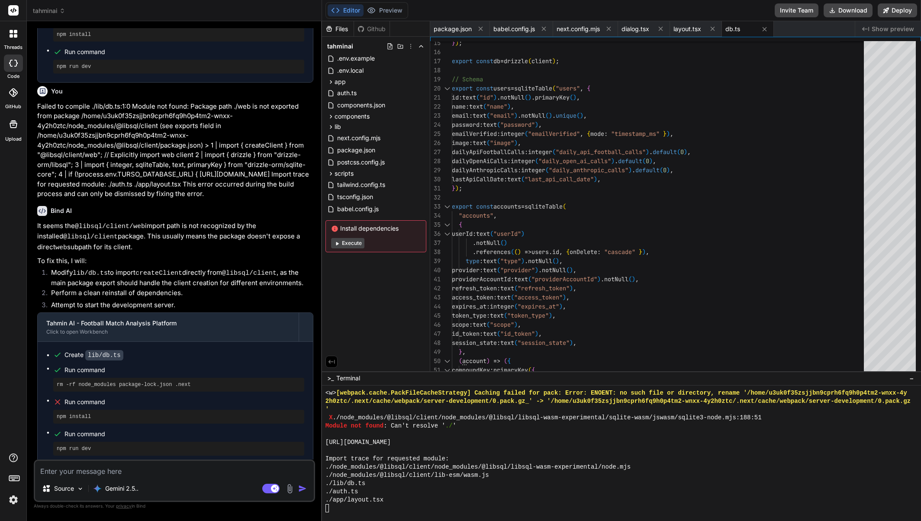
click at [339, 6] on button "Editor" at bounding box center [346, 10] width 36 height 12
click at [387, 6] on button "Preview" at bounding box center [385, 10] width 42 height 12
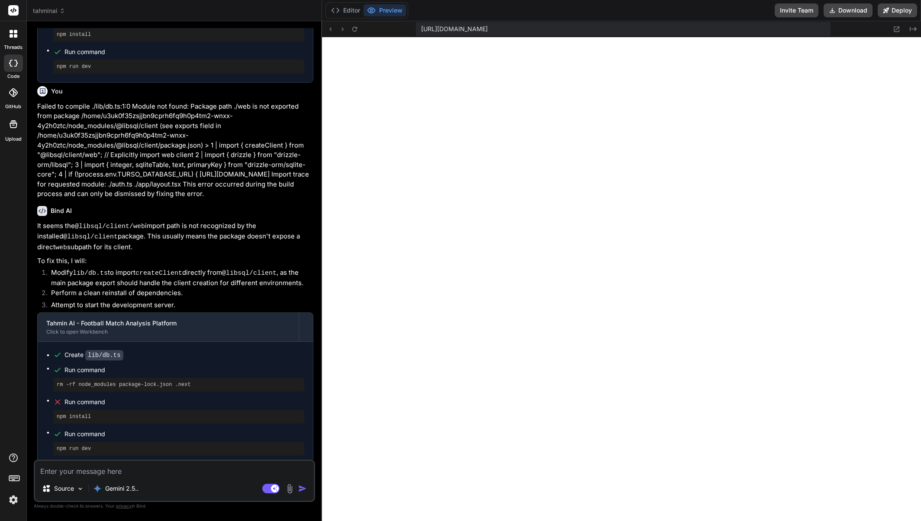
click at [187, 475] on textarea at bounding box center [174, 469] width 279 height 16
paste textarea "Failed to compile ./node_modules/@libsql/client/node_modules/@libsql/libsql-was…"
type textarea "Failed to compile ./node_modules/@libsql/client/node_modules/@libsql/libsql-was…"
type textarea "x"
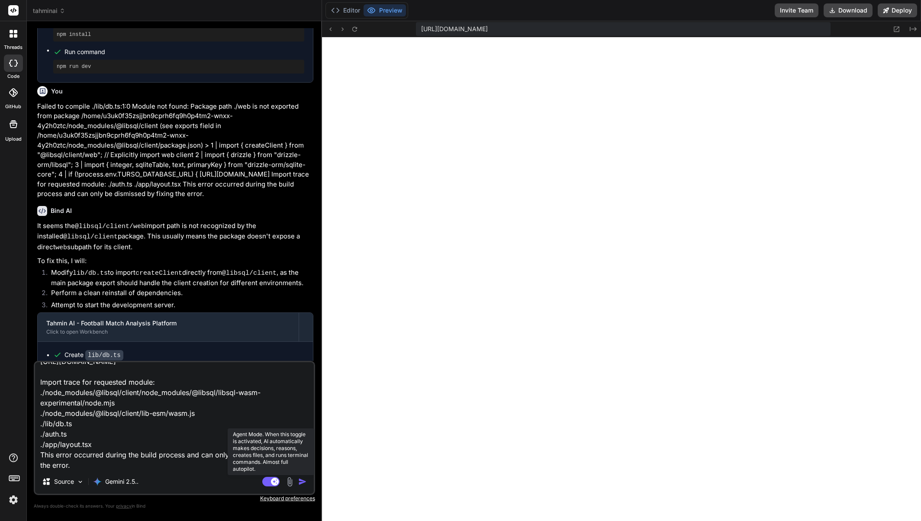
type textarea "Failed to compile ./node_modules/@libsql/client/node_modules/@libsql/libsql-was…"
click at [271, 481] on rect at bounding box center [270, 482] width 17 height 10
click at [303, 482] on img "button" at bounding box center [302, 481] width 9 height 9
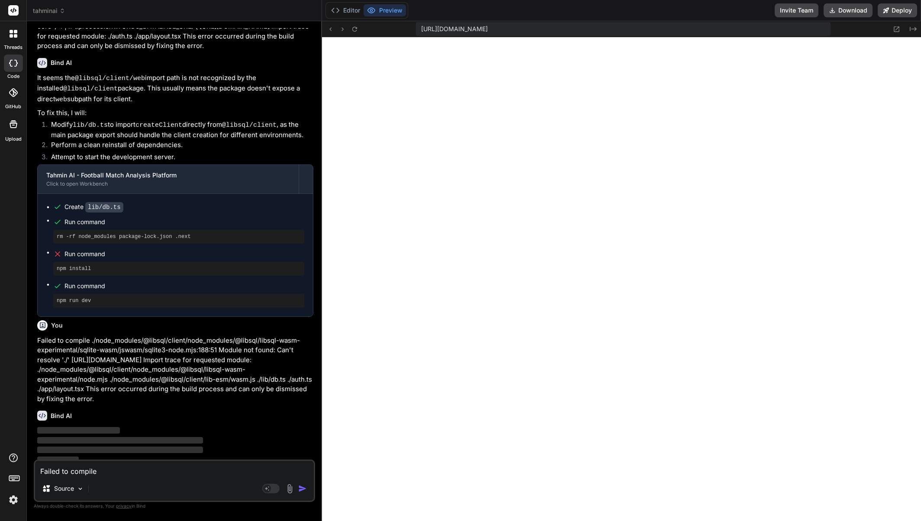
scroll to position [8506, 0]
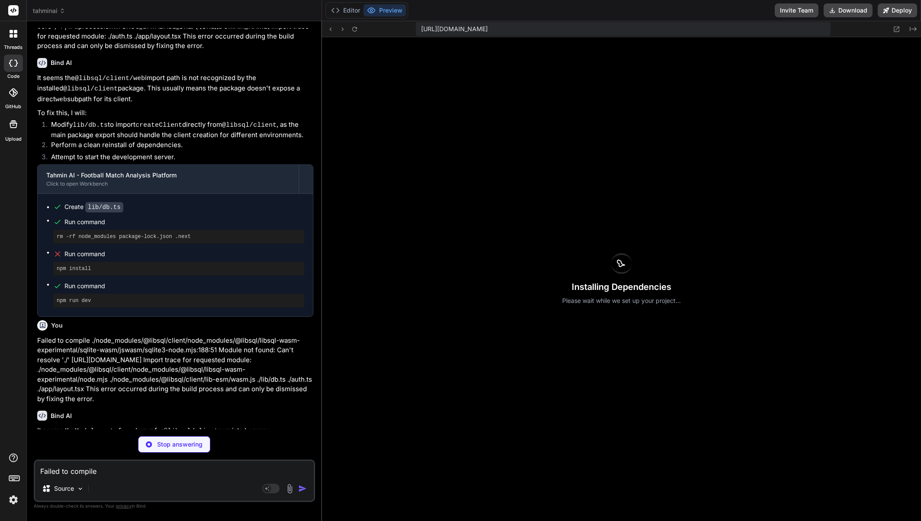
type textarea "x"
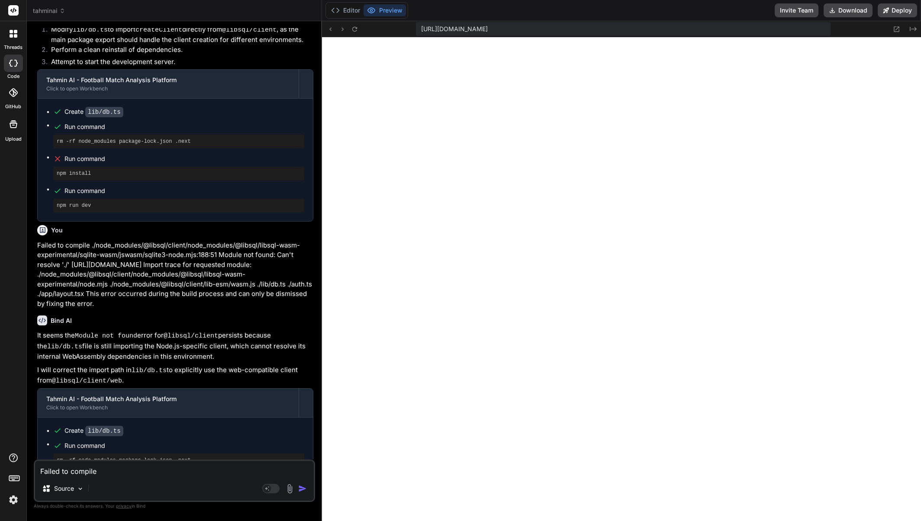
scroll to position [8674, 0]
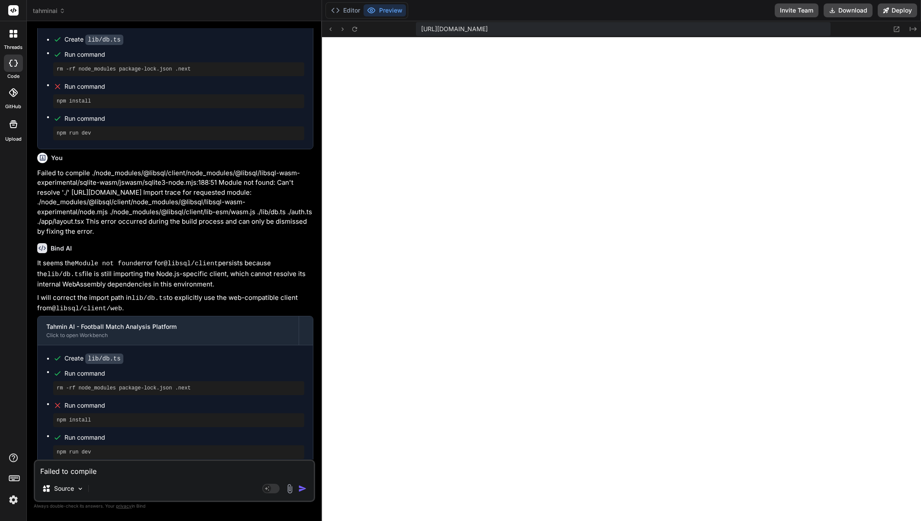
click at [176, 478] on div "Failed to compile ./node_modules/@libsql/client/node_modules/@libsql/libsql-was…" at bounding box center [174, 481] width 281 height 42
click at [183, 473] on textarea "Failed to compile ./node_modules/@libsql/client/node_modules/@libsql/libsql-was…" at bounding box center [174, 469] width 279 height 16
paste textarea "Failed to compile ./lib/db.ts:1:0 Module not found: Package path ./web is not e…"
type textarea "Failed to compile ./lib/db.ts:1:0 Module not found: Package path ./web is not e…"
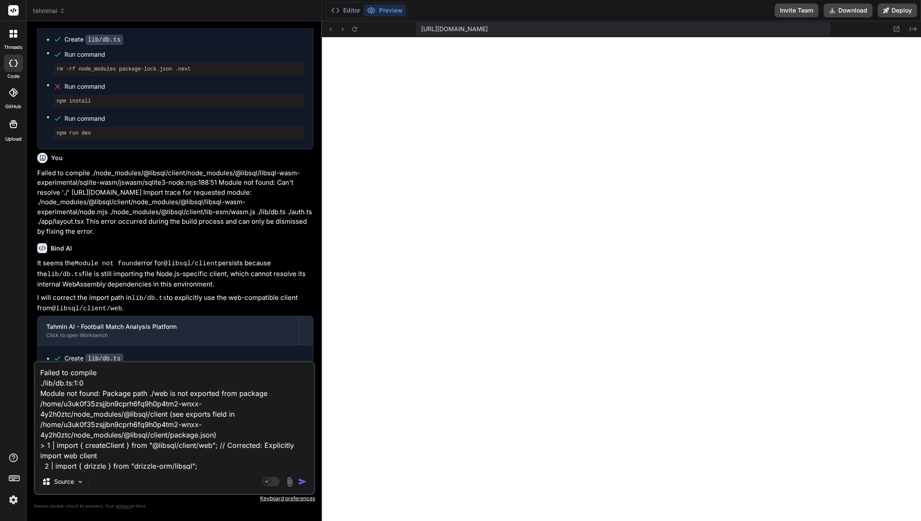
scroll to position [115, 0]
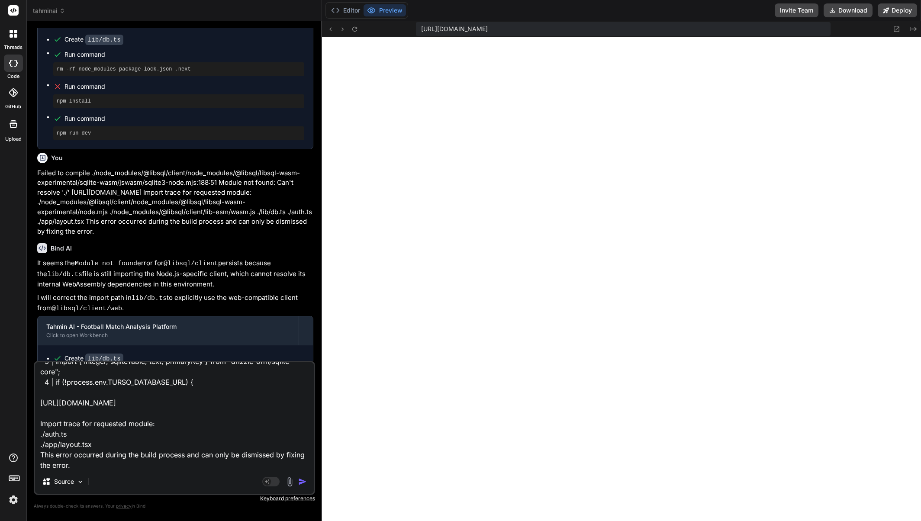
type textarea "x"
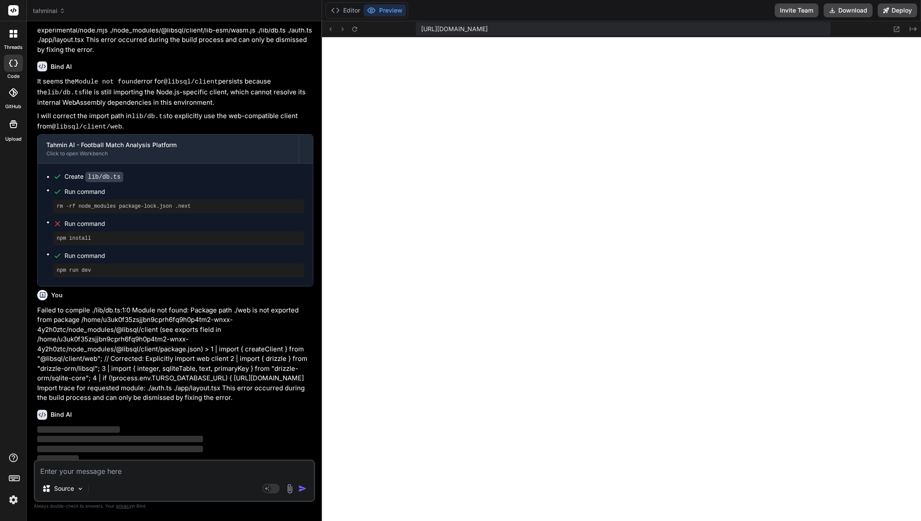
scroll to position [8861, 0]
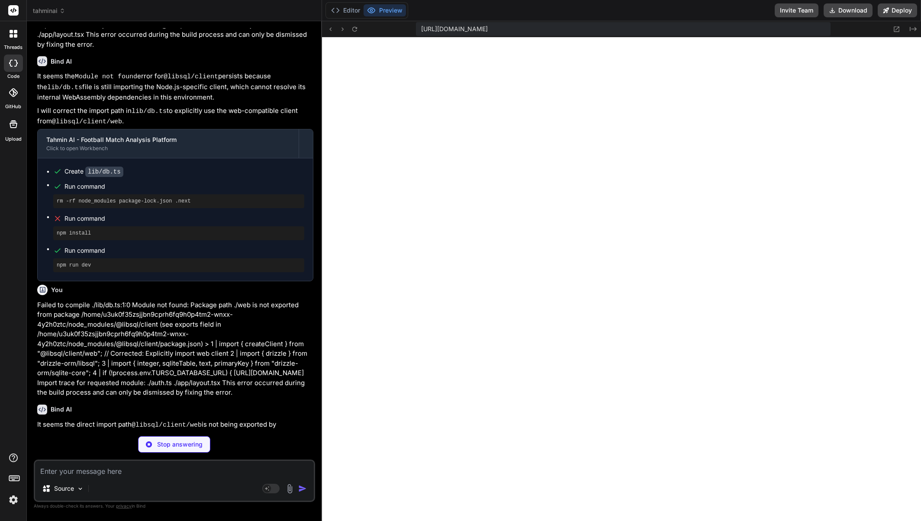
type textarea "x"
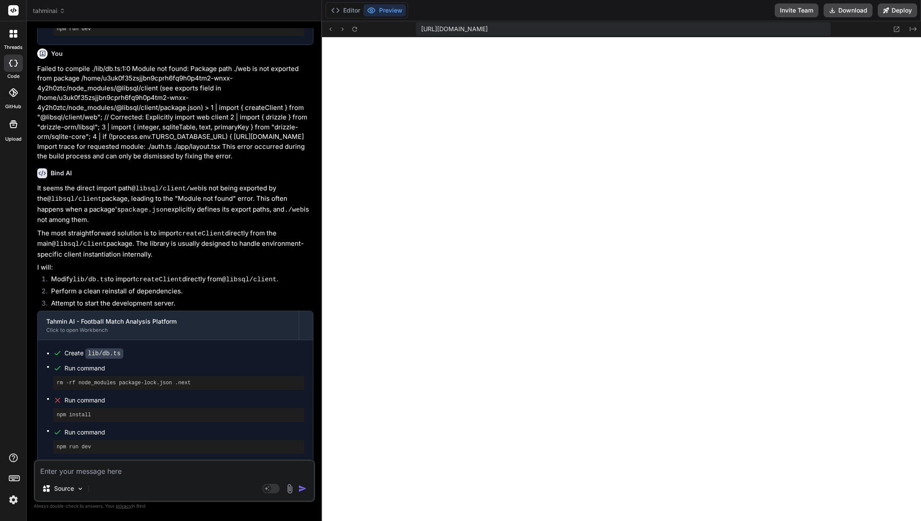
scroll to position [7542, 0]
click at [349, 9] on button "Editor" at bounding box center [346, 10] width 36 height 12
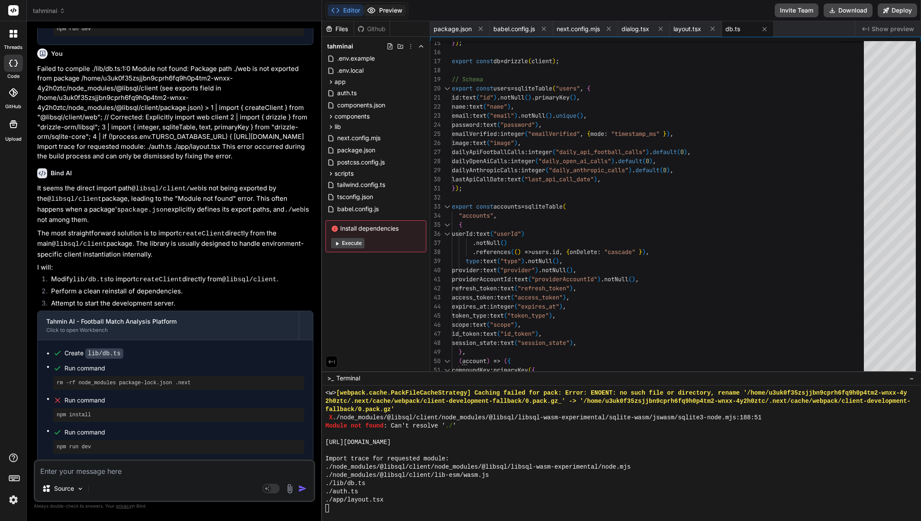
click at [377, 9] on button "Preview" at bounding box center [385, 10] width 42 height 12
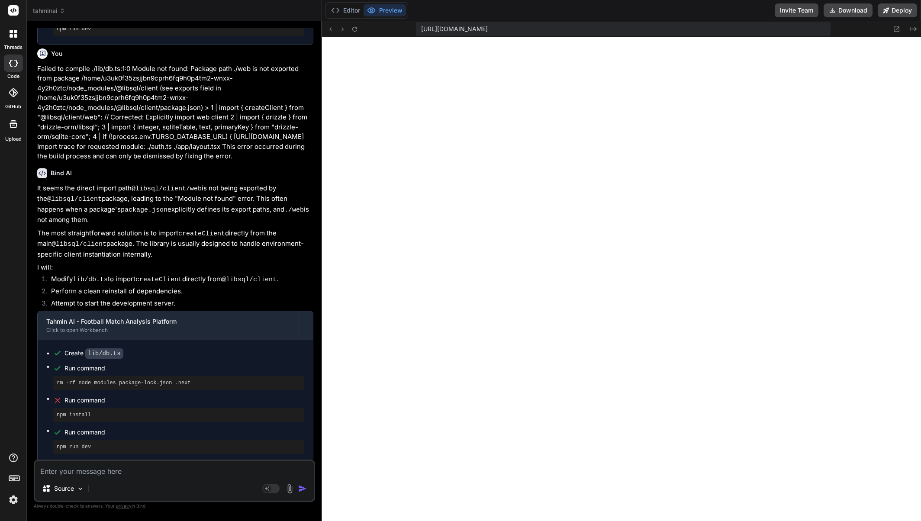
click at [148, 468] on textarea at bounding box center [174, 469] width 279 height 16
paste textarea "Failed to compile ./node_modules/@libsql/client/node_modules/@libsql/libsql-was…"
type textarea "Failed to compile ./node_modules/@libsql/client/node_modules/@libsql/libsql-was…"
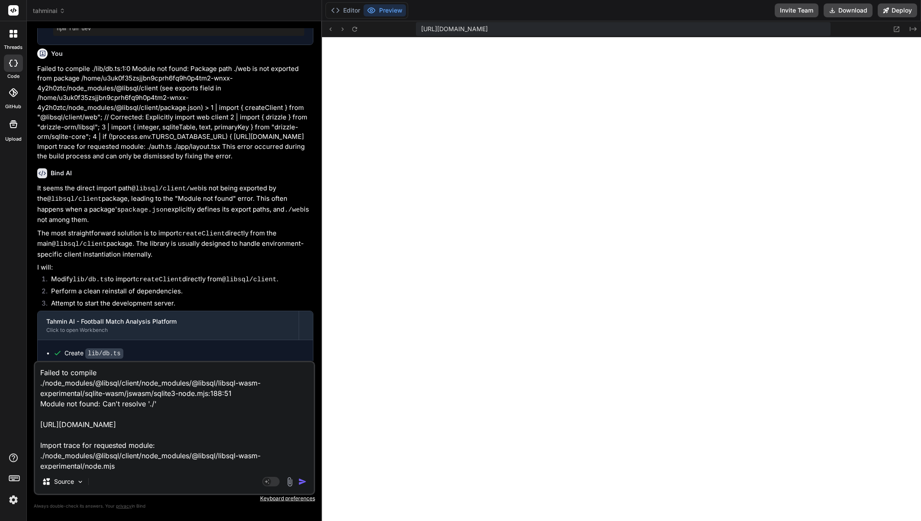
scroll to position [63, 0]
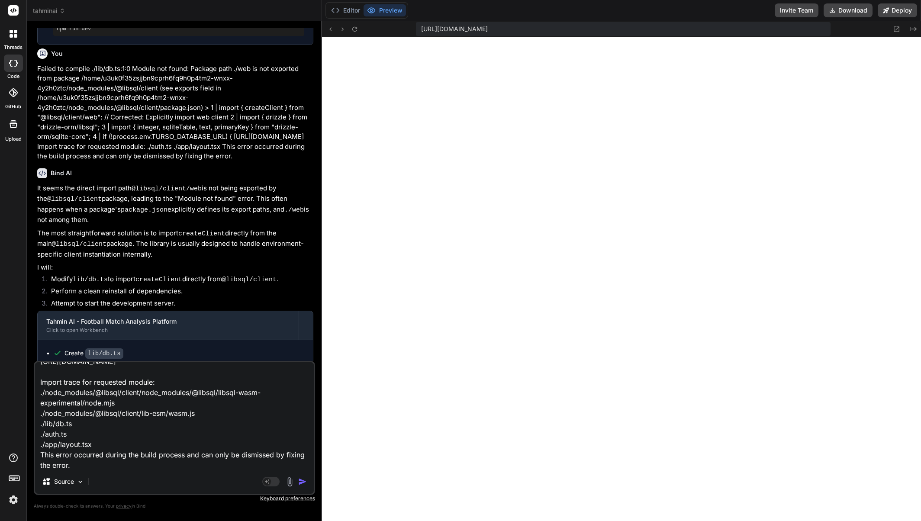
type textarea "x"
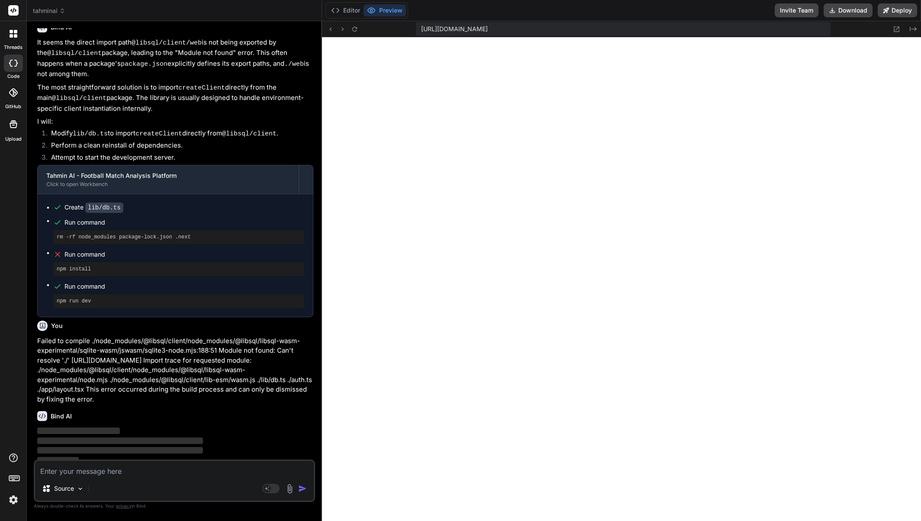
scroll to position [9245, 0]
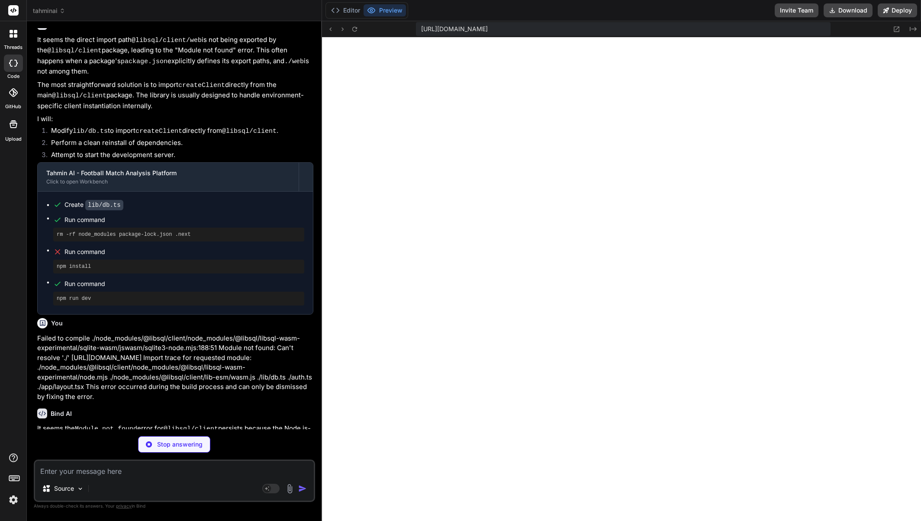
type textarea "x"
type textarea "return config; }, }; export default nextConfig;"
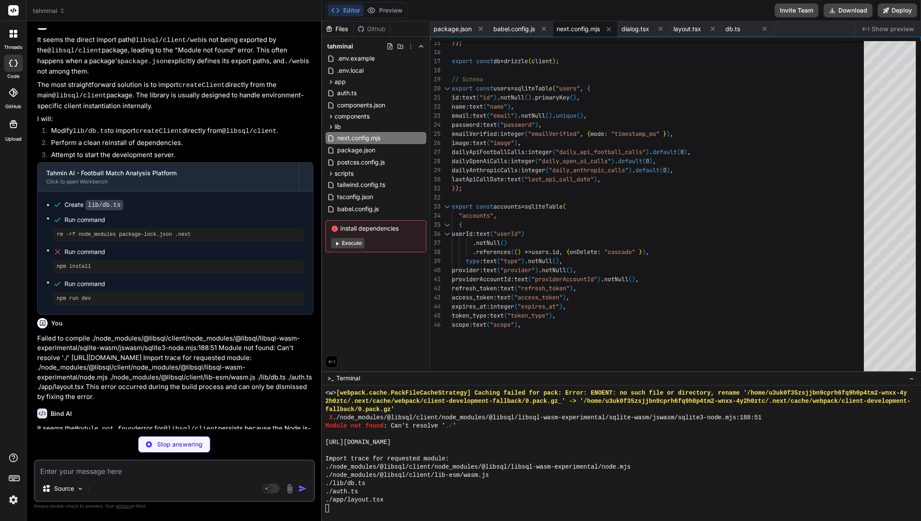
type textarea "x"
type textarea "compoundKey: primaryKey({ columns: [account.provider, account.providerAccountId…"
type textarea "x"
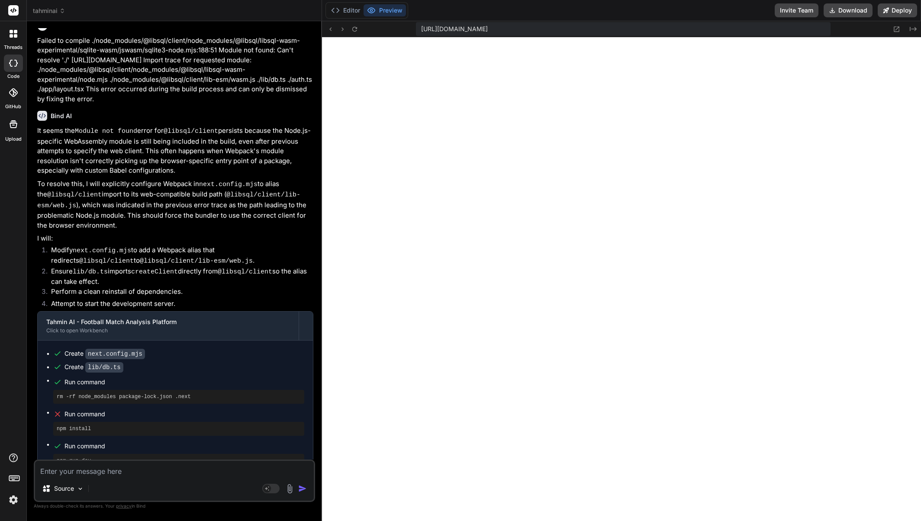
scroll to position [9551, 0]
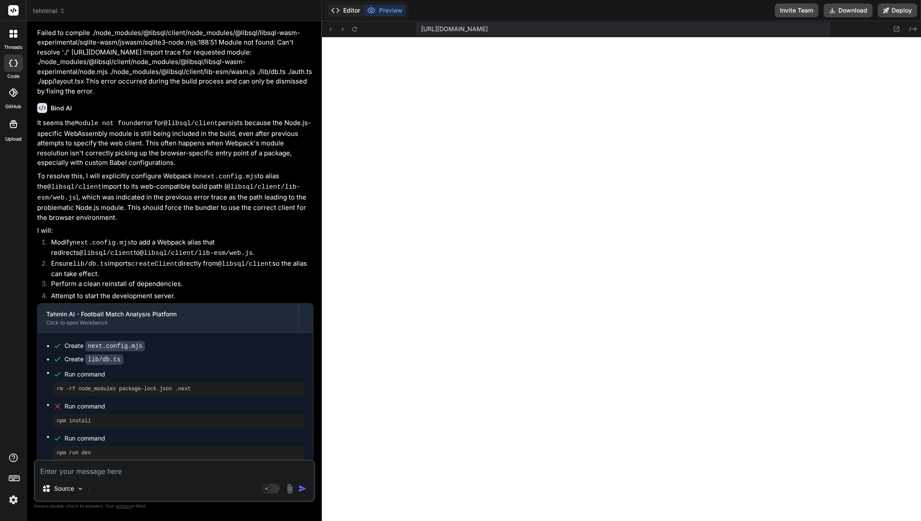
click at [346, 9] on button "Editor" at bounding box center [346, 10] width 36 height 12
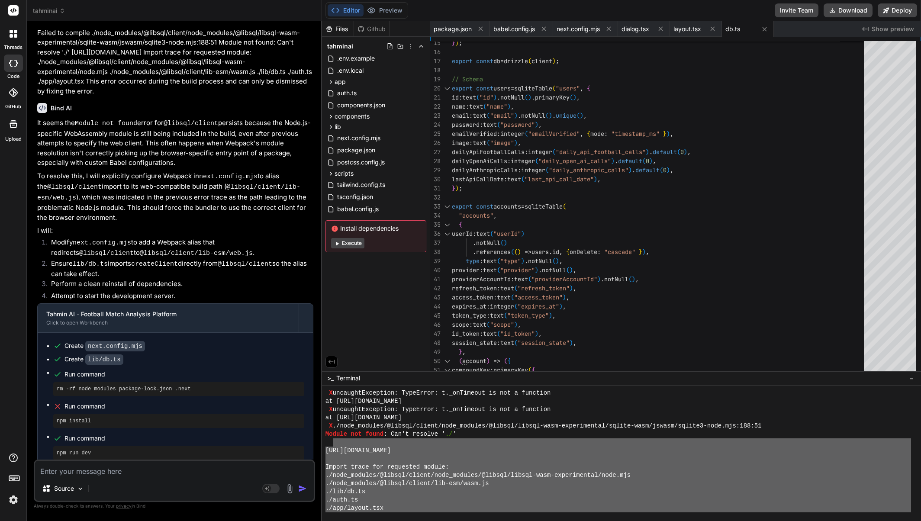
scroll to position [7389, 0]
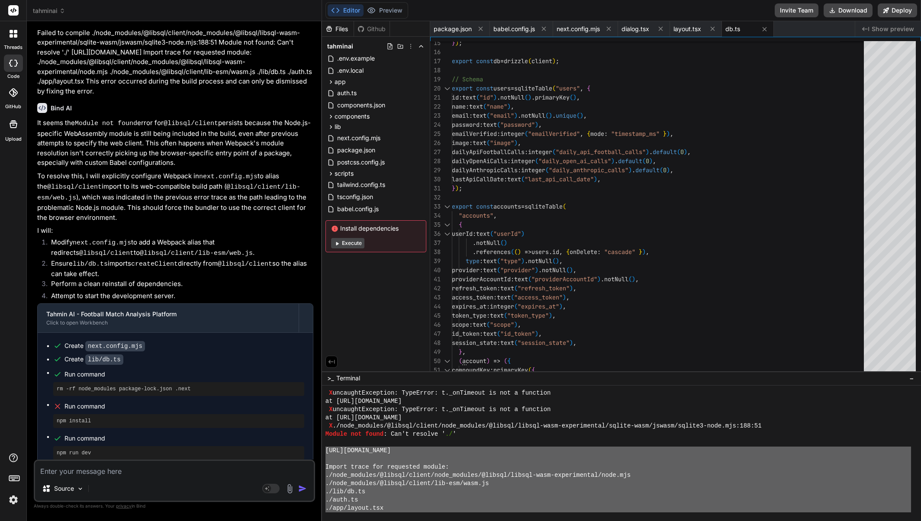
drag, startPoint x: 378, startPoint y: 486, endPoint x: 324, endPoint y: 449, distance: 65.1
click at [323, 449] on div "XXXXXXXXXXXXXXXXXXXXXXXXXXXXXXXX BBBBBBBBBBBBBBBBBBBBBBBBBBBBBBBB X uncaughtExc…" at bounding box center [621, 454] width 599 height 136
type textarea "[URL][DOMAIN_NAME] Import trace for requested module: ./node_modules/@libsql/cl…"
click at [194, 464] on textarea at bounding box center [174, 469] width 279 height 16
paste textarea "[URL][DOMAIN_NAME] Import trace for requested module: ./node_modules/@libsql/cl…"
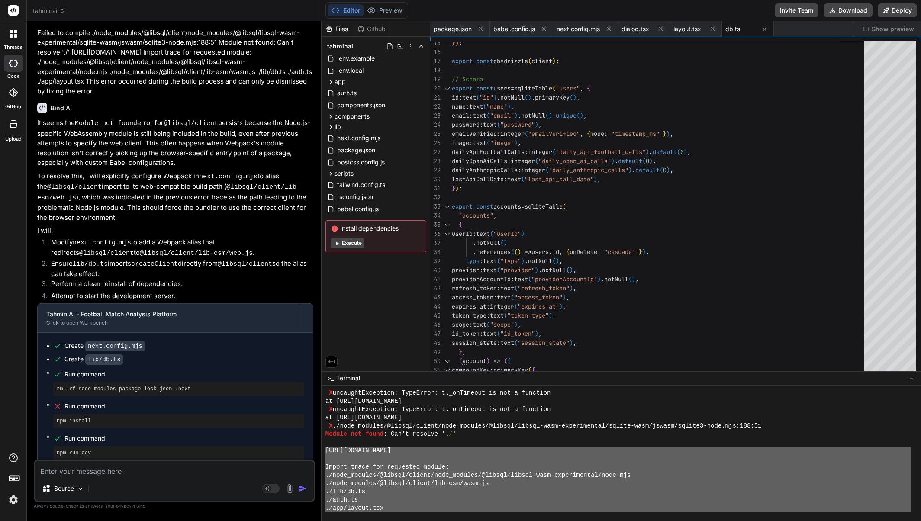
type textarea "[URL][DOMAIN_NAME] Import trace for requested module: ./node_modules/@libsql/cl…"
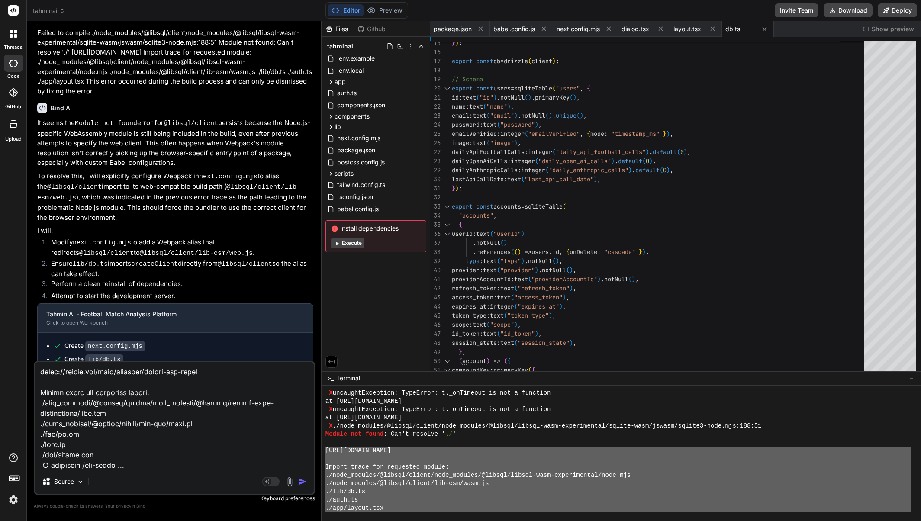
type textarea "x"
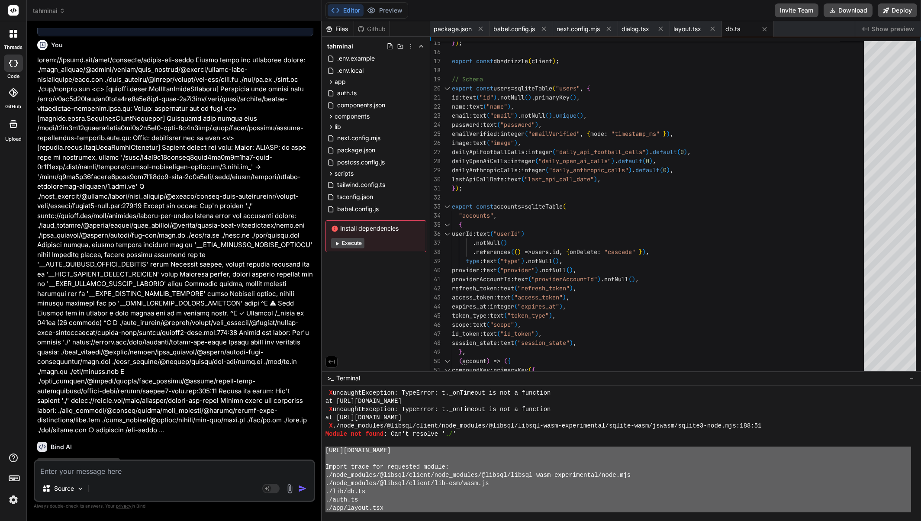
scroll to position [10001, 0]
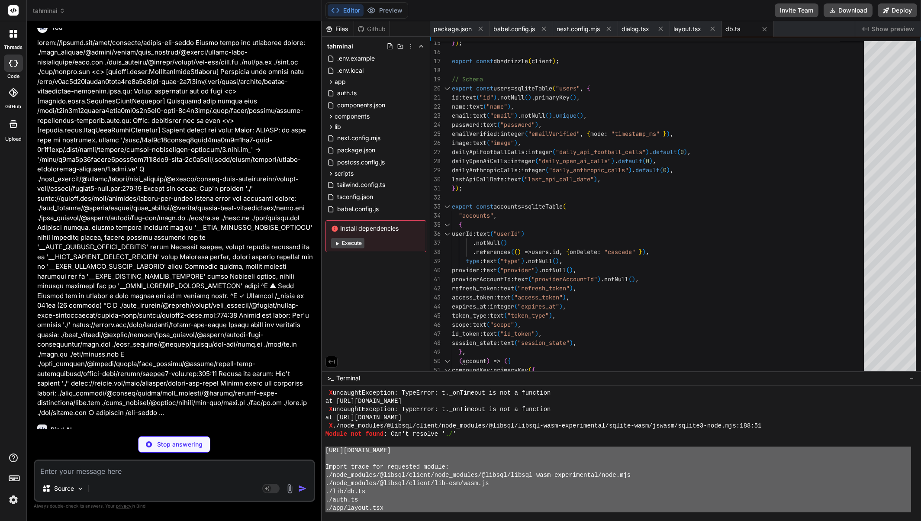
type textarea "x"
type textarea "}, }; export default nextConfig;"
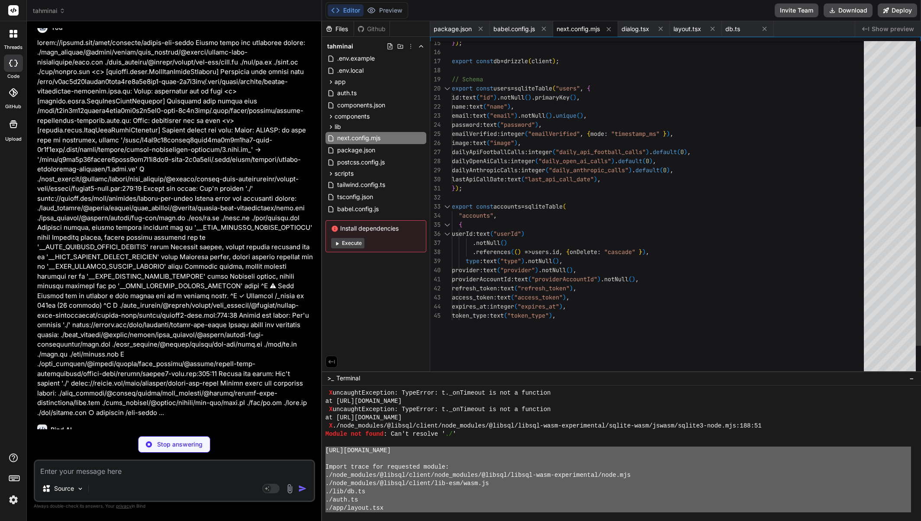
type textarea "x"
type textarea "(account) => ({ compoundKey: primaryKey({ columns: [account.provider, account.p…"
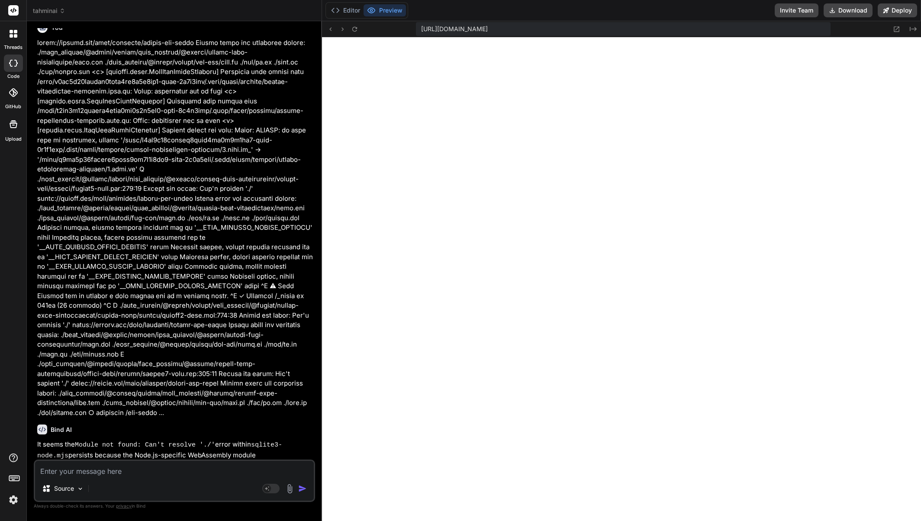
type textarea "x"
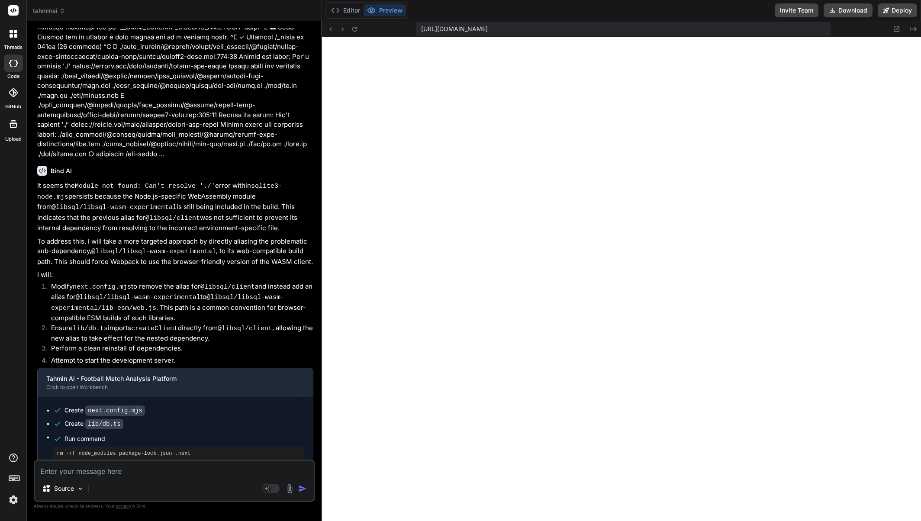
scroll to position [10307, 0]
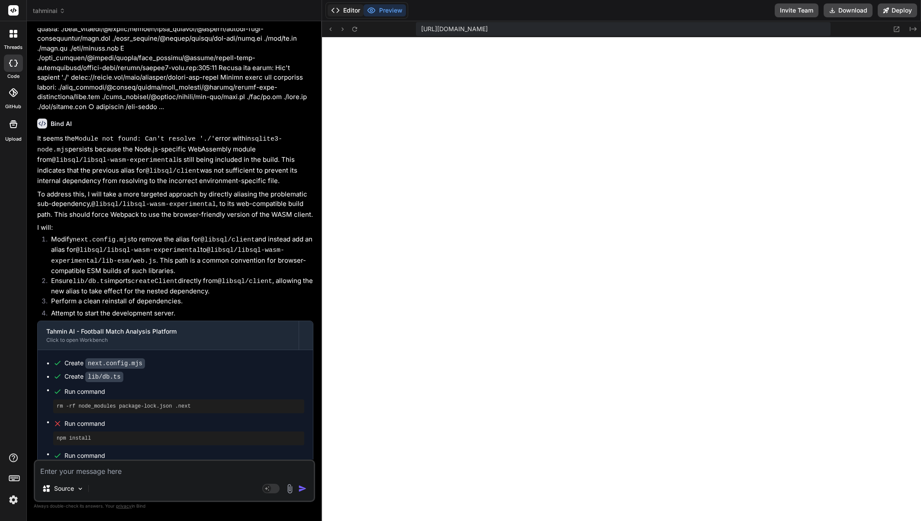
click at [348, 14] on button "Editor" at bounding box center [346, 10] width 36 height 12
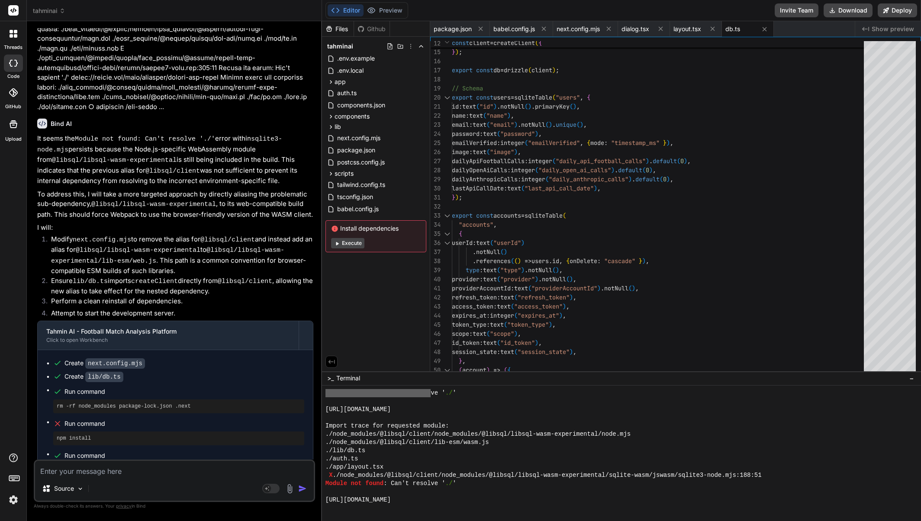
scroll to position [8093, 0]
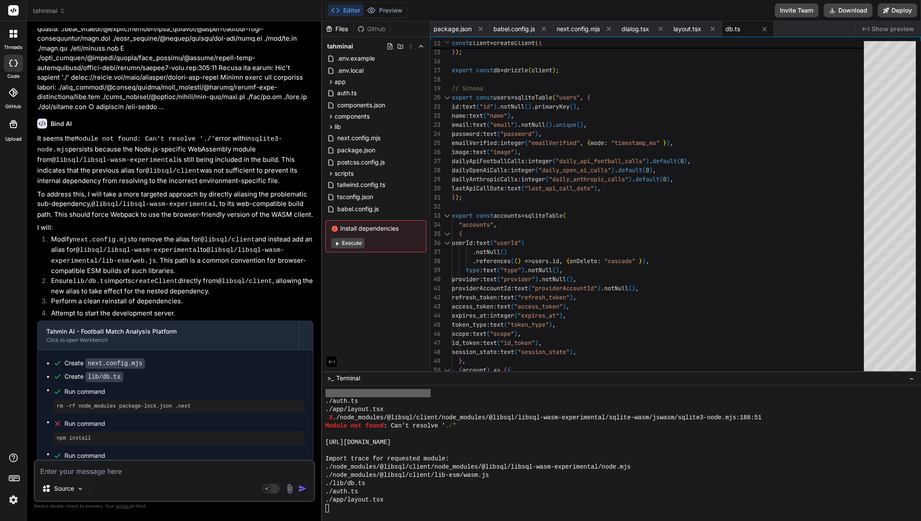
click at [433, 491] on div "./auth.ts" at bounding box center [619, 492] width 586 height 8
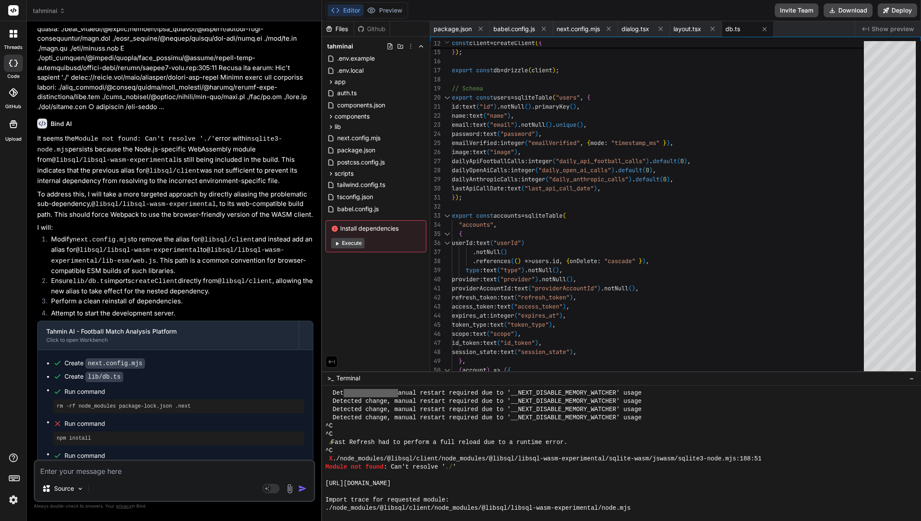
scroll to position [7964, 0]
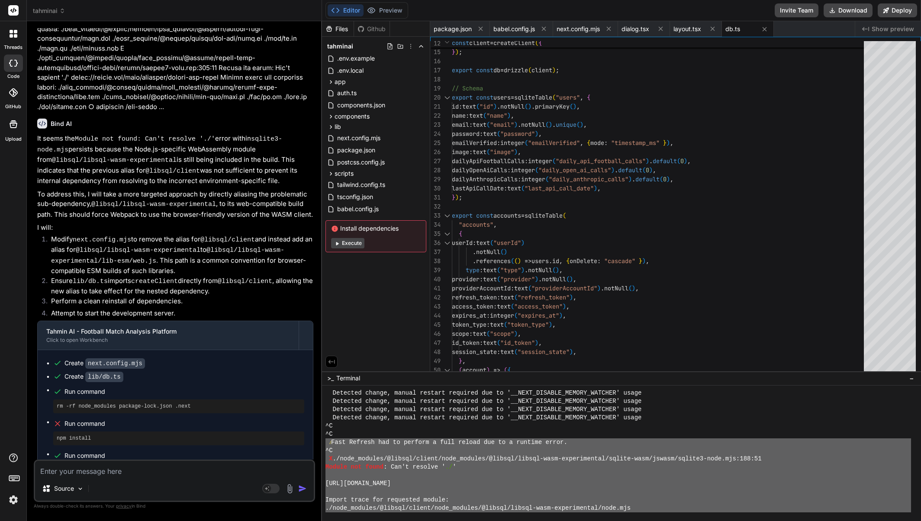
click at [330, 441] on div "Detected change, manual restart required due to '__NEXT_DISABLE_MEMORY_WATCHER'…" at bounding box center [619, 450] width 586 height 123
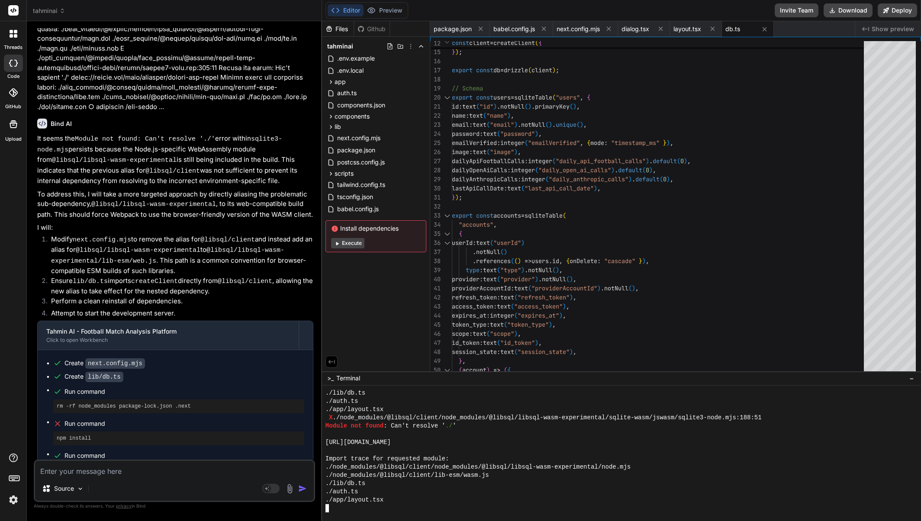
scroll to position [452, 76]
type textarea "[URL][DOMAIN_NAME] Import trace for requested module: ./node_modules/@libsql/cl…"
click at [380, 11] on button "Preview" at bounding box center [385, 10] width 42 height 12
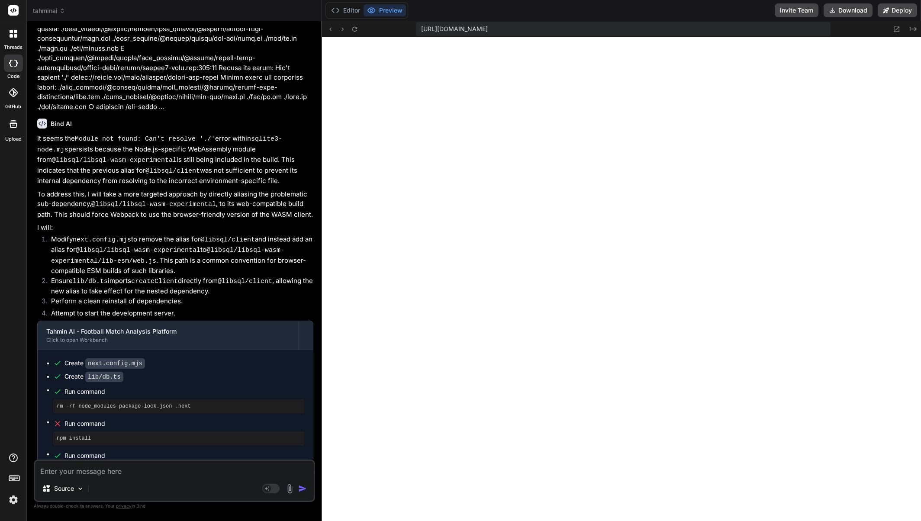
click at [181, 471] on textarea at bounding box center [174, 469] width 279 height 16
drag, startPoint x: 173, startPoint y: 477, endPoint x: 180, endPoint y: 471, distance: 9.2
click at [177, 475] on div "Source Agent Mode. When this toggle is activated, AI automatically makes decisi…" at bounding box center [174, 481] width 281 height 42
click at [195, 471] on textarea at bounding box center [174, 469] width 279 height 16
click at [161, 469] on textarea at bounding box center [174, 469] width 279 height 16
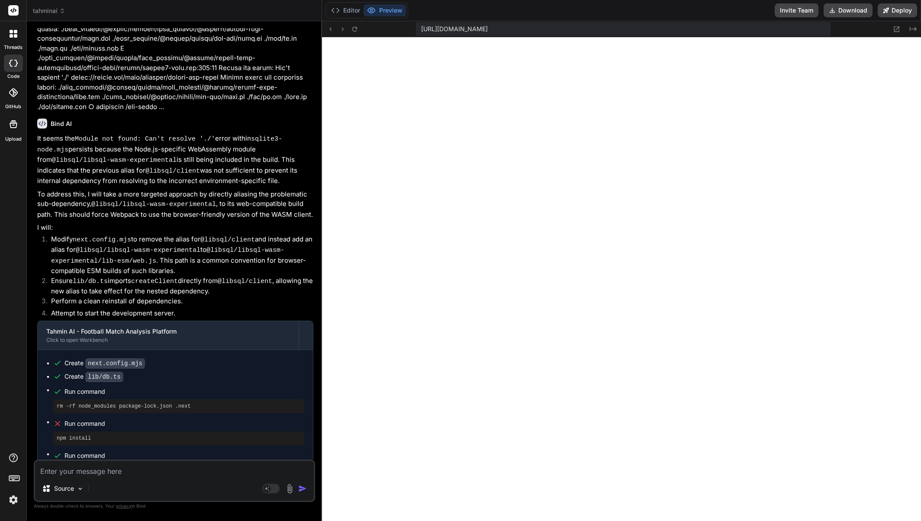
click at [159, 469] on textarea at bounding box center [174, 469] width 279 height 16
paste textarea "d"
type textarea "d"
type textarea "x"
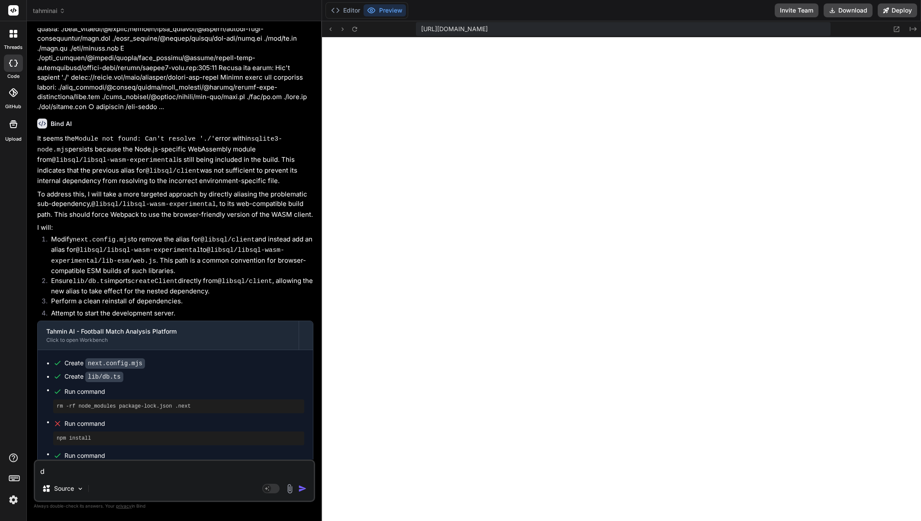
type textarea "ds"
type textarea "x"
type textarea "dsa"
type textarea "x"
drag, startPoint x: 144, startPoint y: 470, endPoint x: 145, endPoint y: 449, distance: 20.9
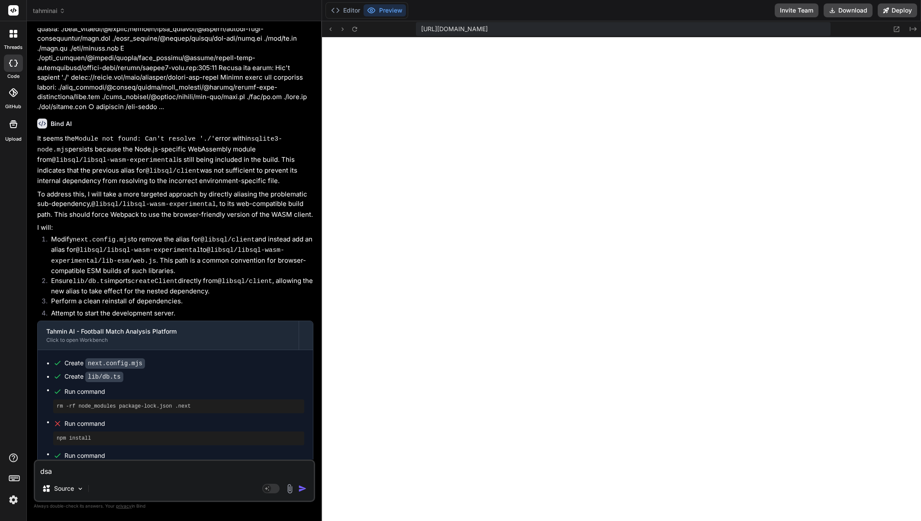
click at [84, 455] on div "You Bind AI It appears that the development server failed to start because port…" at bounding box center [174, 274] width 281 height 493
click at [133, 472] on textarea at bounding box center [174, 469] width 279 height 16
paste textarea "/node_modules/@libsql/client/node_modules/@libsql/libsql-wasm-experimental/sqli…"
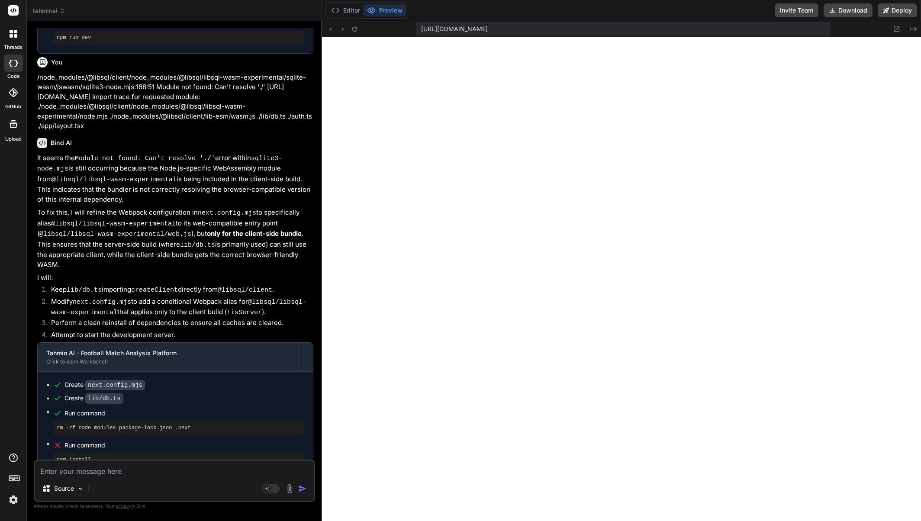
scroll to position [10744, 0]
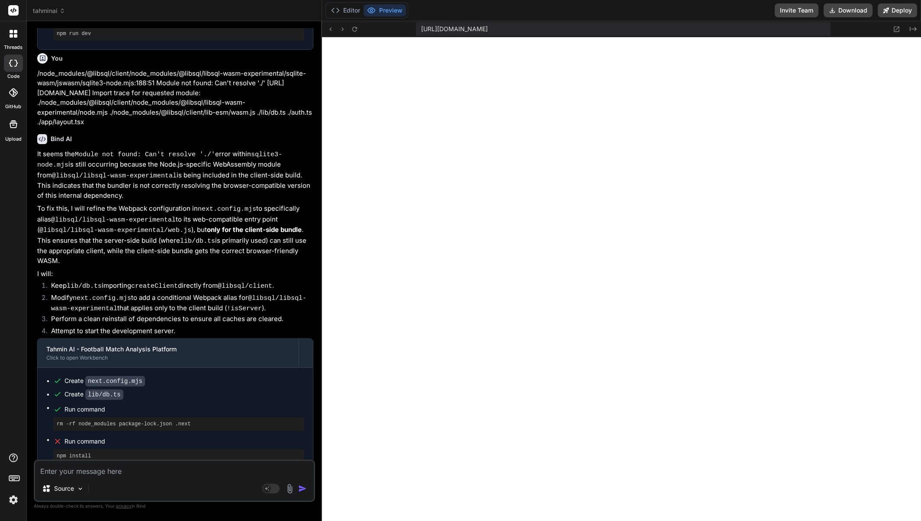
click at [130, 472] on textarea at bounding box center [174, 469] width 279 height 16
paste textarea "ailed to compile ./node_modules/@libsql/client/node_modules/@libsql/libsql-wasm…"
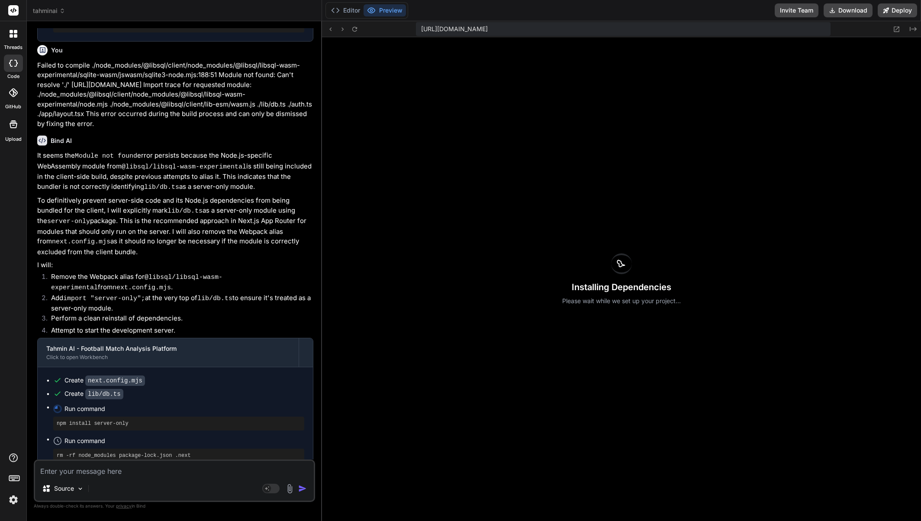
scroll to position [11231, 0]
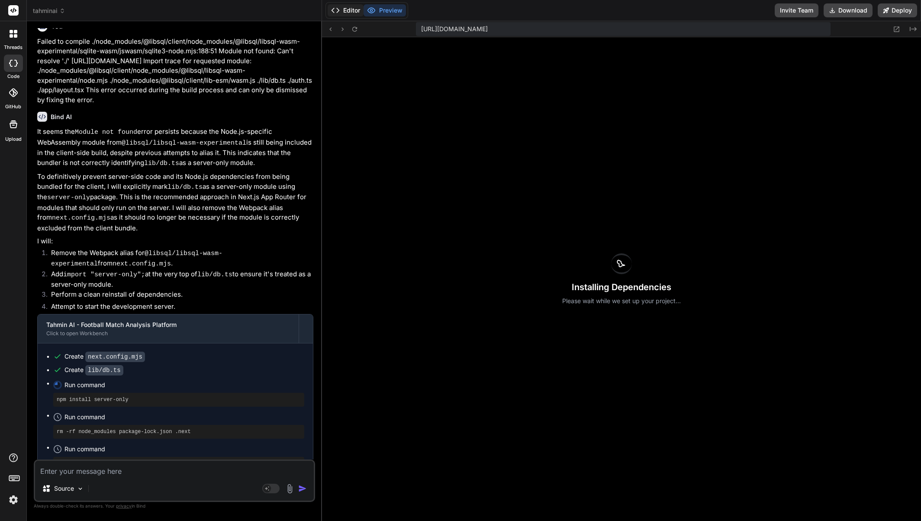
click at [345, 10] on button "Editor" at bounding box center [346, 10] width 36 height 12
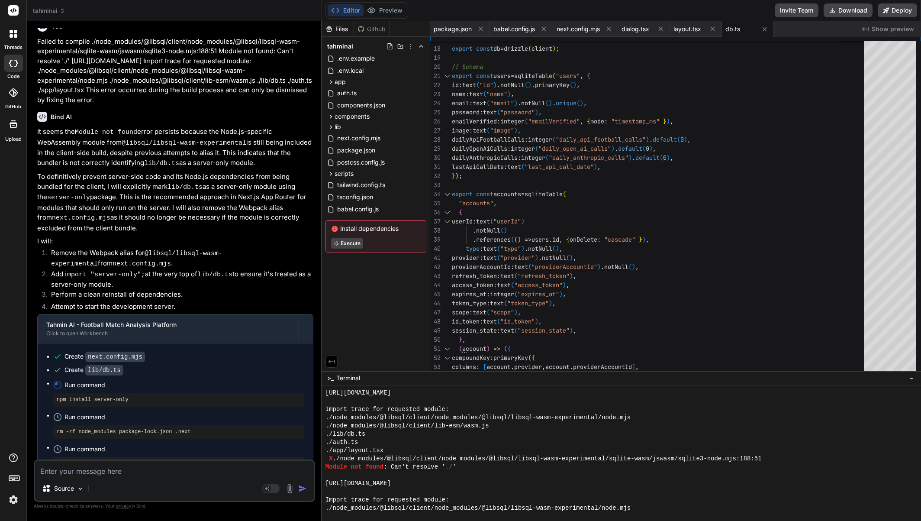
scroll to position [8225, 0]
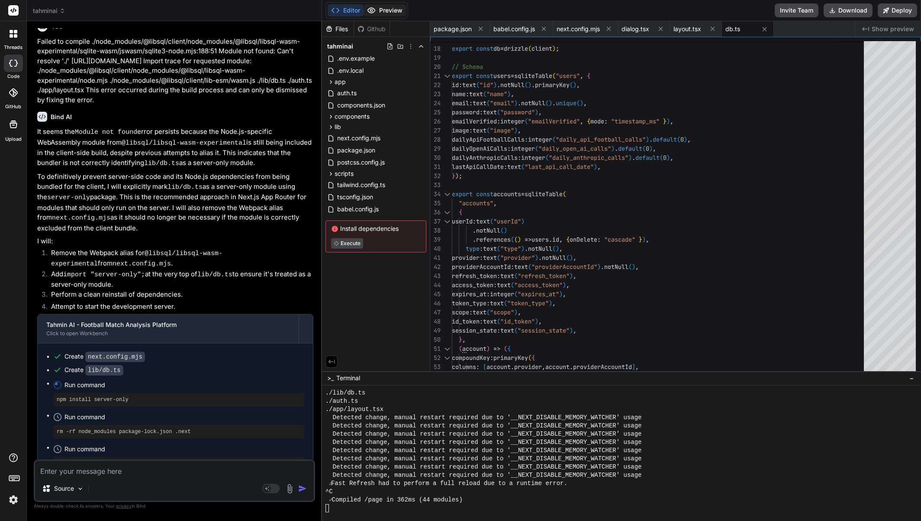
click at [381, 5] on button "Preview" at bounding box center [385, 10] width 42 height 12
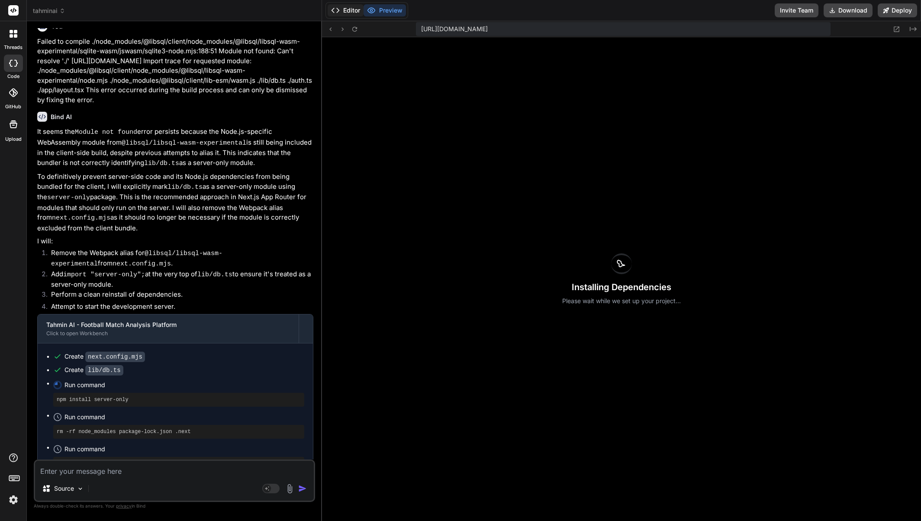
click at [346, 10] on button "Editor" at bounding box center [346, 10] width 36 height 12
click at [352, 9] on button "Editor" at bounding box center [346, 10] width 36 height 12
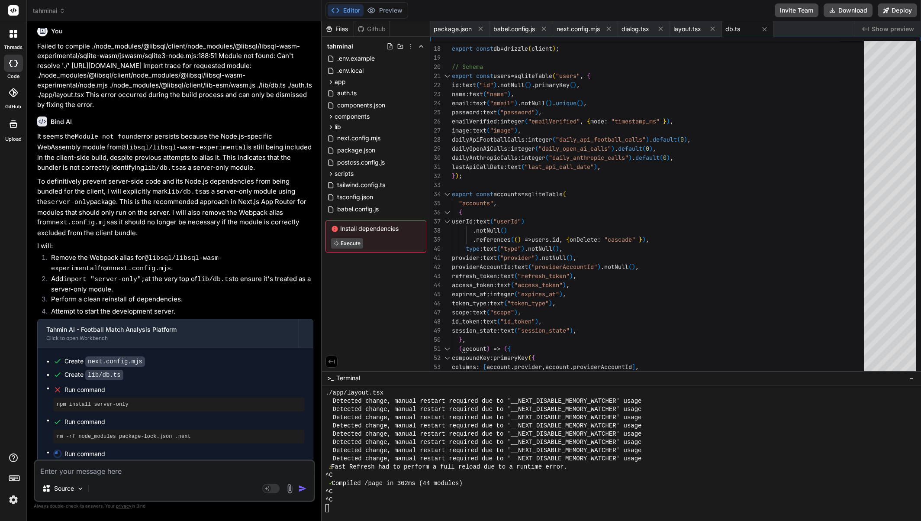
scroll to position [11231, 0]
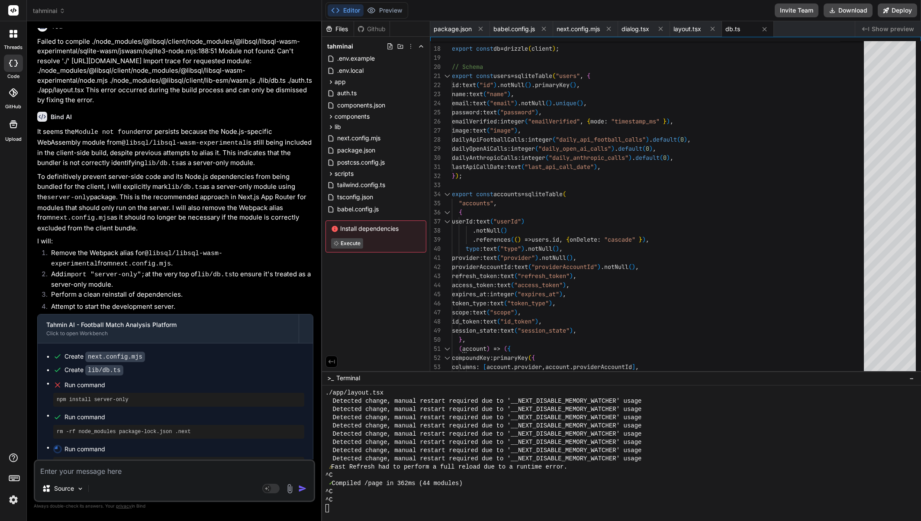
click at [383, 3] on div "Editor Preview" at bounding box center [367, 10] width 83 height 16
click at [382, 8] on button "Preview" at bounding box center [385, 10] width 42 height 12
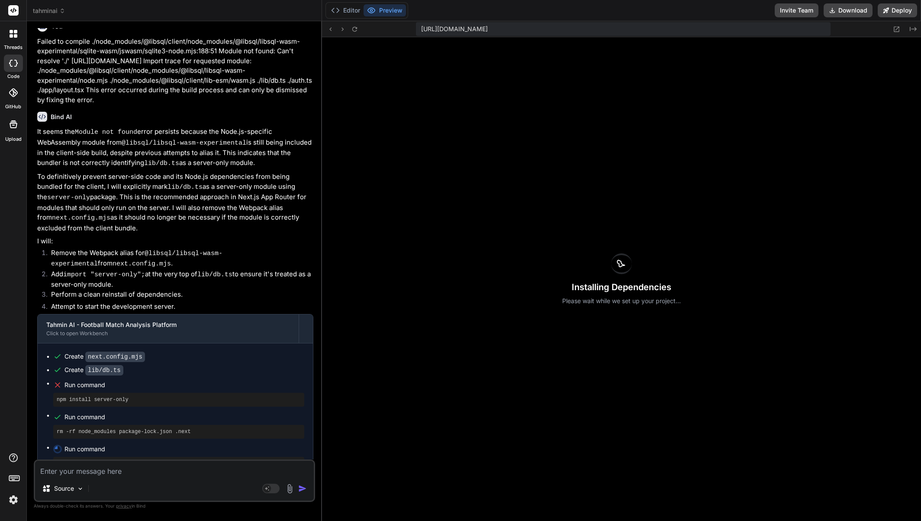
drag, startPoint x: 348, startPoint y: 10, endPoint x: 341, endPoint y: 33, distance: 24.5
click at [348, 10] on button "Editor" at bounding box center [346, 10] width 36 height 12
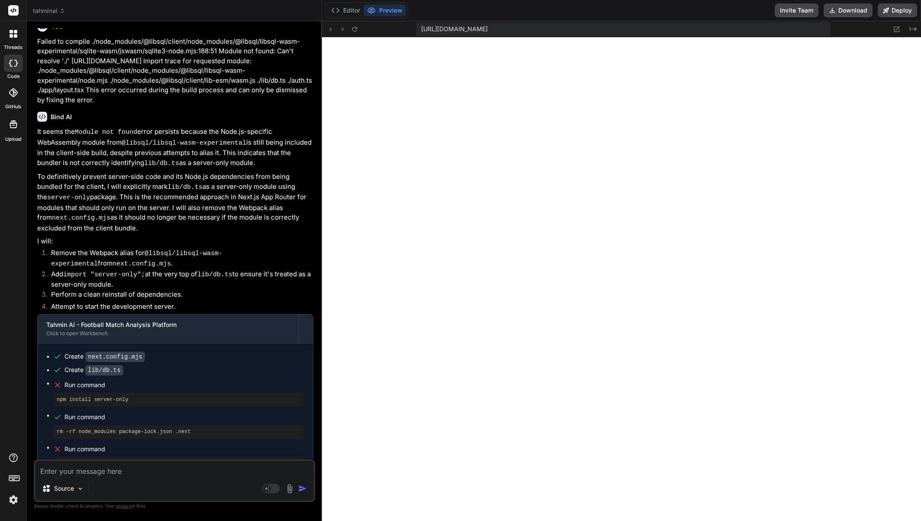
click at [130, 469] on textarea at bounding box center [174, 469] width 279 height 16
paste textarea "Failed to compile ./node_modules/@libsql/client/node_modules/@libsql/libsql-was…"
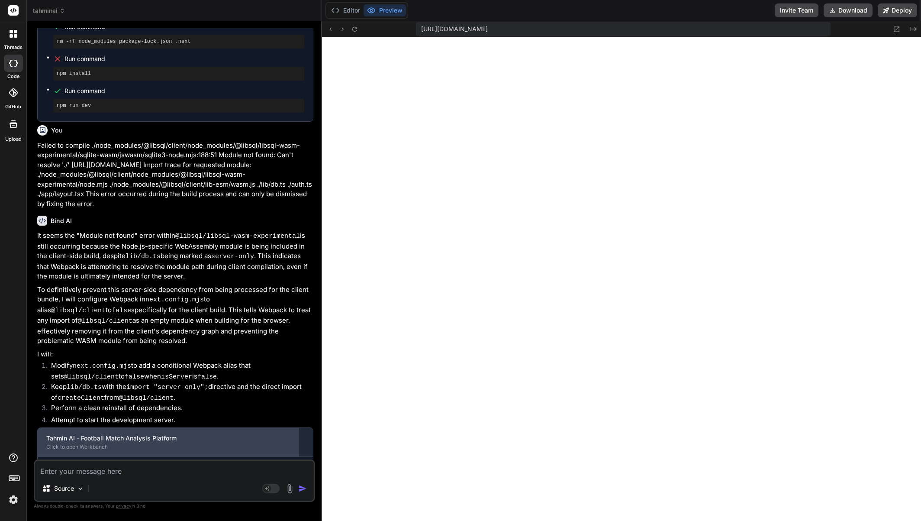
scroll to position [11695, 0]
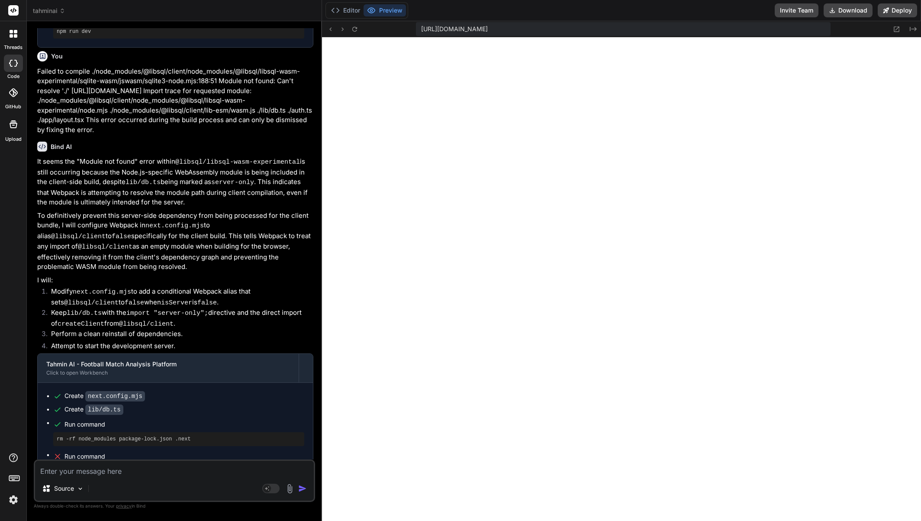
click at [179, 470] on textarea at bounding box center [174, 469] width 279 height 16
paste textarea "Failed to compile ./node_modules/@libsql/client/node_modules/@libsql/libsql-was…"
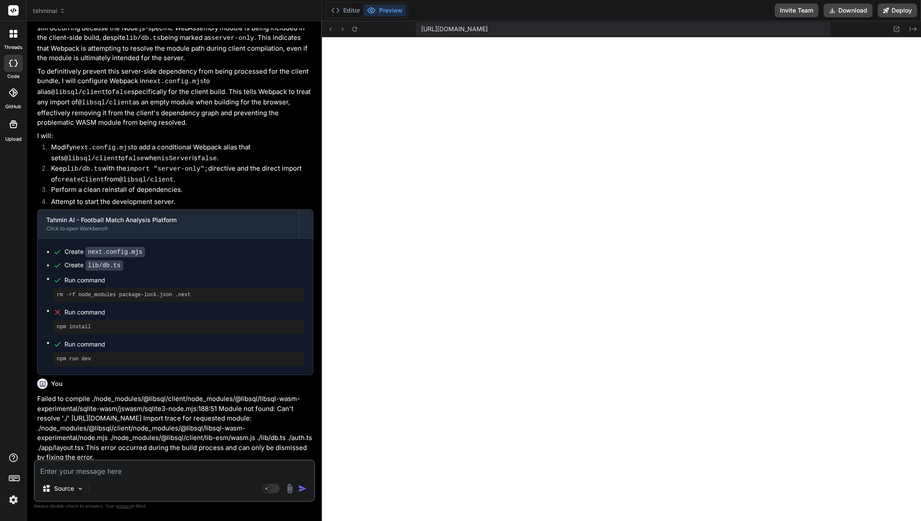
scroll to position [11843, 0]
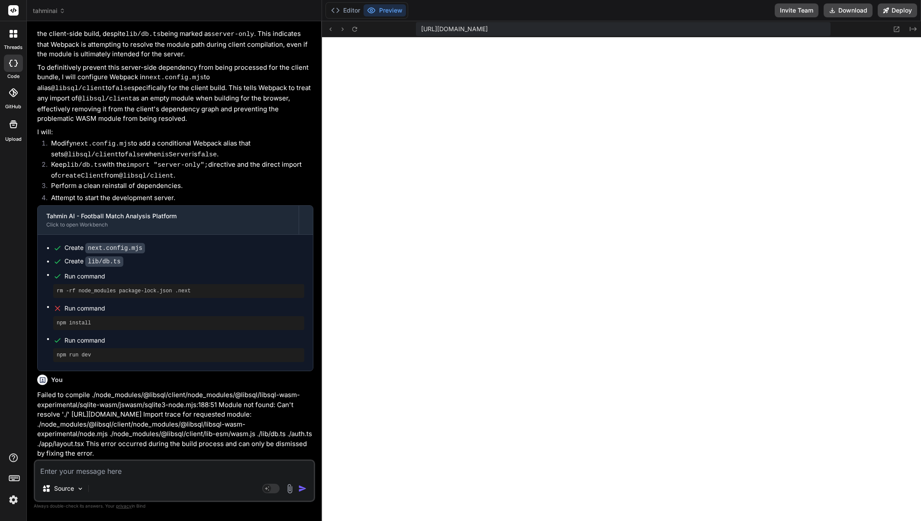
click at [105, 473] on textarea at bounding box center [174, 469] width 279 height 16
paste textarea "./node_modules/@libsql/client/node_modules/@libsql/libsql-wasm-experimental/sql…"
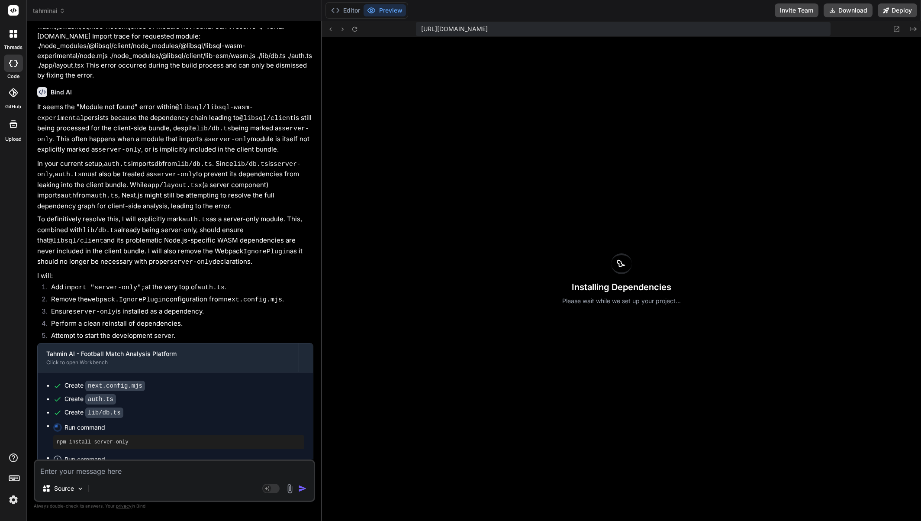
scroll to position [12708, 0]
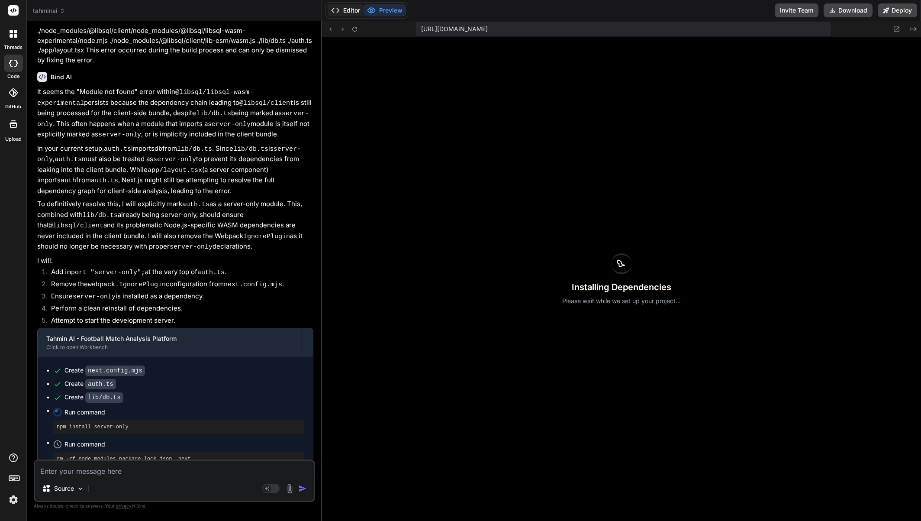
click at [344, 11] on button "Editor" at bounding box center [346, 10] width 36 height 12
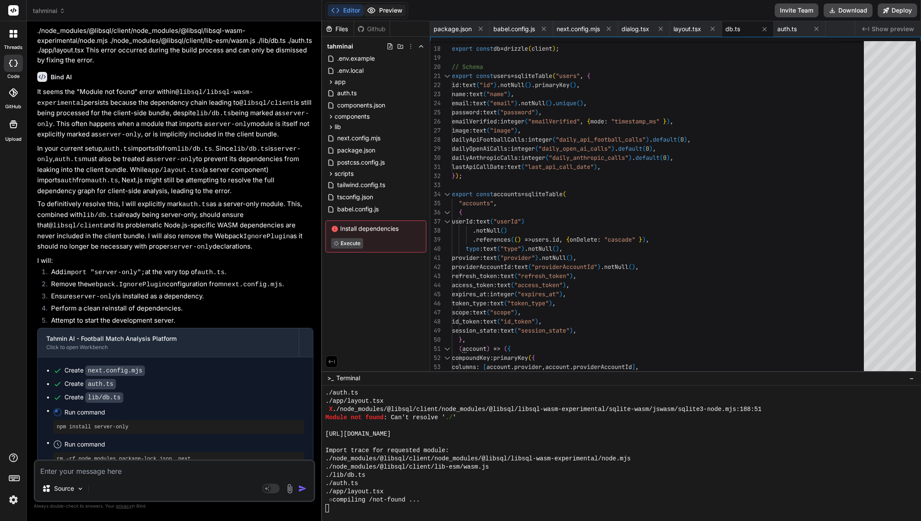
click at [384, 11] on button "Preview" at bounding box center [385, 10] width 42 height 12
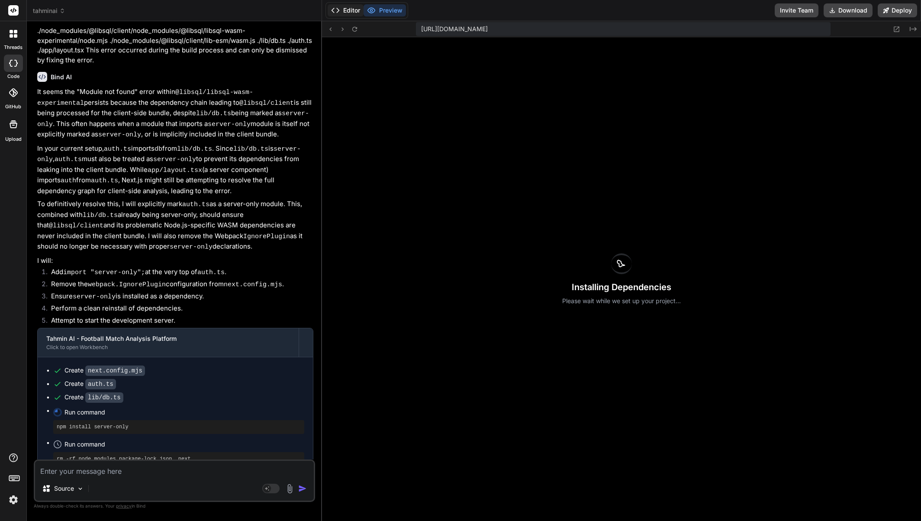
click at [346, 11] on button "Editor" at bounding box center [346, 10] width 36 height 12
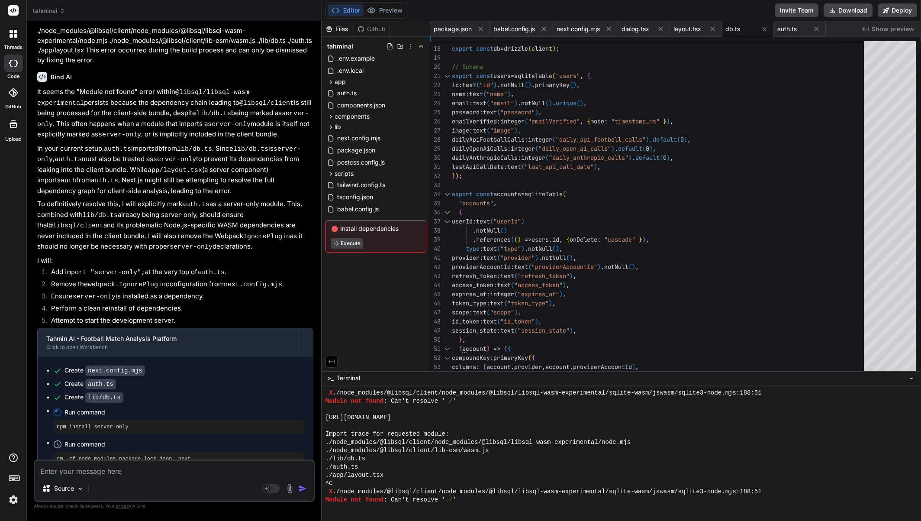
scroll to position [8225, 0]
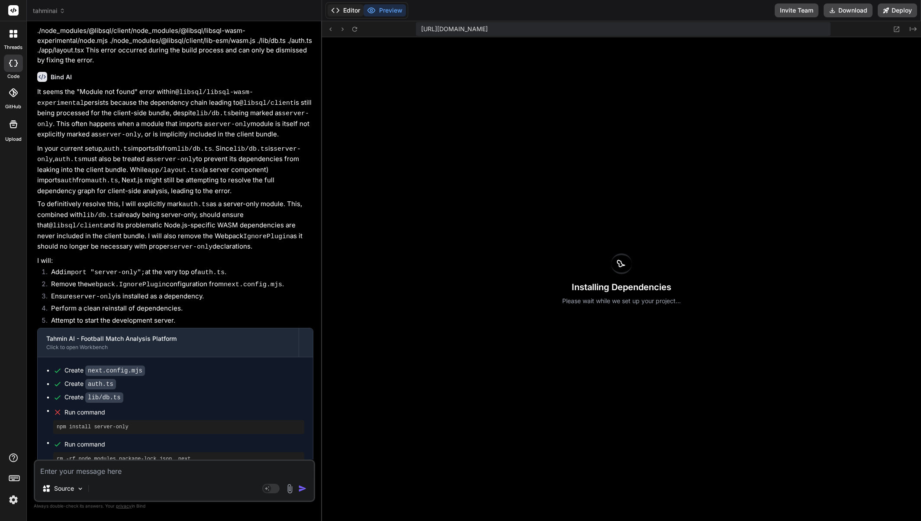
click at [343, 11] on button "Editor" at bounding box center [346, 10] width 36 height 12
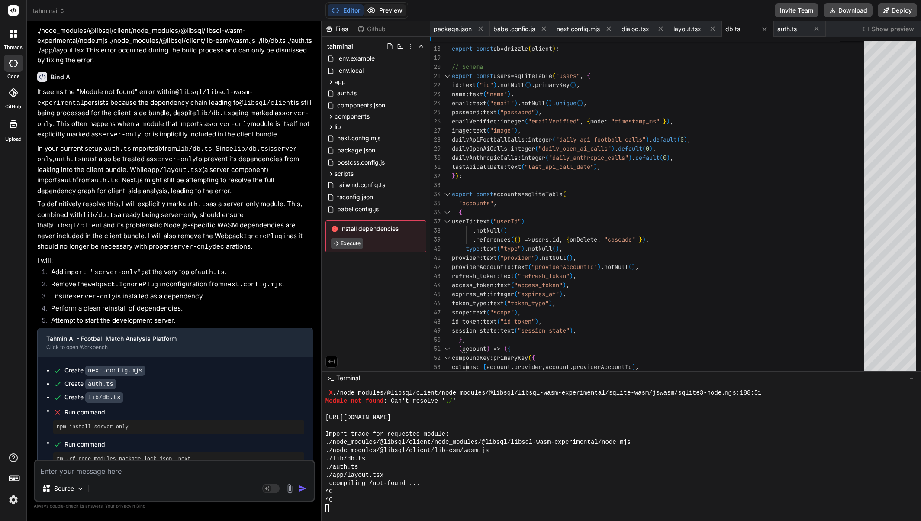
click at [391, 12] on button "Preview" at bounding box center [385, 10] width 42 height 12
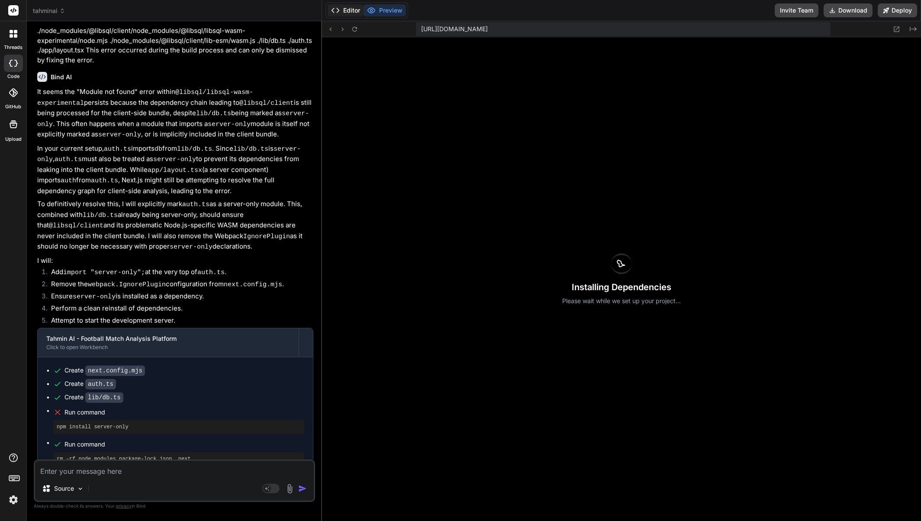
click at [346, 12] on button "Editor" at bounding box center [346, 10] width 36 height 12
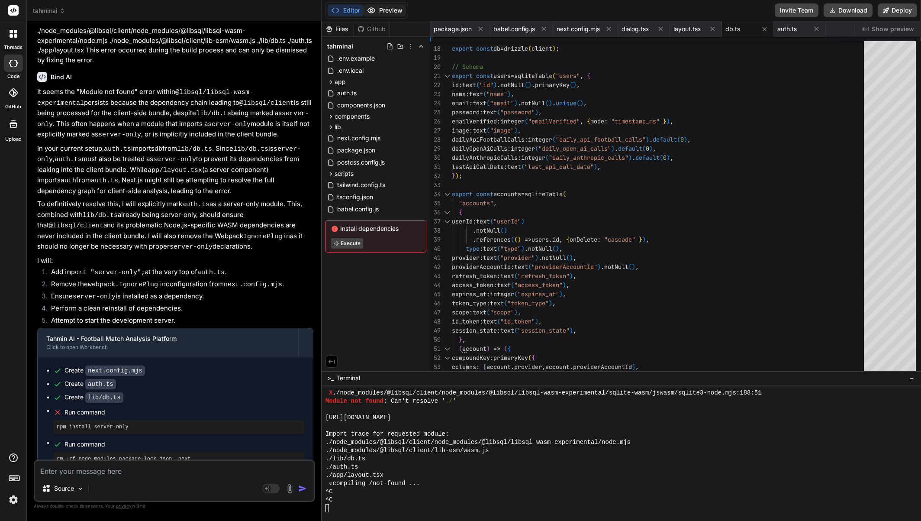
click at [390, 14] on button "Preview" at bounding box center [385, 10] width 42 height 12
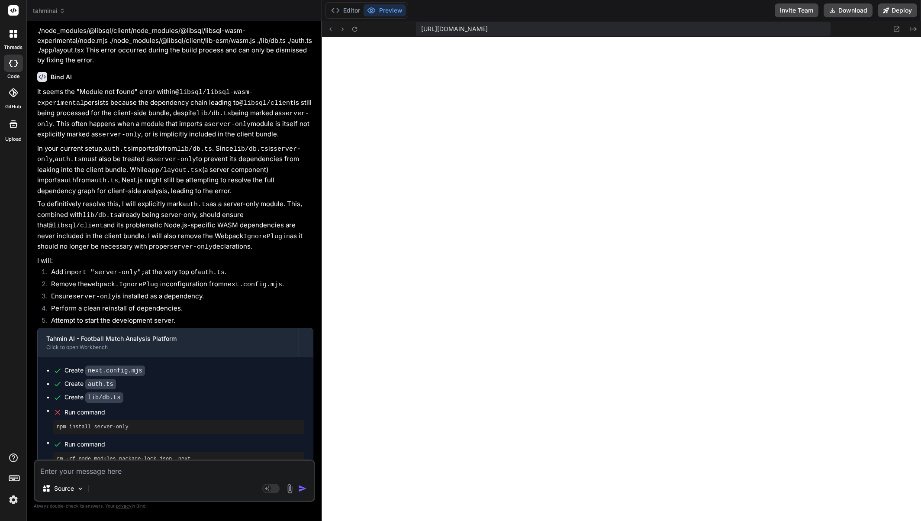
click at [121, 480] on div "Source" at bounding box center [174, 490] width 279 height 21
click at [127, 472] on textarea at bounding box center [174, 469] width 279 height 16
paste textarea "Failed to compile ./node_modules/@libsql/client/node_modules/@libsql/libsql-was…"
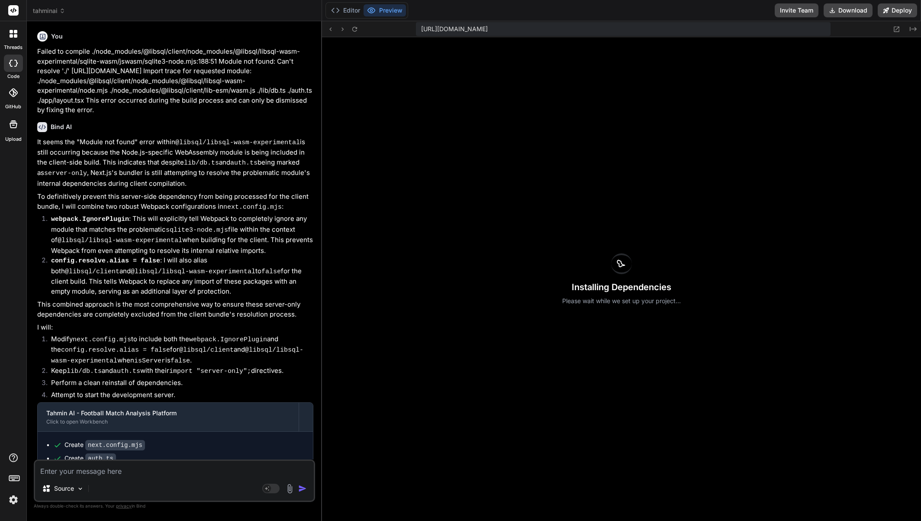
scroll to position [13251, 0]
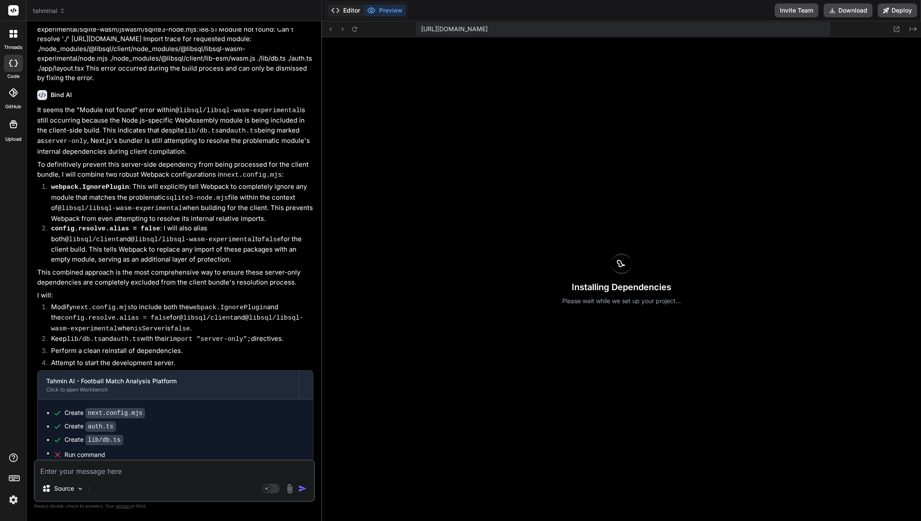
click at [346, 5] on button "Editor" at bounding box center [346, 10] width 36 height 12
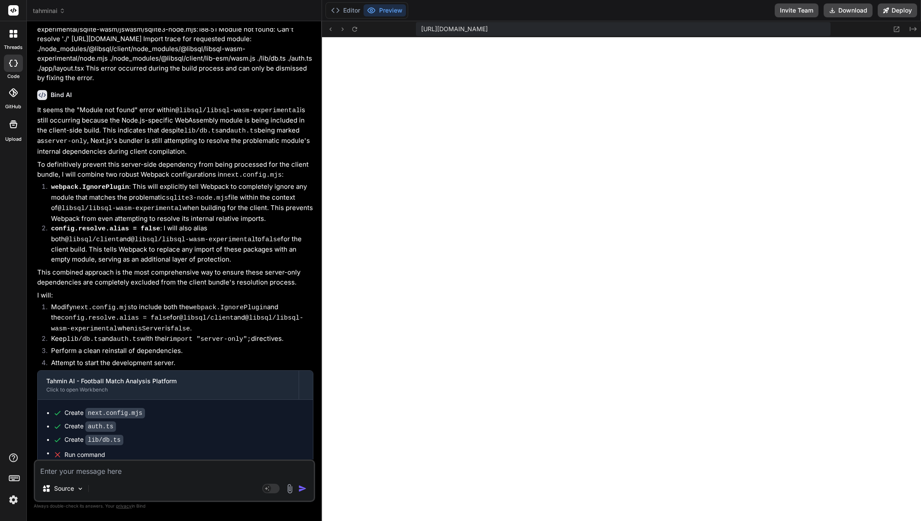
click at [146, 477] on div "Source Agent Mode. When this toggle is activated, AI automatically makes decisi…" at bounding box center [174, 480] width 281 height 42
click at [148, 471] on textarea at bounding box center [174, 469] width 279 height 16
paste textarea "Failed to compile ./node_modules/@libsql/client/node_modules/@libsql/libsql-was…"
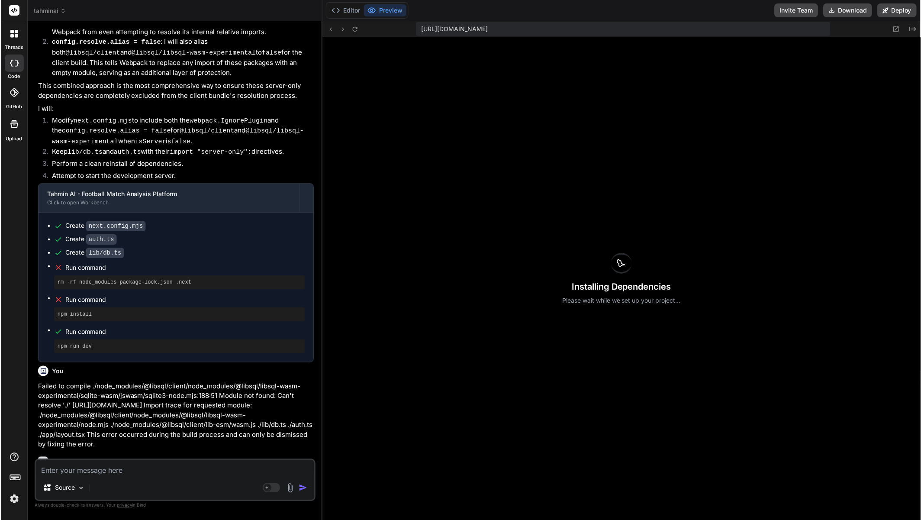
scroll to position [13743, 0]
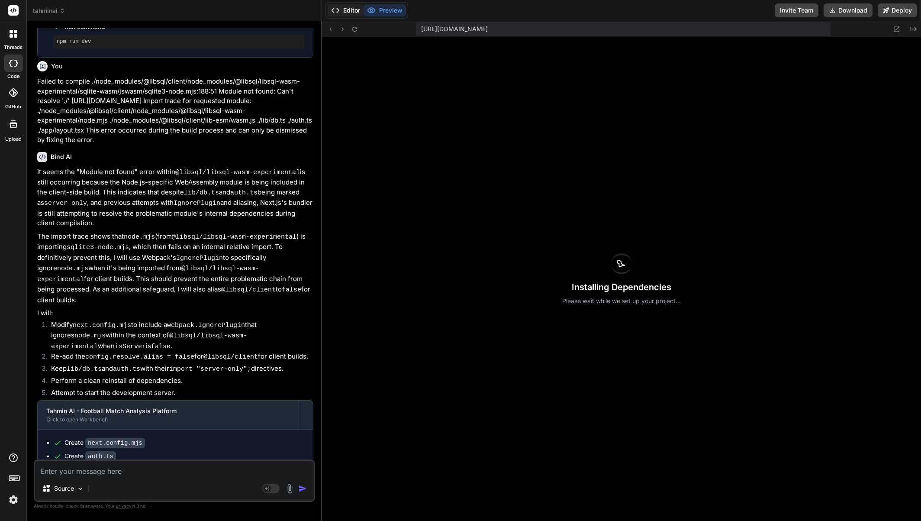
drag, startPoint x: 346, startPoint y: 9, endPoint x: 350, endPoint y: 16, distance: 8.2
click at [347, 9] on button "Editor" at bounding box center [346, 10] width 36 height 12
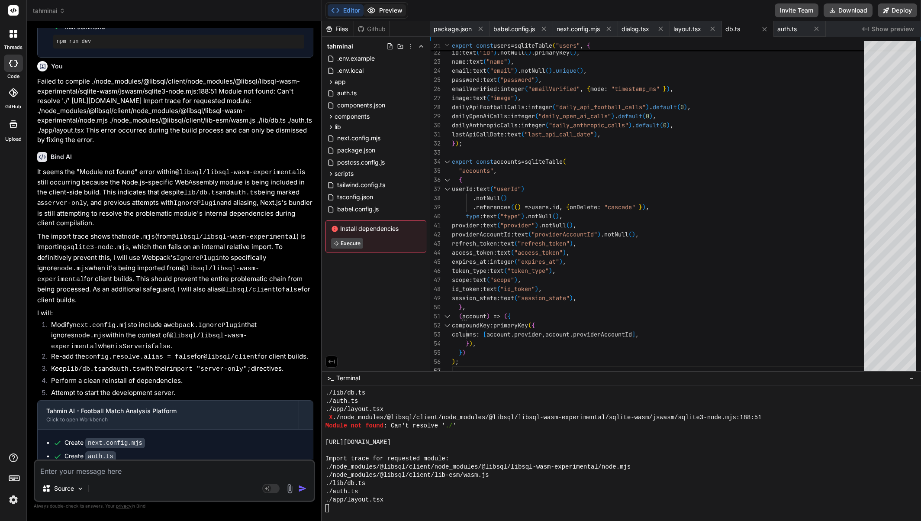
click at [382, 5] on button "Preview" at bounding box center [385, 10] width 42 height 12
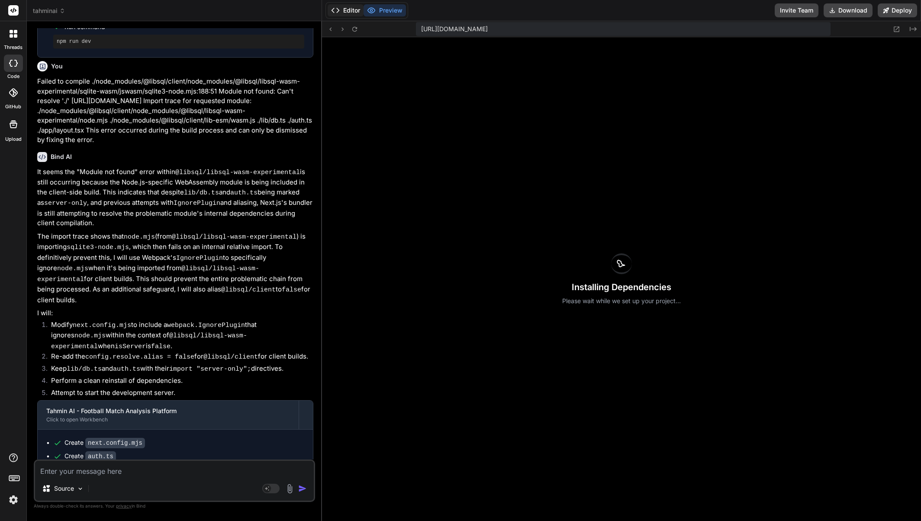
drag, startPoint x: 347, startPoint y: 7, endPoint x: 342, endPoint y: 9, distance: 5.2
click at [347, 7] on button "Editor" at bounding box center [346, 10] width 36 height 12
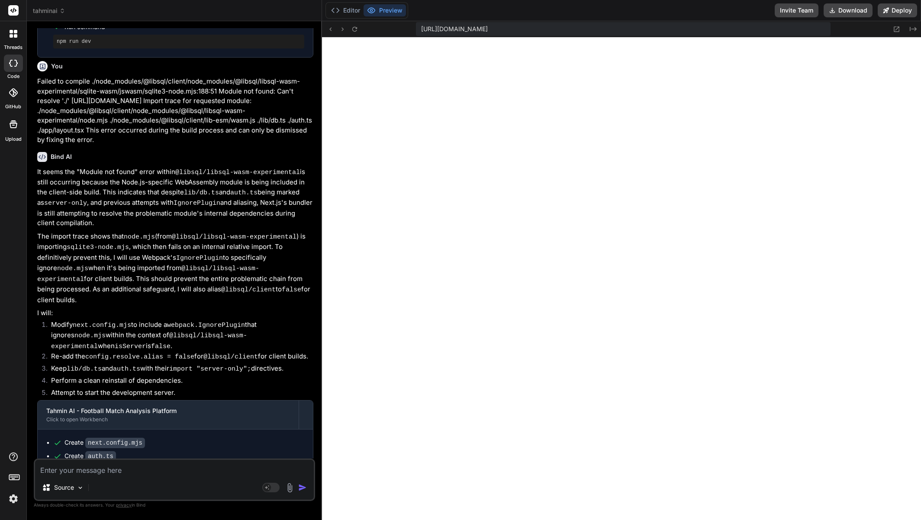
scroll to position [13744, 0]
click at [131, 472] on textarea at bounding box center [174, 468] width 279 height 16
paste textarea "Failed to compile ./node_modules/@libsql/client/node_modules/@libsql/libsql-was…"
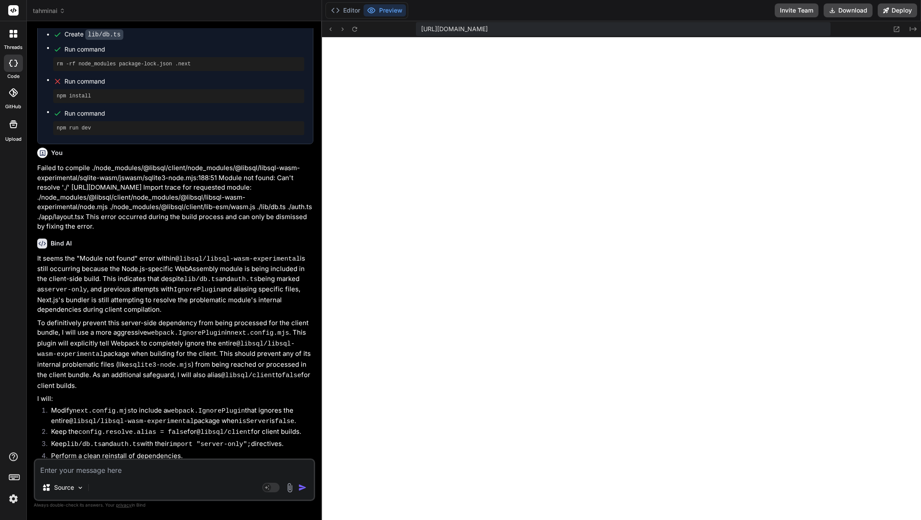
scroll to position [14245, 0]
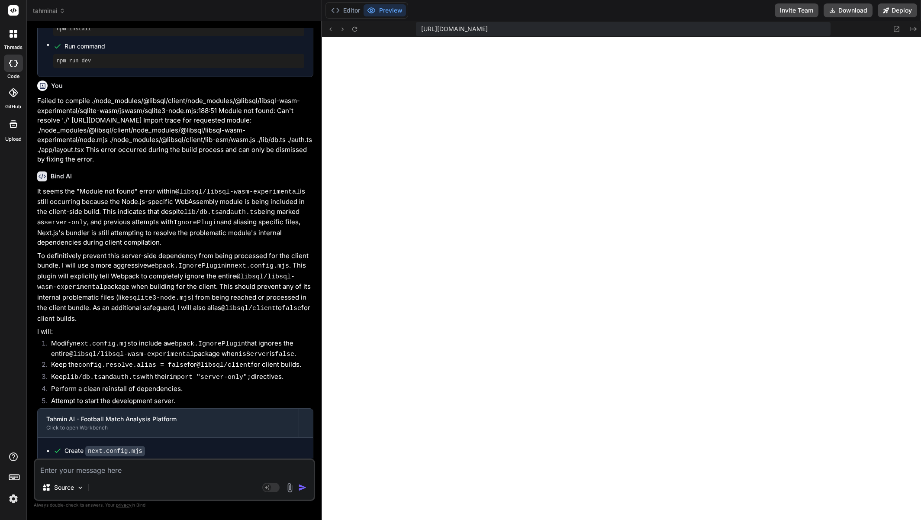
drag, startPoint x: 186, startPoint y: 479, endPoint x: 189, endPoint y: 468, distance: 11.4
click at [186, 478] on div "Source Agent Mode. When this toggle is activated, AI automatically makes decisi…" at bounding box center [174, 479] width 281 height 42
click at [189, 468] on textarea at bounding box center [174, 468] width 279 height 16
paste textarea "Failed to compile ./node_modules/@libsql/client/node_modules/@libsql/libsql-was…"
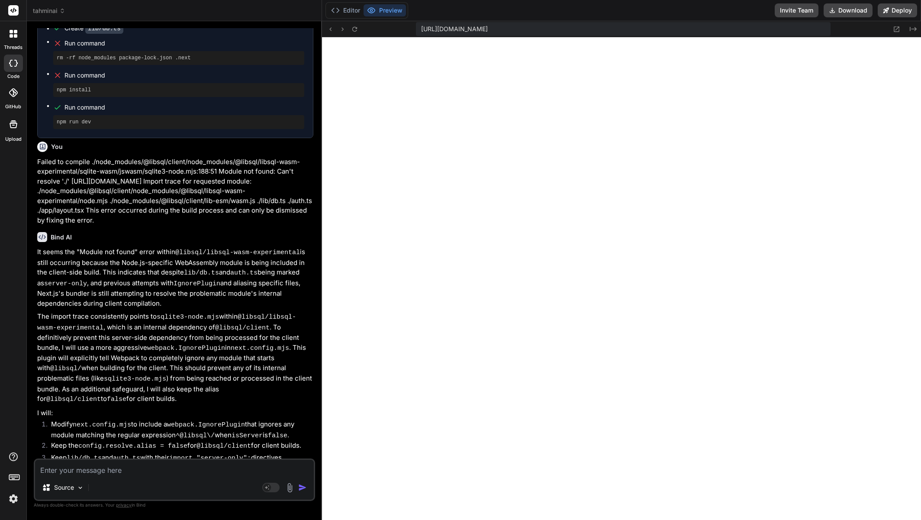
scroll to position [14756, 0]
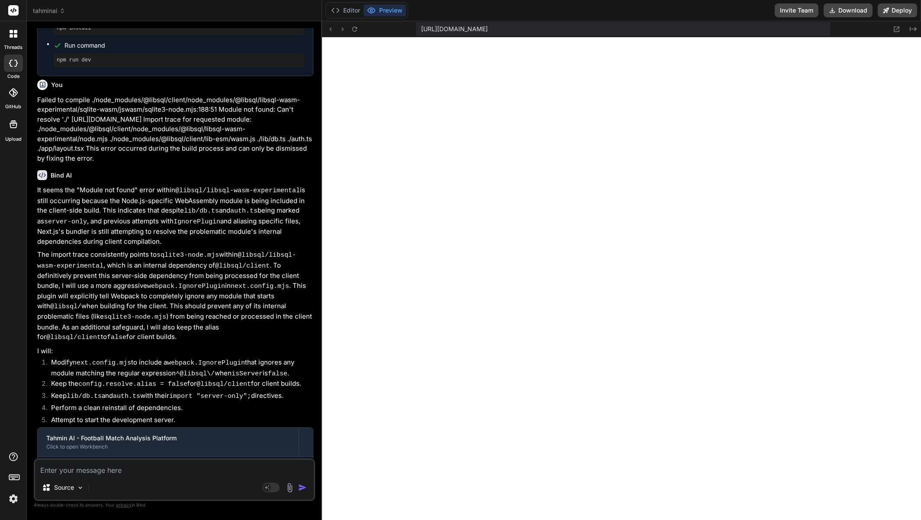
drag, startPoint x: 351, startPoint y: 6, endPoint x: 353, endPoint y: 37, distance: 30.8
click at [350, 8] on button "Editor" at bounding box center [346, 10] width 36 height 12
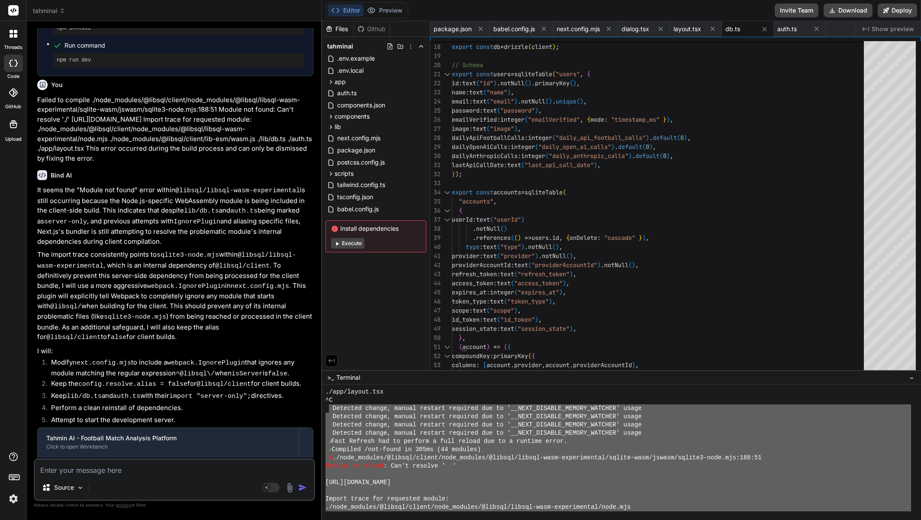
scroll to position [7559, 0]
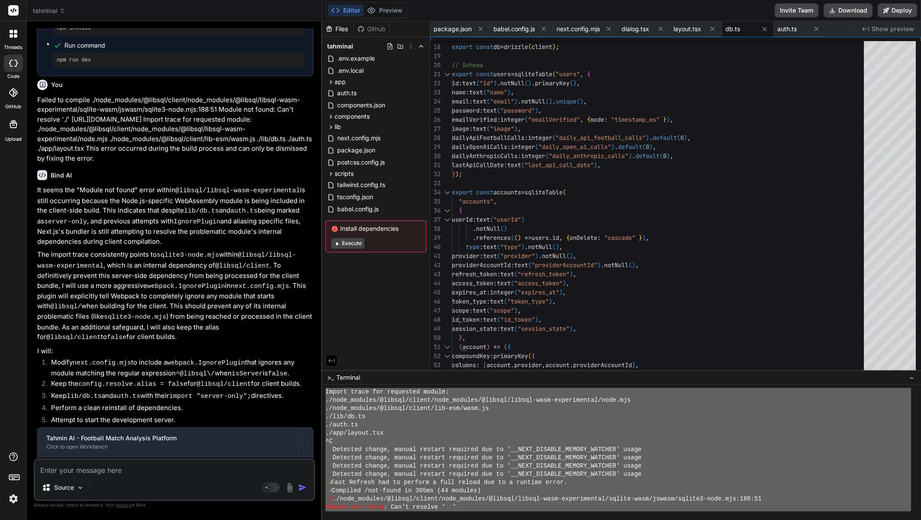
drag, startPoint x: 364, startPoint y: 495, endPoint x: 326, endPoint y: 396, distance: 106.2
click at [326, 395] on div "Import trace for requested module: ./node_modules/@libsql/client/node_modules/@…" at bounding box center [619, 449] width 586 height 123
click at [176, 484] on div "Source" at bounding box center [174, 489] width 279 height 21
drag, startPoint x: 187, startPoint y: 472, endPoint x: 191, endPoint y: 467, distance: 6.8
click at [188, 472] on textarea at bounding box center [174, 468] width 279 height 16
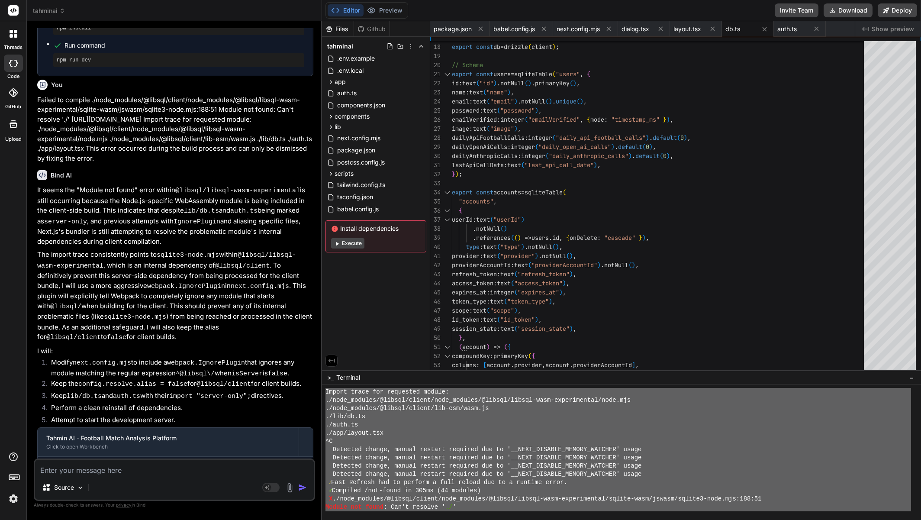
paste textarea "Loremi dolor sit ametconse adipis: ./elit_seddoei/@tempor/incidi/utla_etdolor/@…"
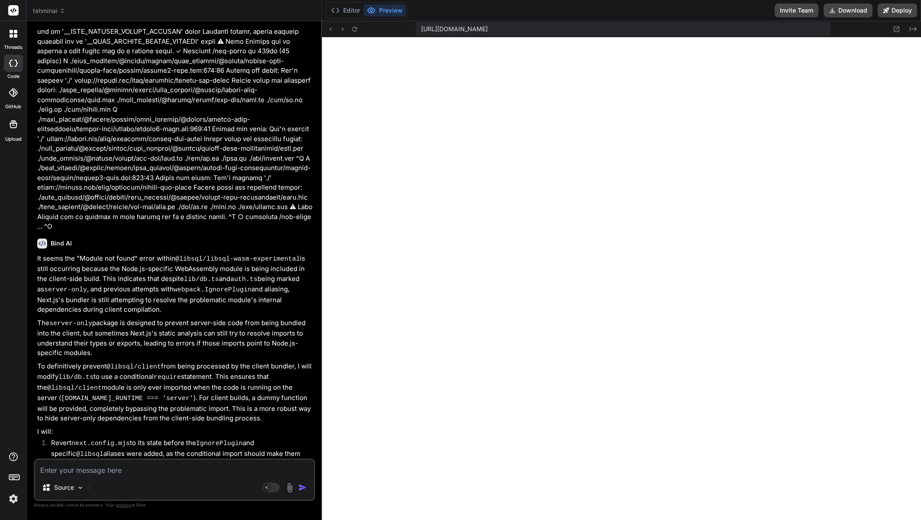
scroll to position [15690, 0]
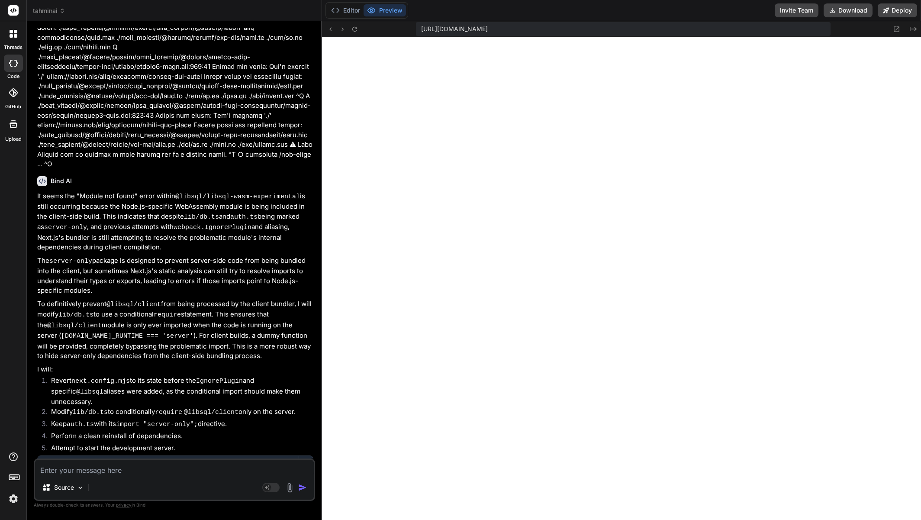
click at [143, 467] on textarea at bounding box center [174, 468] width 279 height 16
paste textarea "1 of 1 unhandled error Server Error Error: TURSO_DATABASE_URL is not set This e…"
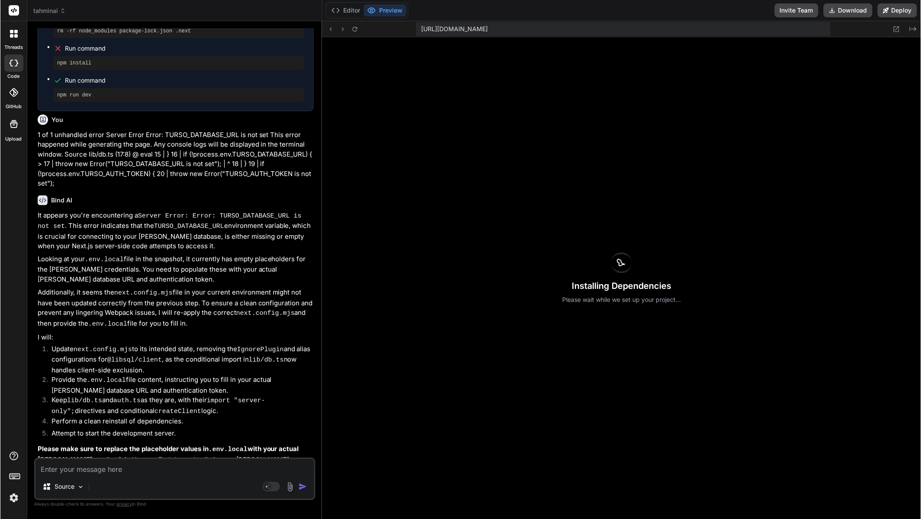
scroll to position [16228, 0]
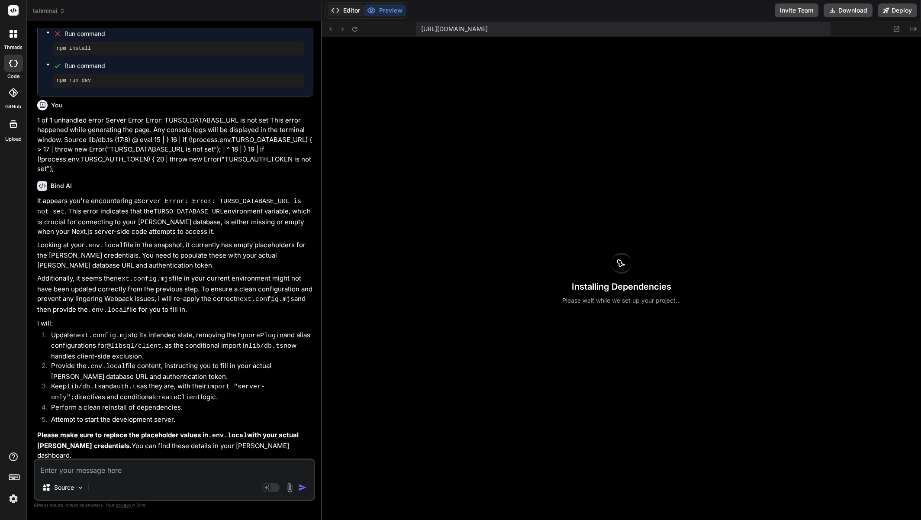
click at [348, 15] on button "Editor" at bounding box center [346, 10] width 36 height 12
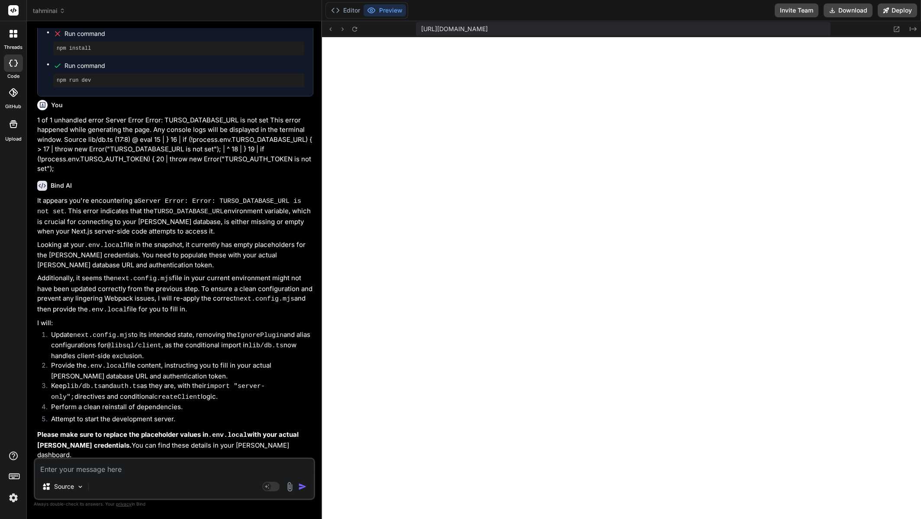
scroll to position [16228, 0]
click at [165, 467] on textarea at bounding box center [174, 467] width 279 height 16
paste textarea "1 of 1 unhandled error Server Error Error: Database client is server-only and s…"
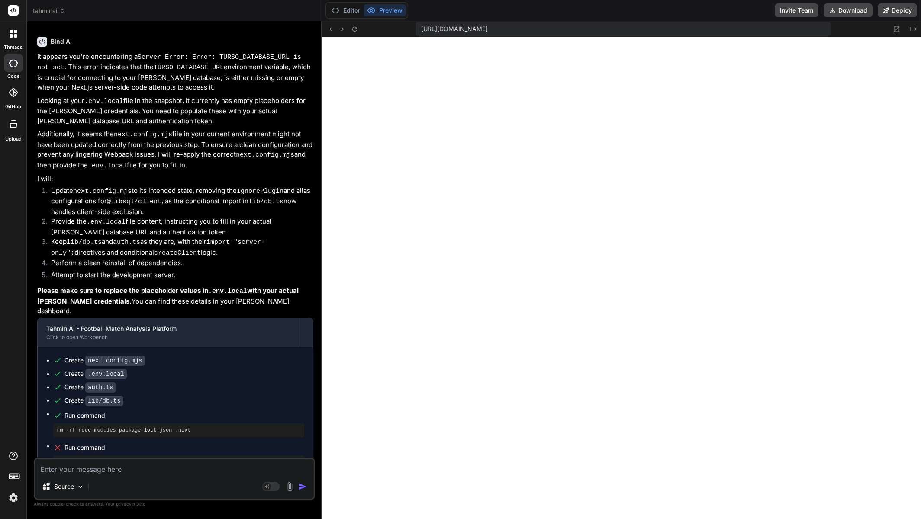
scroll to position [16377, 0]
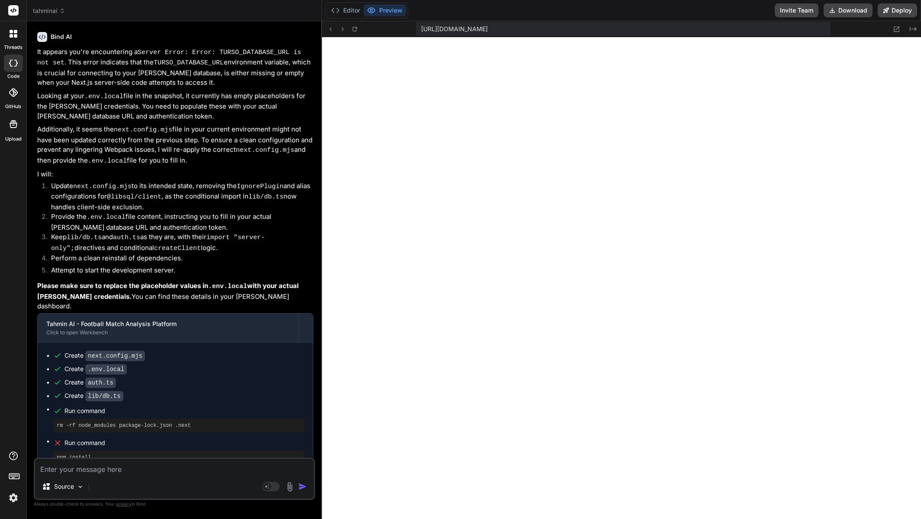
click at [171, 475] on div "Source Agent Mode. When this toggle is activated, AI automatically makes decisi…" at bounding box center [174, 479] width 281 height 42
click at [174, 471] on textarea at bounding box center [174, 467] width 279 height 16
paste textarea "Failed to compile ./node_modules/@libsql/client/node_modules/@libsql/libsql-was…"
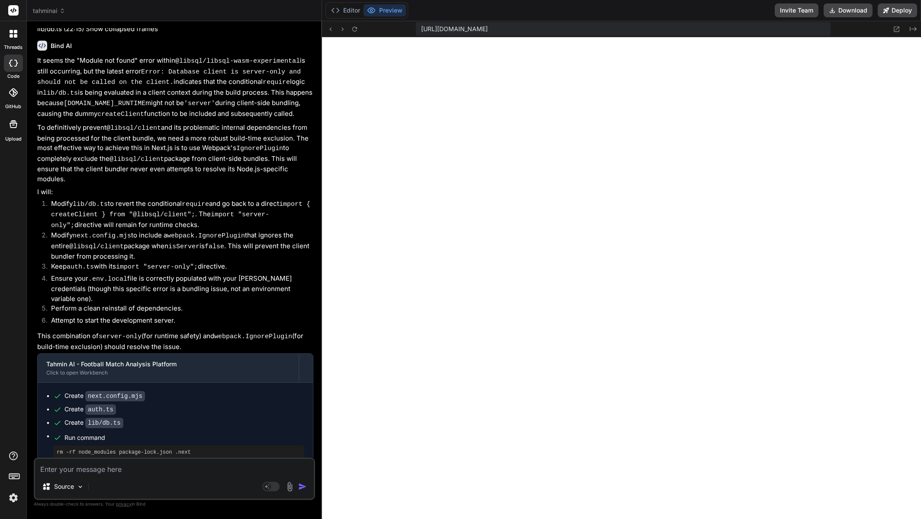
scroll to position [16940, 0]
